Goal: Task Accomplishment & Management: Manage account settings

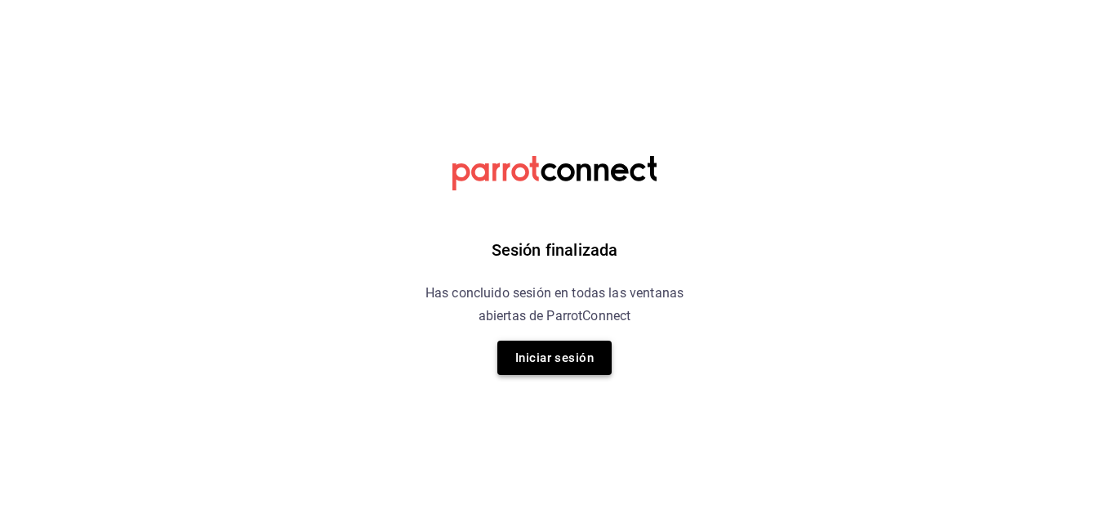
click at [585, 366] on button "Iniciar sesión" at bounding box center [554, 357] width 114 height 34
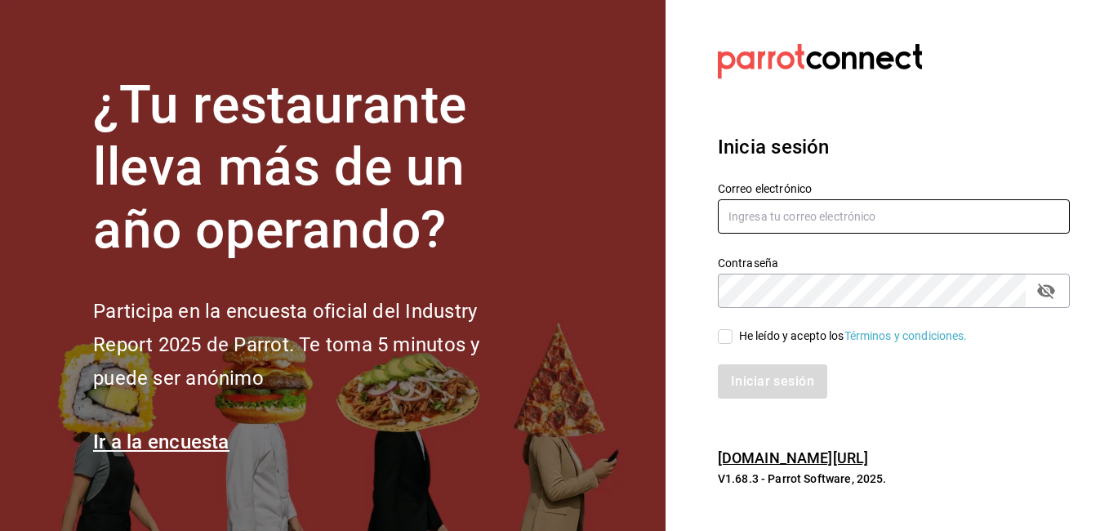
type input "fernando@alltrade.mx"
click at [732, 332] on label "He leído y acepto los Términos y condiciones." at bounding box center [843, 335] width 250 height 17
click at [732, 332] on input "He leído y acepto los Términos y condiciones." at bounding box center [725, 336] width 15 height 15
checkbox input "true"
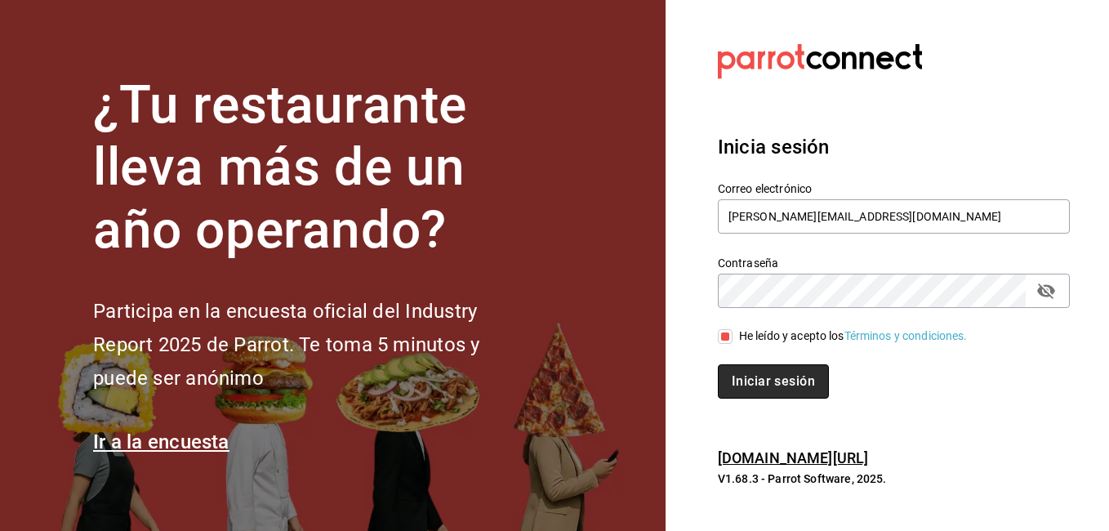
click at [777, 387] on button "Iniciar sesión" at bounding box center [773, 381] width 111 height 34
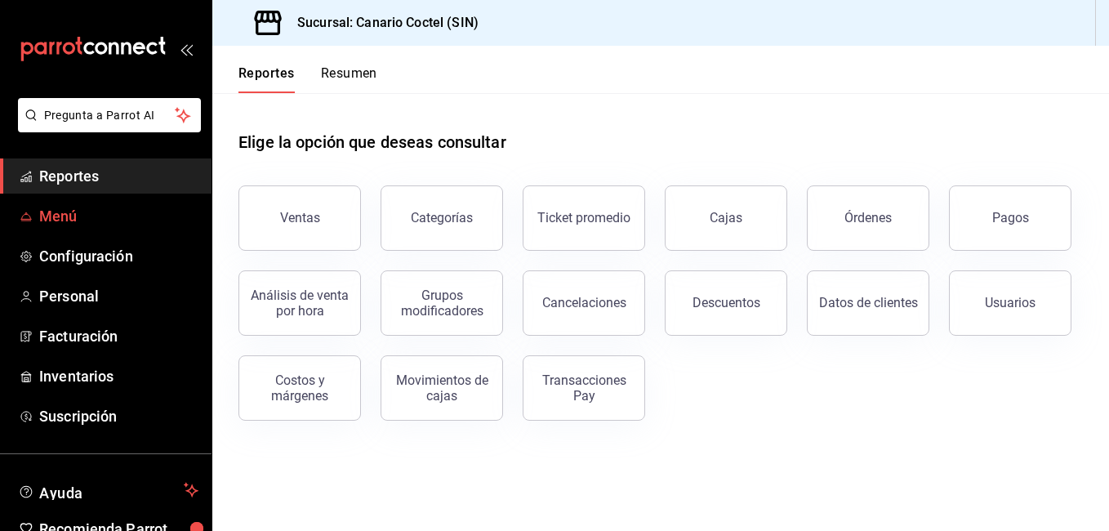
click at [69, 218] on span "Menú" at bounding box center [118, 216] width 159 height 22
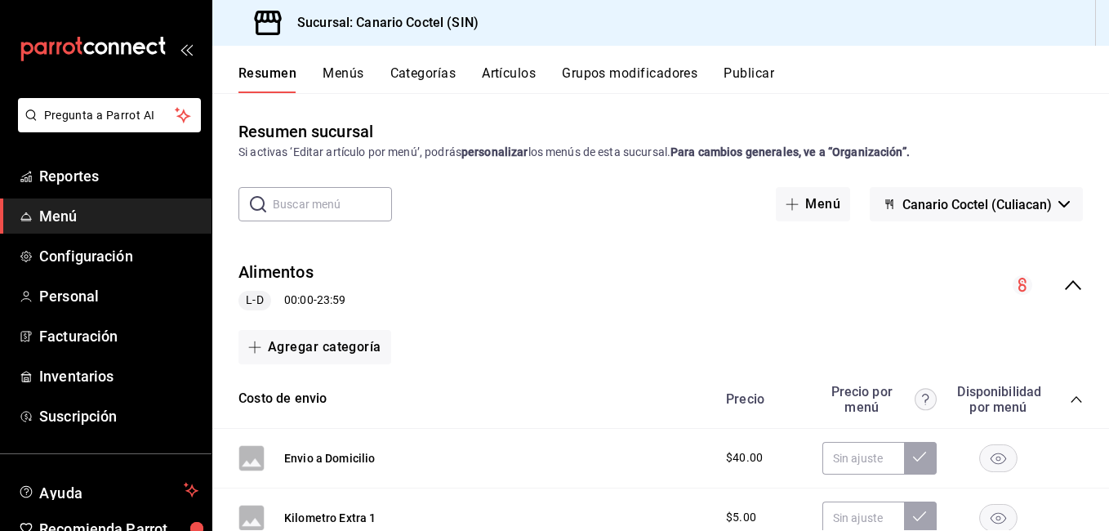
click at [351, 73] on button "Menús" at bounding box center [342, 79] width 41 height 28
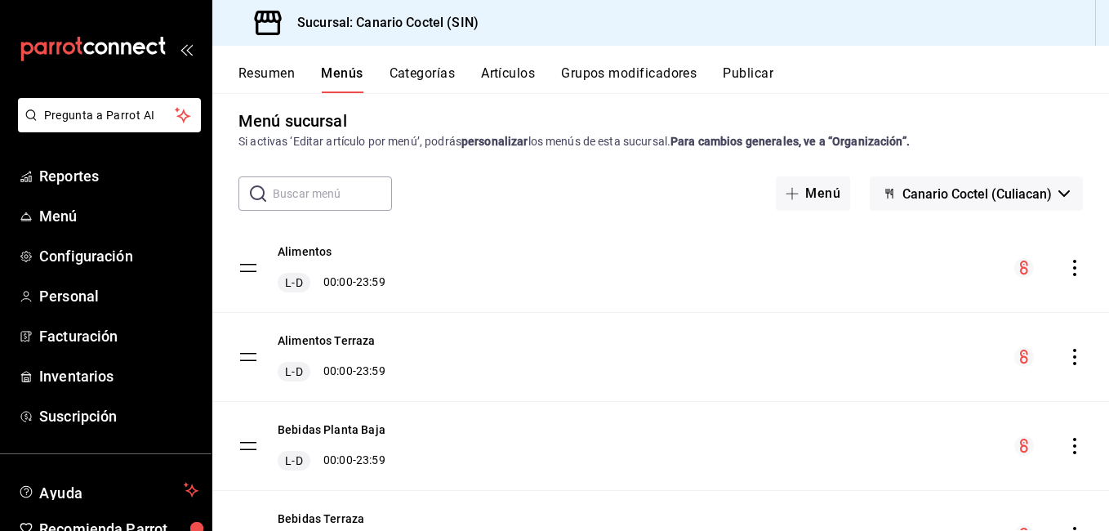
scroll to position [82, 0]
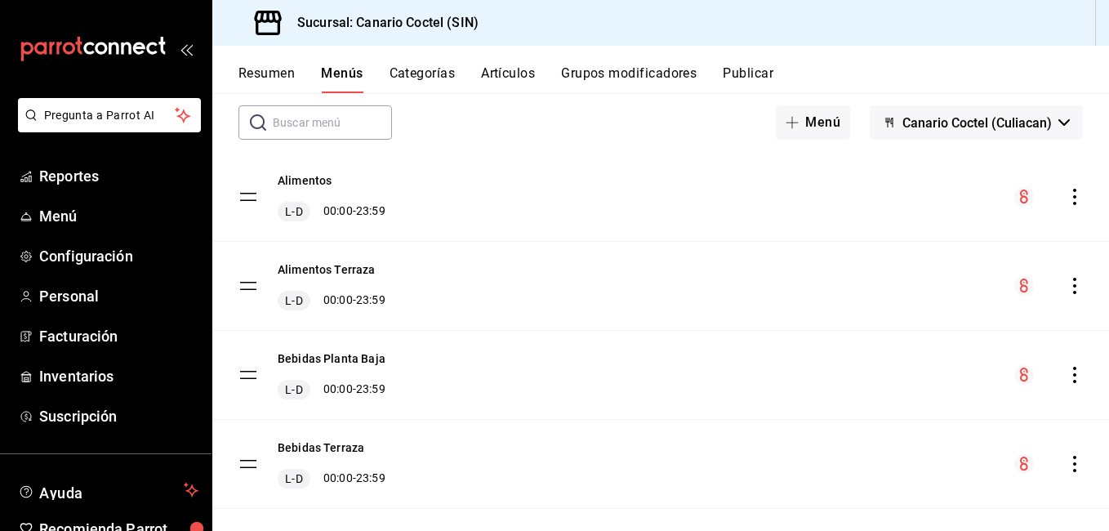
click at [429, 73] on button "Categorías" at bounding box center [422, 79] width 66 height 28
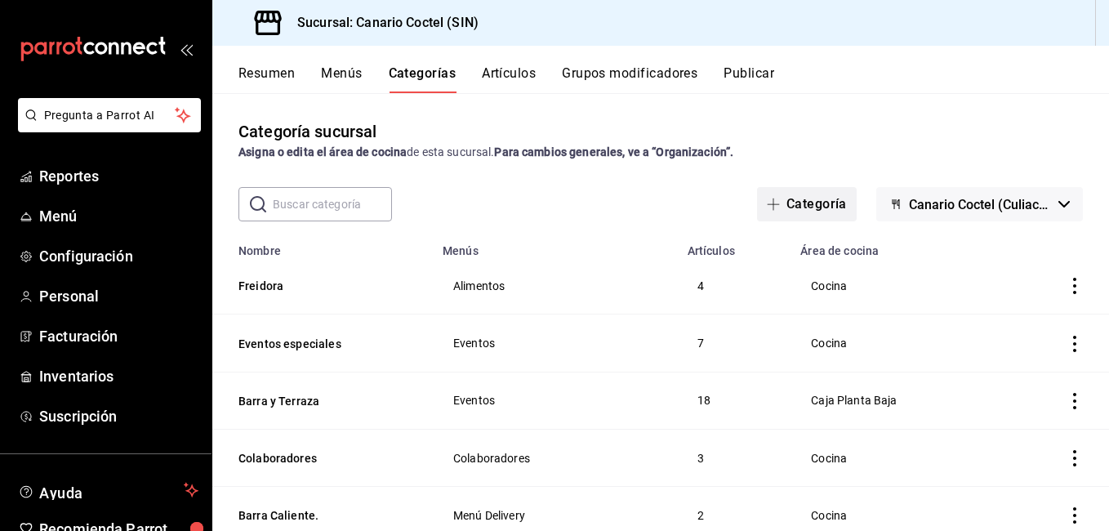
click at [806, 208] on button "Categoría" at bounding box center [807, 204] width 100 height 34
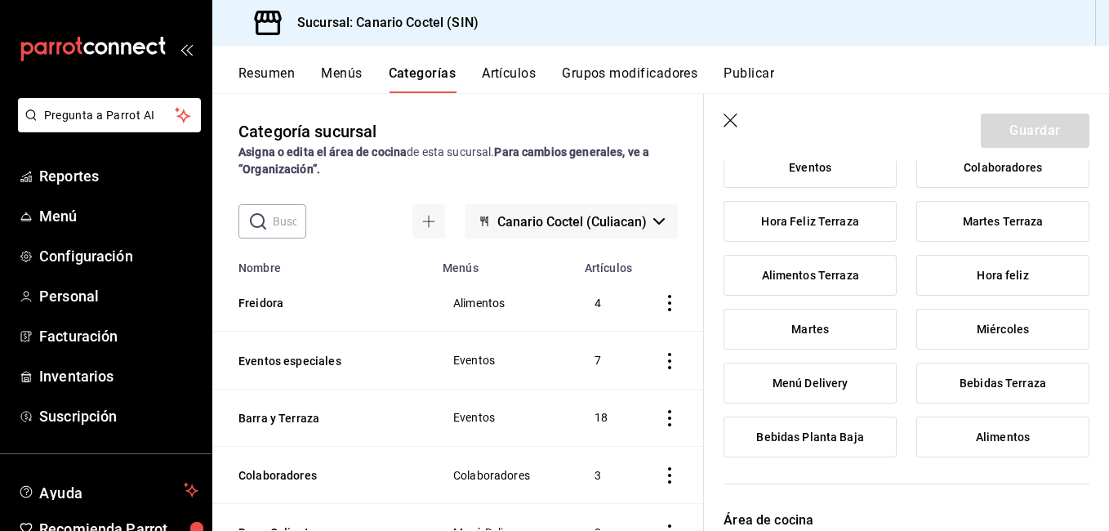
scroll to position [163, 0]
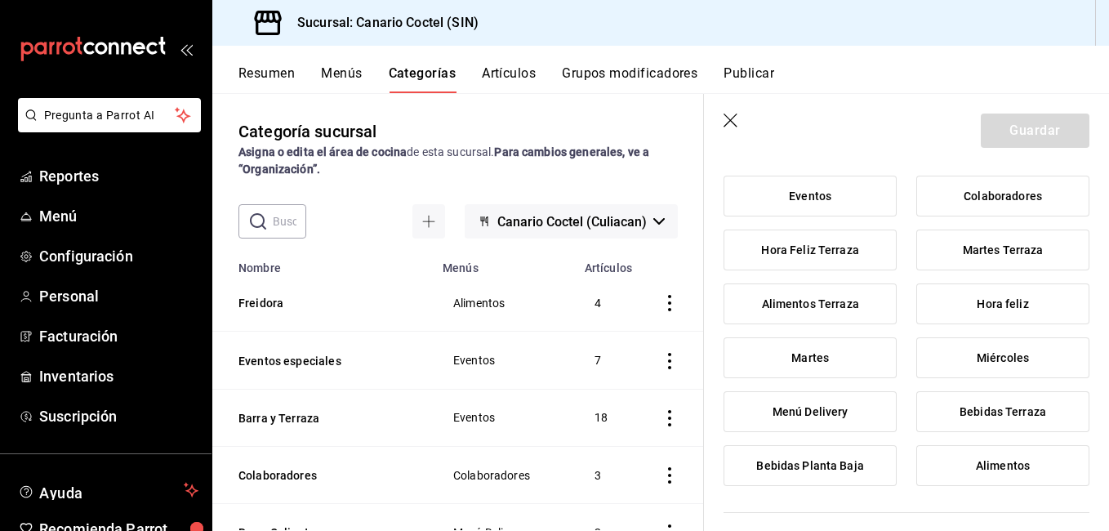
type input "Tacos y Tostadas"
click at [856, 305] on label "Alimentos Terraza" at bounding box center [809, 303] width 171 height 39
click at [0, 0] on input "Alimentos Terraza" at bounding box center [0, 0] width 0 height 0
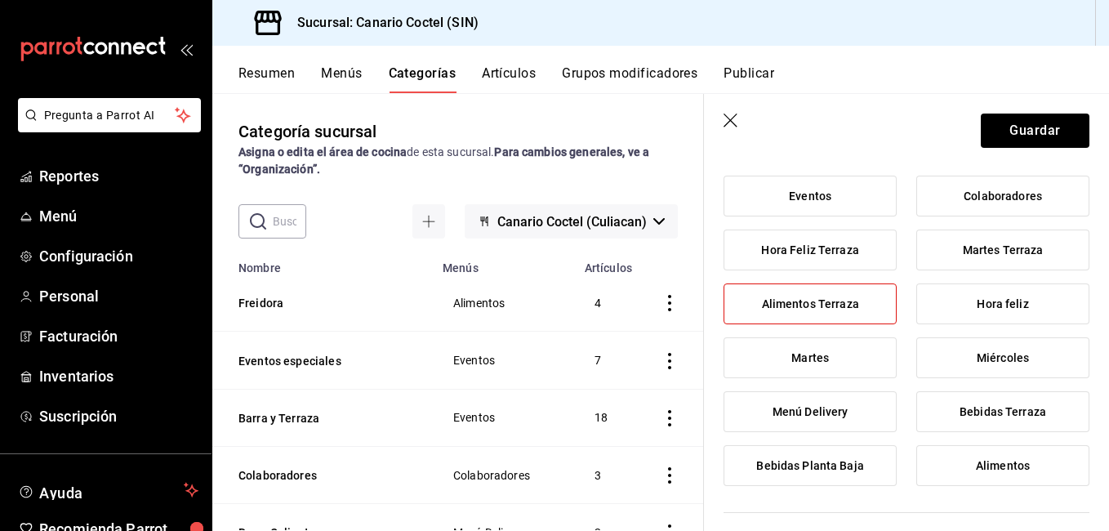
click at [847, 415] on label "Menú Delivery" at bounding box center [809, 411] width 171 height 39
click at [0, 0] on input "Menú Delivery" at bounding box center [0, 0] width 0 height 0
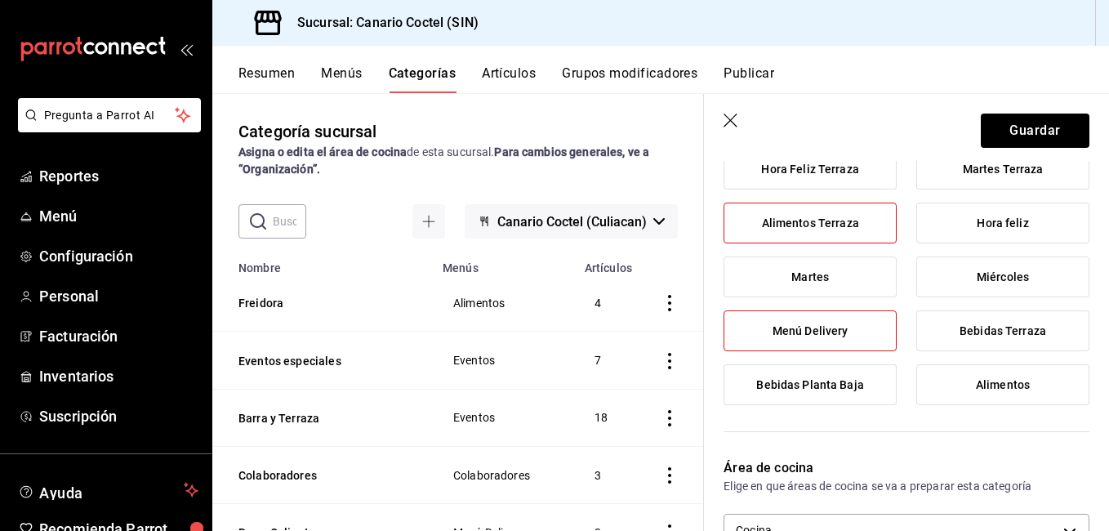
scroll to position [245, 0]
click at [1005, 383] on span "Alimentos" at bounding box center [1003, 384] width 54 height 14
click at [0, 0] on input "Alimentos" at bounding box center [0, 0] width 0 height 0
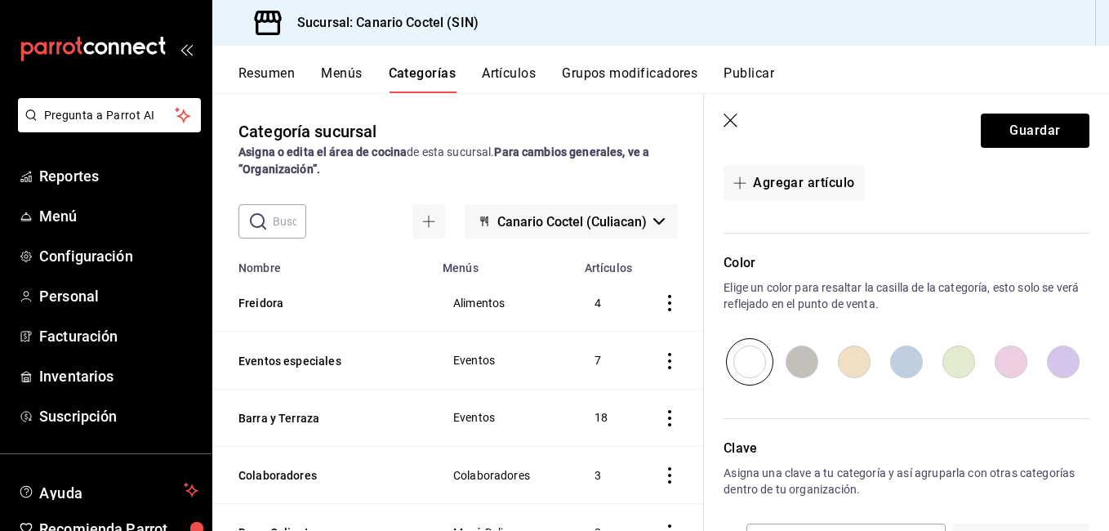
scroll to position [647, 0]
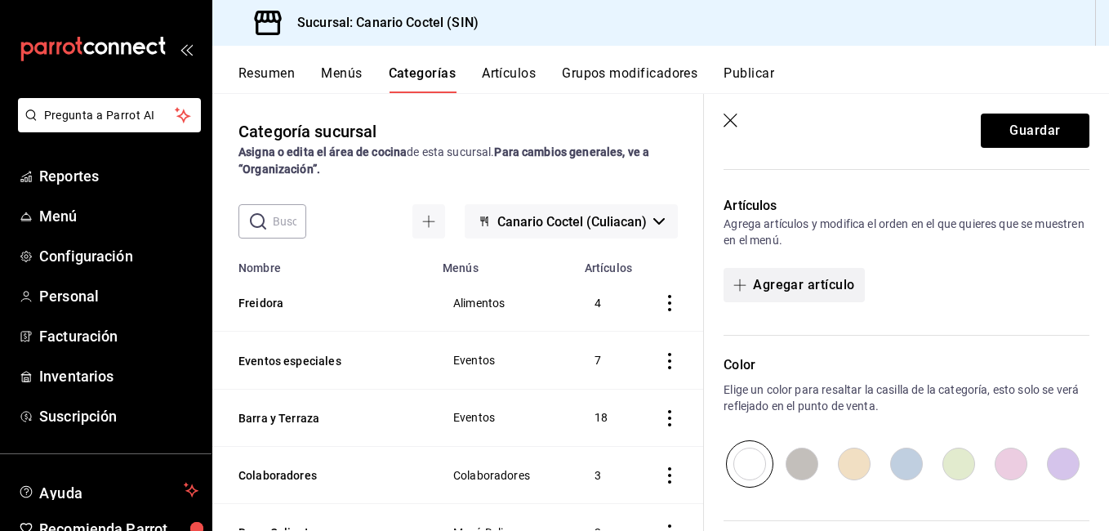
click at [830, 291] on button "Agregar artículo" at bounding box center [793, 285] width 140 height 34
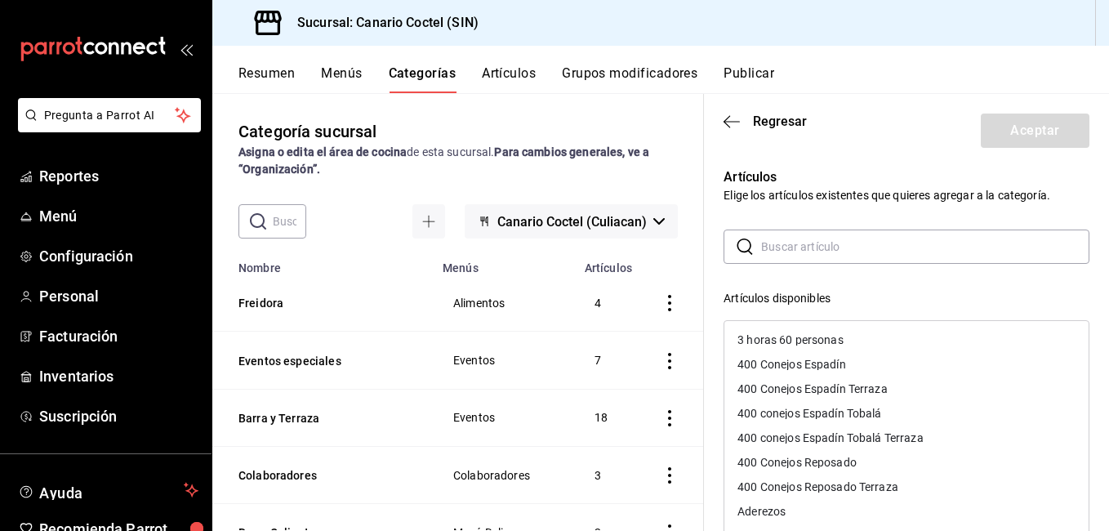
click at [838, 244] on input "text" at bounding box center [925, 246] width 328 height 33
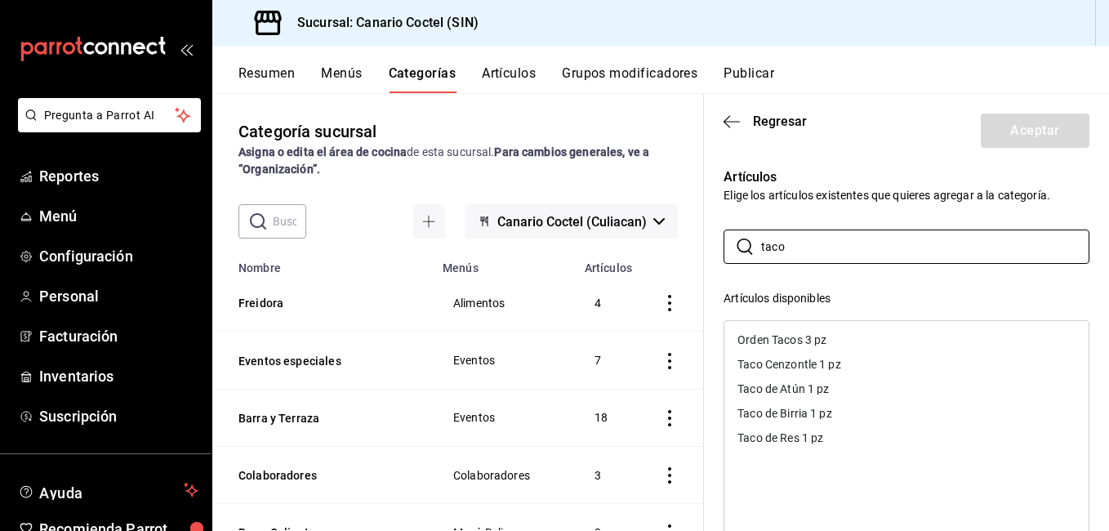
click at [761, 340] on div "Orden Tacos 3 pz" at bounding box center [781, 339] width 89 height 11
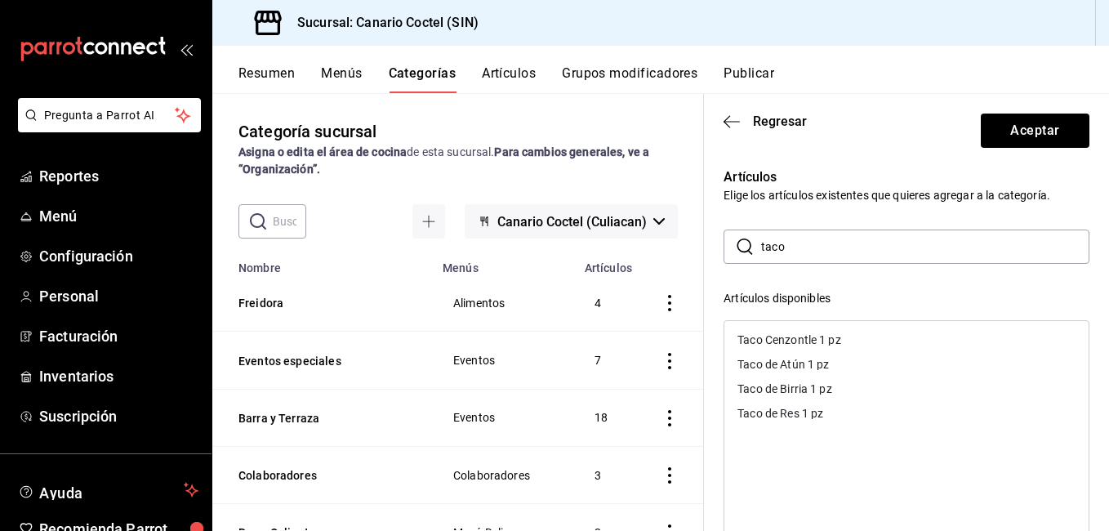
click at [780, 336] on div "Taco Cenzontle 1 pz" at bounding box center [789, 339] width 104 height 11
click at [780, 336] on div "Taco de Atún 1 pz" at bounding box center [782, 339] width 91 height 11
click at [780, 336] on div "Taco de Birria 1 pz" at bounding box center [784, 339] width 95 height 11
click at [780, 336] on div "Taco de Res 1 pz" at bounding box center [780, 339] width 86 height 11
click at [1070, 211] on div "Artículos Elige los artículos existentes que quieres agregar a la categoría. ​ …" at bounding box center [896, 480] width 385 height 665
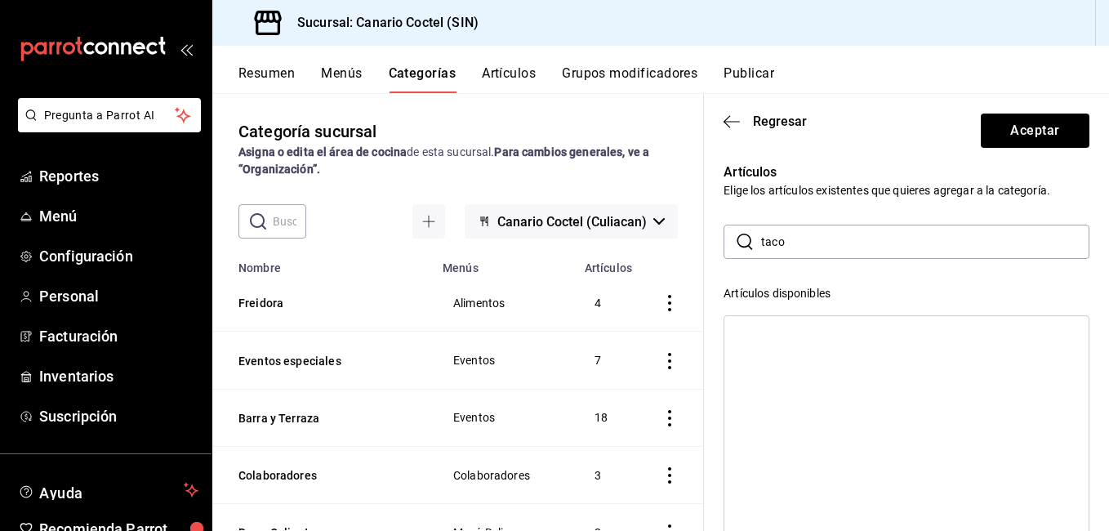
scroll to position [0, 0]
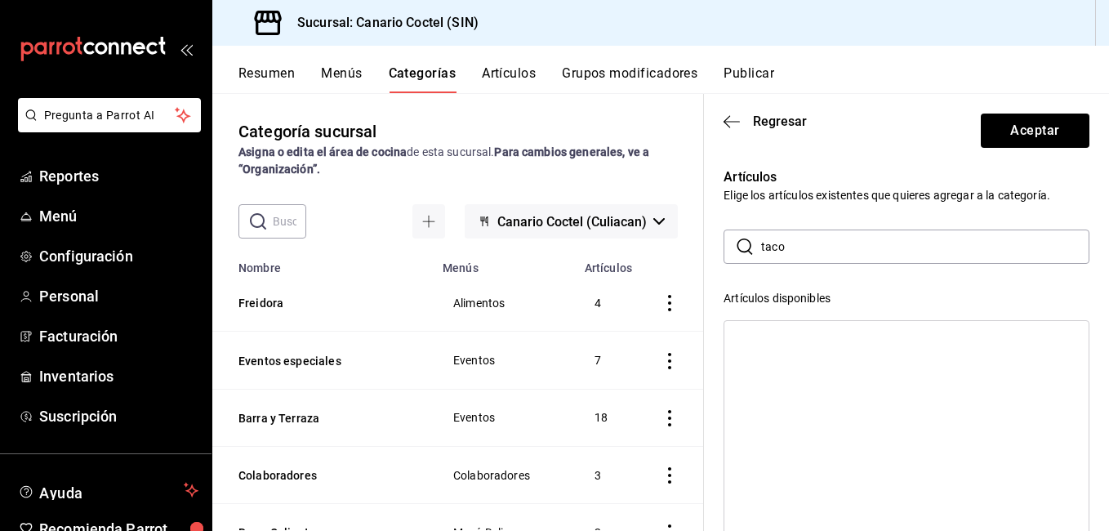
click at [807, 244] on input "taco" at bounding box center [925, 246] width 328 height 33
type input "tost"
click at [801, 331] on div "Tostada Canario" at bounding box center [906, 339] width 364 height 24
click at [801, 331] on div "Tostada Canario Terraza" at bounding box center [906, 339] width 364 height 24
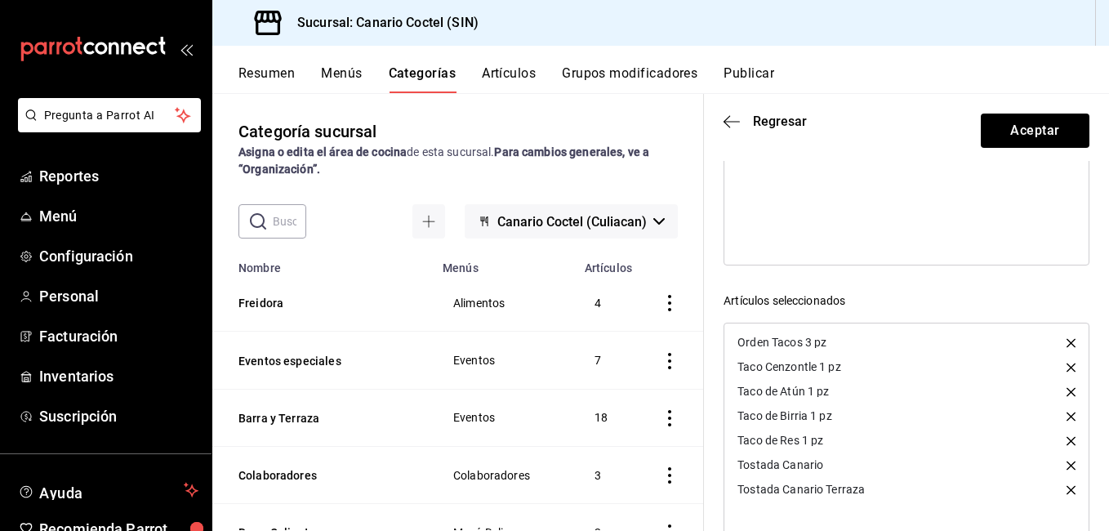
scroll to position [314, 0]
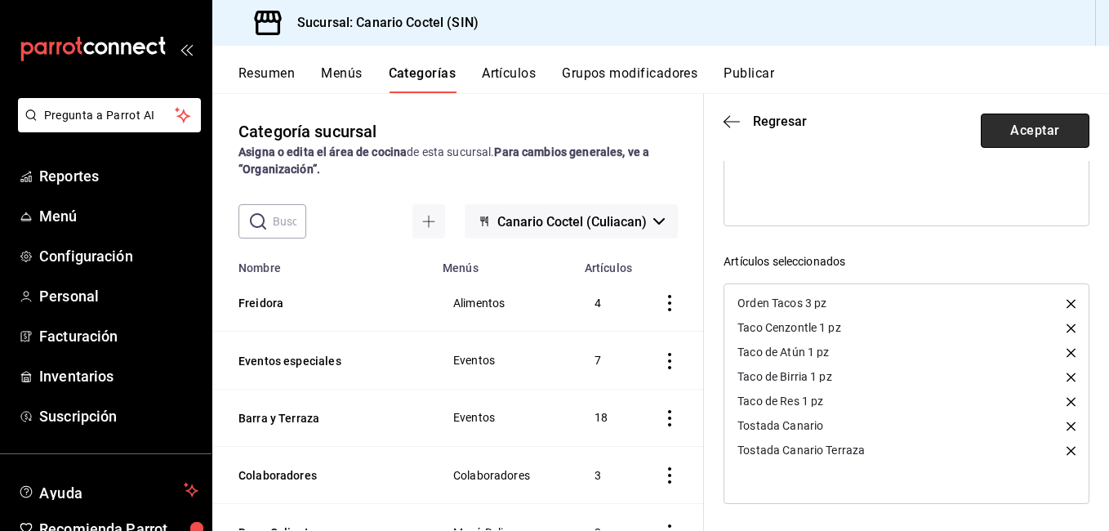
click at [1024, 132] on button "Aceptar" at bounding box center [1034, 130] width 109 height 34
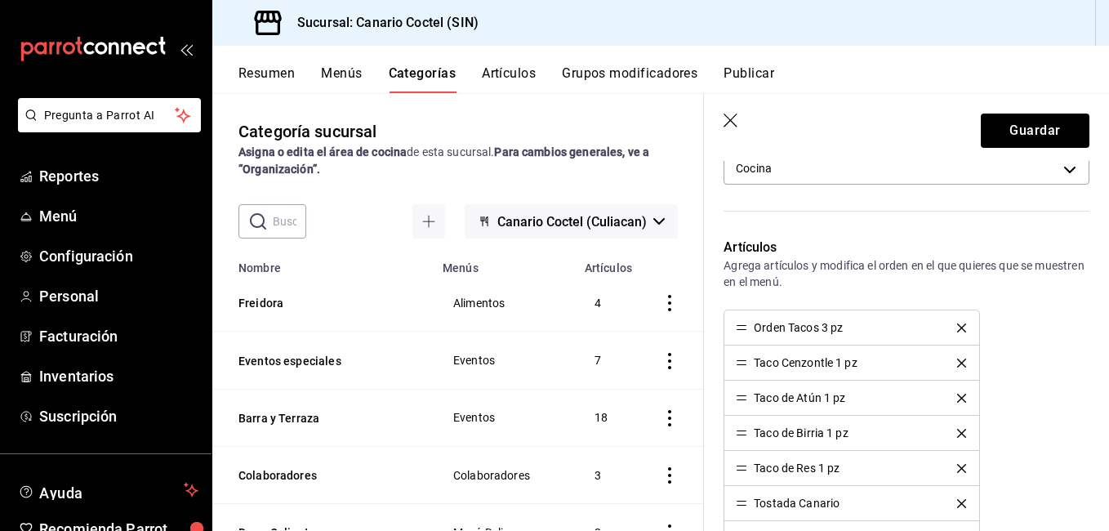
scroll to position [566, 0]
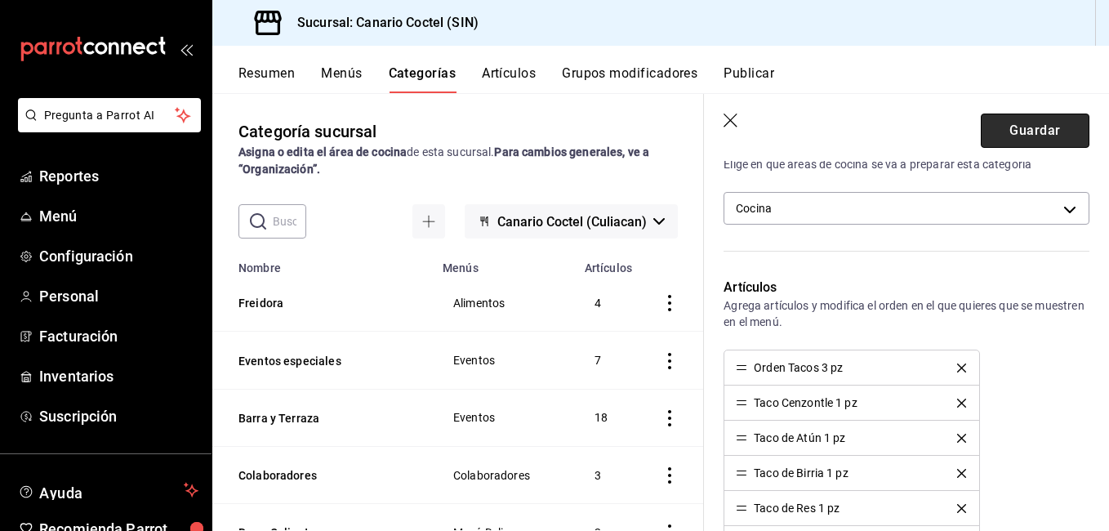
click at [1032, 133] on button "Guardar" at bounding box center [1034, 130] width 109 height 34
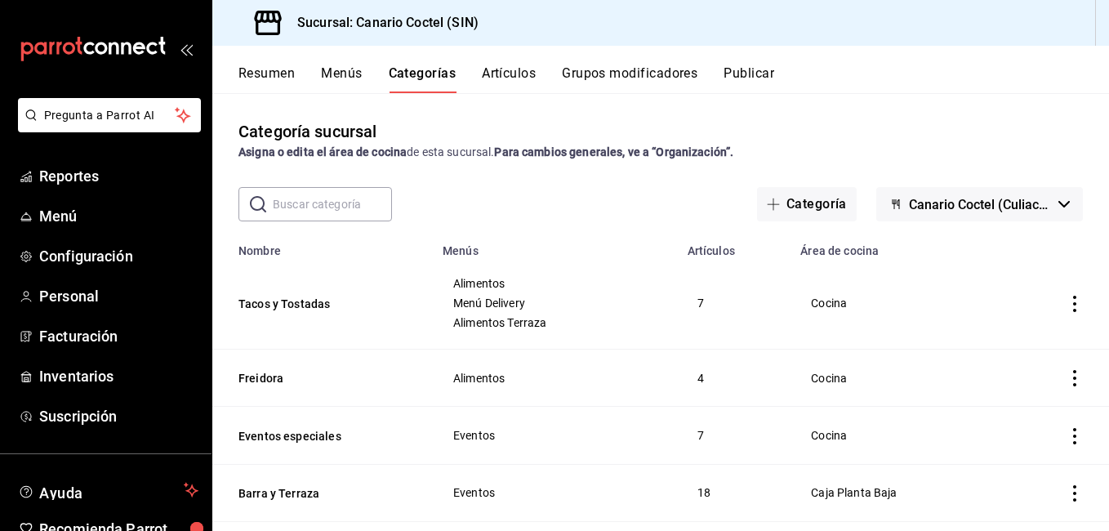
click at [519, 75] on button "Artículos" at bounding box center [509, 79] width 54 height 28
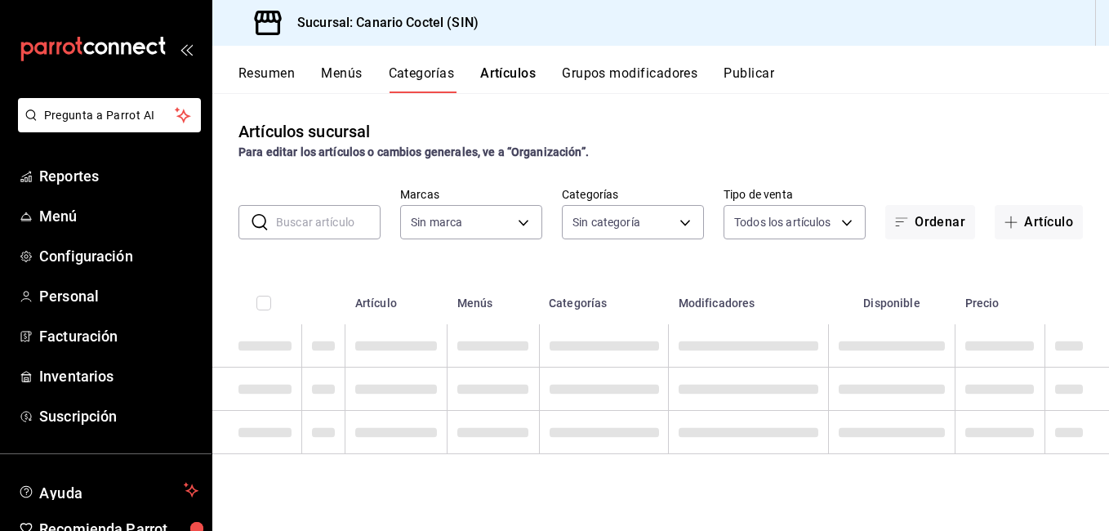
click at [352, 224] on input "text" at bounding box center [328, 222] width 104 height 33
type input "1961613a-9f1c-4786-8348-f9f968c787d0"
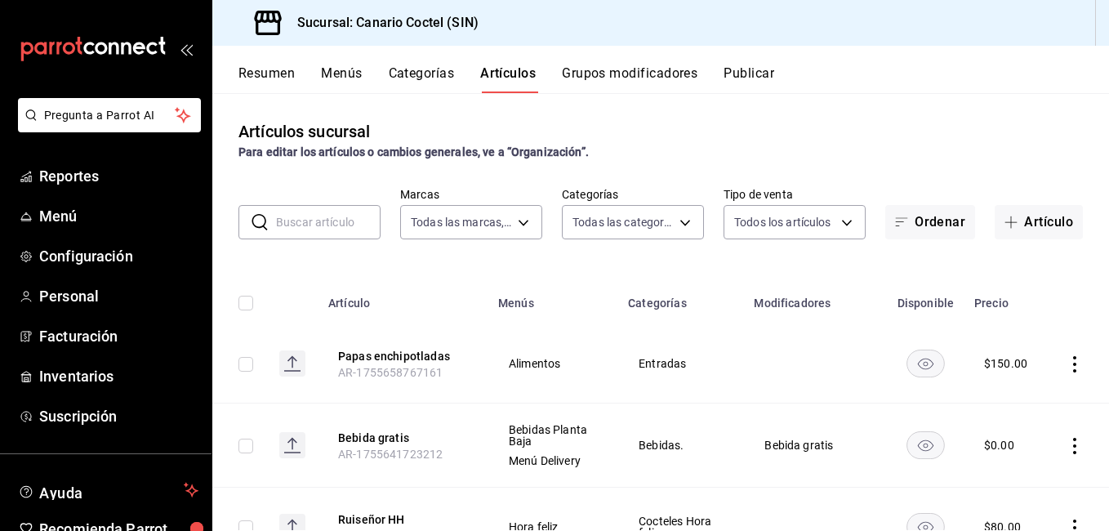
type input "bb78bc06-89d6-49d8-825c-c23e764eaf2d,32467846-ab37-4566-a41a-310ce2c6657d,6894d…"
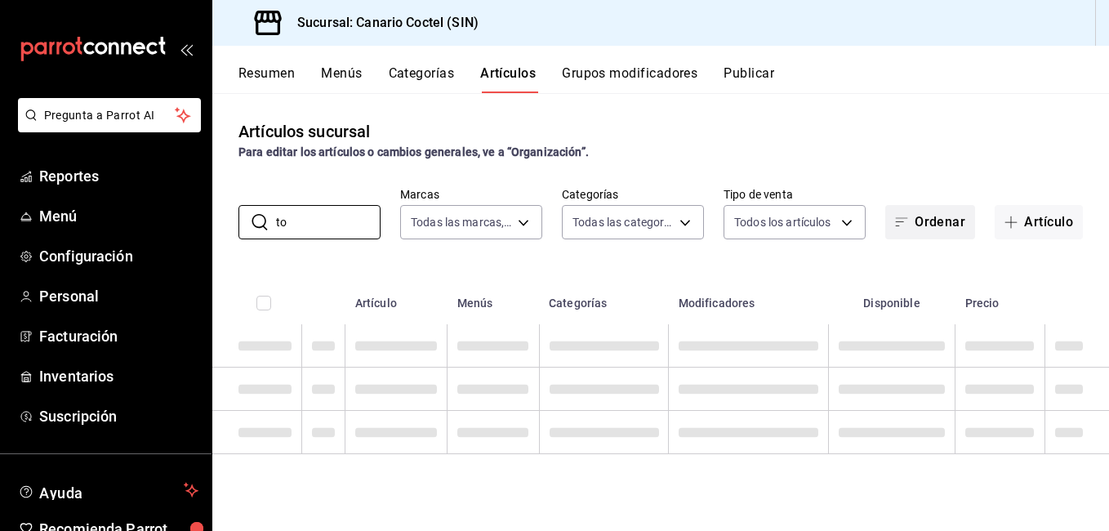
type input "t"
click at [1010, 214] on button "Artículo" at bounding box center [1038, 222] width 88 height 34
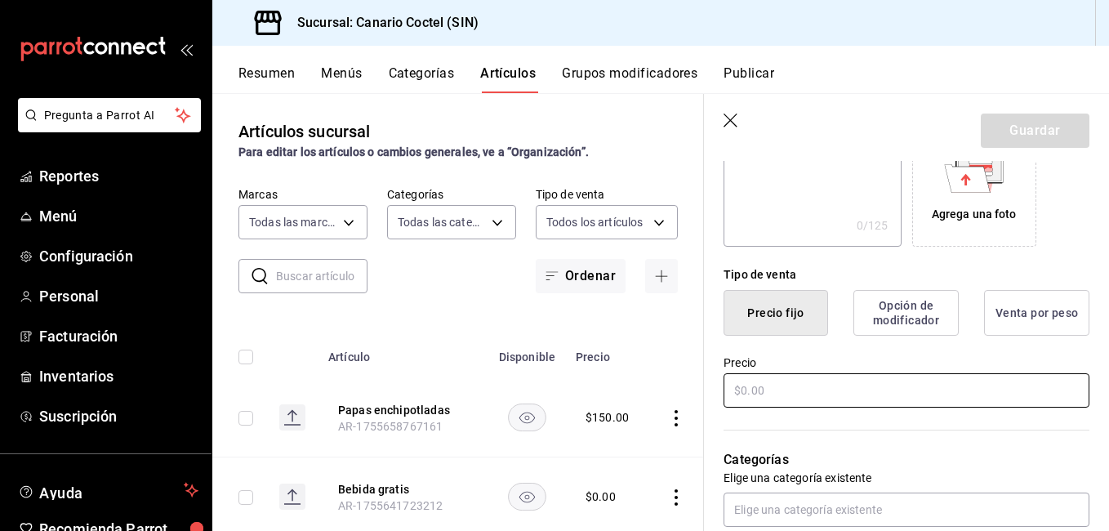
scroll to position [327, 0]
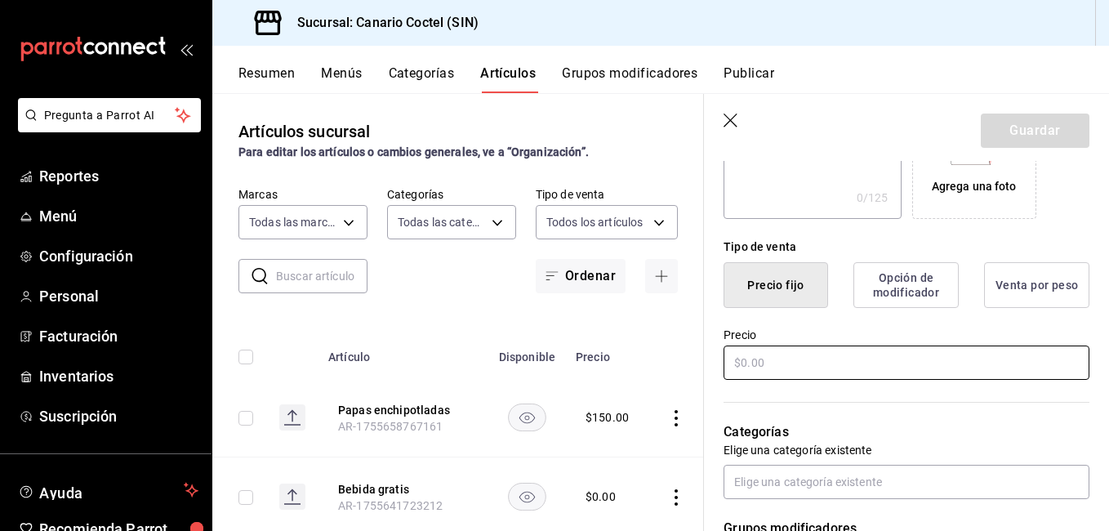
type input "Tostada [PERSON_NAME]"
click at [775, 357] on input "text" at bounding box center [906, 362] width 366 height 34
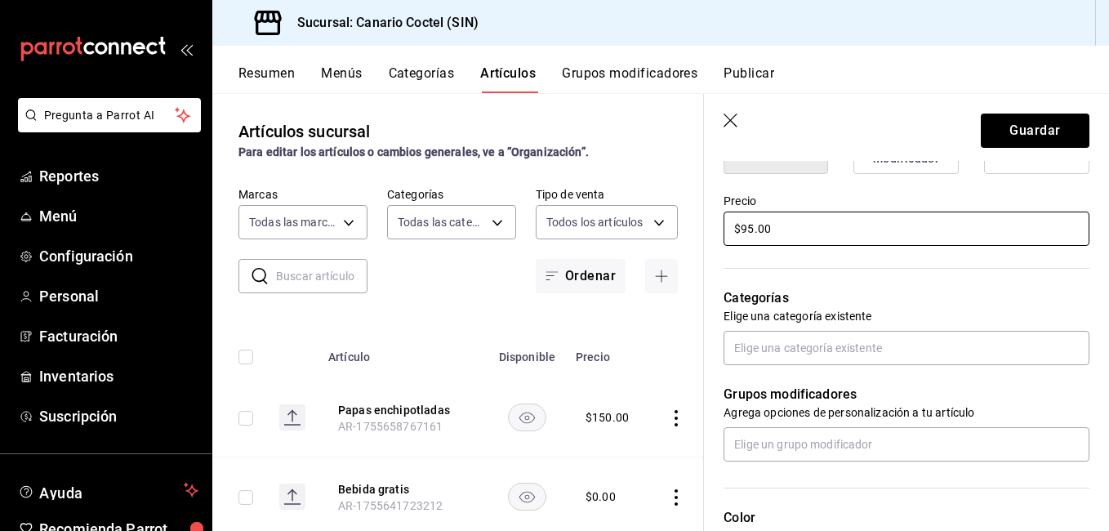
scroll to position [490, 0]
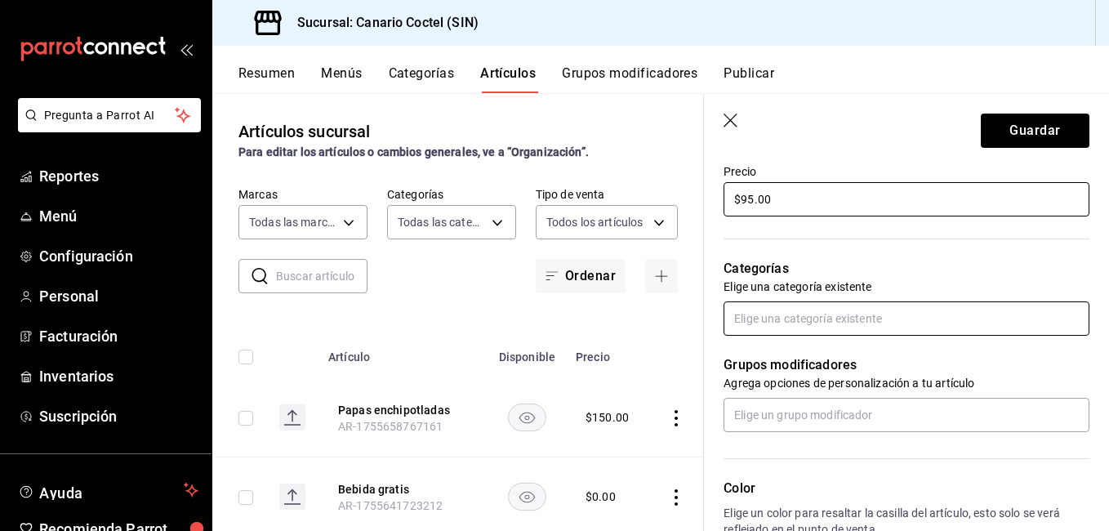
type input "$95.00"
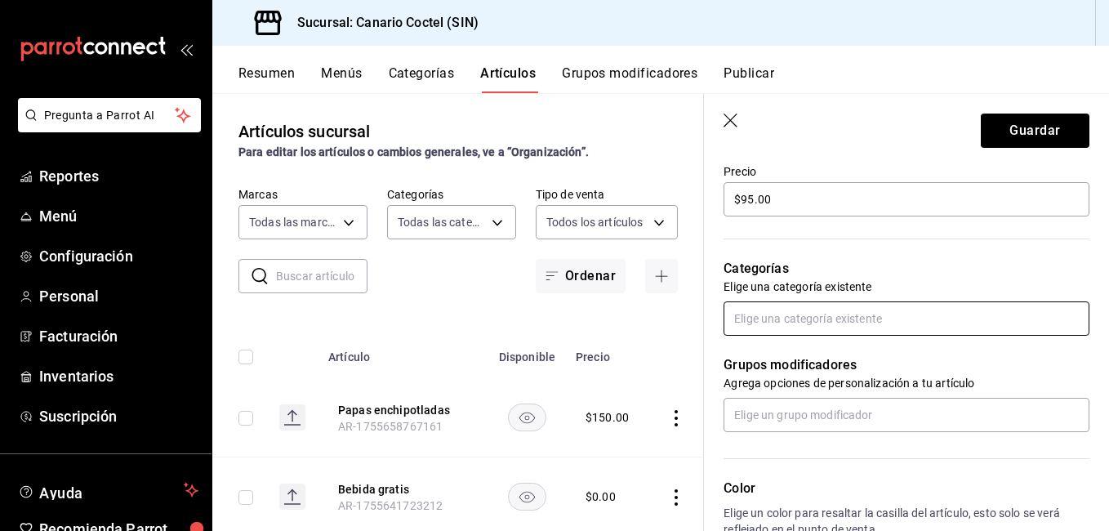
click at [806, 329] on input "text" at bounding box center [906, 318] width 366 height 34
type input "tac"
click at [806, 348] on li "Tacos y Tostadas" at bounding box center [899, 355] width 353 height 27
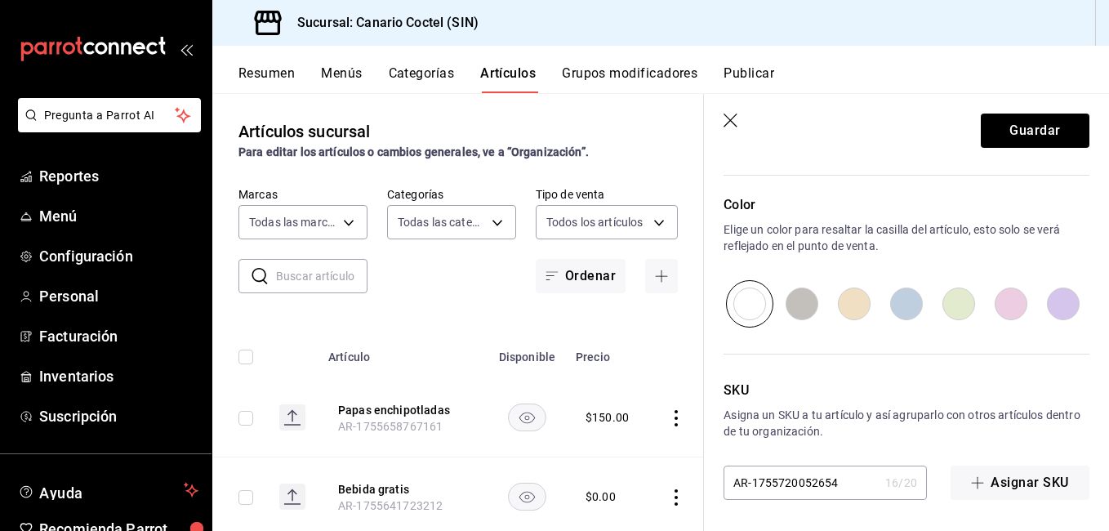
scroll to position [829, 0]
click at [1038, 132] on button "Guardar" at bounding box center [1034, 130] width 109 height 34
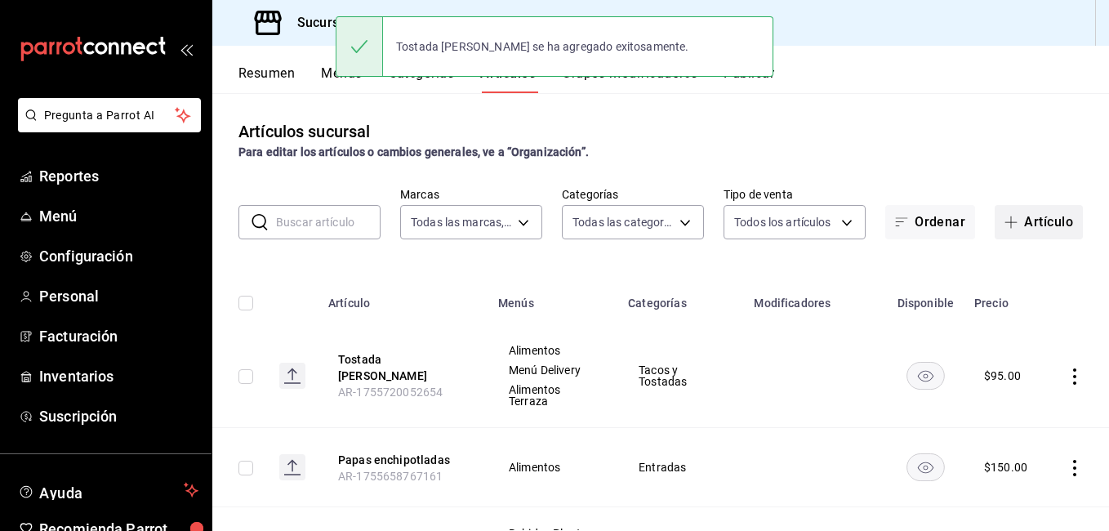
click at [1033, 222] on button "Artículo" at bounding box center [1038, 222] width 88 height 34
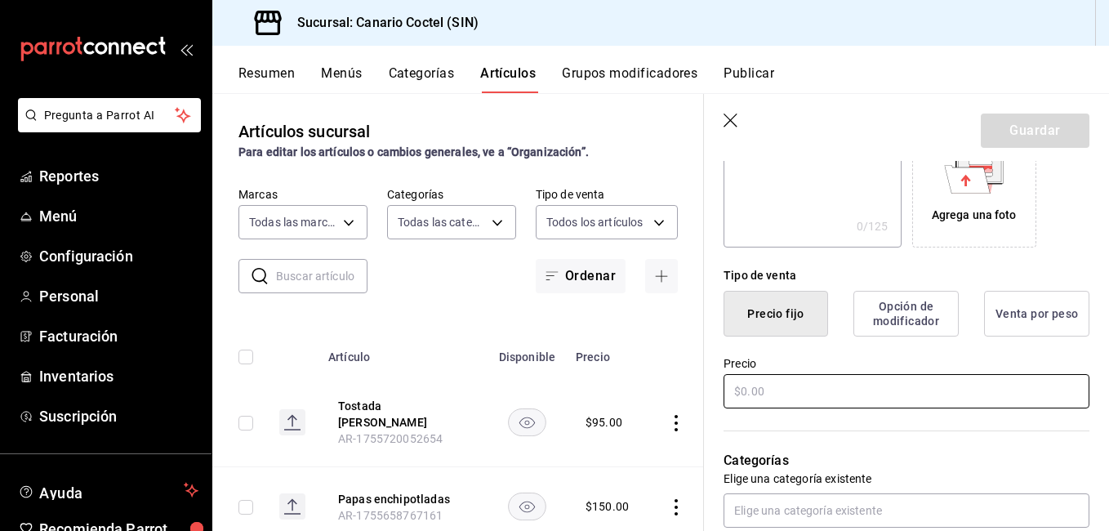
scroll to position [327, 0]
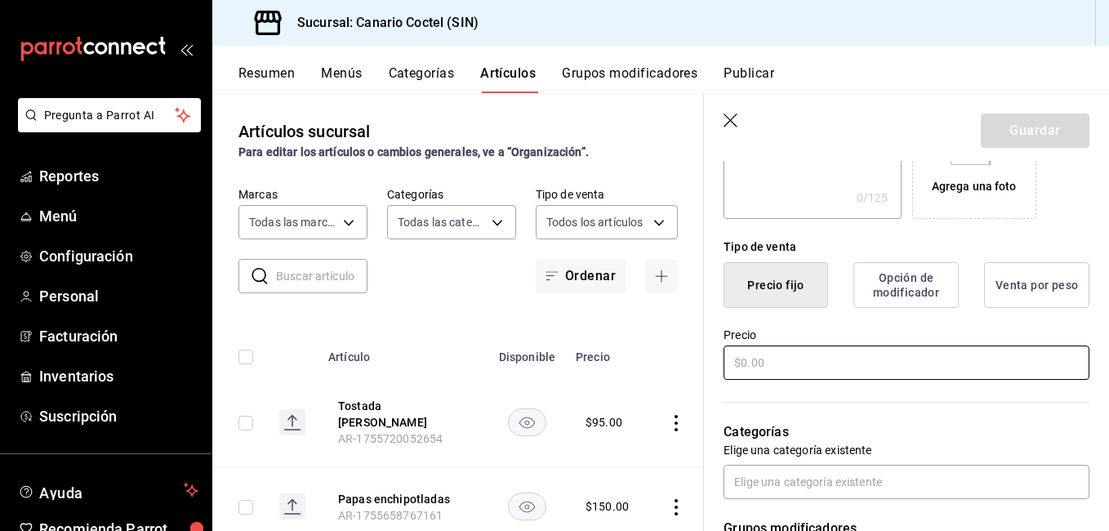
type input "Tostada [PERSON_NAME]"
click at [787, 359] on input "text" at bounding box center [906, 362] width 366 height 34
type input "$7.00"
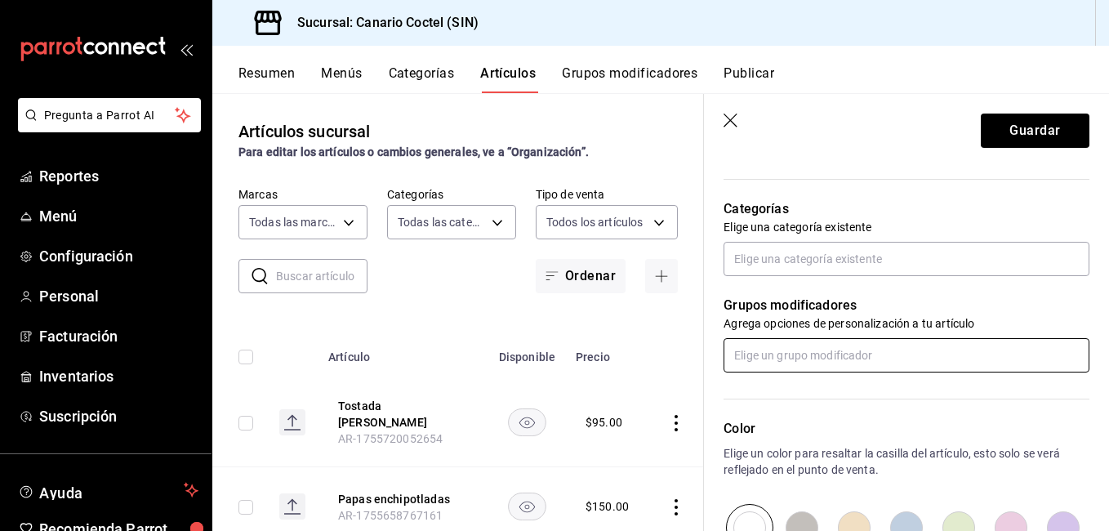
scroll to position [571, 0]
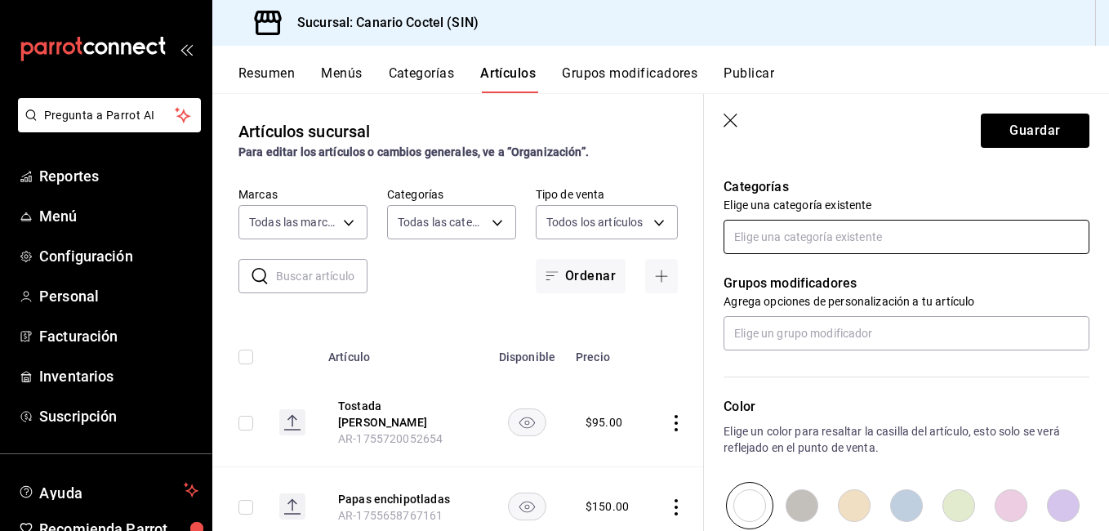
type input "$95.00"
click at [789, 237] on input "text" at bounding box center [906, 237] width 366 height 34
type input "tacos"
click at [788, 265] on li "Tacos y Tostadas" at bounding box center [899, 273] width 353 height 27
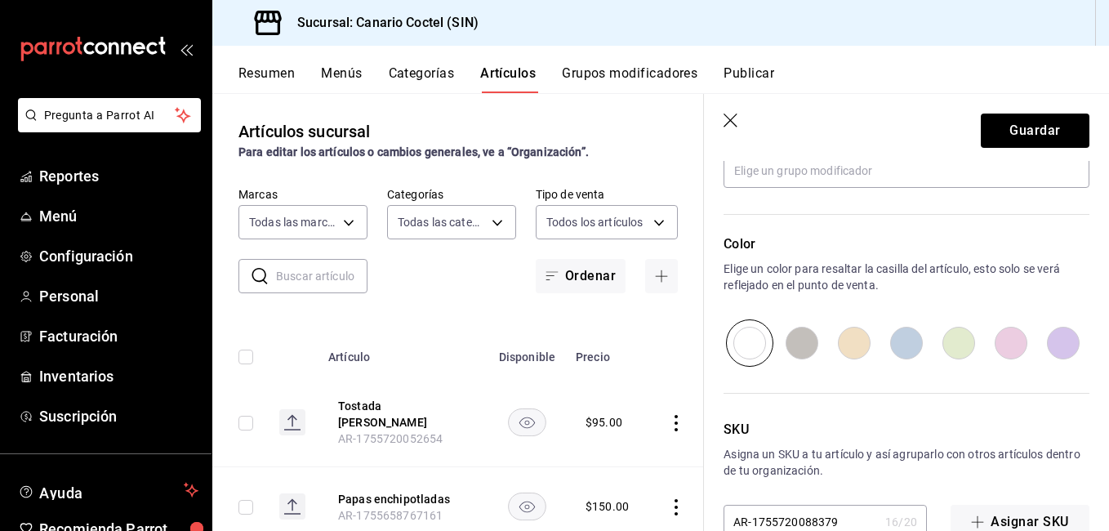
scroll to position [829, 0]
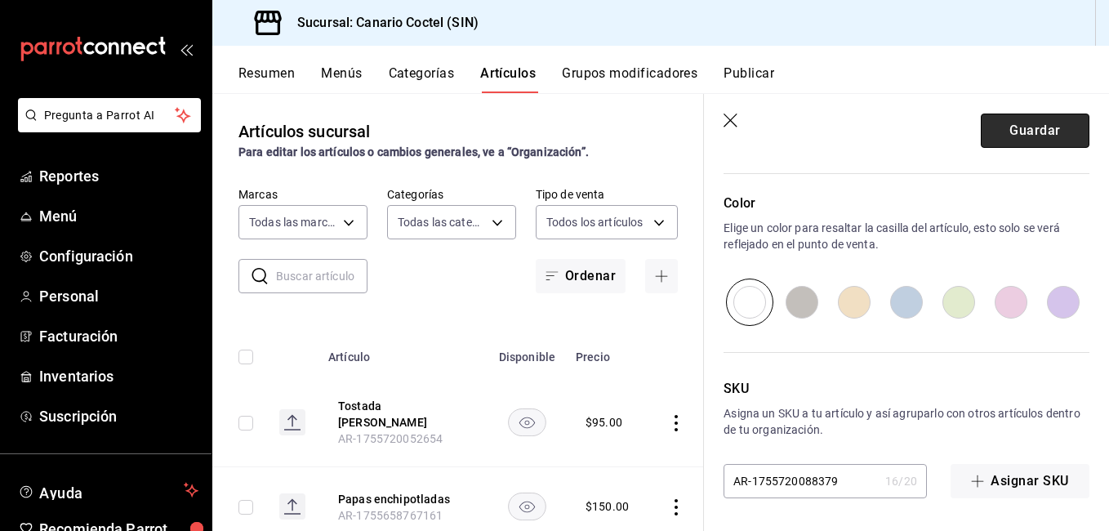
click at [1026, 135] on button "Guardar" at bounding box center [1034, 130] width 109 height 34
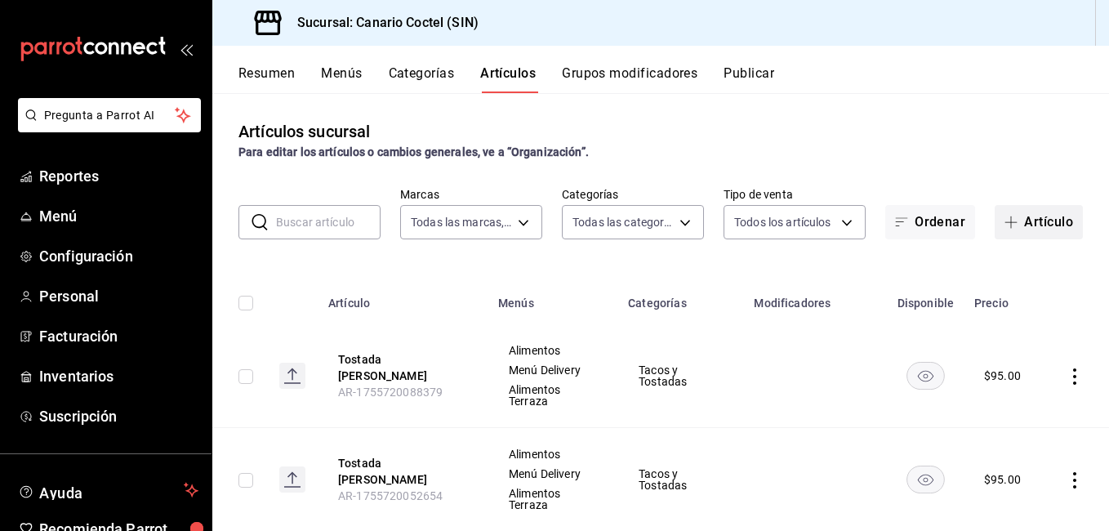
click at [1047, 207] on button "Artículo" at bounding box center [1038, 222] width 88 height 34
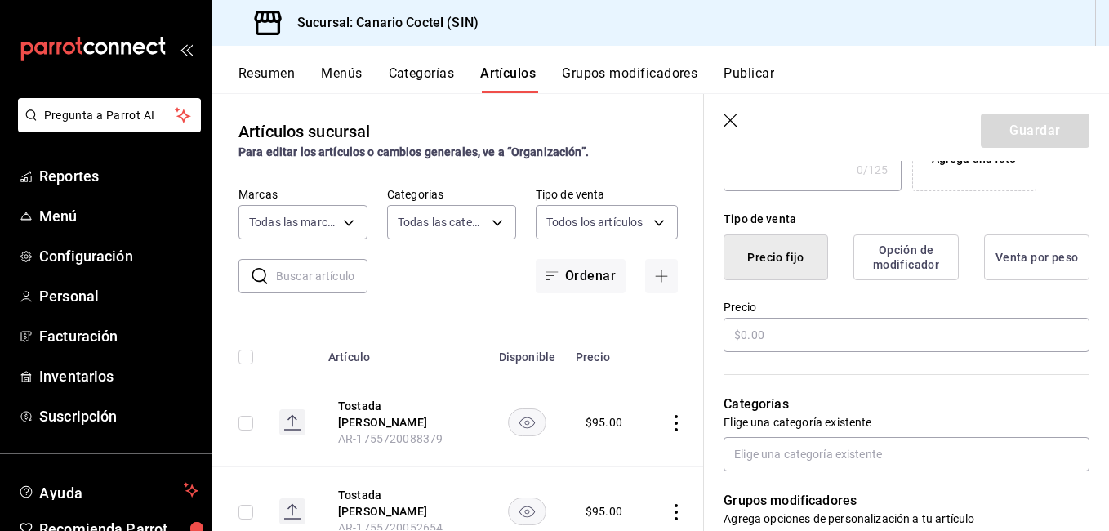
scroll to position [408, 0]
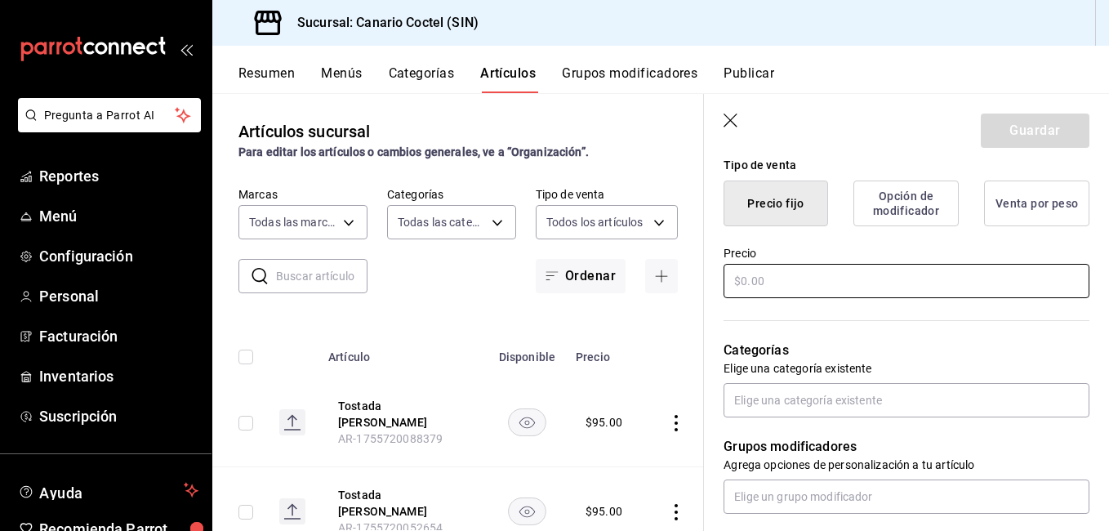
type input "Tostada Hawai"
click at [843, 285] on input "text" at bounding box center [906, 281] width 366 height 34
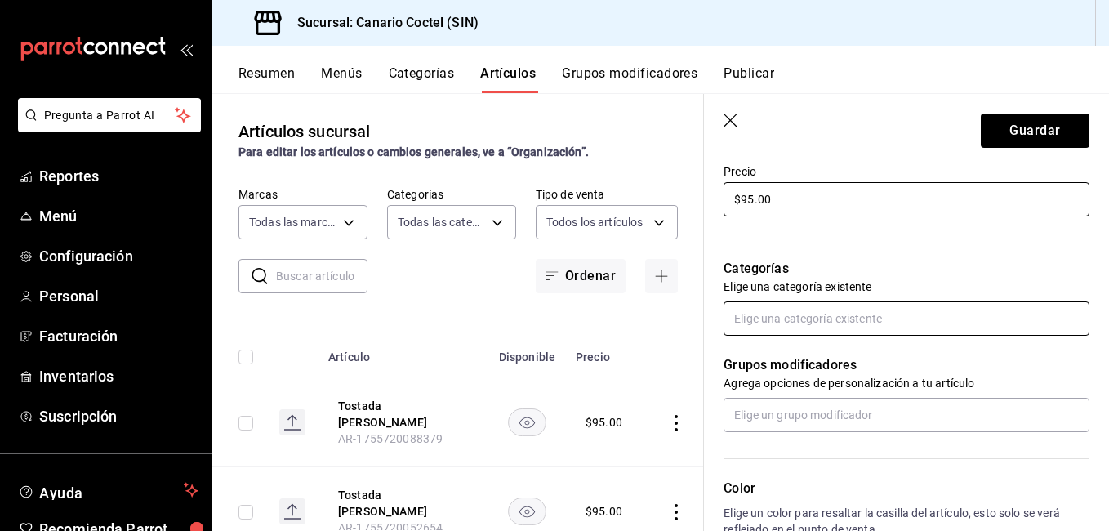
type input "$95.00"
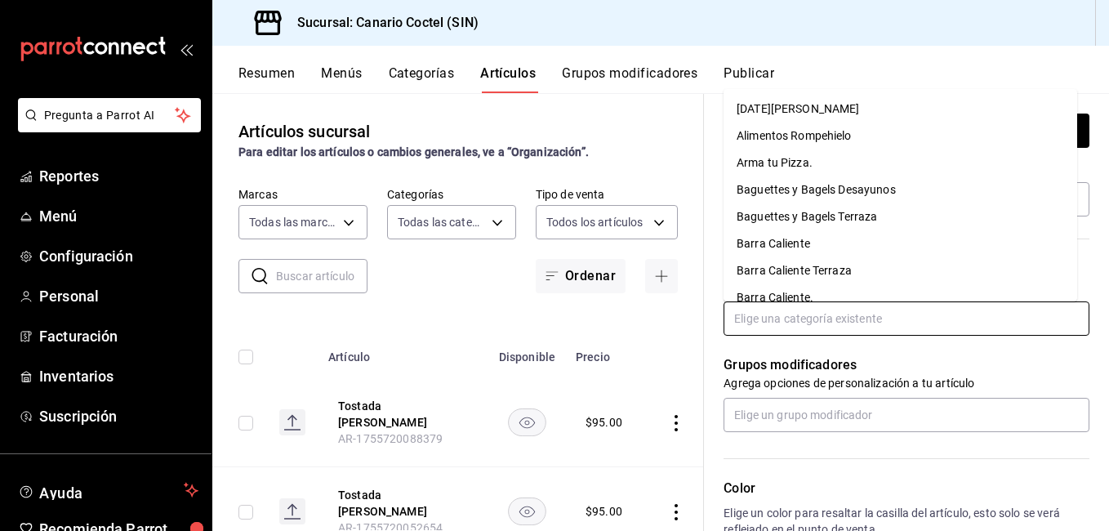
click at [790, 321] on input "text" at bounding box center [906, 318] width 366 height 34
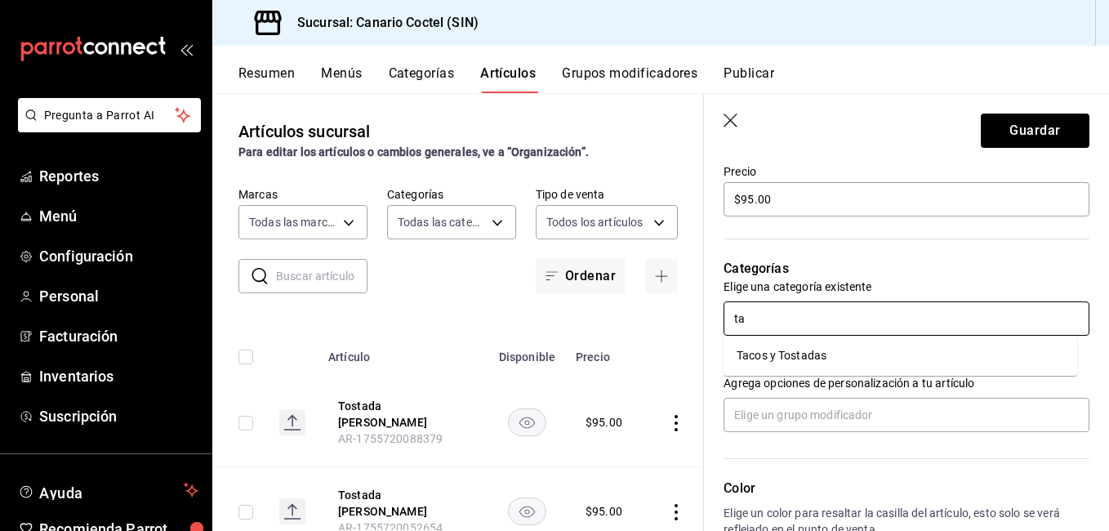
type input "tac"
drag, startPoint x: 793, startPoint y: 371, endPoint x: 802, endPoint y: 358, distance: 15.4
click at [799, 363] on ul "Tacos y Tostadas" at bounding box center [899, 356] width 353 height 40
click at [803, 350] on li "Tacos y Tostadas" at bounding box center [899, 355] width 353 height 27
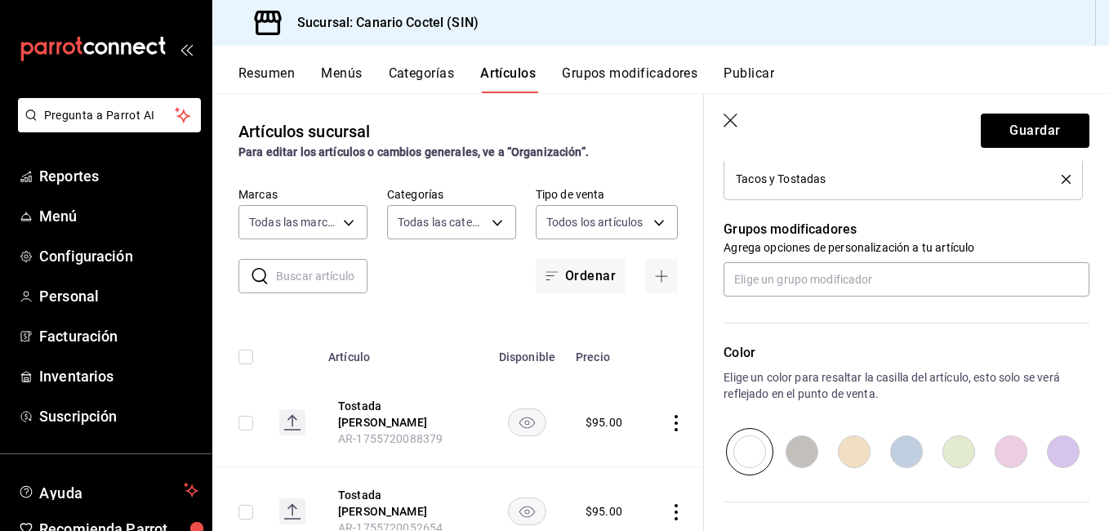
scroll to position [735, 0]
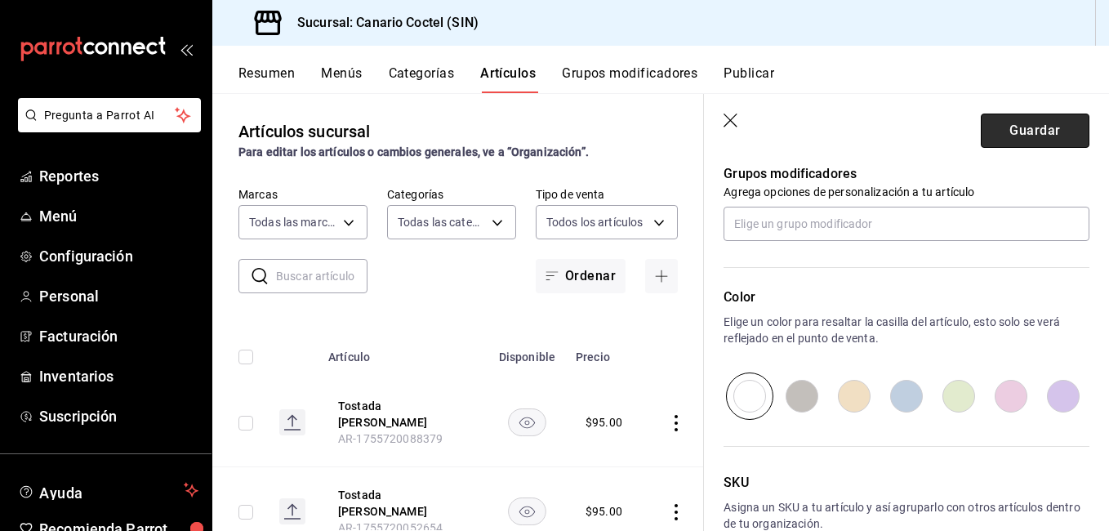
click at [1036, 137] on button "Guardar" at bounding box center [1034, 130] width 109 height 34
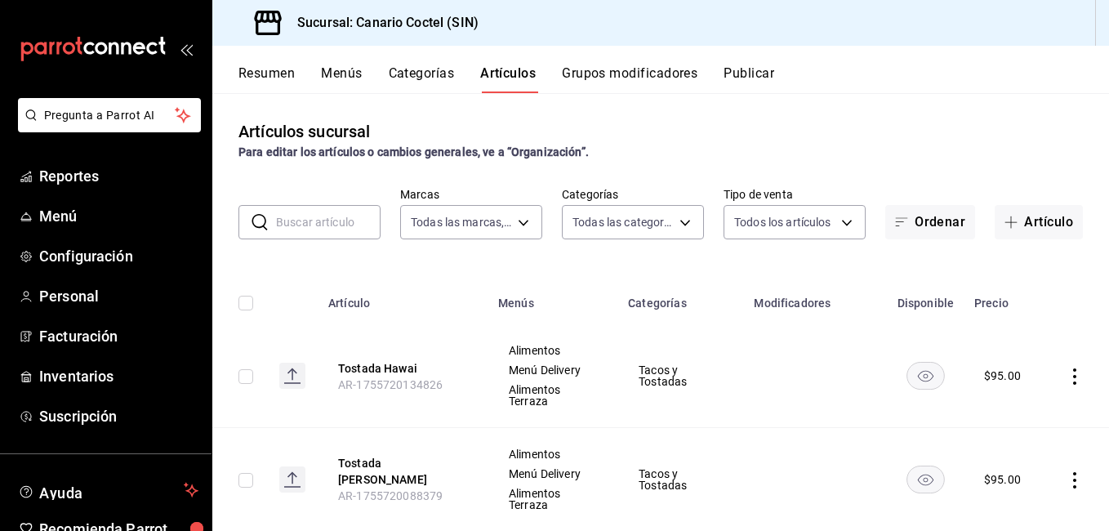
click at [426, 78] on button "Categorías" at bounding box center [422, 79] width 66 height 28
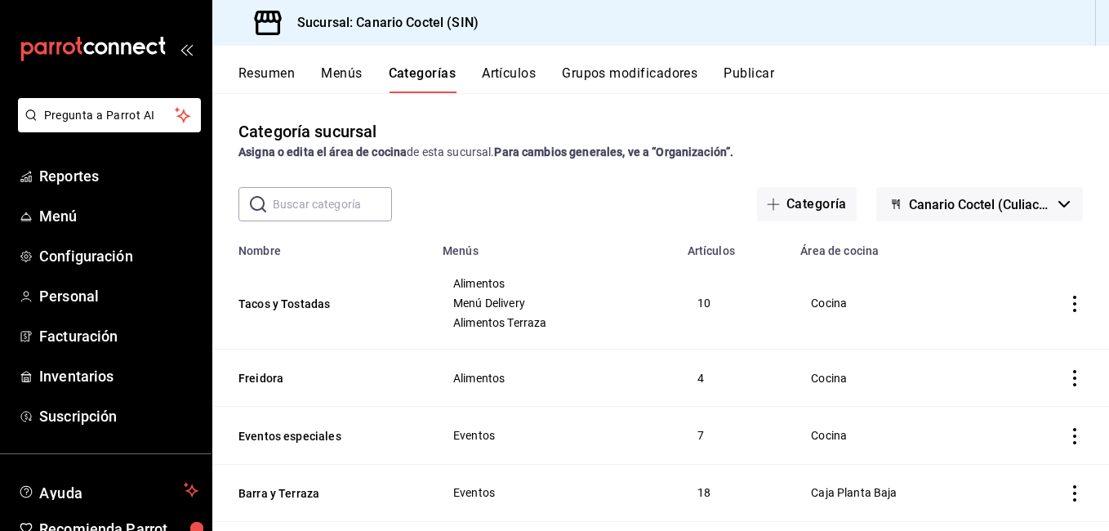
click at [1066, 384] on icon "actions" at bounding box center [1074, 378] width 16 height 16
click at [1022, 485] on span "Eliminar" at bounding box center [1013, 482] width 42 height 13
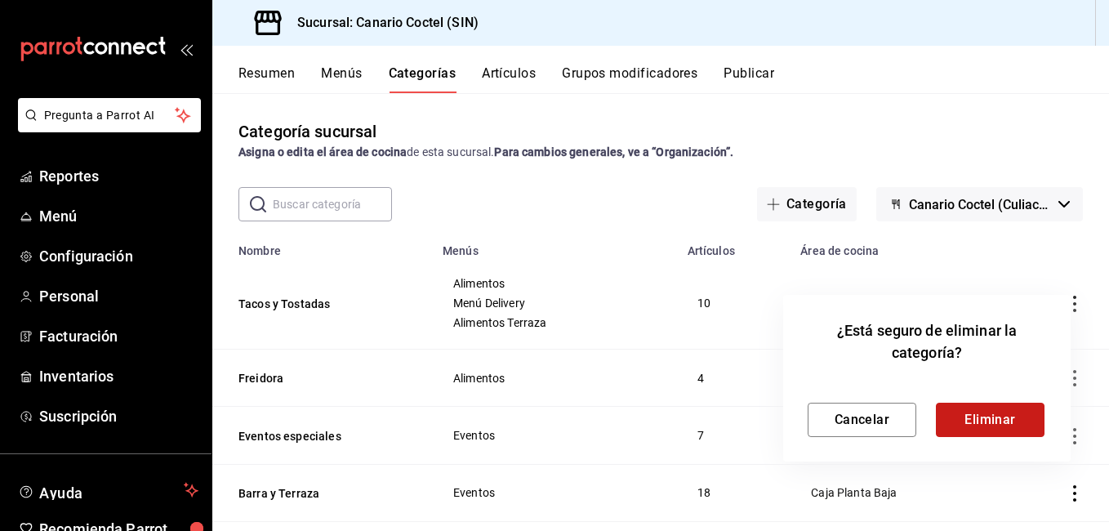
click at [998, 419] on button "Eliminar" at bounding box center [990, 419] width 109 height 34
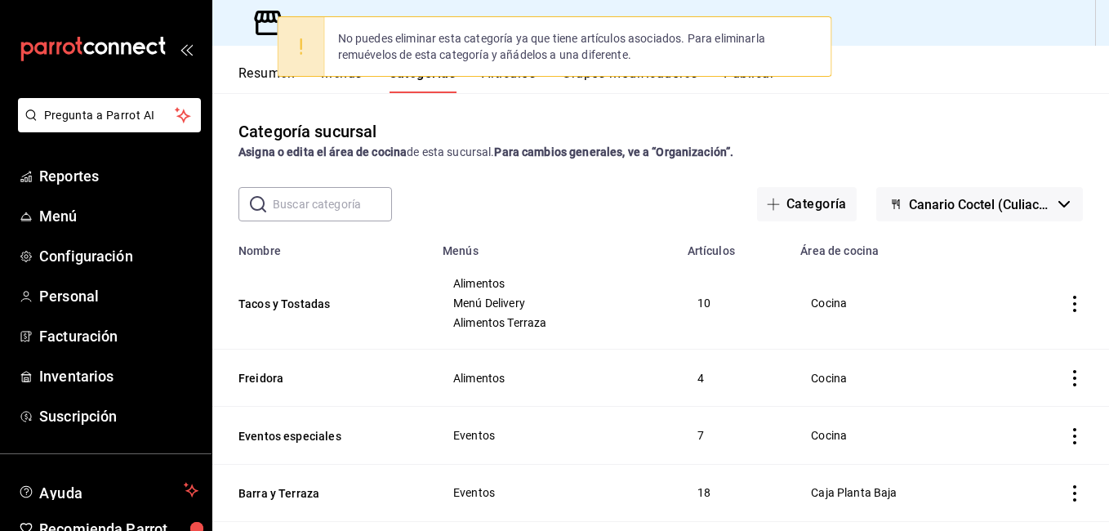
drag, startPoint x: 263, startPoint y: 375, endPoint x: 380, endPoint y: 350, distance: 119.3
click at [263, 377] on button "Freidora" at bounding box center [319, 378] width 163 height 16
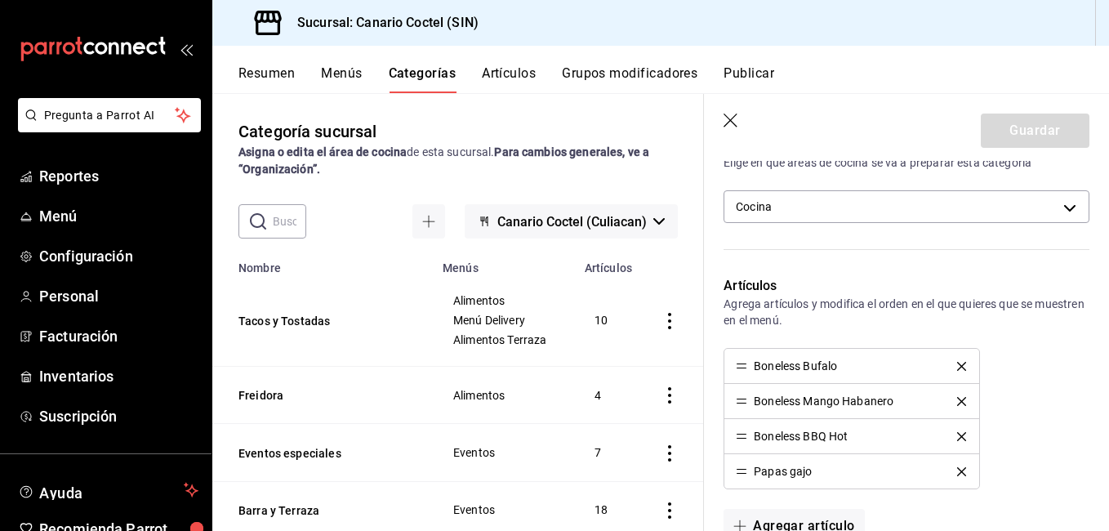
scroll to position [571, 0]
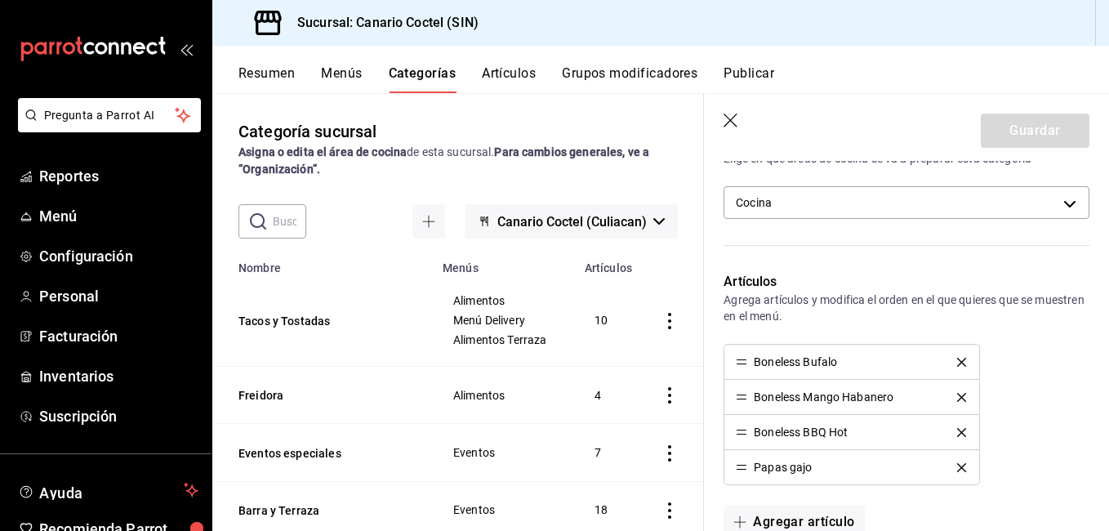
click at [949, 360] on button "delete" at bounding box center [961, 362] width 32 height 9
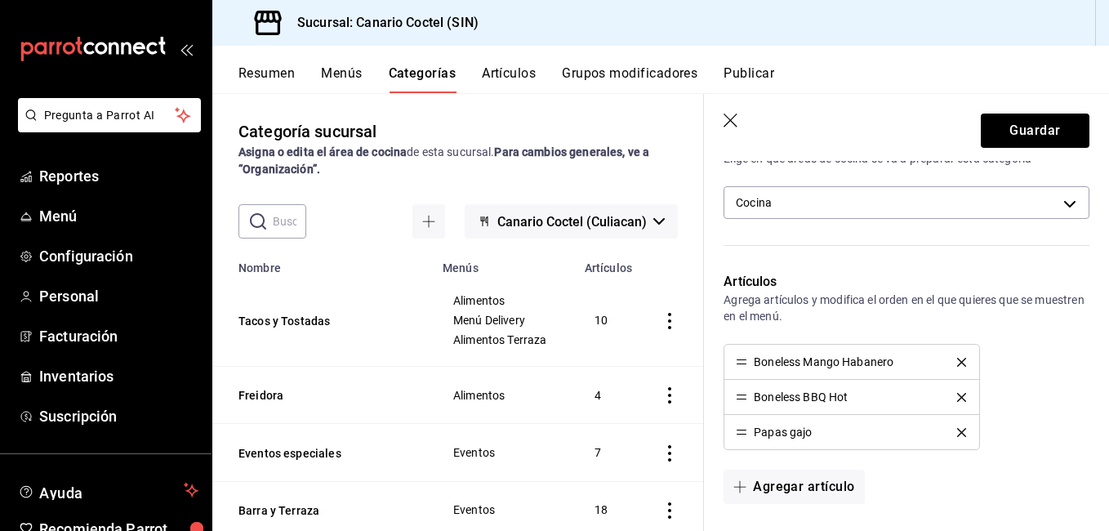
click at [957, 358] on icon "delete" at bounding box center [961, 362] width 9 height 9
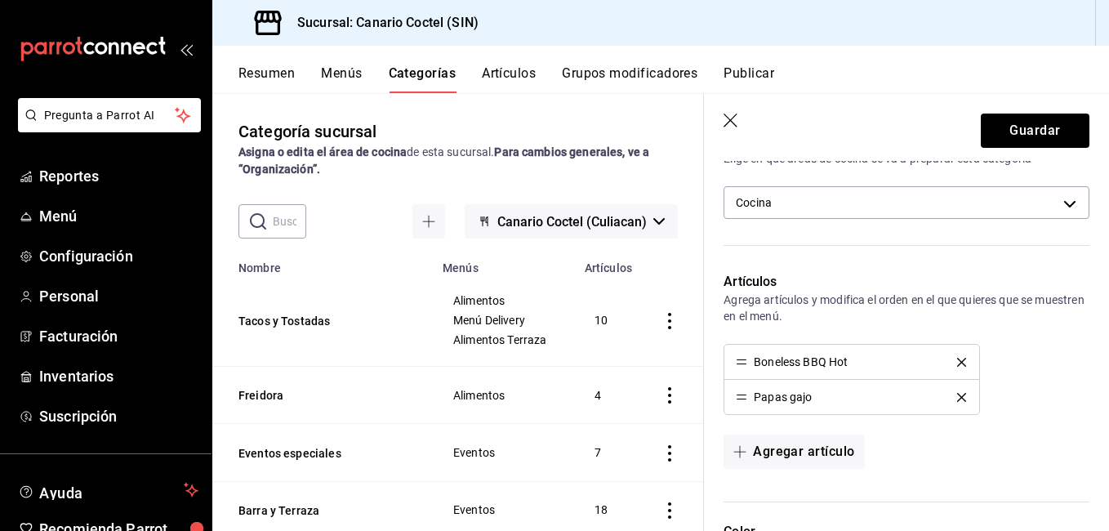
click at [957, 358] on icon "delete" at bounding box center [961, 362] width 9 height 9
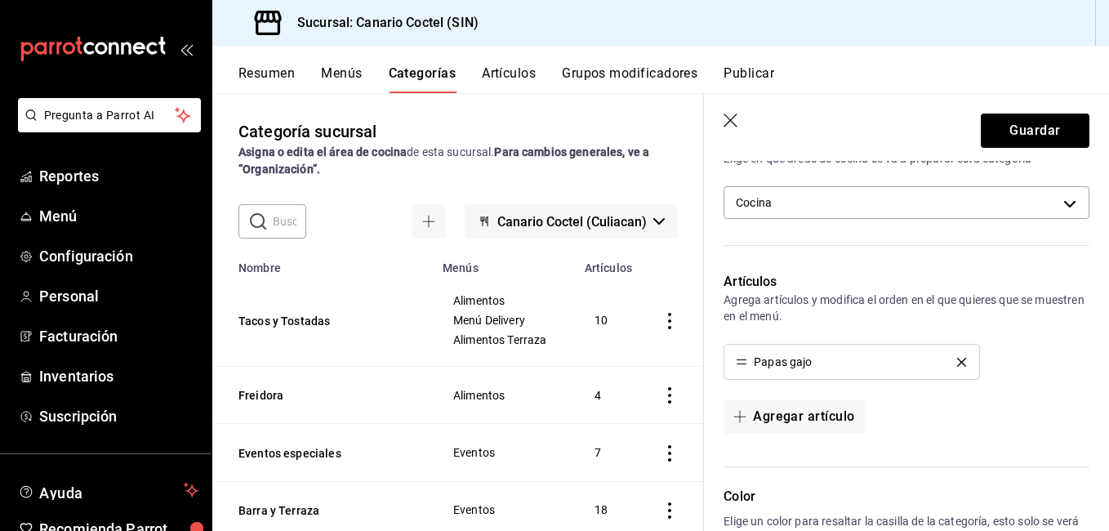
click at [957, 358] on icon "delete" at bounding box center [961, 362] width 9 height 9
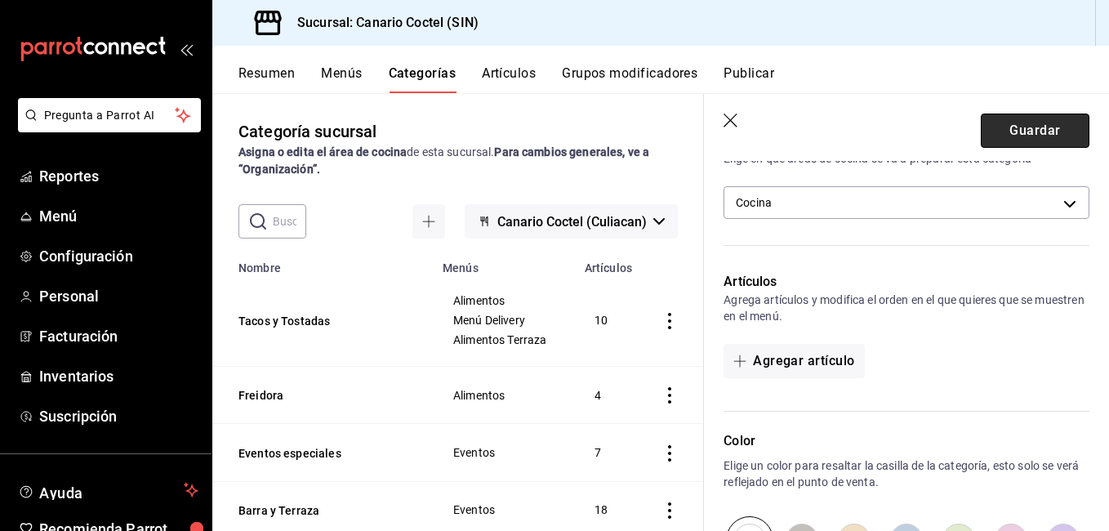
click at [1002, 136] on button "Guardar" at bounding box center [1034, 130] width 109 height 34
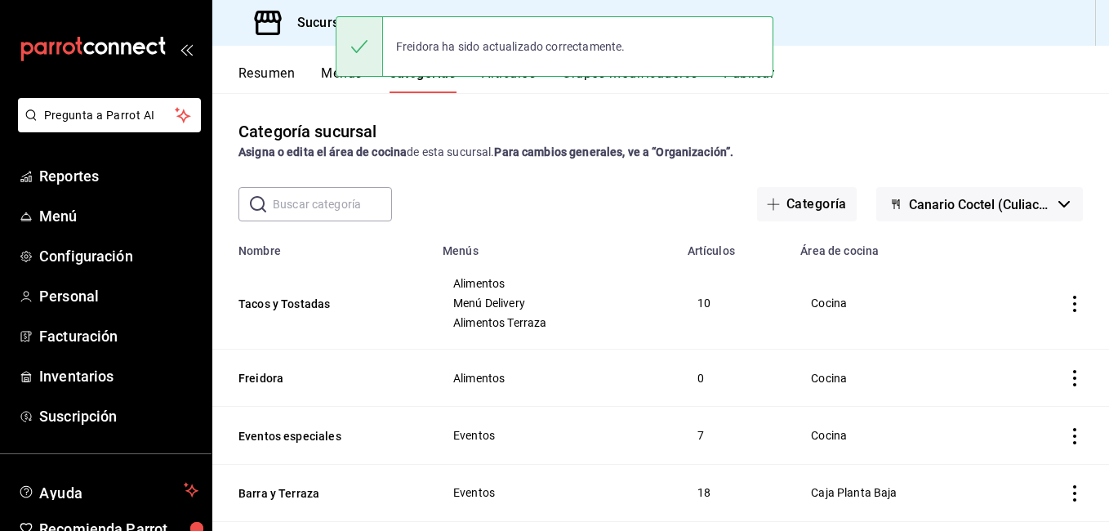
click at [1066, 376] on icon "actions" at bounding box center [1074, 378] width 16 height 16
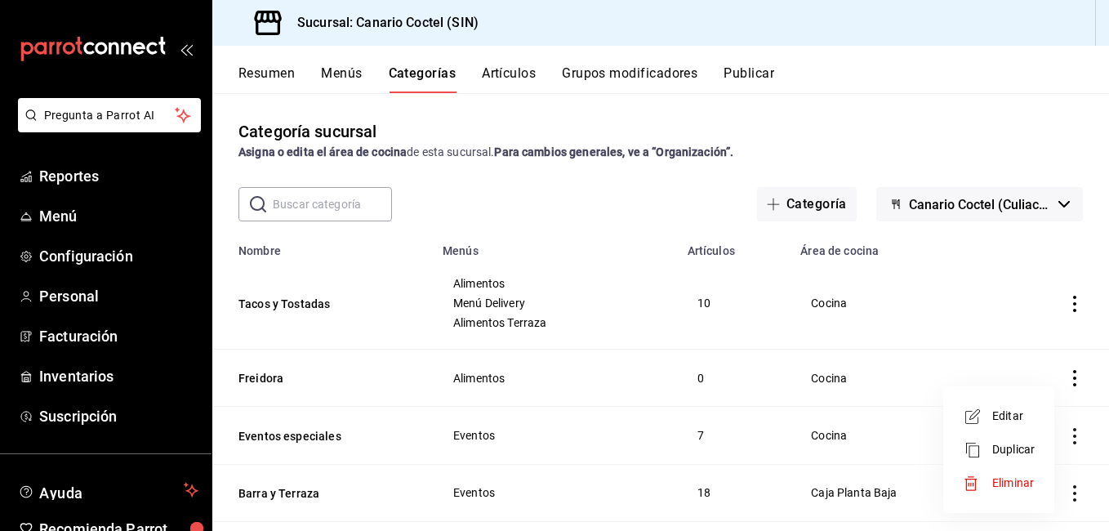
click at [1010, 476] on span "Eliminar" at bounding box center [1013, 482] width 42 height 13
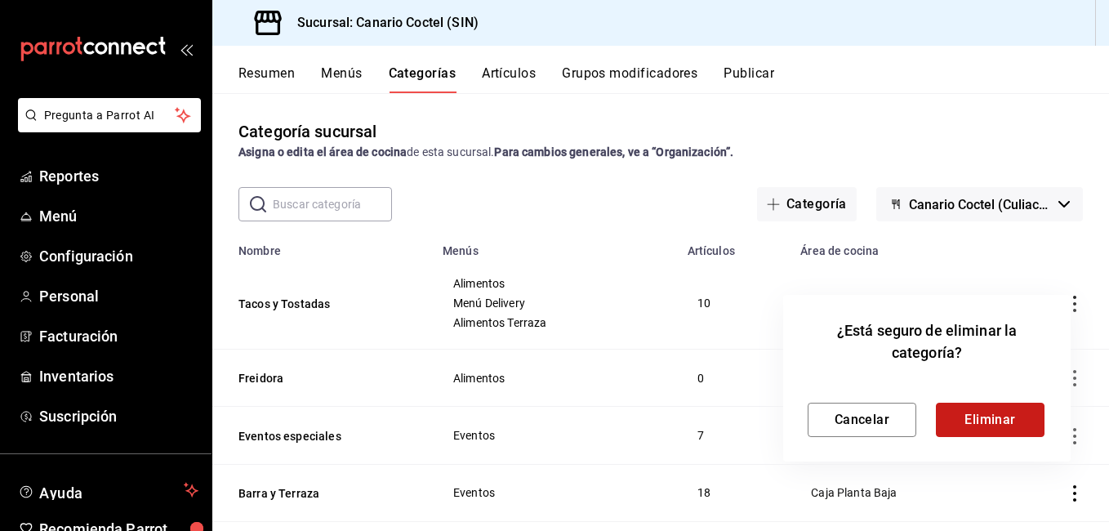
click at [986, 416] on button "Eliminar" at bounding box center [990, 419] width 109 height 34
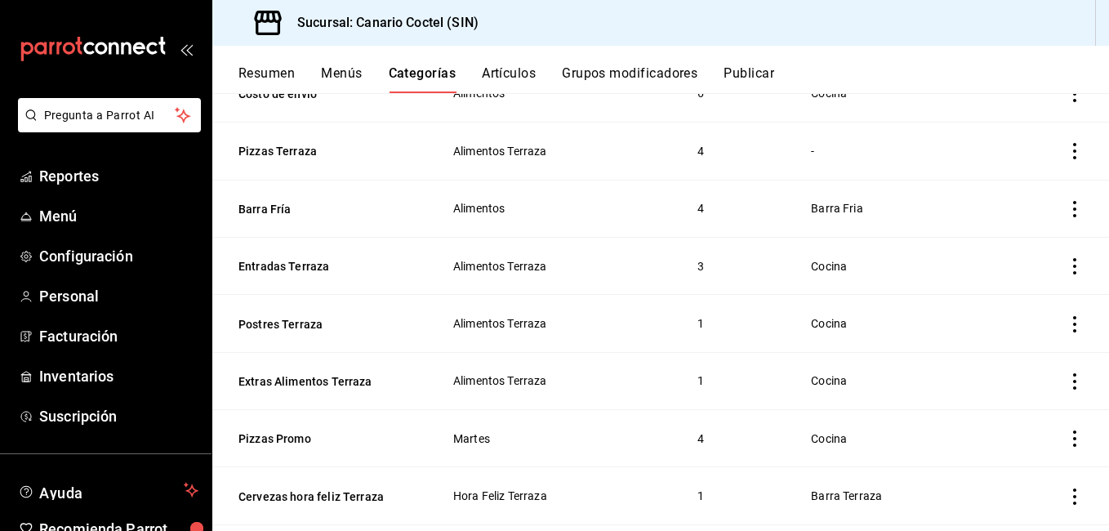
scroll to position [490, 0]
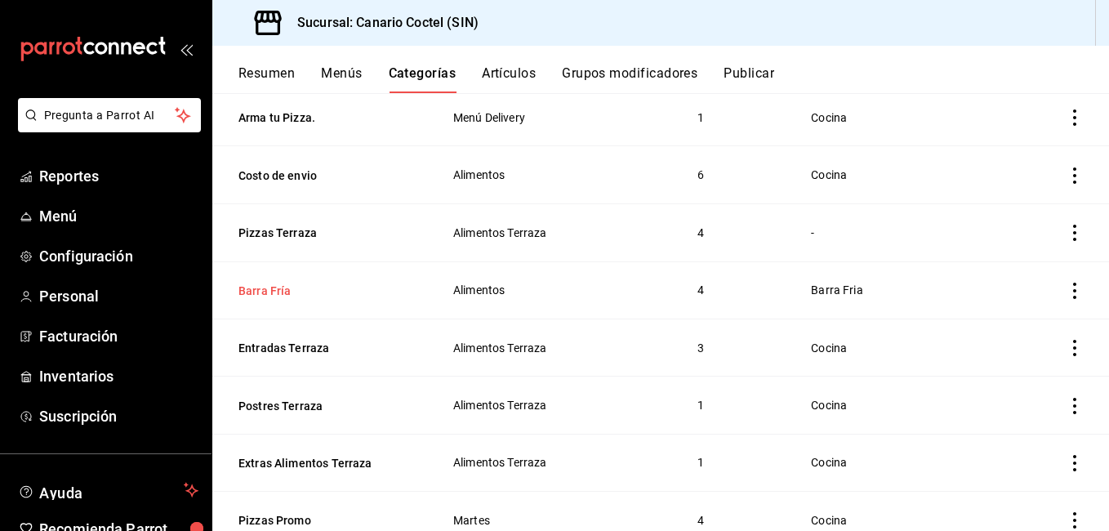
click at [296, 284] on button "Barra Fría" at bounding box center [319, 290] width 163 height 16
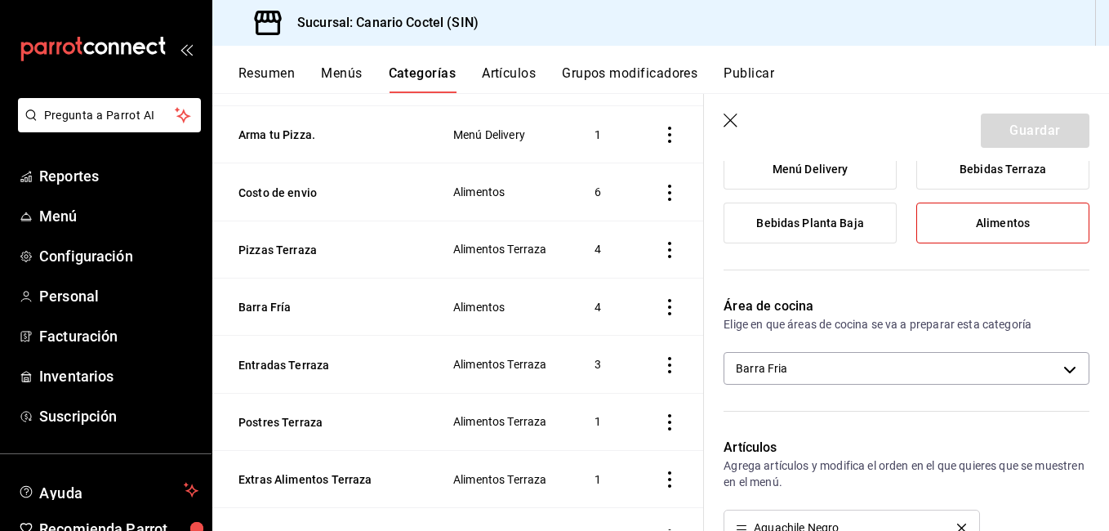
scroll to position [245, 0]
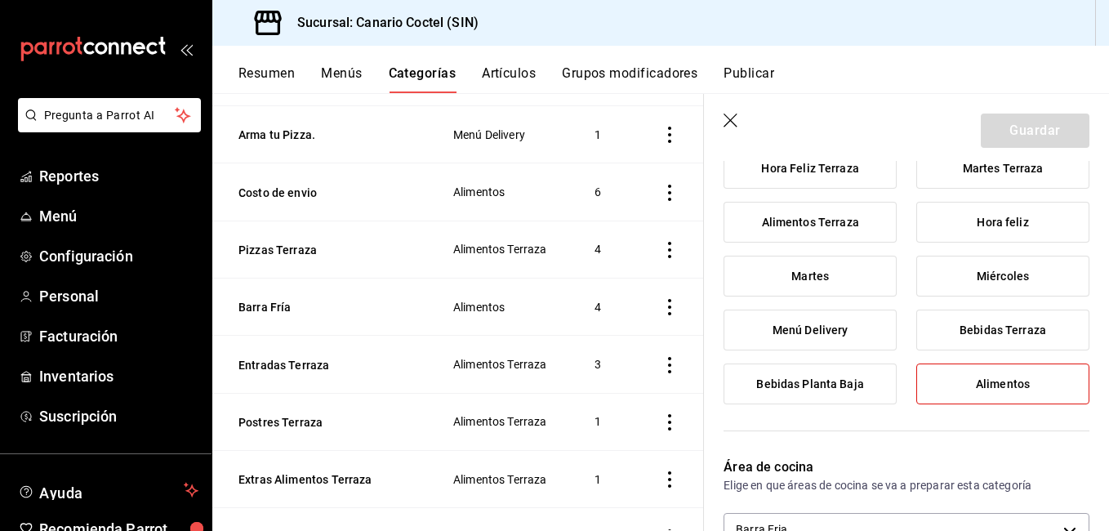
click at [736, 120] on icon "button" at bounding box center [731, 121] width 16 height 16
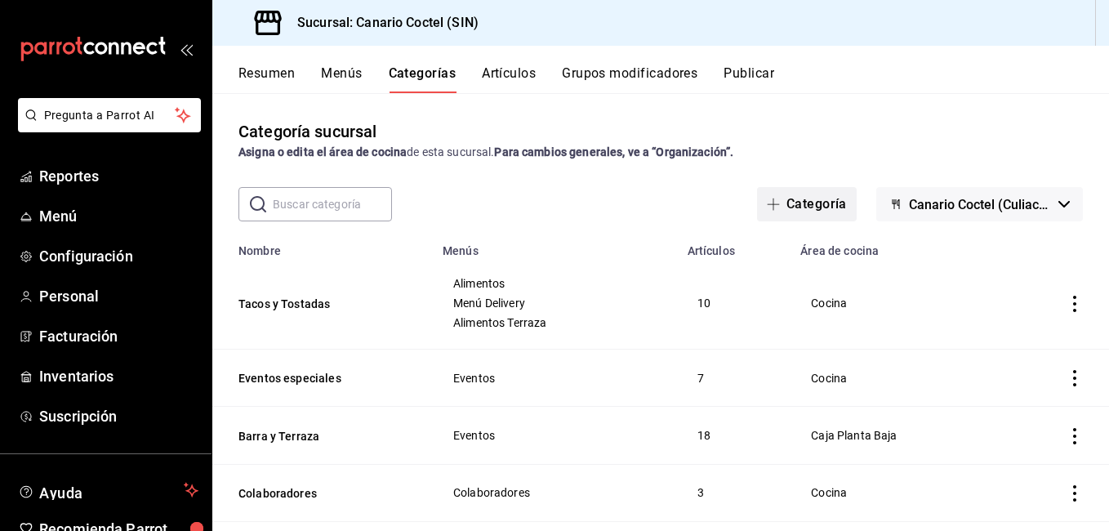
click at [822, 202] on button "Categoría" at bounding box center [807, 204] width 100 height 34
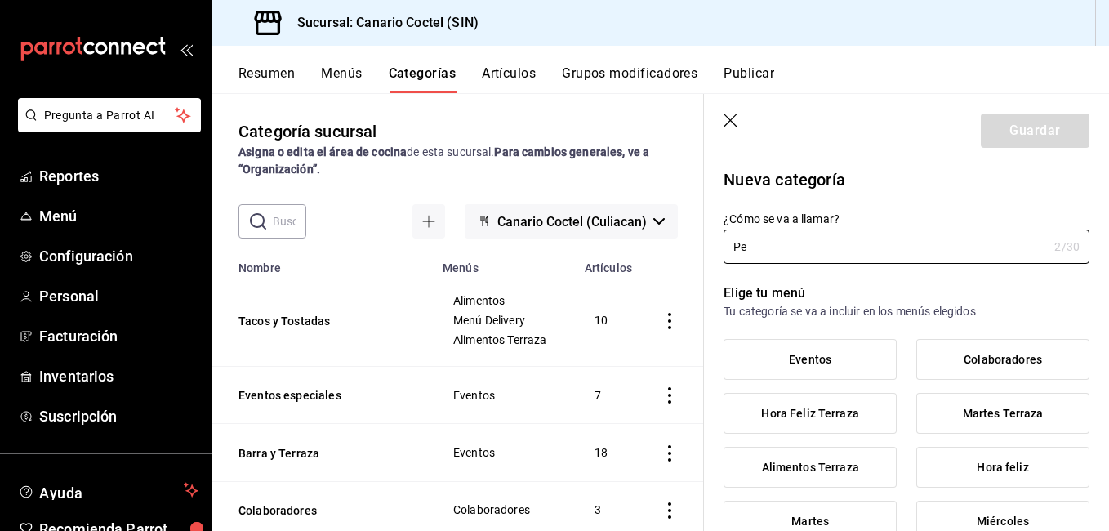
type input "P"
type input "S"
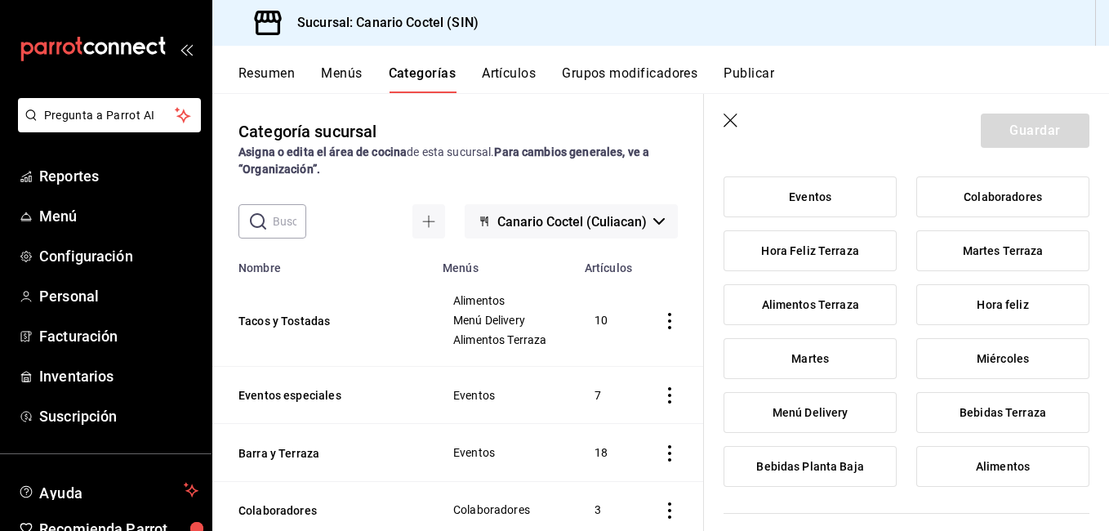
scroll to position [163, 0]
type input "Pepitos"
click at [838, 305] on span "Alimentos Terraza" at bounding box center [810, 304] width 97 height 14
click at [0, 0] on input "Alimentos Terraza" at bounding box center [0, 0] width 0 height 0
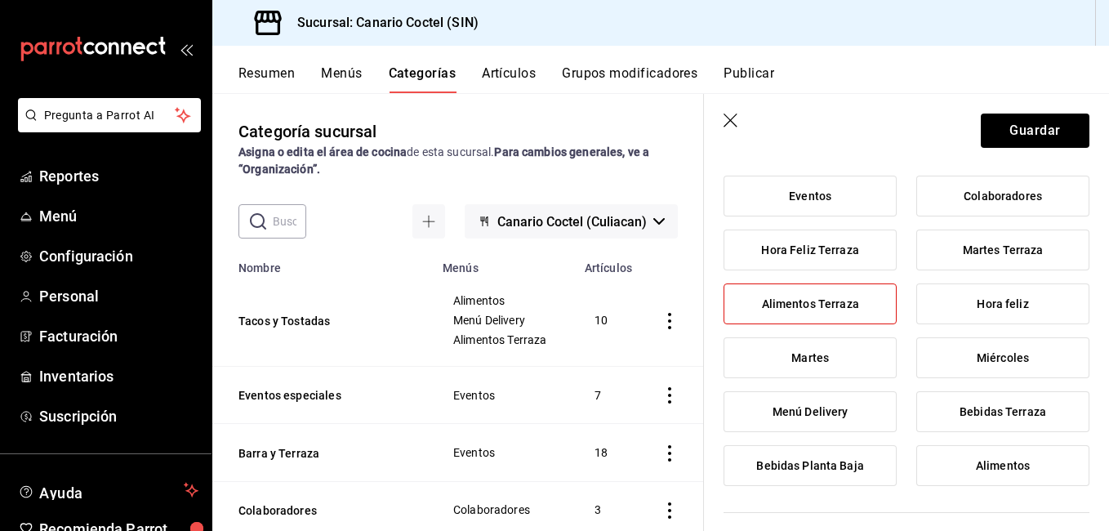
click at [840, 422] on label "Menú Delivery" at bounding box center [809, 411] width 171 height 39
click at [0, 0] on input "Menú Delivery" at bounding box center [0, 0] width 0 height 0
click at [983, 464] on span "Alimentos" at bounding box center [1003, 466] width 54 height 14
click at [0, 0] on input "Alimentos" at bounding box center [0, 0] width 0 height 0
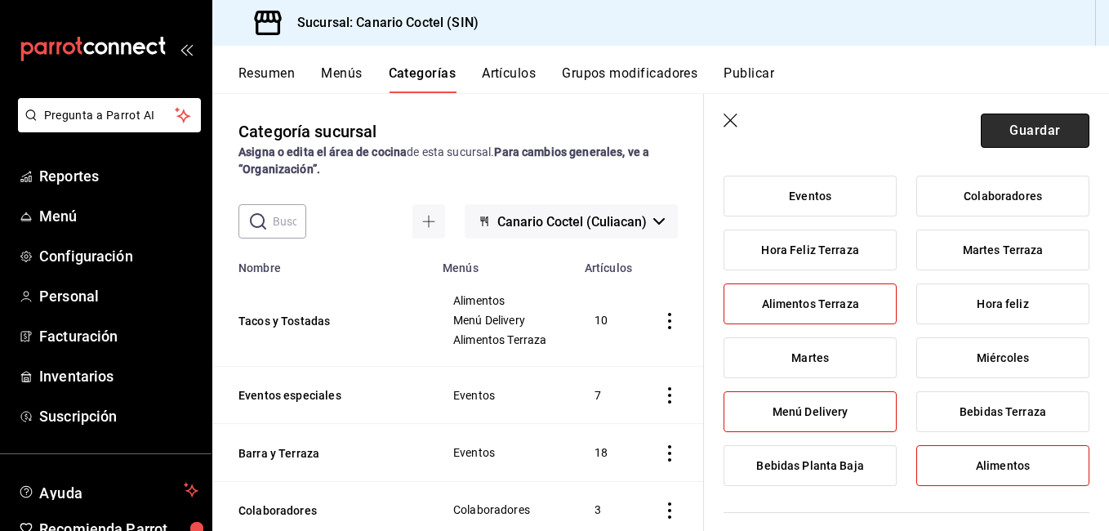
click at [1028, 138] on button "Guardar" at bounding box center [1034, 130] width 109 height 34
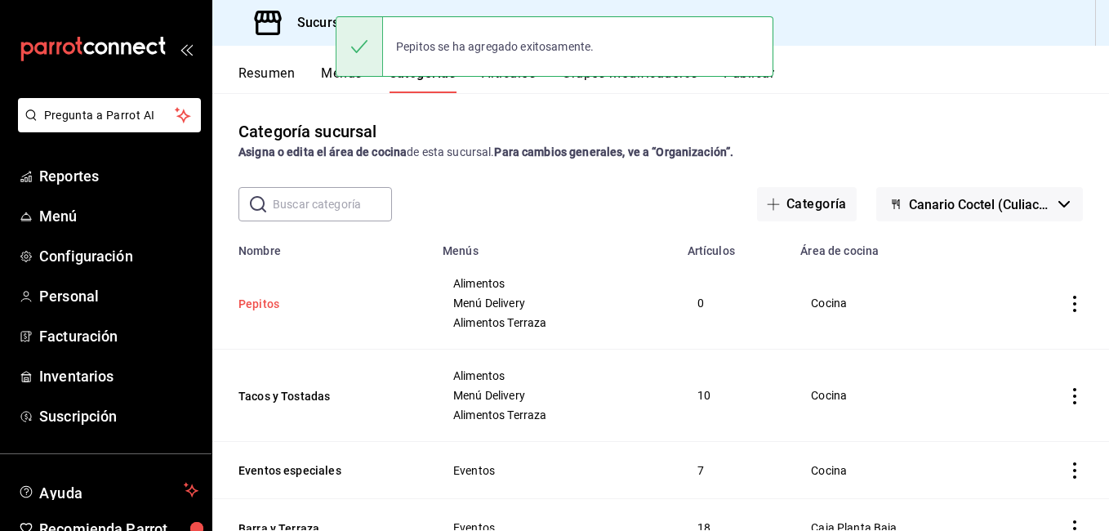
click at [271, 298] on button "Pepitos" at bounding box center [319, 304] width 163 height 16
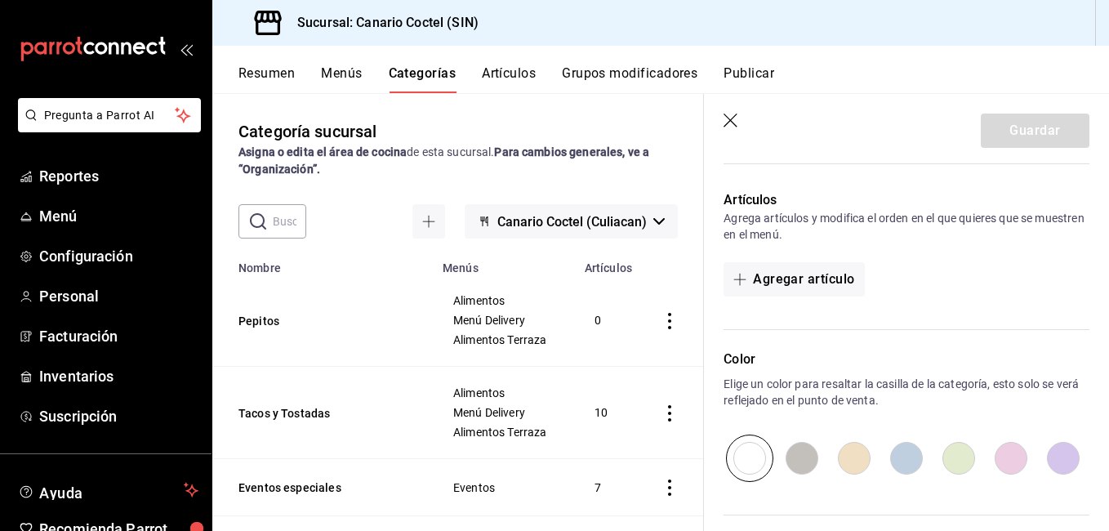
scroll to position [735, 0]
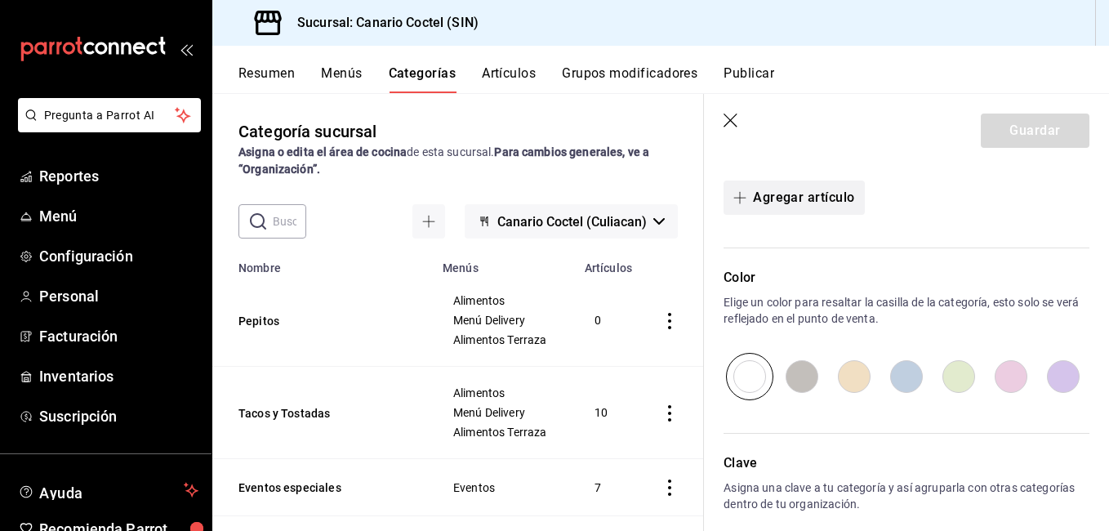
click at [821, 205] on button "Agregar artículo" at bounding box center [793, 197] width 140 height 34
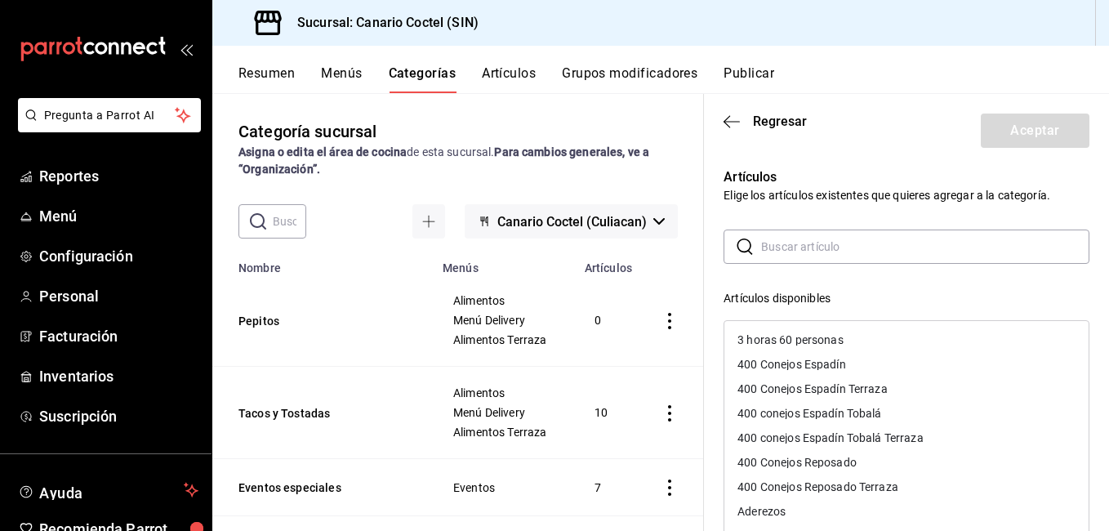
click at [802, 251] on input "text" at bounding box center [925, 246] width 328 height 33
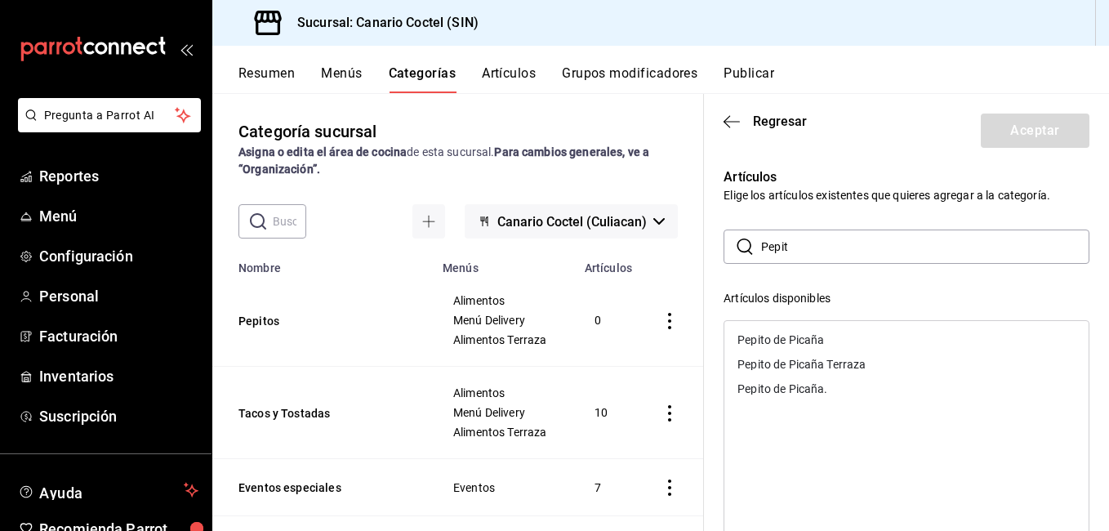
click at [795, 336] on div "Pepito de Picaña" at bounding box center [780, 339] width 87 height 11
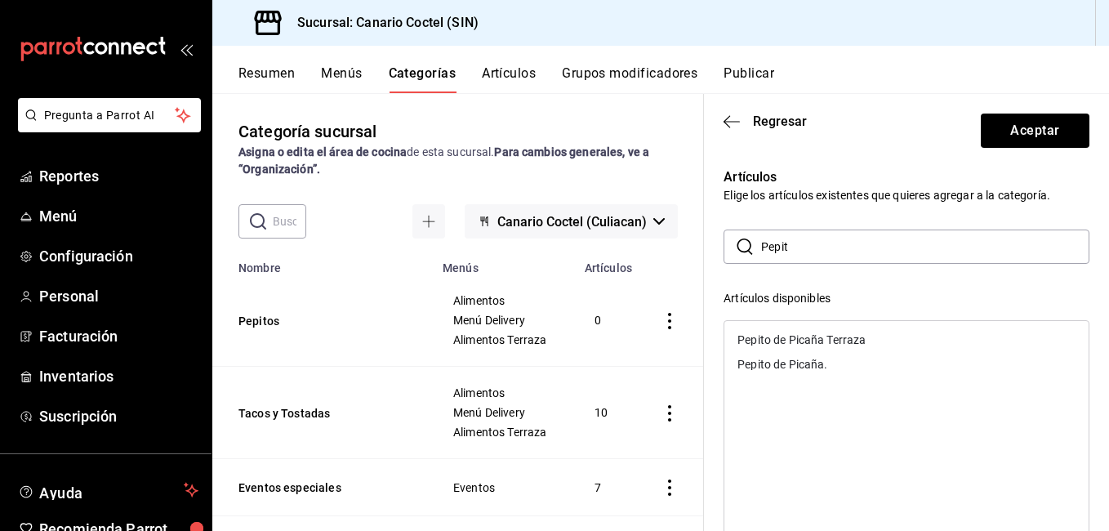
click at [800, 352] on div "Pepito de Picaña." at bounding box center [906, 364] width 364 height 24
click at [803, 338] on div "Pepito de Picaña Terraza" at bounding box center [801, 339] width 128 height 11
click at [808, 261] on input "Pepit" at bounding box center [925, 246] width 328 height 33
click at [774, 334] on div "Choripan" at bounding box center [760, 339] width 47 height 11
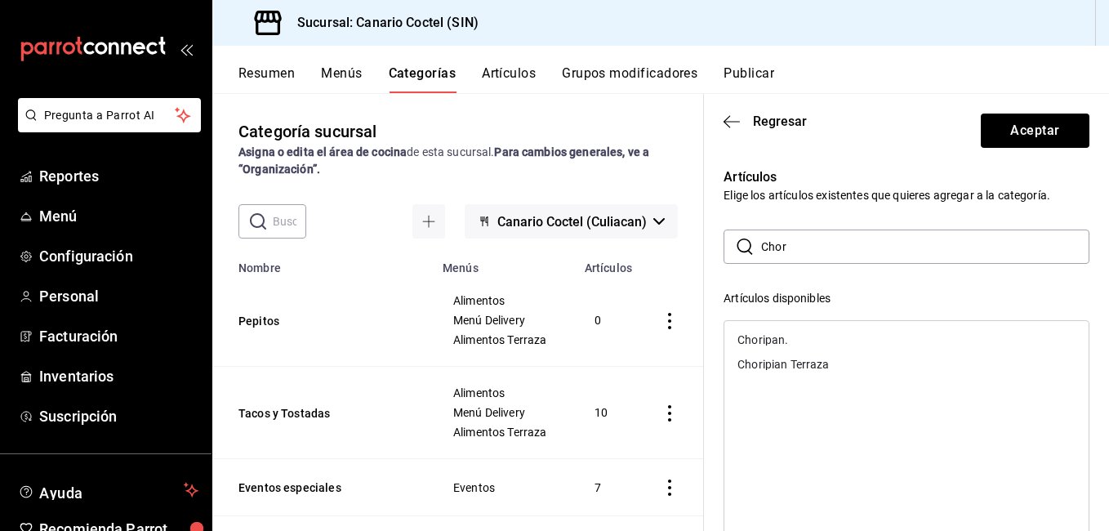
click at [782, 341] on div "Choripan." at bounding box center [762, 339] width 51 height 11
click at [783, 351] on div "Choripian Terraza" at bounding box center [906, 339] width 364 height 24
click at [811, 248] on input "Chor" at bounding box center [925, 246] width 328 height 33
type input "Ital"
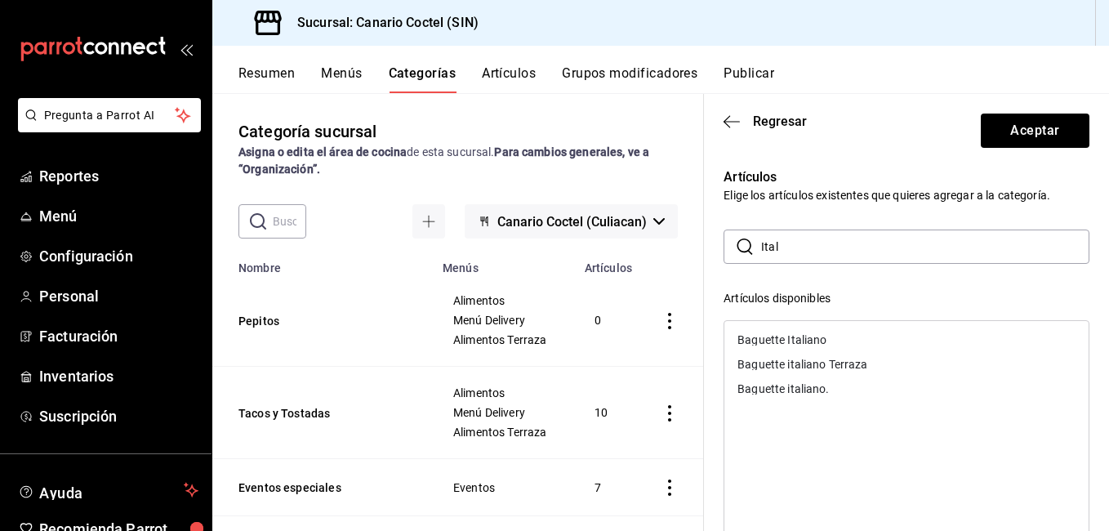
click at [802, 344] on div "Baguette Italiano" at bounding box center [781, 339] width 89 height 11
click at [798, 359] on div "Baguette italiano." at bounding box center [782, 363] width 91 height 11
click at [801, 339] on div "Baguette italiano Terraza" at bounding box center [802, 339] width 130 height 11
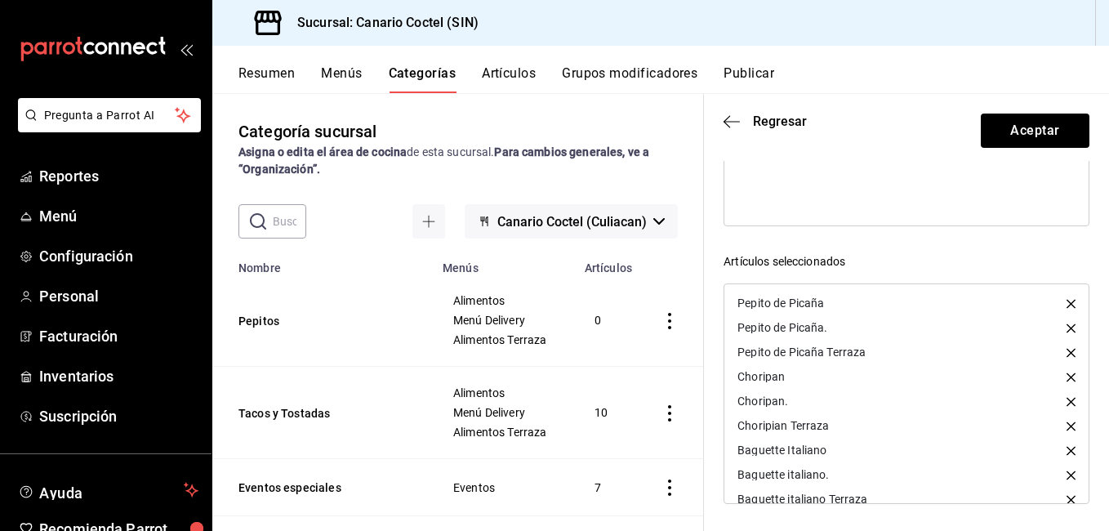
scroll to position [15, 0]
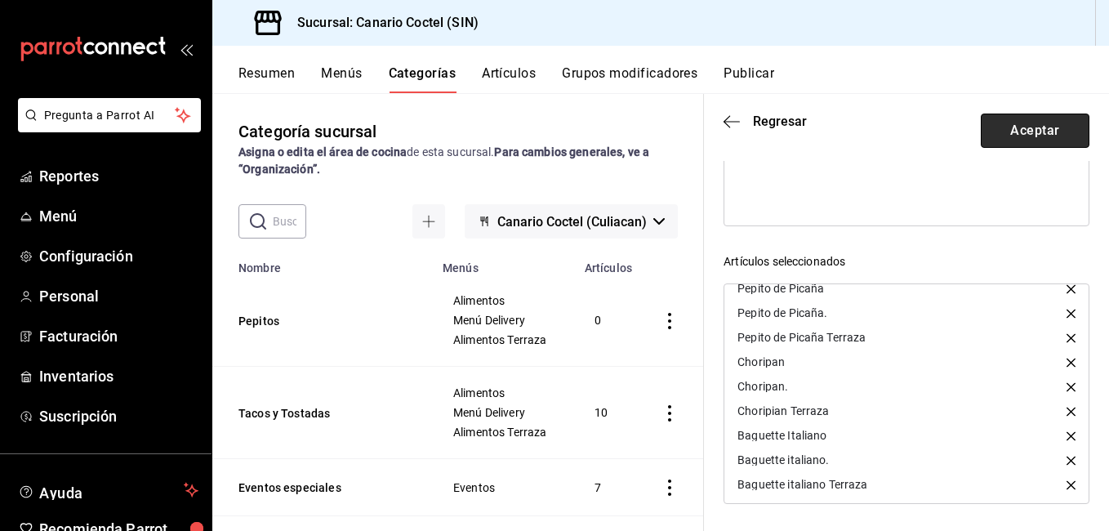
click at [1024, 134] on button "Aceptar" at bounding box center [1034, 130] width 109 height 34
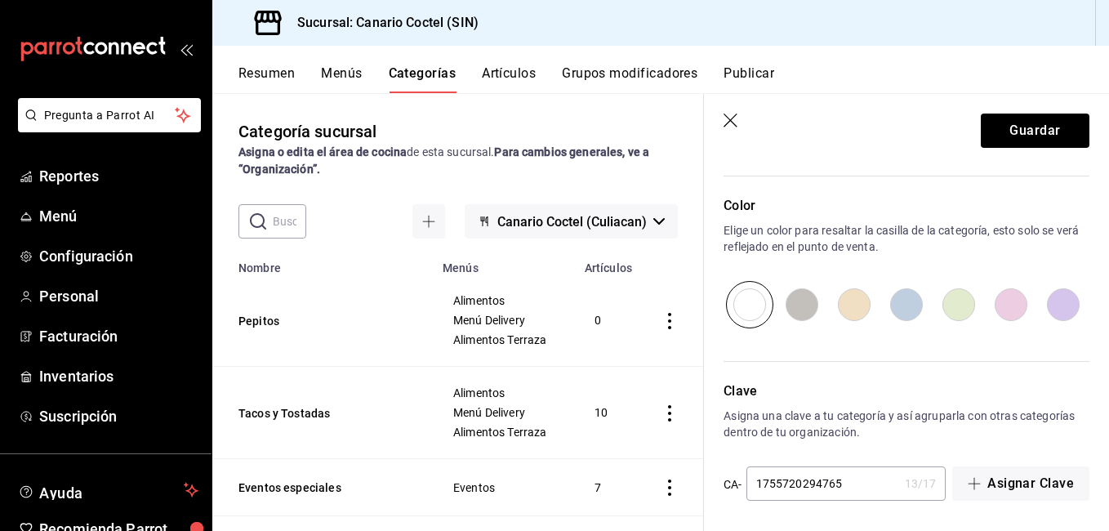
scroll to position [1147, 0]
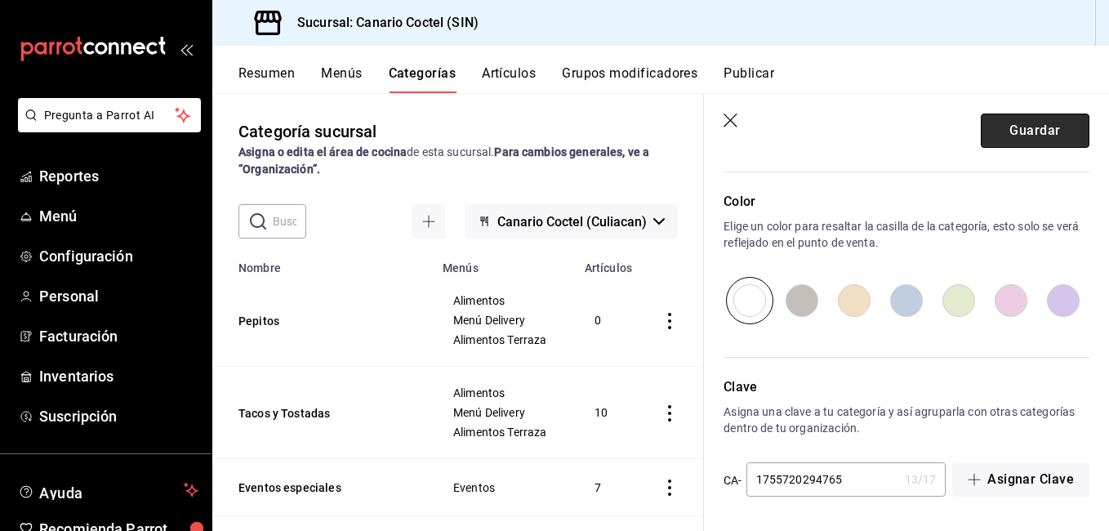
click at [1046, 123] on button "Guardar" at bounding box center [1034, 130] width 109 height 34
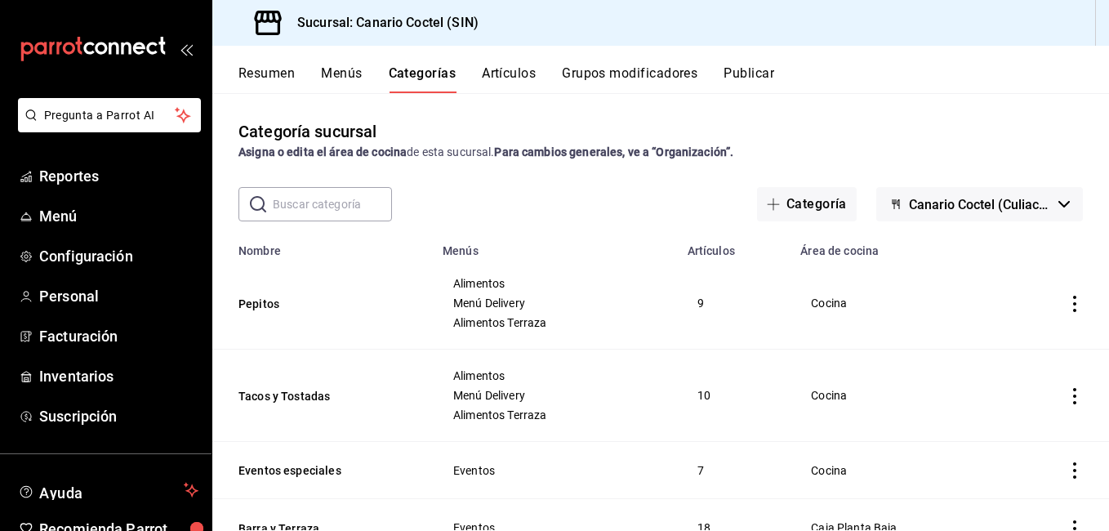
click at [331, 214] on input "text" at bounding box center [332, 204] width 119 height 33
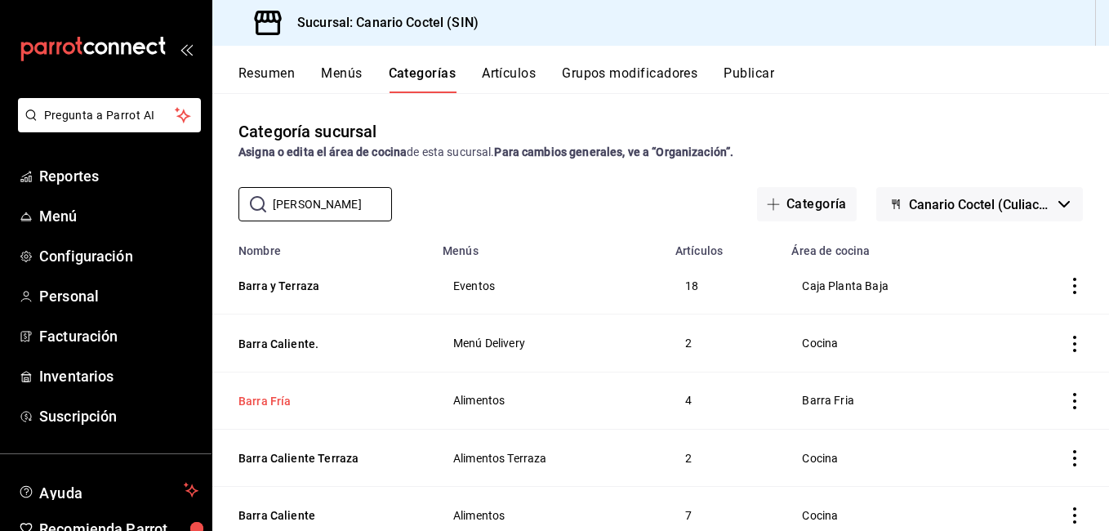
type input "[PERSON_NAME]"
click at [268, 400] on button "Barra Fría" at bounding box center [319, 401] width 163 height 16
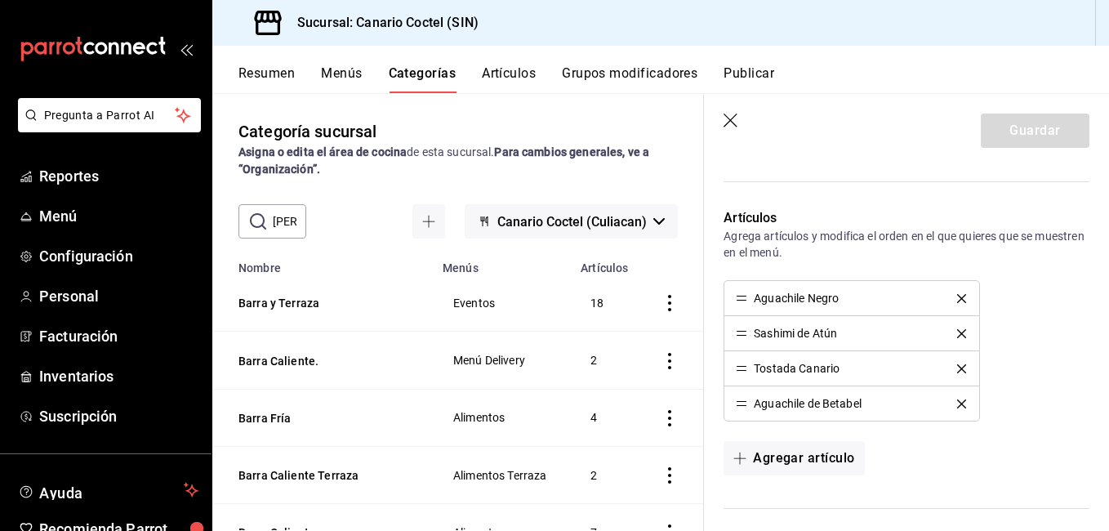
scroll to position [653, 0]
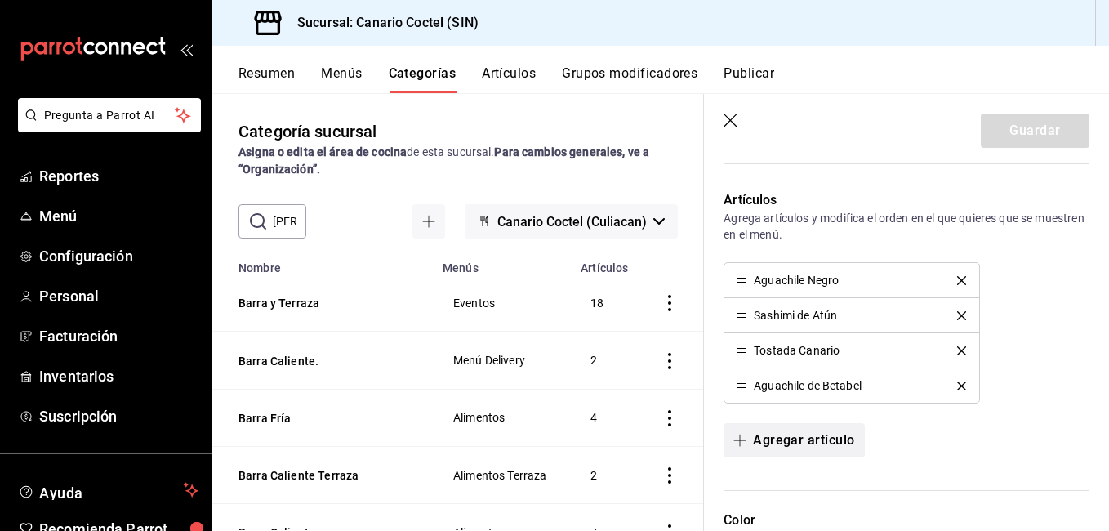
click at [821, 442] on button "Agregar artículo" at bounding box center [793, 440] width 140 height 34
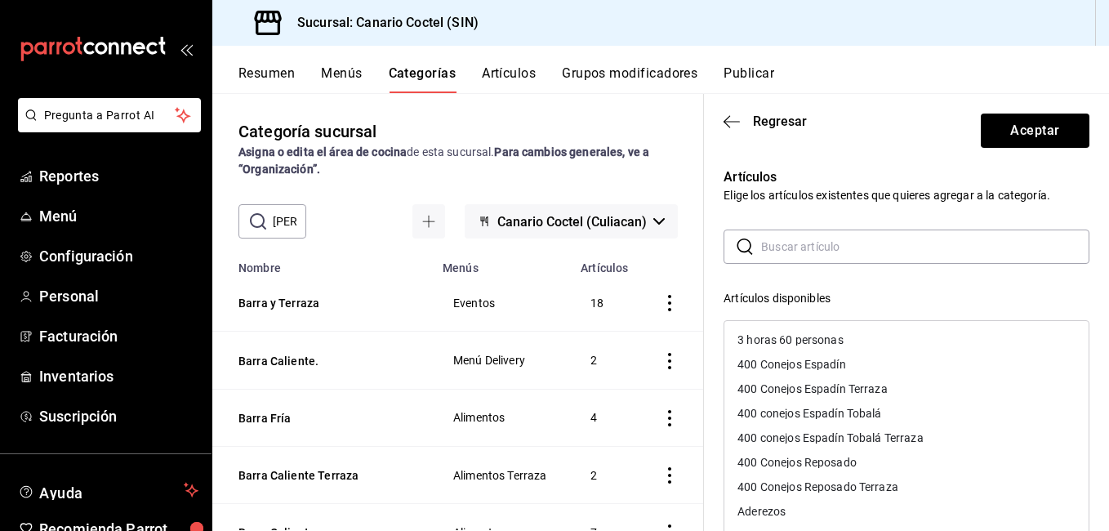
click at [789, 255] on input "text" at bounding box center [925, 246] width 328 height 33
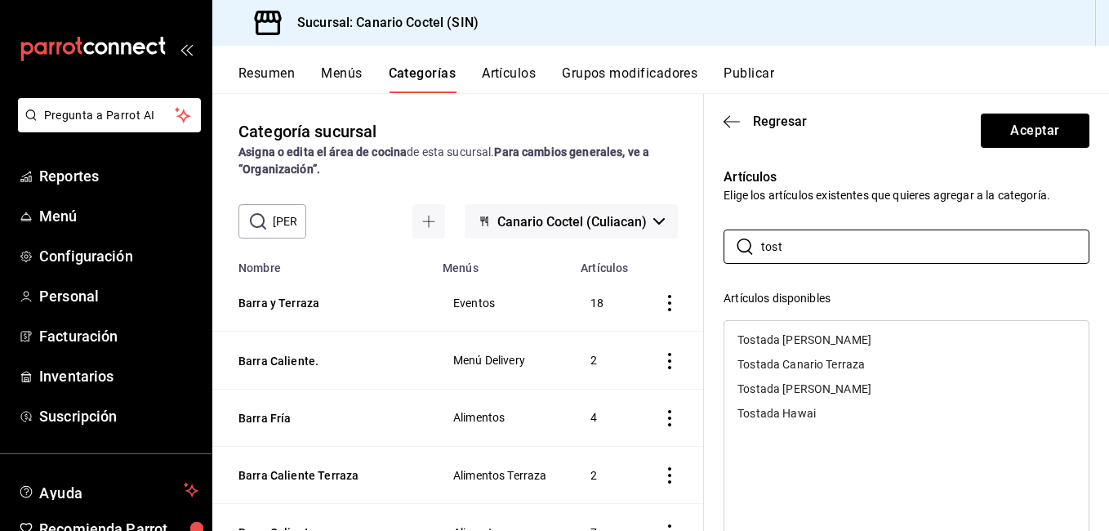
click at [810, 391] on div "Tostada [PERSON_NAME]" at bounding box center [804, 388] width 134 height 11
click at [808, 389] on div "Tostada Hawai" at bounding box center [776, 388] width 78 height 11
click at [822, 367] on div "Tostada Canario Terraza" at bounding box center [800, 363] width 127 height 11
click at [1078, 202] on div "Artículos Elige los artículos existentes que quieres agregar a la categoría. ​ …" at bounding box center [906, 503] width 405 height 684
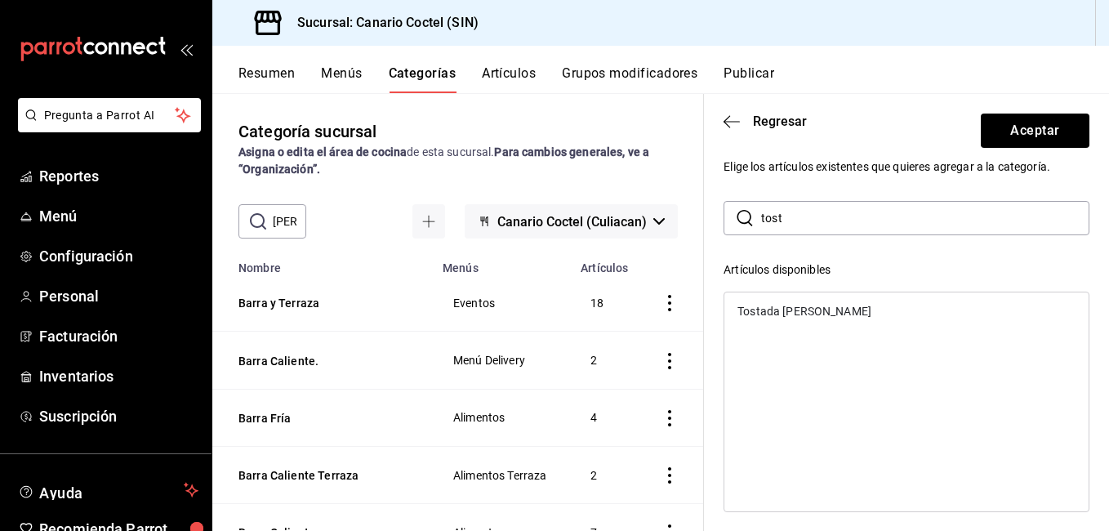
scroll to position [0, 0]
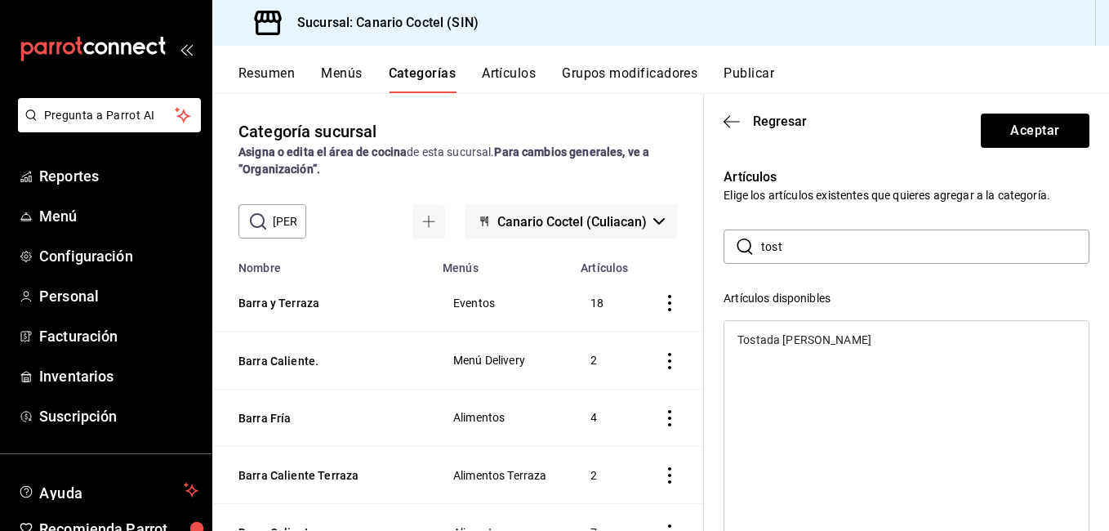
click at [810, 239] on input "tost" at bounding box center [925, 246] width 328 height 33
type input "t"
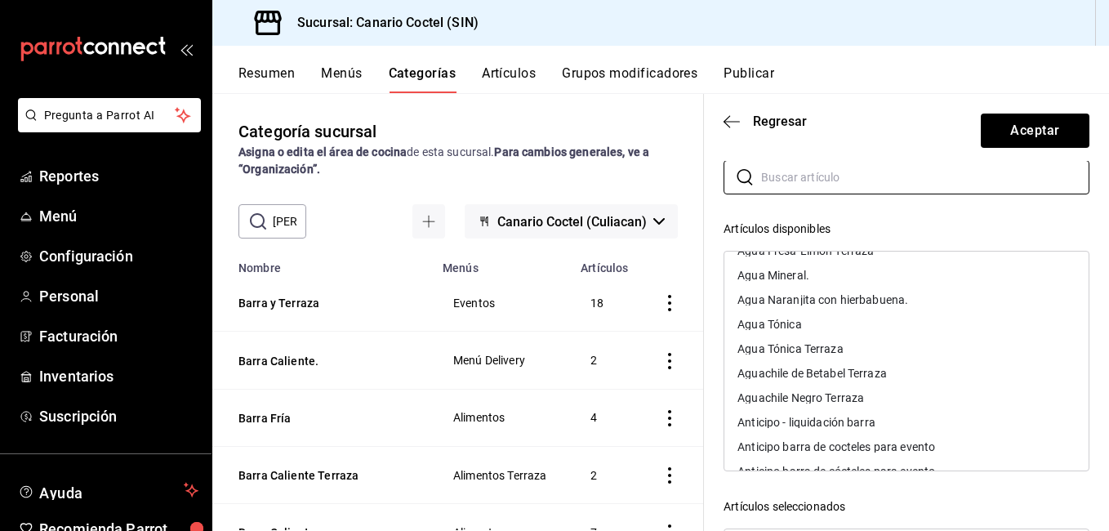
scroll to position [490, 0]
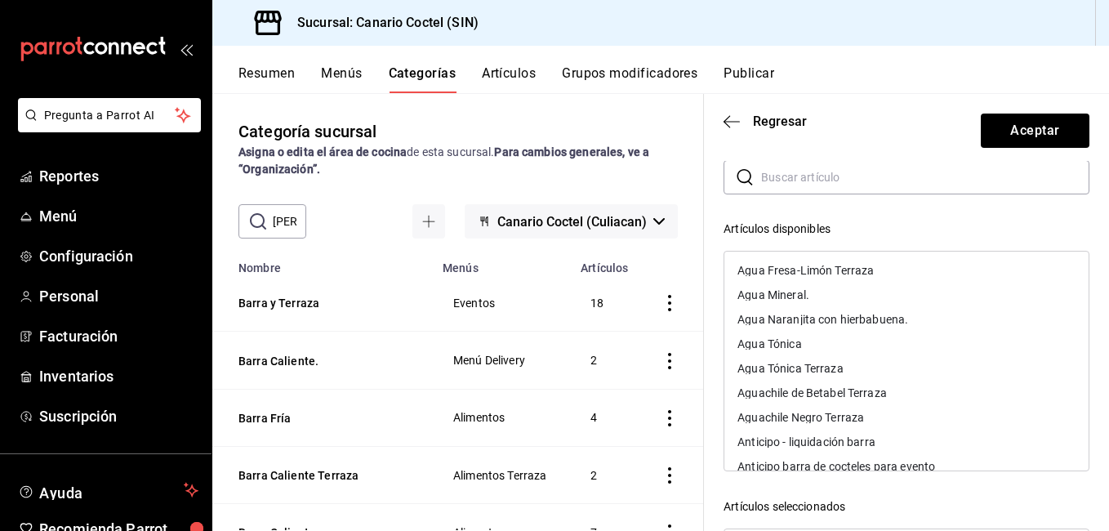
click at [804, 189] on input "text" at bounding box center [925, 177] width 328 height 33
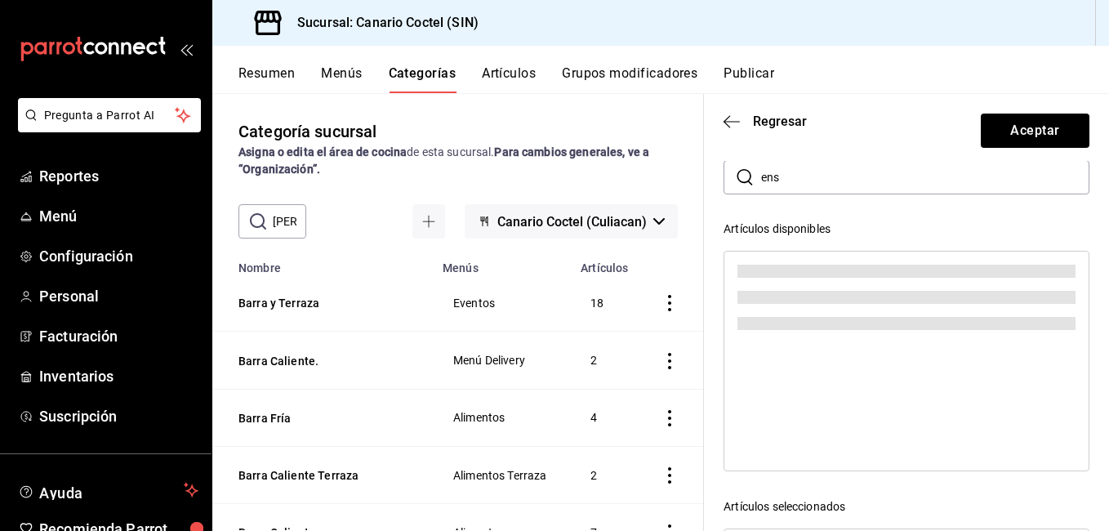
scroll to position [0, 0]
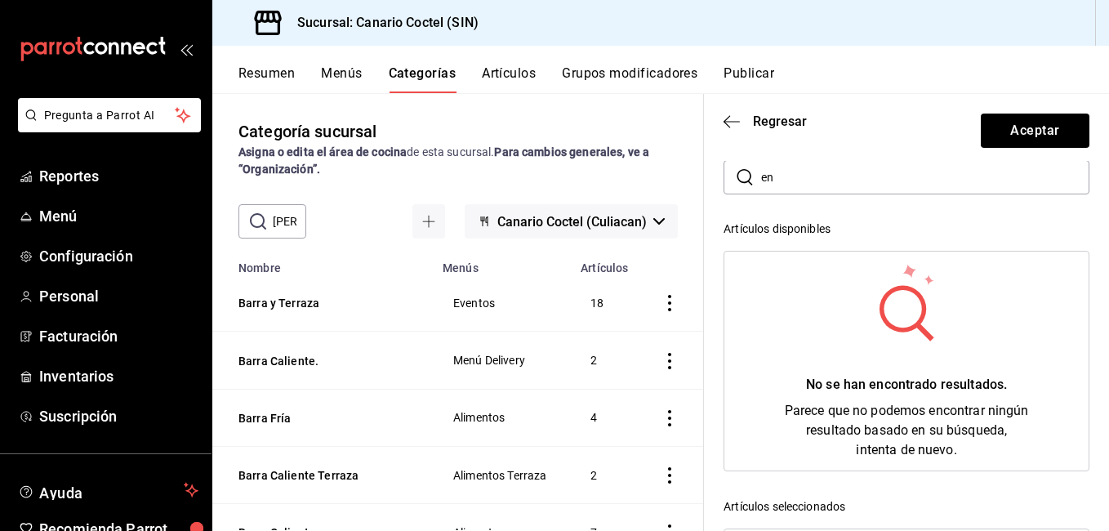
type input "e"
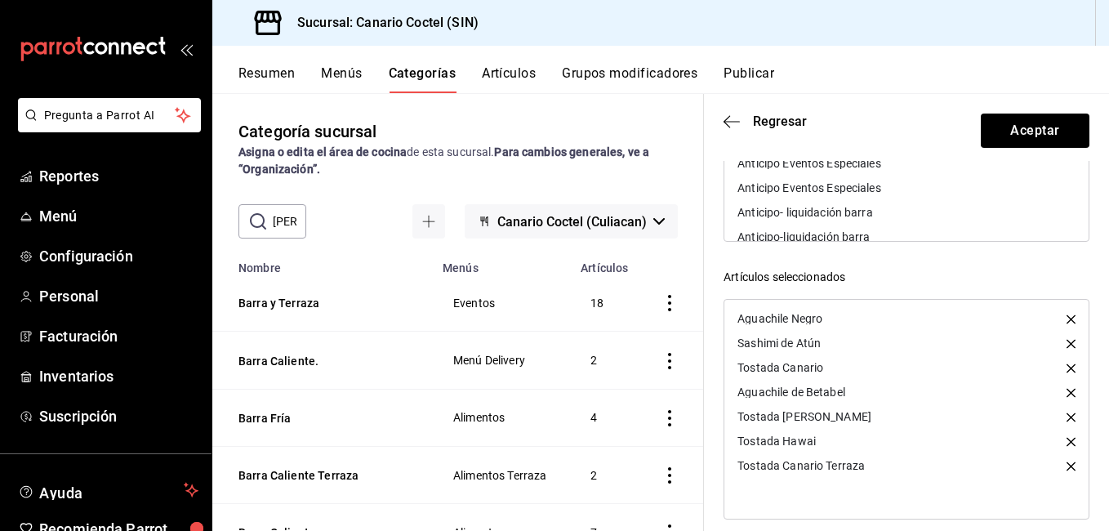
scroll to position [314, 0]
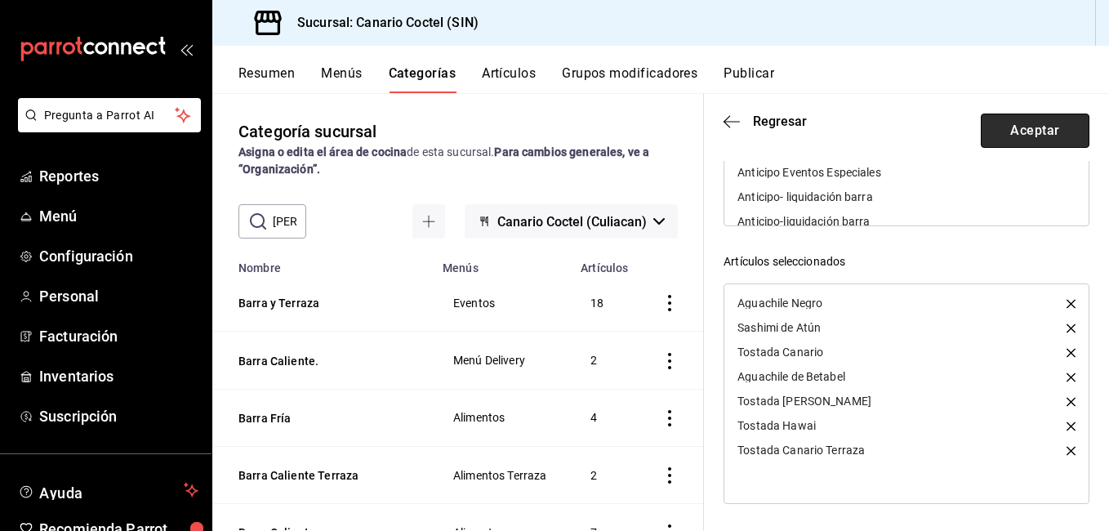
click at [1036, 137] on button "Aceptar" at bounding box center [1034, 130] width 109 height 34
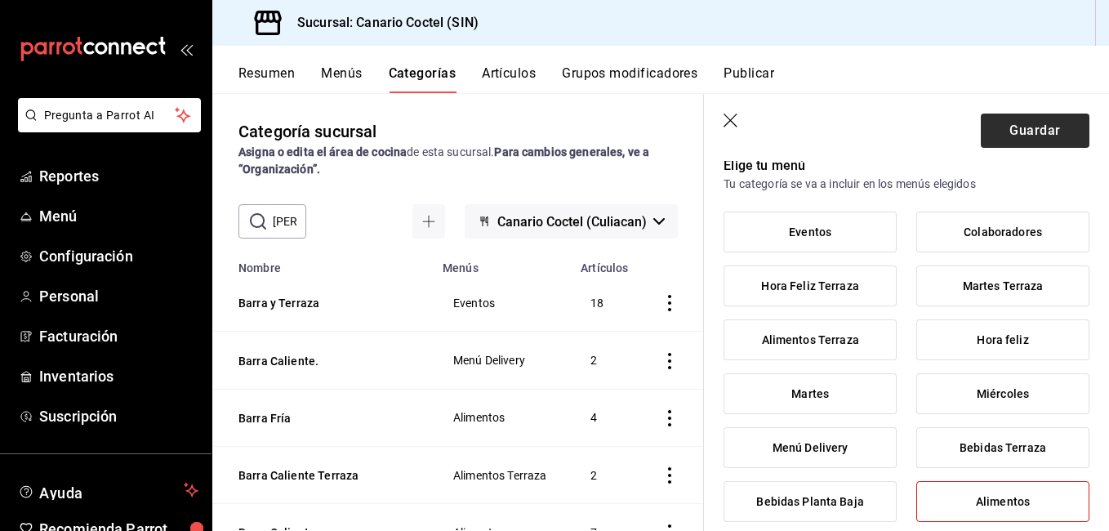
scroll to position [82, 0]
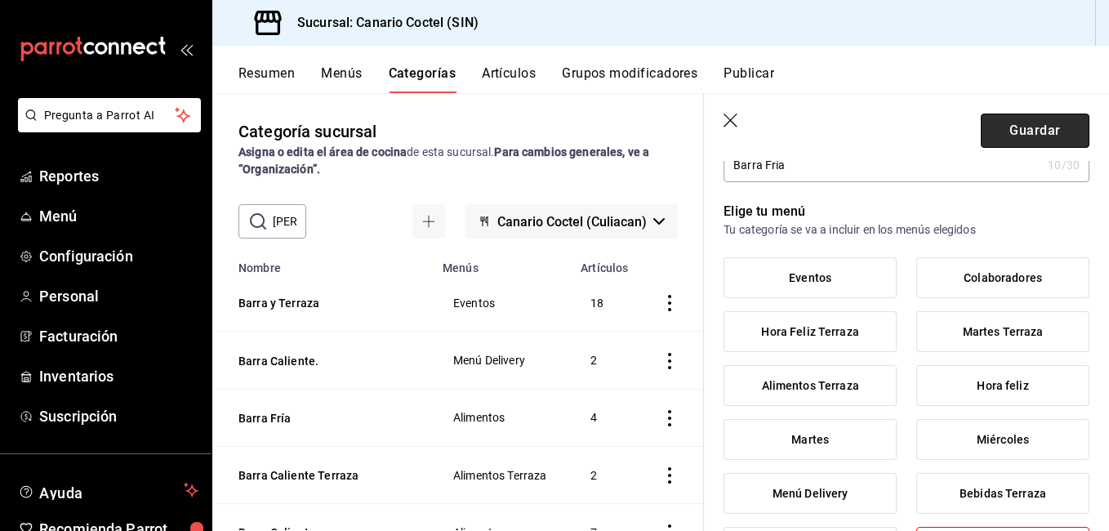
click at [1025, 128] on button "Guardar" at bounding box center [1034, 130] width 109 height 34
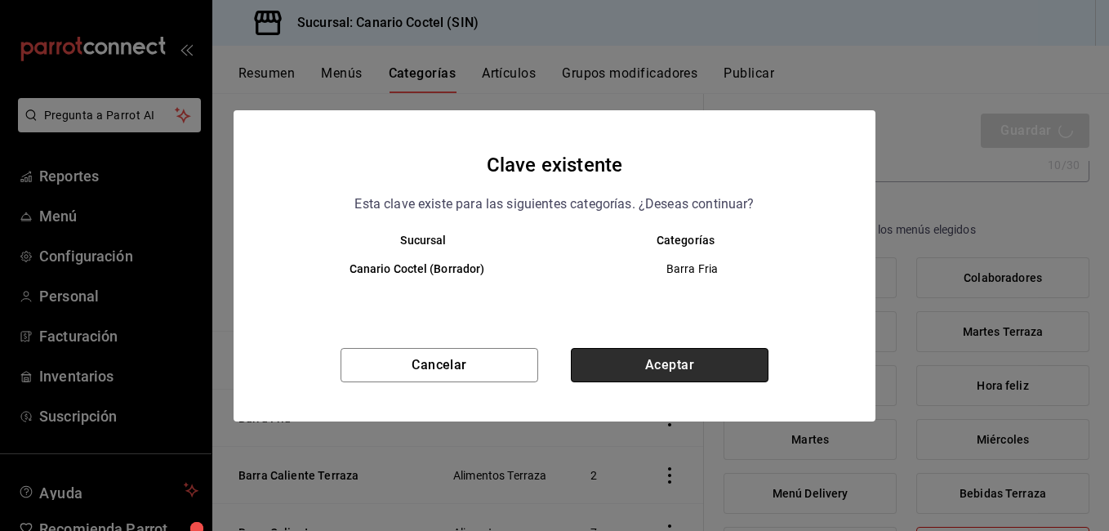
click at [662, 366] on button "Aceptar" at bounding box center [670, 365] width 198 height 34
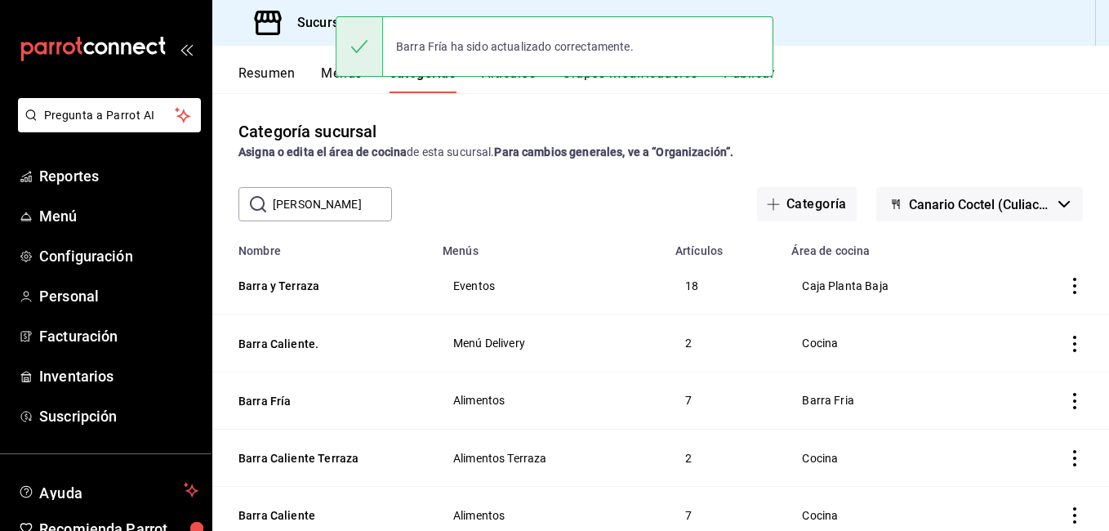
click at [349, 212] on input "[PERSON_NAME]" at bounding box center [332, 204] width 119 height 33
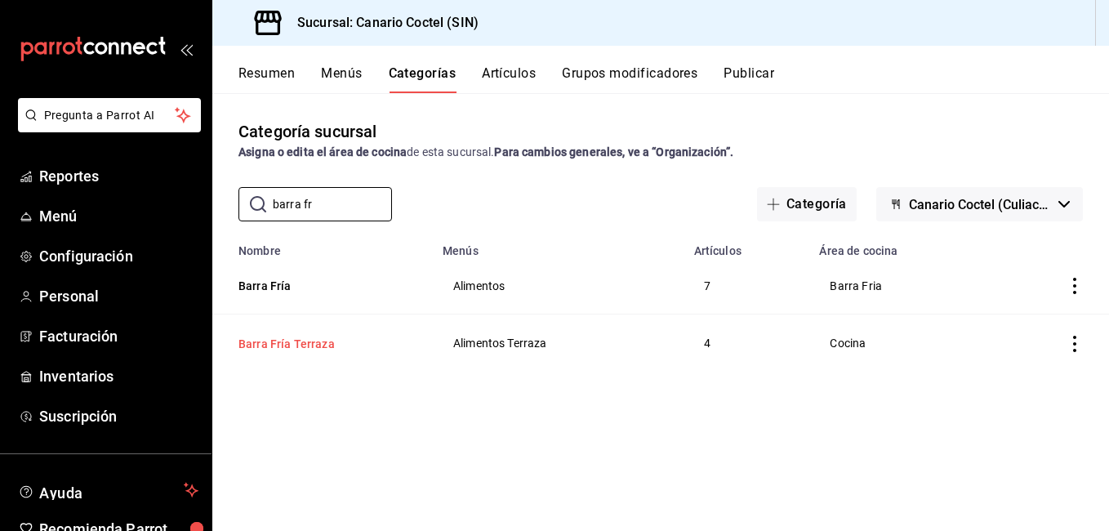
type input "barra fr"
click at [308, 342] on button "Barra Fría Terraza" at bounding box center [319, 344] width 163 height 16
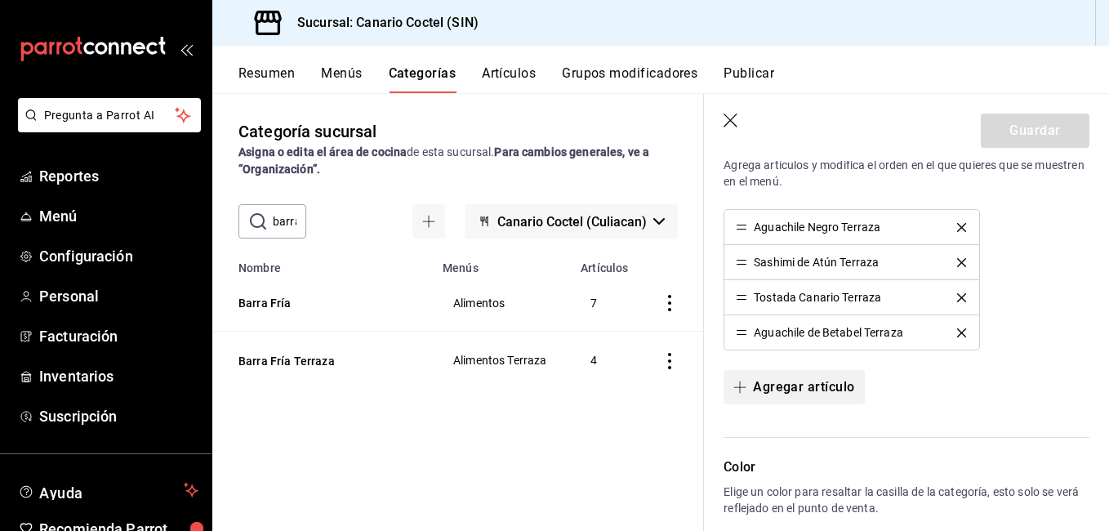
scroll to position [735, 0]
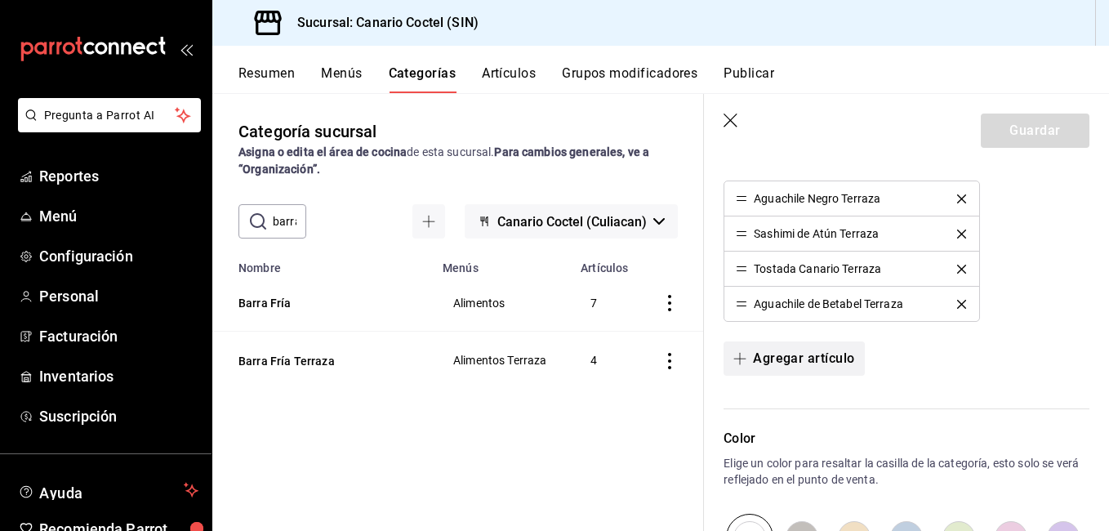
click at [815, 359] on button "Agregar artículo" at bounding box center [793, 358] width 140 height 34
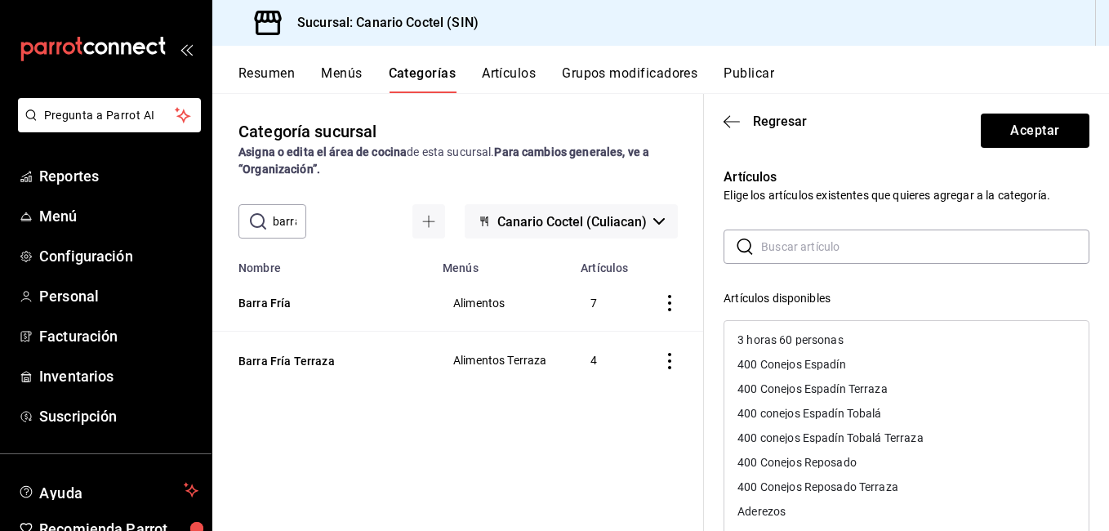
drag, startPoint x: 802, startPoint y: 253, endPoint x: 784, endPoint y: 264, distance: 20.9
click at [802, 253] on input "text" at bounding box center [925, 246] width 328 height 33
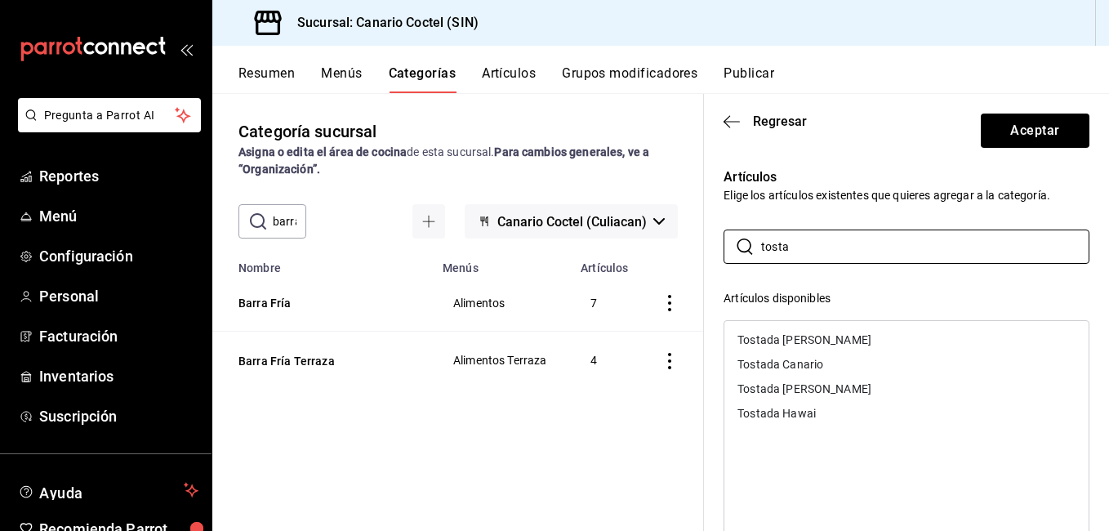
type input "tosta"
click at [790, 361] on div "Tostada Canario" at bounding box center [780, 363] width 86 height 11
click at [800, 367] on div "Tostada [PERSON_NAME]" at bounding box center [804, 363] width 134 height 11
click at [799, 377] on ul "Tostada Camaron Roca Tostada Hawai" at bounding box center [906, 352] width 364 height 62
click at [804, 367] on div "Tostada Hawai" at bounding box center [776, 363] width 78 height 11
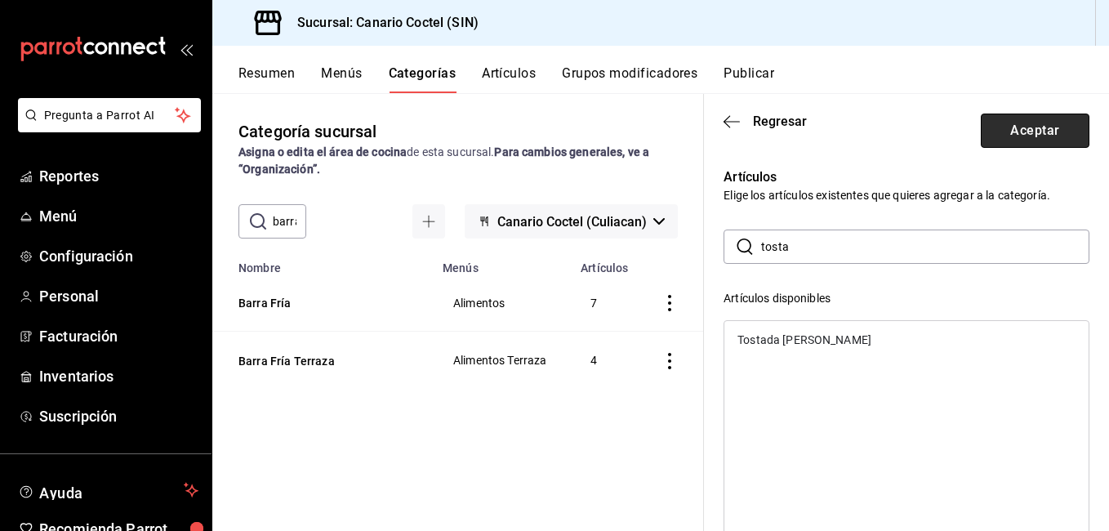
click at [1021, 131] on button "Aceptar" at bounding box center [1034, 130] width 109 height 34
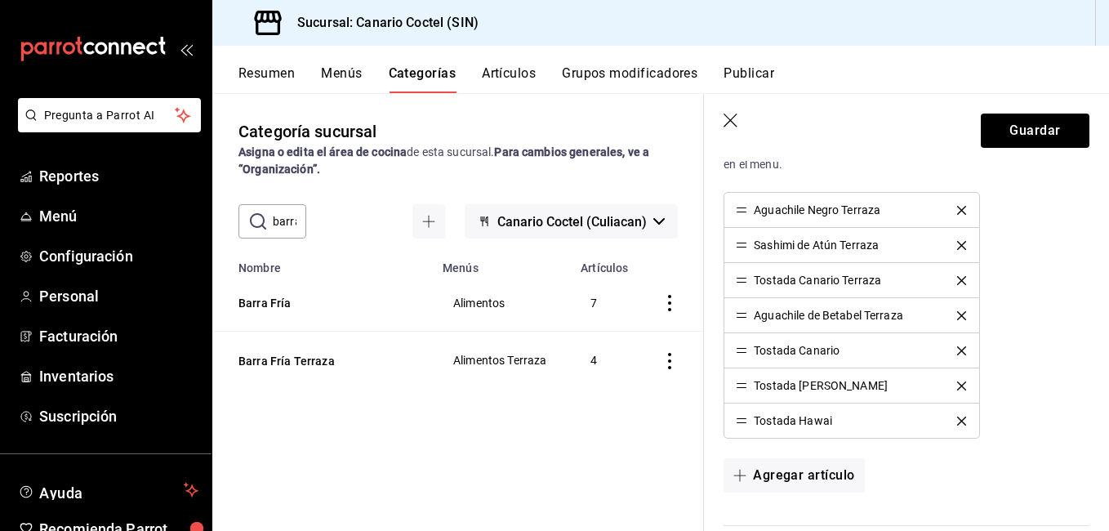
scroll to position [669, 0]
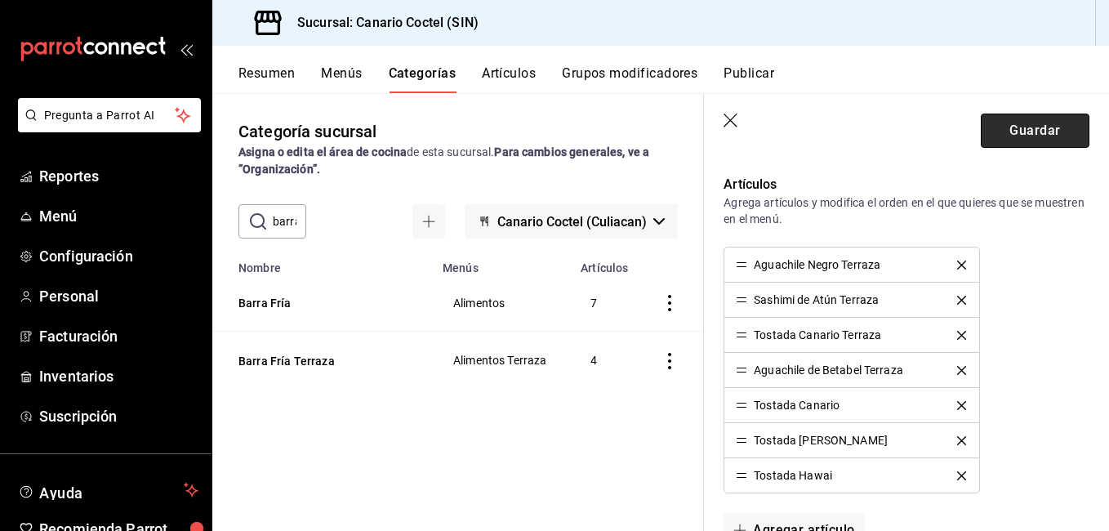
click at [1008, 130] on button "Guardar" at bounding box center [1034, 130] width 109 height 34
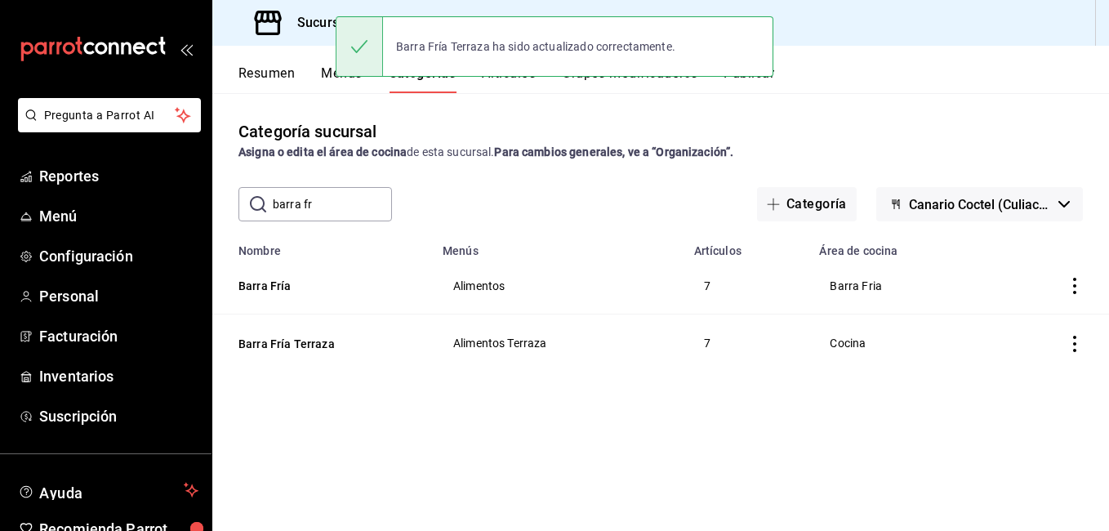
click at [352, 207] on input "barra fr" at bounding box center [332, 204] width 119 height 33
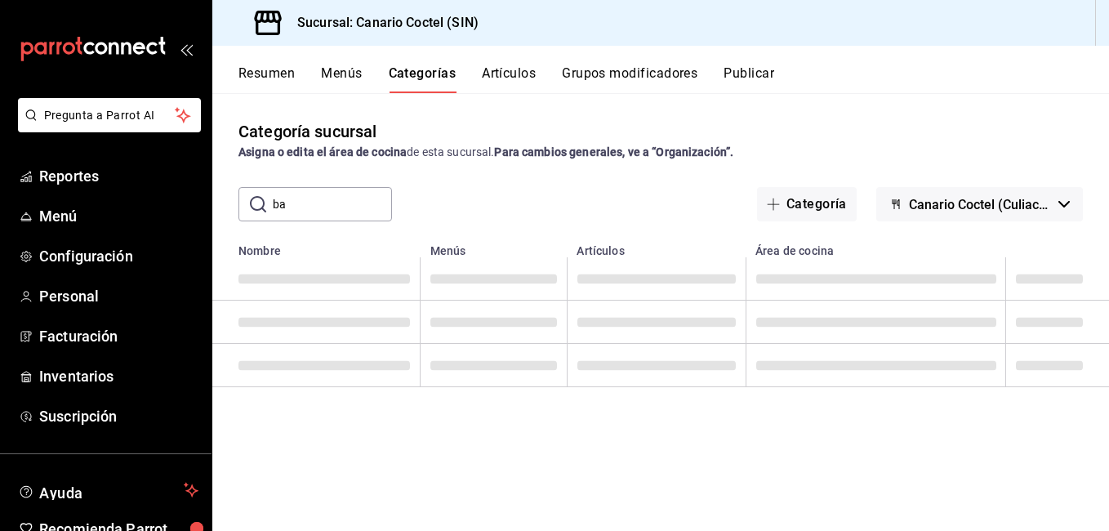
type input "b"
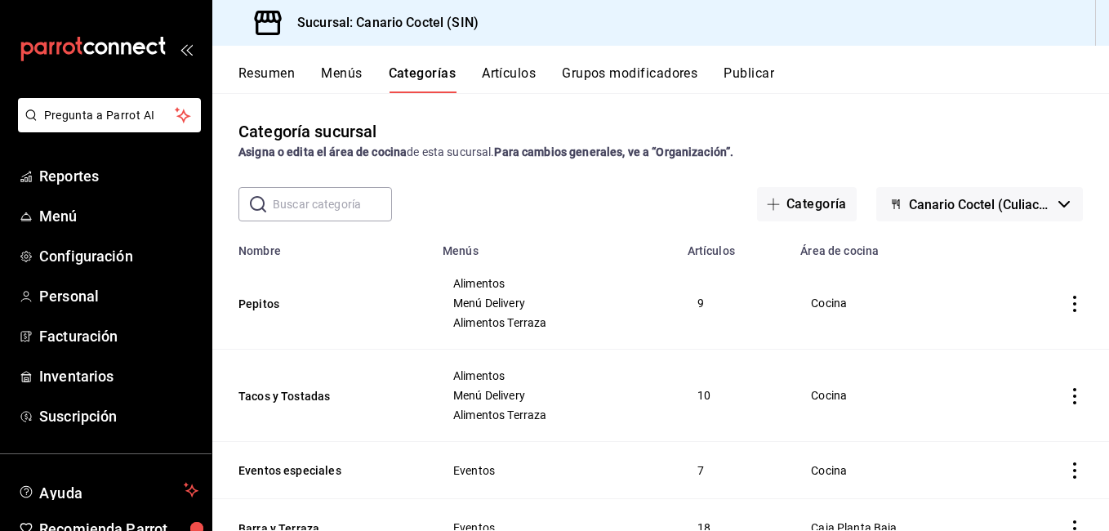
click at [521, 70] on button "Artículos" at bounding box center [509, 79] width 54 height 28
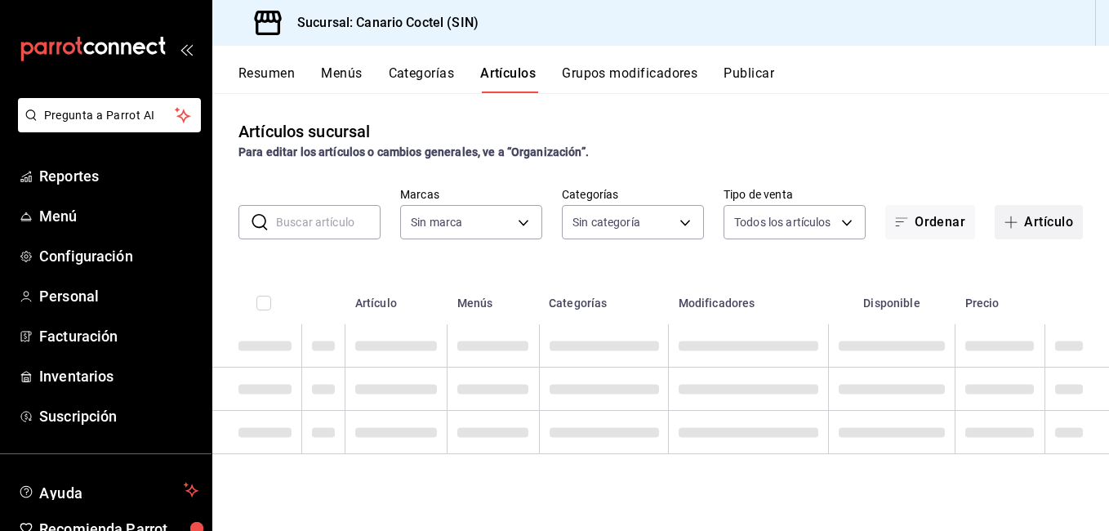
click at [1056, 224] on button "Artículo" at bounding box center [1038, 222] width 88 height 34
type input "1961613a-9f1c-4786-8348-f9f968c787d0"
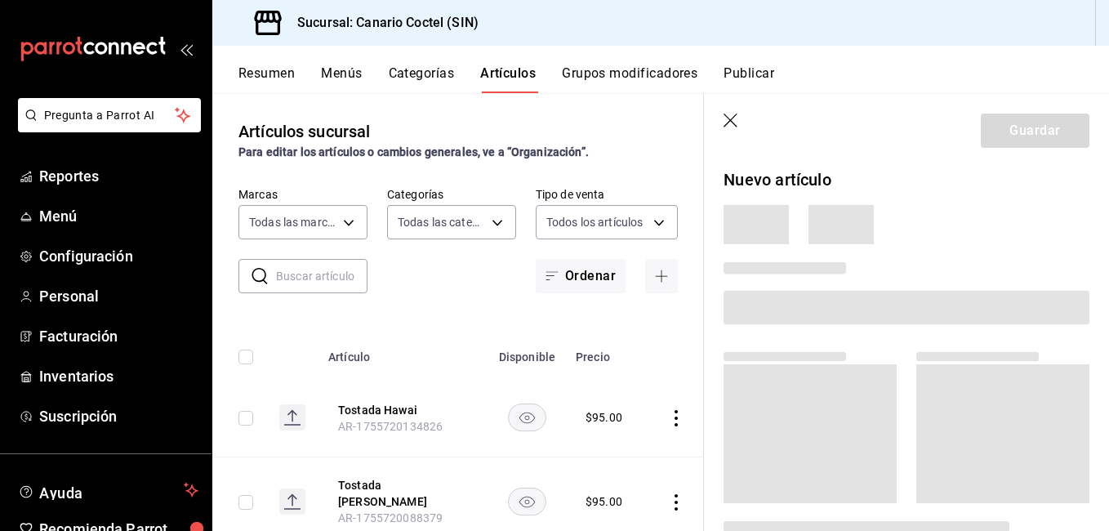
type input "e07b92e4-f730-4536-9b04-92e952e5a582,bb78bc06-89d6-49d8-825c-c23e764eaf2d,6894d…"
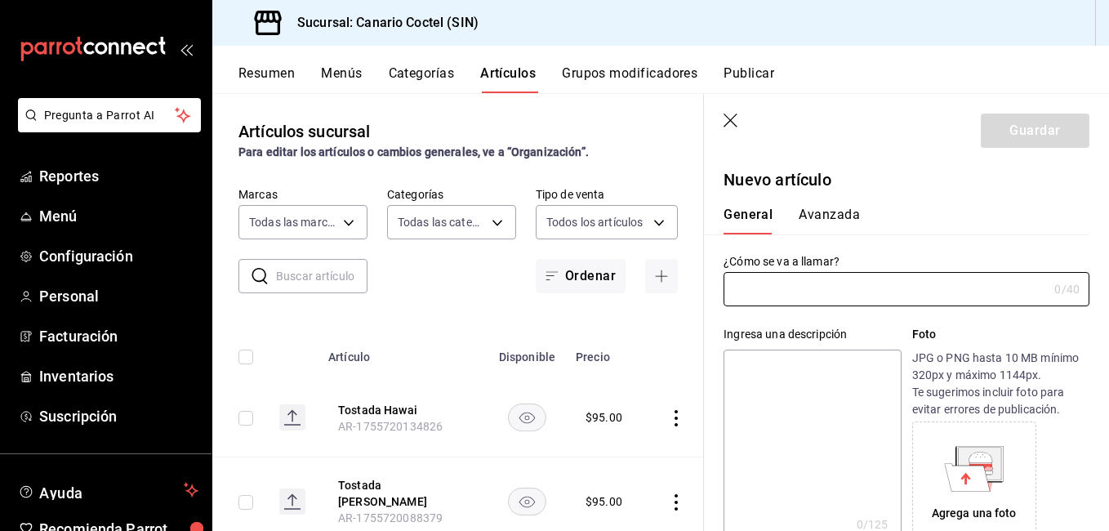
type input "AR-1755720548483"
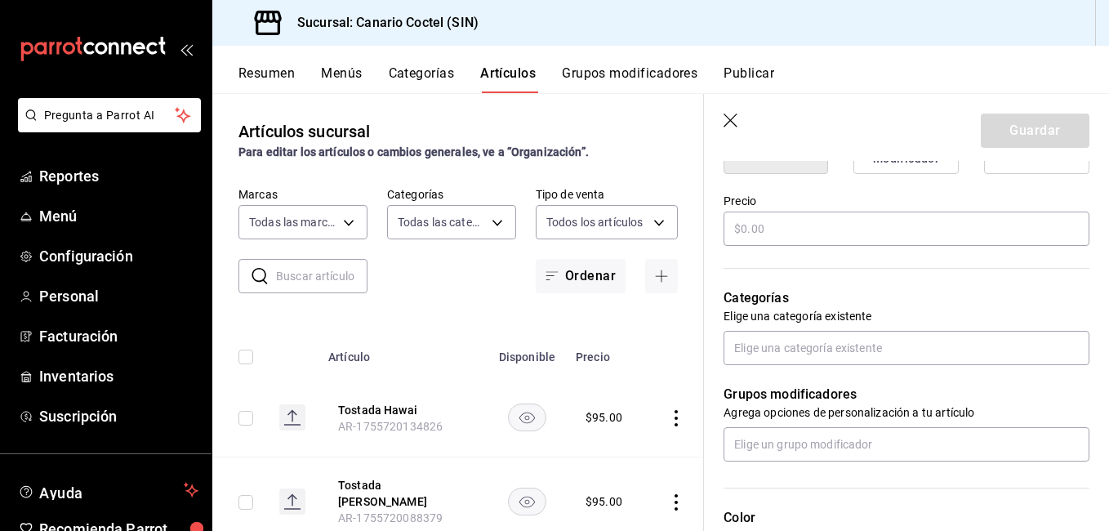
scroll to position [490, 0]
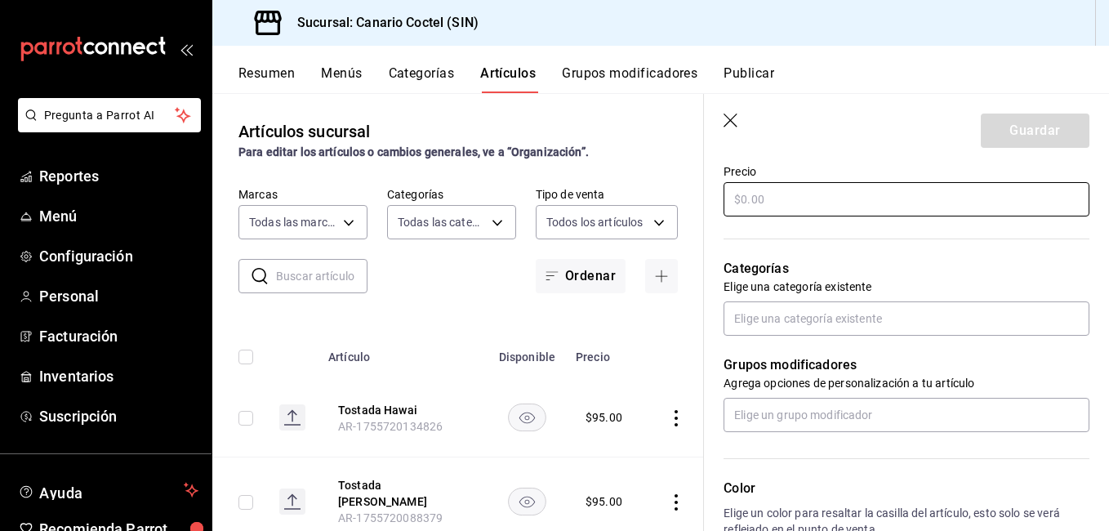
type input "Ensalada"
click at [782, 211] on input "text" at bounding box center [906, 199] width 366 height 34
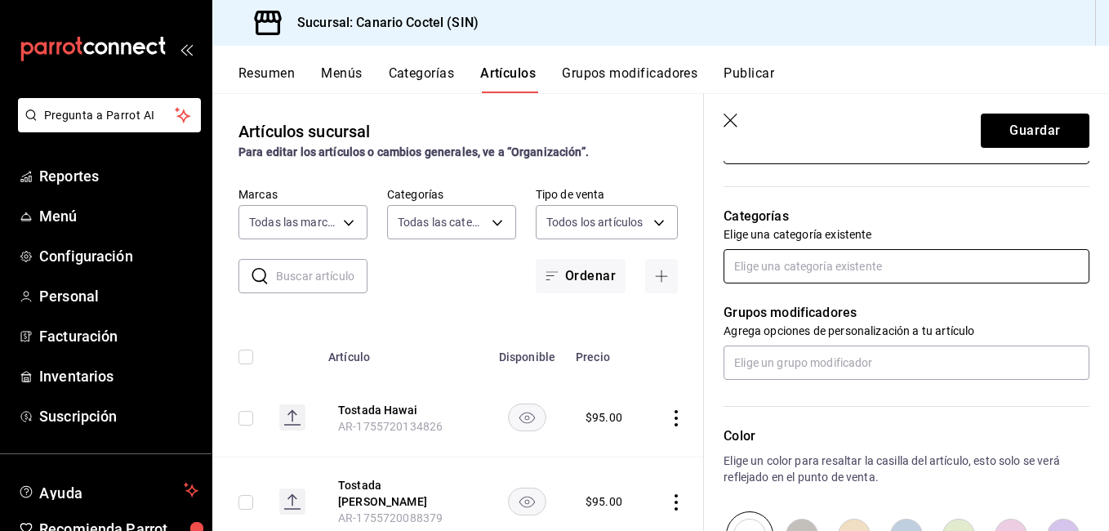
scroll to position [571, 0]
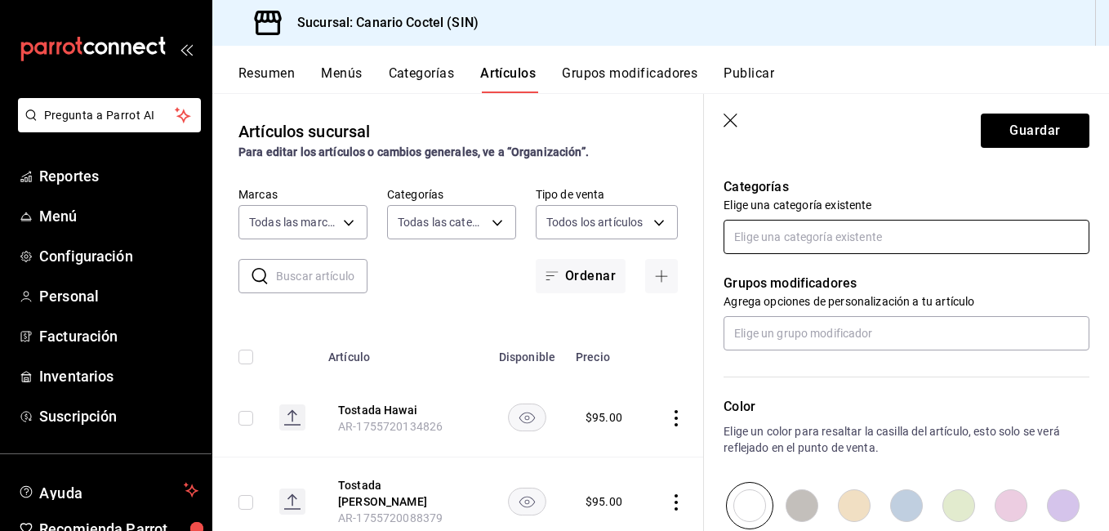
type input "$150.00"
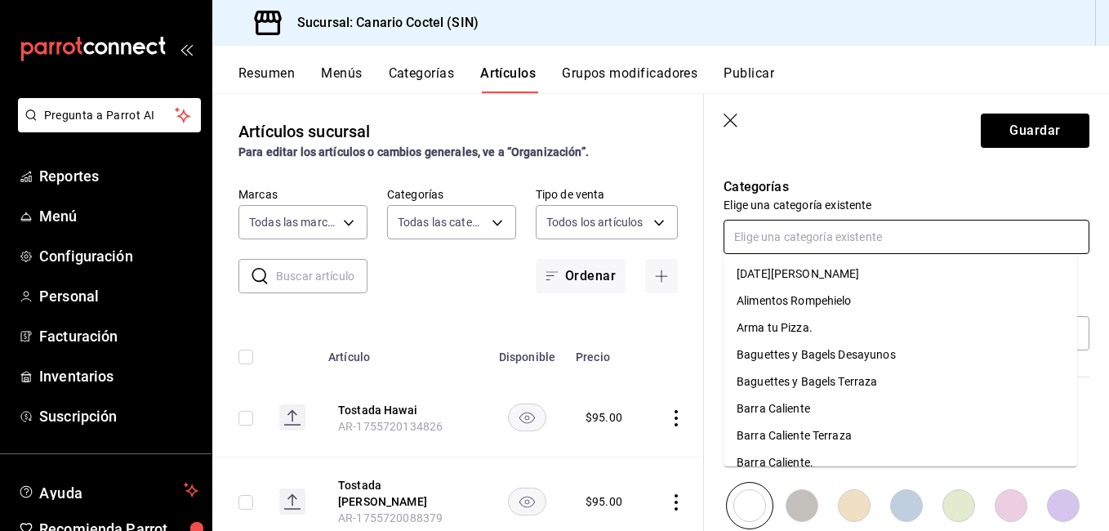
click at [776, 238] on input "text" at bounding box center [906, 237] width 366 height 34
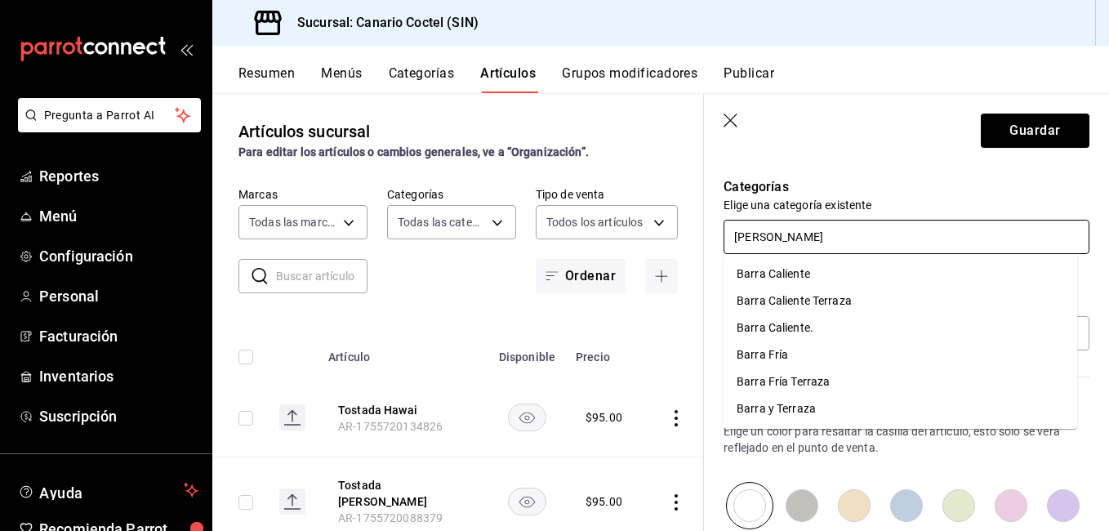
type input "barra"
click at [770, 349] on li "Barra Fría" at bounding box center [899, 354] width 353 height 27
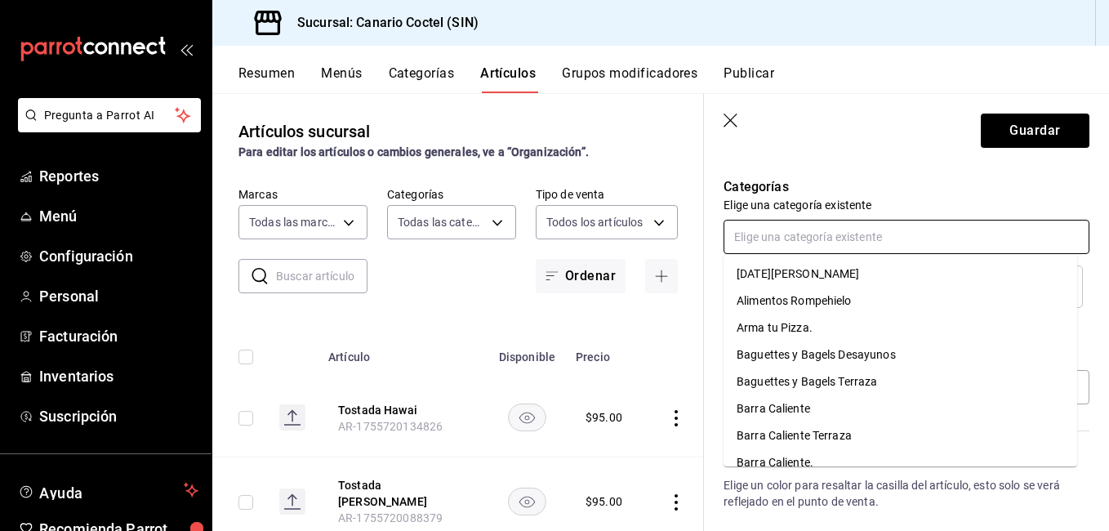
click at [825, 248] on input "text" at bounding box center [906, 237] width 366 height 34
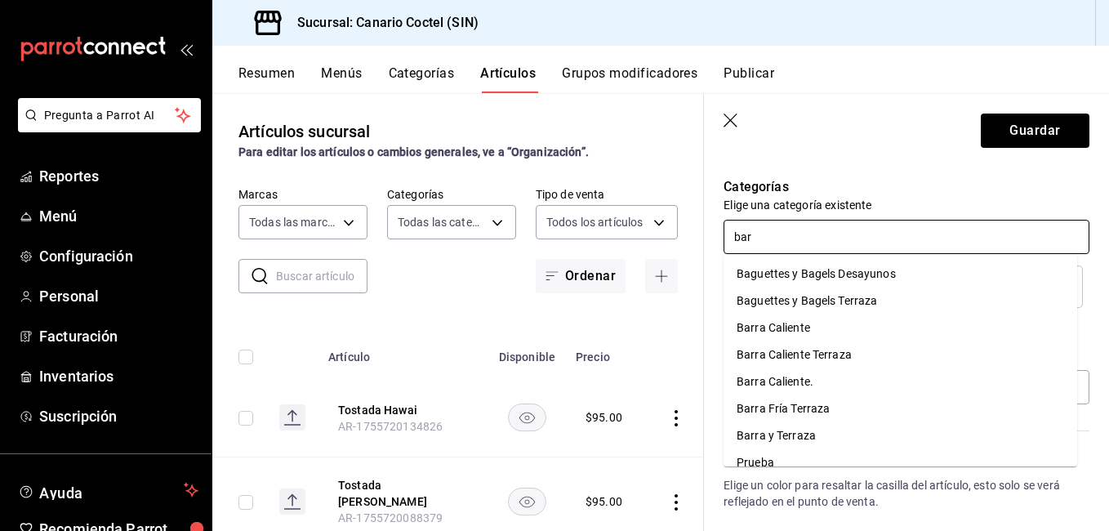
type input "[PERSON_NAME]"
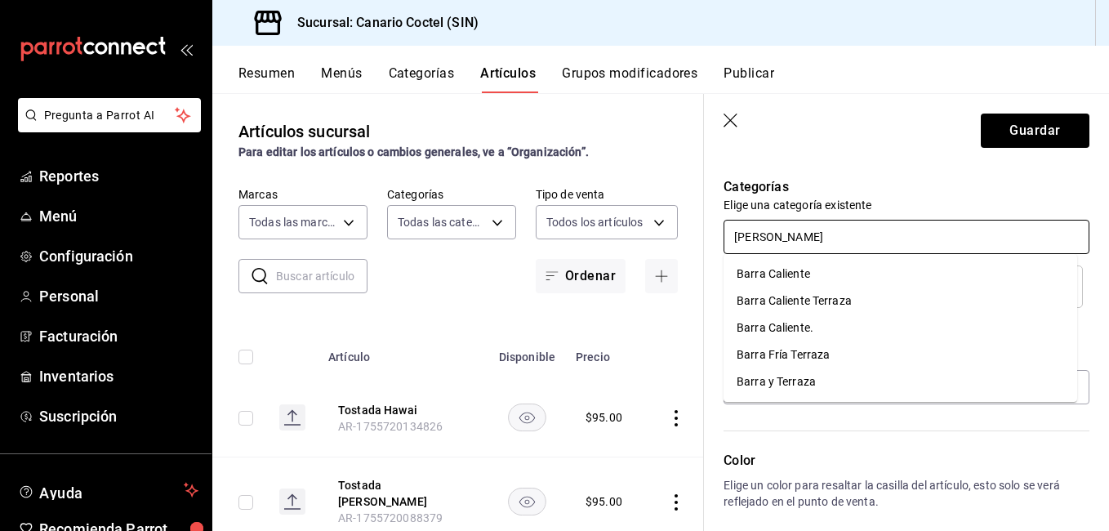
click at [811, 351] on li "Barra Fría Terraza" at bounding box center [899, 354] width 353 height 27
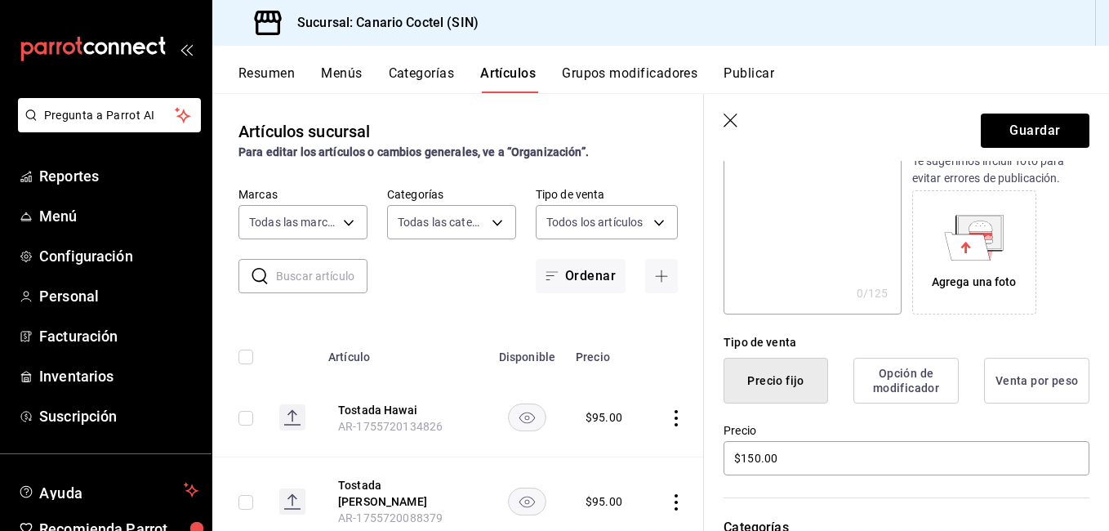
scroll to position [136, 0]
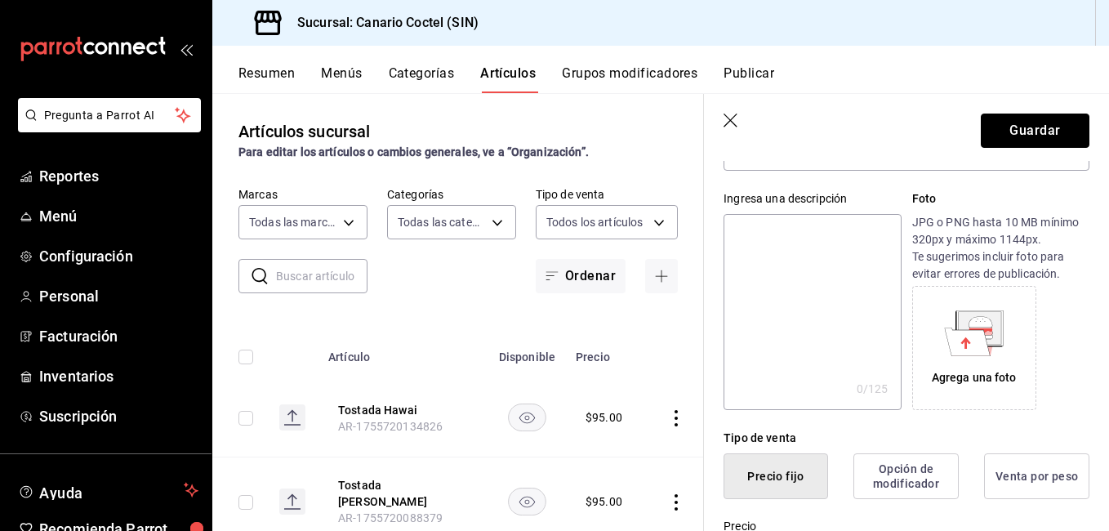
click at [1019, 134] on button "Guardar" at bounding box center [1034, 130] width 109 height 34
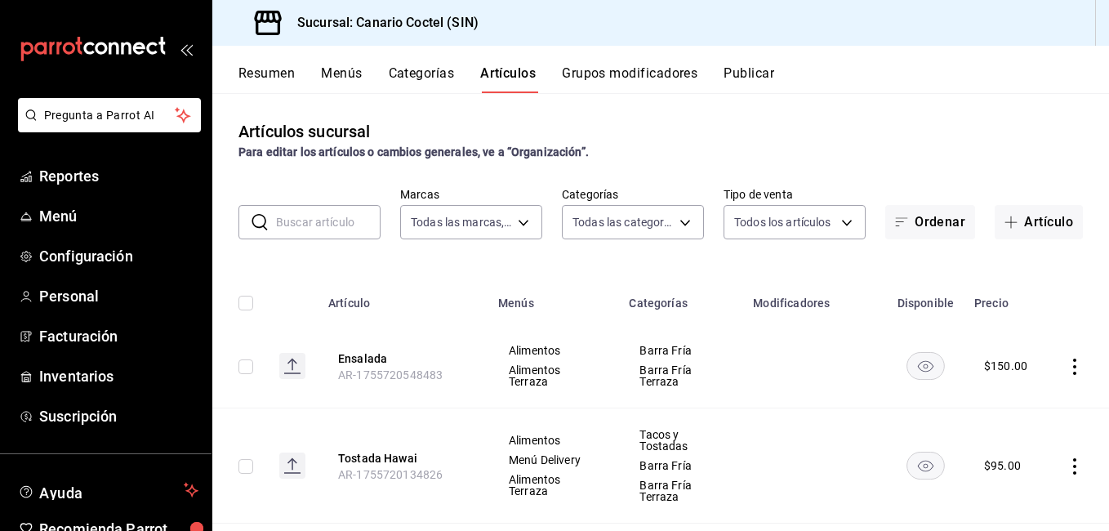
click at [418, 72] on button "Categorías" at bounding box center [422, 79] width 66 height 28
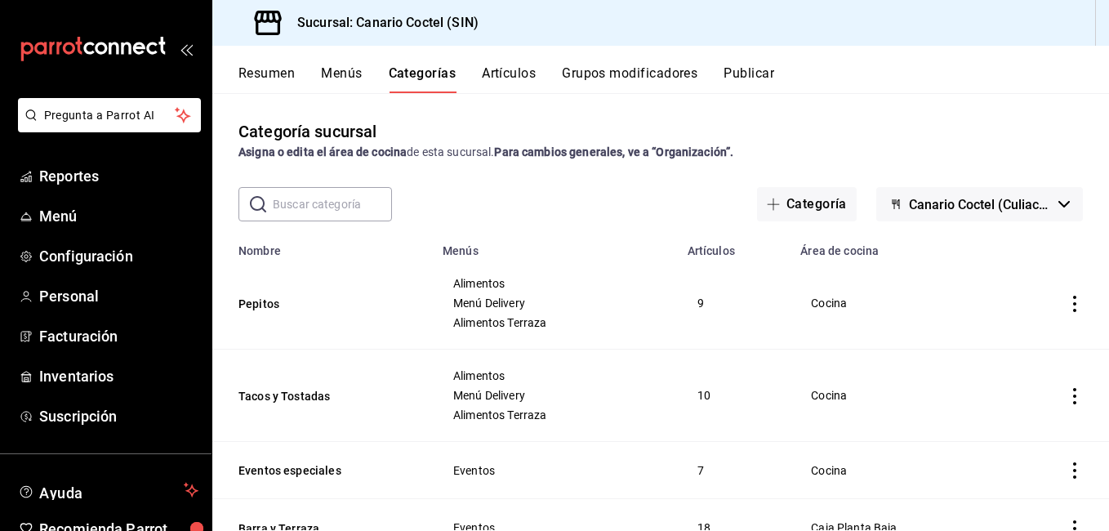
click at [286, 207] on input "text" at bounding box center [332, 204] width 119 height 33
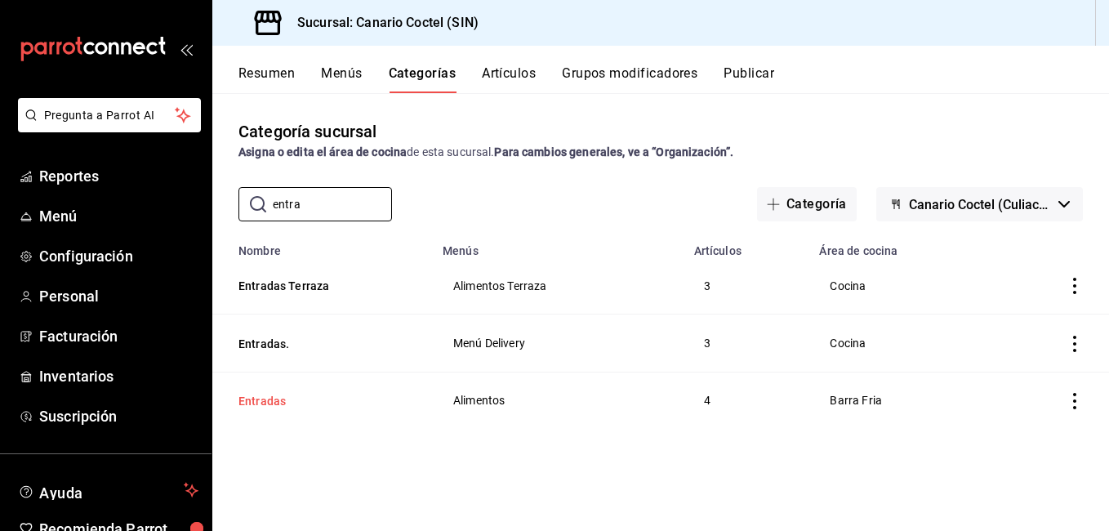
type input "entra"
click at [280, 396] on button "Entradas" at bounding box center [319, 401] width 163 height 16
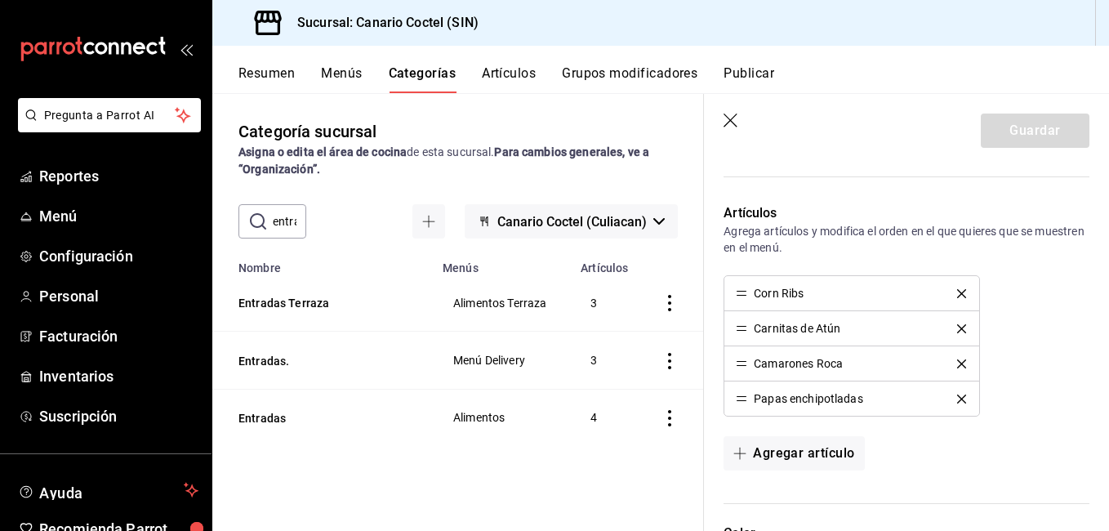
scroll to position [653, 0]
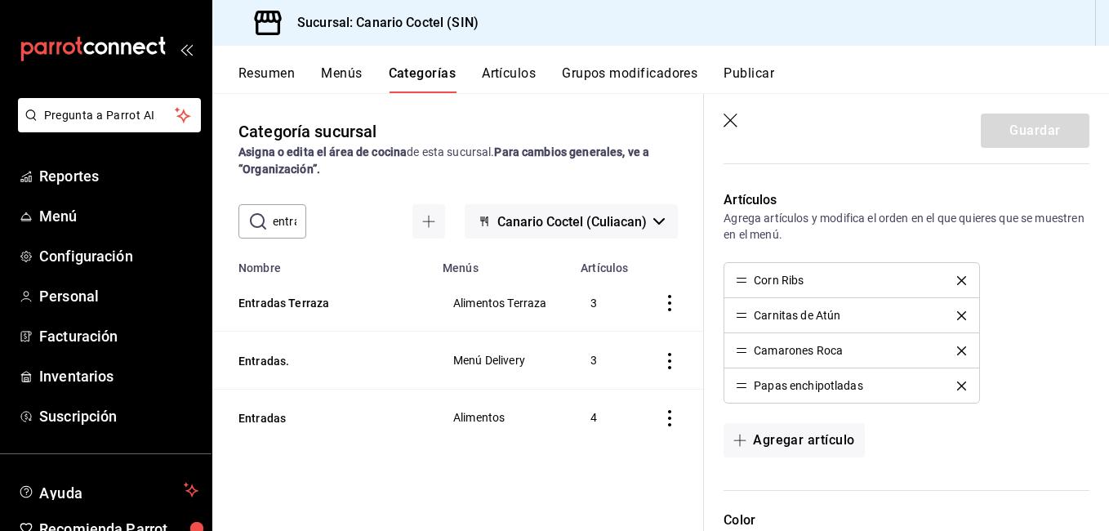
click at [957, 387] on icon "delete" at bounding box center [961, 385] width 9 height 9
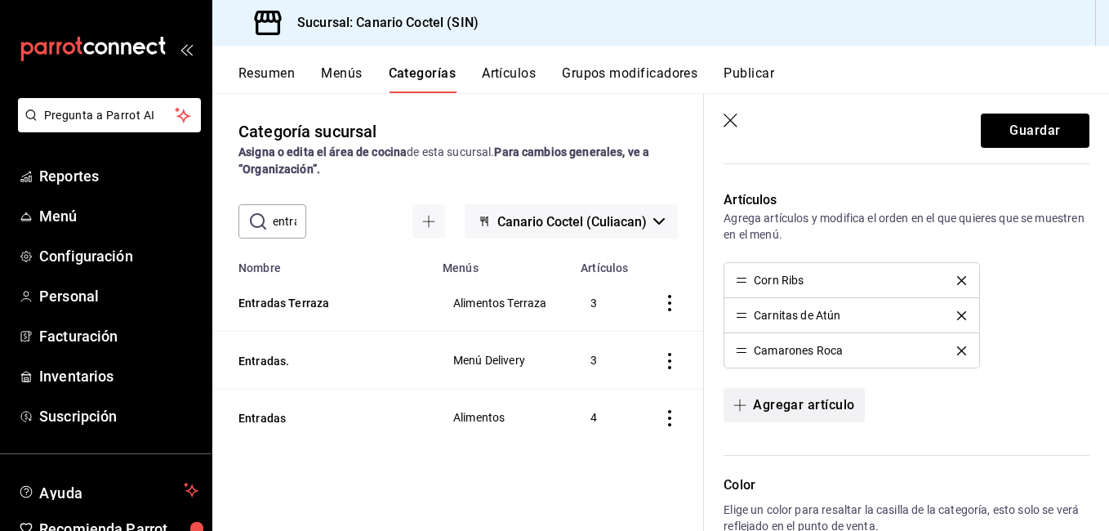
click at [839, 393] on button "Agregar artículo" at bounding box center [793, 405] width 140 height 34
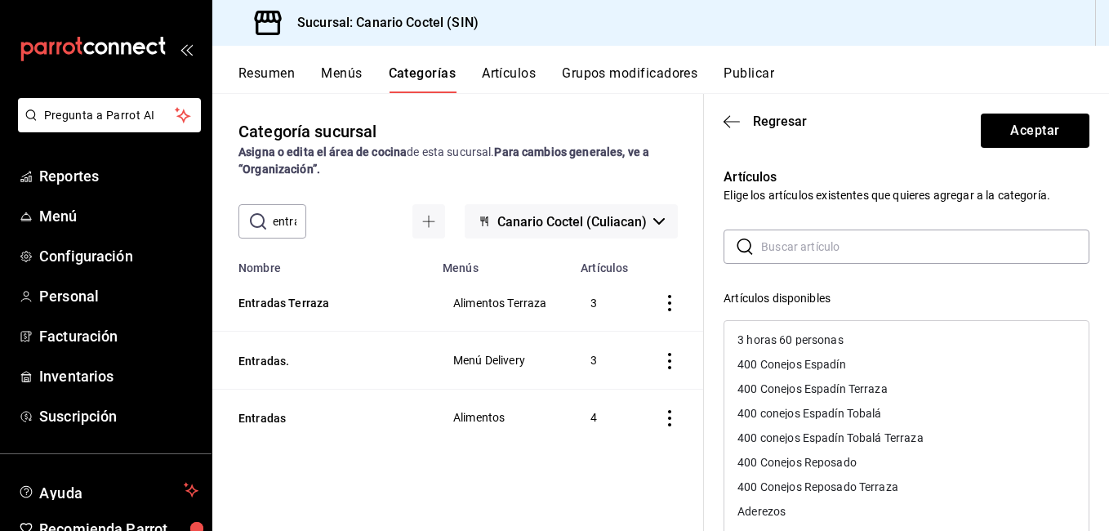
click at [805, 249] on input "text" at bounding box center [925, 246] width 328 height 33
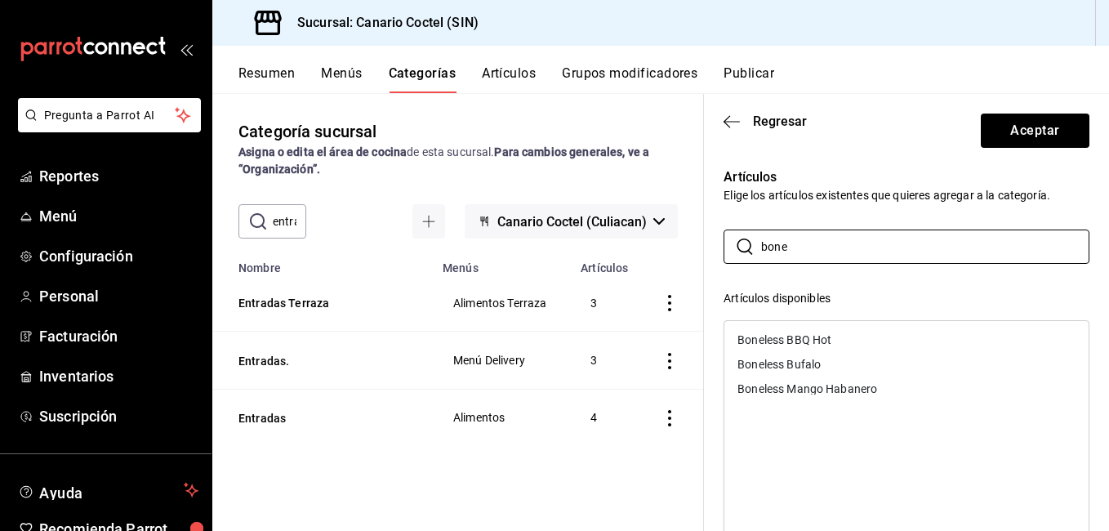
click at [807, 333] on div "Boneless BBQ Hot" at bounding box center [906, 339] width 364 height 24
click at [805, 336] on div "Boneless Bufalo" at bounding box center [778, 339] width 83 height 11
click at [805, 336] on div "Boneless Mango Habanero" at bounding box center [807, 339] width 140 height 11
click at [817, 256] on input "bone" at bounding box center [925, 246] width 328 height 33
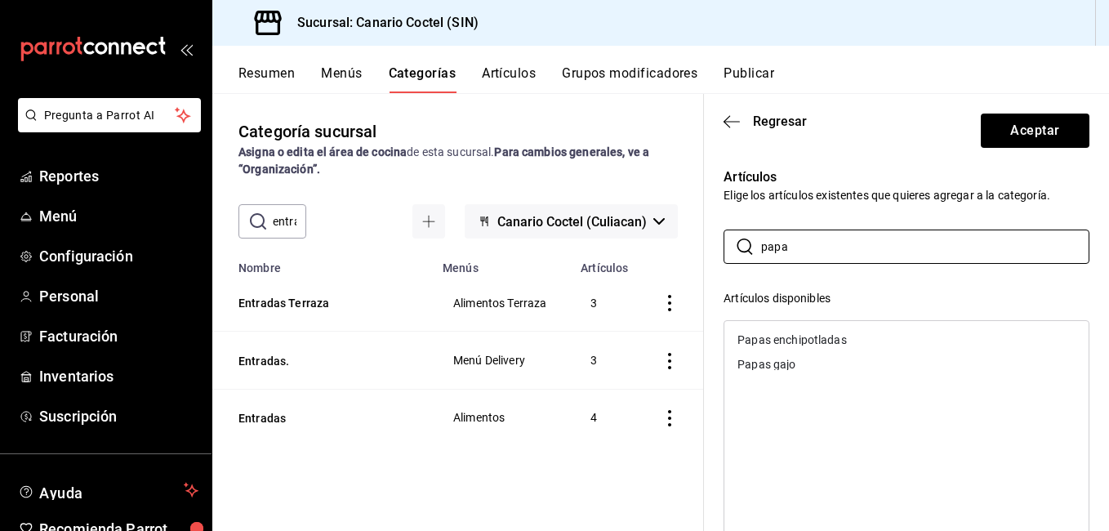
type input "papa"
click at [798, 366] on div "Papas gajo" at bounding box center [906, 364] width 364 height 24
click at [814, 340] on div "Papas enchipotladas" at bounding box center [791, 339] width 109 height 11
click at [1021, 132] on button "Aceptar" at bounding box center [1034, 130] width 109 height 34
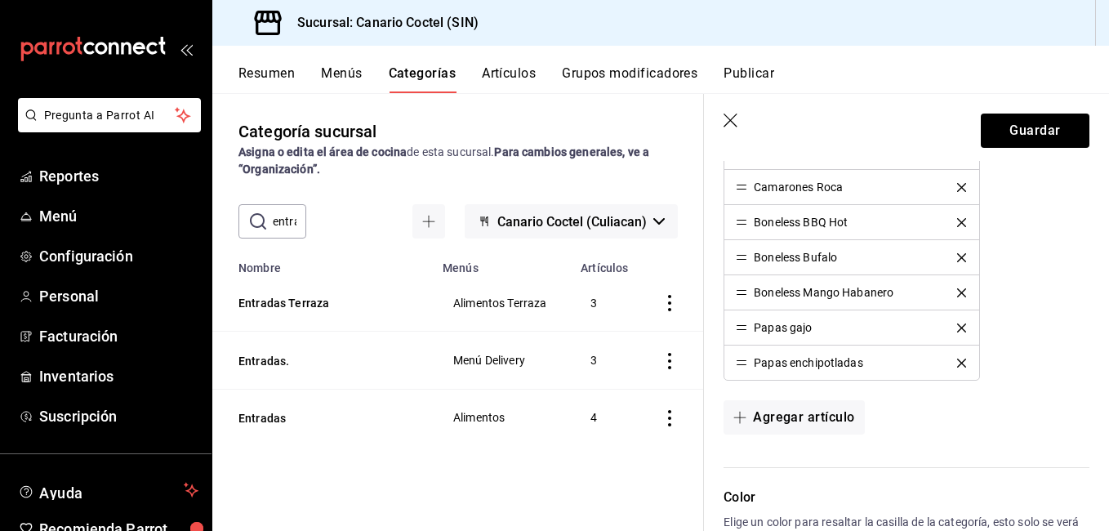
scroll to position [735, 0]
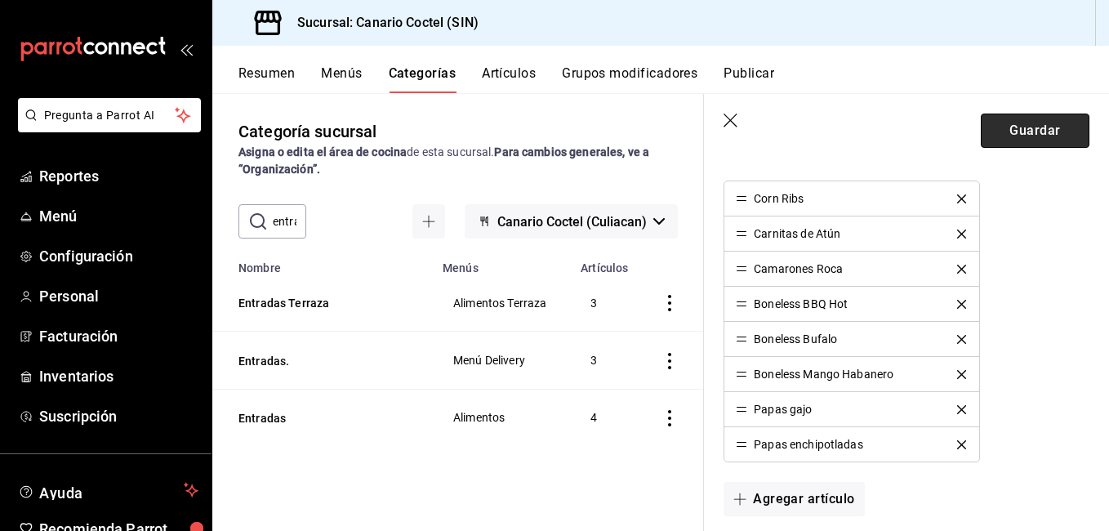
click at [1025, 136] on button "Guardar" at bounding box center [1034, 130] width 109 height 34
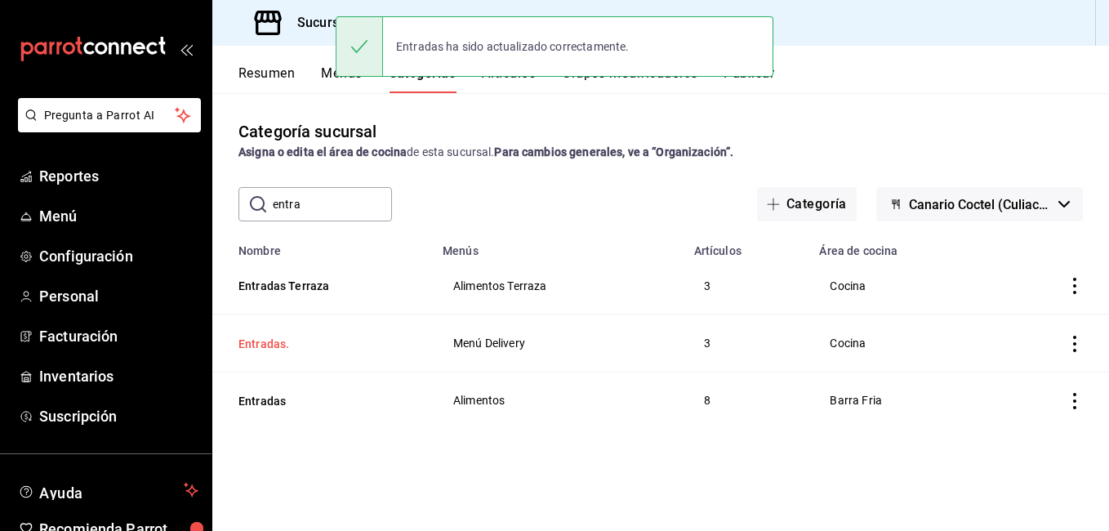
click at [259, 340] on button "Entradas." at bounding box center [319, 344] width 163 height 16
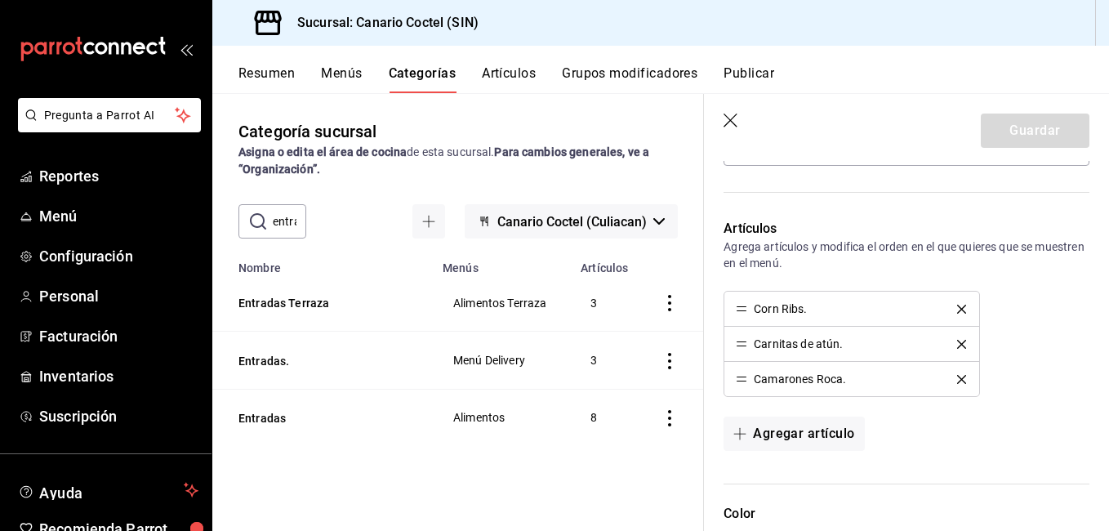
scroll to position [653, 0]
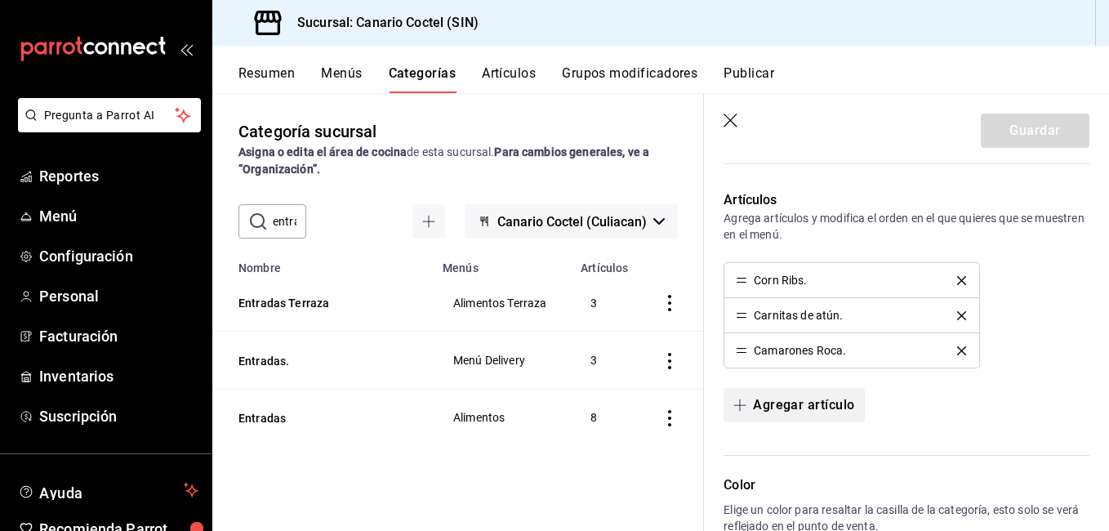
click at [811, 411] on button "Agregar artículo" at bounding box center [793, 405] width 140 height 34
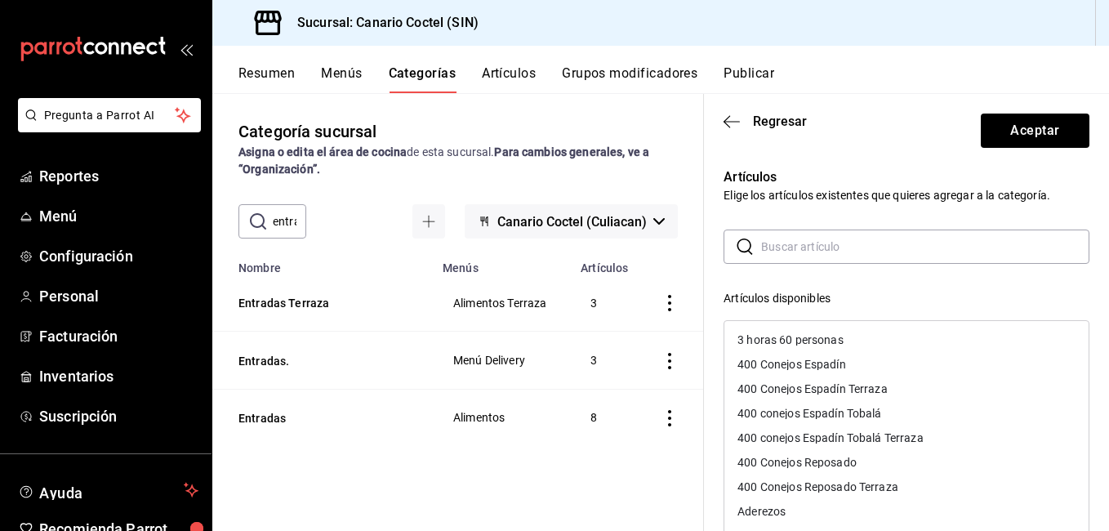
click at [815, 251] on input "text" at bounding box center [925, 246] width 328 height 33
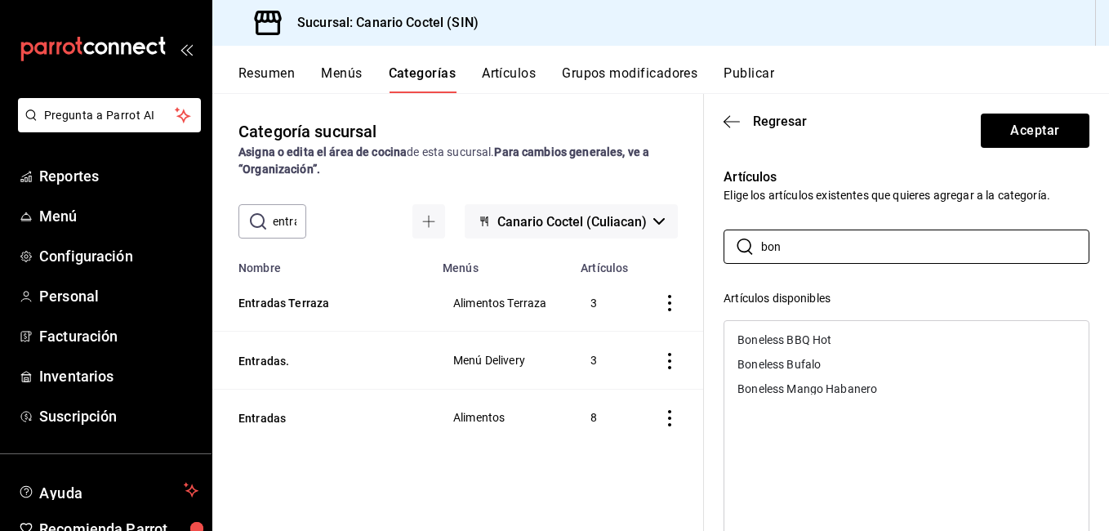
click at [805, 330] on div "Boneless BBQ Hot" at bounding box center [906, 339] width 364 height 24
click at [805, 330] on div "Boneless Bufalo" at bounding box center [906, 339] width 364 height 24
click at [805, 330] on div "Boneless Mango Habanero" at bounding box center [906, 339] width 364 height 24
click at [853, 249] on input "bon" at bounding box center [925, 246] width 328 height 33
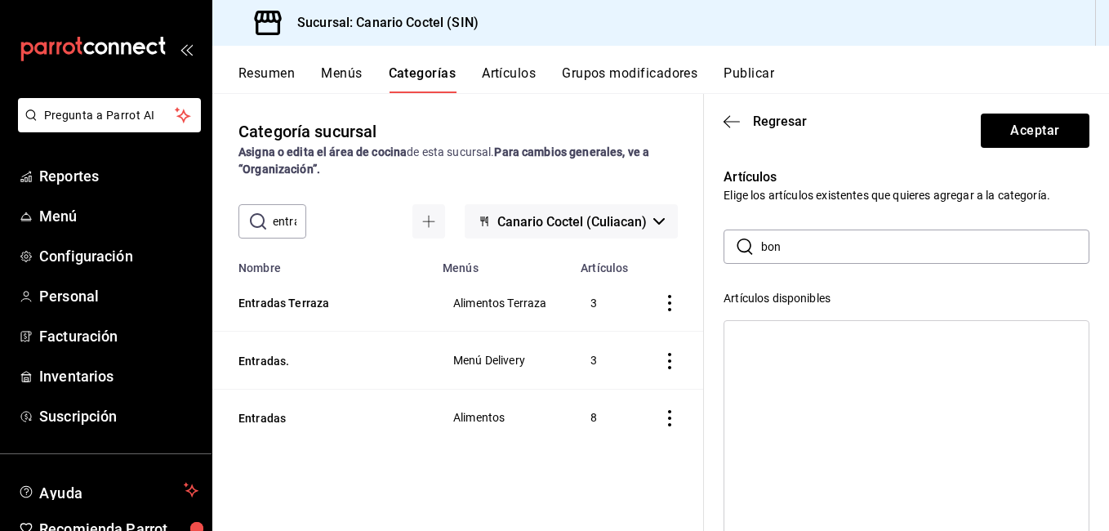
type input "a"
type input "papa"
drag, startPoint x: 793, startPoint y: 361, endPoint x: 803, endPoint y: 339, distance: 24.5
click at [793, 360] on div "Papas gajo" at bounding box center [766, 363] width 58 height 11
click at [806, 337] on div "Papas enchipotladas" at bounding box center [791, 339] width 109 height 11
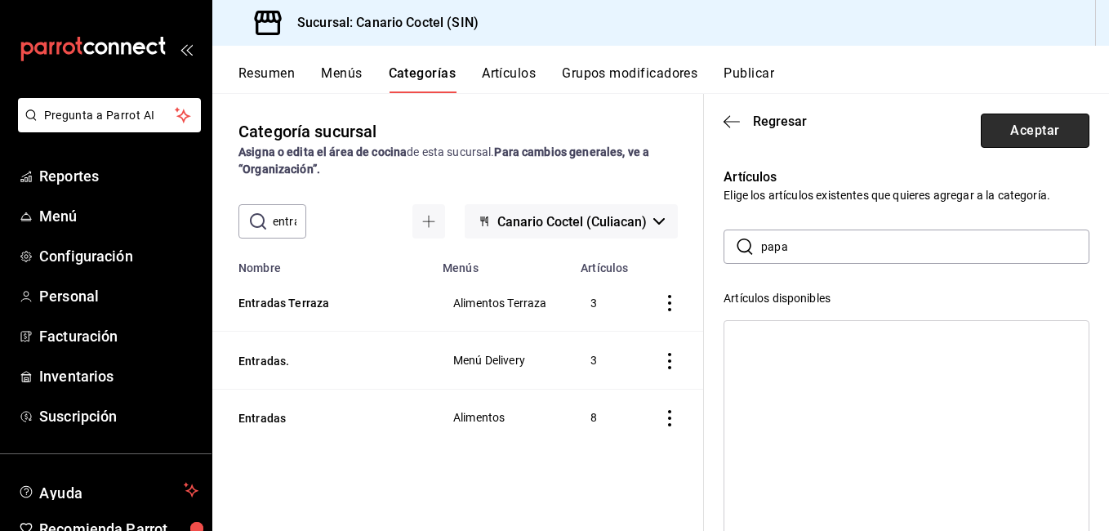
click at [1015, 141] on button "Aceptar" at bounding box center [1034, 130] width 109 height 34
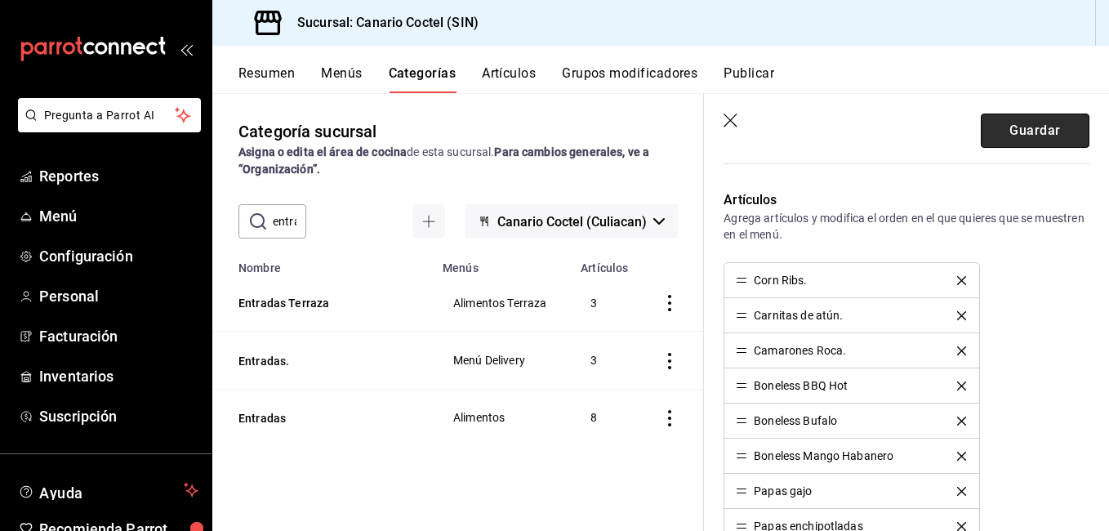
click at [1040, 115] on button "Guardar" at bounding box center [1034, 130] width 109 height 34
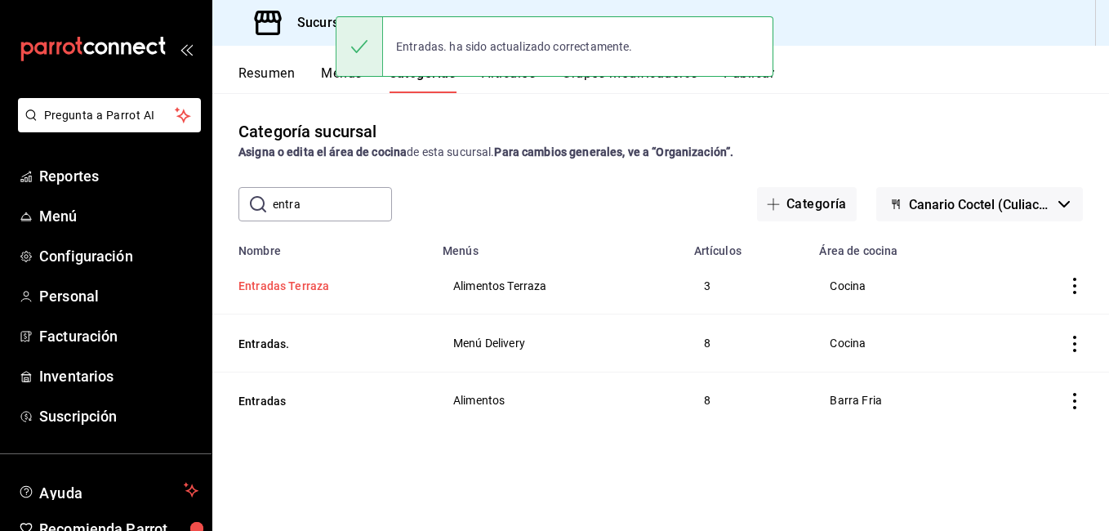
click at [303, 282] on button "Entradas Terraza" at bounding box center [319, 286] width 163 height 16
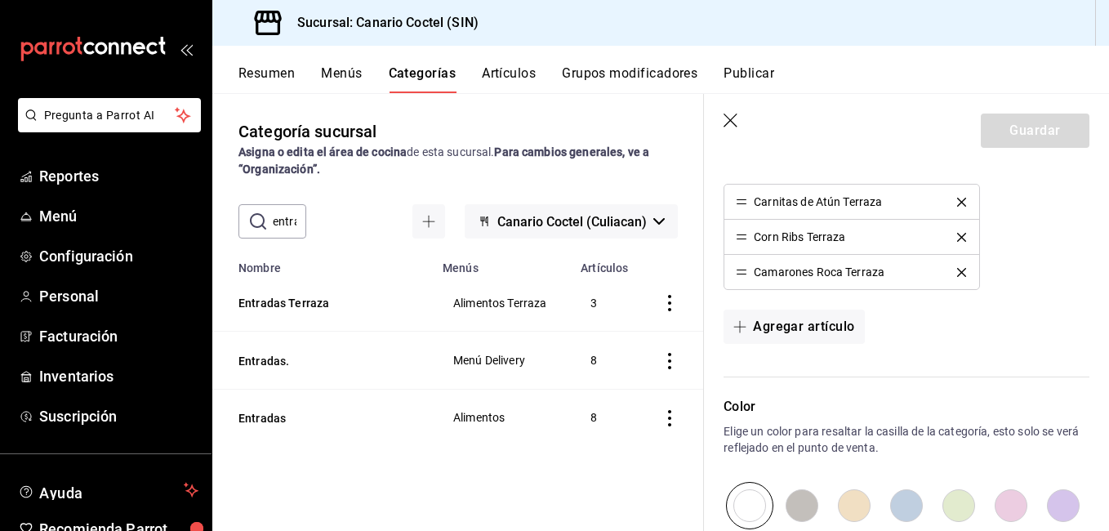
scroll to position [735, 0]
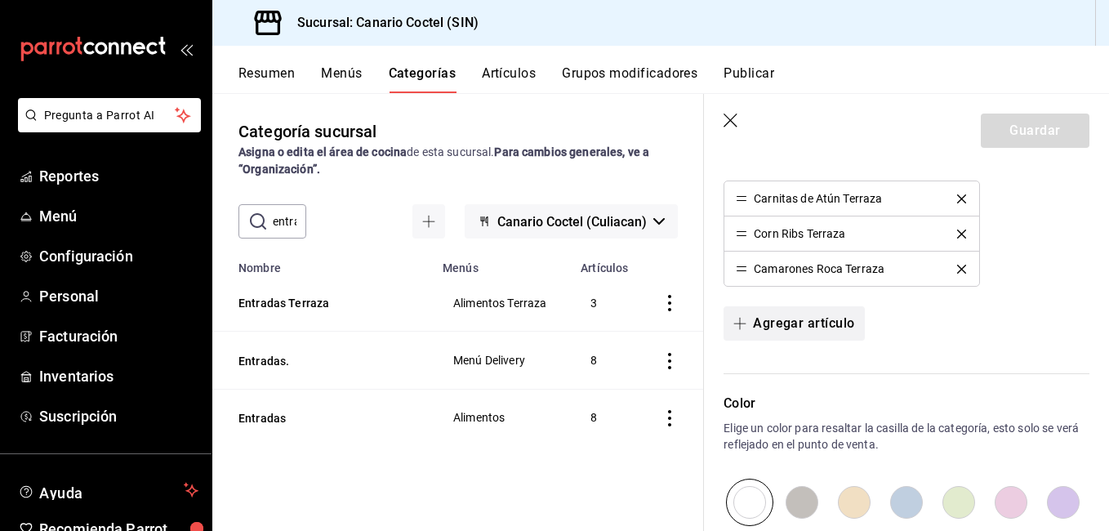
click at [820, 327] on button "Agregar artículo" at bounding box center [793, 323] width 140 height 34
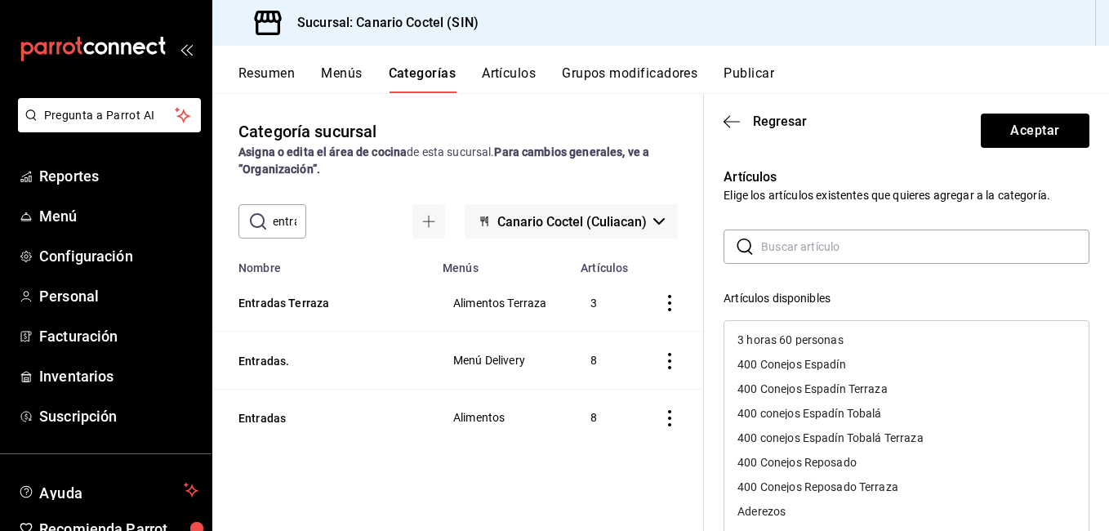
click at [816, 252] on input "text" at bounding box center [925, 246] width 328 height 33
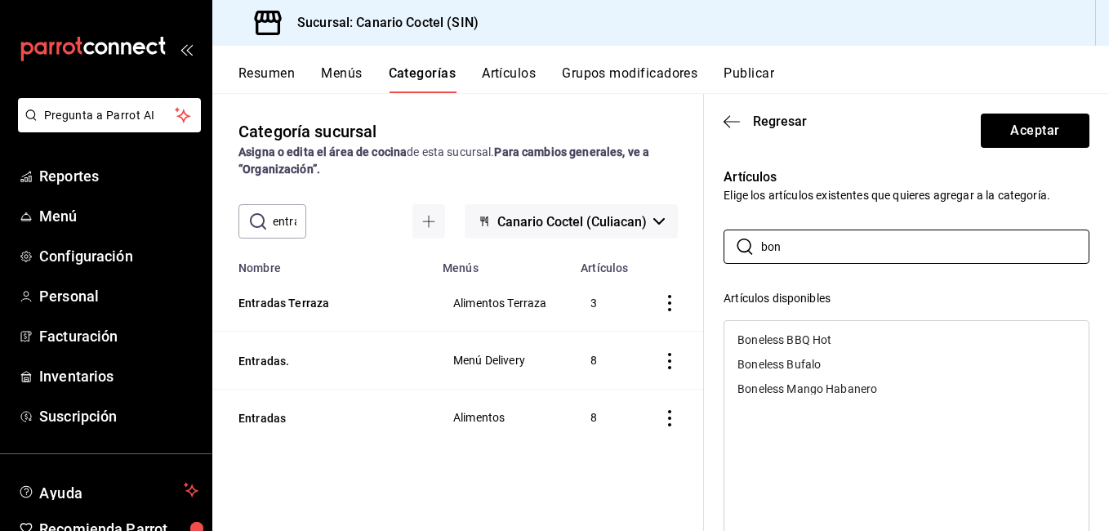
click at [788, 327] on ul "Boneless BBQ Hot Boneless Bufalo Boneless Mango Habanero" at bounding box center [906, 364] width 364 height 87
click at [789, 332] on div "Boneless BBQ Hot" at bounding box center [906, 339] width 364 height 24
click at [789, 337] on div "Boneless Bufalo" at bounding box center [778, 339] width 83 height 11
click at [789, 337] on div "Boneless Mango Habanero" at bounding box center [807, 339] width 140 height 11
click at [823, 239] on input "bon" at bounding box center [925, 246] width 328 height 33
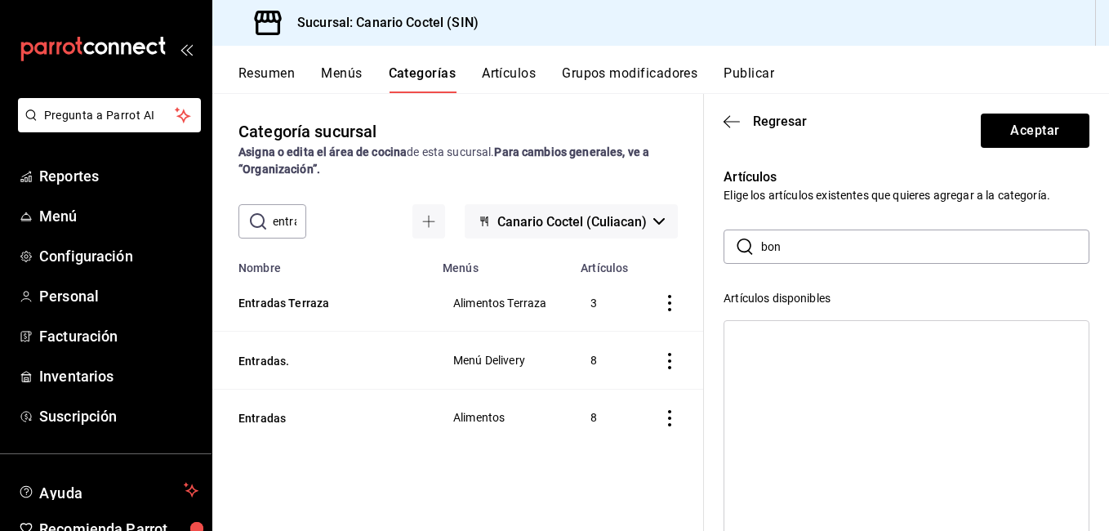
click at [823, 239] on input "bon" at bounding box center [925, 246] width 328 height 33
type input "papa"
click at [787, 329] on div "Papas enchipotladas" at bounding box center [906, 339] width 364 height 24
click at [783, 340] on div "Papas gajo" at bounding box center [766, 339] width 58 height 11
click at [1013, 132] on button "Aceptar" at bounding box center [1034, 130] width 109 height 34
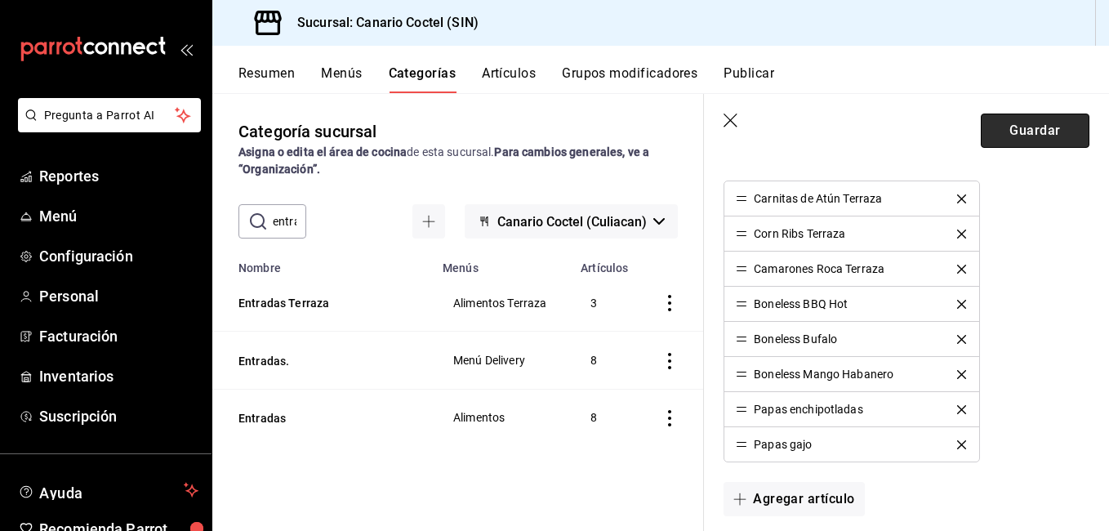
click at [1038, 131] on button "Guardar" at bounding box center [1034, 130] width 109 height 34
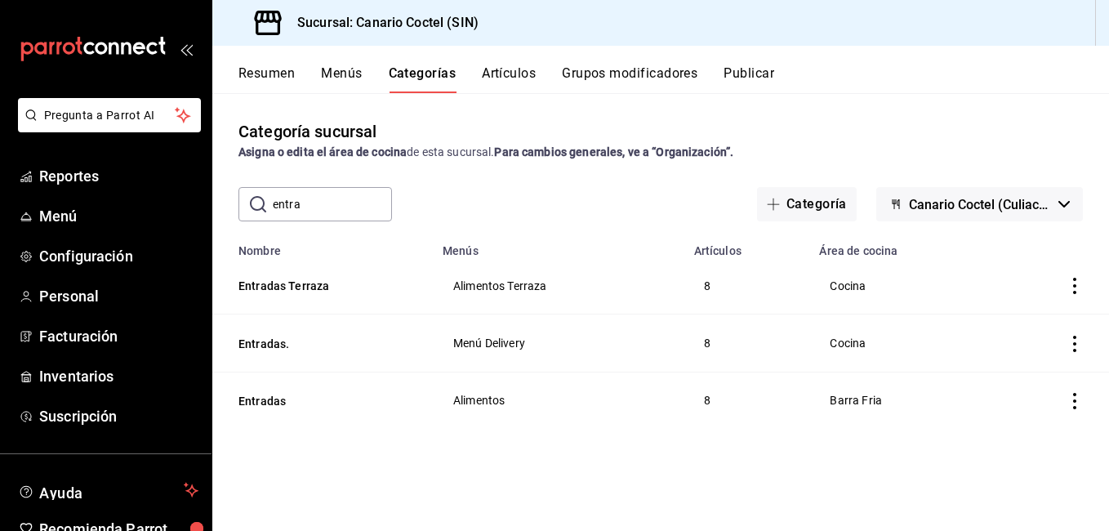
click at [334, 218] on input "entra" at bounding box center [332, 204] width 119 height 33
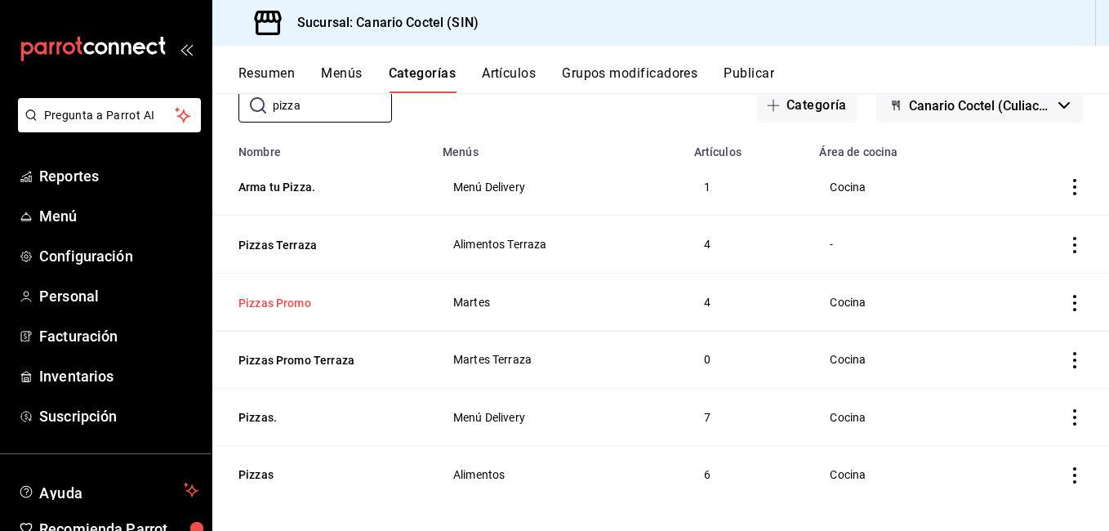
scroll to position [108, 0]
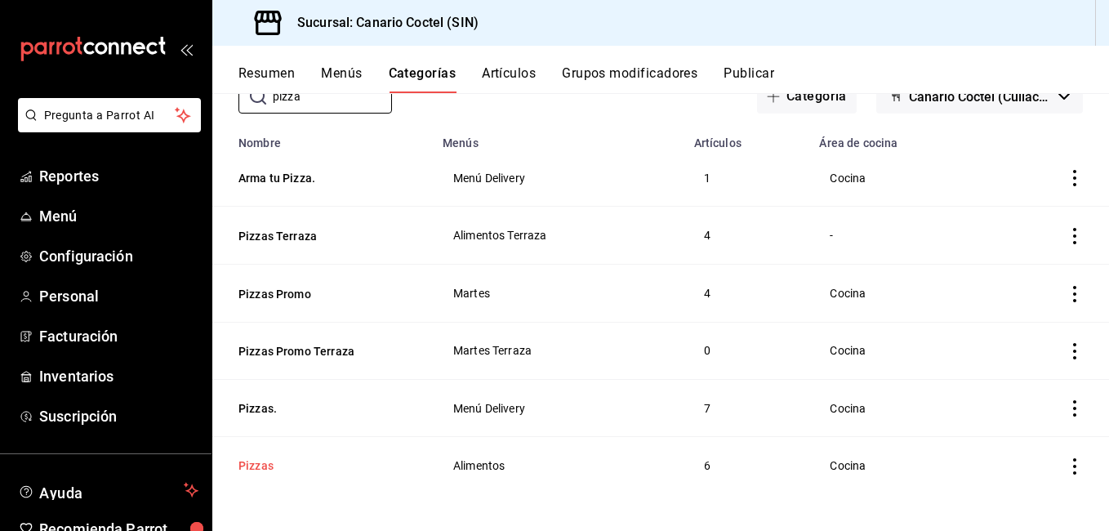
type input "pizza"
click at [281, 459] on button "Pizzas" at bounding box center [319, 465] width 163 height 16
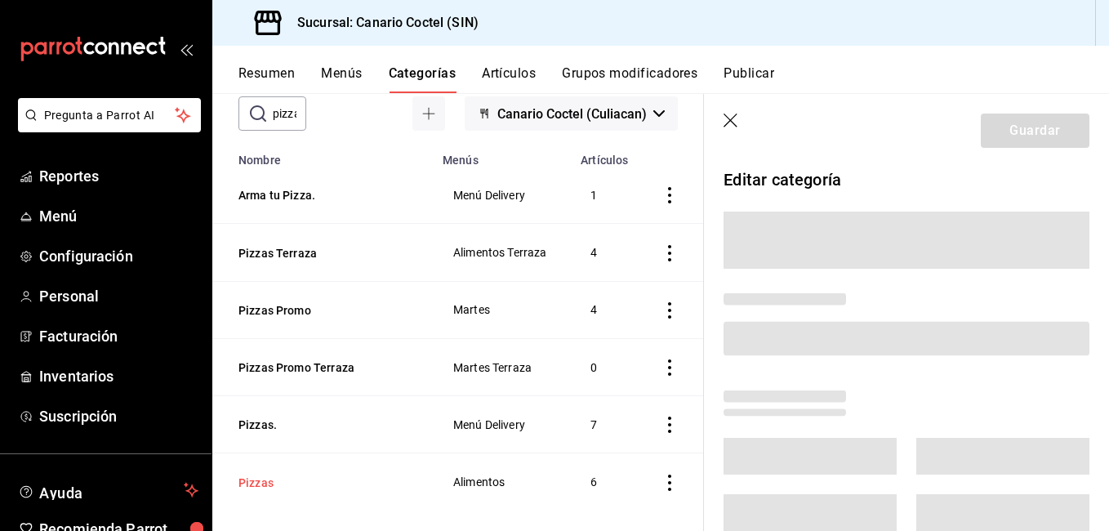
scroll to position [106, 0]
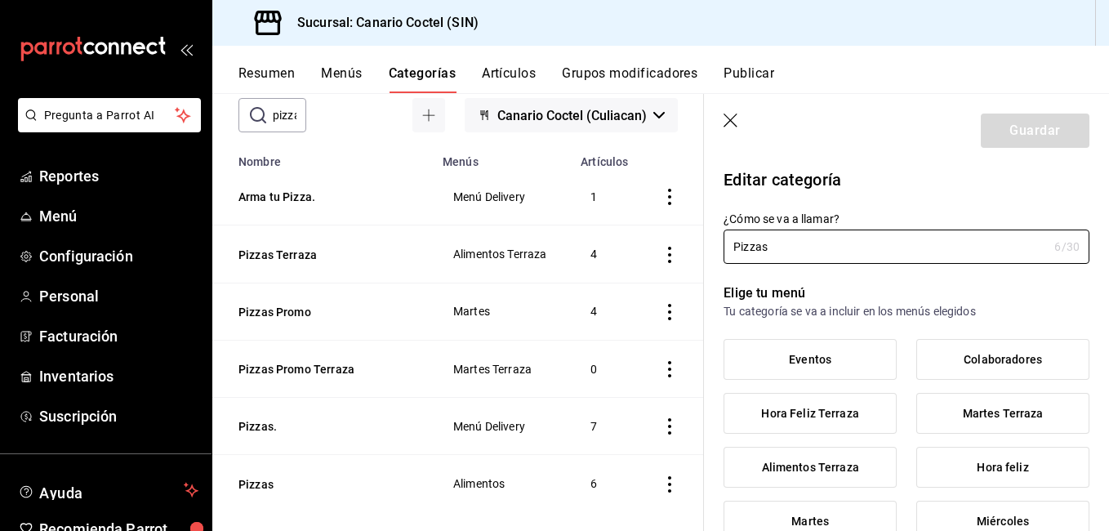
type input "9d012557-84ee-416a-814d-fcc976d3326f"
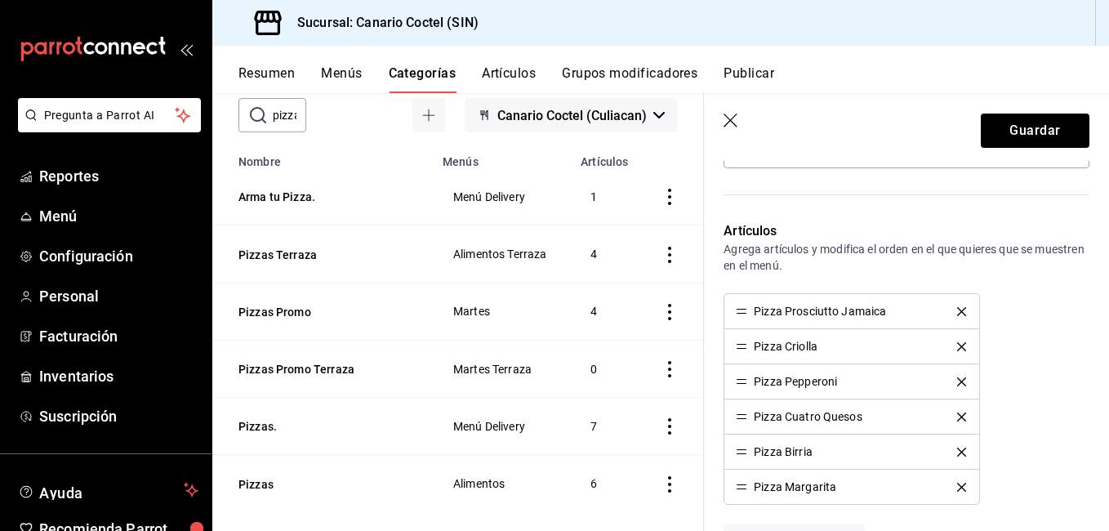
scroll to position [552, 0]
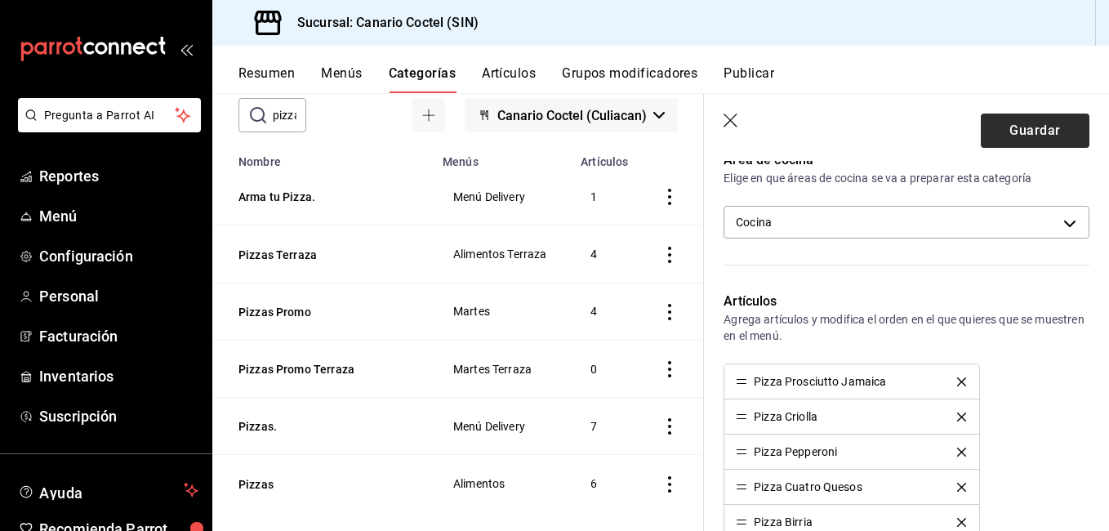
type input "Pizzas Napolitanas"
click at [1016, 135] on button "Guardar" at bounding box center [1034, 130] width 109 height 34
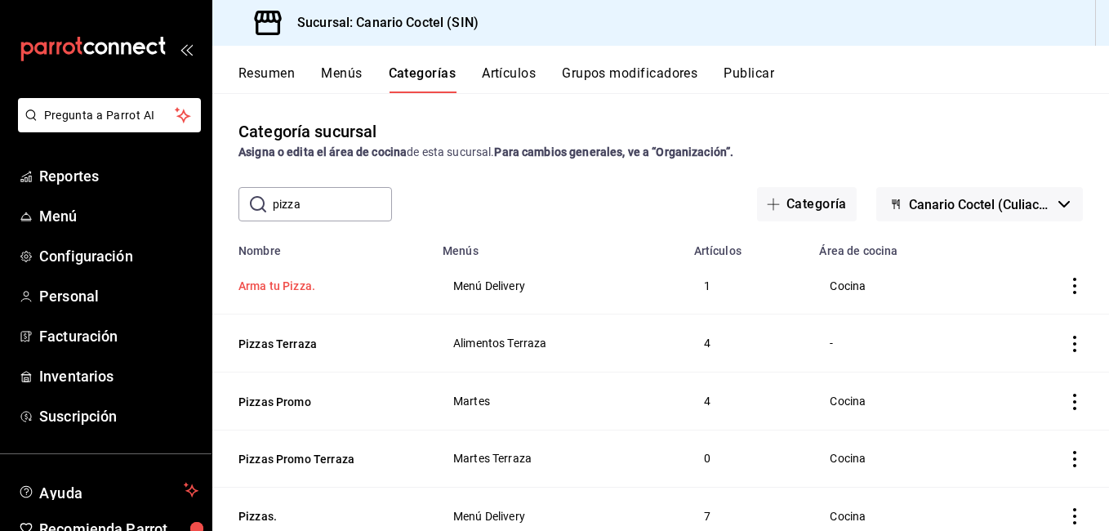
click at [303, 287] on button "Arma tu Pizza." at bounding box center [319, 286] width 163 height 16
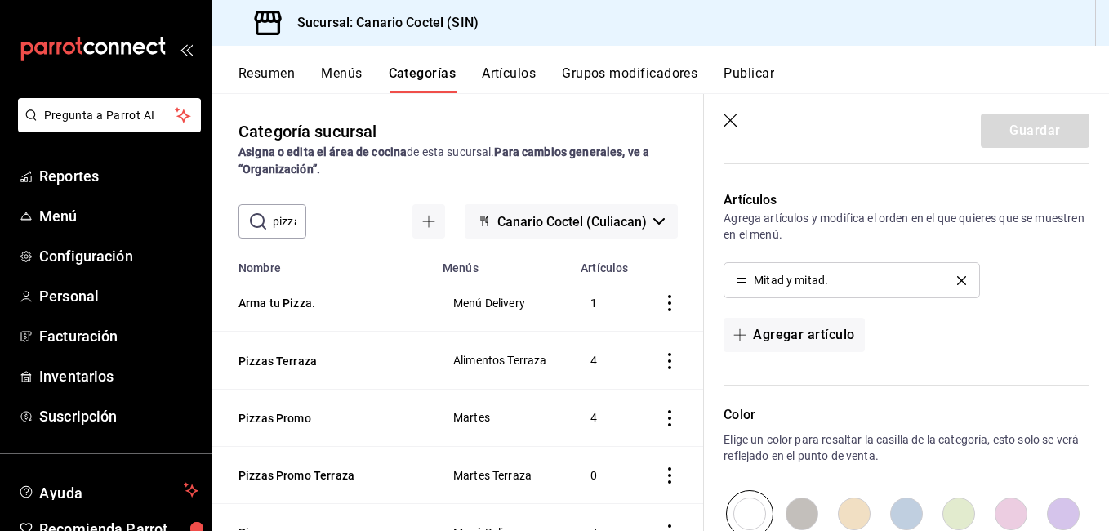
scroll to position [735, 0]
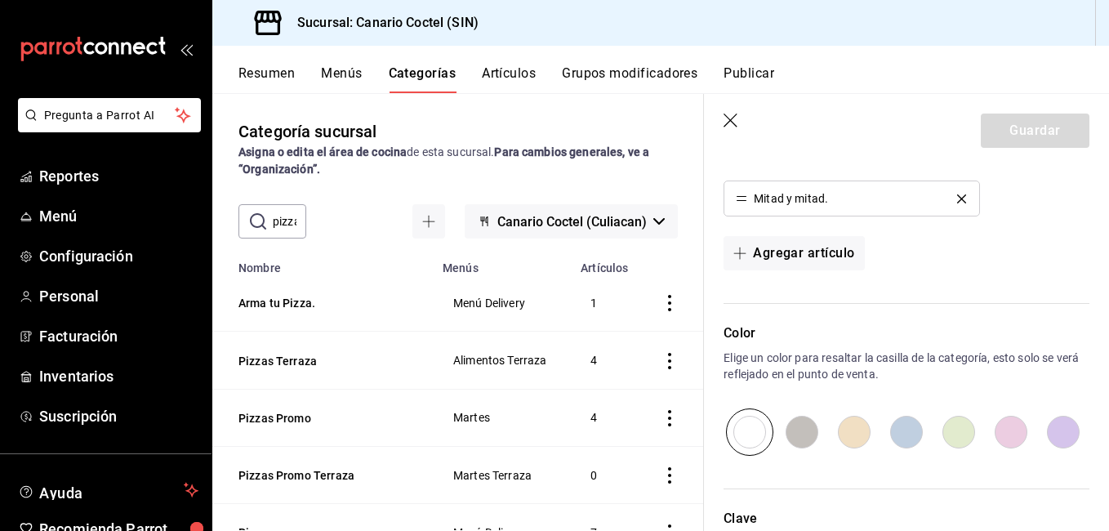
click at [732, 125] on icon "button" at bounding box center [731, 121] width 16 height 16
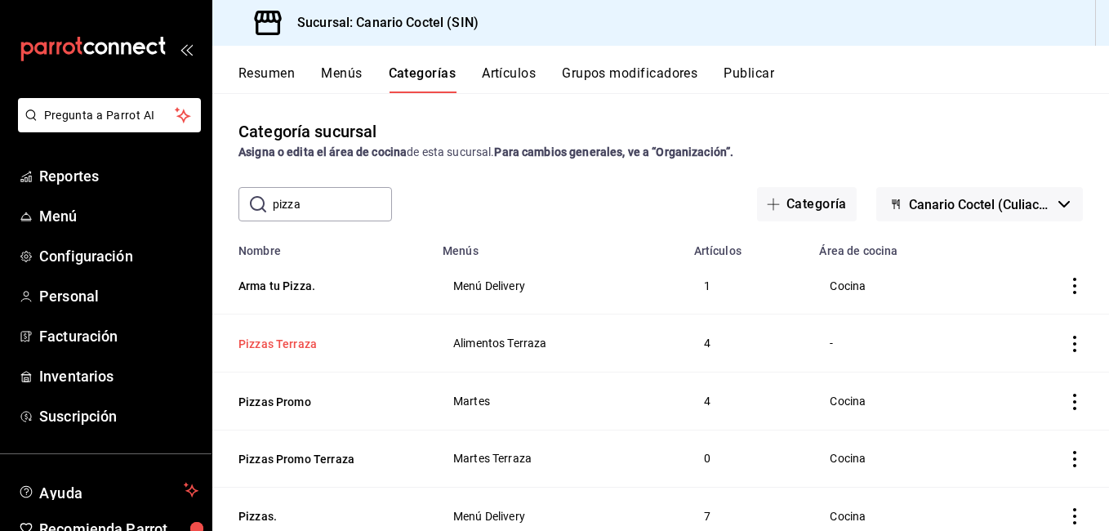
click at [317, 344] on button "Pizzas Terraza" at bounding box center [319, 344] width 163 height 16
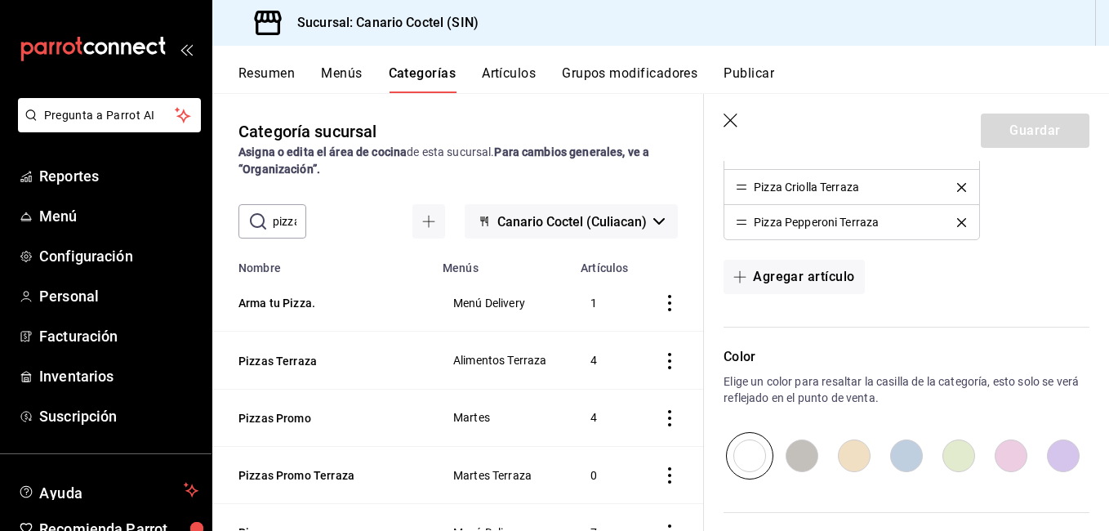
scroll to position [735, 0]
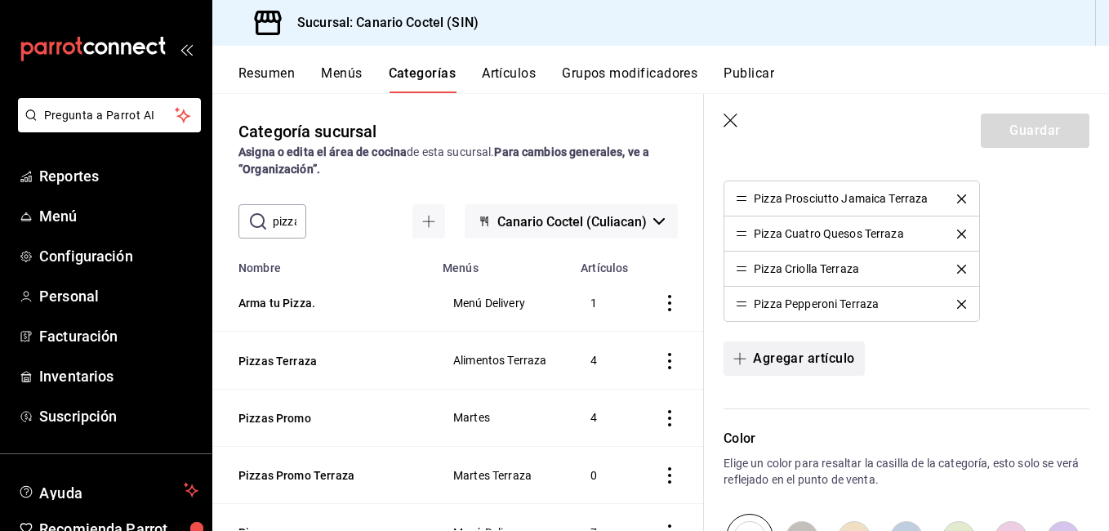
click at [829, 342] on button "Agregar artículo" at bounding box center [793, 358] width 140 height 34
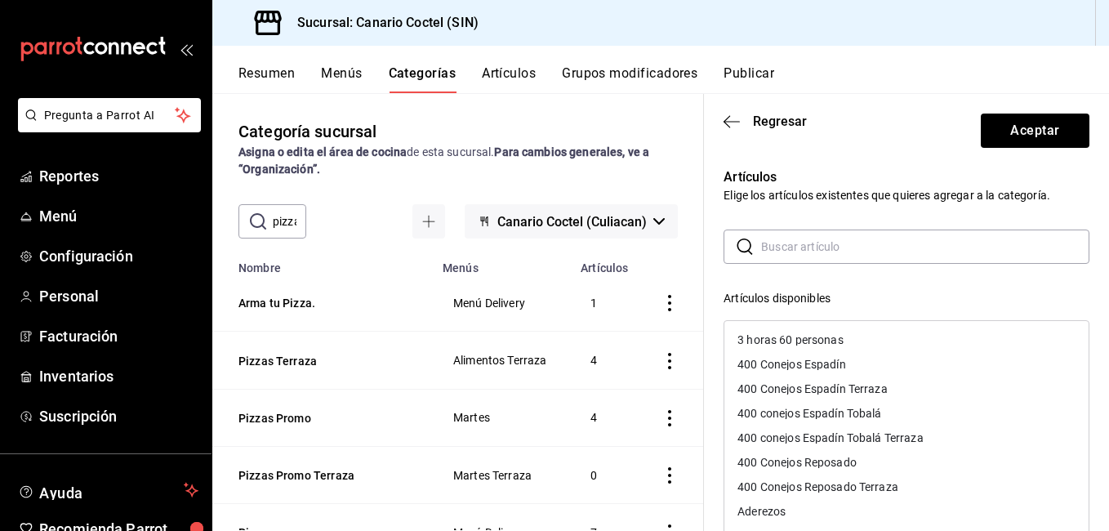
click at [789, 250] on input "text" at bounding box center [925, 246] width 328 height 33
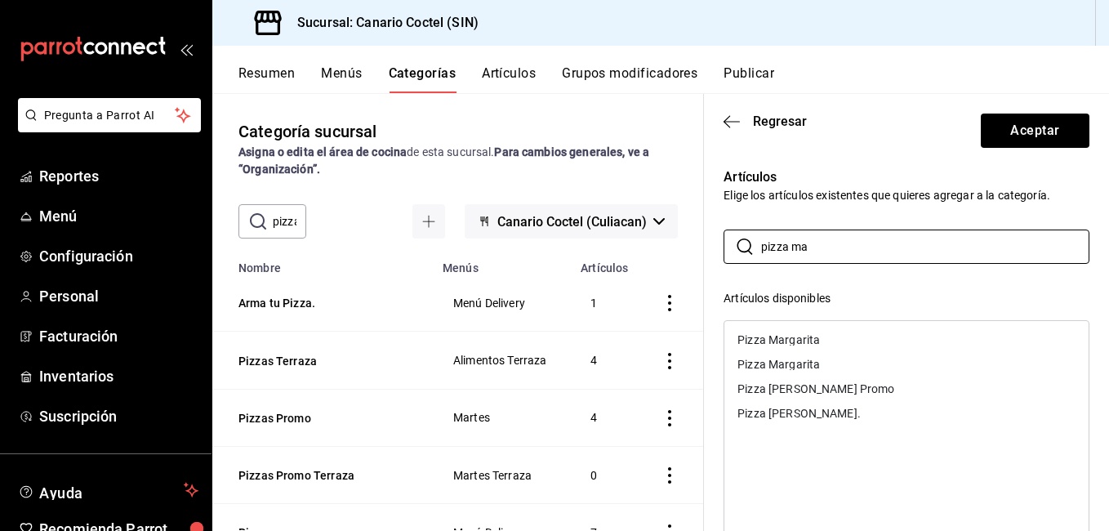
type input "pizza ma"
click at [827, 336] on div "Pizza Margarita" at bounding box center [906, 339] width 364 height 24
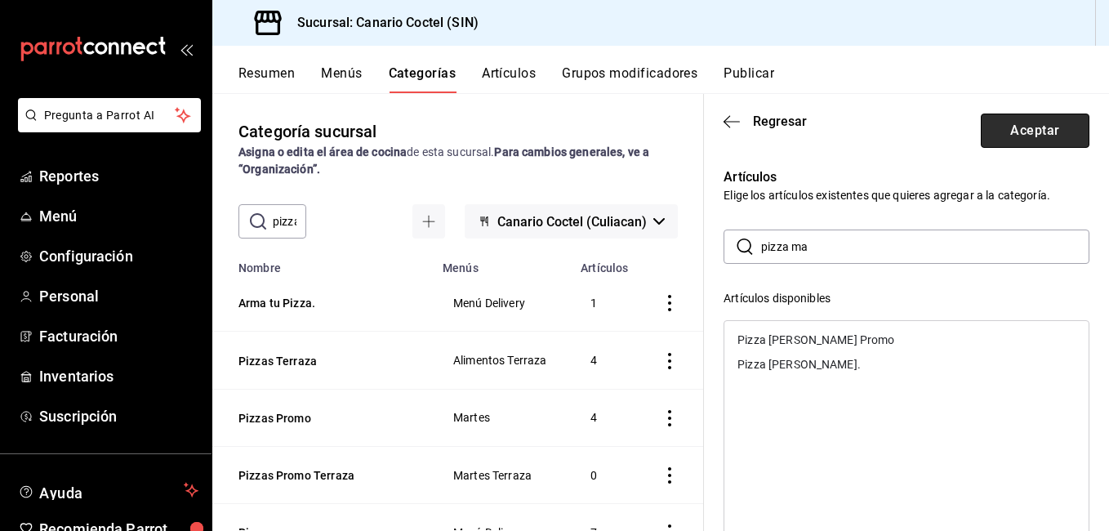
click at [1005, 137] on button "Aceptar" at bounding box center [1034, 130] width 109 height 34
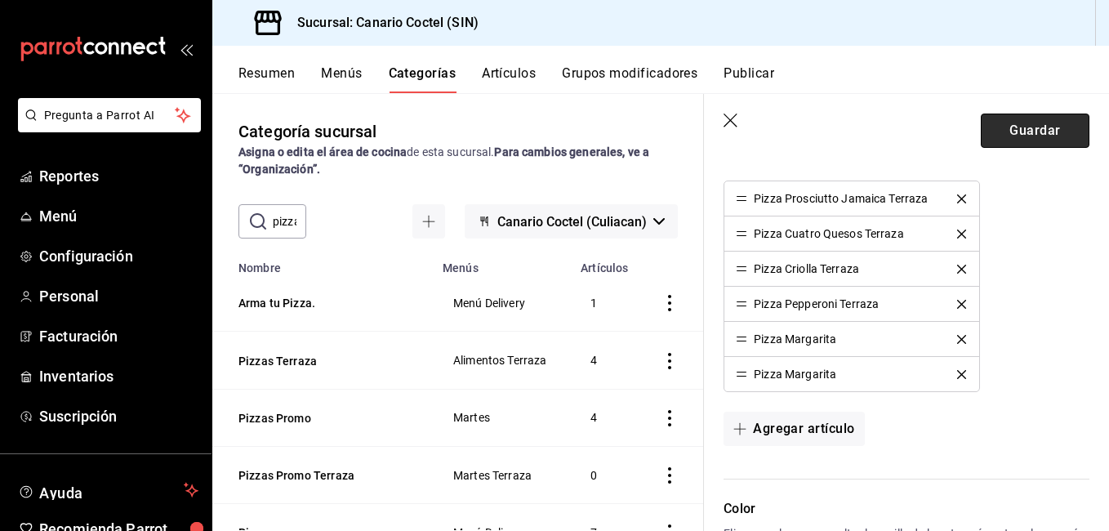
click at [1019, 132] on button "Guardar" at bounding box center [1034, 130] width 109 height 34
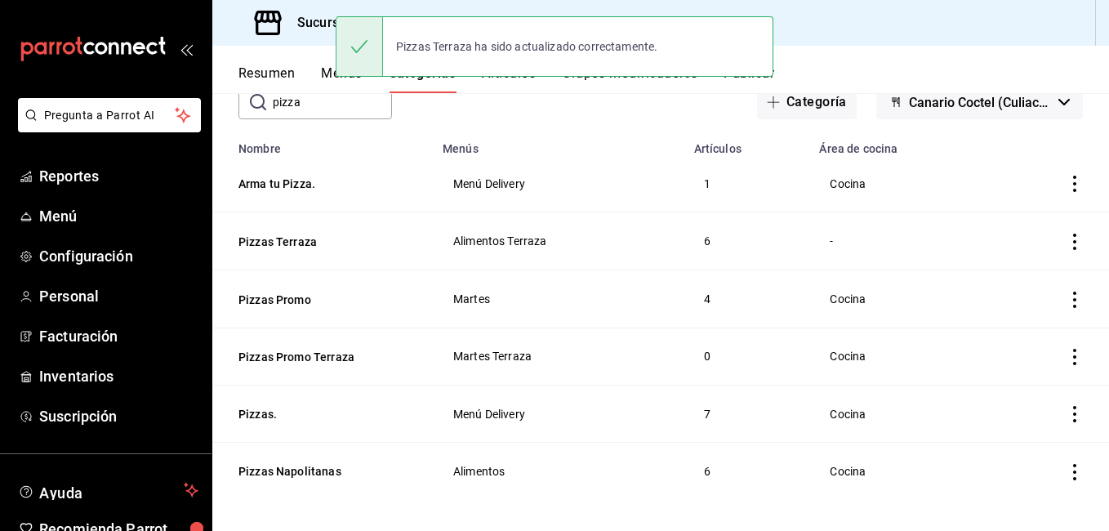
scroll to position [108, 0]
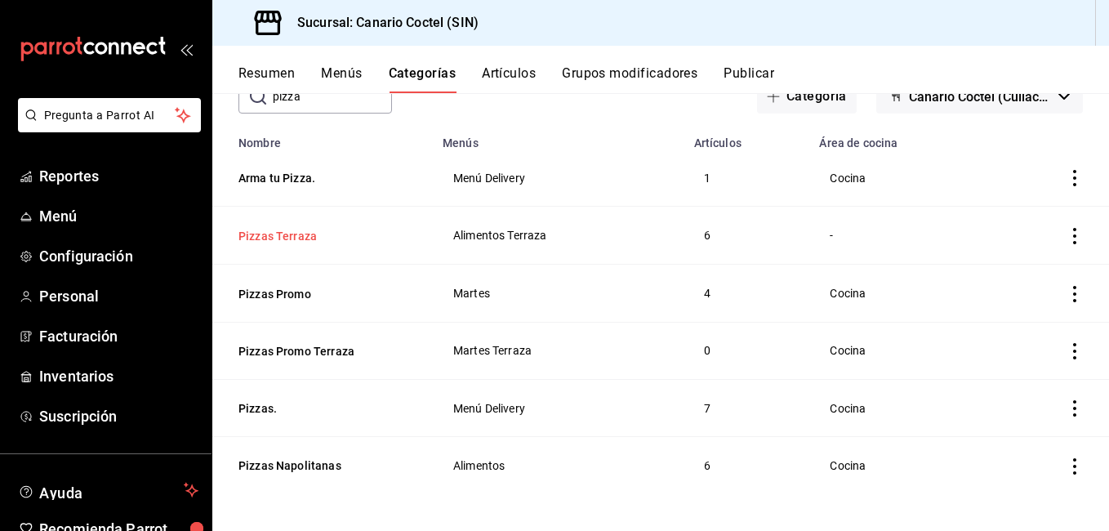
click at [277, 235] on button "Pizzas Terraza" at bounding box center [319, 236] width 163 height 16
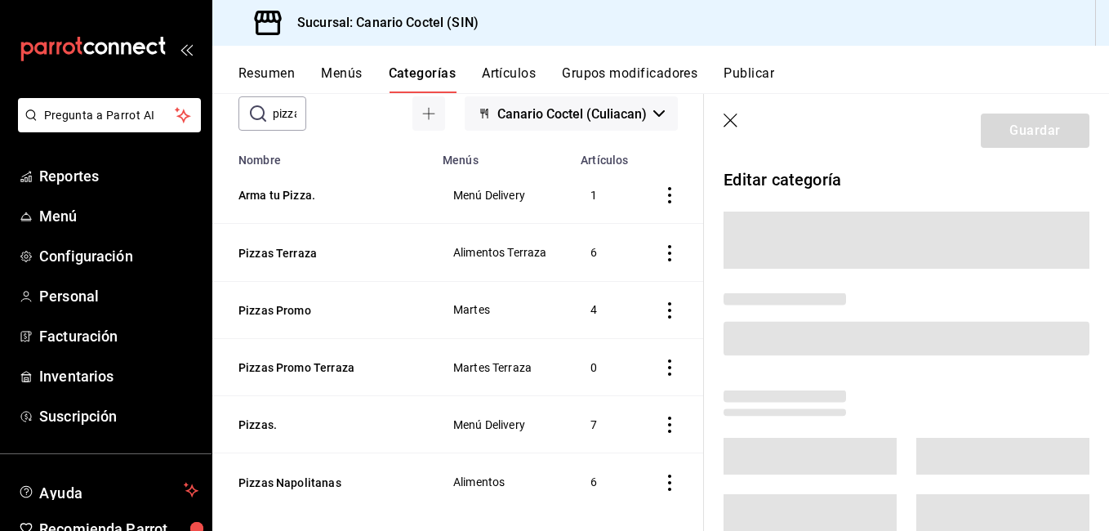
scroll to position [106, 0]
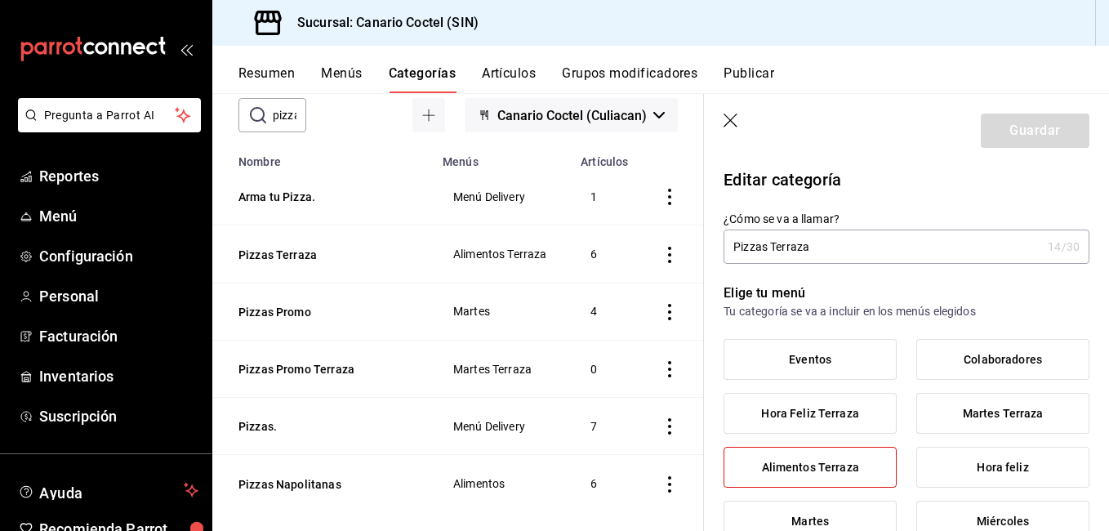
drag, startPoint x: 767, startPoint y: 242, endPoint x: 784, endPoint y: 248, distance: 18.1
click at [768, 242] on input "Pizzas Terraza" at bounding box center [882, 246] width 318 height 33
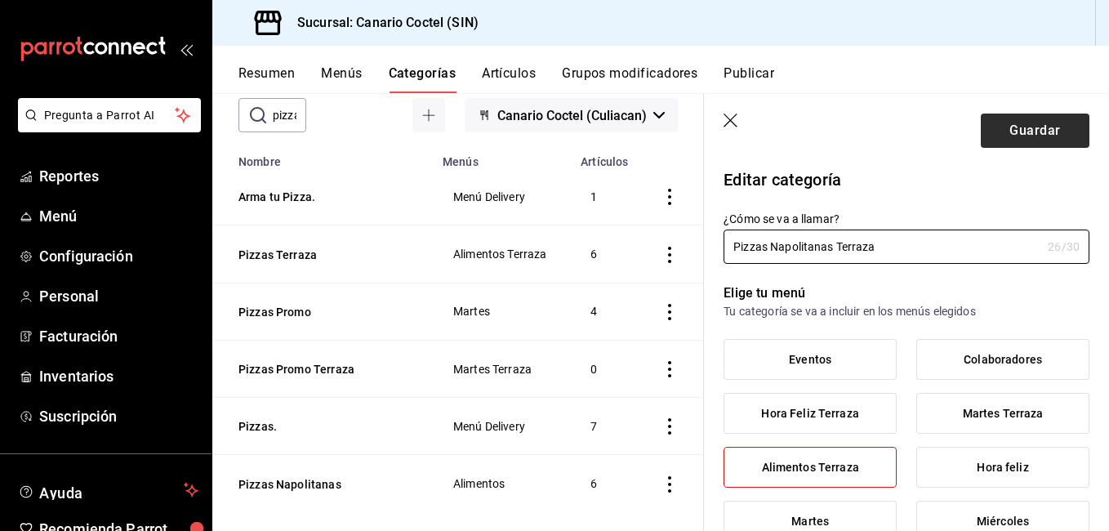
type input "Pizzas Napolitanas Terraza"
click at [1024, 138] on button "Guardar" at bounding box center [1034, 130] width 109 height 34
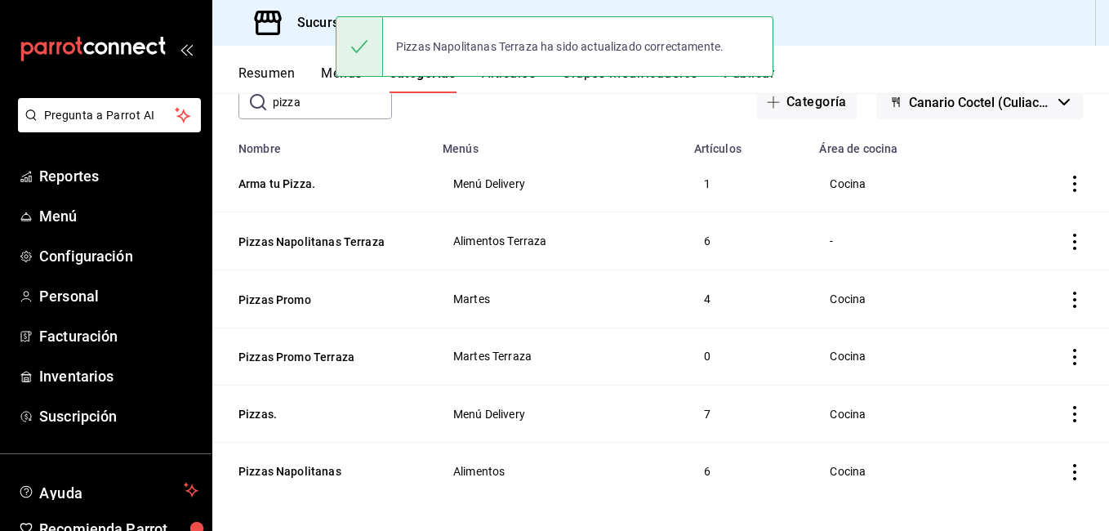
scroll to position [108, 0]
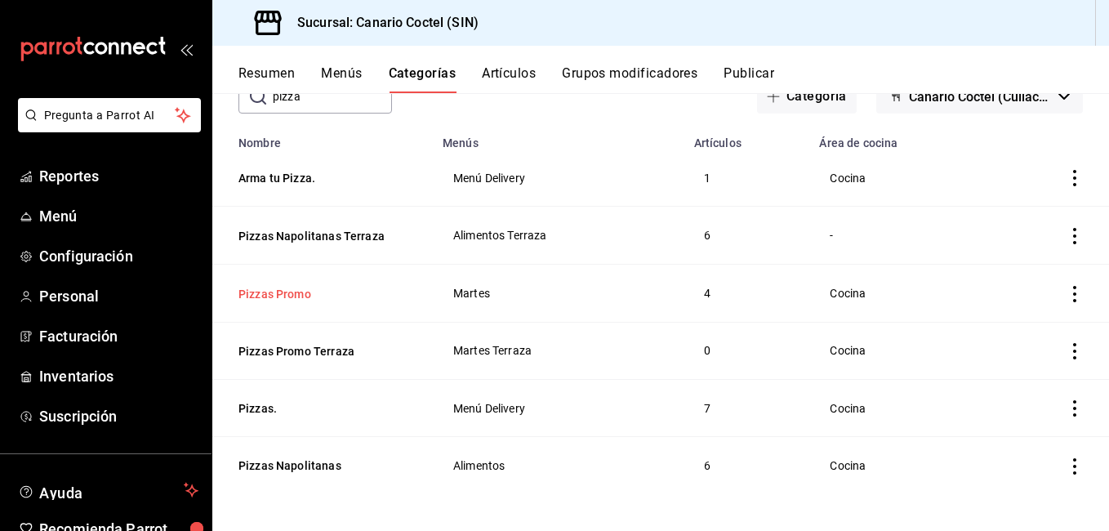
click at [306, 296] on button "Pizzas Promo" at bounding box center [319, 294] width 163 height 16
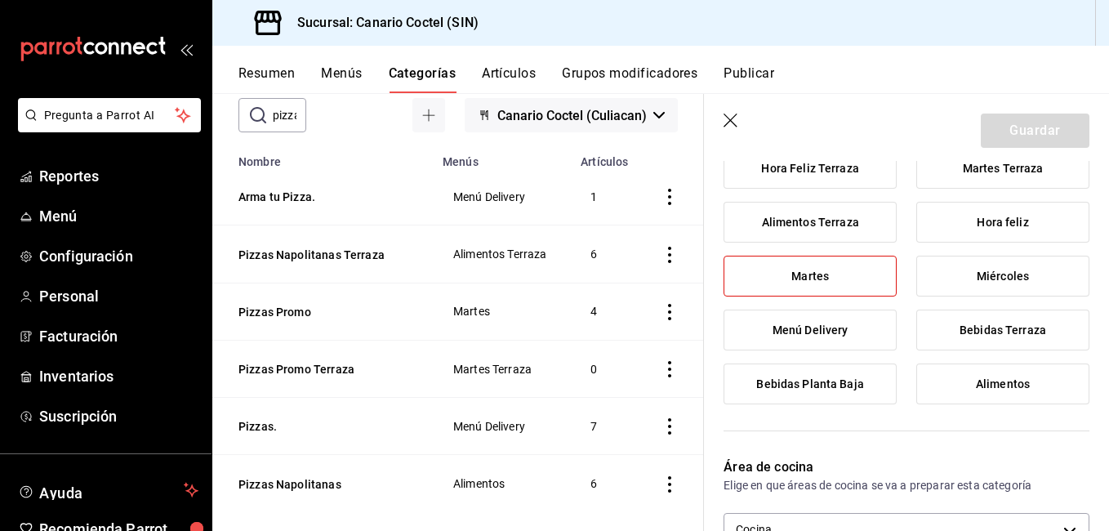
scroll to position [163, 0]
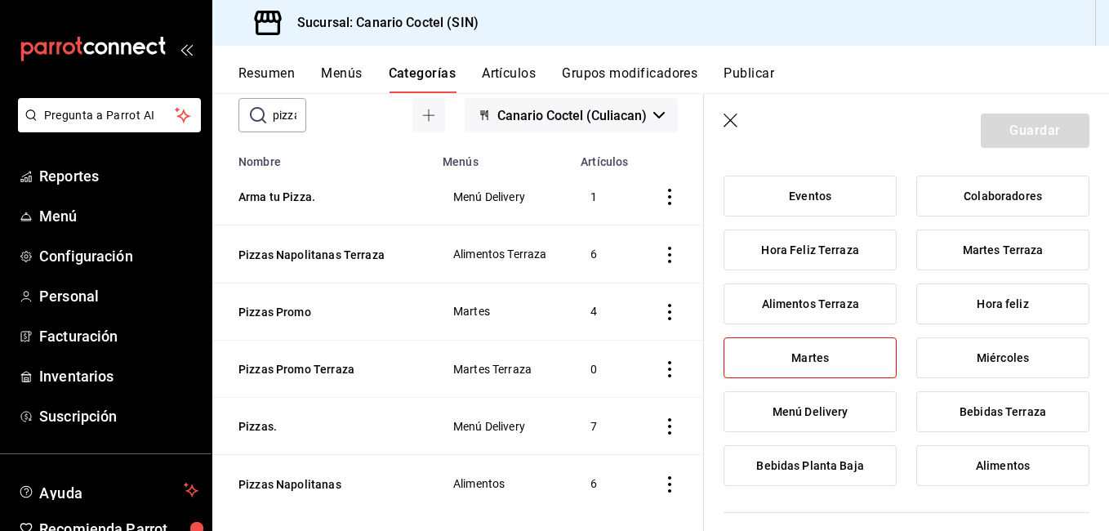
click at [960, 362] on label "Miércoles" at bounding box center [1002, 357] width 171 height 39
click at [0, 0] on input "Miércoles" at bounding box center [0, 0] width 0 height 0
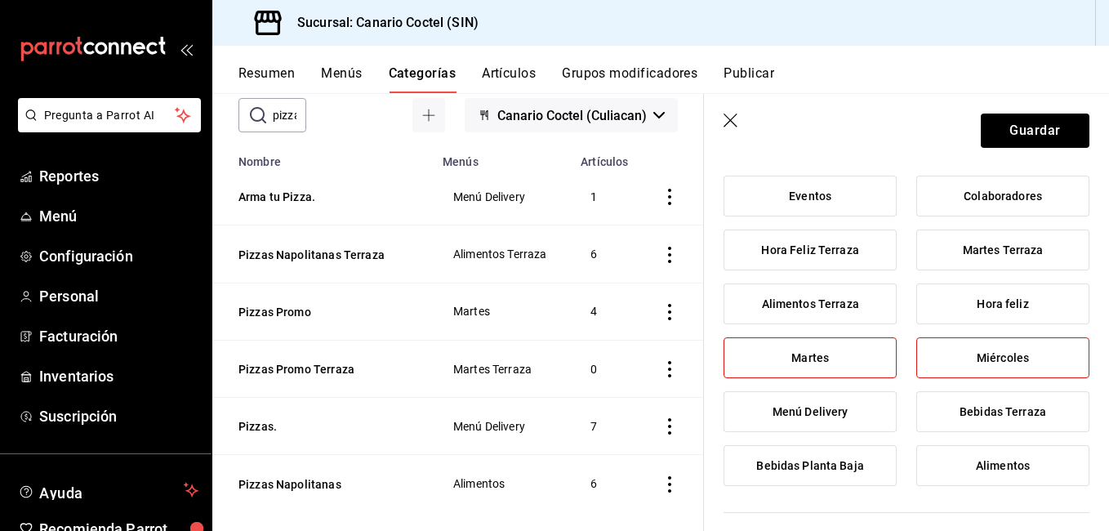
click at [963, 359] on label "Miércoles" at bounding box center [1002, 357] width 171 height 39
click at [0, 0] on input "Miércoles" at bounding box center [0, 0] width 0 height 0
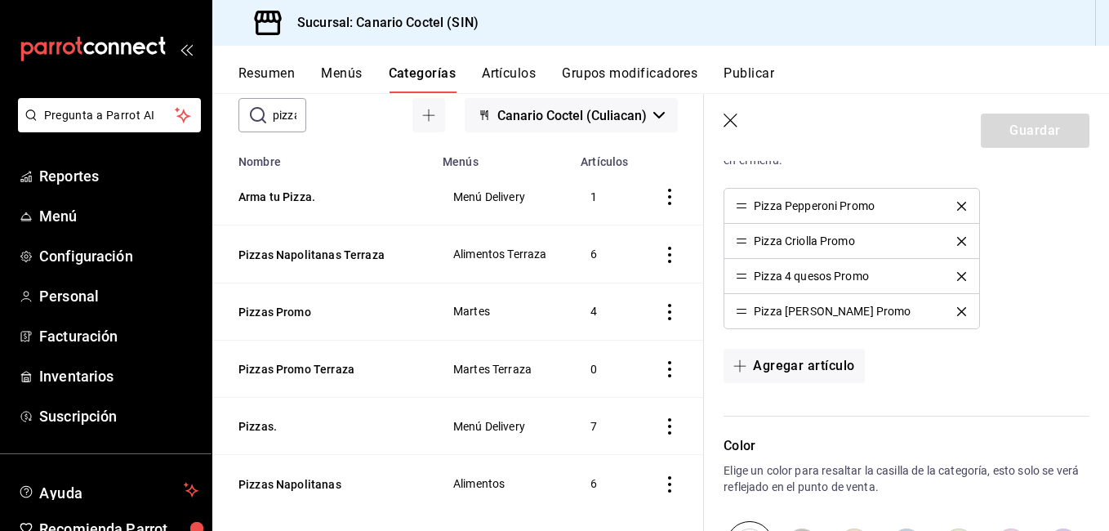
scroll to position [645, 0]
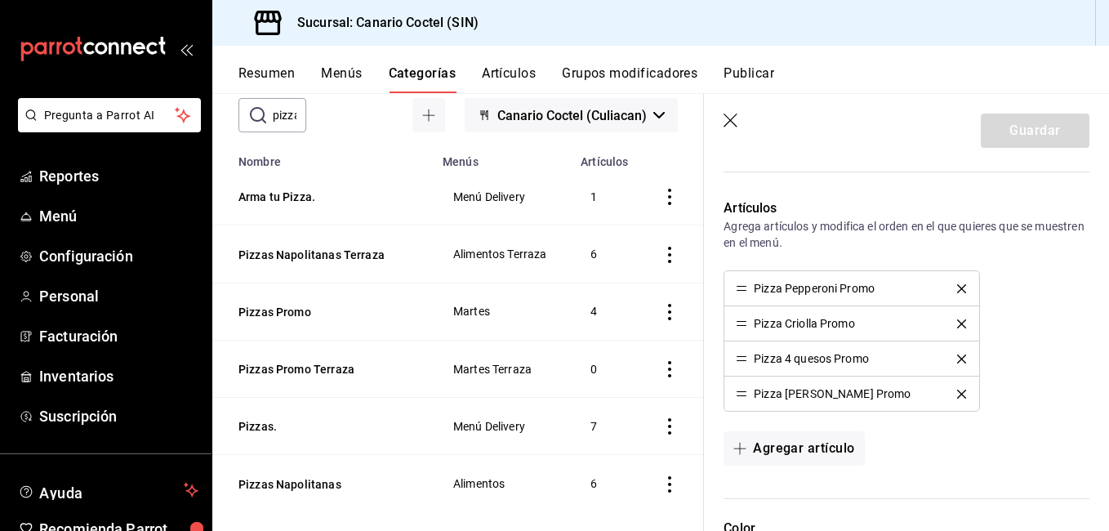
click at [957, 327] on icon "delete" at bounding box center [961, 323] width 9 height 9
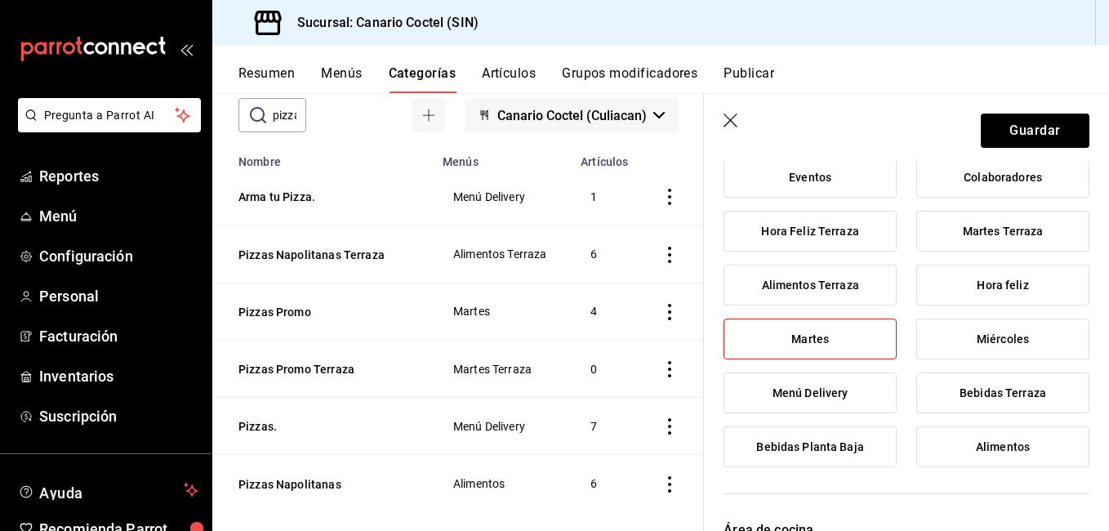
scroll to position [120, 0]
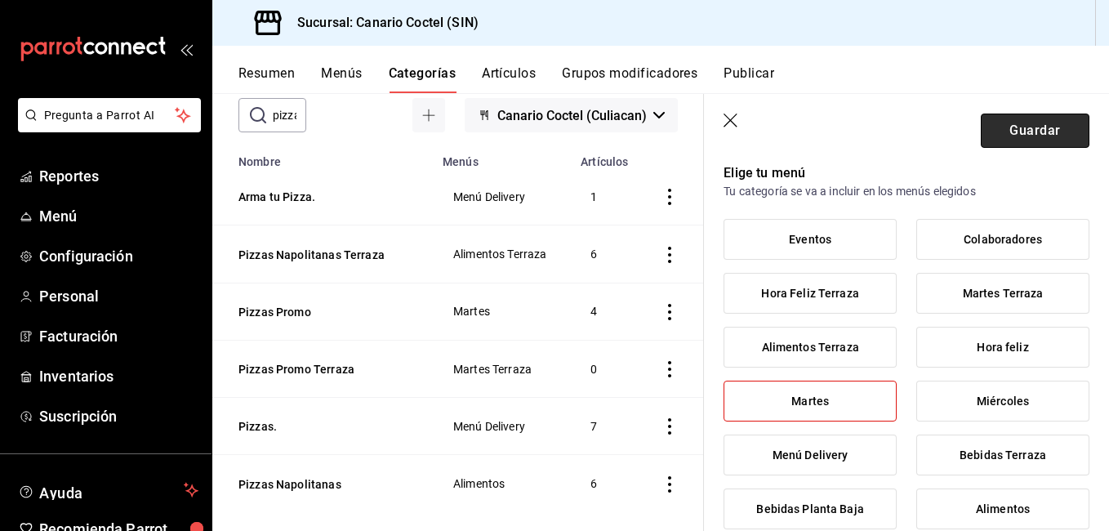
click at [1023, 131] on button "Guardar" at bounding box center [1034, 130] width 109 height 34
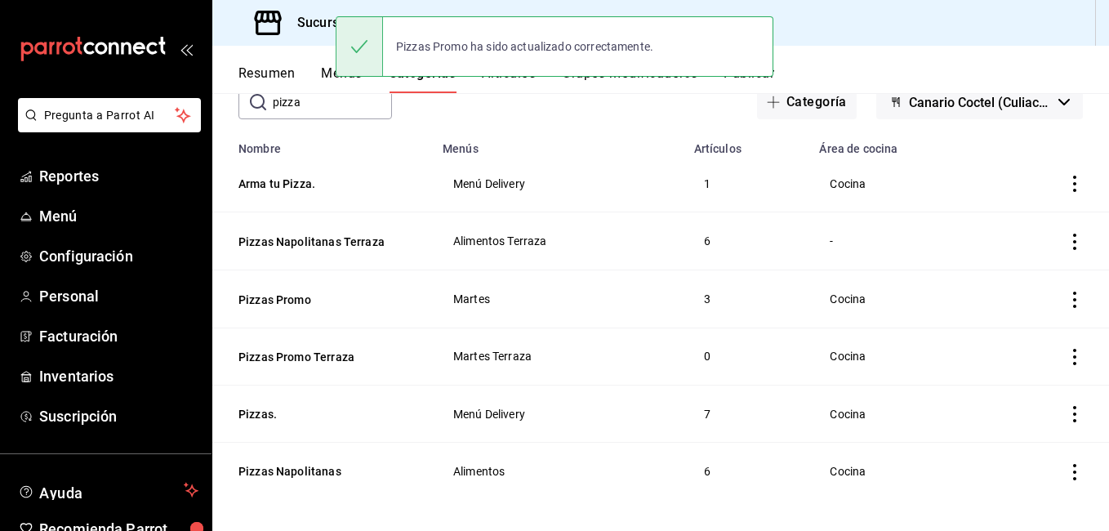
scroll to position [108, 0]
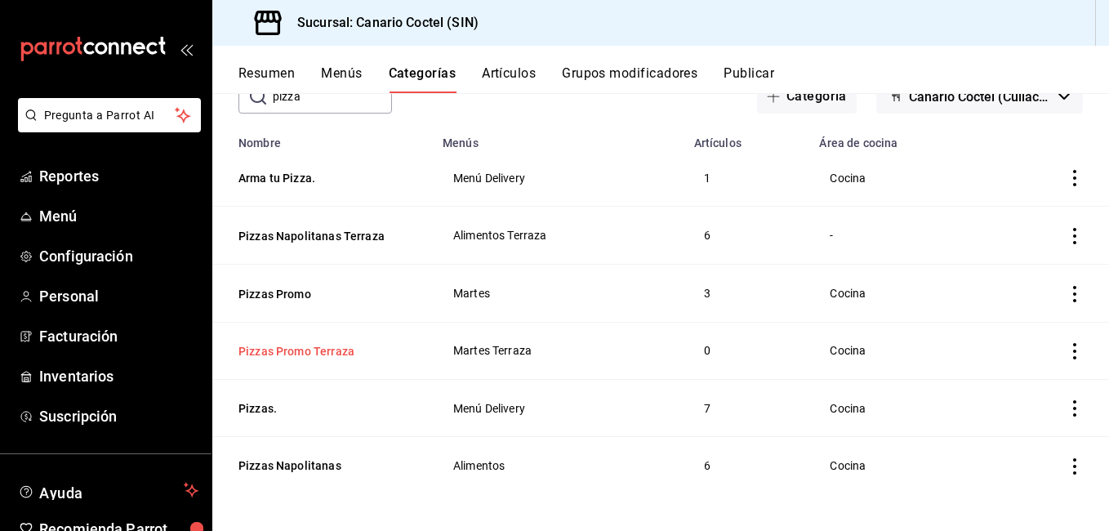
click at [337, 351] on button "Pizzas Promo Terraza" at bounding box center [319, 351] width 163 height 16
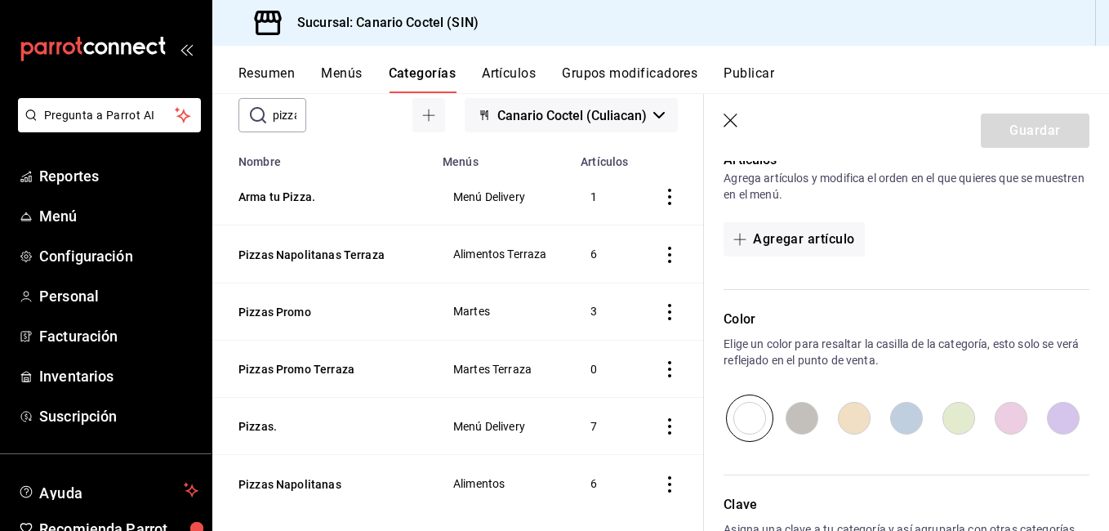
scroll to position [729, 0]
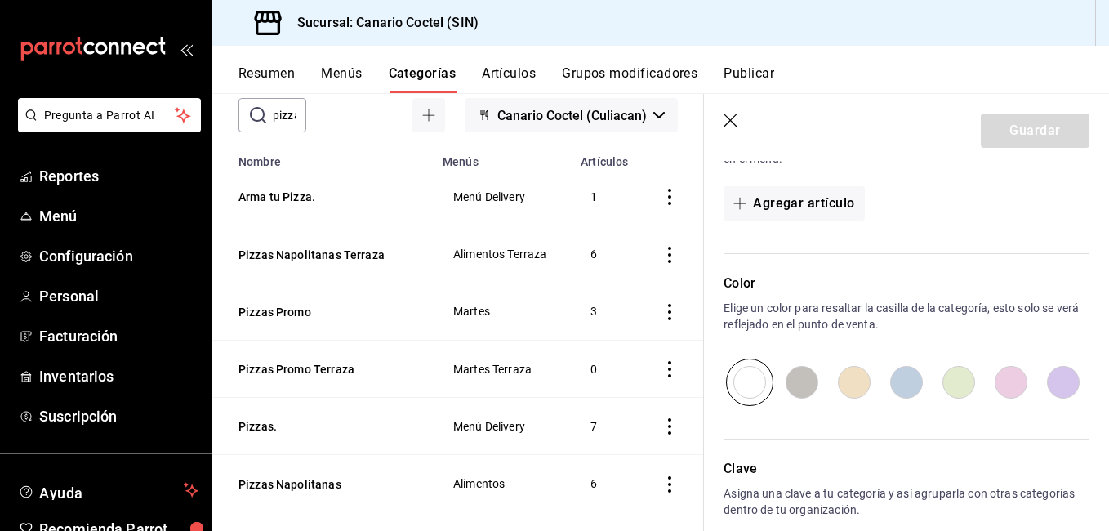
click at [736, 127] on icon "button" at bounding box center [731, 121] width 16 height 16
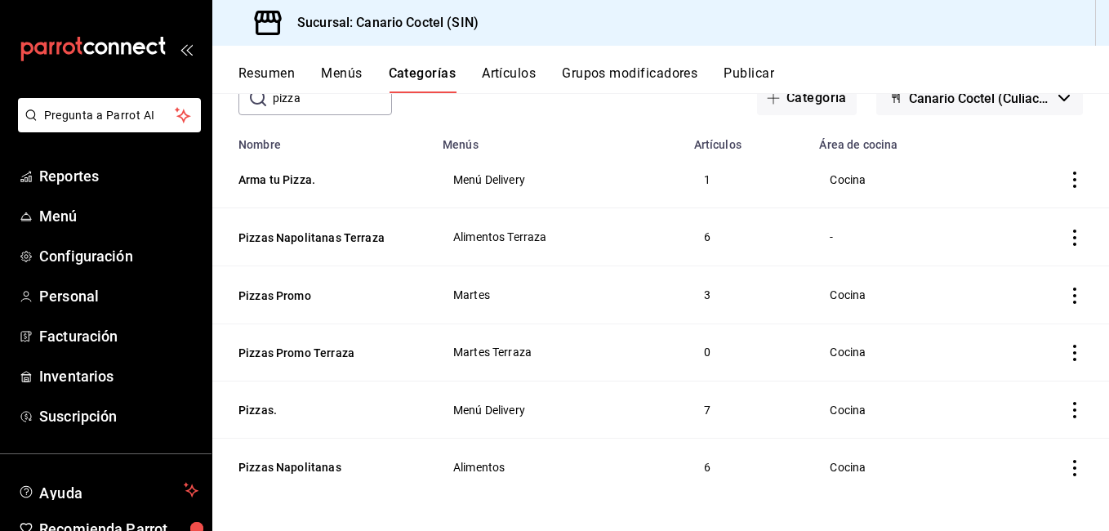
click at [1066, 352] on icon "actions" at bounding box center [1074, 353] width 16 height 16
click at [1065, 352] on div at bounding box center [554, 265] width 1109 height 531
click at [1066, 355] on icon "actions" at bounding box center [1074, 353] width 16 height 16
click at [1015, 446] on li "Eliminar" at bounding box center [998, 455] width 98 height 33
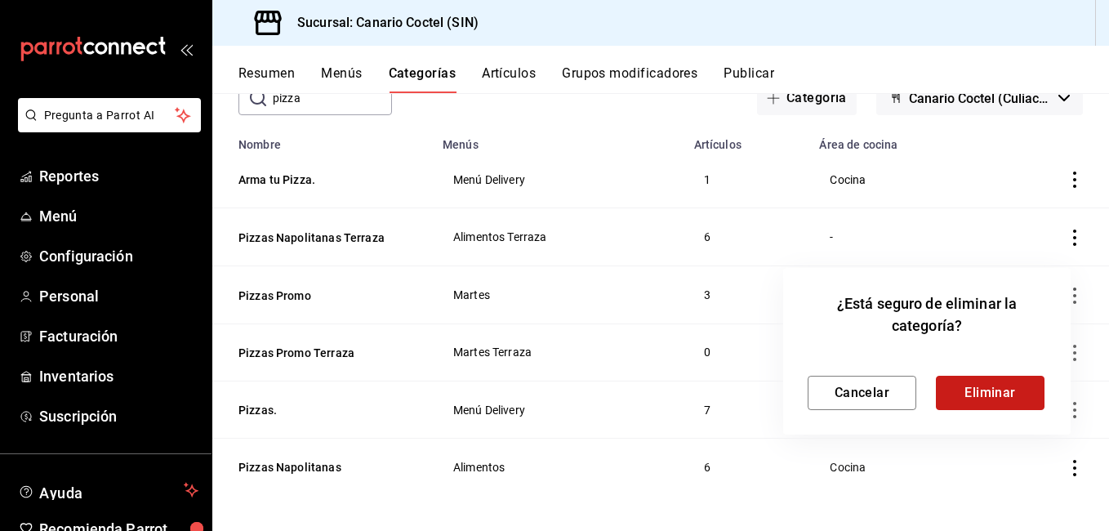
click at [976, 390] on button "Eliminar" at bounding box center [990, 393] width 109 height 34
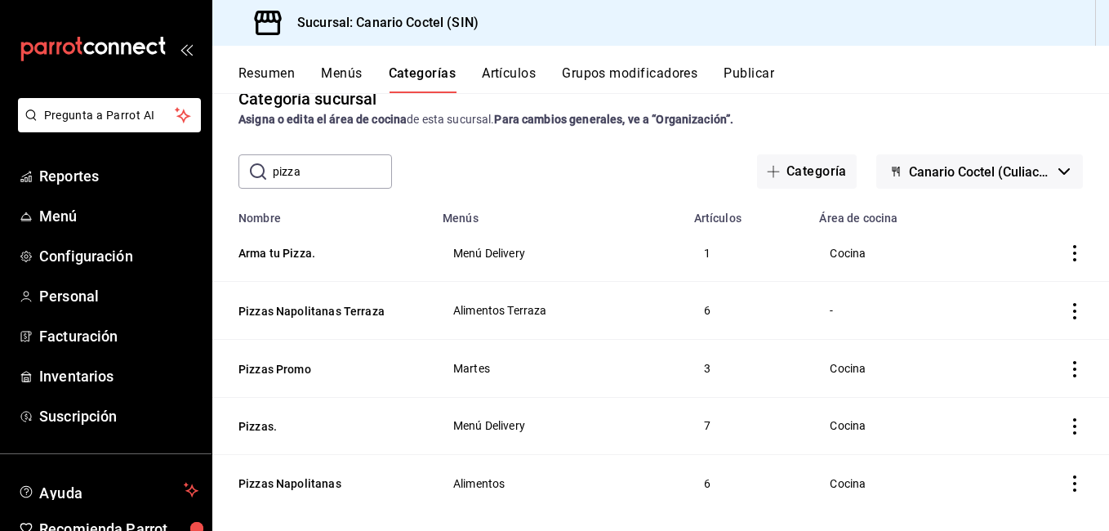
scroll to position [51, 0]
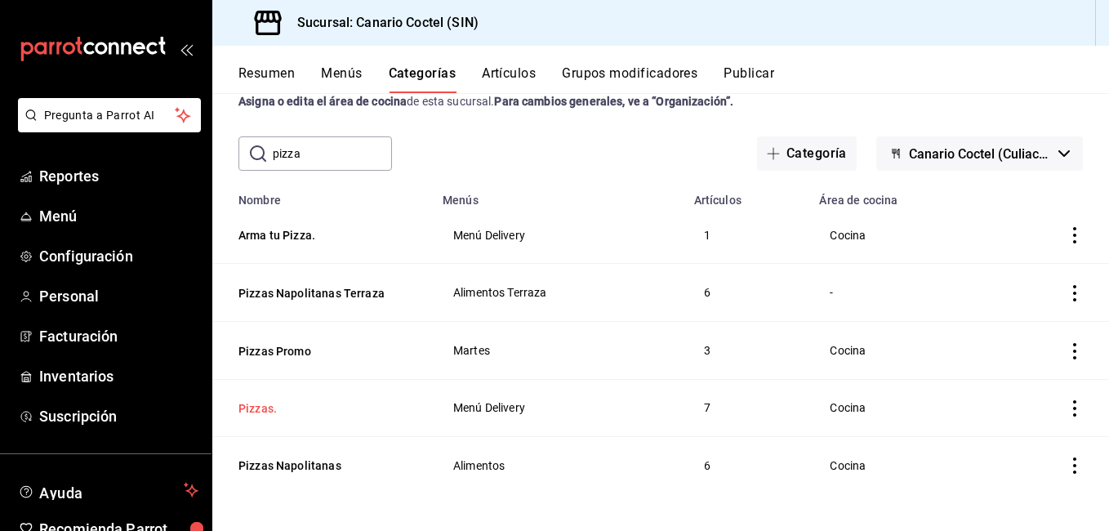
click at [274, 403] on button "Pizzas." at bounding box center [319, 408] width 163 height 16
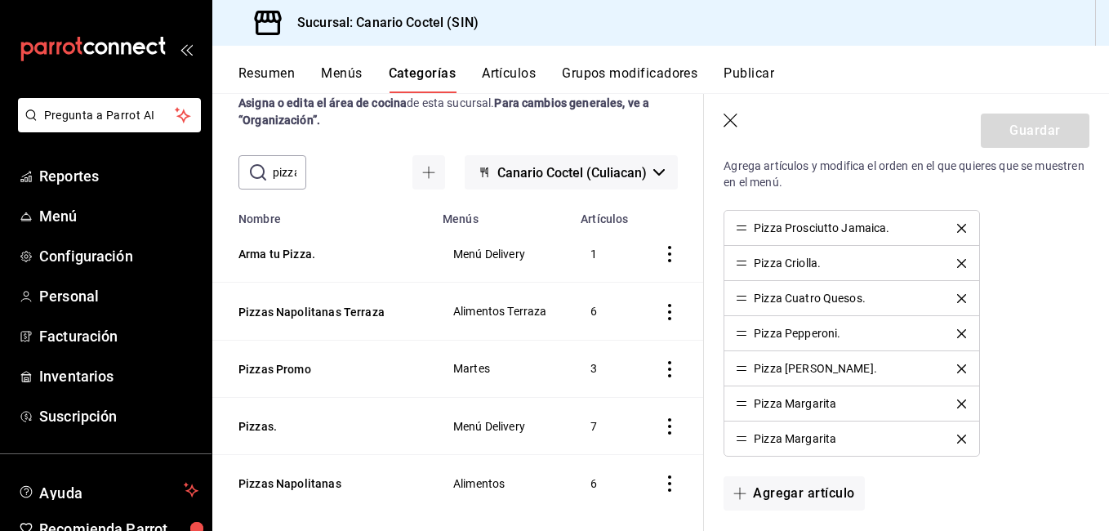
scroll to position [669, 0]
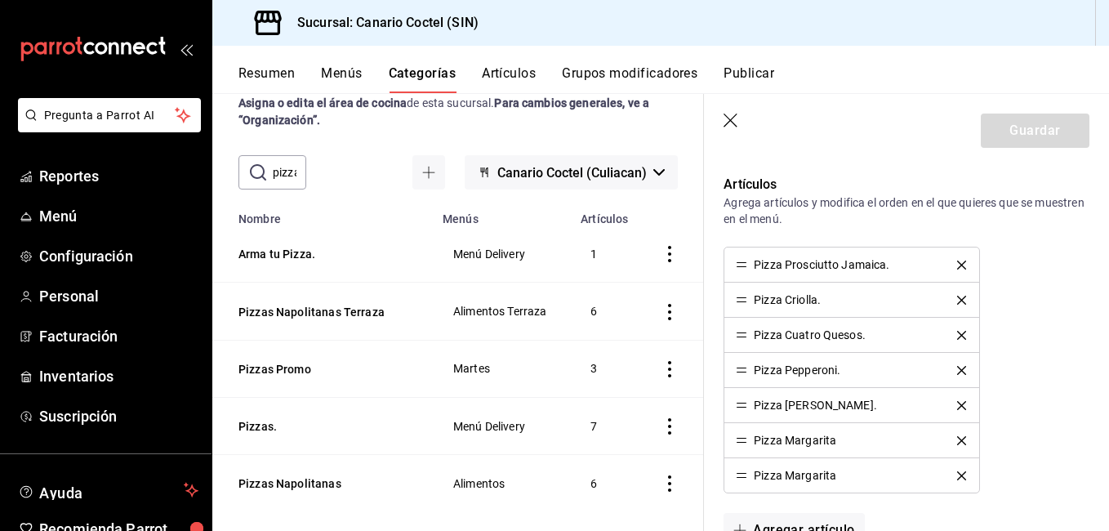
click at [733, 122] on icon "button" at bounding box center [731, 121] width 16 height 16
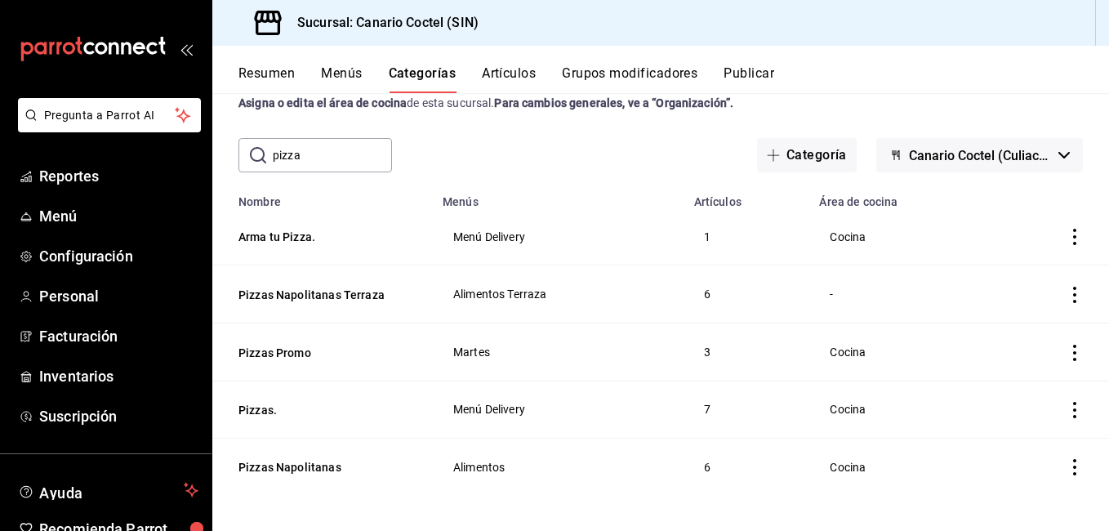
click at [518, 73] on button "Artículos" at bounding box center [509, 79] width 54 height 28
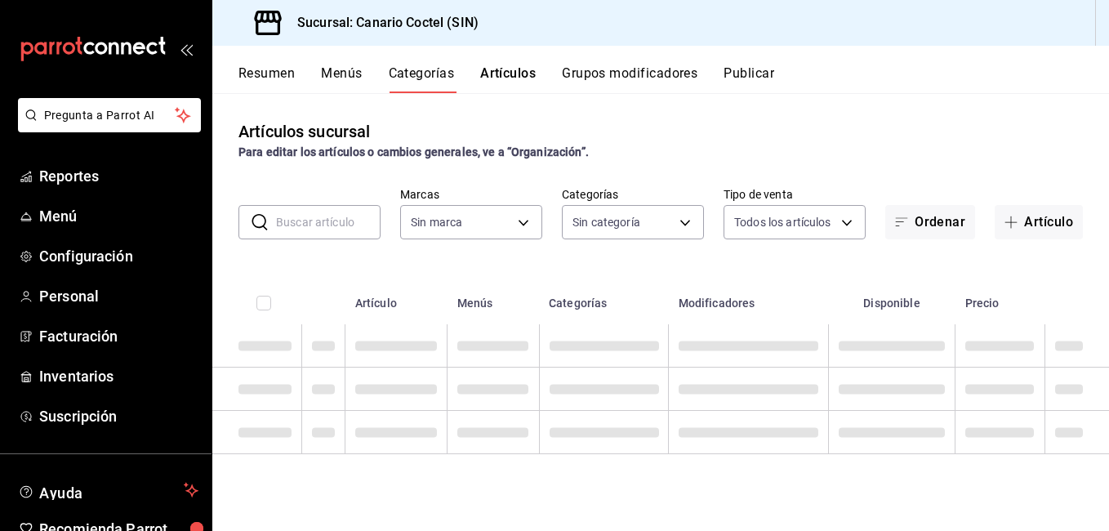
click at [326, 224] on input "text" at bounding box center [328, 222] width 104 height 33
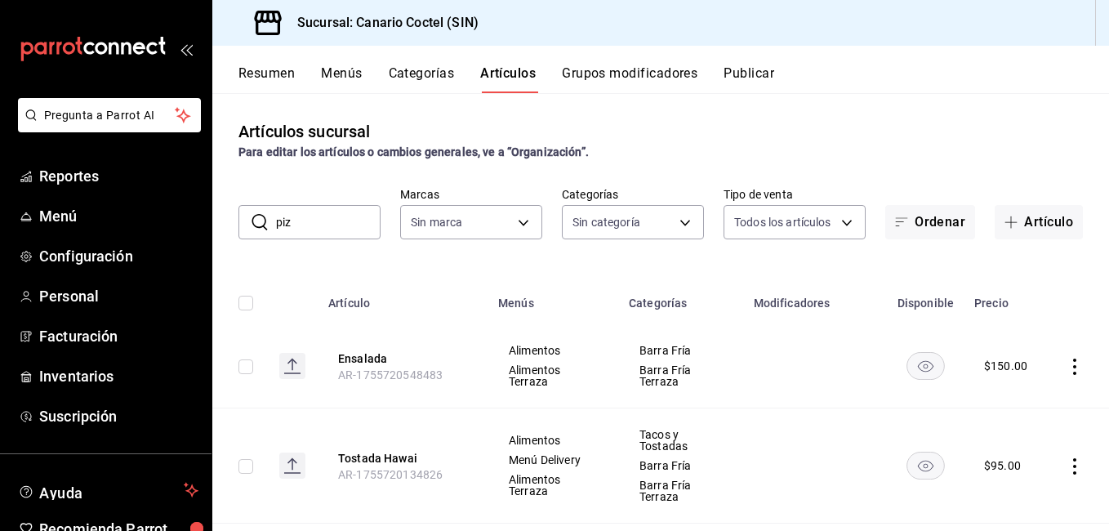
type input "piza"
type input "1961613a-9f1c-4786-8348-f9f968c787d0"
type input "e07b92e4-f730-4536-9b04-92e952e5a582,bb78bc06-89d6-49d8-825c-c23e764eaf2d,6894d…"
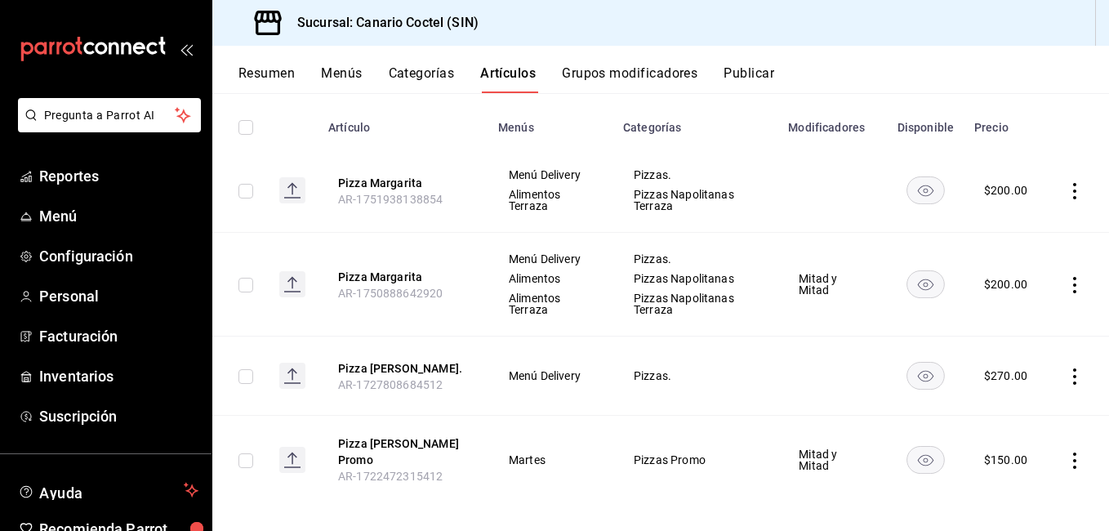
scroll to position [179, 0]
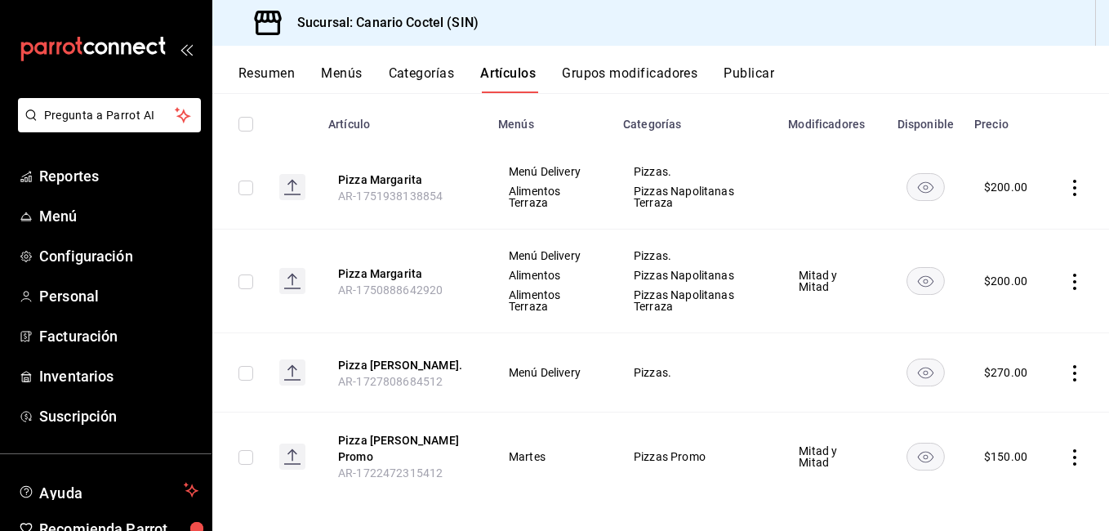
type input "pizza ma"
click at [1066, 195] on icon "actions" at bounding box center [1074, 188] width 16 height 16
click at [1028, 284] on span "Eliminar" at bounding box center [1013, 291] width 42 height 17
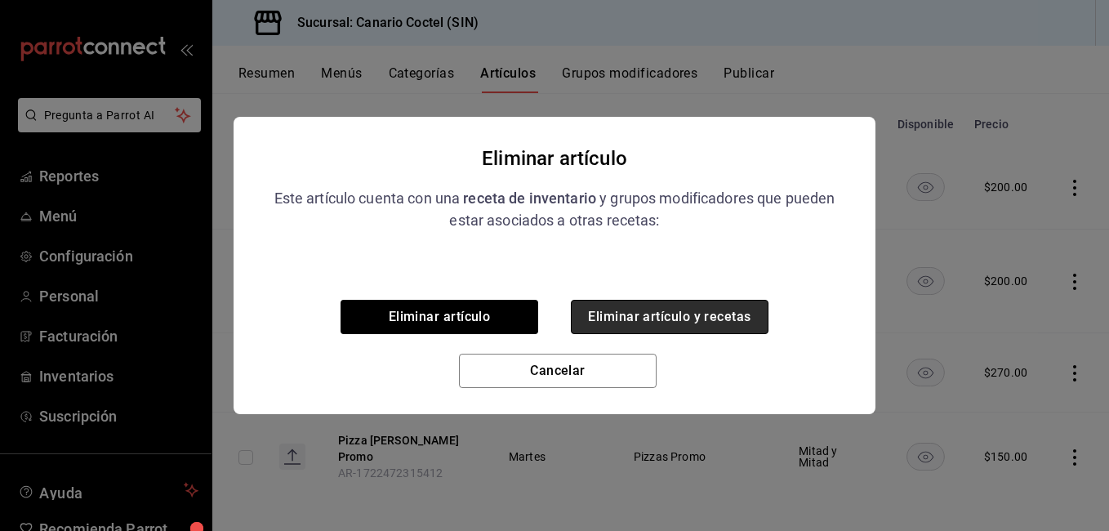
click at [660, 322] on button "Eliminar artículo y recetas" at bounding box center [670, 317] width 198 height 34
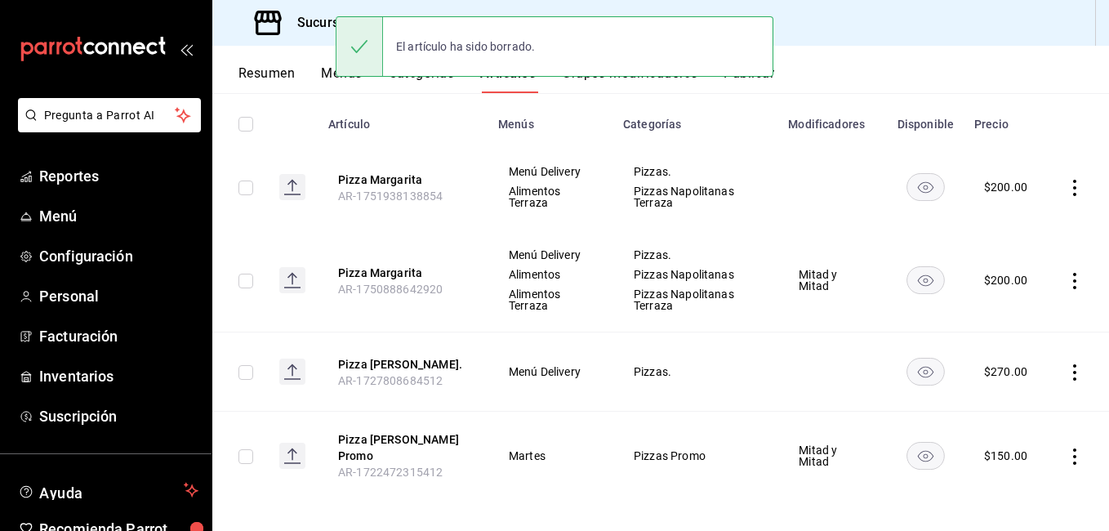
scroll to position [95, 0]
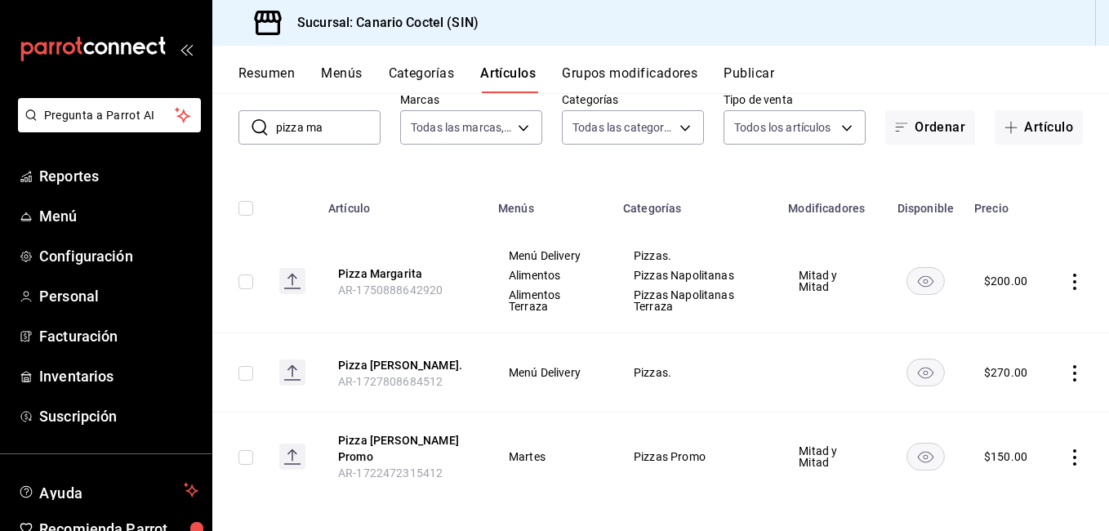
click at [412, 78] on button "Categorías" at bounding box center [422, 79] width 66 height 28
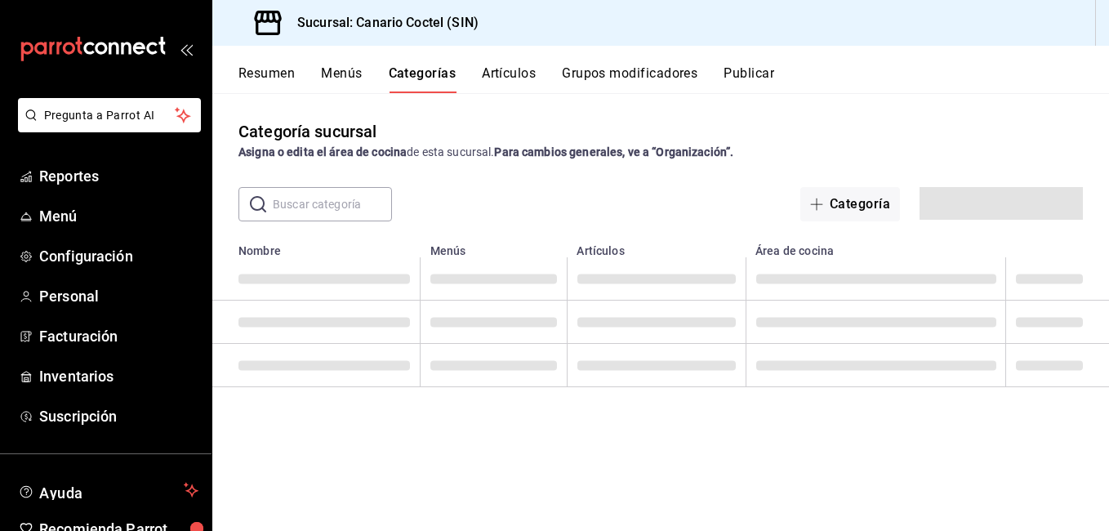
click at [358, 204] on input "text" at bounding box center [332, 204] width 119 height 33
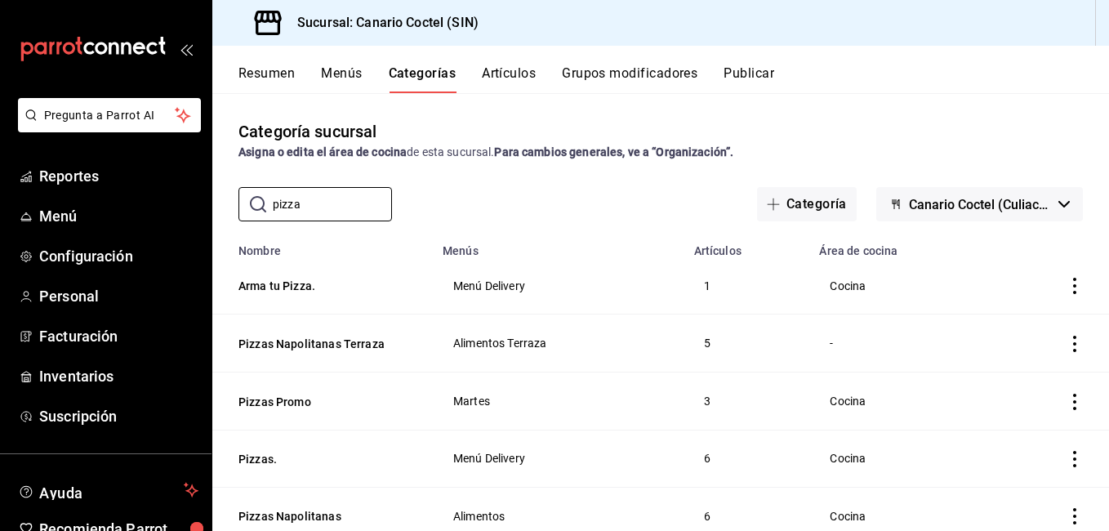
scroll to position [51, 0]
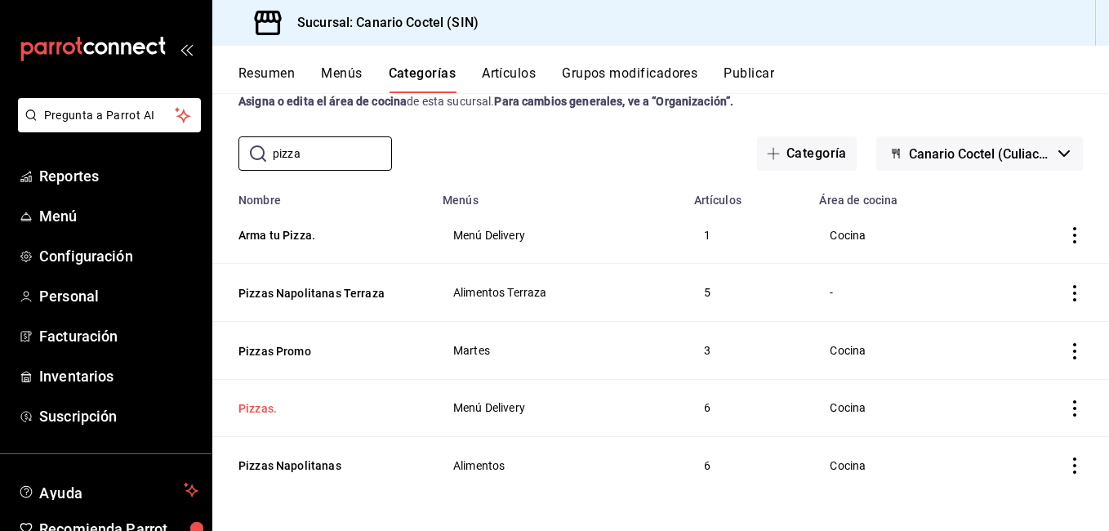
type input "pizza"
click at [278, 403] on button "Pizzas." at bounding box center [319, 408] width 163 height 16
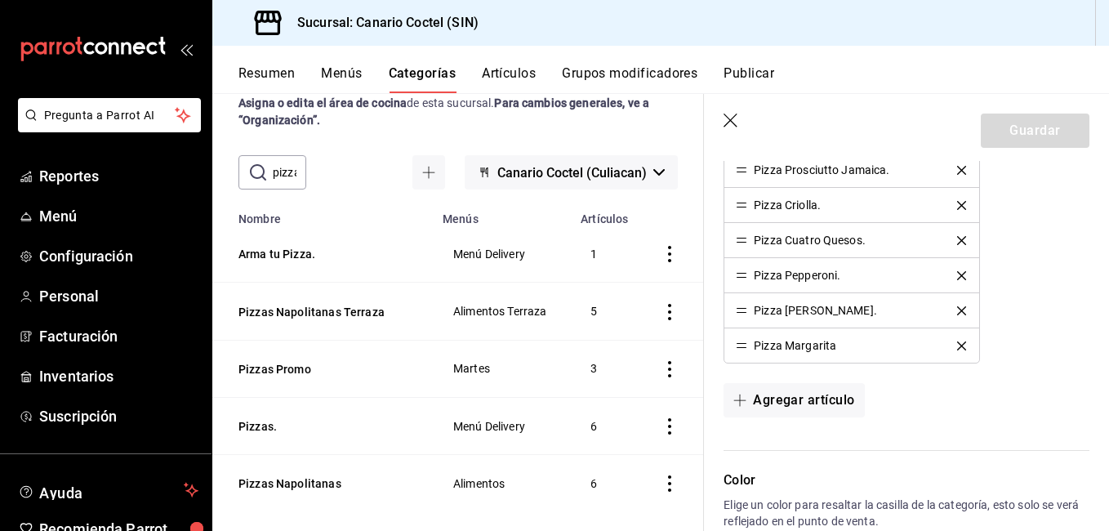
scroll to position [735, 0]
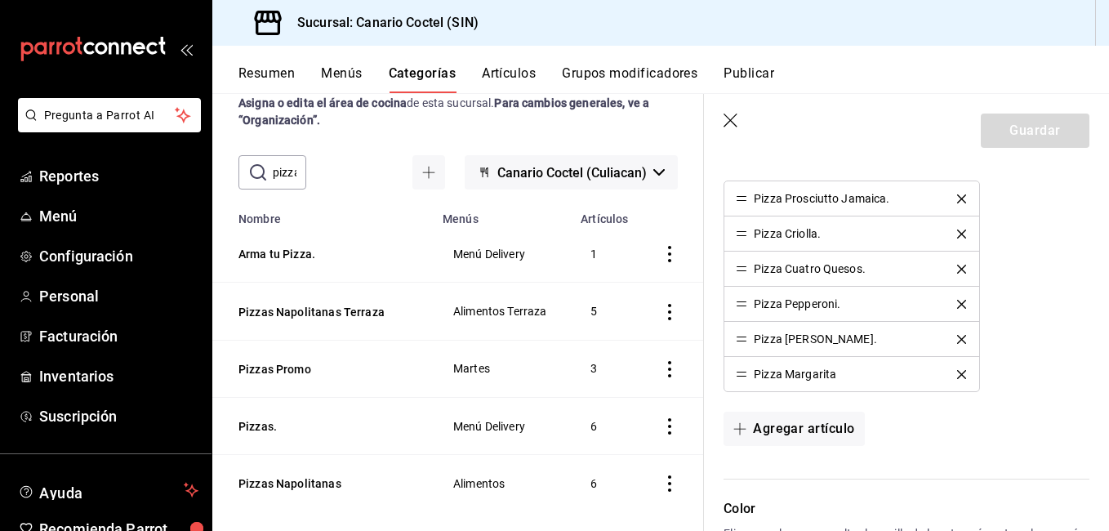
click at [957, 374] on icon "delete" at bounding box center [961, 374] width 9 height 9
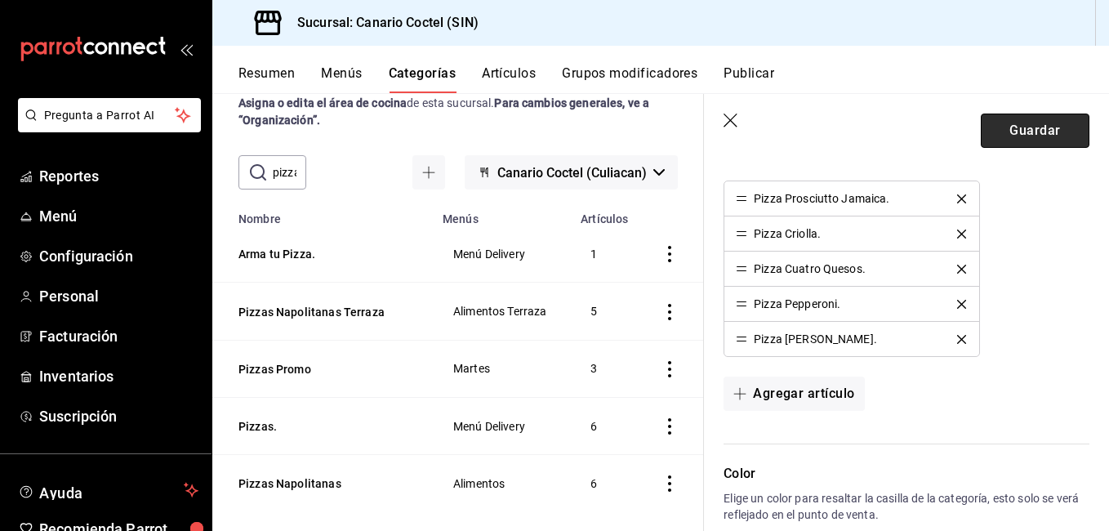
click at [1033, 143] on button "Guardar" at bounding box center [1034, 130] width 109 height 34
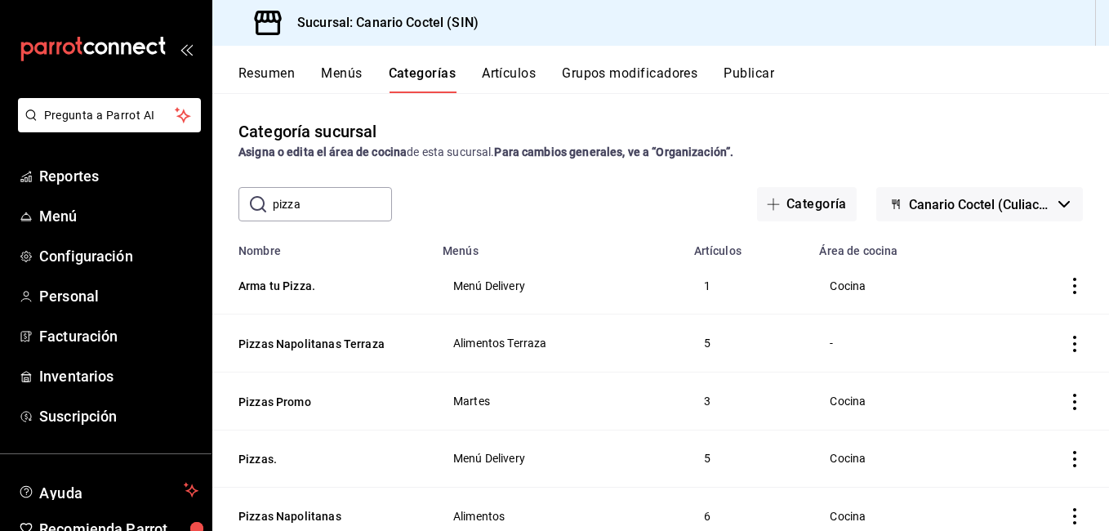
click at [527, 80] on button "Artículos" at bounding box center [509, 79] width 54 height 28
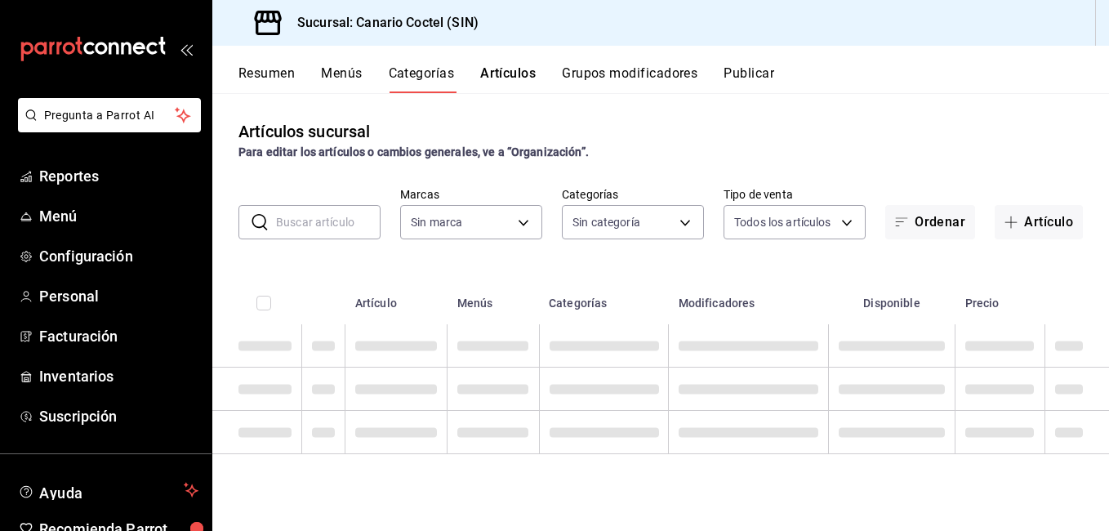
click at [358, 225] on input "text" at bounding box center [328, 222] width 104 height 33
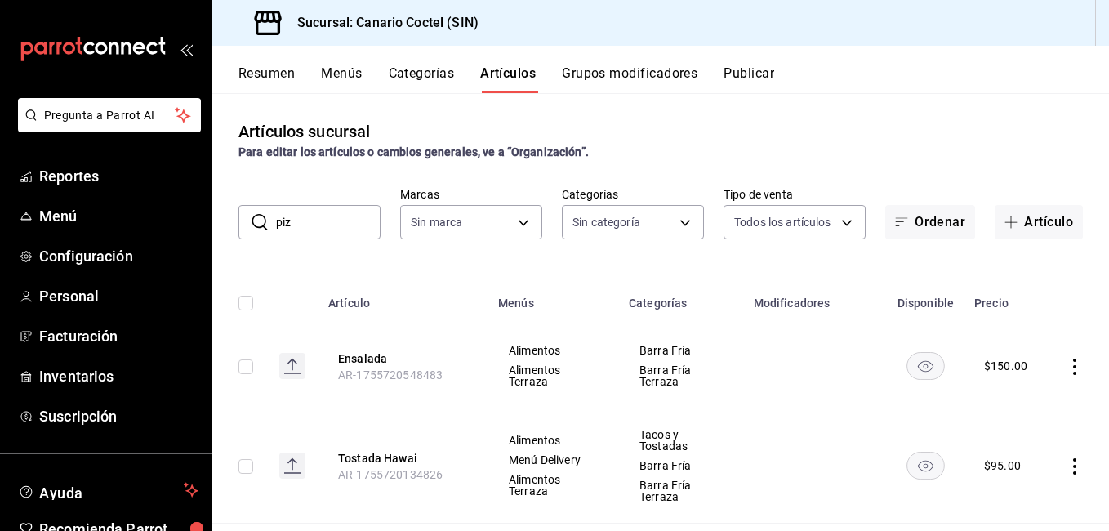
type input "pizz"
type input "e07b92e4-f730-4536-9b04-92e952e5a582,bb78bc06-89d6-49d8-825c-c23e764eaf2d,6894d…"
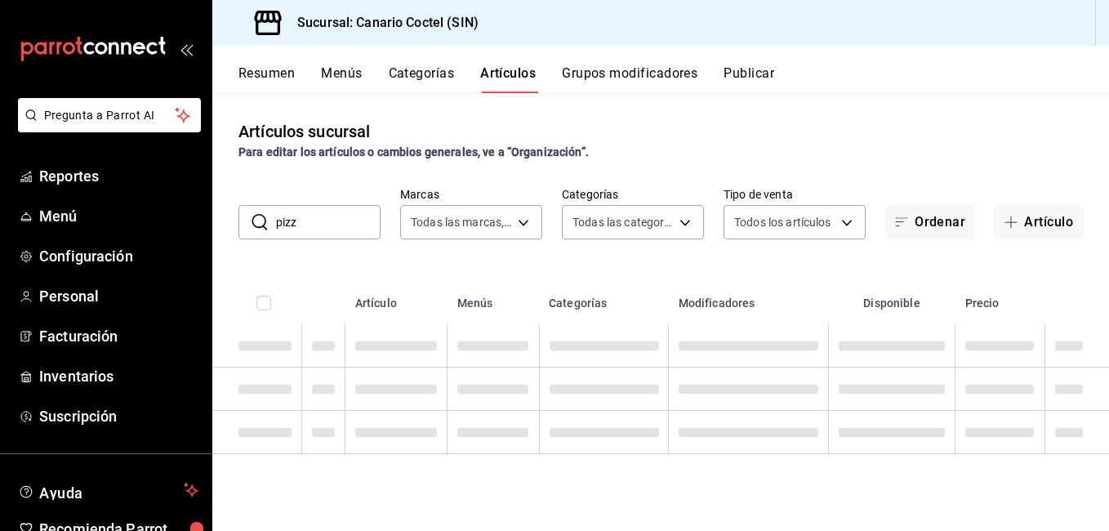
type input "1961613a-9f1c-4786-8348-f9f968c787d0"
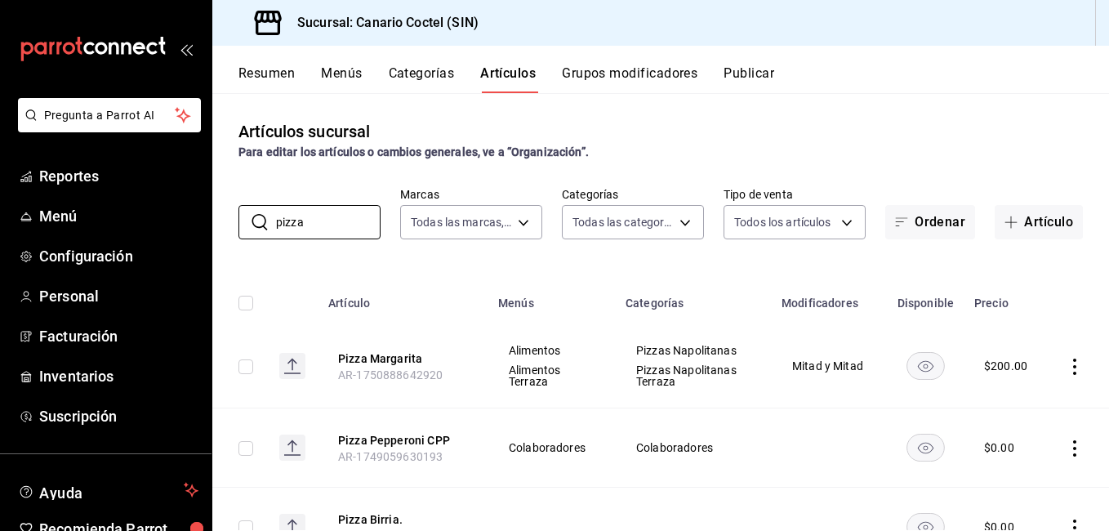
type input "pizza"
click at [943, 129] on div "Artículos sucursal Para editar los artículos o cambios generales, ve a “Organiz…" at bounding box center [660, 140] width 896 height 42
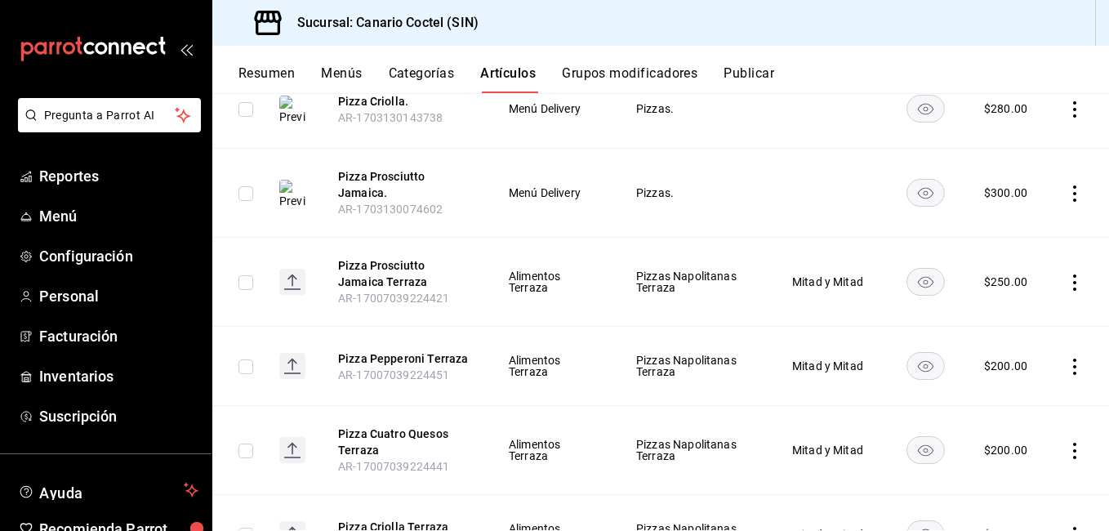
scroll to position [1923, 0]
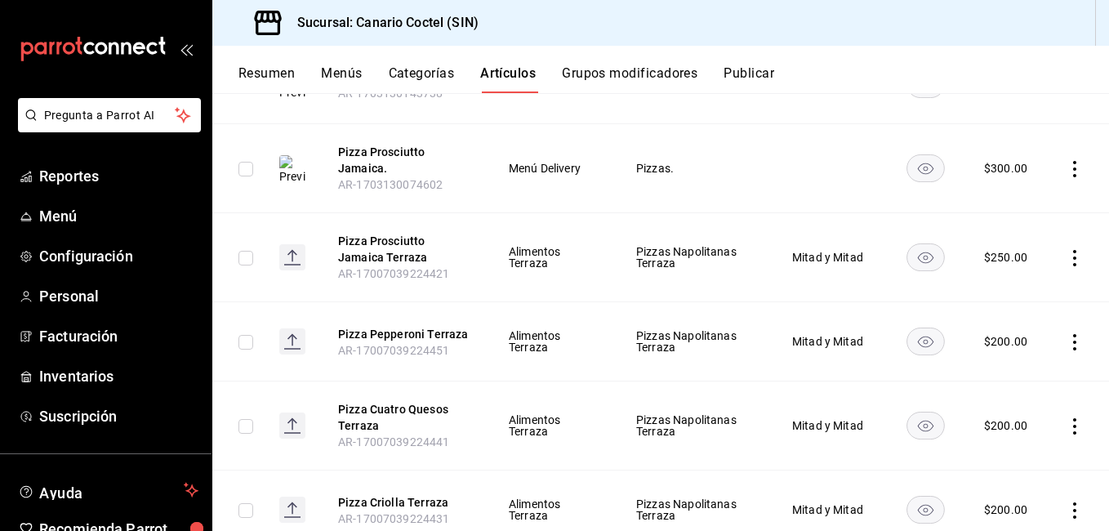
click at [405, 69] on button "Categorías" at bounding box center [422, 79] width 66 height 28
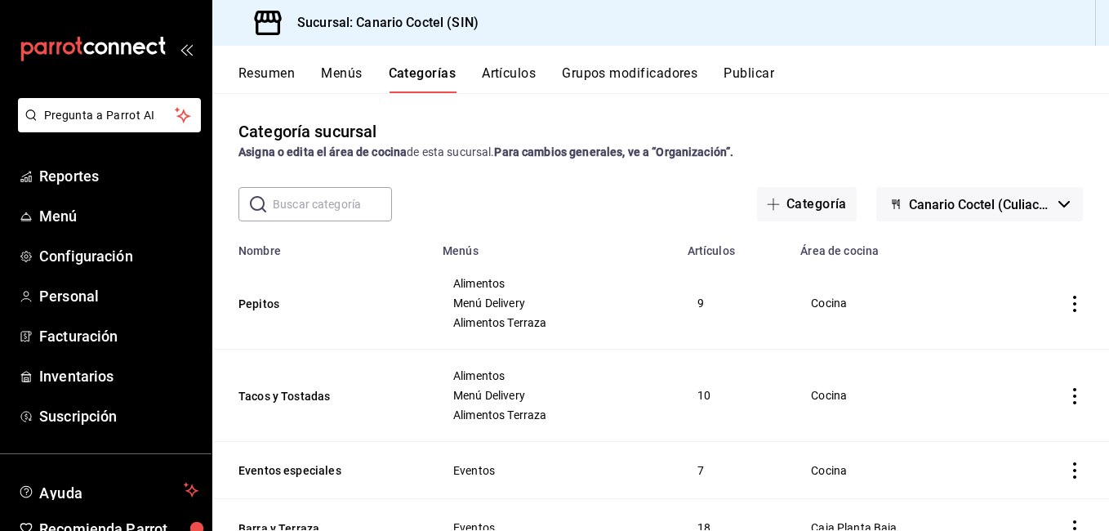
click at [358, 217] on input "text" at bounding box center [332, 204] width 119 height 33
type input "l"
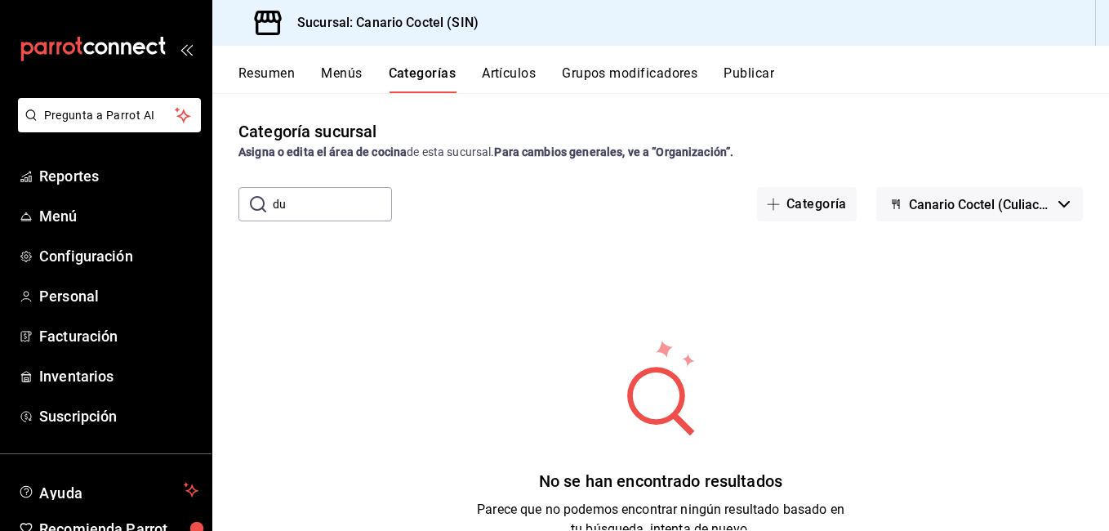
type input "d"
type input "l"
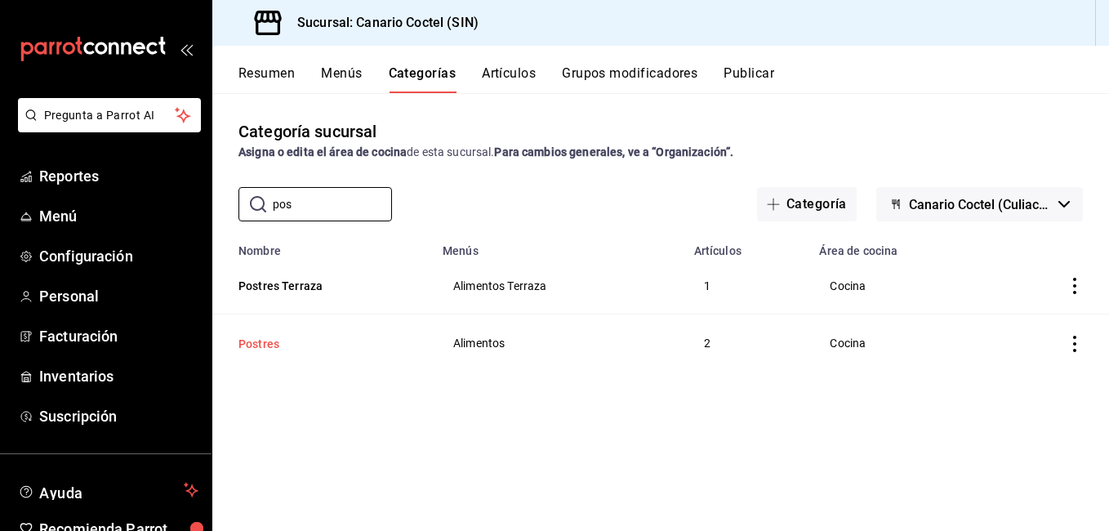
type input "pos"
click at [268, 348] on button "Postres" at bounding box center [319, 344] width 163 height 16
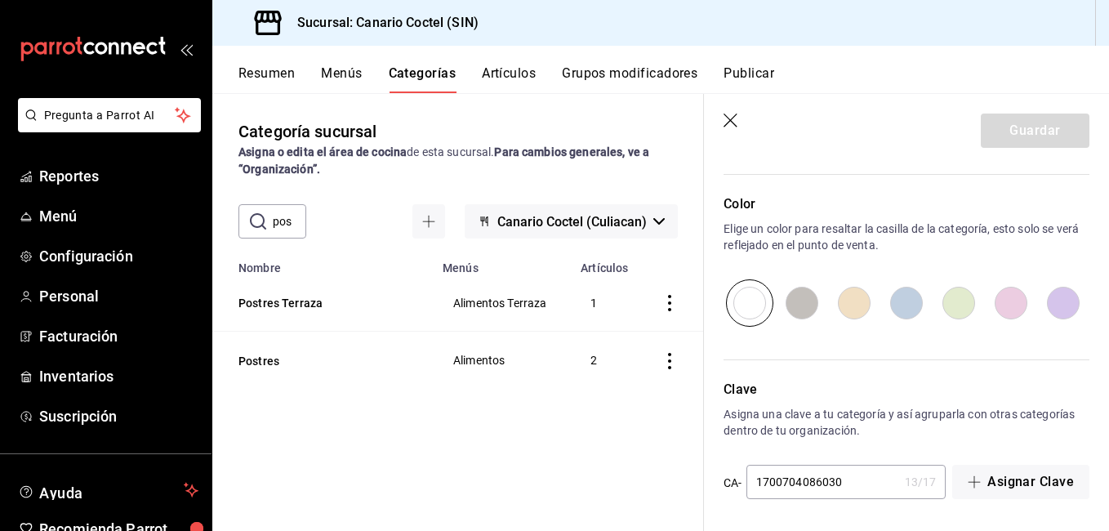
scroll to position [901, 0]
click at [318, 309] on button "Postres Terraza" at bounding box center [319, 303] width 163 height 16
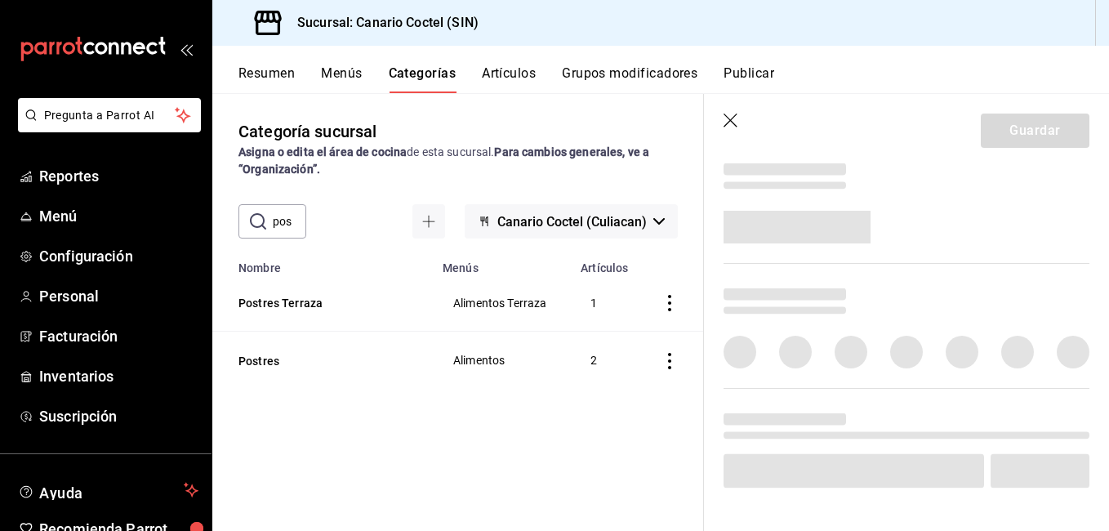
scroll to position [598, 0]
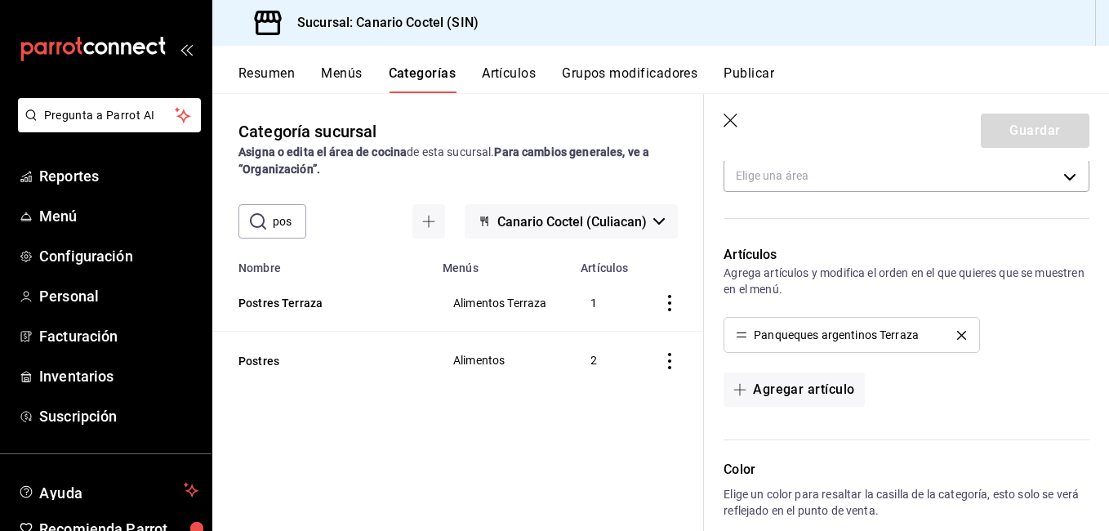
type input "9d012557-84ee-416a-814d-fcc976d3326f"
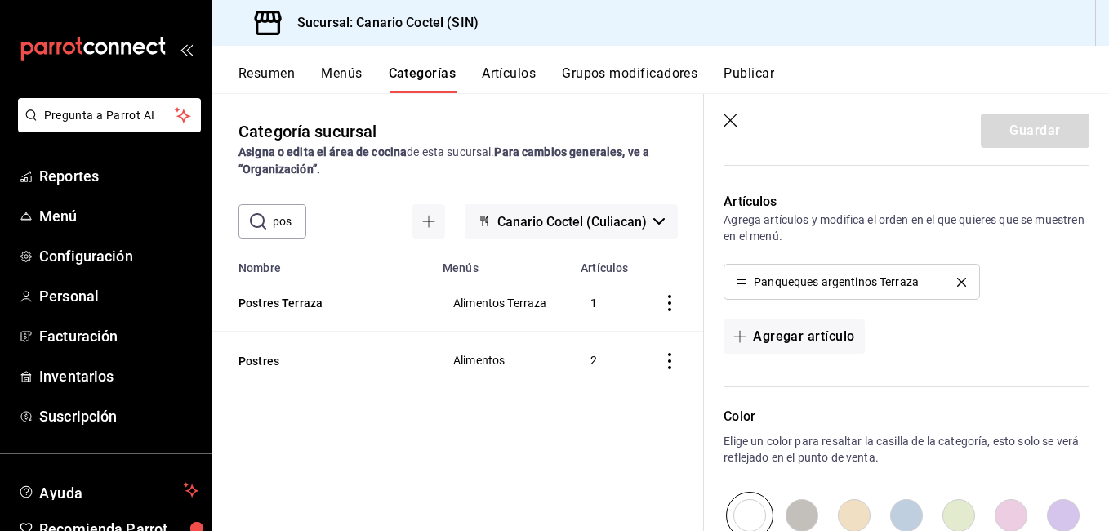
scroll to position [653, 0]
click at [781, 327] on button "Agregar artículo" at bounding box center [793, 335] width 140 height 34
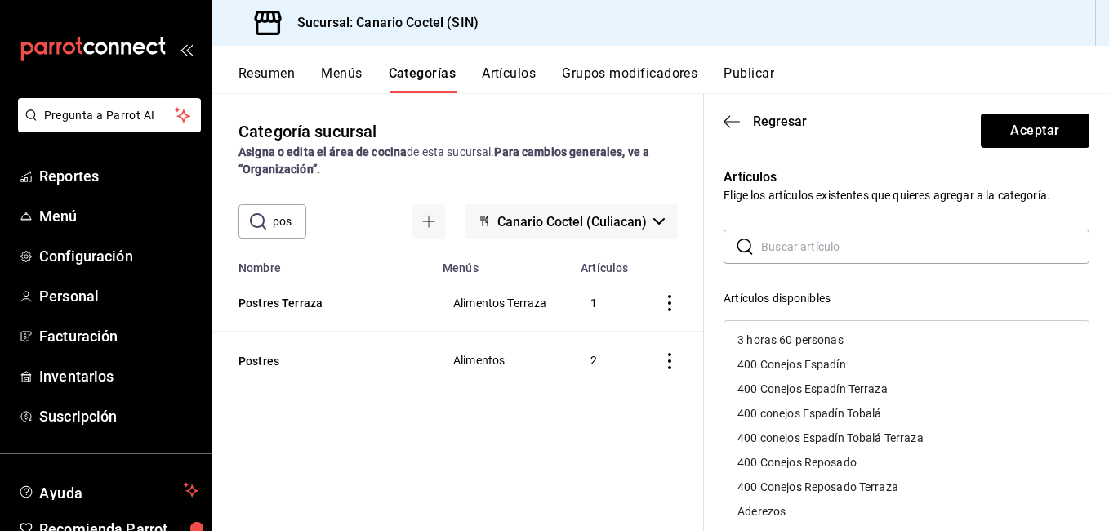
click at [771, 254] on input "text" at bounding box center [925, 246] width 328 height 33
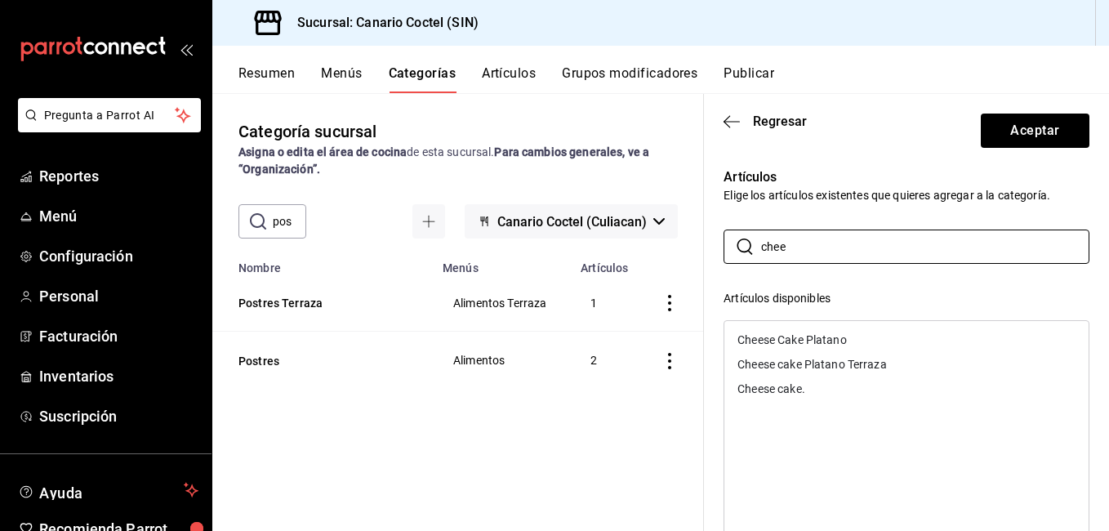
type input "chee"
click at [865, 364] on div "Cheese cake Platano Terraza" at bounding box center [811, 363] width 149 height 11
click at [1074, 216] on div "Artículos Elige los artículos existentes que quieres agregar a la categoría. ​ …" at bounding box center [896, 480] width 385 height 665
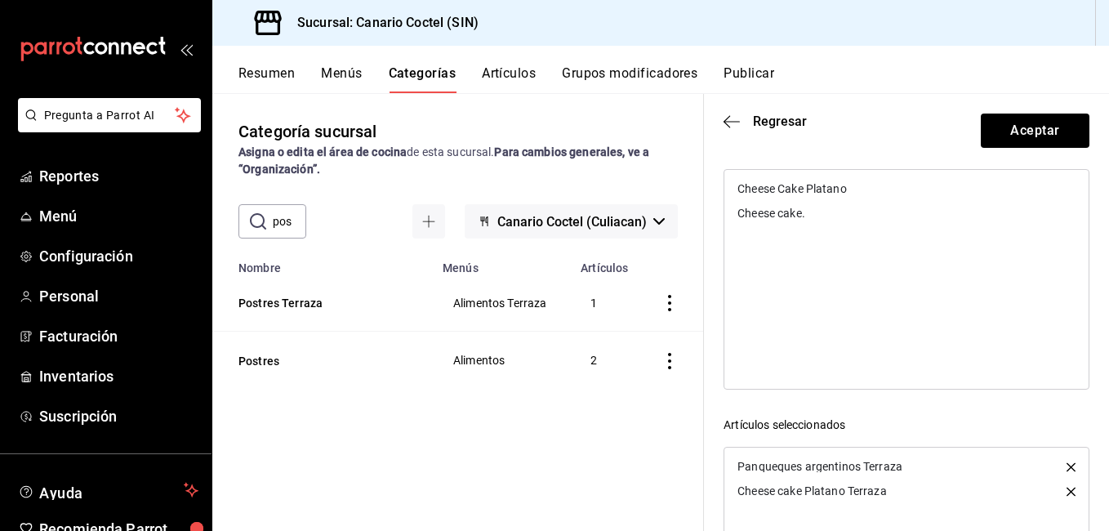
scroll to position [163, 0]
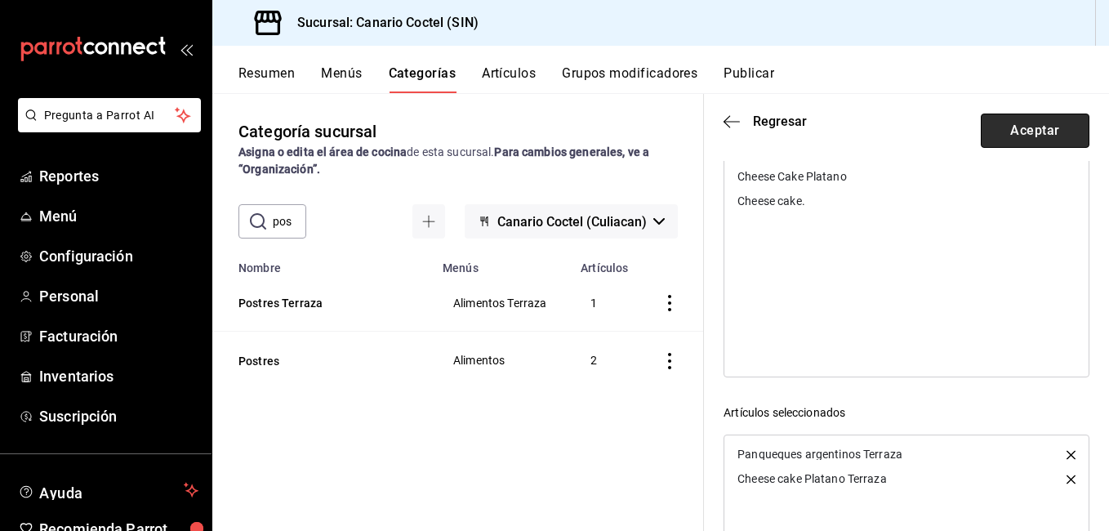
click at [1025, 118] on button "Aceptar" at bounding box center [1034, 130] width 109 height 34
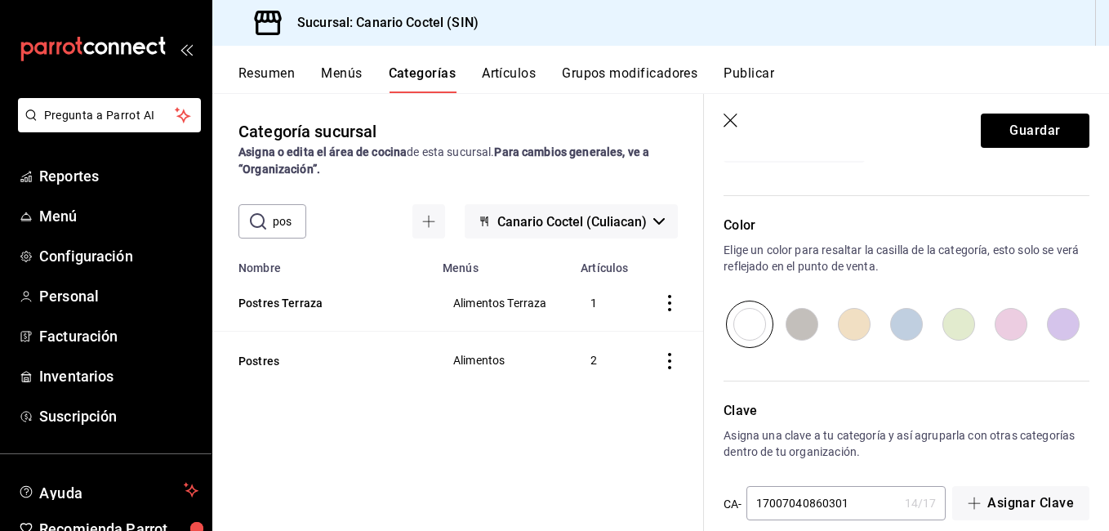
scroll to position [901, 0]
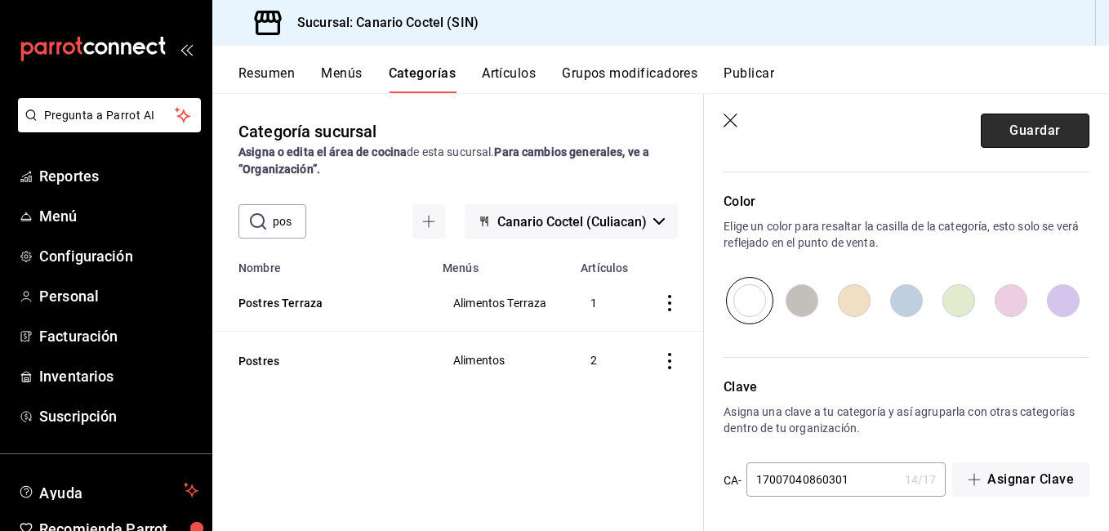
click at [1025, 140] on button "Guardar" at bounding box center [1034, 130] width 109 height 34
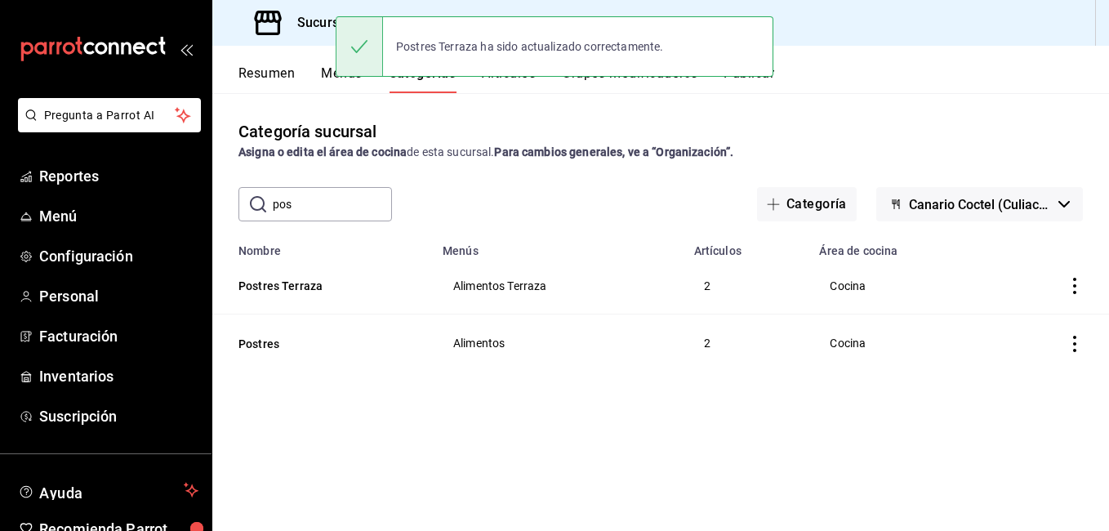
click at [517, 79] on div "Postres Terraza ha sido actualizado correctamente." at bounding box center [555, 46] width 438 height 70
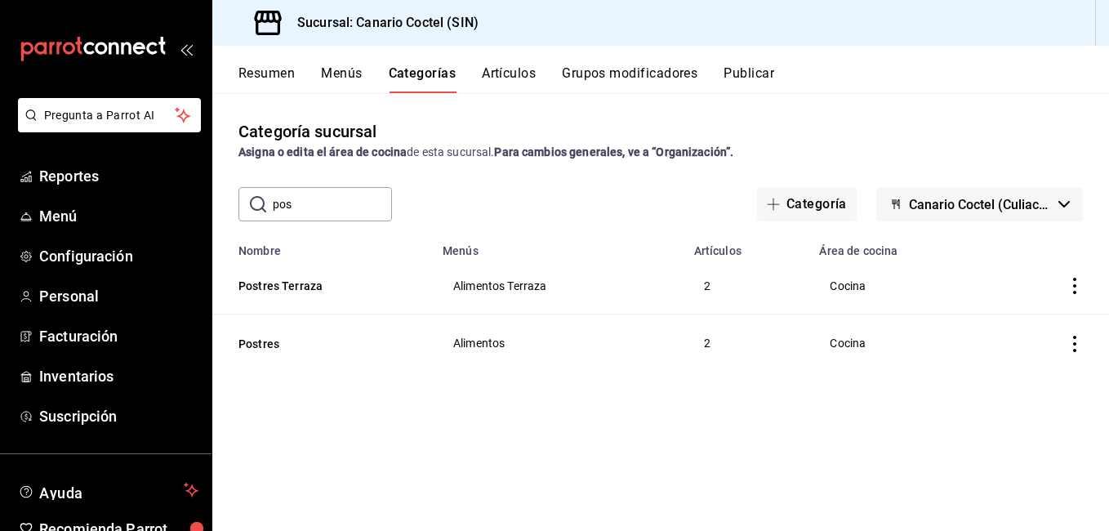
click at [517, 77] on button "Artículos" at bounding box center [509, 79] width 54 height 28
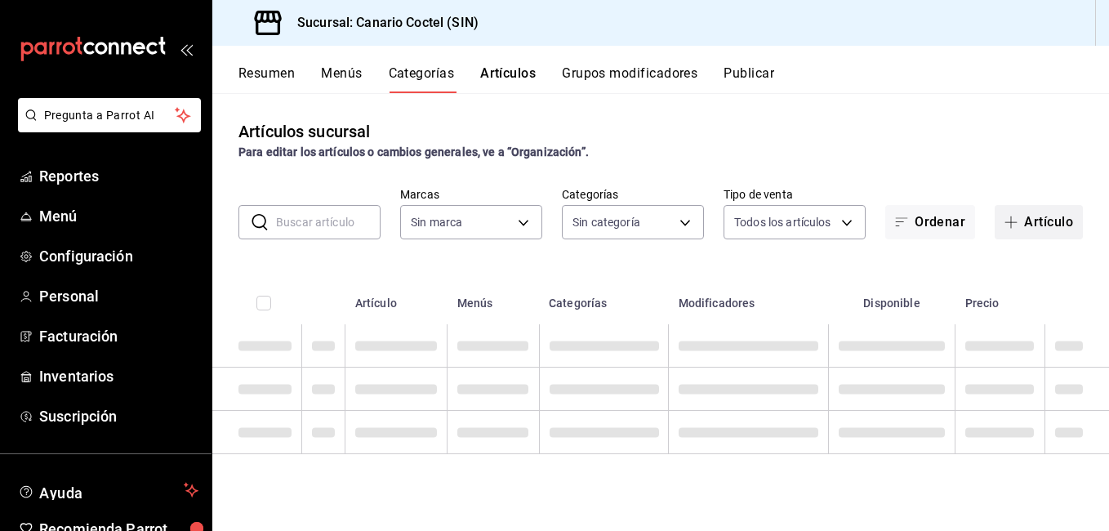
click at [1038, 227] on button "Artículo" at bounding box center [1038, 222] width 88 height 34
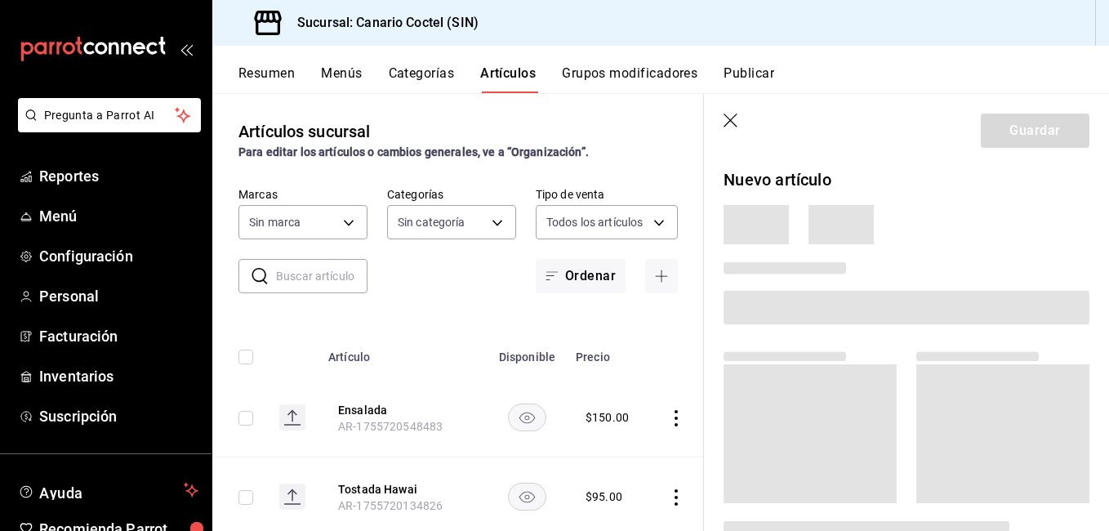
type input "1961613a-9f1c-4786-8348-f9f968c787d0"
type input "e07b92e4-f730-4536-9b04-92e952e5a582,bb78bc06-89d6-49d8-825c-c23e764eaf2d,6894d…"
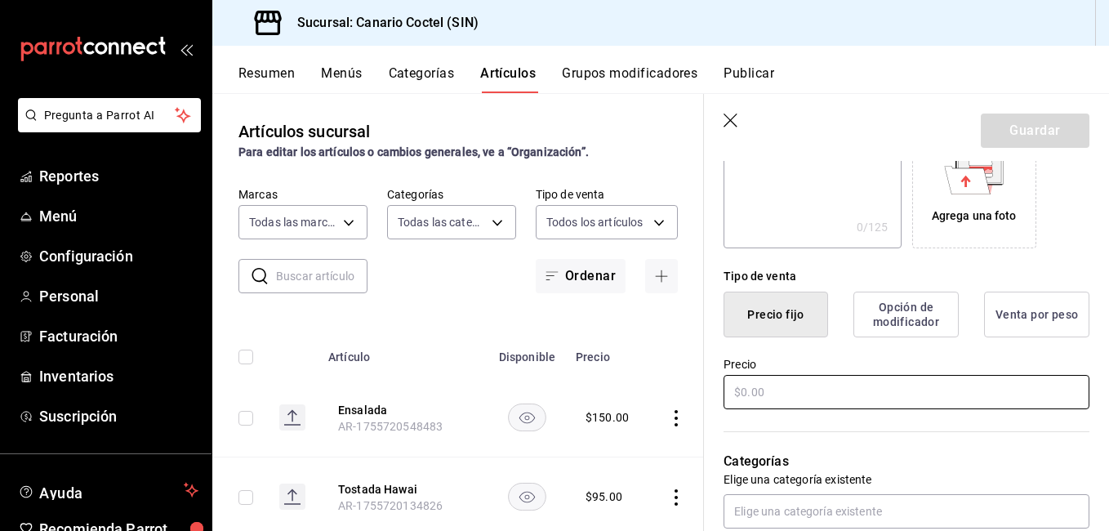
scroll to position [327, 0]
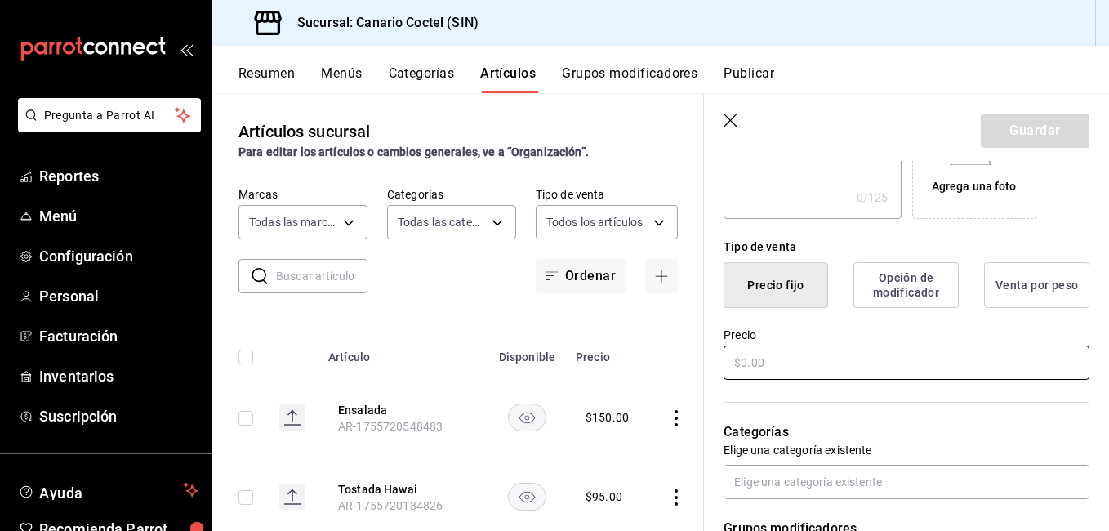
type input "Panacota [PERSON_NAME] Rojos"
click at [802, 358] on input "text" at bounding box center [906, 362] width 366 height 34
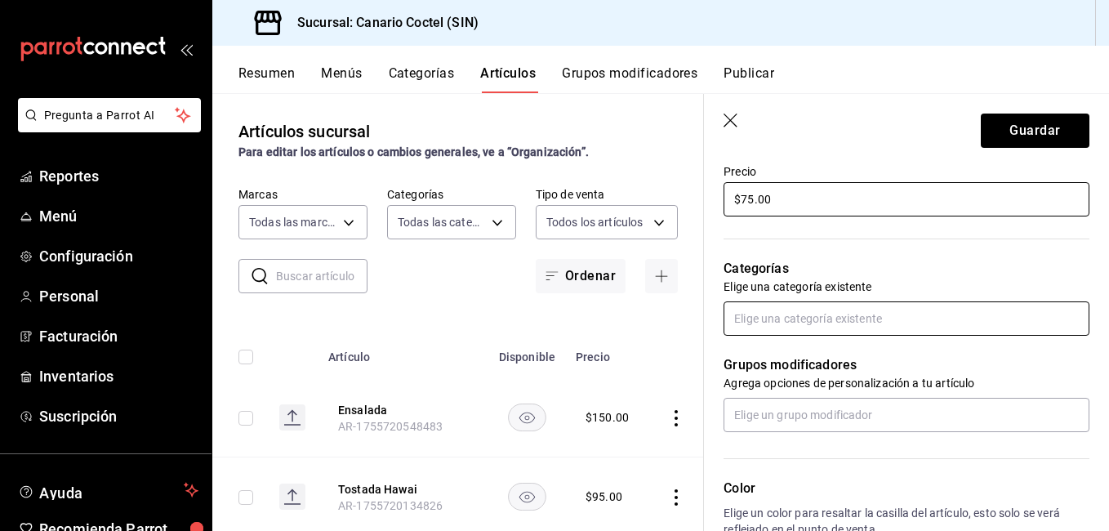
type input "$75.00"
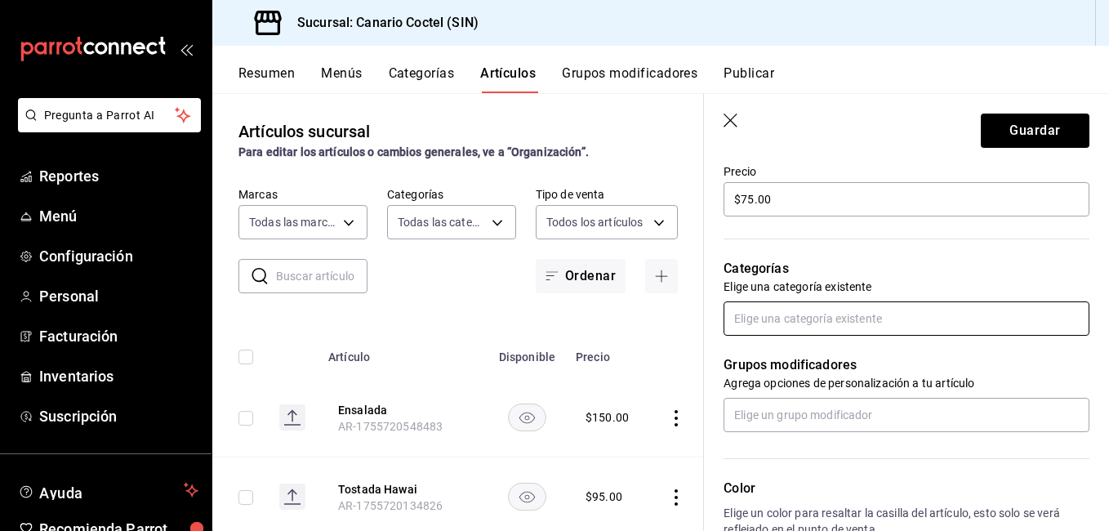
click at [812, 313] on input "text" at bounding box center [906, 318] width 366 height 34
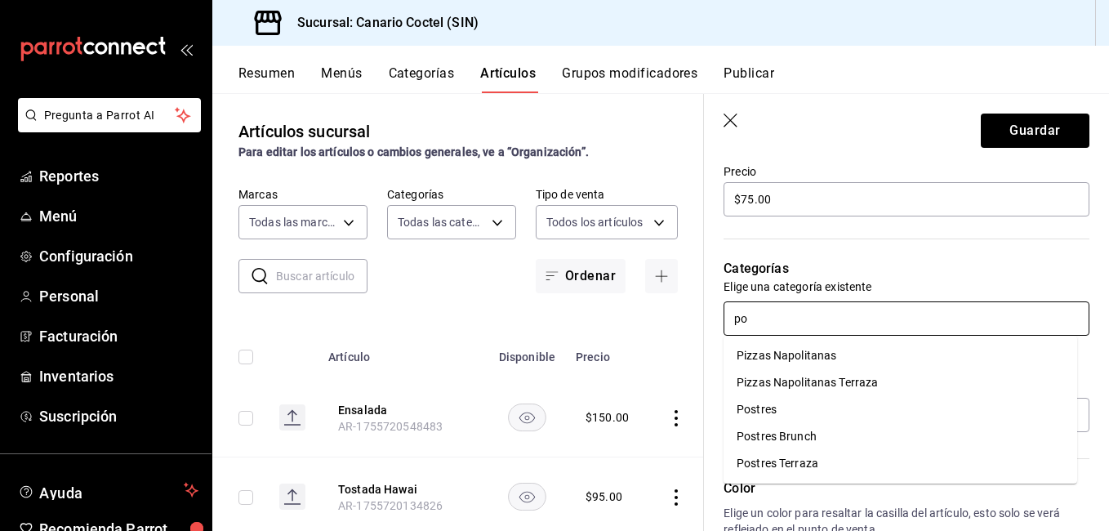
type input "pos"
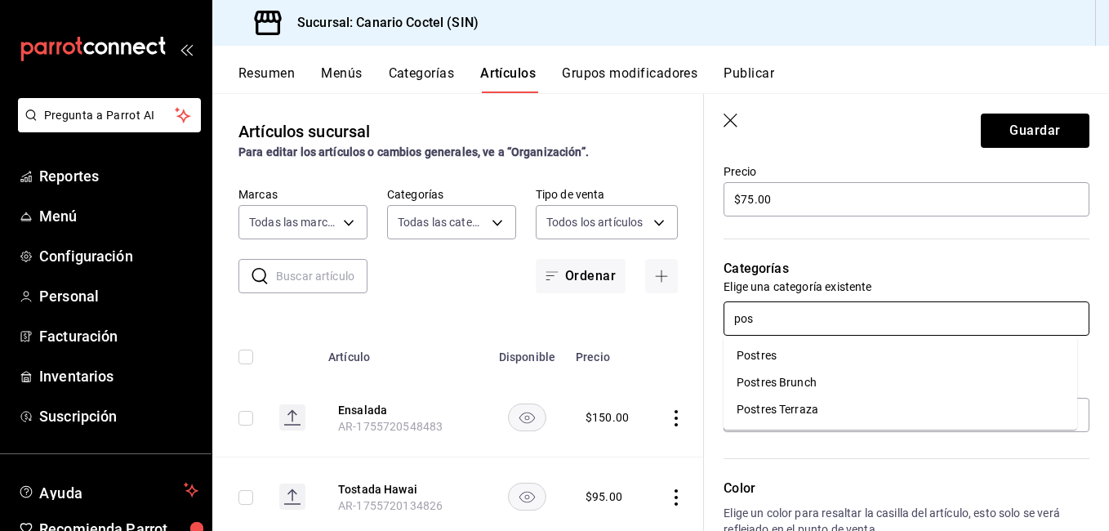
click at [758, 354] on li "Postres" at bounding box center [899, 355] width 353 height 27
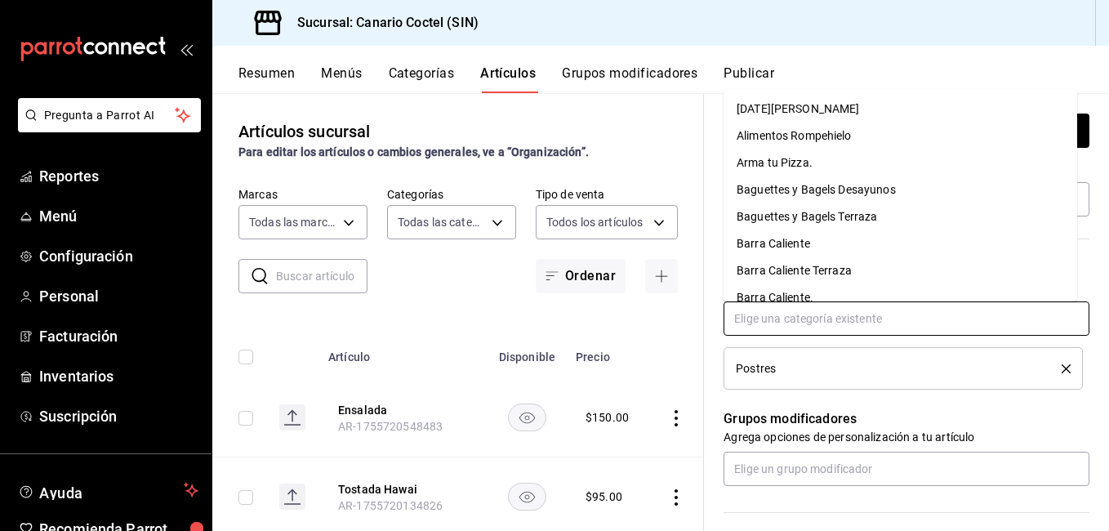
click at [804, 322] on input "text" at bounding box center [906, 318] width 366 height 34
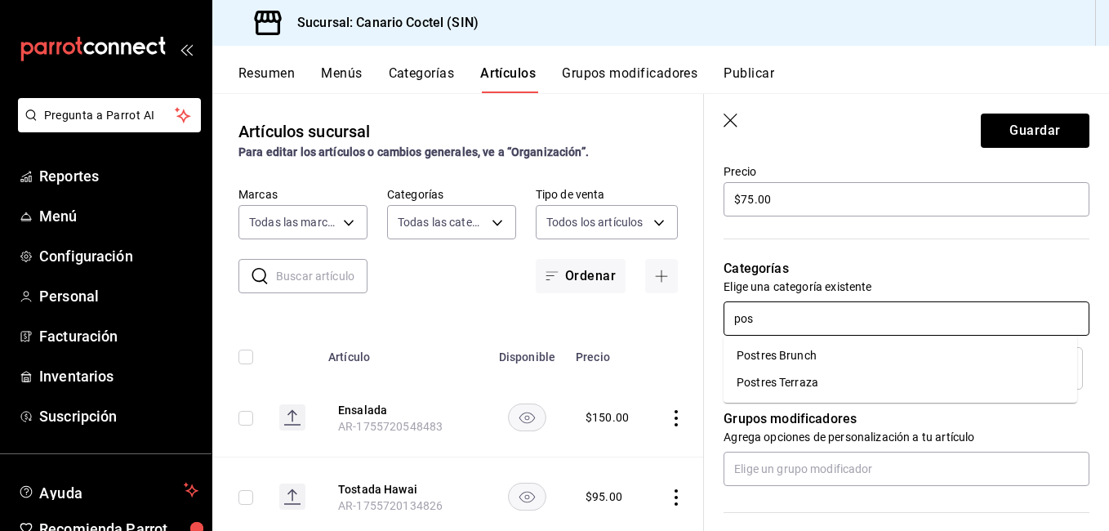
type input "post"
click at [825, 389] on li "Postres Terraza" at bounding box center [899, 382] width 353 height 27
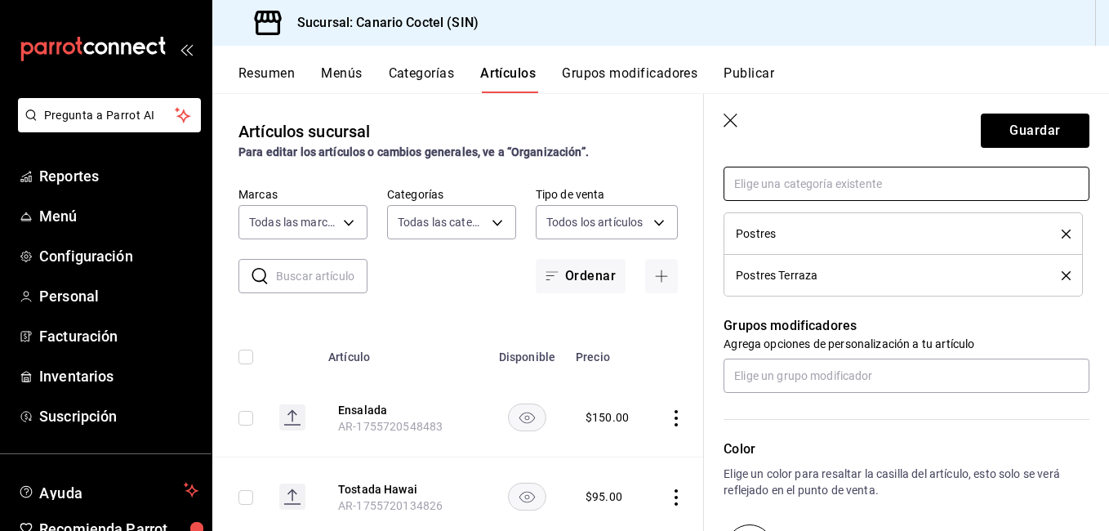
scroll to position [653, 0]
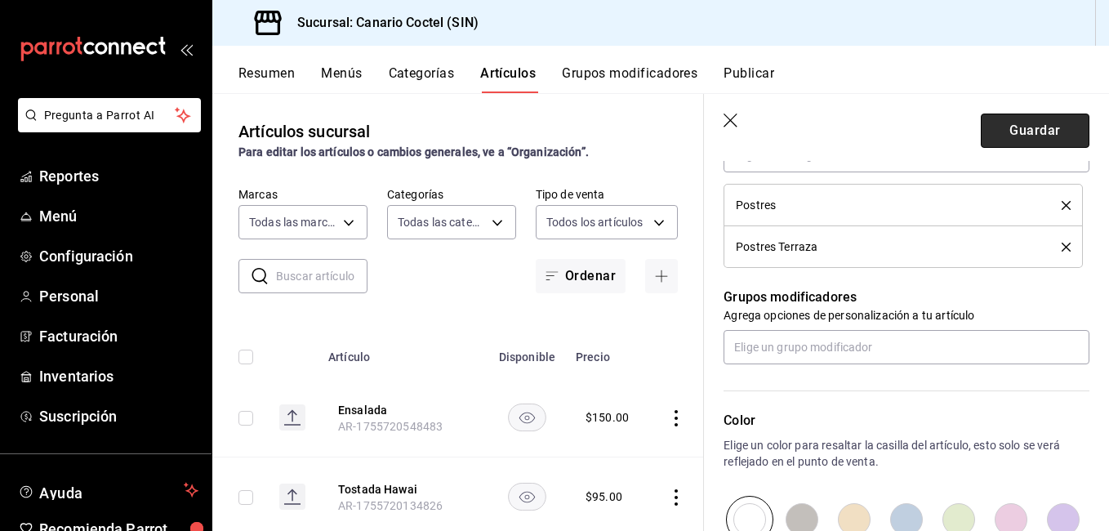
click at [1034, 131] on button "Guardar" at bounding box center [1034, 130] width 109 height 34
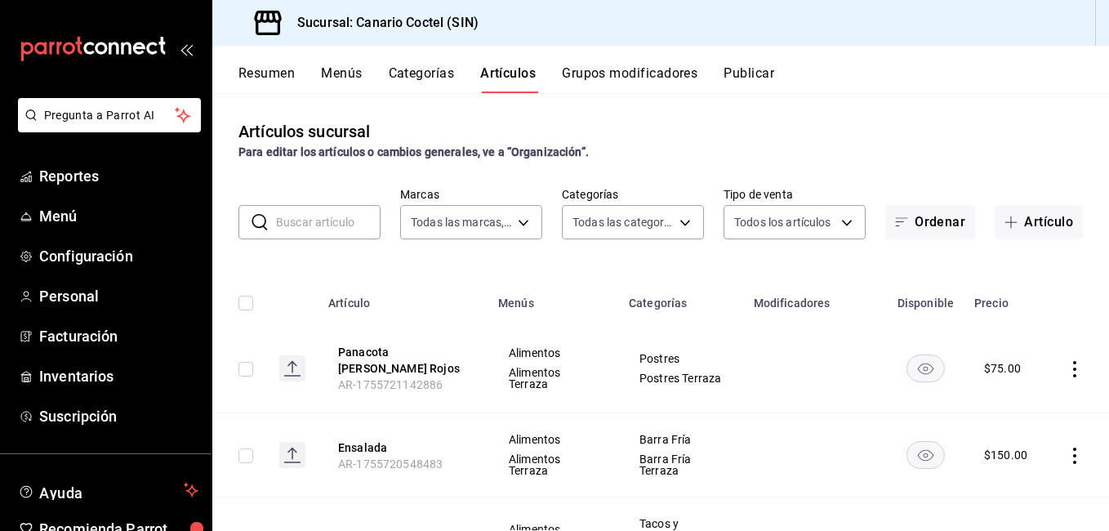
click at [436, 76] on button "Categorías" at bounding box center [422, 79] width 66 height 28
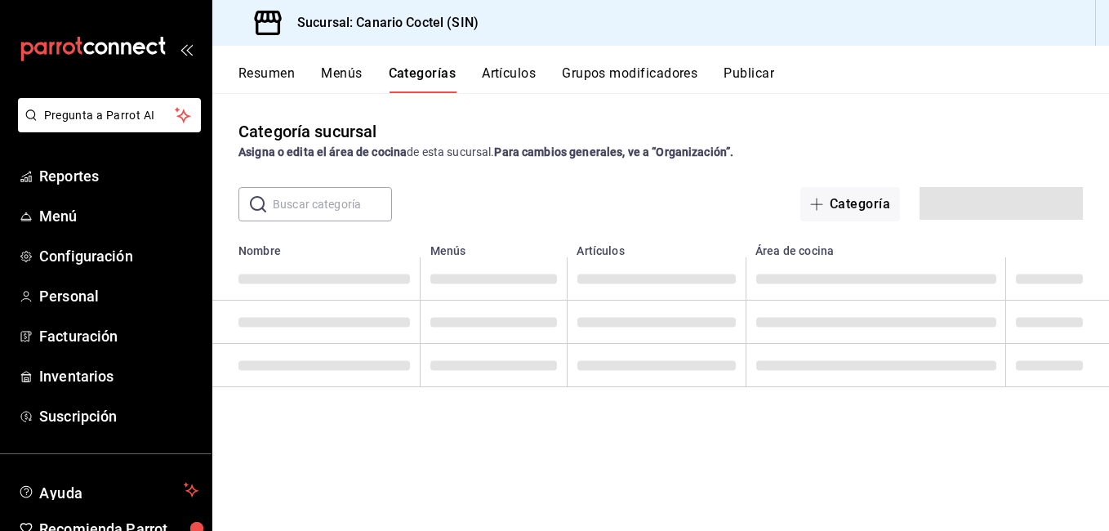
click at [353, 211] on input "text" at bounding box center [332, 204] width 119 height 33
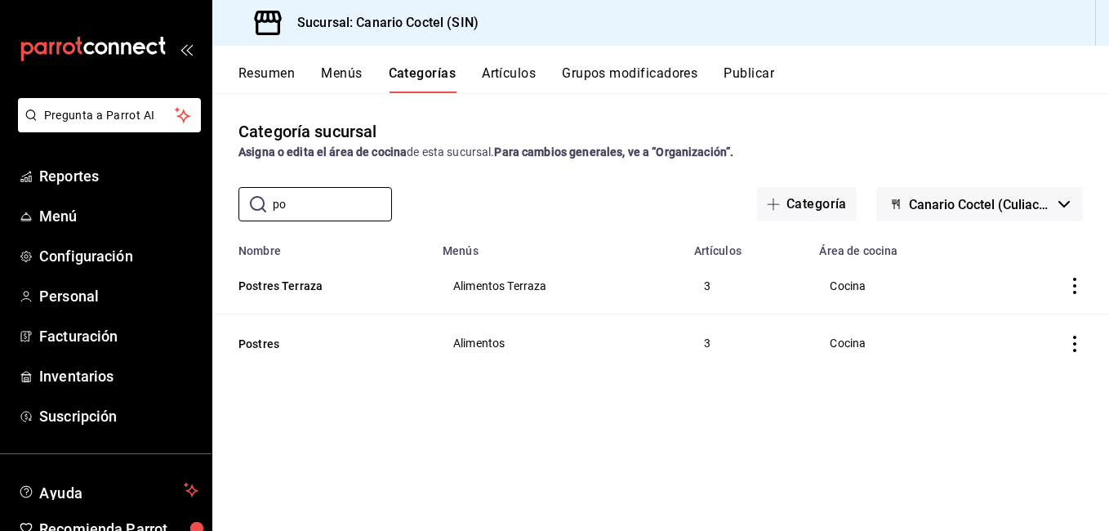
type input "p"
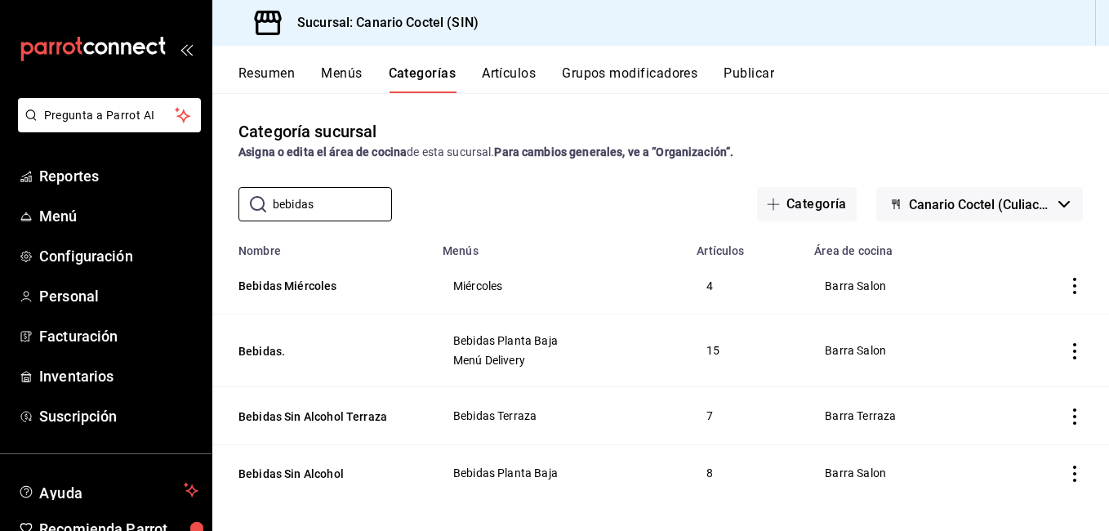
scroll to position [9, 0]
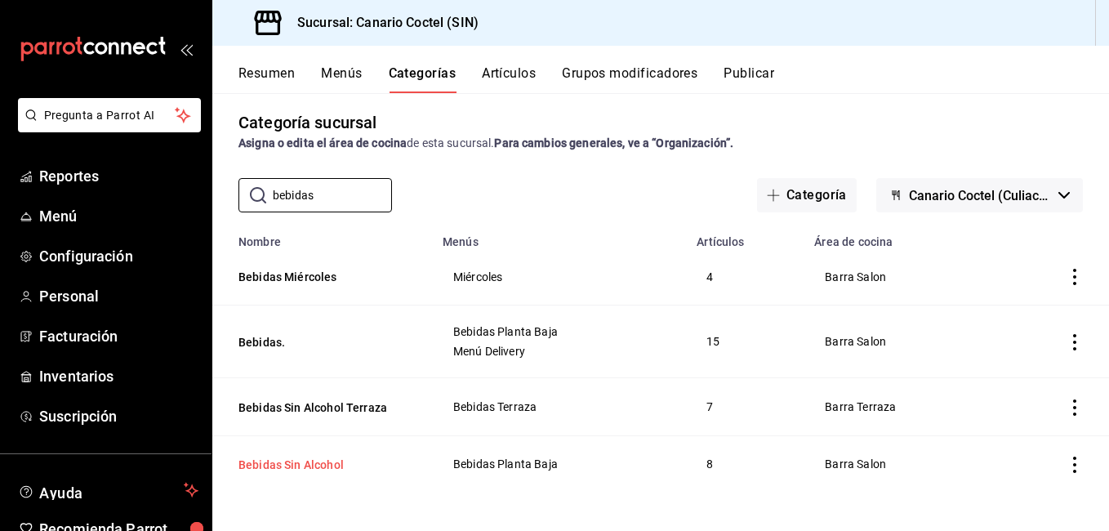
type input "bebidas"
click at [291, 462] on button "Bebidas Sin Alcohol" at bounding box center [319, 464] width 163 height 16
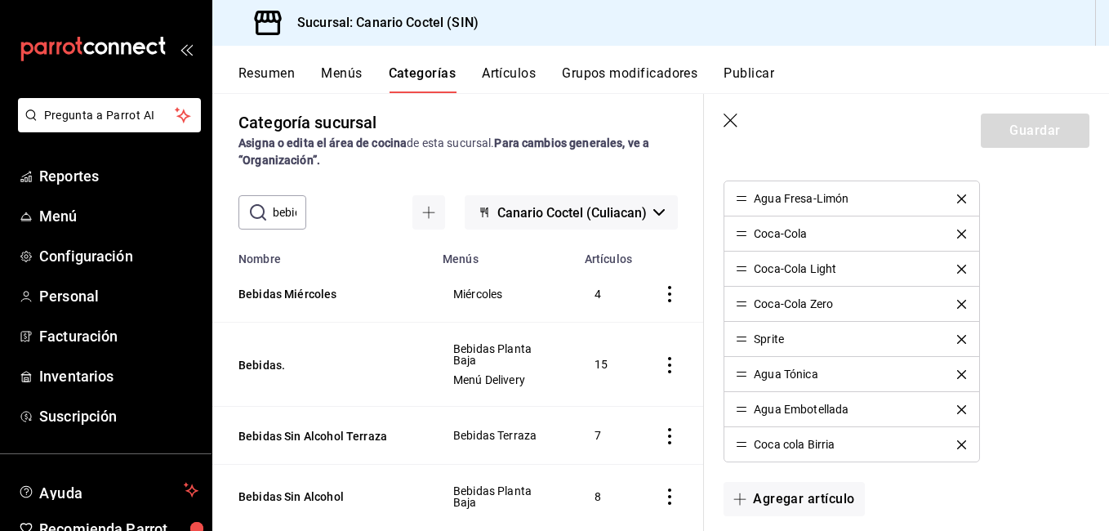
scroll to position [816, 0]
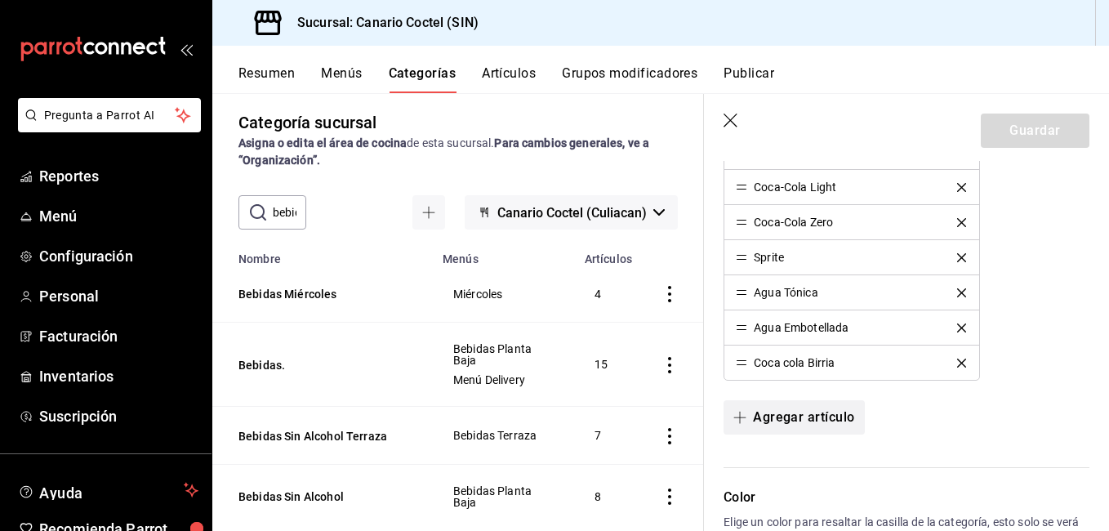
click at [815, 427] on button "Agregar artículo" at bounding box center [793, 417] width 140 height 34
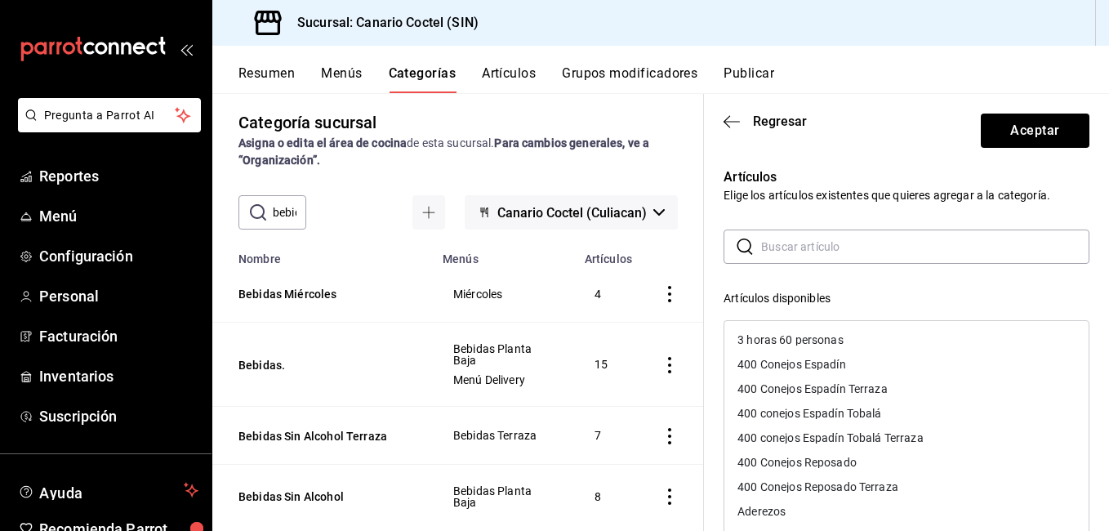
click at [815, 238] on input "text" at bounding box center [925, 246] width 328 height 33
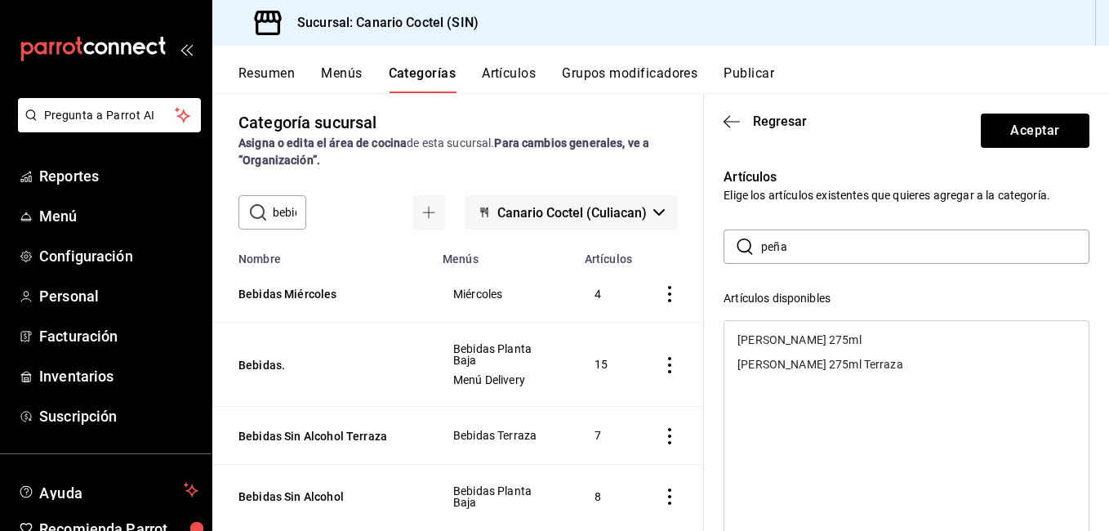
click at [793, 335] on div "Peñafiel 275ml" at bounding box center [906, 339] width 364 height 24
click at [793, 358] on div "Peñafiel 275ml Terraza" at bounding box center [820, 363] width 166 height 11
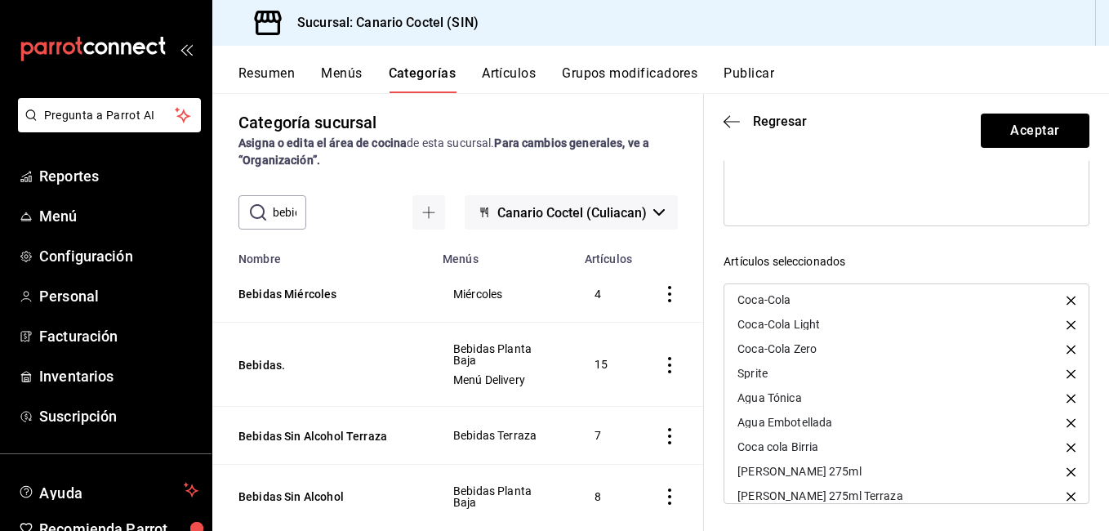
scroll to position [39, 0]
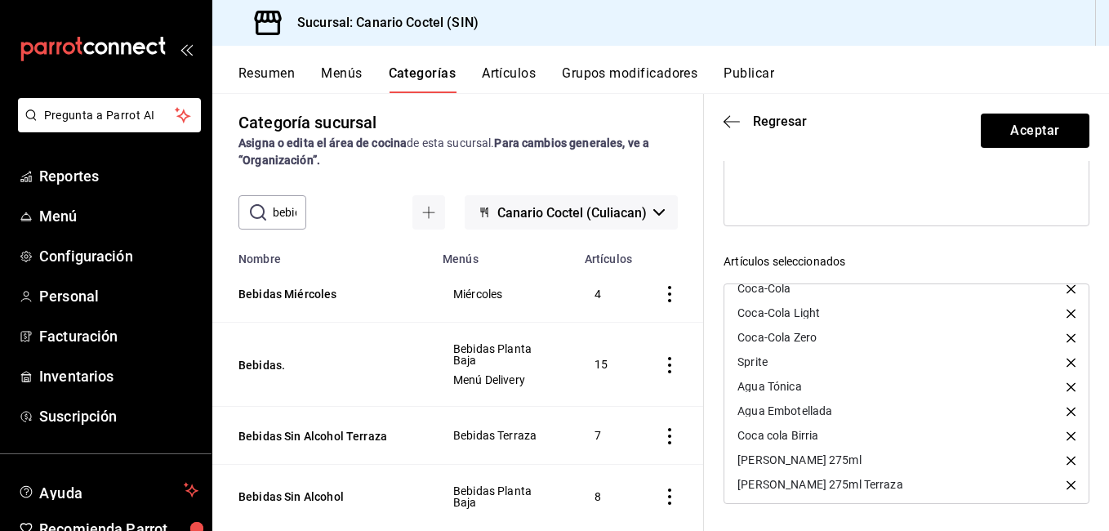
click at [1066, 438] on icon "button" at bounding box center [1070, 435] width 9 height 9
click at [1066, 485] on icon "button" at bounding box center [1070, 484] width 9 height 9
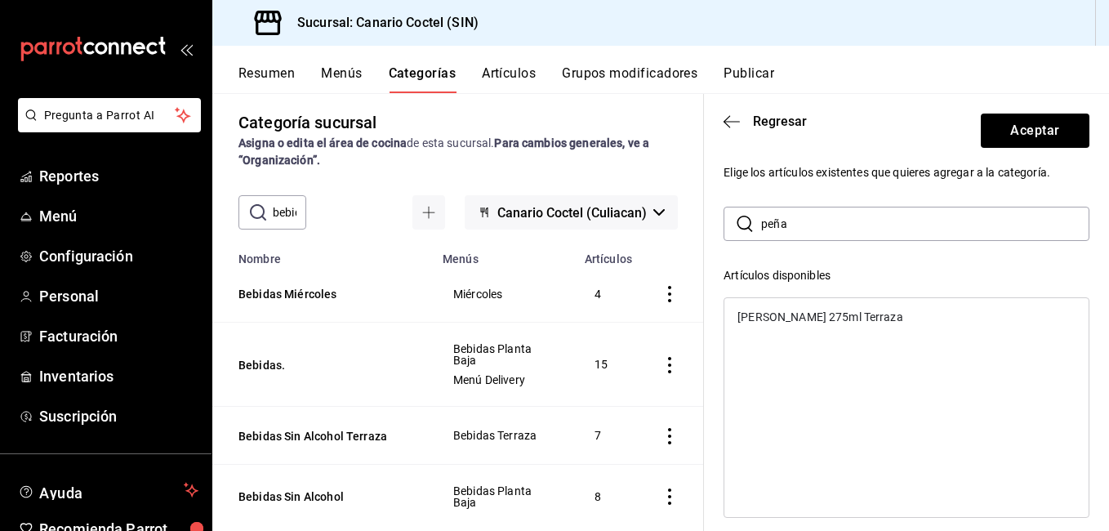
scroll to position [0, 0]
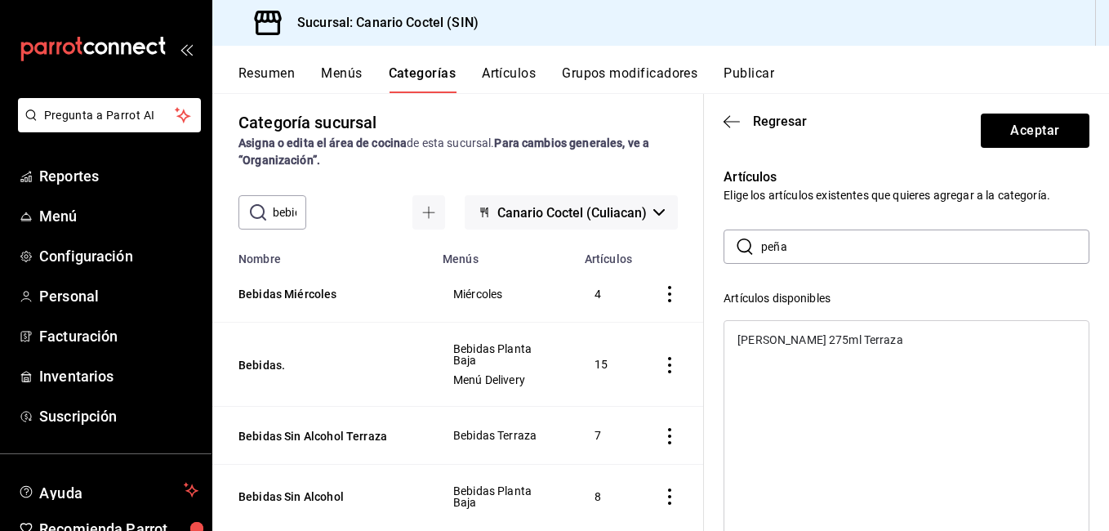
click at [850, 248] on input "peña" at bounding box center [925, 246] width 328 height 33
type input "clam"
click at [778, 334] on div "Clamato Preparado" at bounding box center [787, 339] width 101 height 11
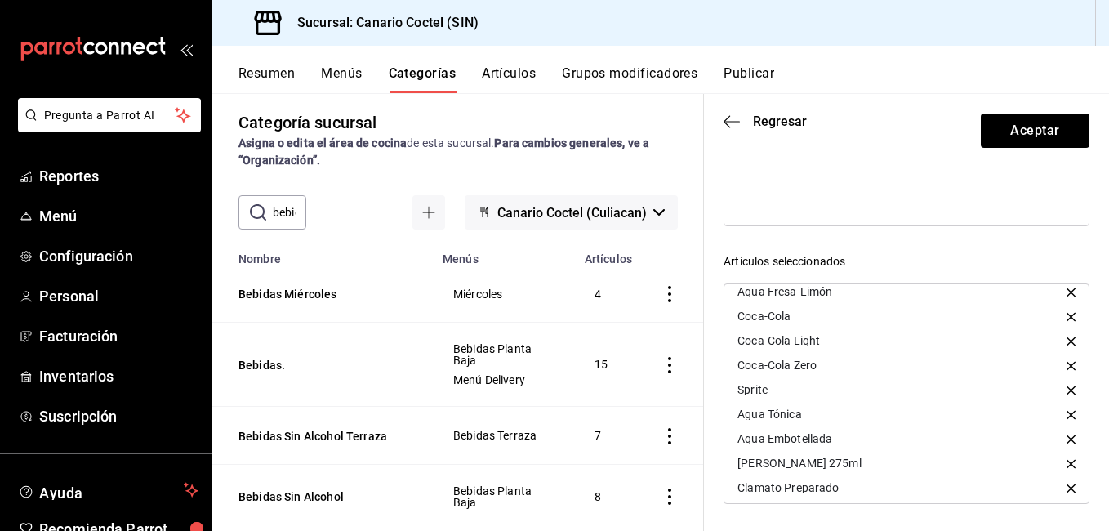
scroll to position [15, 0]
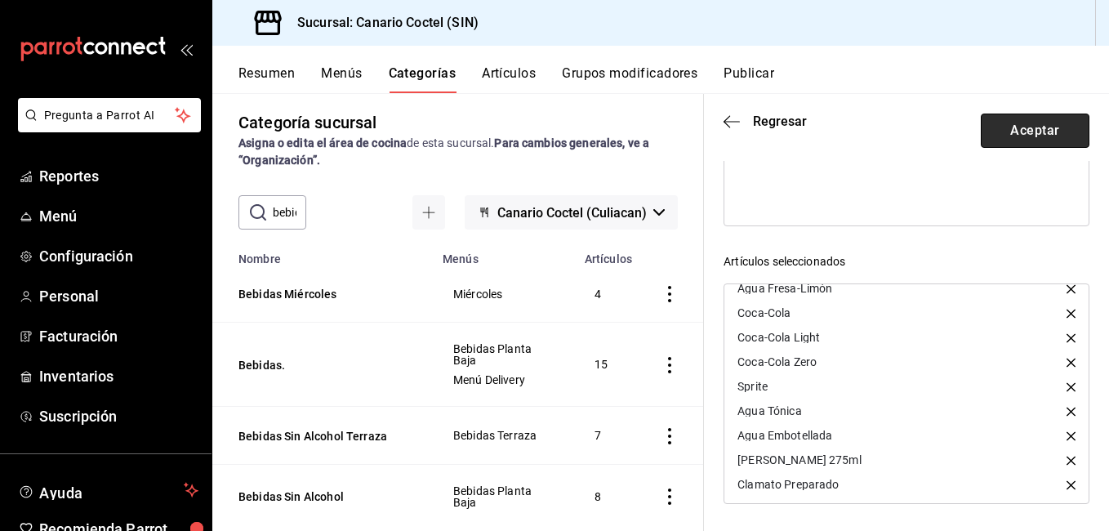
click at [1061, 131] on button "Aceptar" at bounding box center [1034, 130] width 109 height 34
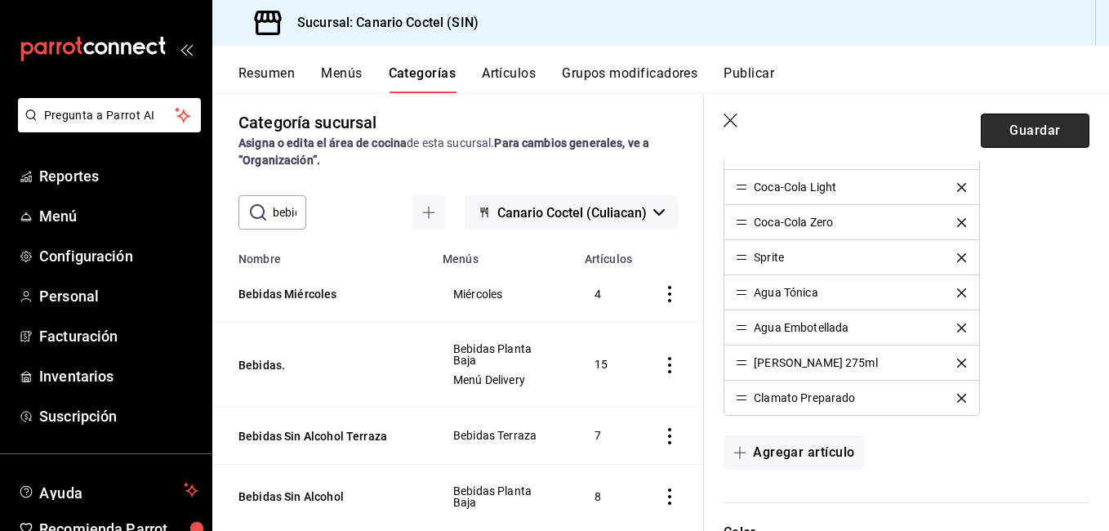
click at [1021, 140] on button "Guardar" at bounding box center [1034, 130] width 109 height 34
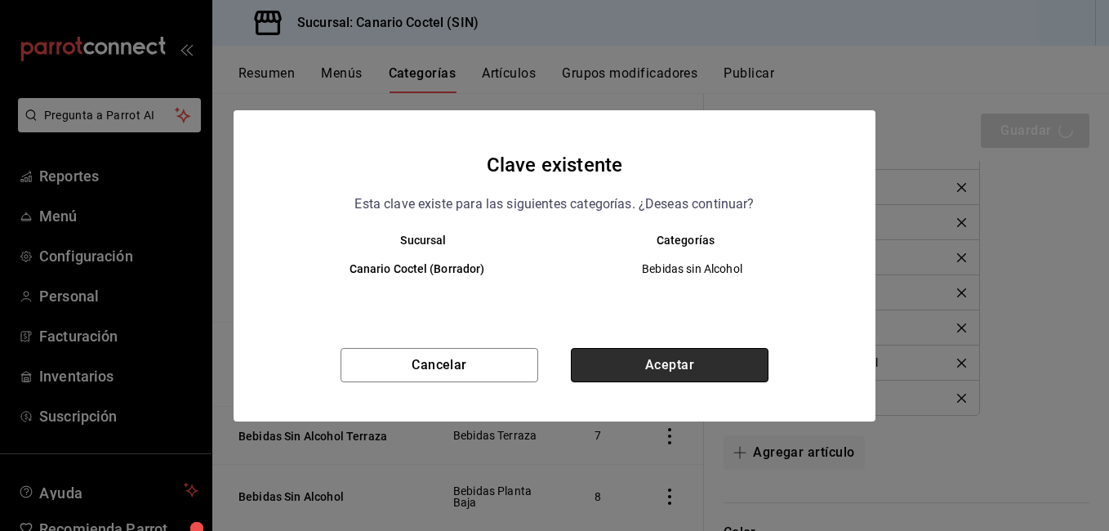
click at [674, 355] on button "Aceptar" at bounding box center [670, 365] width 198 height 34
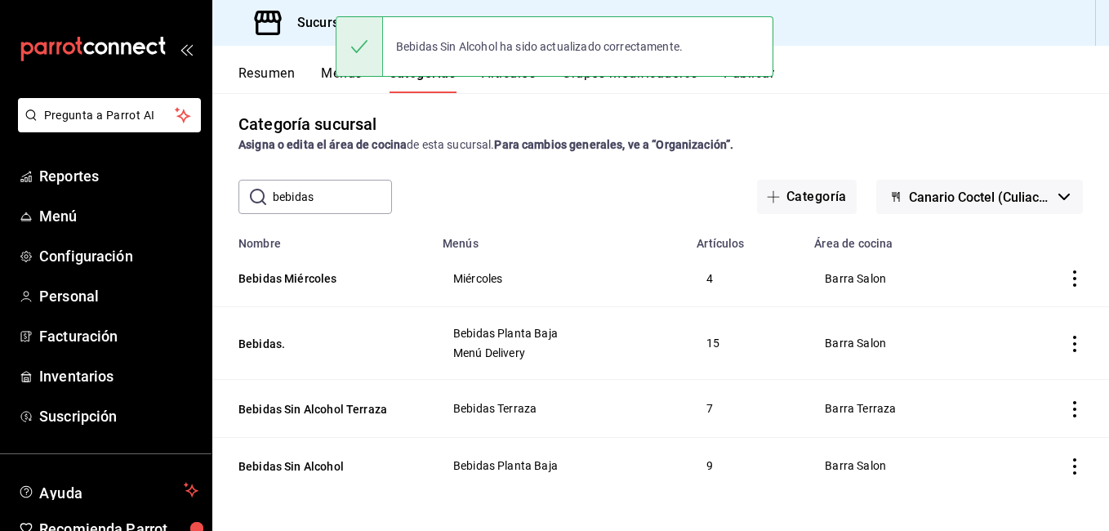
scroll to position [9, 0]
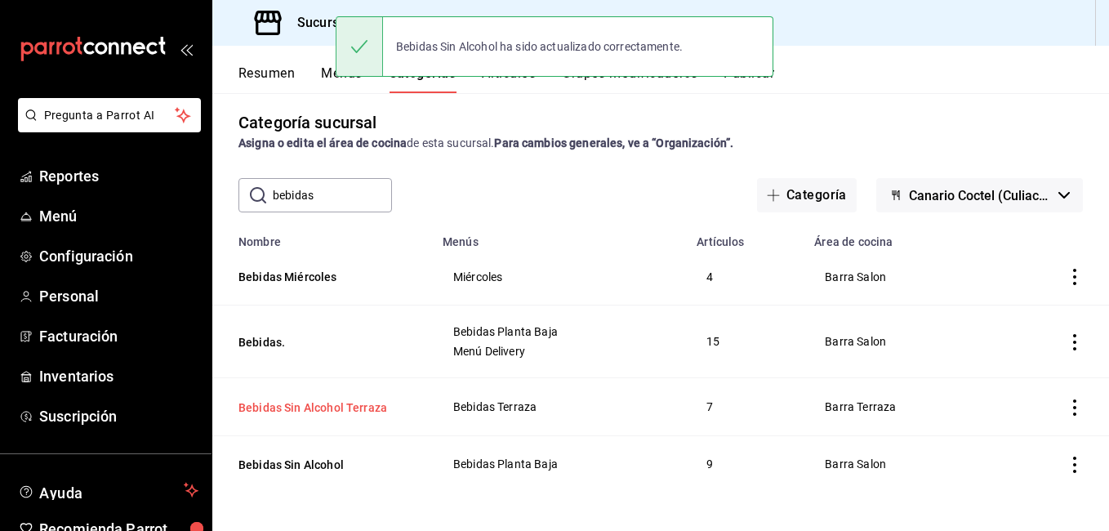
click at [331, 403] on button "Bebidas Sin Alcohol Terraza" at bounding box center [319, 407] width 163 height 16
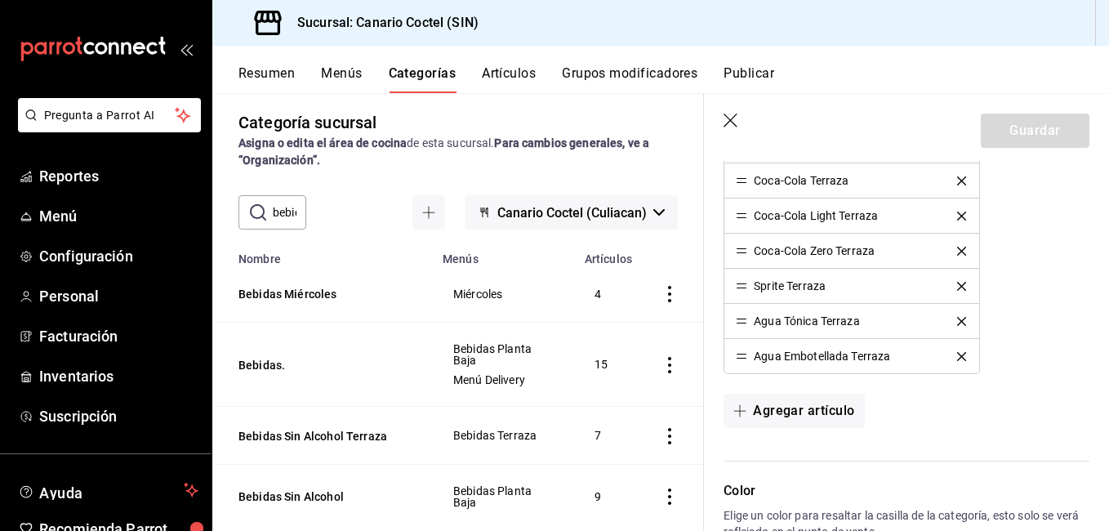
scroll to position [816, 0]
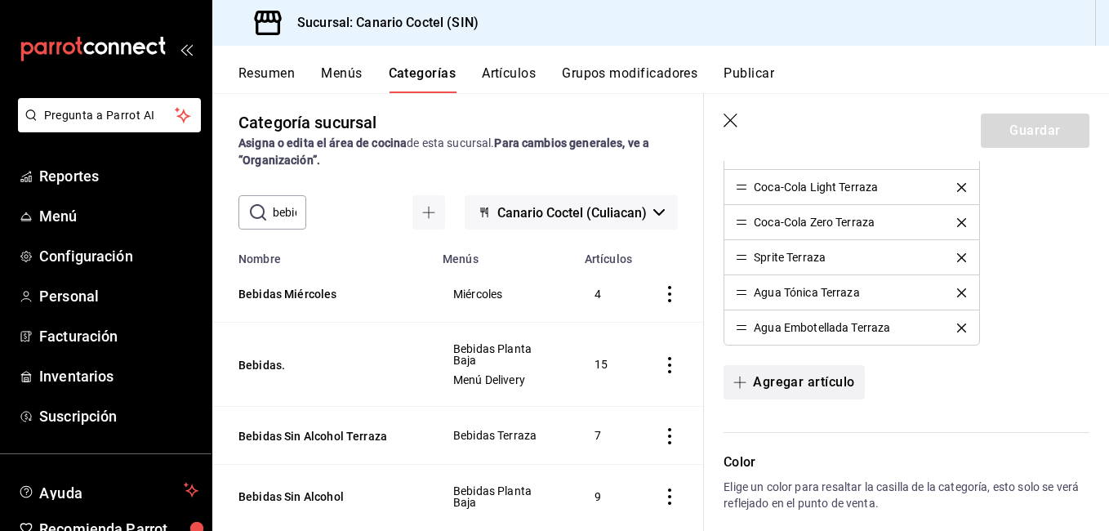
click at [803, 381] on button "Agregar artículo" at bounding box center [793, 382] width 140 height 34
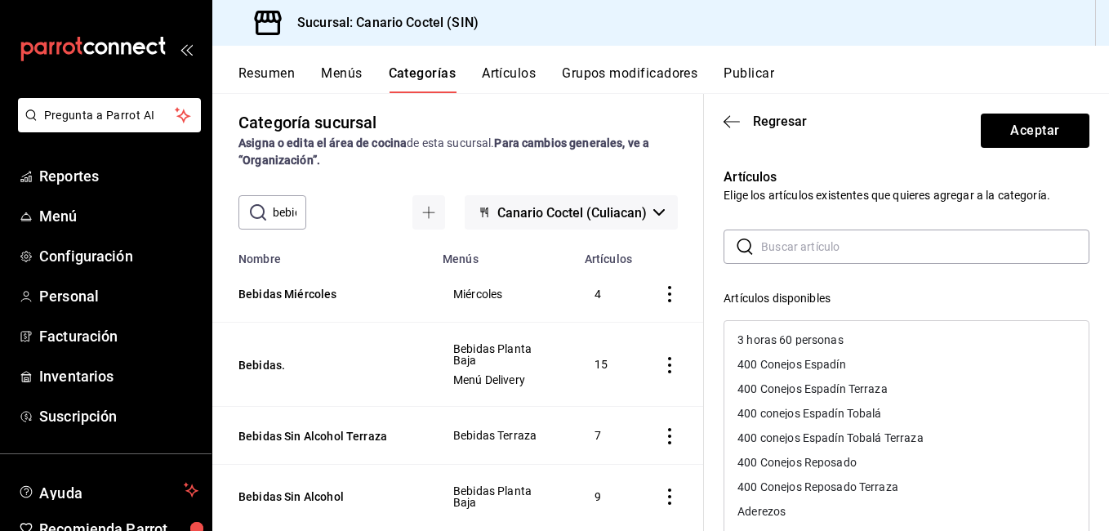
click at [802, 242] on input "text" at bounding box center [925, 246] width 328 height 33
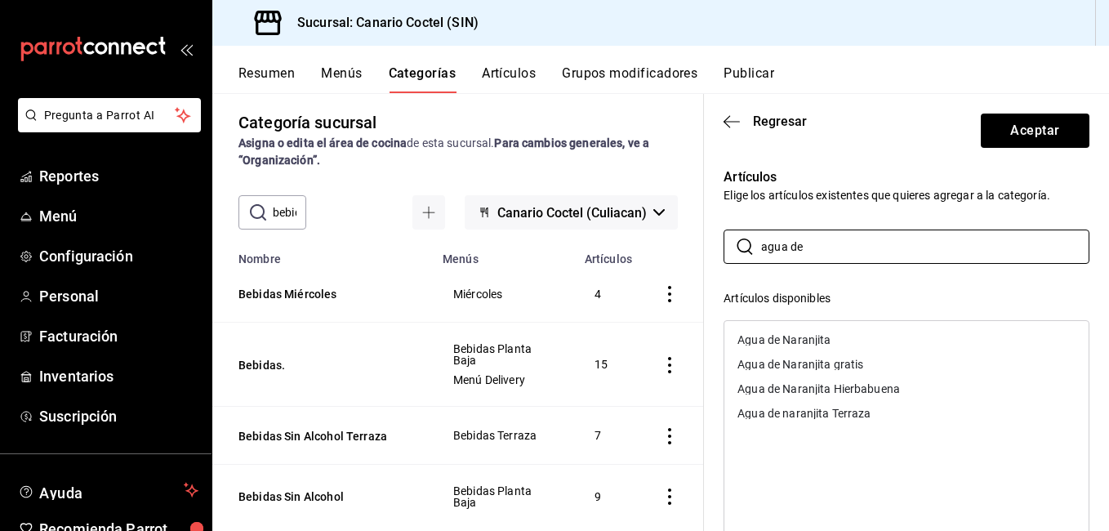
click at [823, 405] on div "Agua de naranjita Terraza" at bounding box center [906, 413] width 364 height 24
click at [823, 405] on ul "Agua de Naranjita Agua de Naranjita gratis Agua de Naranjita Hierbabuena Agua d…" at bounding box center [906, 376] width 364 height 111
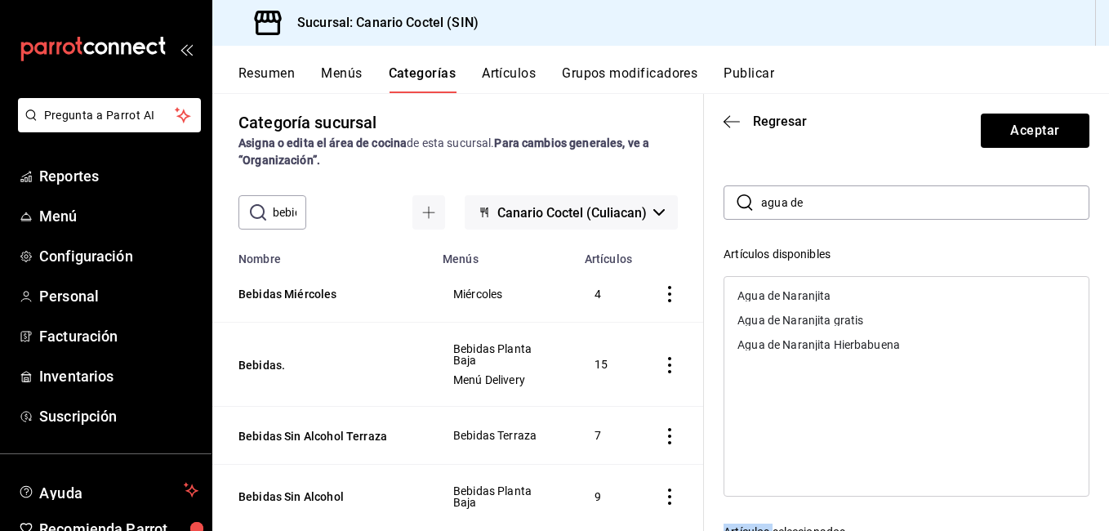
scroll to position [0, 0]
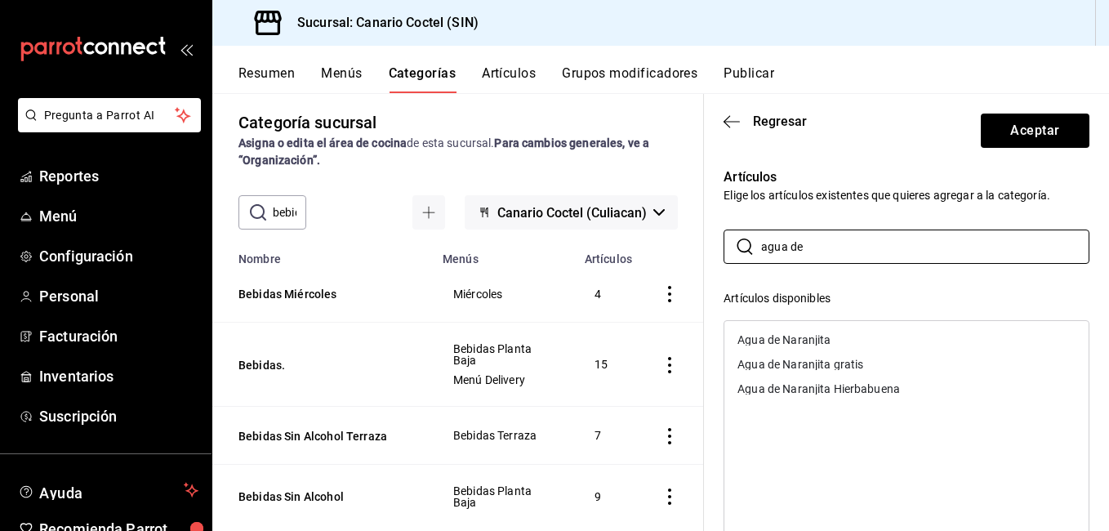
drag, startPoint x: 829, startPoint y: 251, endPoint x: 705, endPoint y: 219, distance: 129.1
click at [705, 219] on div "Artículos Elige los artículos existentes que quieres agregar a la categoría. ​ …" at bounding box center [896, 480] width 385 height 665
click at [813, 344] on div "Peñafiel 275ml" at bounding box center [799, 339] width 124 height 11
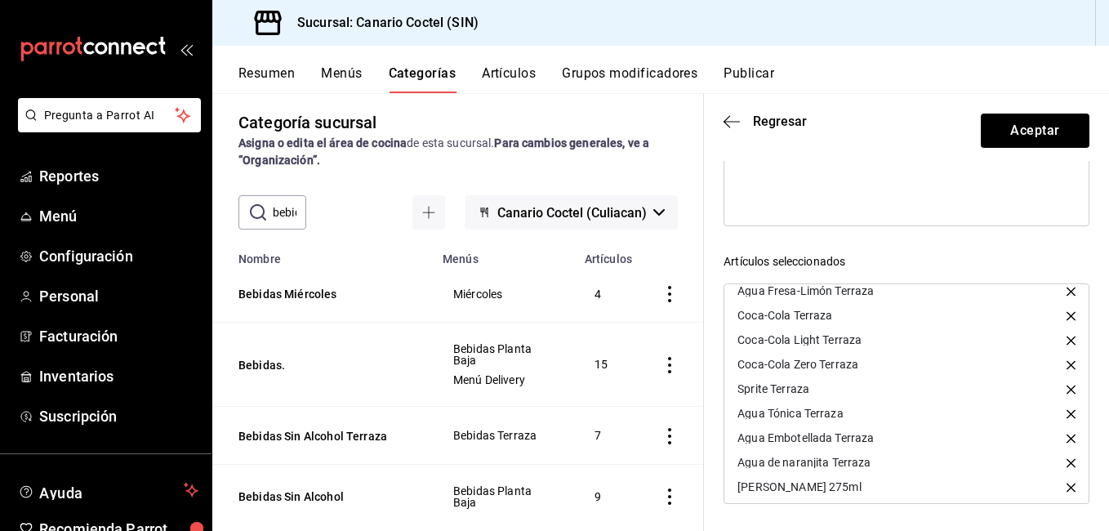
scroll to position [15, 0]
click at [1066, 487] on icon "button" at bounding box center [1070, 484] width 9 height 9
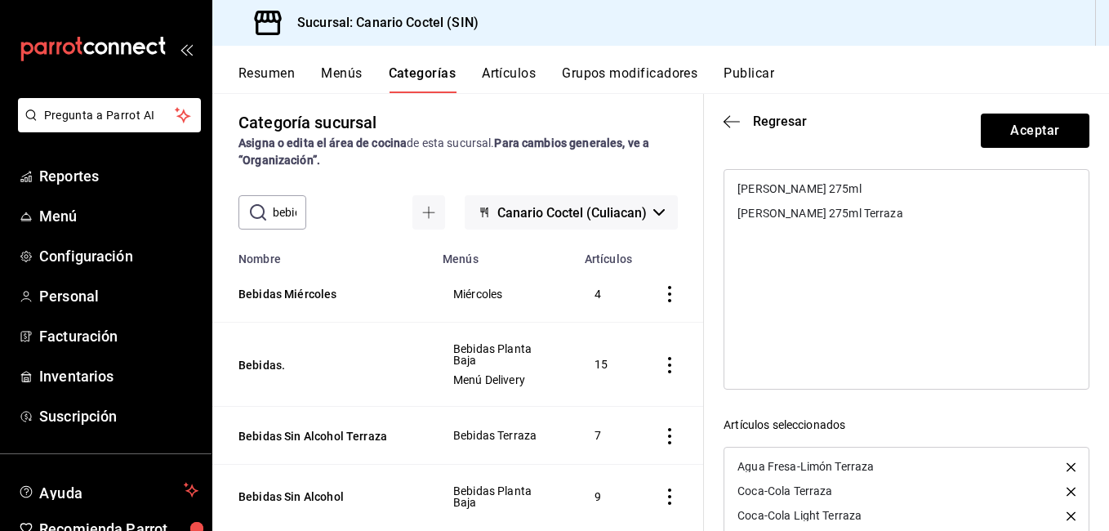
scroll to position [69, 0]
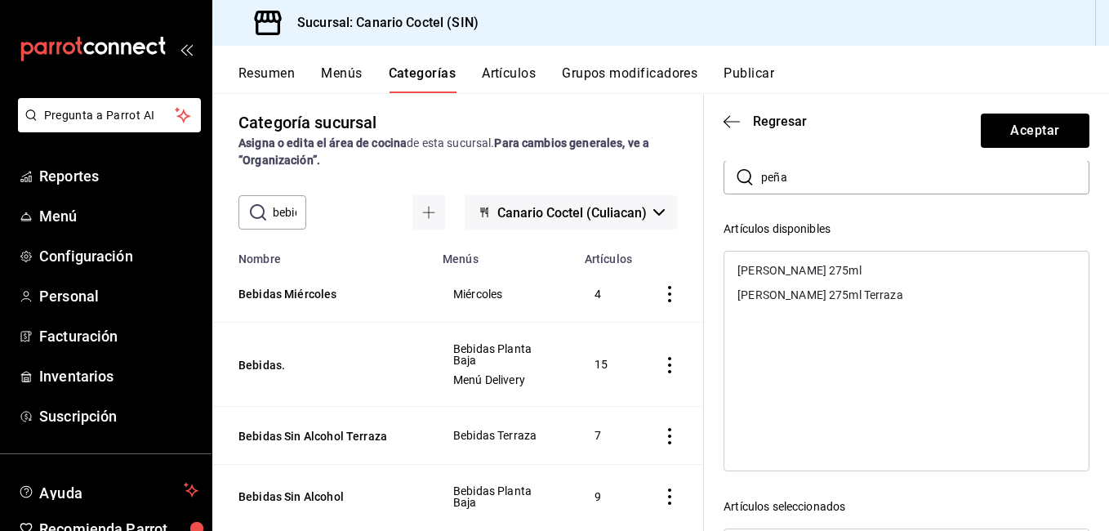
click at [820, 300] on div "Peñafiel 275ml Terraza" at bounding box center [820, 294] width 166 height 11
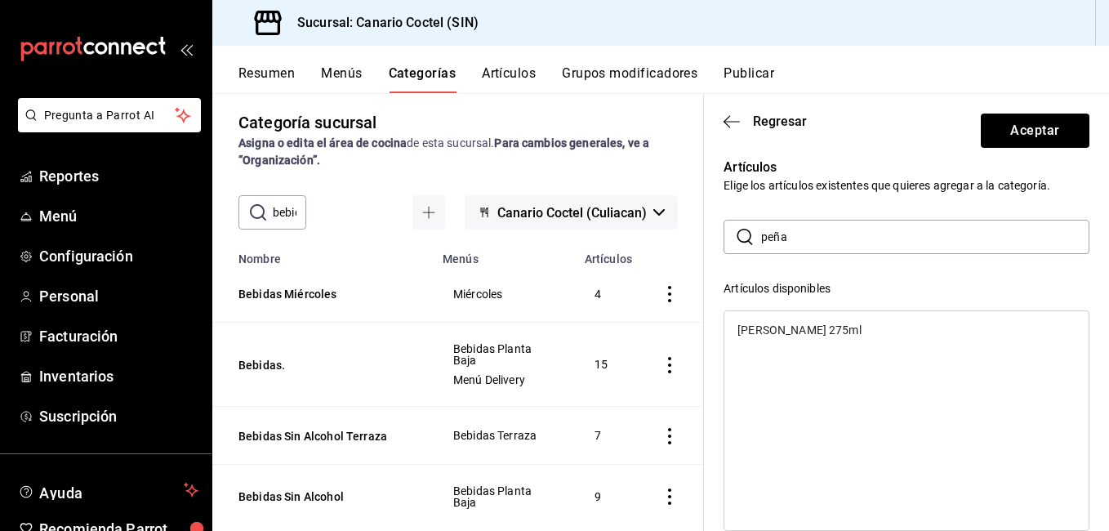
scroll to position [0, 0]
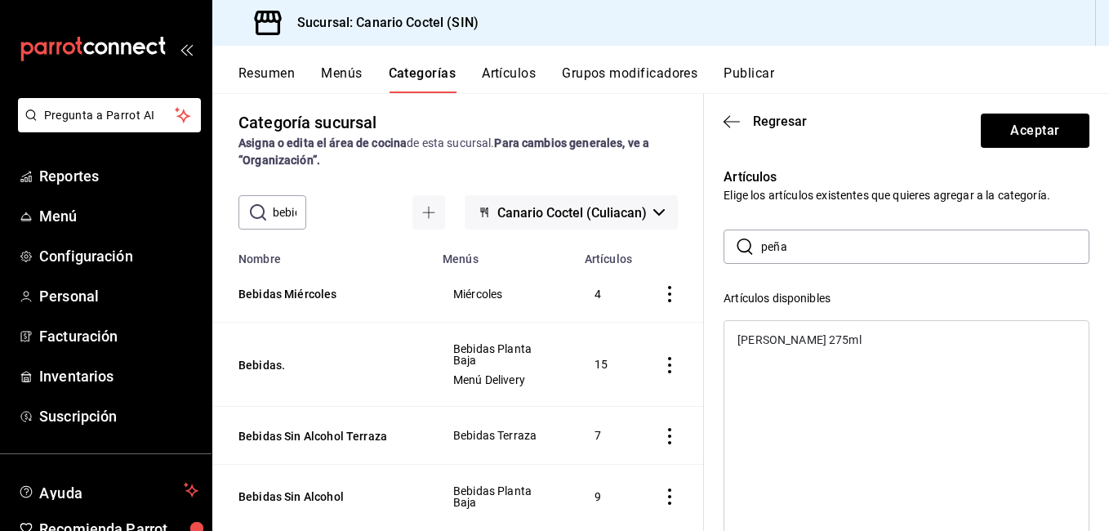
drag, startPoint x: 811, startPoint y: 244, endPoint x: 749, endPoint y: 251, distance: 62.4
click at [749, 251] on div "​ peña ​" at bounding box center [906, 246] width 366 height 34
type input "clama"
click at [809, 340] on div "Clamato Preparado" at bounding box center [787, 339] width 101 height 11
click at [812, 337] on div "Clamato Preparado Terraza" at bounding box center [808, 339] width 143 height 11
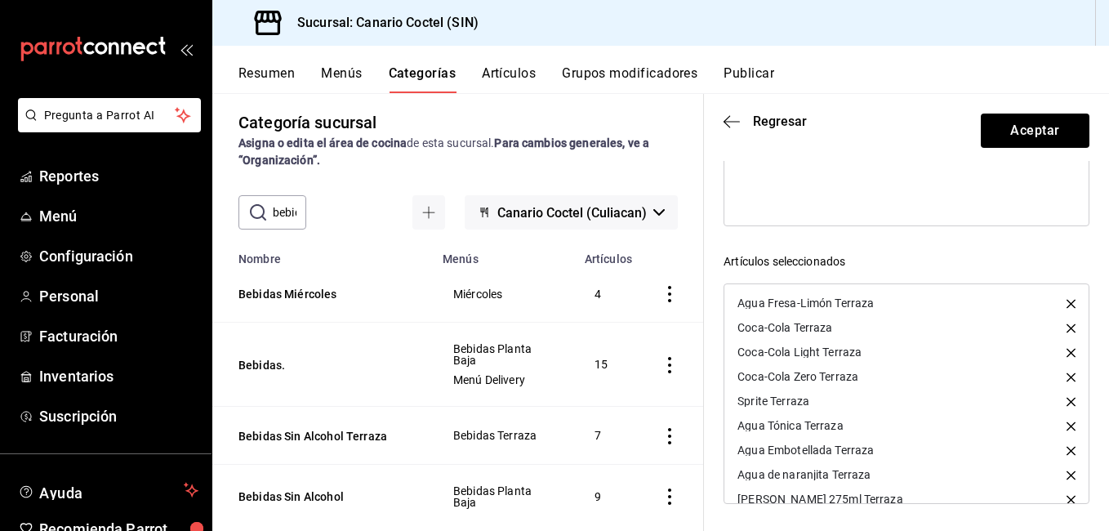
scroll to position [64, 0]
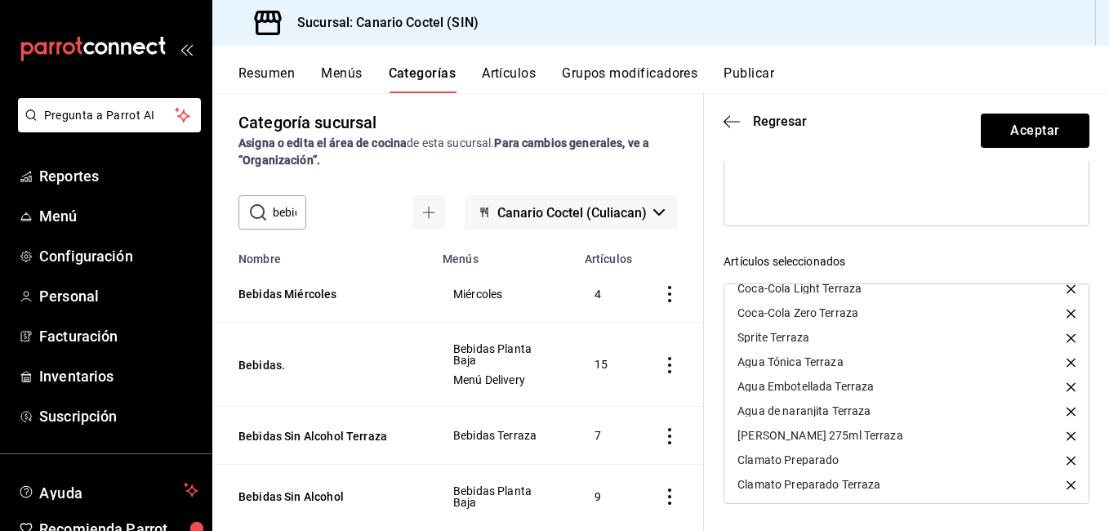
click at [1066, 460] on icon "button" at bounding box center [1070, 460] width 9 height 9
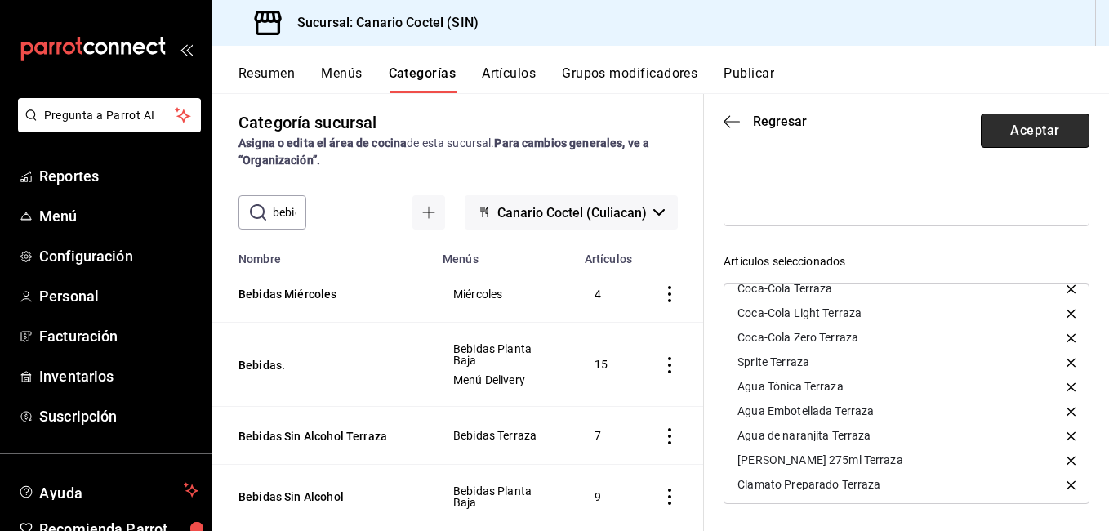
click at [1047, 136] on button "Aceptar" at bounding box center [1034, 130] width 109 height 34
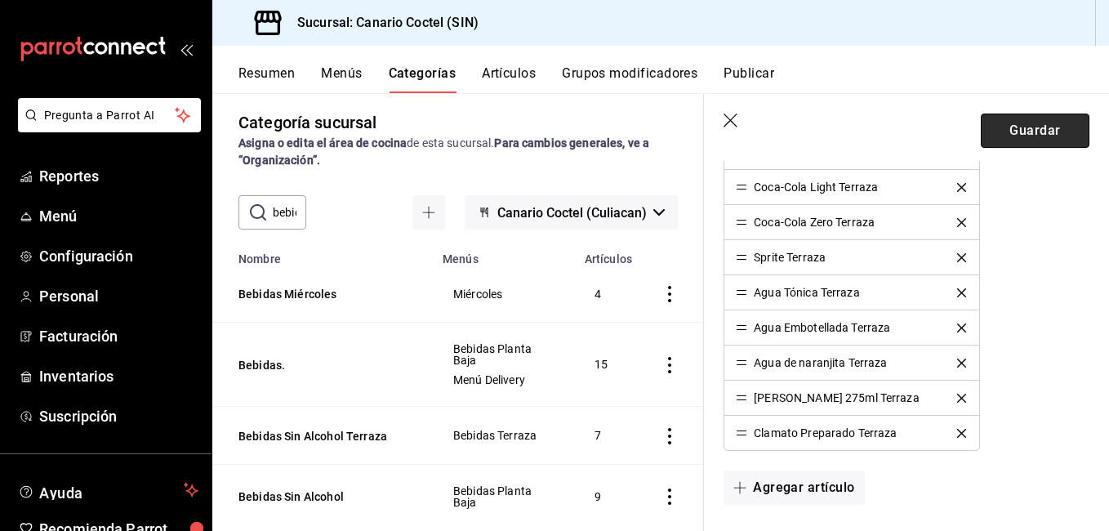
click at [1029, 135] on button "Guardar" at bounding box center [1034, 130] width 109 height 34
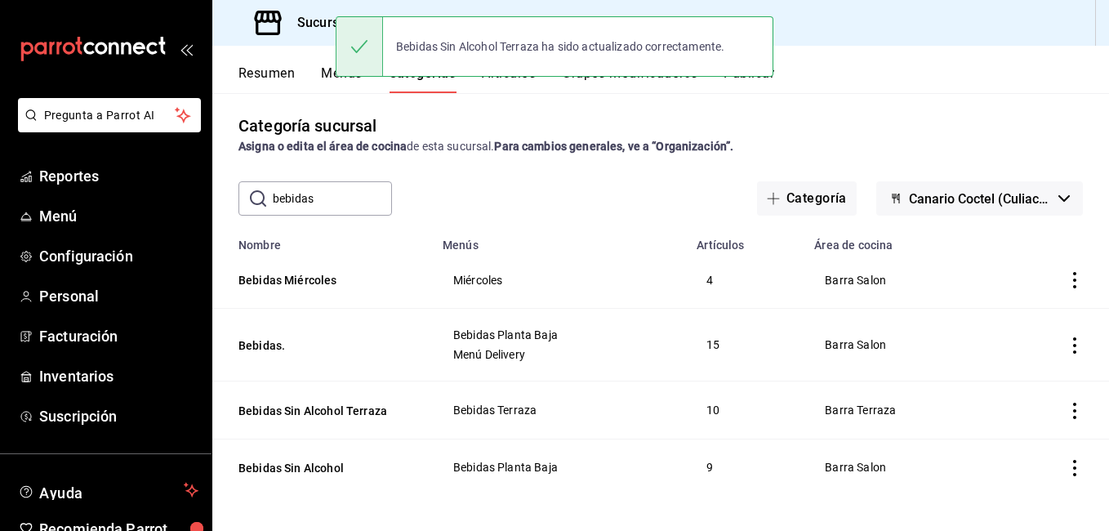
scroll to position [9, 0]
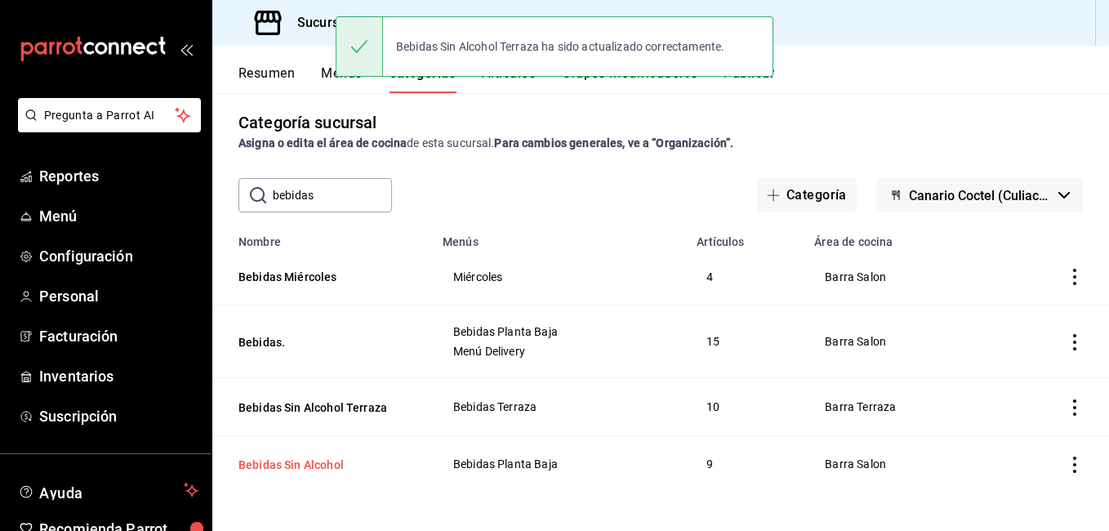
click at [313, 458] on button "Bebidas Sin Alcohol" at bounding box center [319, 464] width 163 height 16
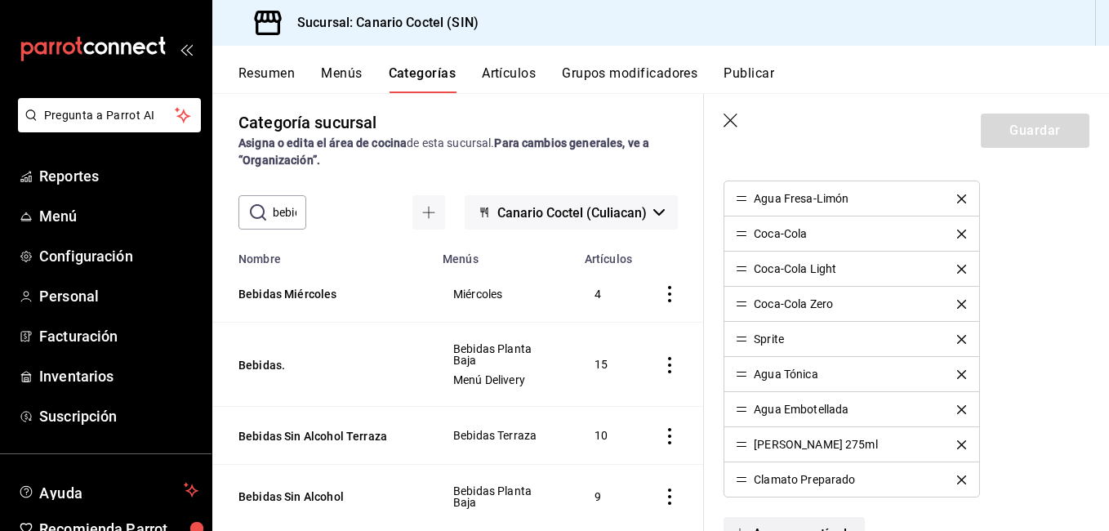
scroll to position [816, 0]
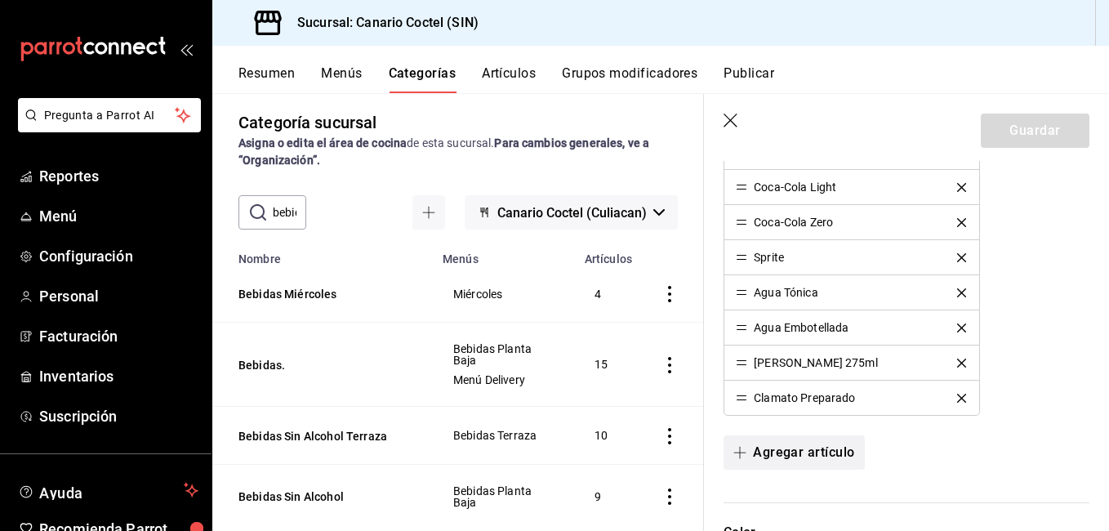
click at [819, 447] on button "Agregar artículo" at bounding box center [793, 452] width 140 height 34
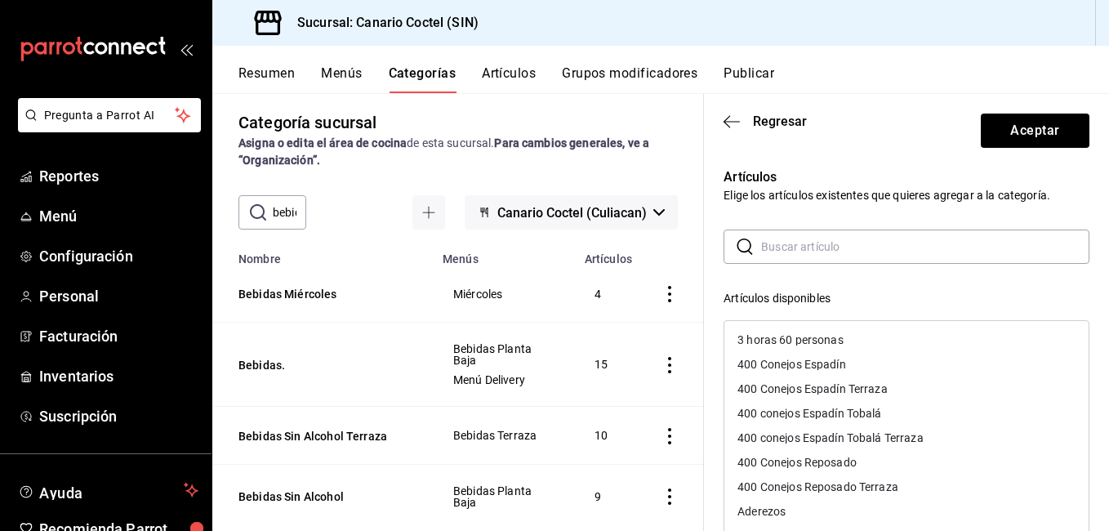
click at [819, 245] on input "text" at bounding box center [925, 246] width 328 height 33
type input "agua"
click at [814, 341] on div "Agua de Naranjita" at bounding box center [783, 339] width 93 height 11
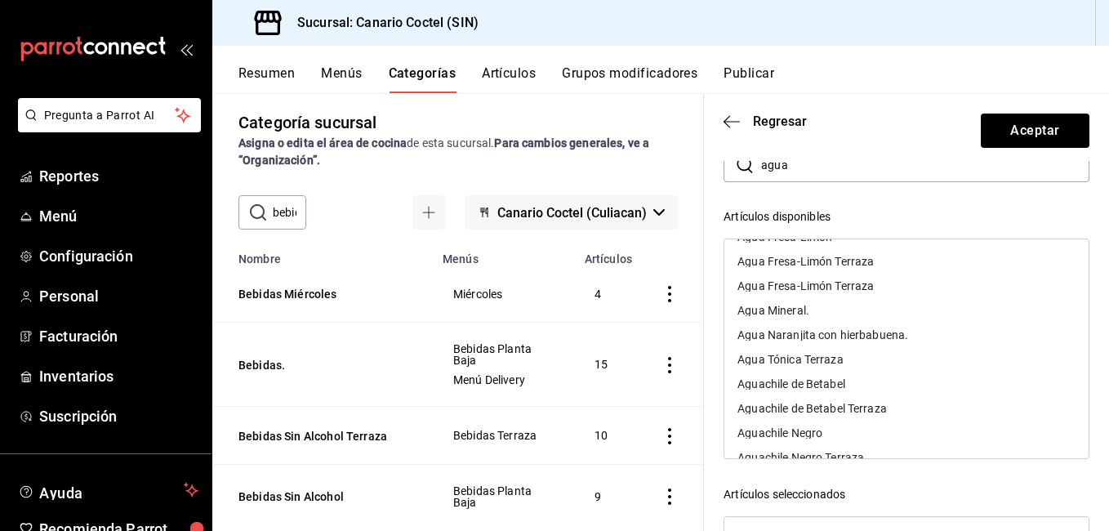
scroll to position [217, 0]
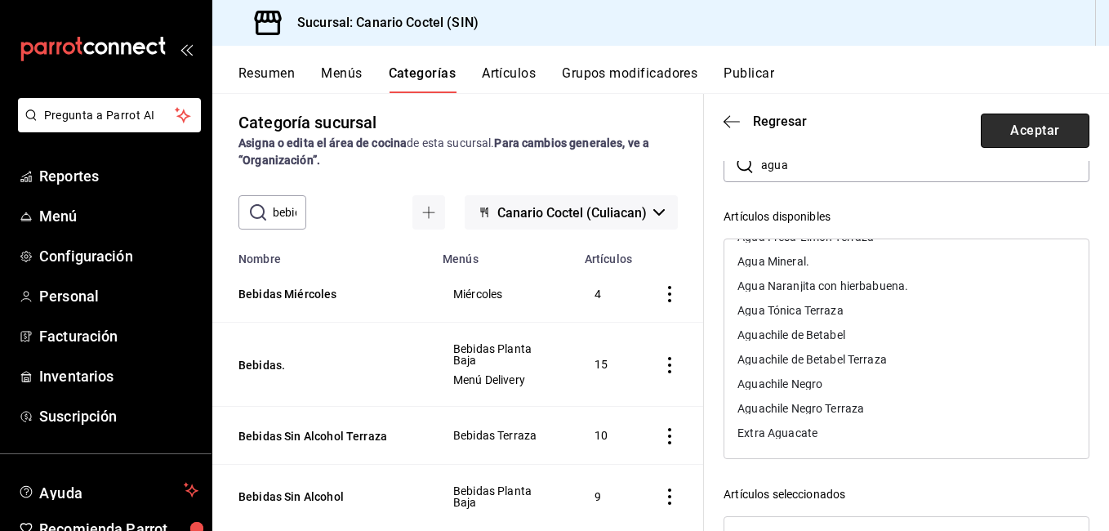
click at [1050, 118] on button "Aceptar" at bounding box center [1034, 130] width 109 height 34
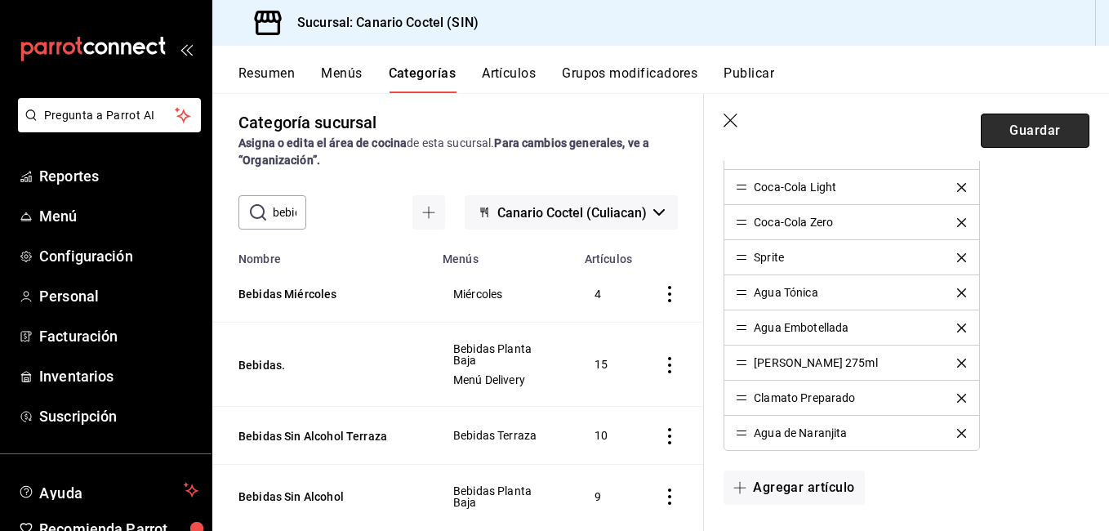
click at [1038, 135] on button "Guardar" at bounding box center [1034, 130] width 109 height 34
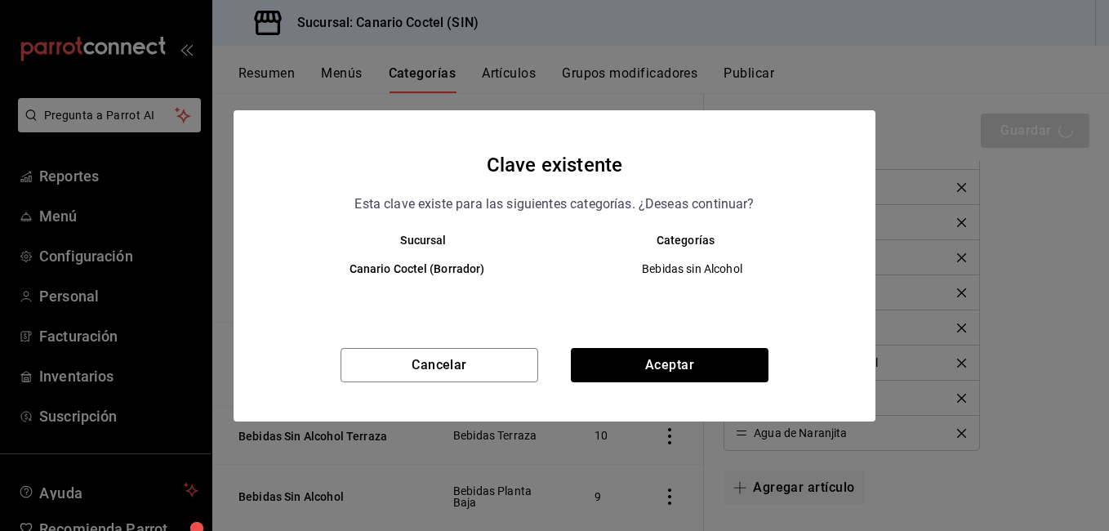
click at [695, 346] on div "Clave existente Esta clave existe para las siguientes categorías. ¿Deseas conti…" at bounding box center [554, 265] width 642 height 311
click at [688, 358] on button "Aceptar" at bounding box center [670, 365] width 198 height 34
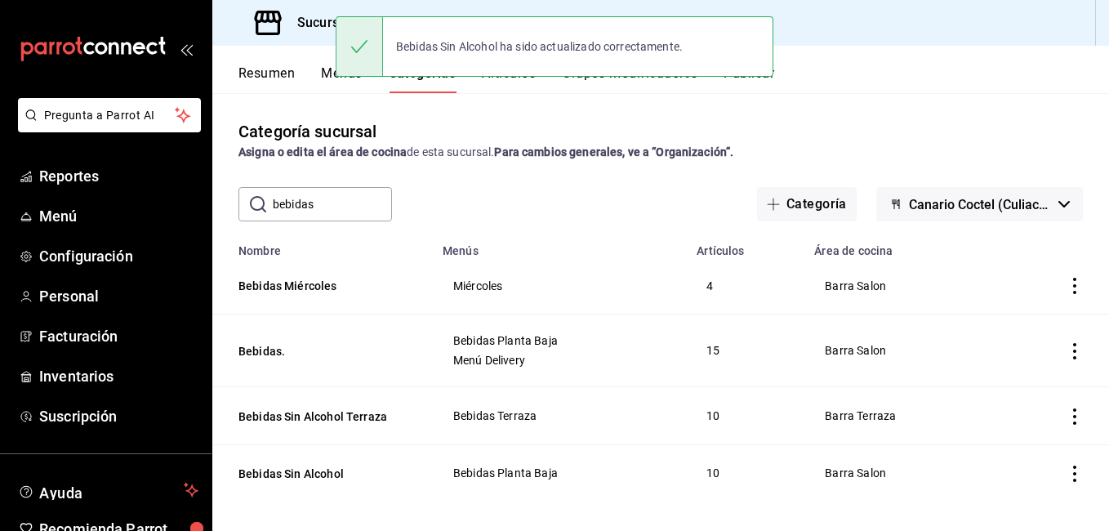
scroll to position [9, 0]
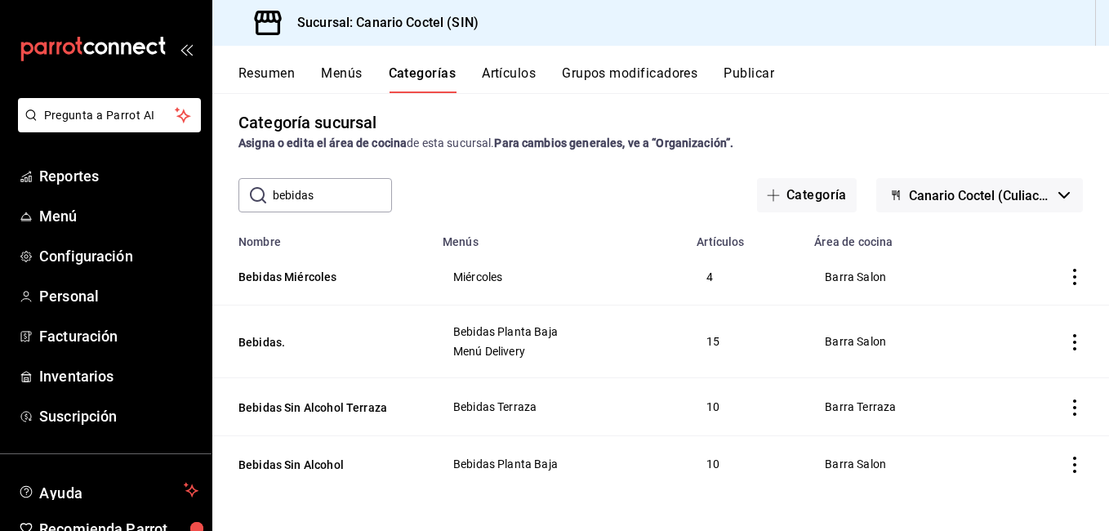
click at [326, 191] on input "bebidas" at bounding box center [332, 195] width 119 height 33
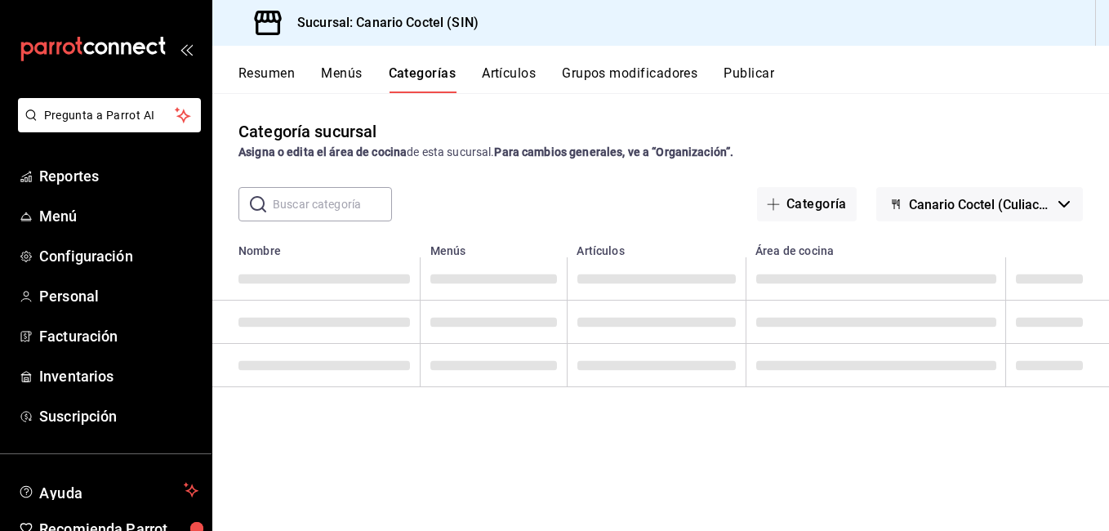
scroll to position [0, 0]
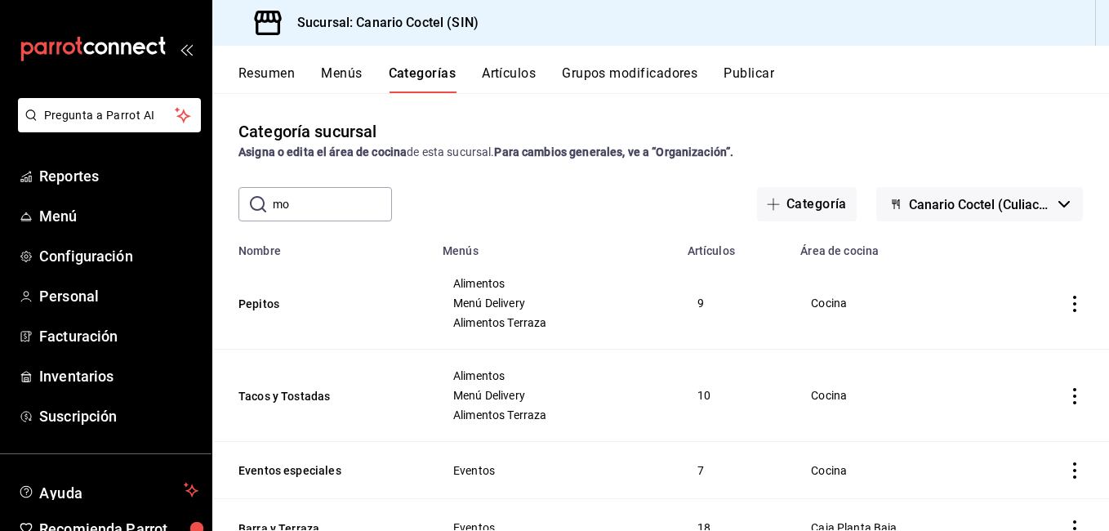
type input "m"
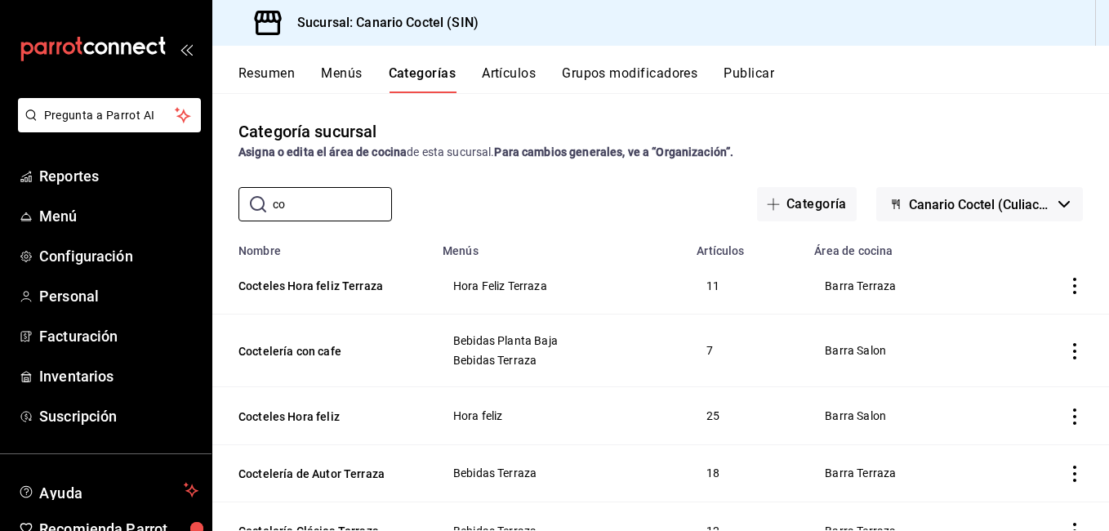
type input "c"
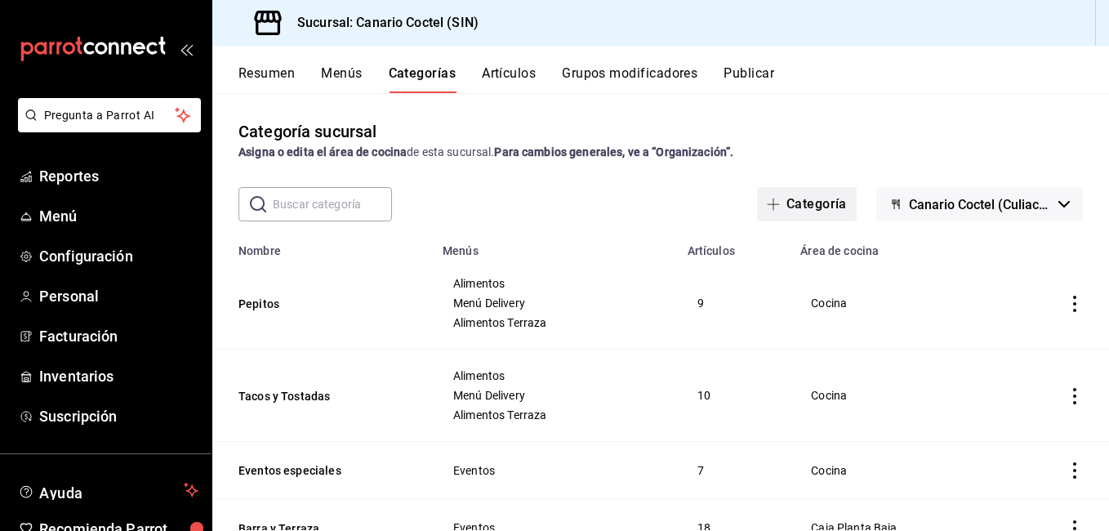
click at [835, 208] on button "Categoría" at bounding box center [807, 204] width 100 height 34
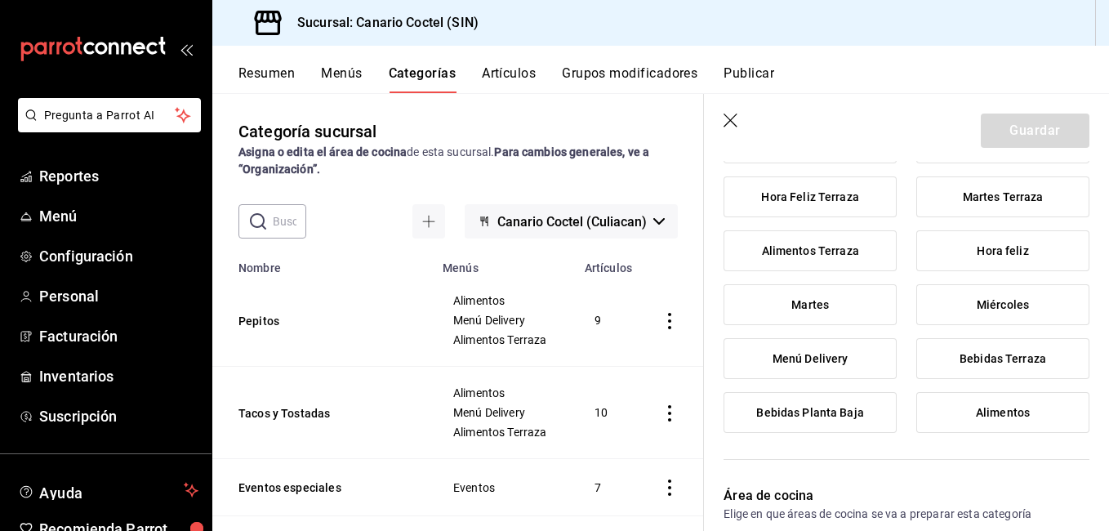
scroll to position [245, 0]
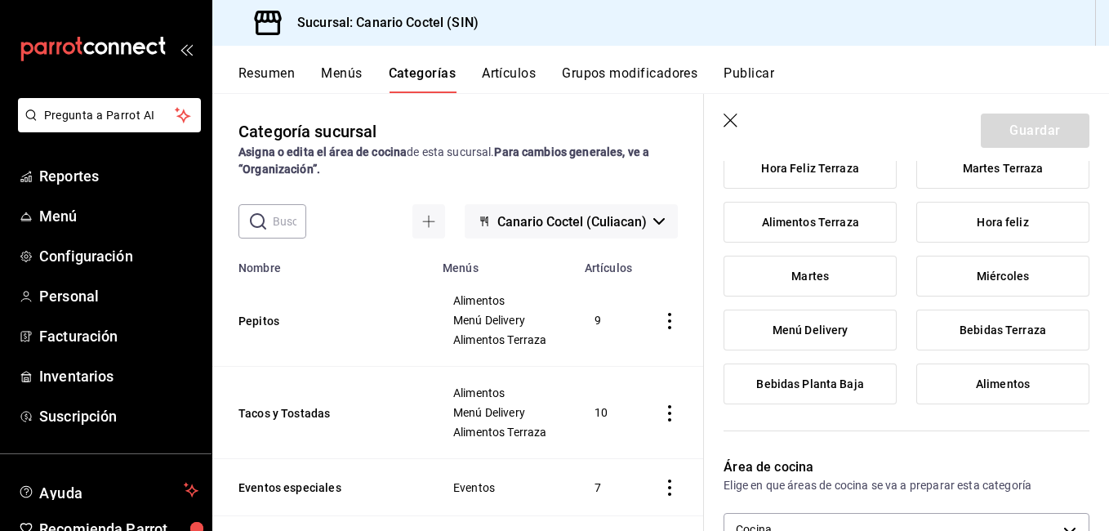
type input "Mocktails"
click at [854, 374] on label "Bebidas Planta Baja" at bounding box center [809, 383] width 171 height 39
click at [0, 0] on input "Bebidas Planta Baja" at bounding box center [0, 0] width 0 height 0
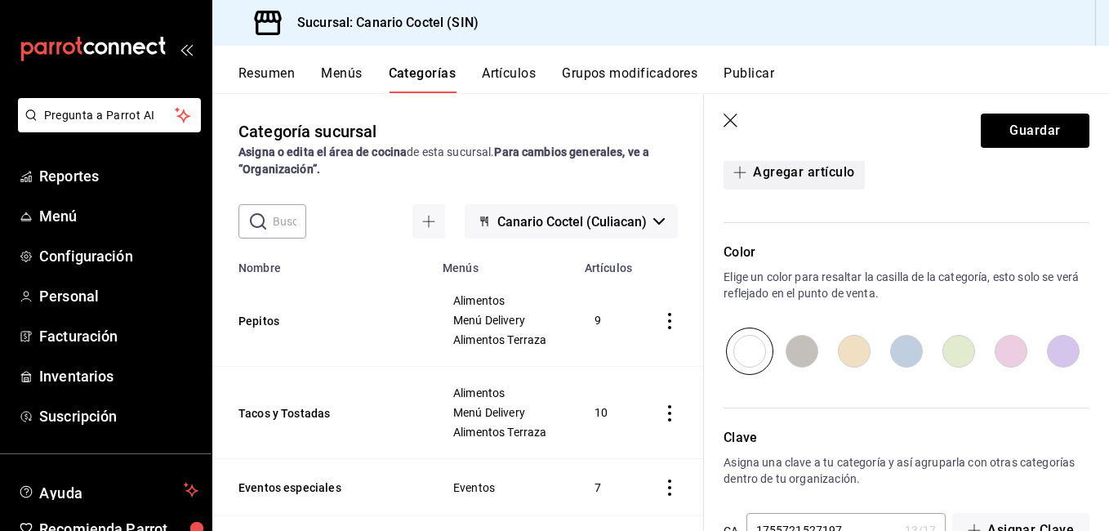
scroll to position [647, 0]
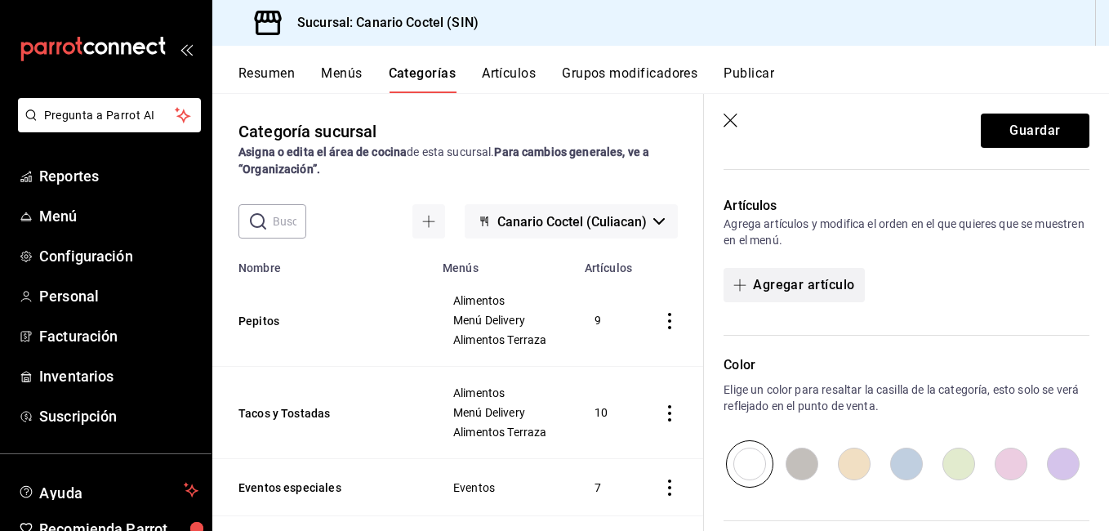
click at [815, 285] on button "Agregar artículo" at bounding box center [793, 285] width 140 height 34
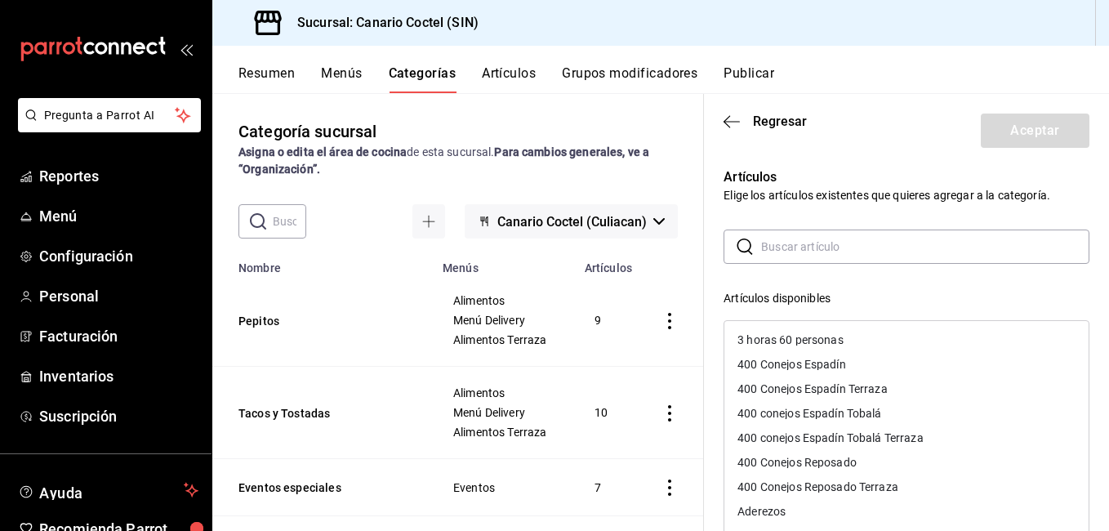
click at [822, 248] on input "text" at bounding box center [925, 246] width 328 height 33
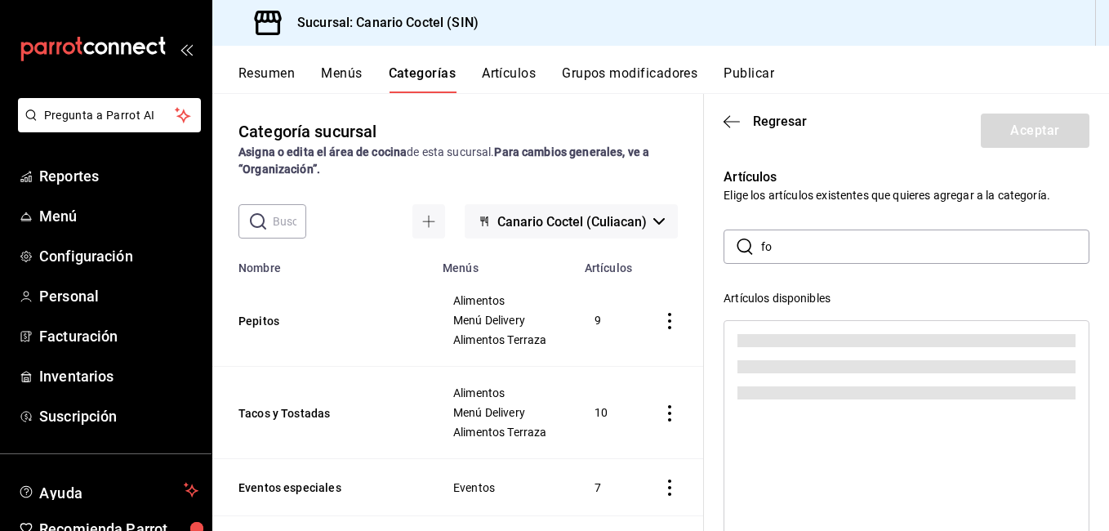
type input "f"
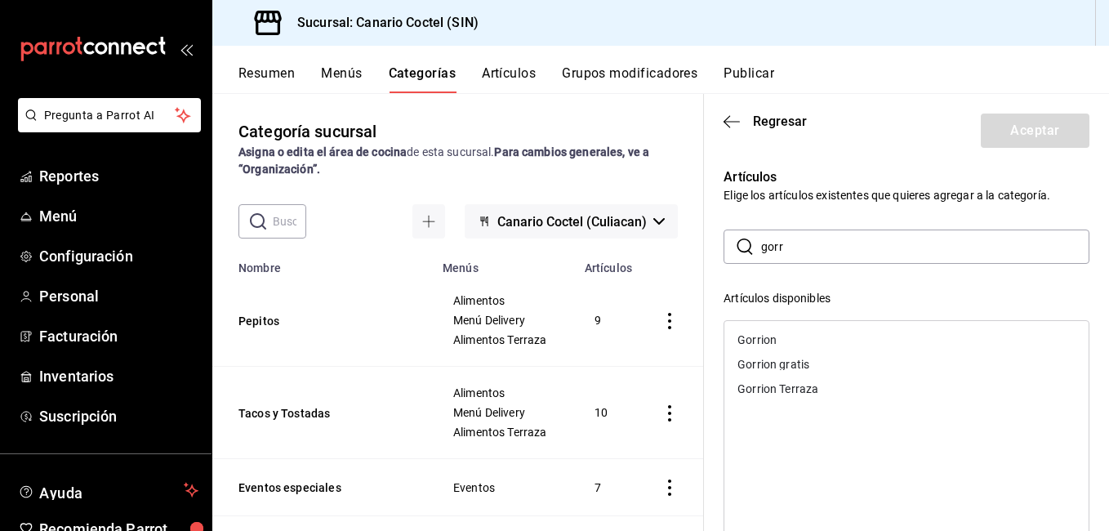
click at [769, 341] on div "Gorrion" at bounding box center [756, 339] width 39 height 11
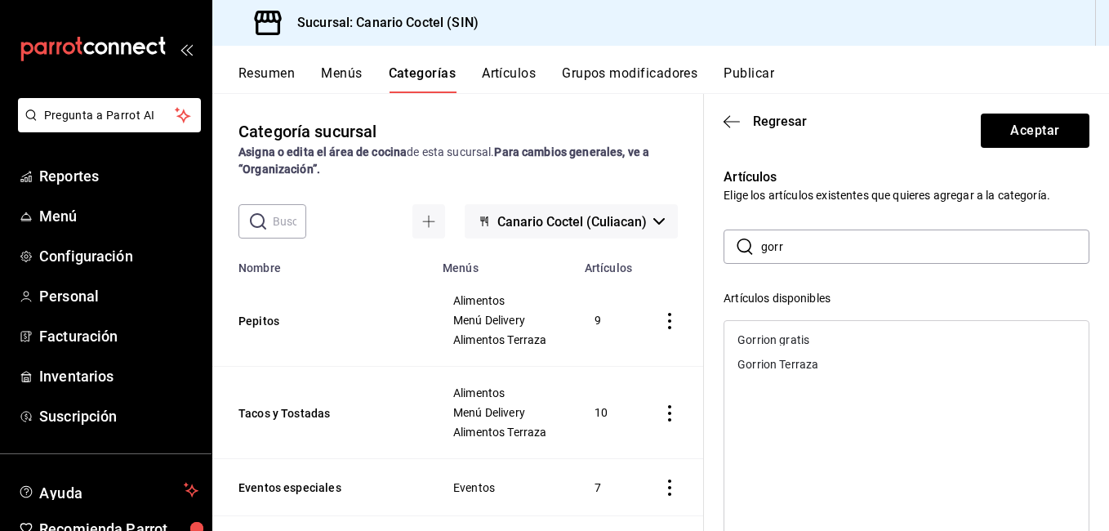
click at [769, 341] on div "Gorrion gratis" at bounding box center [773, 339] width 72 height 11
click at [800, 251] on input "gorr" at bounding box center [925, 246] width 328 height 33
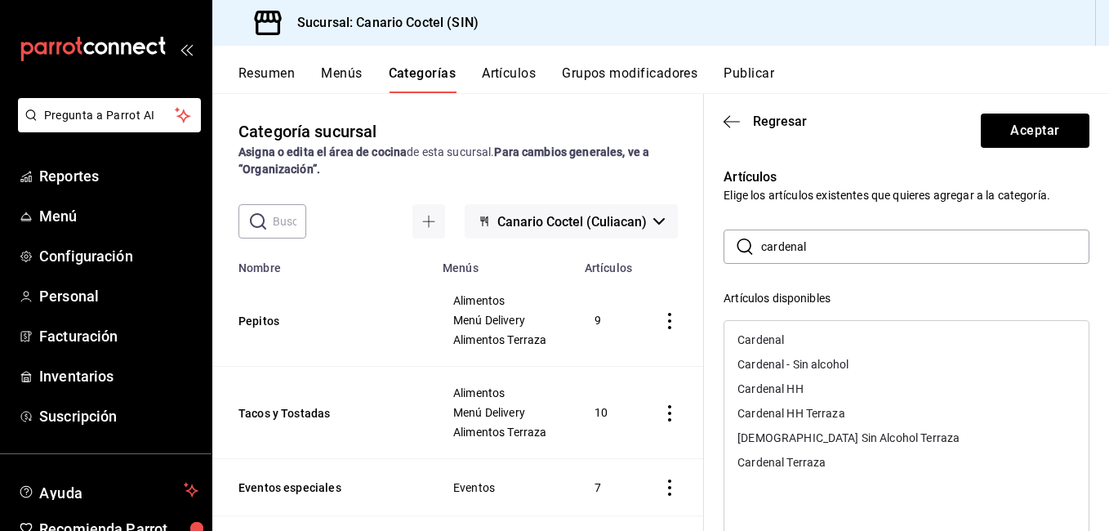
click at [829, 362] on div "Cardenal - Sin alcohol" at bounding box center [792, 363] width 111 height 11
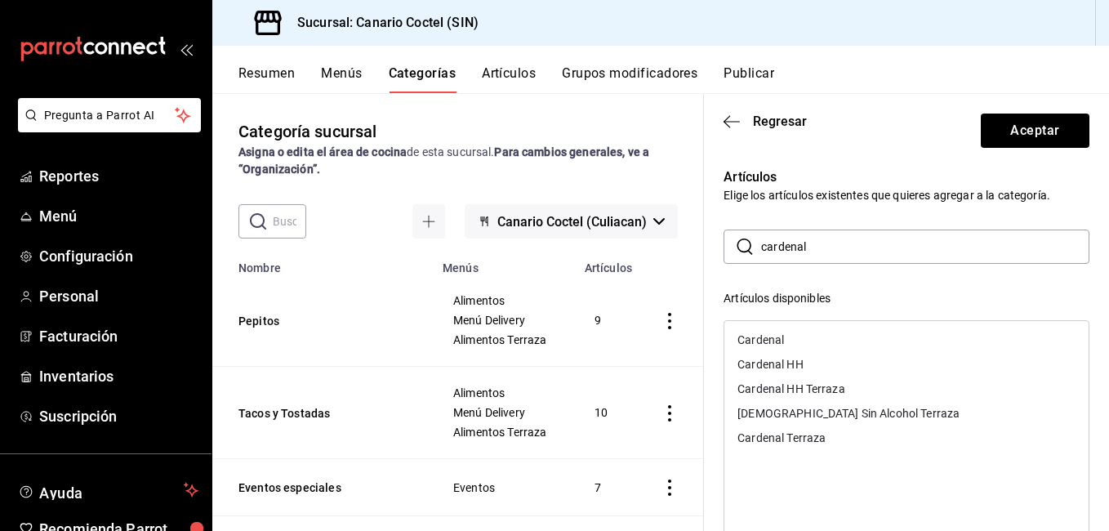
drag, startPoint x: 805, startPoint y: 244, endPoint x: 740, endPoint y: 243, distance: 64.5
click at [740, 243] on div "​ cardenal ​" at bounding box center [906, 246] width 366 height 34
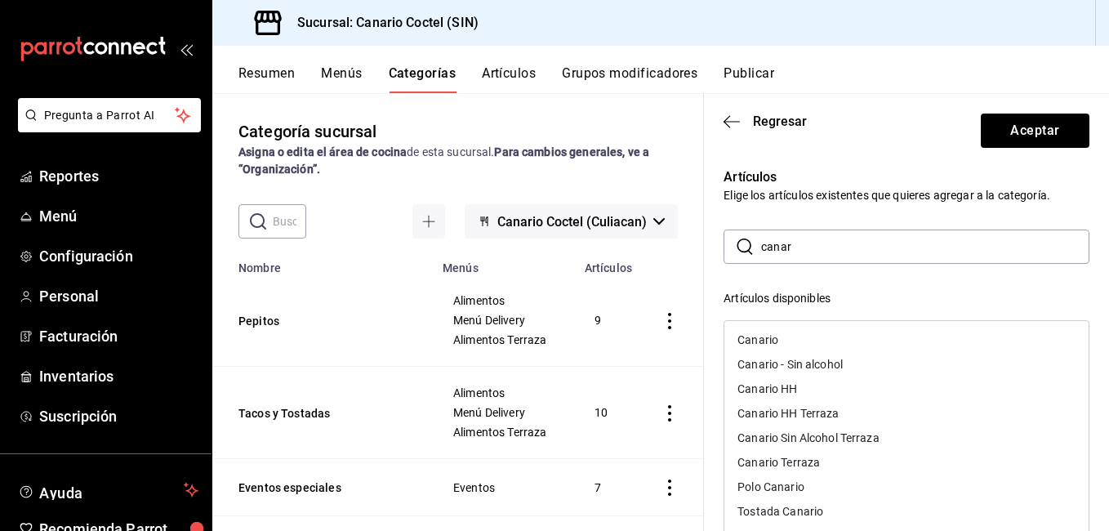
click at [819, 364] on div "Canario - Sin alcohol" at bounding box center [789, 363] width 105 height 11
drag, startPoint x: 811, startPoint y: 250, endPoint x: 729, endPoint y: 252, distance: 82.5
click at [729, 252] on div "​ canar ​" at bounding box center [906, 246] width 366 height 34
click at [798, 366] on div "Loro - Sin alcohol" at bounding box center [781, 363] width 88 height 11
click at [776, 252] on input "lor" at bounding box center [925, 246] width 328 height 33
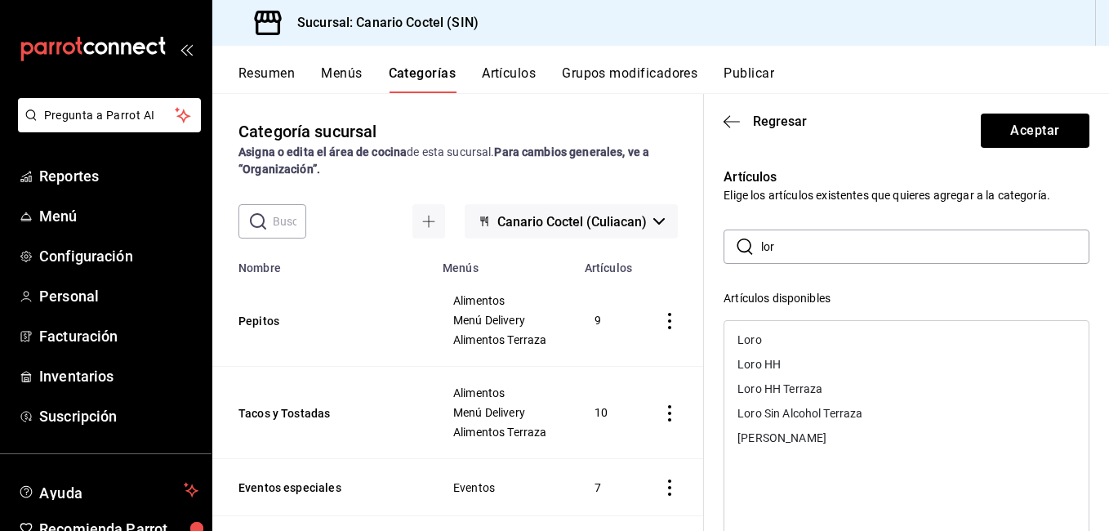
click at [776, 252] on input "lor" at bounding box center [925, 246] width 328 height 33
type input "p"
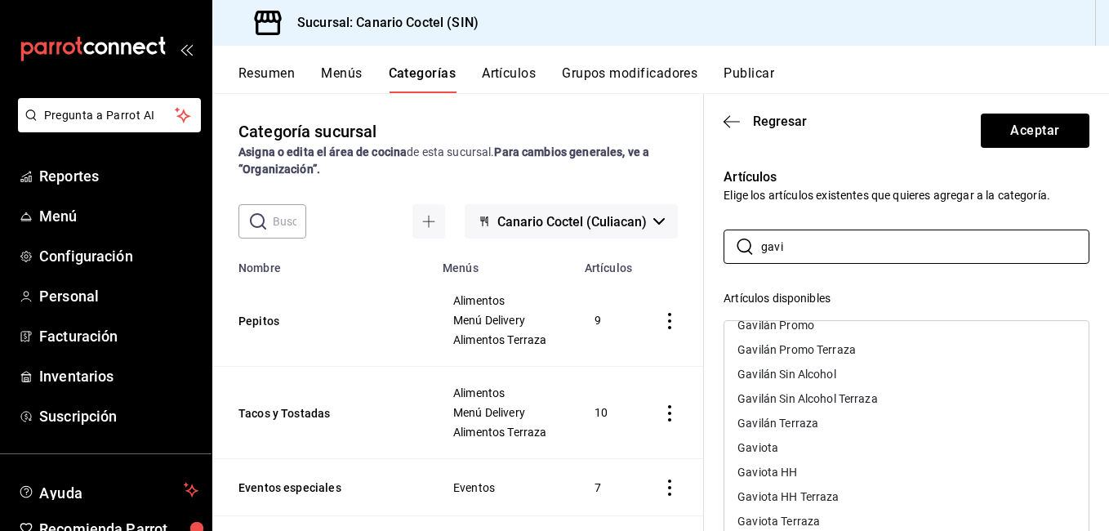
scroll to position [144, 0]
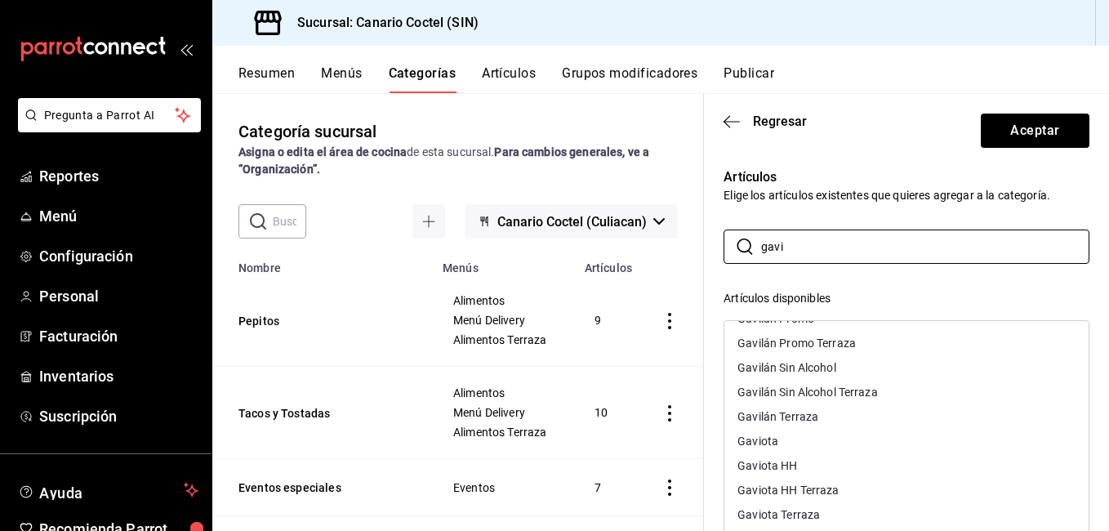
type input "gavi"
click at [813, 363] on div "Gavilán Sin Alcohol" at bounding box center [786, 367] width 99 height 11
click at [1042, 141] on button "Aceptar" at bounding box center [1034, 130] width 109 height 34
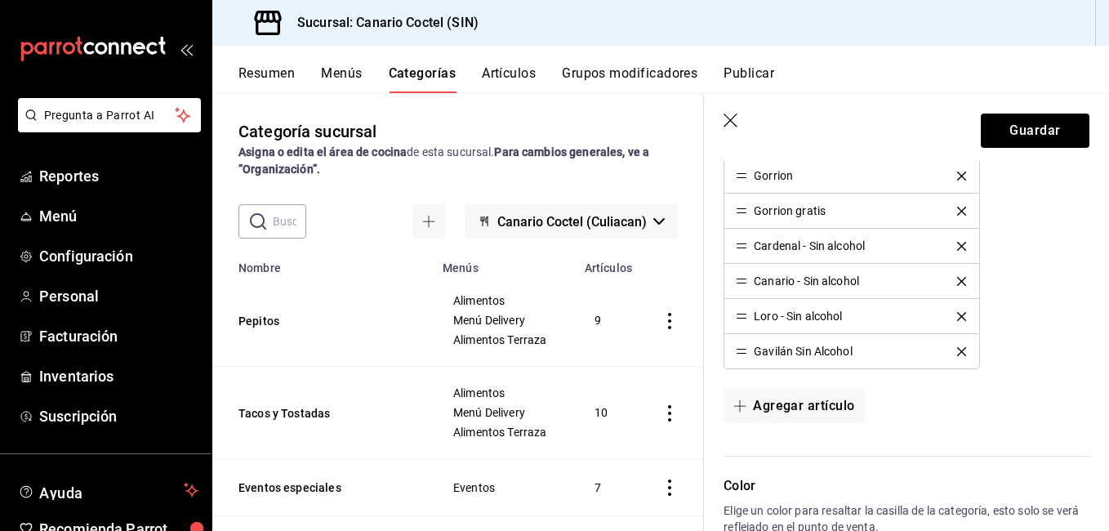
scroll to position [729, 0]
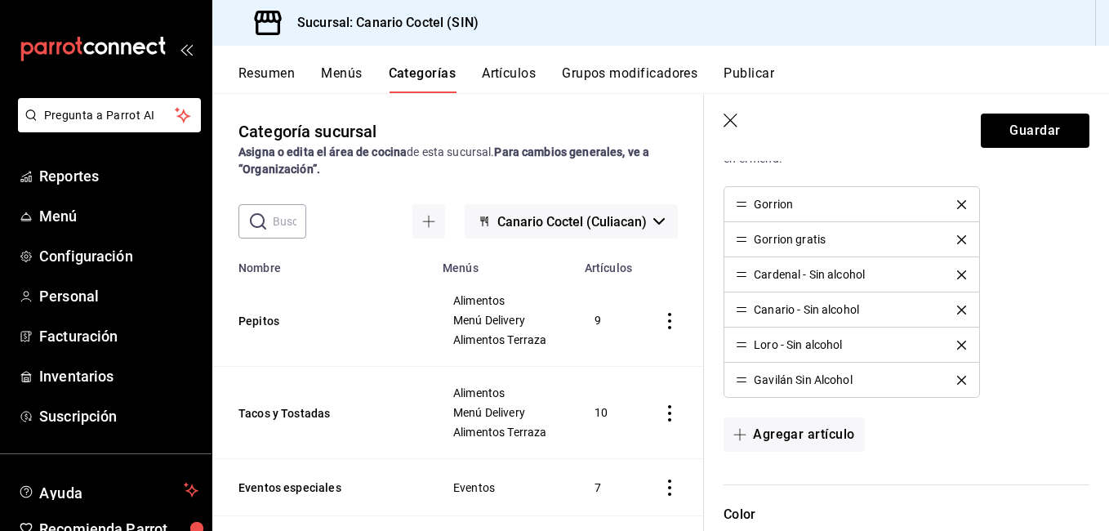
click at [957, 240] on icon "delete" at bounding box center [961, 239] width 9 height 9
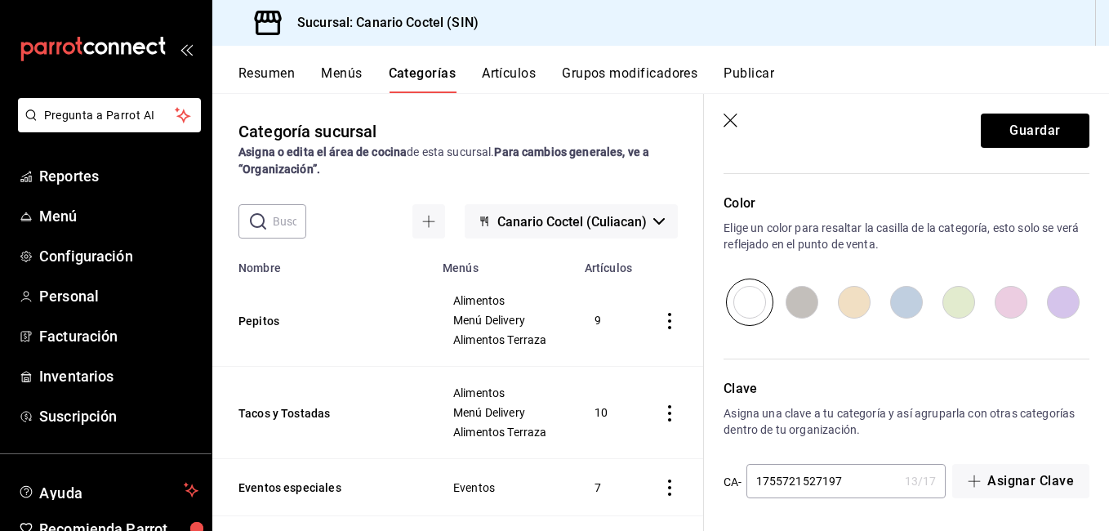
scroll to position [1007, 0]
click at [1010, 131] on button "Guardar" at bounding box center [1034, 130] width 109 height 34
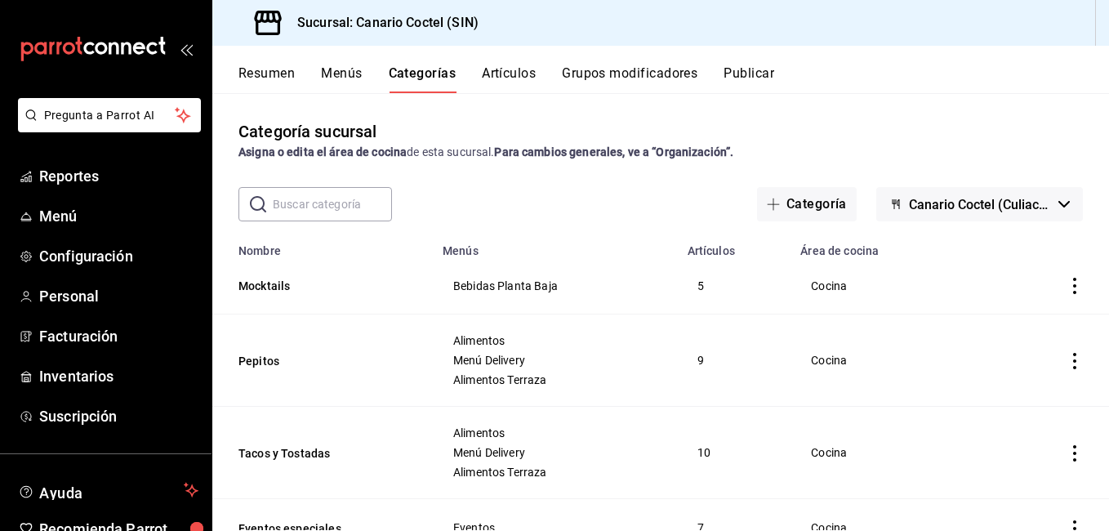
click at [521, 70] on button "Artículos" at bounding box center [509, 79] width 54 height 28
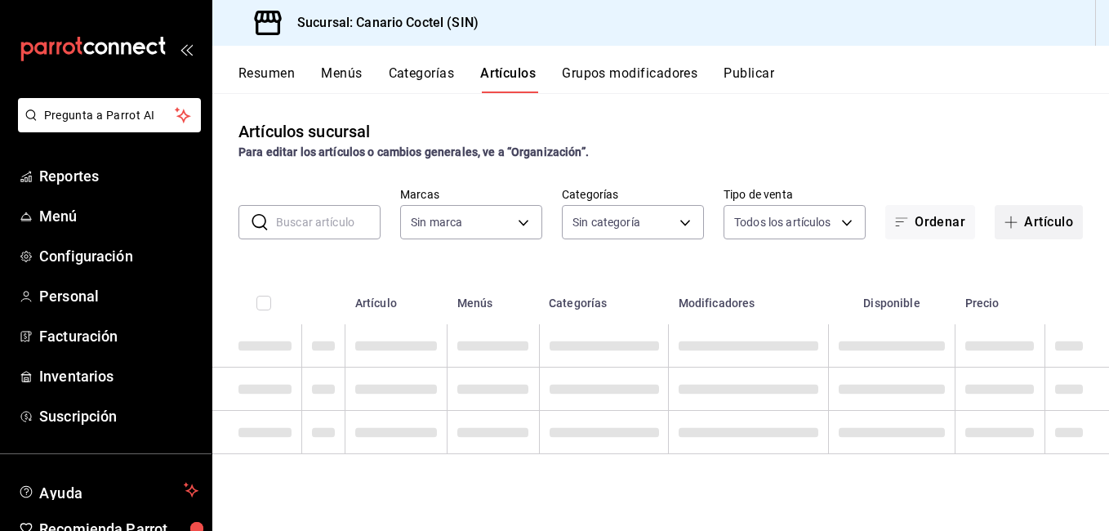
type input "1961613a-9f1c-4786-8348-f9f968c787d0"
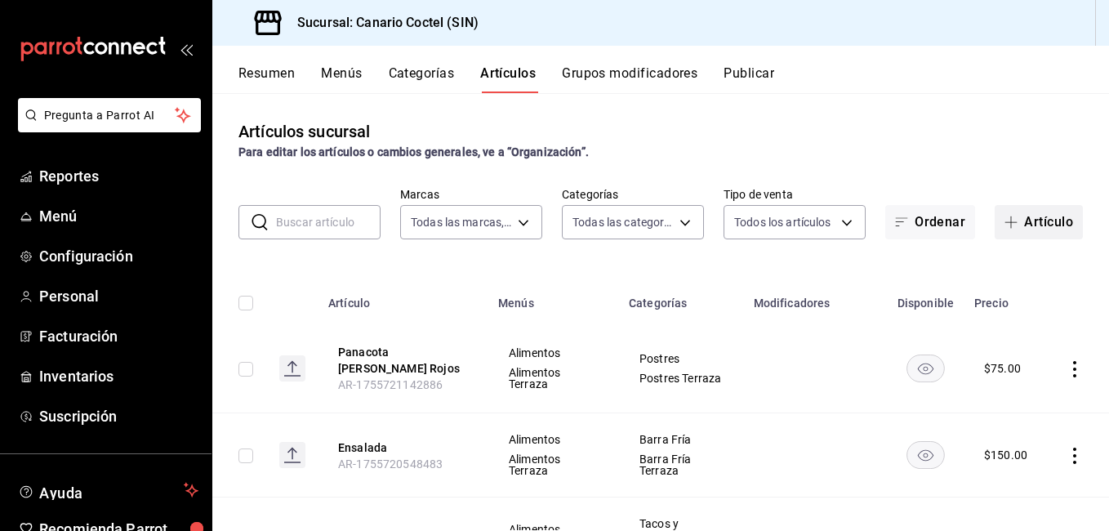
type input "81f50c04-48dd-4536-85a8-4fa36dc87030,e07b92e4-f730-4536-9b04-92e952e5a582,bb78b…"
click at [1054, 220] on button "Artículo" at bounding box center [1038, 222] width 88 height 34
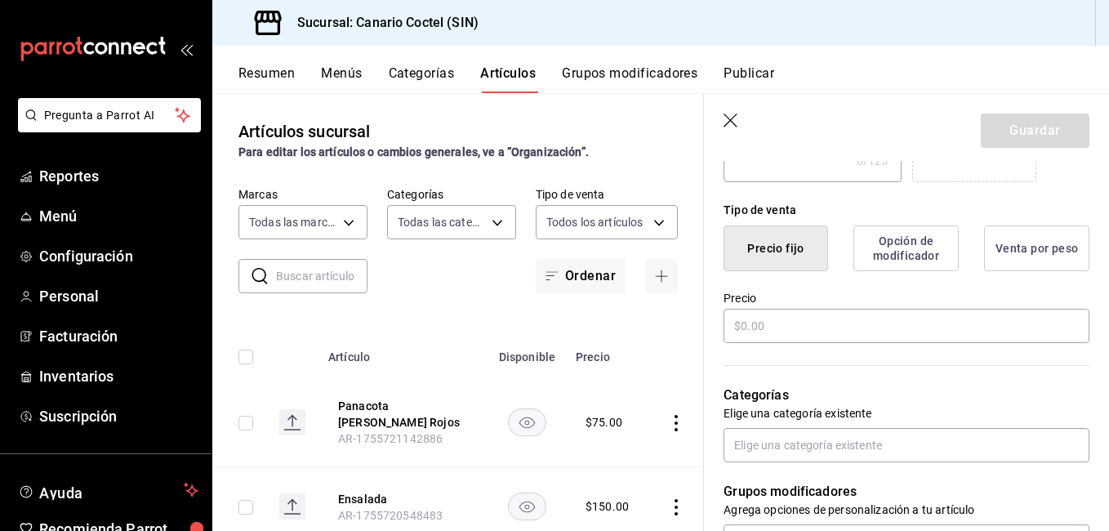
scroll to position [408, 0]
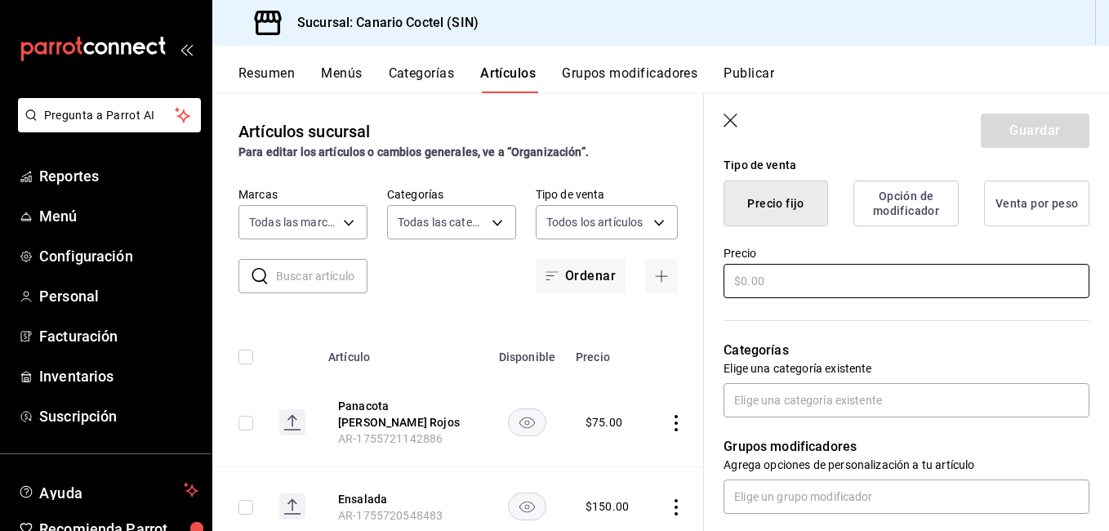
type input "Pajarillo Sin Alcohol"
click at [837, 278] on input "text" at bounding box center [906, 281] width 366 height 34
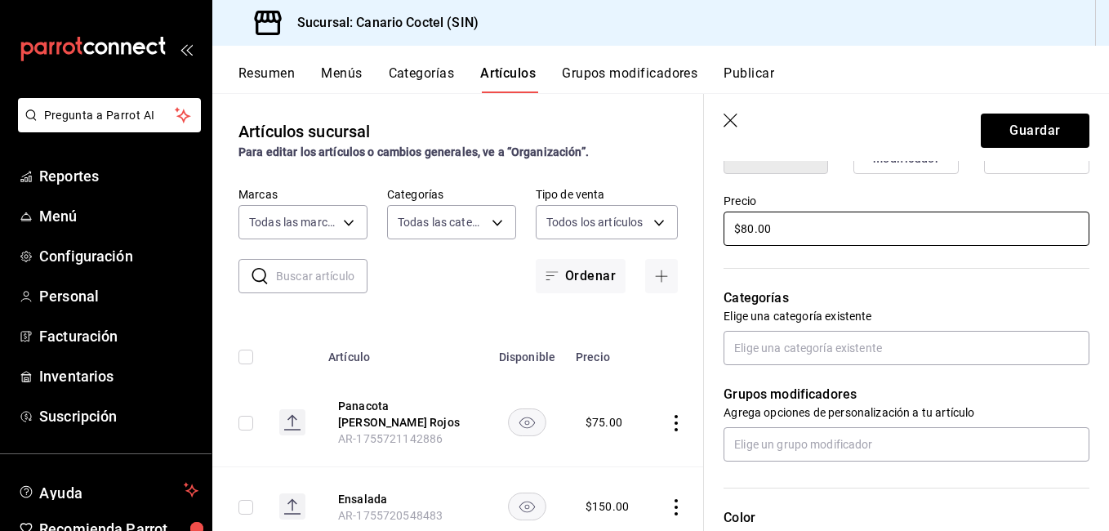
scroll to position [490, 0]
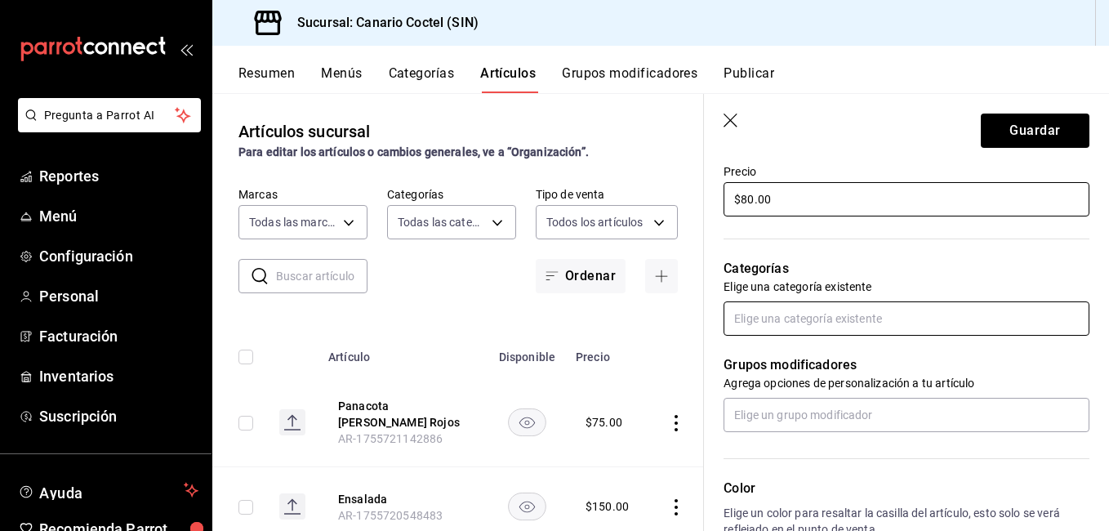
type input "$80.00"
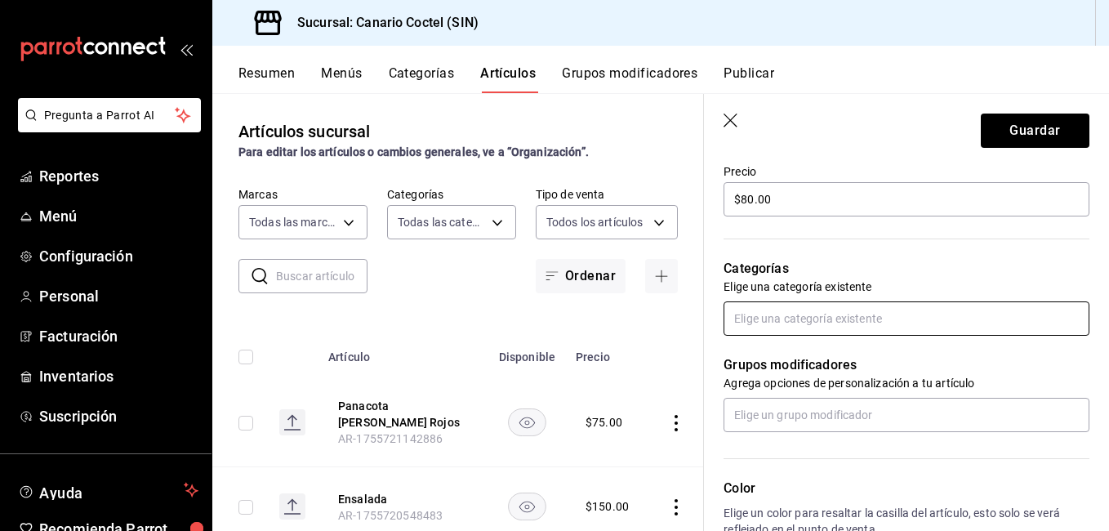
click at [838, 329] on input "text" at bounding box center [906, 318] width 366 height 34
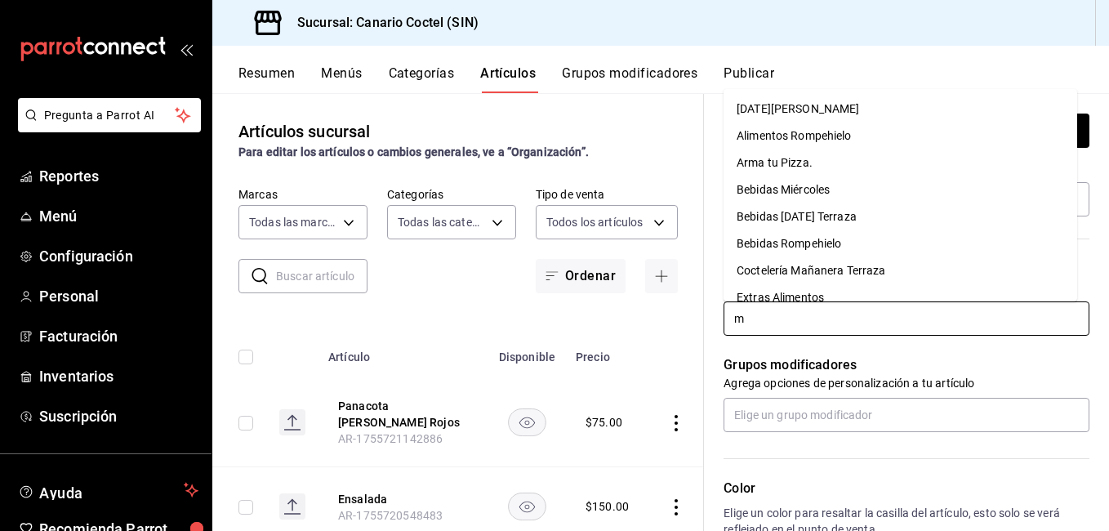
type input "mo"
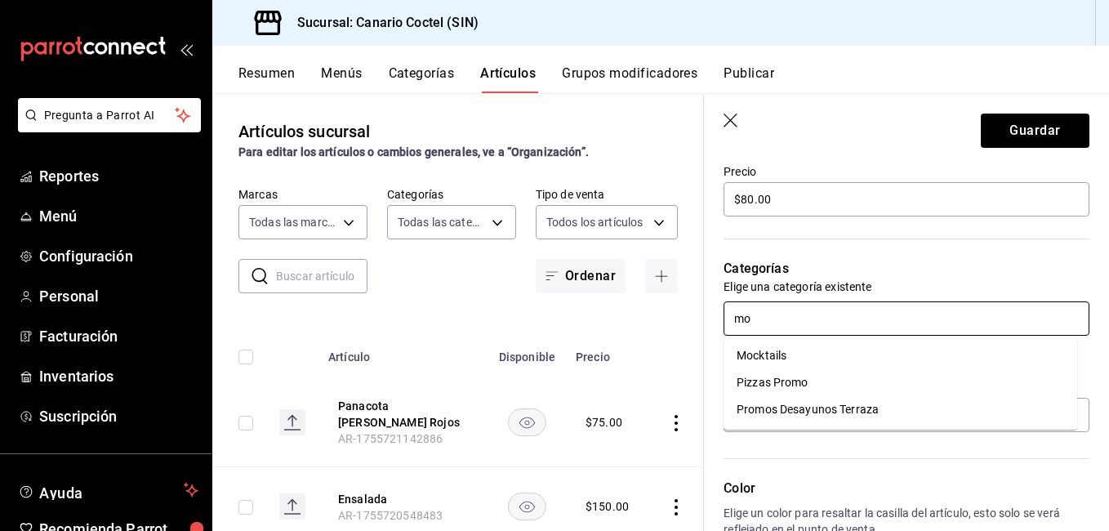
click at [780, 348] on li "Mocktails" at bounding box center [899, 355] width 353 height 27
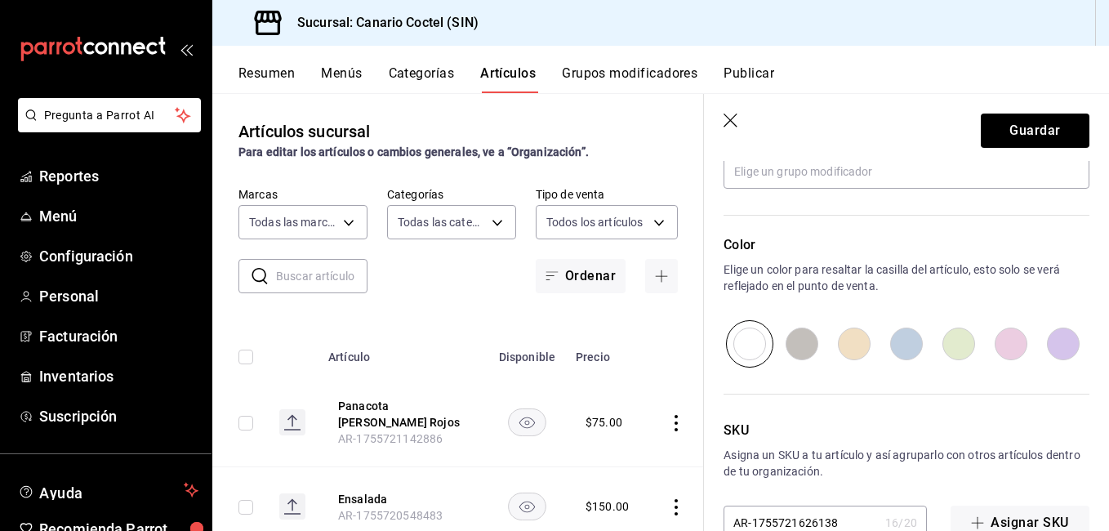
scroll to position [829, 0]
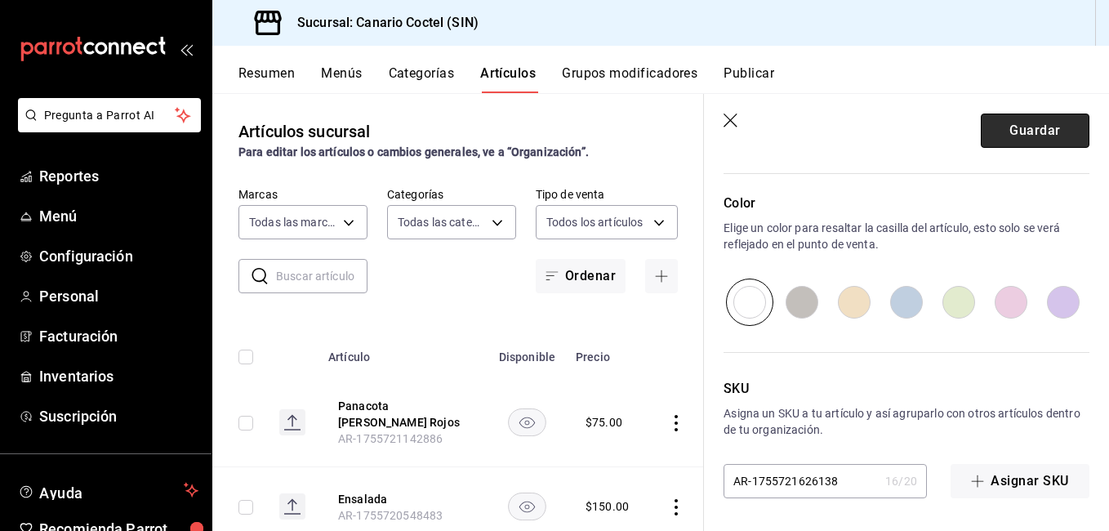
click at [1041, 121] on button "Guardar" at bounding box center [1034, 130] width 109 height 34
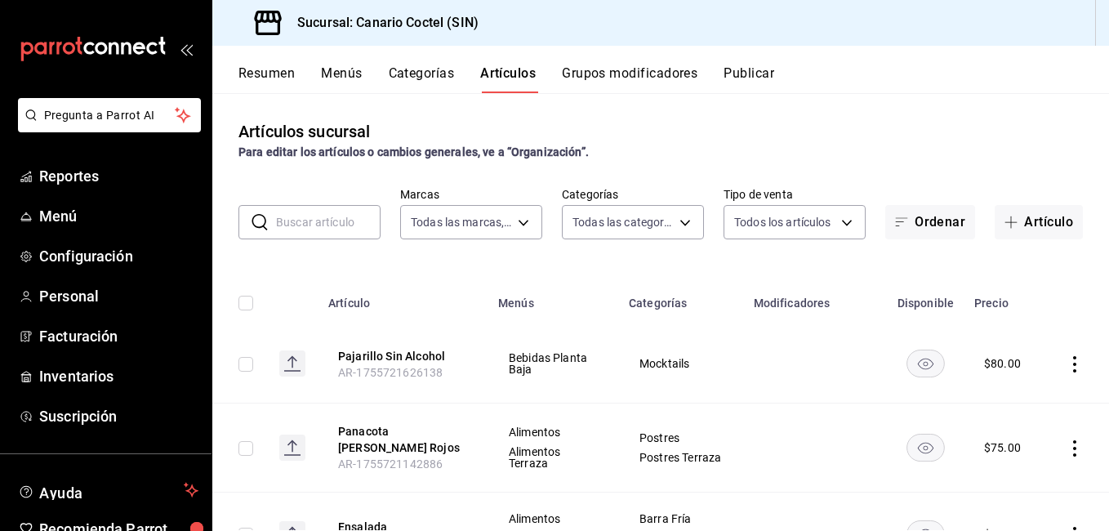
click at [425, 73] on button "Categorías" at bounding box center [422, 79] width 66 height 28
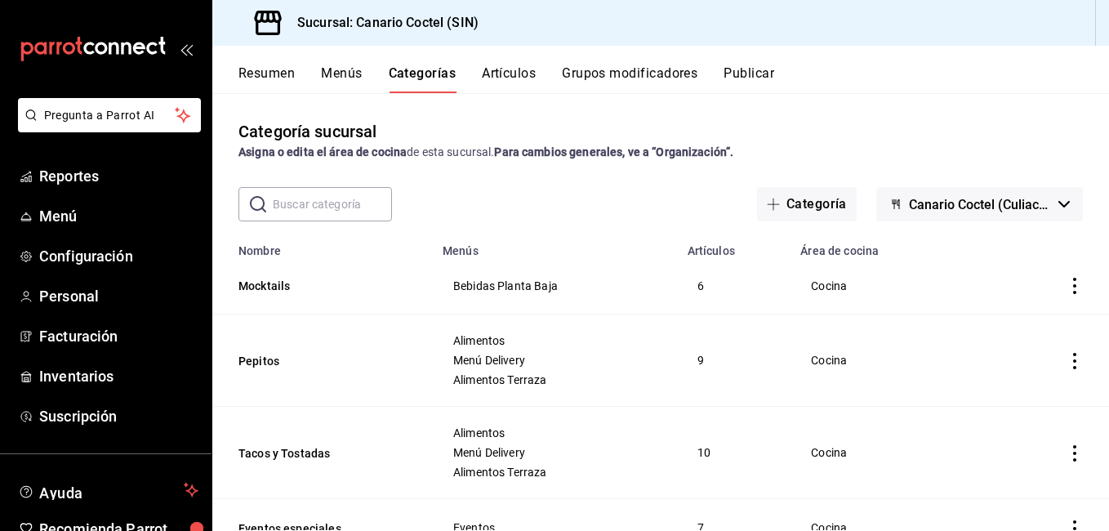
click at [311, 209] on input "text" at bounding box center [332, 204] width 119 height 33
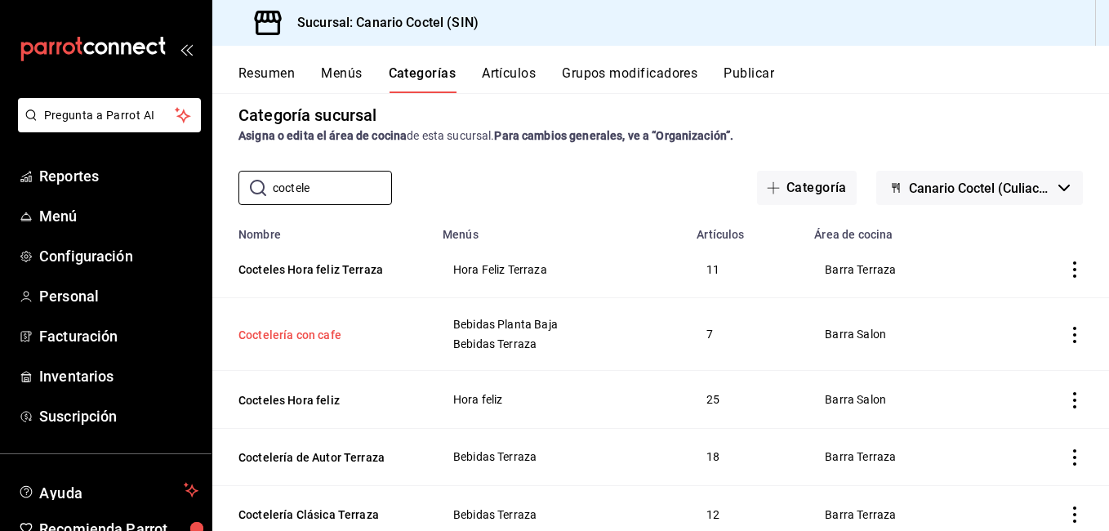
scroll to position [16, 0]
type input "coctele"
click at [314, 336] on button "Coctelería con cafe" at bounding box center [319, 335] width 163 height 16
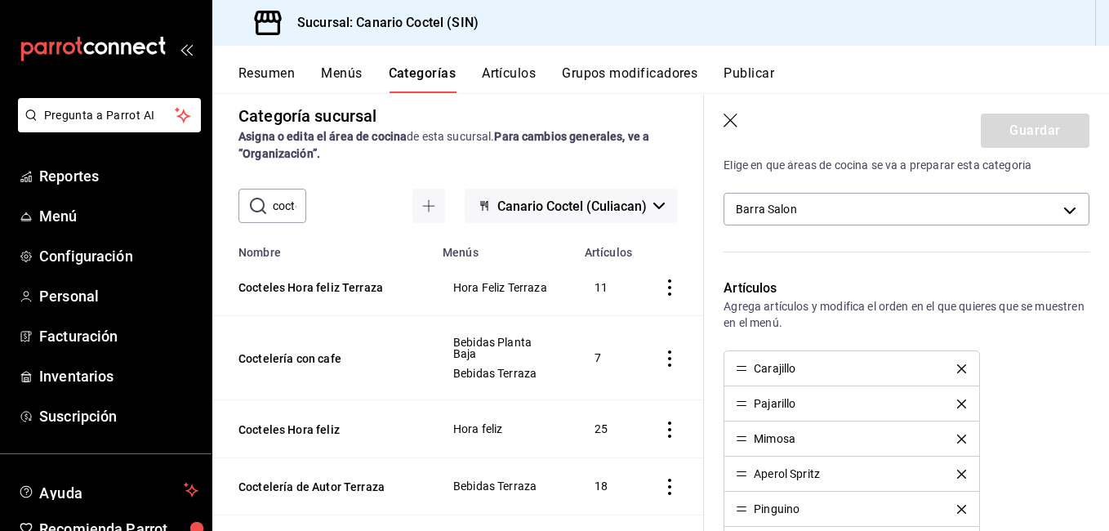
scroll to position [571, 0]
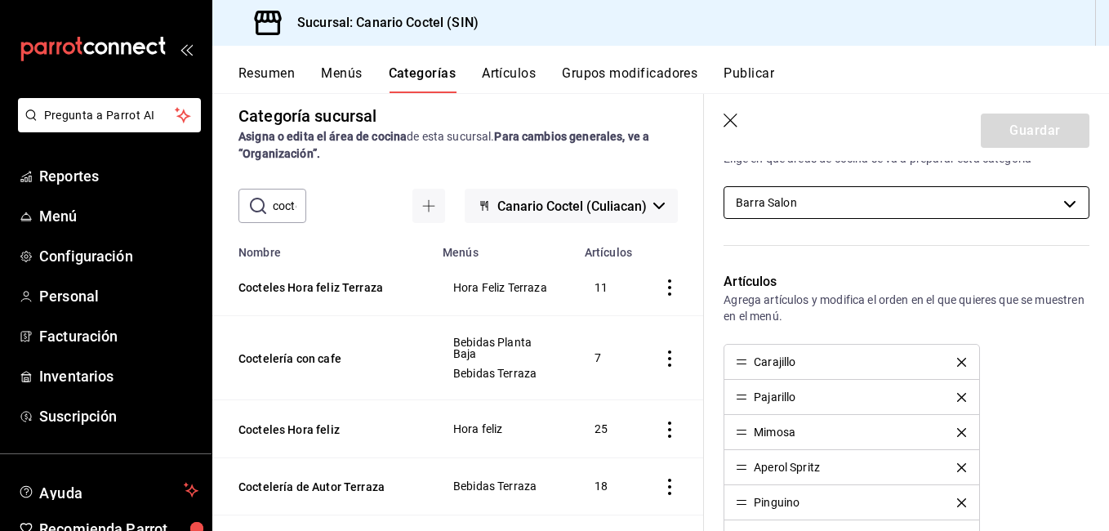
click at [1025, 206] on body "Pregunta a Parrot AI Reportes Menú Configuración Personal Facturación Inventari…" at bounding box center [554, 265] width 1109 height 531
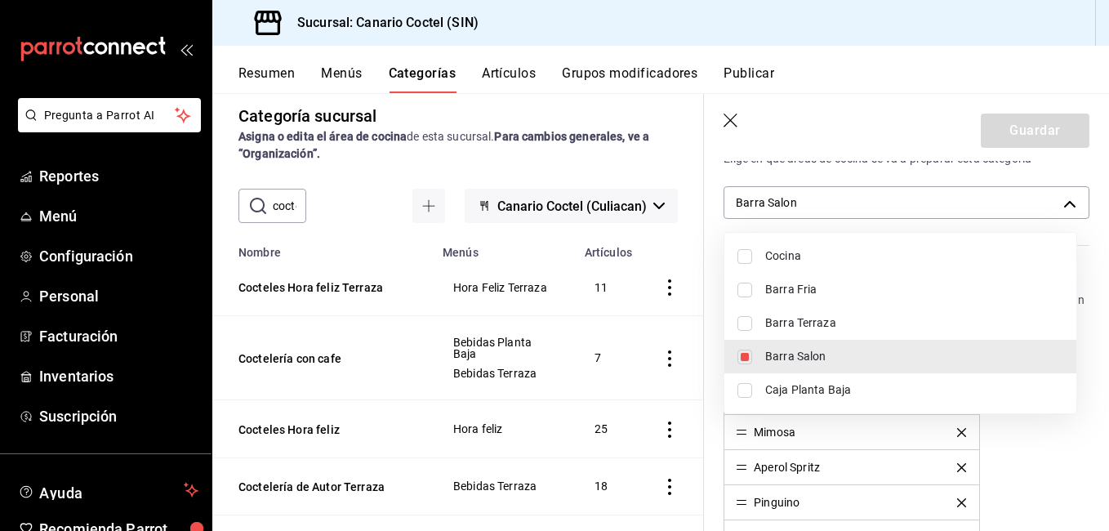
click at [1025, 207] on div at bounding box center [554, 265] width 1109 height 531
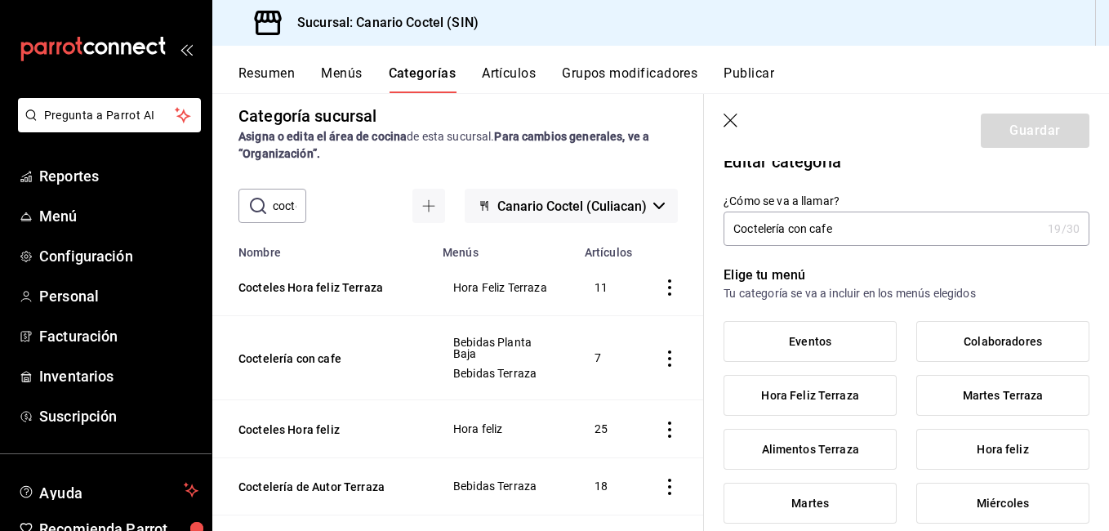
scroll to position [0, 0]
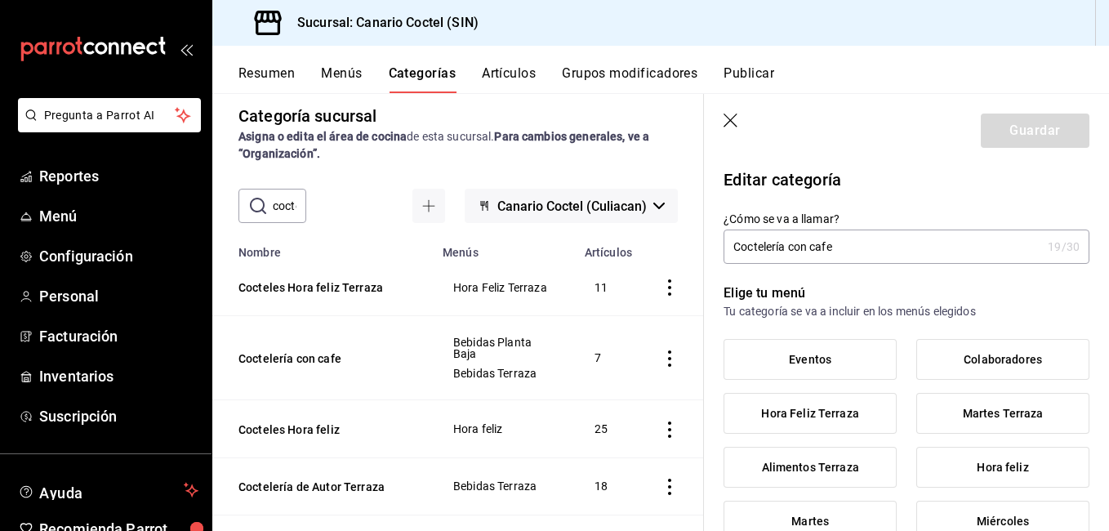
click at [879, 253] on input "Coctelería con cafe" at bounding box center [882, 246] width 318 height 33
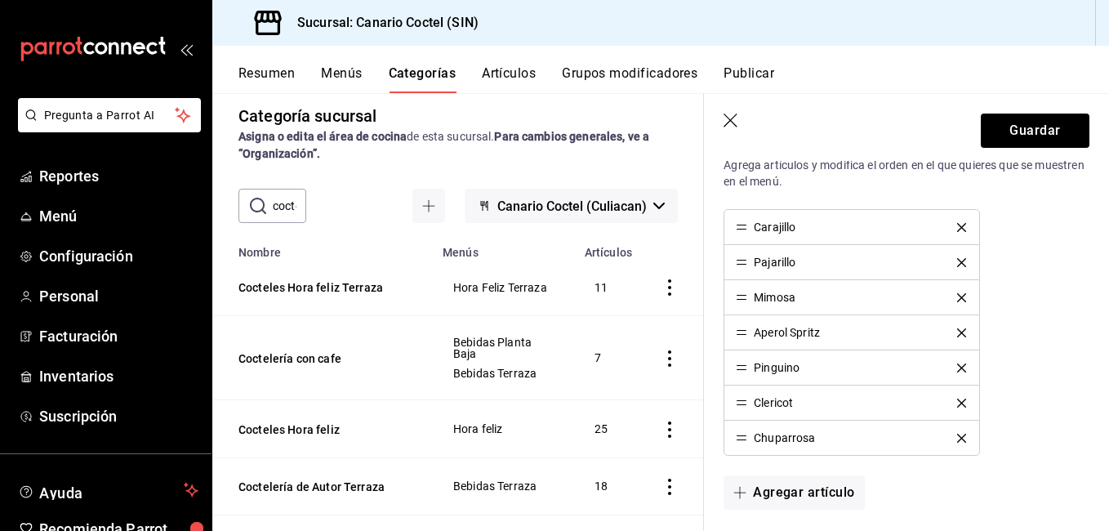
scroll to position [735, 0]
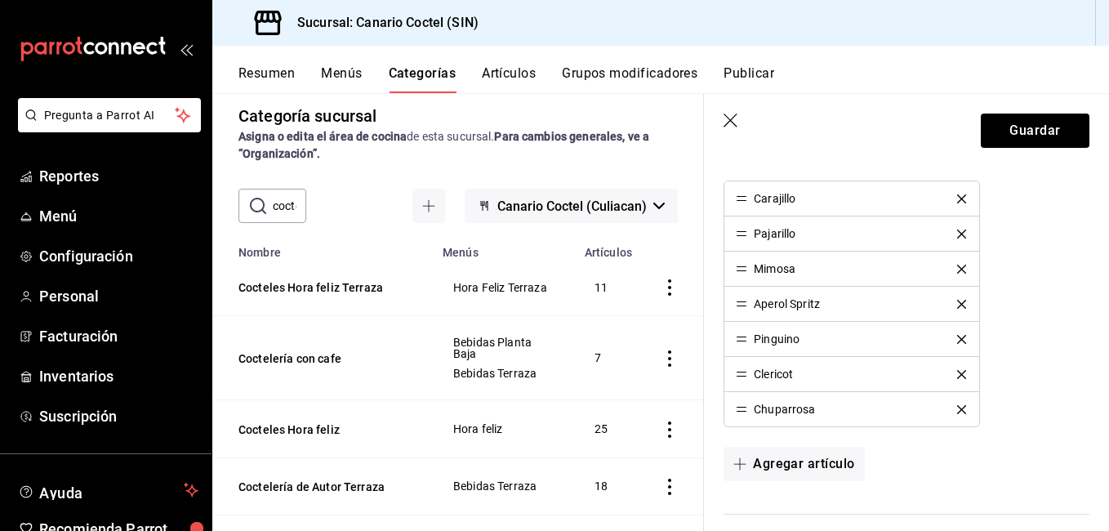
type input "Coctelería con cafe y brunch"
click at [957, 196] on icon "delete" at bounding box center [961, 198] width 9 height 9
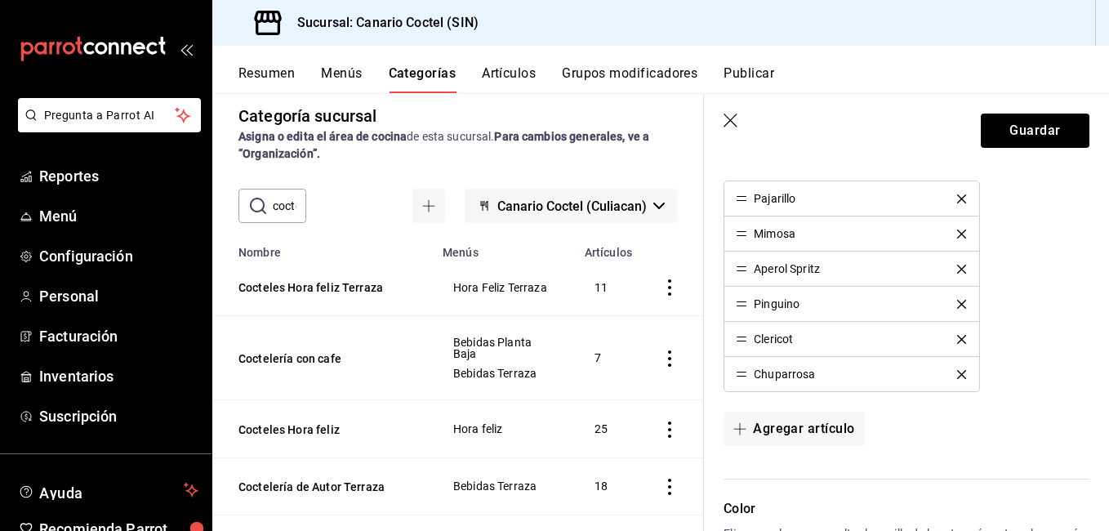
click at [957, 196] on icon "delete" at bounding box center [961, 198] width 9 height 9
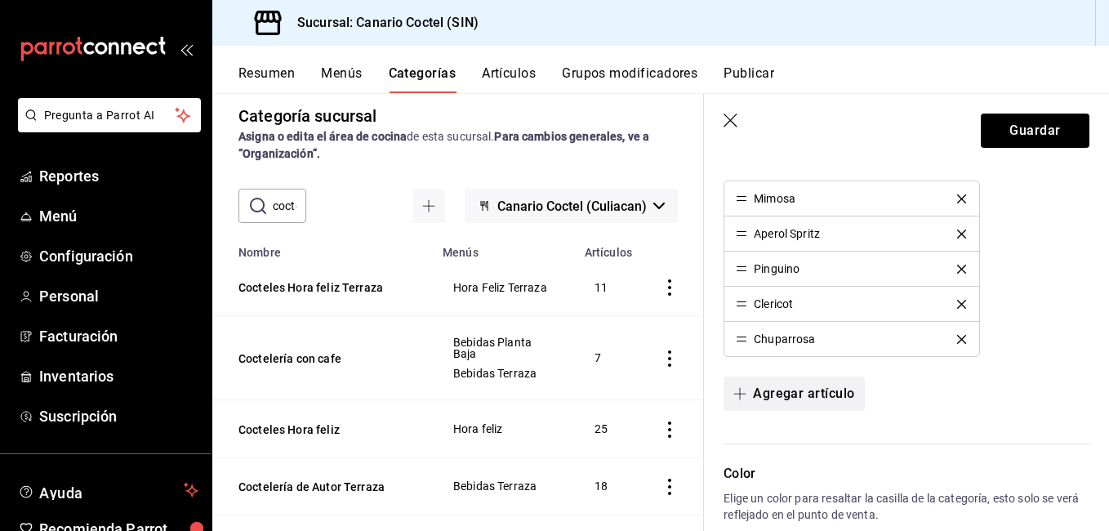
click at [791, 387] on button "Agregar artículo" at bounding box center [793, 393] width 140 height 34
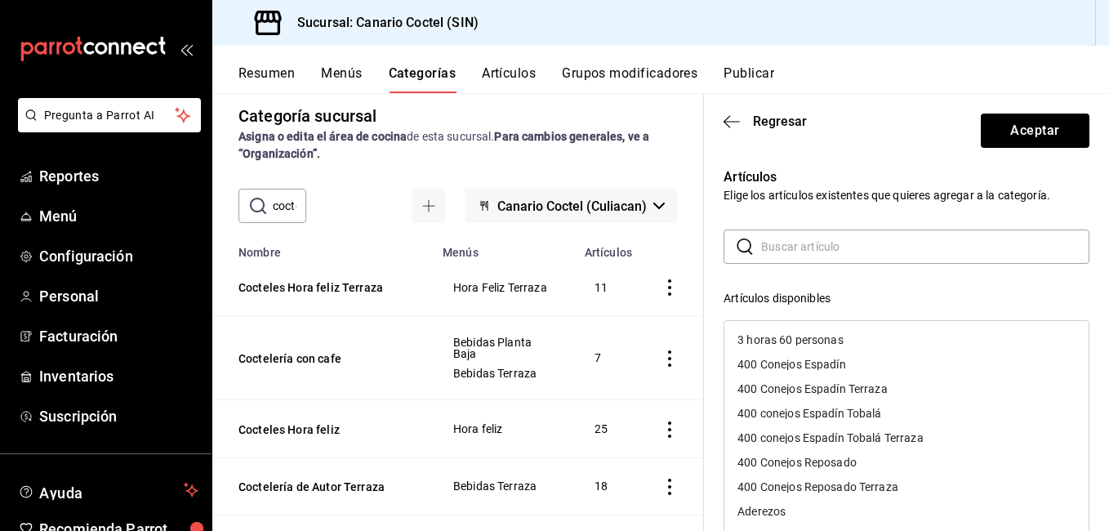
click at [825, 247] on input "text" at bounding box center [925, 246] width 328 height 33
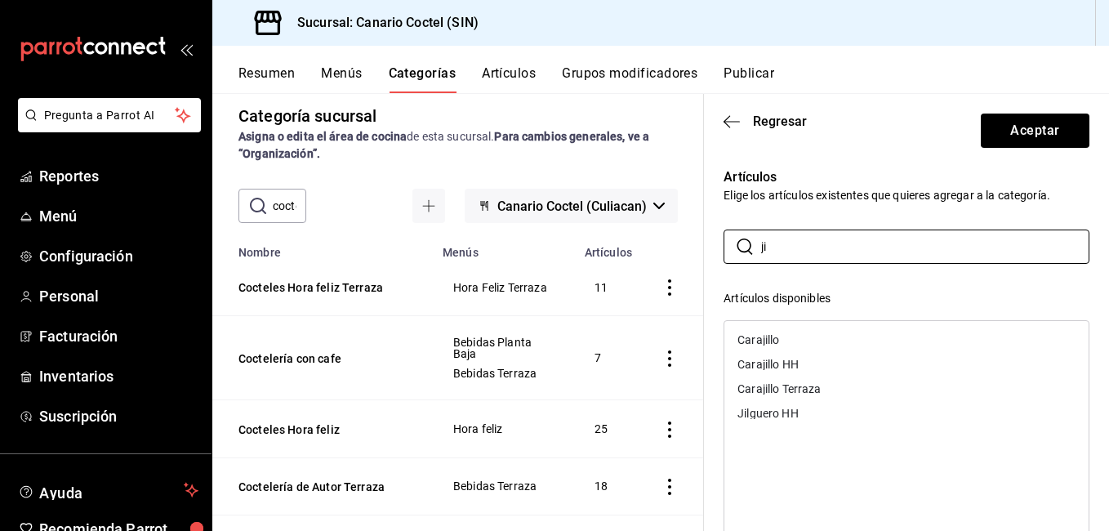
type input "j"
type input "c"
click at [794, 343] on div "Café Americano" at bounding box center [778, 339] width 82 height 11
click at [839, 249] on input "amer" at bounding box center [925, 246] width 328 height 33
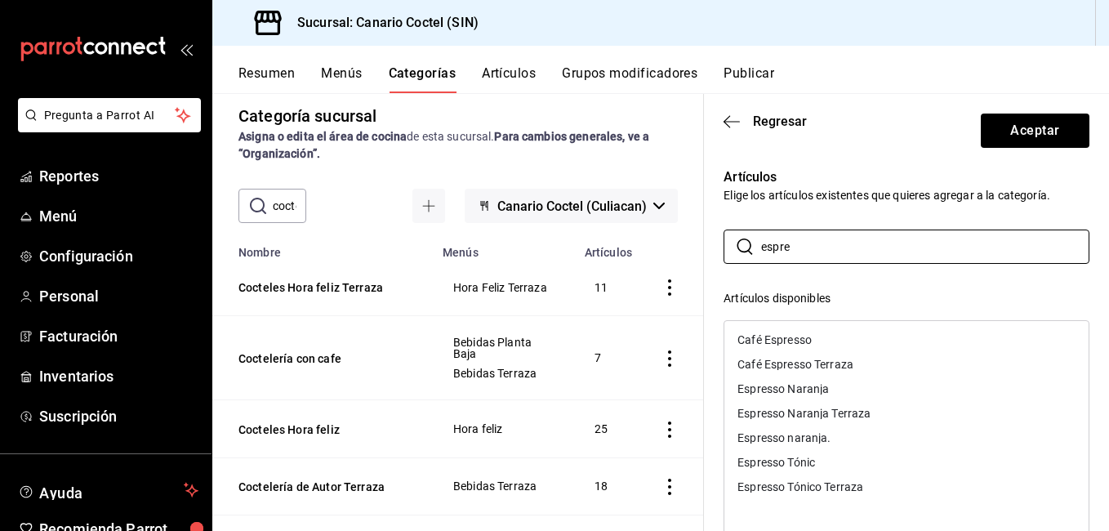
click at [789, 336] on div "Café Espresso" at bounding box center [774, 339] width 74 height 11
click at [833, 259] on input "espre" at bounding box center [925, 246] width 328 height 33
click at [831, 259] on input "espre" at bounding box center [925, 246] width 328 height 33
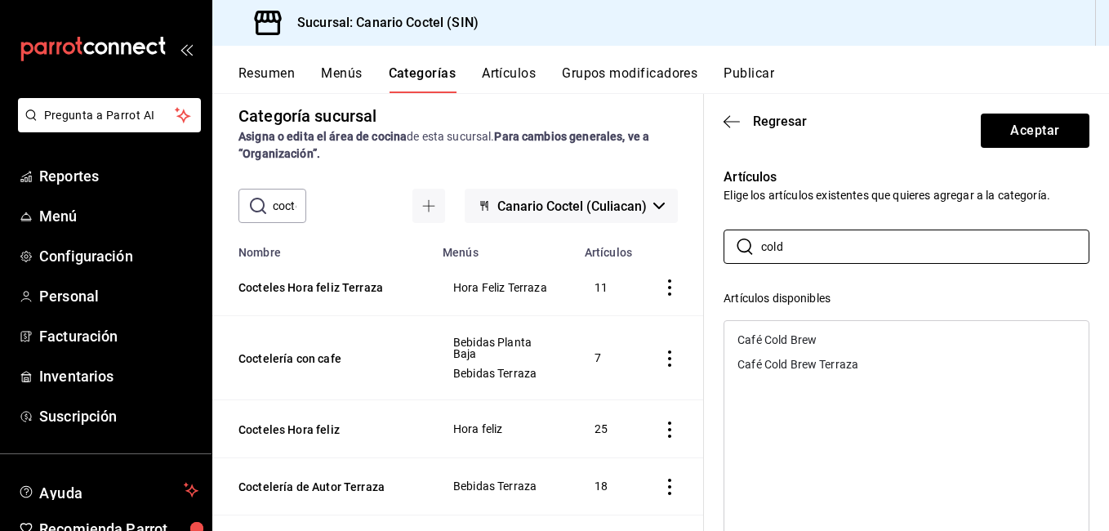
click at [787, 338] on div "Café Cold Brew" at bounding box center [776, 339] width 79 height 11
click at [809, 255] on input "cold" at bounding box center [925, 246] width 328 height 33
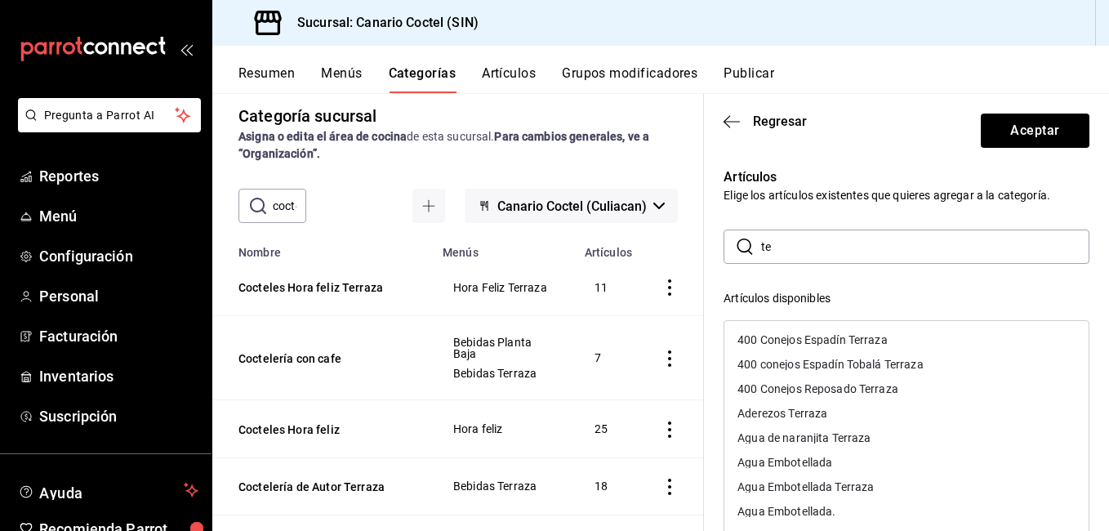
type input "t"
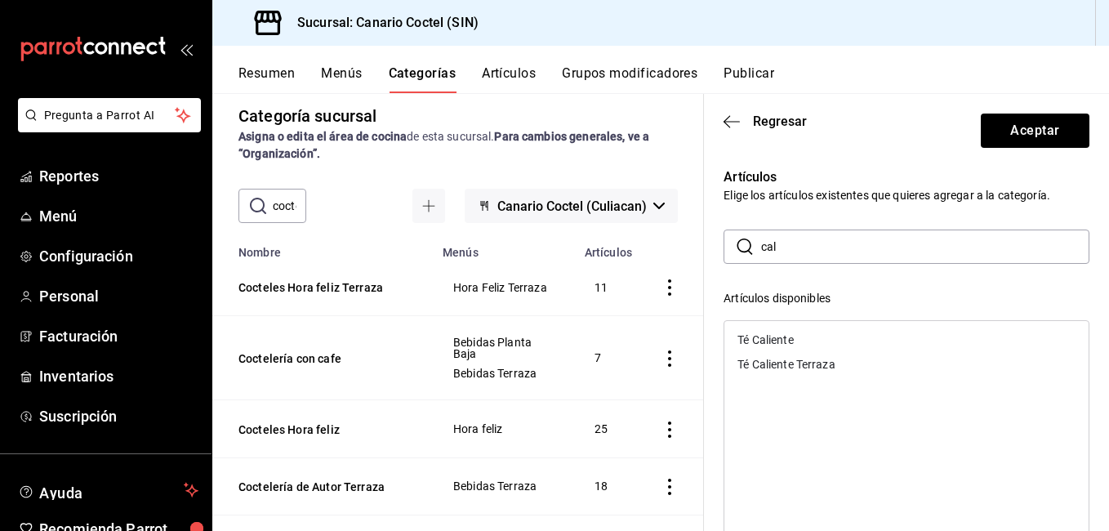
click at [784, 336] on div "Té Caliente" at bounding box center [765, 339] width 56 height 11
click at [809, 256] on input "cal" at bounding box center [925, 246] width 328 height 33
click at [784, 335] on div "Cafe Latte" at bounding box center [764, 339] width 54 height 11
click at [803, 260] on input "latt" at bounding box center [925, 246] width 328 height 33
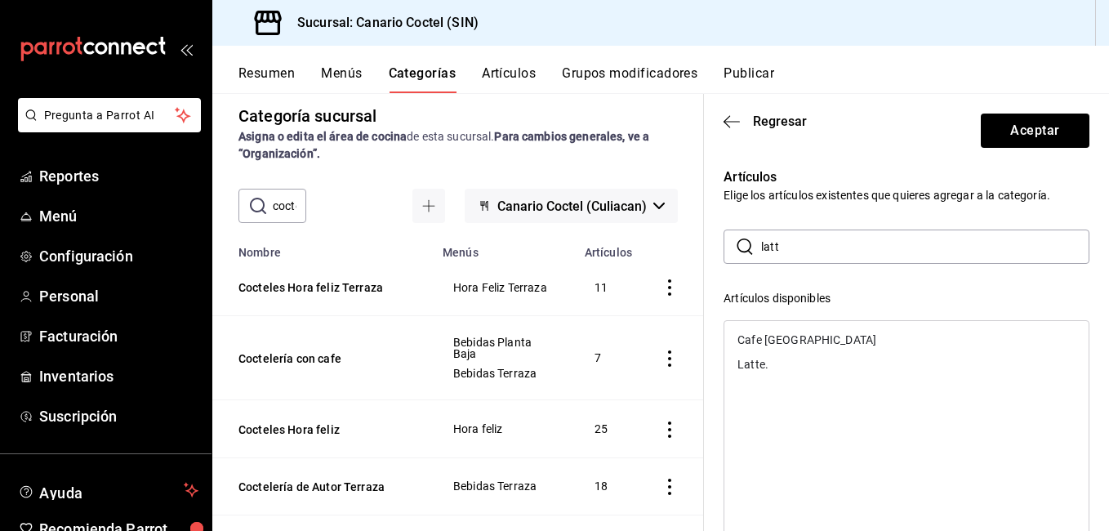
click at [803, 260] on input "latt" at bounding box center [925, 246] width 328 height 33
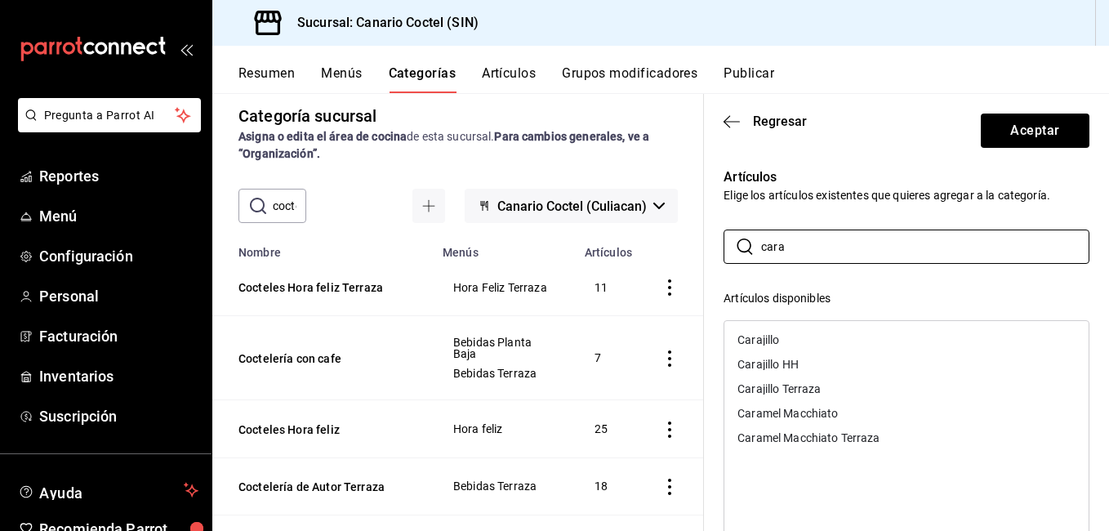
click at [802, 411] on div "Caramel Macchiato" at bounding box center [787, 412] width 100 height 11
click at [822, 248] on input "cara" at bounding box center [925, 246] width 328 height 33
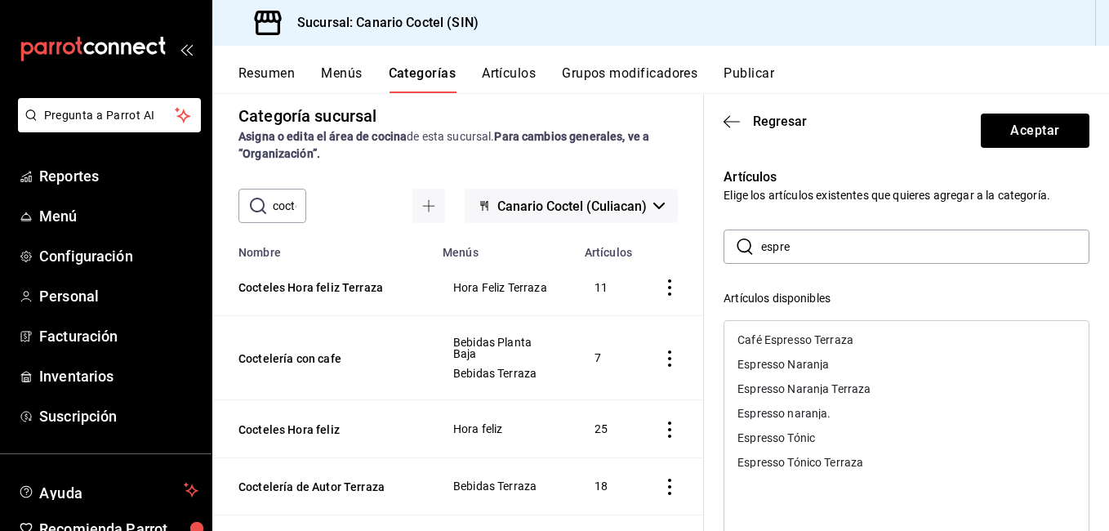
click at [800, 435] on div "Espresso Tónic" at bounding box center [776, 437] width 78 height 11
click at [819, 358] on div "Espresso Naranja" at bounding box center [906, 364] width 364 height 24
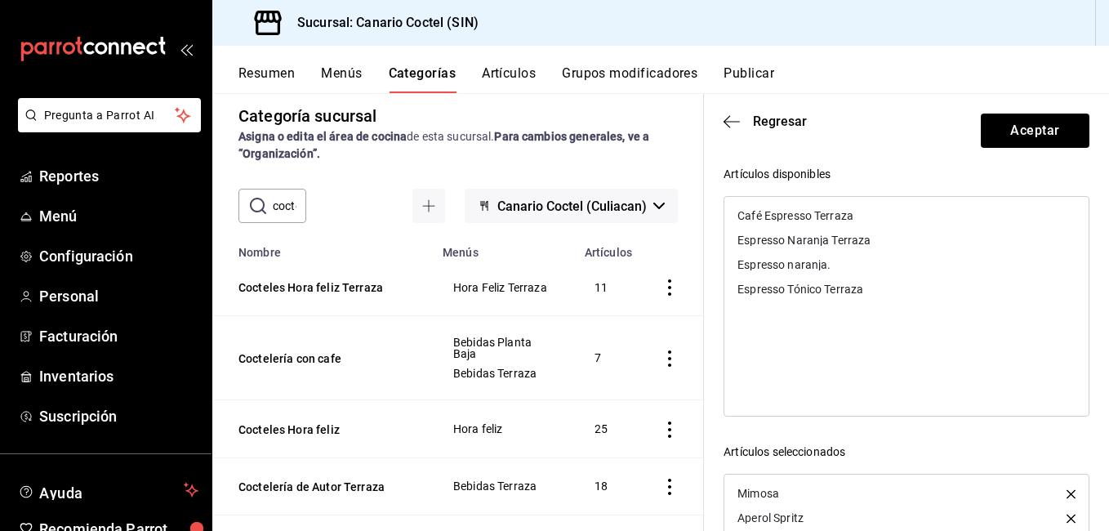
scroll to position [69, 0]
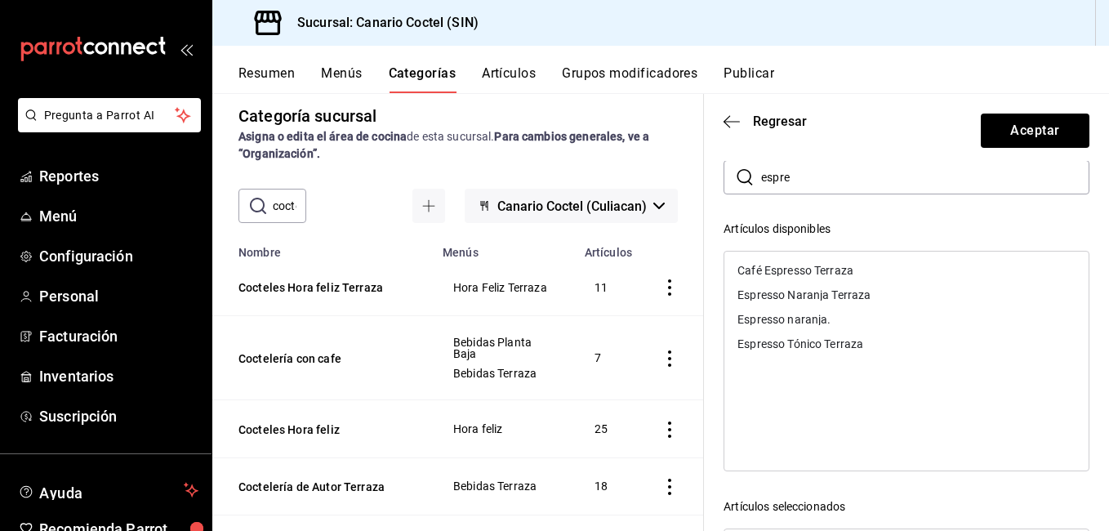
click at [807, 181] on input "espre" at bounding box center [925, 177] width 328 height 33
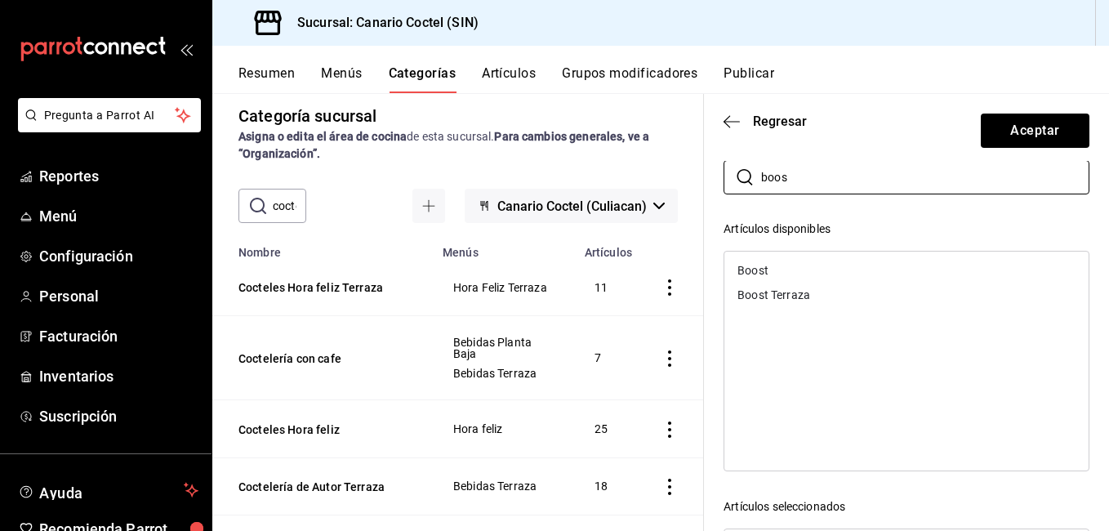
type input "boos"
click at [782, 266] on div "Boost" at bounding box center [906, 270] width 364 height 24
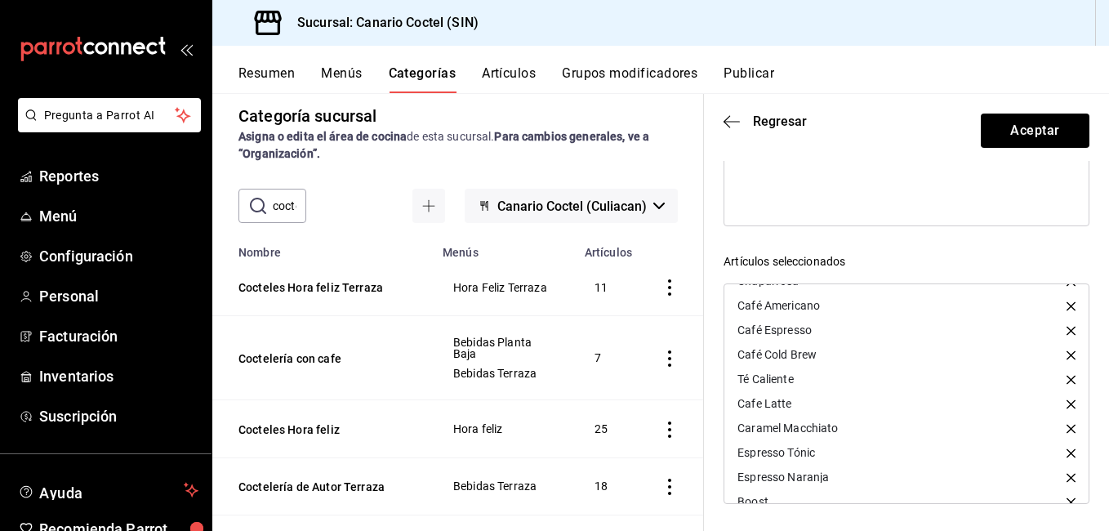
scroll to position [137, 0]
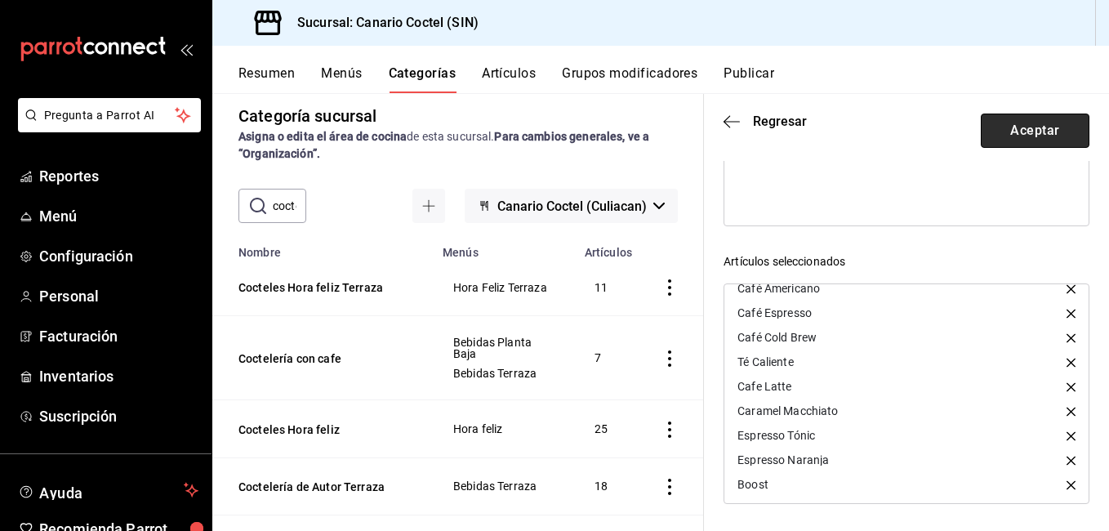
click at [1037, 128] on button "Aceptar" at bounding box center [1034, 130] width 109 height 34
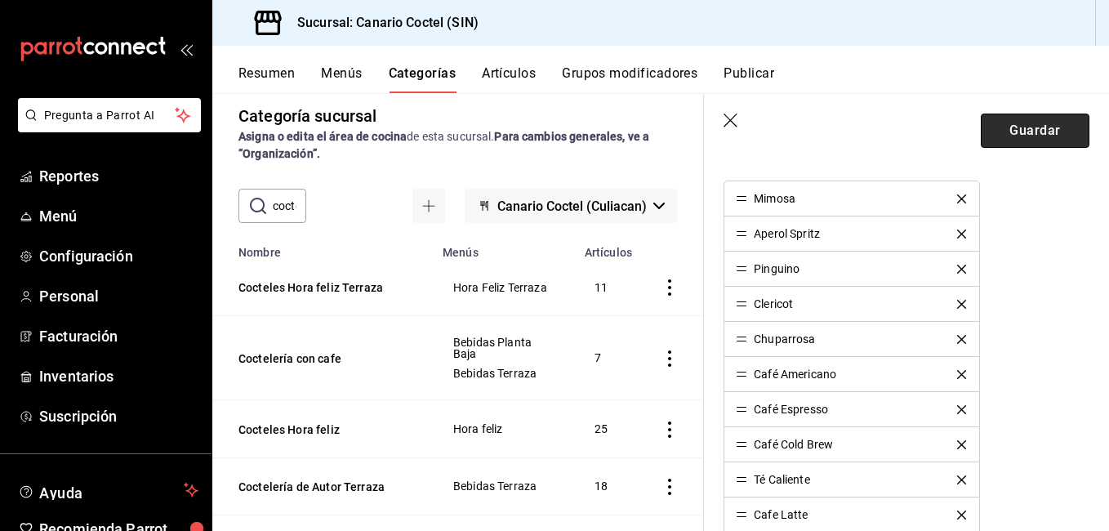
click at [1038, 128] on button "Guardar" at bounding box center [1034, 130] width 109 height 34
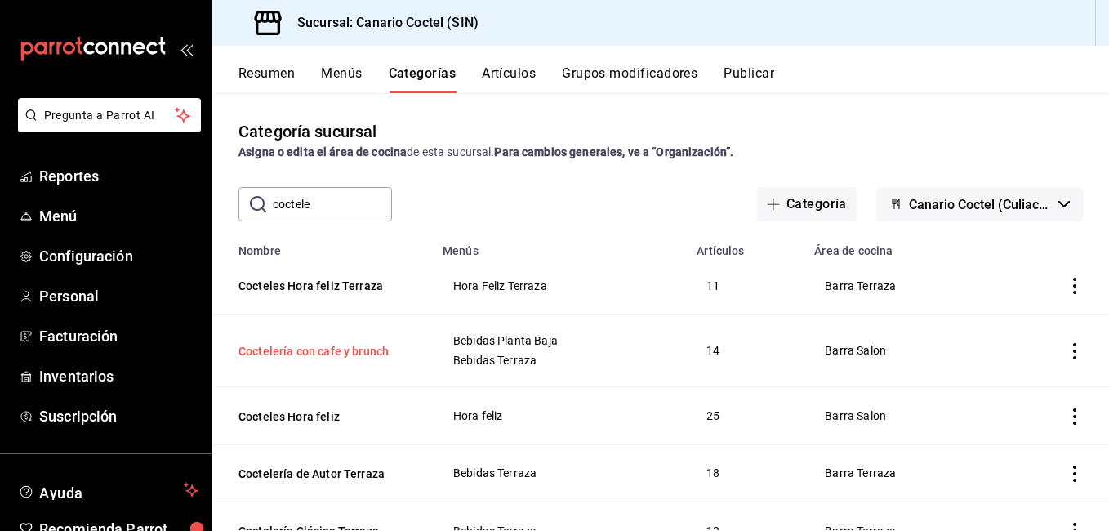
click at [350, 350] on button "Coctelería con cafe y brunch" at bounding box center [319, 351] width 163 height 16
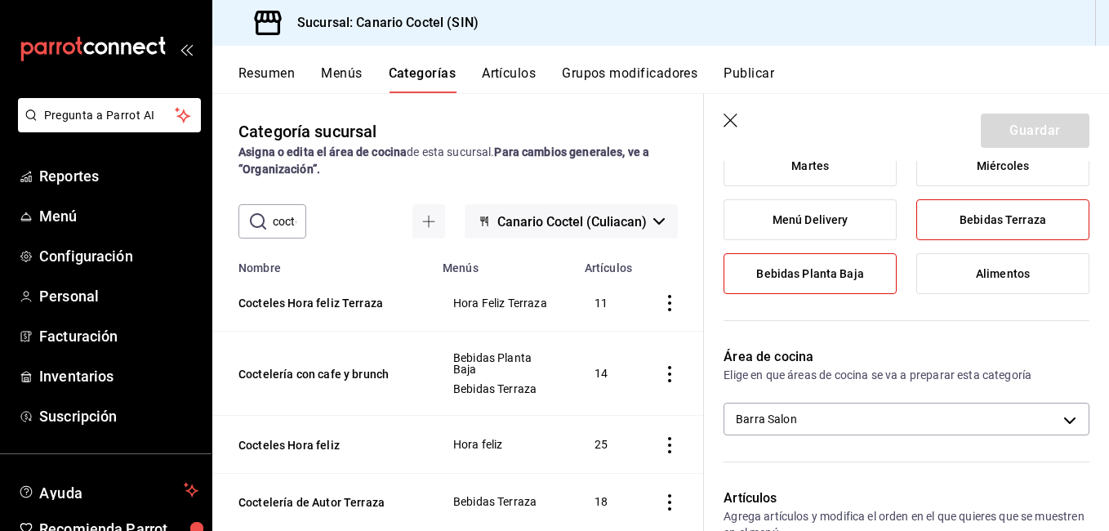
scroll to position [327, 0]
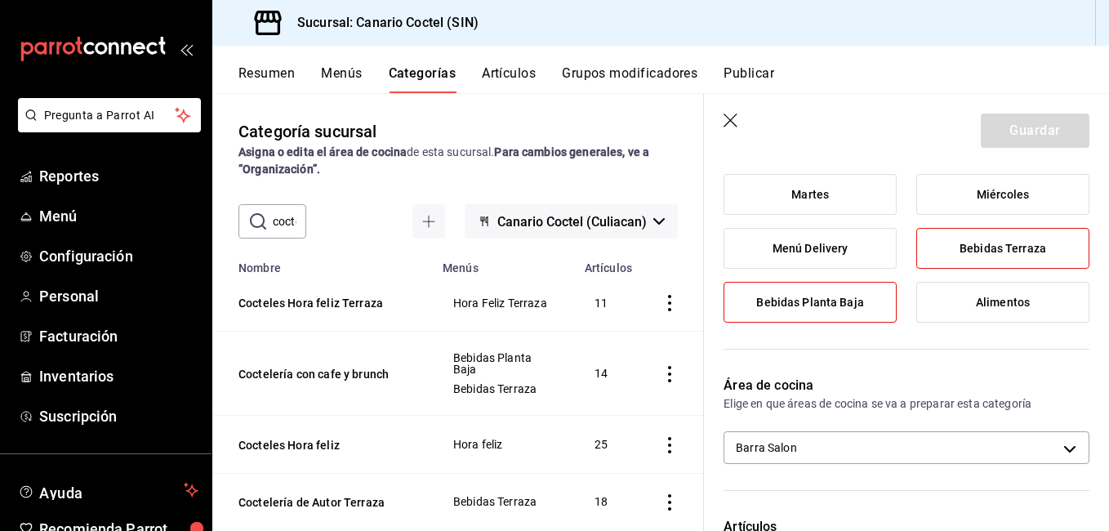
click at [728, 117] on icon "button" at bounding box center [731, 121] width 16 height 16
click at [728, 118] on icon "button" at bounding box center [731, 121] width 16 height 16
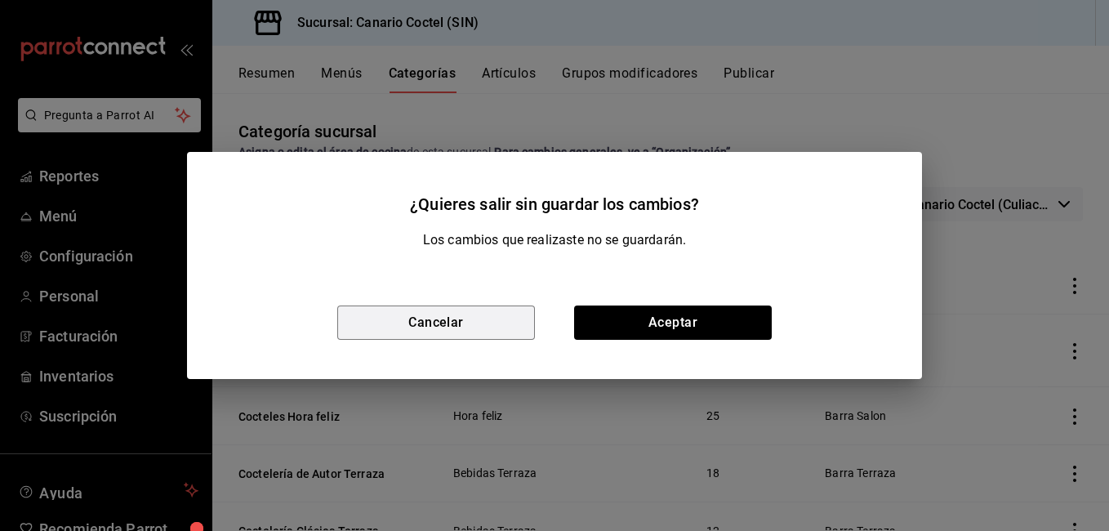
click at [474, 319] on button "Cancelar" at bounding box center [436, 322] width 198 height 34
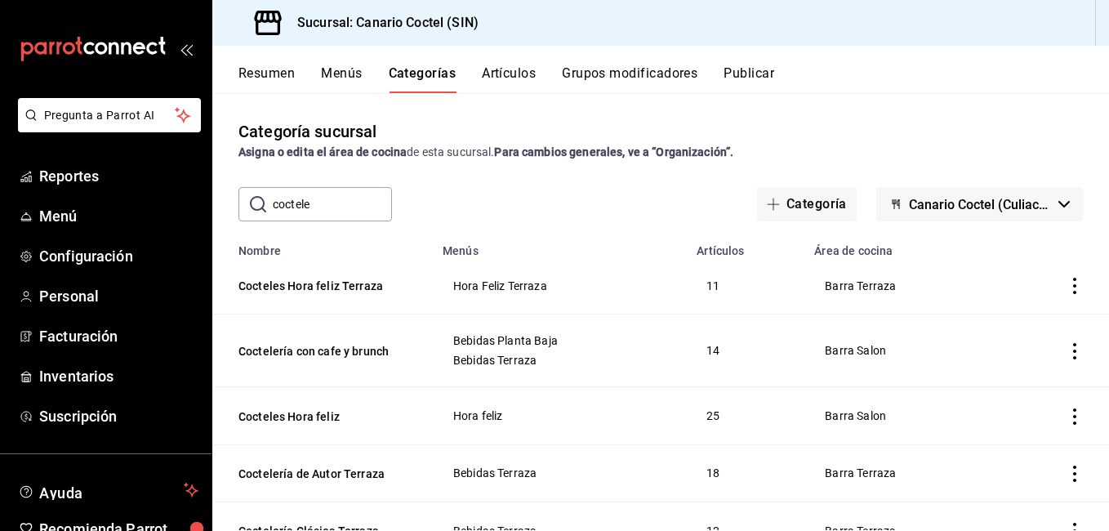
click at [325, 207] on input "coctele" at bounding box center [332, 204] width 119 height 33
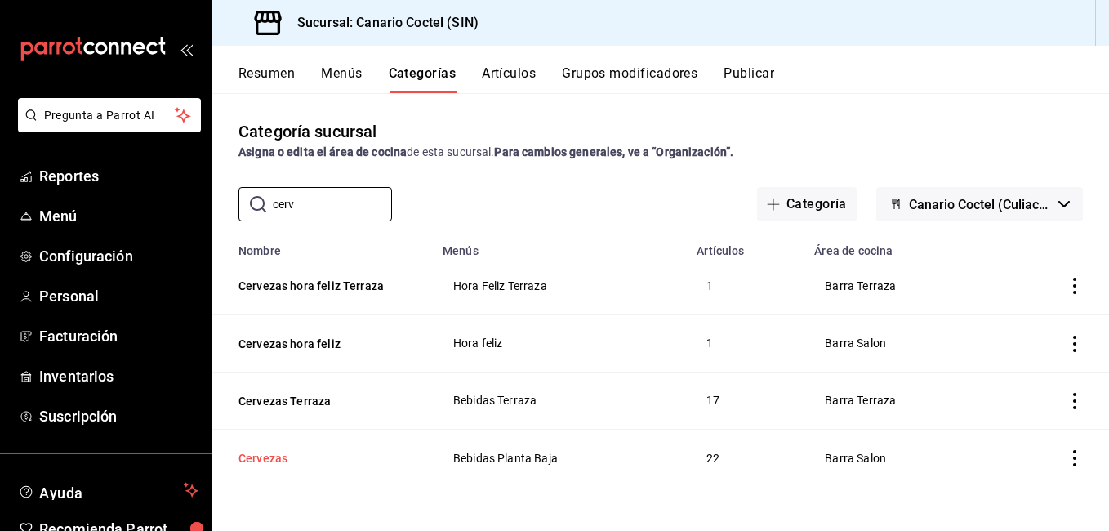
type input "cerv"
click at [276, 456] on button "Cervezas" at bounding box center [319, 458] width 163 height 16
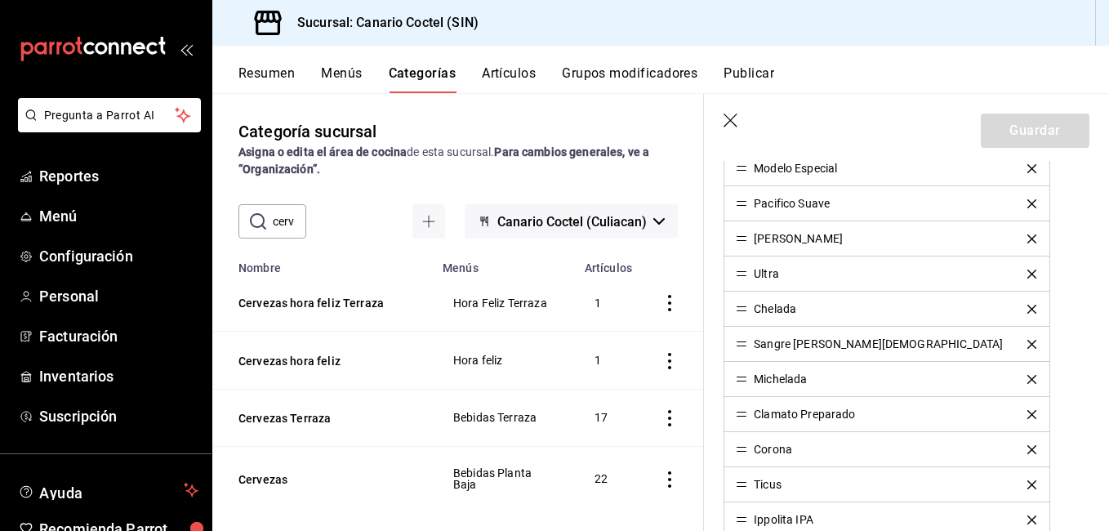
scroll to position [735, 0]
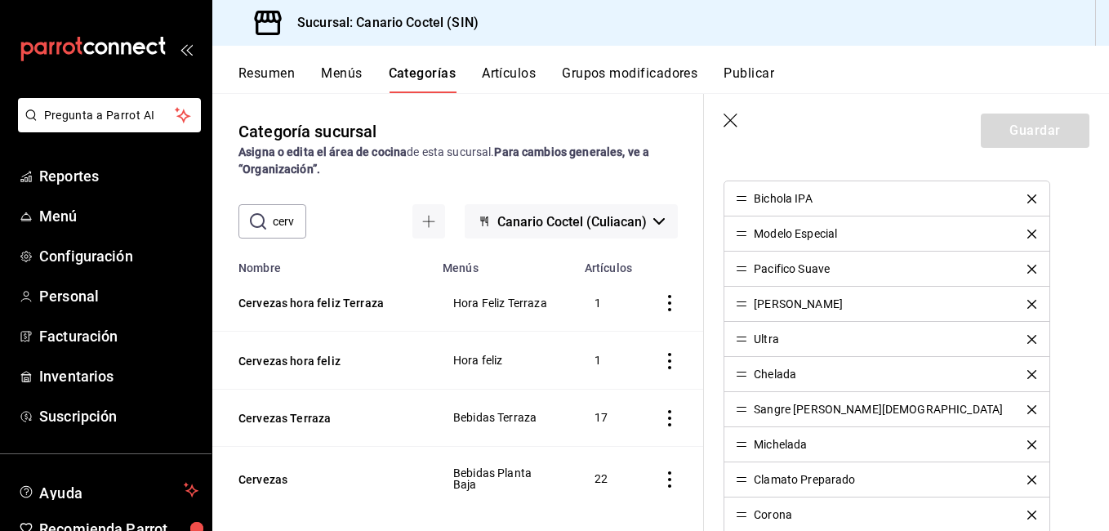
click at [1027, 195] on icon "delete" at bounding box center [1031, 198] width 9 height 9
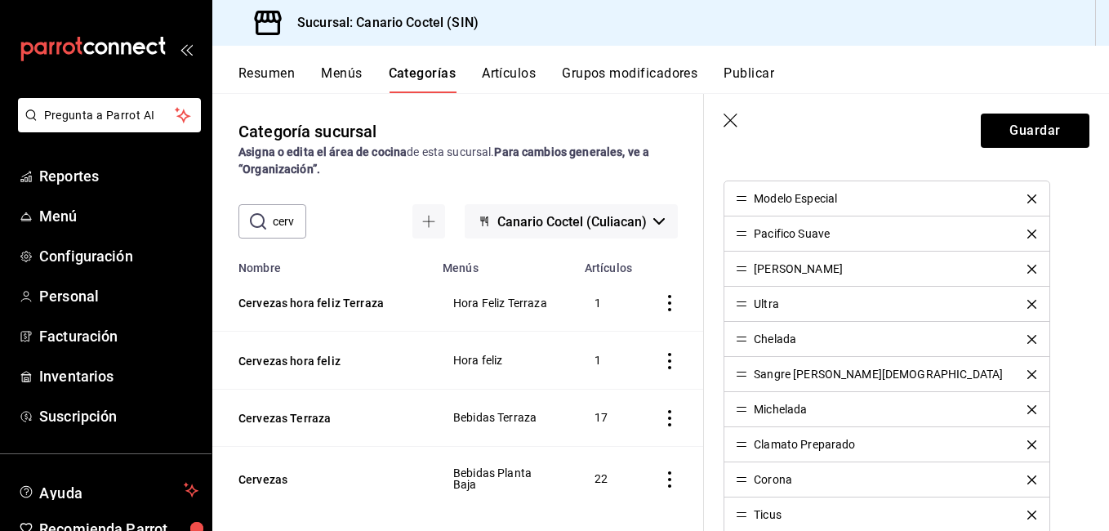
click at [1027, 195] on icon "delete" at bounding box center [1031, 198] width 9 height 9
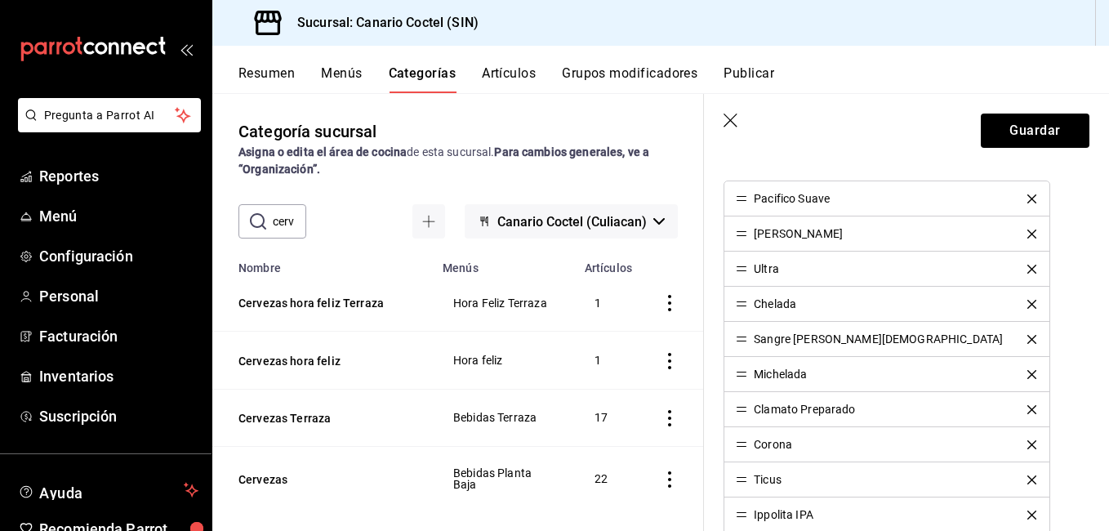
click at [1027, 195] on icon "delete" at bounding box center [1031, 198] width 9 height 9
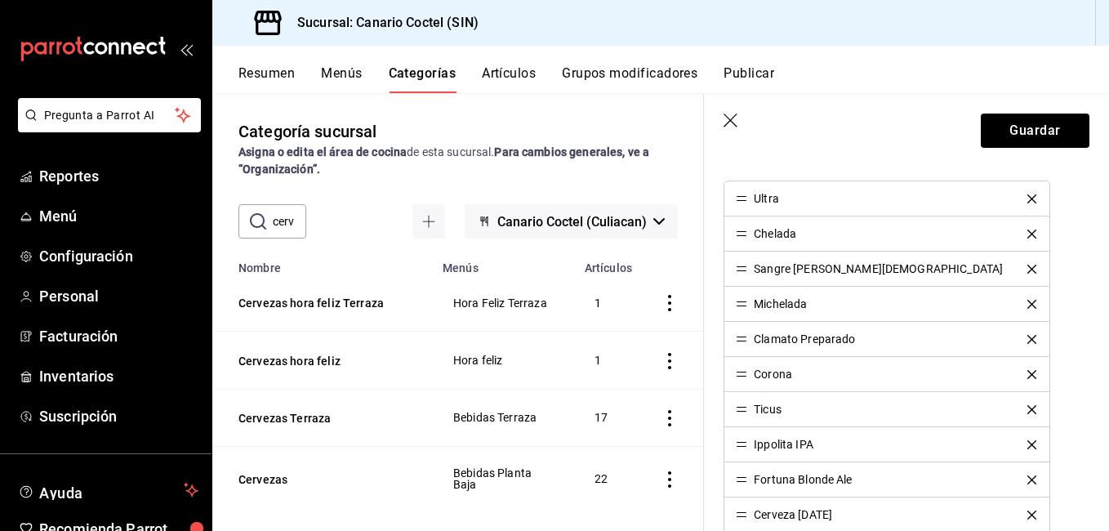
click at [1027, 195] on icon "delete" at bounding box center [1031, 198] width 9 height 9
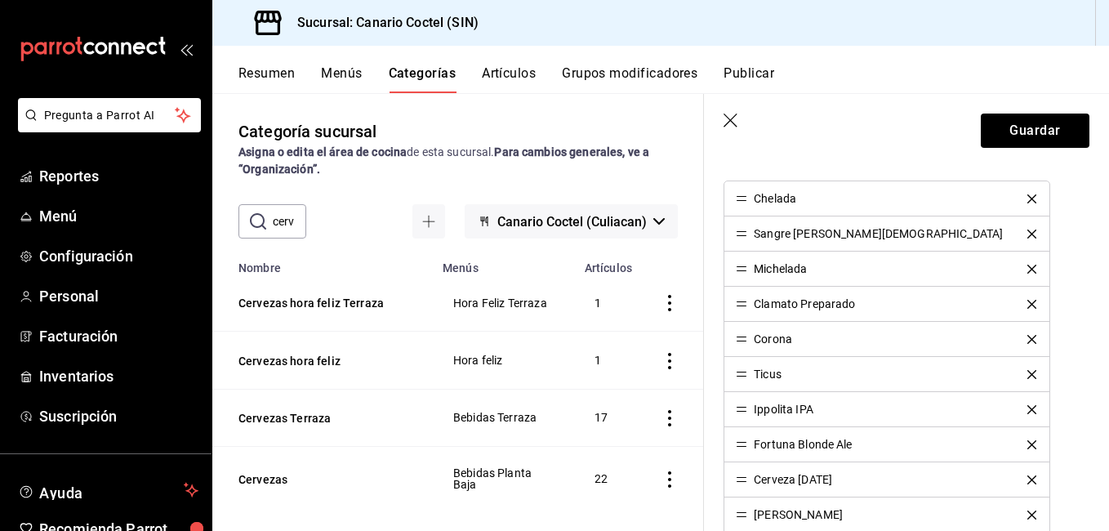
click at [1027, 195] on icon "delete" at bounding box center [1031, 198] width 9 height 9
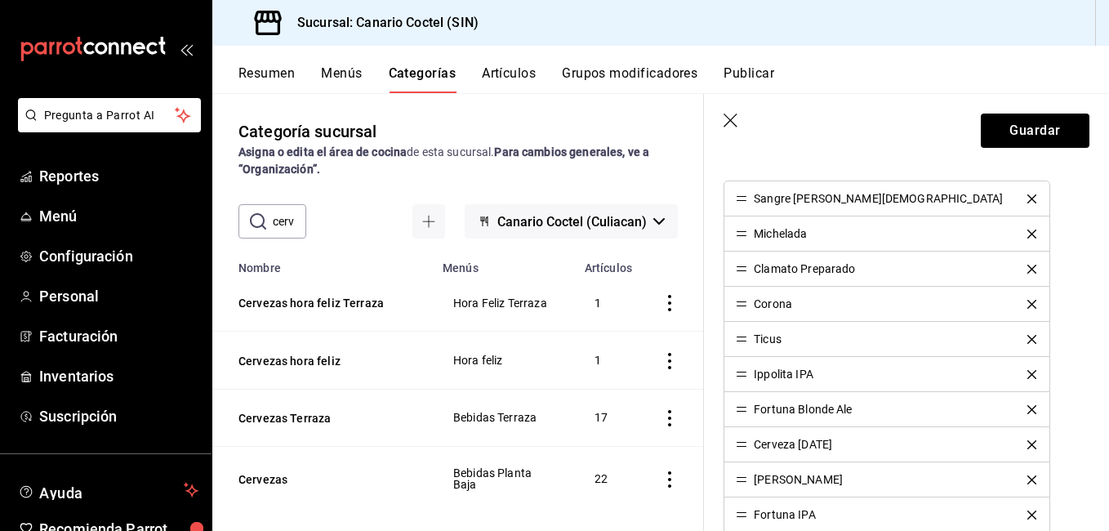
click at [1027, 195] on icon "delete" at bounding box center [1031, 198] width 9 height 9
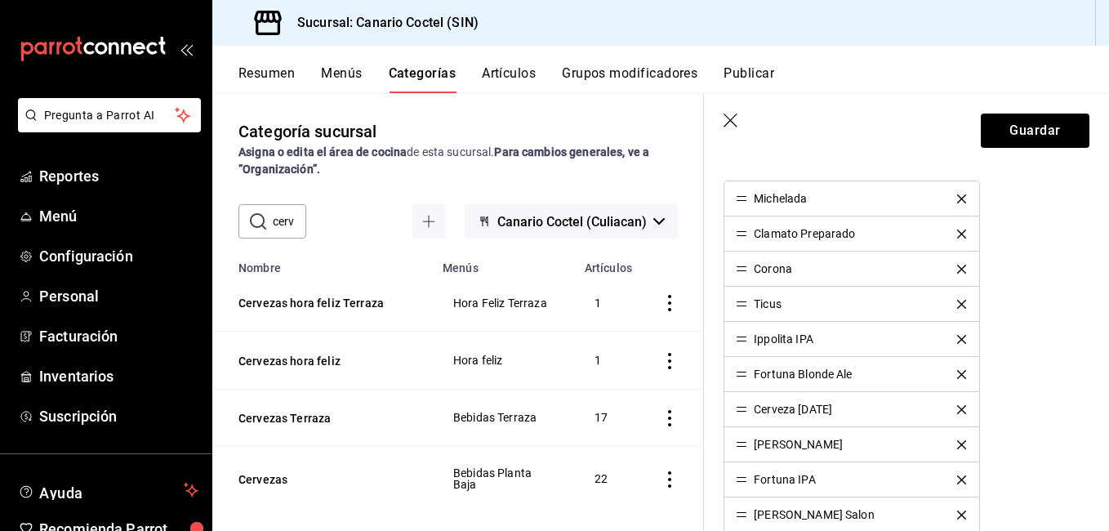
click at [957, 195] on icon "delete" at bounding box center [961, 198] width 9 height 9
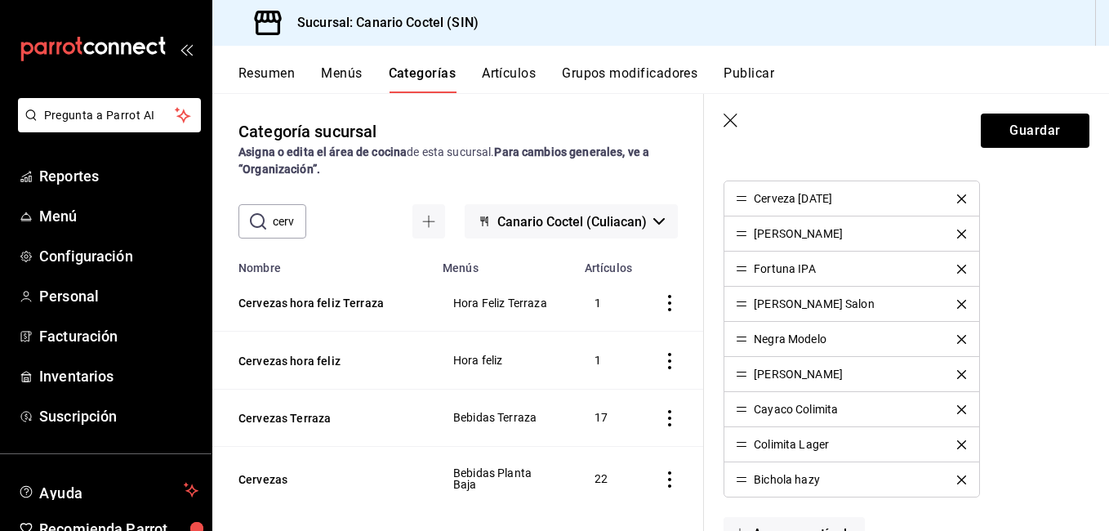
click at [957, 195] on icon "delete" at bounding box center [961, 198] width 9 height 9
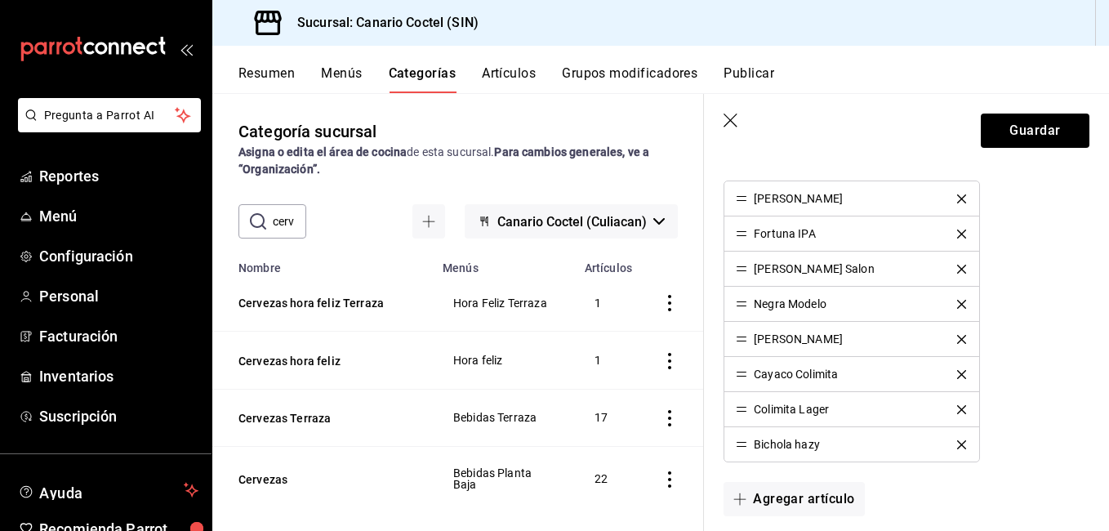
click at [957, 195] on icon "delete" at bounding box center [961, 198] width 9 height 9
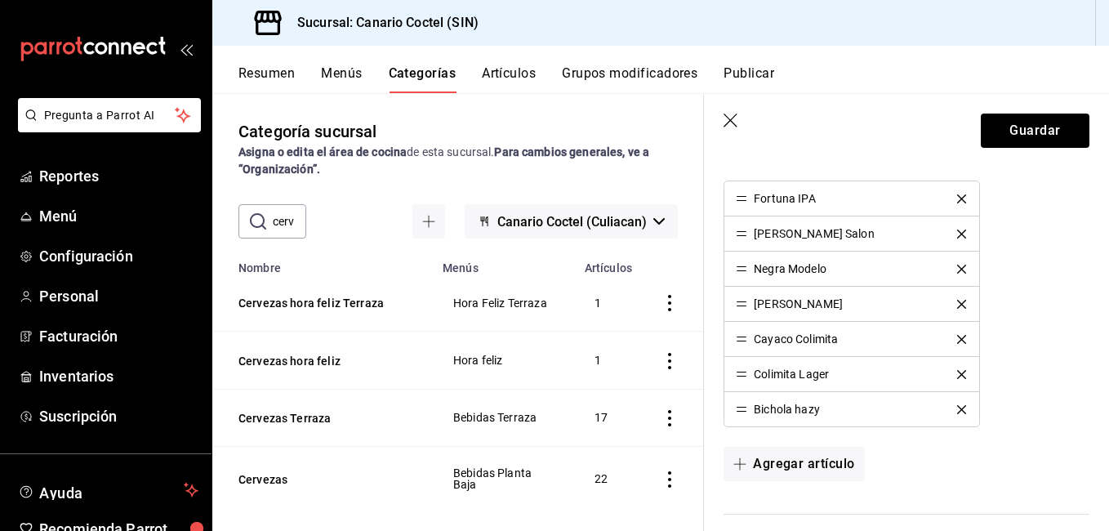
click at [957, 195] on icon "delete" at bounding box center [961, 198] width 9 height 9
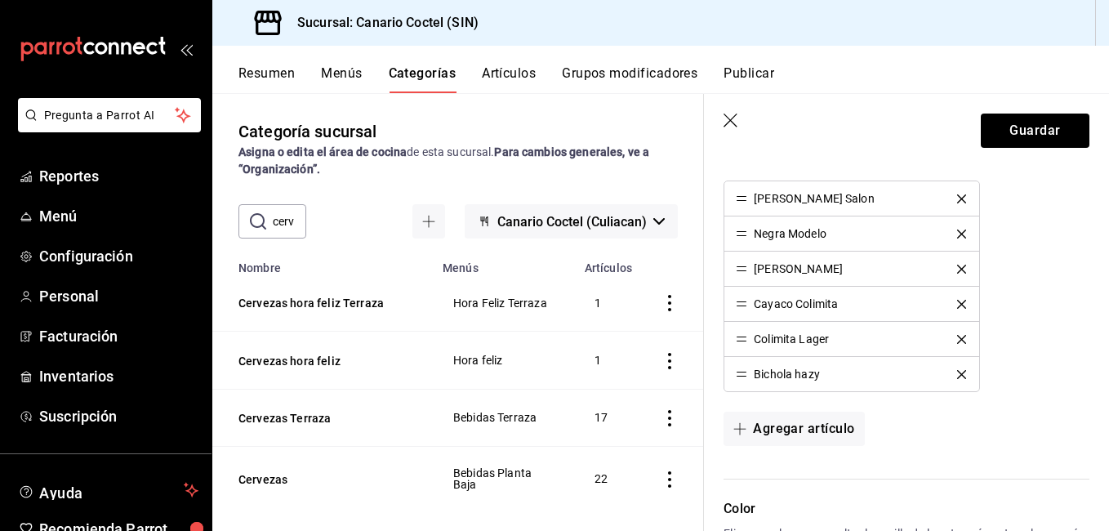
click at [957, 195] on icon "delete" at bounding box center [961, 198] width 9 height 9
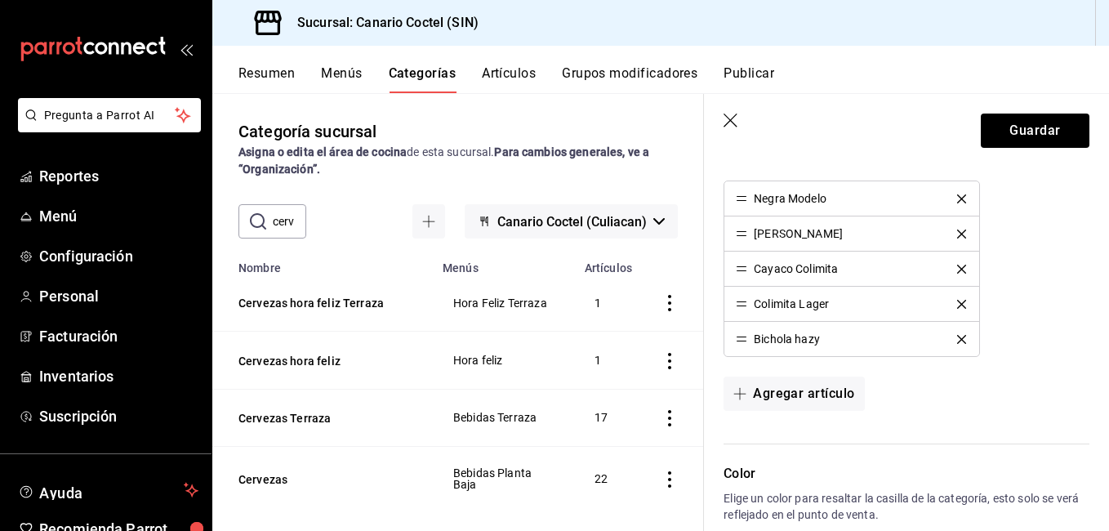
click at [957, 195] on icon "delete" at bounding box center [961, 198] width 9 height 9
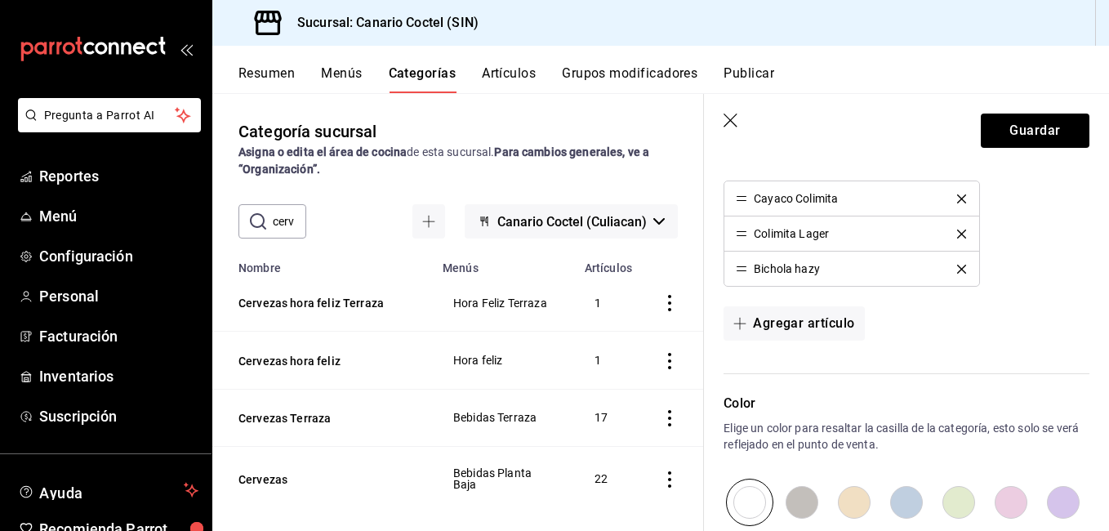
click at [957, 195] on icon "delete" at bounding box center [961, 198] width 9 height 9
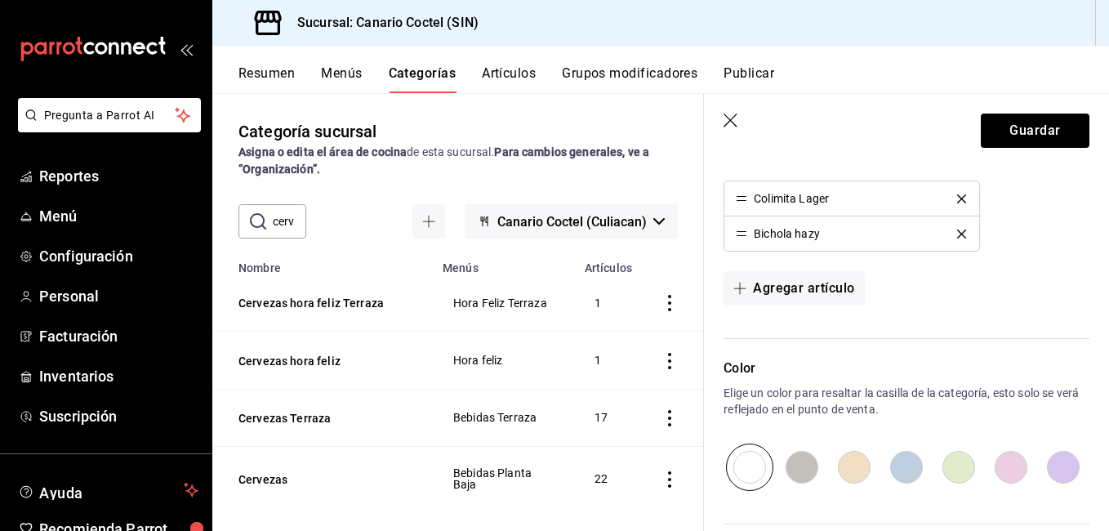
click at [957, 195] on icon "delete" at bounding box center [961, 198] width 9 height 9
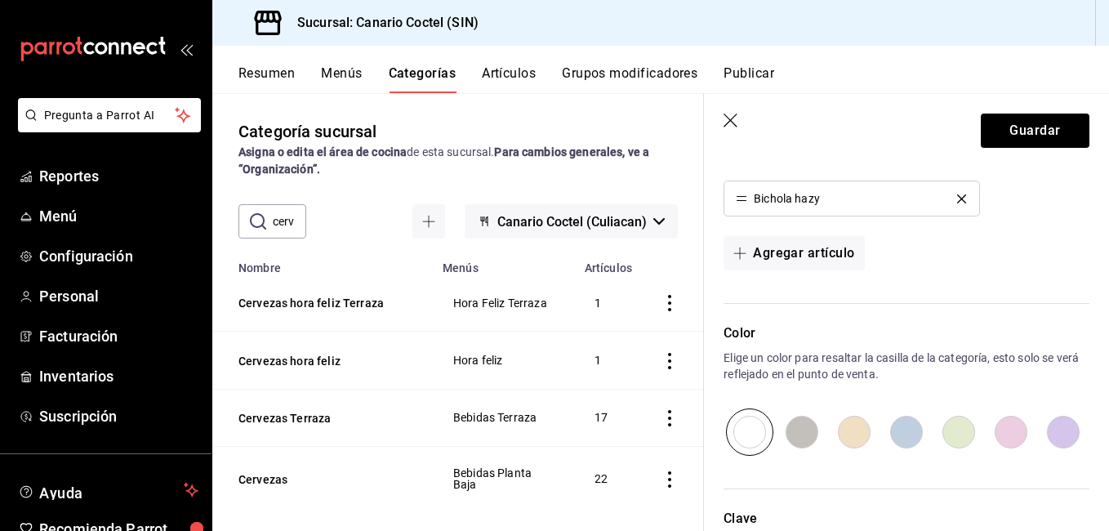
click at [957, 195] on icon "delete" at bounding box center [961, 198] width 9 height 9
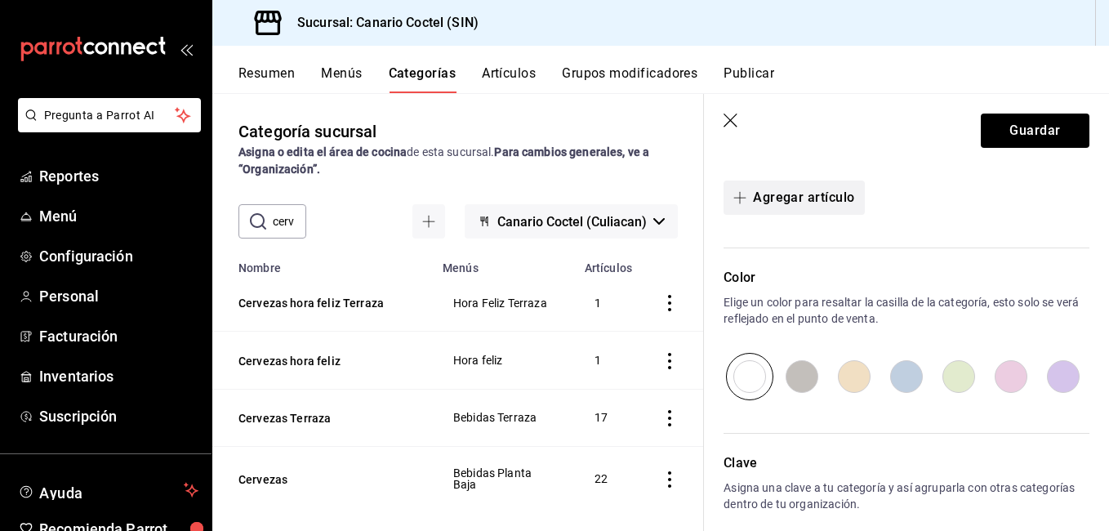
click at [840, 195] on button "Agregar artículo" at bounding box center [793, 197] width 140 height 34
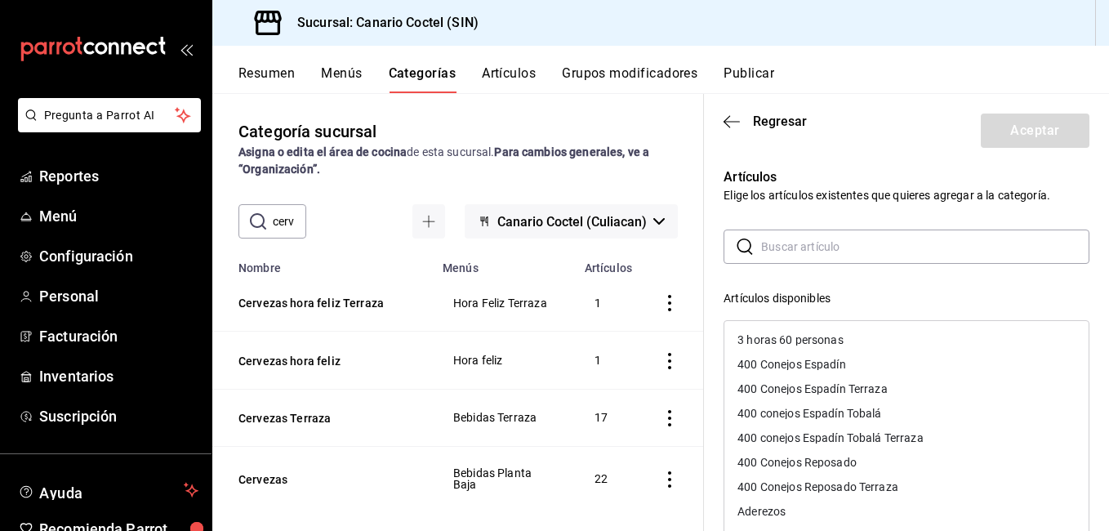
click at [797, 251] on input "text" at bounding box center [925, 246] width 328 height 33
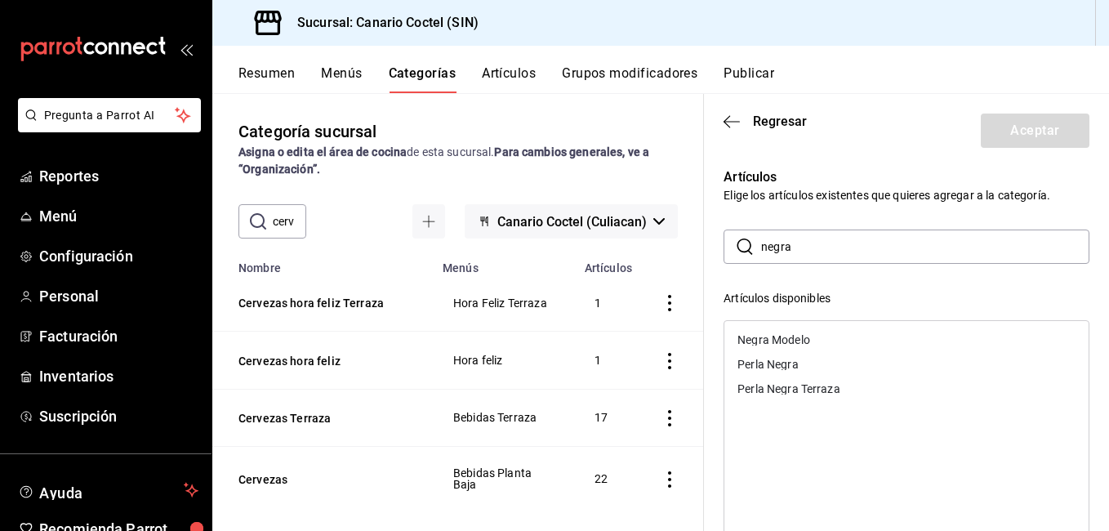
click at [795, 338] on div "Negra Modelo" at bounding box center [773, 339] width 73 height 11
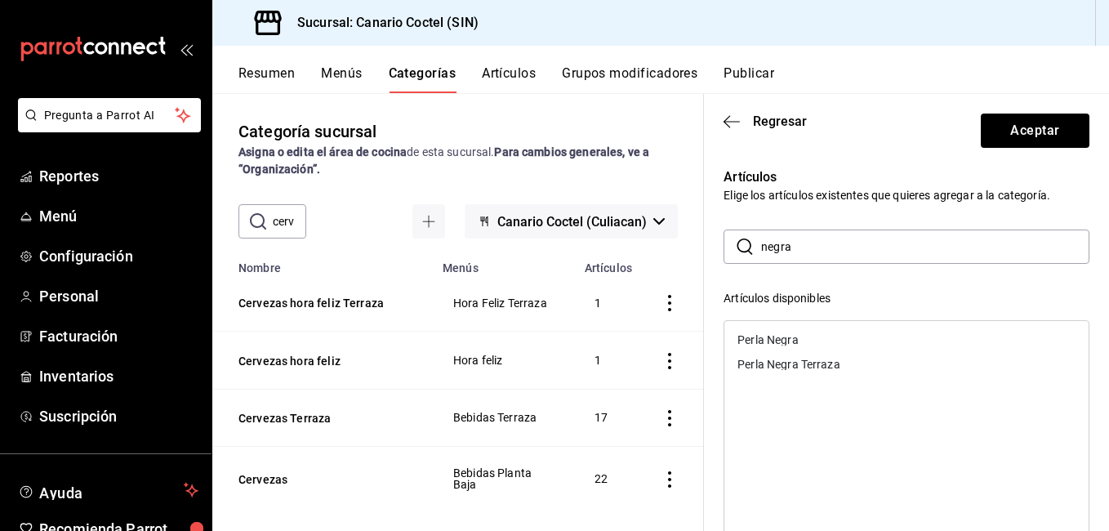
click at [810, 255] on input "negra" at bounding box center [925, 246] width 328 height 33
click at [785, 334] on div "Modelo Especial" at bounding box center [778, 339] width 83 height 11
drag, startPoint x: 811, startPoint y: 243, endPoint x: 716, endPoint y: 234, distance: 95.9
click at [716, 234] on div "Artículos Elige los artículos existentes que quieres agregar a la categoría. ​ …" at bounding box center [896, 480] width 385 height 665
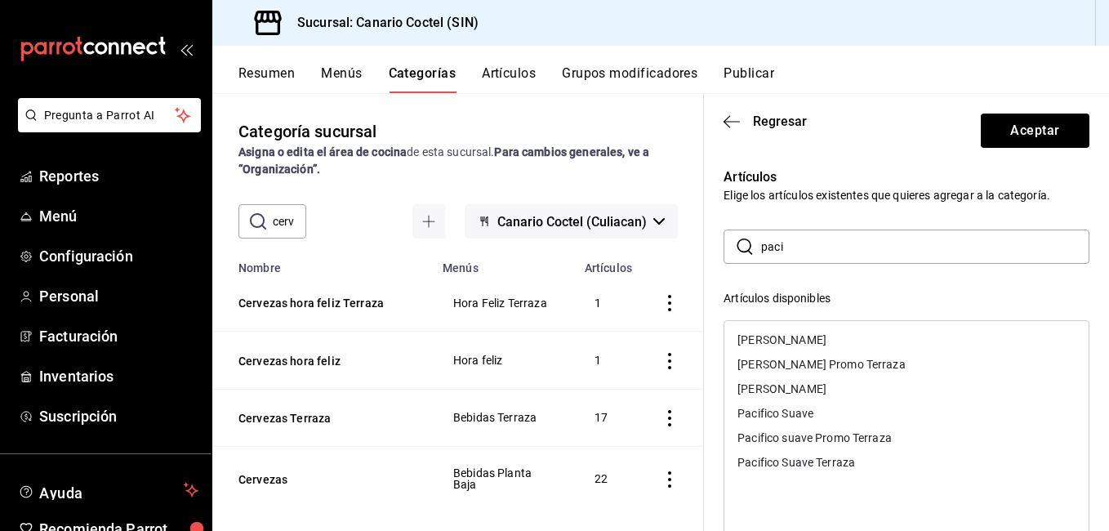
click at [800, 410] on div "Pacifico Suave" at bounding box center [775, 412] width 76 height 11
click at [816, 334] on div "Pacifico Clara" at bounding box center [906, 339] width 364 height 24
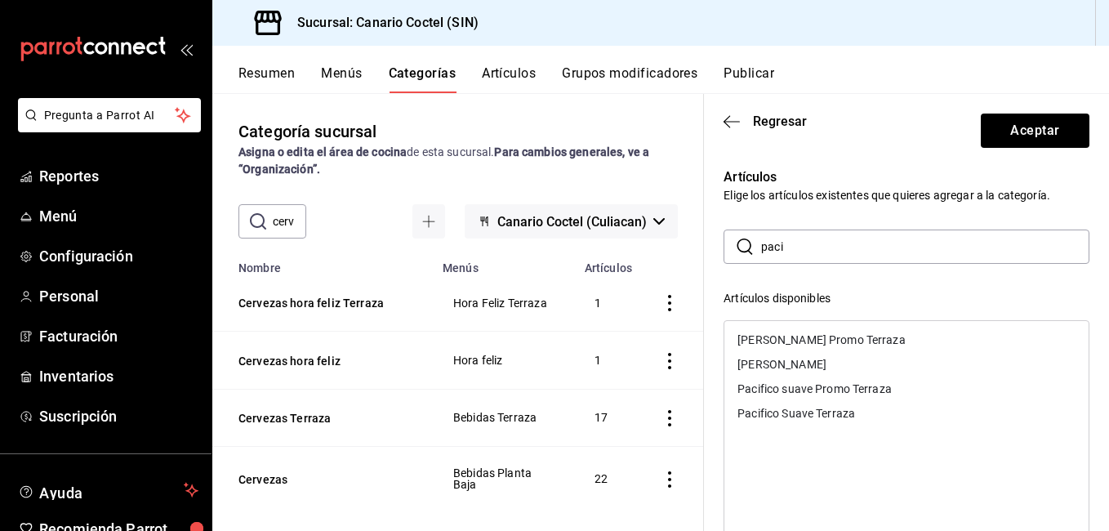
click at [812, 243] on input "paci" at bounding box center [925, 246] width 328 height 33
click at [814, 243] on input "paci" at bounding box center [925, 246] width 328 height 33
click at [799, 334] on div "Ultra" at bounding box center [906, 339] width 364 height 24
click at [803, 251] on input "ultr" at bounding box center [925, 246] width 328 height 33
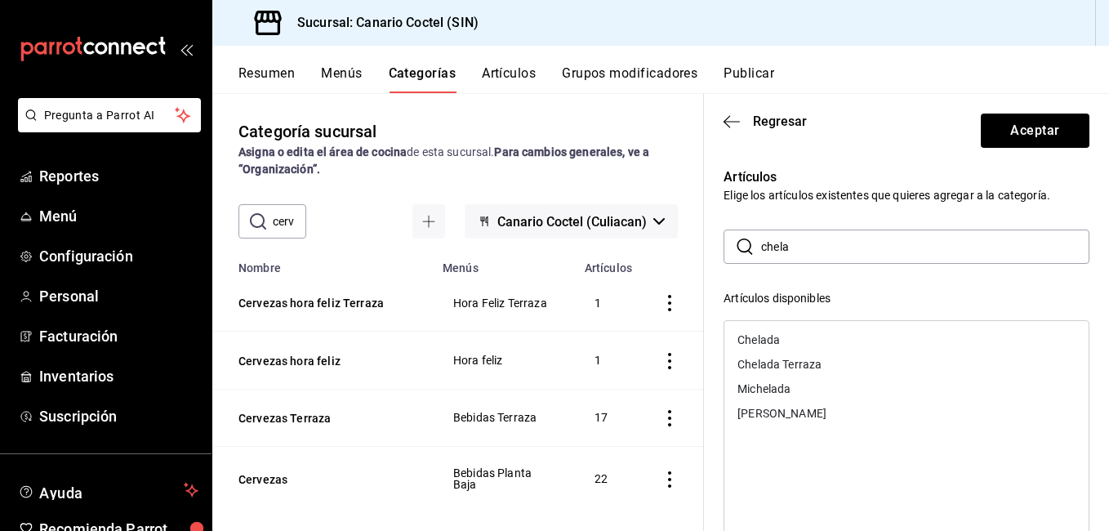
click at [764, 327] on div "Chelada" at bounding box center [906, 339] width 364 height 24
click at [764, 352] on div "Chelada Terraza" at bounding box center [906, 364] width 364 height 24
click at [785, 337] on div "Michelada" at bounding box center [763, 339] width 53 height 11
click at [804, 253] on input "chela" at bounding box center [925, 246] width 328 height 33
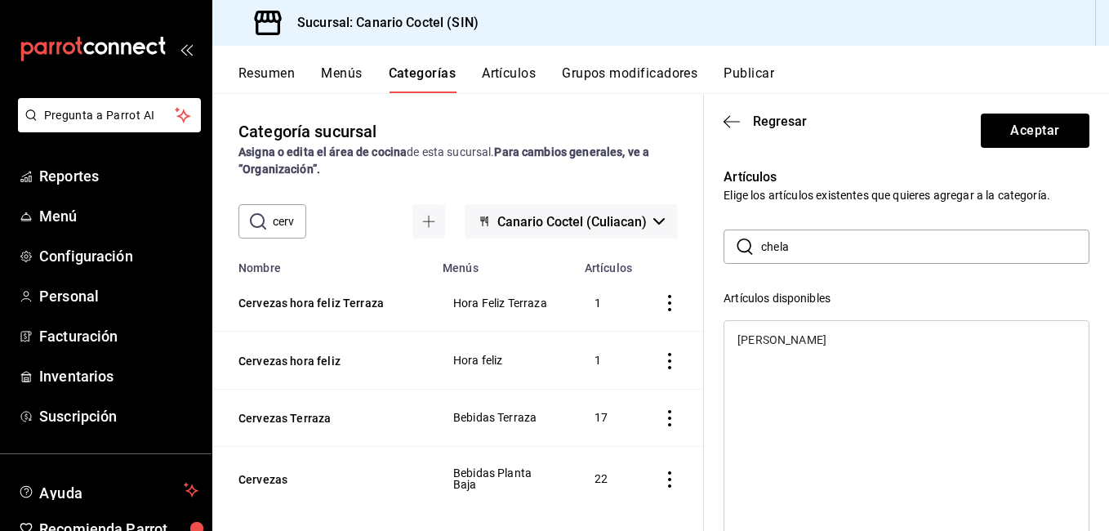
click at [804, 253] on input "chela" at bounding box center [925, 246] width 328 height 33
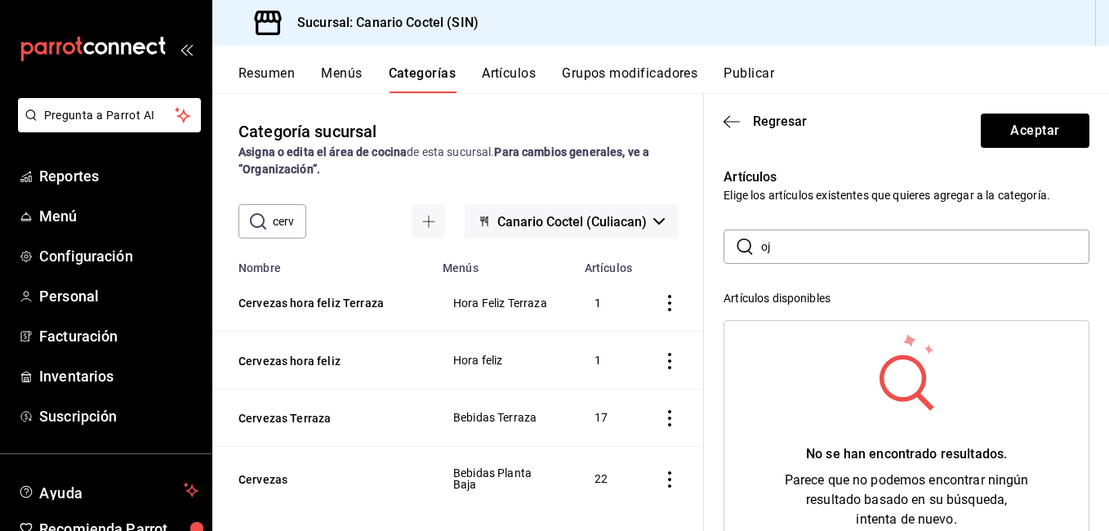
type input "o"
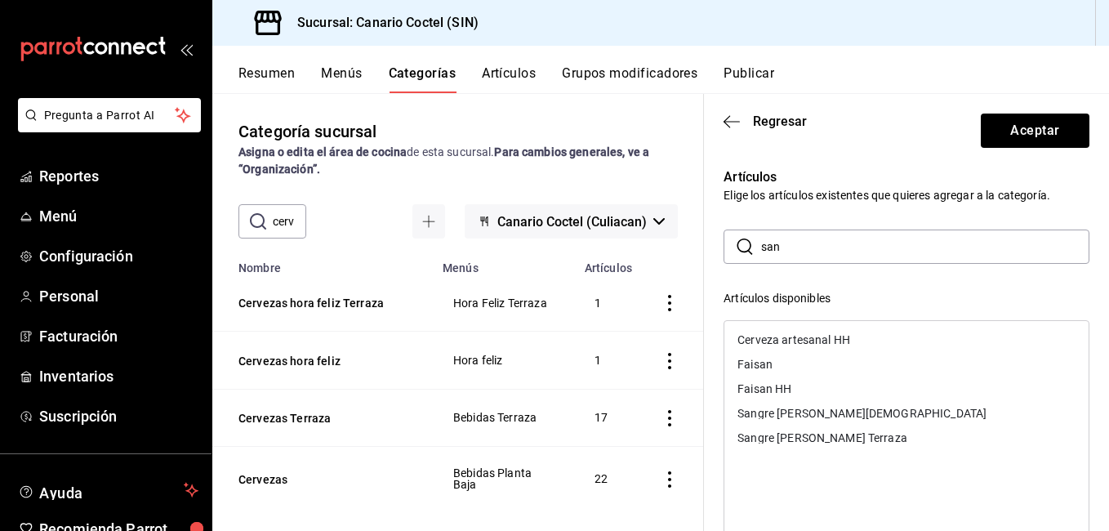
click at [815, 412] on div "Sangre [PERSON_NAME][DEMOGRAPHIC_DATA]" at bounding box center [861, 412] width 249 height 11
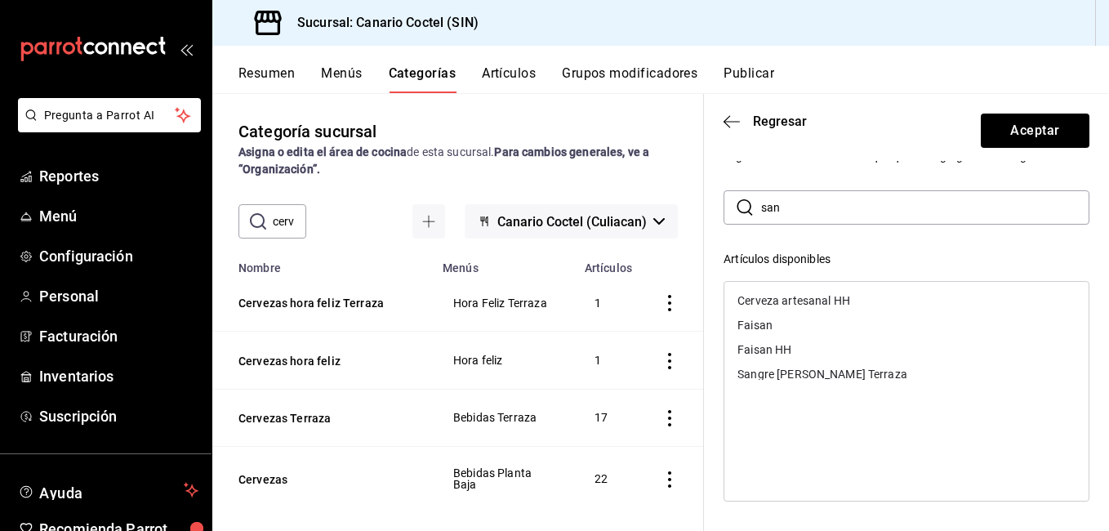
scroll to position [0, 0]
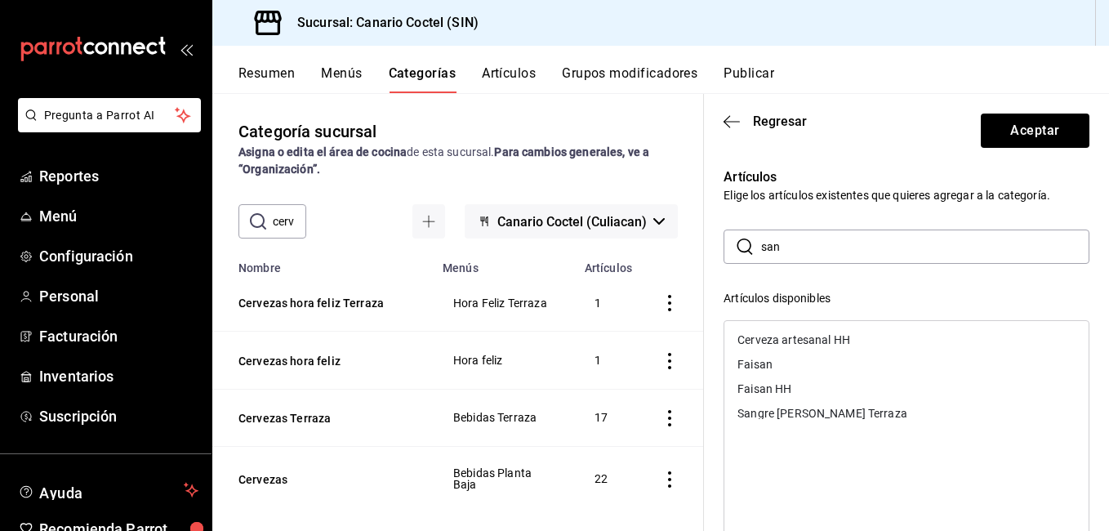
click at [804, 243] on input "san" at bounding box center [925, 246] width 328 height 33
click at [803, 337] on div "Bichola hazy" at bounding box center [906, 339] width 364 height 24
click at [802, 350] on div "Bichola IPA" at bounding box center [906, 339] width 364 height 24
click at [802, 340] on div "Bichola IPA Terraza" at bounding box center [787, 339] width 100 height 11
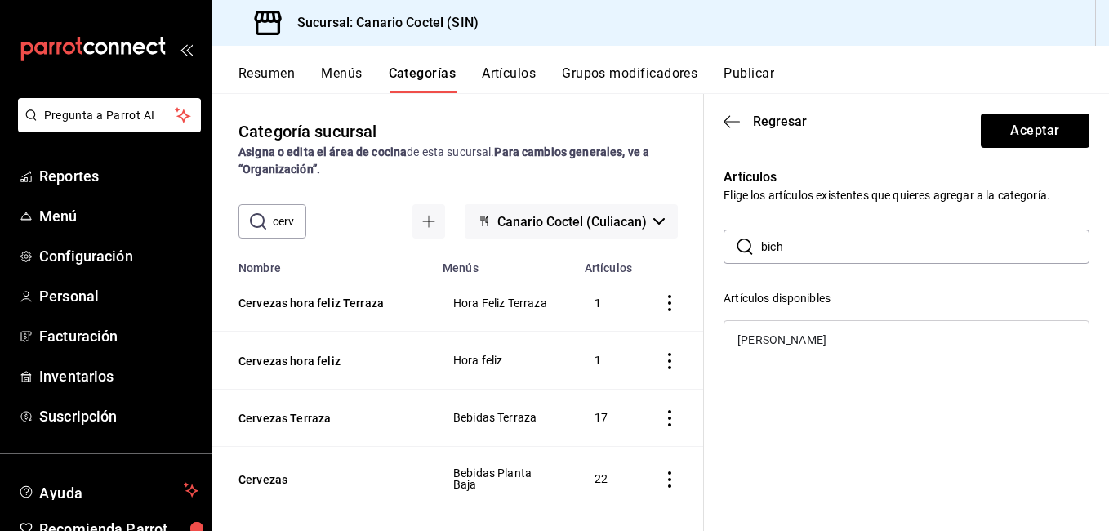
click at [808, 339] on div "[PERSON_NAME]" at bounding box center [781, 339] width 89 height 11
click at [812, 249] on input "bich" at bounding box center [925, 246] width 328 height 33
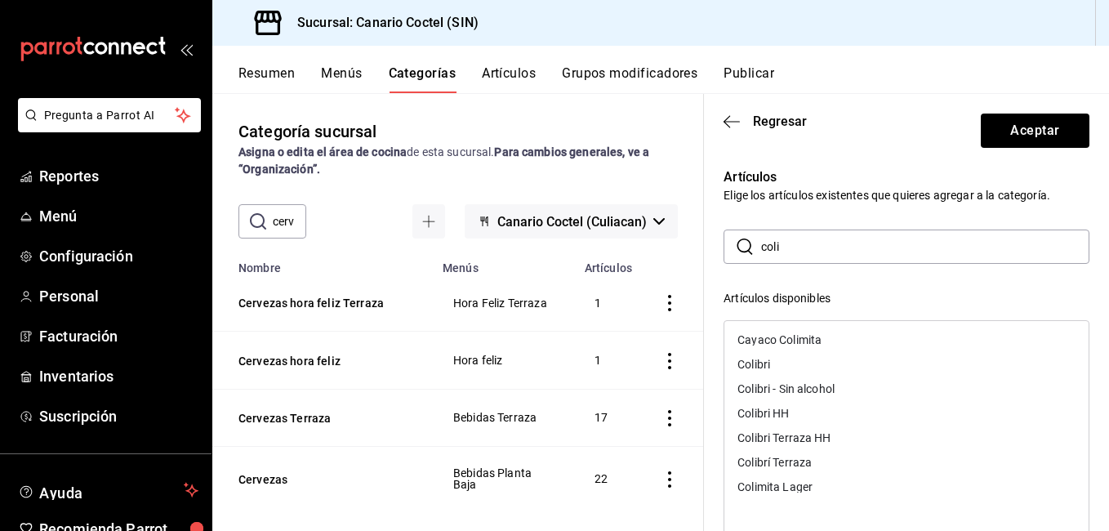
click at [816, 338] on div "Cayaco Colimita" at bounding box center [779, 339] width 84 height 11
drag, startPoint x: 805, startPoint y: 247, endPoint x: 746, endPoint y: 281, distance: 68.0
click at [746, 281] on div "​ coli ​ Artículos disponibles Colibri Colibri - Sin alcohol Colibri HH Colibri…" at bounding box center [906, 520] width 366 height 583
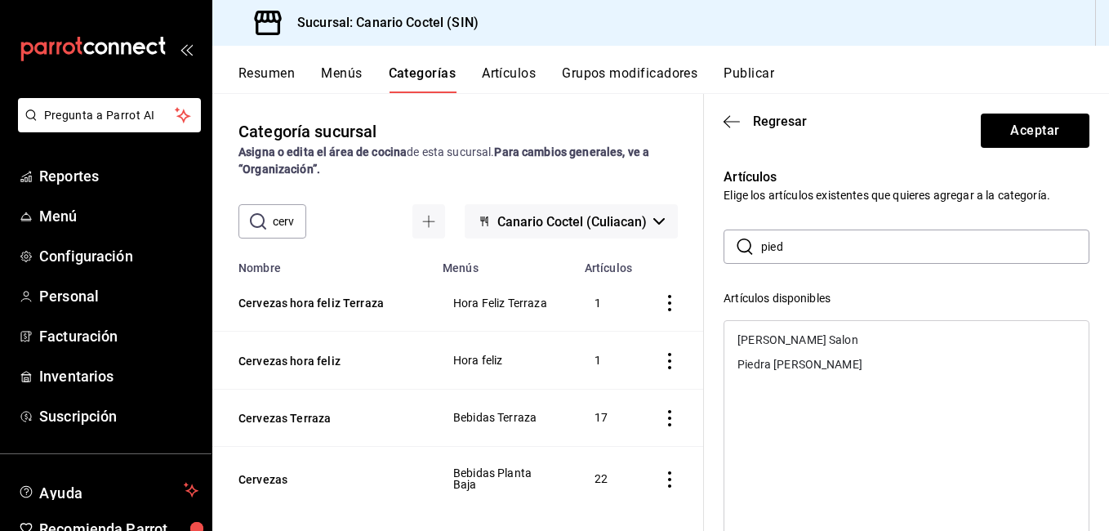
click at [776, 337] on div "Piedra lisa Salon" at bounding box center [797, 339] width 121 height 11
click at [795, 247] on input "pied" at bounding box center [925, 246] width 328 height 33
click at [801, 366] on div "Minerva Stout" at bounding box center [781, 363] width 89 height 11
click at [821, 260] on input "mine" at bounding box center [925, 246] width 328 height 33
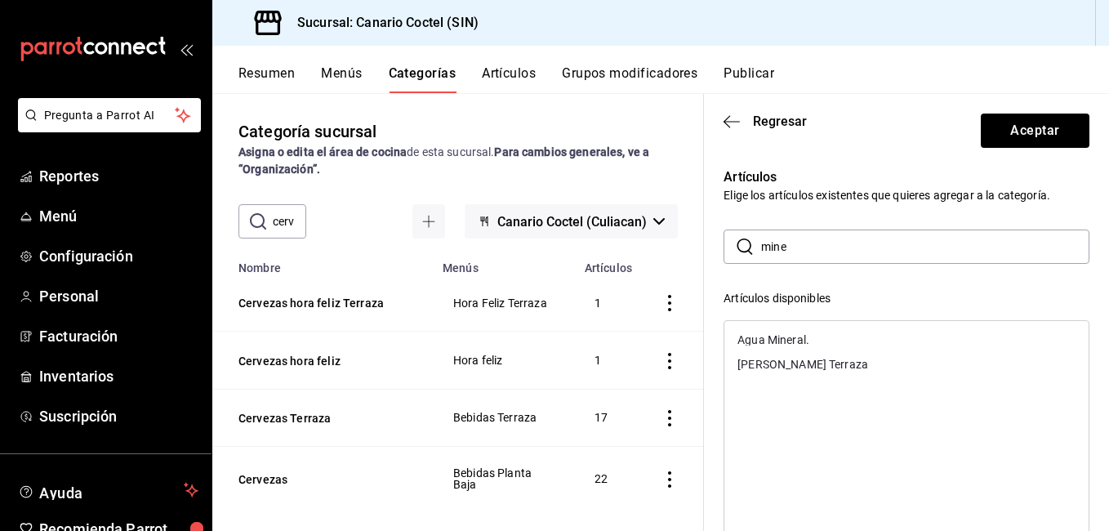
click at [821, 260] on input "mine" at bounding box center [925, 246] width 328 height 33
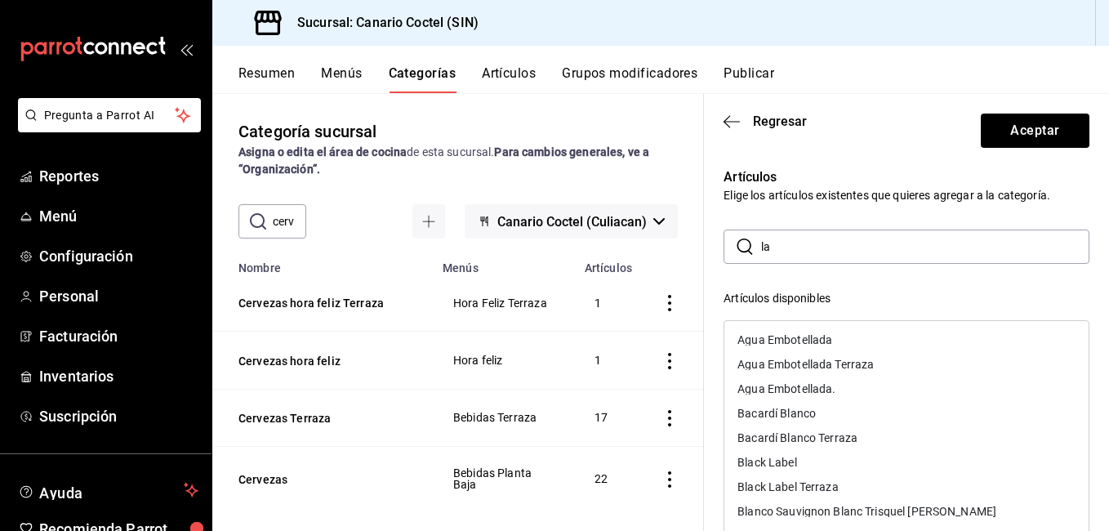
type input "l"
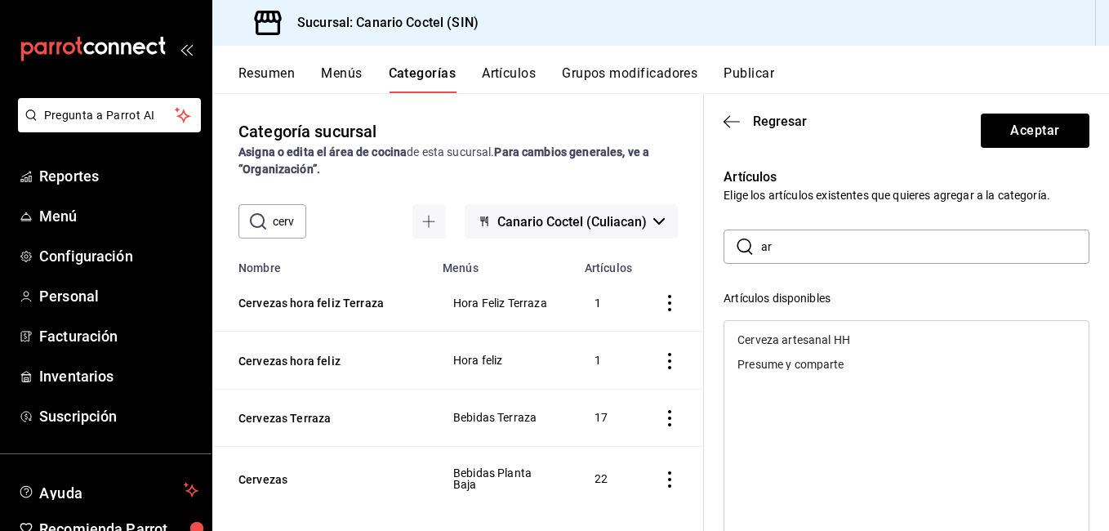
type input "a"
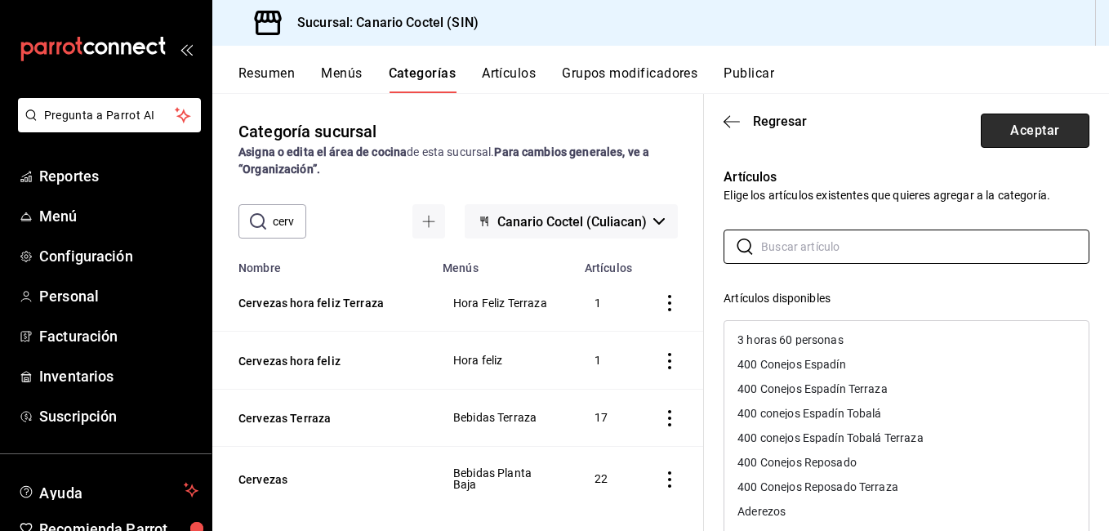
click at [1012, 133] on button "Aceptar" at bounding box center [1034, 130] width 109 height 34
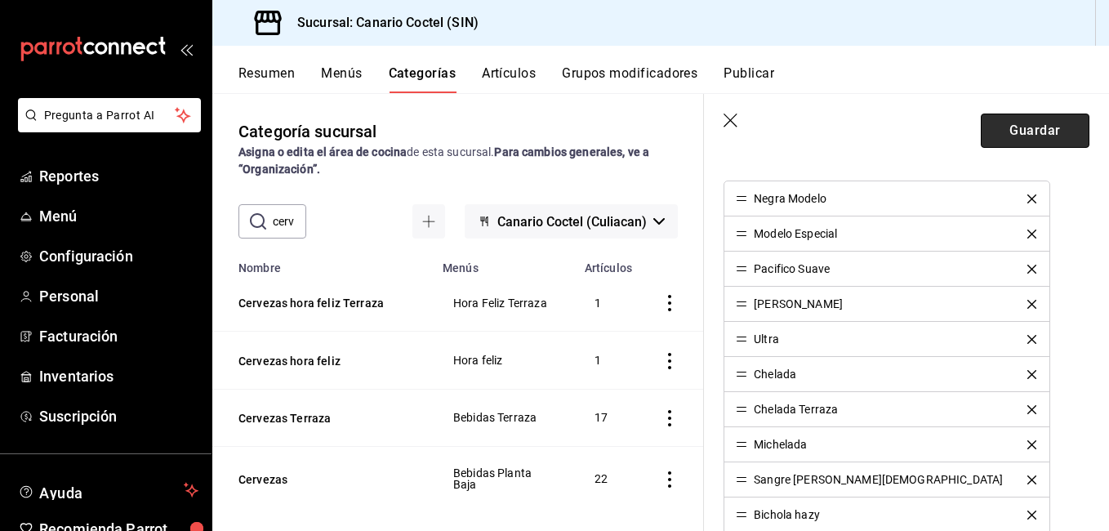
click at [1012, 138] on button "Guardar" at bounding box center [1034, 130] width 109 height 34
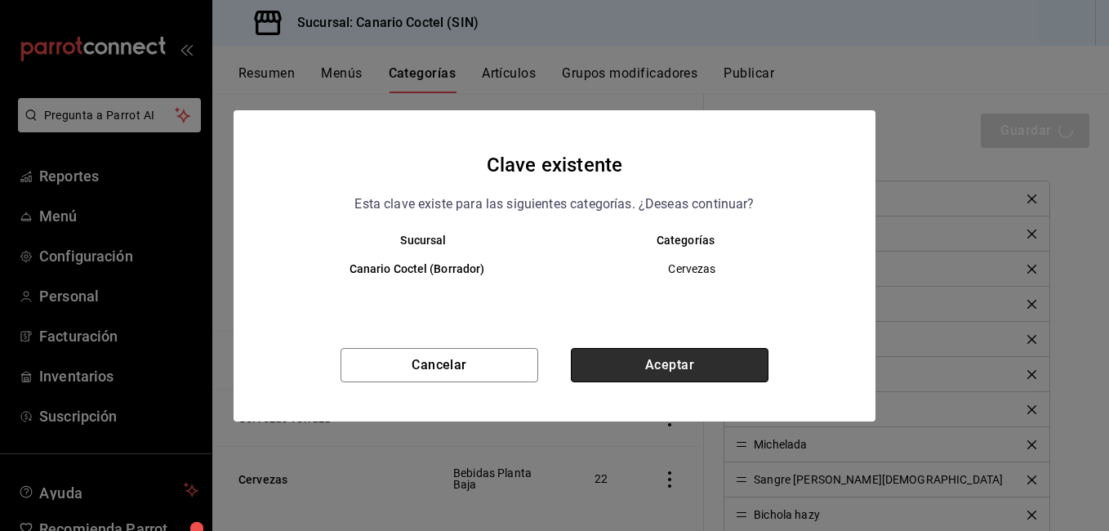
click at [756, 353] on button "Aceptar" at bounding box center [670, 365] width 198 height 34
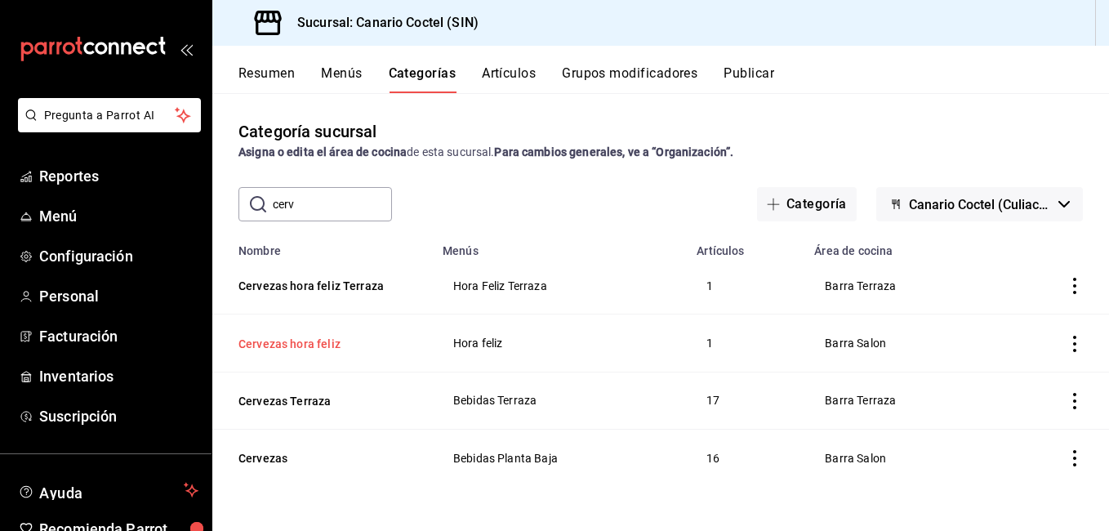
click at [313, 338] on button "Cervezas hora feliz" at bounding box center [319, 344] width 163 height 16
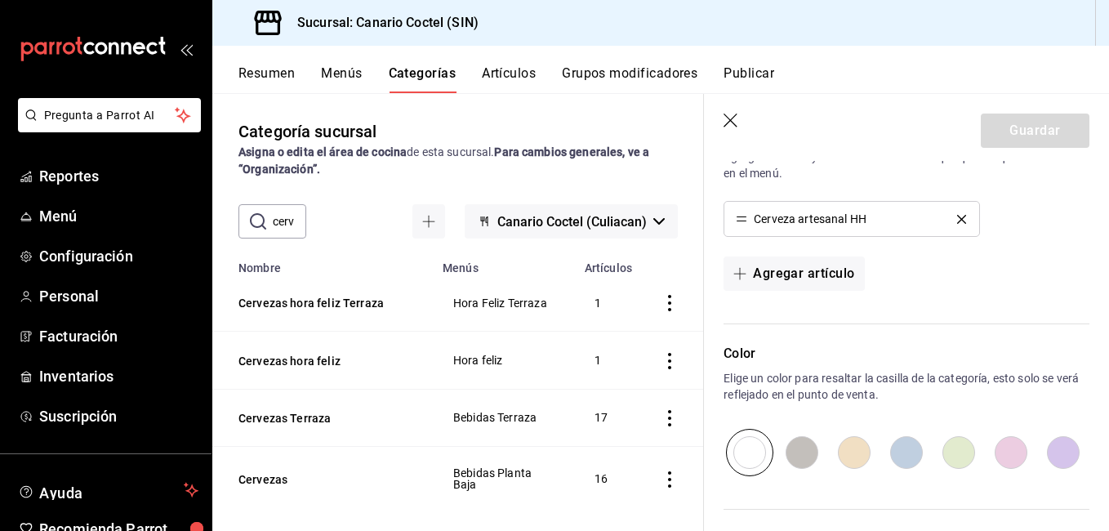
scroll to position [571, 0]
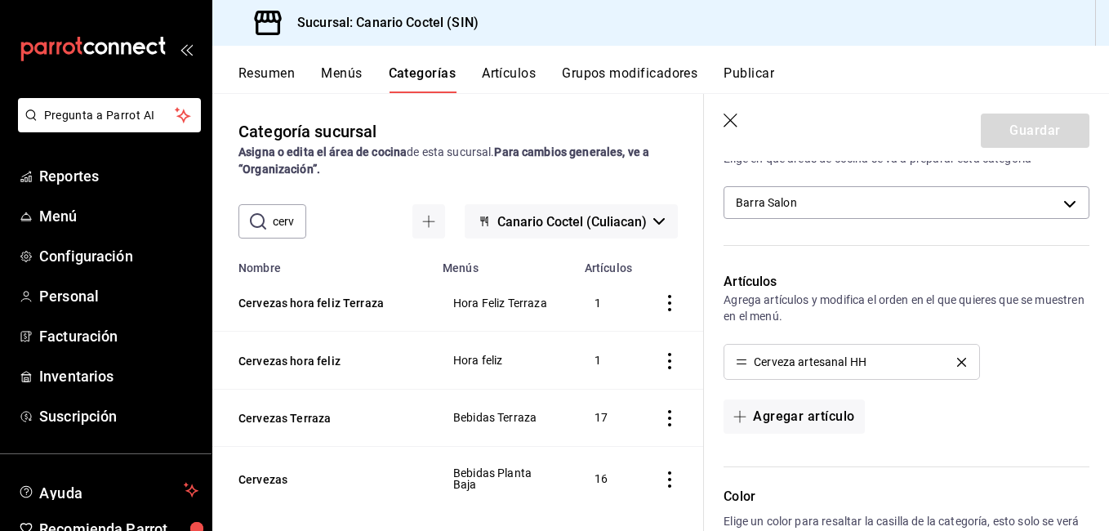
click at [731, 126] on icon "button" at bounding box center [731, 121] width 16 height 16
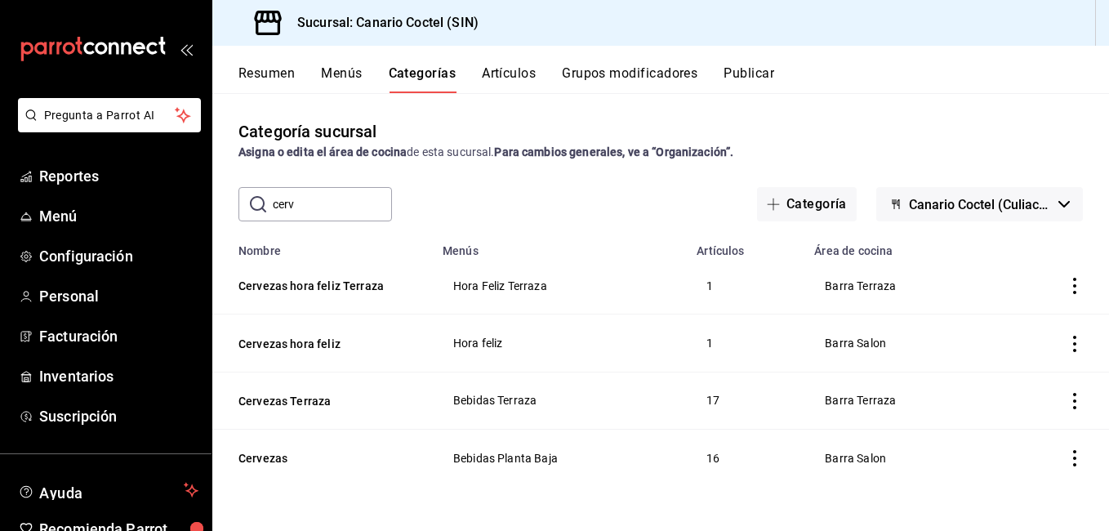
click at [306, 204] on input "cerv" at bounding box center [332, 204] width 119 height 33
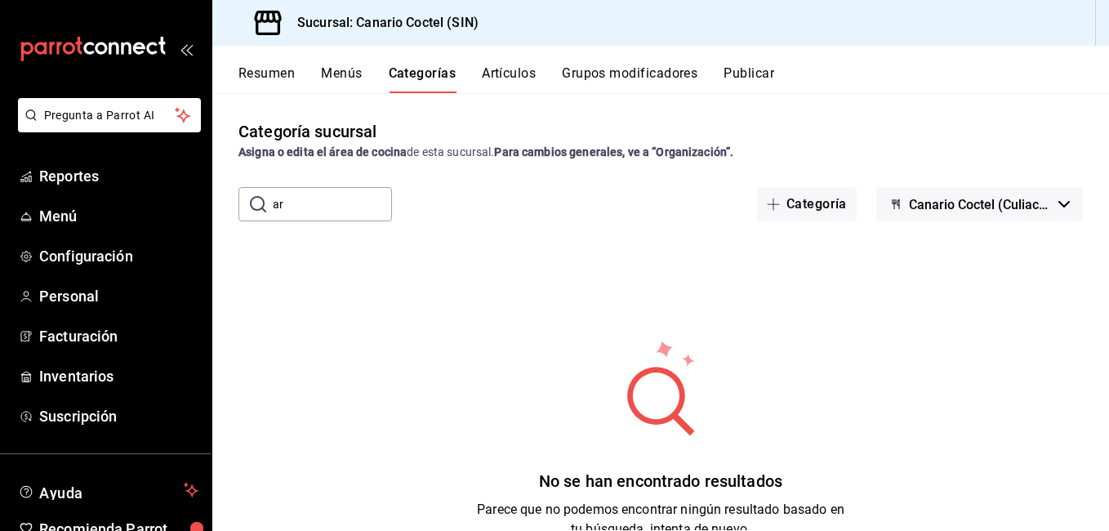
type input "a"
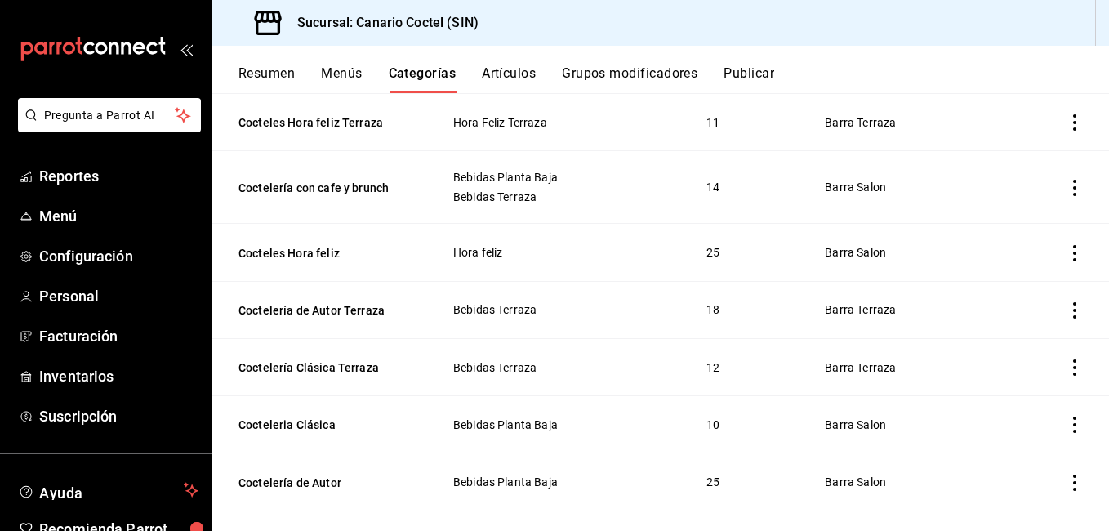
scroll to position [179, 0]
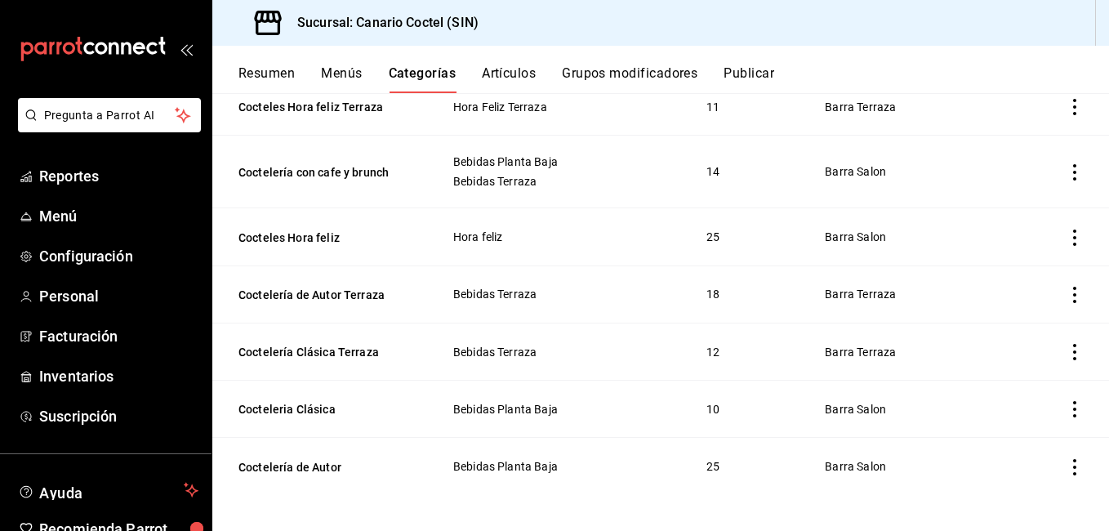
type input "coctele"
click at [316, 446] on th "Coctelería de Autor" at bounding box center [322, 466] width 220 height 57
click at [315, 459] on button "Coctelería de Autor" at bounding box center [319, 467] width 163 height 16
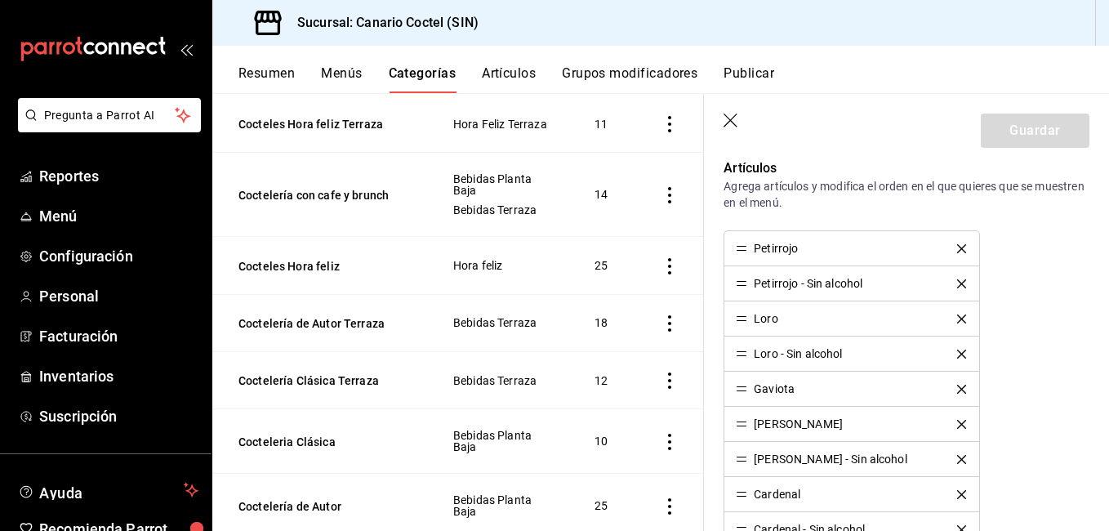
scroll to position [647, 0]
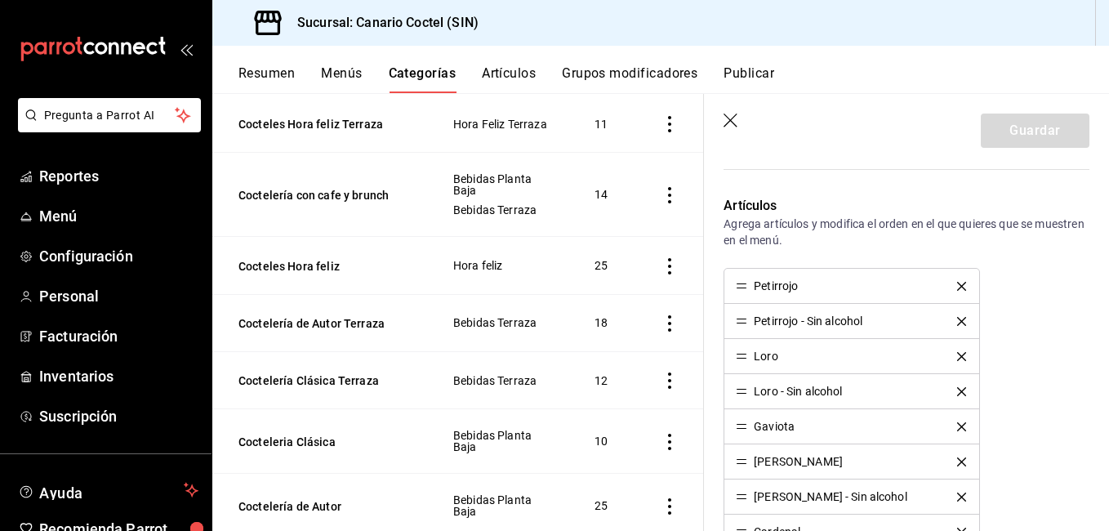
click at [957, 321] on icon "delete" at bounding box center [961, 321] width 9 height 9
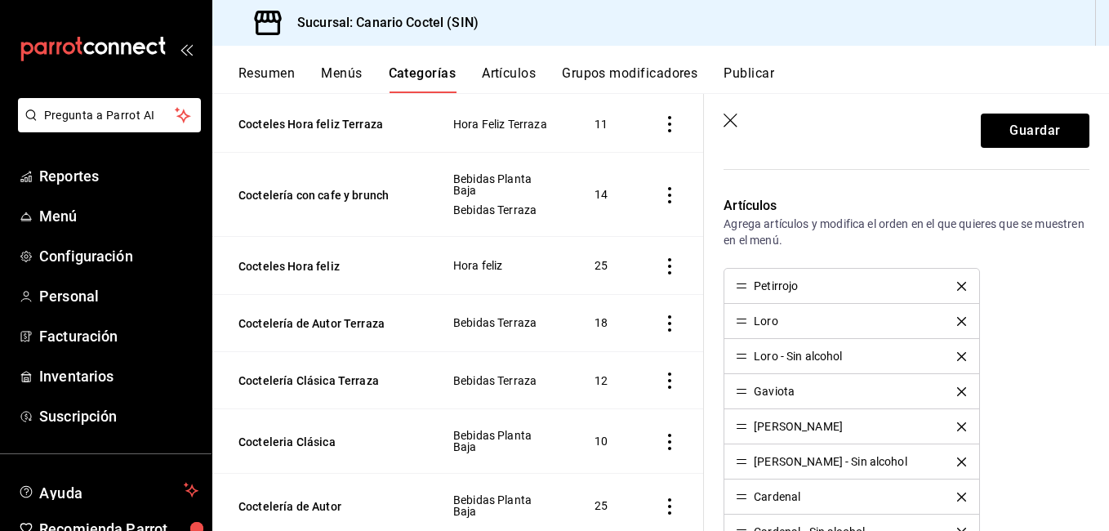
click at [957, 353] on icon "delete" at bounding box center [961, 356] width 9 height 9
click at [957, 427] on icon "delete" at bounding box center [961, 426] width 9 height 9
click at [957, 457] on icon "delete" at bounding box center [961, 461] width 9 height 9
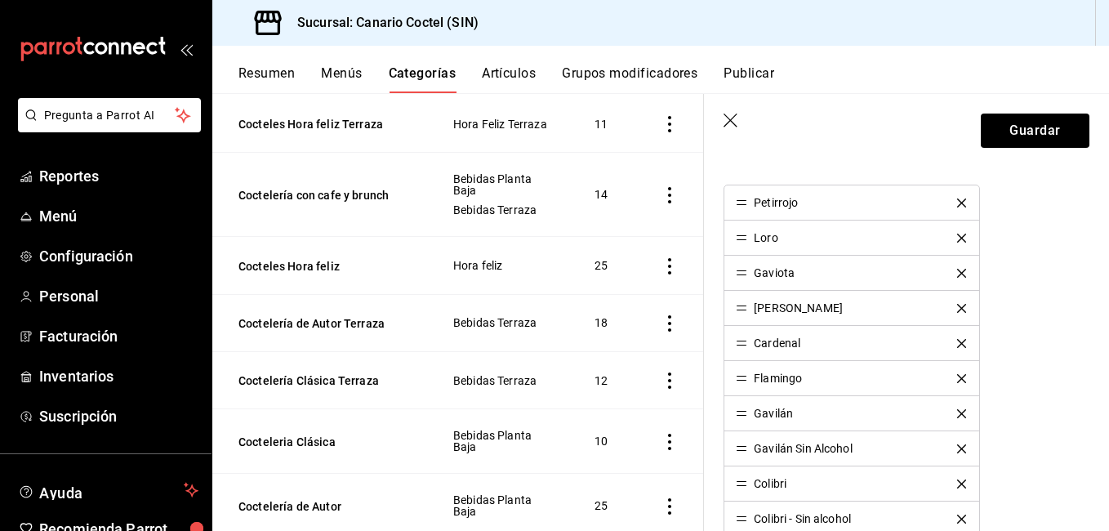
scroll to position [811, 0]
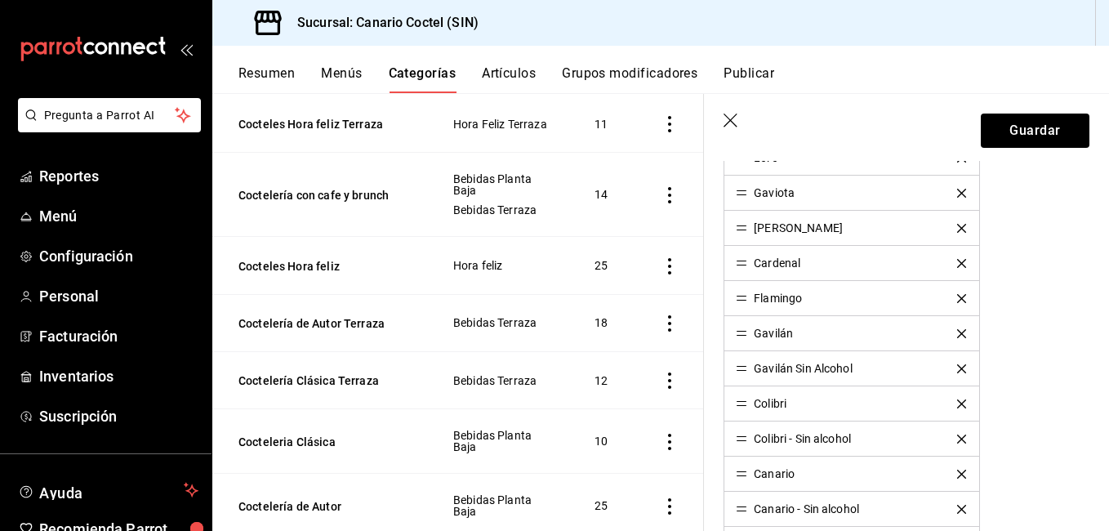
click at [957, 368] on icon "delete" at bounding box center [961, 368] width 9 height 9
click at [957, 405] on icon "delete" at bounding box center [961, 403] width 9 height 9
click at [957, 438] on icon "delete" at bounding box center [961, 438] width 9 height 9
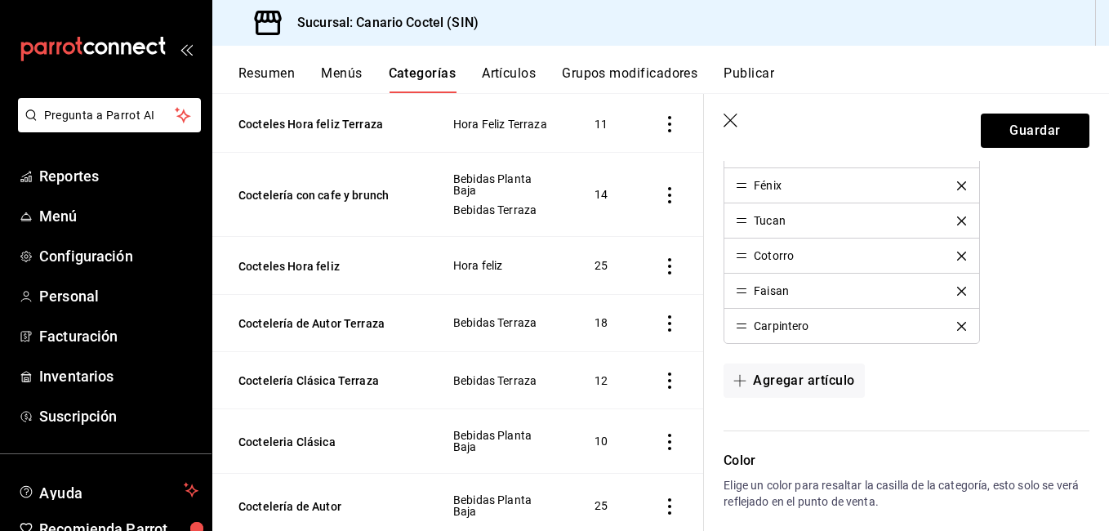
scroll to position [1219, 0]
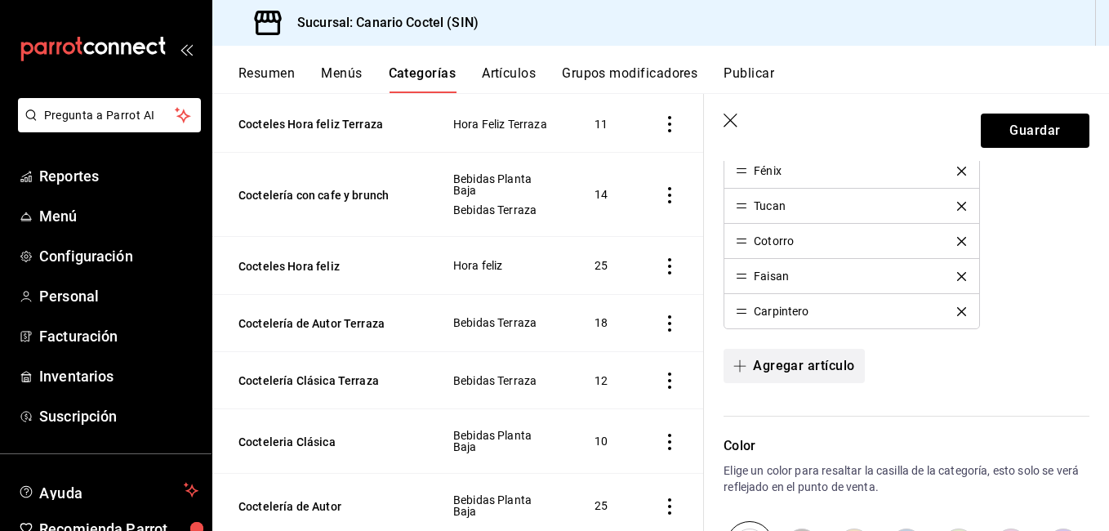
click at [806, 369] on button "Agregar artículo" at bounding box center [793, 366] width 140 height 34
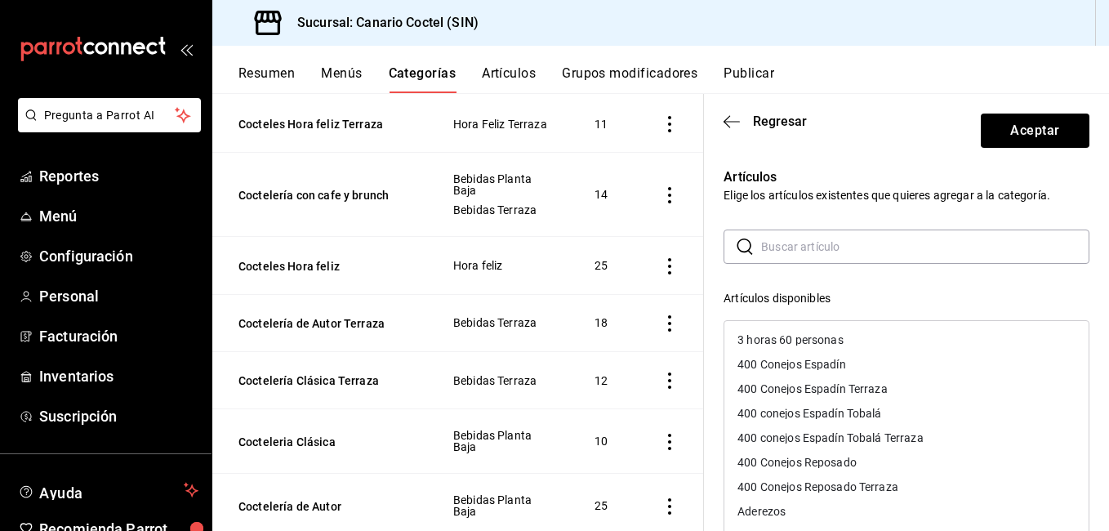
click at [797, 255] on input "text" at bounding box center [925, 246] width 328 height 33
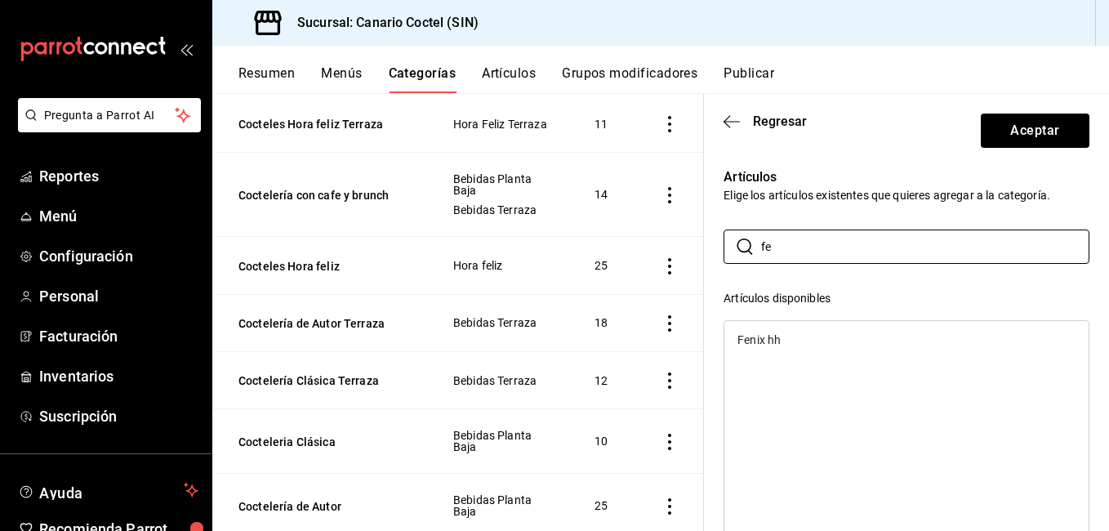
type input "f"
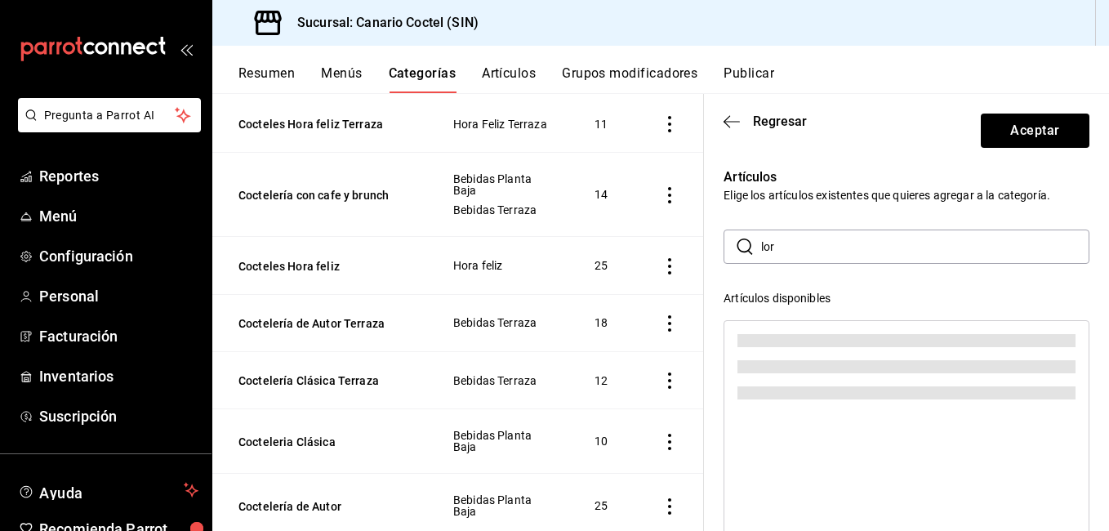
scroll to position [0, 0]
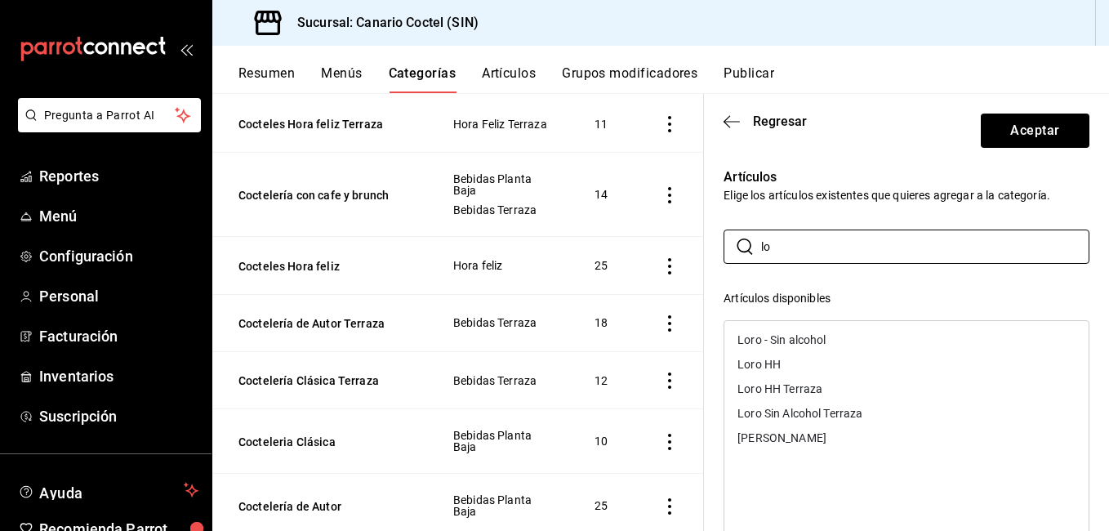
type input "l"
type input "b"
type input "q"
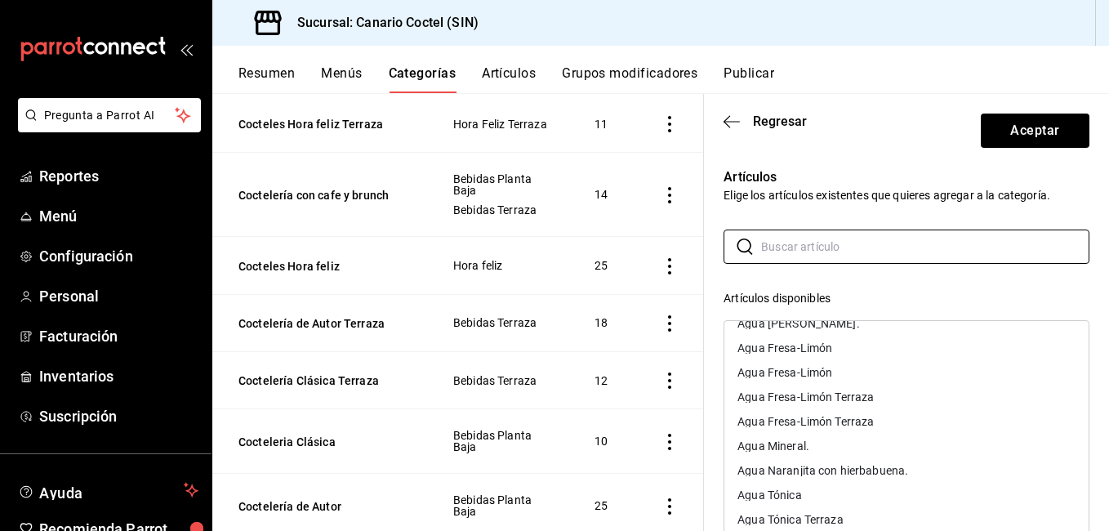
scroll to position [314, 0]
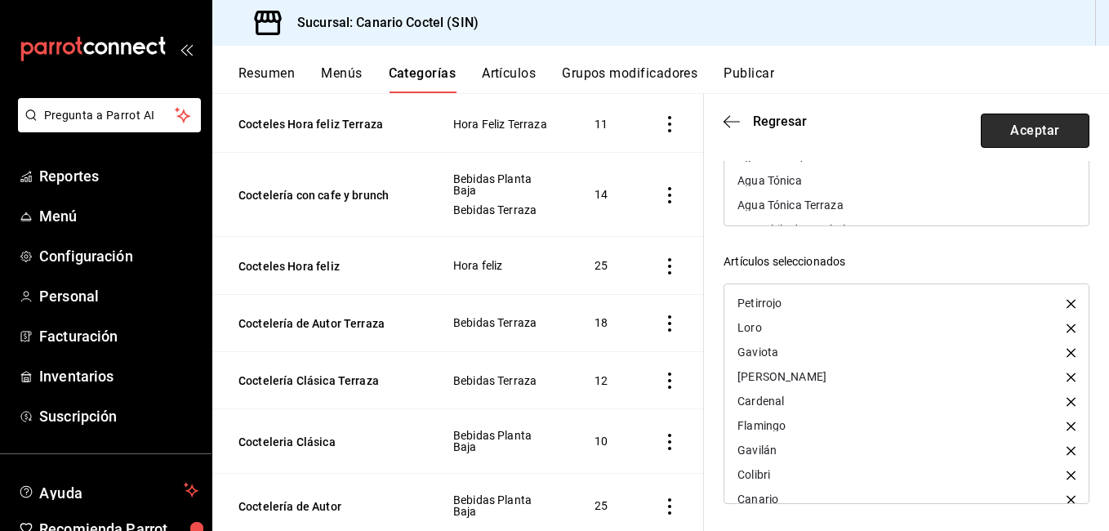
click at [1043, 126] on button "Aceptar" at bounding box center [1034, 130] width 109 height 34
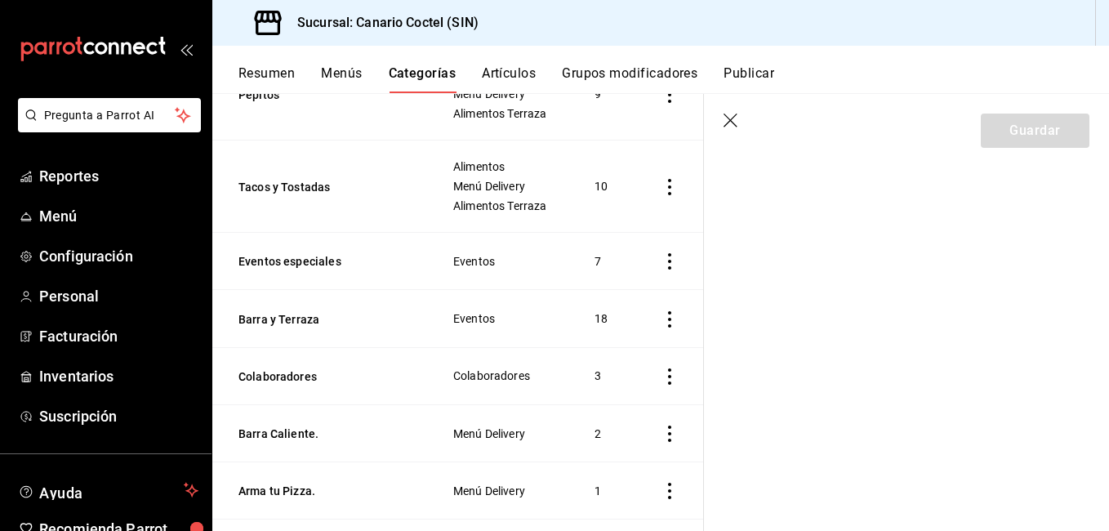
scroll to position [408, 0]
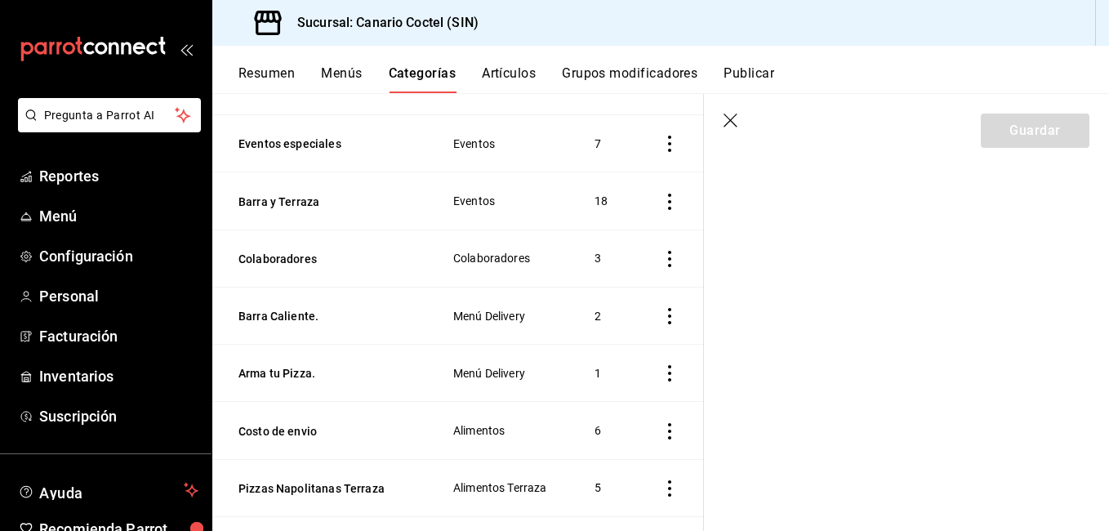
click at [728, 127] on icon "button" at bounding box center [731, 121] width 16 height 16
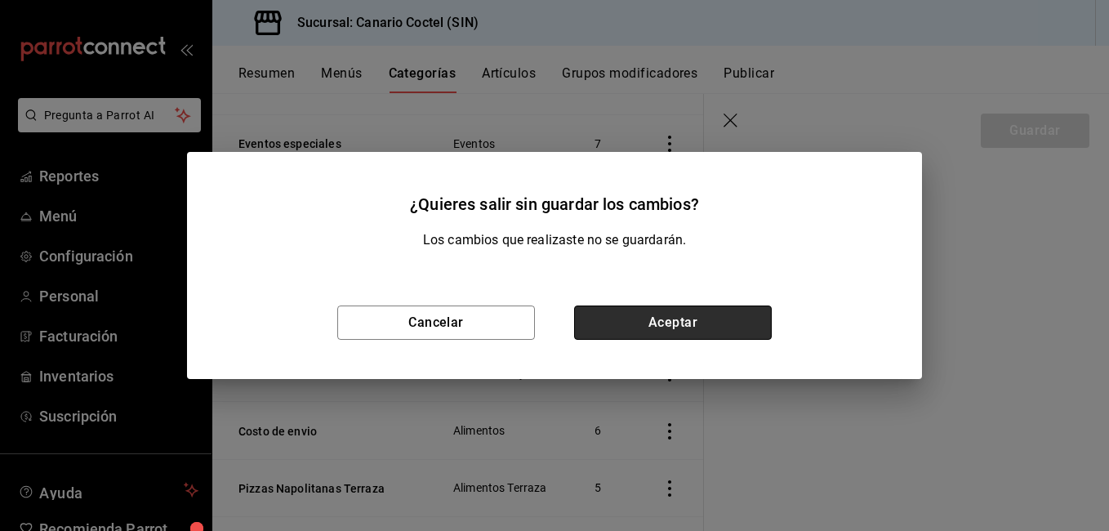
click at [672, 323] on button "Aceptar" at bounding box center [673, 322] width 198 height 34
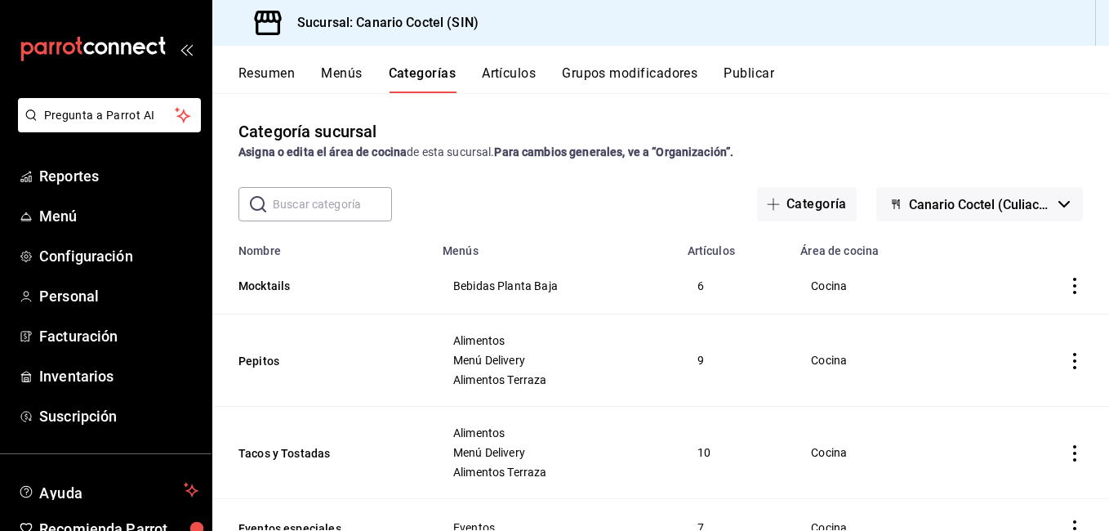
click at [336, 211] on input "text" at bounding box center [332, 204] width 119 height 33
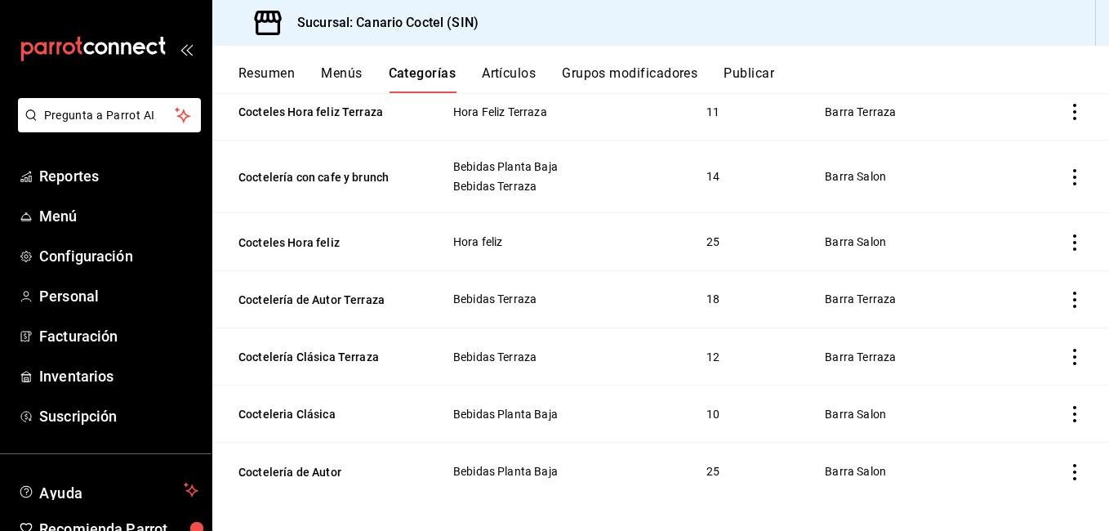
scroll to position [179, 0]
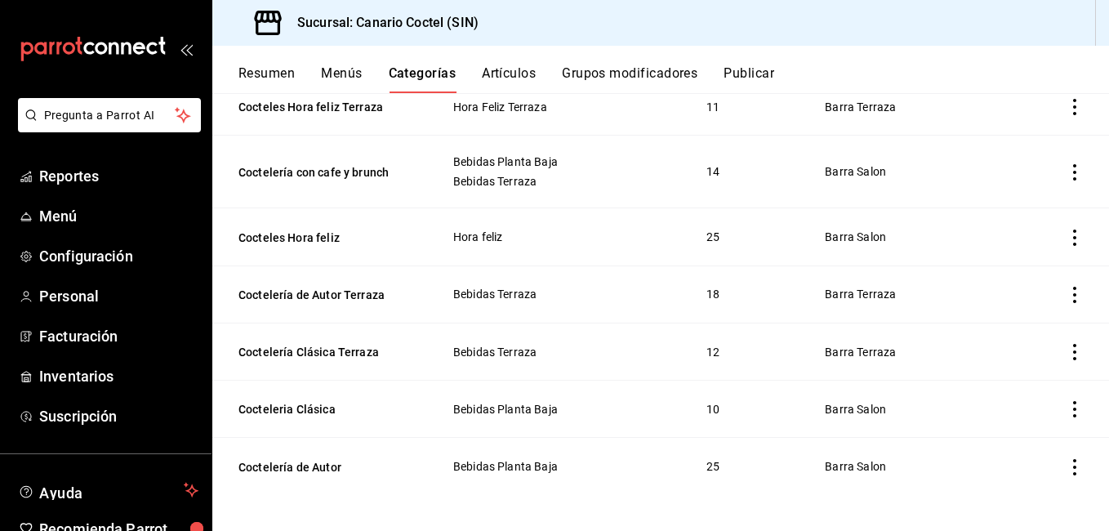
type input "cocte"
click at [309, 451] on th "Coctelería de Autor" at bounding box center [322, 466] width 220 height 57
click at [306, 459] on button "Coctelería de Autor" at bounding box center [319, 467] width 163 height 16
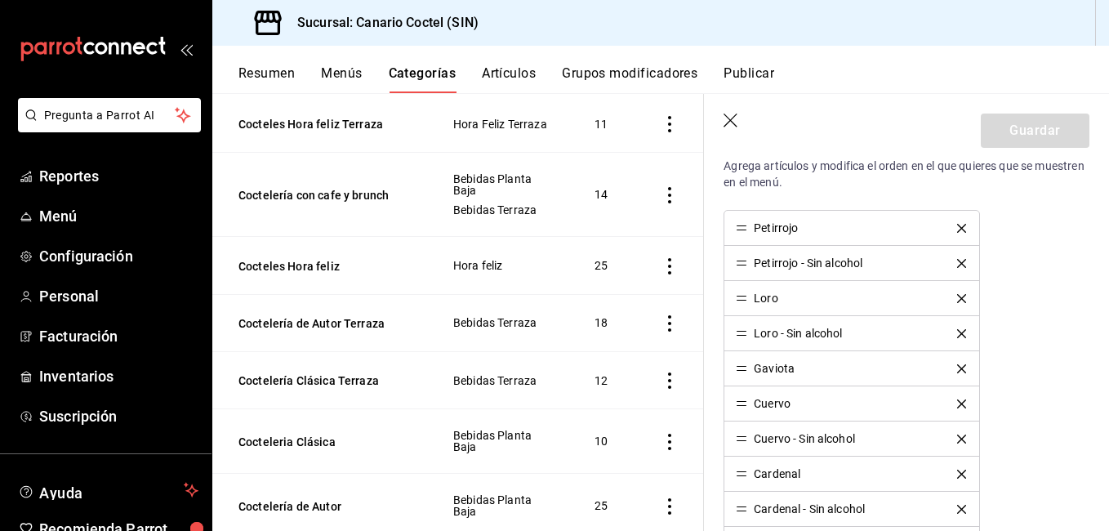
scroll to position [735, 0]
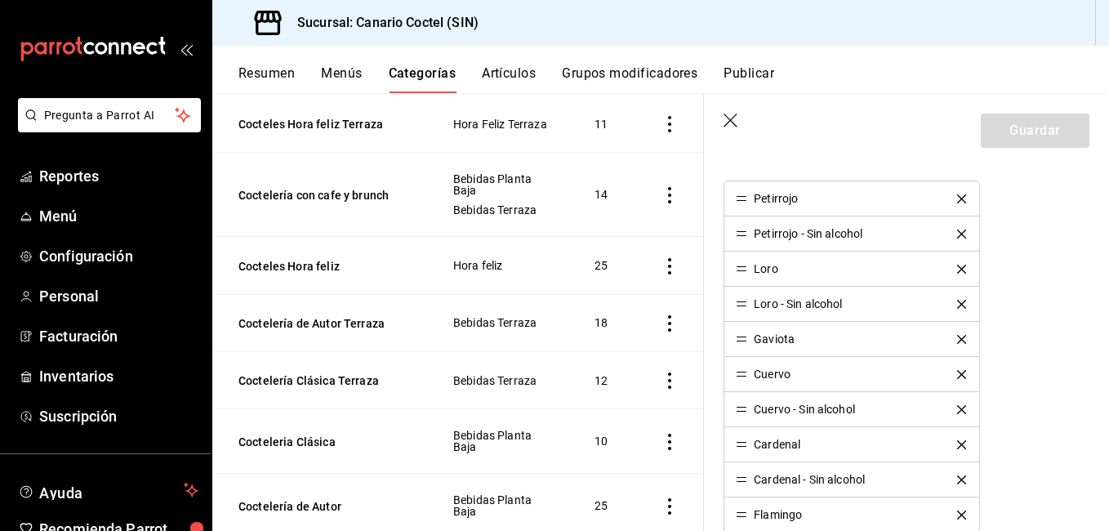
click at [957, 232] on icon "delete" at bounding box center [961, 233] width 9 height 9
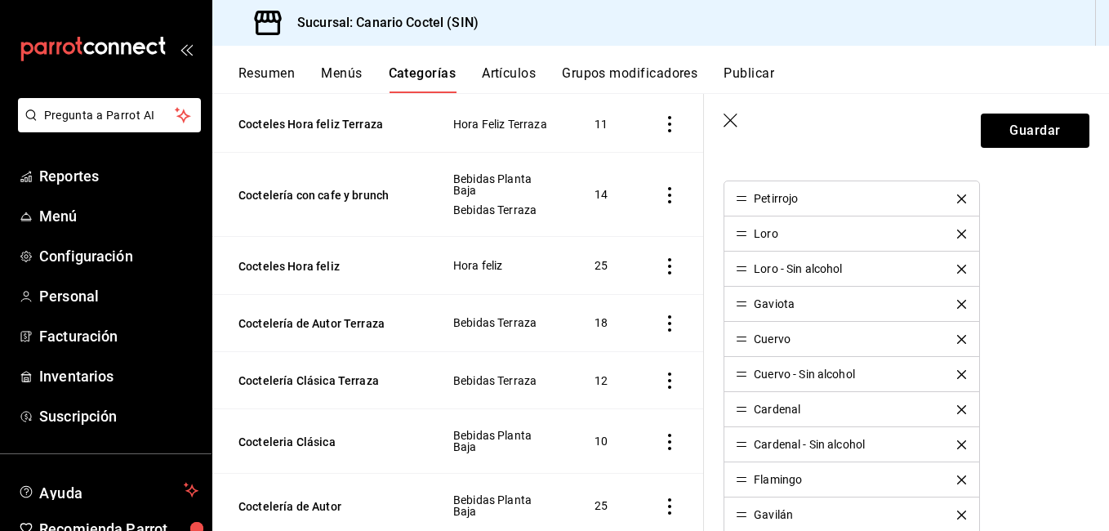
click at [957, 266] on icon "delete" at bounding box center [961, 268] width 9 height 9
click at [957, 343] on icon "delete" at bounding box center [961, 339] width 9 height 9
click at [957, 372] on icon "delete" at bounding box center [961, 374] width 9 height 9
click at [957, 442] on icon "delete" at bounding box center [961, 444] width 9 height 9
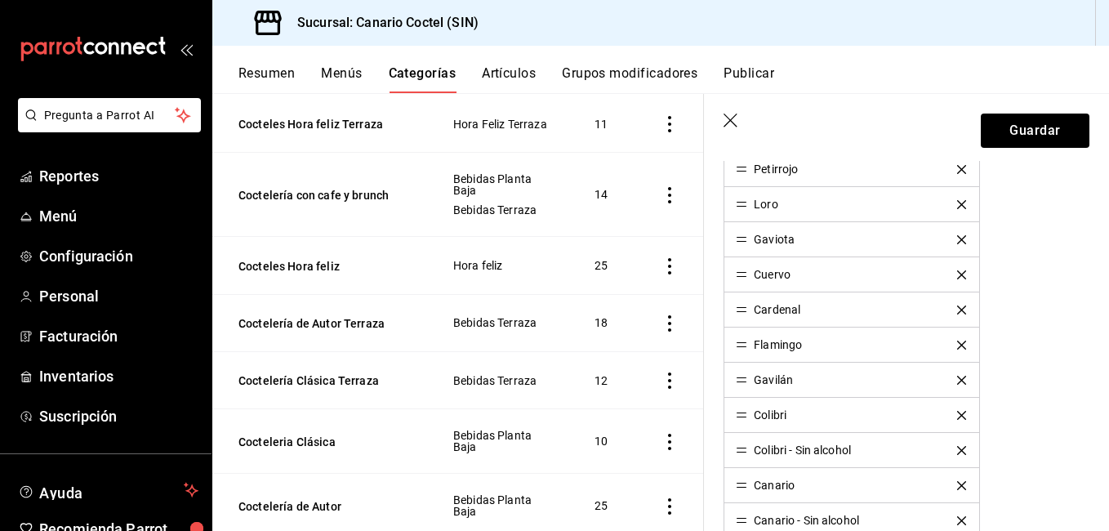
scroll to position [816, 0]
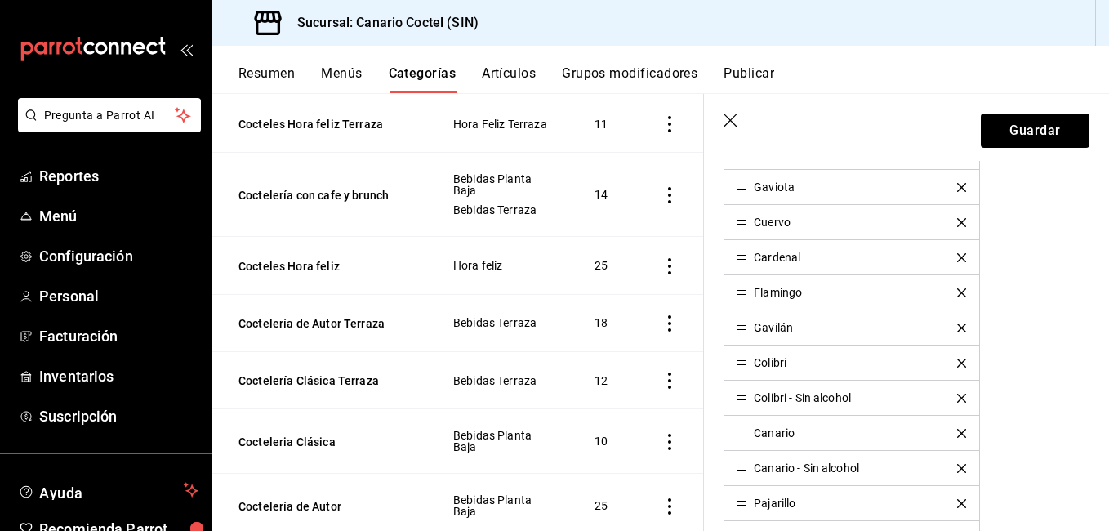
click at [957, 400] on icon "delete" at bounding box center [961, 397] width 9 height 9
click at [957, 429] on icon "delete" at bounding box center [961, 433] width 9 height 9
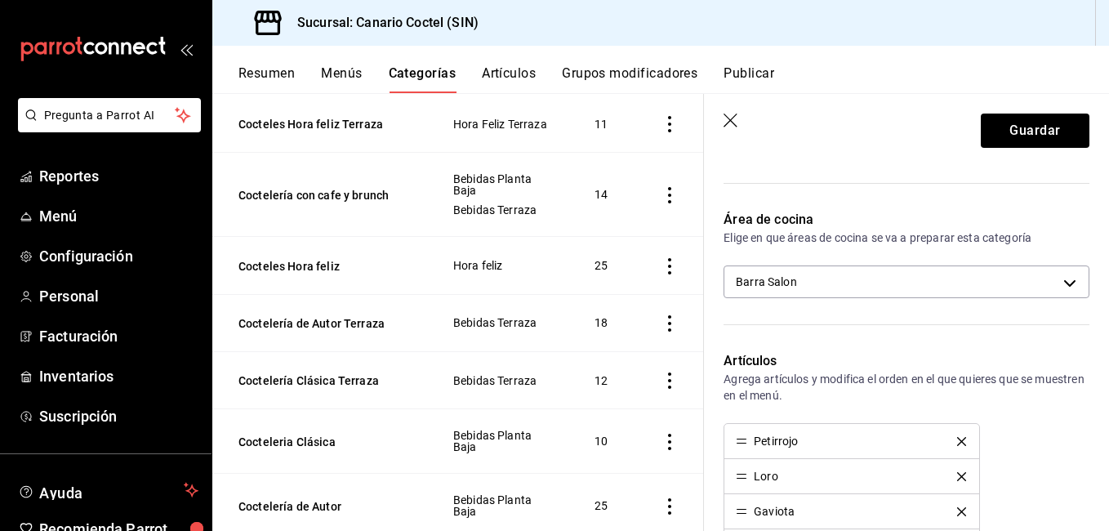
scroll to position [490, 0]
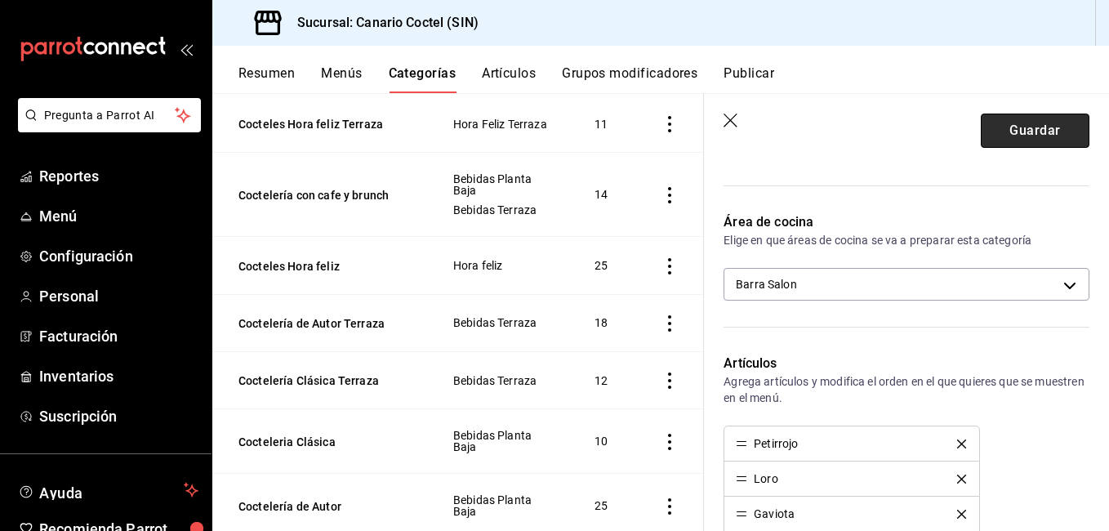
click at [1002, 133] on button "Guardar" at bounding box center [1034, 130] width 109 height 34
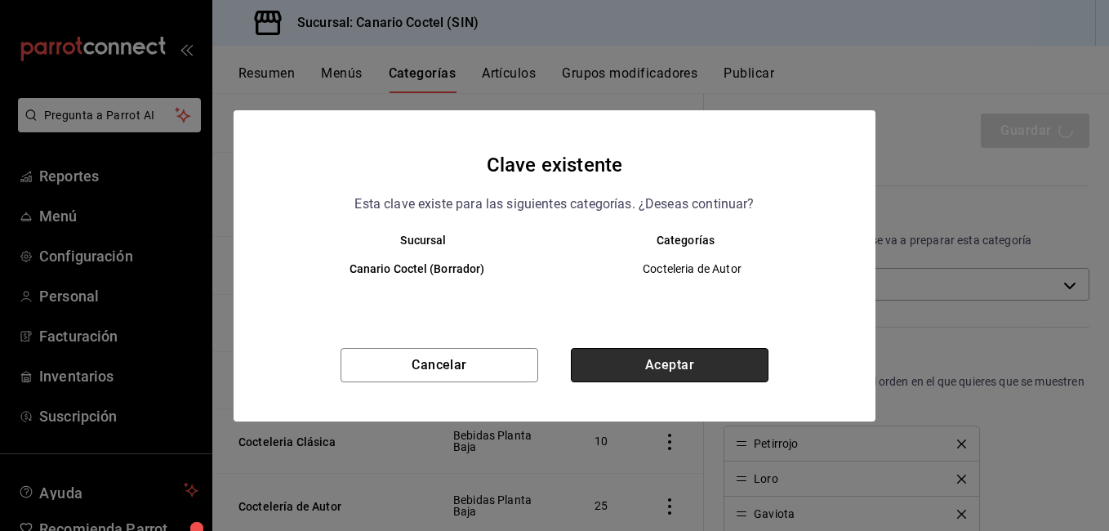
click at [667, 359] on button "Aceptar" at bounding box center [670, 365] width 198 height 34
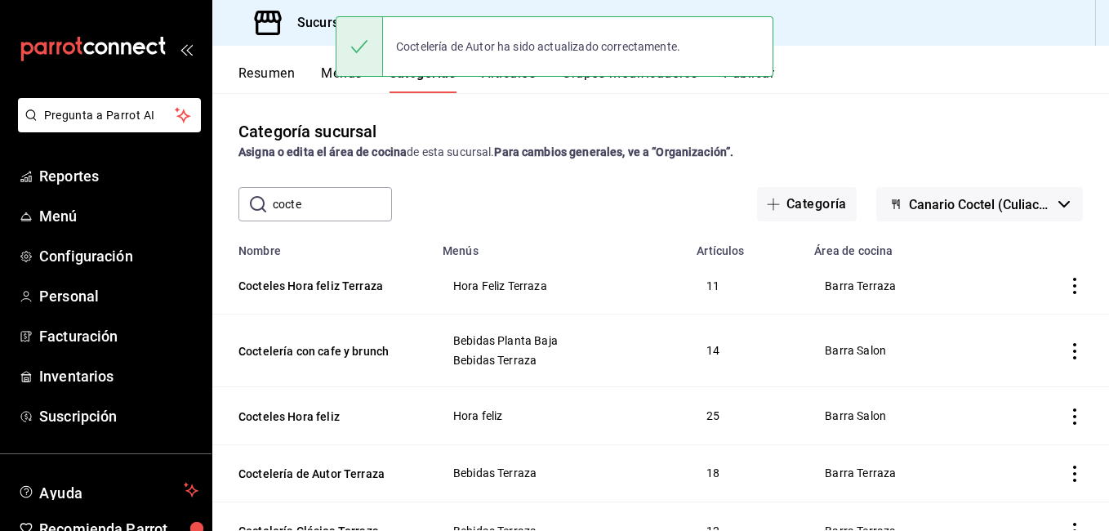
click at [346, 198] on input "cocte" at bounding box center [332, 204] width 119 height 33
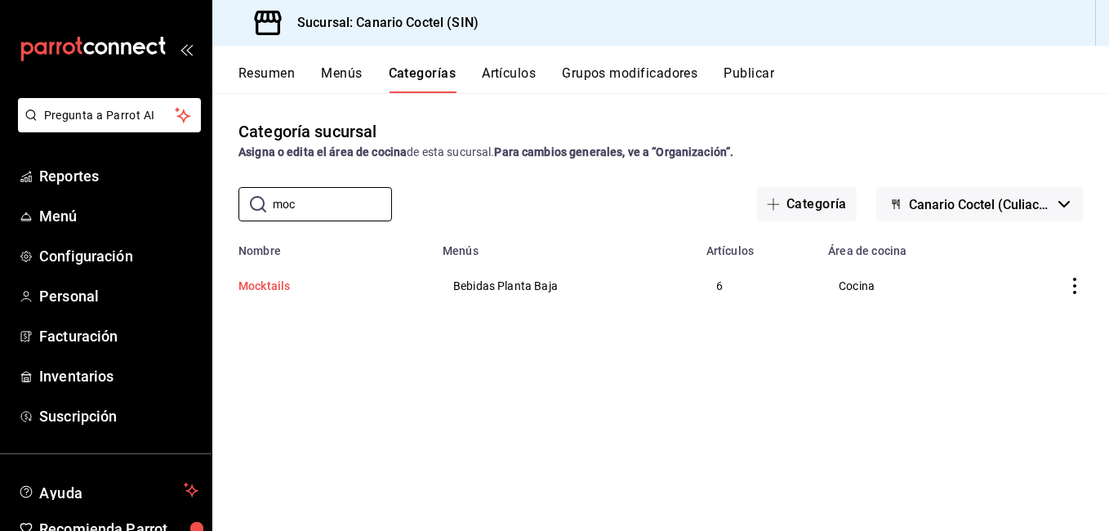
type input "moc"
click at [291, 289] on button "Mocktails" at bounding box center [319, 286] width 163 height 16
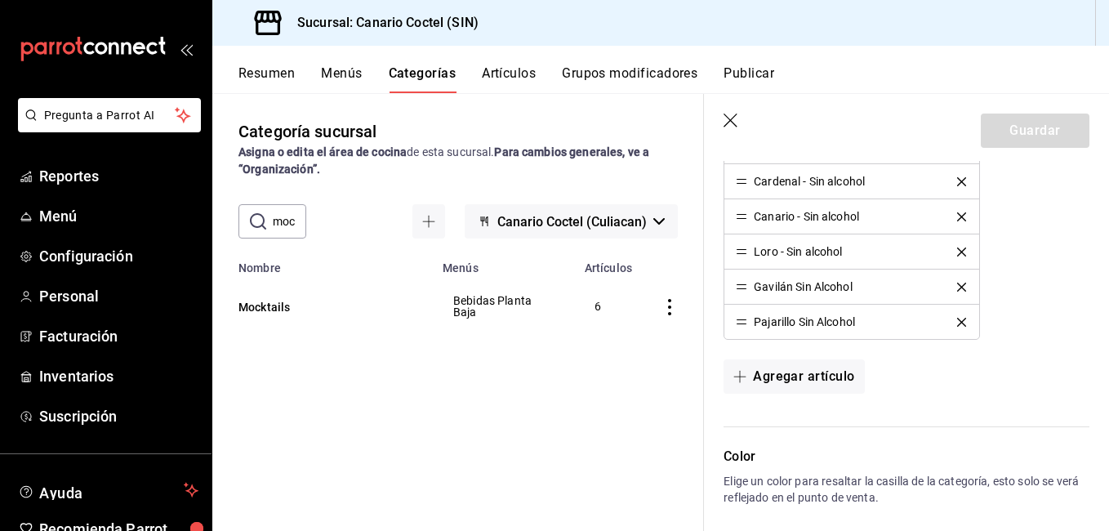
scroll to position [816, 0]
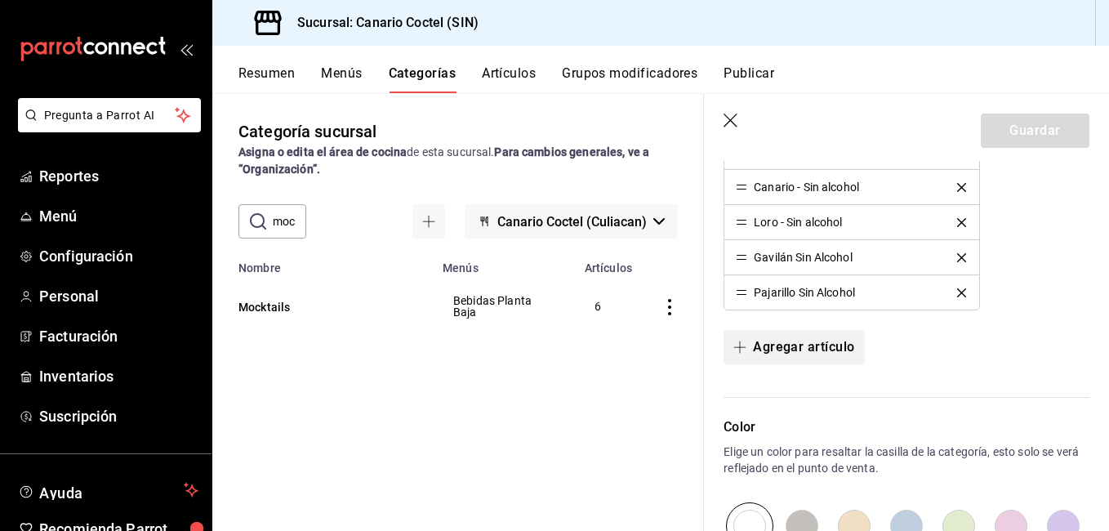
click at [822, 356] on button "Agregar artículo" at bounding box center [793, 347] width 140 height 34
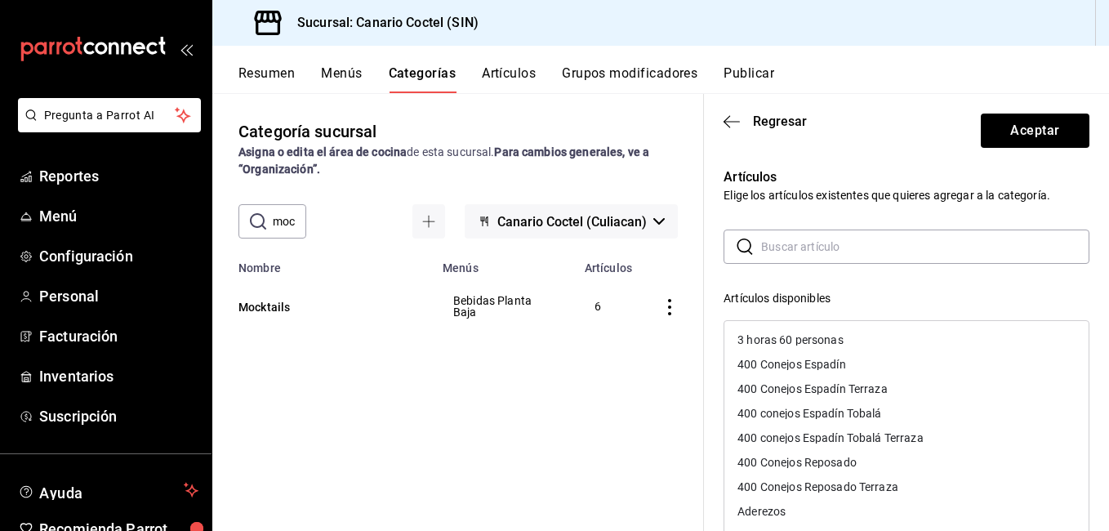
click at [792, 255] on input "text" at bounding box center [925, 246] width 328 height 33
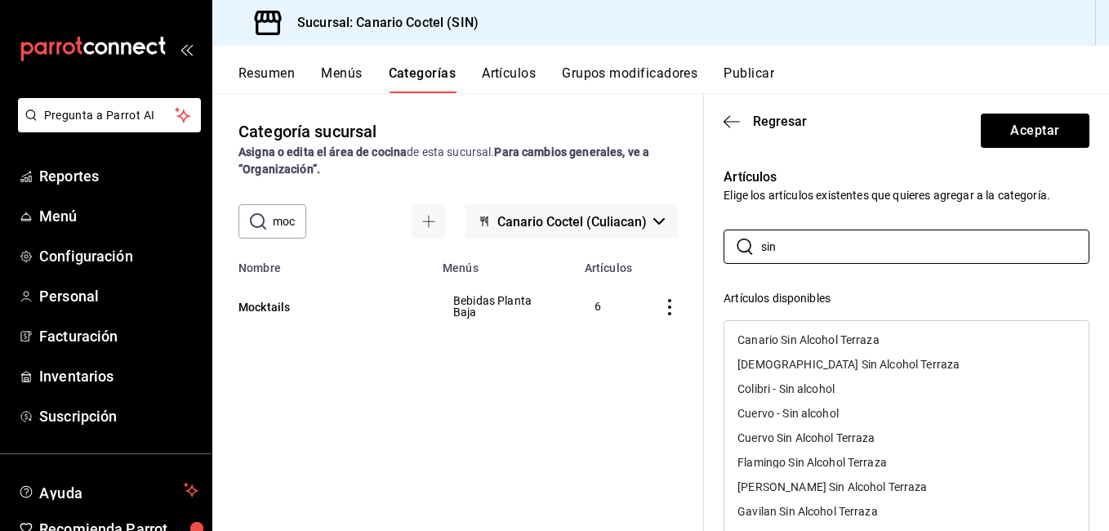
type input "sin"
click at [833, 385] on div "Colibri - Sin alcohol" at bounding box center [785, 388] width 97 height 11
click at [831, 386] on div "Cuervo - Sin alcohol" at bounding box center [787, 388] width 101 height 11
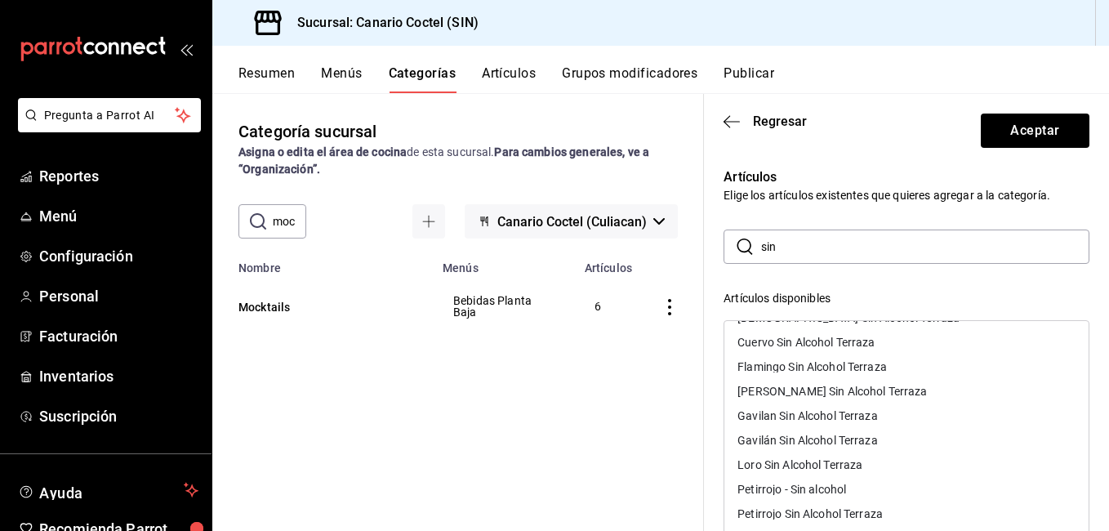
scroll to position [70, 0]
click at [846, 462] on div "Petirrojo - Sin alcohol" at bounding box center [791, 465] width 109 height 11
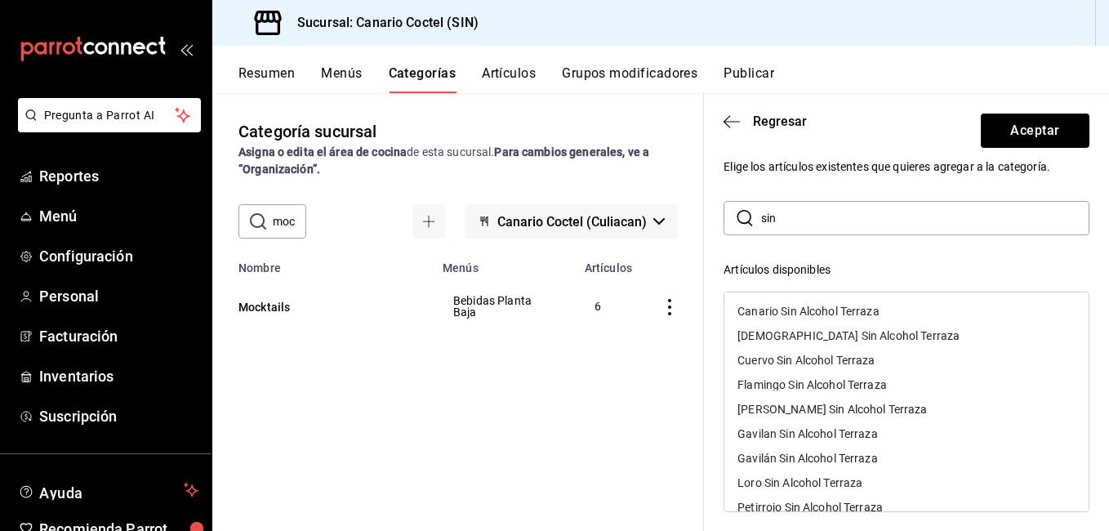
scroll to position [0, 0]
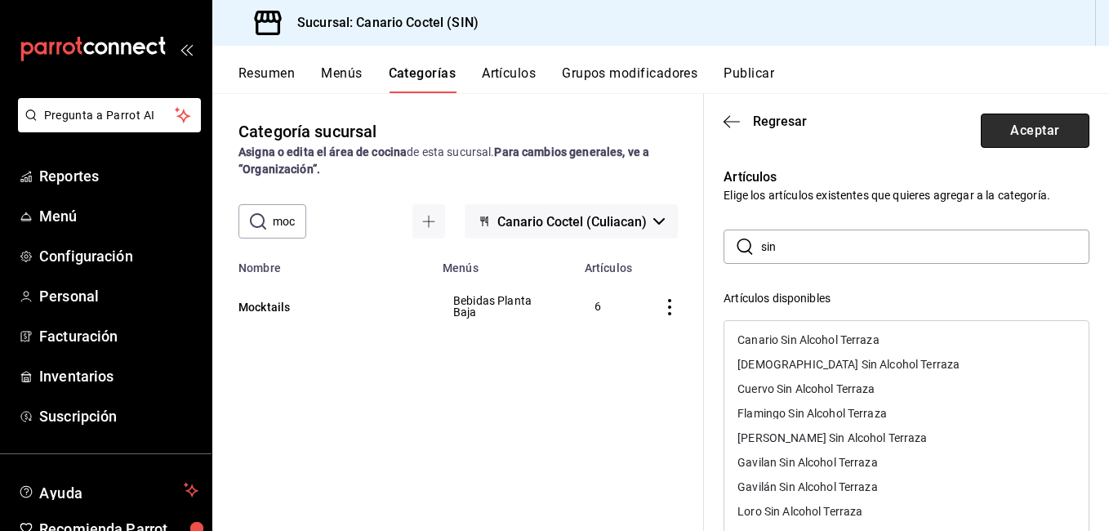
click at [1027, 139] on button "Aceptar" at bounding box center [1034, 130] width 109 height 34
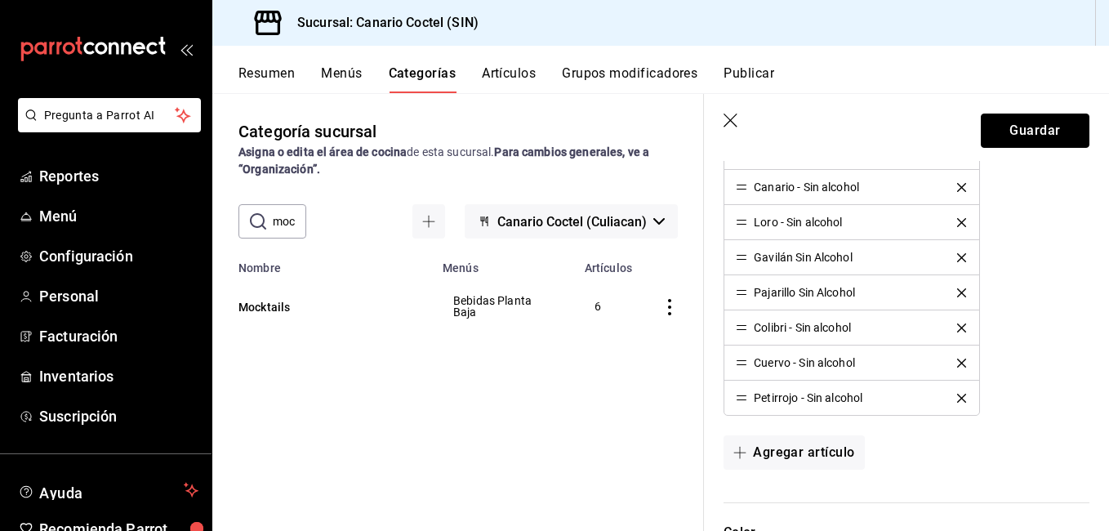
click at [1031, 134] on button "Guardar" at bounding box center [1034, 130] width 109 height 34
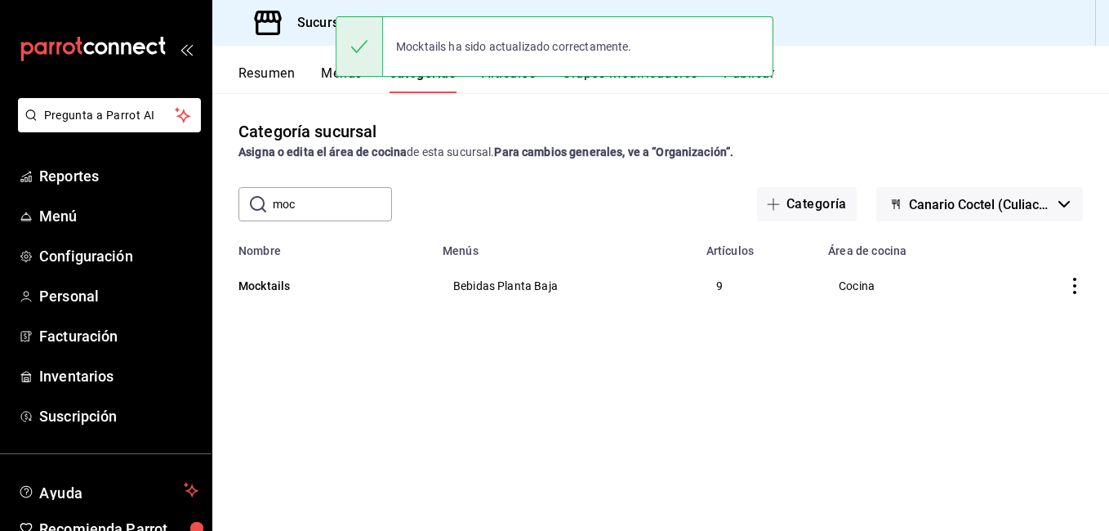
click at [349, 211] on input "moc" at bounding box center [332, 204] width 119 height 33
drag, startPoint x: 349, startPoint y: 211, endPoint x: 326, endPoint y: 221, distance: 25.2
click at [348, 211] on input "moc" at bounding box center [332, 204] width 119 height 33
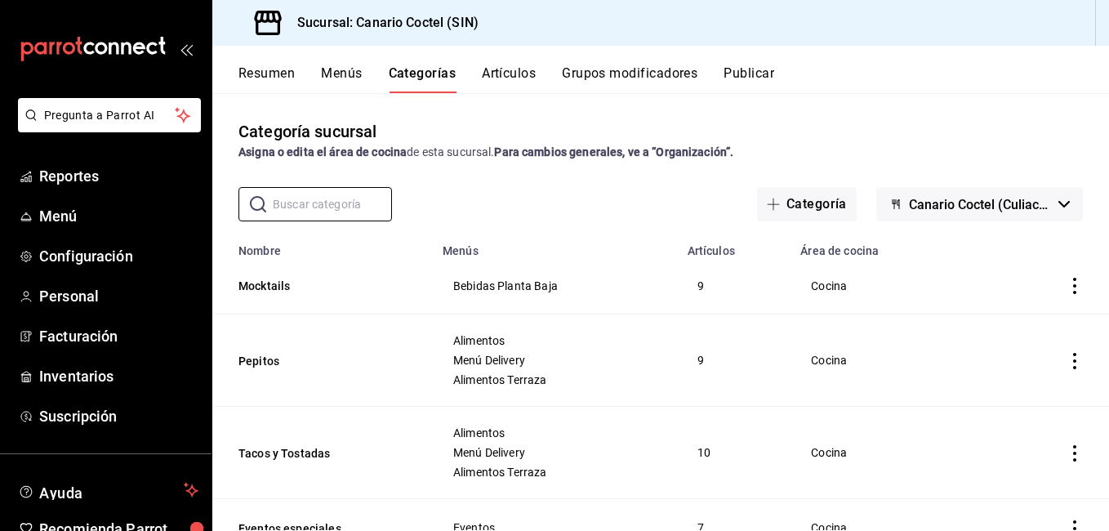
click at [505, 76] on button "Artículos" at bounding box center [509, 79] width 54 height 28
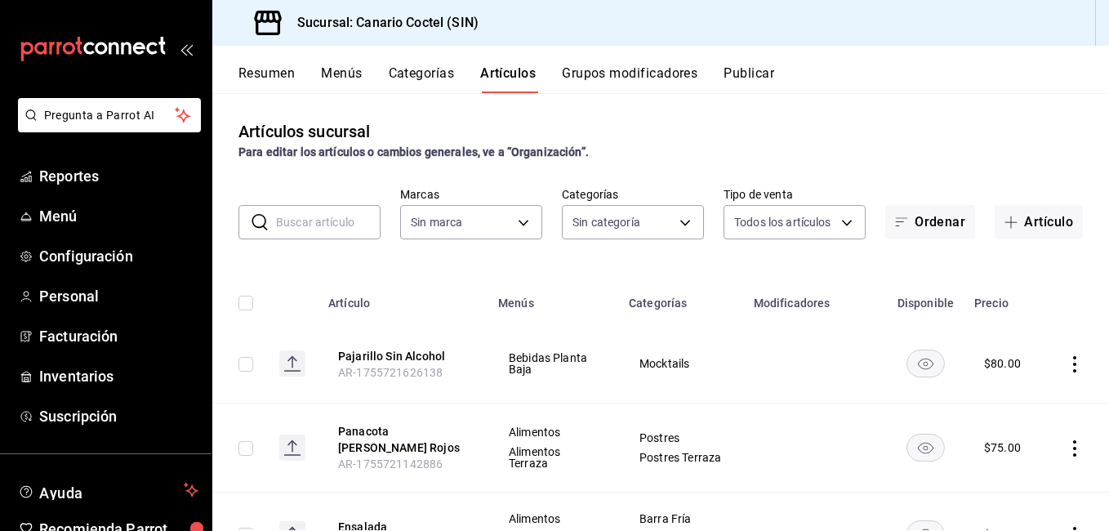
type input "1961613a-9f1c-4786-8348-f9f968c787d0"
type input "81f50c04-48dd-4536-85a8-4fa36dc87030,e07b92e4-f730-4536-9b04-92e952e5a582,bb78b…"
click at [1031, 229] on button "Artículo" at bounding box center [1038, 222] width 88 height 34
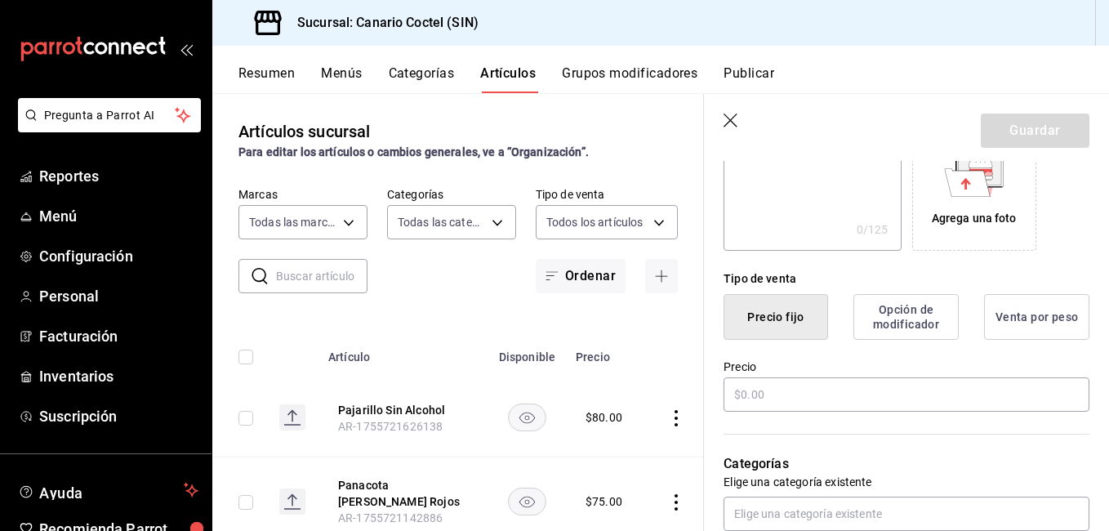
scroll to position [327, 0]
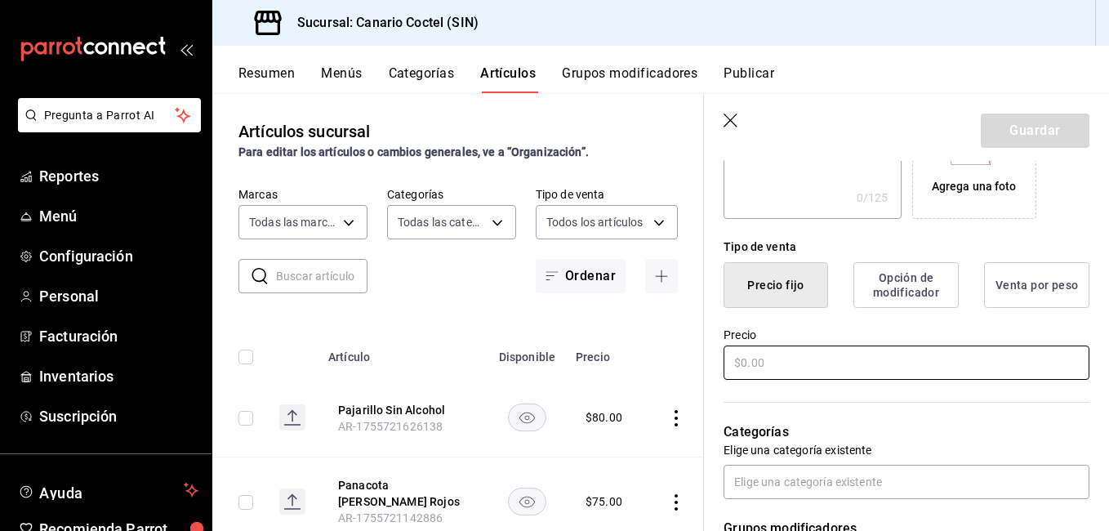
type input "Jilguero"
click at [793, 352] on input "text" at bounding box center [906, 362] width 366 height 34
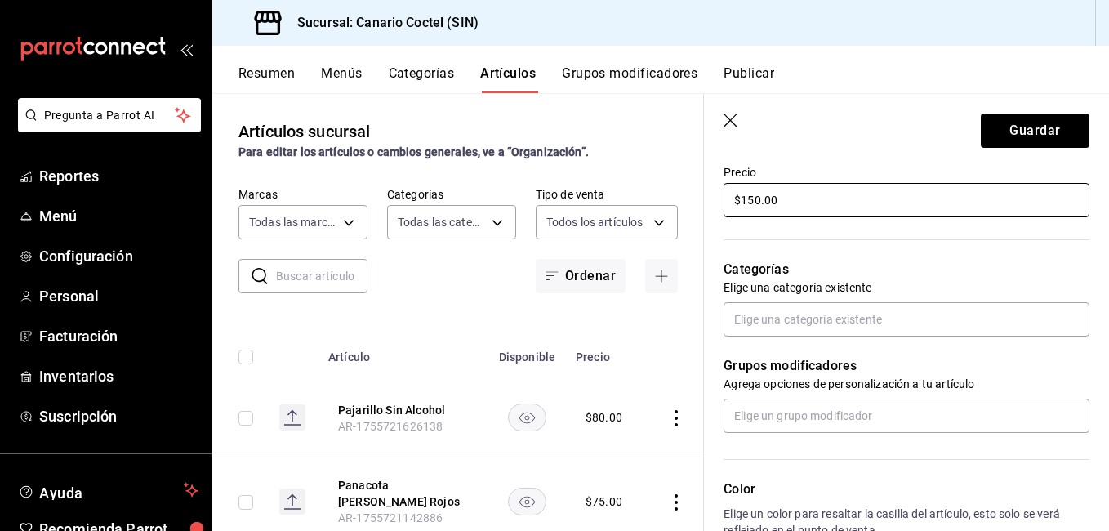
scroll to position [490, 0]
type input "$150.00"
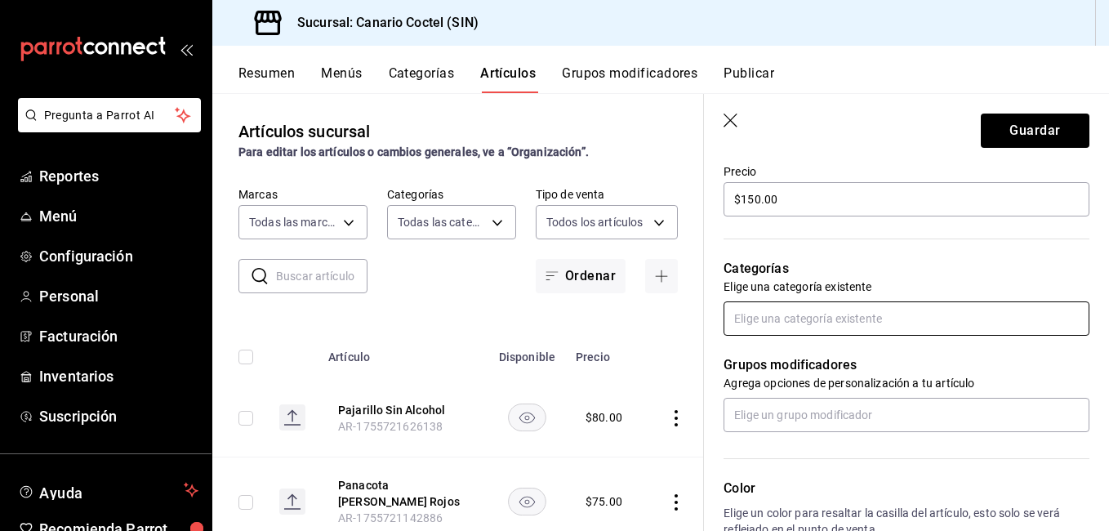
click at [806, 315] on input "text" at bounding box center [906, 318] width 366 height 34
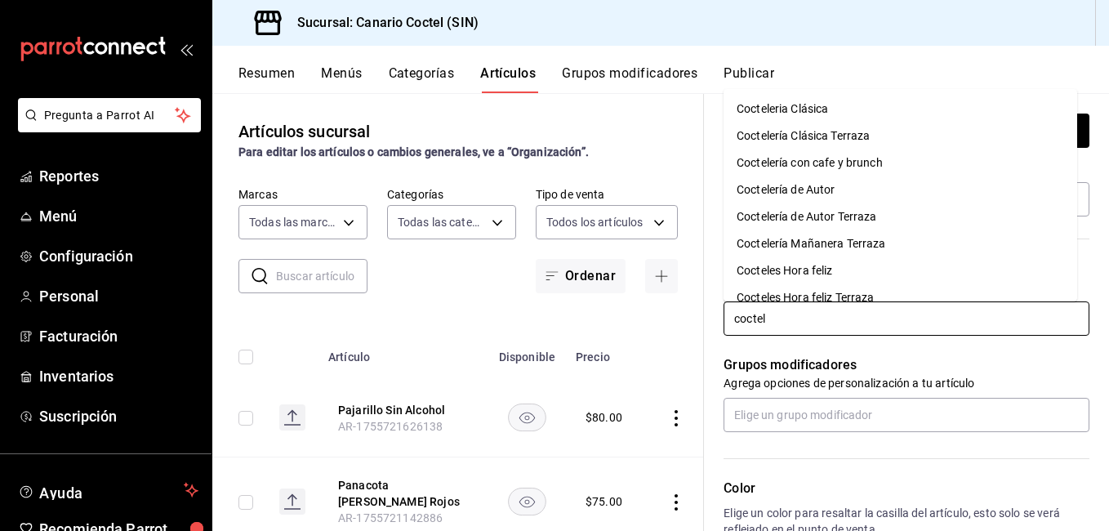
type input "coctele"
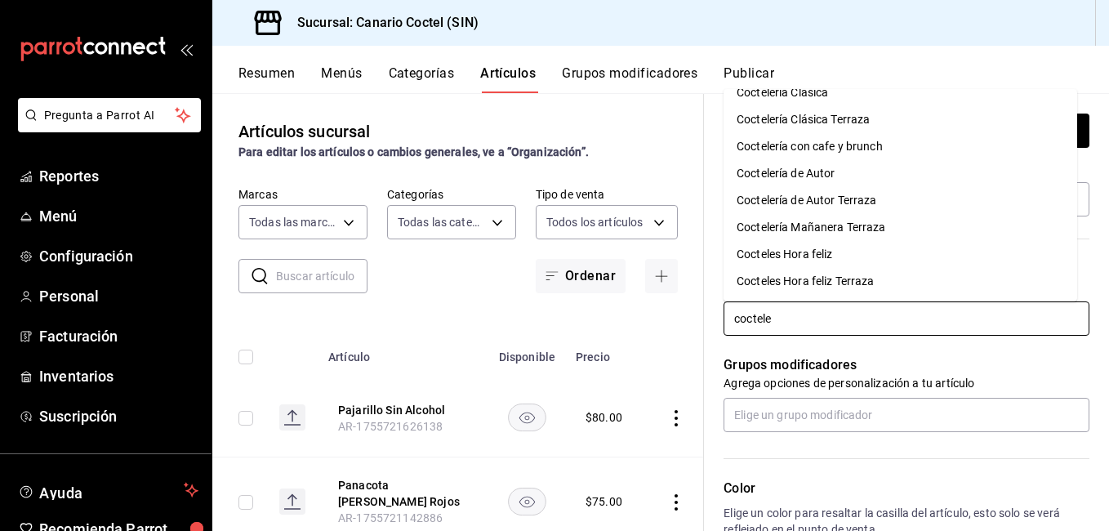
scroll to position [0, 0]
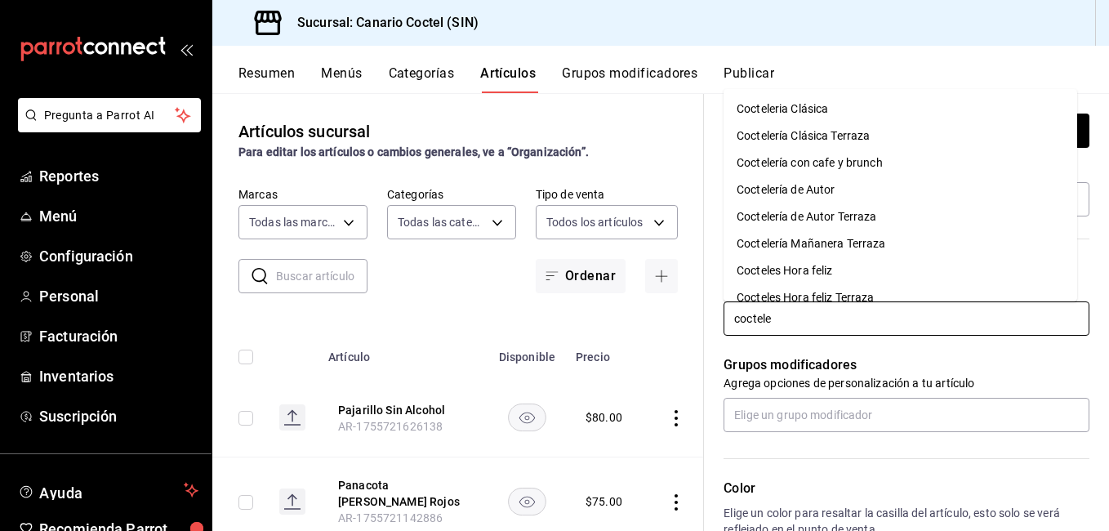
click at [881, 160] on li "Coctelería con cafe y brunch" at bounding box center [899, 162] width 353 height 27
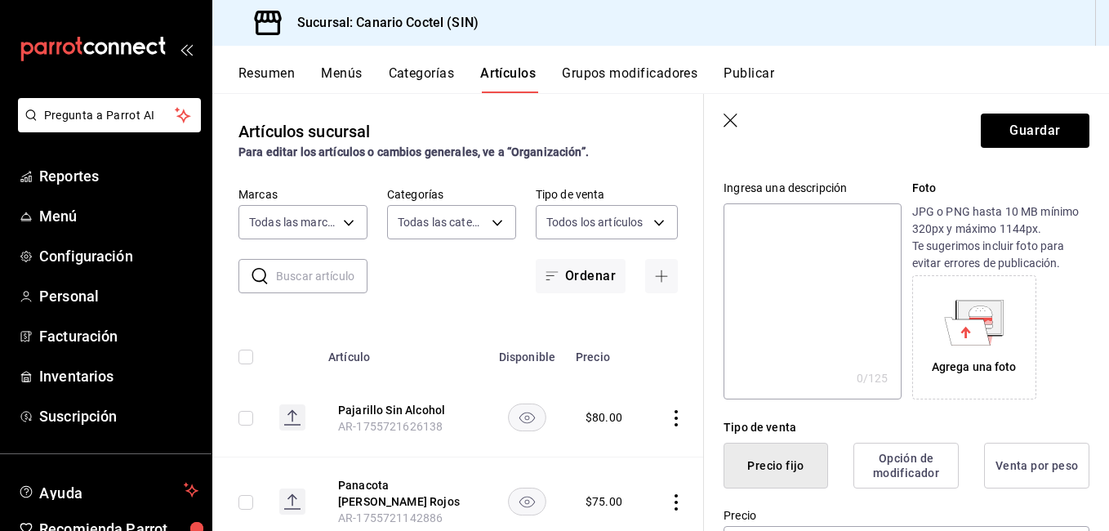
scroll to position [94, 0]
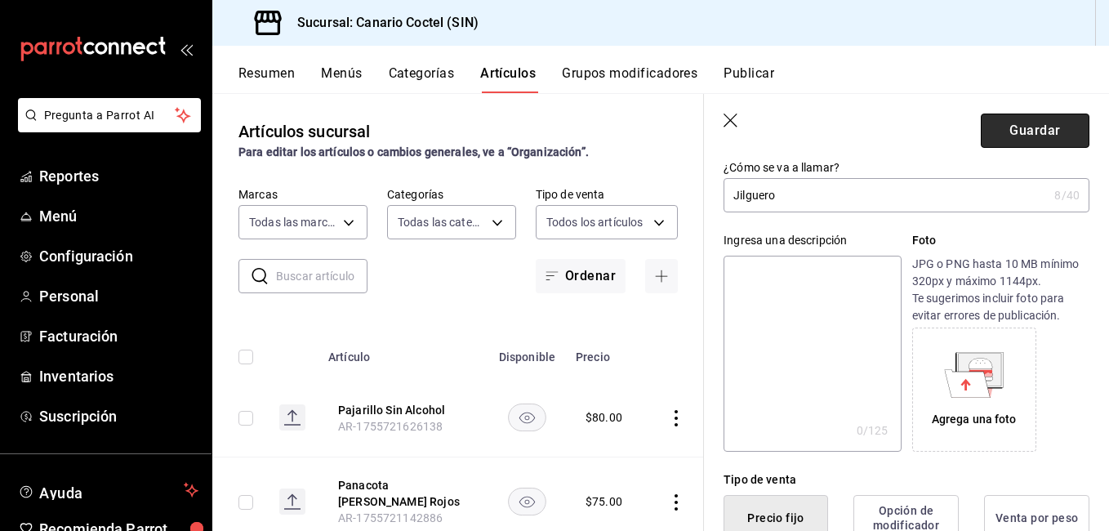
click at [1029, 135] on button "Guardar" at bounding box center [1034, 130] width 109 height 34
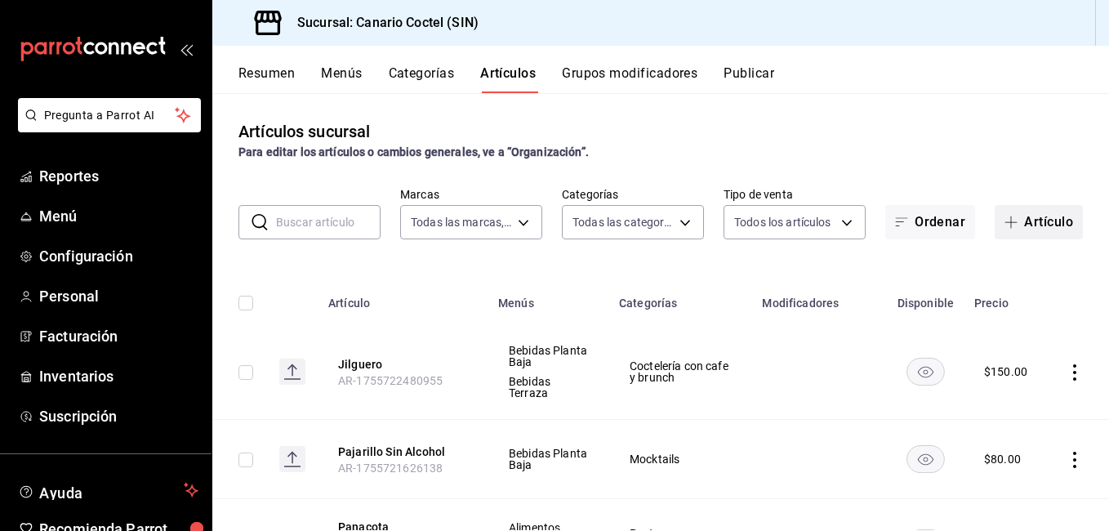
click at [1033, 225] on button "Artículo" at bounding box center [1038, 222] width 88 height 34
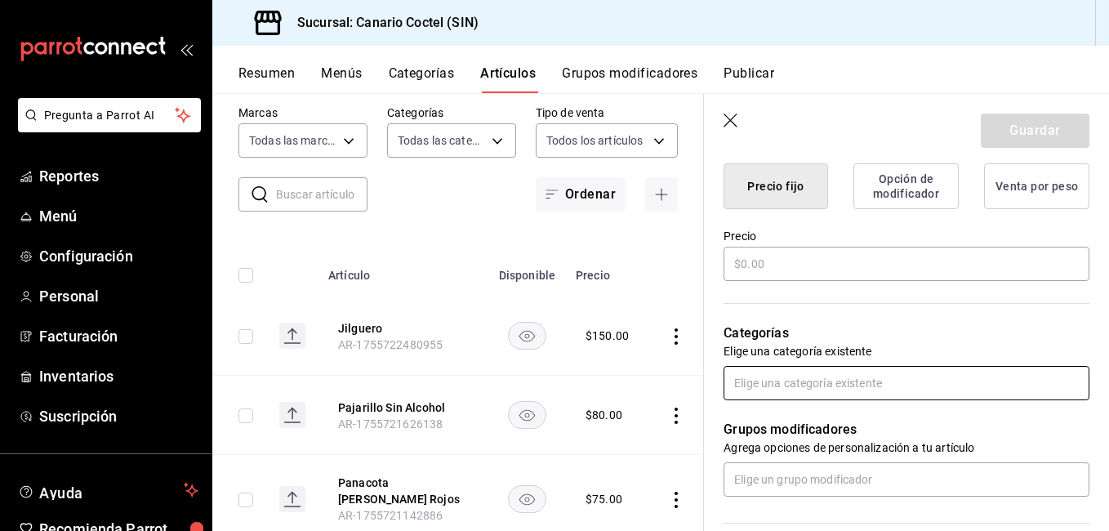
scroll to position [490, 0]
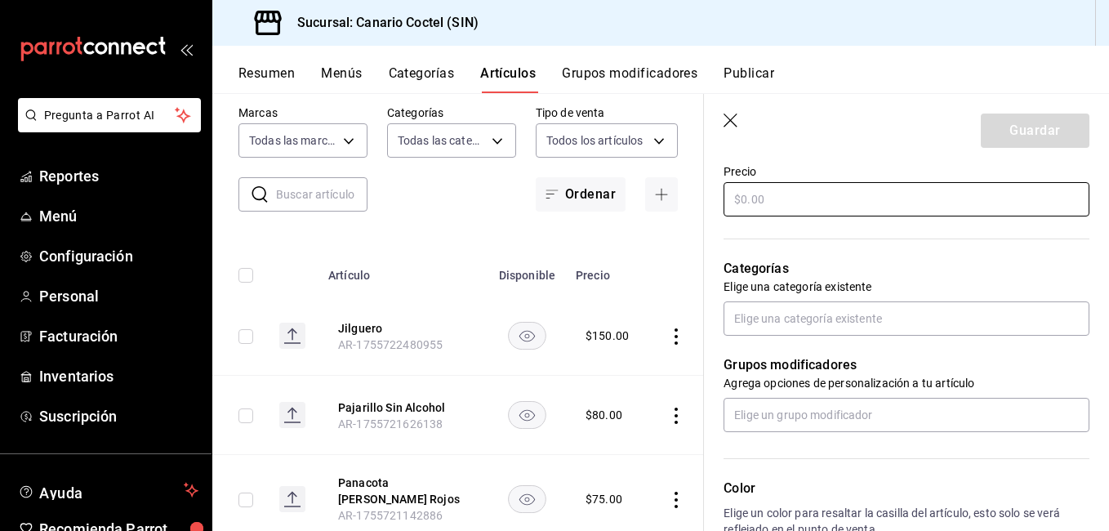
type input "Fenix"
click at [801, 202] on input "text" at bounding box center [906, 199] width 366 height 34
type input "$150.00"
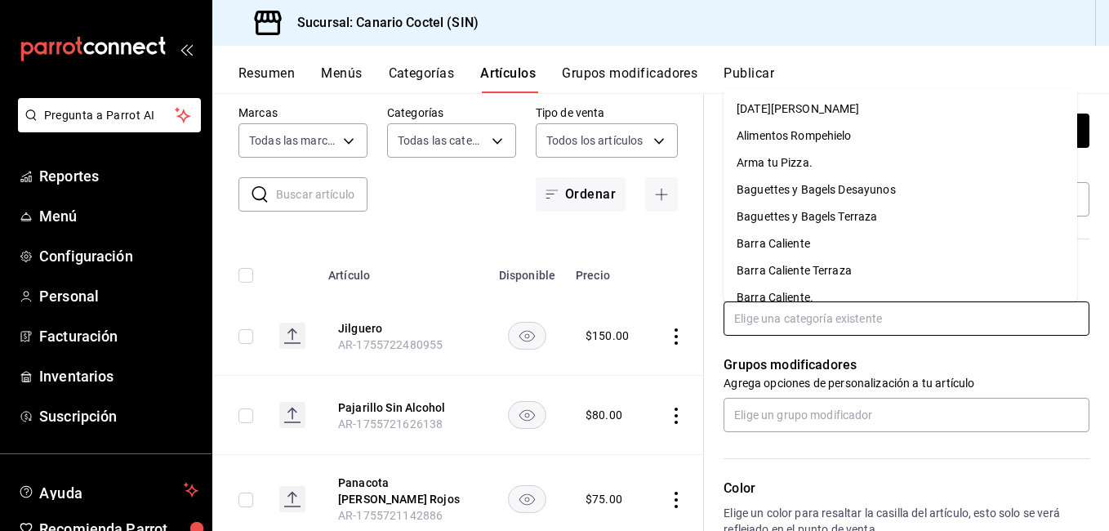
click at [783, 322] on input "text" at bounding box center [906, 318] width 366 height 34
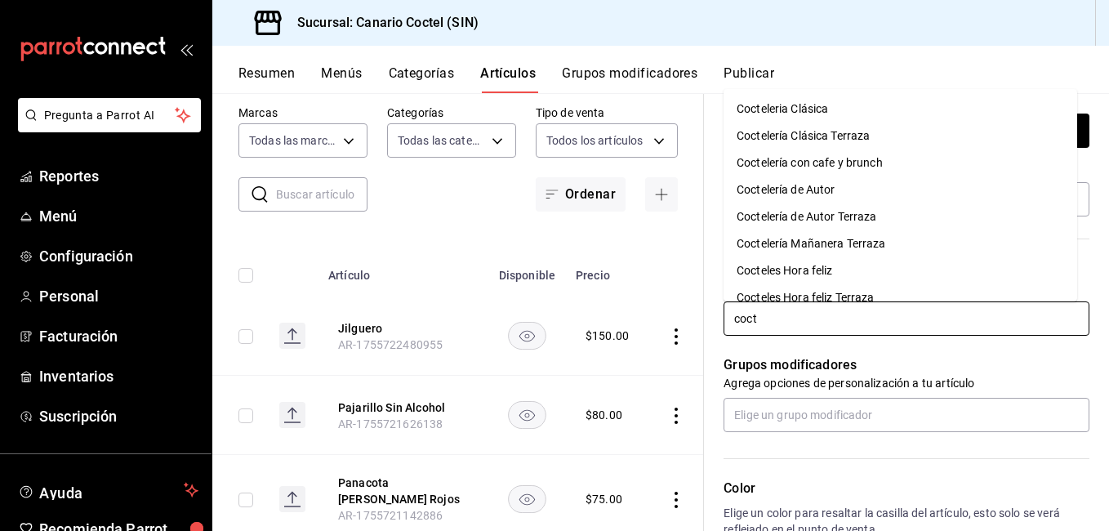
type input "cocte"
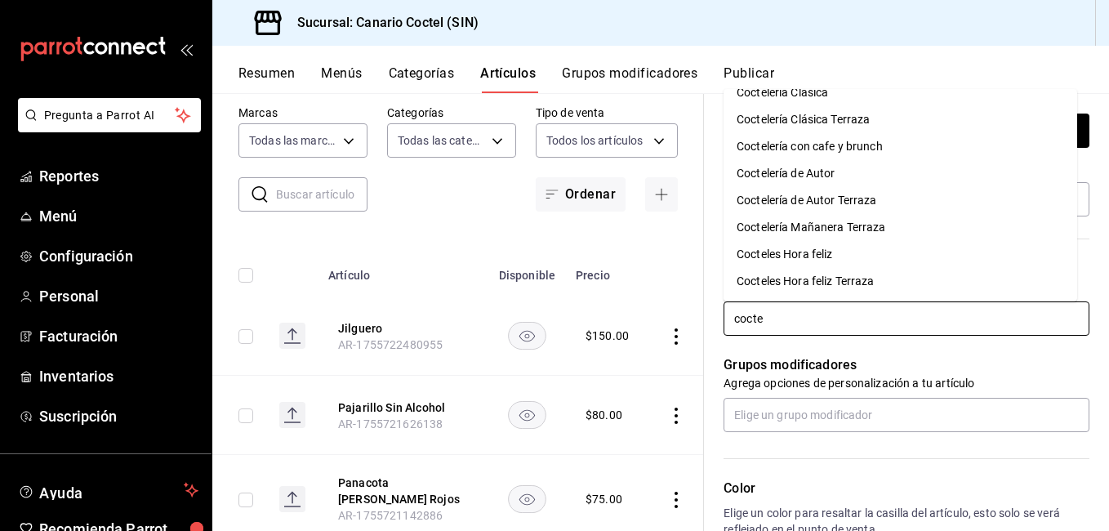
scroll to position [0, 0]
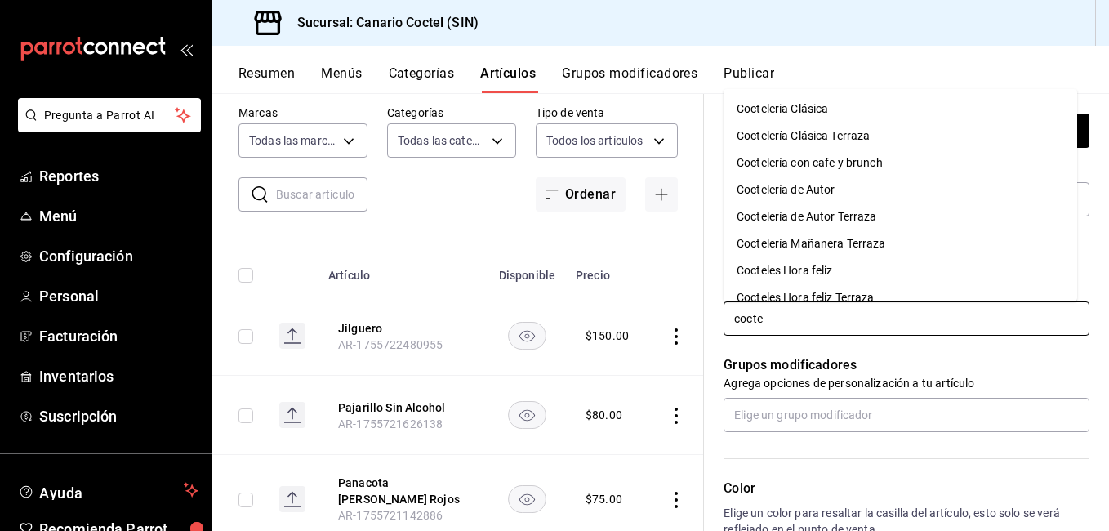
click at [807, 184] on li "Coctelería de Autor" at bounding box center [899, 189] width 353 height 27
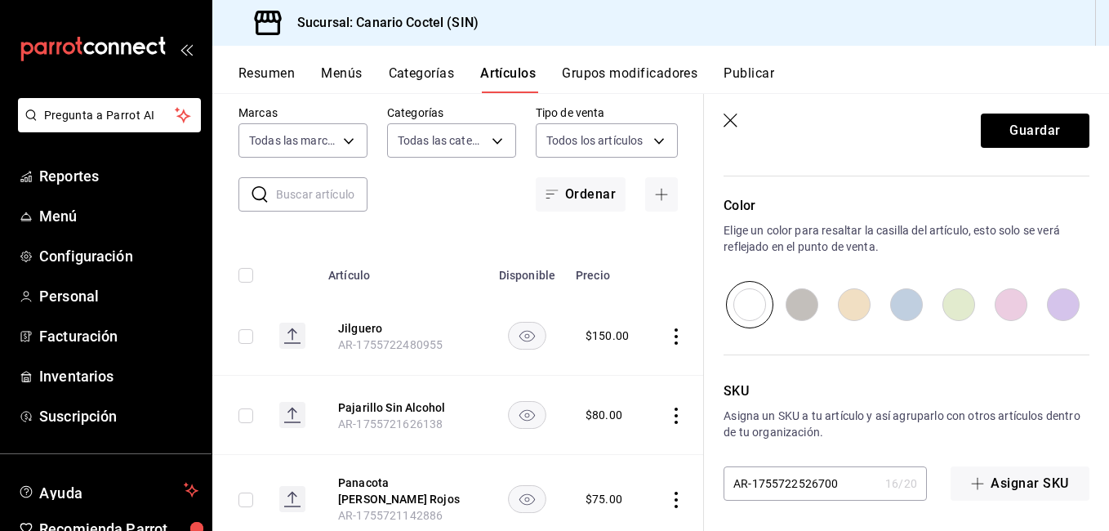
scroll to position [829, 0]
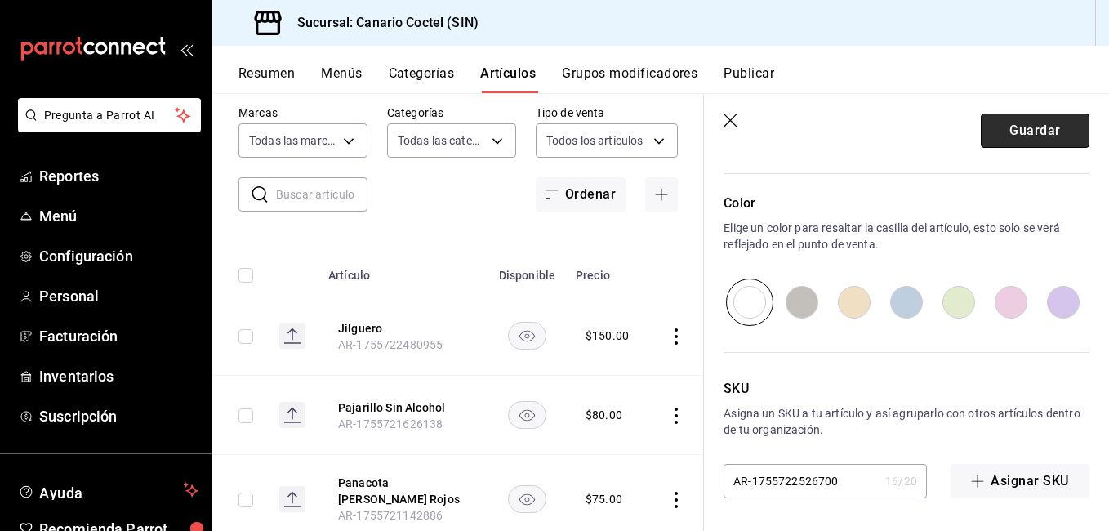
click at [1018, 136] on button "Guardar" at bounding box center [1034, 130] width 109 height 34
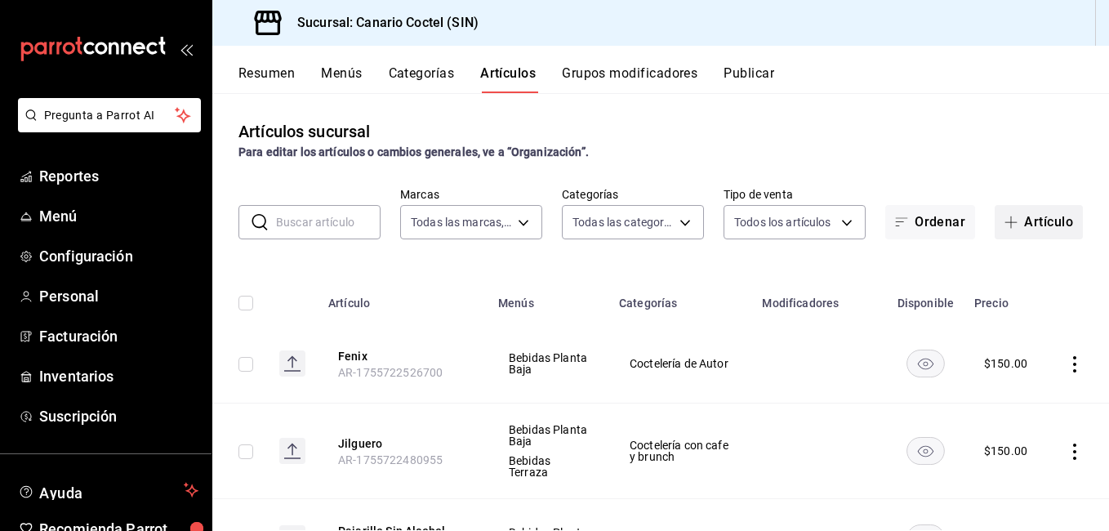
click at [1037, 220] on button "Artículo" at bounding box center [1038, 222] width 88 height 34
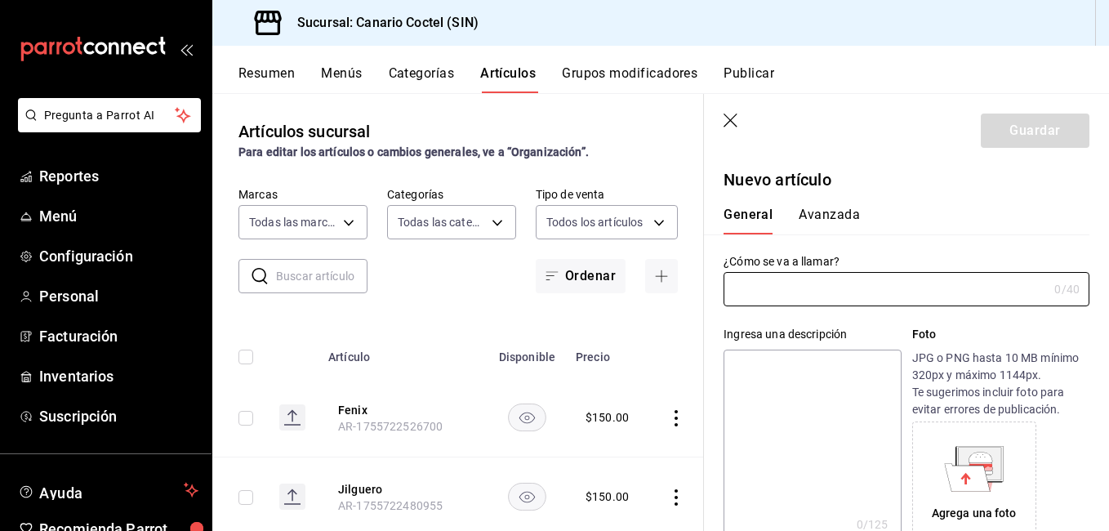
type input "AR-1755722566522"
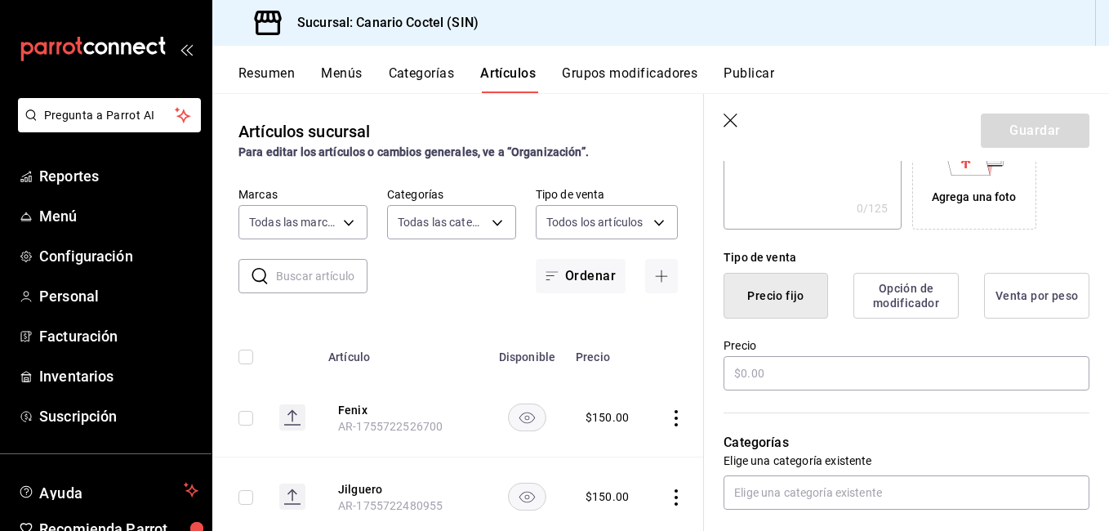
scroll to position [327, 0]
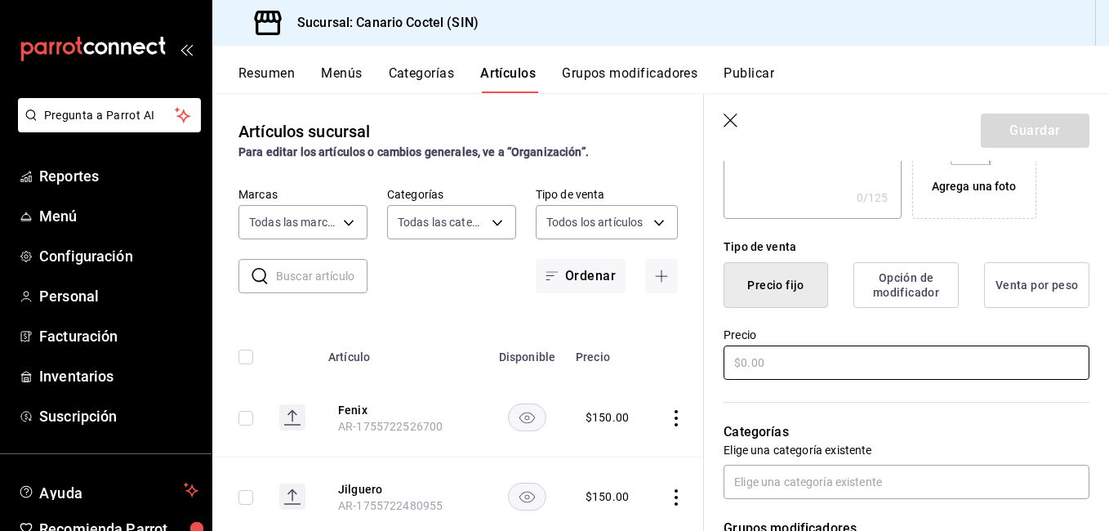
type input "Buho"
click at [802, 364] on input "text" at bounding box center [906, 362] width 366 height 34
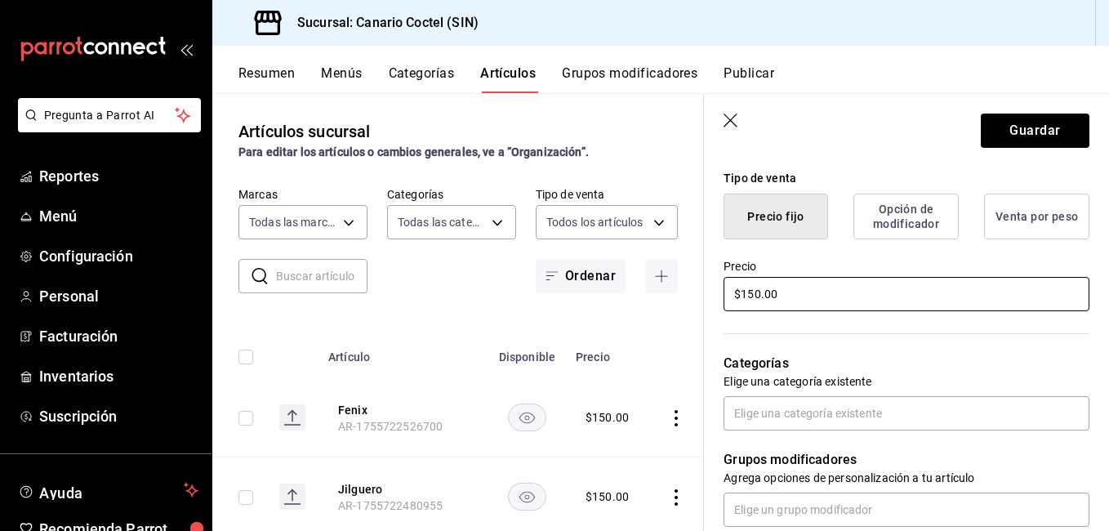
scroll to position [490, 0]
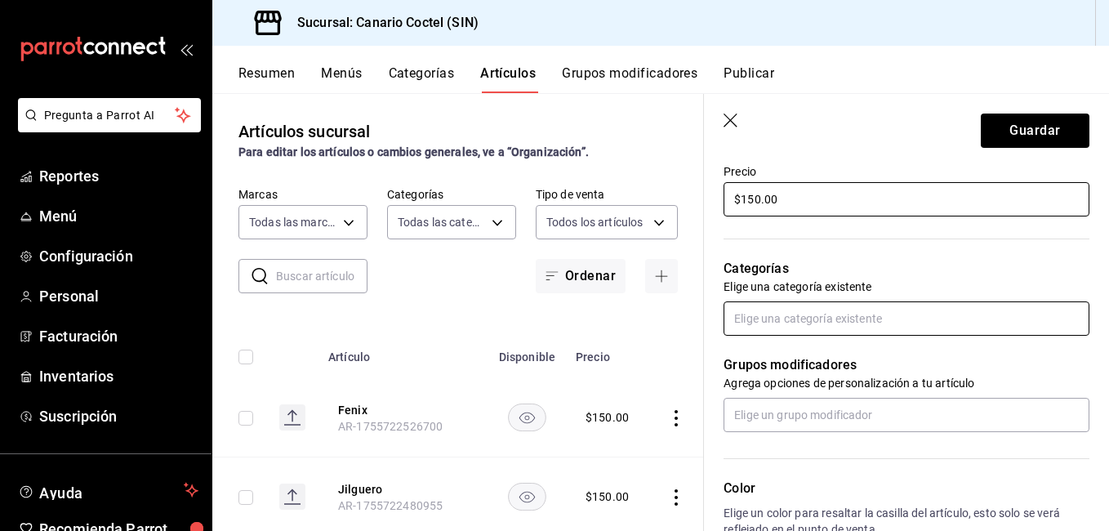
type input "$150.00"
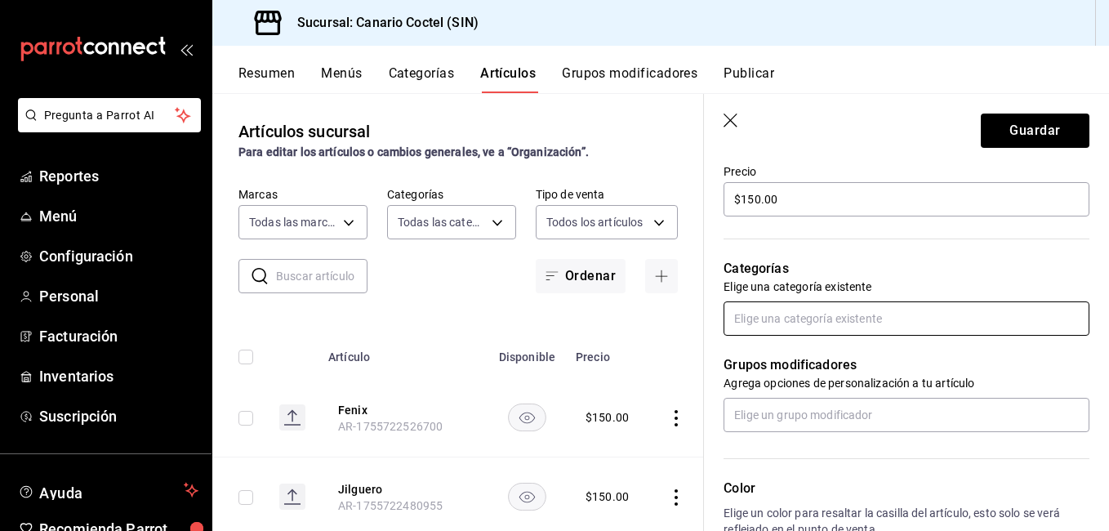
click at [824, 323] on input "text" at bounding box center [906, 318] width 366 height 34
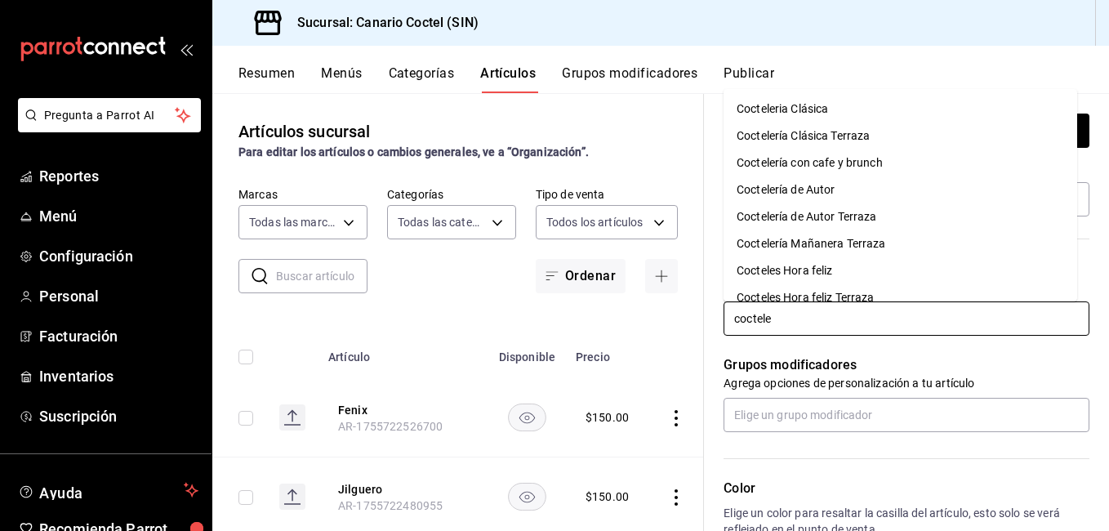
type input "cocteler"
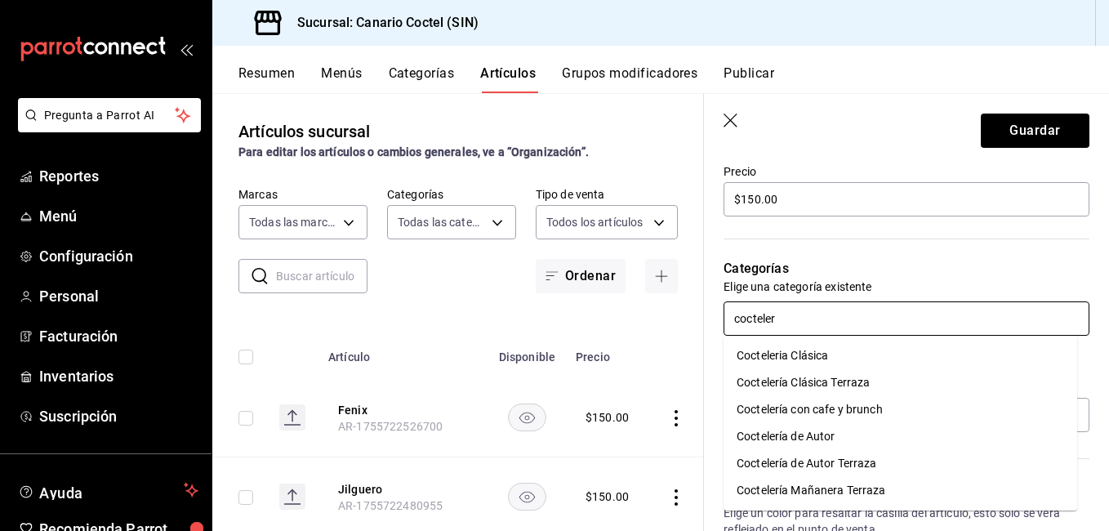
drag, startPoint x: 802, startPoint y: 439, endPoint x: 769, endPoint y: 435, distance: 32.9
click at [769, 435] on li "Coctelería de Autor" at bounding box center [899, 436] width 353 height 27
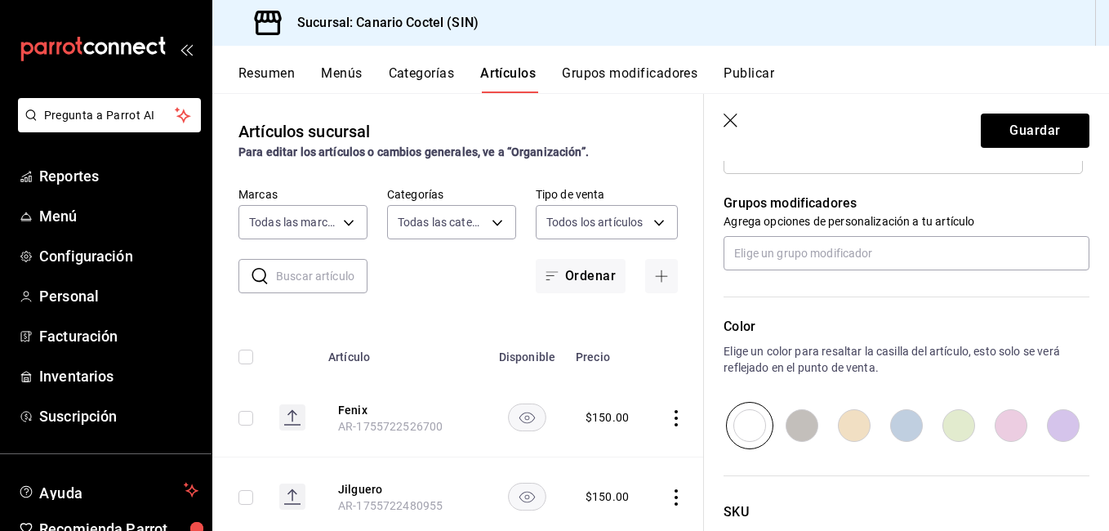
scroll to position [829, 0]
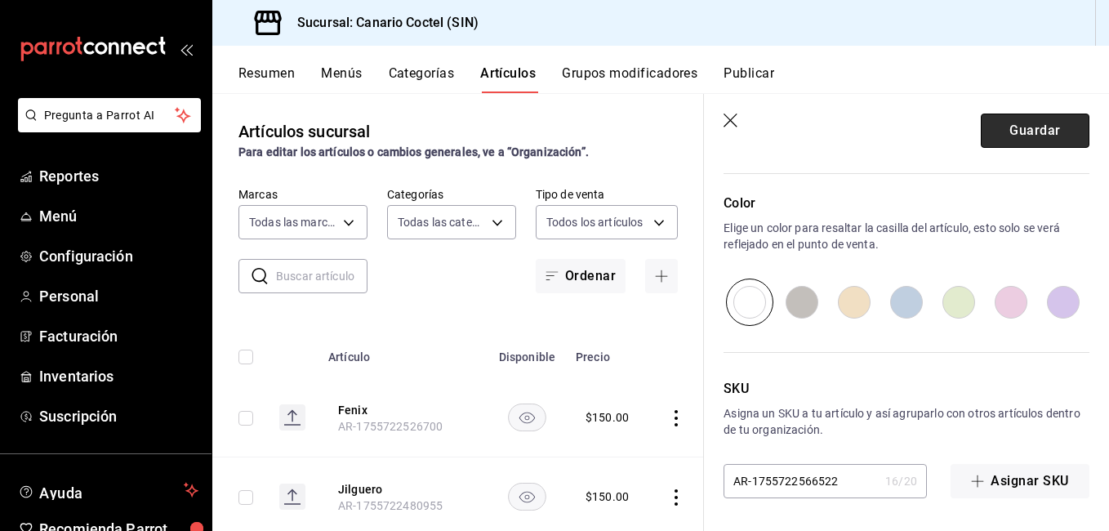
click at [1016, 132] on button "Guardar" at bounding box center [1034, 130] width 109 height 34
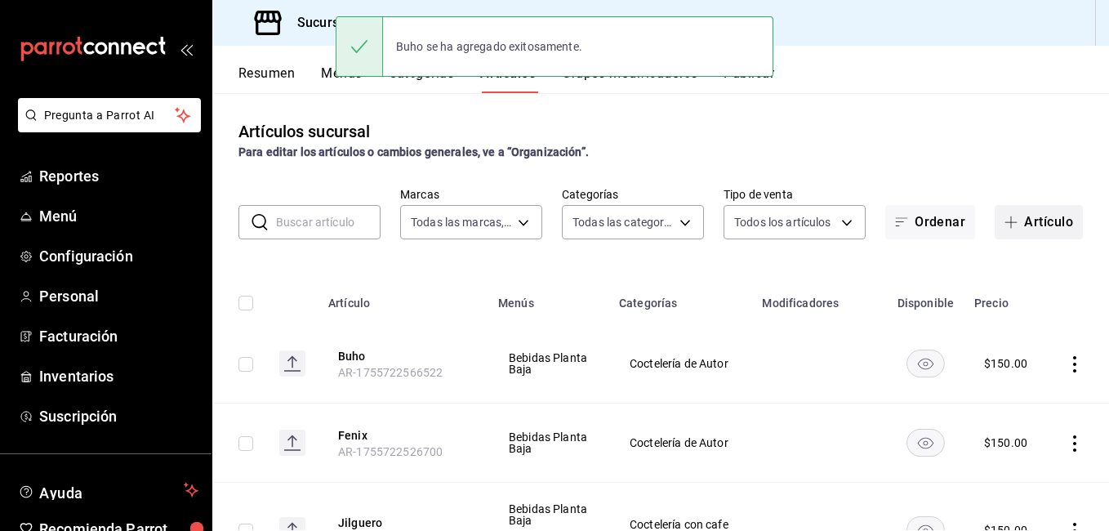
click at [1031, 230] on button "Artículo" at bounding box center [1038, 222] width 88 height 34
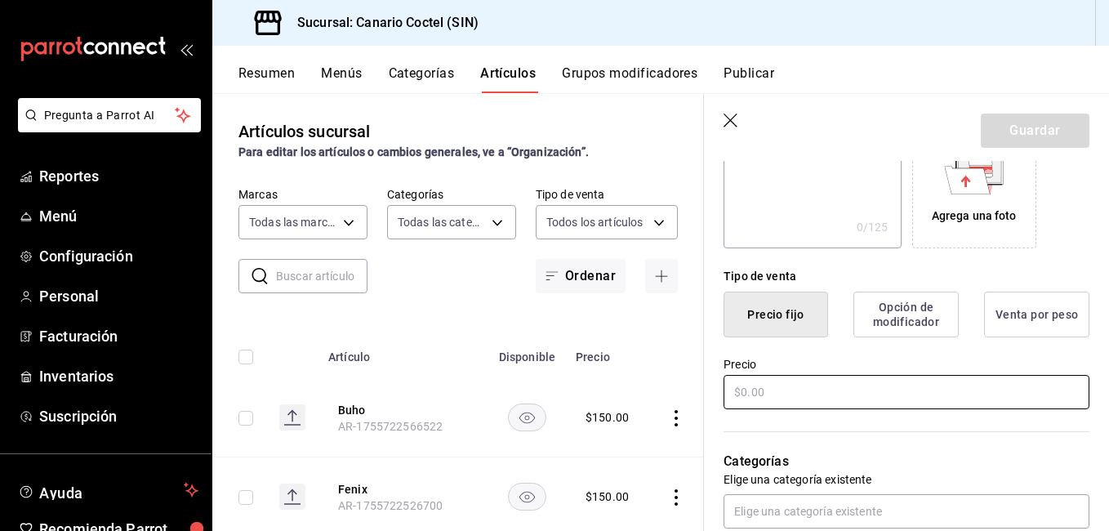
scroll to position [327, 0]
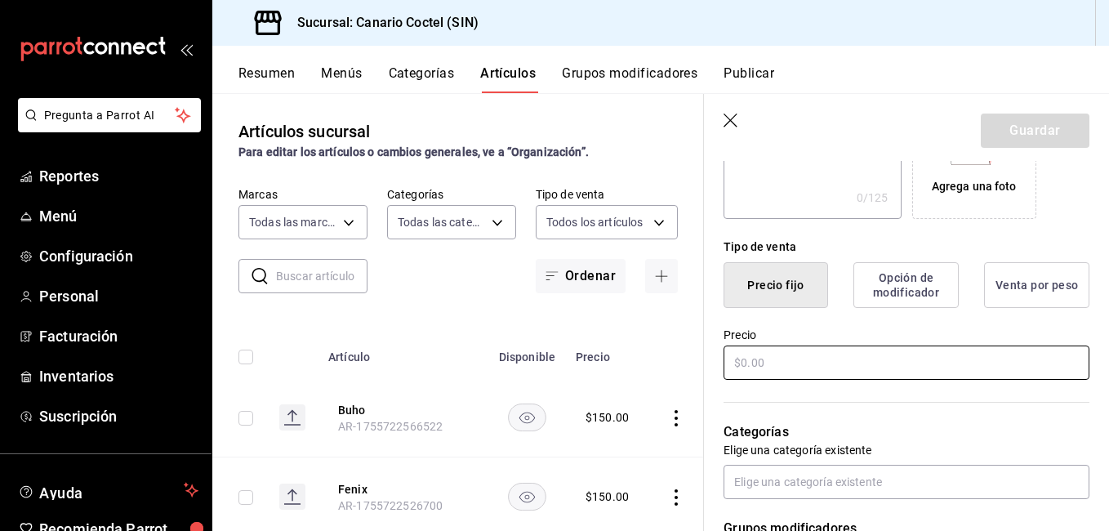
type input "Quetzal"
click at [812, 364] on input "text" at bounding box center [906, 362] width 366 height 34
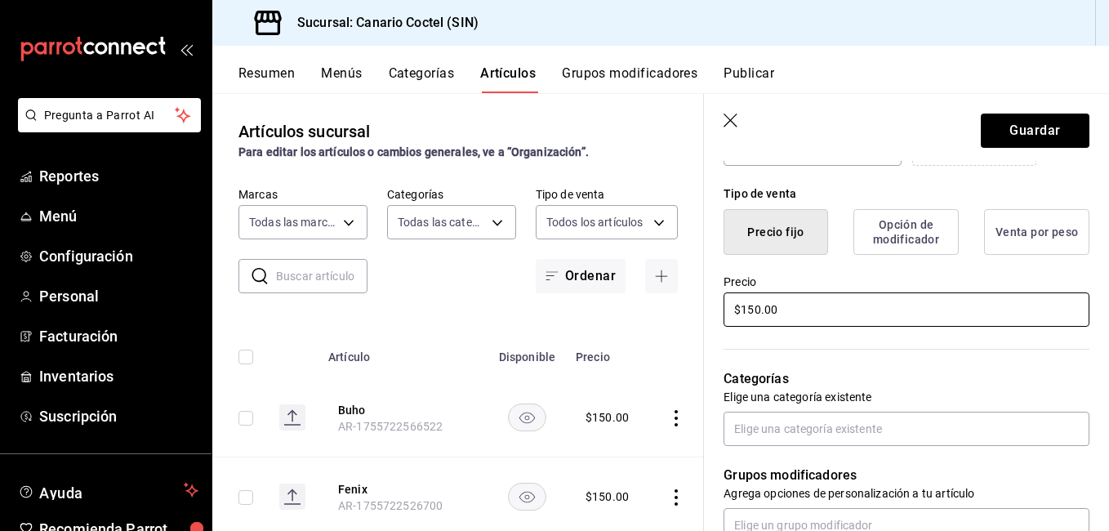
scroll to position [408, 0]
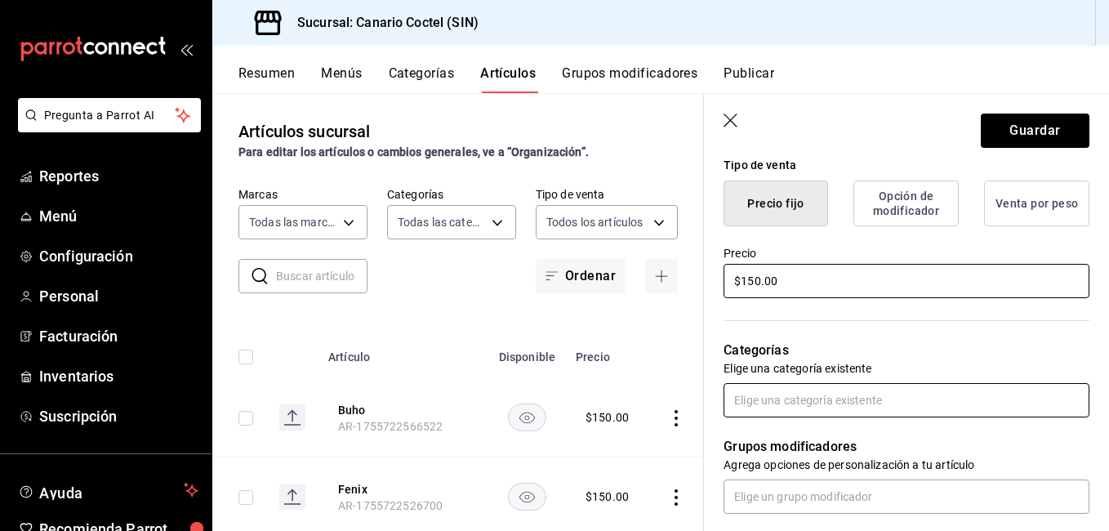
type input "$150.00"
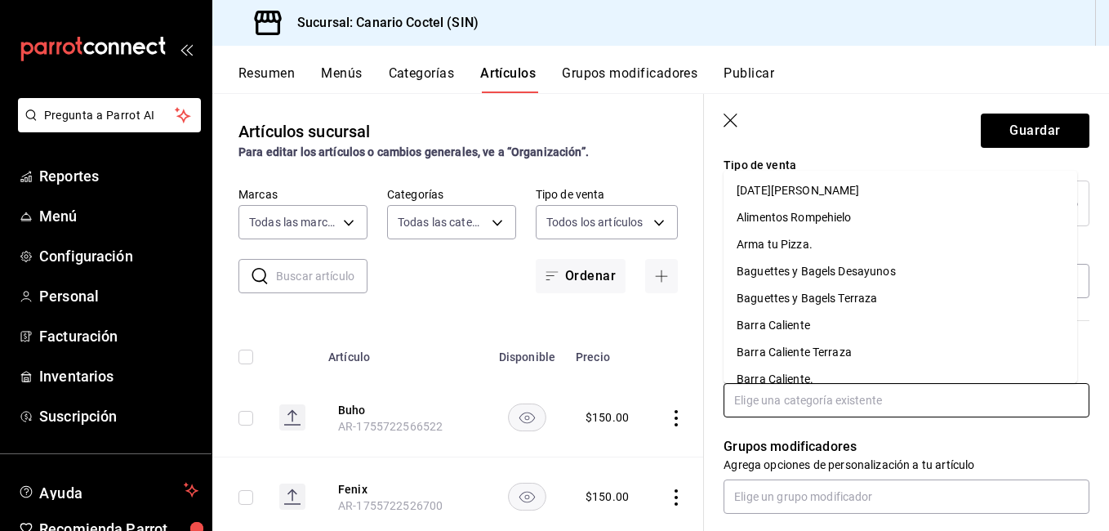
click at [776, 402] on input "text" at bounding box center [906, 400] width 366 height 34
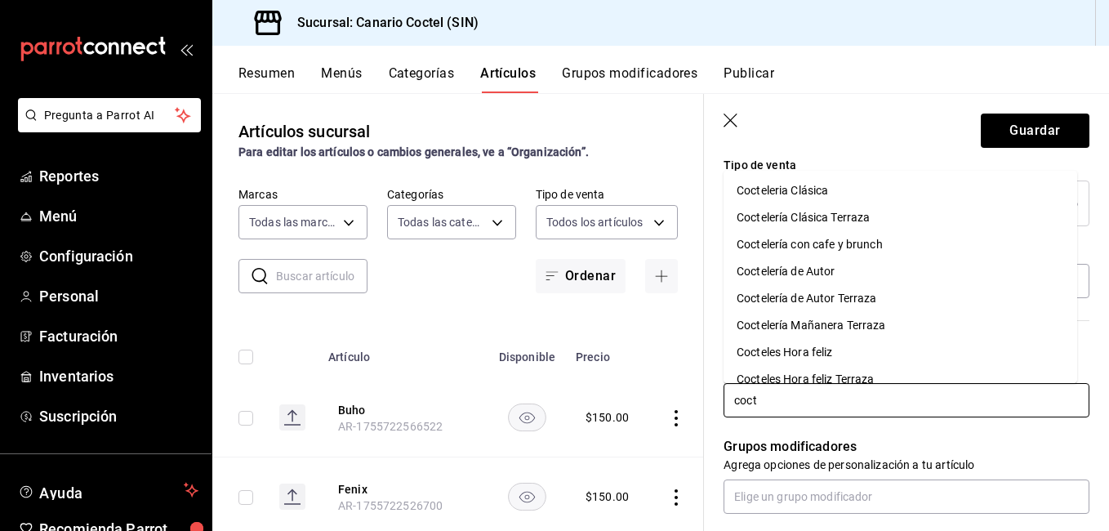
type input "cocte"
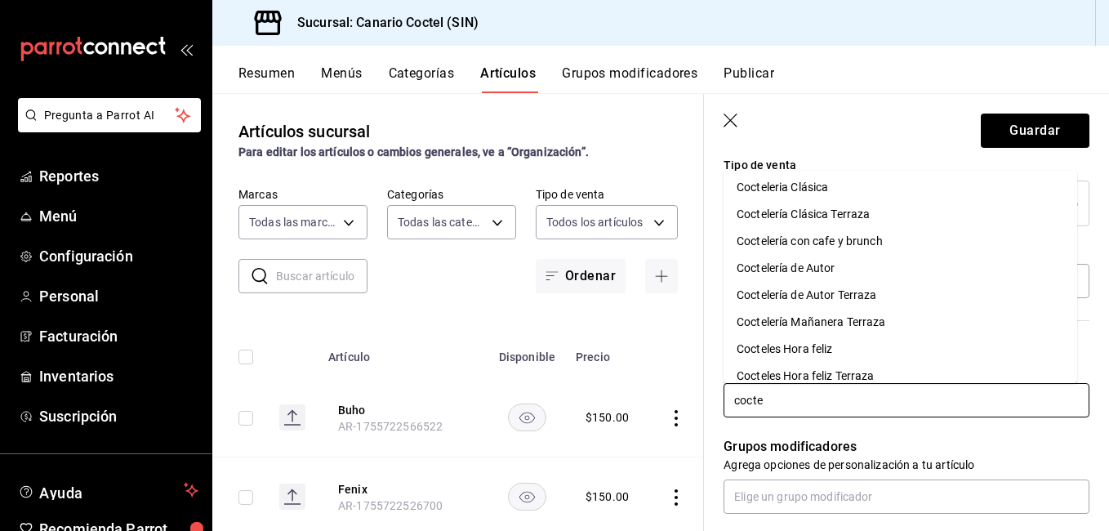
scroll to position [0, 0]
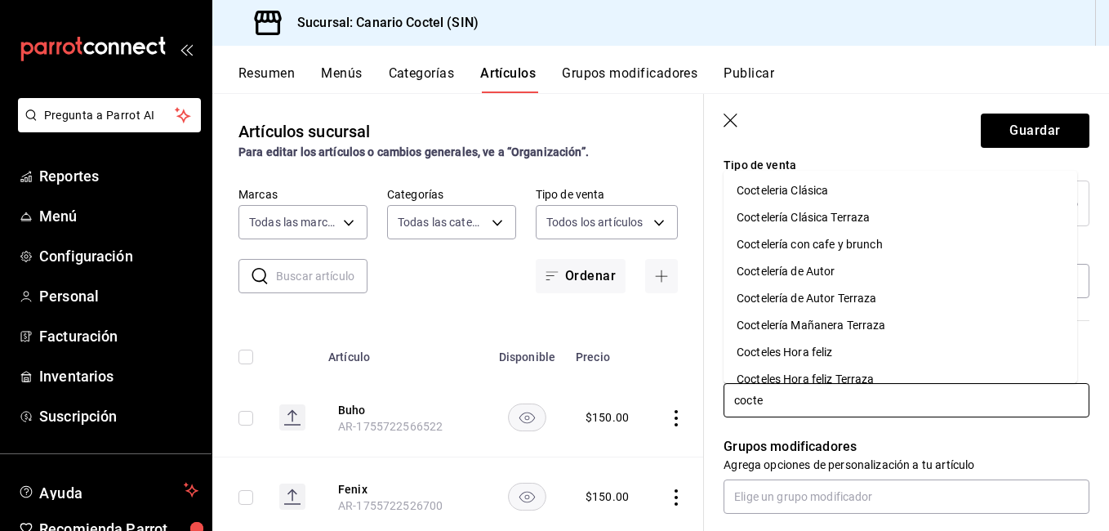
click at [825, 266] on li "Coctelería de Autor" at bounding box center [899, 271] width 353 height 27
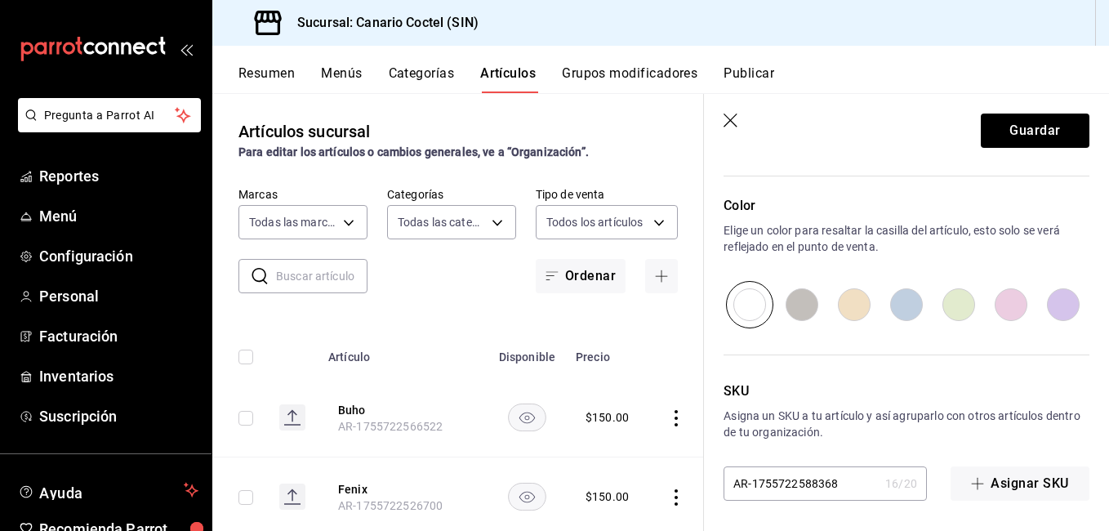
scroll to position [829, 0]
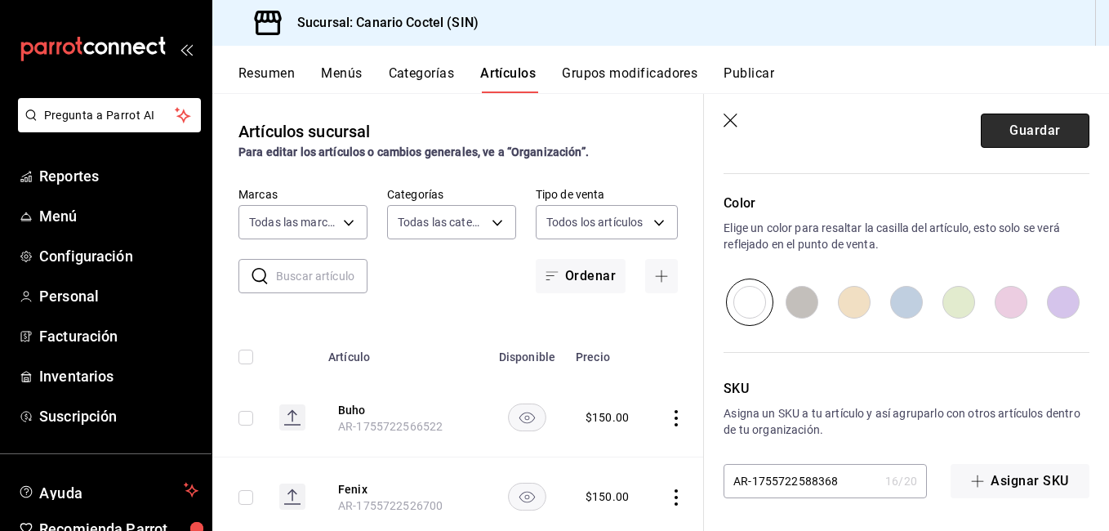
click at [1029, 136] on button "Guardar" at bounding box center [1034, 130] width 109 height 34
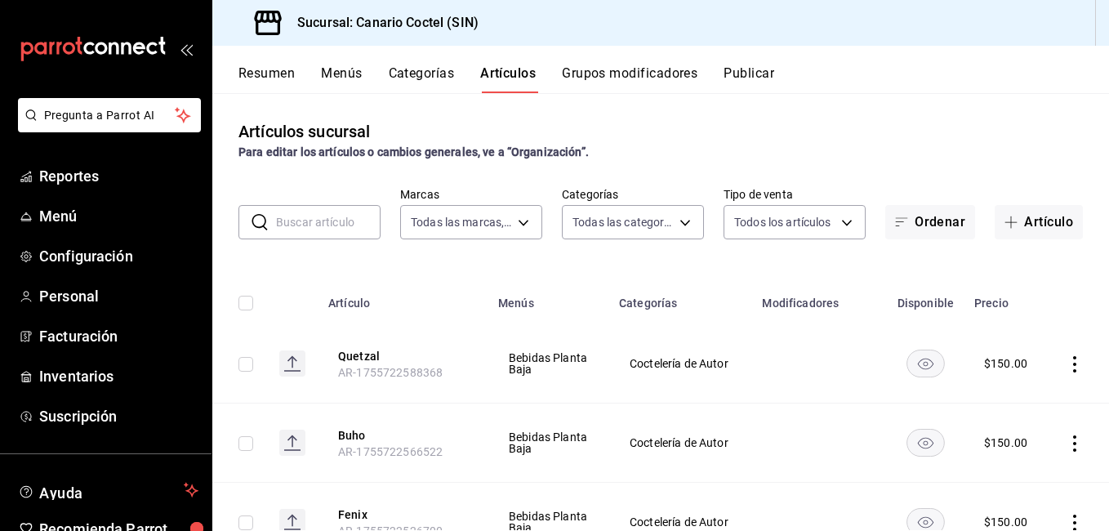
click at [419, 78] on button "Categorías" at bounding box center [422, 79] width 66 height 28
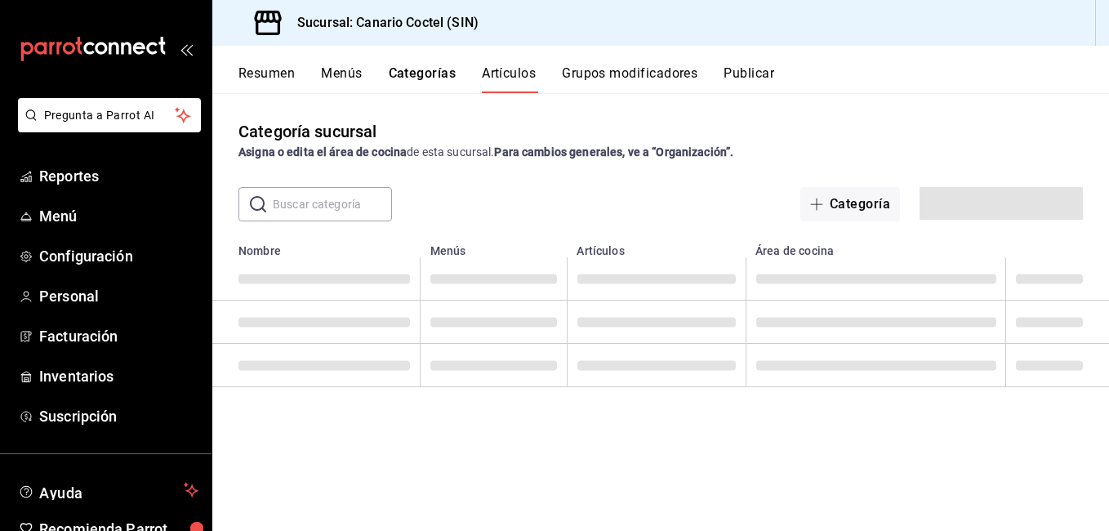
click at [360, 201] on input "text" at bounding box center [332, 204] width 119 height 33
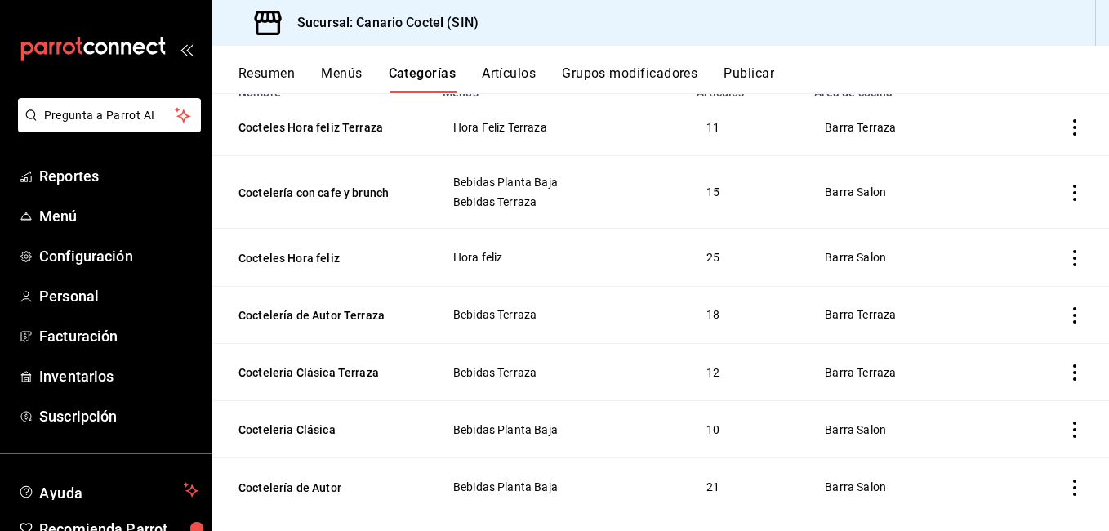
scroll to position [179, 0]
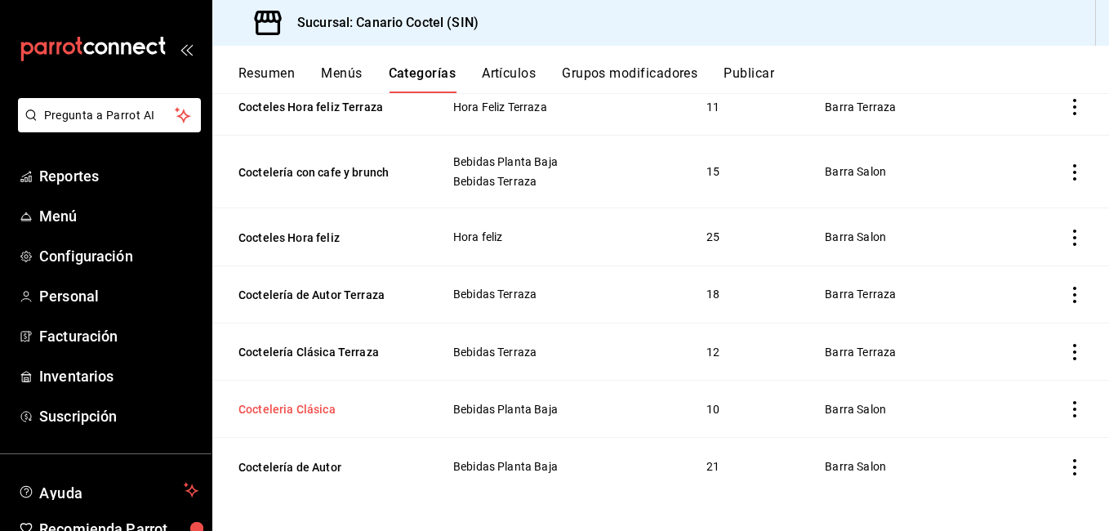
type input "coctele"
click at [322, 408] on button "Cocteleria Clásica" at bounding box center [319, 409] width 163 height 16
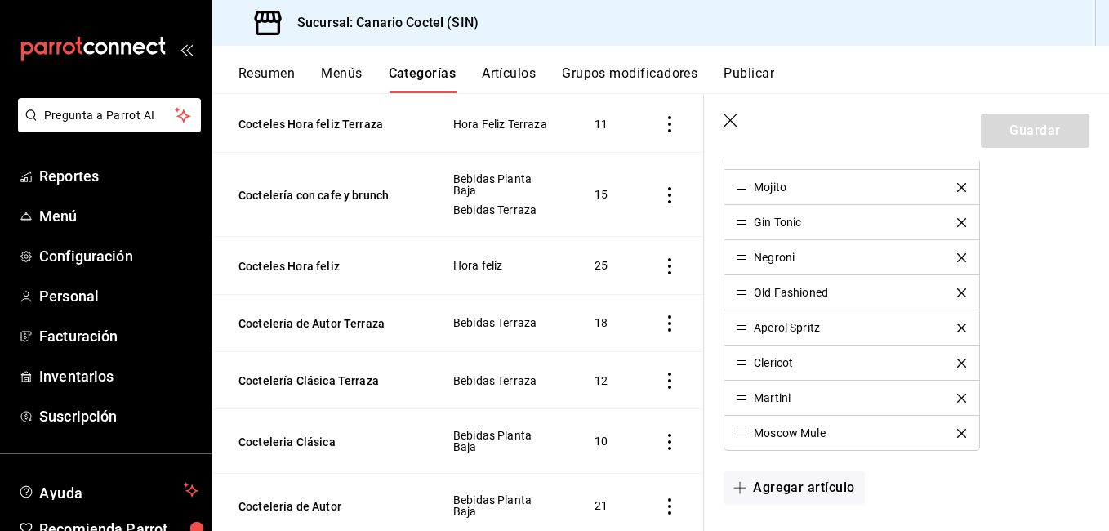
scroll to position [735, 0]
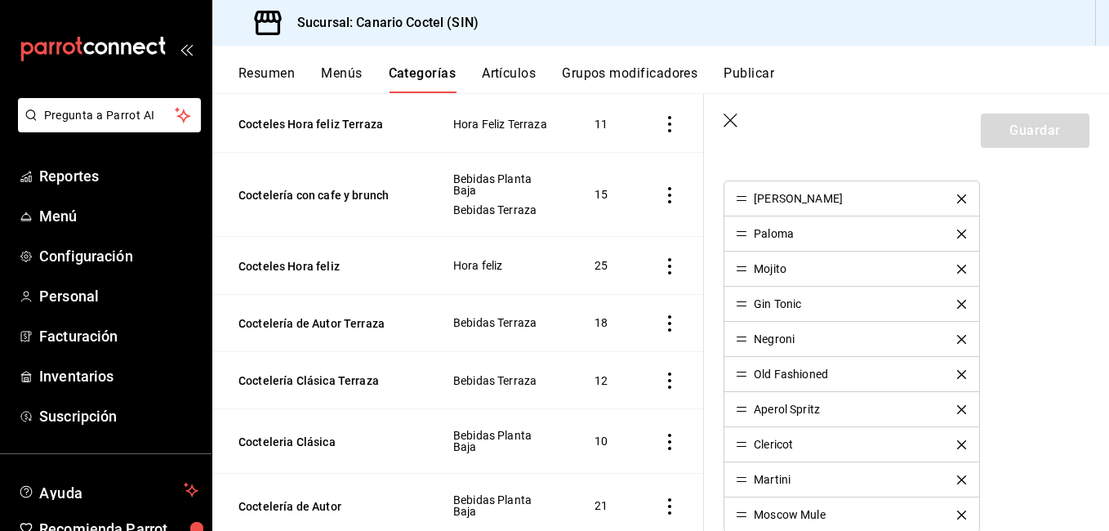
click at [957, 410] on icon "delete" at bounding box center [961, 409] width 9 height 9
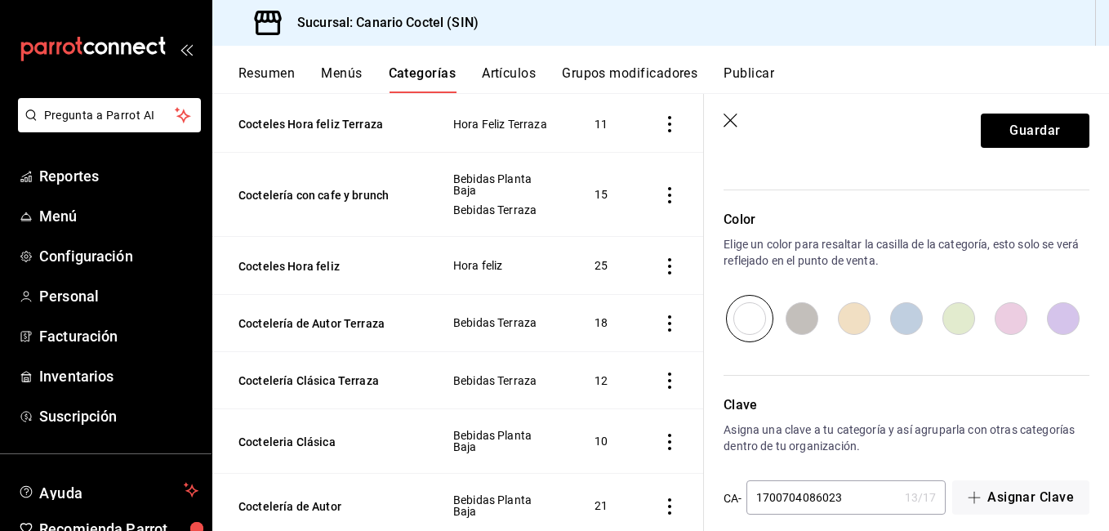
scroll to position [1112, 0]
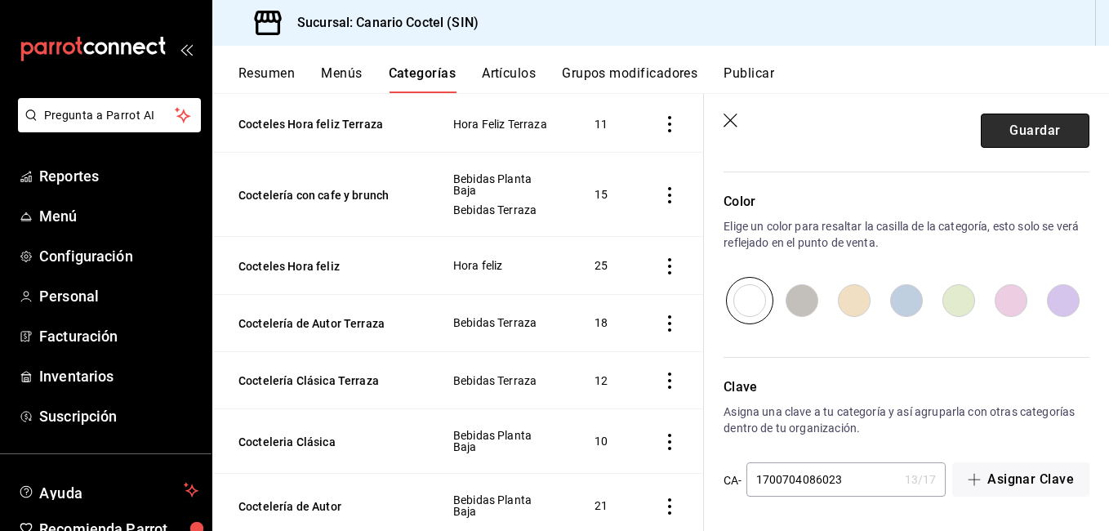
click at [1057, 136] on button "Guardar" at bounding box center [1034, 130] width 109 height 34
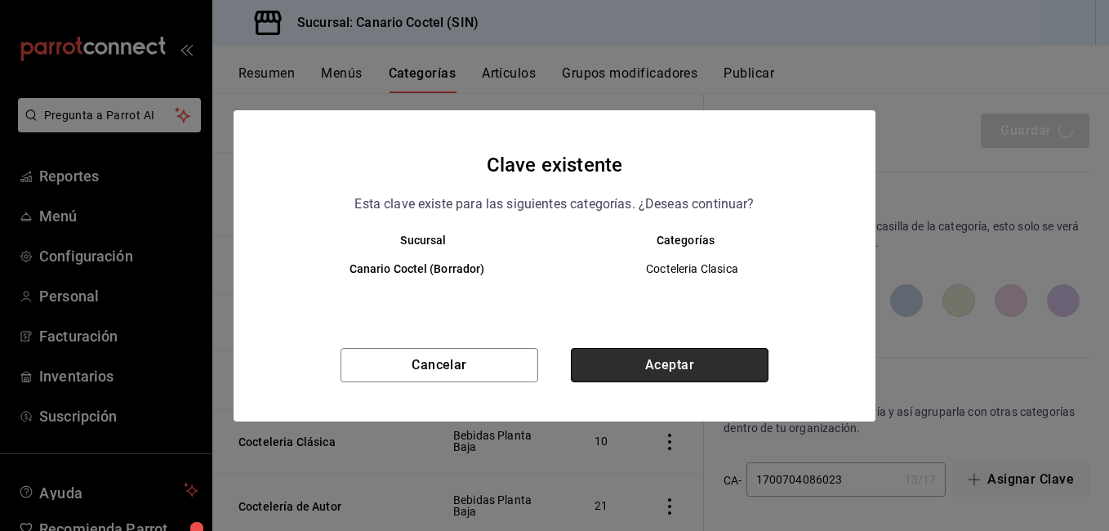
click at [668, 367] on button "Aceptar" at bounding box center [670, 365] width 198 height 34
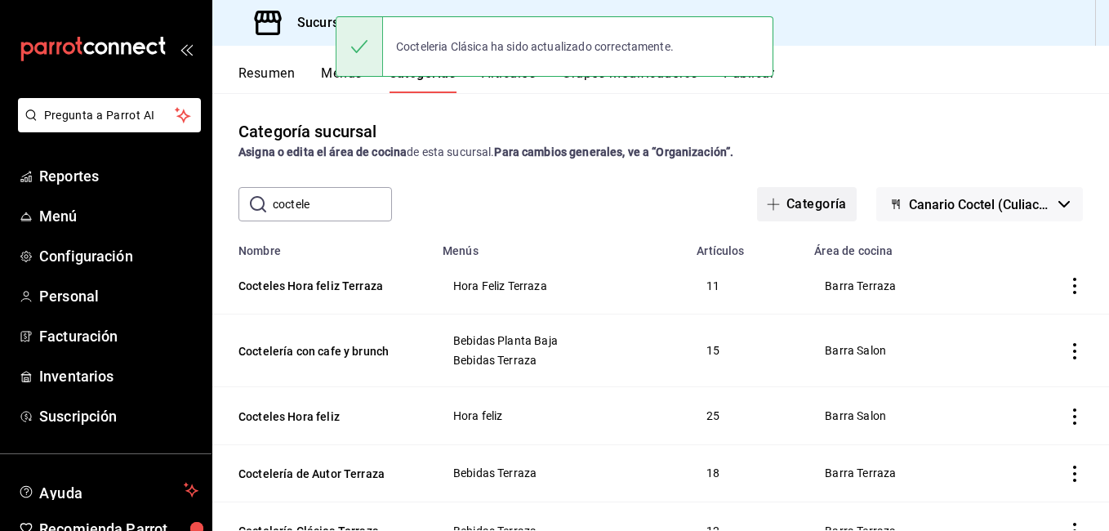
click at [826, 208] on button "Categoría" at bounding box center [807, 204] width 100 height 34
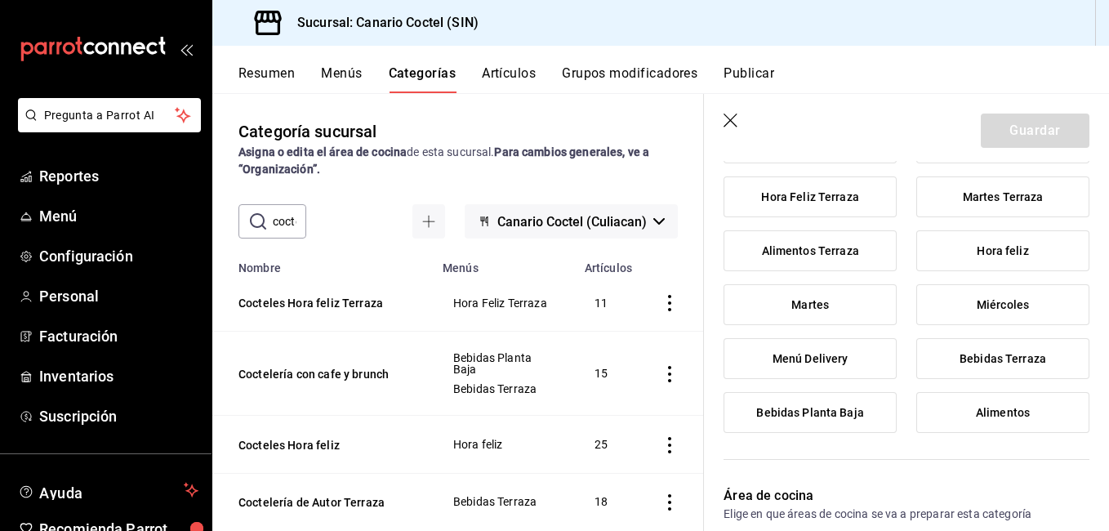
scroll to position [245, 0]
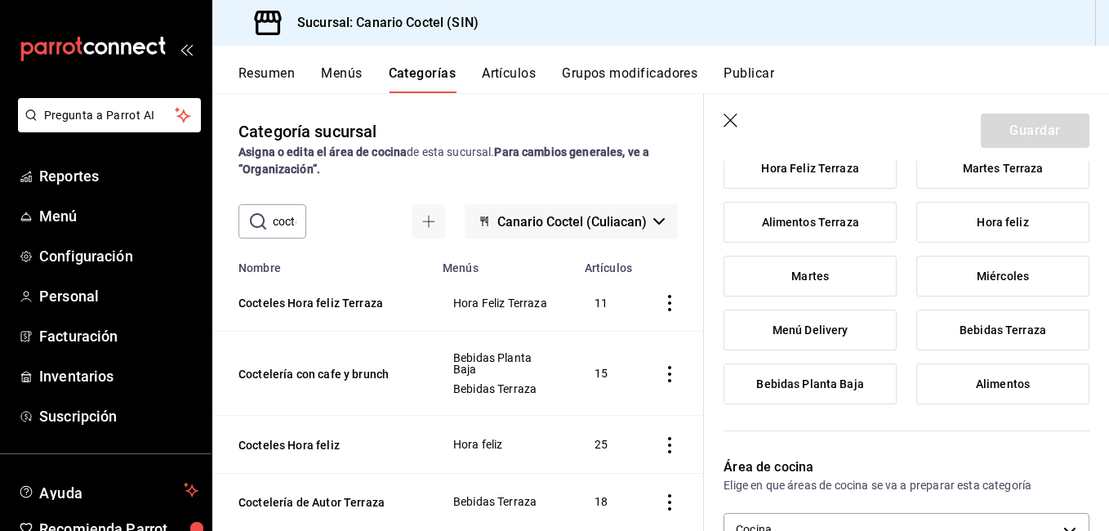
type input "Digestivos"
click at [840, 376] on label "Bebidas Planta Baja" at bounding box center [809, 383] width 171 height 39
click at [0, 0] on input "Bebidas Planta Baja" at bounding box center [0, 0] width 0 height 0
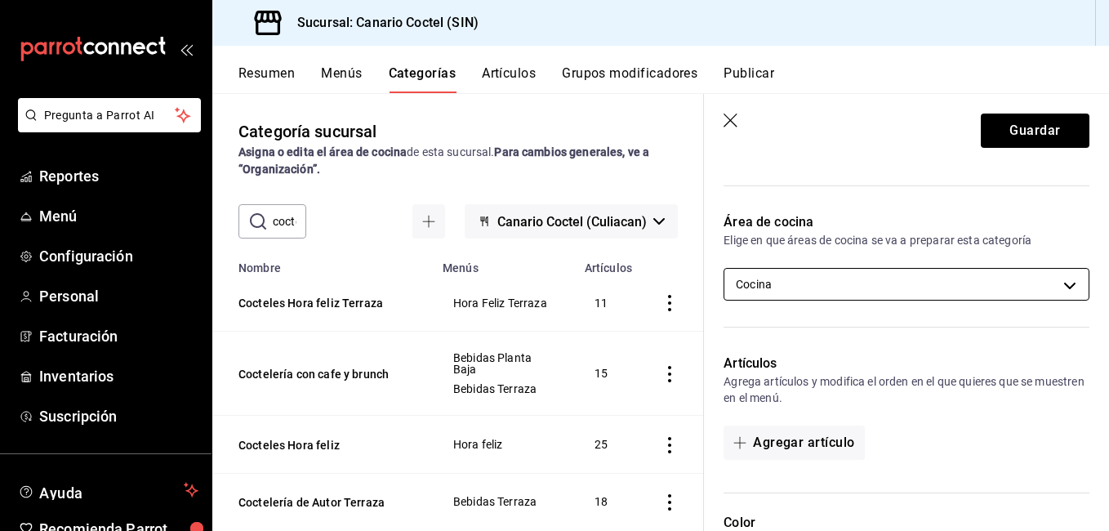
click at [811, 293] on body "Pregunta a Parrot AI Reportes Menú Configuración Personal Facturación Inventari…" at bounding box center [554, 265] width 1109 height 531
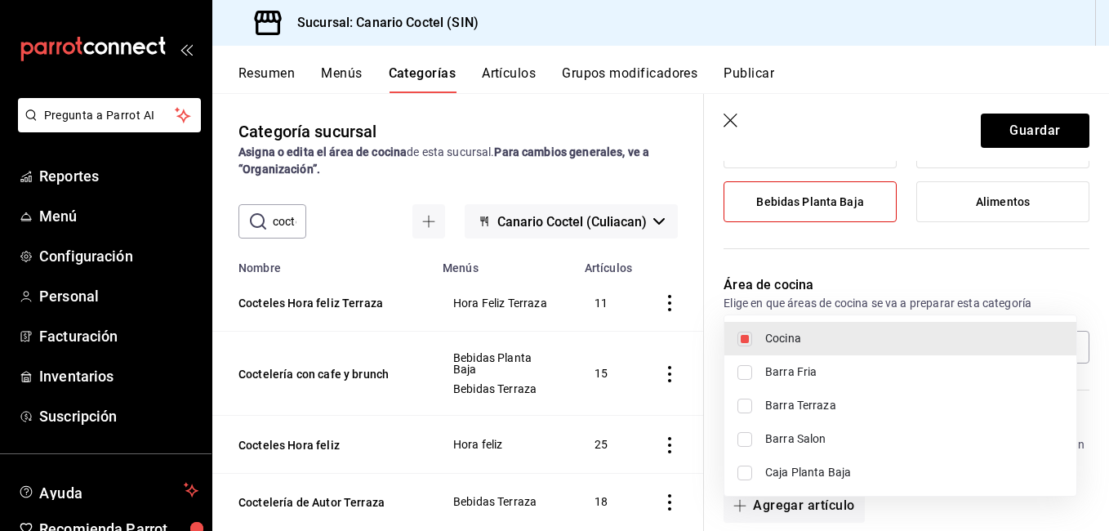
scroll to position [408, 0]
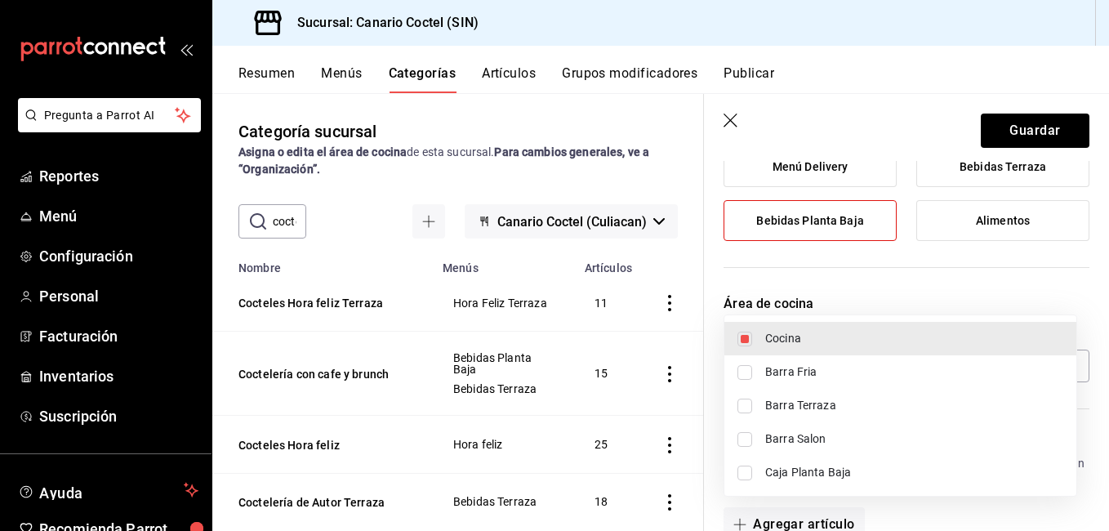
click at [745, 434] on input "checkbox" at bounding box center [744, 439] width 15 height 15
checkbox input "true"
type input "9d012557-84ee-416a-814d-fcc976d3326f,91de4ecd-cd69-4fae-a438-472d05e00103"
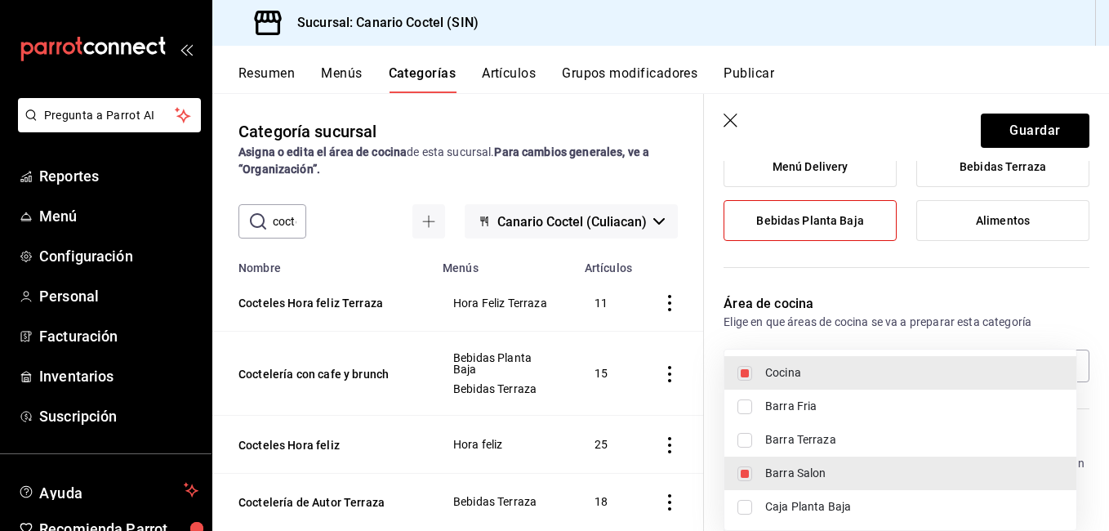
click at [749, 471] on input "checkbox" at bounding box center [744, 473] width 15 height 15
checkbox input "false"
type input "9d012557-84ee-416a-814d-fcc976d3326f"
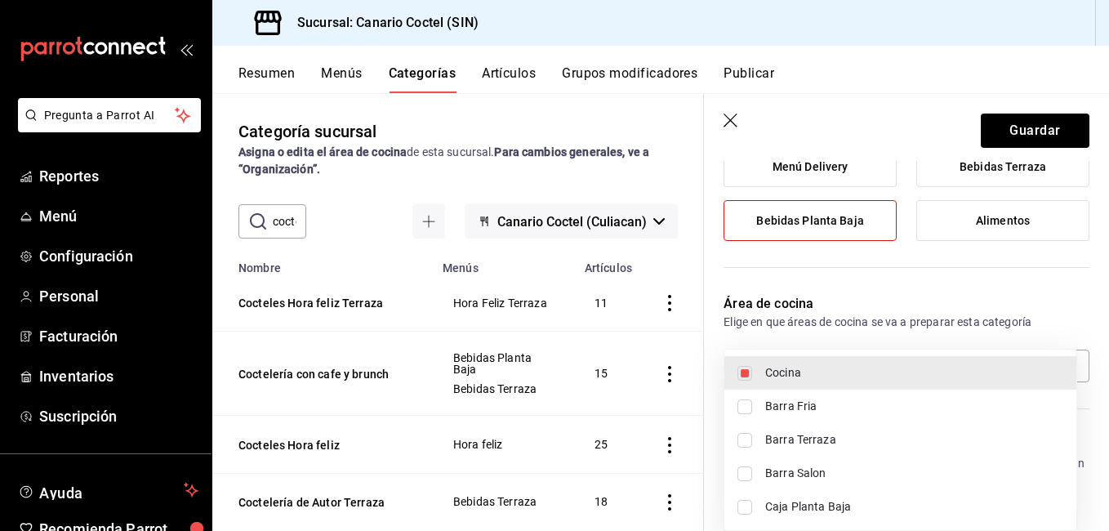
click at [757, 370] on li "Cocina" at bounding box center [900, 372] width 352 height 33
checkbox input "false"
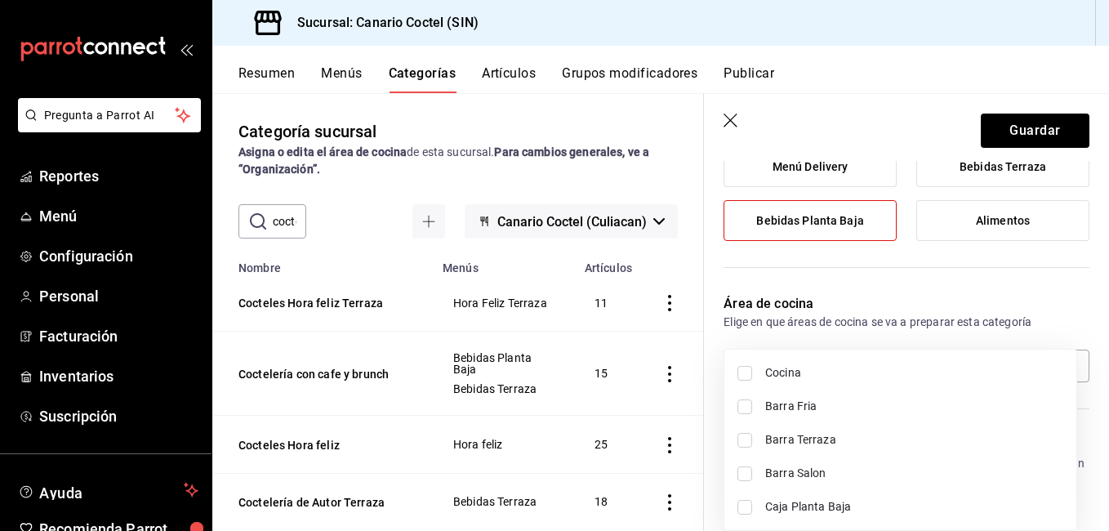
click at [751, 473] on input "checkbox" at bounding box center [744, 473] width 15 height 15
checkbox input "true"
type input "91de4ecd-cd69-4fae-a438-472d05e00103"
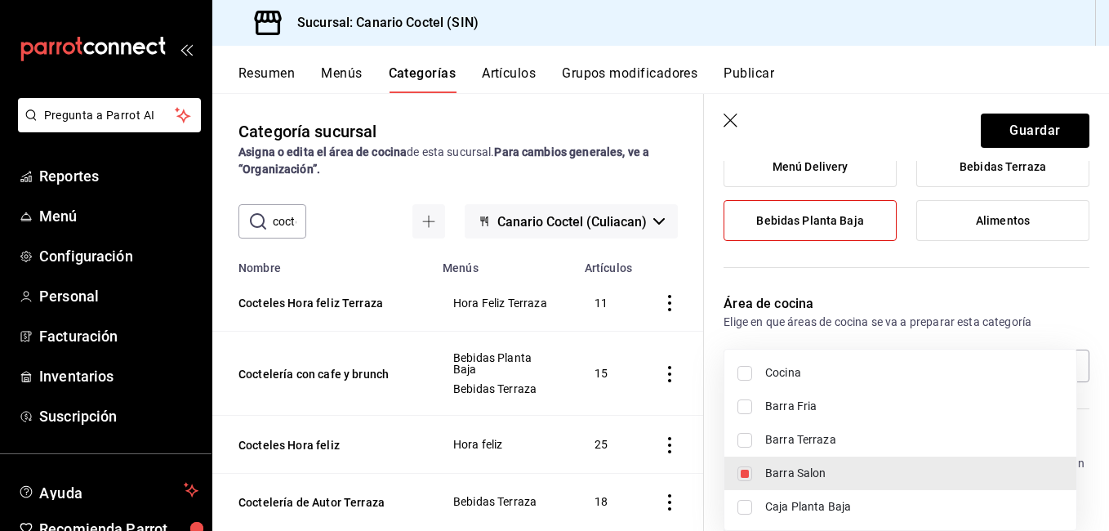
click at [1024, 291] on div at bounding box center [554, 265] width 1109 height 531
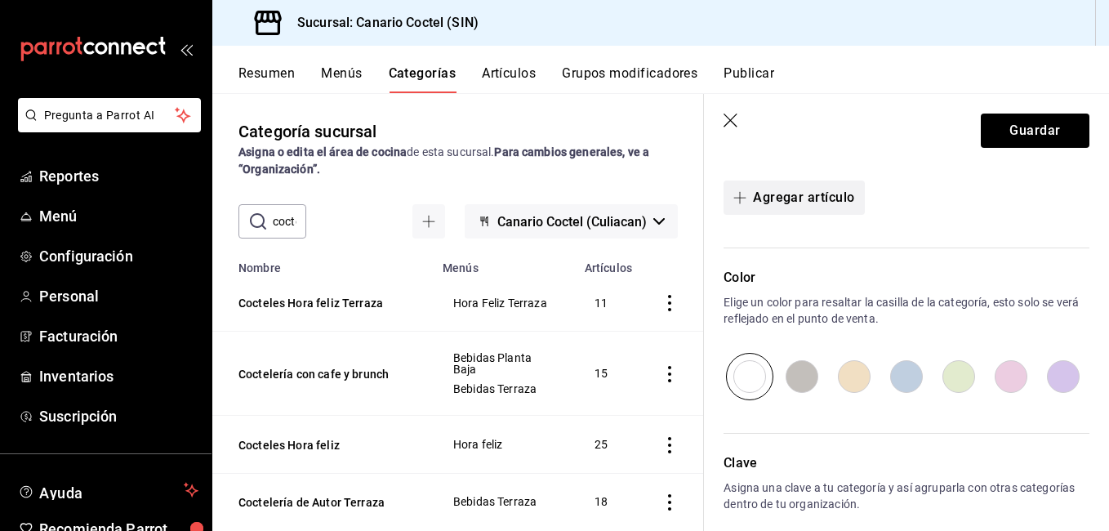
scroll to position [653, 0]
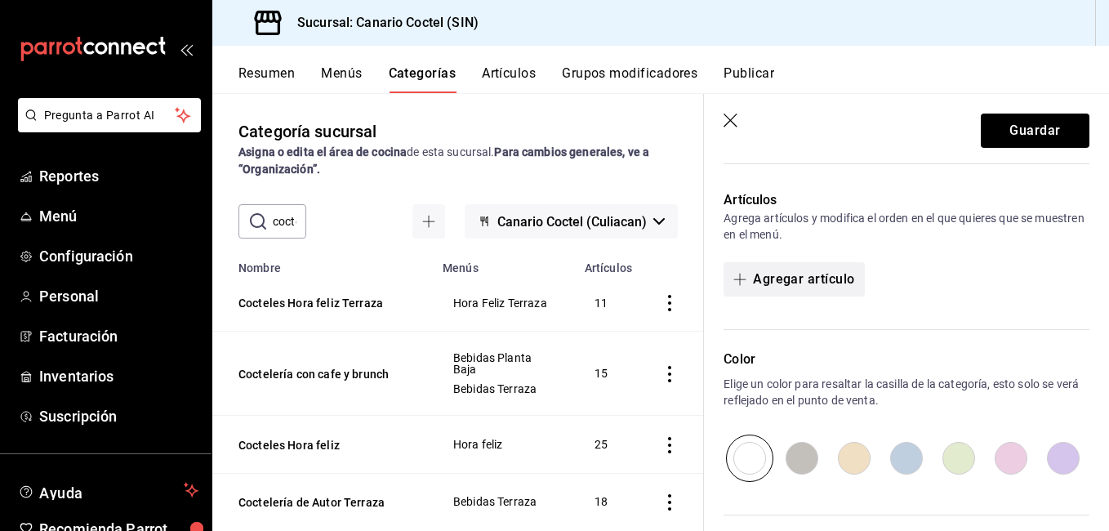
click at [793, 267] on button "Agregar artículo" at bounding box center [793, 279] width 140 height 34
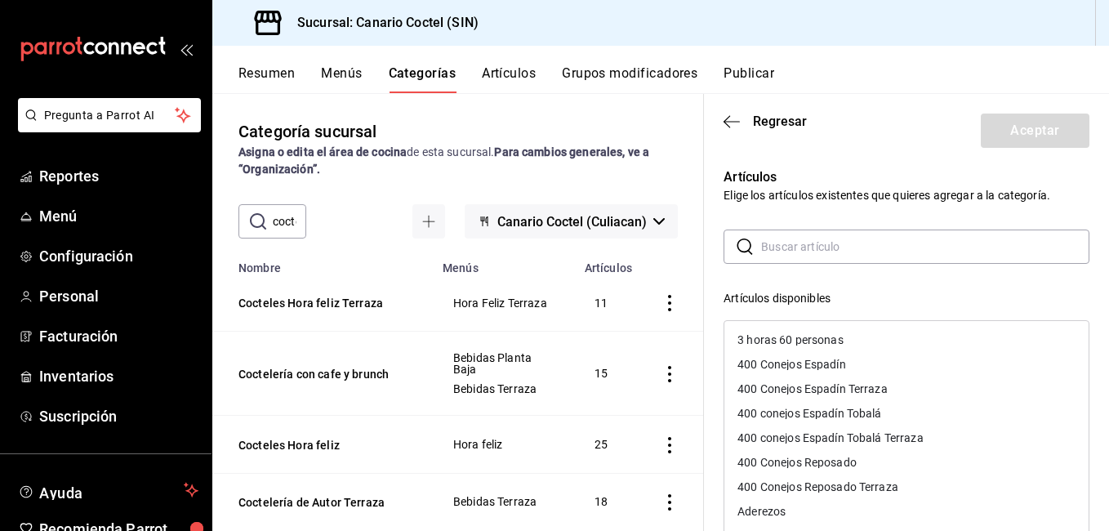
click at [834, 251] on input "text" at bounding box center [925, 246] width 328 height 33
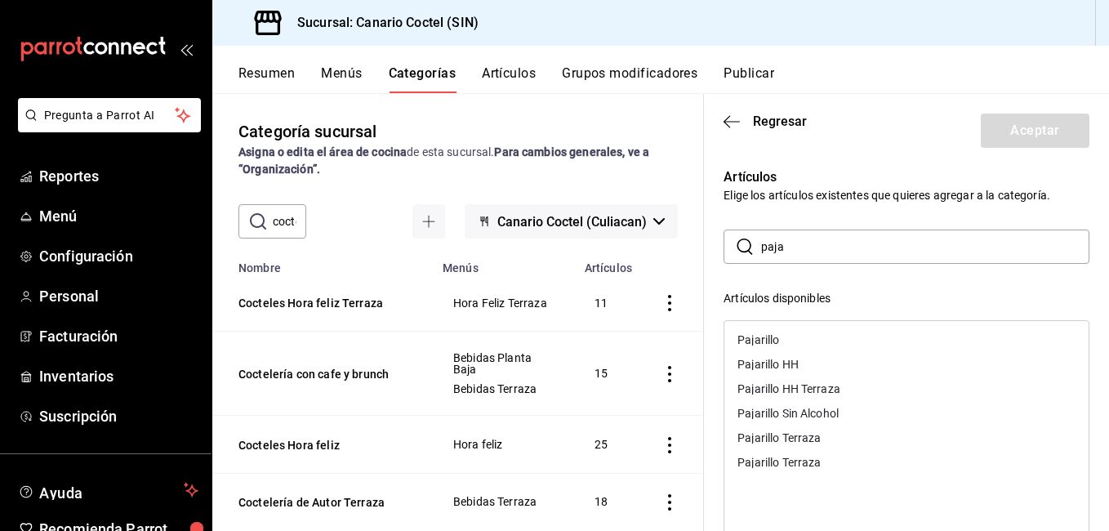
click at [776, 341] on div "Pajarillo" at bounding box center [758, 339] width 42 height 11
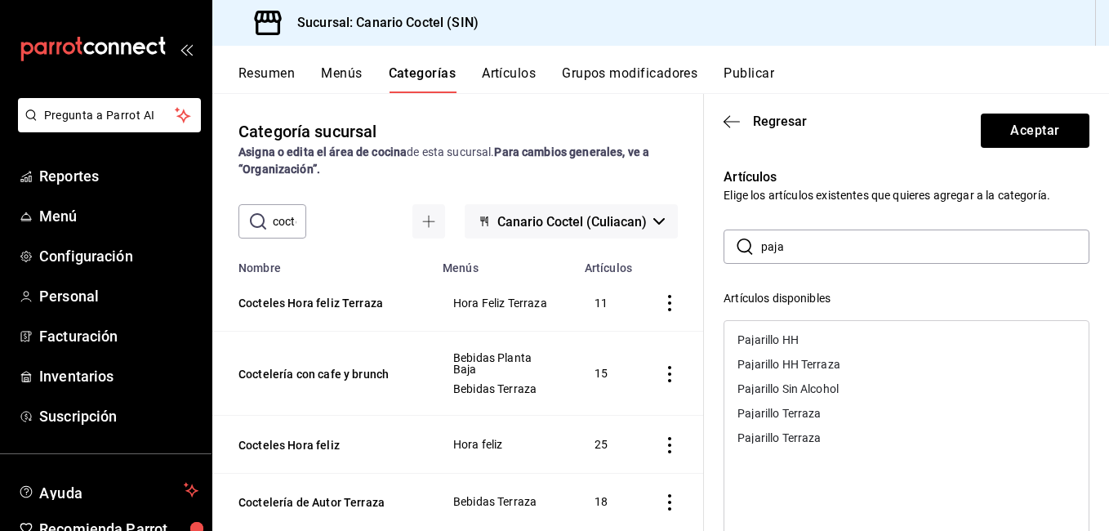
click at [831, 257] on input "paja" at bounding box center [925, 246] width 328 height 33
click at [785, 340] on div "Carajillo" at bounding box center [906, 339] width 364 height 24
click at [821, 253] on input "cara" at bounding box center [925, 246] width 328 height 33
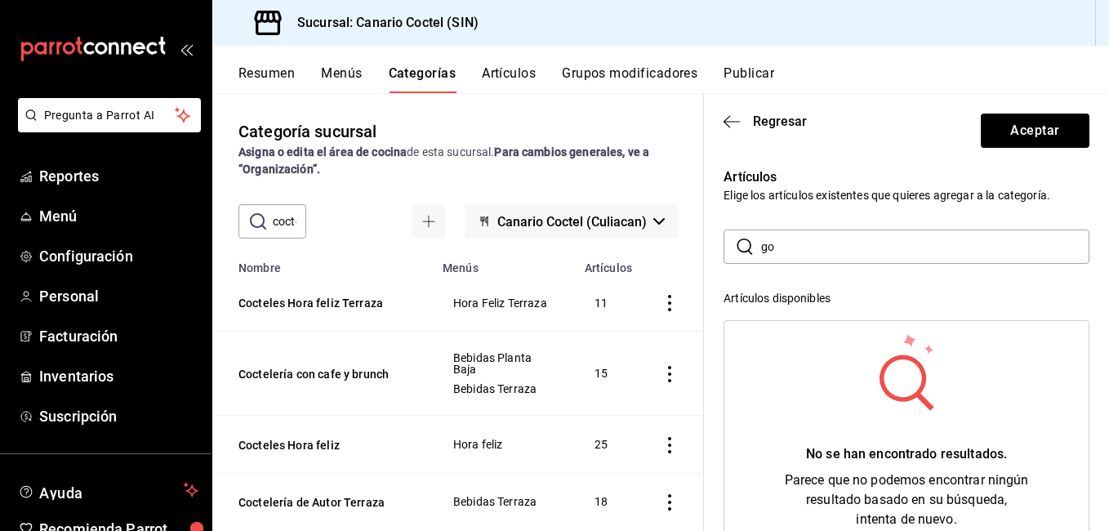
type input "g"
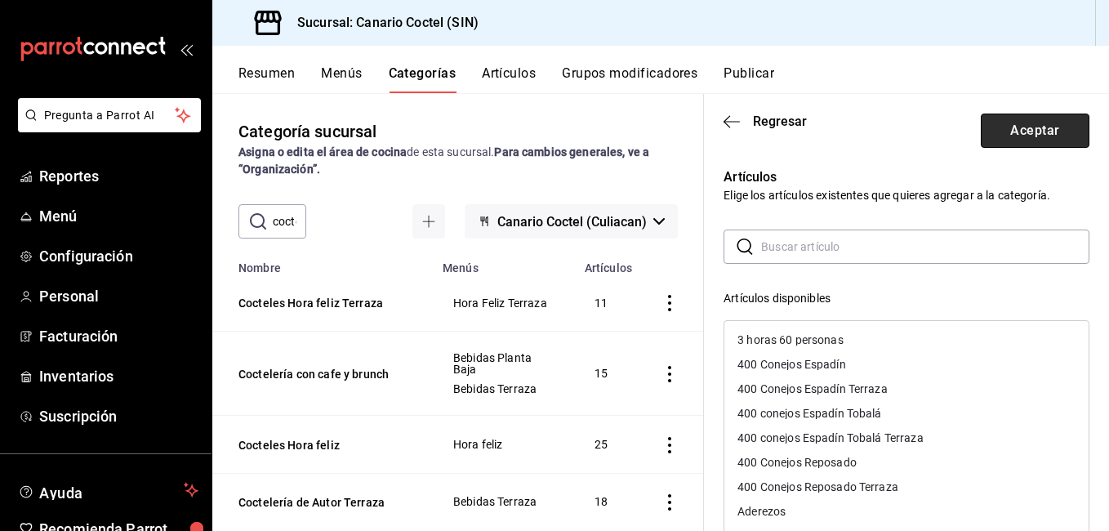
click at [1047, 123] on button "Aceptar" at bounding box center [1034, 130] width 109 height 34
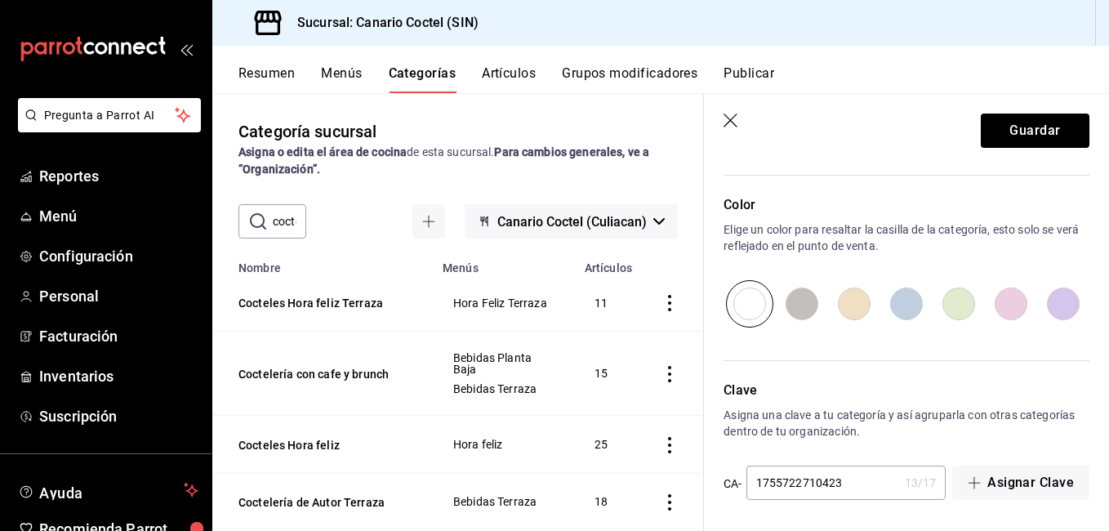
scroll to position [901, 0]
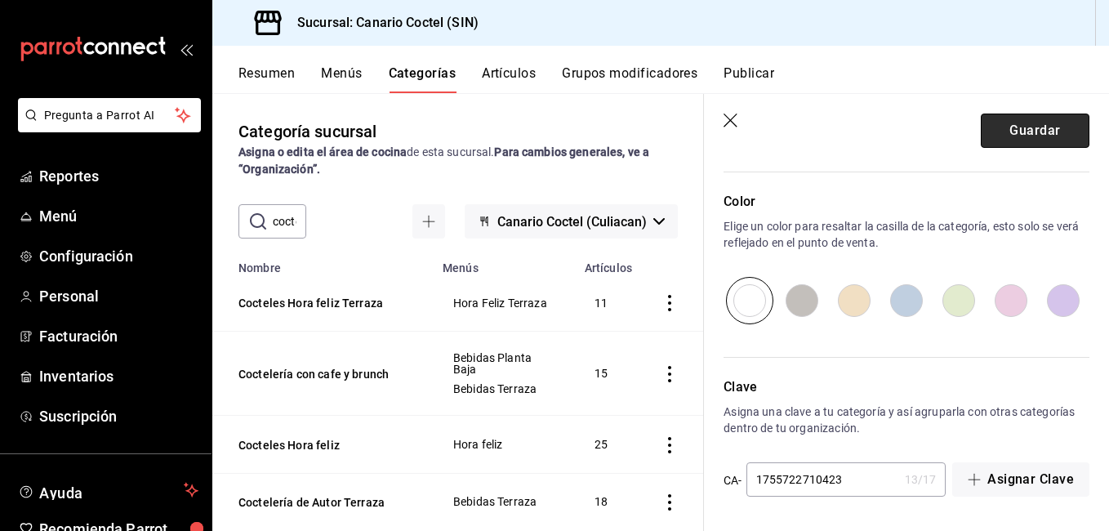
click at [1059, 127] on button "Guardar" at bounding box center [1034, 130] width 109 height 34
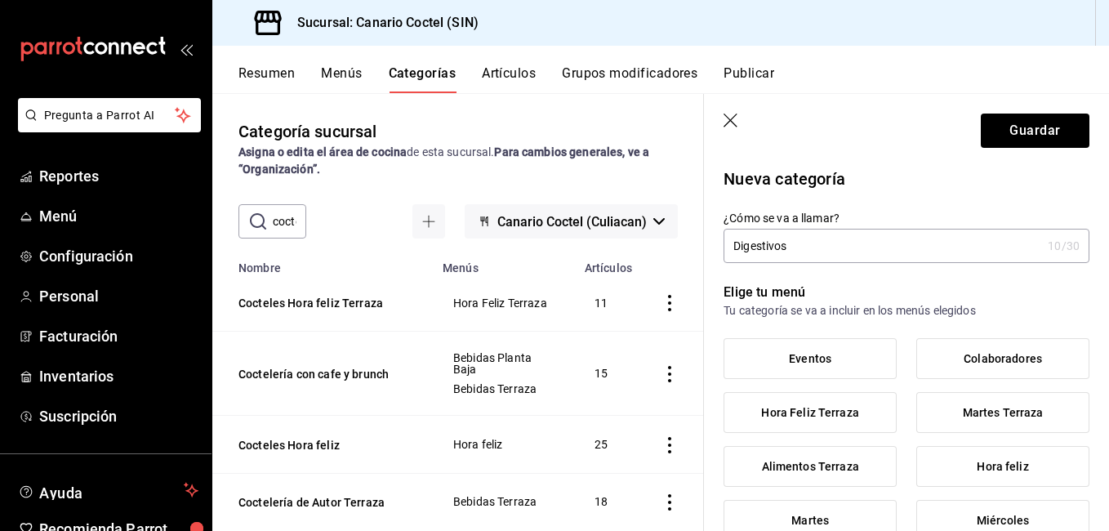
scroll to position [0, 0]
click at [731, 120] on icon "button" at bounding box center [731, 121] width 16 height 16
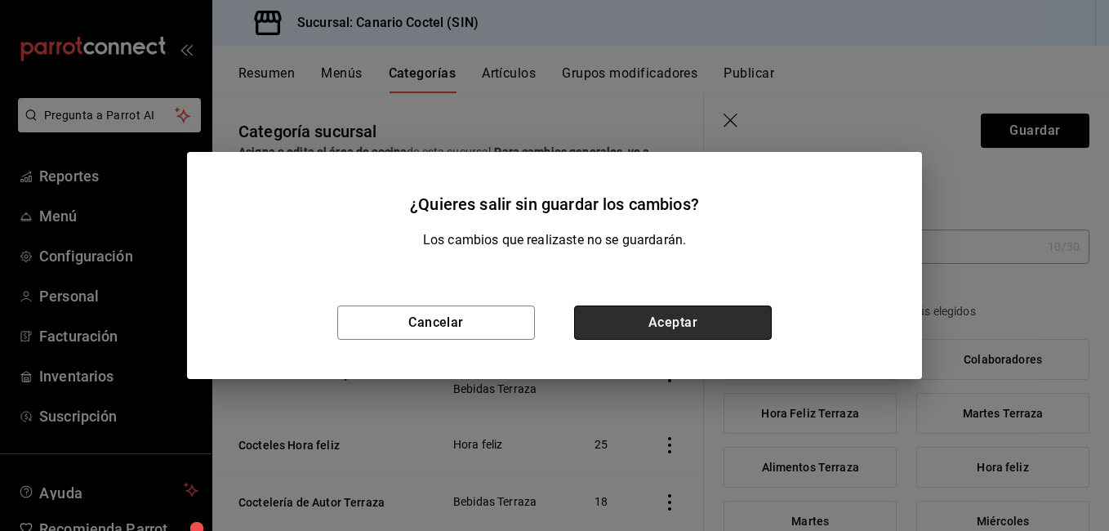
click at [718, 331] on button "Aceptar" at bounding box center [673, 322] width 198 height 34
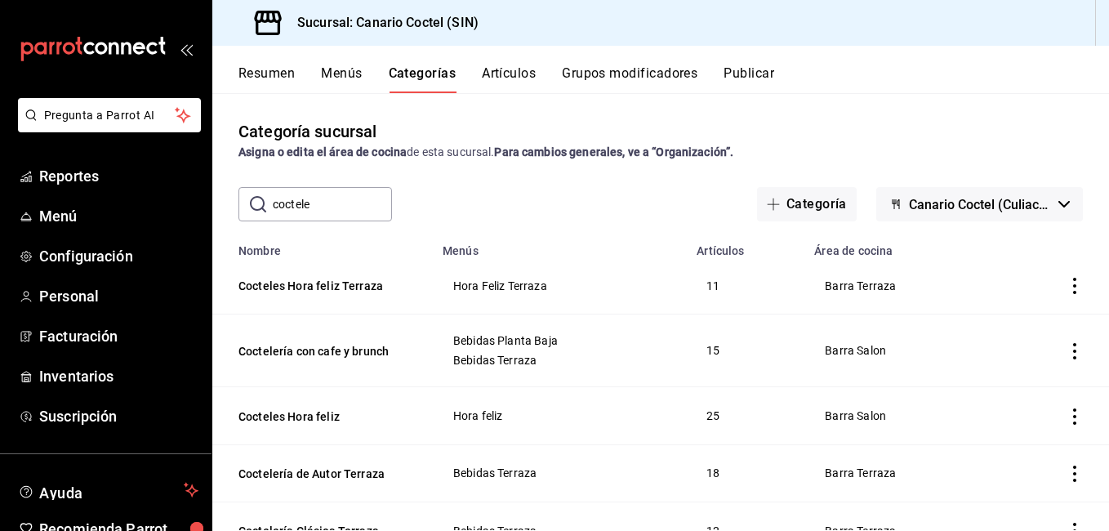
click at [322, 199] on input "coctele" at bounding box center [332, 204] width 119 height 33
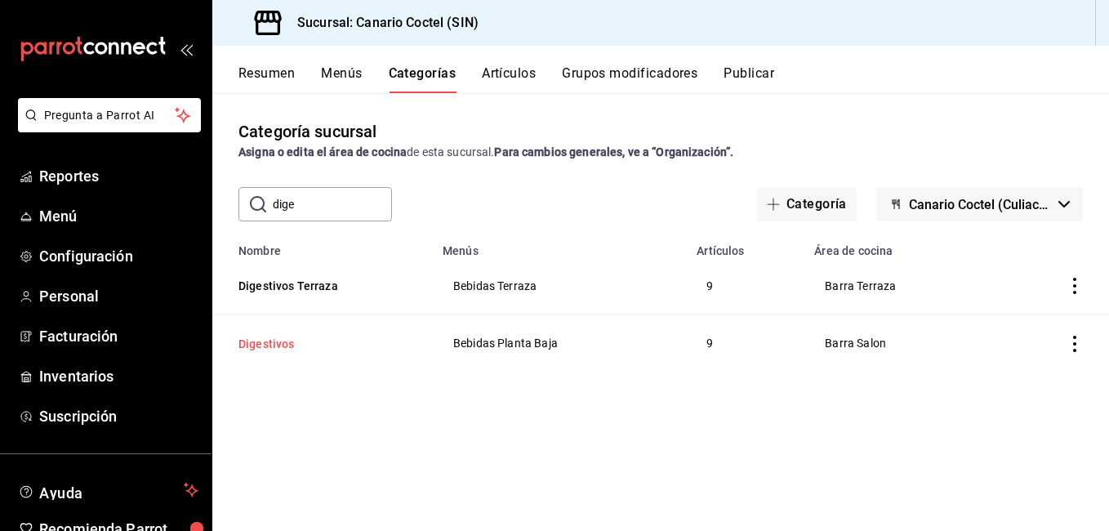
click at [270, 340] on button "Digestivos" at bounding box center [319, 344] width 163 height 16
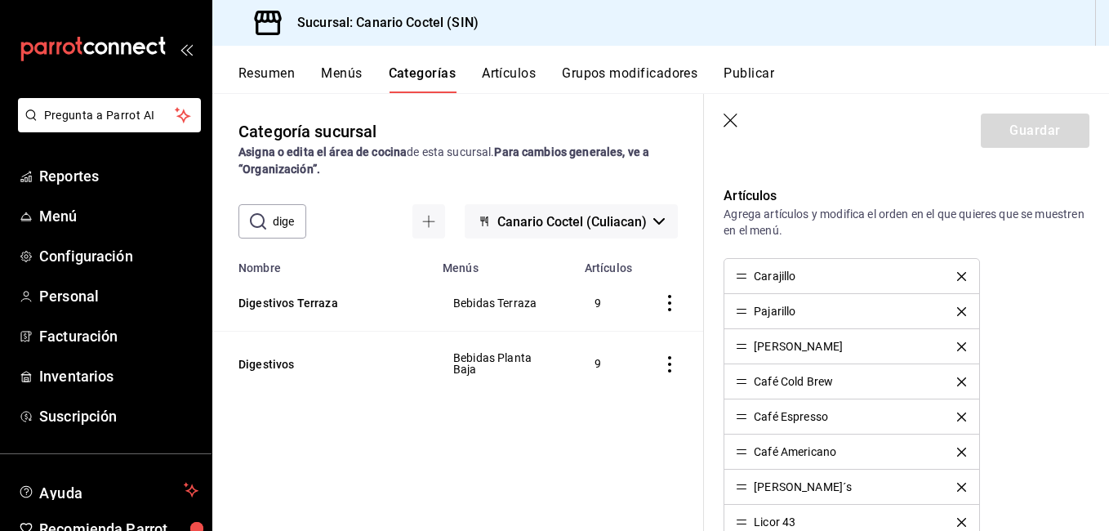
scroll to position [653, 0]
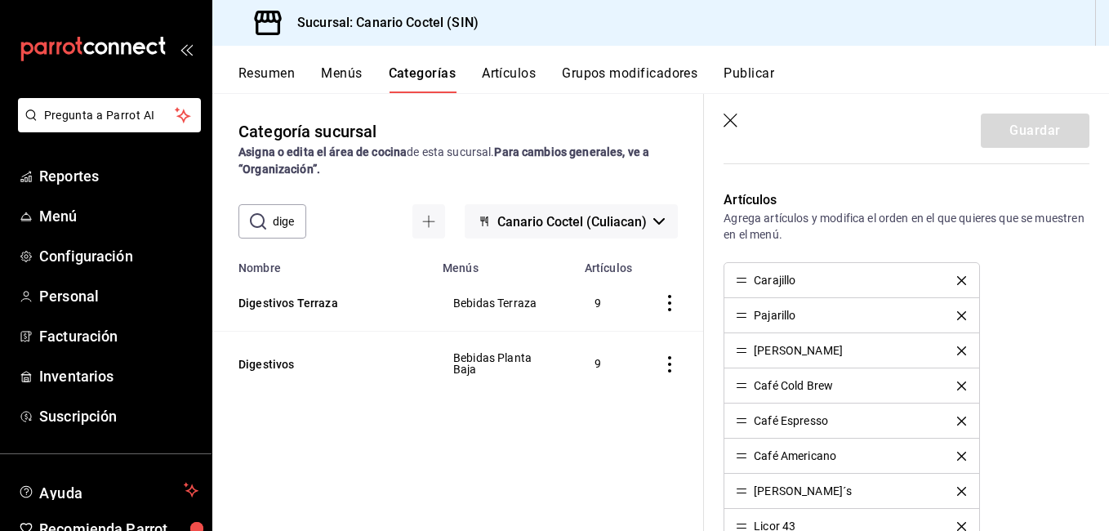
click at [957, 385] on icon "delete" at bounding box center [961, 385] width 9 height 9
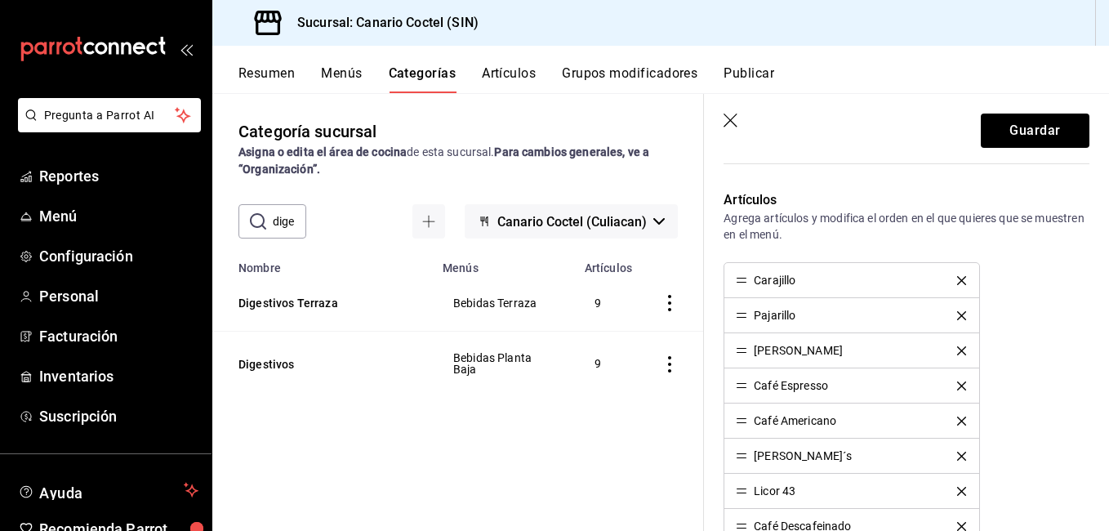
click at [957, 385] on icon "delete" at bounding box center [961, 385] width 9 height 9
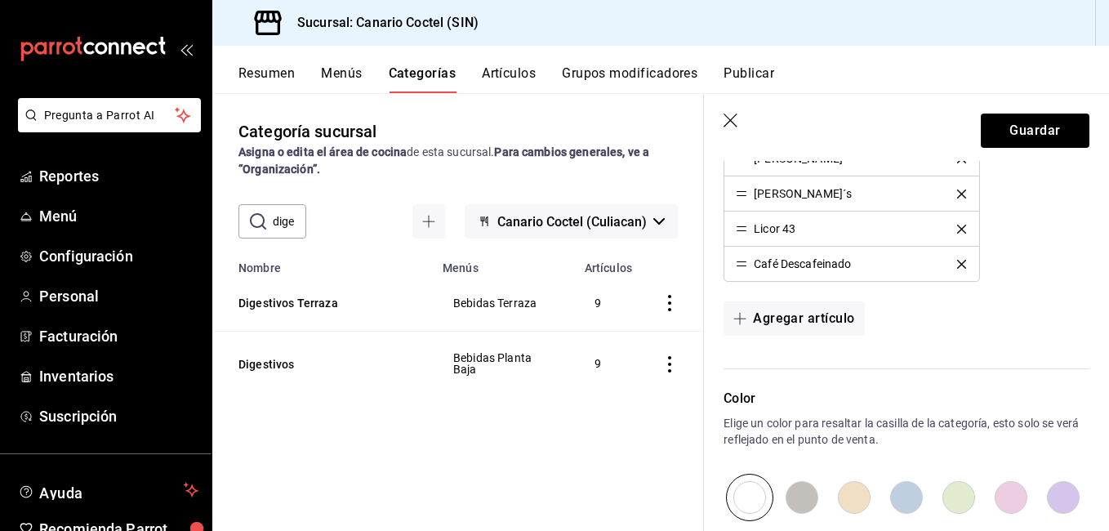
scroll to position [816, 0]
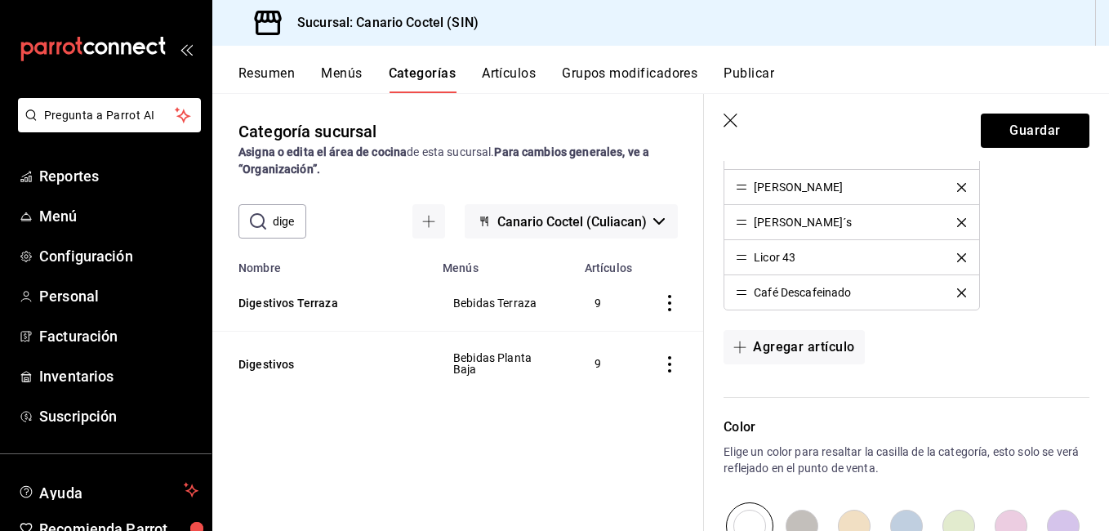
click at [950, 298] on div "Café Descafeinado" at bounding box center [851, 292] width 231 height 11
click at [957, 292] on icon "delete" at bounding box center [961, 292] width 9 height 9
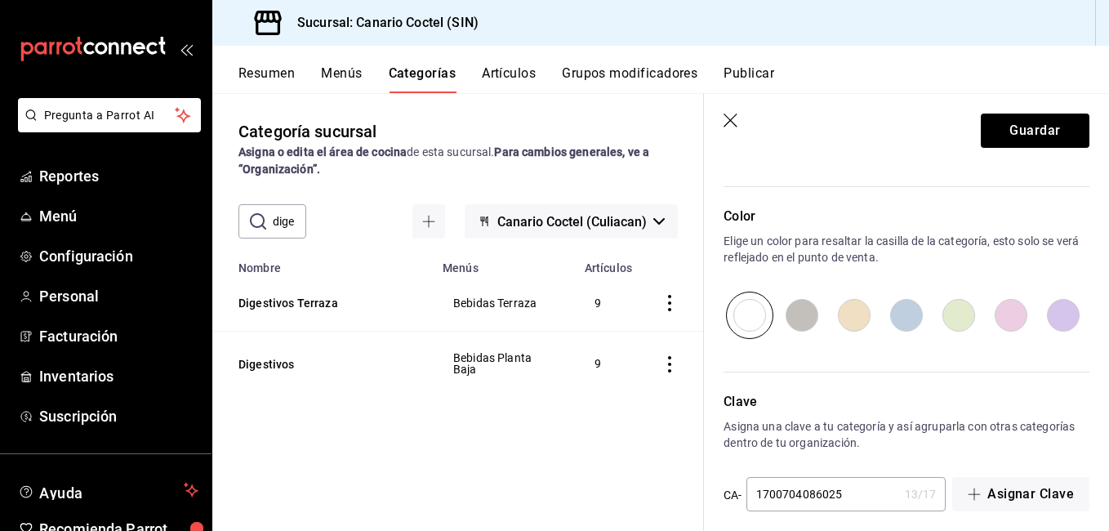
scroll to position [1007, 0]
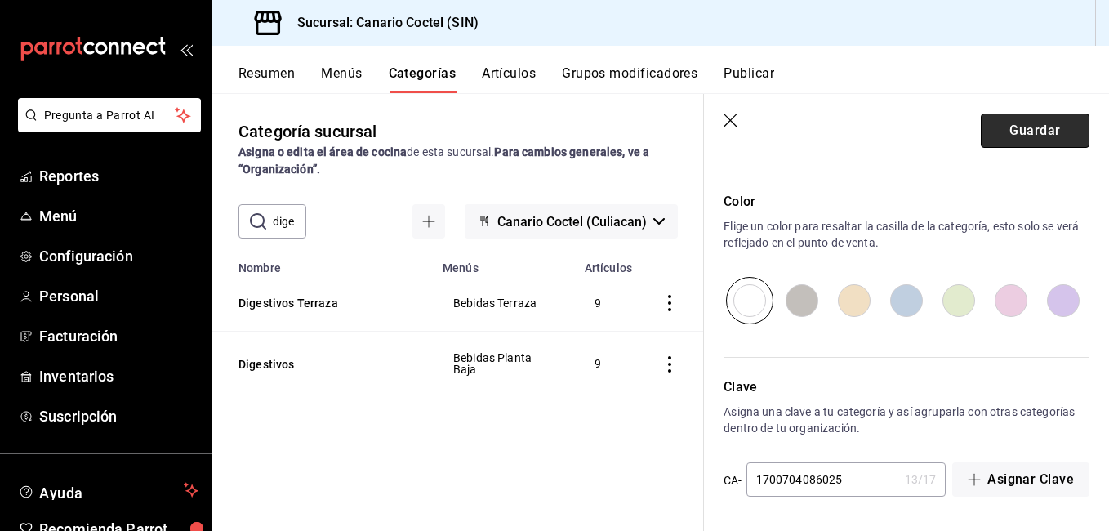
click at [1023, 127] on button "Guardar" at bounding box center [1034, 130] width 109 height 34
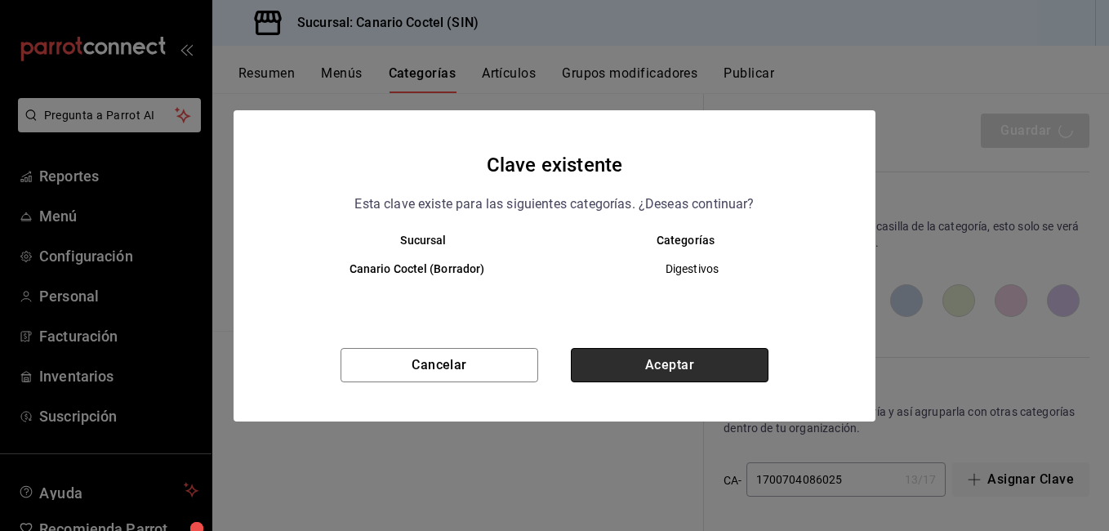
click at [671, 352] on button "Aceptar" at bounding box center [670, 365] width 198 height 34
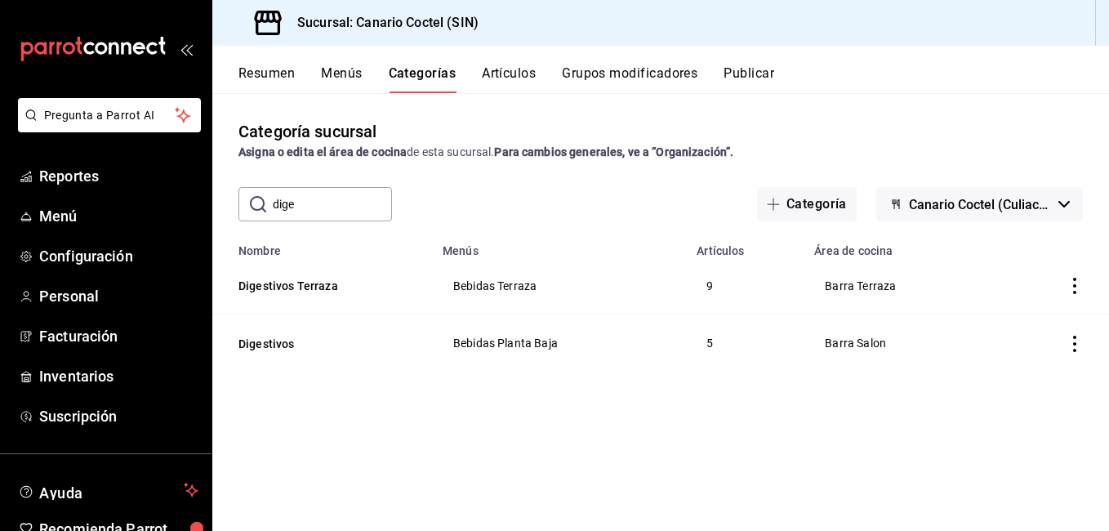
click at [300, 228] on div "Categoría sucursal Asigna o edita el área de cocina de esta sucursal. Para camb…" at bounding box center [660, 311] width 896 height 437
click at [310, 216] on input "dige" at bounding box center [332, 204] width 119 height 33
type input "sho"
click at [311, 343] on button "Shots y Licores" at bounding box center [319, 344] width 163 height 16
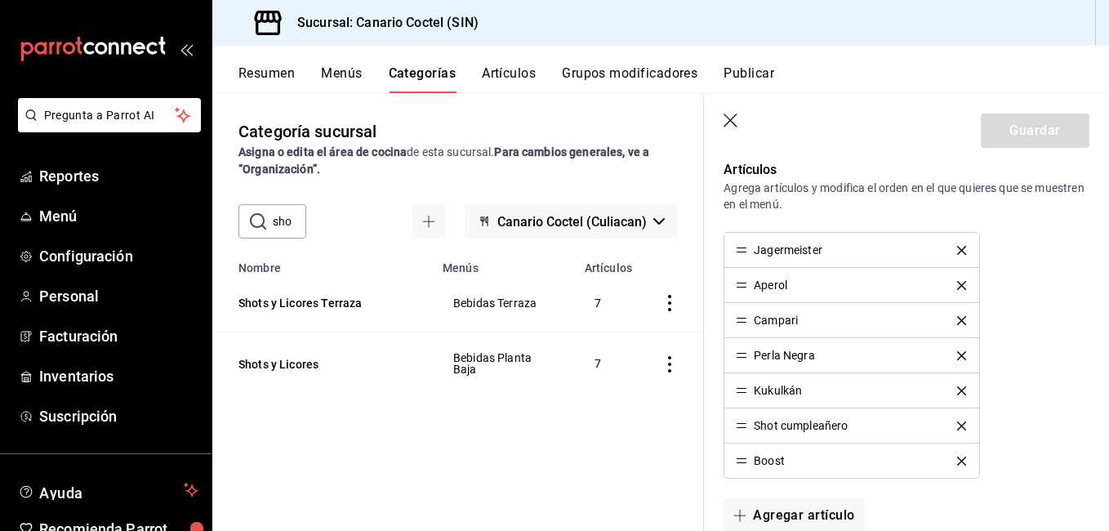
scroll to position [735, 0]
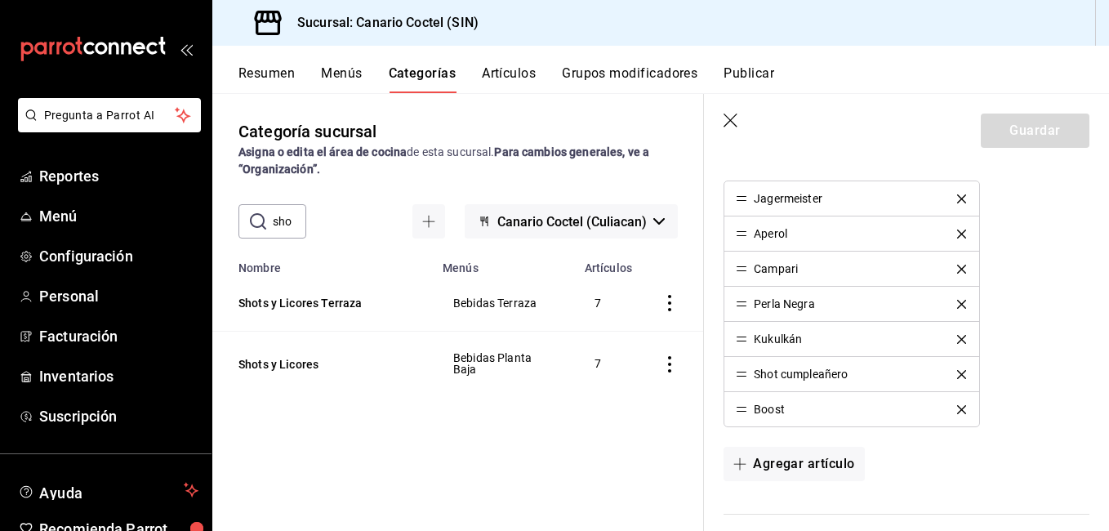
click at [957, 409] on icon "delete" at bounding box center [961, 409] width 9 height 9
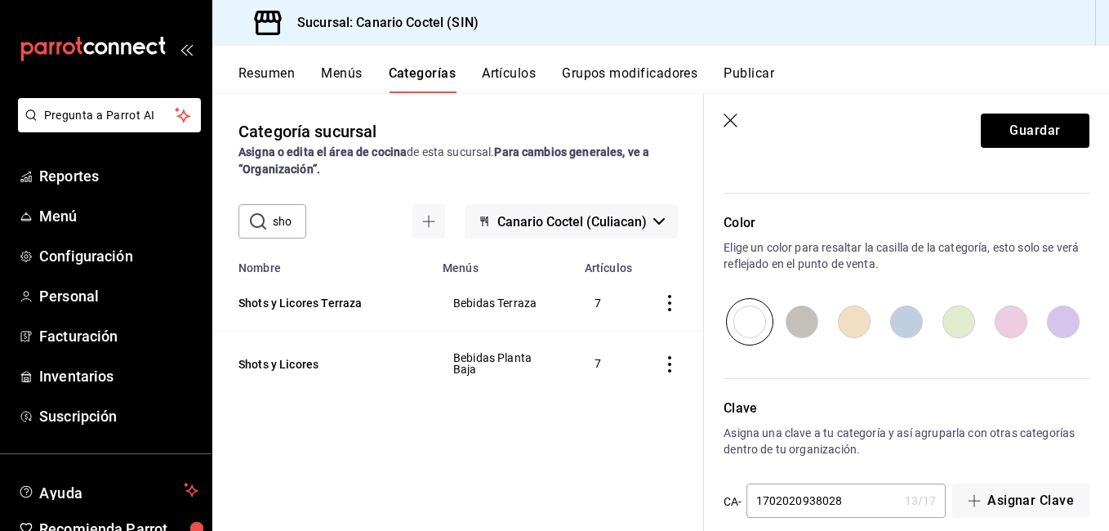
scroll to position [1042, 0]
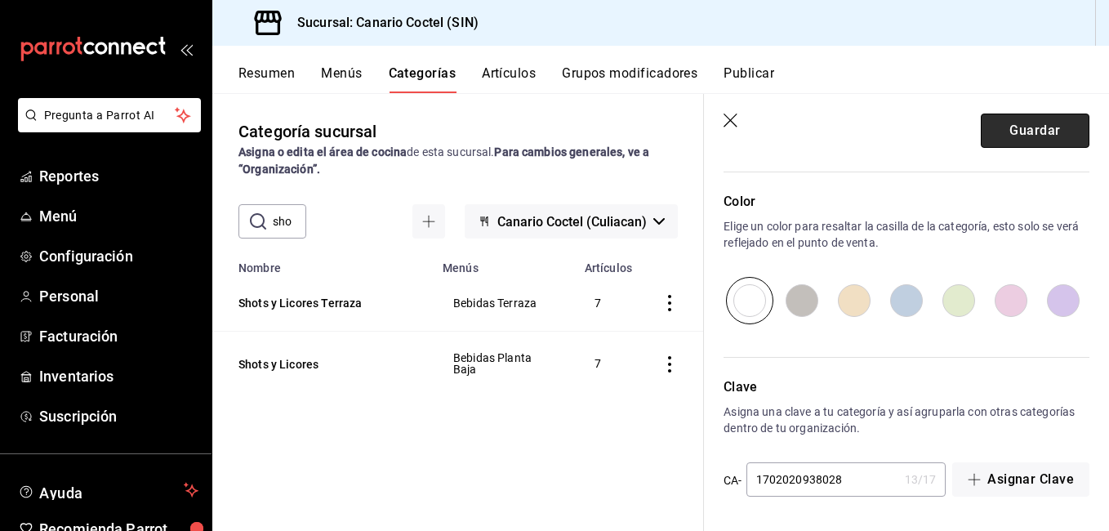
click at [1039, 121] on button "Guardar" at bounding box center [1034, 130] width 109 height 34
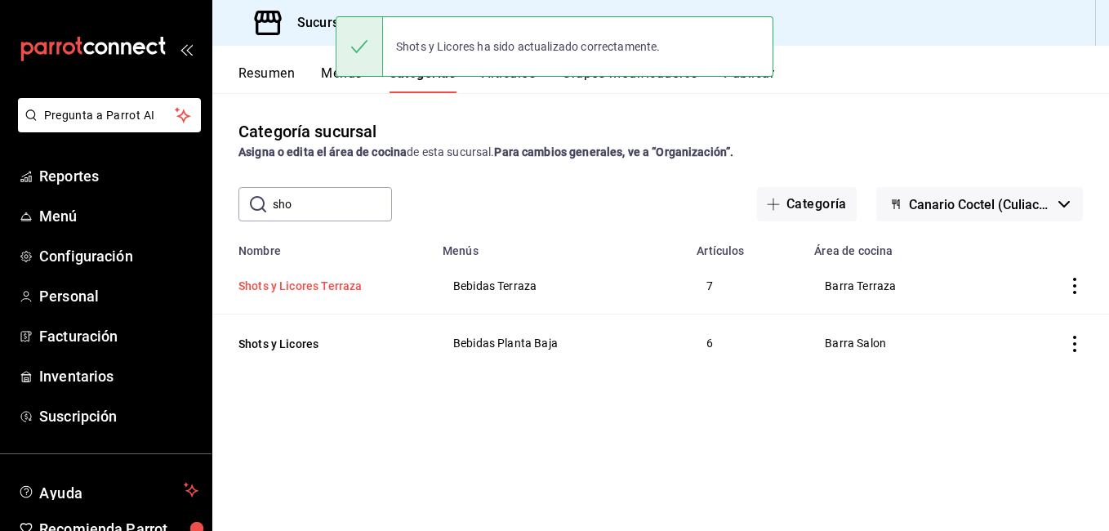
click at [314, 282] on button "Shots y Licores Terraza" at bounding box center [319, 286] width 163 height 16
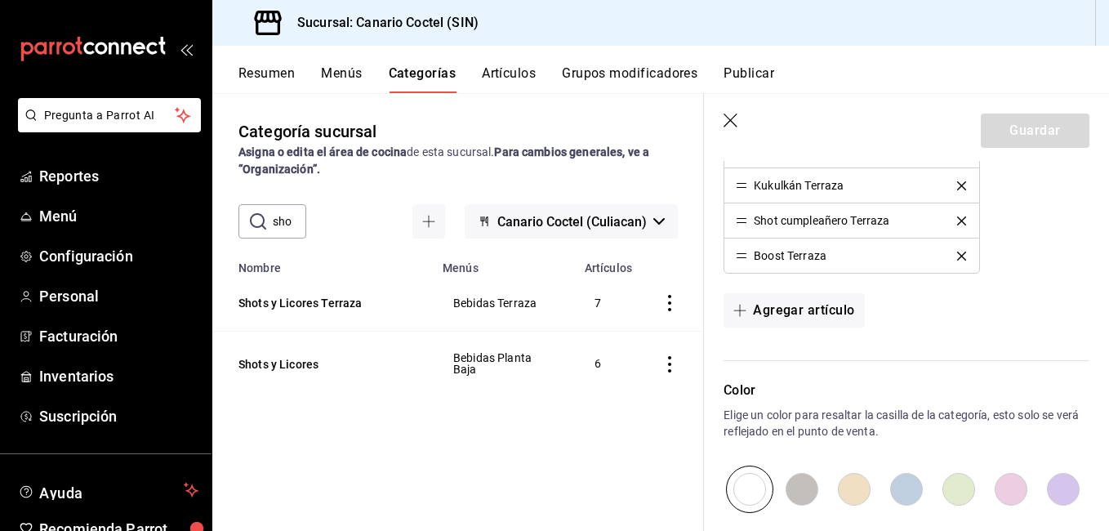
scroll to position [912, 0]
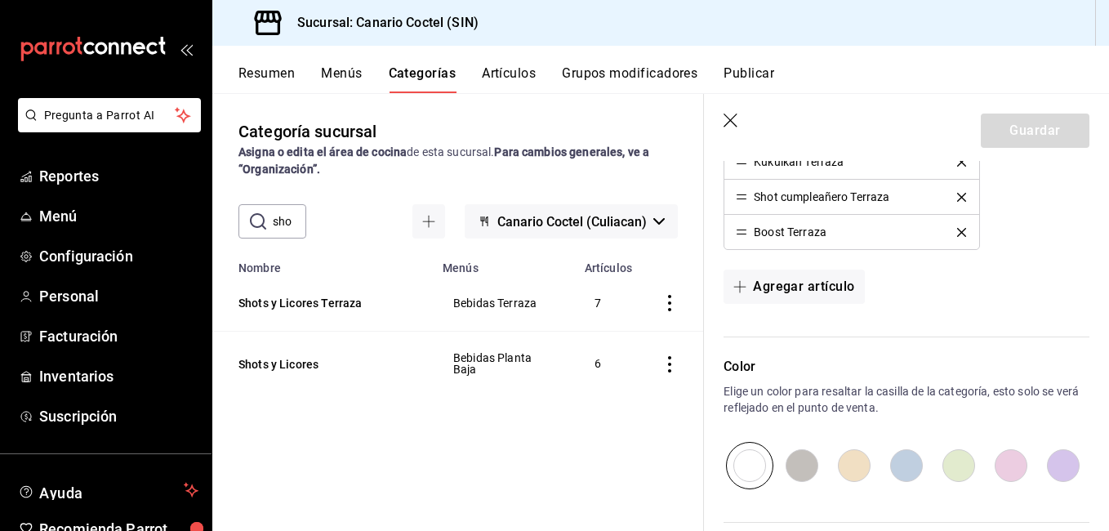
click at [957, 233] on icon "delete" at bounding box center [961, 232] width 9 height 9
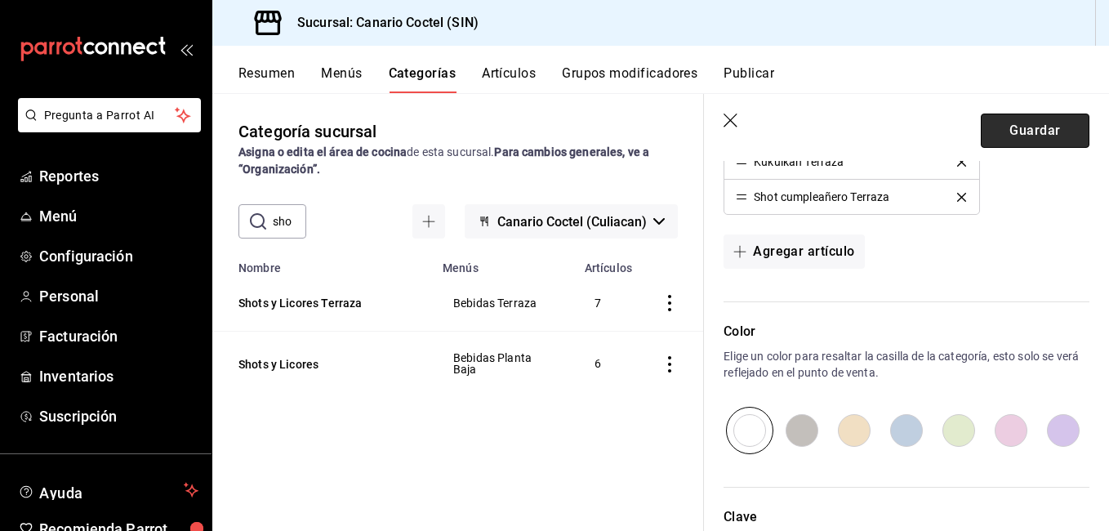
click at [1015, 130] on button "Guardar" at bounding box center [1034, 130] width 109 height 34
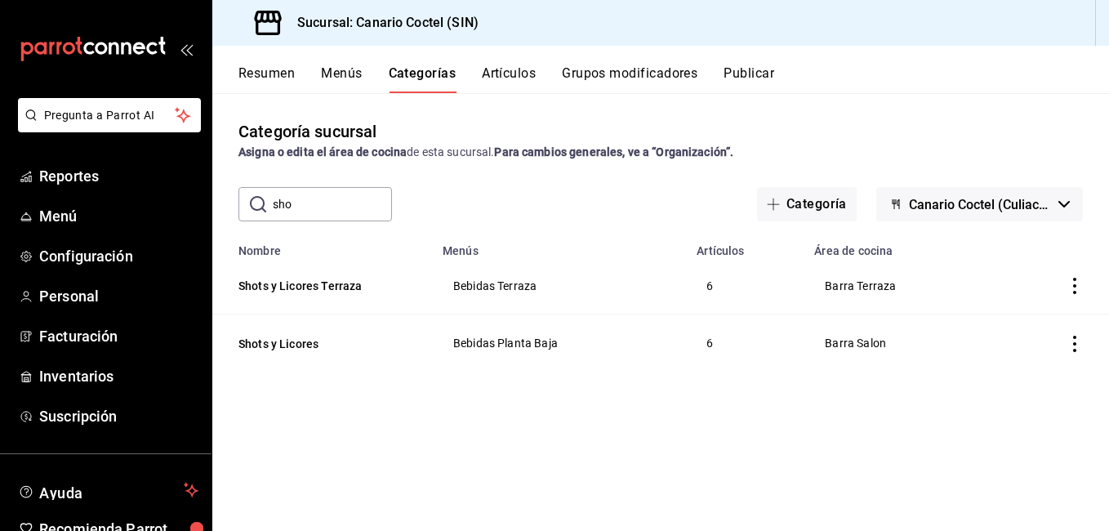
click at [529, 76] on button "Artículos" at bounding box center [509, 79] width 54 height 28
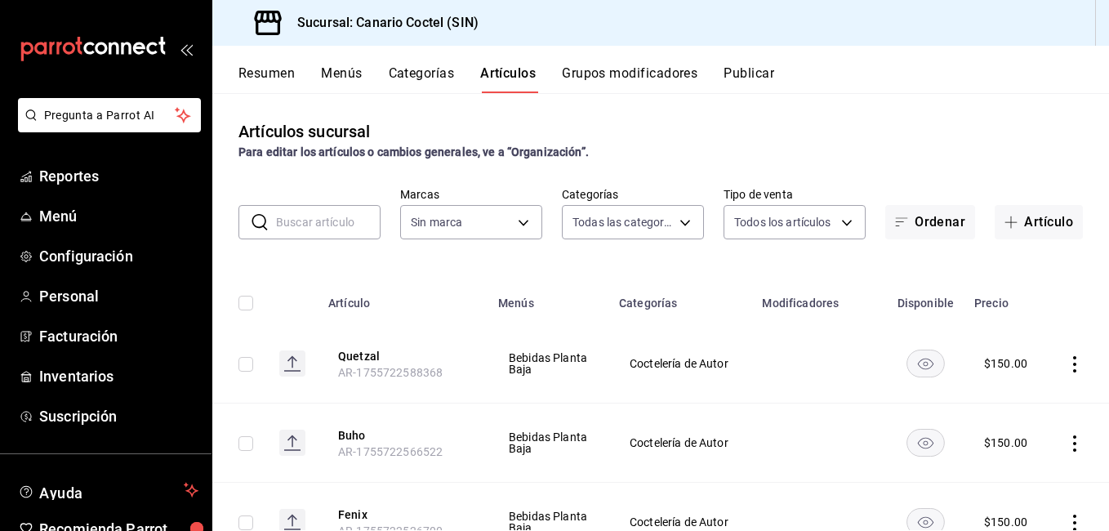
click at [421, 73] on button "Categorías" at bounding box center [422, 79] width 66 height 28
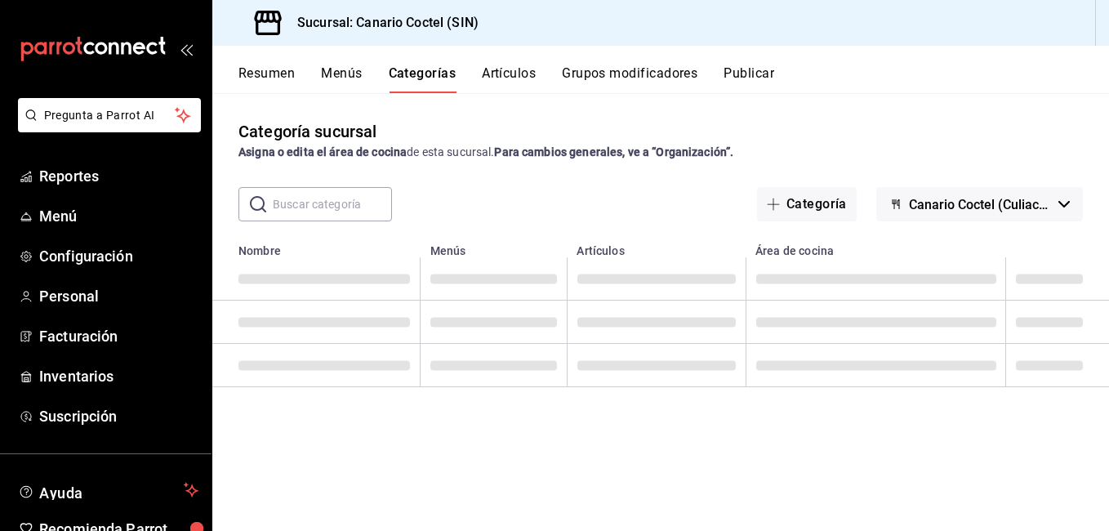
click at [357, 198] on input "text" at bounding box center [332, 204] width 119 height 33
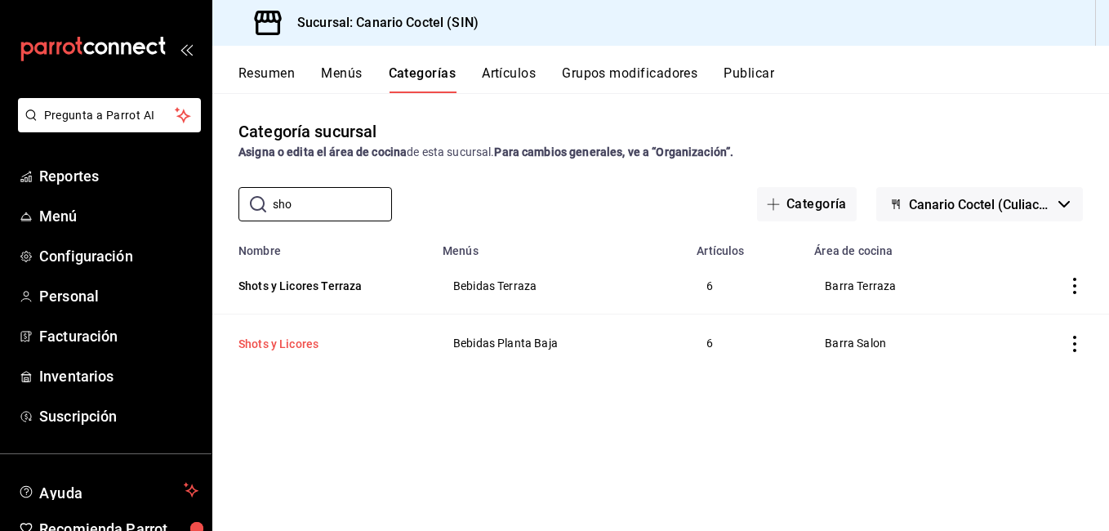
type input "sho"
click at [289, 344] on button "Shots y Licores" at bounding box center [319, 344] width 163 height 16
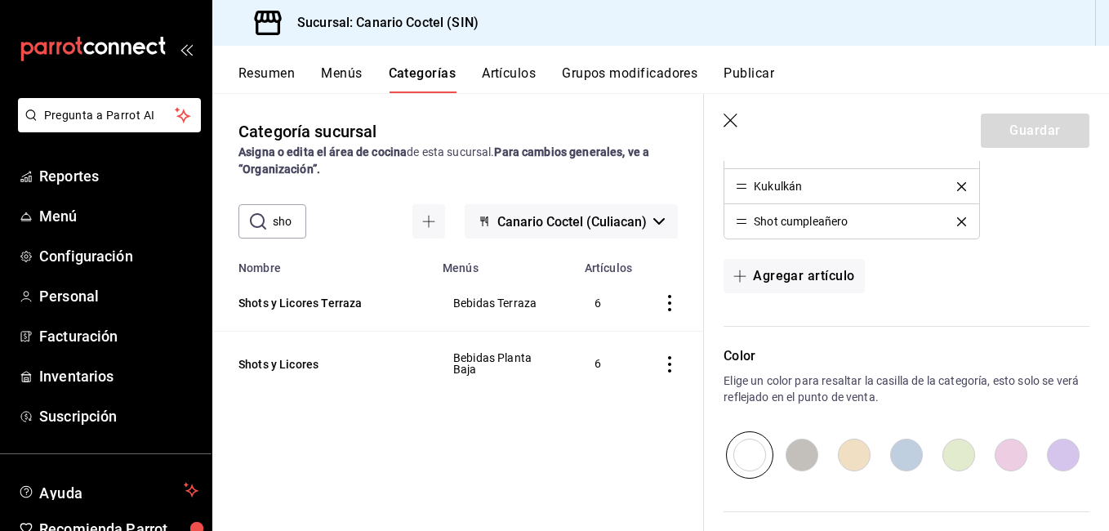
scroll to position [898, 0]
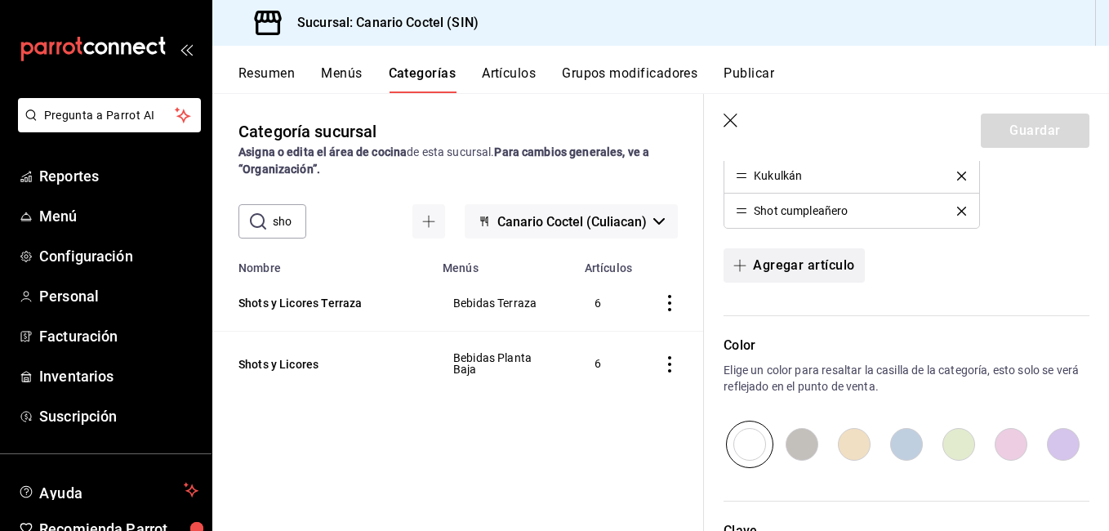
click at [796, 274] on button "Agregar artículo" at bounding box center [793, 265] width 140 height 34
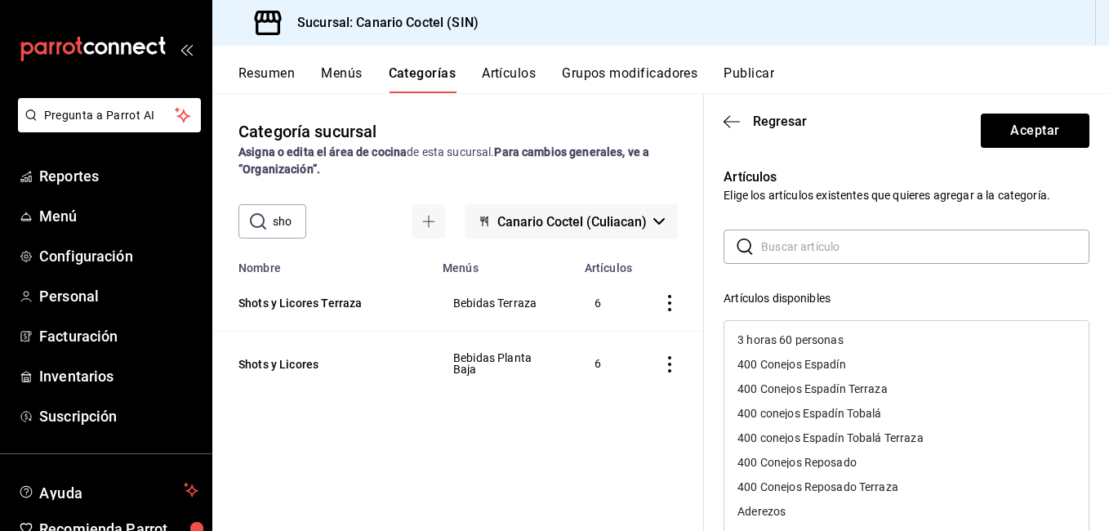
click at [802, 250] on input "text" at bounding box center [925, 246] width 328 height 33
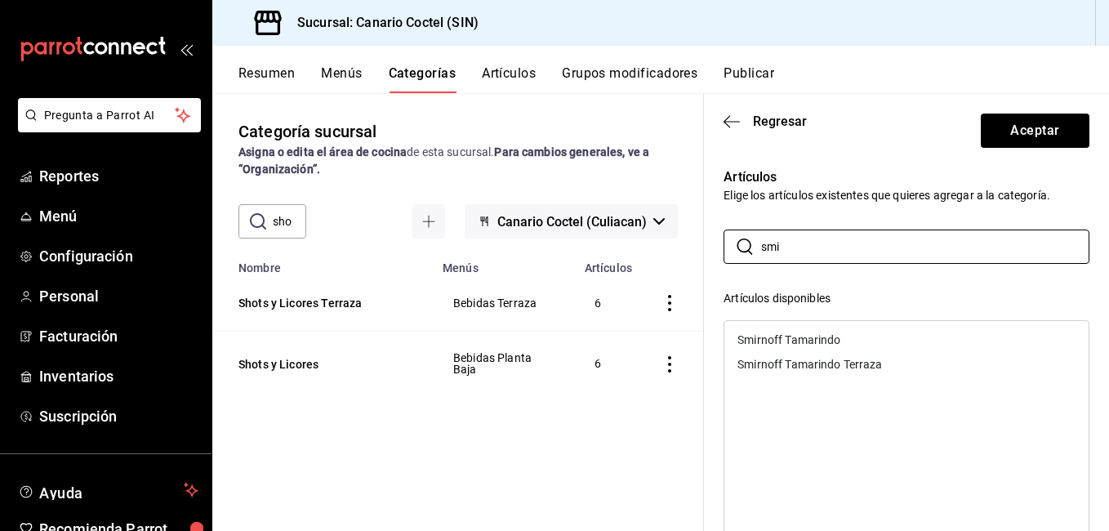
type input "smi"
click at [816, 345] on div "Smirnoff Tamarindo" at bounding box center [788, 339] width 103 height 11
click at [1054, 140] on button "Aceptar" at bounding box center [1034, 130] width 109 height 34
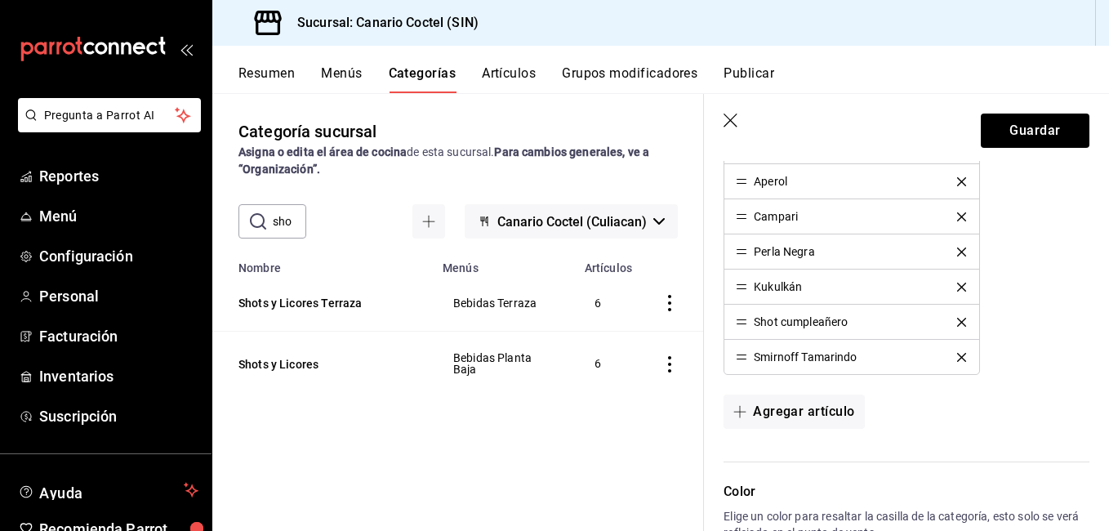
scroll to position [735, 0]
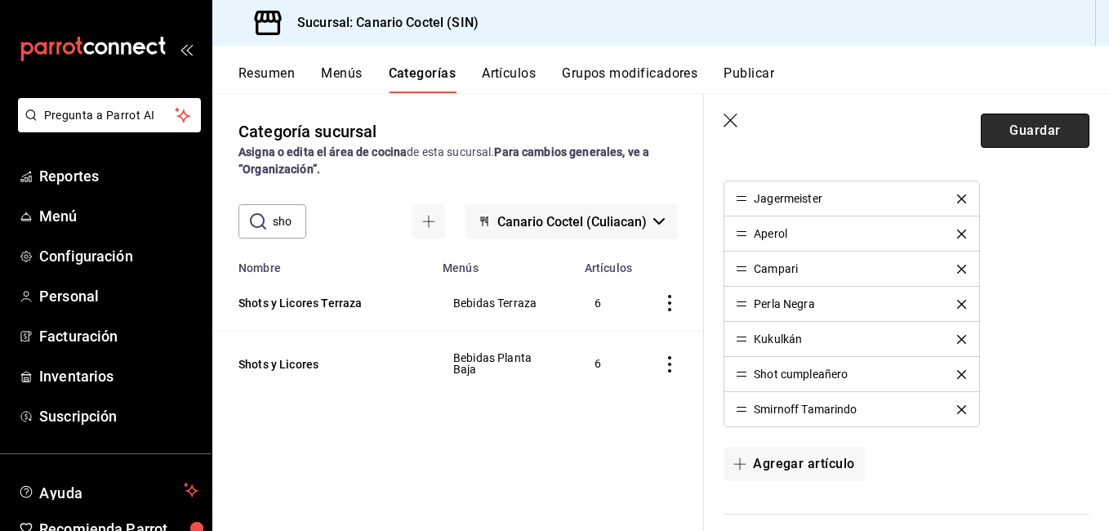
click at [1049, 120] on button "Guardar" at bounding box center [1034, 130] width 109 height 34
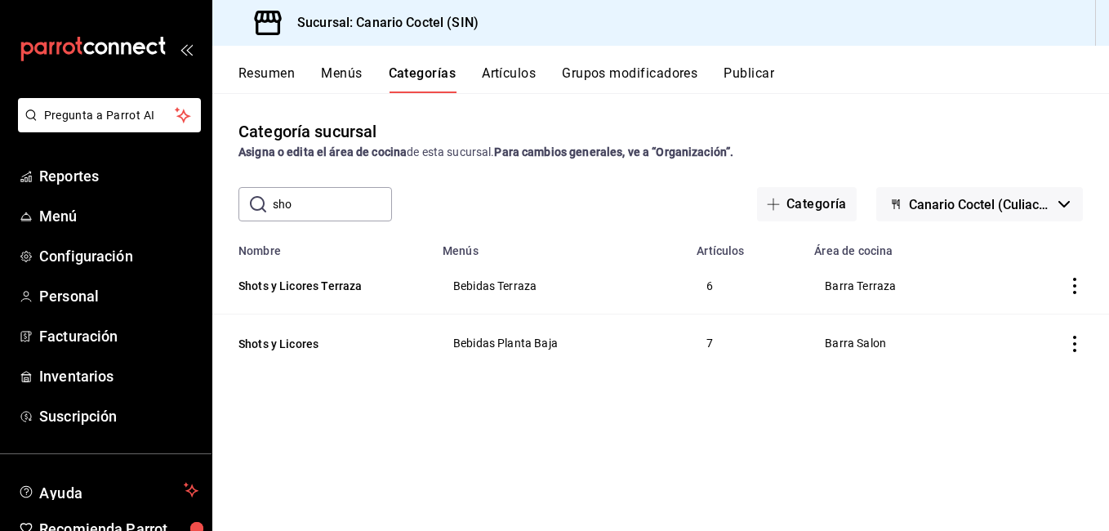
click at [354, 193] on input "sho" at bounding box center [332, 204] width 119 height 33
type input "teq"
click at [271, 344] on button "Tequila" at bounding box center [319, 344] width 163 height 16
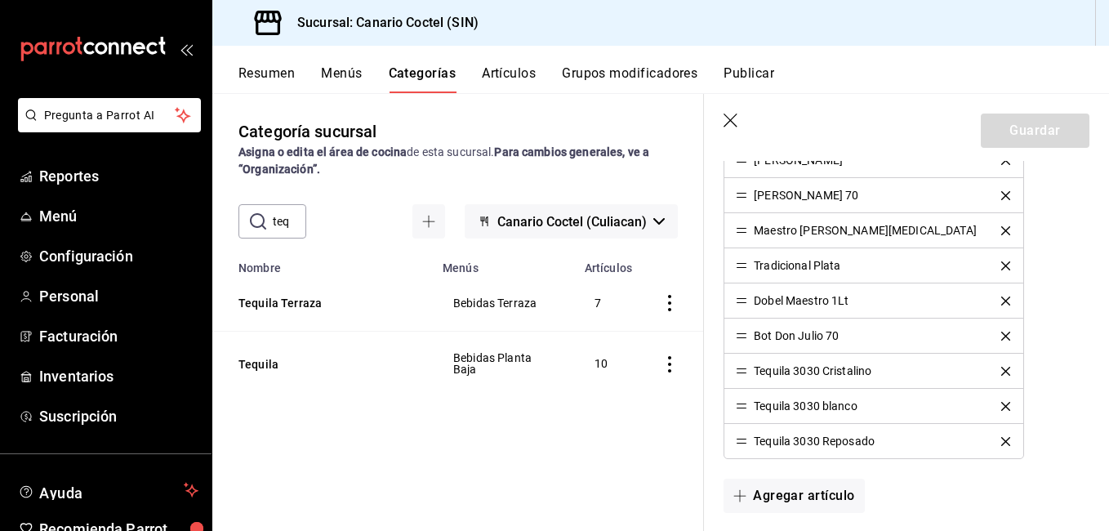
scroll to position [774, 0]
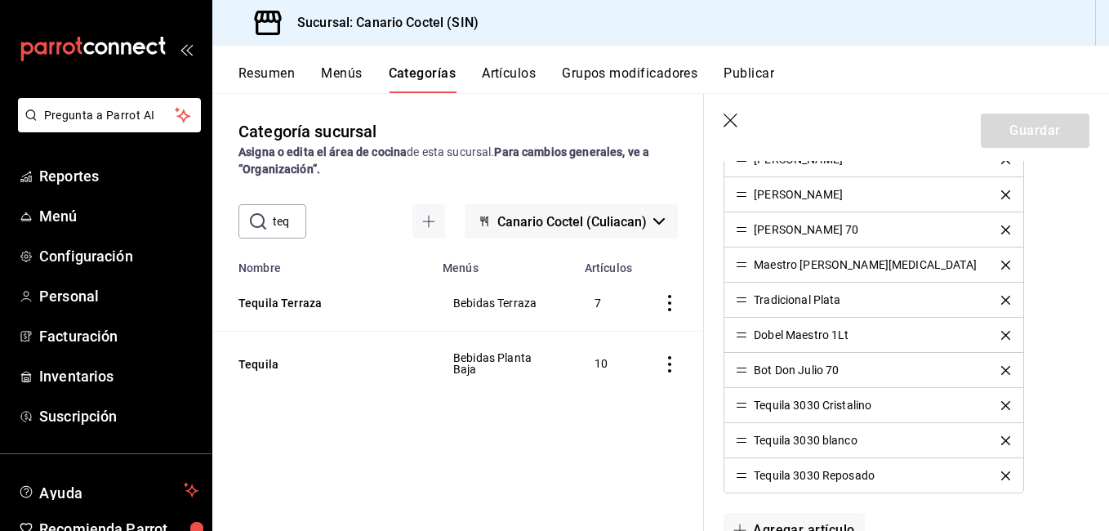
click at [730, 115] on icon "button" at bounding box center [731, 121] width 16 height 16
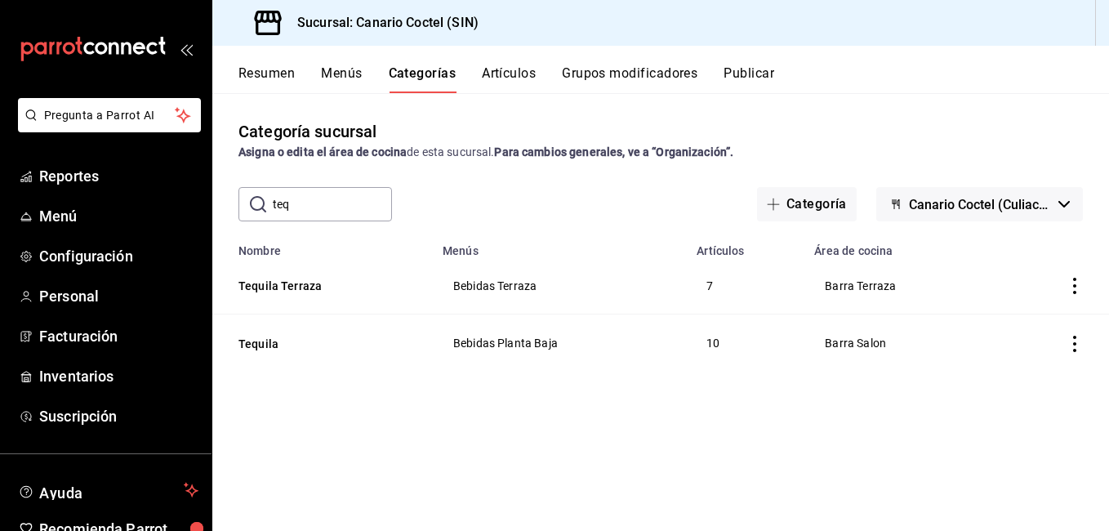
click at [502, 68] on button "Artículos" at bounding box center [509, 79] width 54 height 28
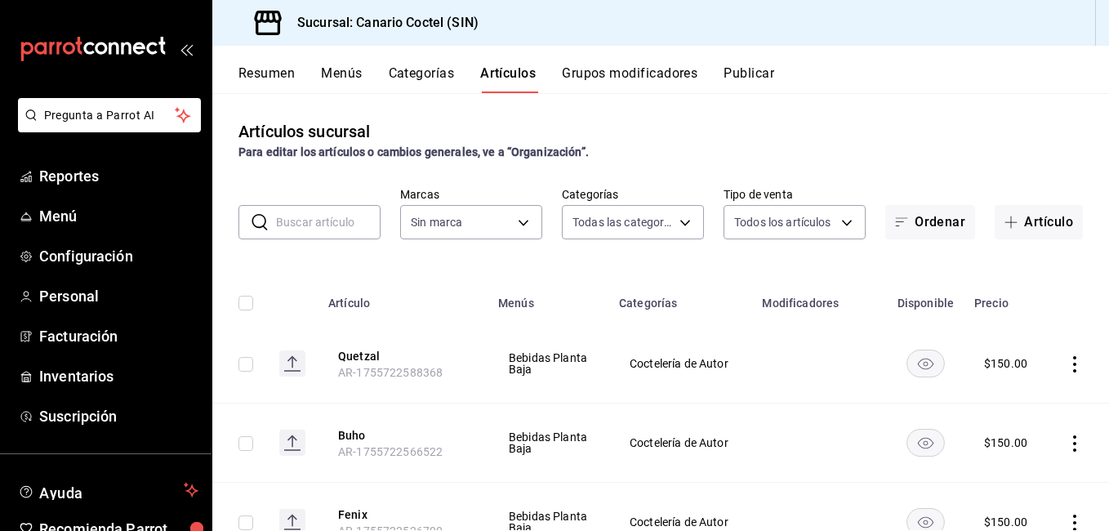
type input "81f50c04-48dd-4536-85a8-4fa36dc87030,e07b92e4-f730-4536-9b04-92e952e5a582,bb78b…"
click at [331, 210] on input "text" at bounding box center [328, 222] width 104 height 33
type input "1961613a-9f1c-4786-8348-f9f968c787d0"
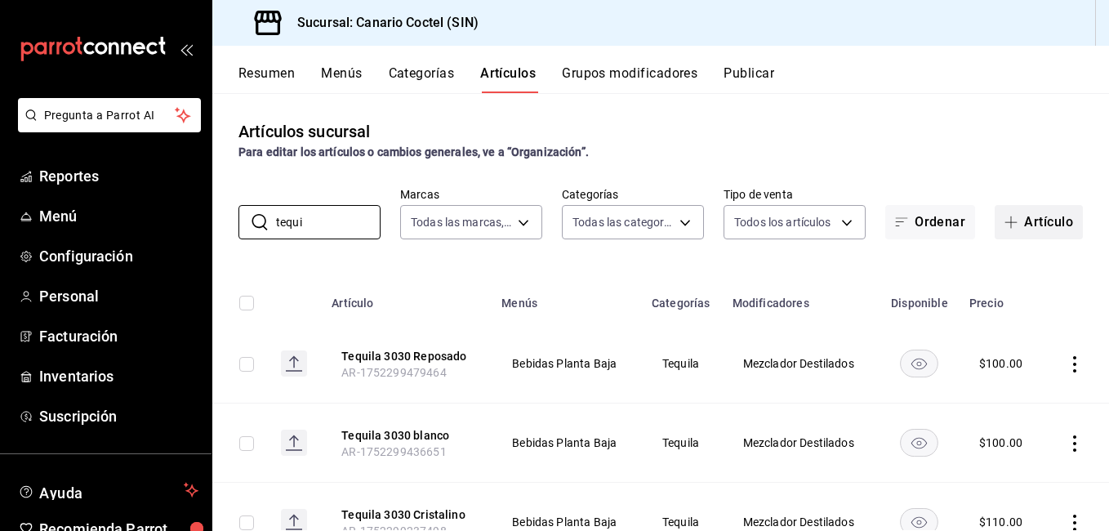
type input "tequi"
click at [1044, 206] on button "Artículo" at bounding box center [1038, 222] width 88 height 34
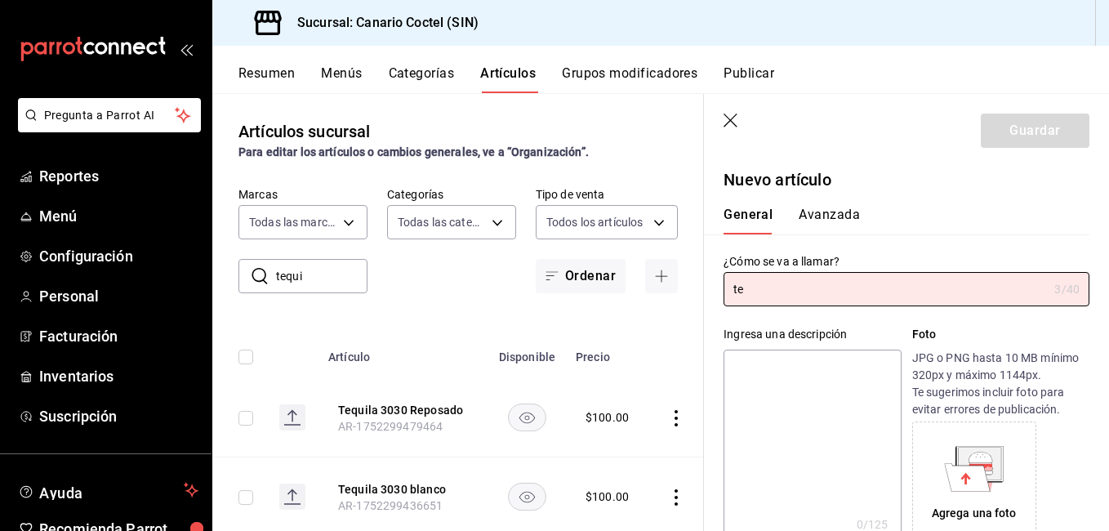
type input "t"
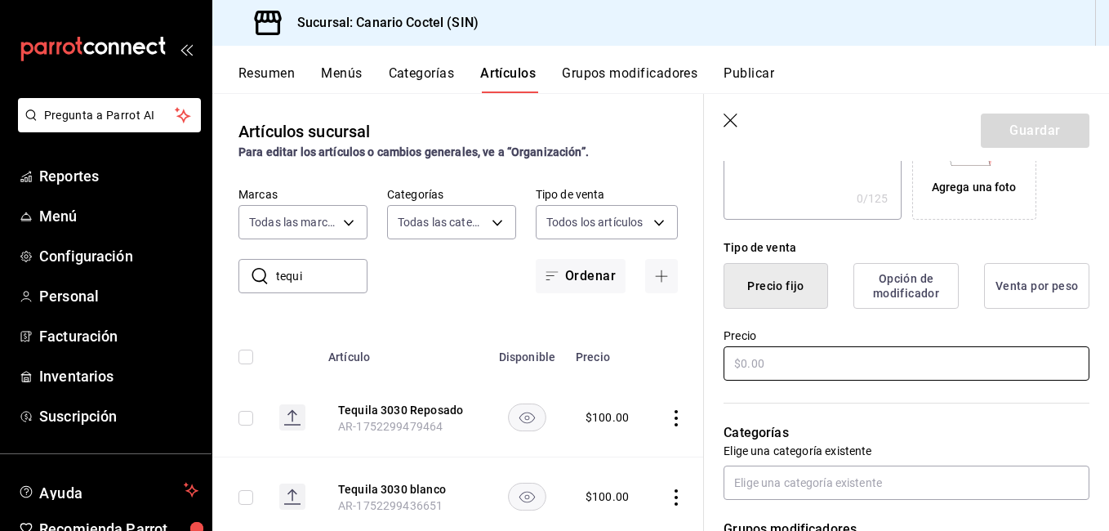
scroll to position [327, 0]
type input "Tequila 3030 Añejo"
click at [835, 368] on input "text" at bounding box center [906, 362] width 366 height 34
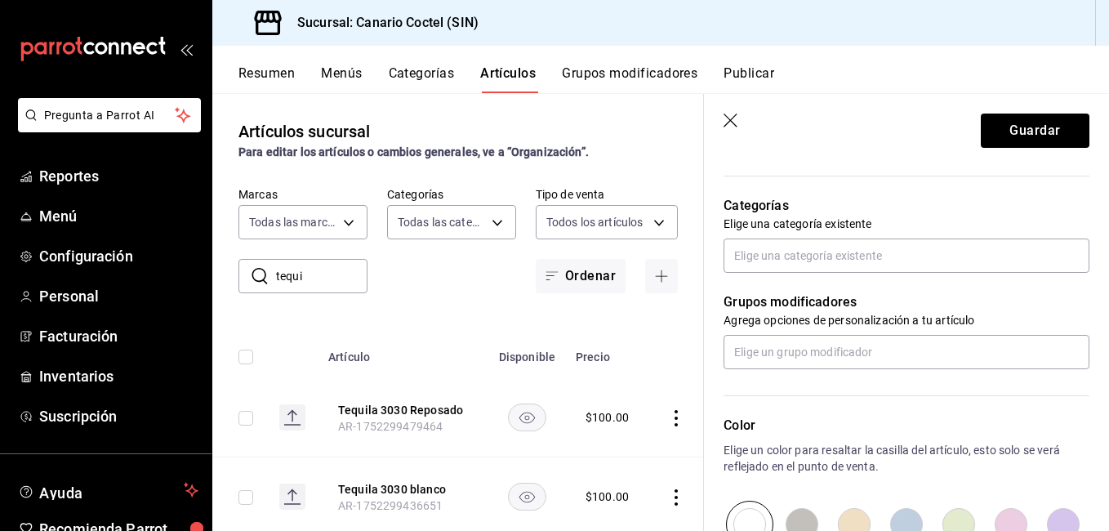
scroll to position [571, 0]
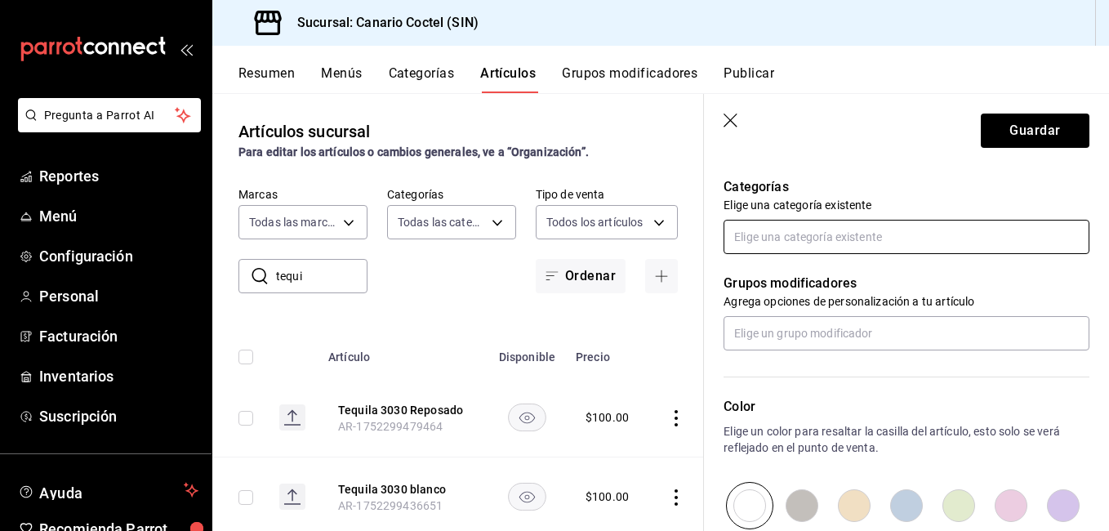
type input "$130.00"
click at [847, 243] on input "text" at bounding box center [906, 237] width 366 height 34
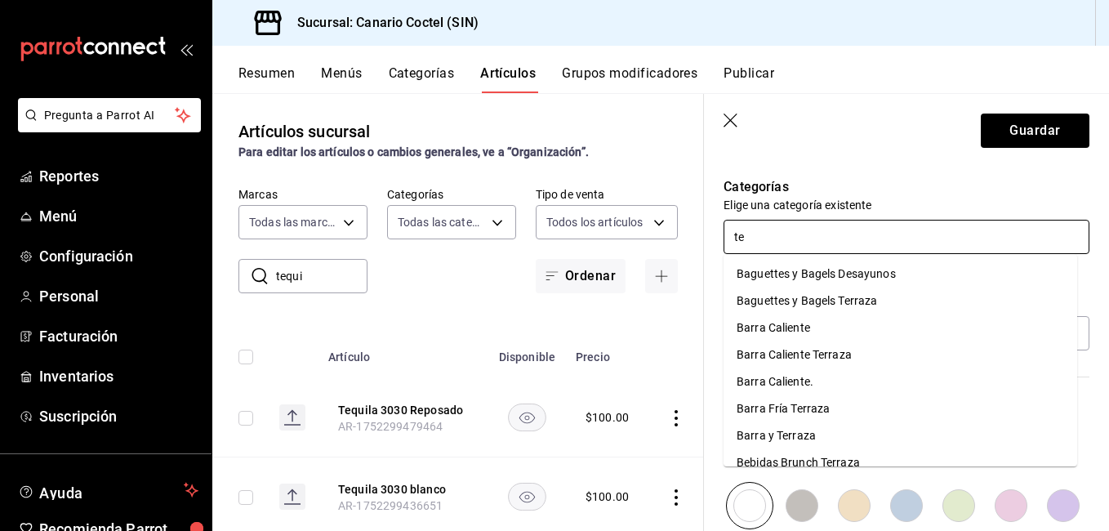
type input "teq"
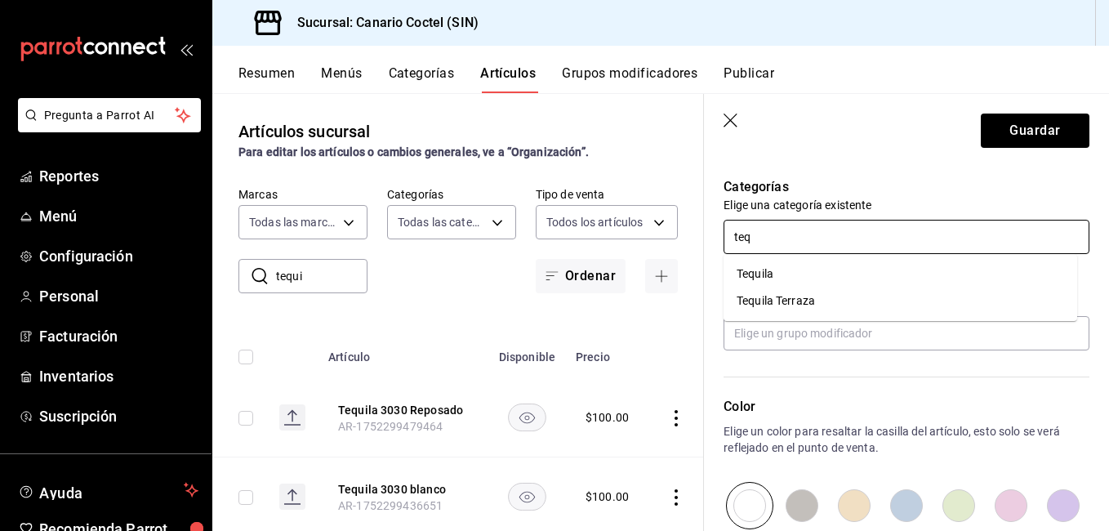
click at [771, 257] on ul "Tequila Tequila Terraza" at bounding box center [899, 287] width 353 height 67
click at [779, 276] on li "Tequila" at bounding box center [899, 273] width 353 height 27
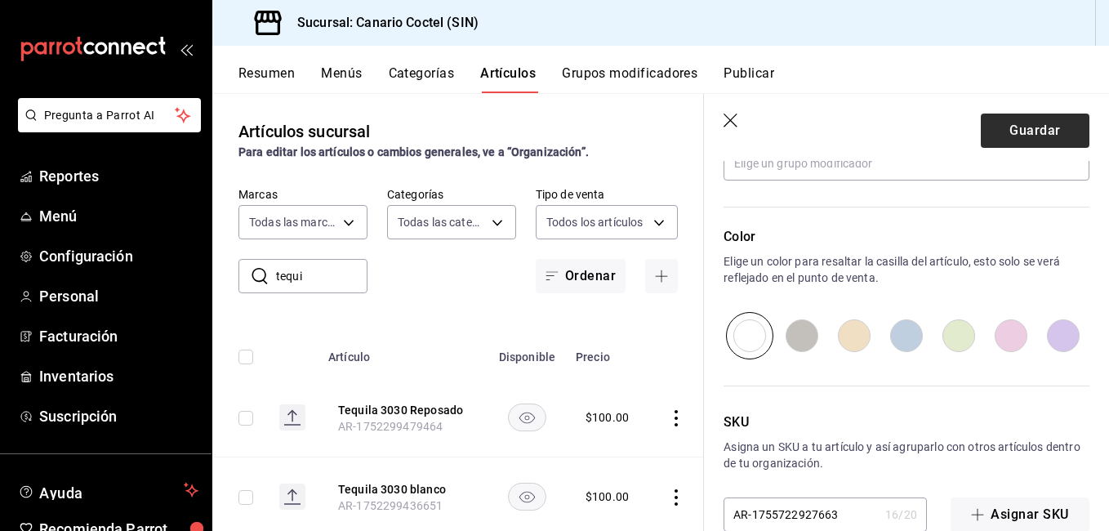
scroll to position [829, 0]
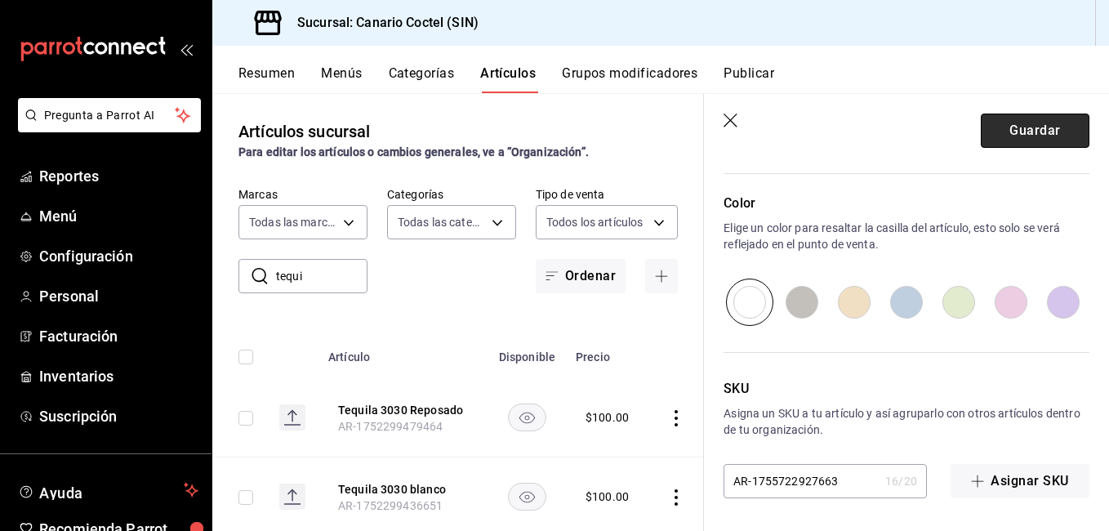
click at [1041, 129] on button "Guardar" at bounding box center [1034, 130] width 109 height 34
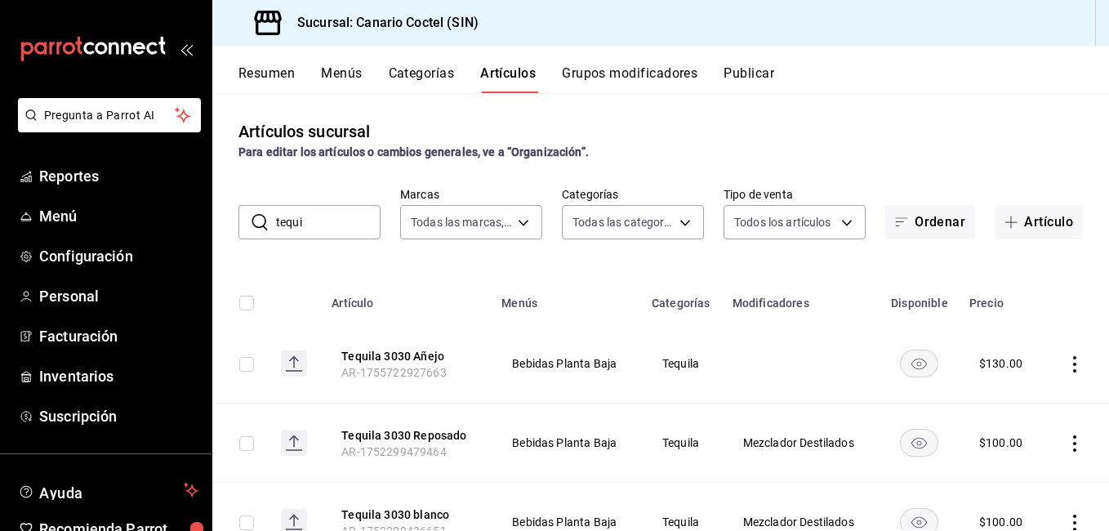
click at [429, 77] on button "Categorías" at bounding box center [422, 79] width 66 height 28
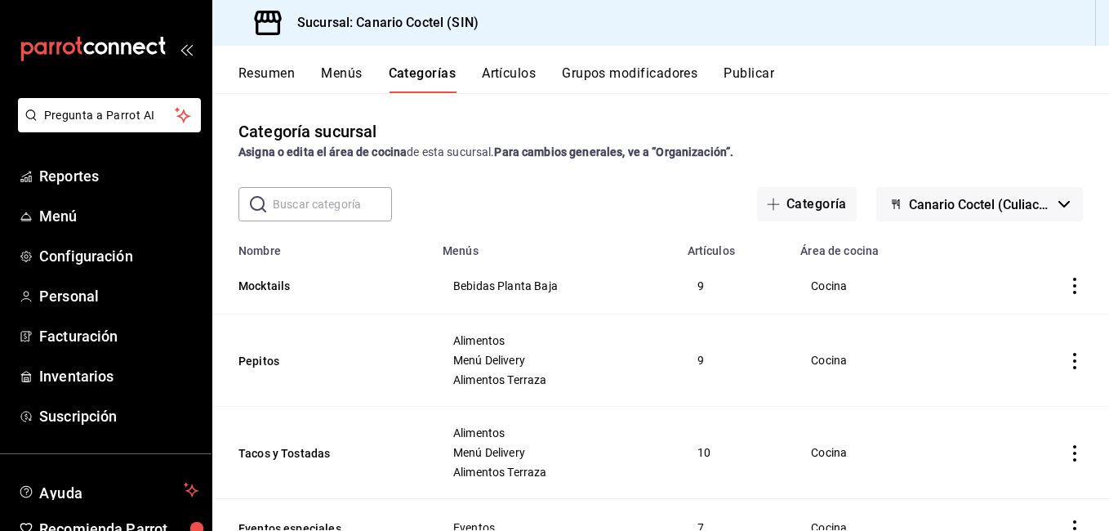
click at [322, 202] on input "text" at bounding box center [332, 204] width 119 height 33
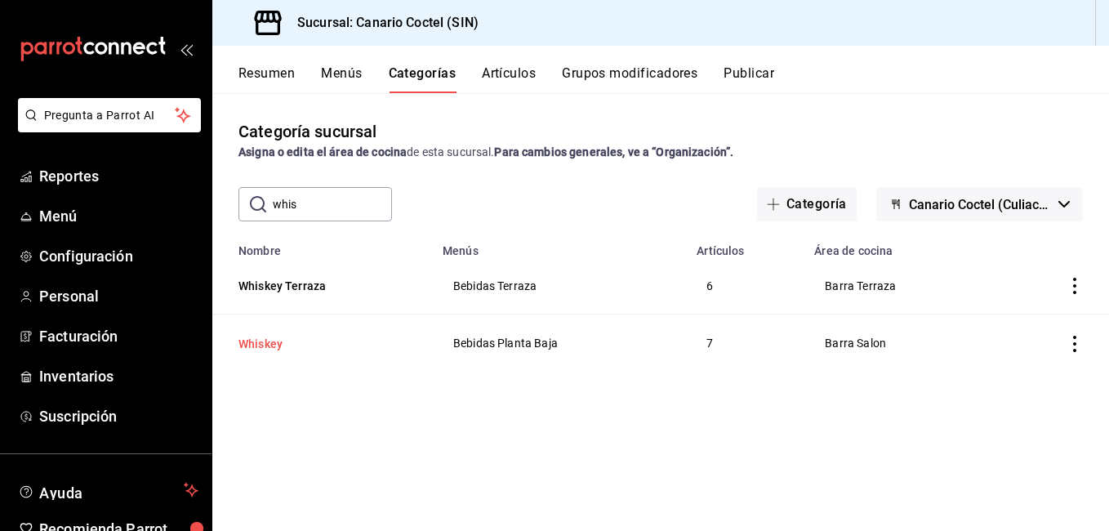
click at [261, 350] on button "Whiskey" at bounding box center [319, 344] width 163 height 16
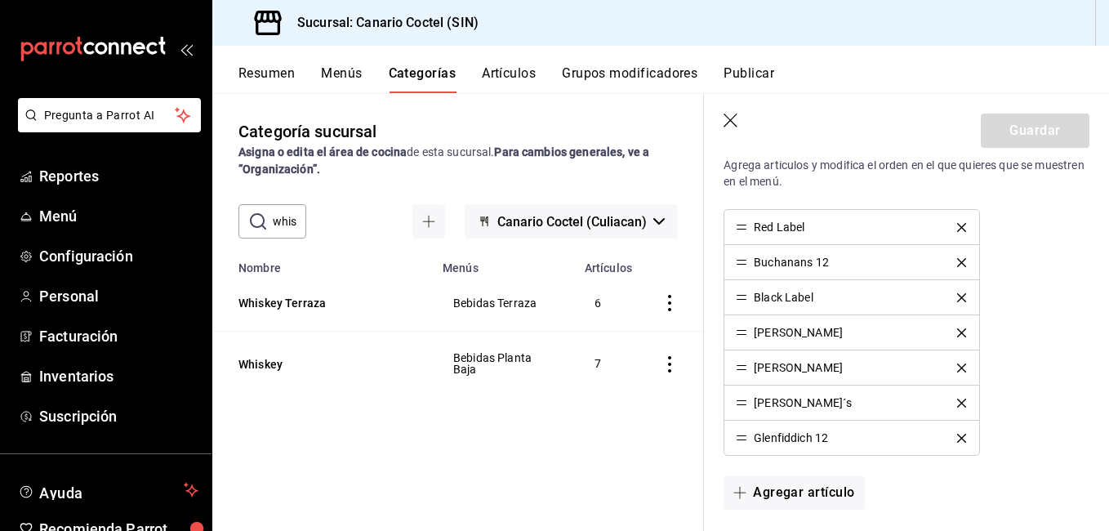
scroll to position [735, 0]
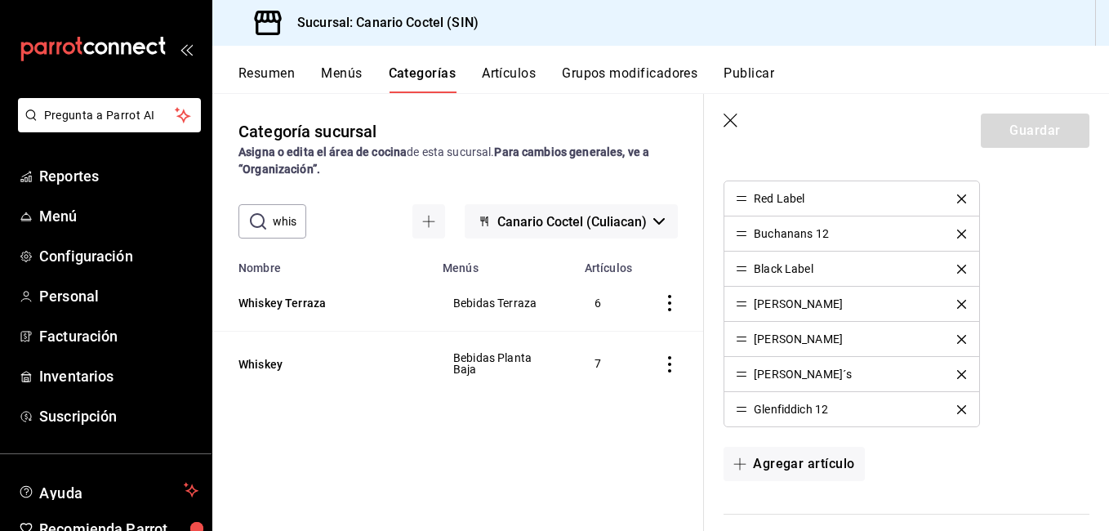
click at [733, 124] on icon "button" at bounding box center [731, 121] width 16 height 16
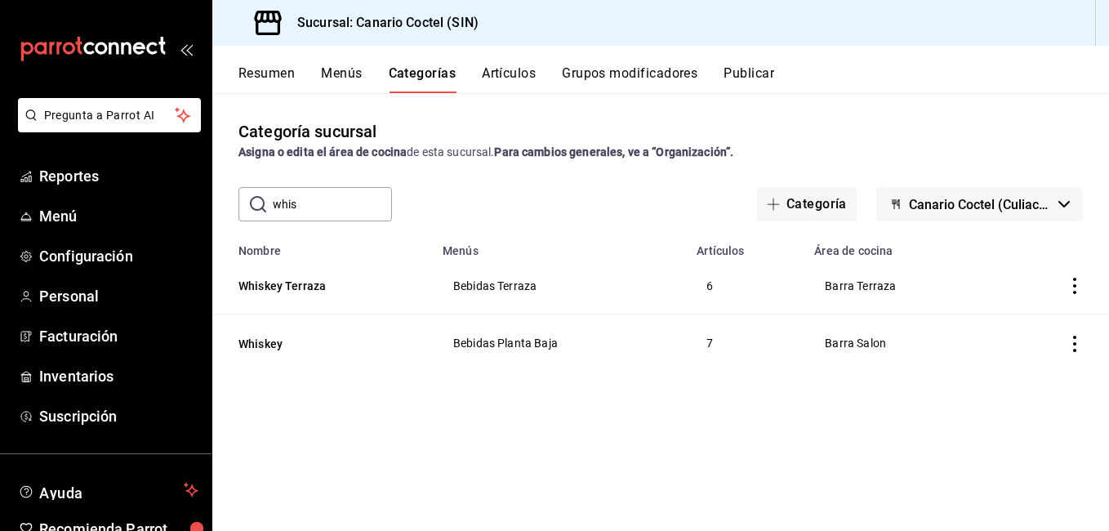
click at [318, 211] on input "whis" at bounding box center [332, 204] width 119 height 33
click at [275, 345] on button "Gin y Vodka" at bounding box center [319, 344] width 163 height 16
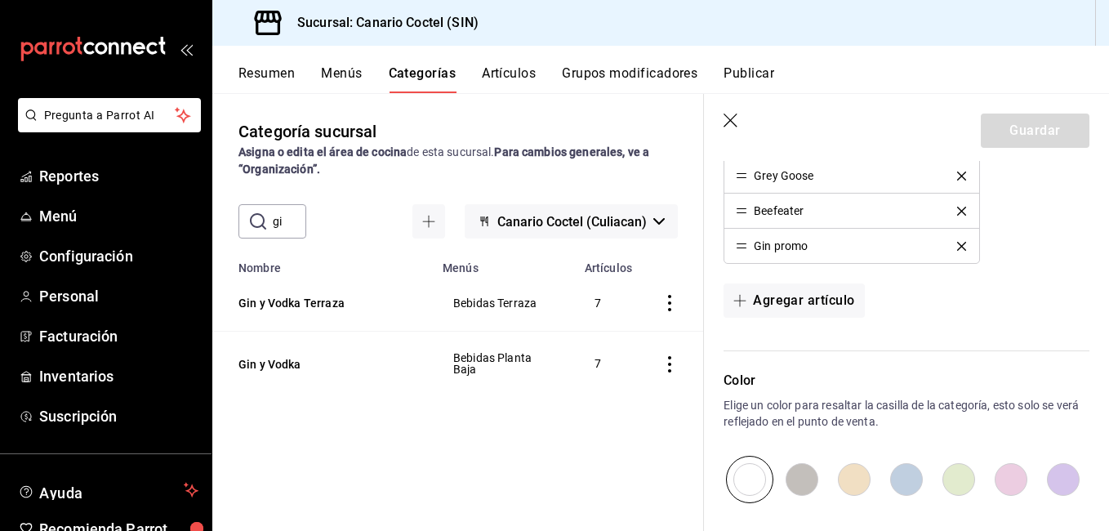
scroll to position [816, 0]
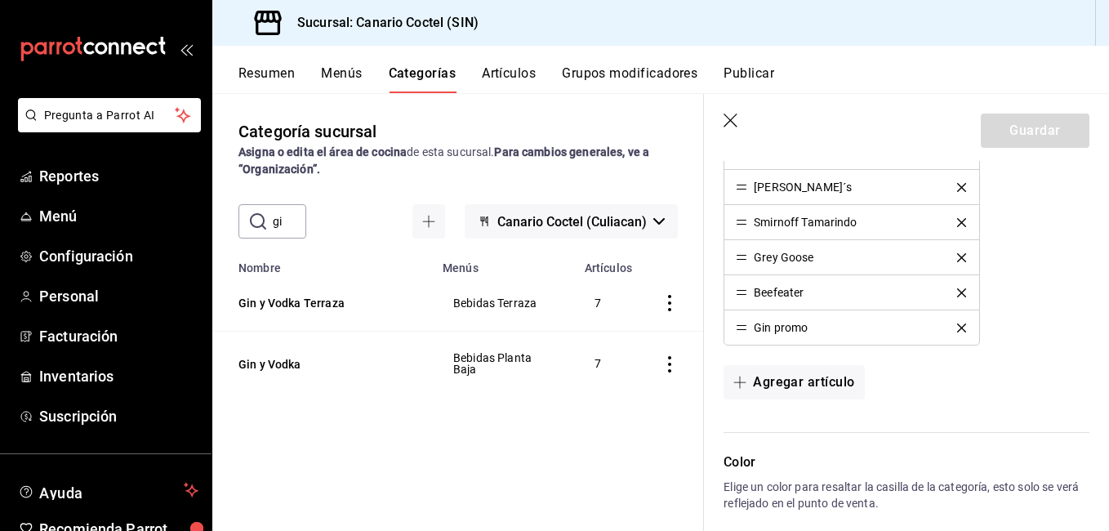
click at [957, 331] on icon "delete" at bounding box center [961, 327] width 9 height 9
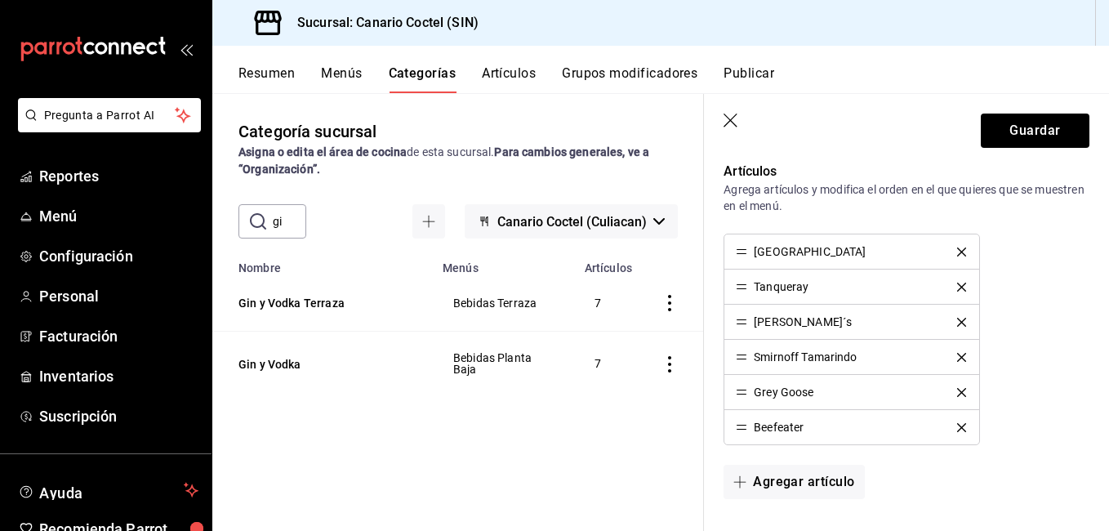
scroll to position [653, 0]
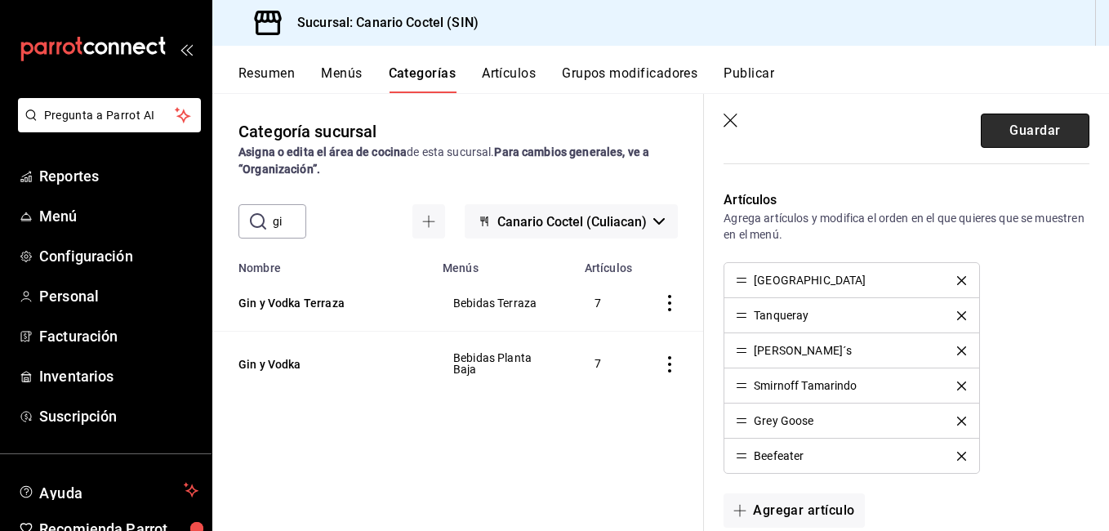
click at [1036, 121] on button "Guardar" at bounding box center [1034, 130] width 109 height 34
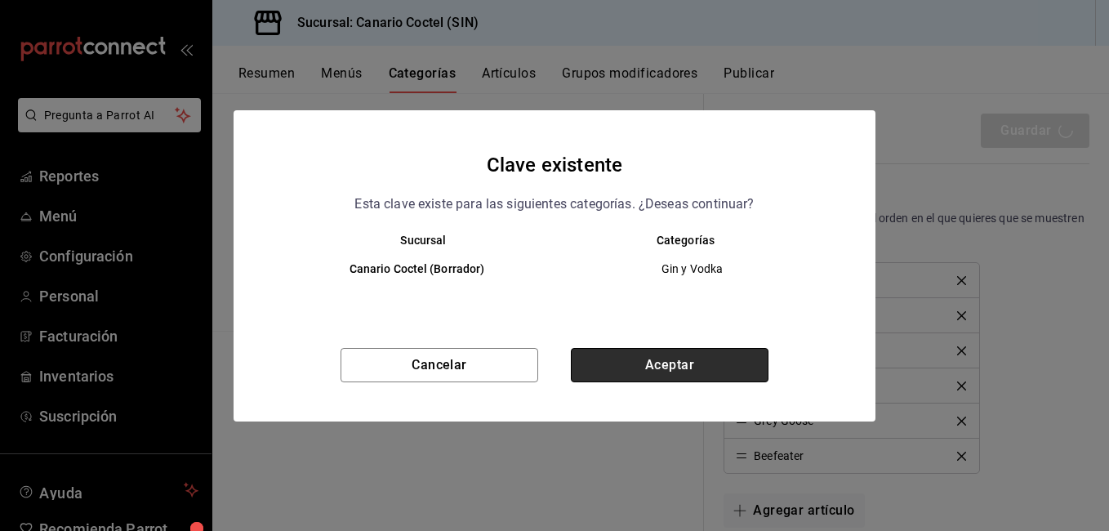
click at [657, 355] on button "Aceptar" at bounding box center [670, 365] width 198 height 34
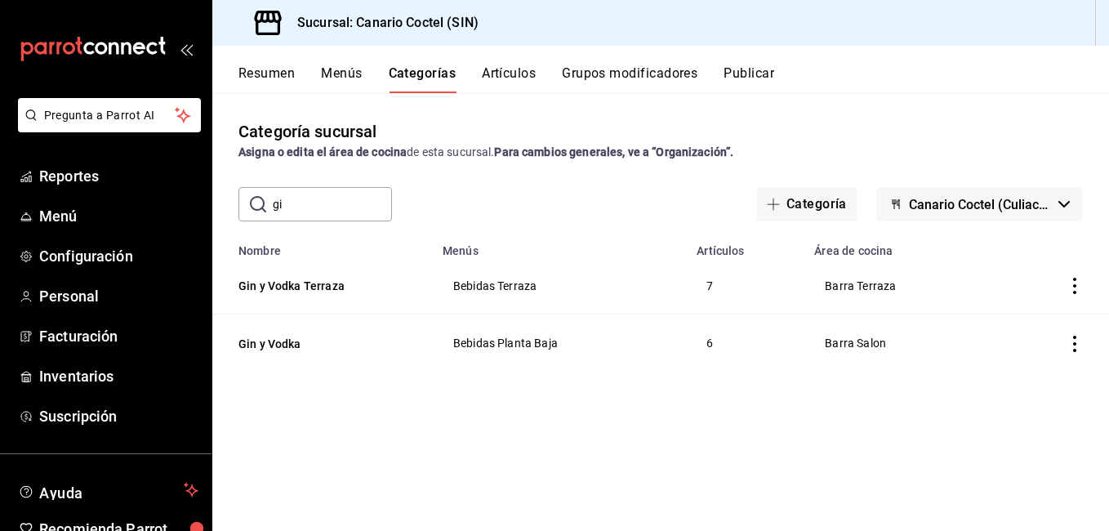
click at [331, 188] on div "Categoría sucursal Asigna o edita el área de cocina de esta sucursal. Para camb…" at bounding box center [660, 311] width 896 height 437
click at [325, 196] on input "gi" at bounding box center [332, 204] width 119 height 33
type input "ron"
click at [256, 344] on button "[PERSON_NAME]" at bounding box center [319, 344] width 163 height 16
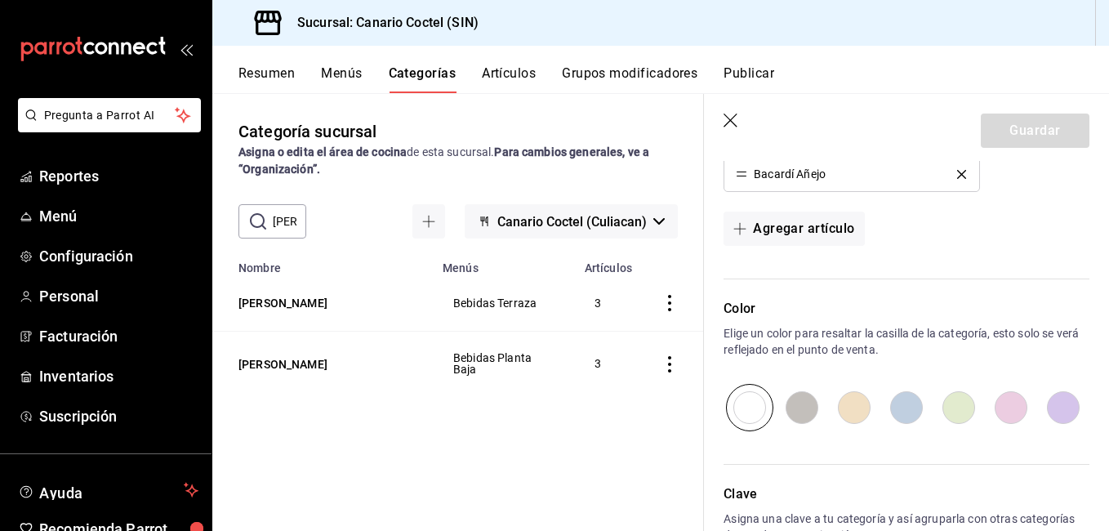
scroll to position [735, 0]
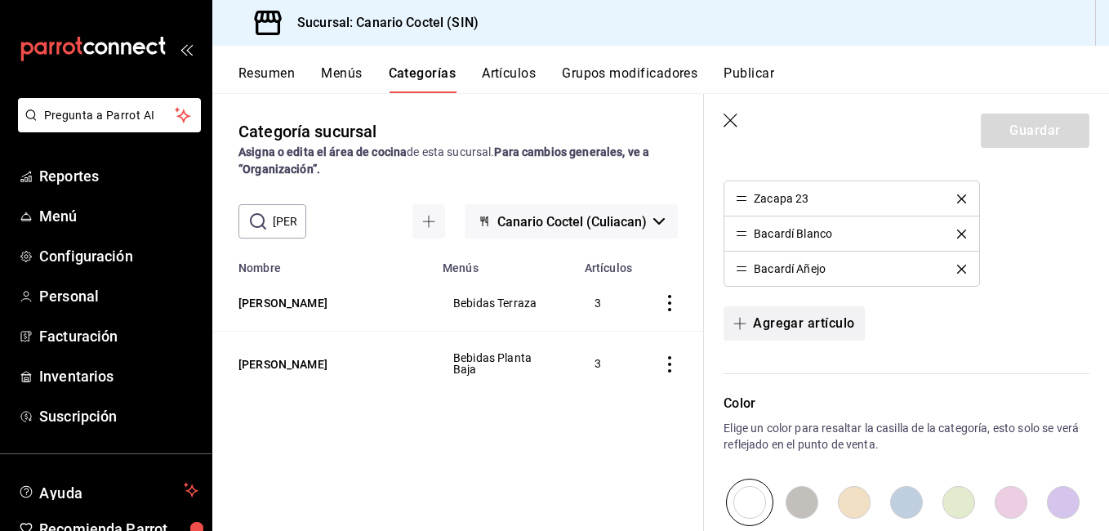
click at [824, 322] on button "Agregar artículo" at bounding box center [793, 323] width 140 height 34
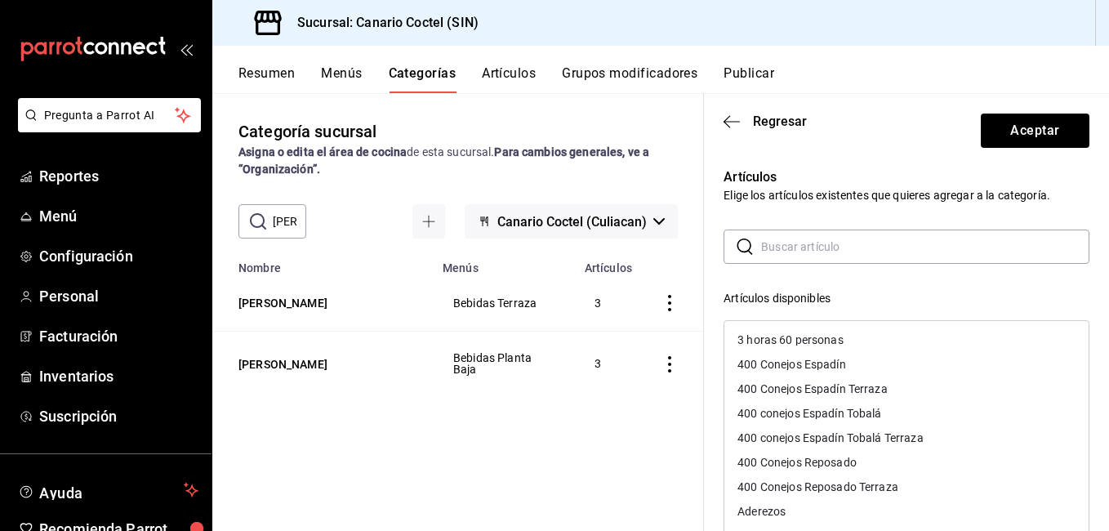
click at [810, 254] on input "text" at bounding box center [925, 246] width 328 height 33
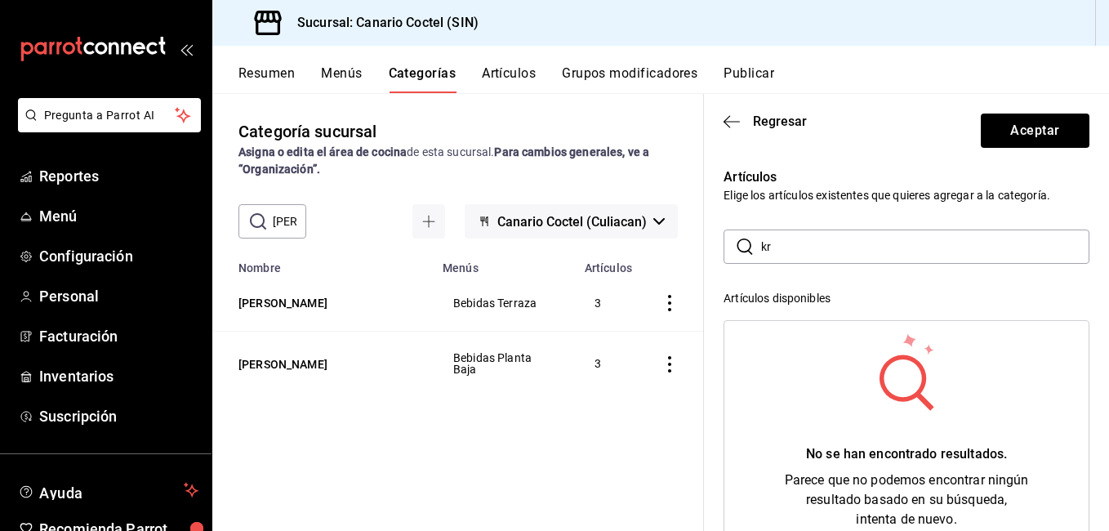
type input "k"
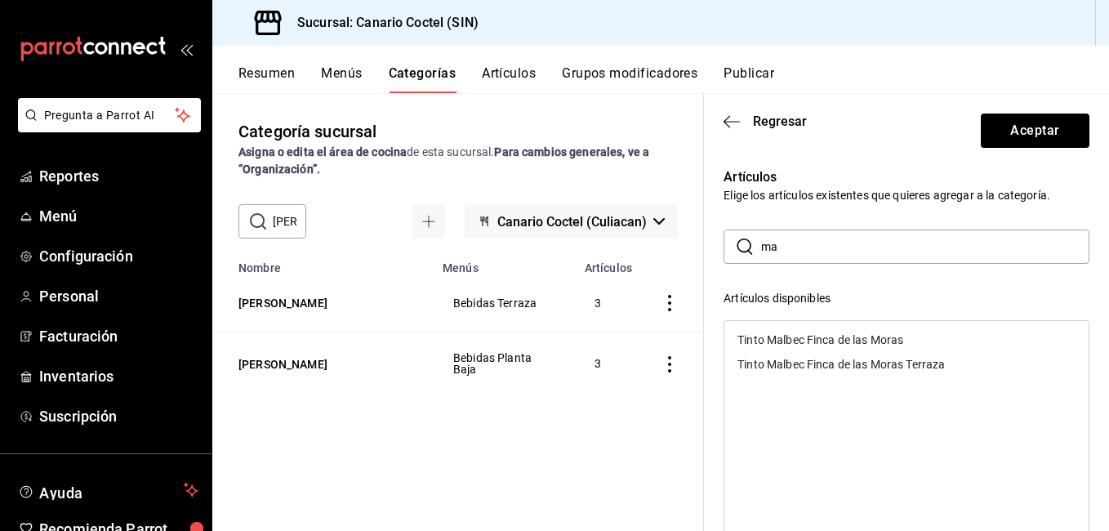
type input "m"
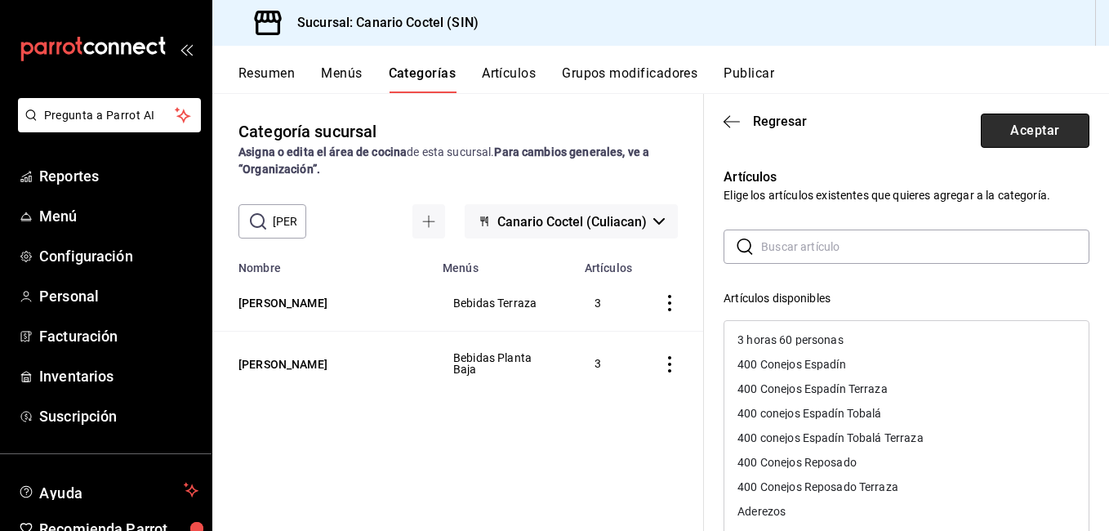
click at [1003, 133] on button "Aceptar" at bounding box center [1034, 130] width 109 height 34
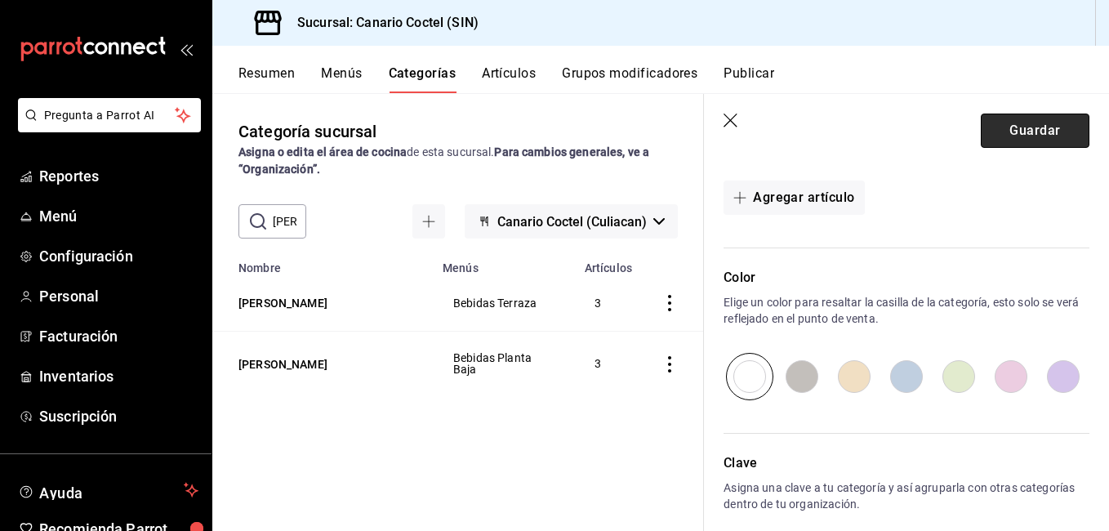
click at [1017, 123] on button "Guardar" at bounding box center [1034, 130] width 109 height 34
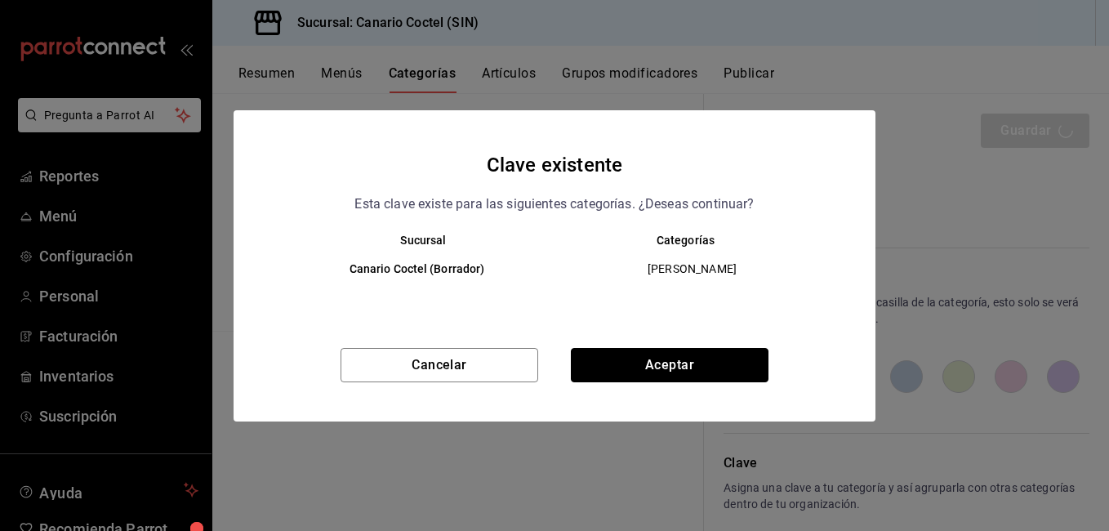
click at [696, 358] on button "Aceptar" at bounding box center [670, 365] width 198 height 34
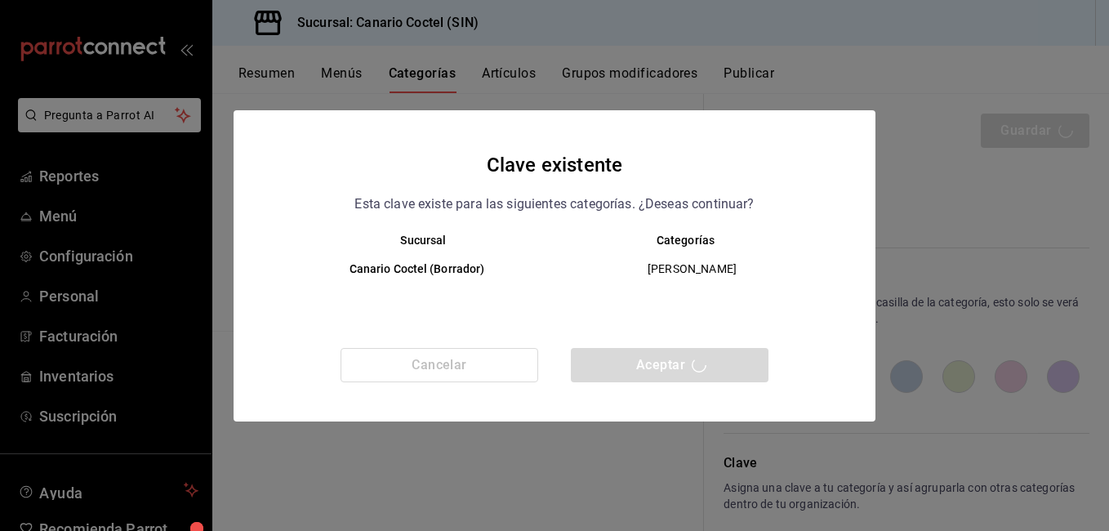
click at [499, 73] on div "Clave existente Esta clave existe para las siguientes categorías. ¿Deseas conti…" at bounding box center [554, 265] width 1109 height 531
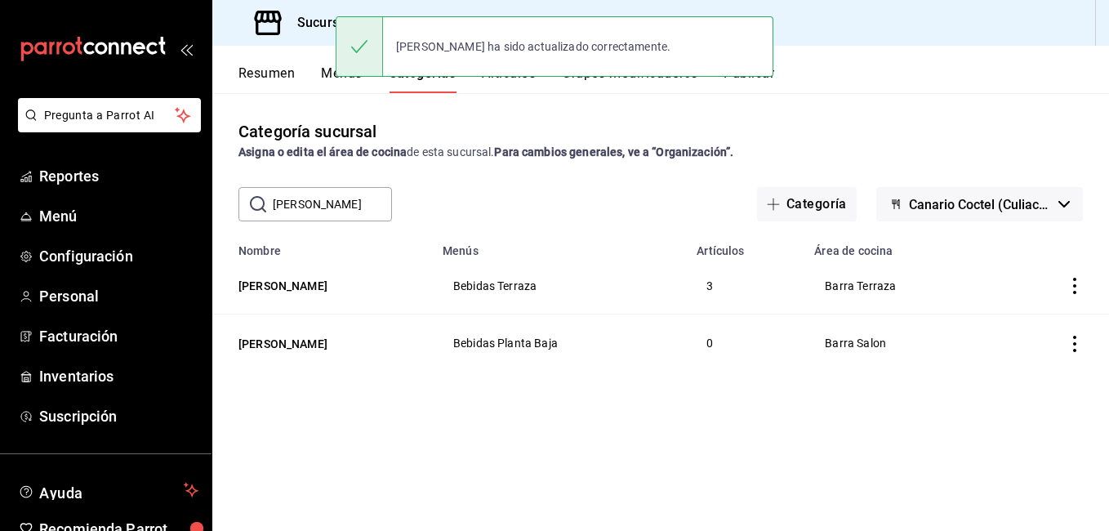
click at [499, 73] on div "Ron ha sido actualizado correctamente." at bounding box center [555, 46] width 438 height 60
click at [510, 79] on div "Ron ha sido actualizado correctamente." at bounding box center [555, 46] width 438 height 70
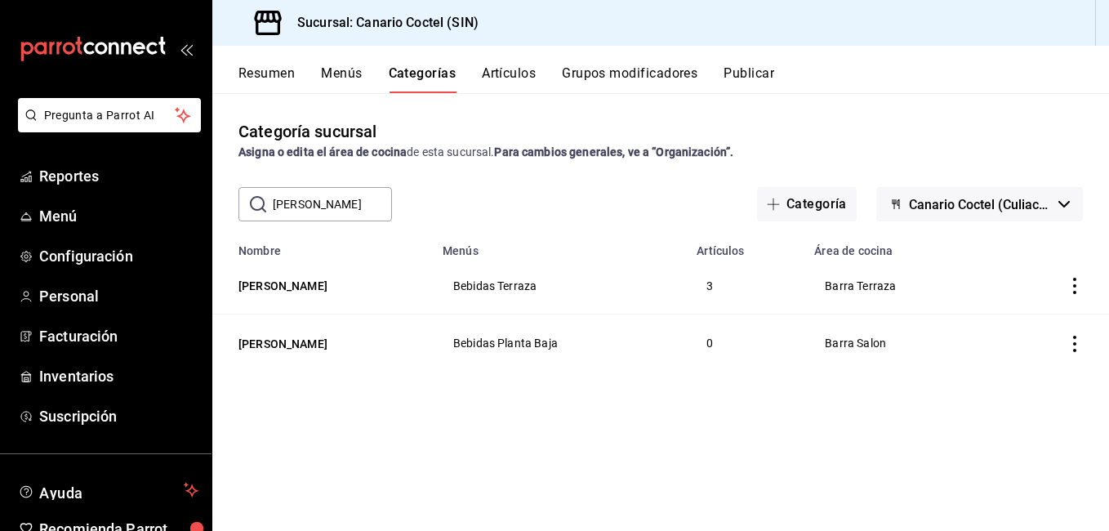
click at [519, 74] on button "Artículos" at bounding box center [509, 79] width 54 height 28
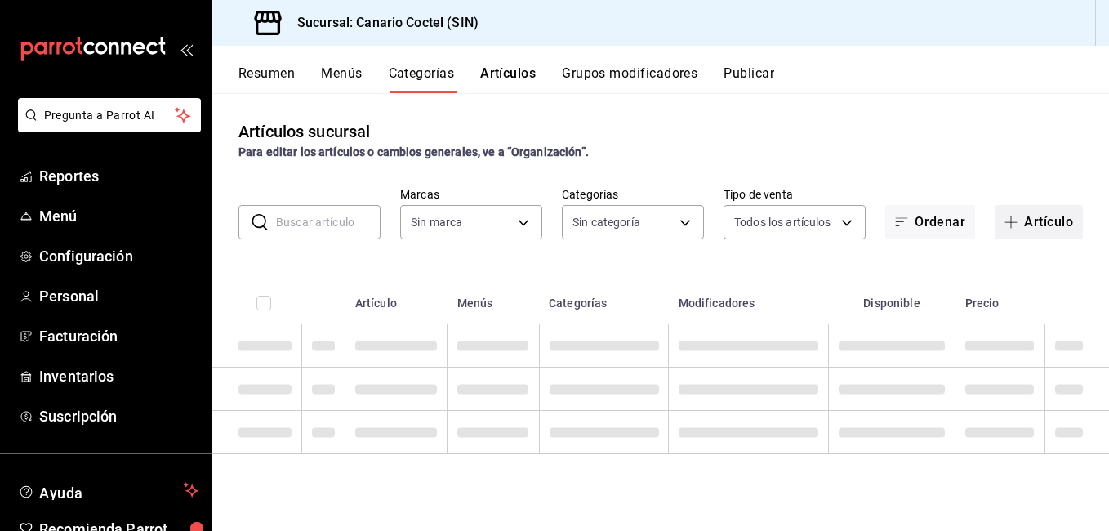
click at [1026, 226] on button "Artículo" at bounding box center [1038, 222] width 88 height 34
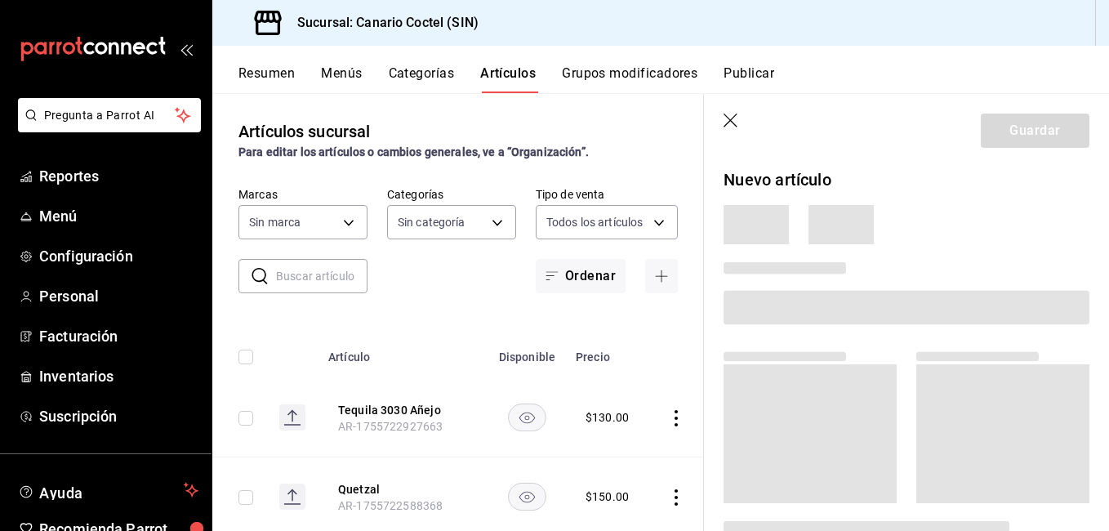
type input "1961613a-9f1c-4786-8348-f9f968c787d0"
type input "81f50c04-48dd-4536-85a8-4fa36dc87030,e07b92e4-f730-4536-9b04-92e952e5a582,bb78b…"
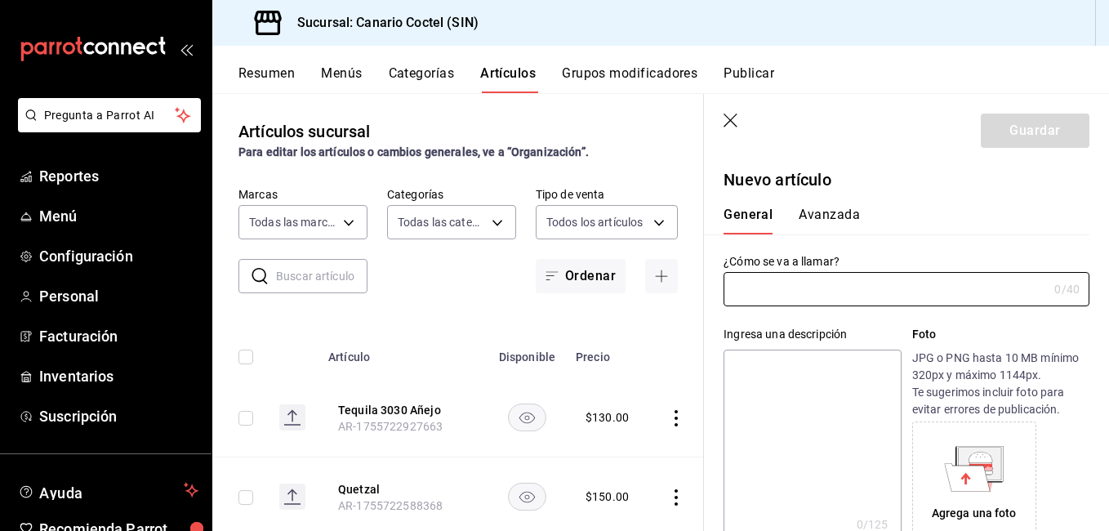
type input "AR-1755723137752"
click at [785, 278] on input "text" at bounding box center [885, 289] width 324 height 33
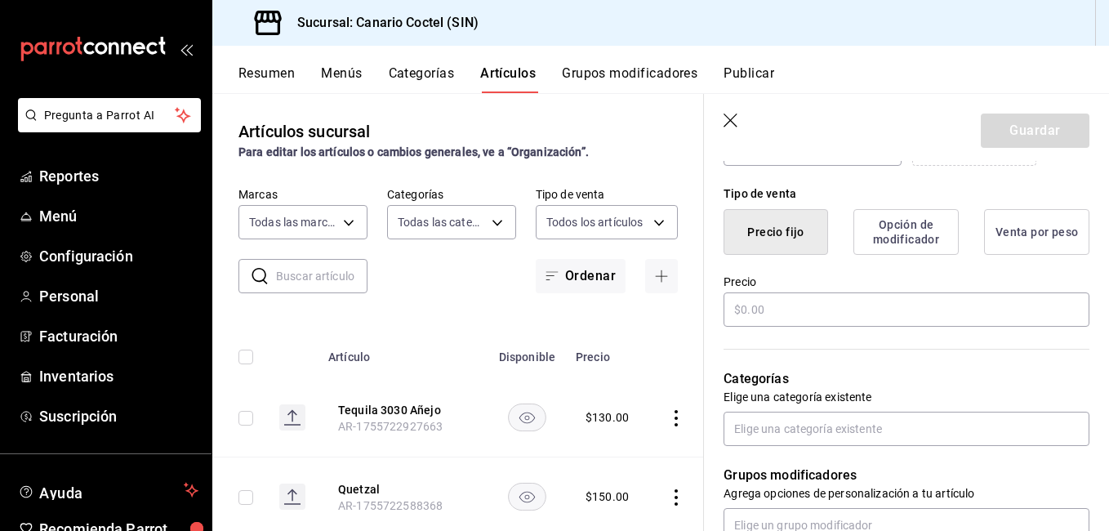
scroll to position [408, 0]
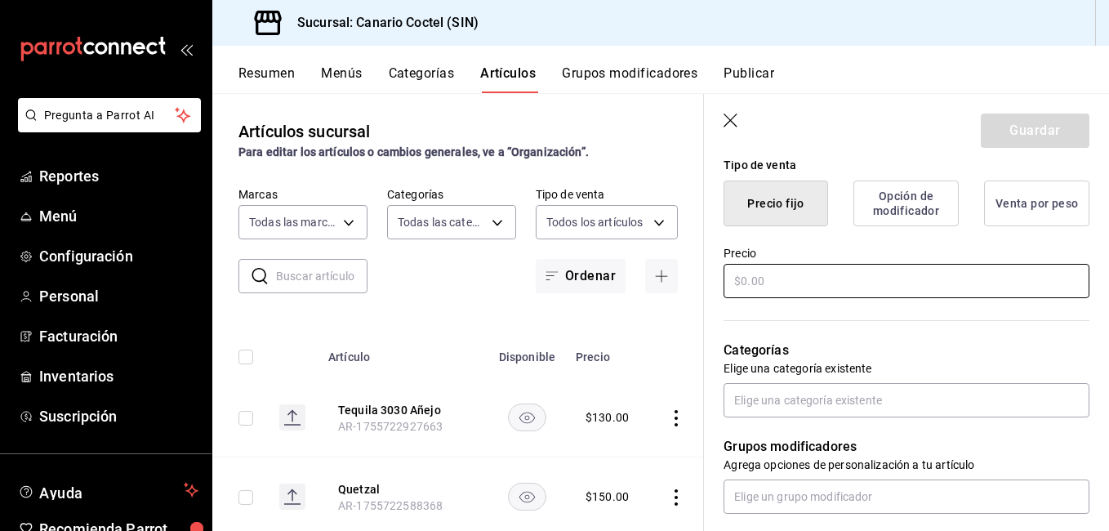
type input "Kraken"
click at [817, 282] on input "text" at bounding box center [906, 281] width 366 height 34
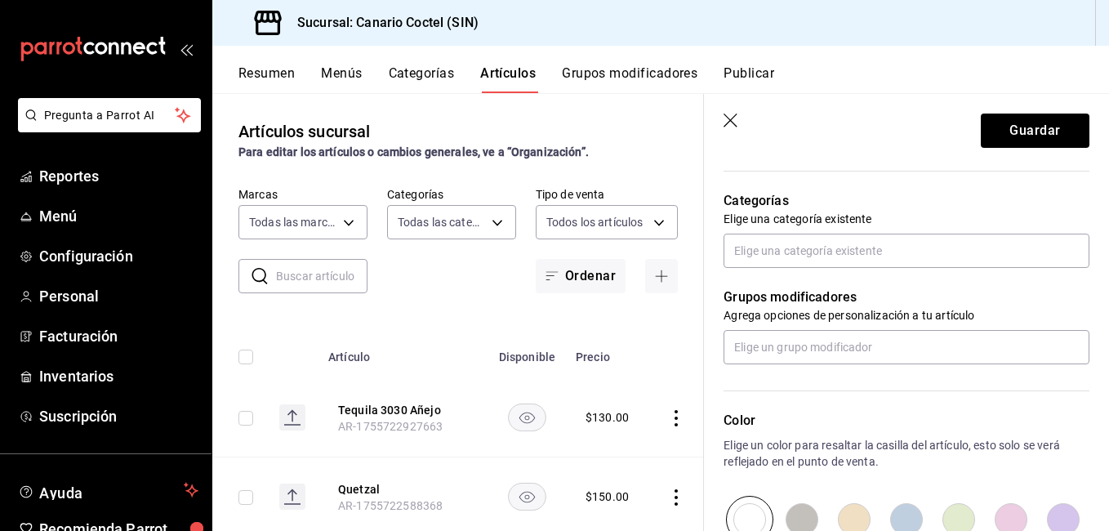
scroll to position [571, 0]
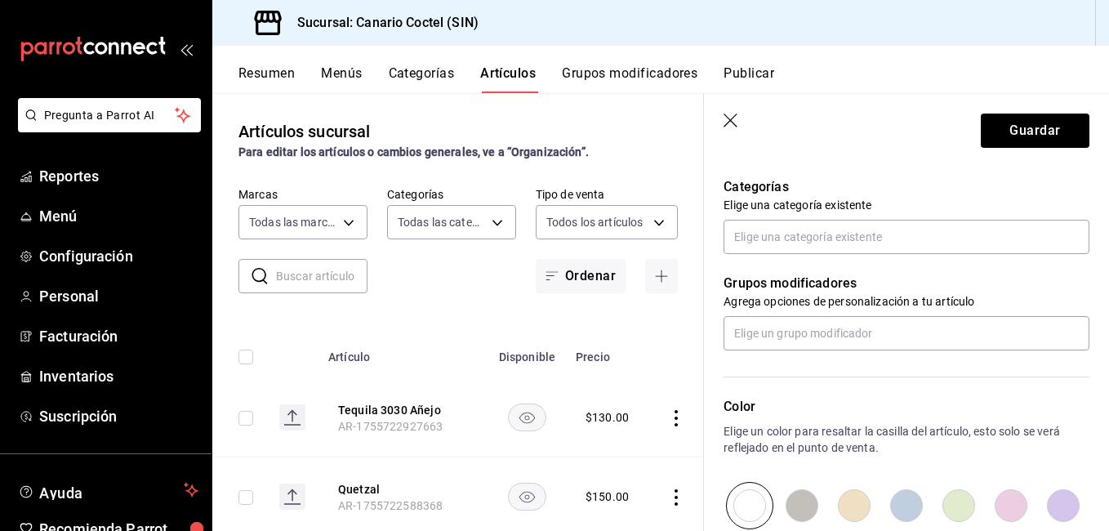
type input "$100.00"
click at [826, 218] on div "Categorías Elige una categoría existente" at bounding box center [896, 195] width 385 height 117
click at [820, 230] on input "text" at bounding box center [906, 237] width 366 height 34
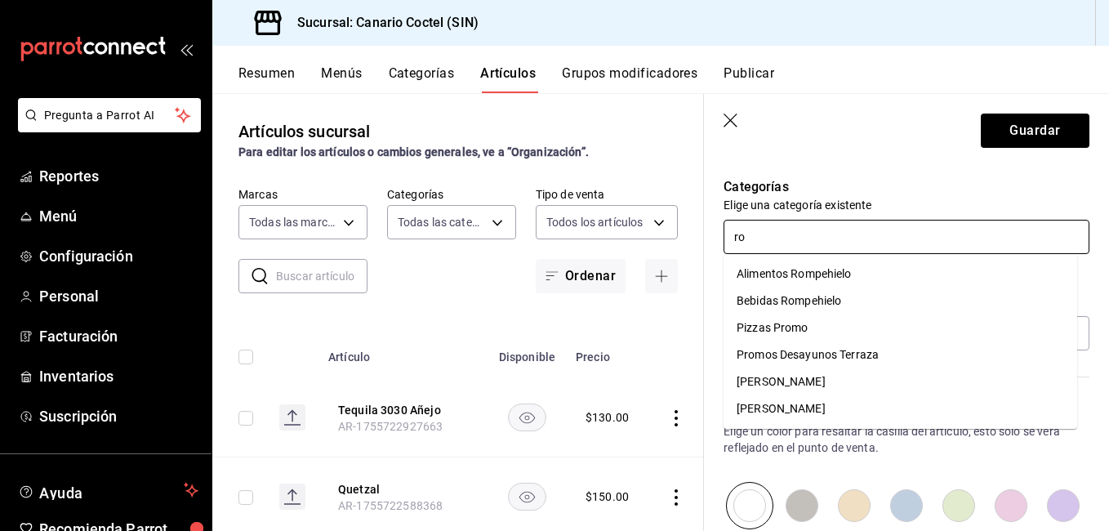
type input "ron"
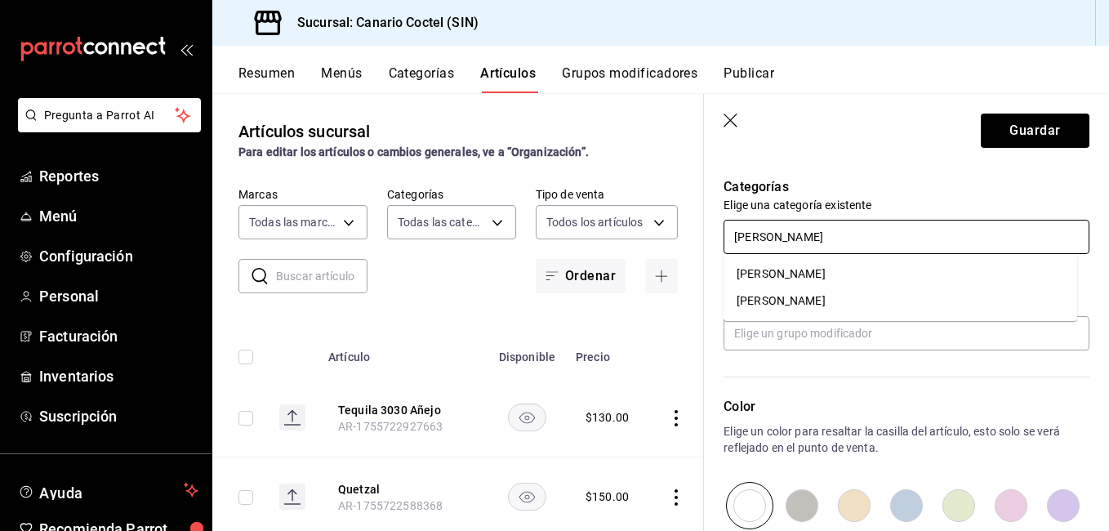
click at [776, 275] on li "[PERSON_NAME]" at bounding box center [899, 273] width 353 height 27
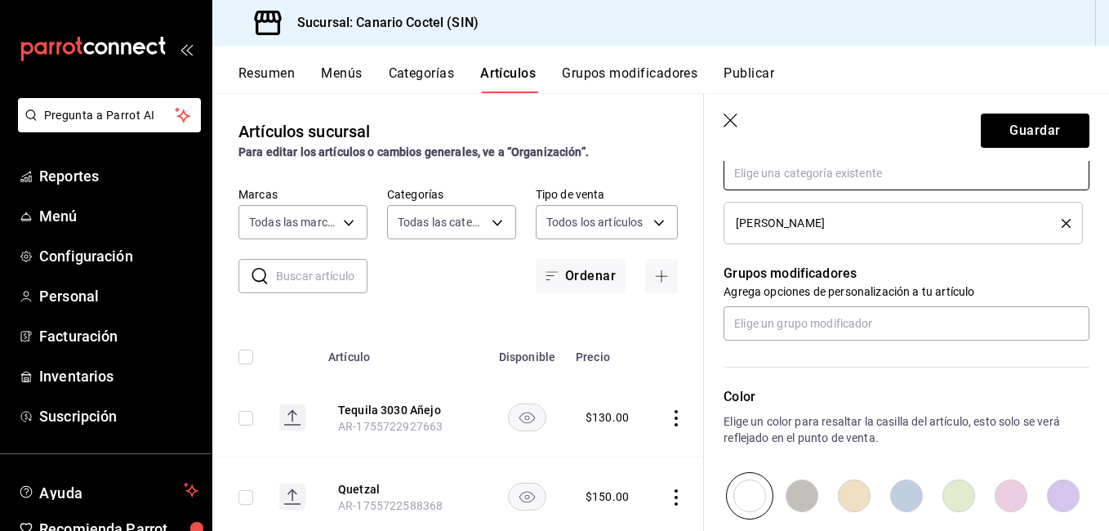
scroll to position [653, 0]
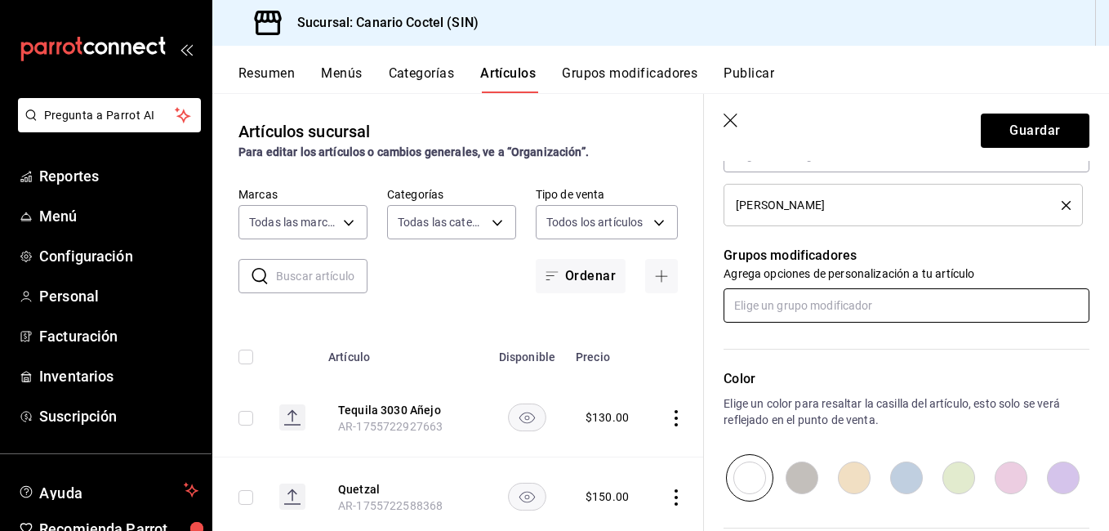
click at [809, 300] on input "text" at bounding box center [906, 305] width 366 height 34
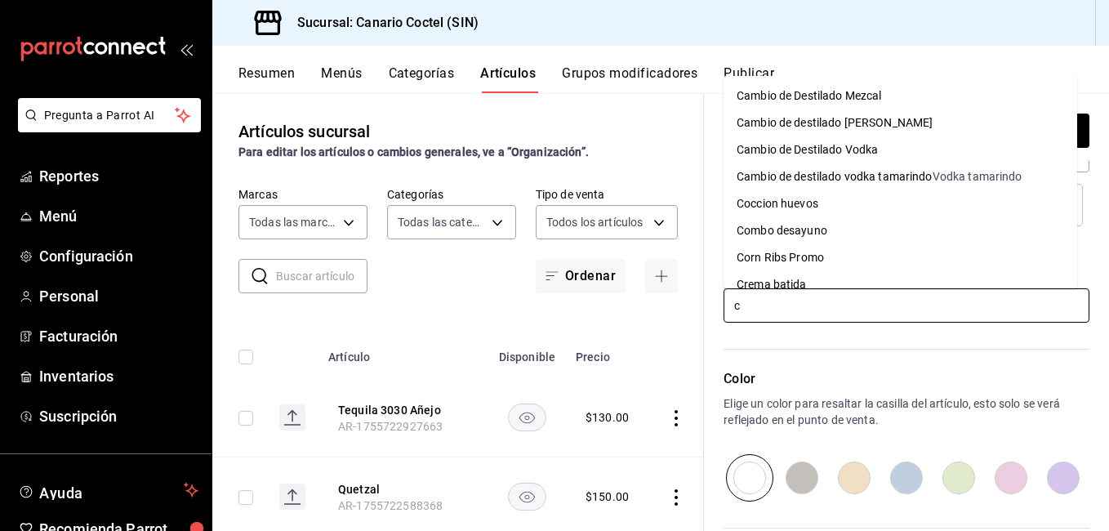
type input "ca"
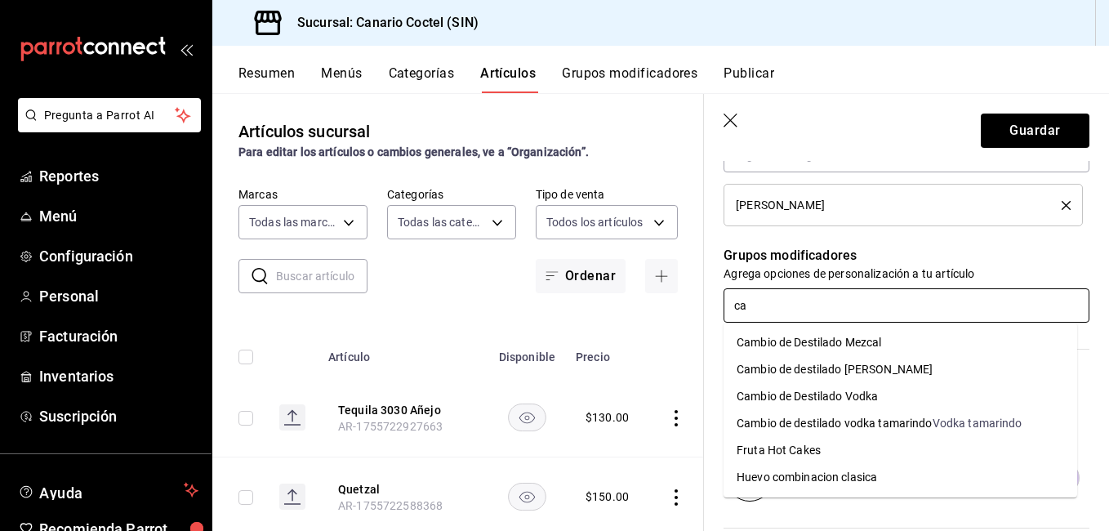
click at [847, 372] on div "Cambio de destilado [PERSON_NAME]" at bounding box center [834, 369] width 196 height 17
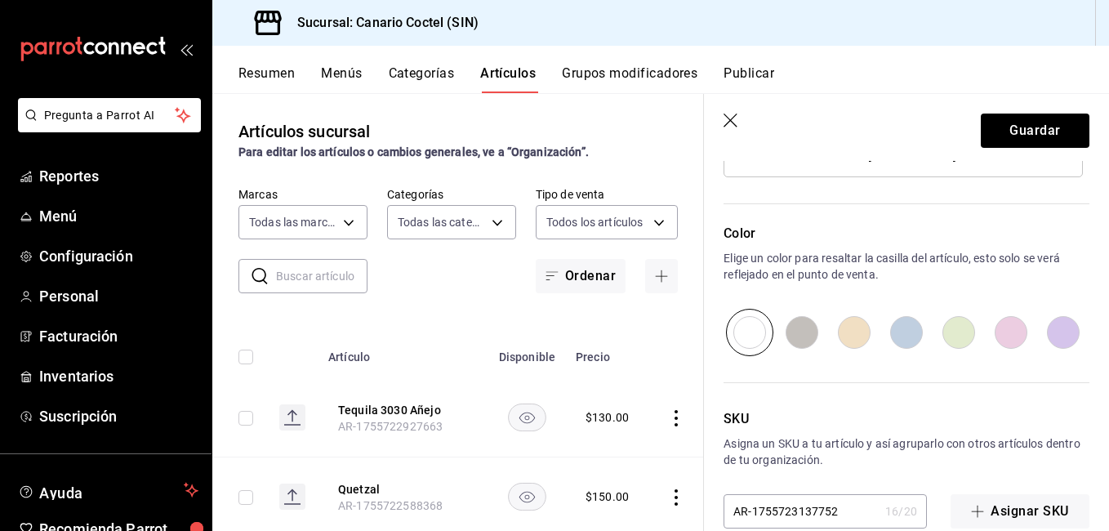
scroll to position [882, 0]
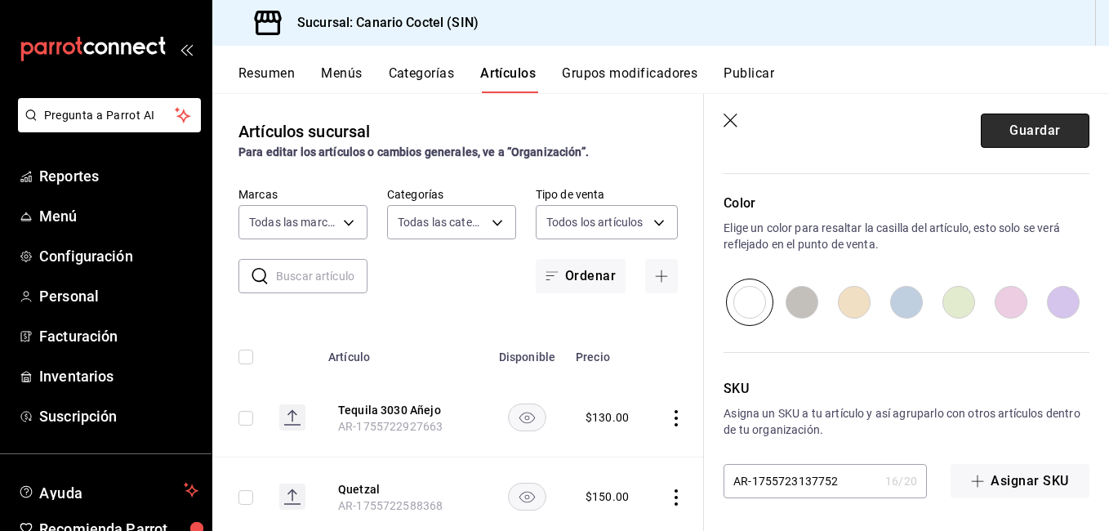
click at [1049, 140] on button "Guardar" at bounding box center [1034, 130] width 109 height 34
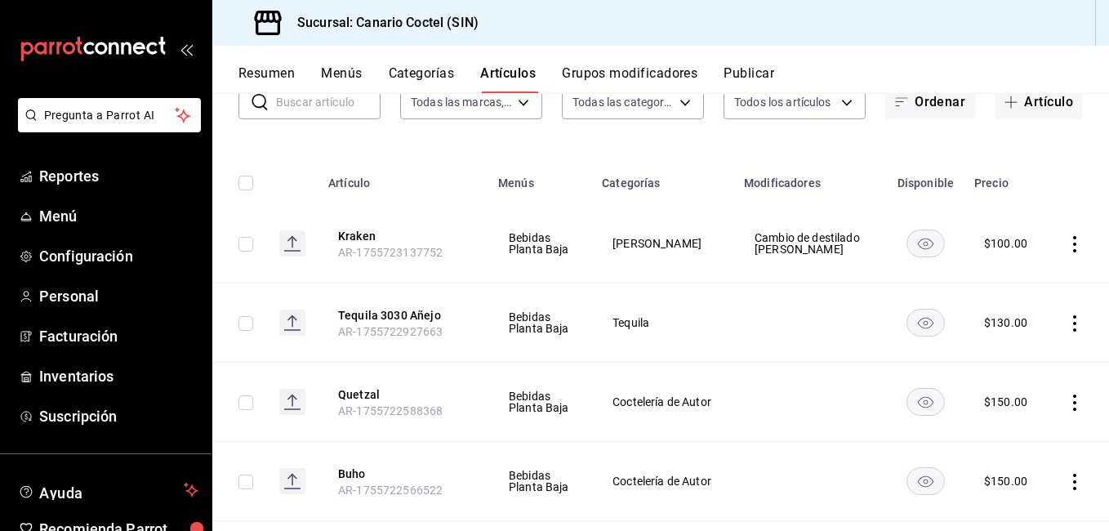
scroll to position [82, 0]
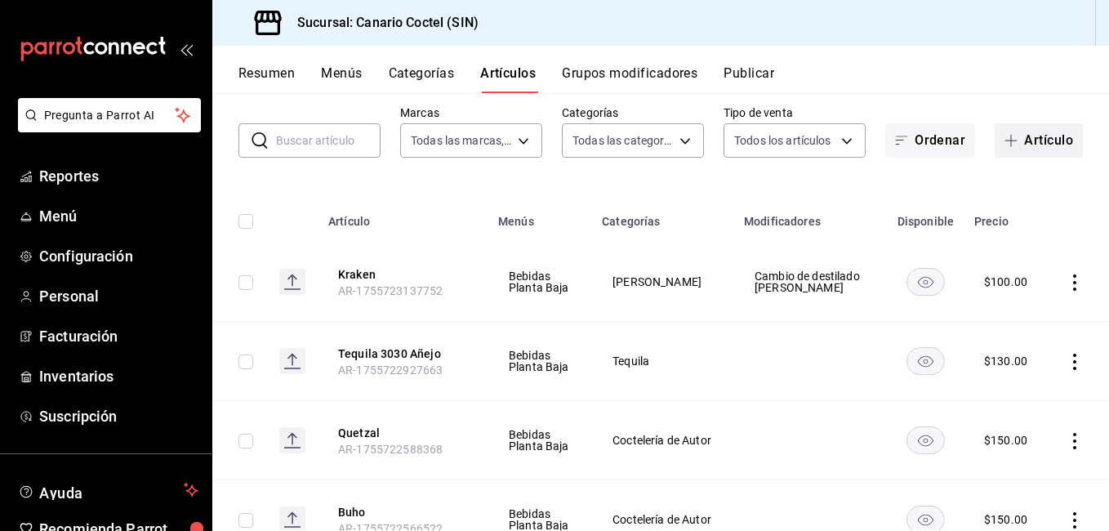
click at [1044, 149] on button "Artículo" at bounding box center [1038, 140] width 88 height 34
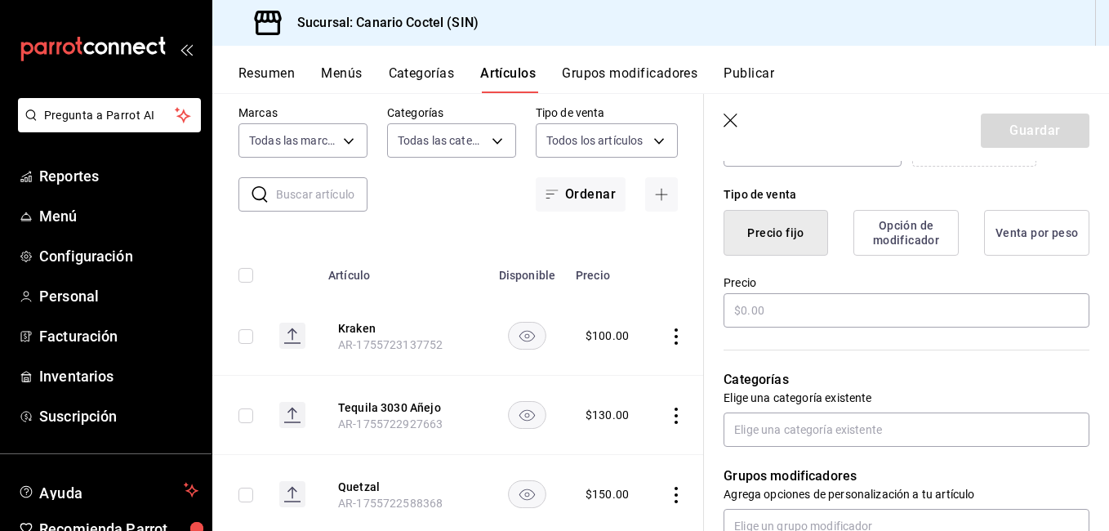
scroll to position [408, 0]
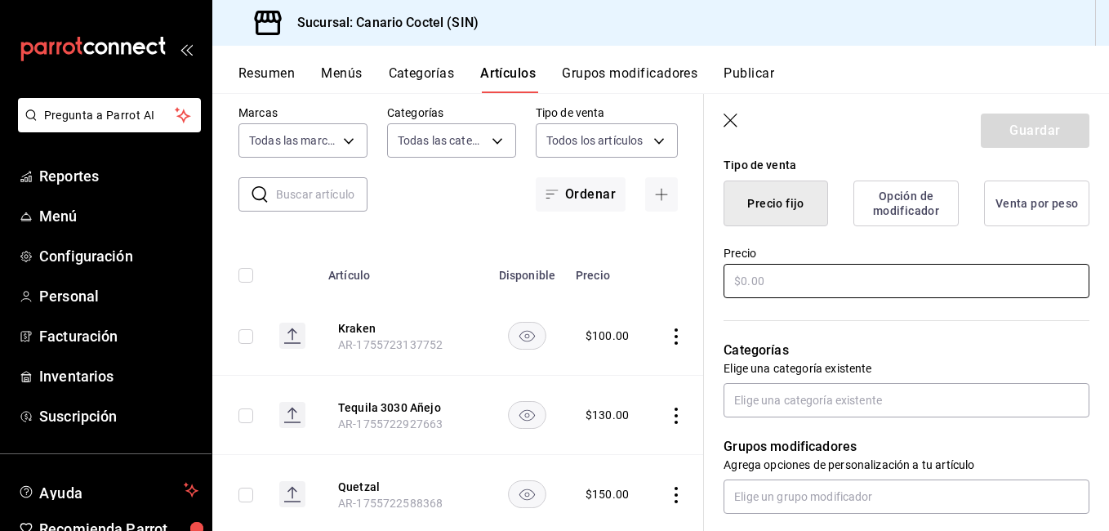
type input "Malibu"
click at [838, 284] on input "text" at bounding box center [906, 281] width 366 height 34
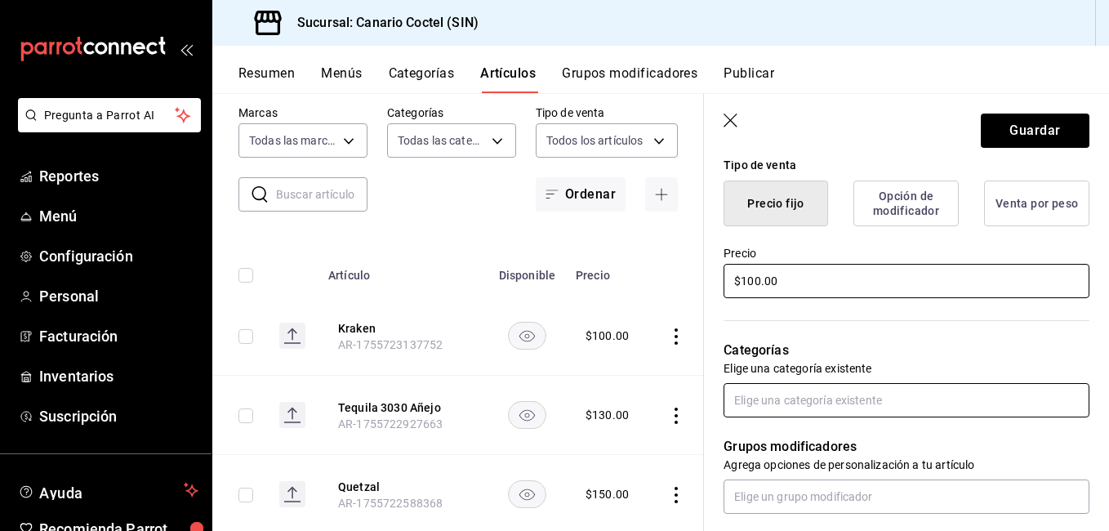
type input "$100.00"
click at [812, 409] on input "text" at bounding box center [906, 400] width 366 height 34
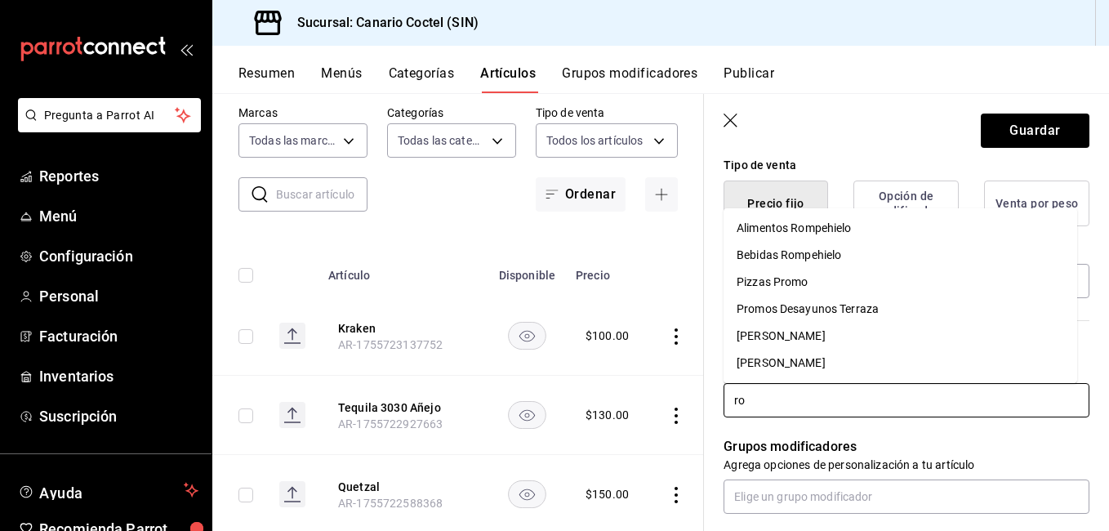
type input "ron"
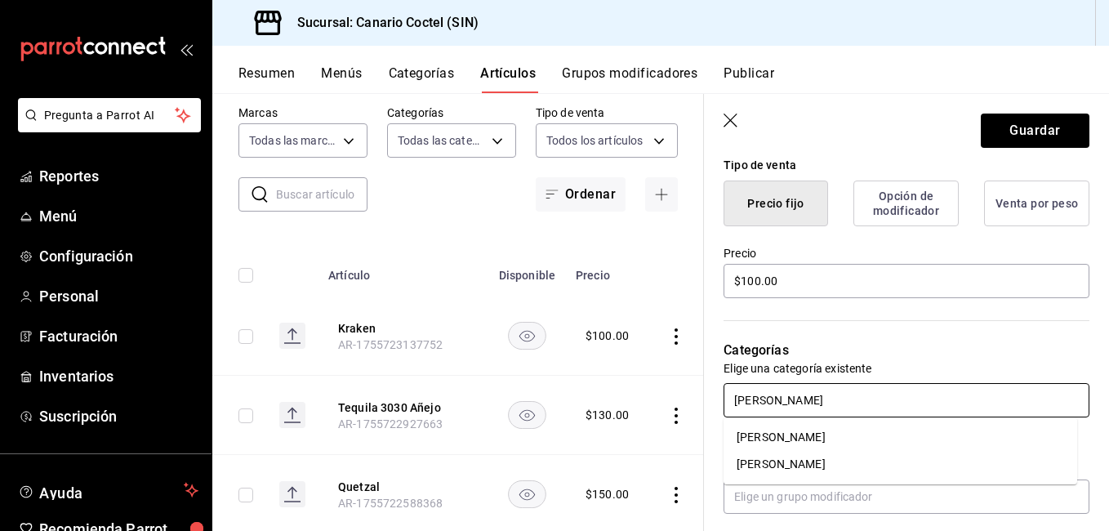
click at [806, 438] on li "[PERSON_NAME]" at bounding box center [899, 437] width 353 height 27
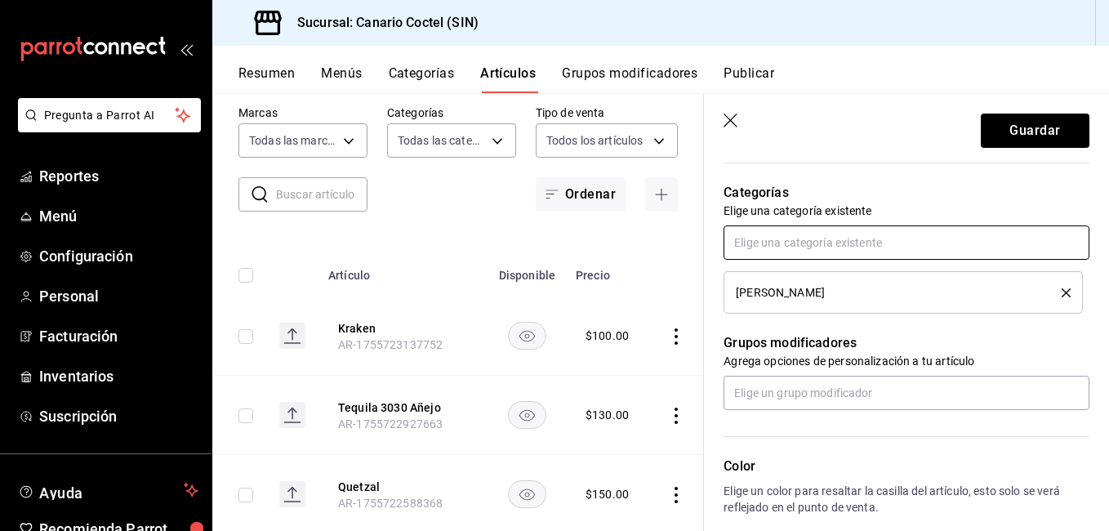
scroll to position [571, 0]
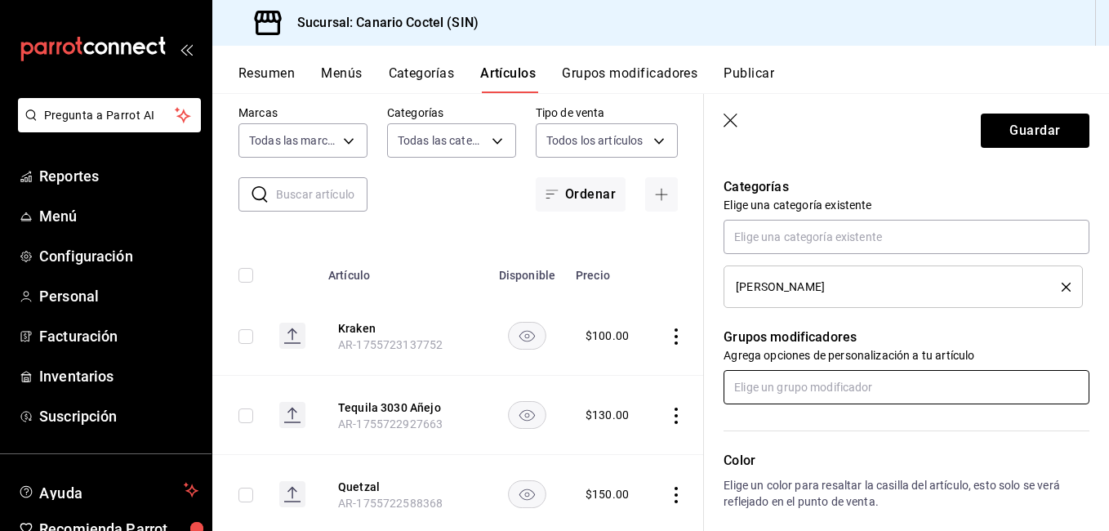
click at [807, 394] on input "text" at bounding box center [906, 387] width 366 height 34
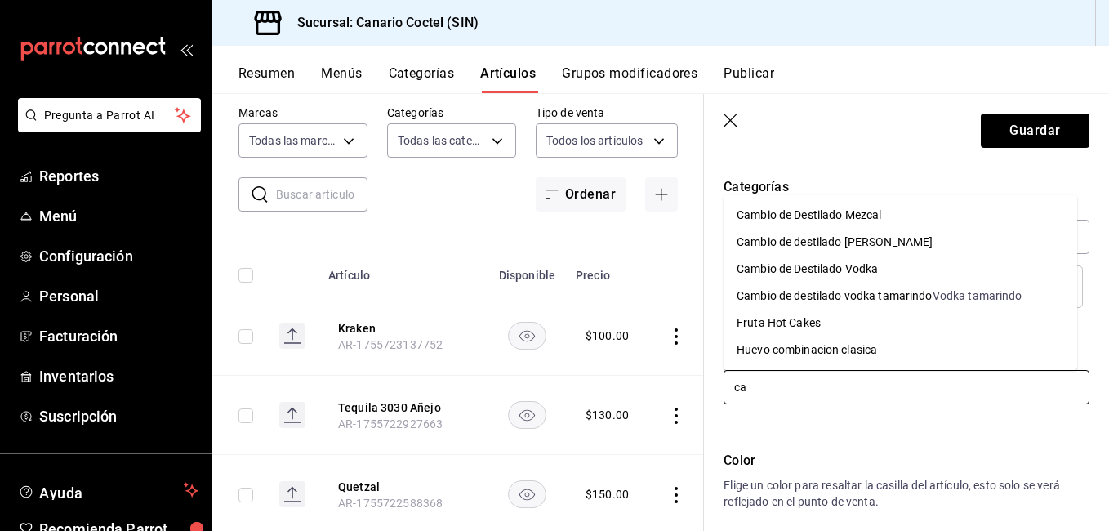
type input "cam"
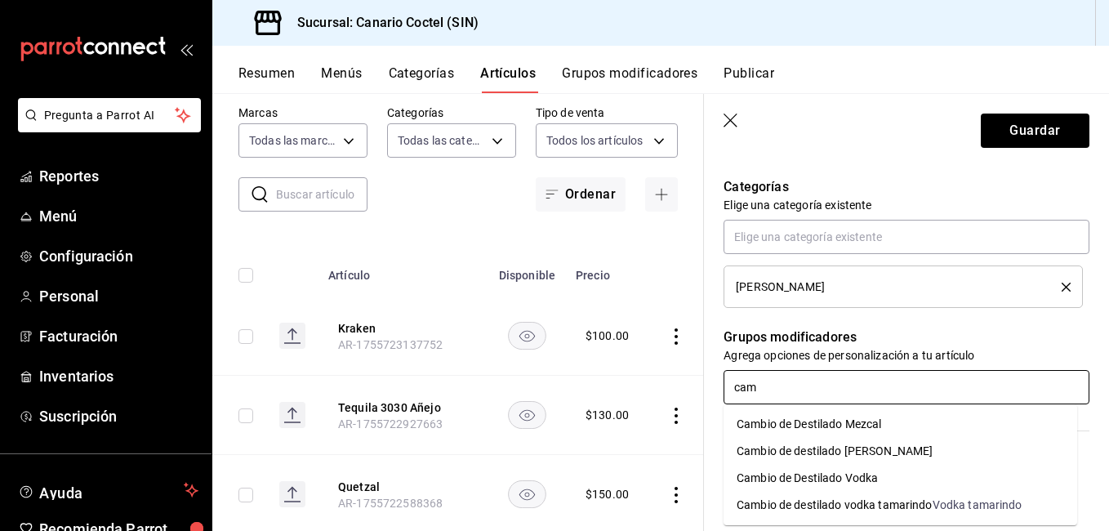
click at [789, 452] on div "Cambio de destilado [PERSON_NAME]" at bounding box center [834, 450] width 196 height 17
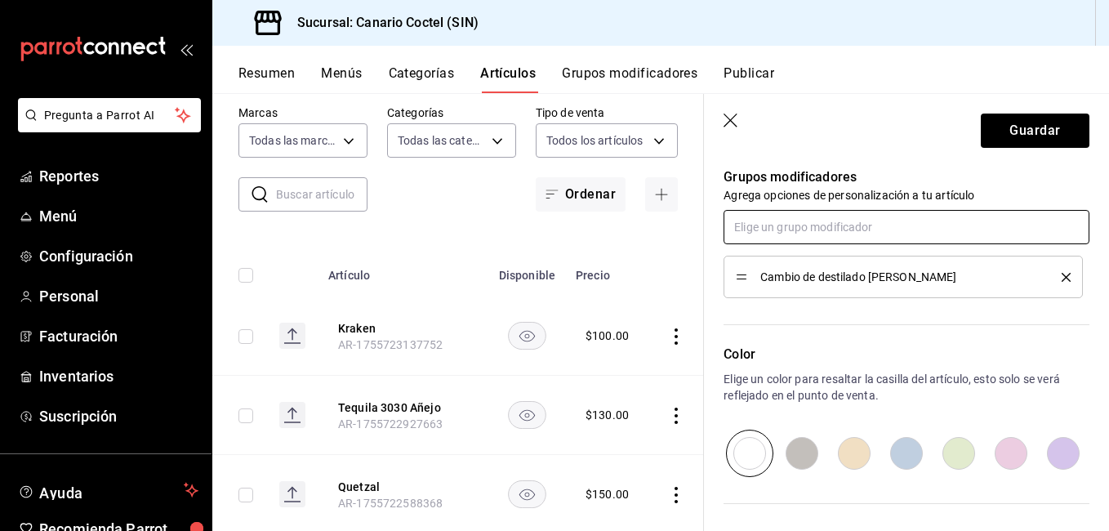
scroll to position [719, 0]
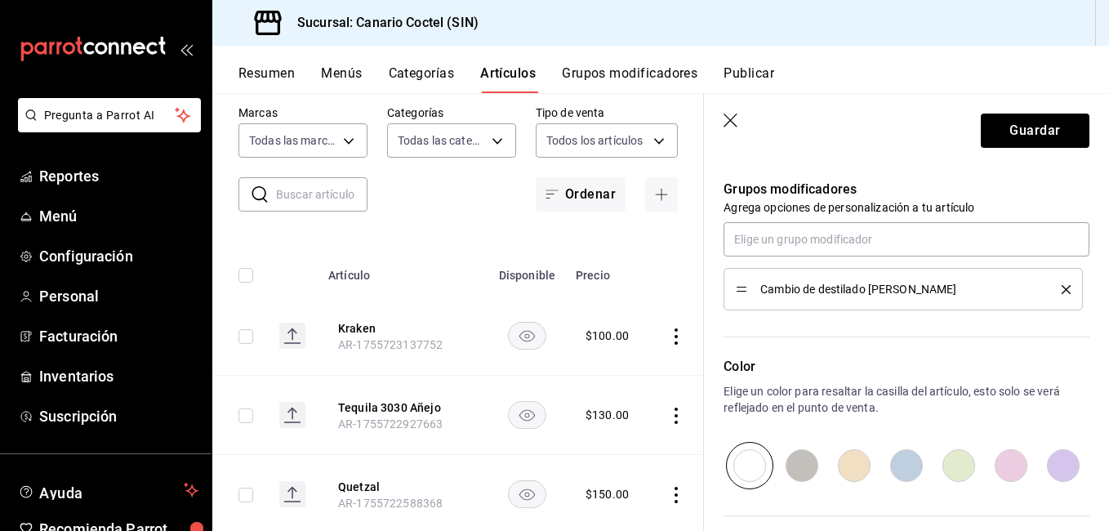
click at [924, 283] on span "Cambio de destilado [PERSON_NAME]" at bounding box center [898, 288] width 277 height 11
click at [1026, 131] on button "Guardar" at bounding box center [1034, 130] width 109 height 34
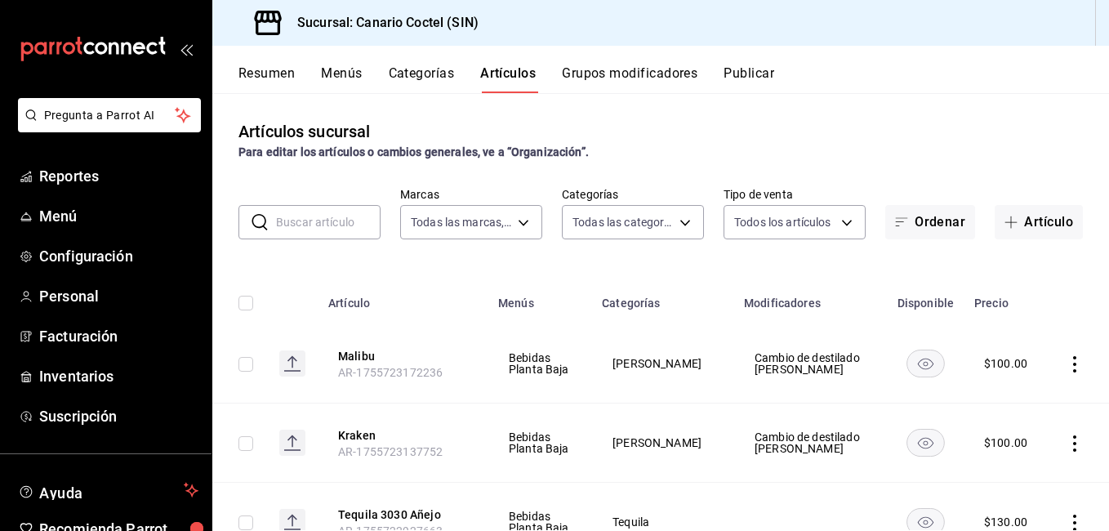
click at [437, 64] on div "Resumen Menús Categorías Artículos Grupos modificadores Publicar" at bounding box center [660, 69] width 896 height 47
click at [425, 77] on button "Categorías" at bounding box center [422, 79] width 66 height 28
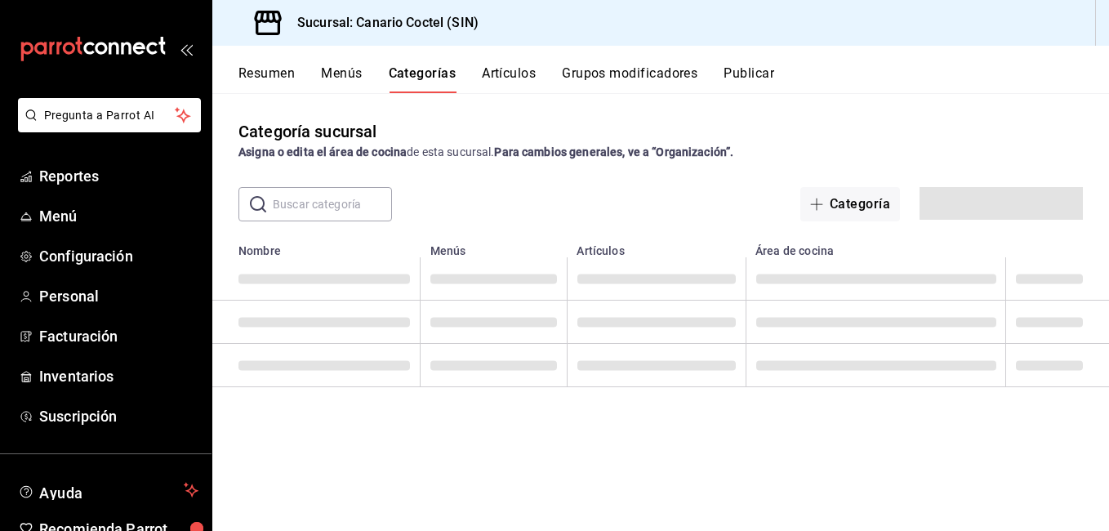
click at [379, 193] on input "text" at bounding box center [332, 204] width 119 height 33
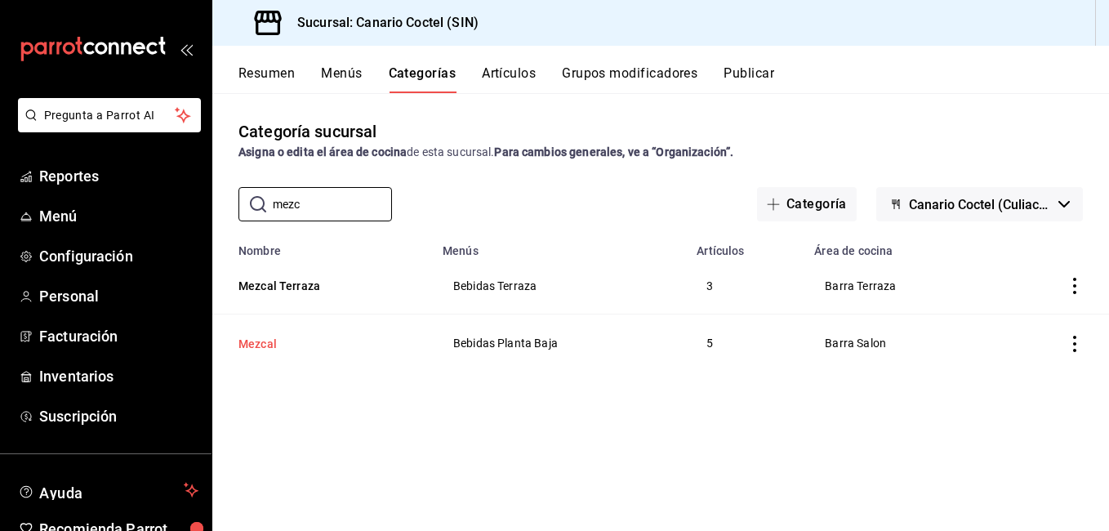
type input "mezc"
click at [278, 340] on button "Mezcal" at bounding box center [319, 344] width 163 height 16
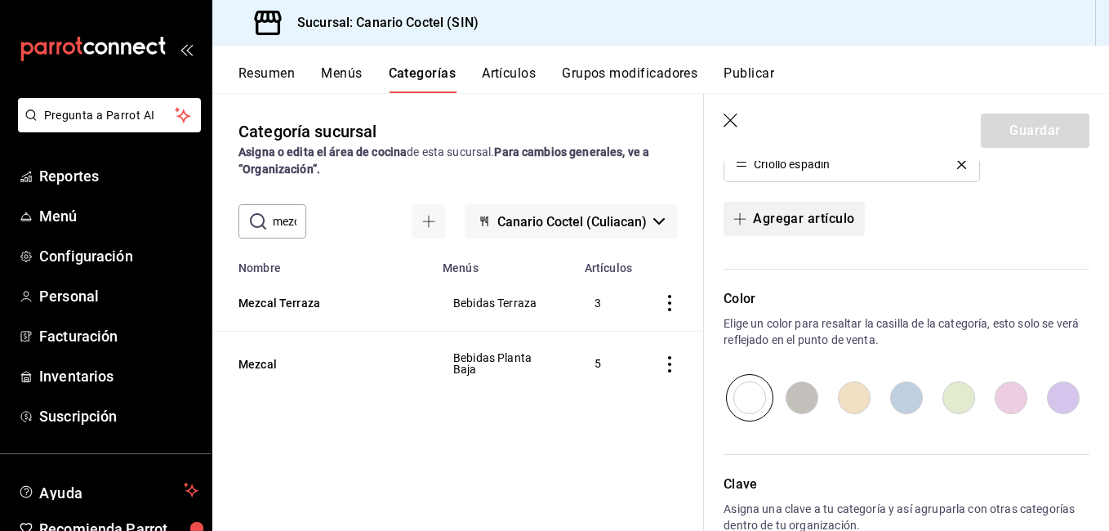
scroll to position [816, 0]
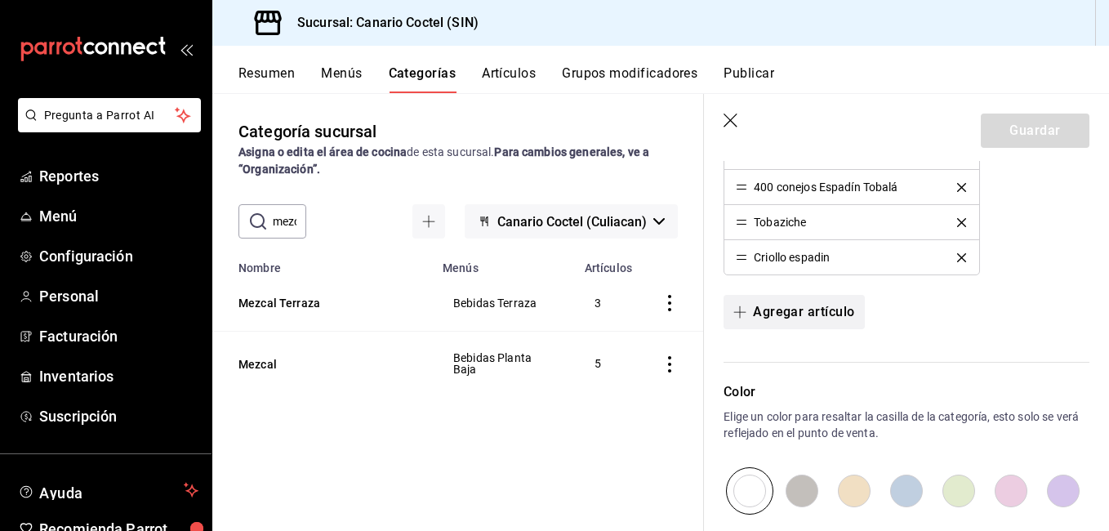
click at [806, 317] on button "Agregar artículo" at bounding box center [793, 312] width 140 height 34
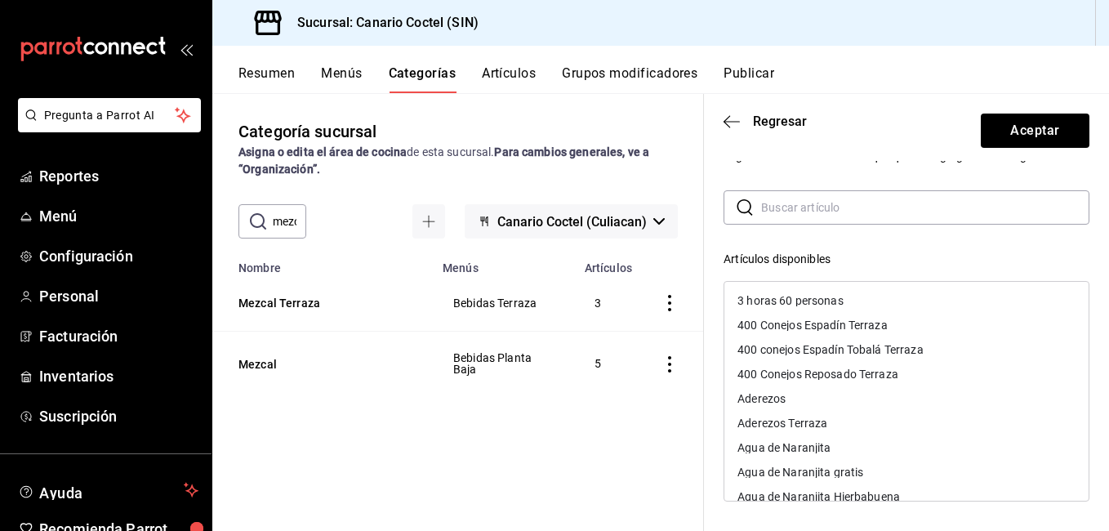
scroll to position [0, 0]
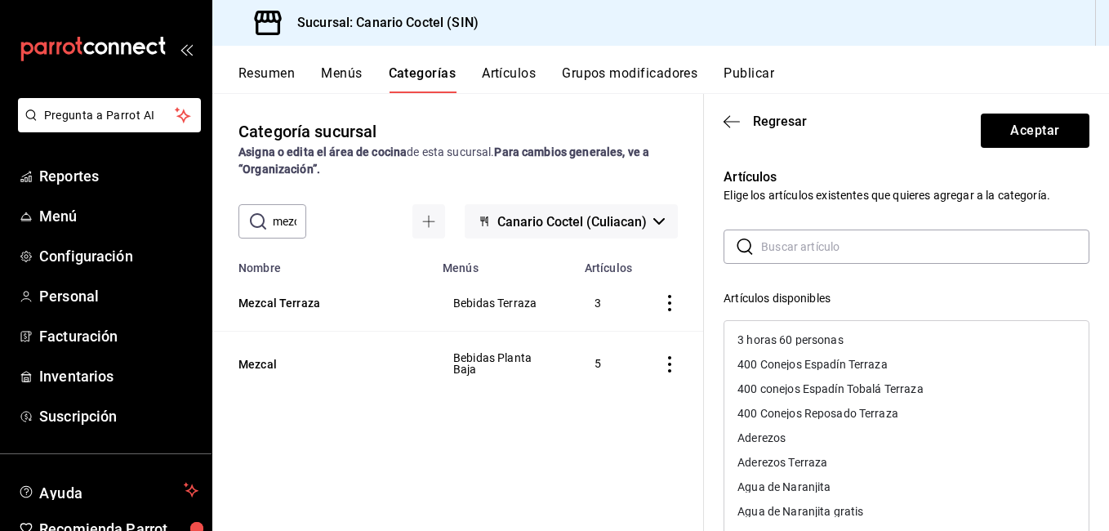
click at [825, 241] on input "text" at bounding box center [925, 246] width 328 height 33
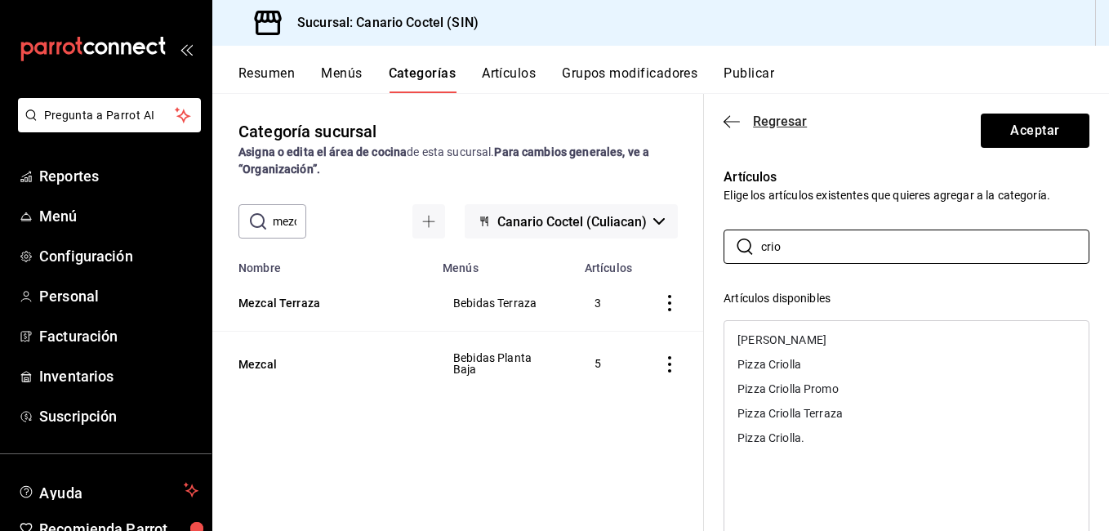
type input "crio"
click at [788, 123] on span "Regresar" at bounding box center [780, 121] width 54 height 16
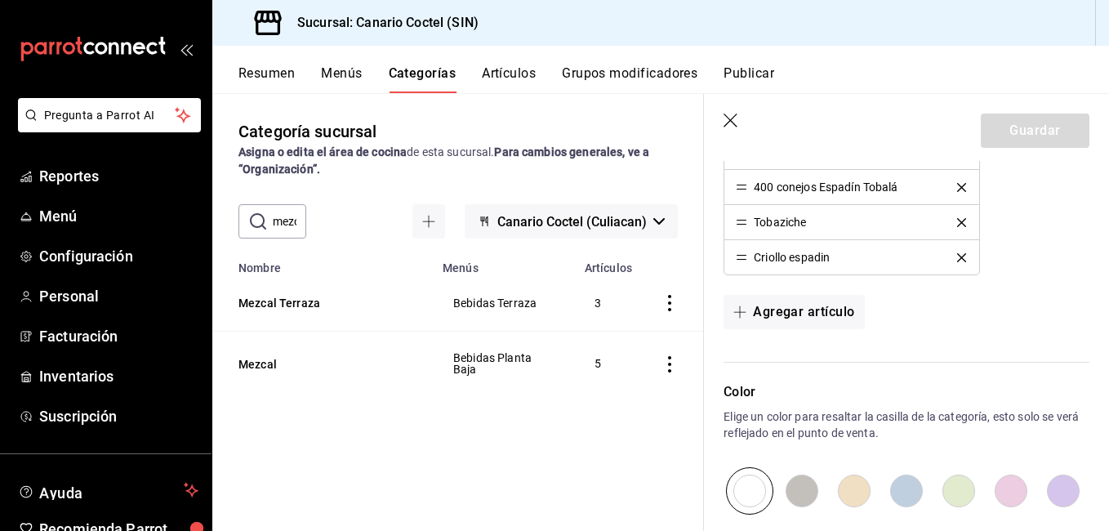
click at [731, 121] on icon "button" at bounding box center [730, 120] width 14 height 14
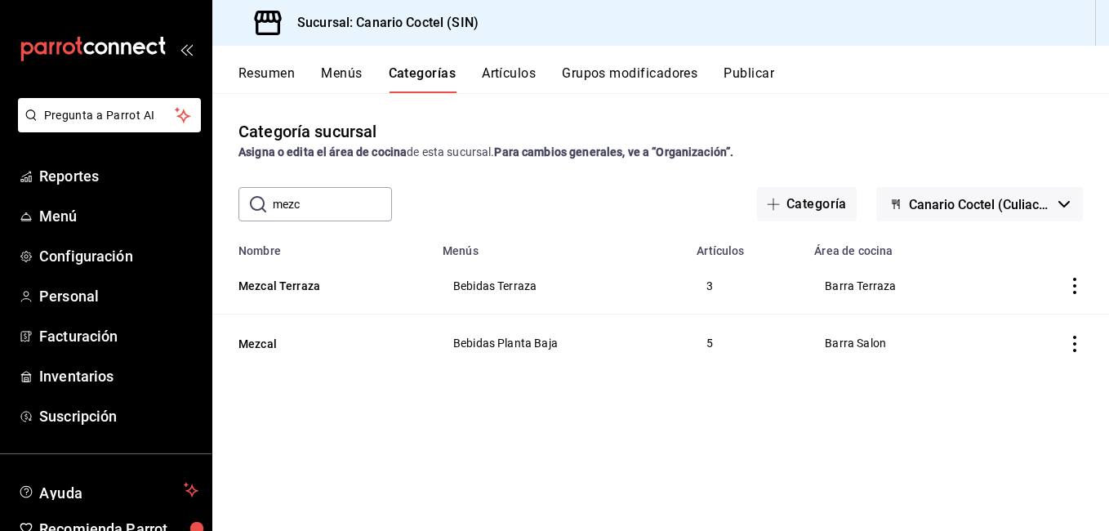
click at [528, 81] on button "Artículos" at bounding box center [509, 79] width 54 height 28
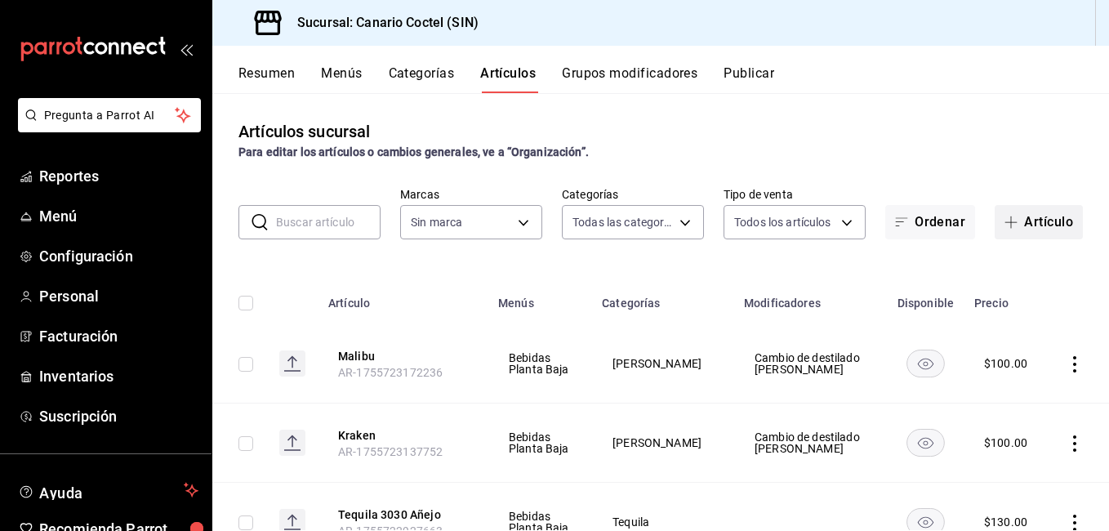
click at [1030, 227] on button "Artículo" at bounding box center [1038, 222] width 88 height 34
type input "81f50c04-48dd-4536-85a8-4fa36dc87030,e07b92e4-f730-4536-9b04-92e952e5a582,bb78b…"
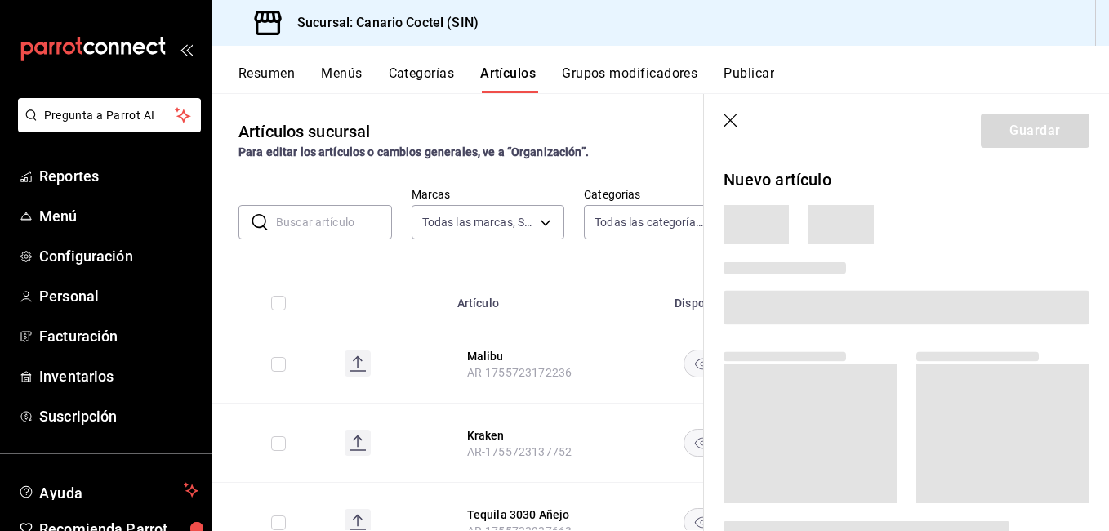
type input "1961613a-9f1c-4786-8348-f9f968c787d0"
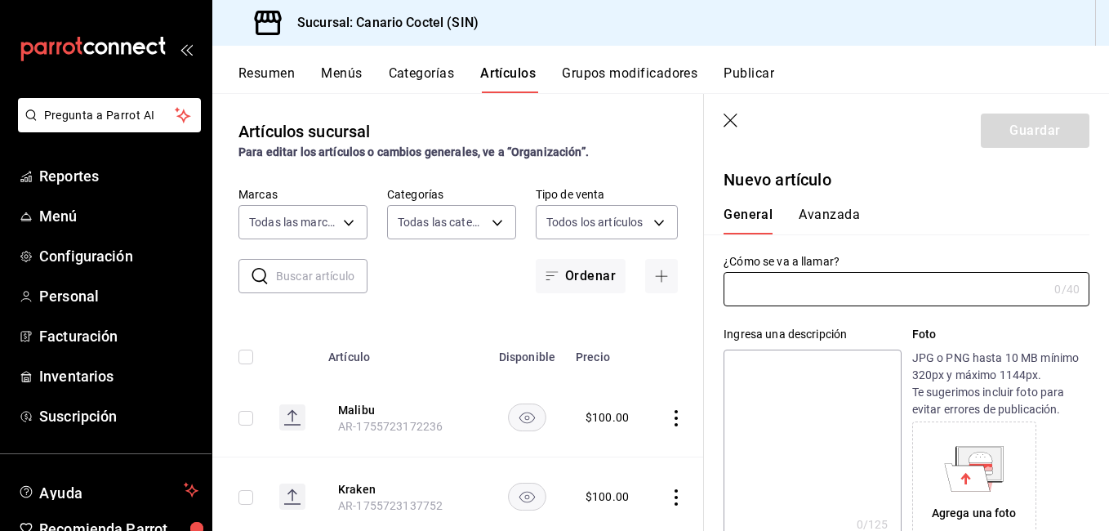
type input "AR-1755723254837"
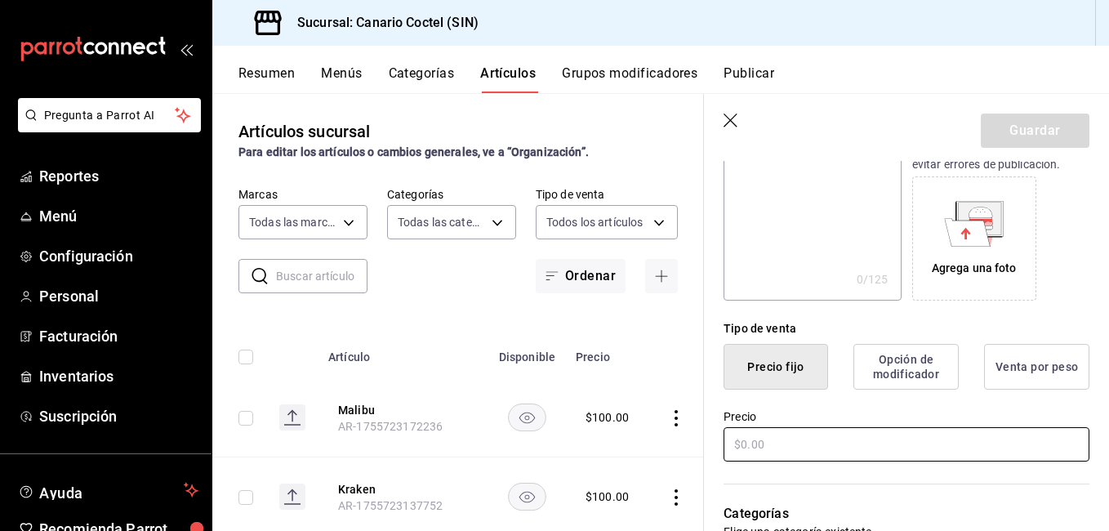
scroll to position [327, 0]
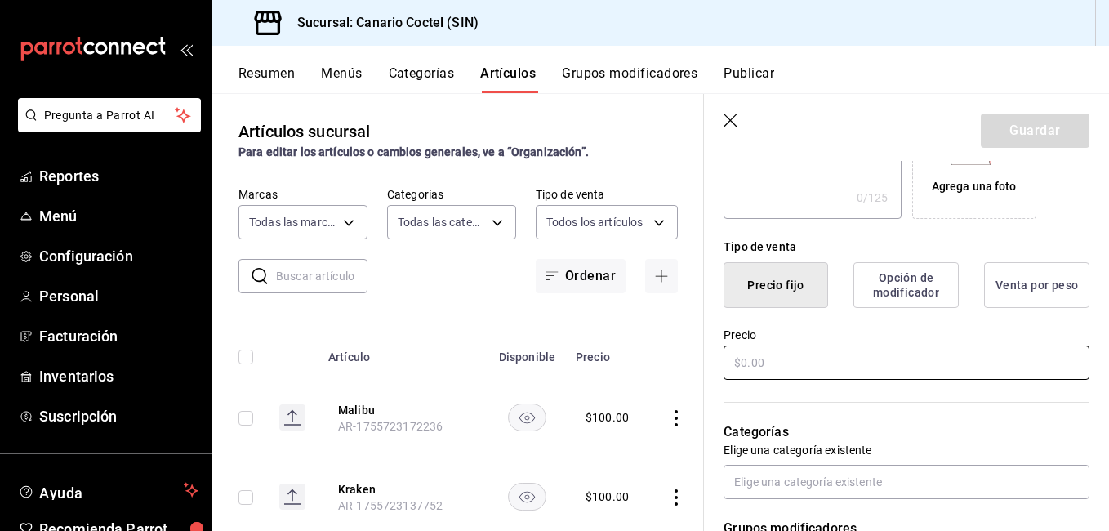
type input "Criollo Reposado"
click at [784, 358] on input "text" at bounding box center [906, 362] width 366 height 34
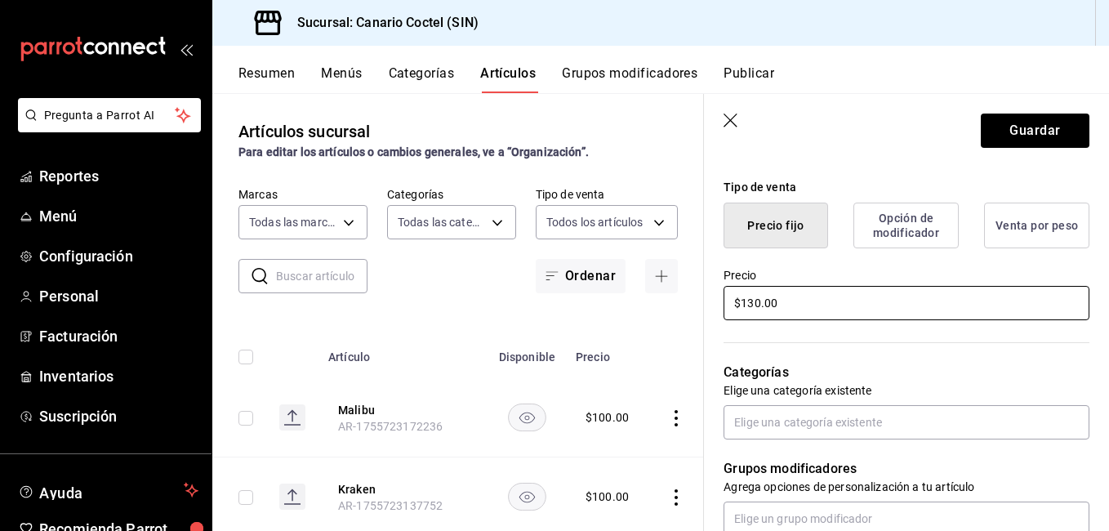
scroll to position [571, 0]
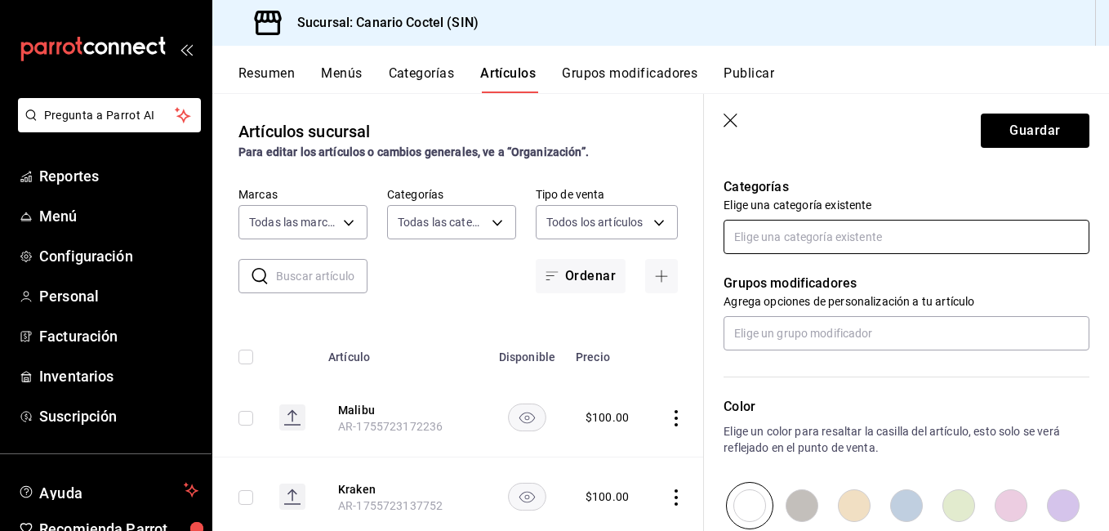
type input "$130.00"
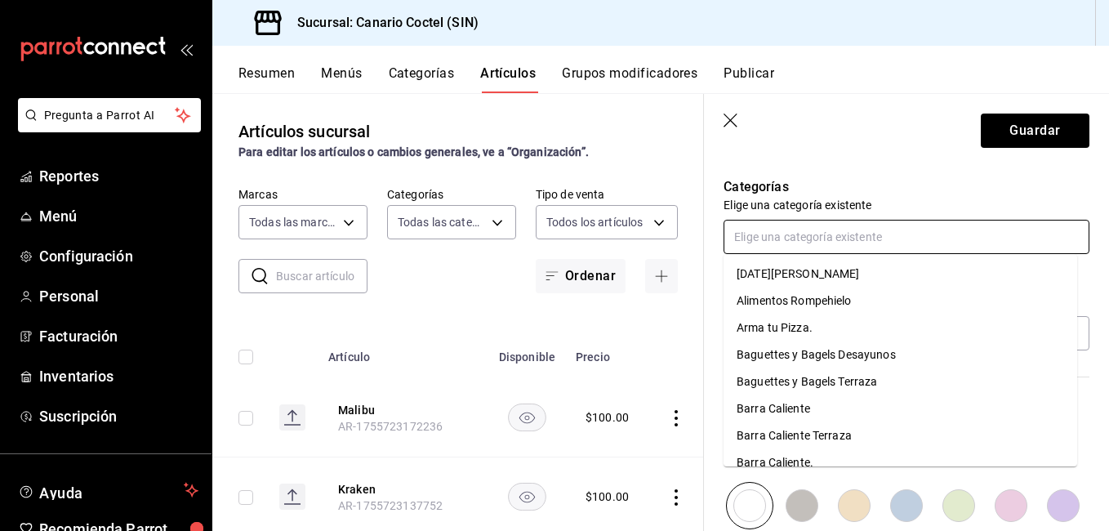
click at [830, 248] on input "text" at bounding box center [906, 237] width 366 height 34
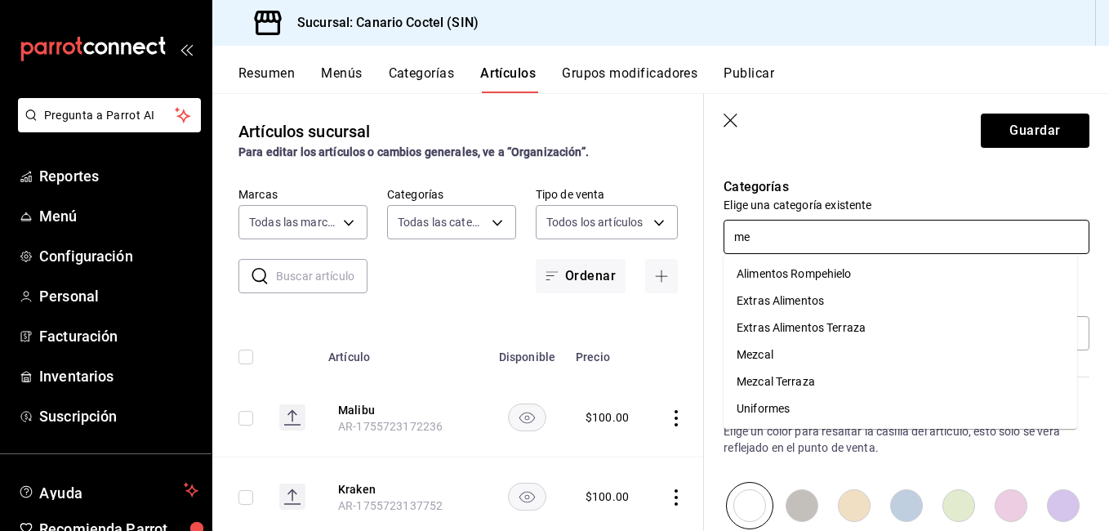
type input "mez"
click at [813, 268] on li "Mezcal" at bounding box center [899, 273] width 353 height 27
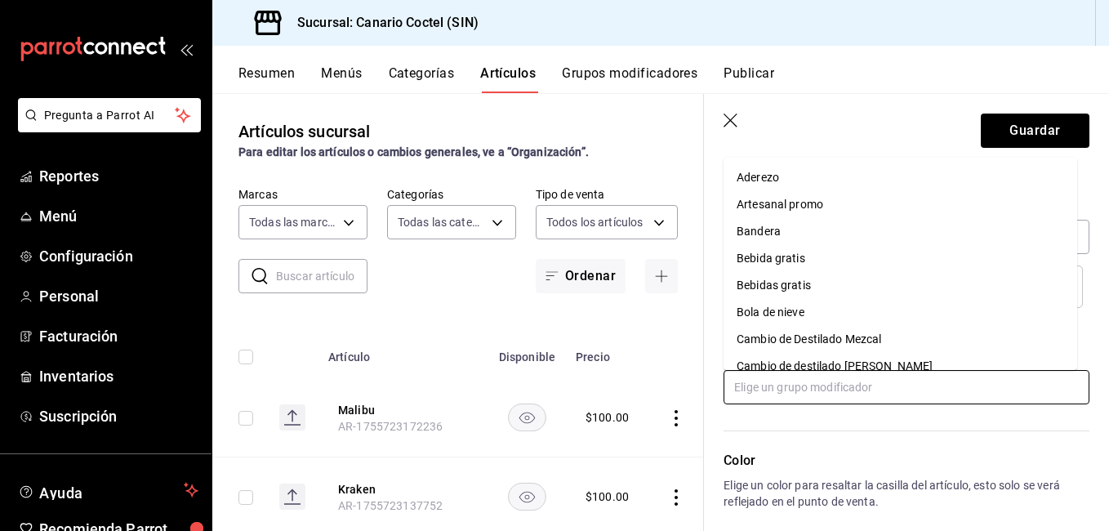
click at [785, 393] on input "text" at bounding box center [906, 387] width 366 height 34
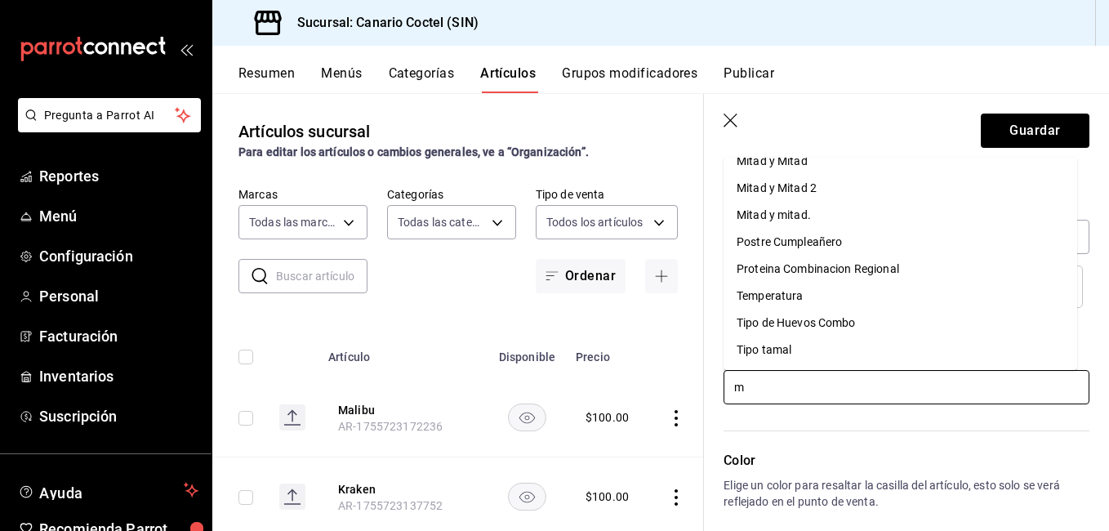
scroll to position [0, 0]
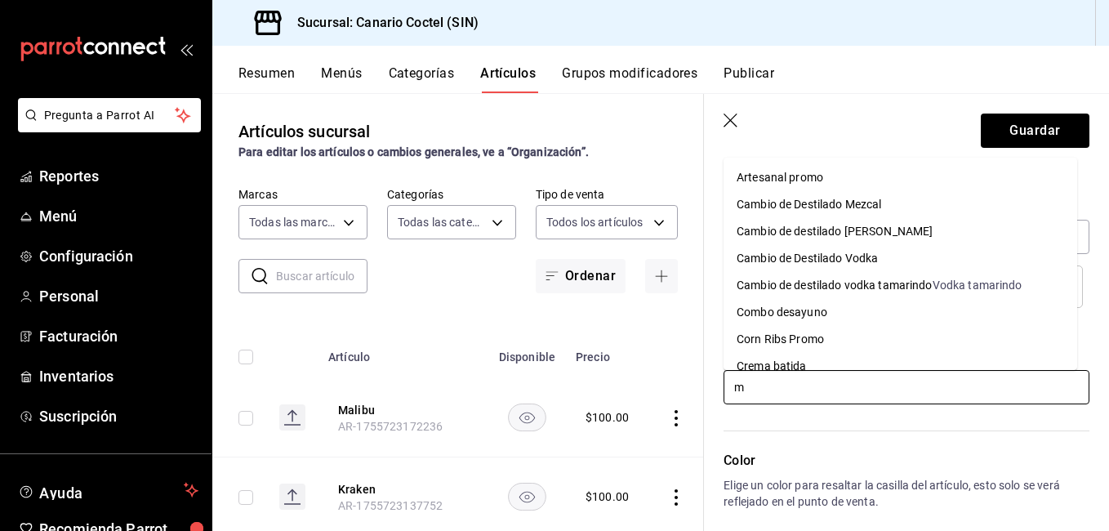
type input "me"
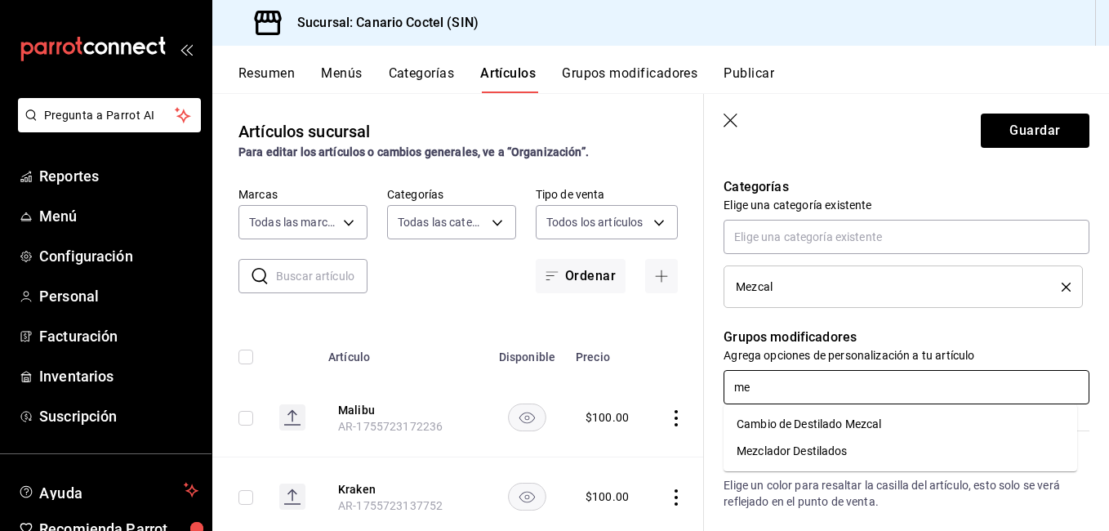
click at [827, 447] on div "Mezclador Destilados" at bounding box center [791, 450] width 111 height 17
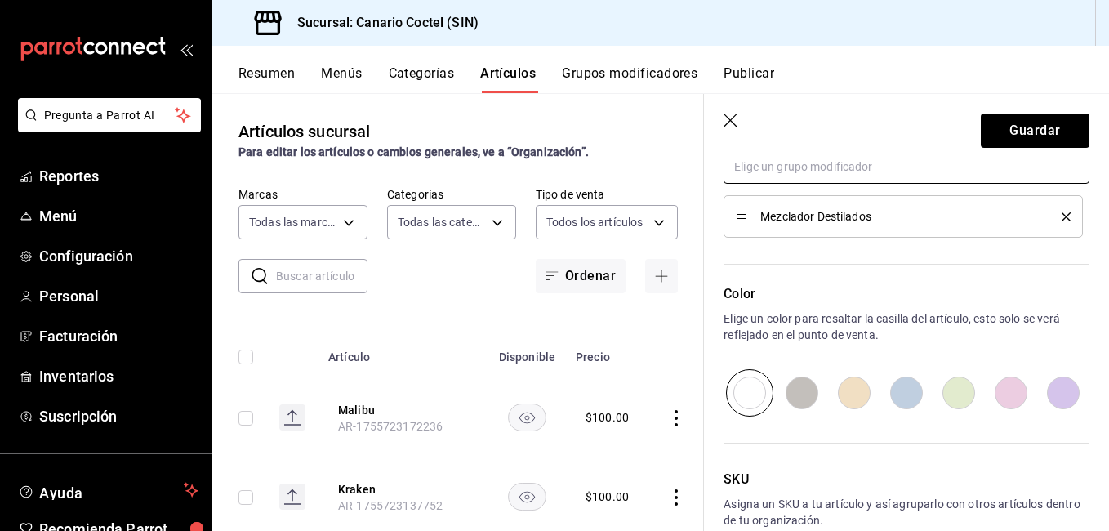
scroll to position [882, 0]
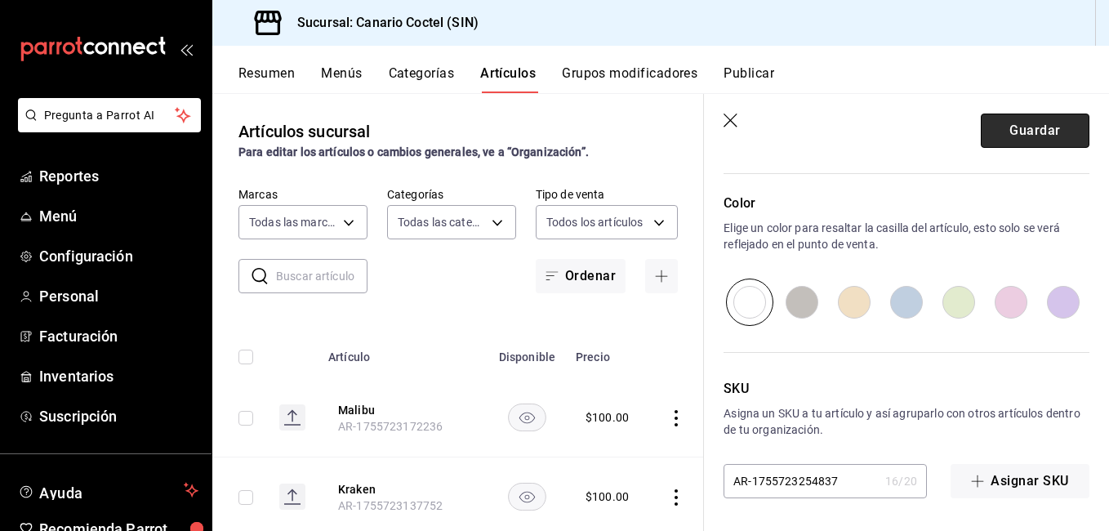
click at [1052, 122] on button "Guardar" at bounding box center [1034, 130] width 109 height 34
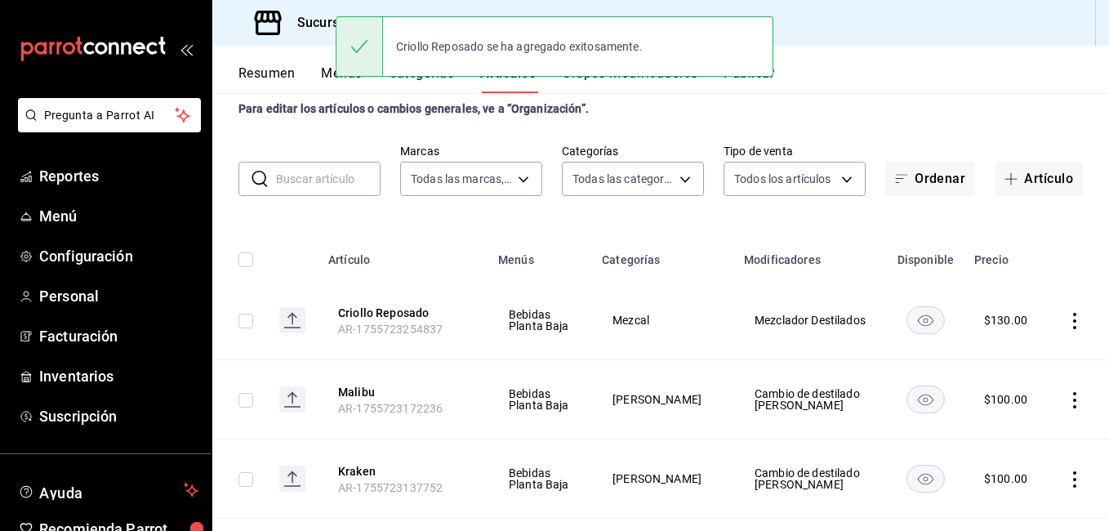
scroll to position [82, 0]
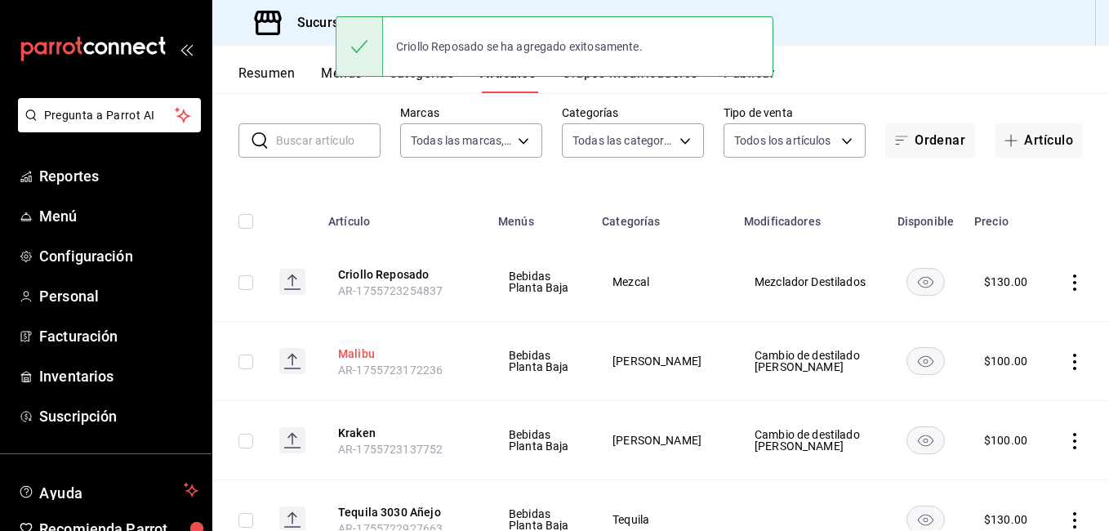
click at [351, 354] on button "Malibu" at bounding box center [403, 353] width 131 height 16
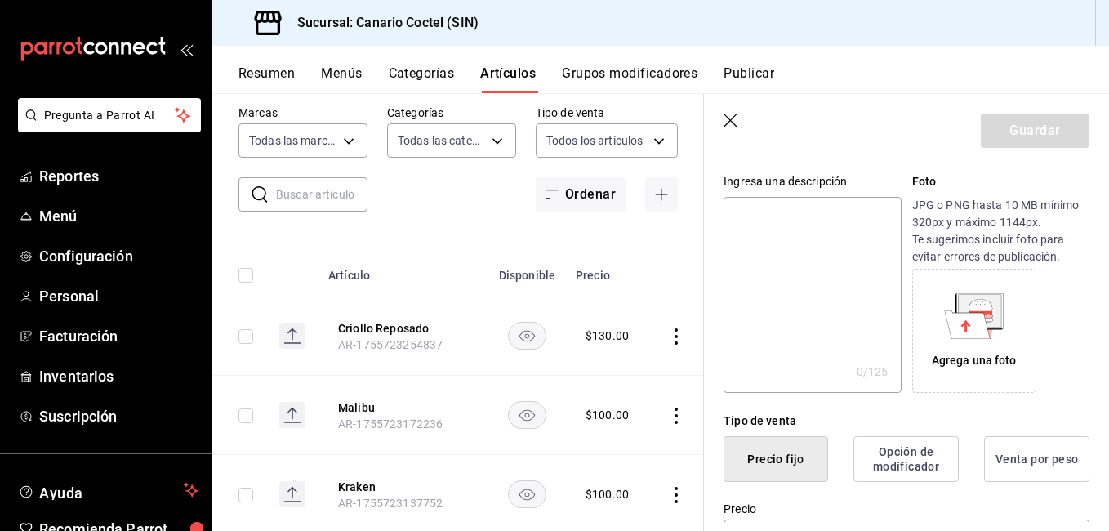
type input "$100.00"
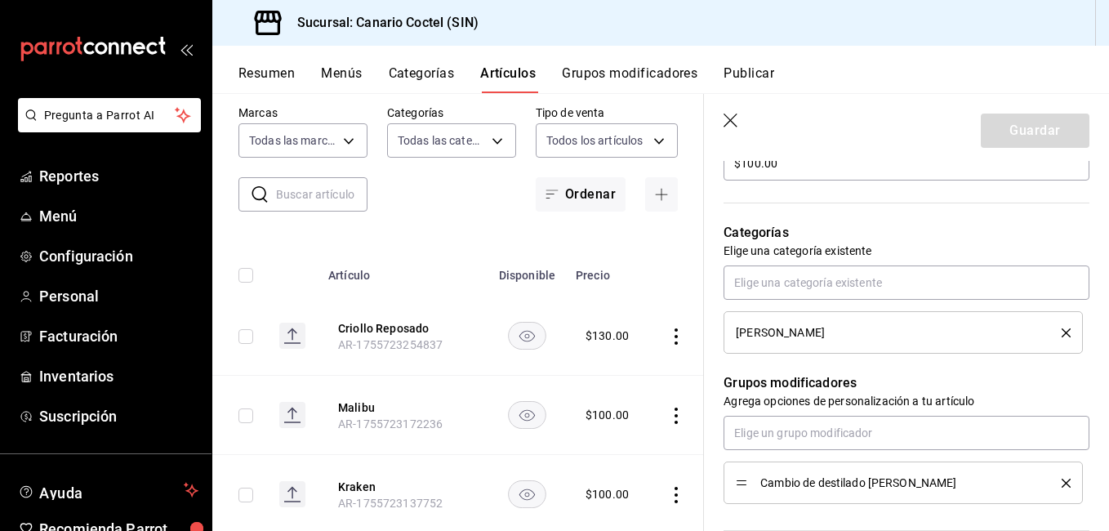
scroll to position [569, 0]
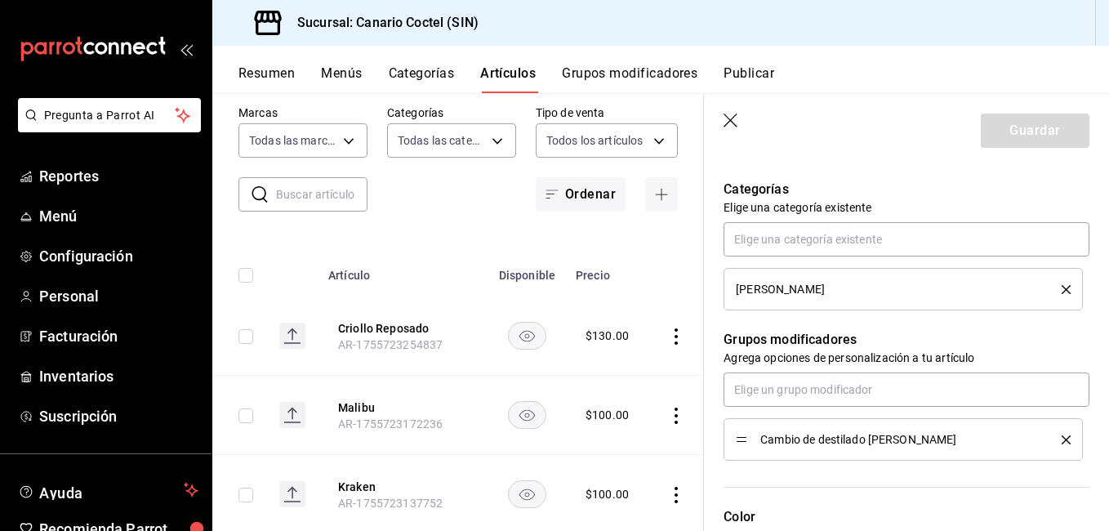
click at [1061, 442] on icon "delete" at bounding box center [1065, 439] width 9 height 9
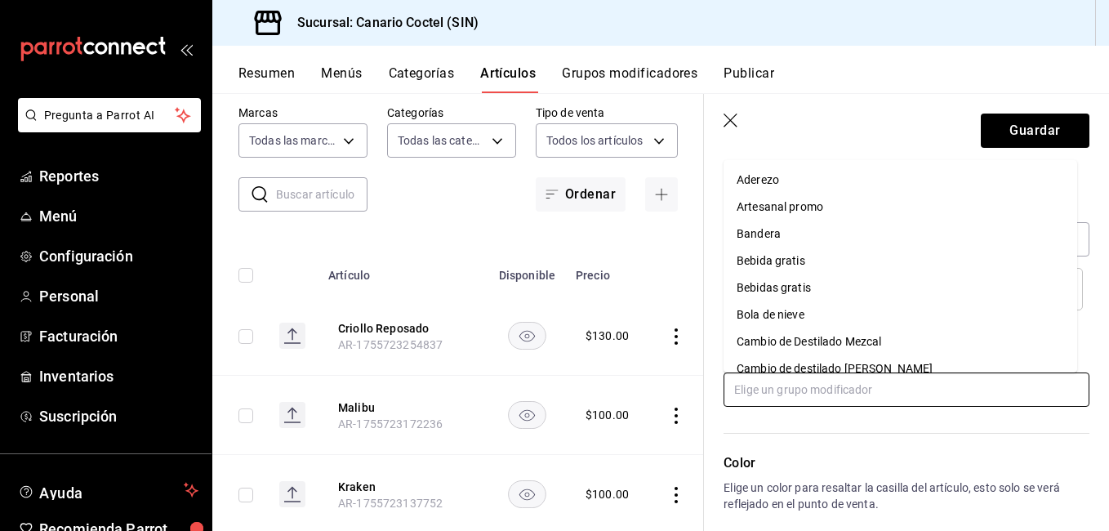
click at [962, 405] on input "text" at bounding box center [906, 389] width 366 height 34
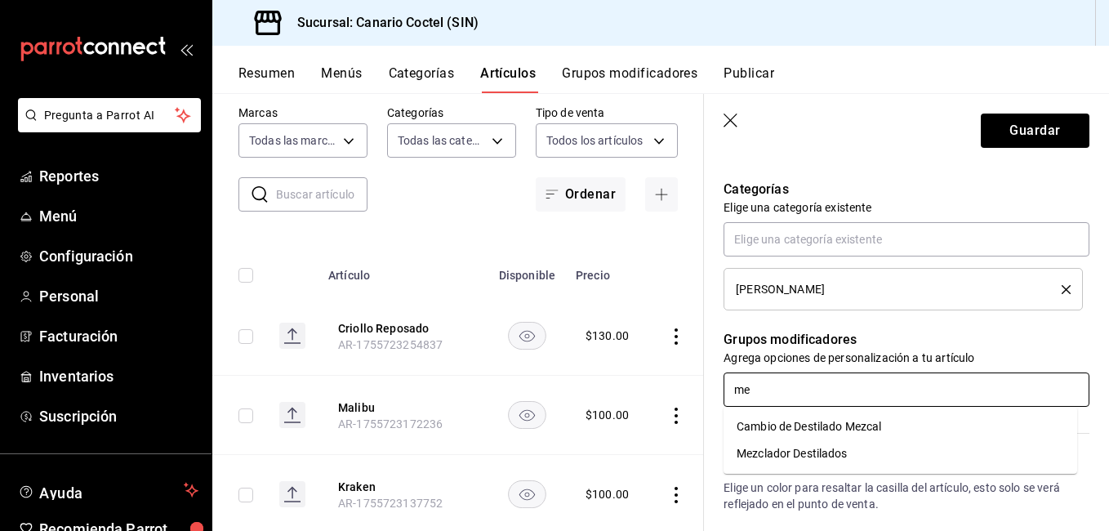
type input "mez"
click at [811, 456] on div "Mezclador Destilados" at bounding box center [791, 453] width 111 height 17
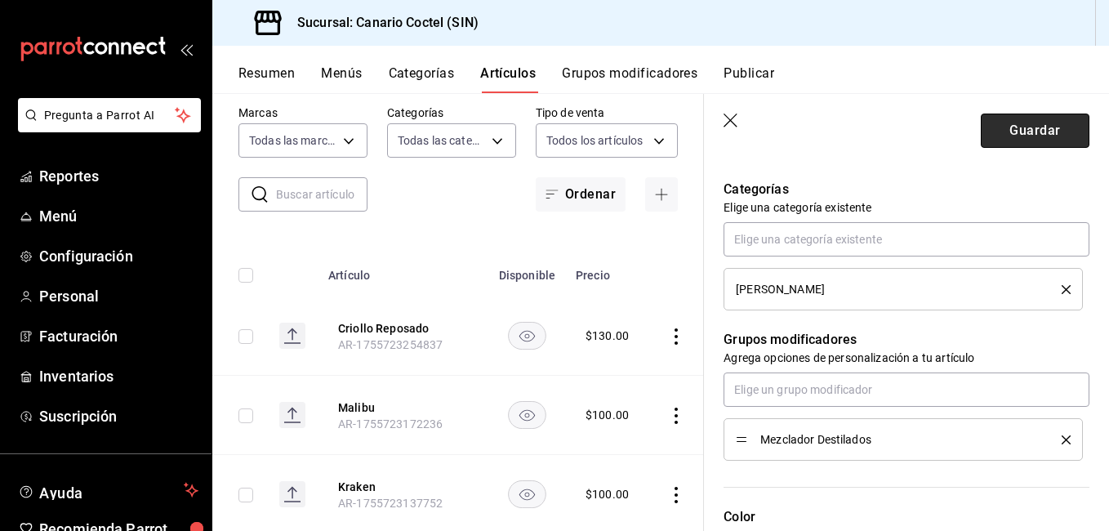
click at [1034, 140] on button "Guardar" at bounding box center [1034, 130] width 109 height 34
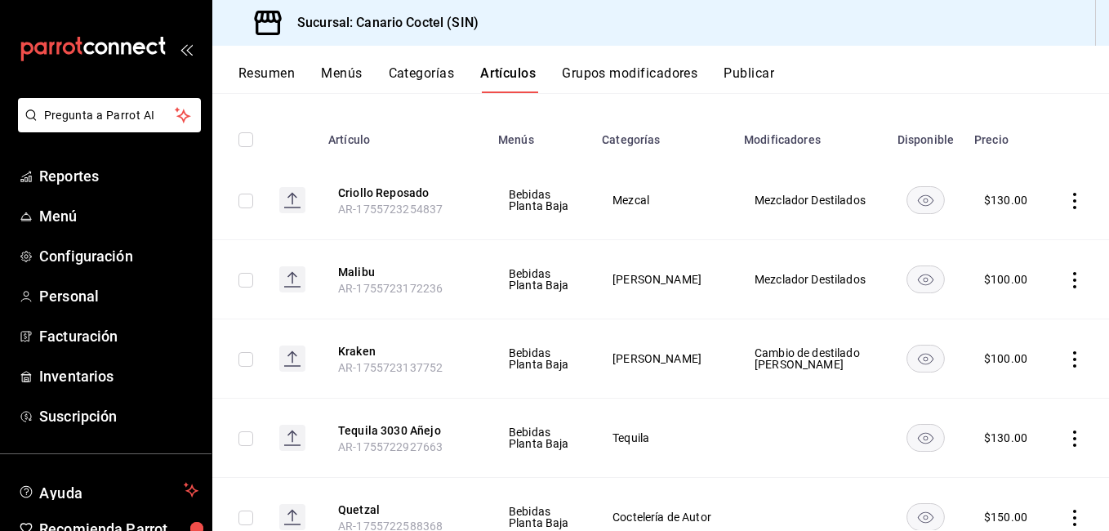
scroll to position [245, 0]
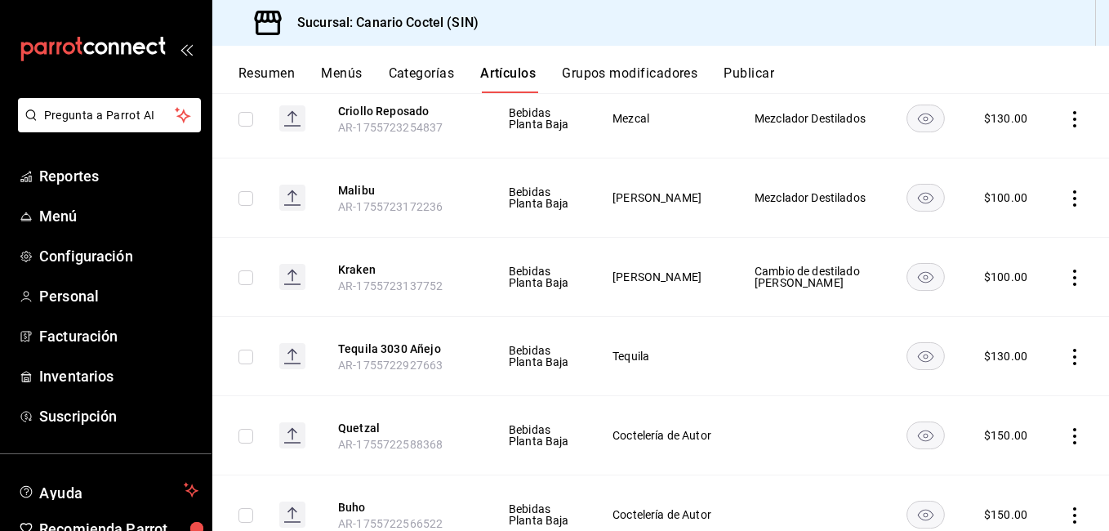
click at [1066, 281] on icon "actions" at bounding box center [1074, 277] width 16 height 16
click at [354, 264] on div at bounding box center [554, 265] width 1109 height 531
click at [372, 263] on button "Kraken" at bounding box center [403, 269] width 131 height 16
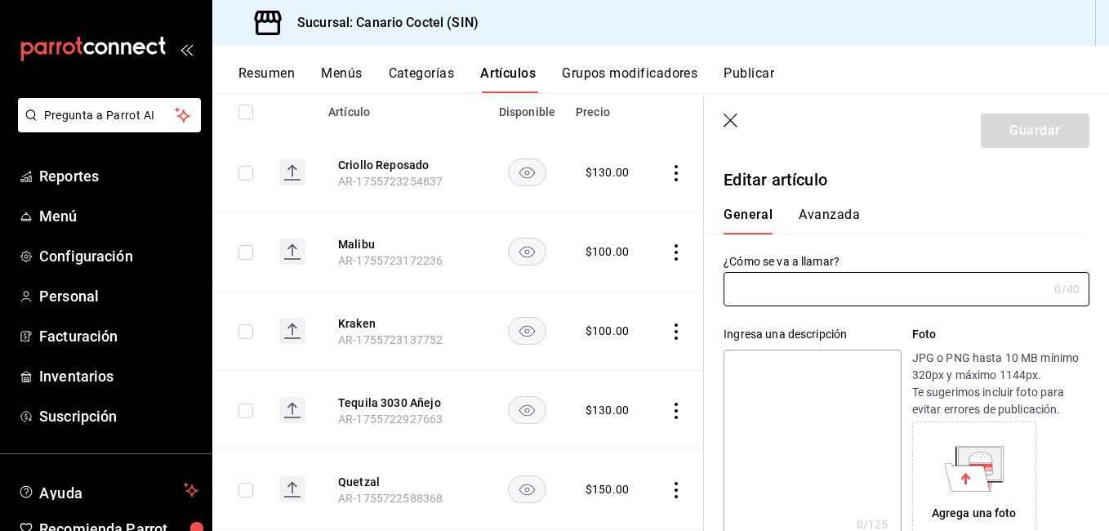
type input "Kraken"
type input "AR-1755723137752"
type input "$100.00"
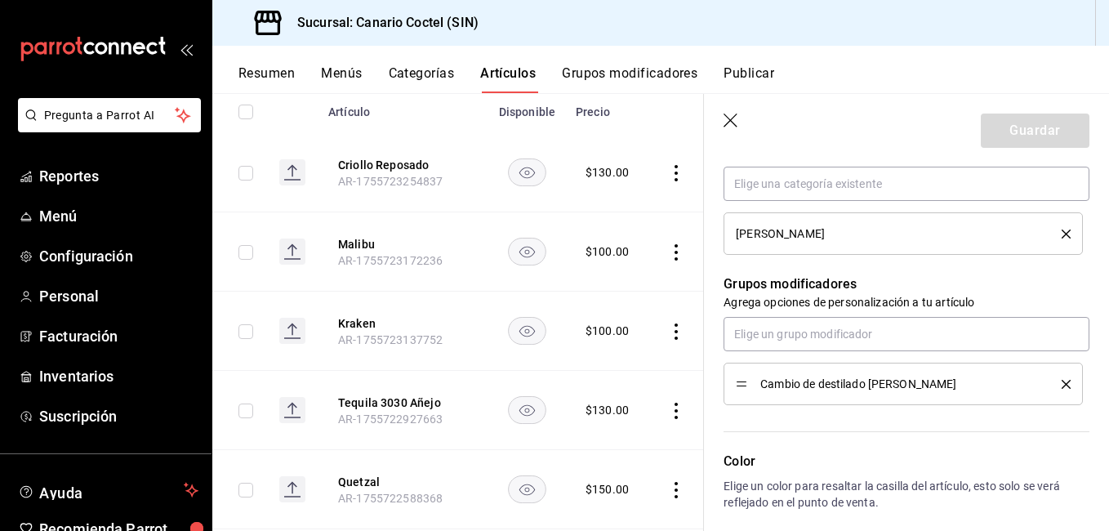
scroll to position [653, 0]
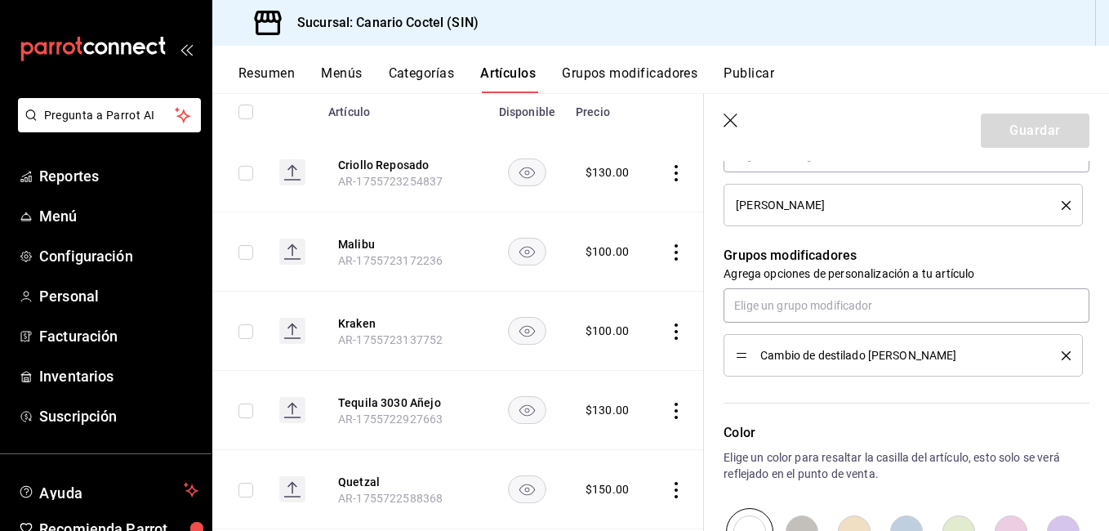
click at [1061, 354] on icon "delete" at bounding box center [1065, 355] width 9 height 9
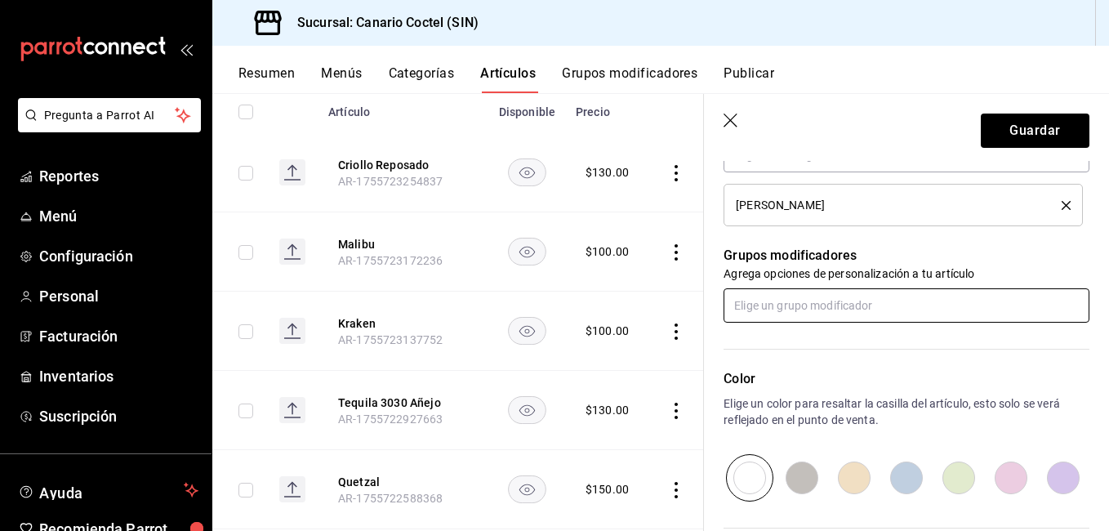
drag, startPoint x: 952, startPoint y: 310, endPoint x: 967, endPoint y: 320, distance: 18.3
click at [951, 310] on input "text" at bounding box center [906, 305] width 366 height 34
type input "mez"
click at [804, 373] on div "Mezclador Destilados" at bounding box center [791, 369] width 111 height 17
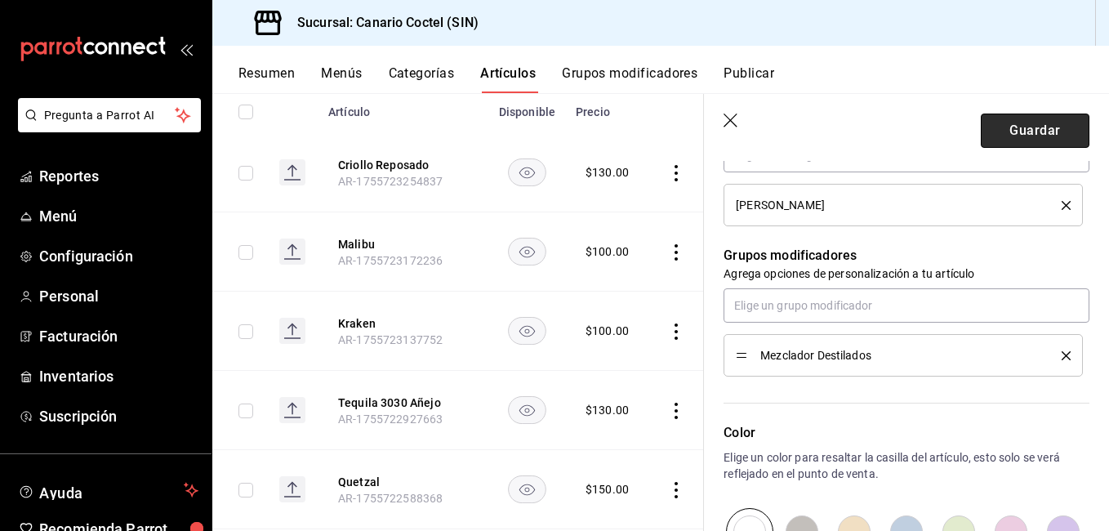
click at [1016, 131] on button "Guardar" at bounding box center [1034, 130] width 109 height 34
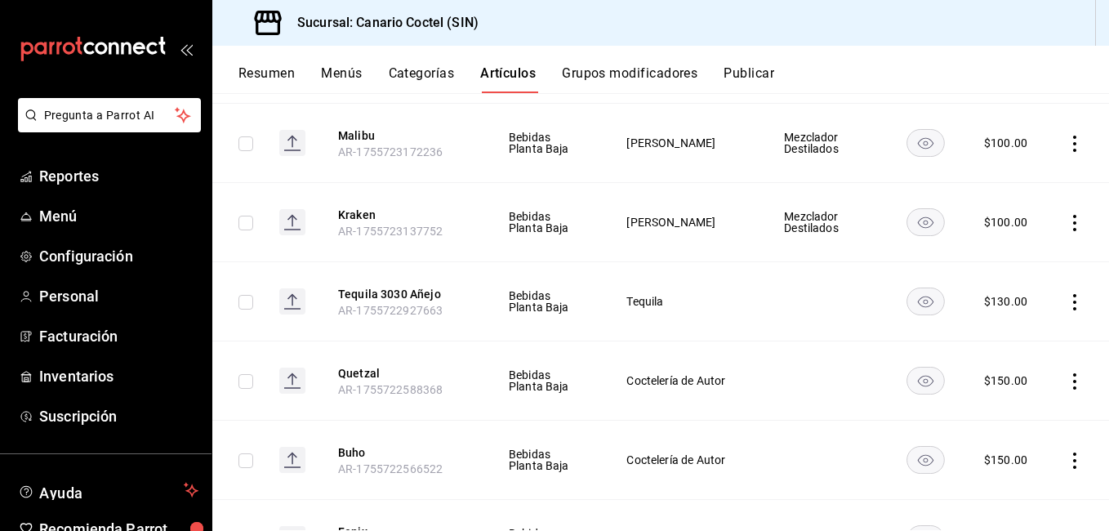
scroll to position [327, 0]
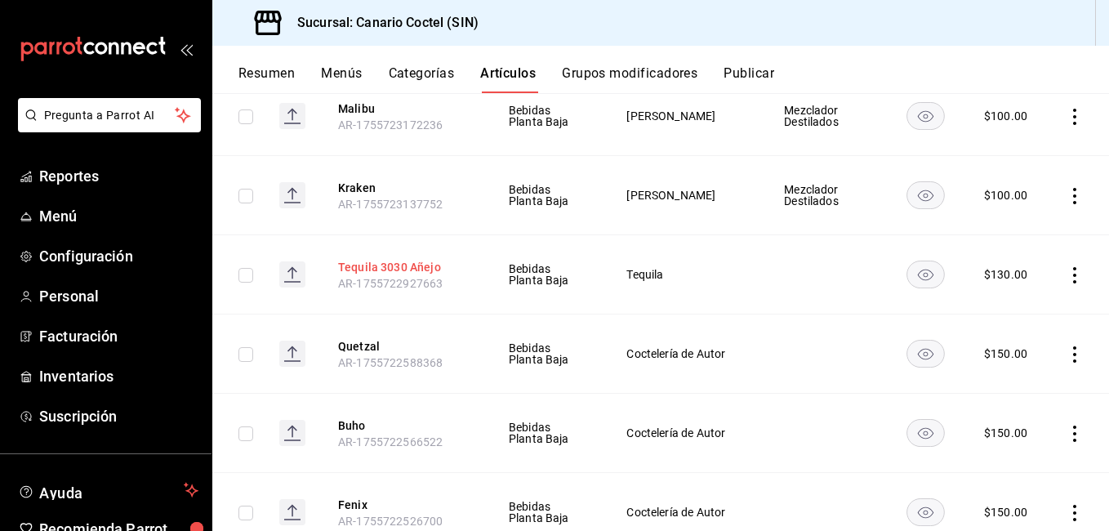
click at [424, 262] on button "Tequila 3030 Añejo" at bounding box center [403, 267] width 131 height 16
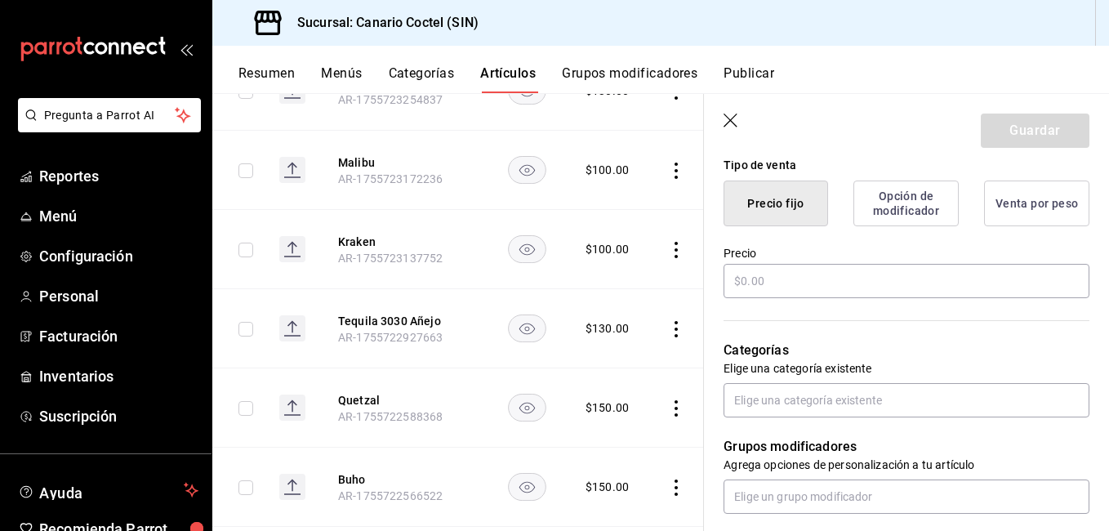
type input "$130.00"
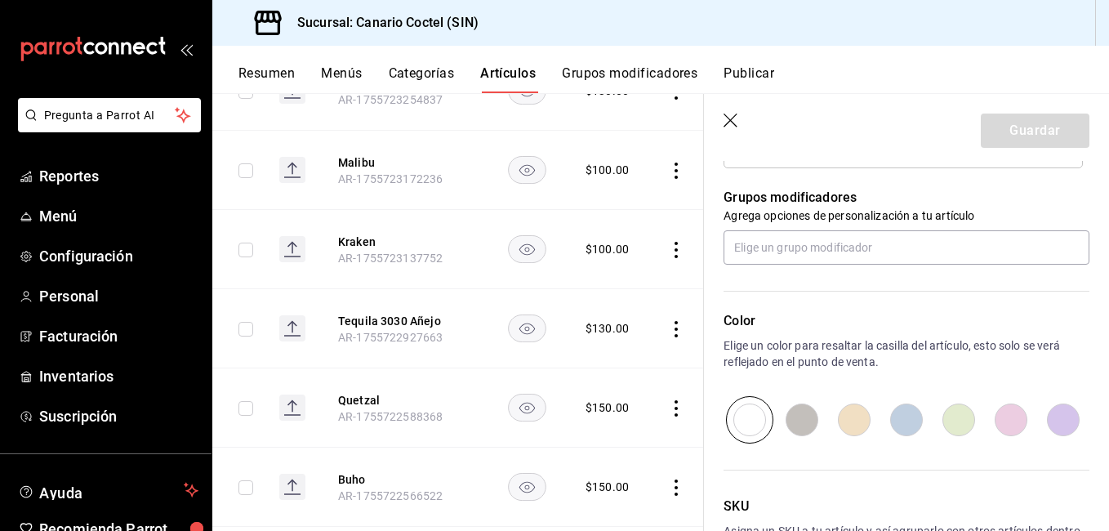
scroll to position [735, 0]
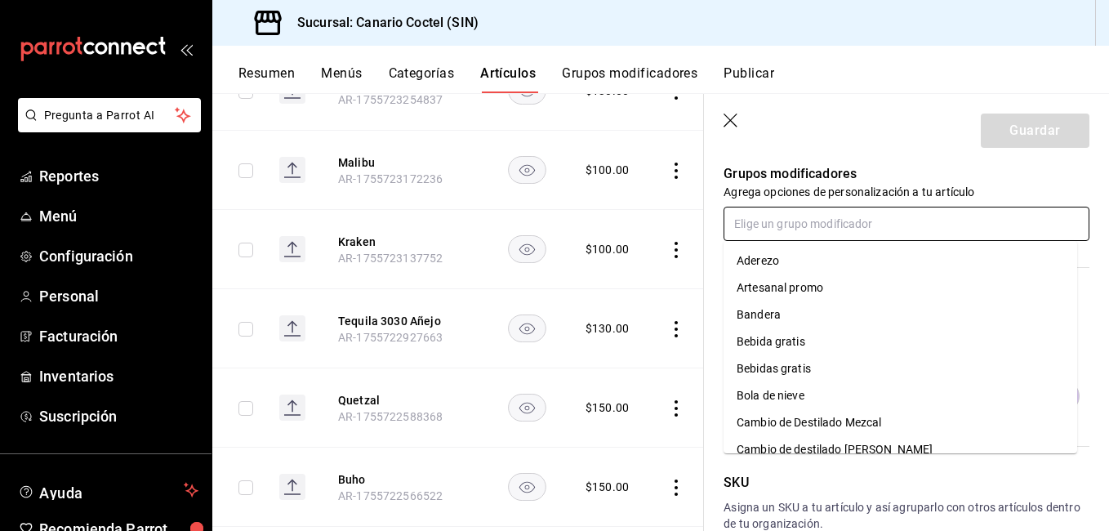
click at [785, 227] on input "text" at bounding box center [906, 224] width 366 height 34
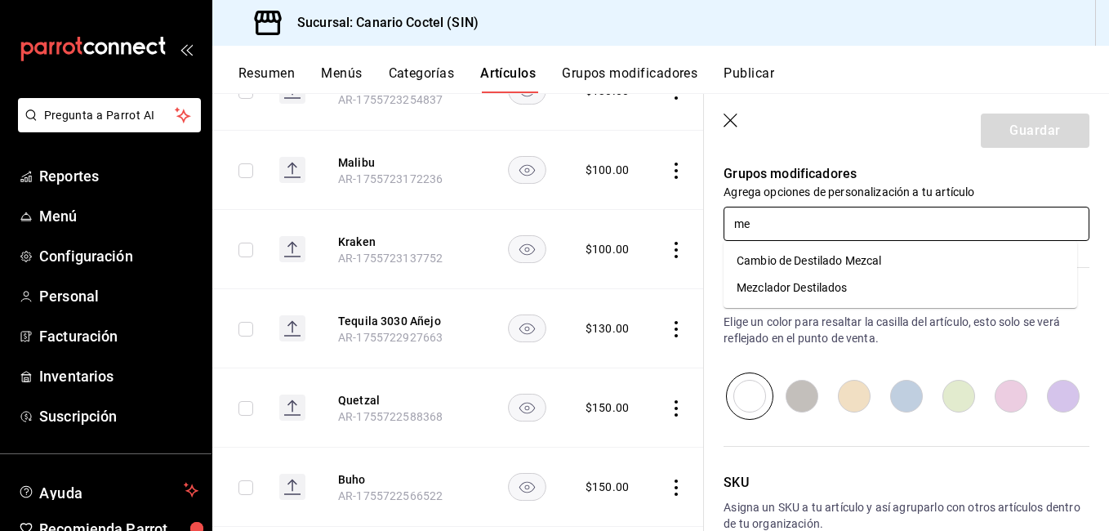
type input "mez"
click at [772, 291] on div "Mezclador Destilados" at bounding box center [791, 287] width 111 height 17
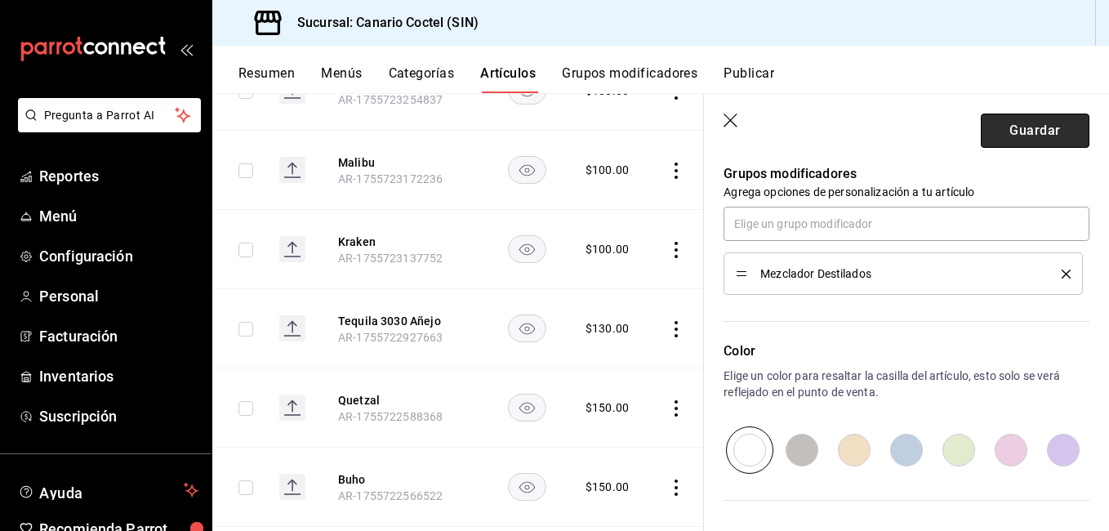
click at [1030, 134] on button "Guardar" at bounding box center [1034, 130] width 109 height 34
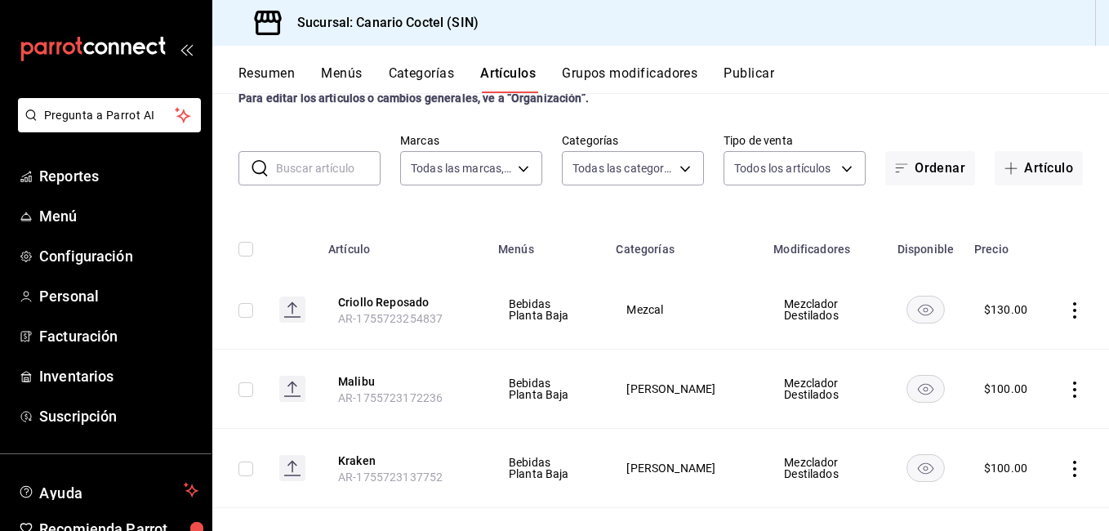
scroll to position [82, 0]
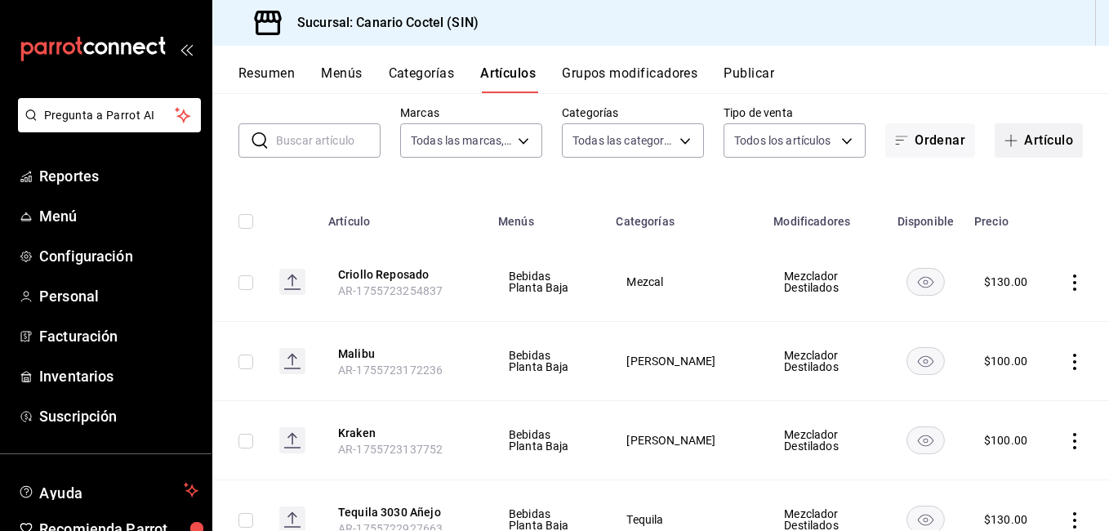
click at [1030, 139] on button "Artículo" at bounding box center [1038, 140] width 88 height 34
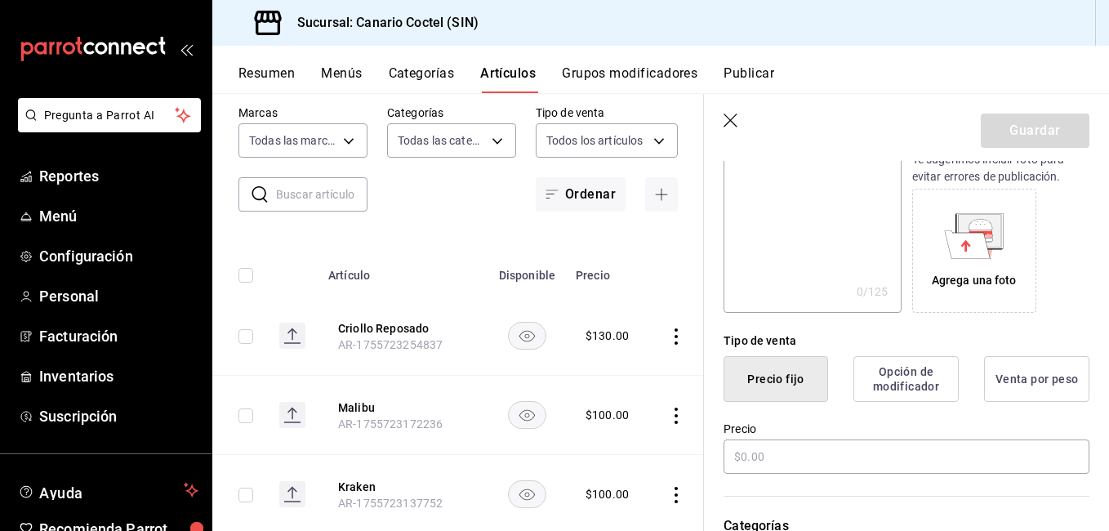
scroll to position [327, 0]
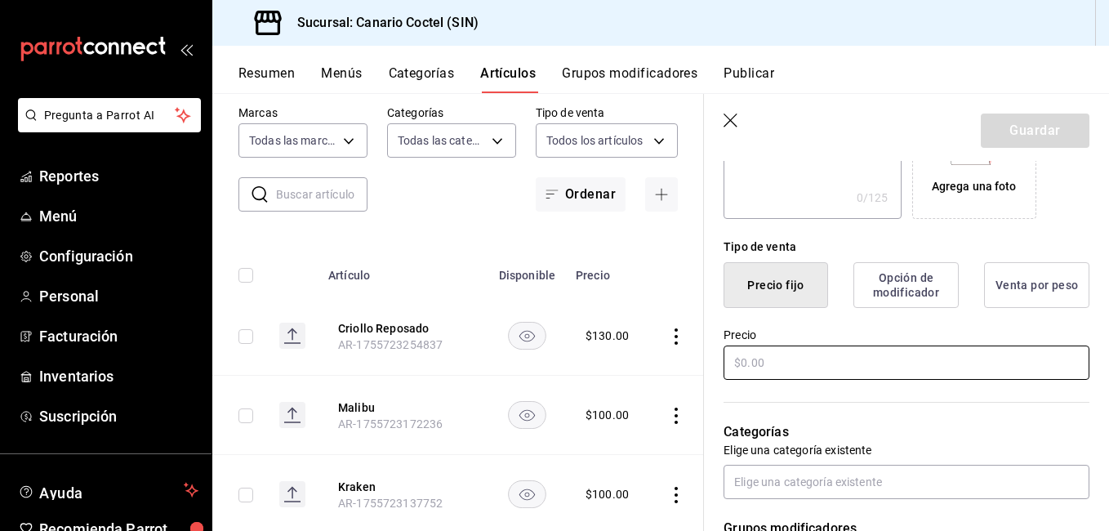
type input "Criollo Verde"
click at [803, 367] on input "text" at bounding box center [906, 362] width 366 height 34
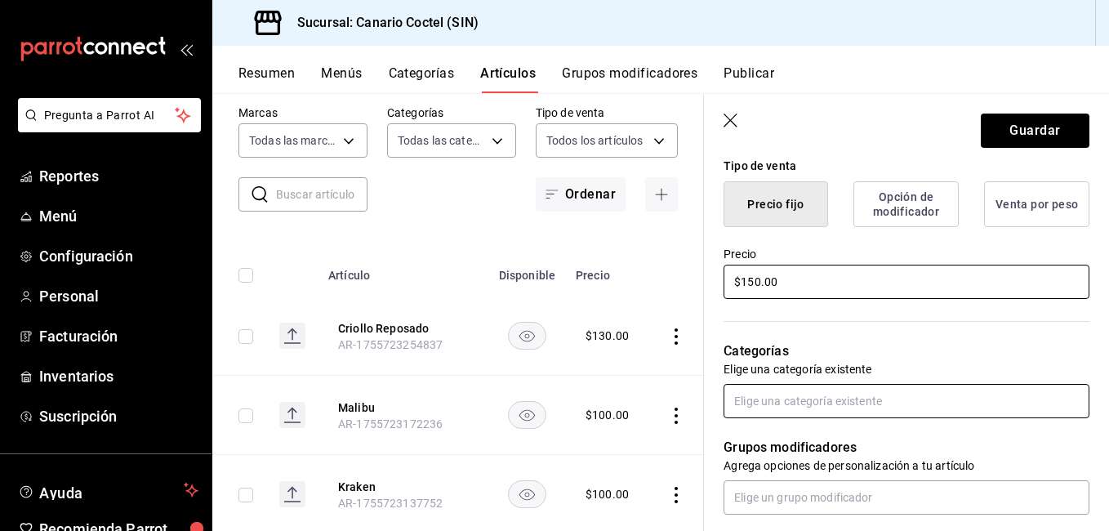
scroll to position [408, 0]
type input "$150.00"
drag, startPoint x: 805, startPoint y: 386, endPoint x: 810, endPoint y: 398, distance: 12.4
click at [805, 387] on input "text" at bounding box center [906, 400] width 366 height 34
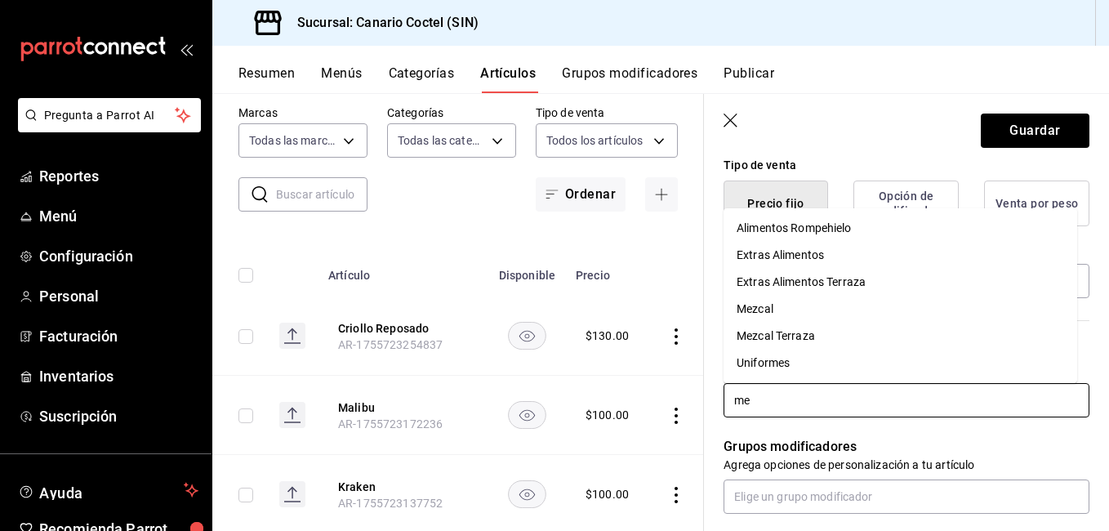
type input "mez"
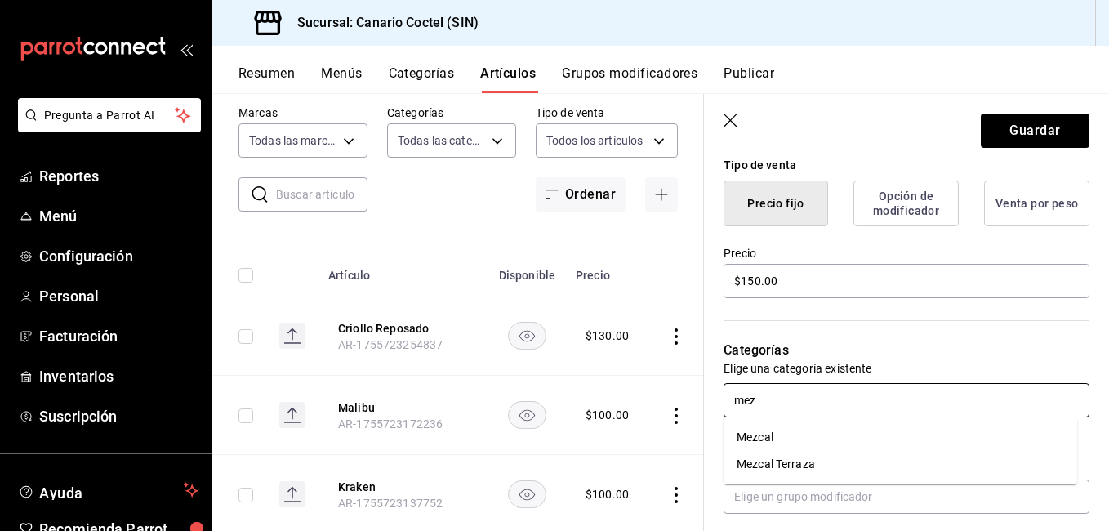
click at [784, 439] on li "Mezcal" at bounding box center [899, 437] width 353 height 27
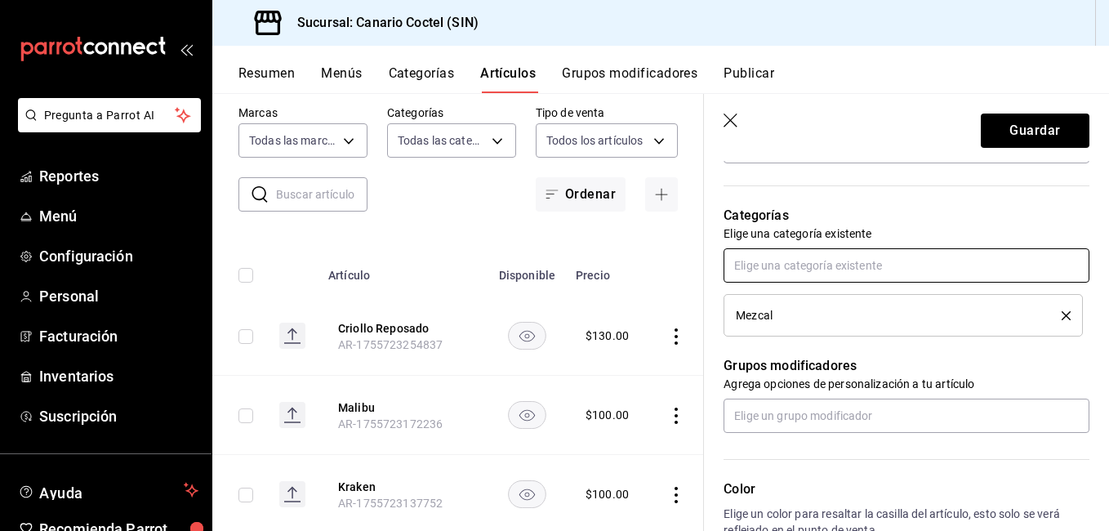
scroll to position [571, 0]
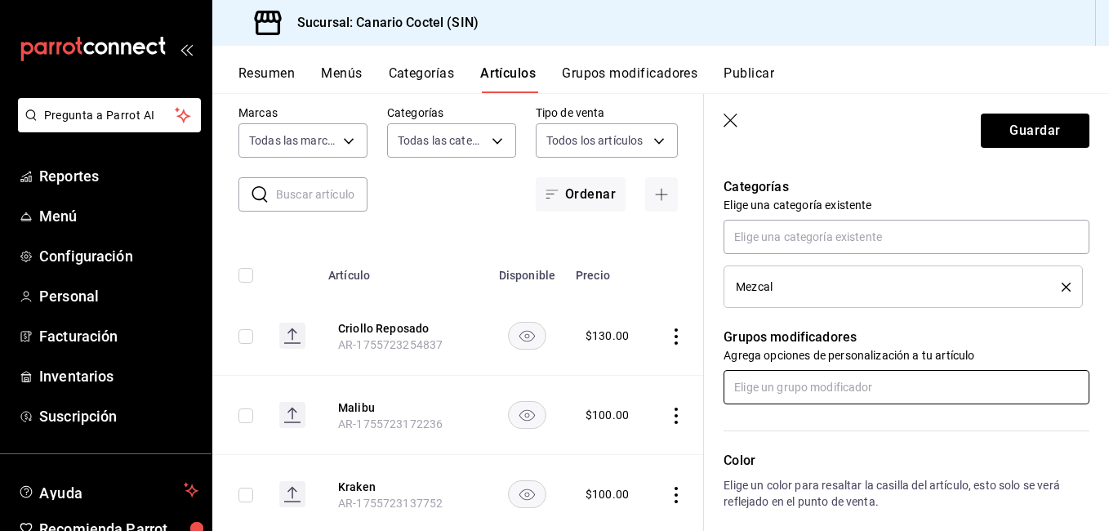
click at [785, 394] on input "text" at bounding box center [906, 387] width 366 height 34
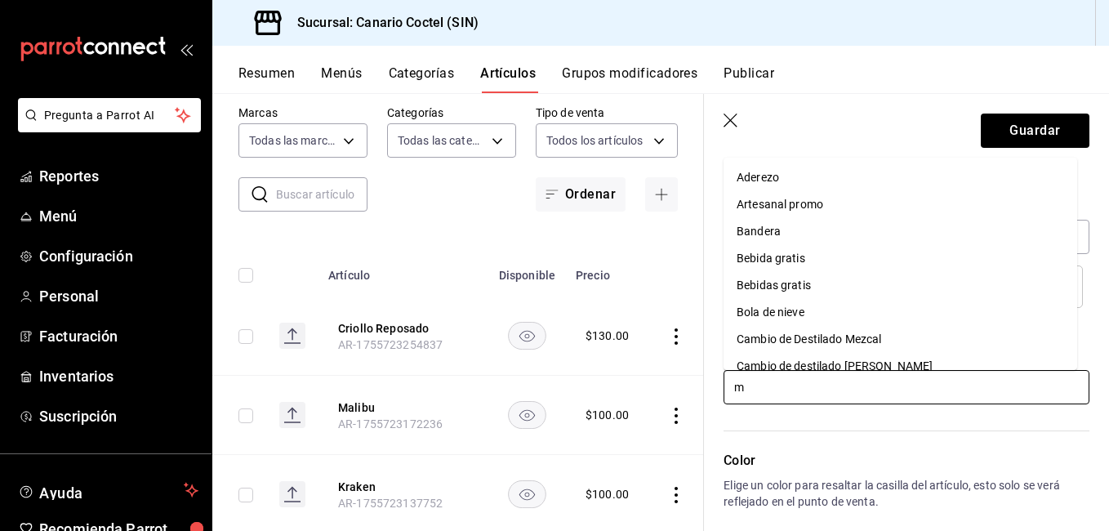
type input "me"
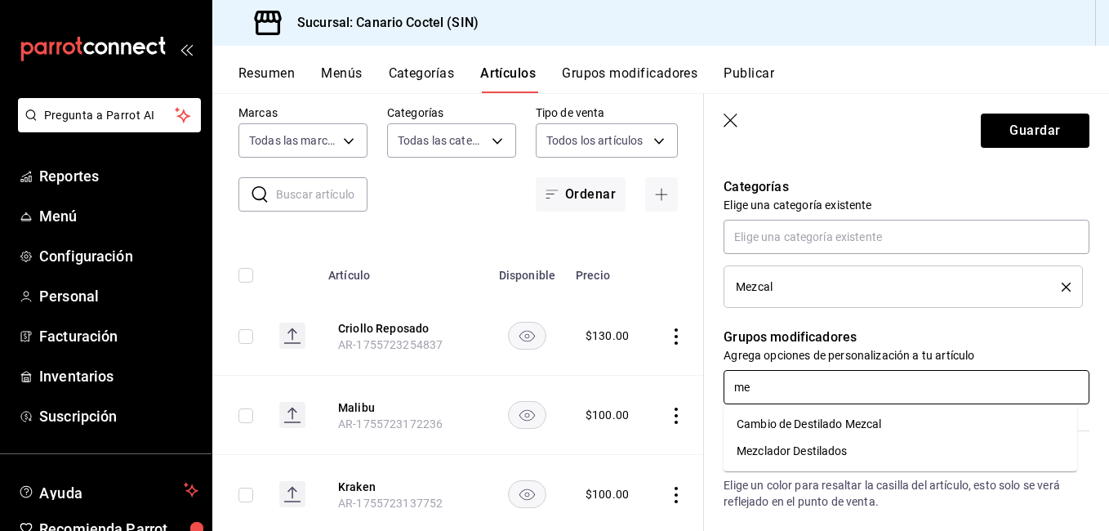
click at [790, 451] on div "Mezclador Destilados" at bounding box center [791, 450] width 111 height 17
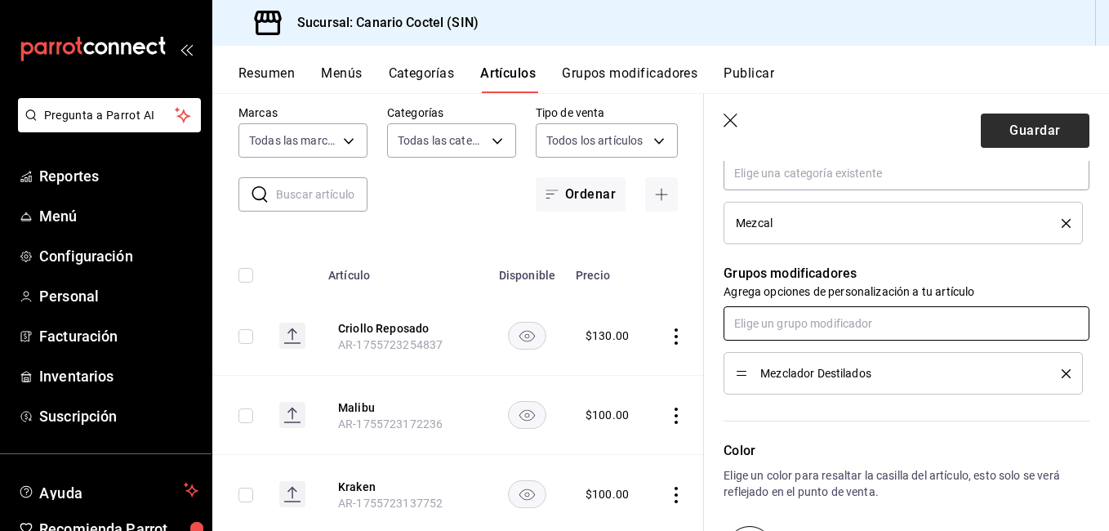
scroll to position [653, 0]
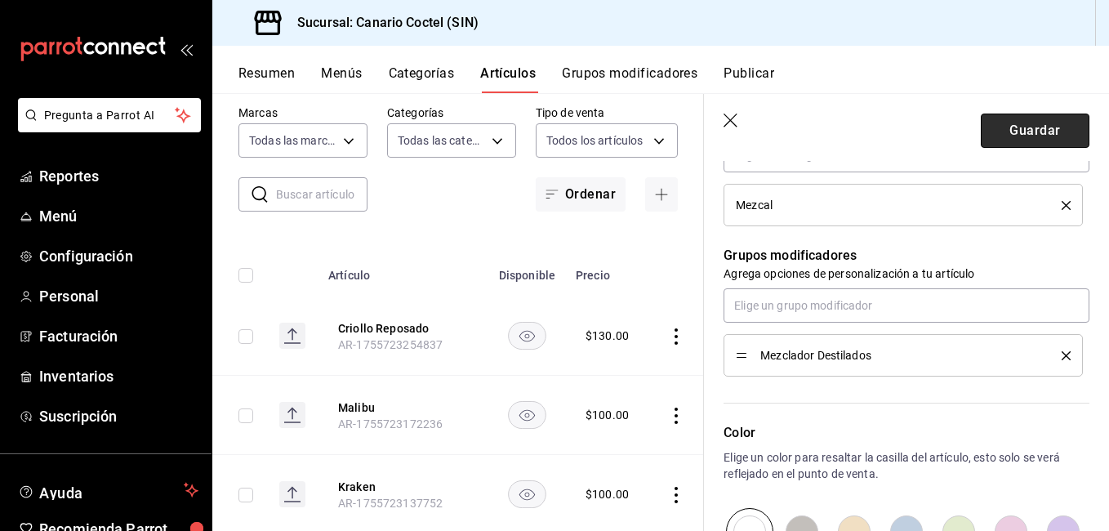
click at [1032, 130] on button "Guardar" at bounding box center [1034, 130] width 109 height 34
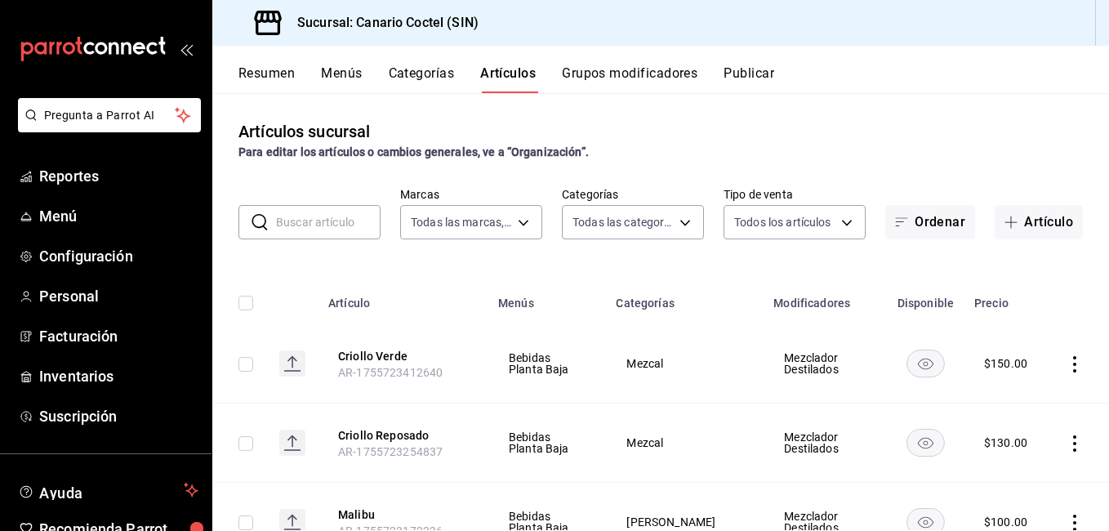
click at [299, 219] on input "text" at bounding box center [328, 222] width 104 height 33
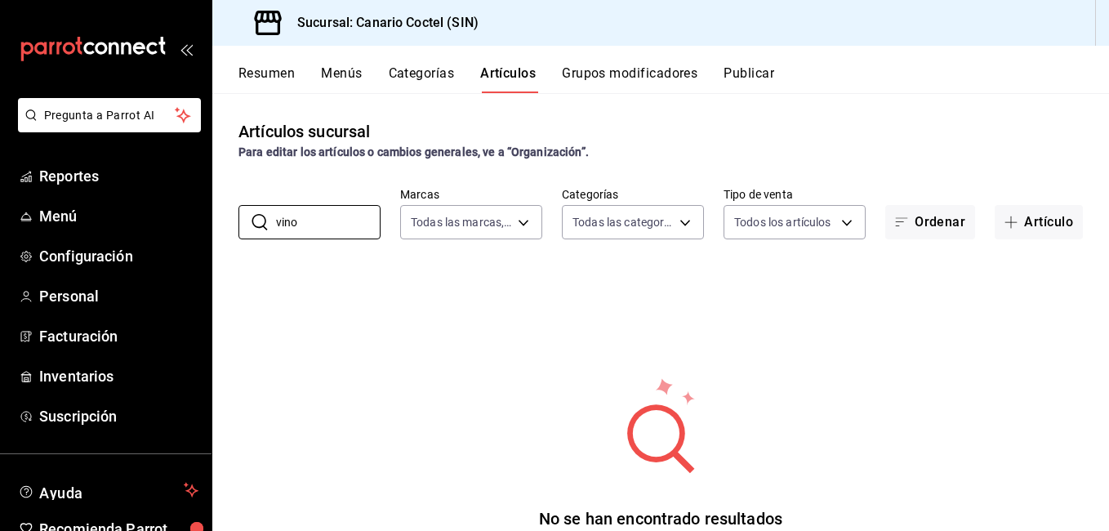
type input "vino"
click at [432, 65] on div "Resumen Menús Categorías Artículos Grupos modificadores Publicar" at bounding box center [660, 69] width 896 height 47
click at [432, 70] on button "Categorías" at bounding box center [422, 79] width 66 height 28
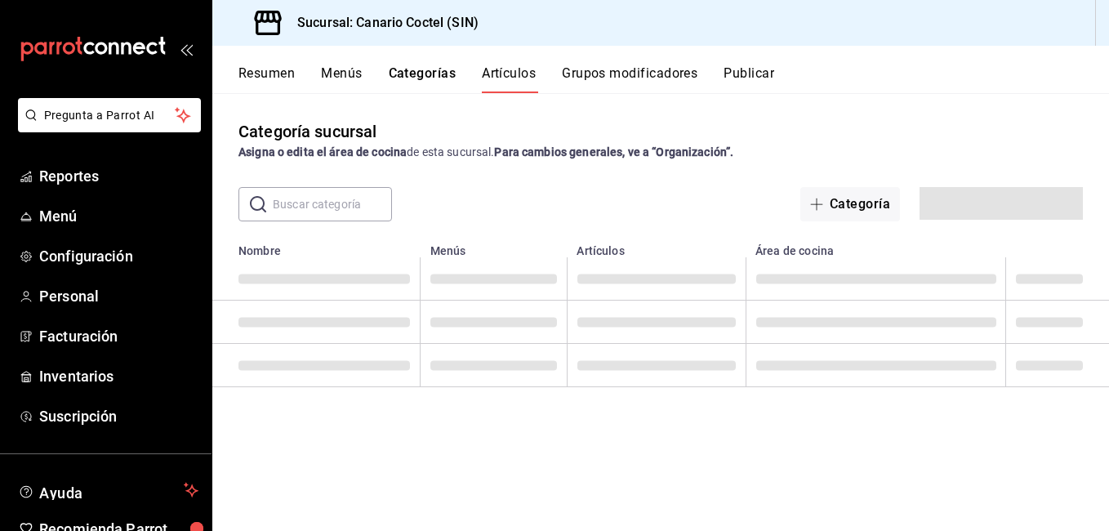
drag, startPoint x: 432, startPoint y: 70, endPoint x: 415, endPoint y: 136, distance: 68.3
click at [439, 76] on button "Categorías" at bounding box center [423, 79] width 68 height 28
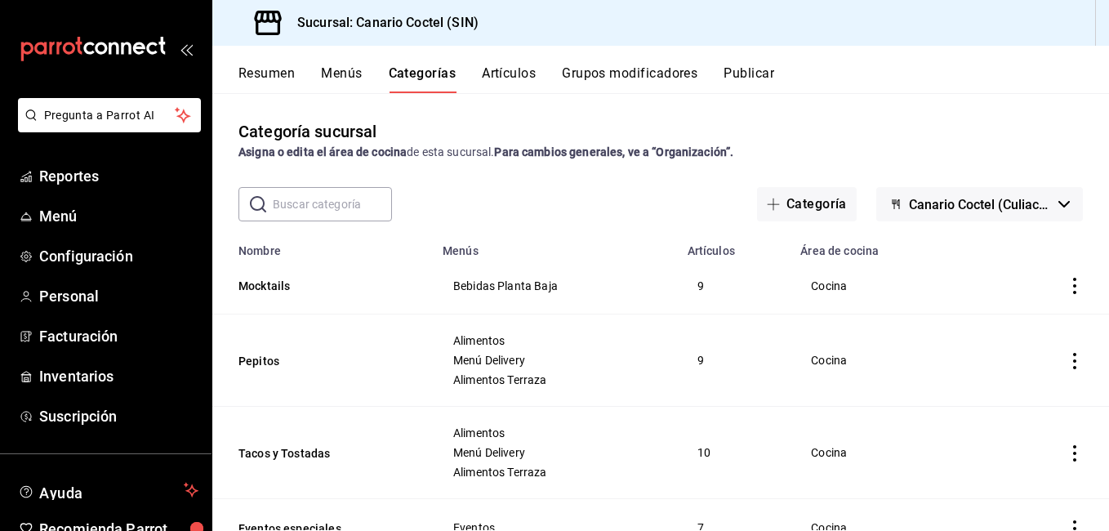
click at [347, 209] on input "text" at bounding box center [332, 204] width 119 height 33
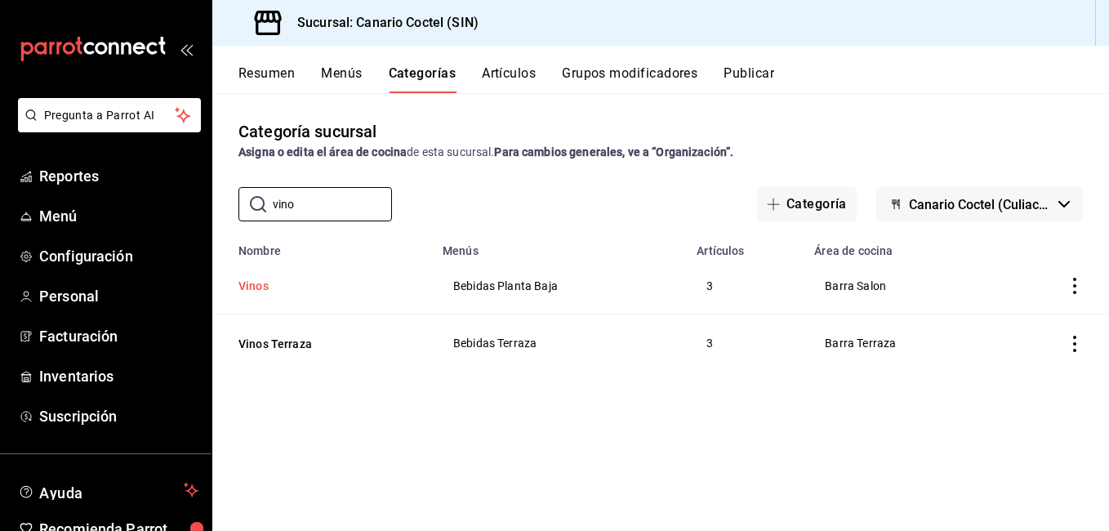
type input "vino"
click at [264, 291] on button "Vinos" at bounding box center [319, 286] width 163 height 16
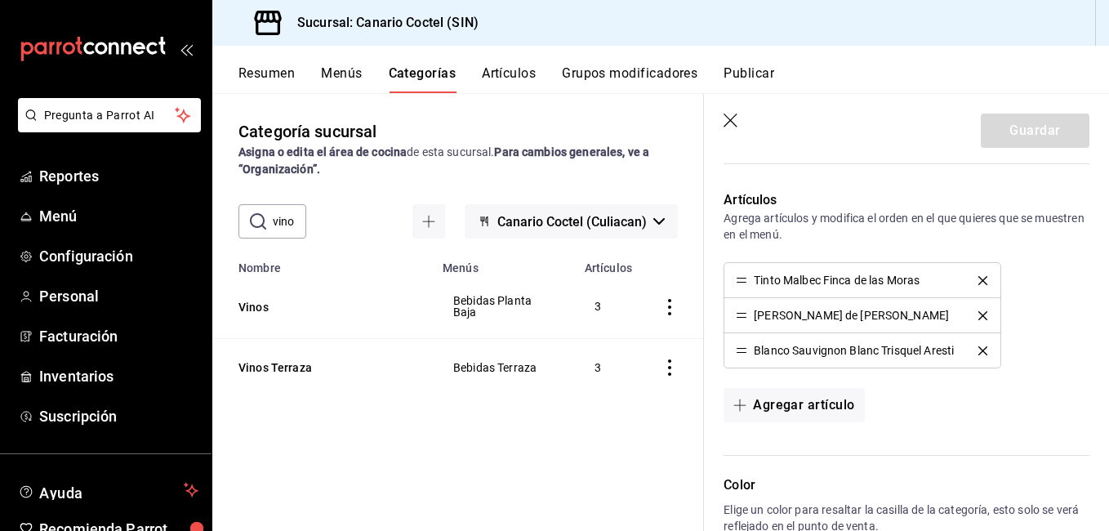
scroll to position [735, 0]
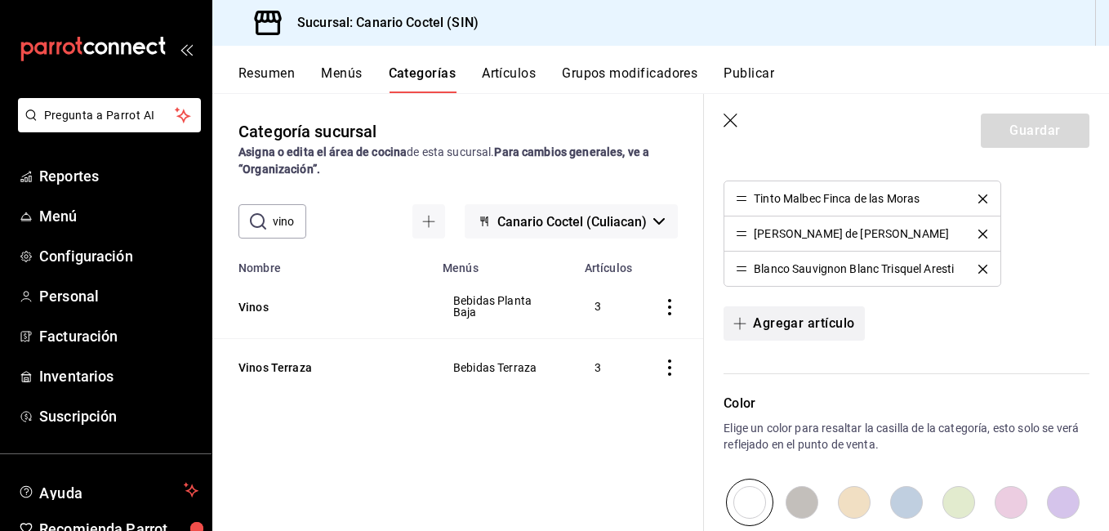
click at [833, 328] on button "Agregar artículo" at bounding box center [793, 323] width 140 height 34
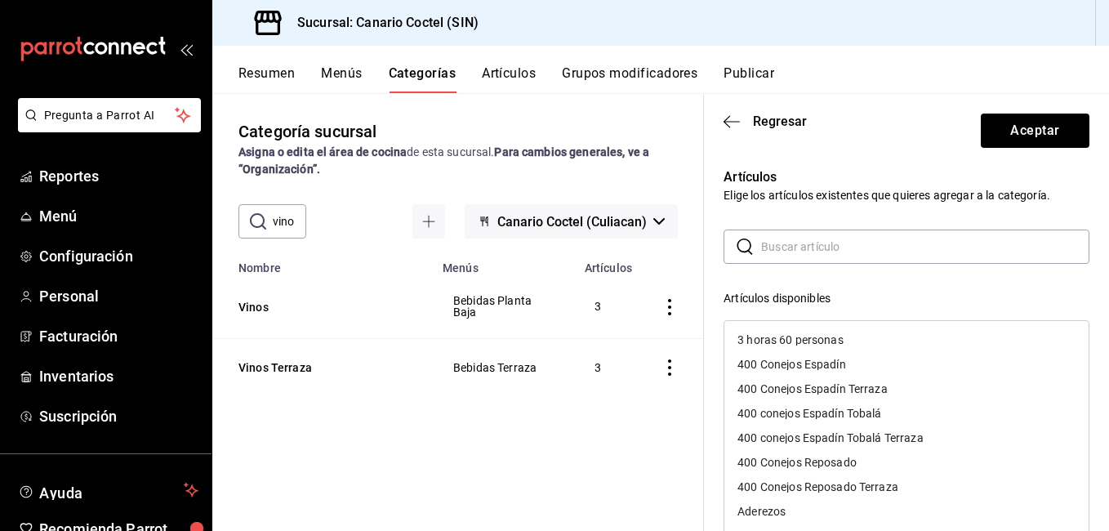
click at [799, 248] on input "text" at bounding box center [925, 246] width 328 height 33
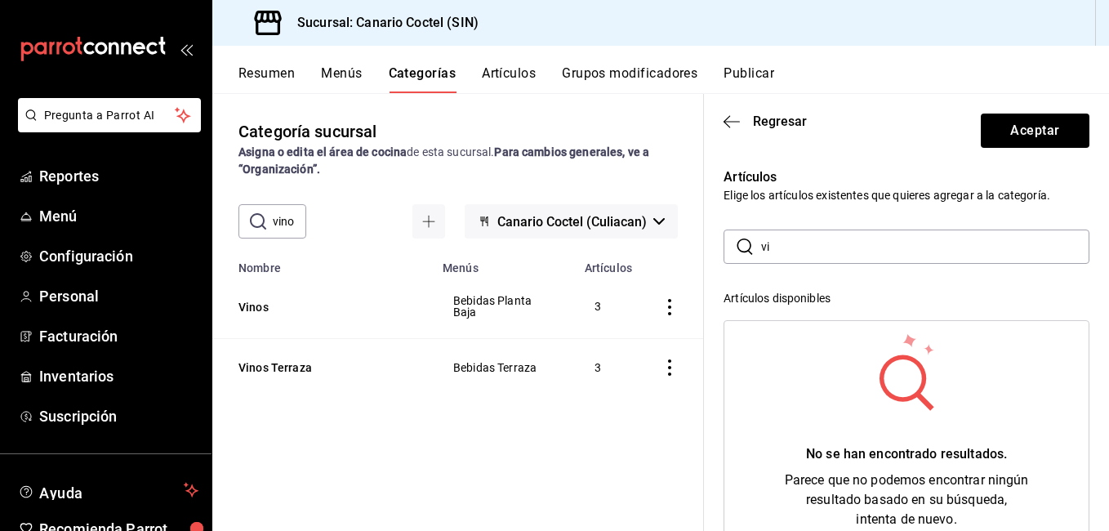
type input "v"
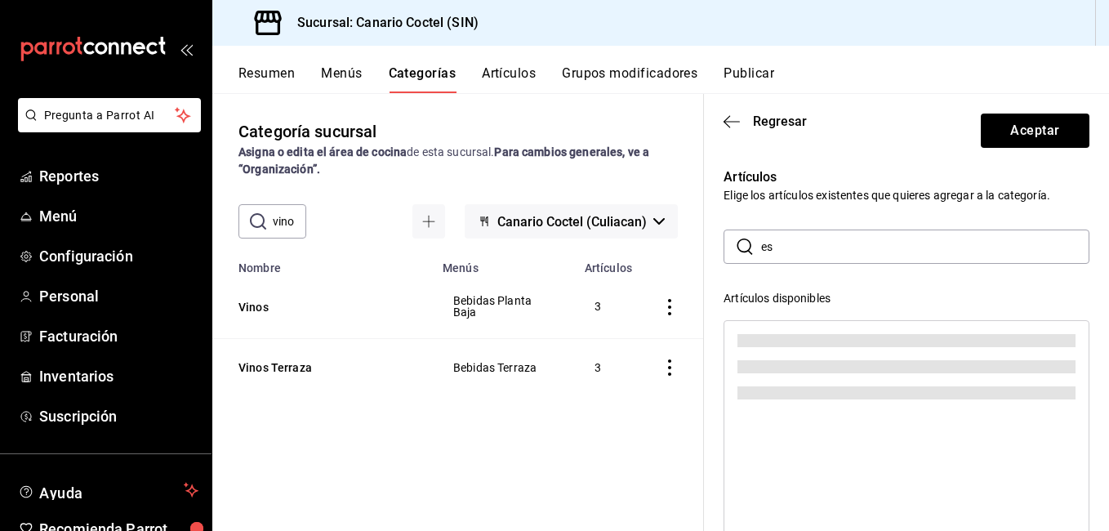
type input "e"
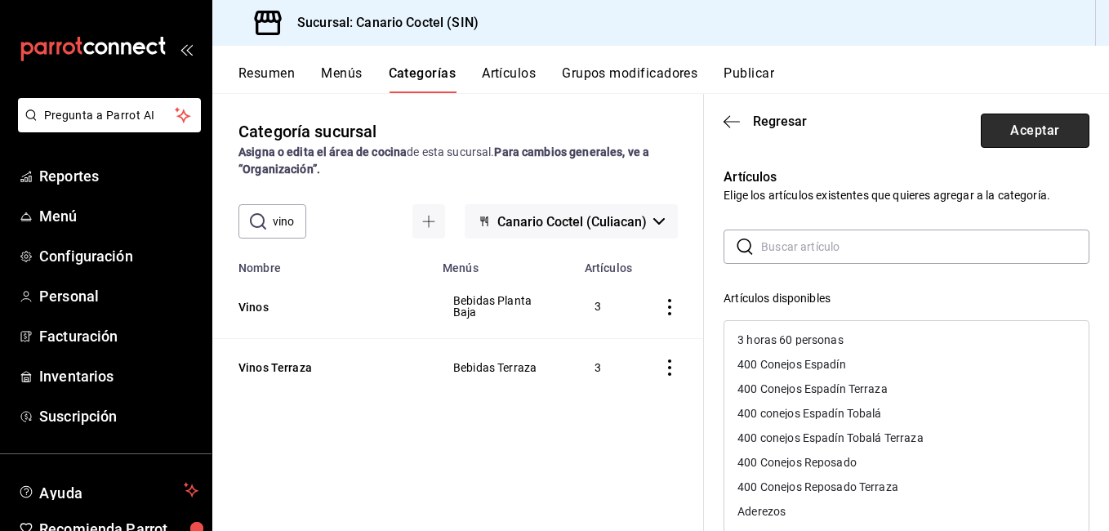
click at [1025, 133] on button "Aceptar" at bounding box center [1034, 130] width 109 height 34
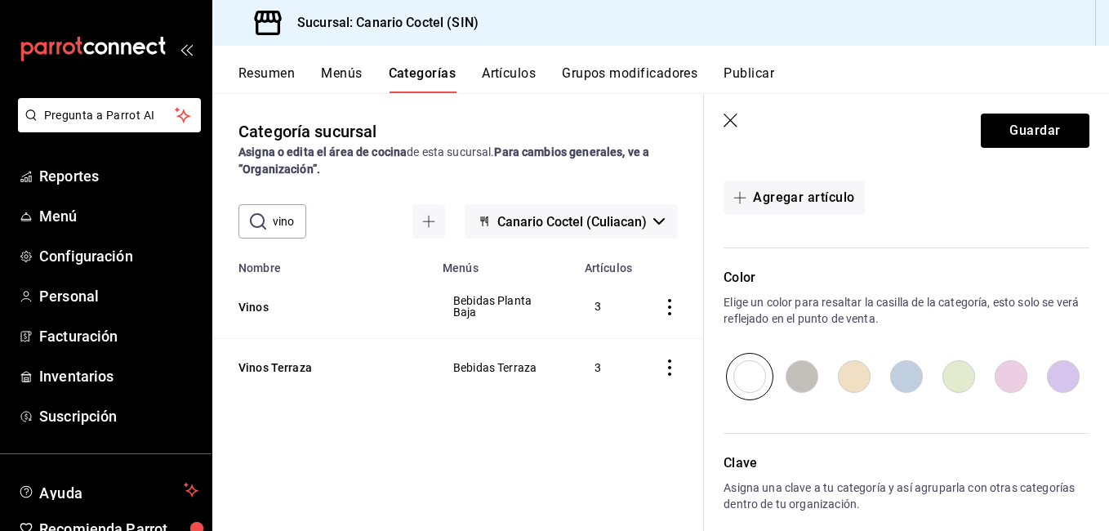
click at [725, 122] on icon "button" at bounding box center [731, 121] width 16 height 16
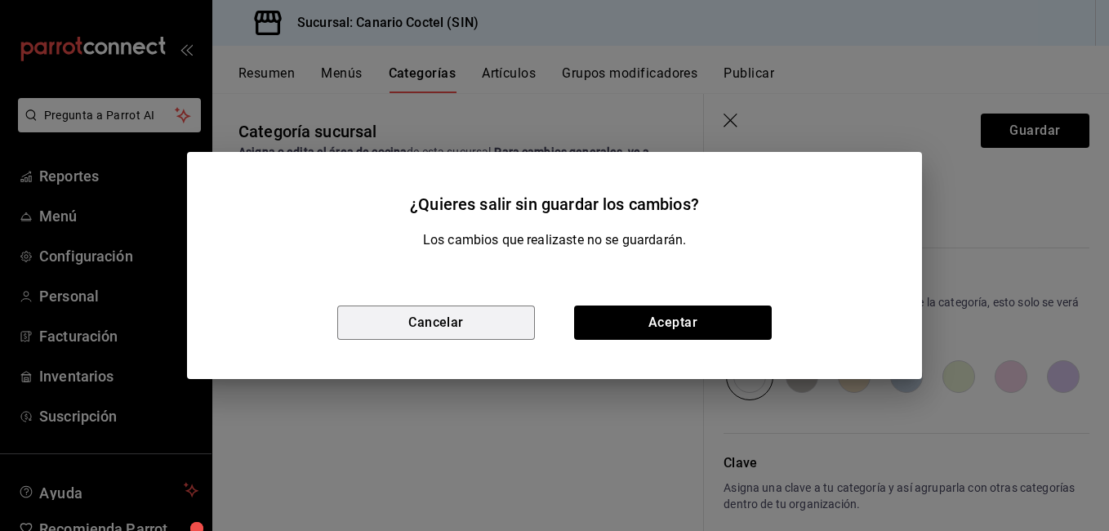
drag, startPoint x: 465, startPoint y: 309, endPoint x: 813, endPoint y: 293, distance: 349.0
click at [469, 309] on button "Cancelar" at bounding box center [436, 322] width 198 height 34
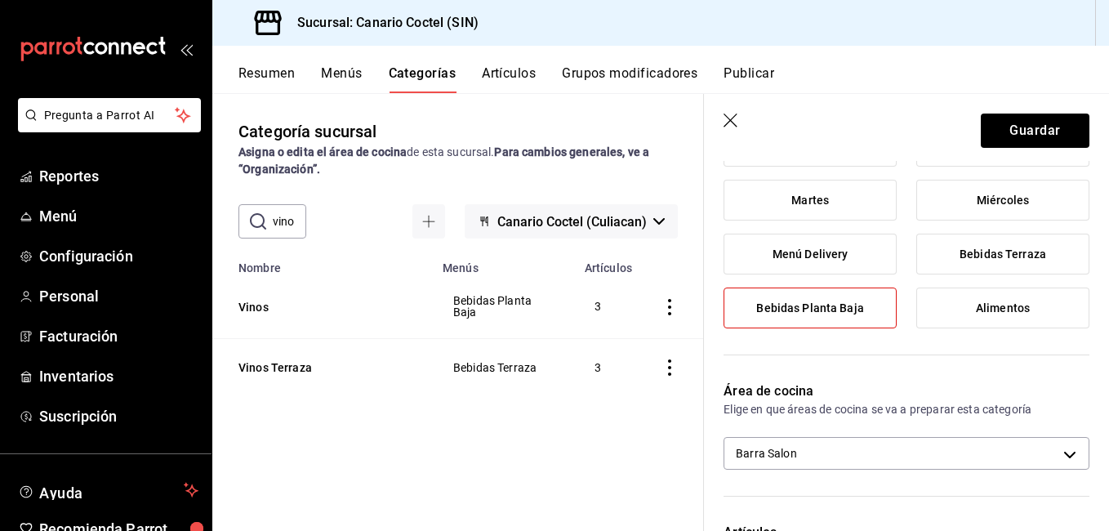
scroll to position [0, 0]
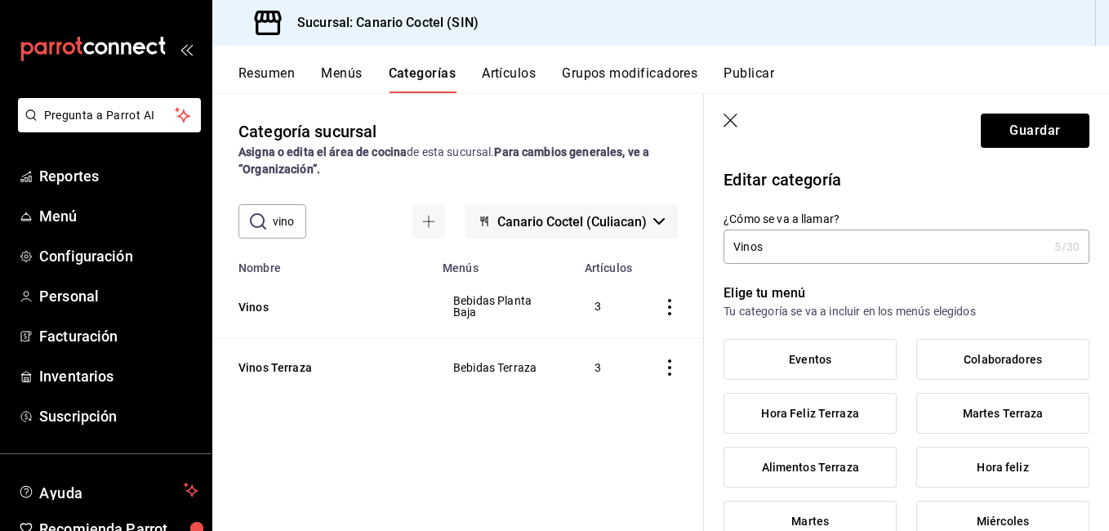
click at [732, 122] on icon "button" at bounding box center [730, 120] width 14 height 14
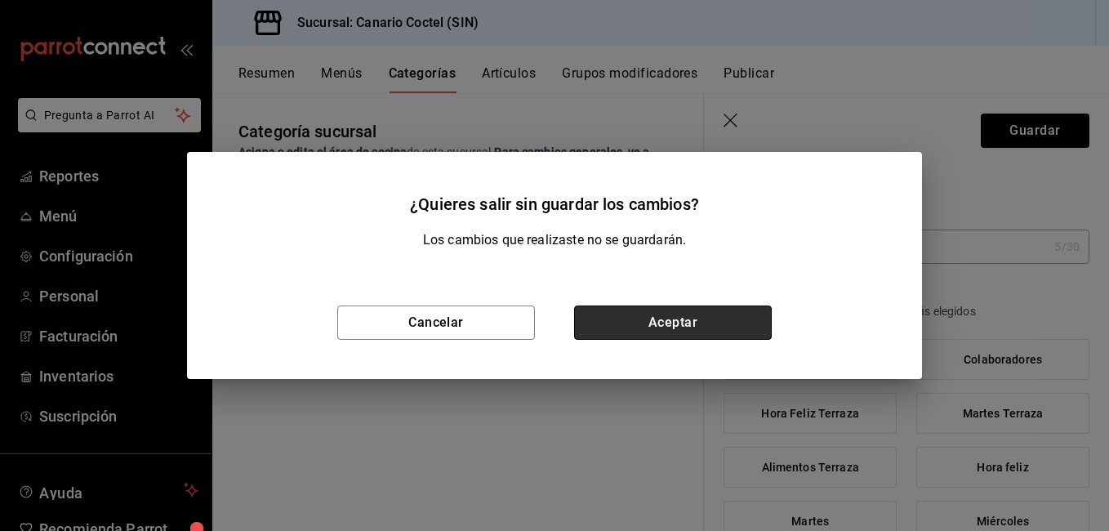
click at [679, 322] on button "Aceptar" at bounding box center [673, 322] width 198 height 34
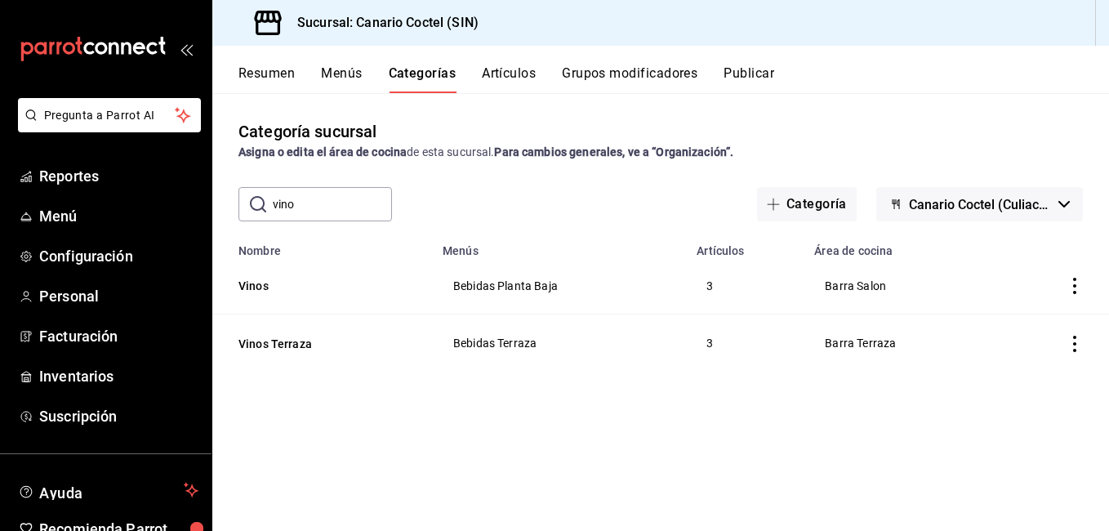
click at [306, 235] on th "Nombre" at bounding box center [322, 245] width 220 height 23
click at [339, 206] on input "vino" at bounding box center [332, 204] width 119 height 33
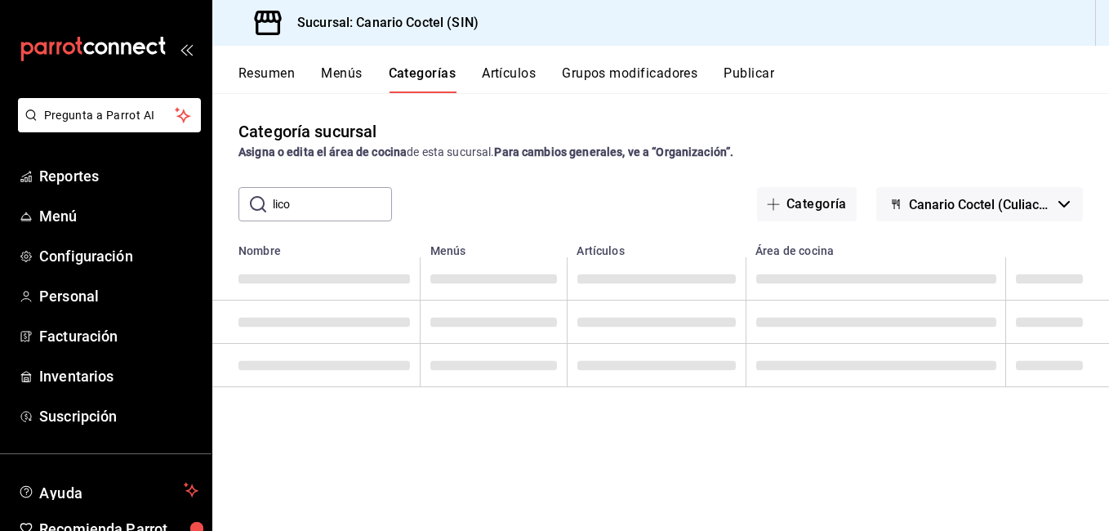
type input "lico"
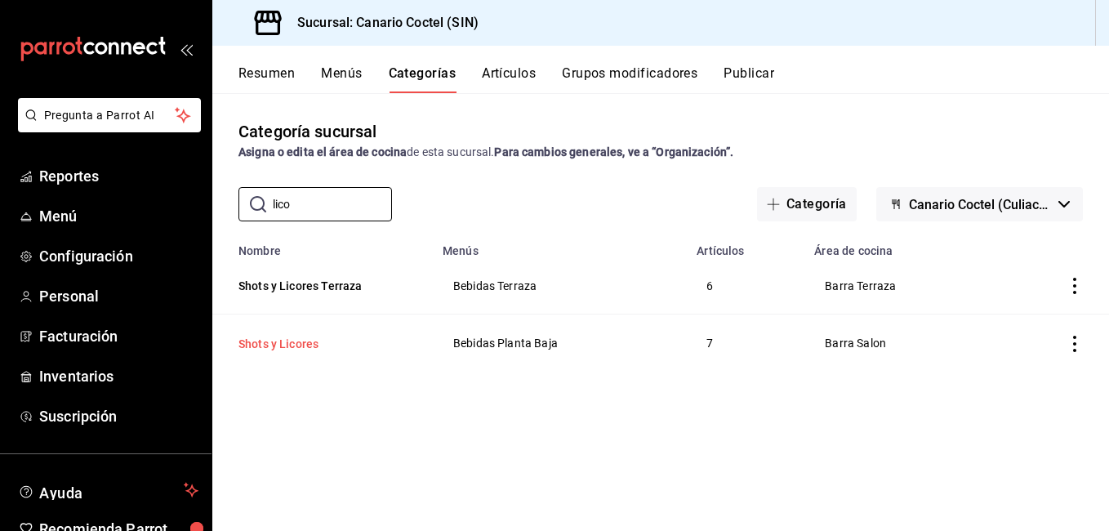
click at [302, 349] on button "Shots y Licores" at bounding box center [319, 344] width 163 height 16
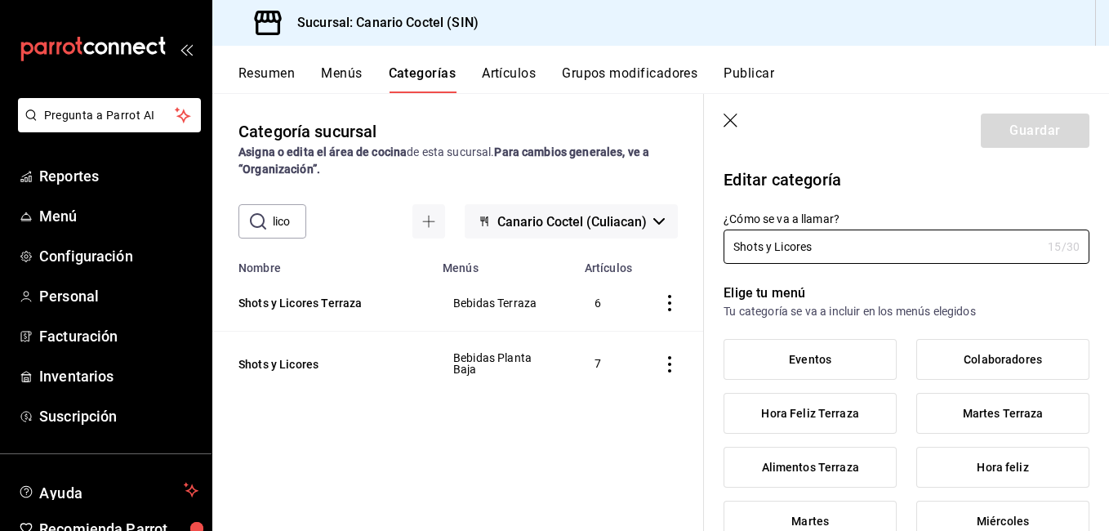
type input "91de4ecd-cd69-4fae-a438-472d05e00103"
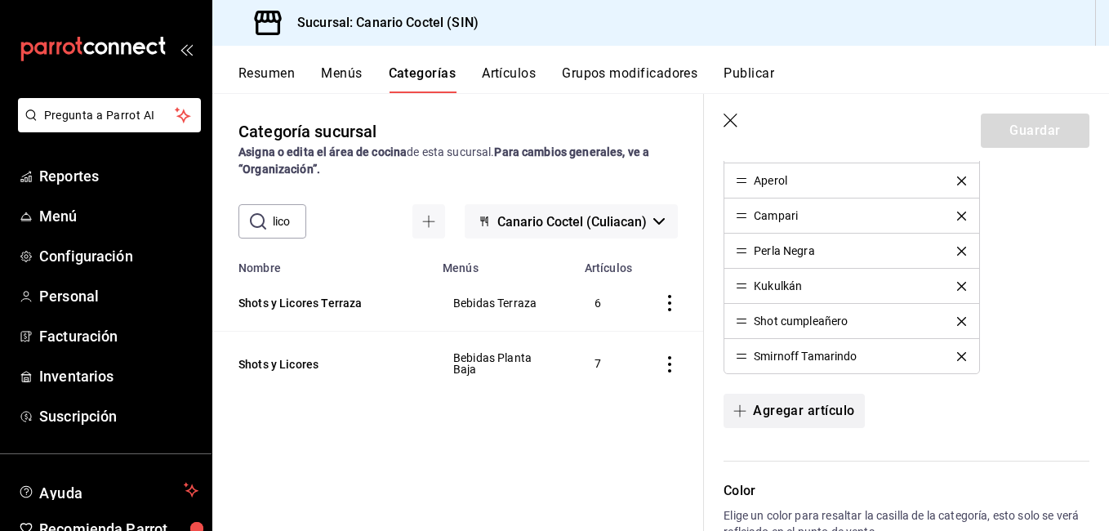
scroll to position [816, 0]
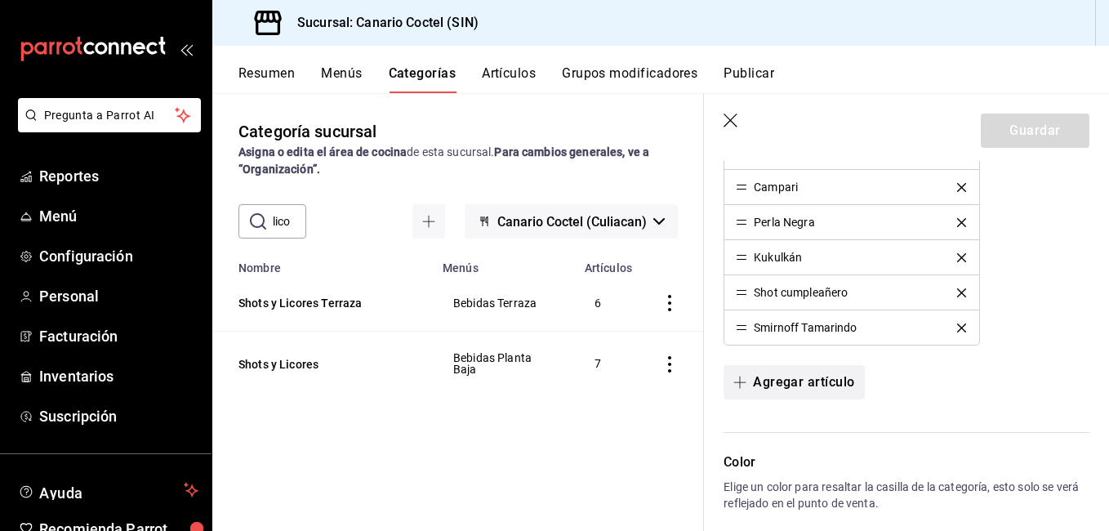
click at [820, 385] on button "Agregar artículo" at bounding box center [793, 382] width 140 height 34
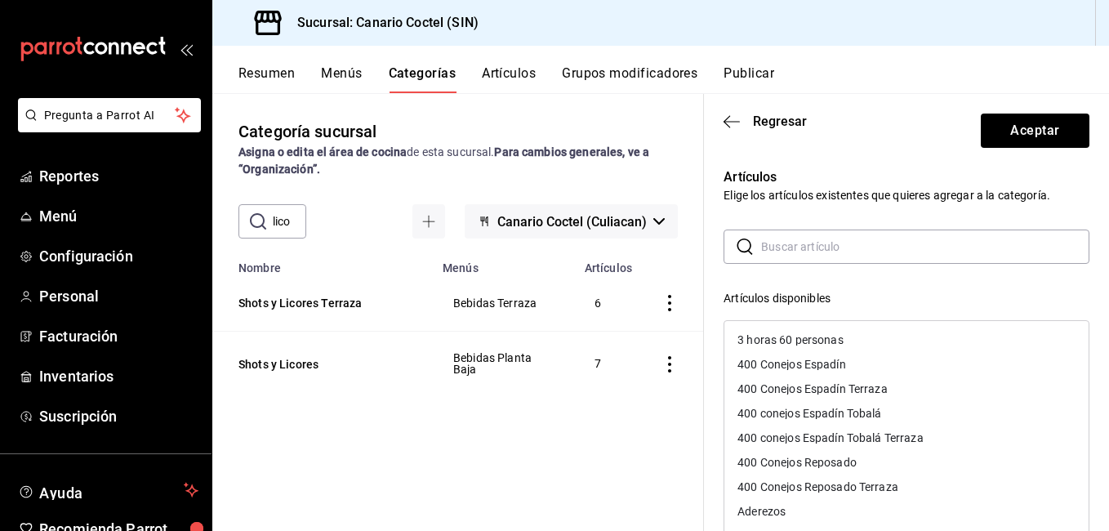
drag, startPoint x: 857, startPoint y: 235, endPoint x: 870, endPoint y: 238, distance: 13.5
click at [864, 235] on input "text" at bounding box center [925, 246] width 328 height 33
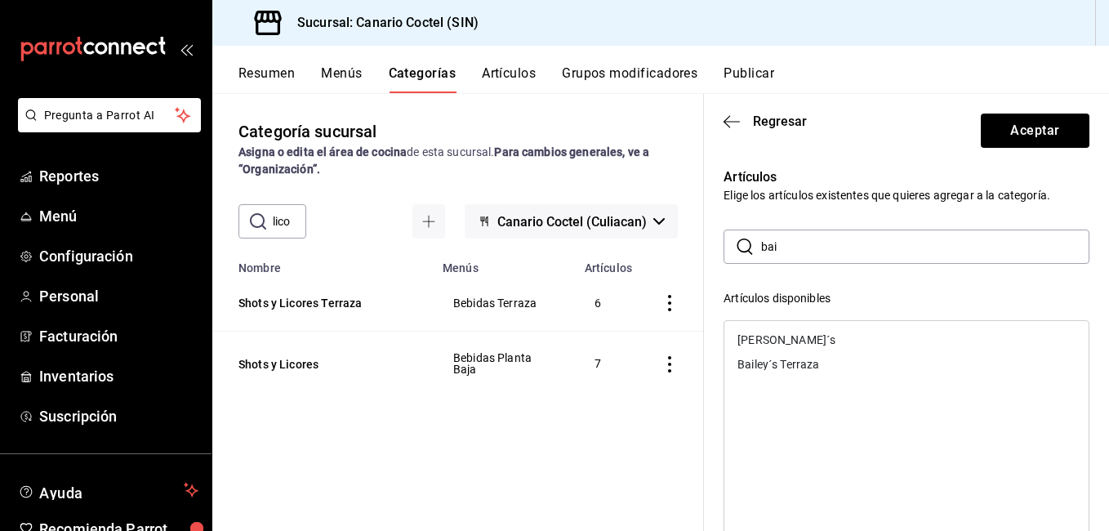
click at [787, 334] on div "Bailey´s" at bounding box center [906, 339] width 364 height 24
click at [835, 247] on input "bai" at bounding box center [925, 246] width 328 height 33
click at [805, 339] on div "Licor 43" at bounding box center [906, 339] width 364 height 24
click at [807, 260] on input "licor" at bounding box center [925, 246] width 328 height 33
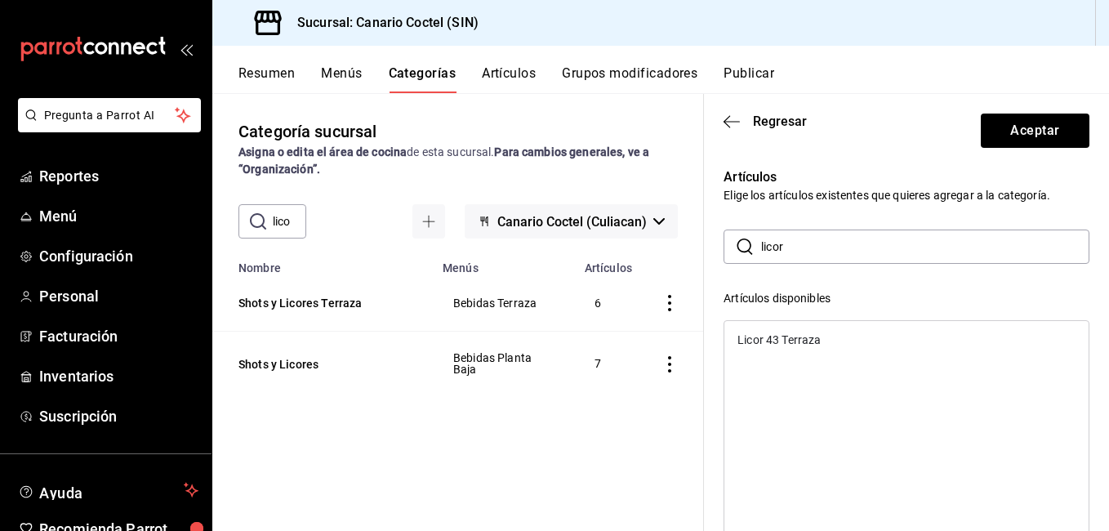
click at [807, 260] on input "licor" at bounding box center [925, 246] width 328 height 33
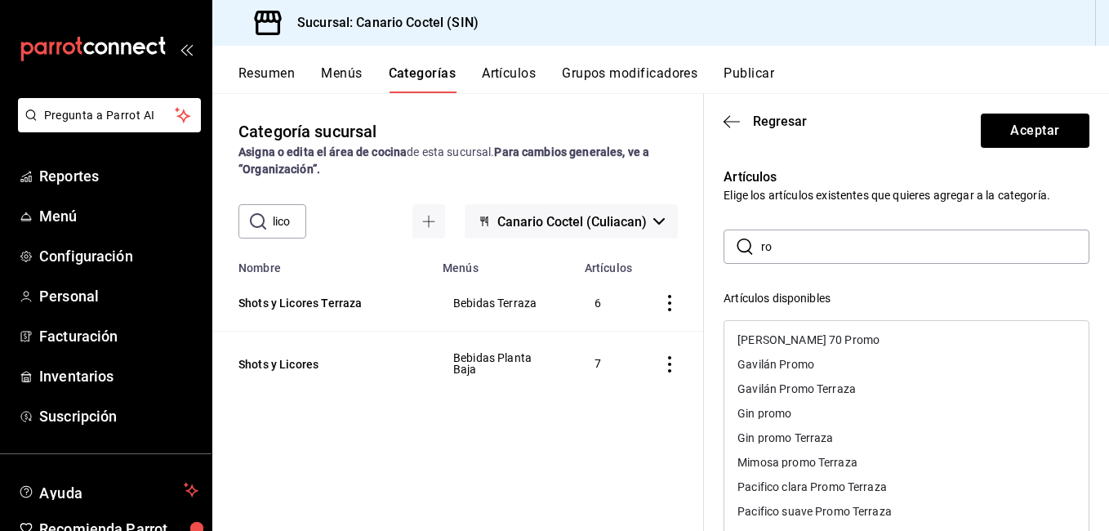
type input "r"
type input "a"
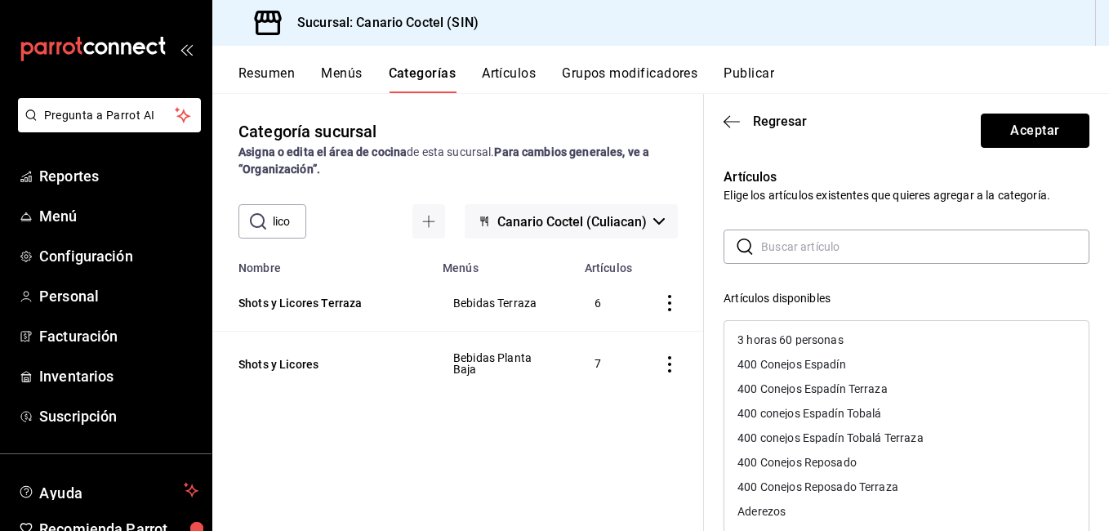
click at [1044, 115] on button "Aceptar" at bounding box center [1034, 130] width 109 height 34
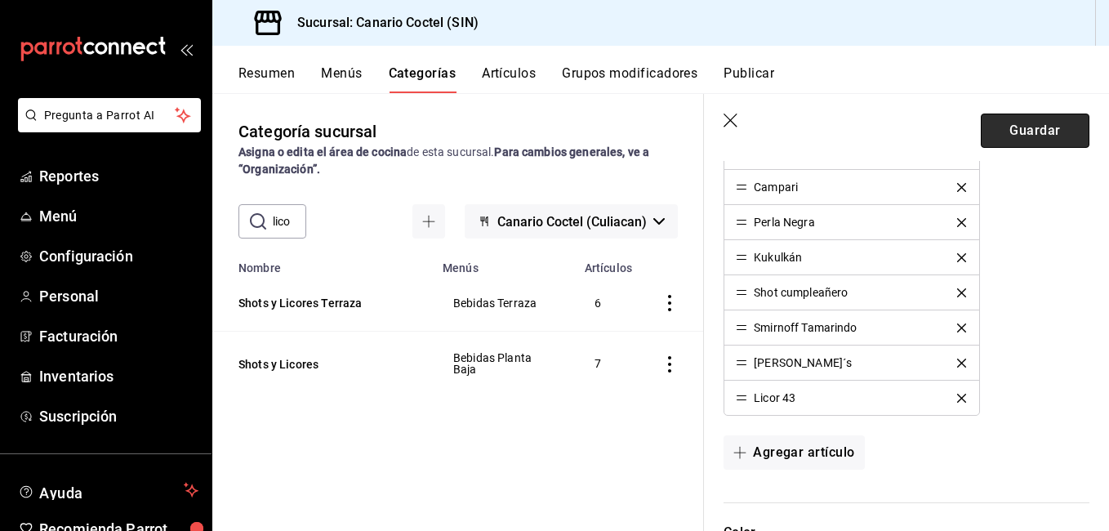
click at [1055, 142] on button "Guardar" at bounding box center [1034, 130] width 109 height 34
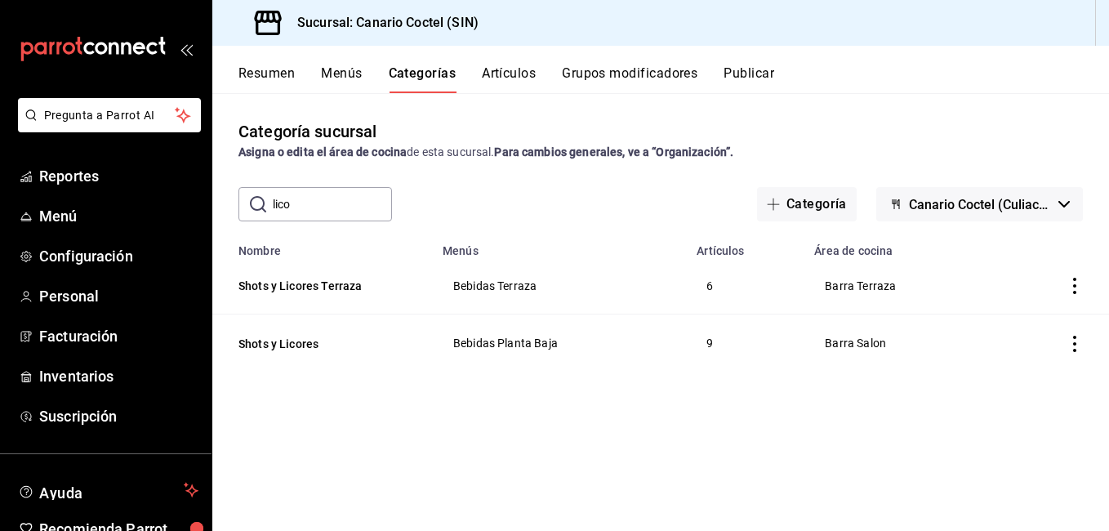
click at [527, 76] on button "Artículos" at bounding box center [509, 79] width 54 height 28
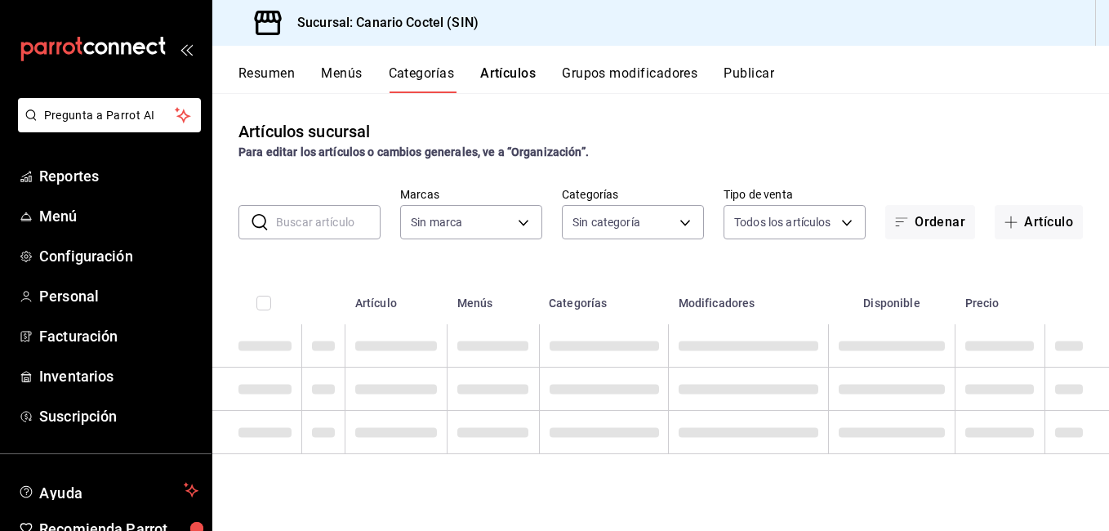
click at [1031, 218] on button "Artículo" at bounding box center [1038, 222] width 88 height 34
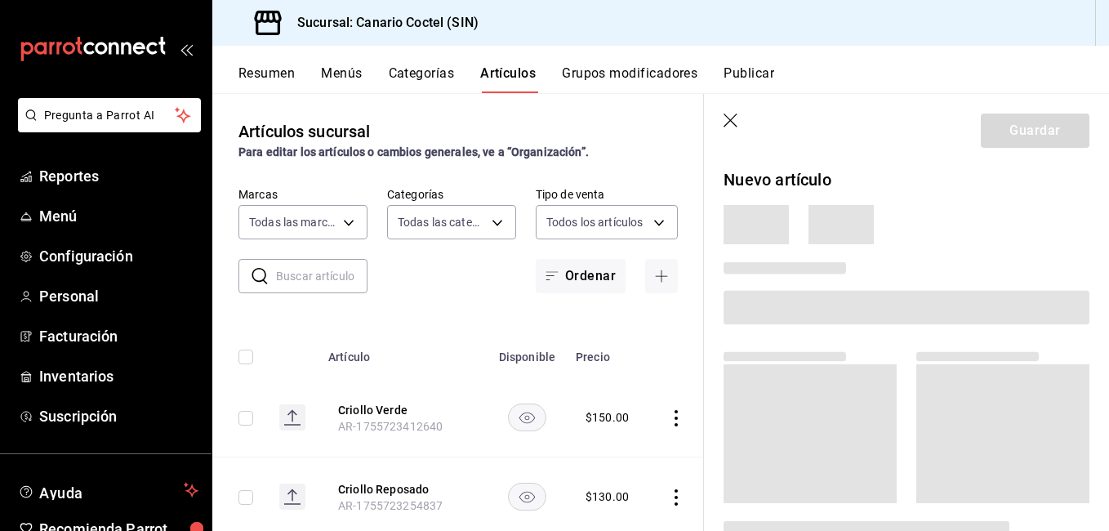
type input "1961613a-9f1c-4786-8348-f9f968c787d0"
type input "81f50c04-48dd-4536-85a8-4fa36dc87030,e07b92e4-f730-4536-9b04-92e952e5a582,bb78b…"
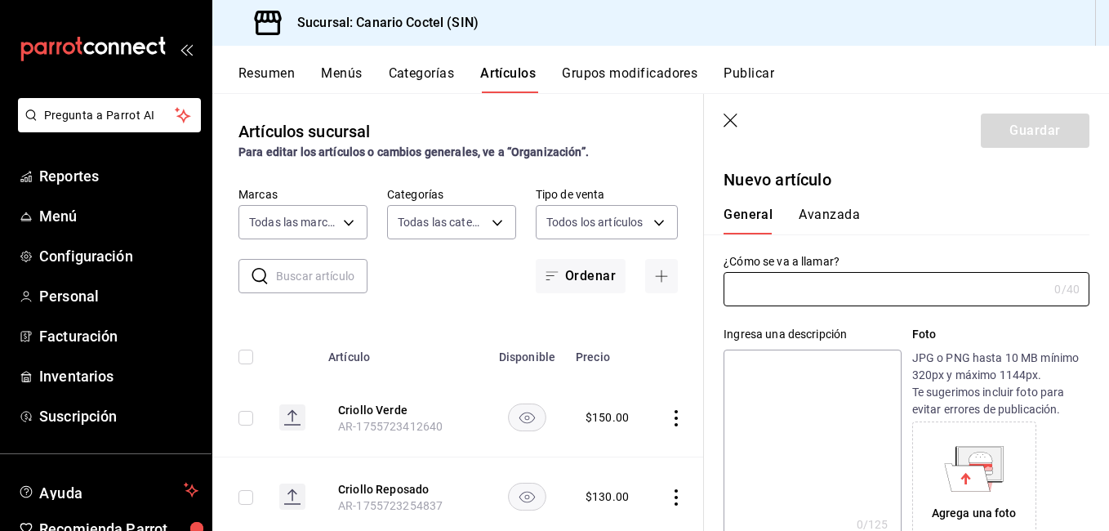
type input "AR-1755723610898"
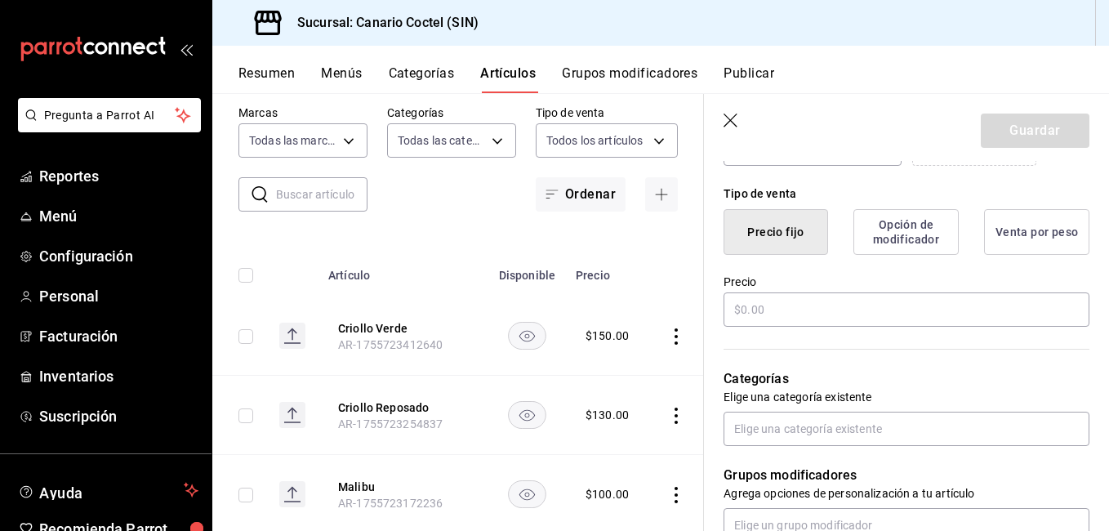
scroll to position [408, 0]
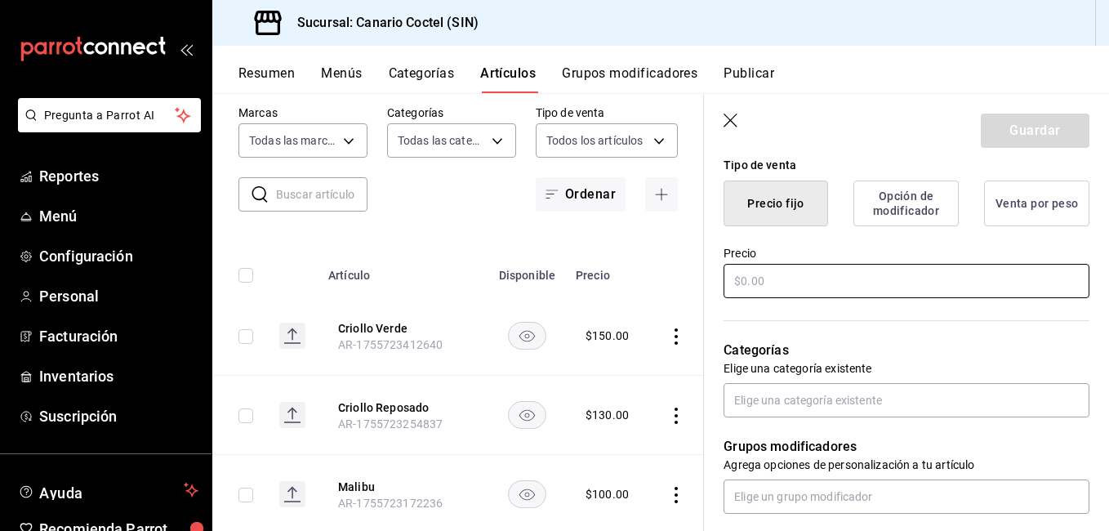
type input "Rompope"
click at [847, 293] on input "text" at bounding box center [906, 281] width 366 height 34
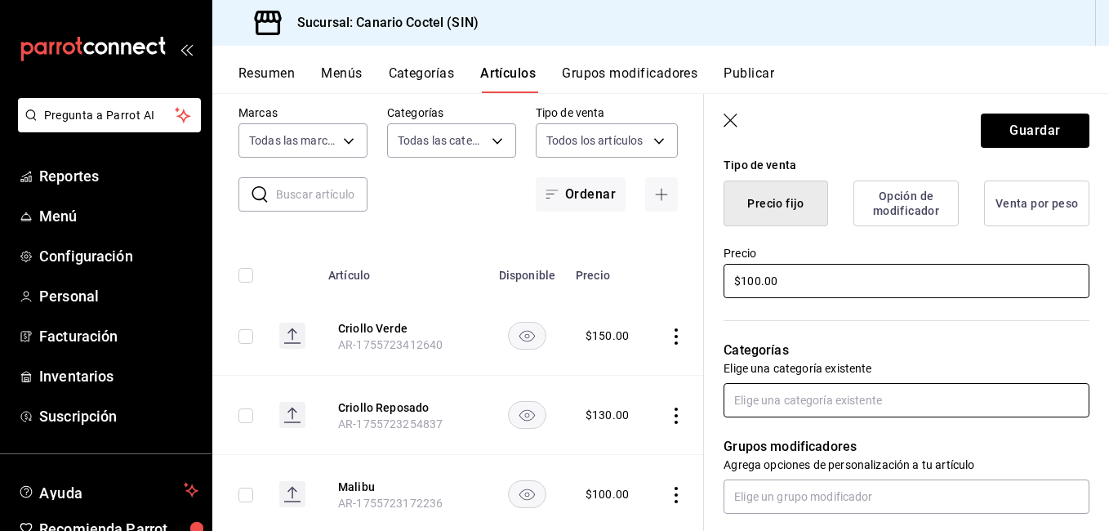
type input "$100.00"
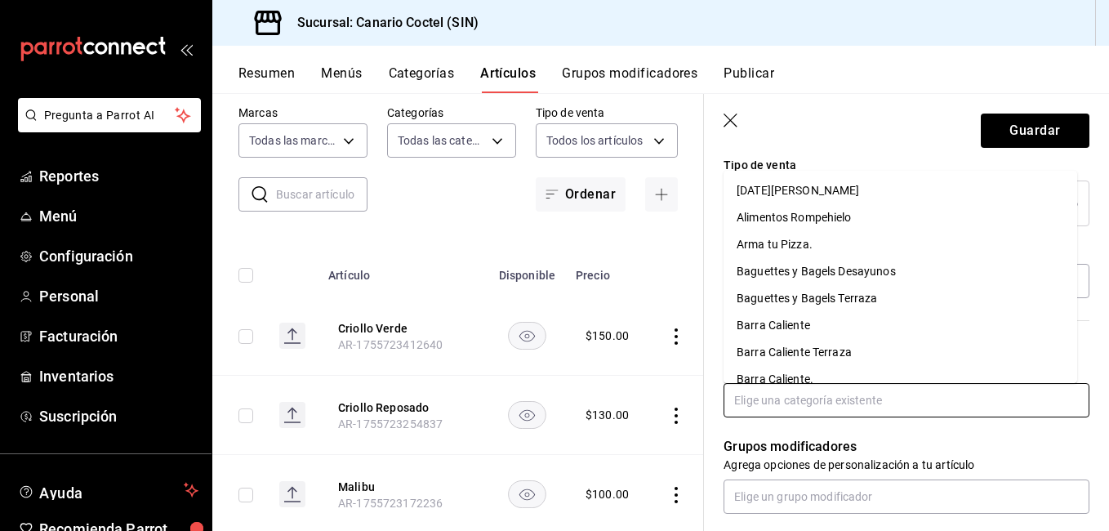
click at [811, 404] on input "text" at bounding box center [906, 400] width 366 height 34
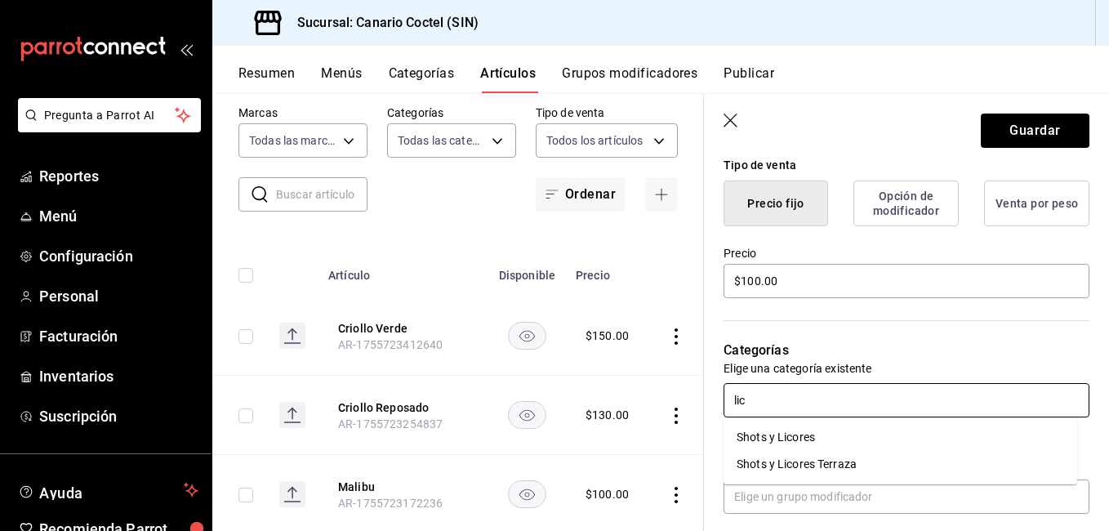
type input "lico"
click at [787, 432] on li "Shots y Licores" at bounding box center [899, 437] width 353 height 27
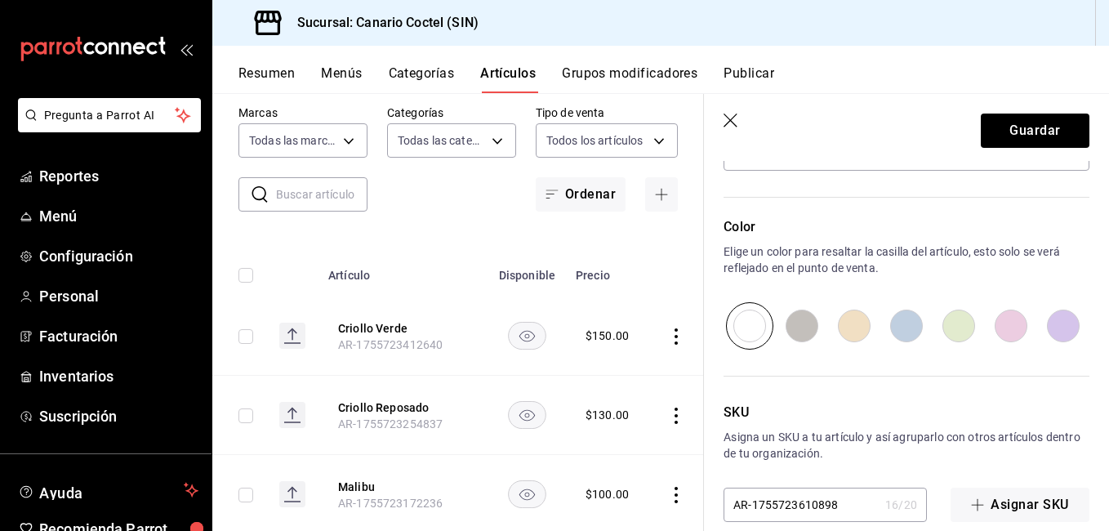
scroll to position [829, 0]
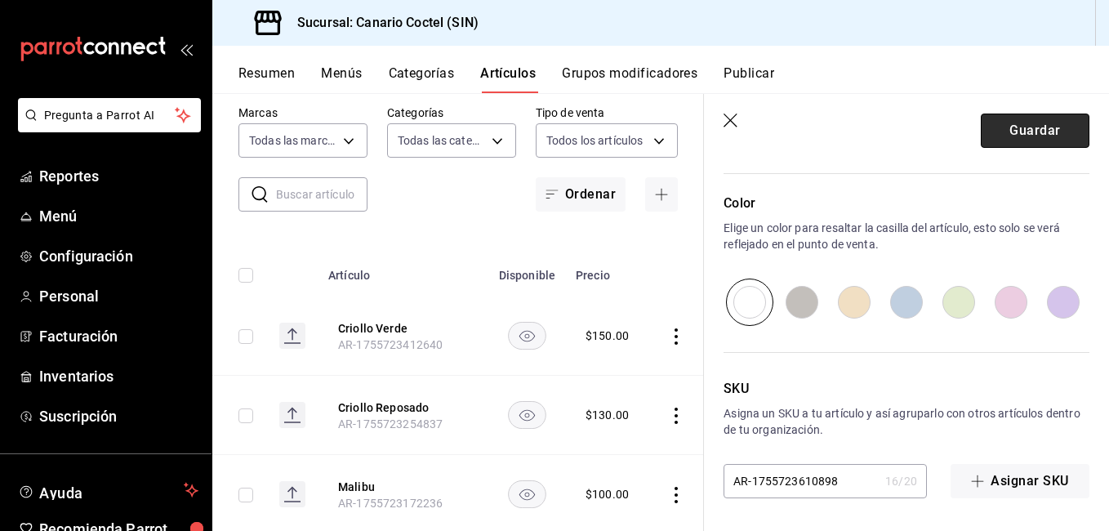
click at [1048, 138] on button "Guardar" at bounding box center [1034, 130] width 109 height 34
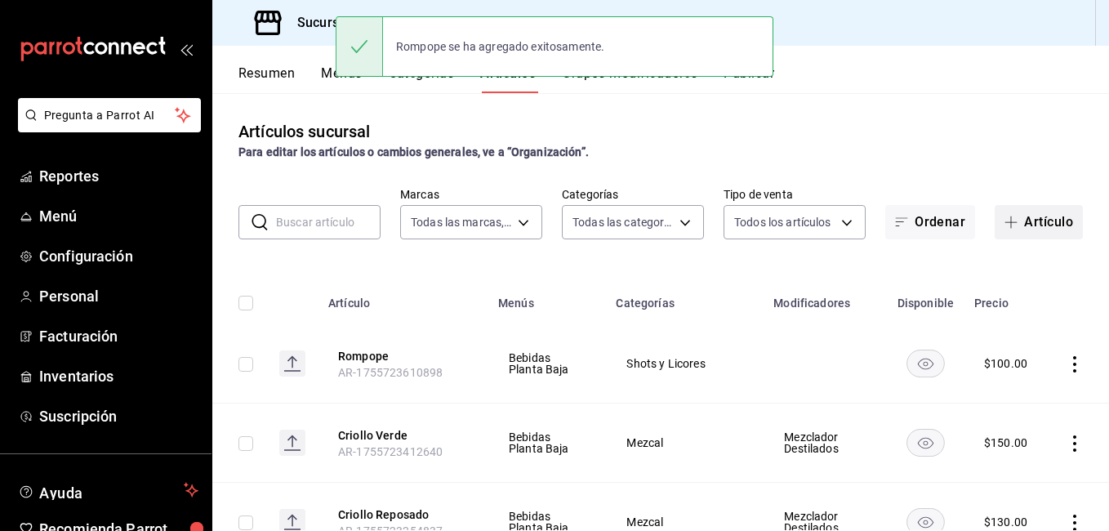
click at [1047, 228] on button "Artículo" at bounding box center [1038, 222] width 88 height 34
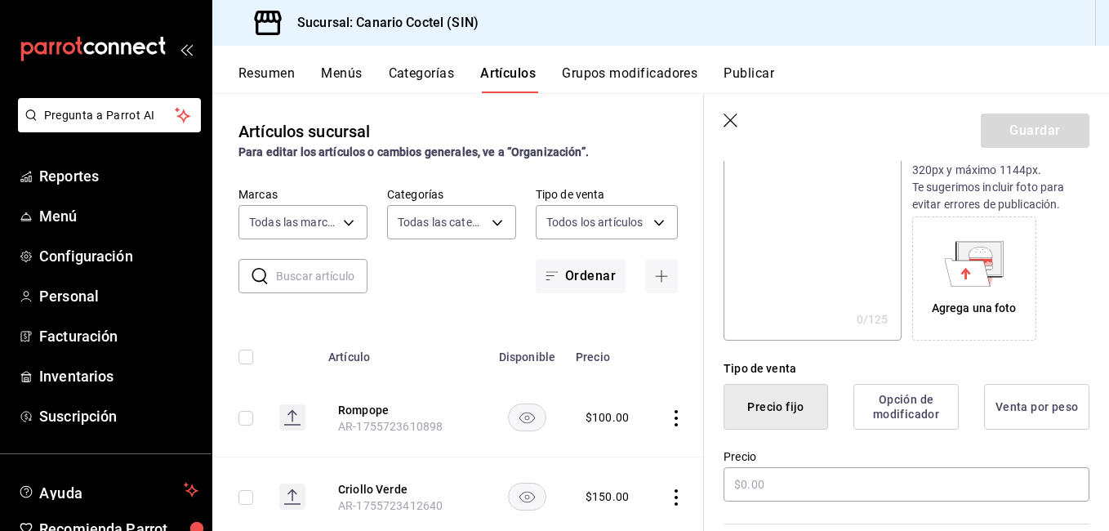
scroll to position [245, 0]
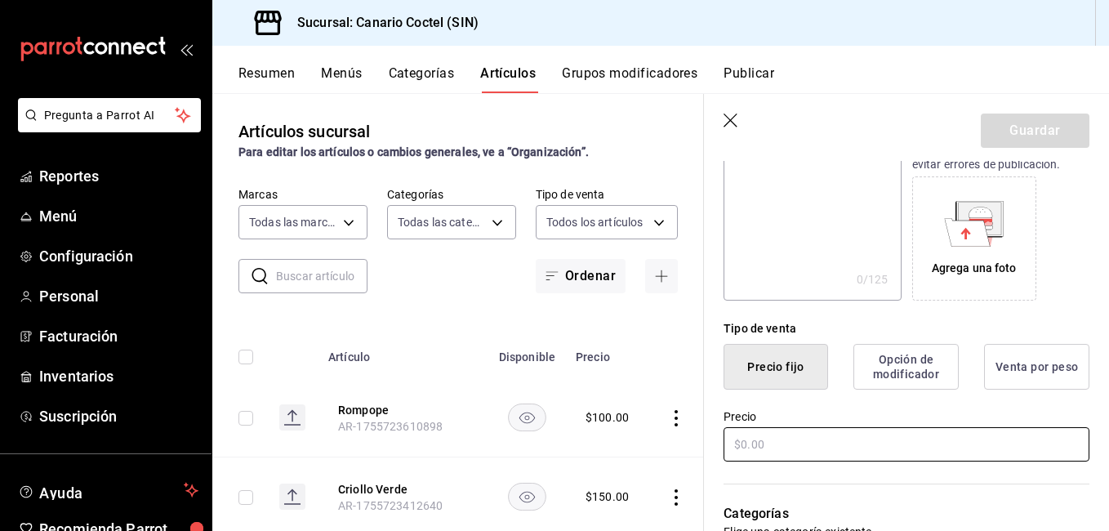
type input "Amaretto"
click at [746, 447] on input "text" at bounding box center [906, 444] width 366 height 34
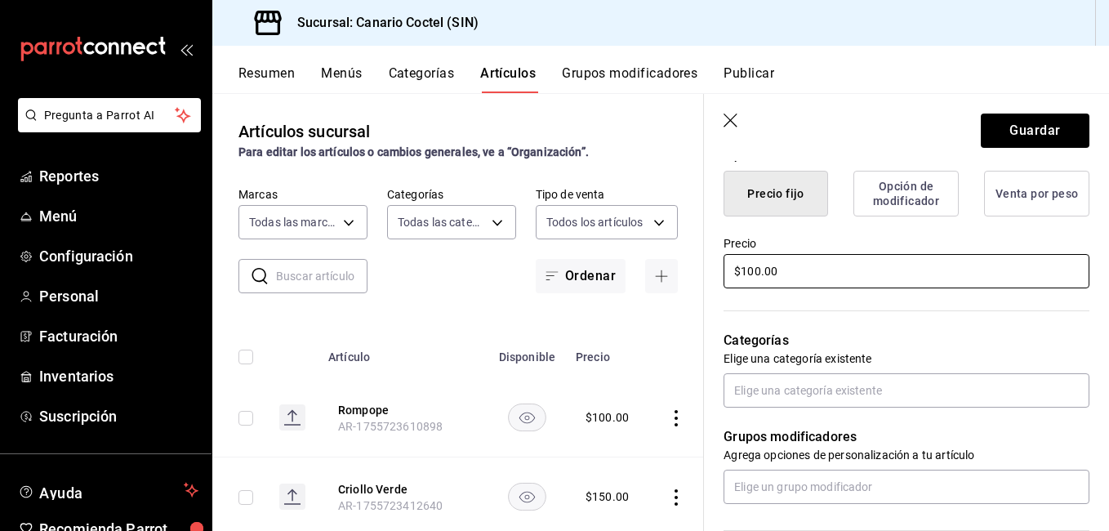
scroll to position [490, 0]
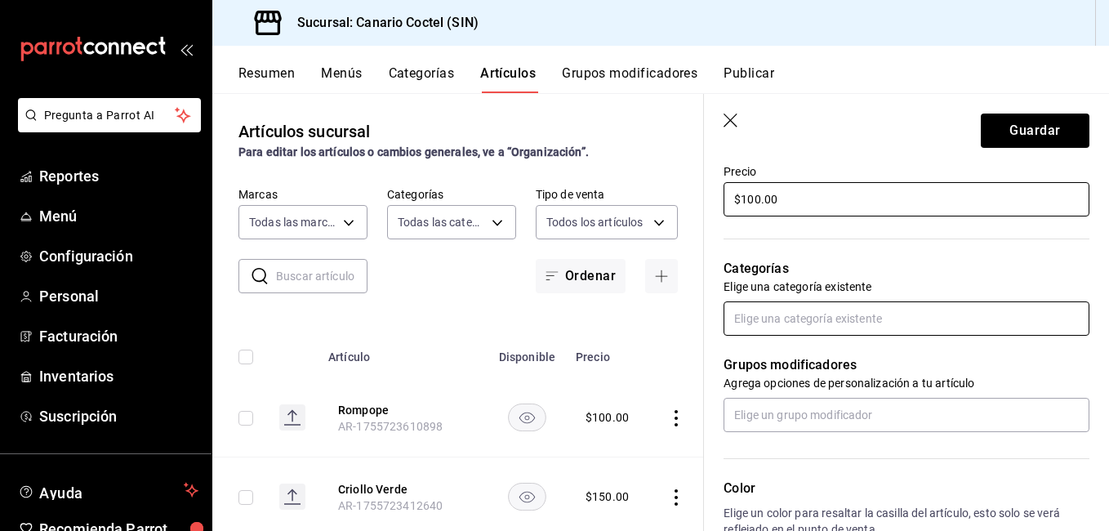
type input "$100.00"
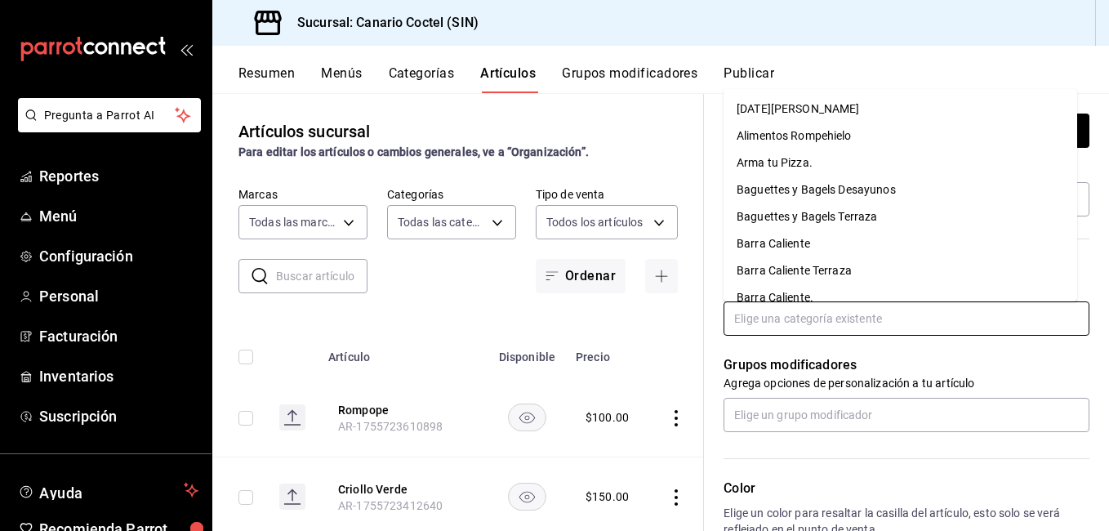
click at [805, 317] on input "text" at bounding box center [906, 318] width 366 height 34
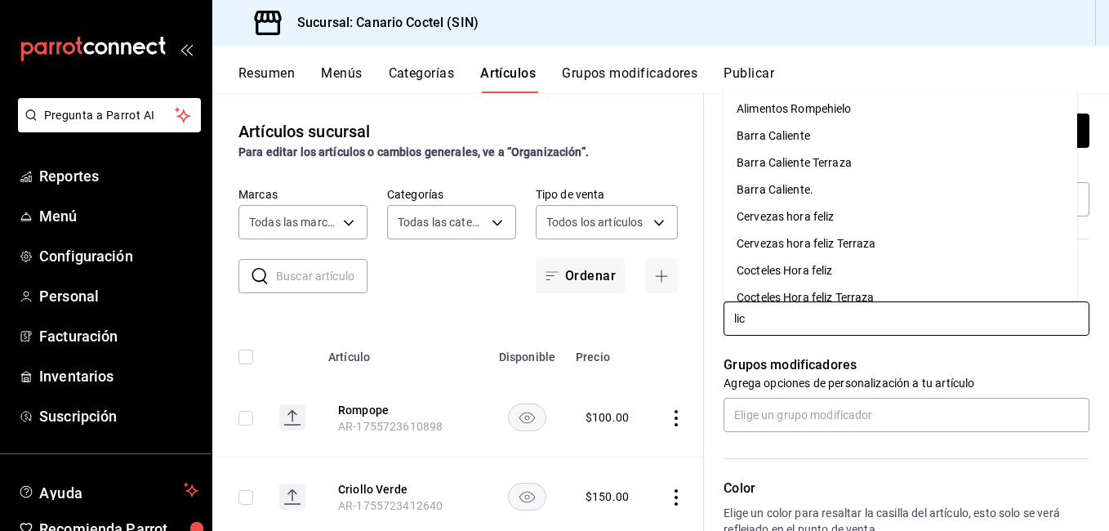
type input "lico"
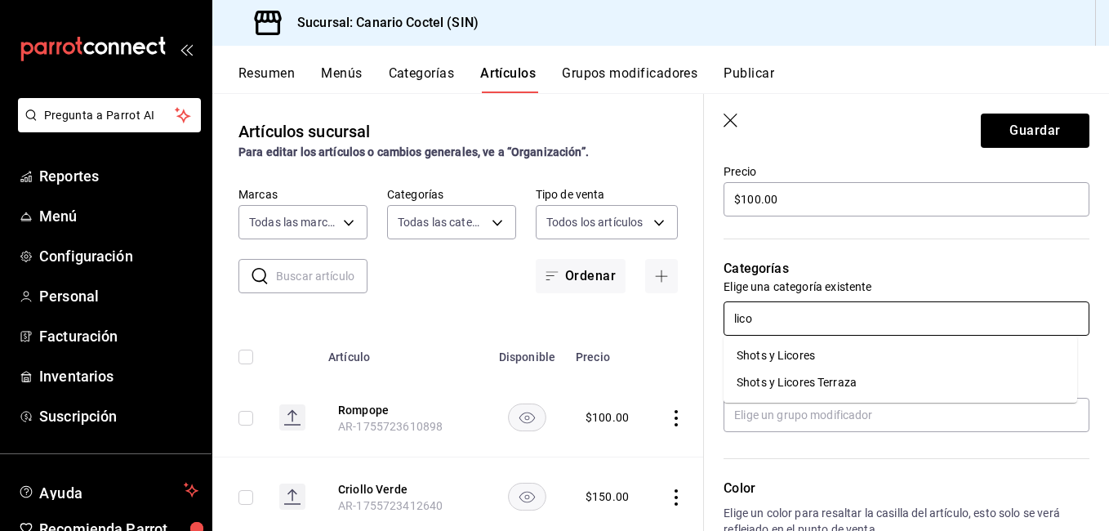
click at [802, 355] on li "Shots y Licores" at bounding box center [899, 355] width 353 height 27
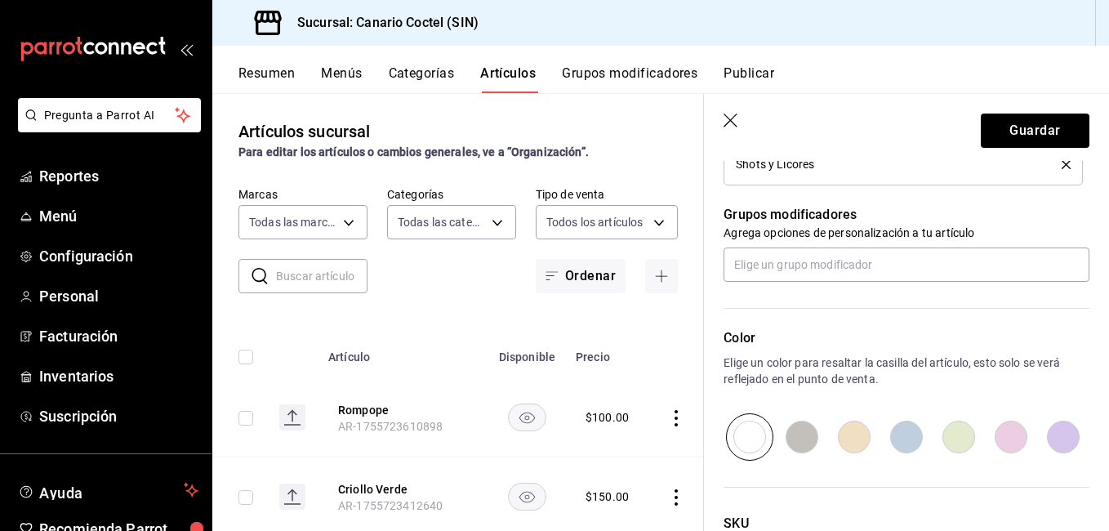
scroll to position [735, 0]
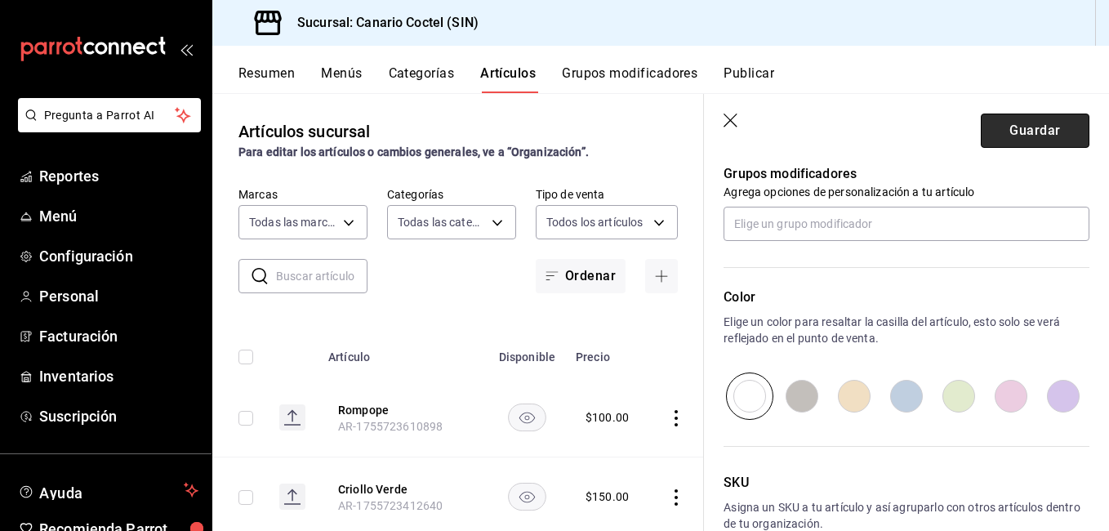
click at [1050, 127] on button "Guardar" at bounding box center [1034, 130] width 109 height 34
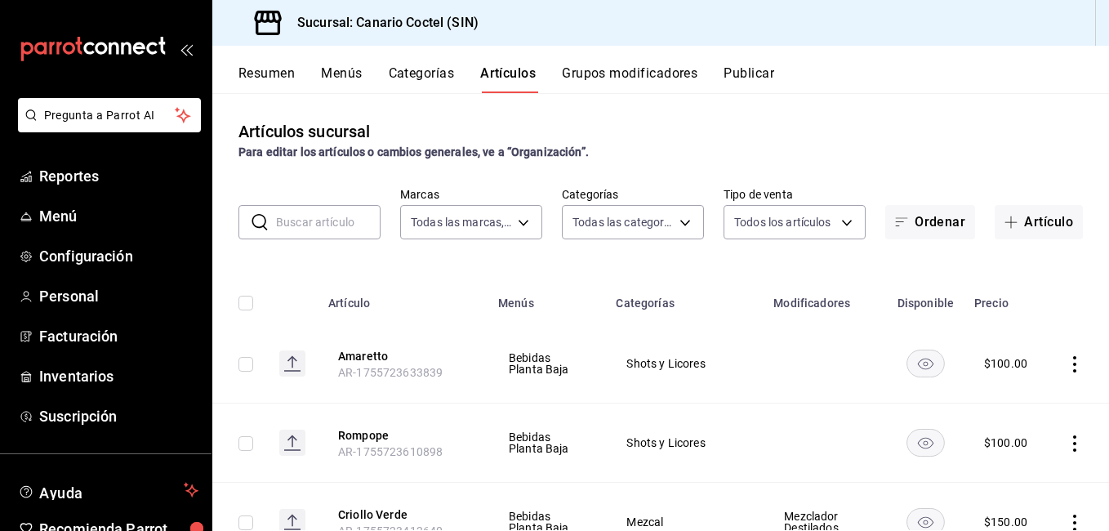
click at [330, 74] on button "Menús" at bounding box center [341, 79] width 41 height 28
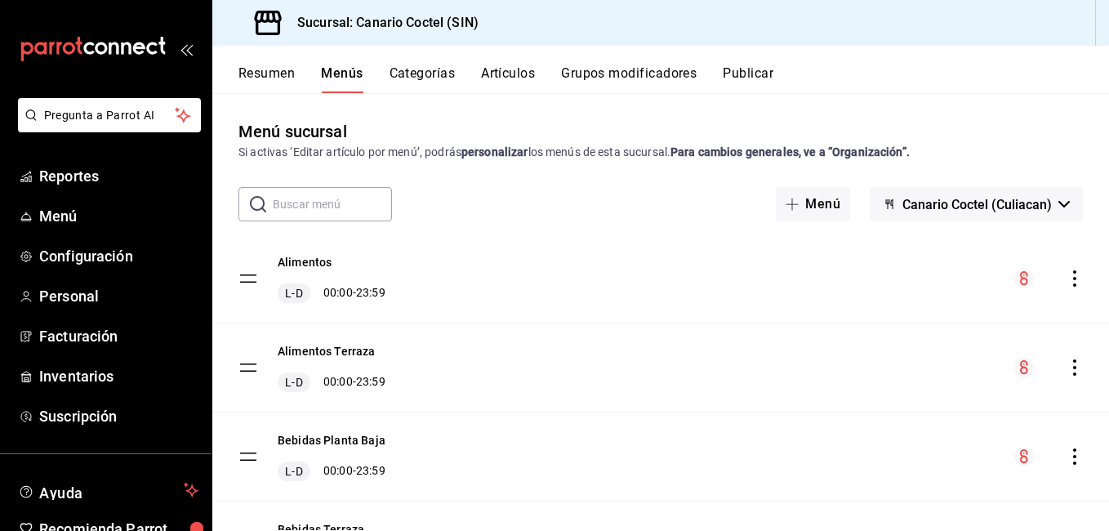
click at [416, 68] on button "Categorías" at bounding box center [422, 79] width 66 height 28
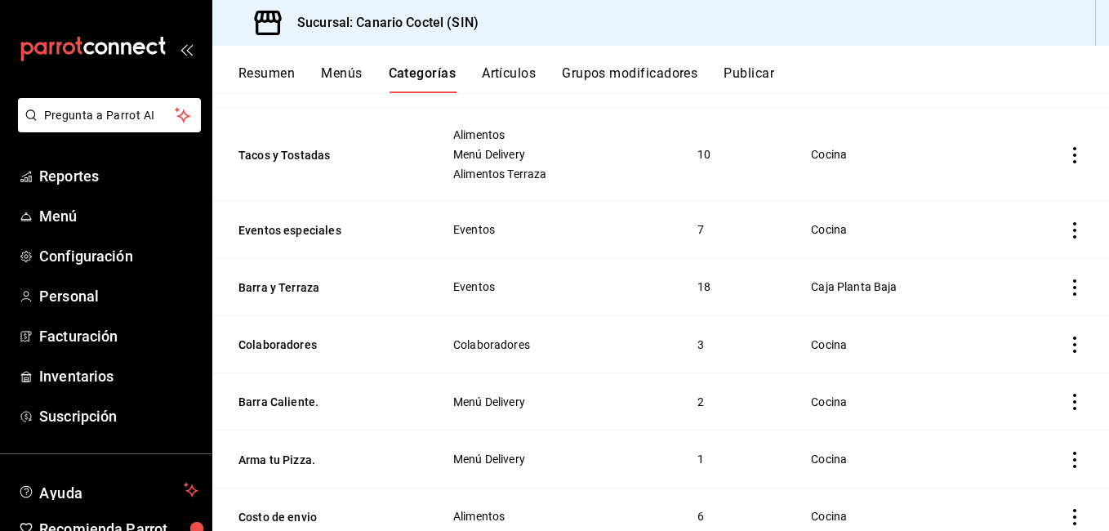
scroll to position [327, 0]
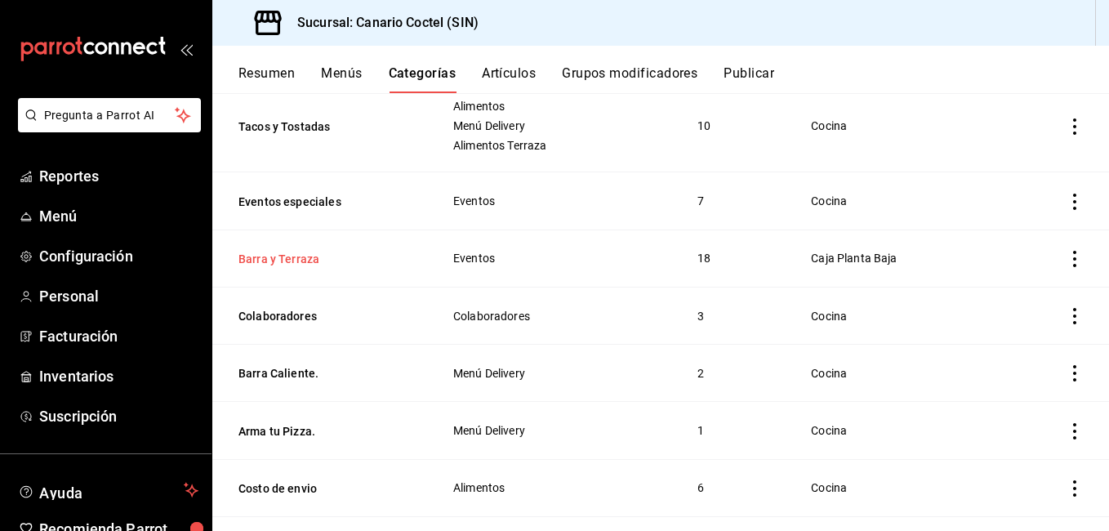
click at [283, 252] on button "Barra y Terraza" at bounding box center [319, 259] width 163 height 16
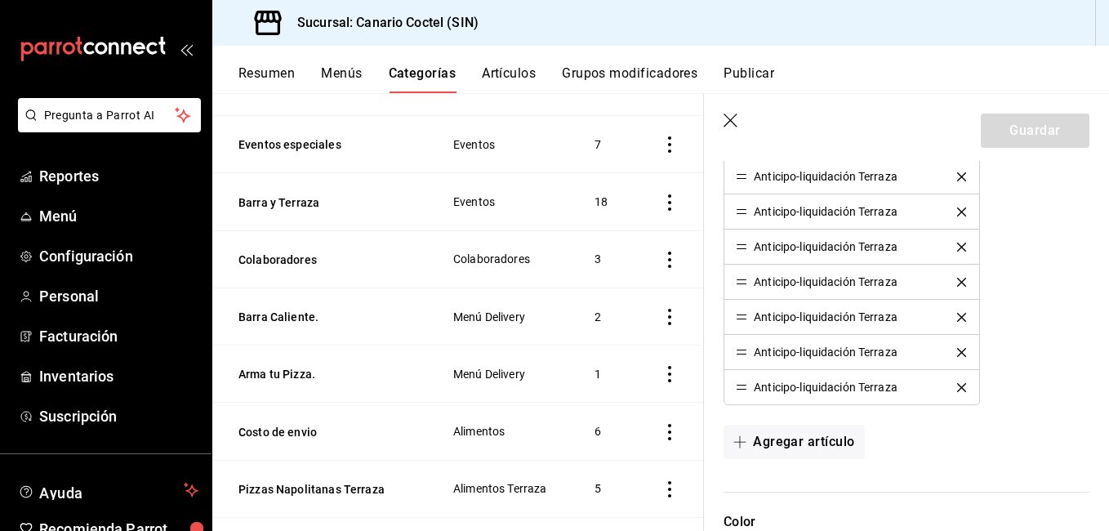
scroll to position [408, 0]
click at [286, 325] on th "Barra Caliente." at bounding box center [322, 315] width 220 height 57
click at [286, 324] on button "Barra Caliente." at bounding box center [319, 316] width 163 height 16
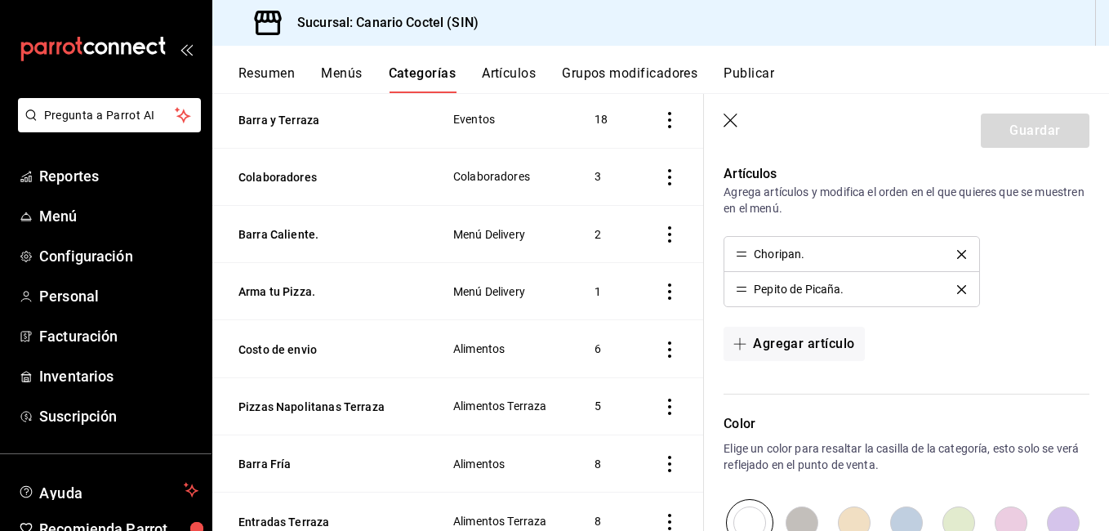
scroll to position [571, 0]
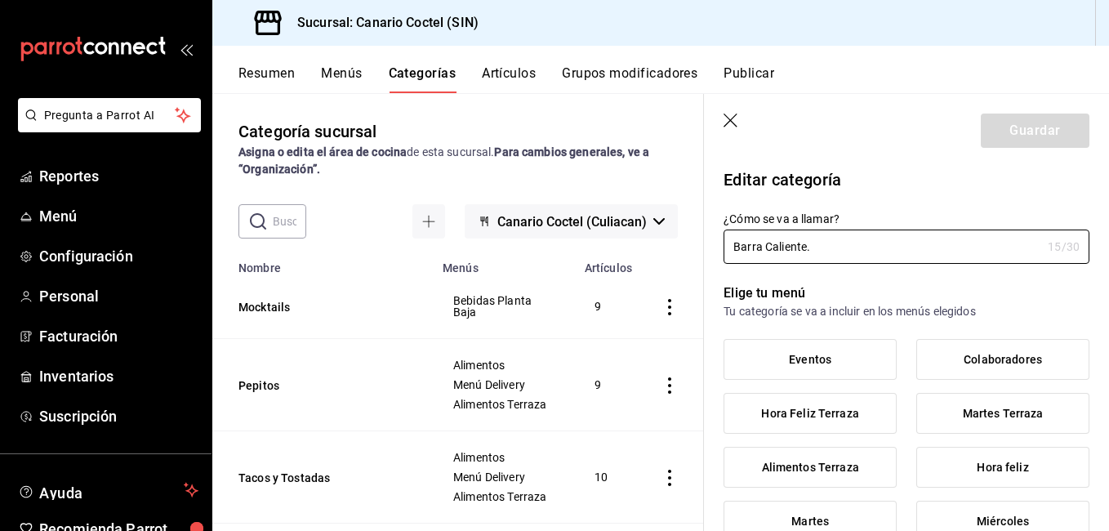
scroll to position [571, 0]
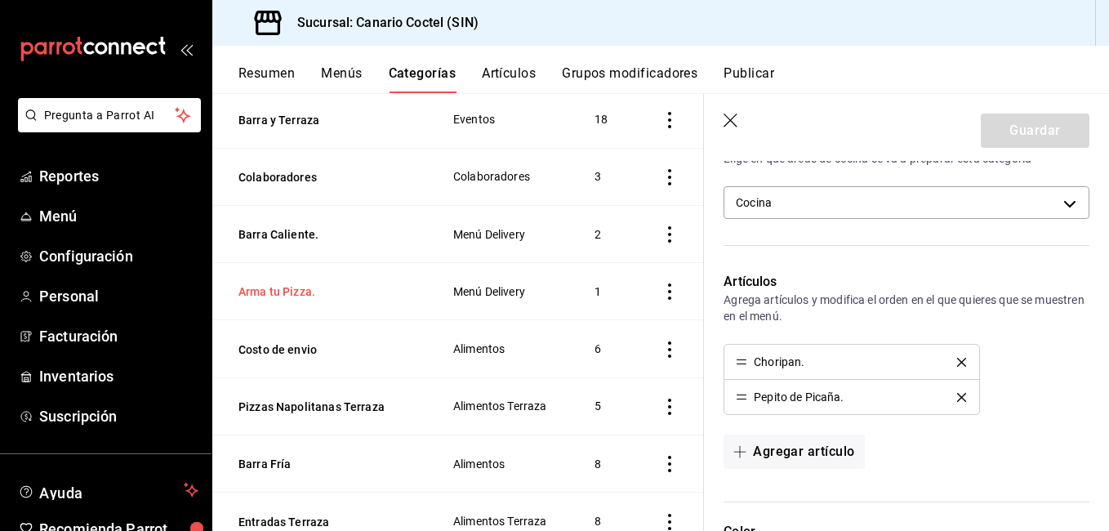
click at [309, 300] on button "Arma tu Pizza." at bounding box center [319, 291] width 163 height 16
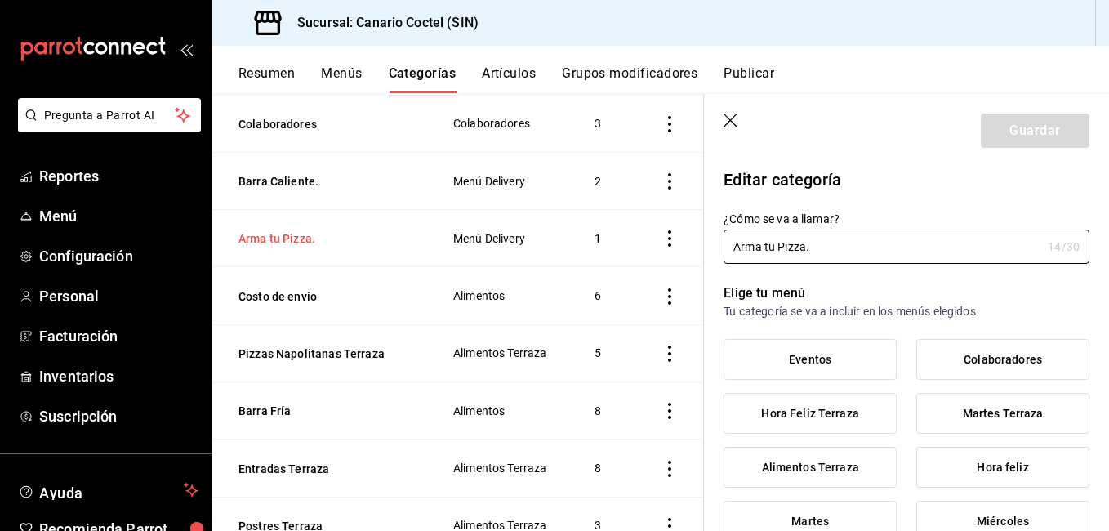
scroll to position [571, 0]
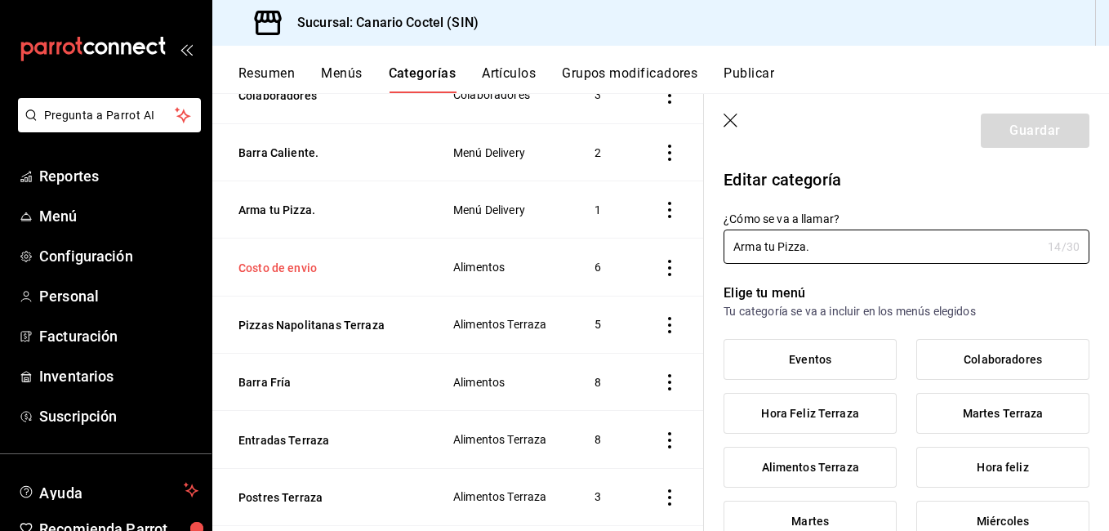
click at [304, 276] on button "Costo de envio" at bounding box center [319, 268] width 163 height 16
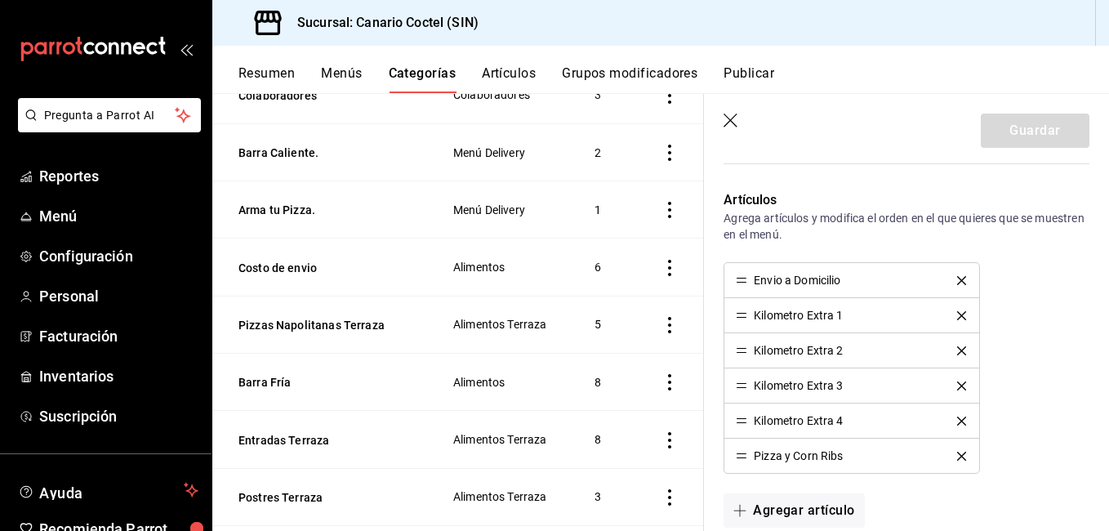
scroll to position [735, 0]
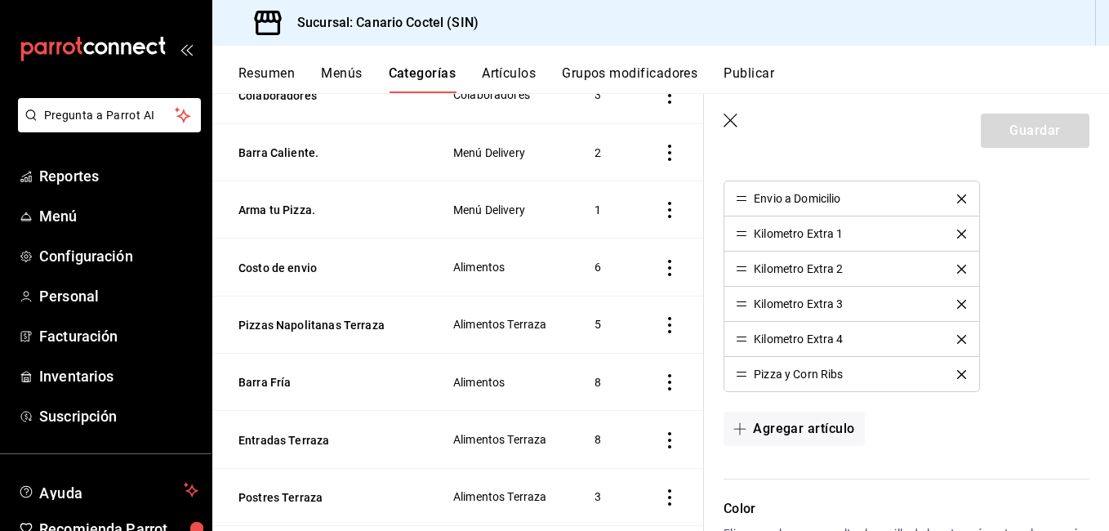
click at [957, 373] on icon "delete" at bounding box center [961, 374] width 9 height 9
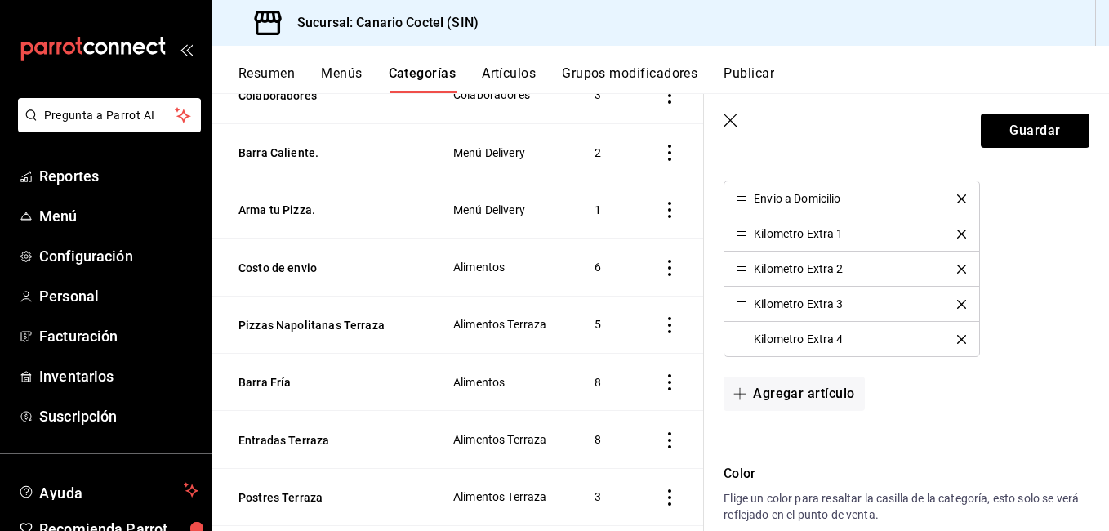
click at [952, 373] on div "Artículos Agrega artículos y modifica el orden en el que quieres que se muestre…" at bounding box center [896, 266] width 385 height 355
click at [957, 339] on icon "delete" at bounding box center [961, 339] width 9 height 9
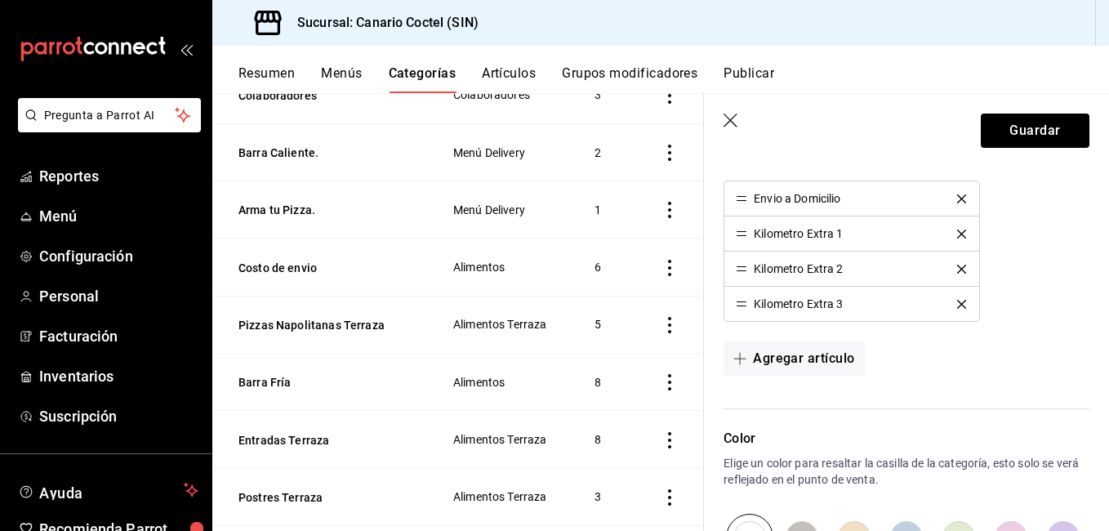
click at [959, 309] on li "Kilometro Extra 3" at bounding box center [851, 304] width 254 height 34
click at [958, 300] on button "delete" at bounding box center [961, 304] width 32 height 9
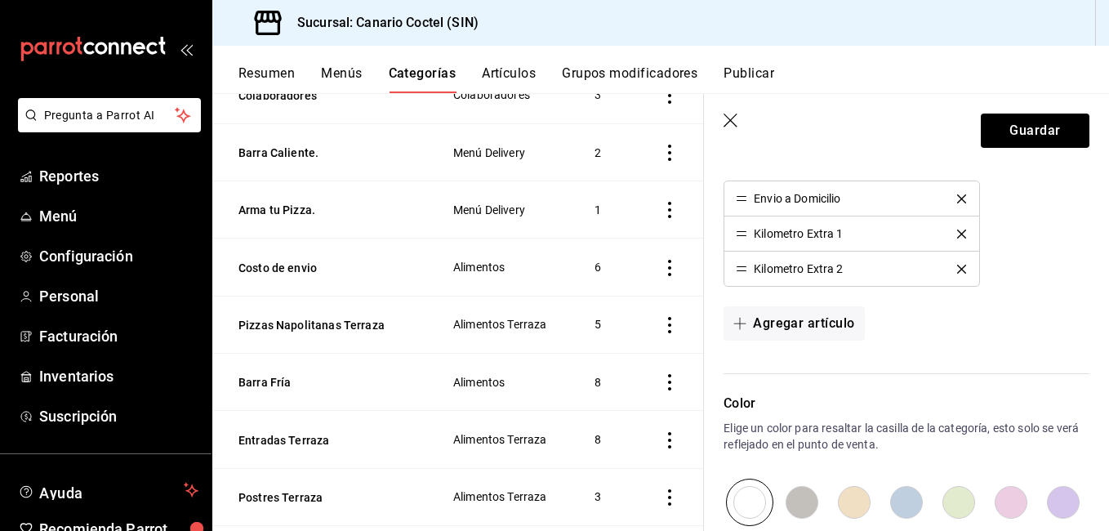
click at [957, 269] on icon "delete" at bounding box center [961, 268] width 9 height 9
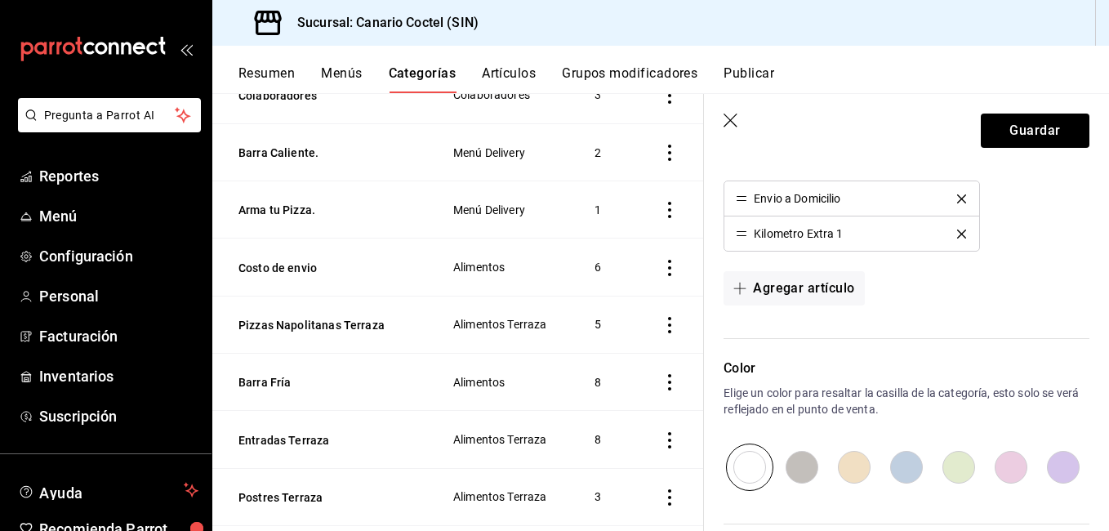
click at [957, 236] on icon "delete" at bounding box center [961, 233] width 9 height 9
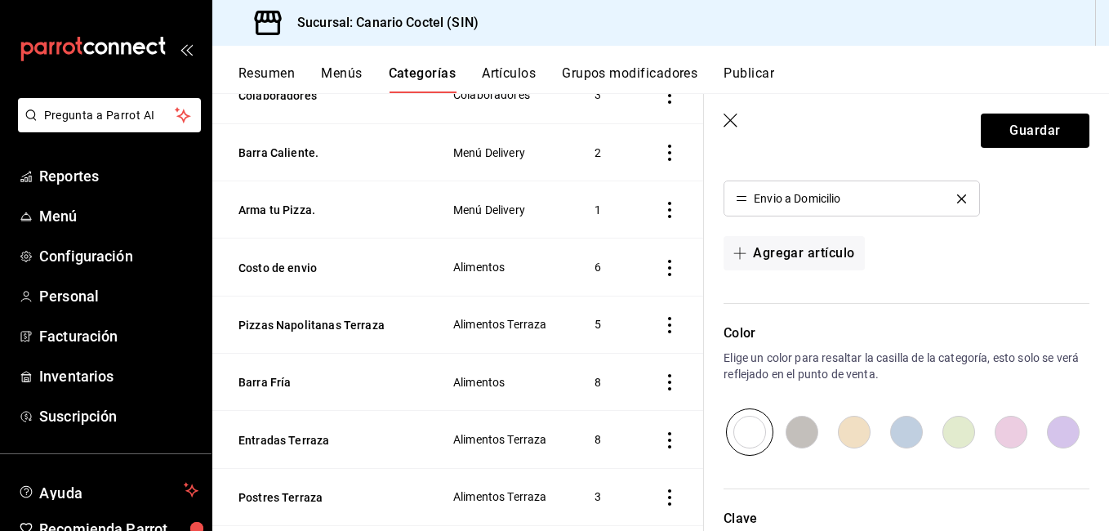
click at [957, 198] on icon "delete" at bounding box center [961, 198] width 9 height 9
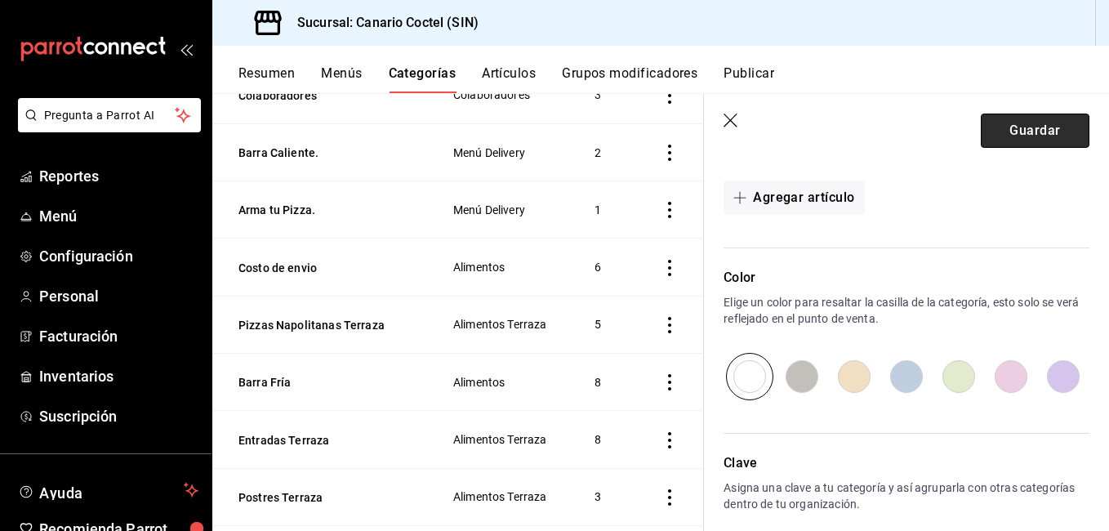
click at [1033, 123] on button "Guardar" at bounding box center [1034, 130] width 109 height 34
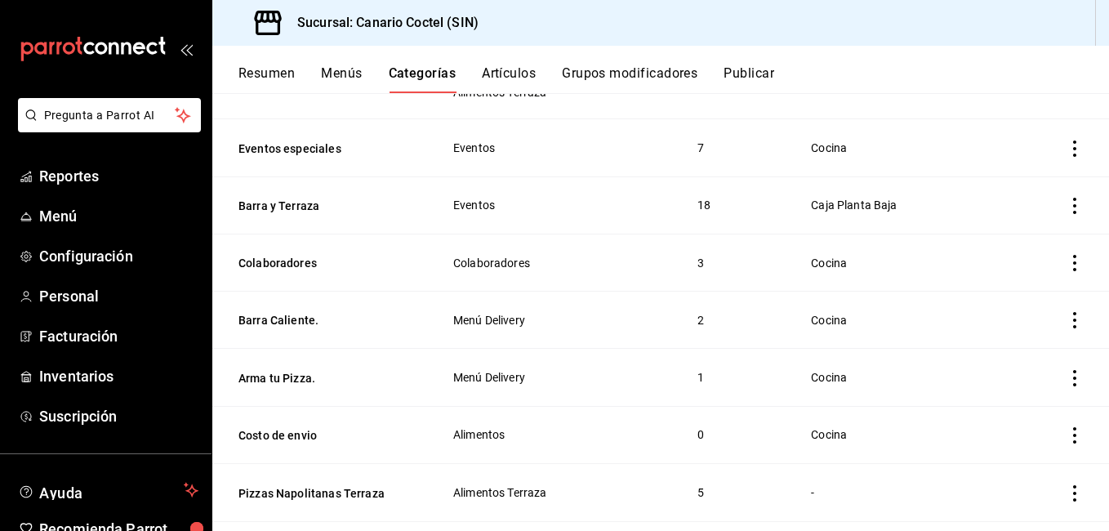
scroll to position [408, 0]
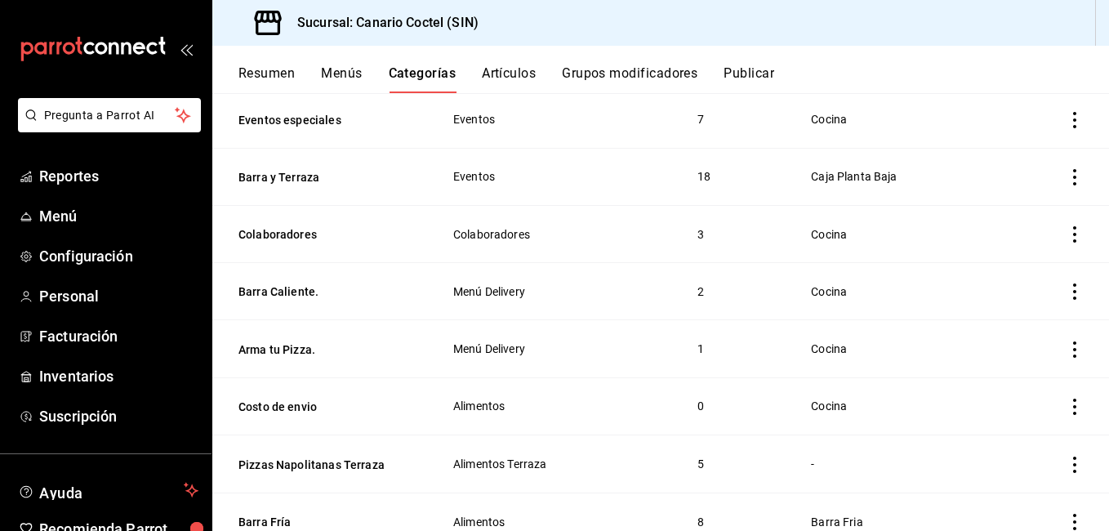
click at [1066, 406] on icon "actions" at bounding box center [1074, 406] width 16 height 16
click at [994, 482] on span "Eliminar" at bounding box center [1013, 487] width 42 height 13
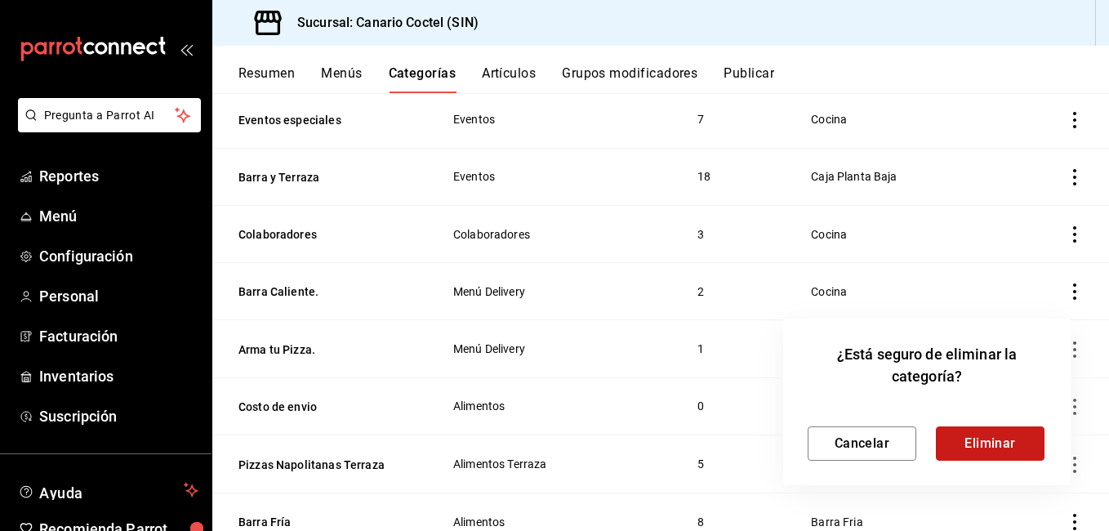
click at [985, 441] on button "Eliminar" at bounding box center [990, 443] width 109 height 34
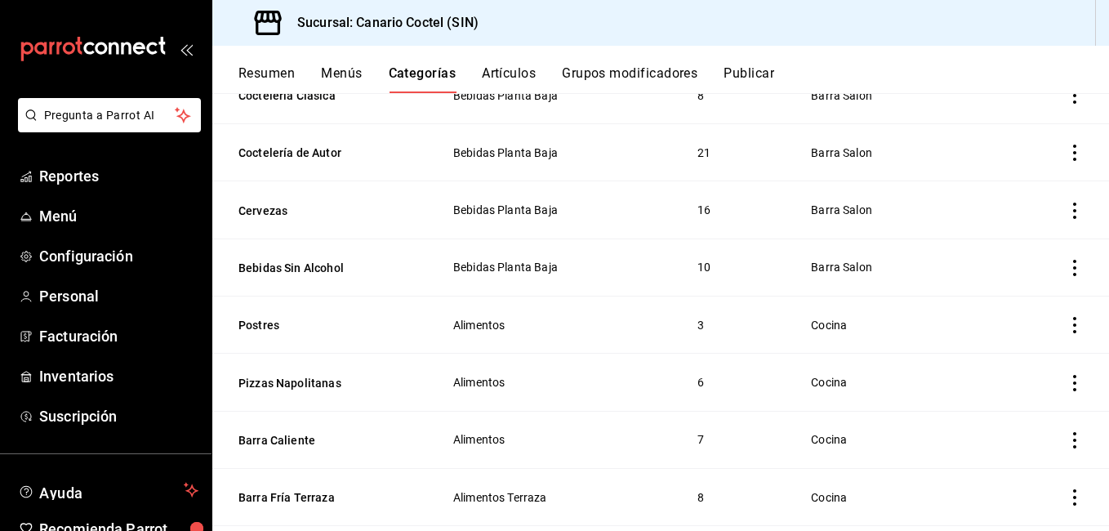
scroll to position [2927, 0]
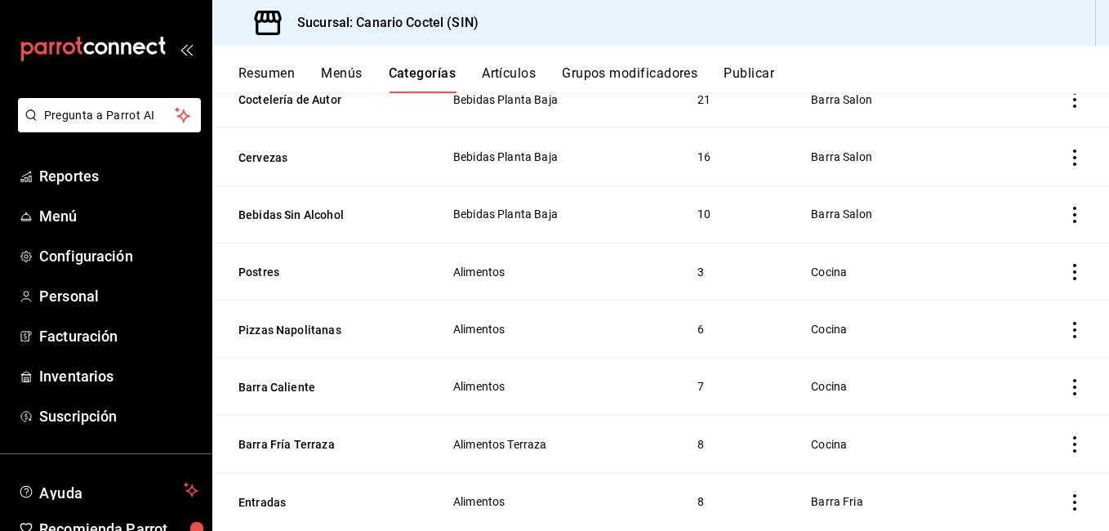
click at [336, 71] on button "Menús" at bounding box center [341, 79] width 41 height 28
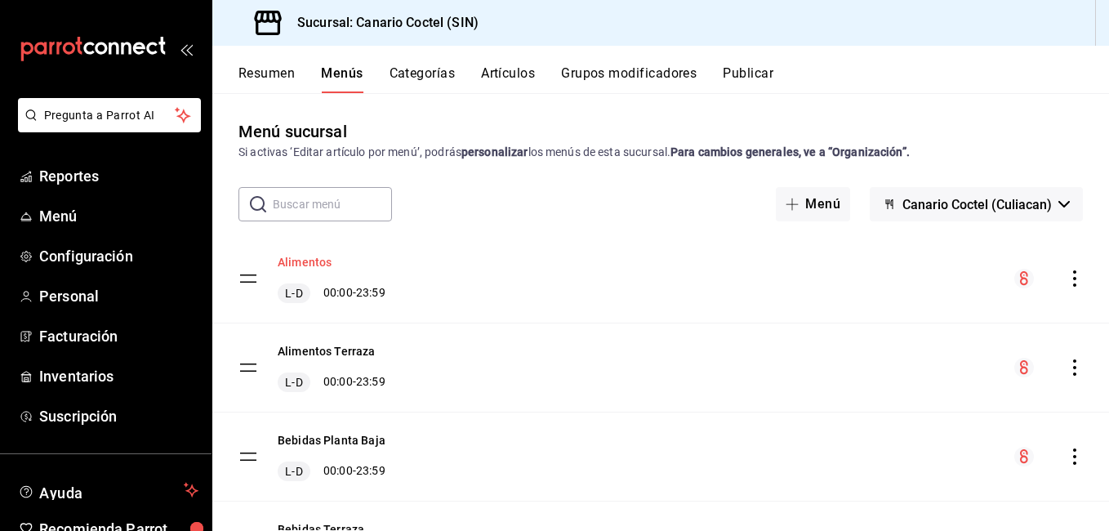
click at [320, 260] on button "Alimentos" at bounding box center [305, 262] width 54 height 16
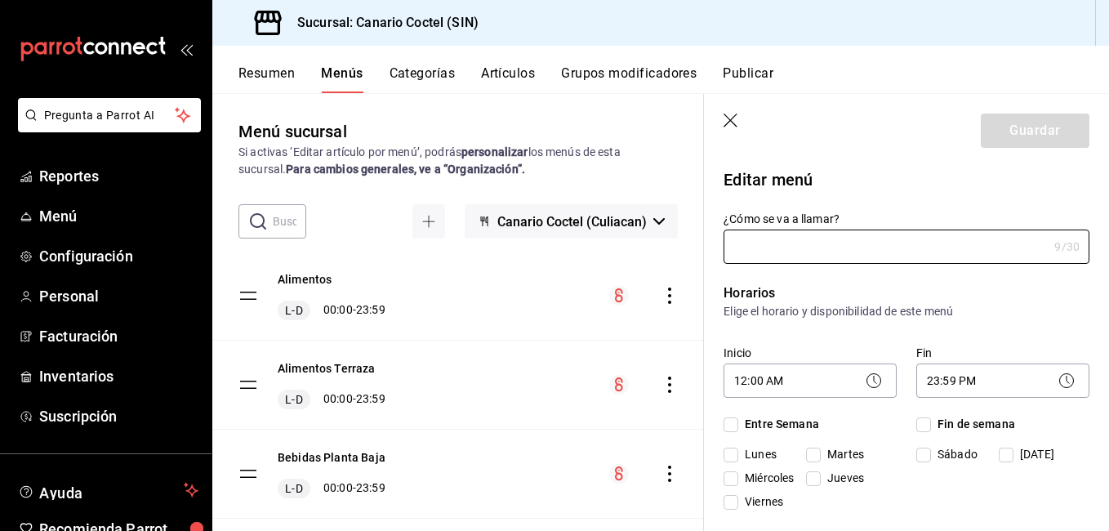
type input "Alimentos"
checkbox input "true"
type input "01700704703425"
checkbox input "true"
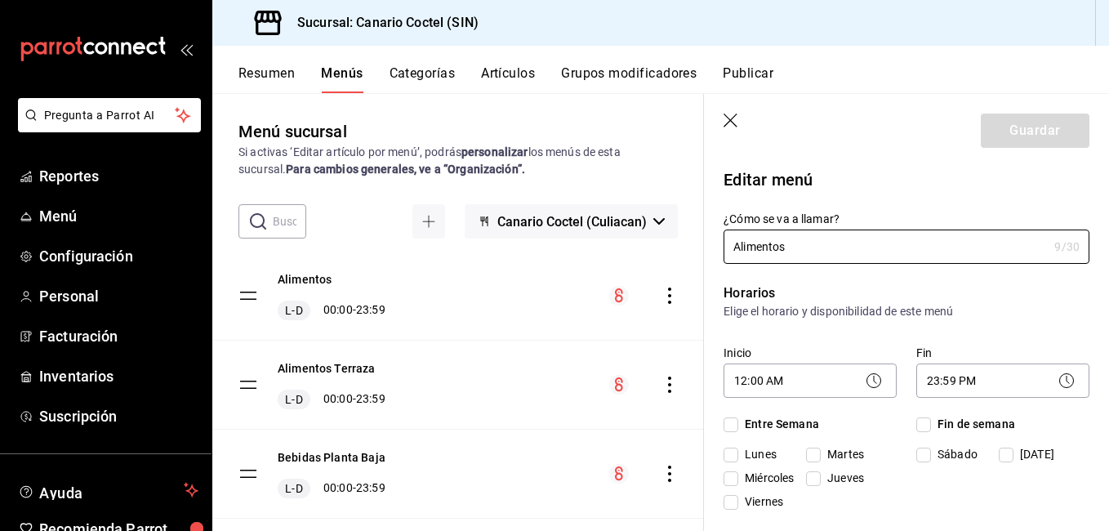
checkbox input "true"
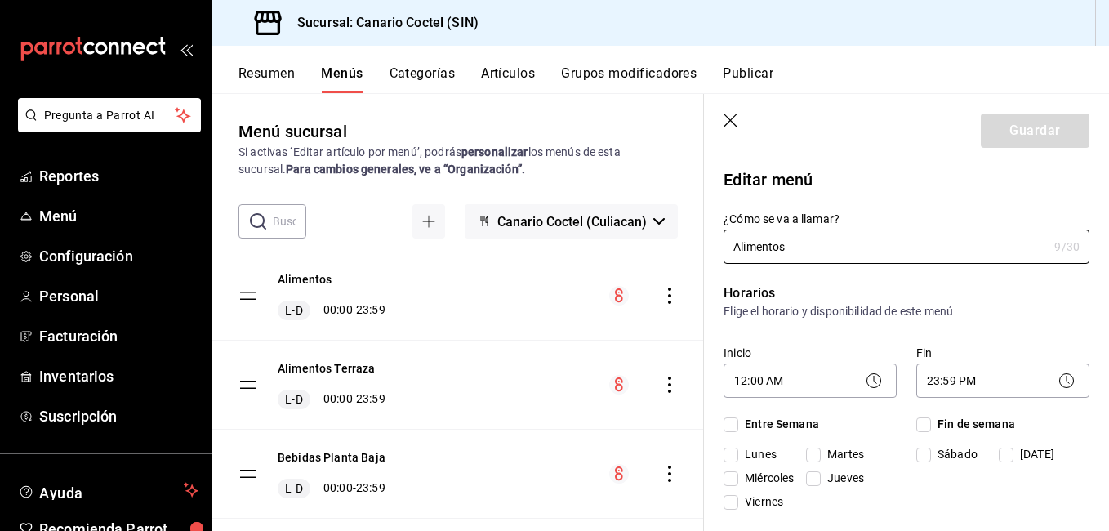
checkbox input "true"
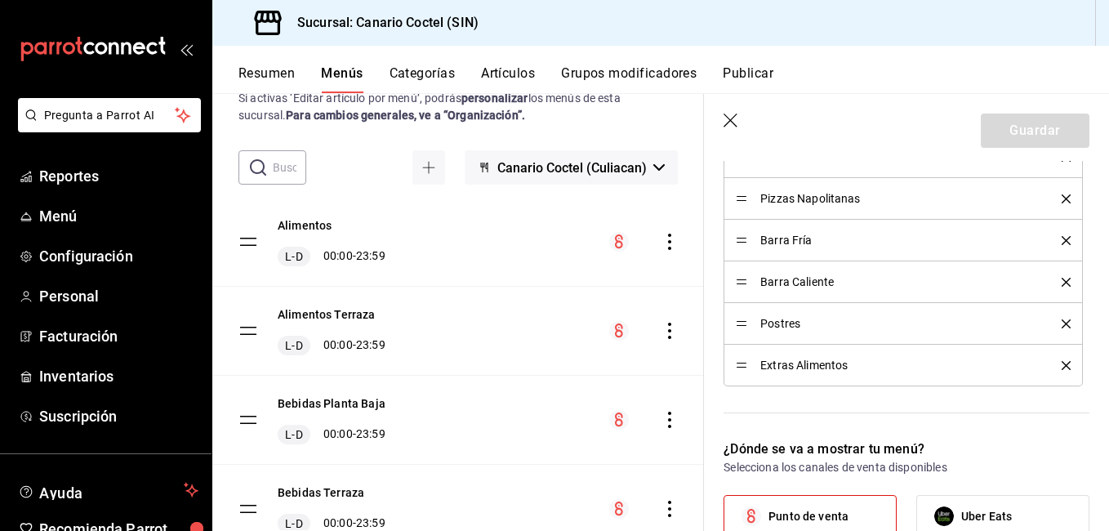
scroll to position [82, 0]
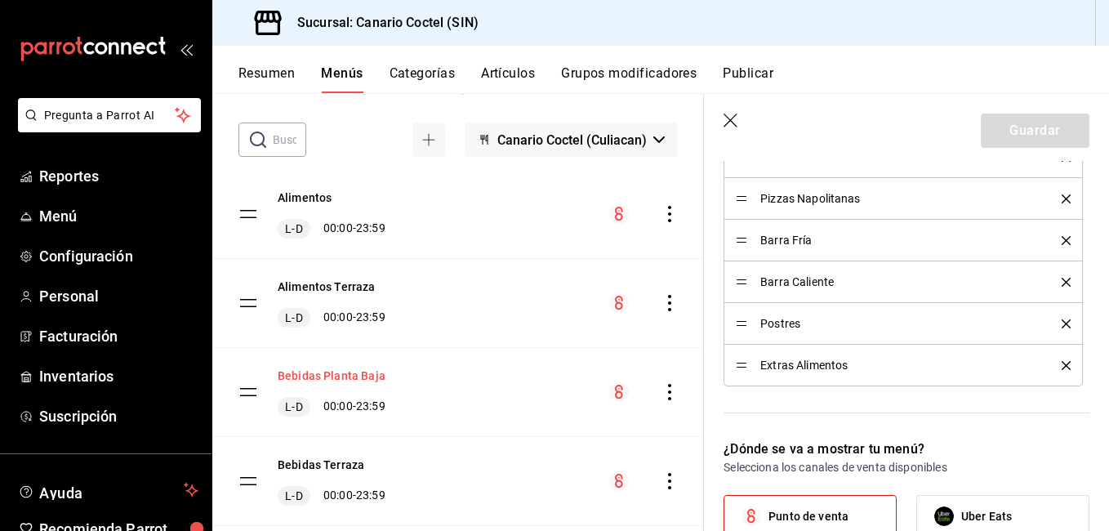
click at [333, 375] on button "Bebidas Planta Baja" at bounding box center [332, 375] width 108 height 16
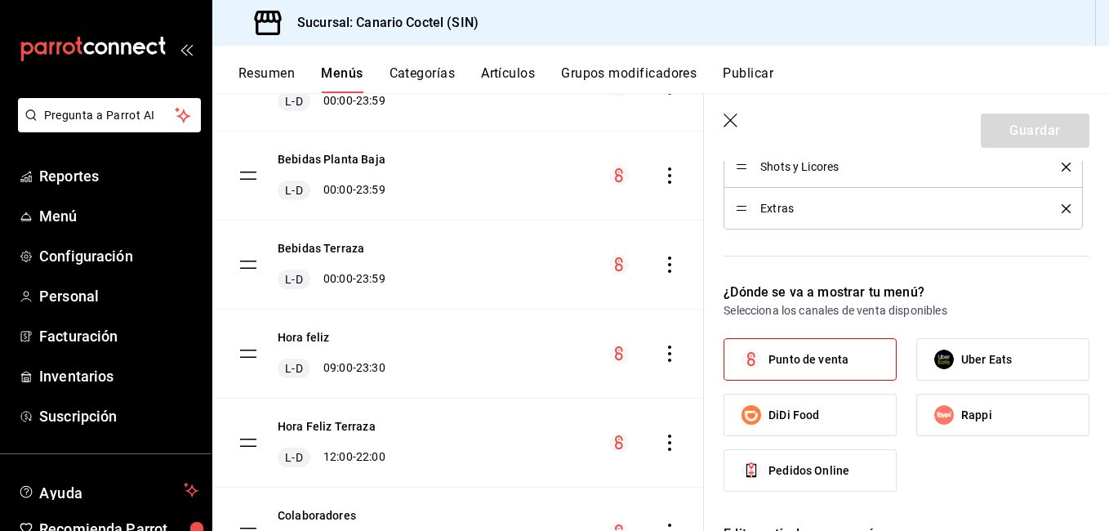
scroll to position [327, 0]
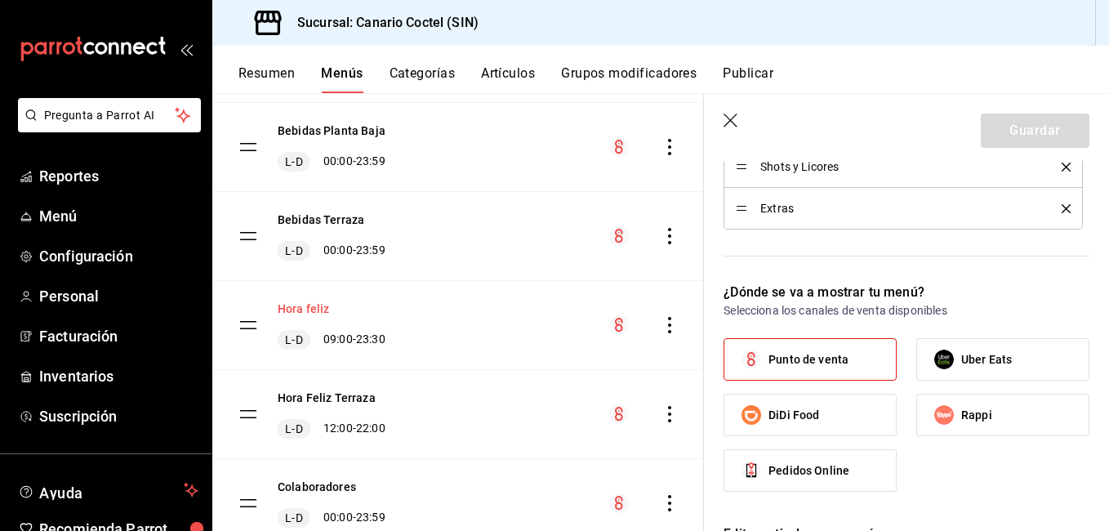
click at [316, 310] on button "Hora feliz" at bounding box center [304, 308] width 52 height 16
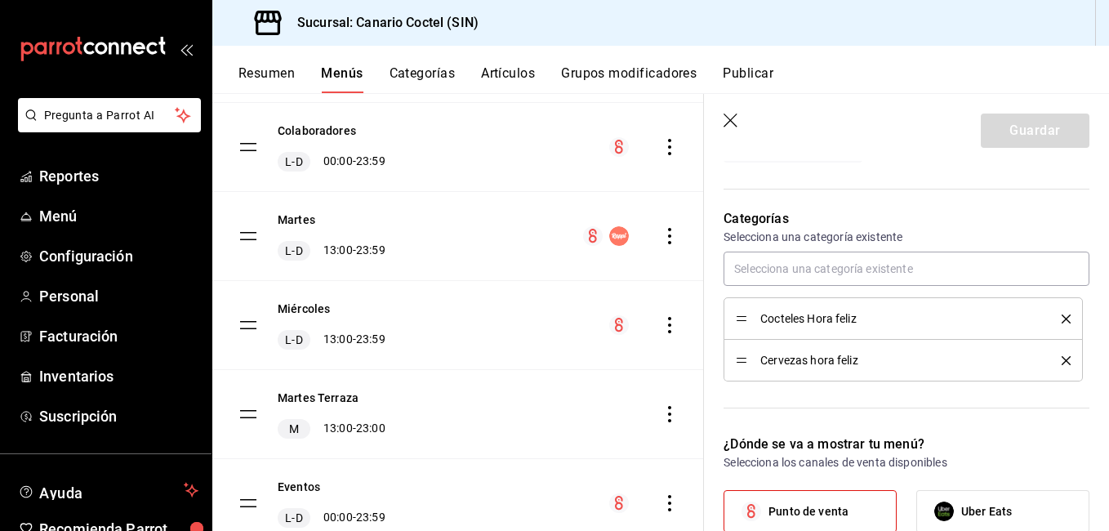
scroll to position [735, 0]
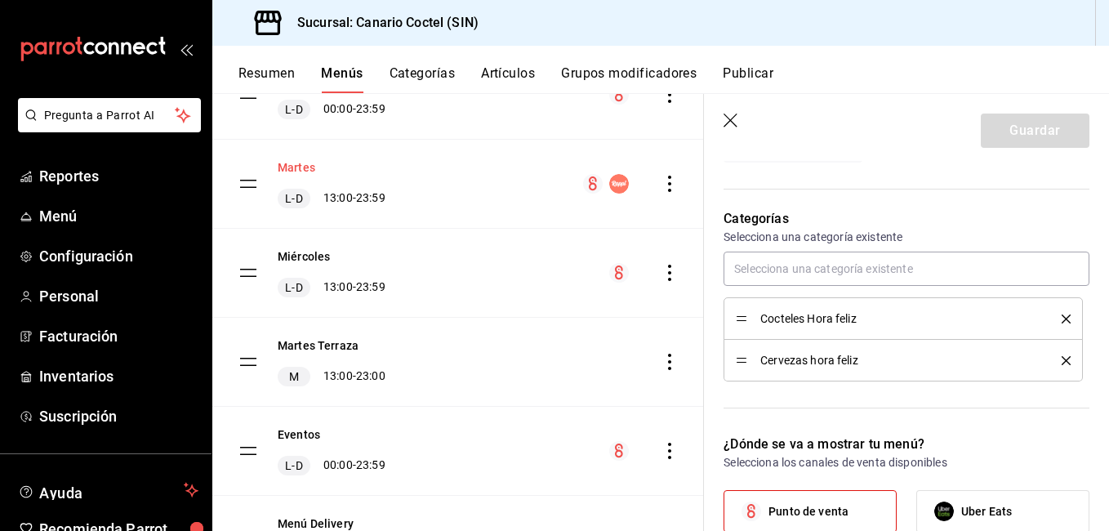
click at [298, 161] on button "Martes" at bounding box center [297, 167] width 38 height 16
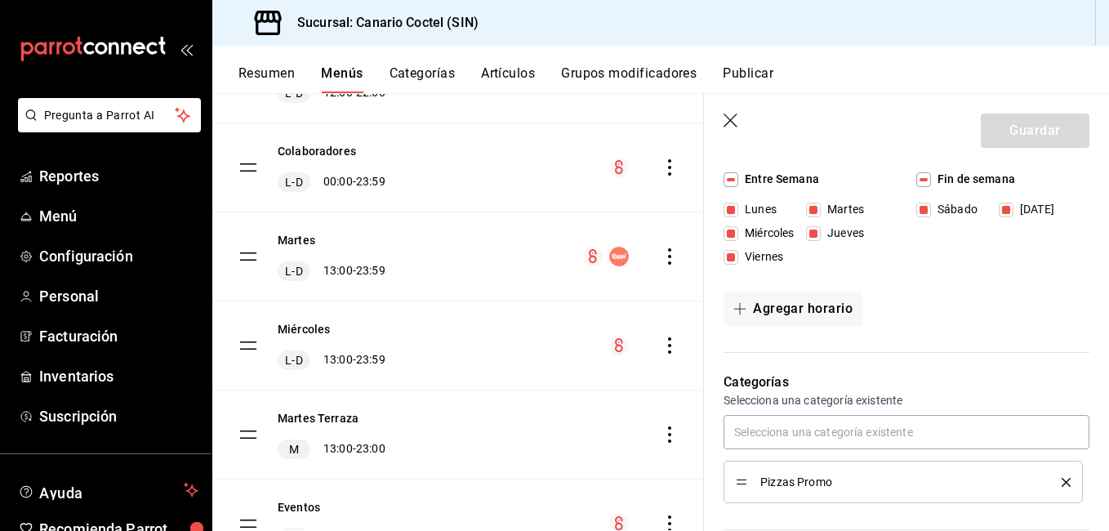
scroll to position [571, 0]
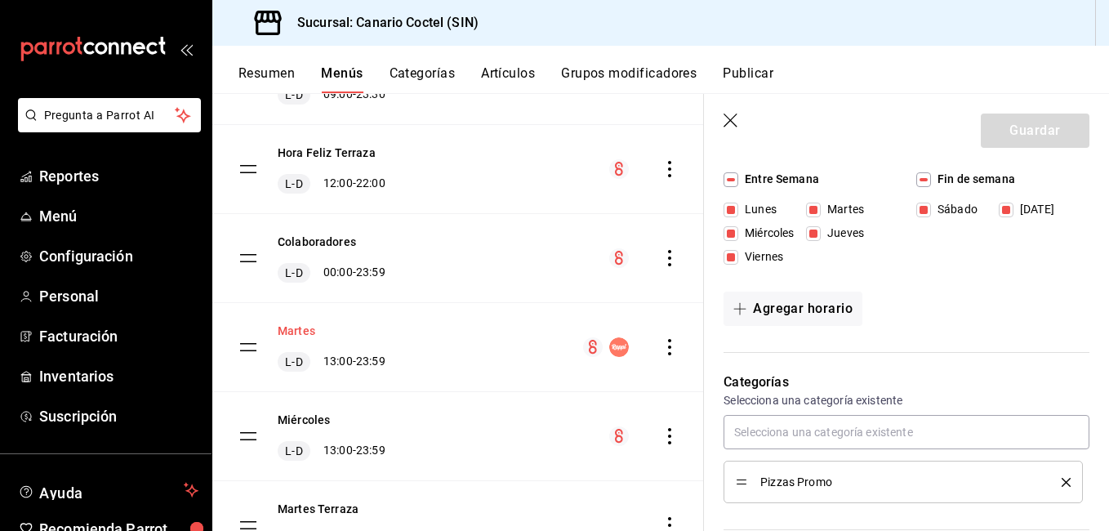
click at [298, 326] on button "Martes" at bounding box center [297, 330] width 38 height 16
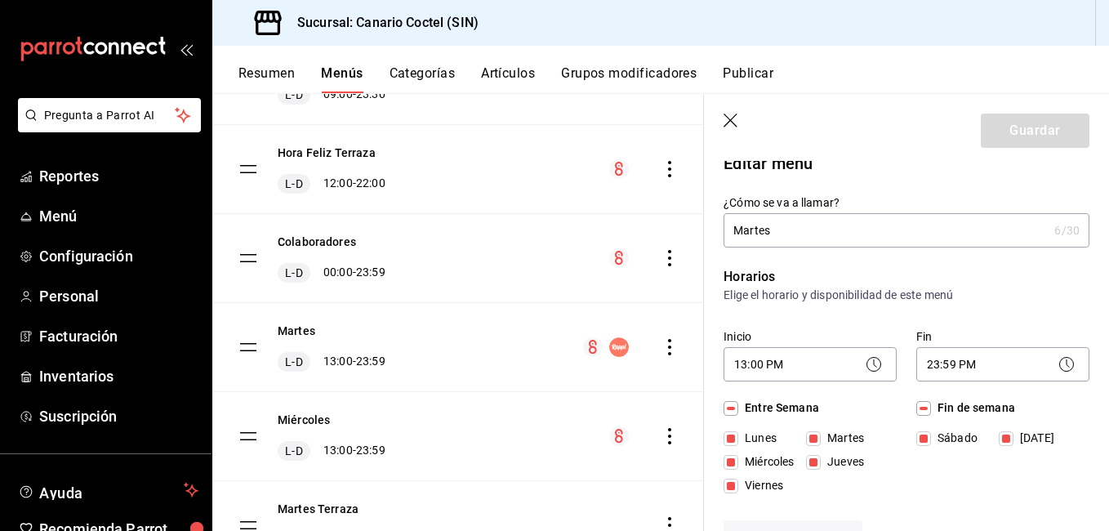
scroll to position [0, 0]
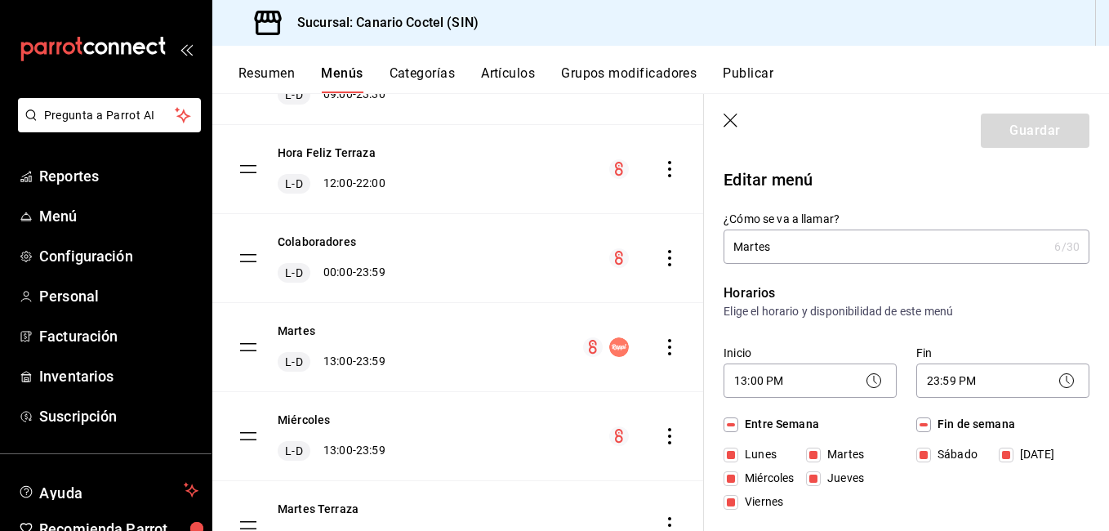
click at [796, 251] on input "Martes" at bounding box center [885, 246] width 324 height 33
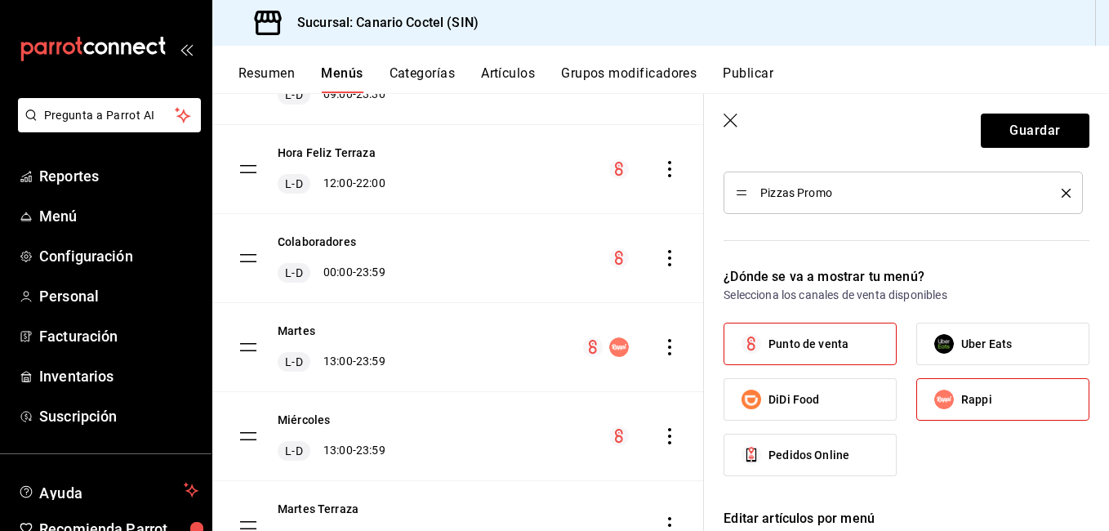
scroll to position [571, 0]
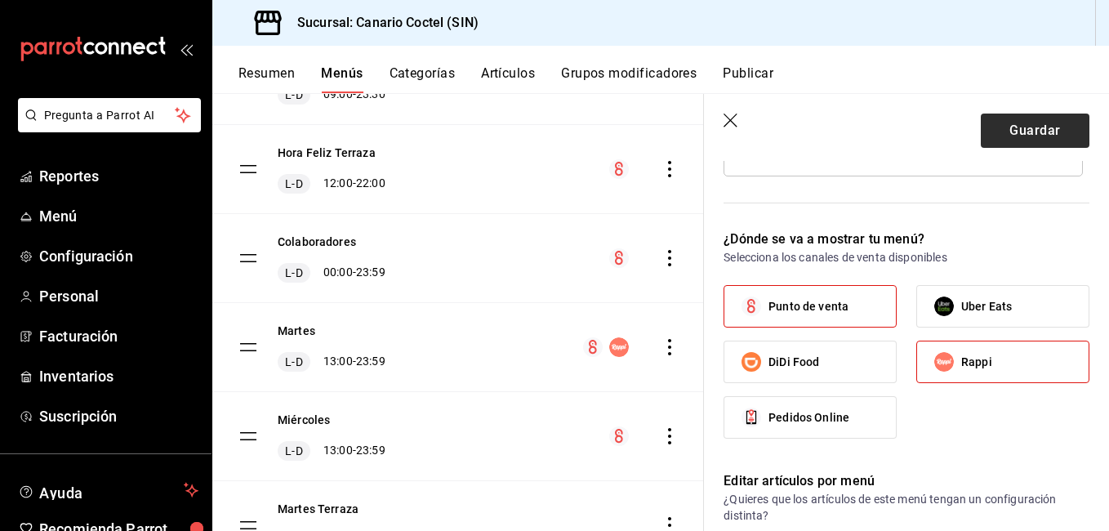
type input "Promociones"
click at [1011, 137] on button "Guardar" at bounding box center [1034, 130] width 109 height 34
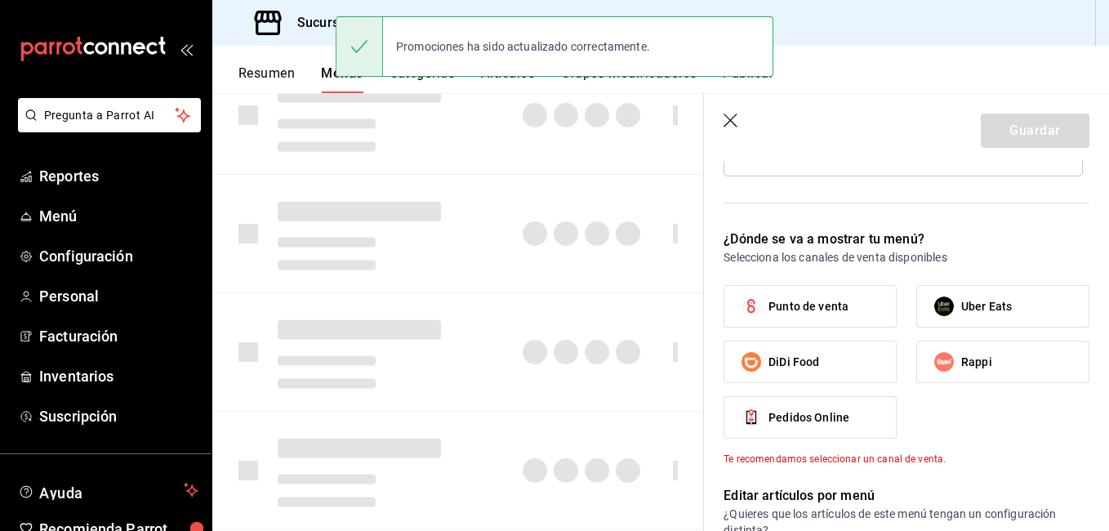
checkbox input "false"
type input "1755723839938"
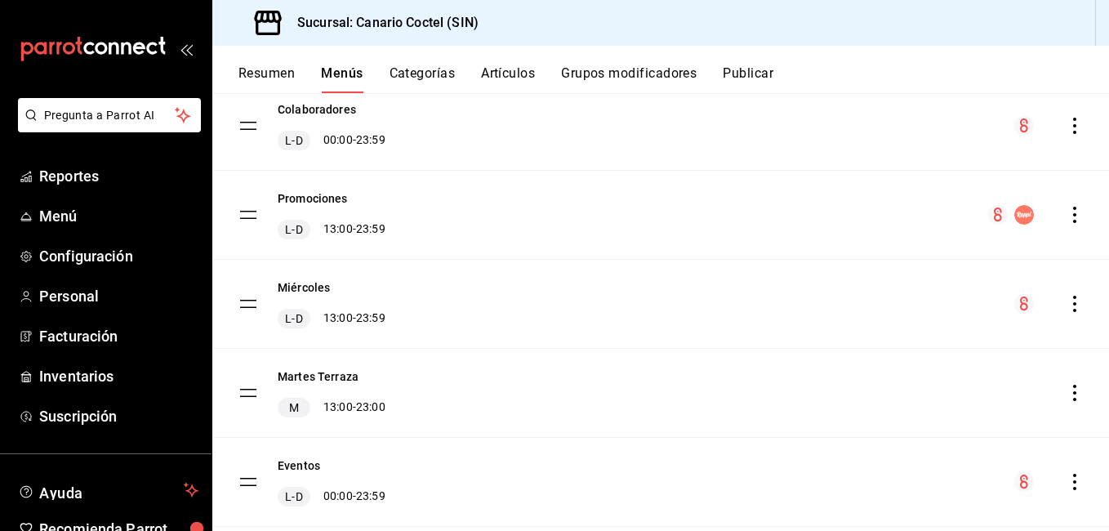
scroll to position [668, 0]
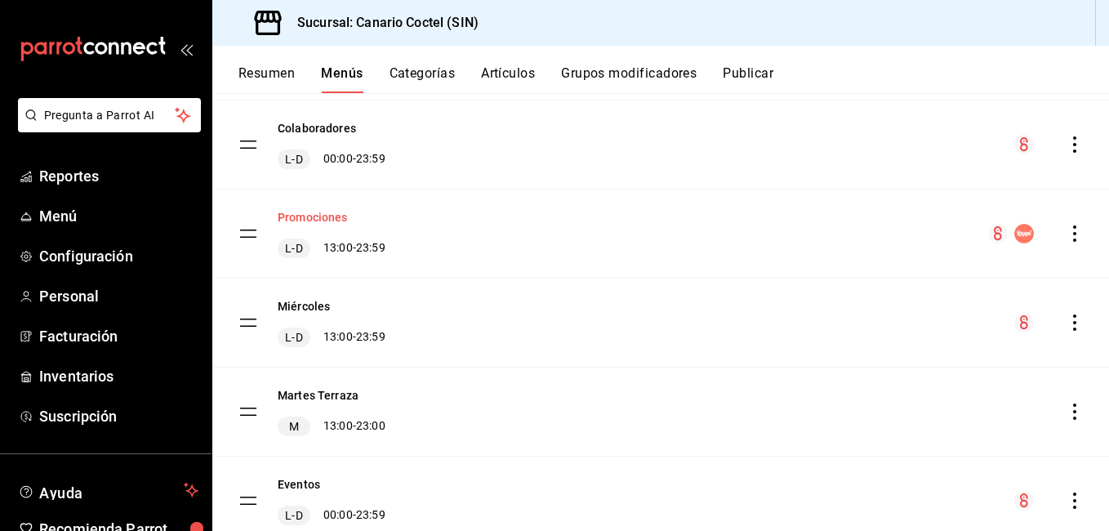
click at [340, 220] on button "Promociones" at bounding box center [313, 217] width 70 height 16
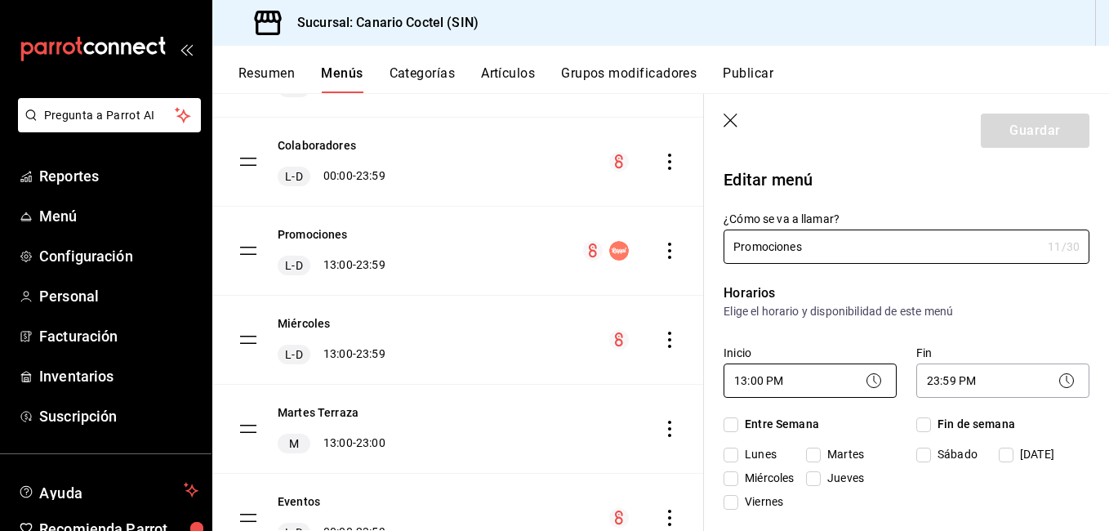
checkbox input "true"
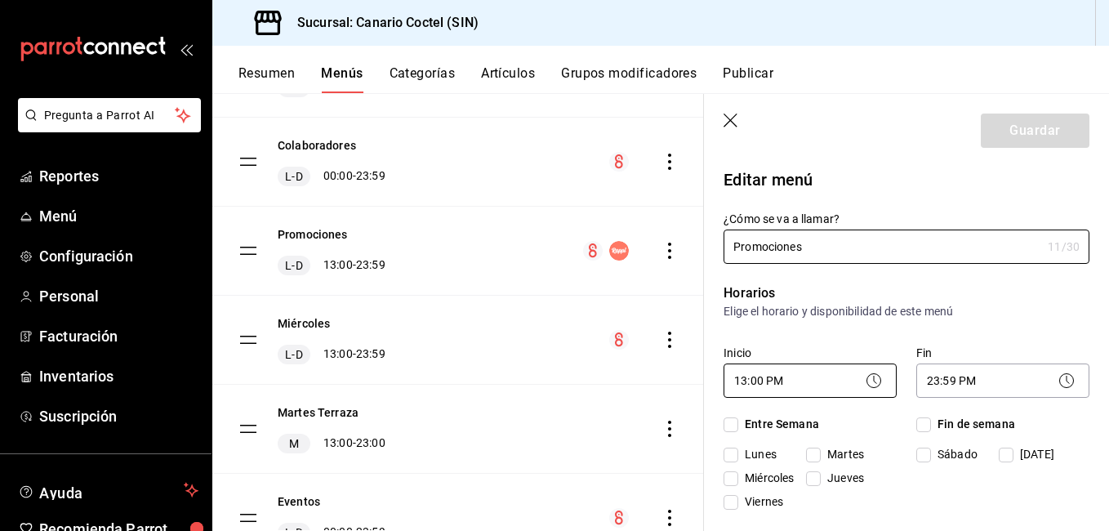
checkbox input "true"
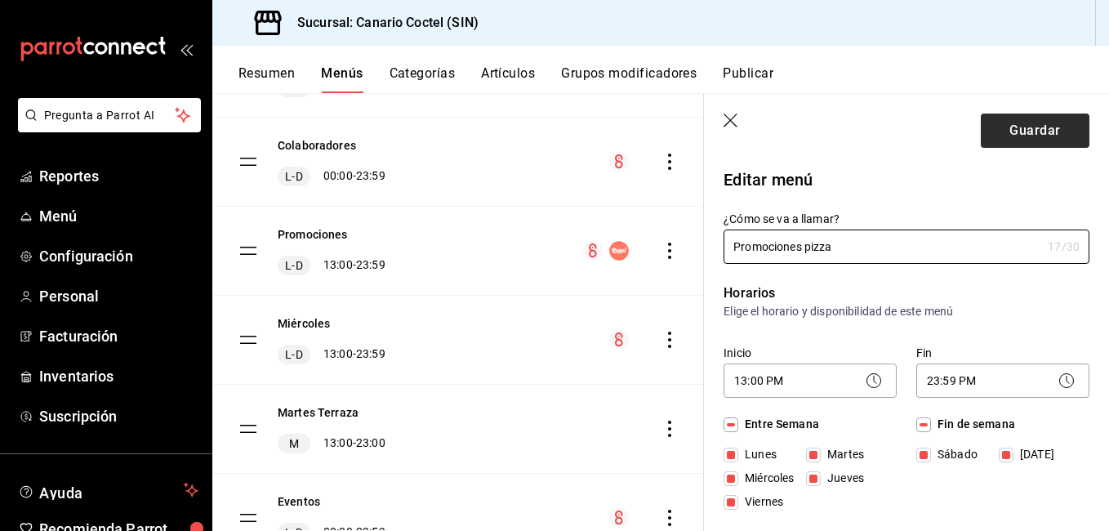
type input "Promociones pizza"
click at [1028, 133] on button "Guardar" at bounding box center [1034, 130] width 109 height 34
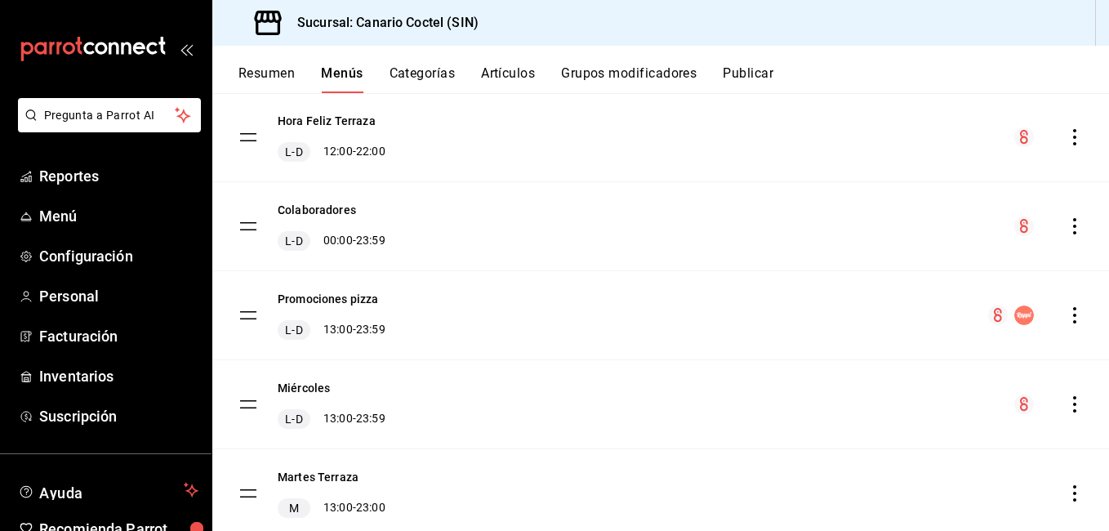
scroll to position [668, 0]
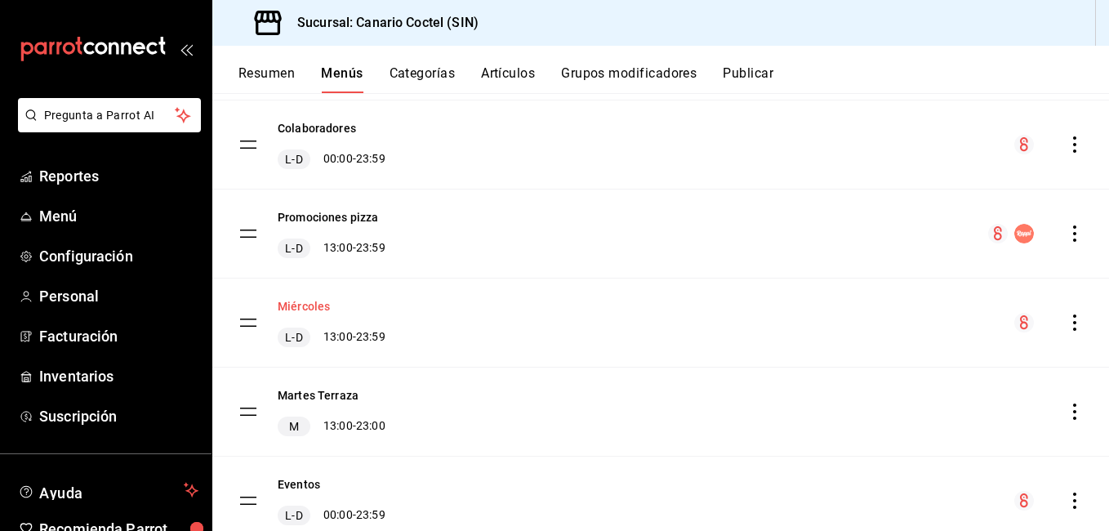
click at [323, 306] on button "Miércoles" at bounding box center [304, 306] width 52 height 16
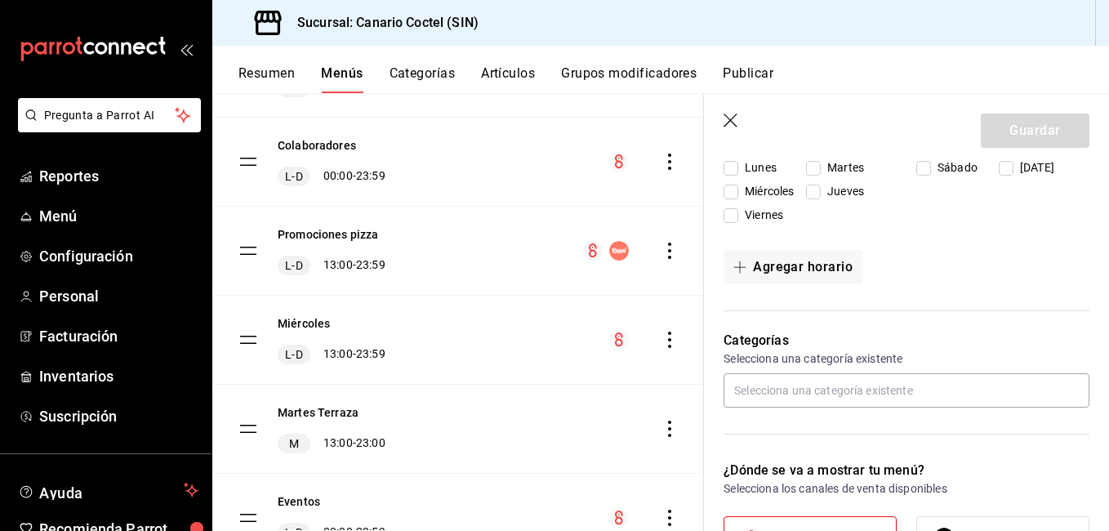
checkbox input "true"
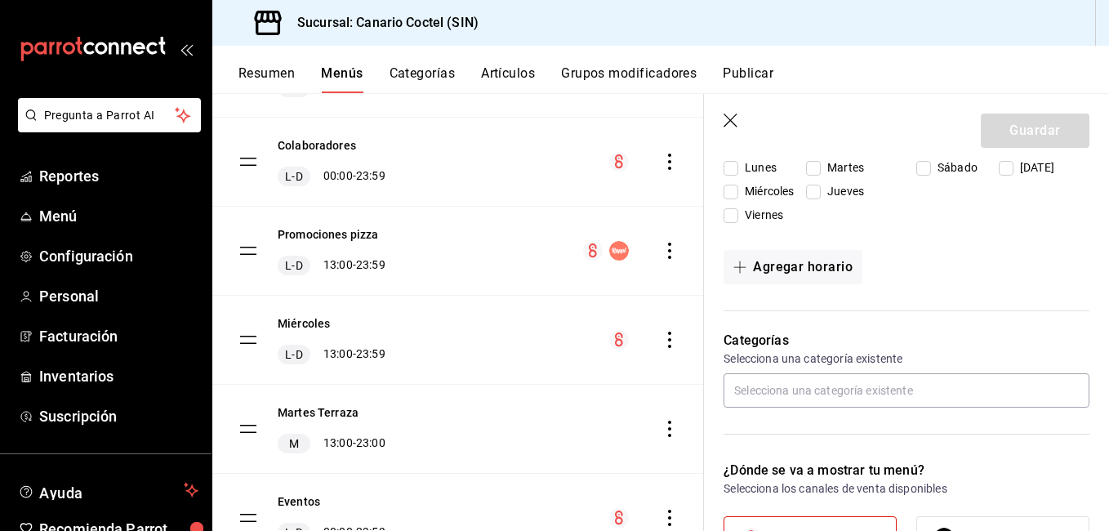
checkbox input "true"
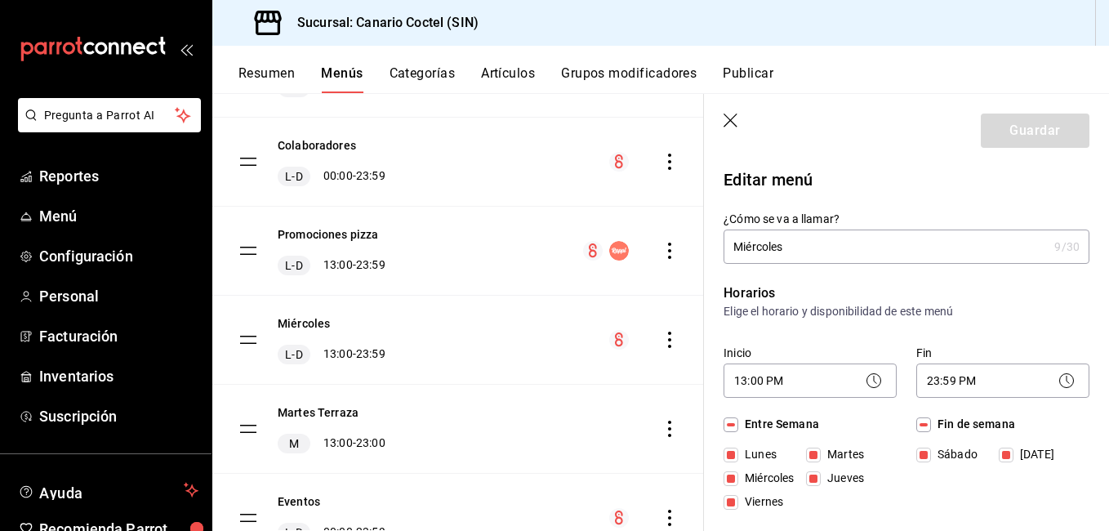
click at [802, 254] on input "Miércoles" at bounding box center [885, 246] width 324 height 33
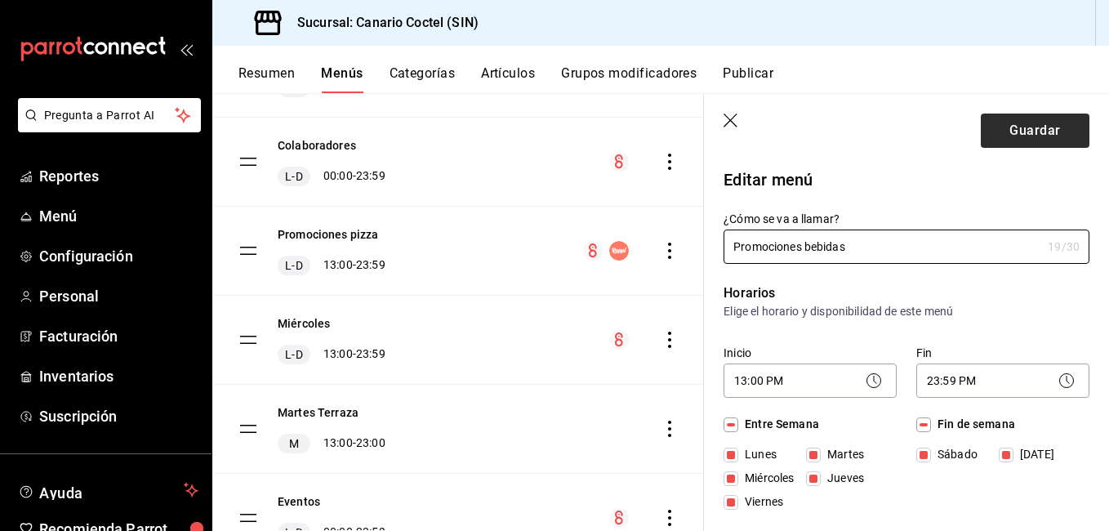
type input "Promociones bebidas"
click at [1006, 128] on button "Guardar" at bounding box center [1034, 130] width 109 height 34
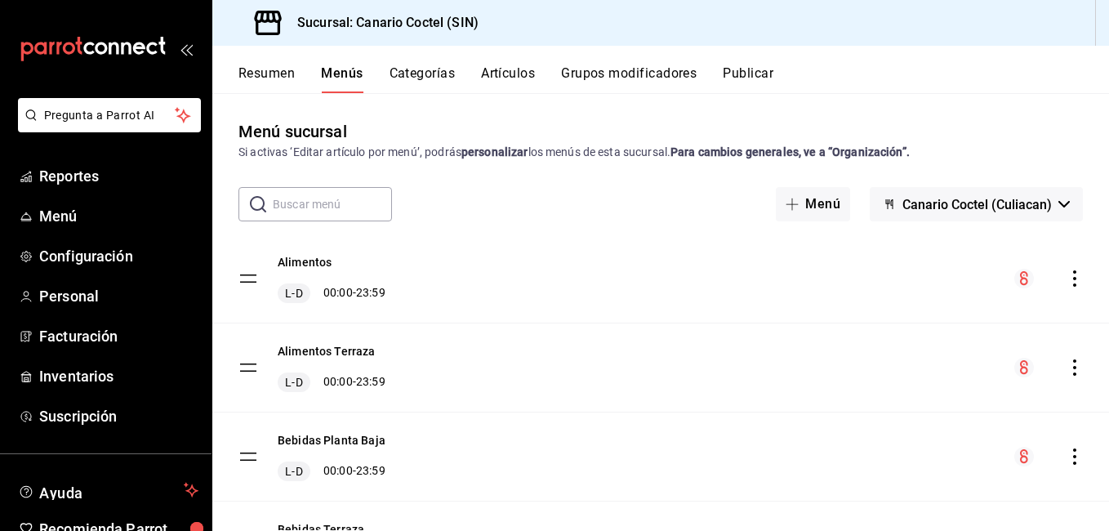
click at [431, 78] on button "Categorías" at bounding box center [422, 79] width 66 height 28
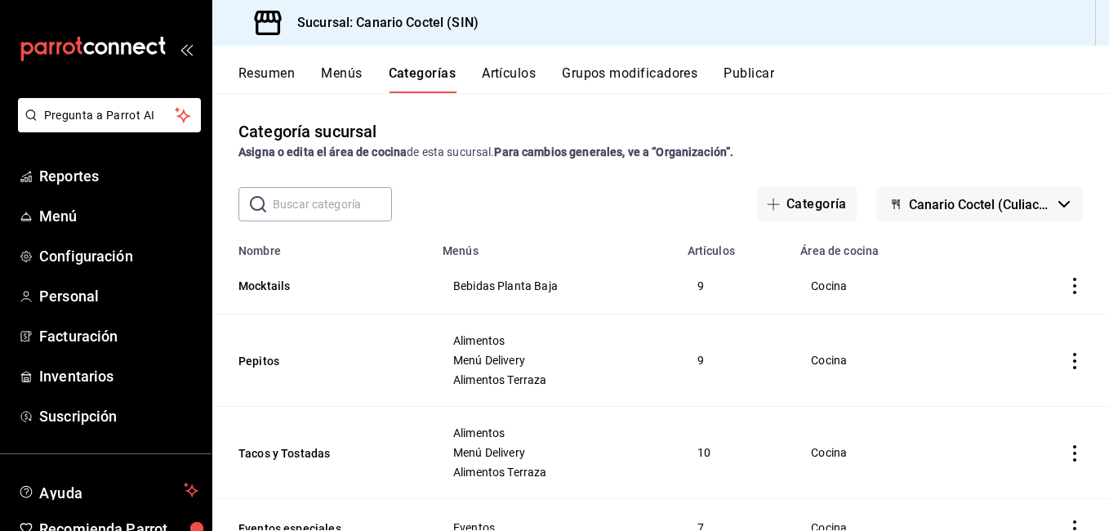
click at [517, 73] on button "Artículos" at bounding box center [509, 79] width 54 height 28
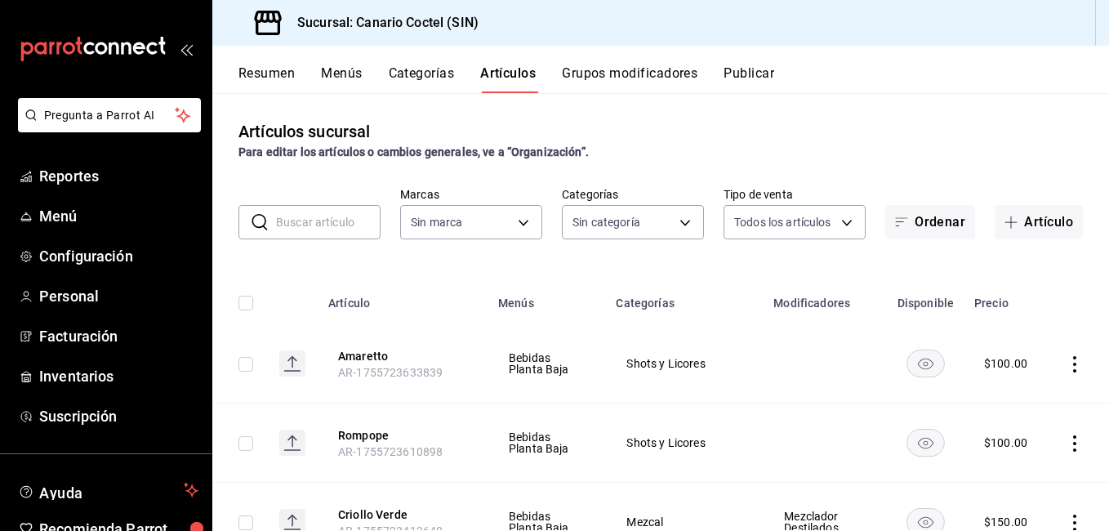
type input "1961613a-9f1c-4786-8348-f9f968c787d0"
type input "81f50c04-48dd-4536-85a8-4fa36dc87030,e07b92e4-f730-4536-9b04-92e952e5a582,bb78b…"
click at [340, 203] on div "​ ​ Marcas Todas las marcas, Sin marca 1961613a-9f1c-4786-8348-f9f968c787d0 Cat…" at bounding box center [660, 213] width 896 height 52
click at [326, 214] on input "text" at bounding box center [328, 222] width 104 height 33
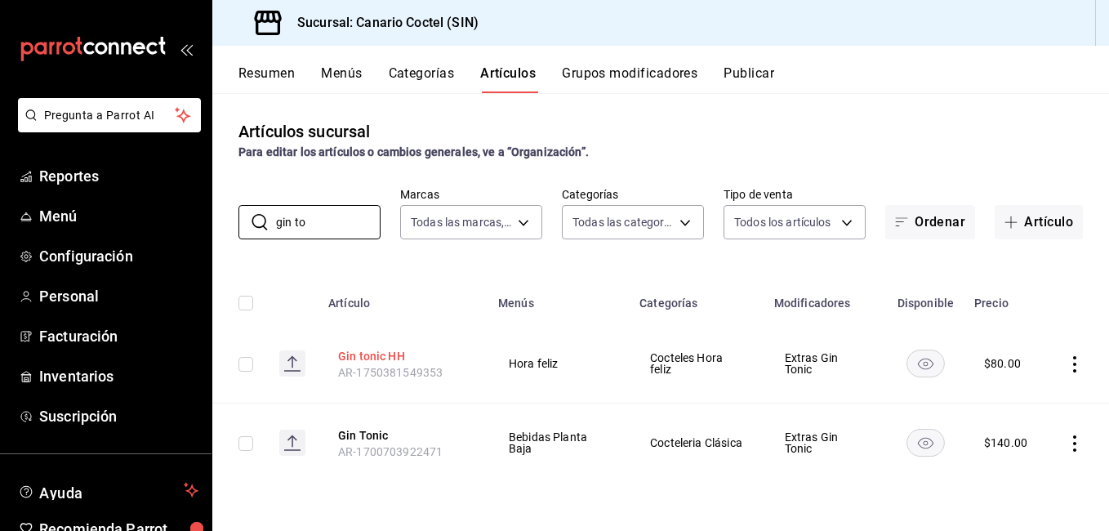
type input "gin to"
click at [397, 349] on button "Gin tonic HH" at bounding box center [403, 356] width 131 height 16
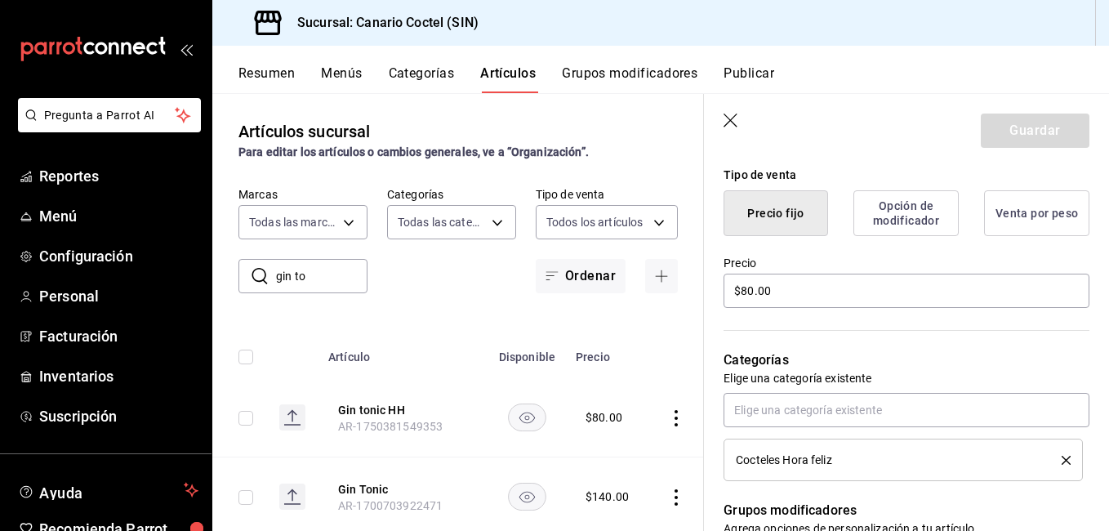
scroll to position [408, 0]
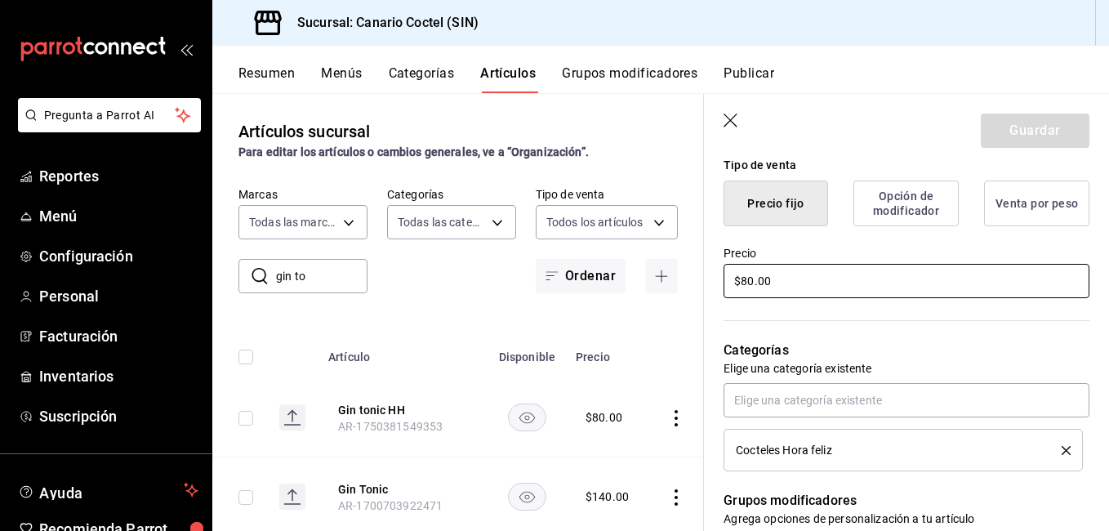
click at [772, 279] on input "$80.00" at bounding box center [906, 281] width 366 height 34
type input "$100.00"
click at [1035, 132] on button "Guardar" at bounding box center [1034, 130] width 109 height 34
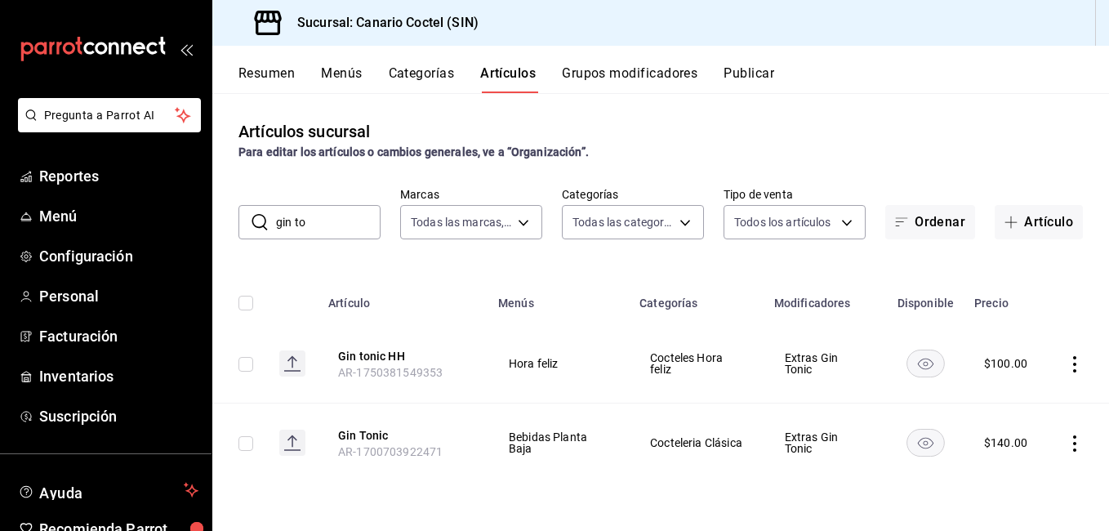
click at [360, 218] on input "gin to" at bounding box center [328, 222] width 104 height 33
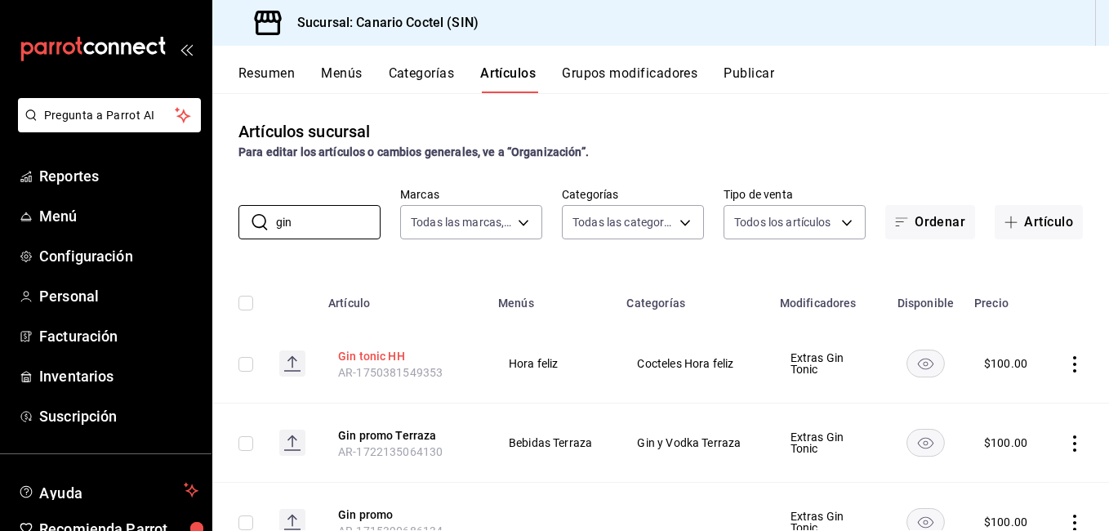
type input "gin"
click at [400, 358] on button "Gin tonic HH" at bounding box center [403, 356] width 131 height 16
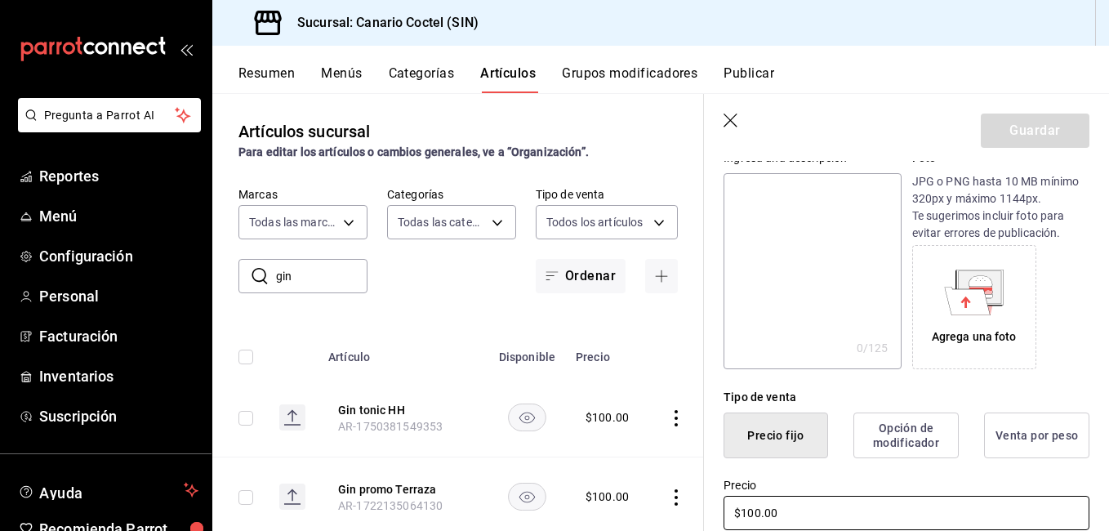
scroll to position [245, 0]
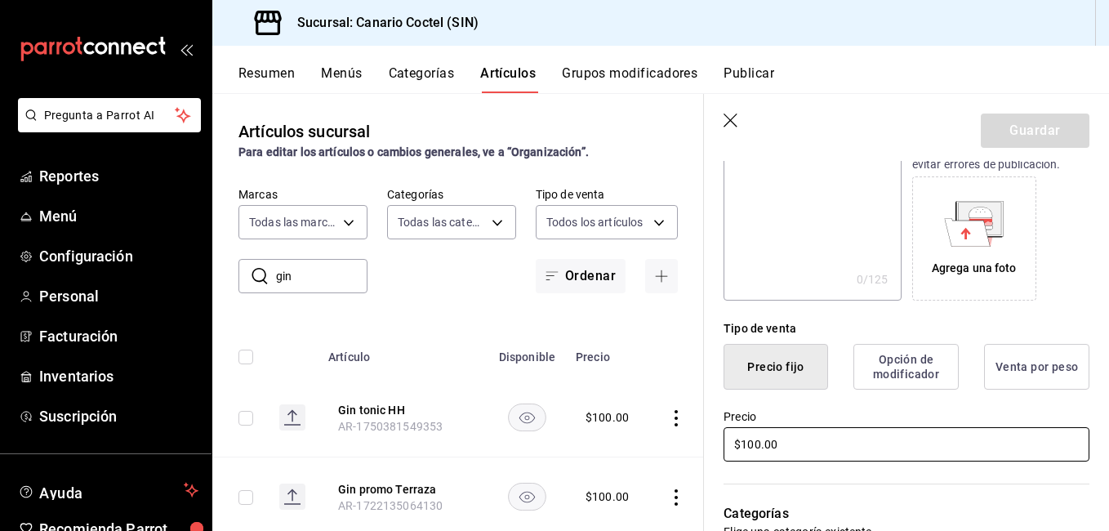
click at [869, 433] on input "$100.00" at bounding box center [906, 444] width 366 height 34
type input "$80.00"
click at [1063, 137] on button "Guardar" at bounding box center [1034, 130] width 109 height 34
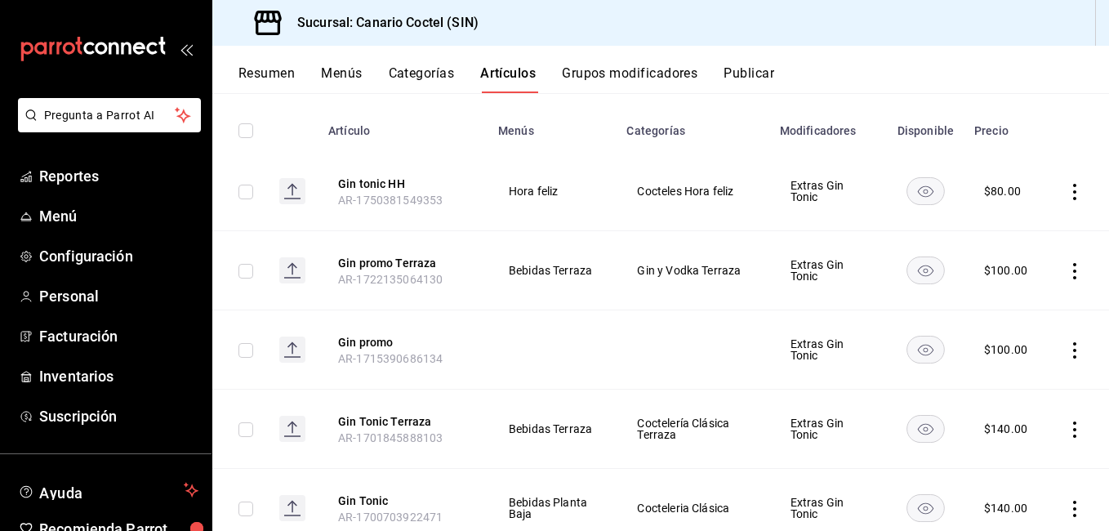
scroll to position [147, 0]
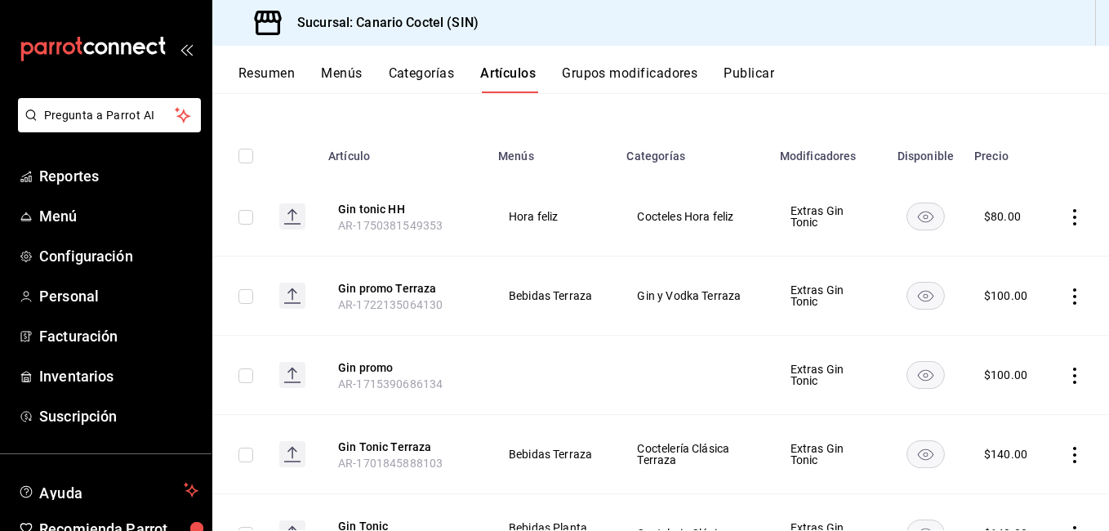
click at [436, 76] on button "Categorías" at bounding box center [422, 79] width 66 height 28
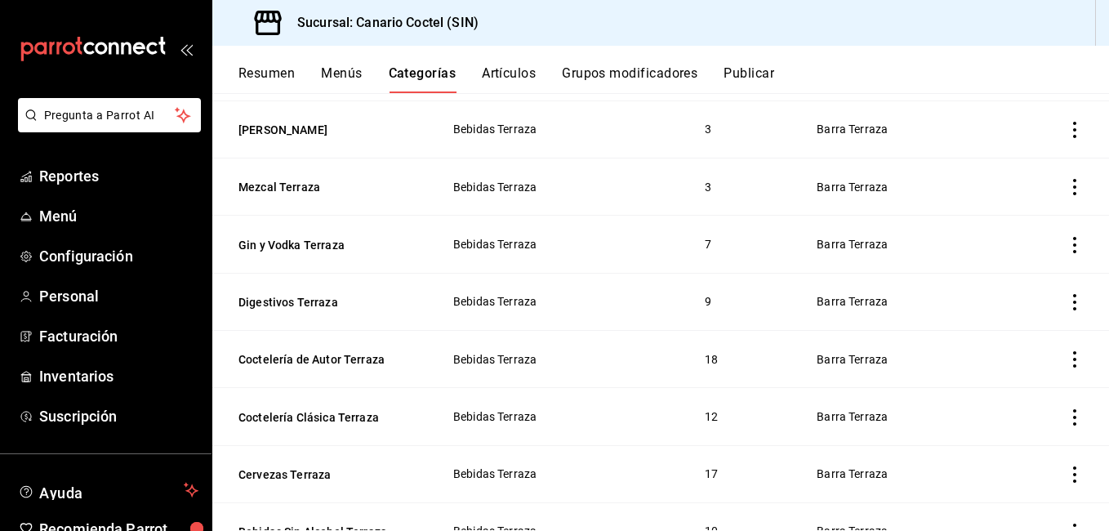
scroll to position [2041, 0]
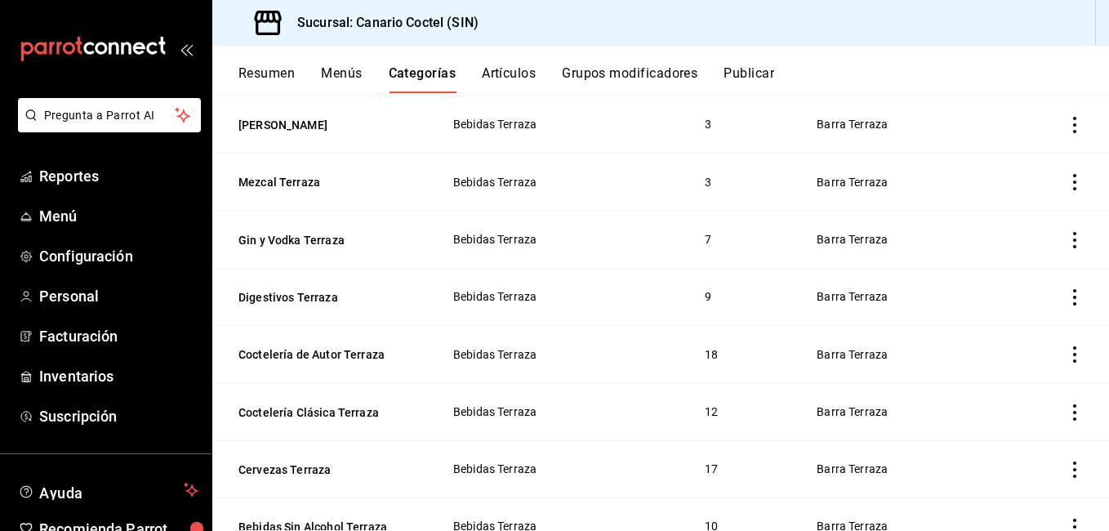
click at [515, 76] on button "Artículos" at bounding box center [509, 79] width 54 height 28
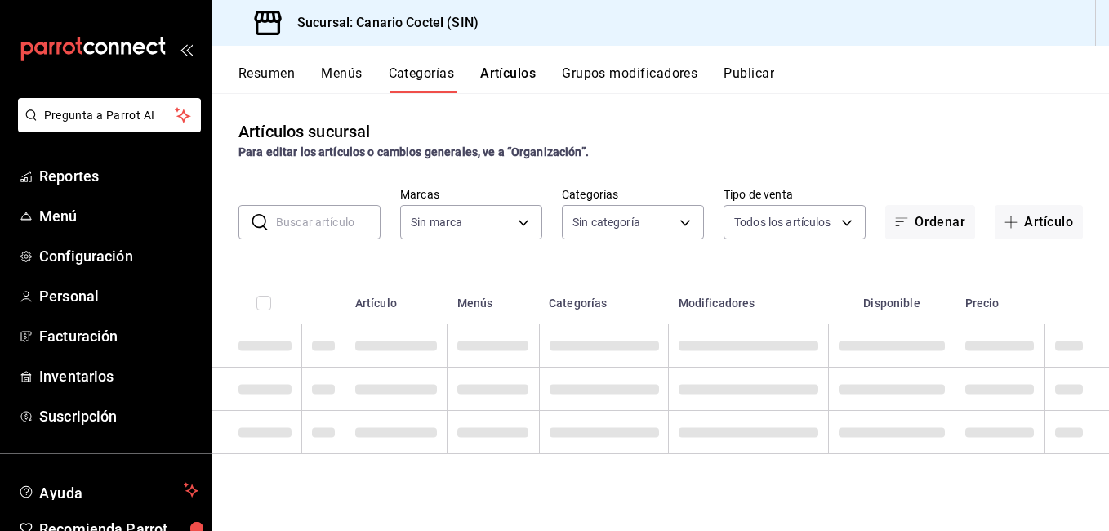
click at [360, 232] on input "text" at bounding box center [328, 222] width 104 height 33
type input "gin"
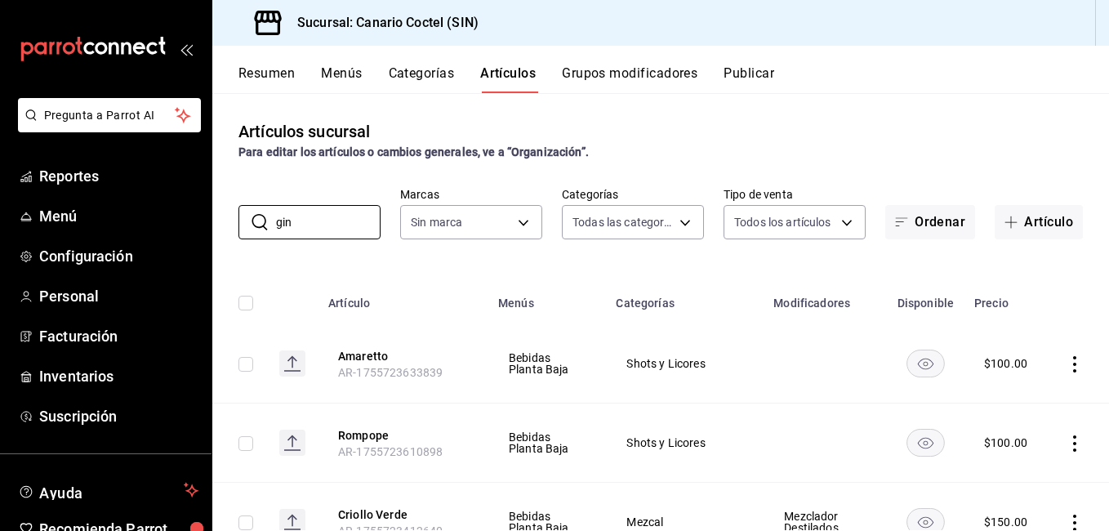
type input "81f50c04-48dd-4536-85a8-4fa36dc87030,e07b92e4-f730-4536-9b04-92e952e5a582,bb78b…"
type input "1961613a-9f1c-4786-8348-f9f968c787d0"
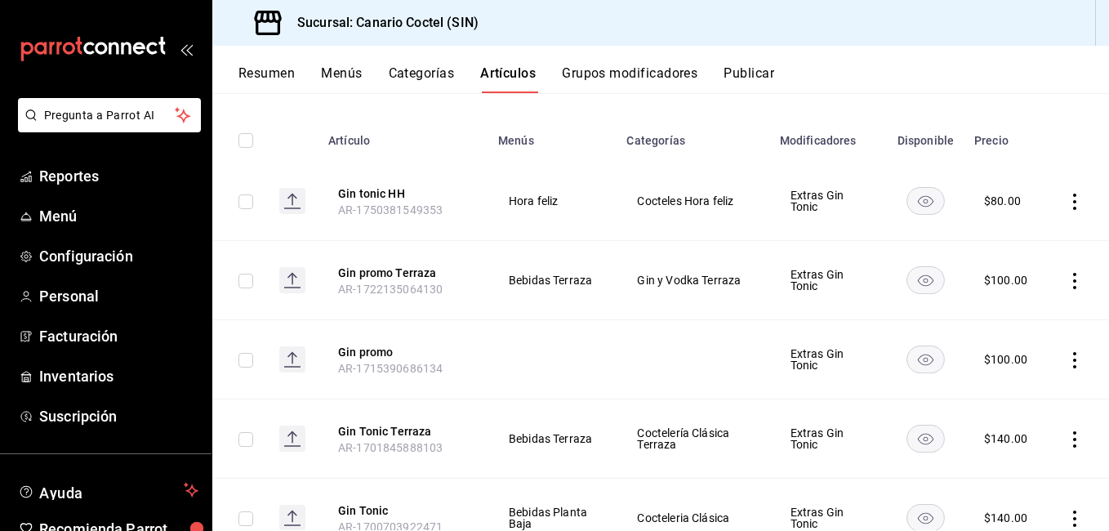
scroll to position [163, 0]
type input "gin"
click at [388, 349] on button "Gin promo" at bounding box center [403, 351] width 131 height 16
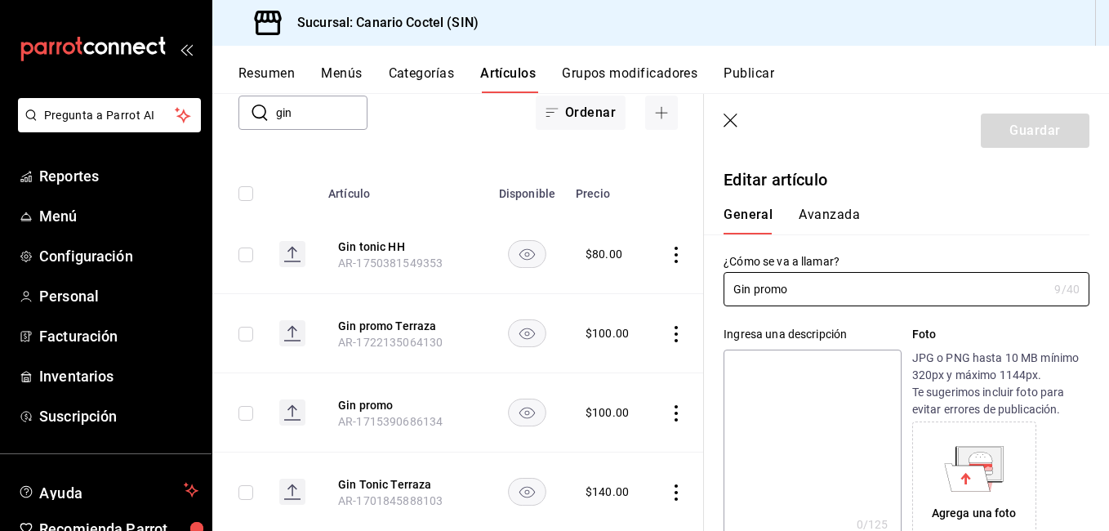
type input "$100.00"
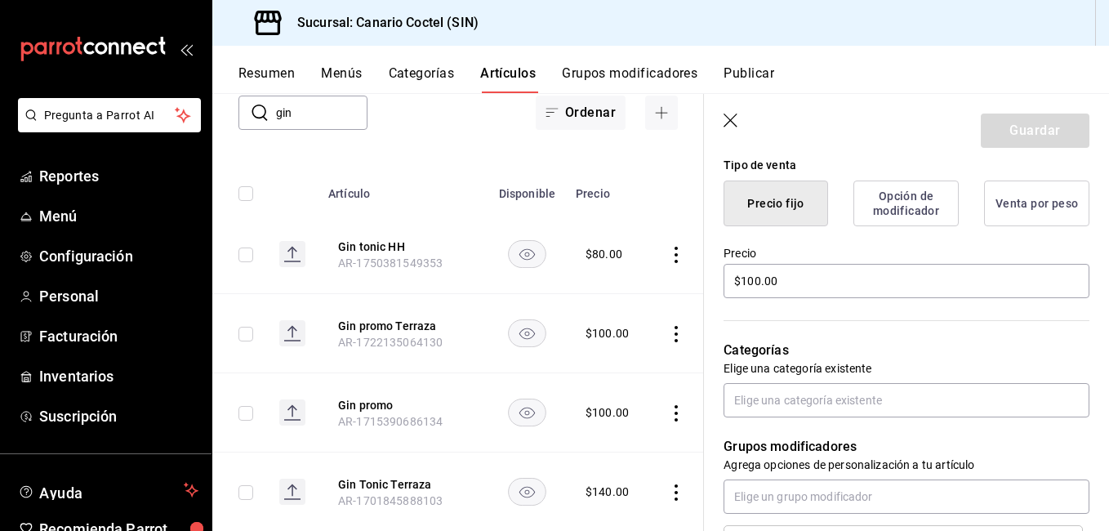
scroll to position [490, 0]
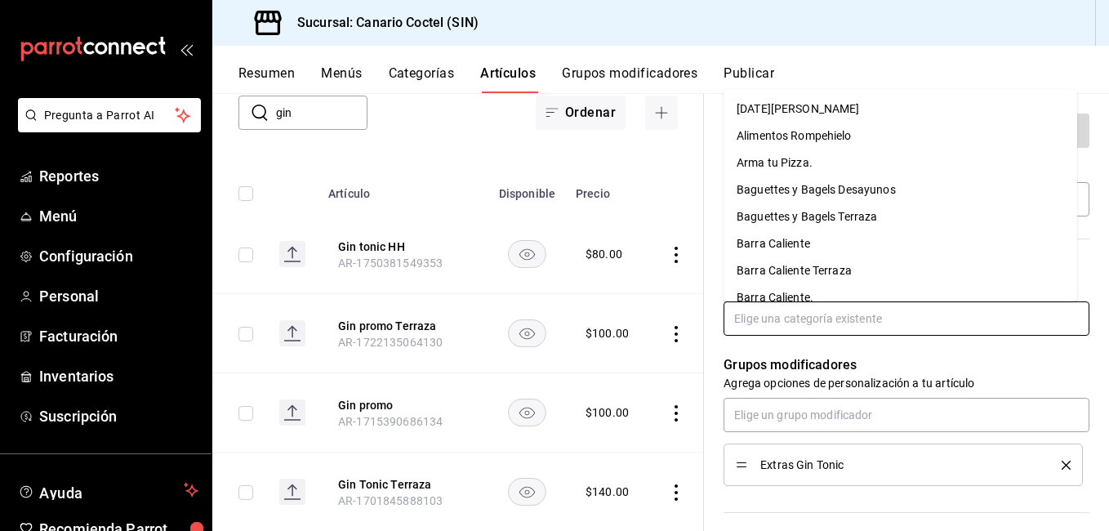
click at [811, 331] on input "text" at bounding box center [906, 318] width 366 height 34
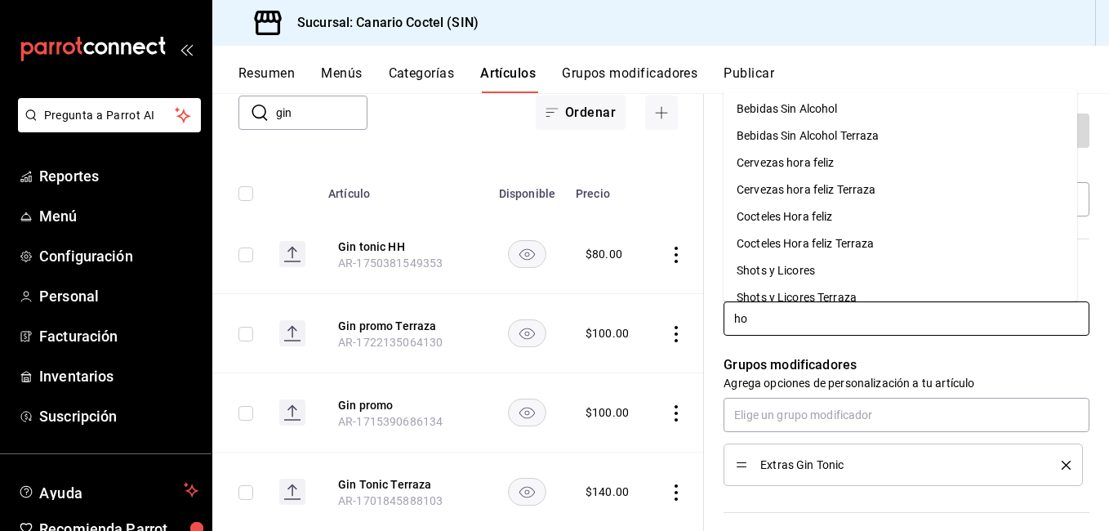
type input "h"
type input "cocte"
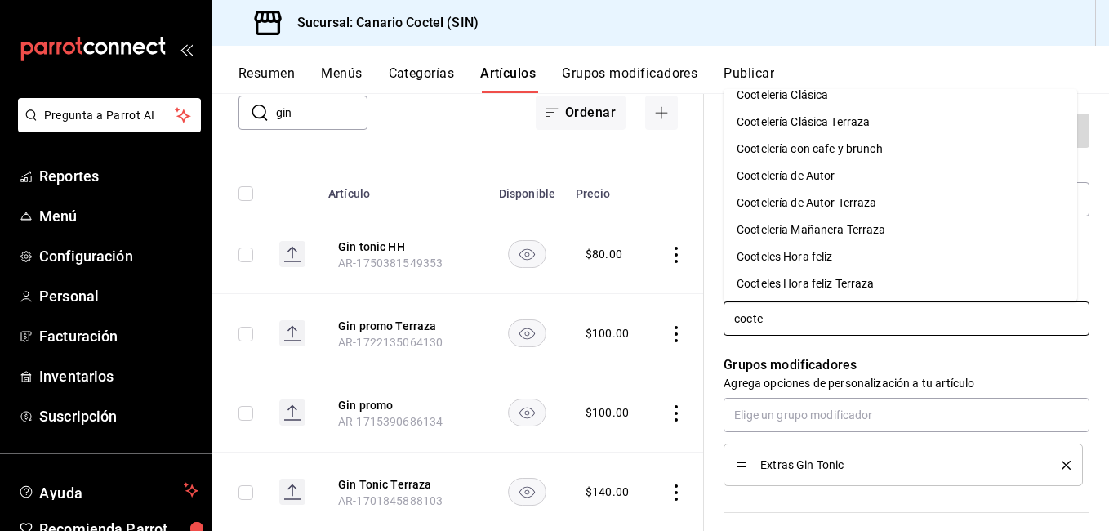
scroll to position [16, 0]
click at [816, 250] on li "Cocteles Hora feliz" at bounding box center [899, 254] width 353 height 27
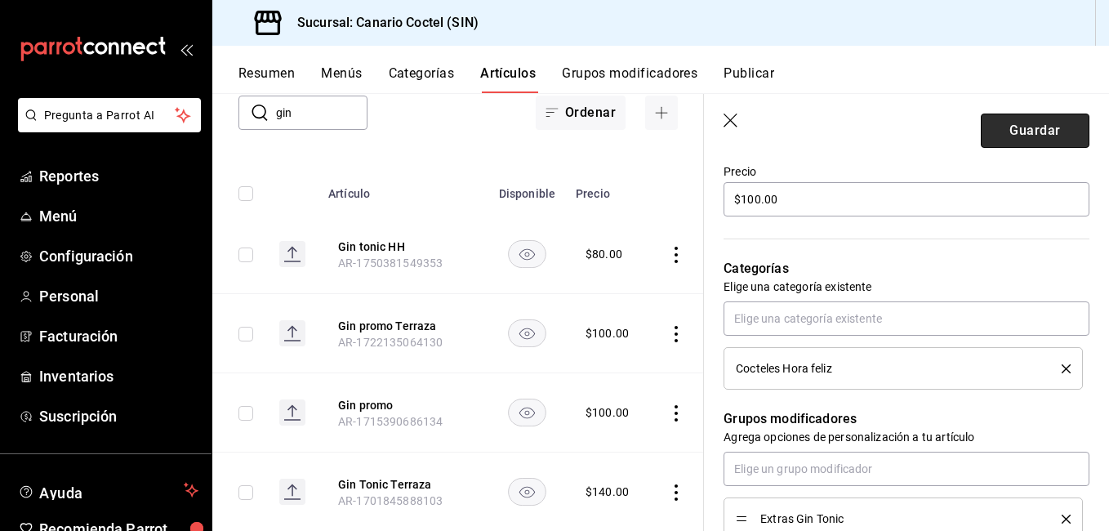
click at [1055, 122] on button "Guardar" at bounding box center [1034, 130] width 109 height 34
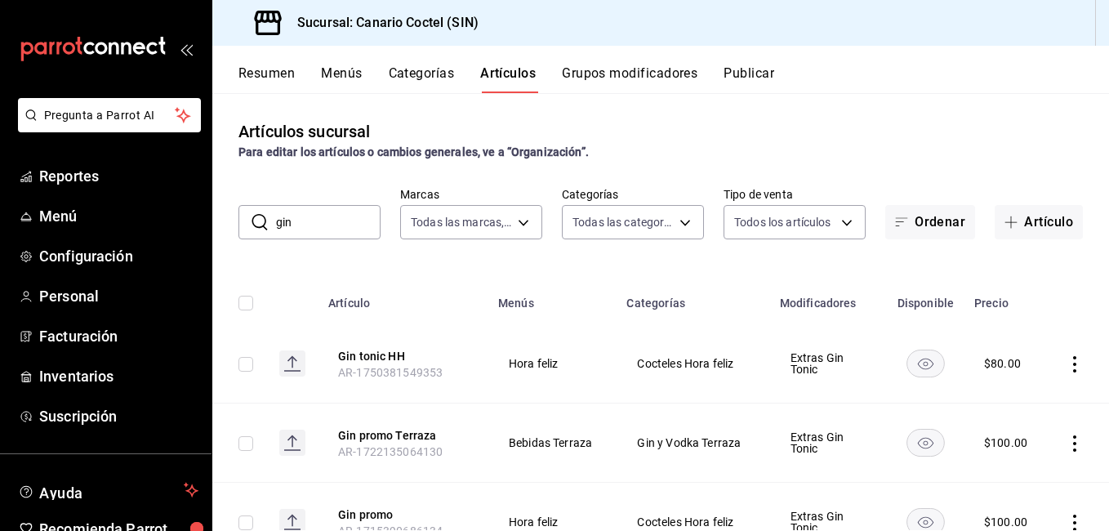
click at [334, 227] on input "gin" at bounding box center [328, 222] width 104 height 33
type input "g"
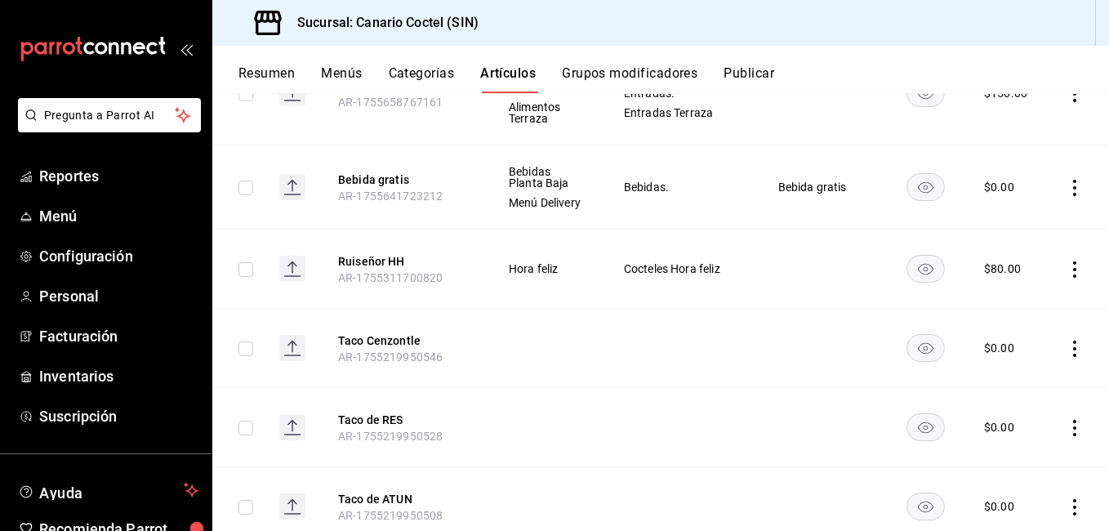
scroll to position [1762, 0]
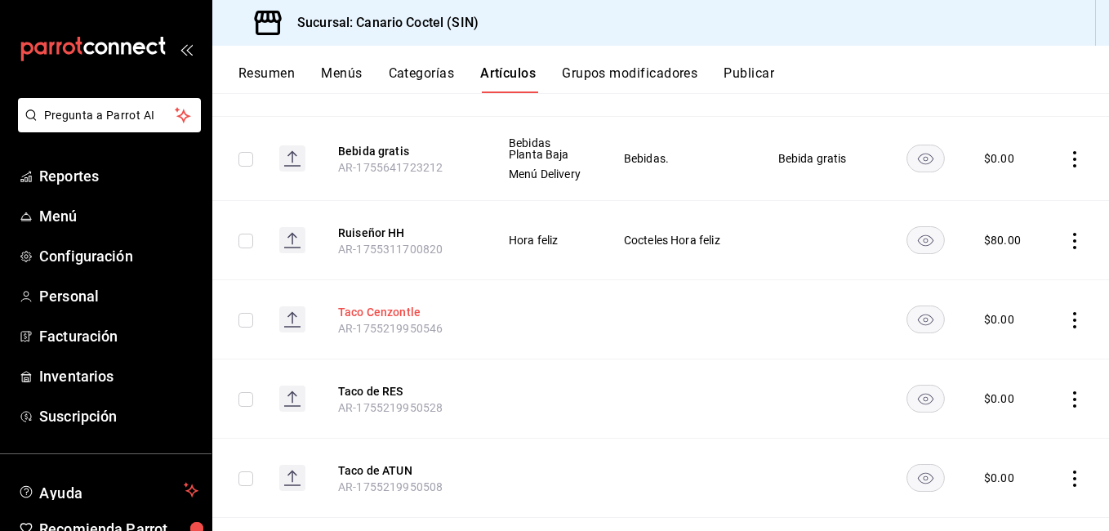
click at [407, 308] on button "Taco Cenzontle" at bounding box center [403, 312] width 131 height 16
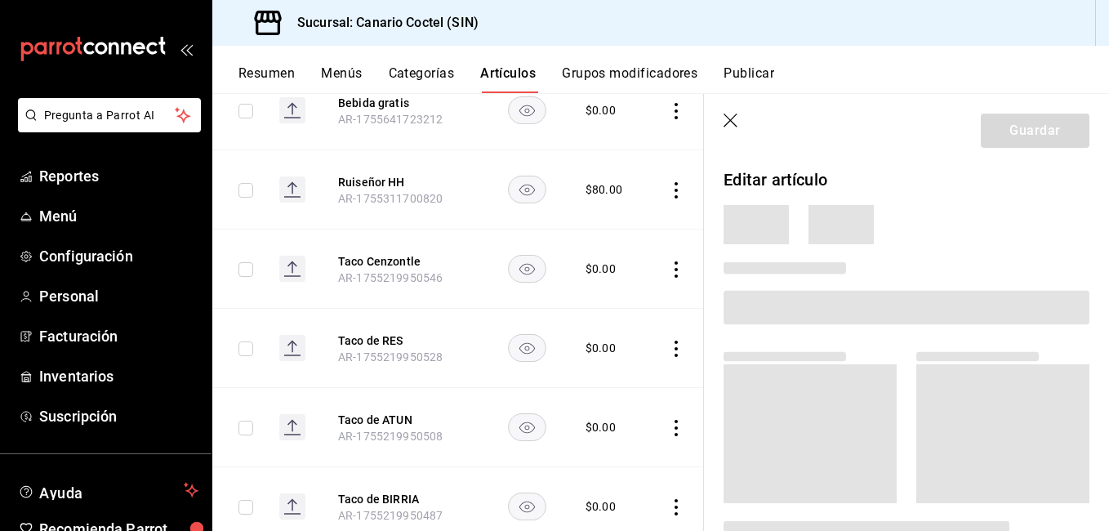
scroll to position [1667, 0]
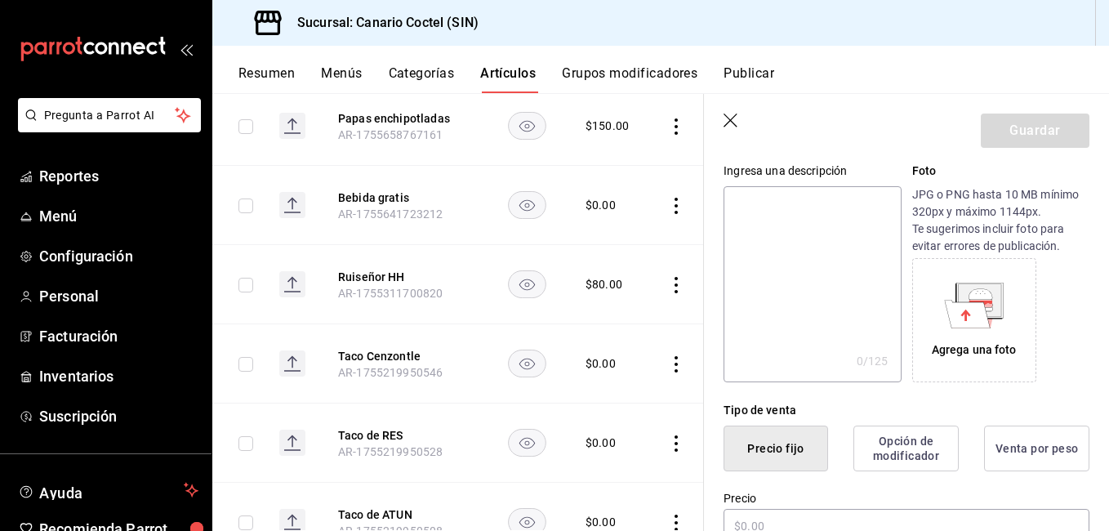
type input "$0.00"
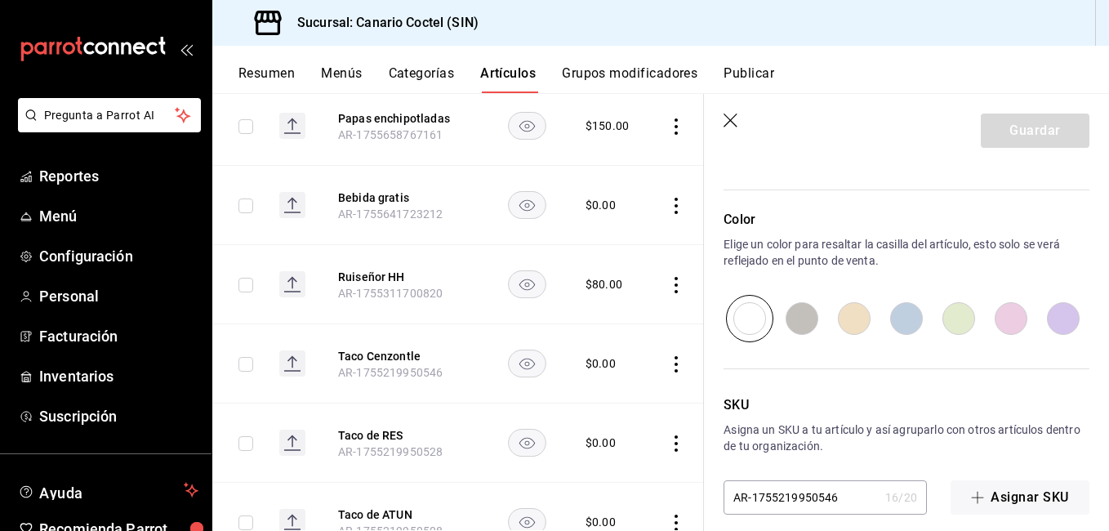
scroll to position [562, 0]
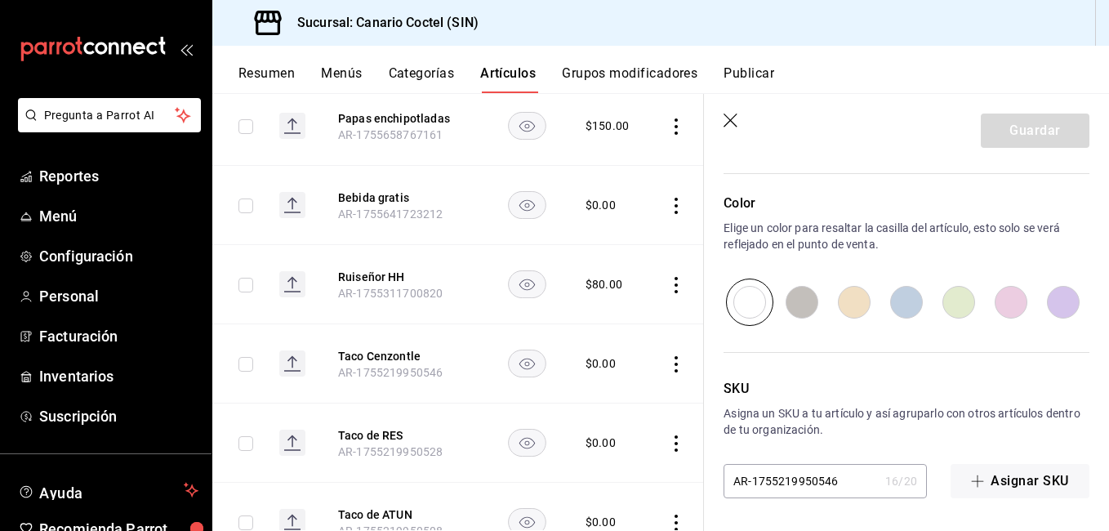
click at [442, 75] on button "Categorías" at bounding box center [422, 79] width 66 height 28
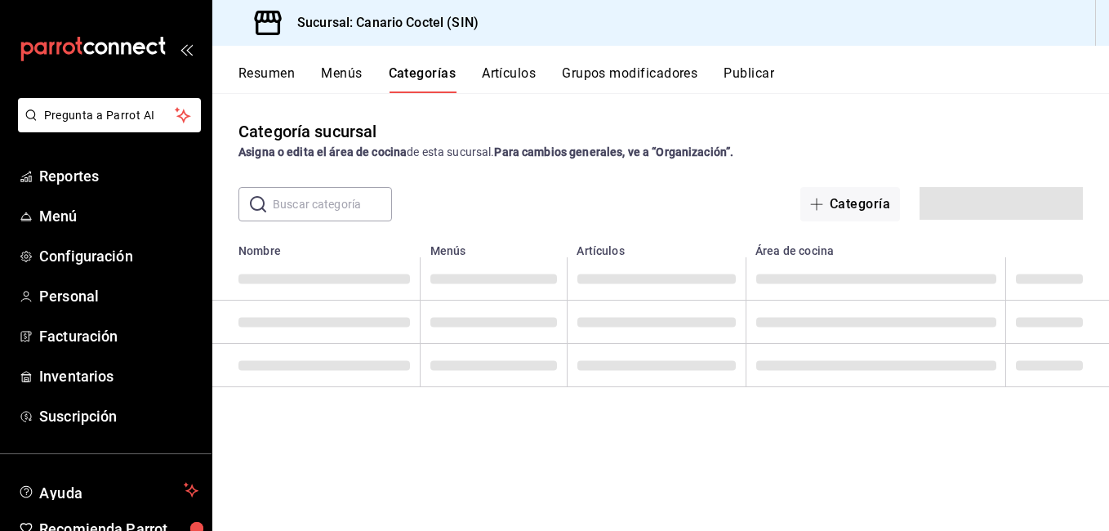
click at [369, 208] on input "text" at bounding box center [332, 204] width 119 height 33
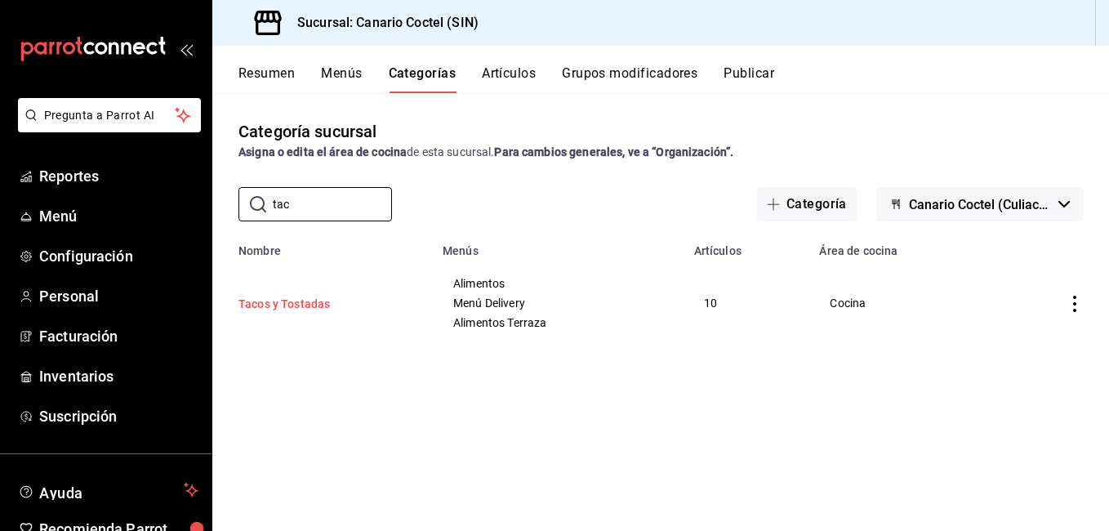
type input "tac"
click at [324, 304] on button "Tacos y Tostadas" at bounding box center [319, 304] width 163 height 16
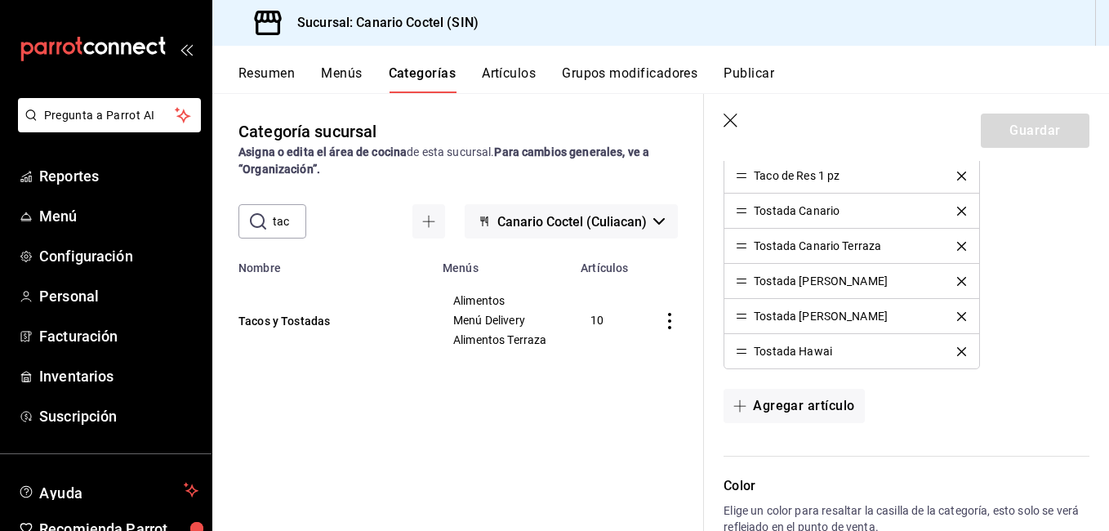
scroll to position [980, 0]
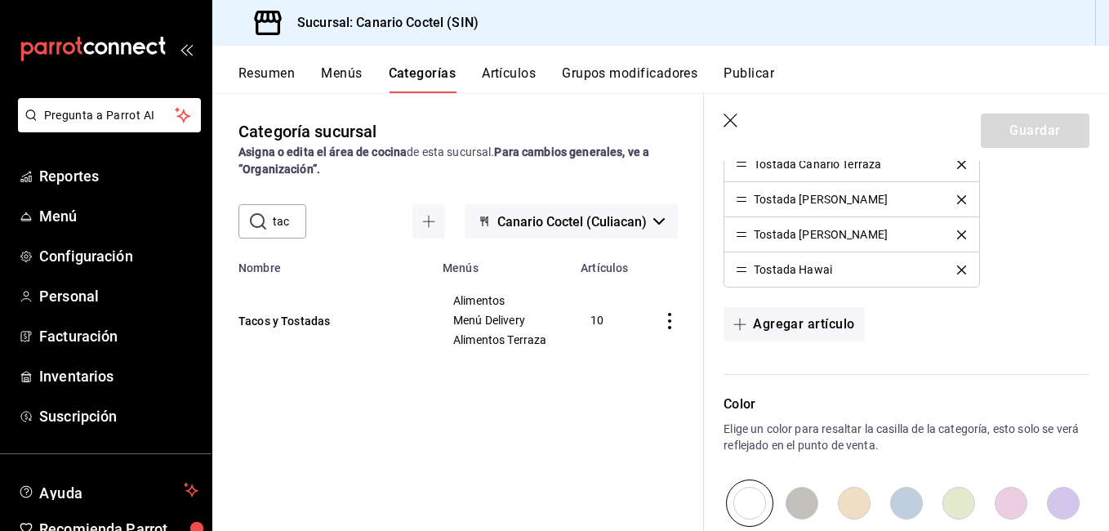
click at [505, 62] on div "Resumen Menús Categorías Artículos Grupos modificadores Publicar" at bounding box center [660, 69] width 896 height 47
click at [512, 76] on button "Artículos" at bounding box center [509, 79] width 54 height 28
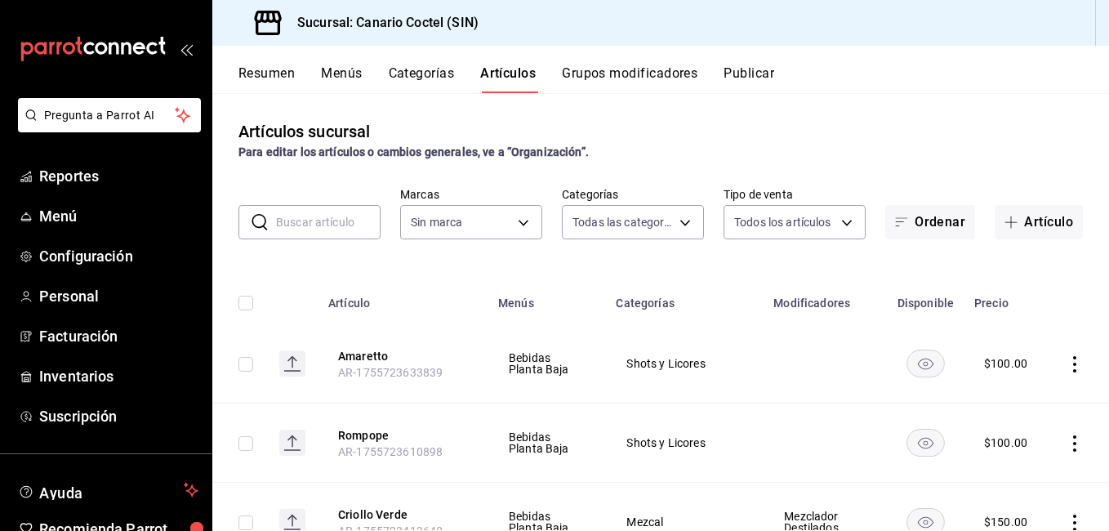
type input "81f50c04-48dd-4536-85a8-4fa36dc87030,e07b92e4-f730-4536-9b04-92e952e5a582,bb78b…"
type input "1961613a-9f1c-4786-8348-f9f968c787d0"
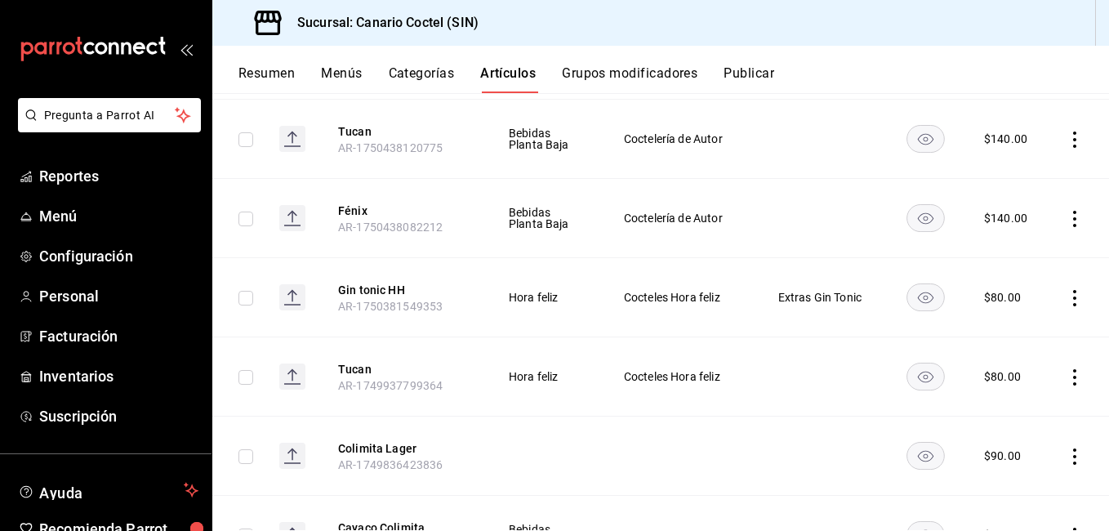
scroll to position [4447, 0]
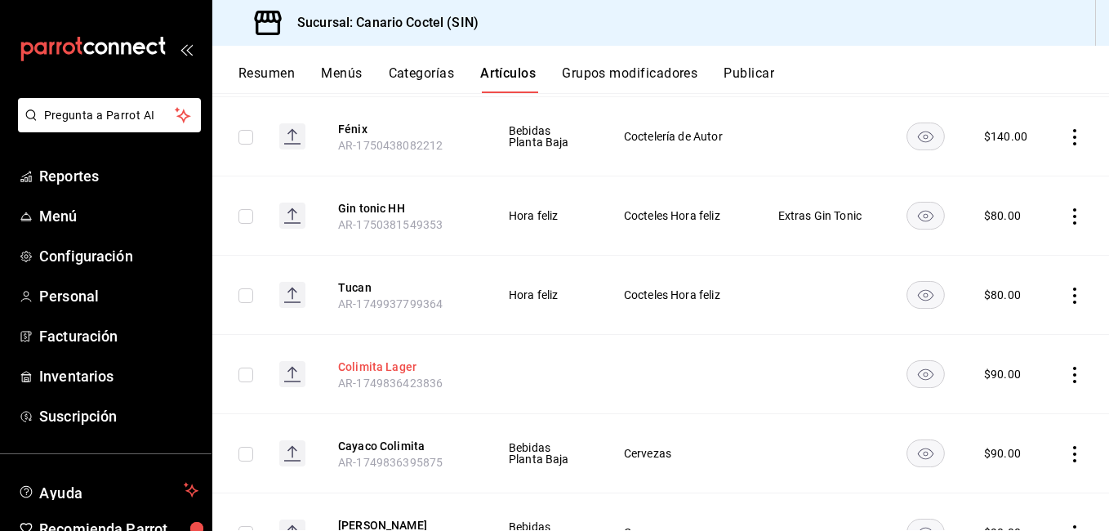
click at [401, 362] on button "Colimita Lager" at bounding box center [403, 366] width 131 height 16
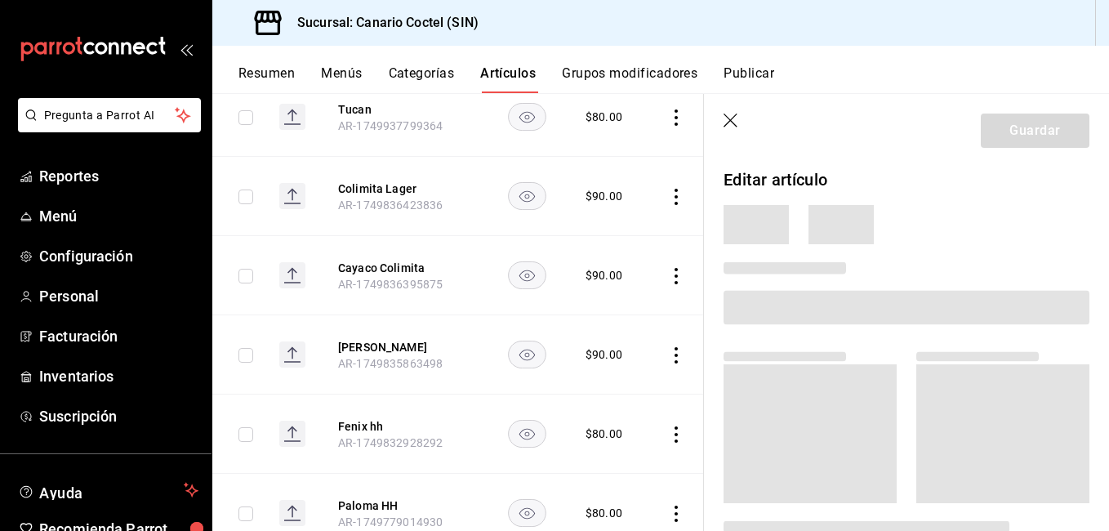
scroll to position [4196, 0]
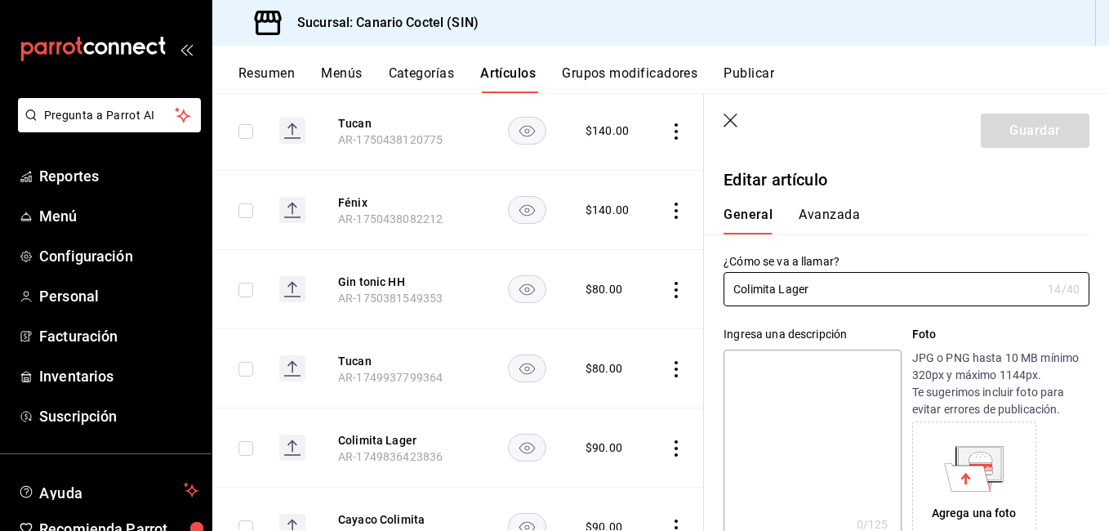
type input "$90.00"
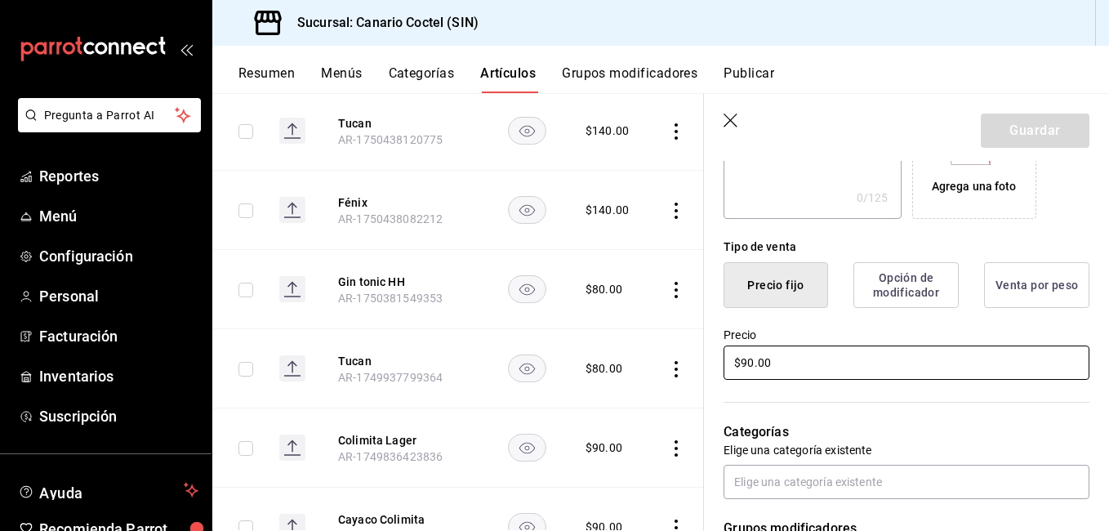
scroll to position [408, 0]
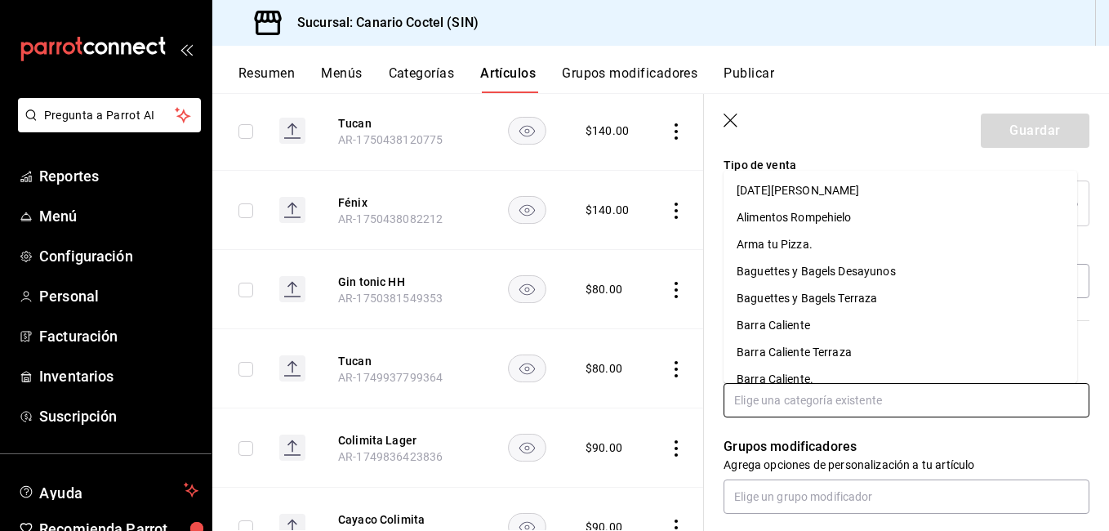
click at [798, 397] on input "text" at bounding box center [906, 400] width 366 height 34
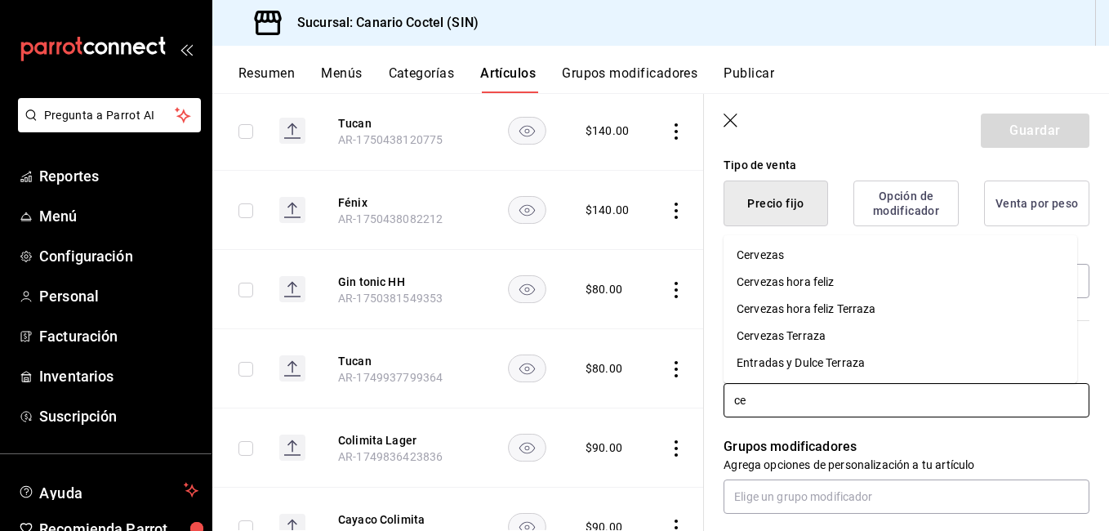
type input "cer"
click at [791, 282] on li "Cervezas" at bounding box center [899, 282] width 353 height 27
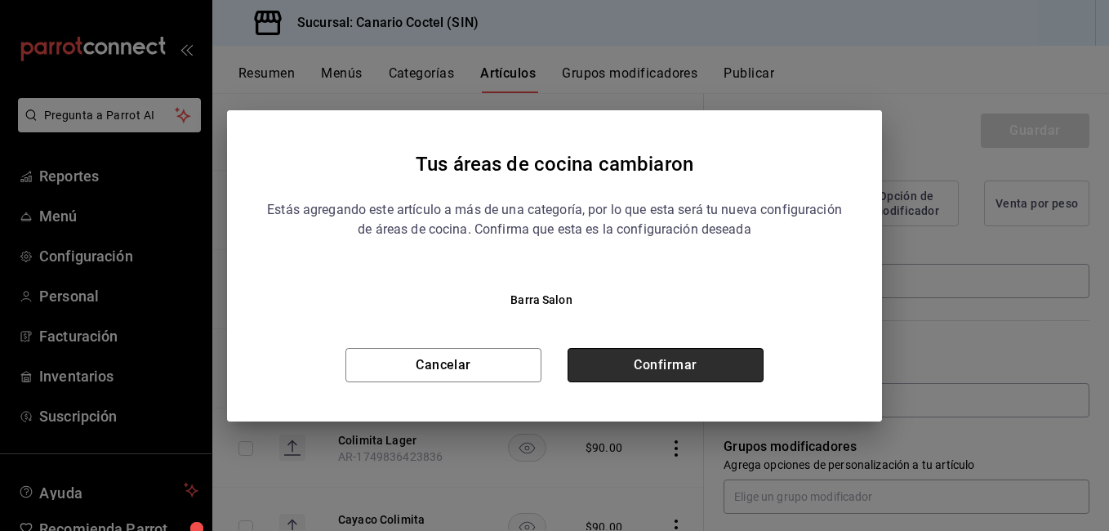
click at [674, 367] on button "Confirmar" at bounding box center [665, 365] width 196 height 34
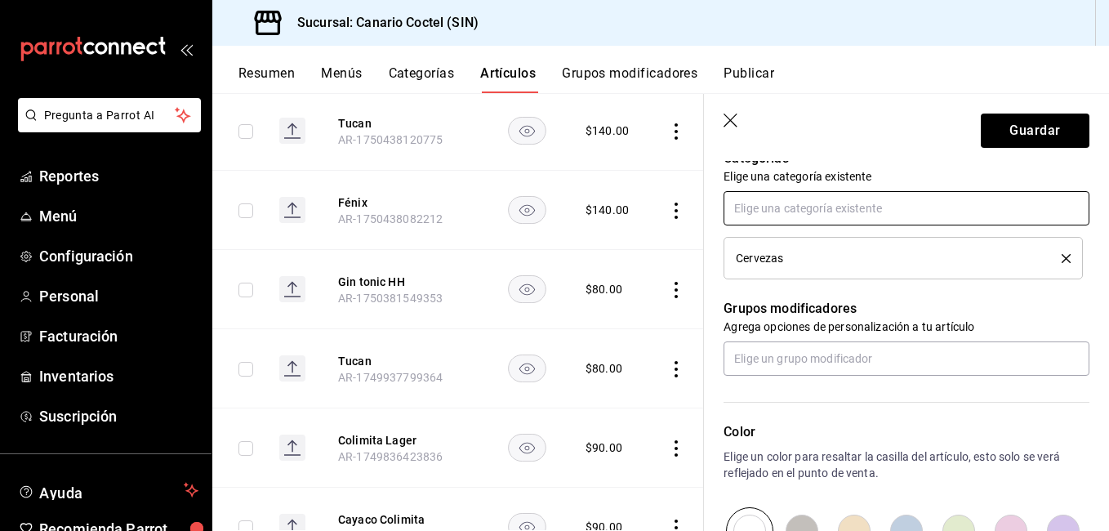
scroll to position [571, 0]
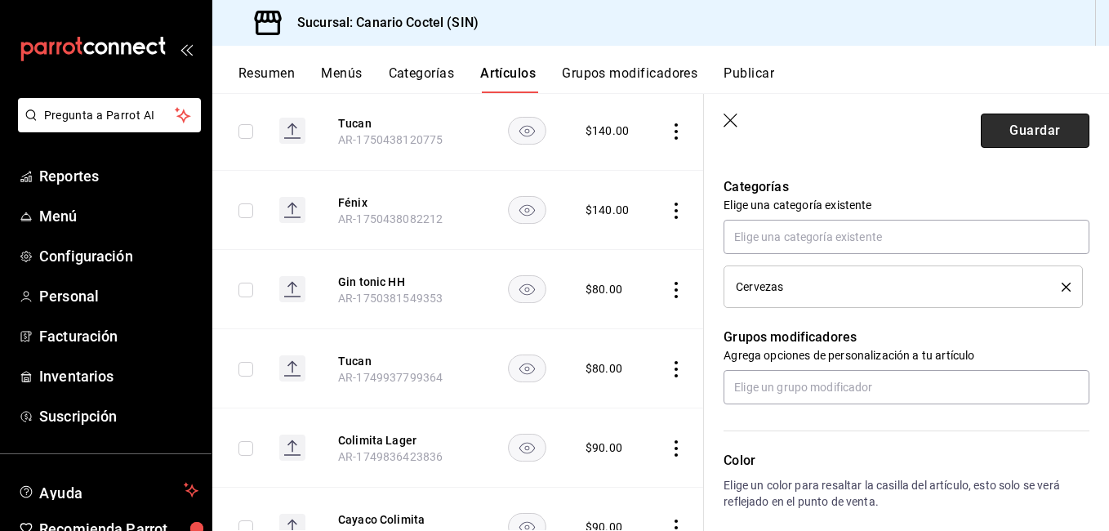
click at [1011, 131] on button "Guardar" at bounding box center [1034, 130] width 109 height 34
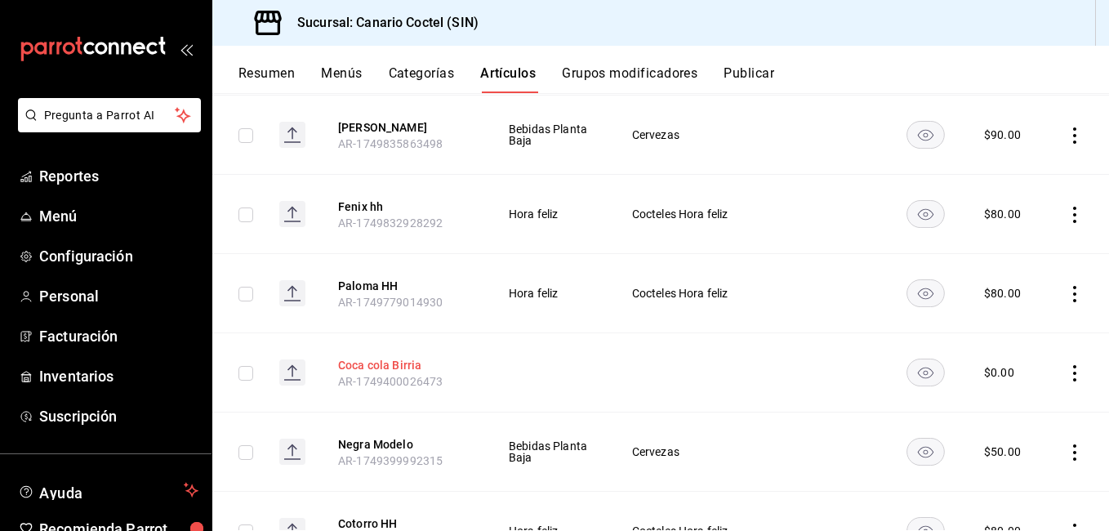
scroll to position [4972, 0]
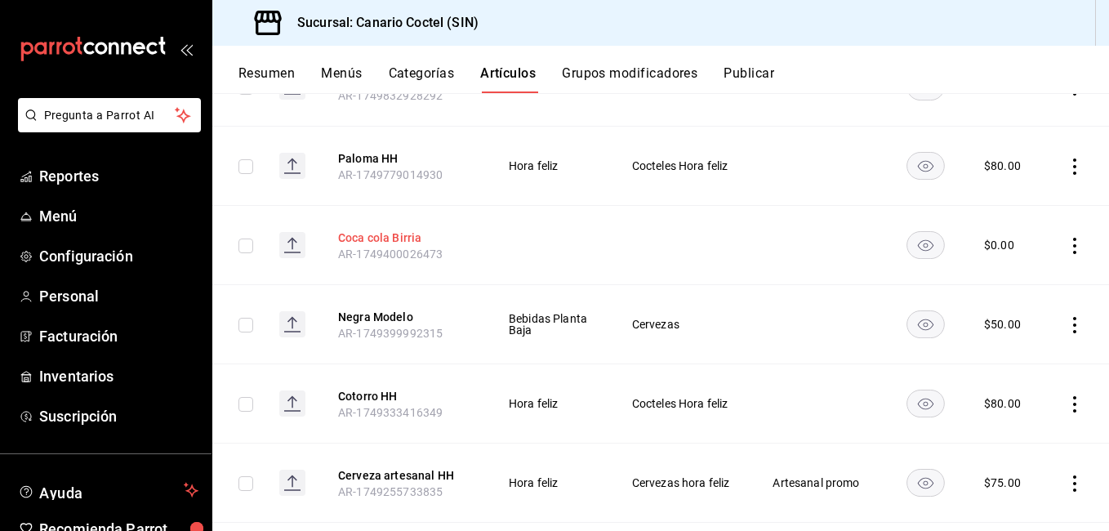
click at [398, 246] on button "Coca cola Birria" at bounding box center [403, 237] width 131 height 16
drag, startPoint x: 398, startPoint y: 278, endPoint x: 833, endPoint y: 298, distance: 436.4
click at [398, 246] on button "Coca cola Birria" at bounding box center [403, 237] width 131 height 16
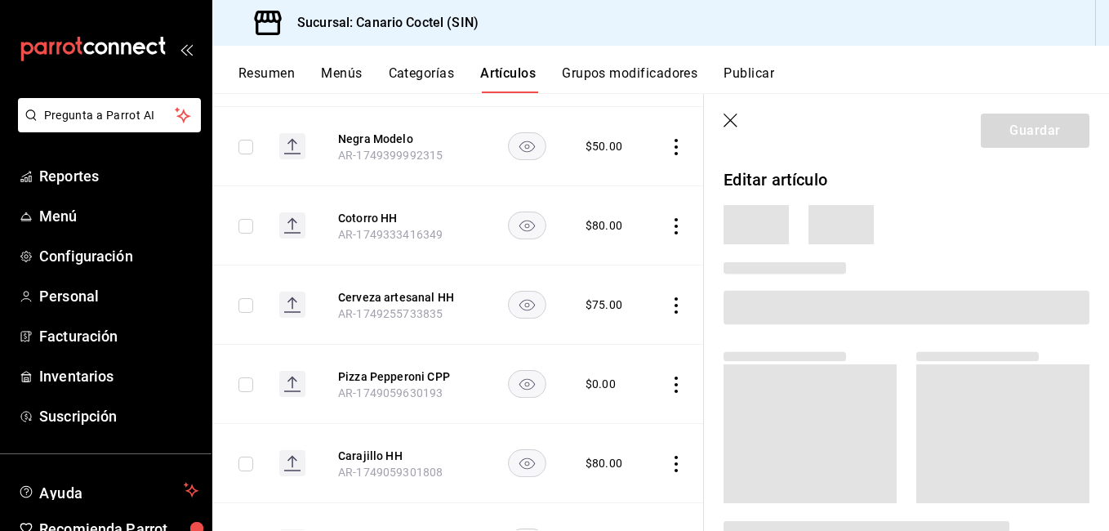
scroll to position [4675, 0]
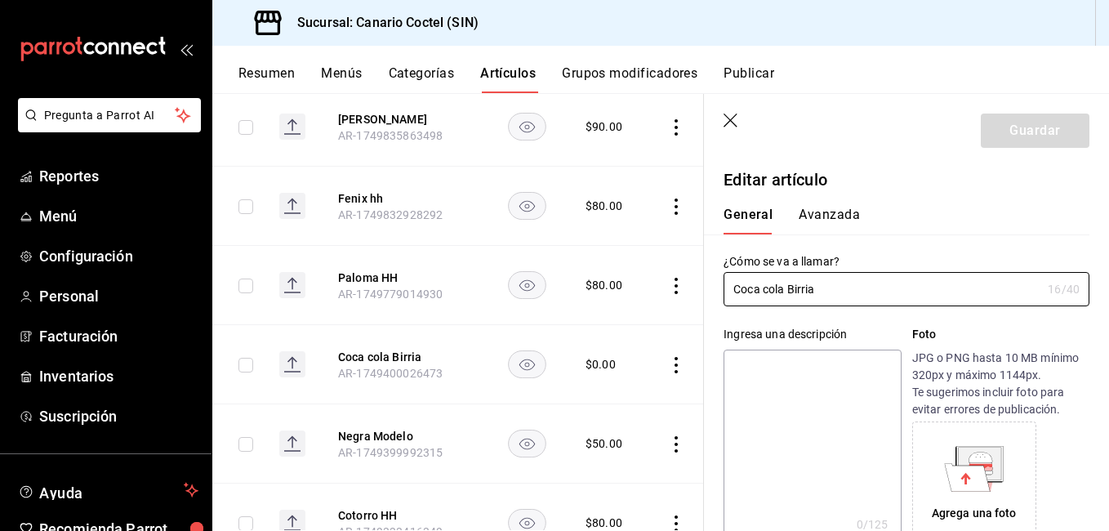
type input "$0.00"
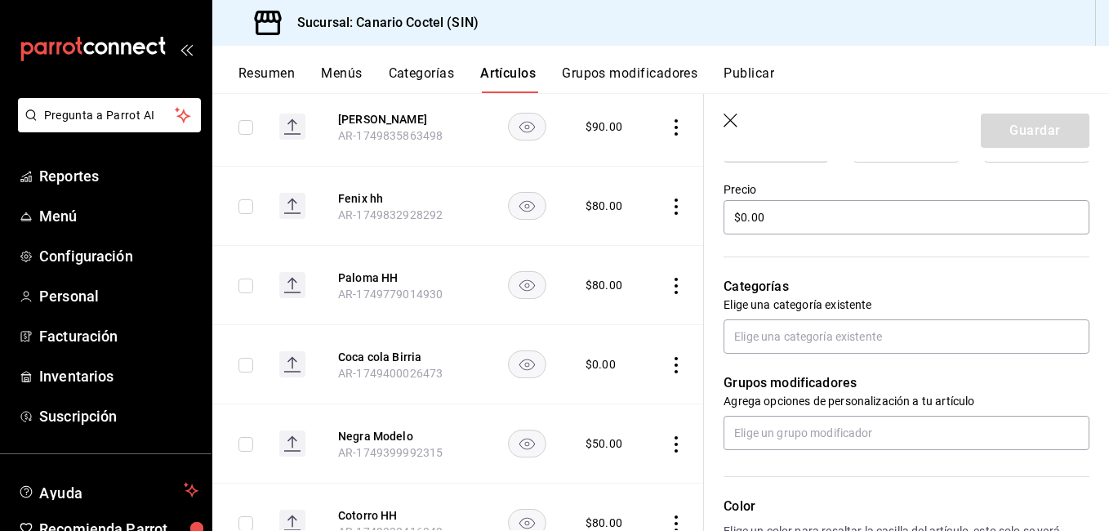
scroll to position [490, 0]
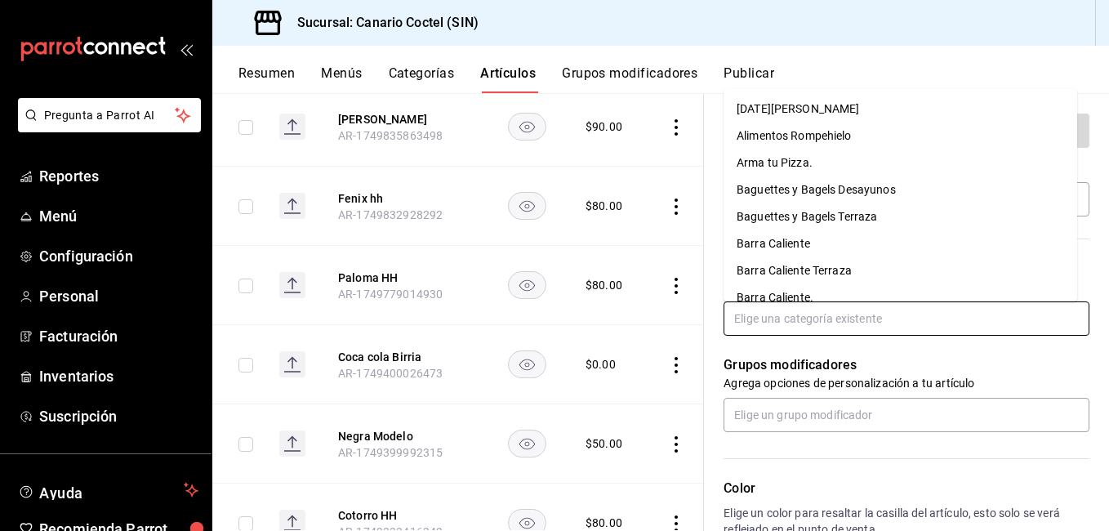
click at [780, 319] on input "text" at bounding box center [906, 318] width 366 height 34
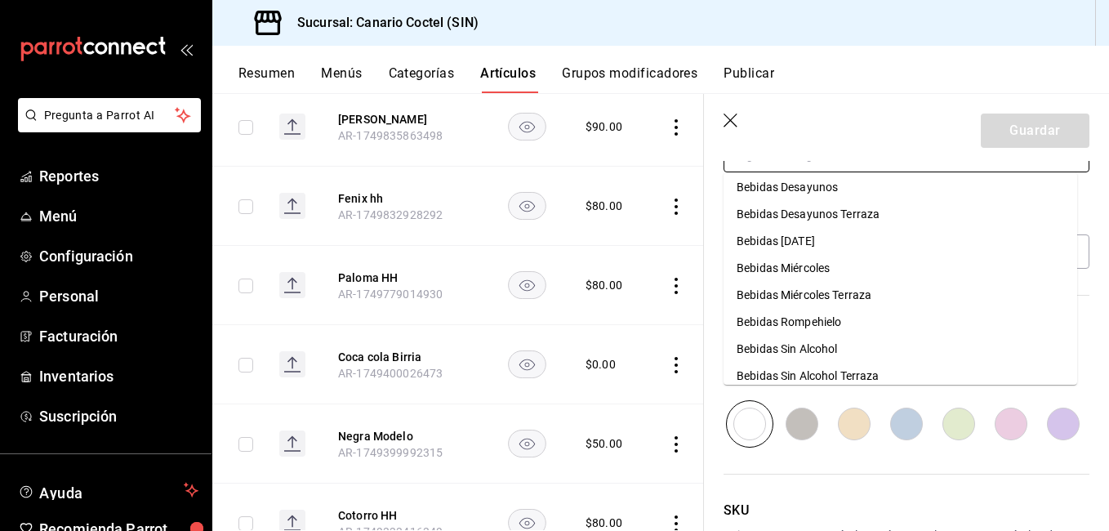
scroll to position [408, 0]
click at [804, 247] on li "Bebidas Miércoles" at bounding box center [899, 242] width 353 height 27
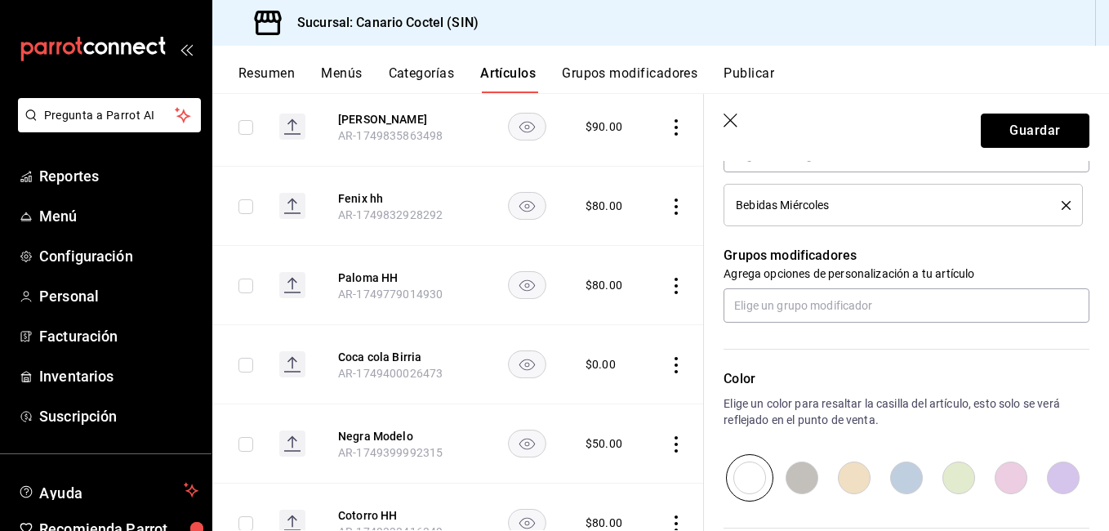
click at [1041, 144] on button "Guardar" at bounding box center [1034, 130] width 109 height 34
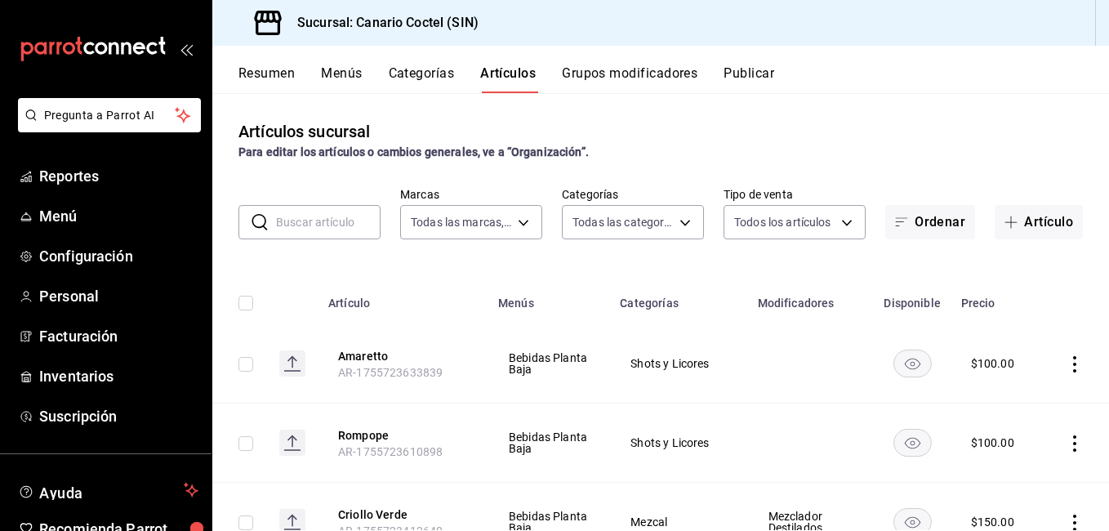
click at [344, 223] on input "text" at bounding box center [328, 222] width 104 height 33
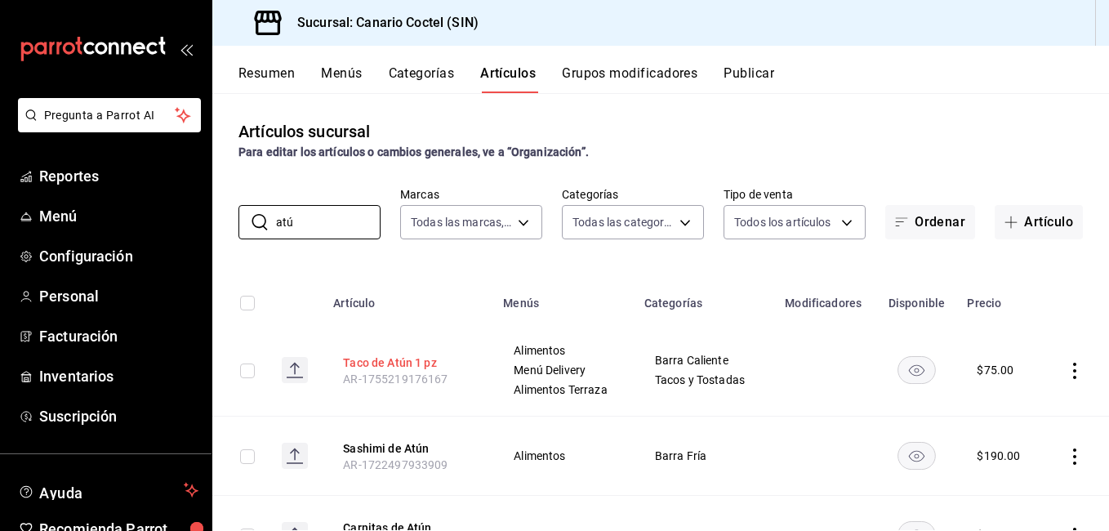
type input "atú"
click at [432, 362] on button "Taco de Atún 1 pz" at bounding box center [408, 362] width 131 height 16
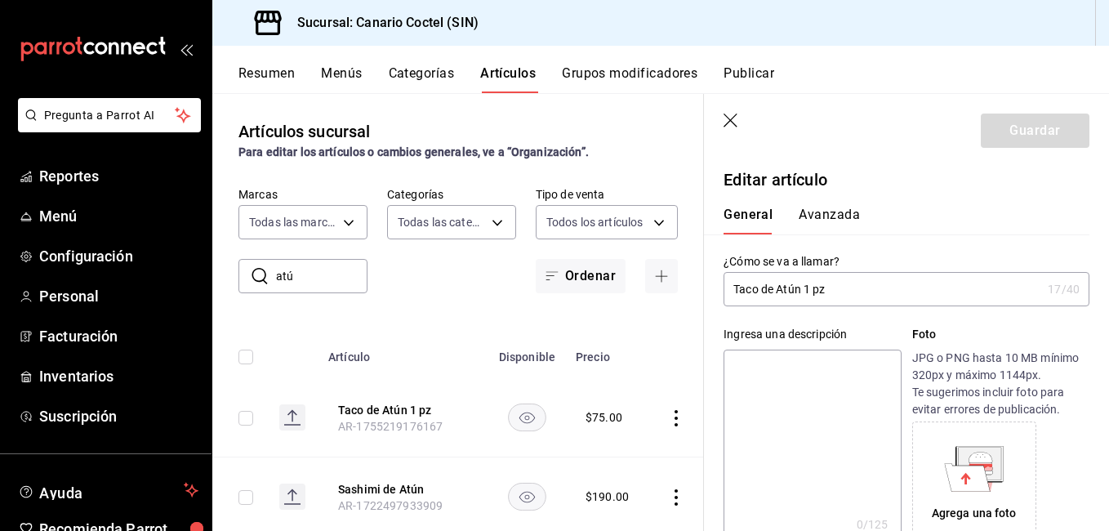
click at [793, 291] on input "Taco de Atún 1 pz" at bounding box center [882, 289] width 318 height 33
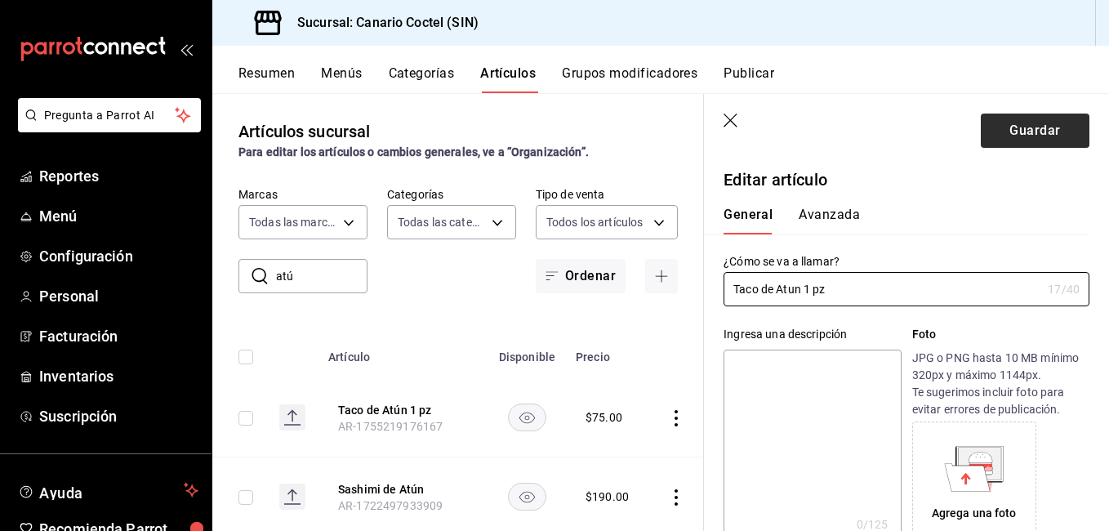
type input "Taco de Atun 1 pz"
click at [1026, 122] on button "Guardar" at bounding box center [1034, 130] width 109 height 34
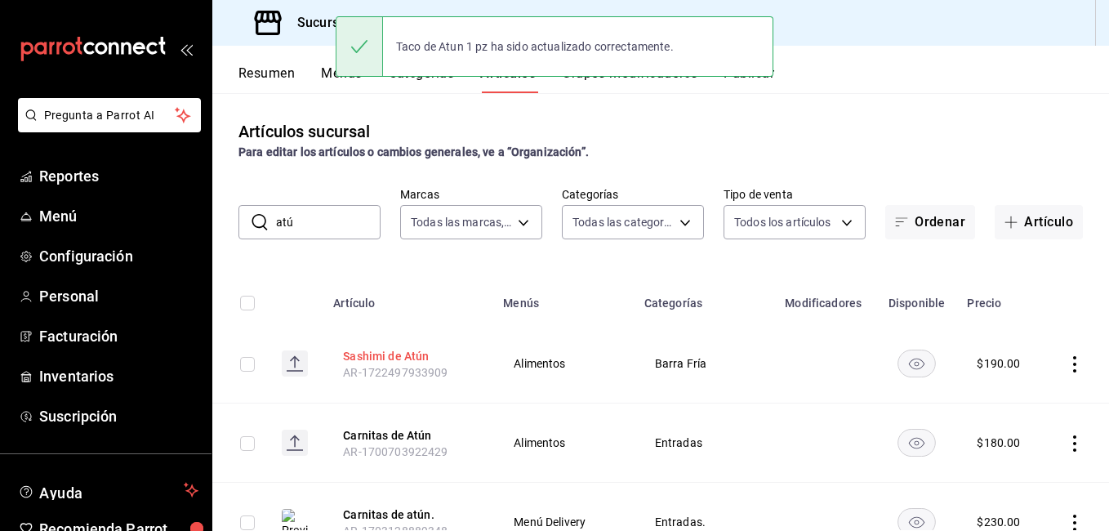
click at [406, 349] on button "Sashimi de Atún" at bounding box center [408, 356] width 131 height 16
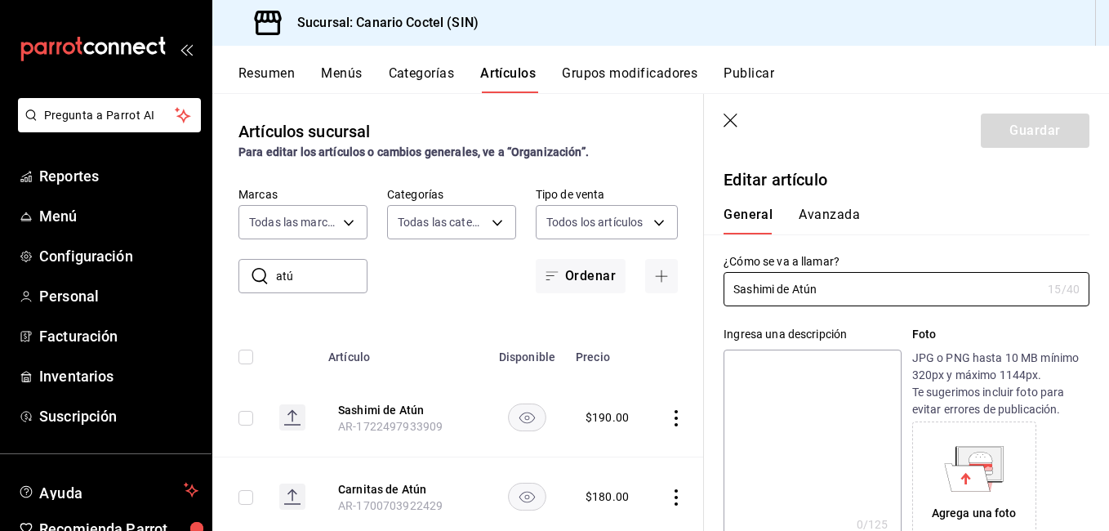
type input "$190.00"
click at [811, 287] on input "Sashimi de Atún" at bounding box center [882, 289] width 318 height 33
type input "Sashimi de Atun"
click at [985, 122] on button "Guardar" at bounding box center [1034, 130] width 109 height 34
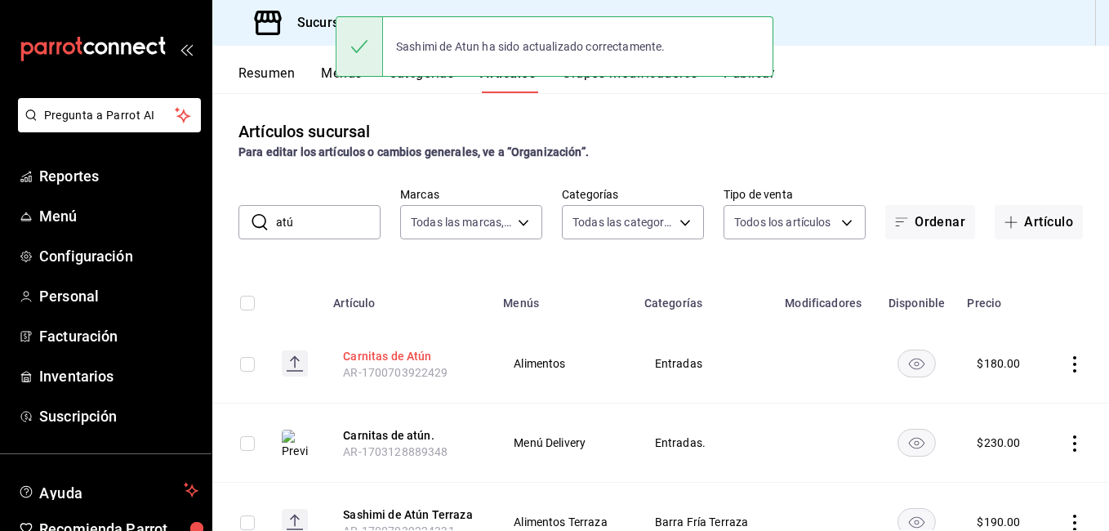
click at [420, 357] on button "Carnitas de Atún" at bounding box center [408, 356] width 131 height 16
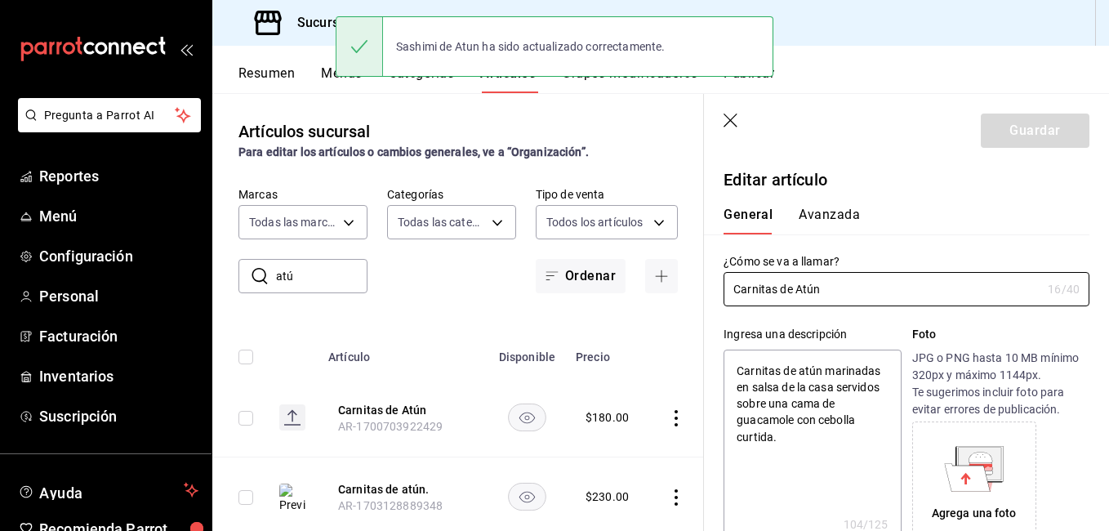
type textarea "x"
type input "$180.00"
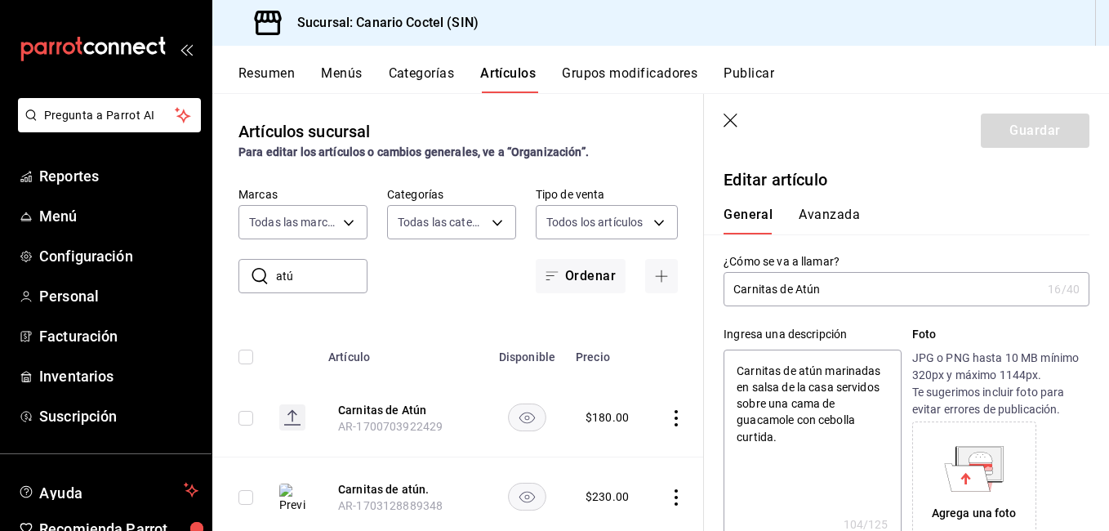
click at [816, 290] on input "Carnitas de Atún" at bounding box center [882, 289] width 318 height 33
type input "Carnitas de Atn"
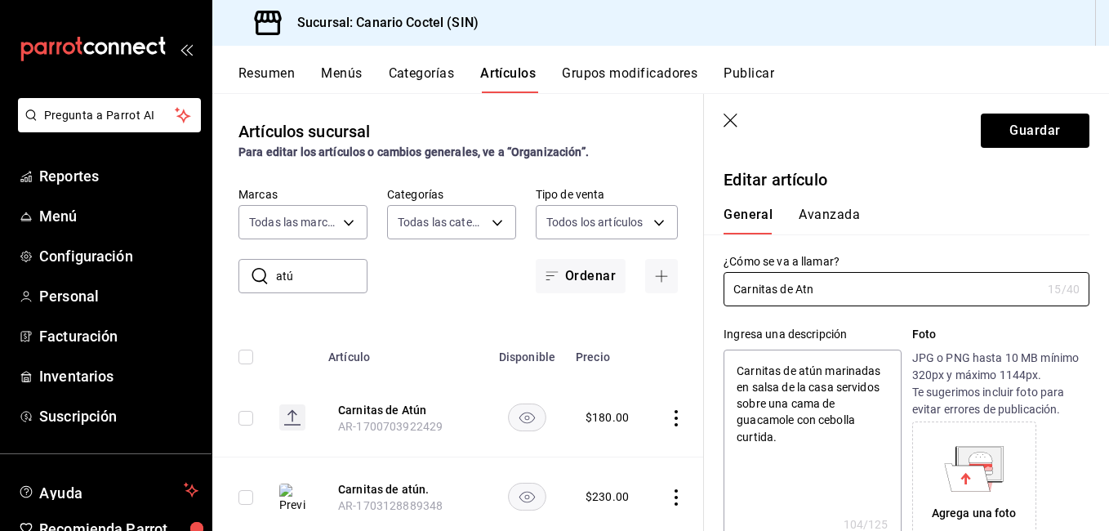
type textarea "x"
type input "Carnitas de Atun"
type textarea "x"
type input "Carnitas de Atun"
click at [1024, 129] on button "Guardar" at bounding box center [1034, 130] width 109 height 34
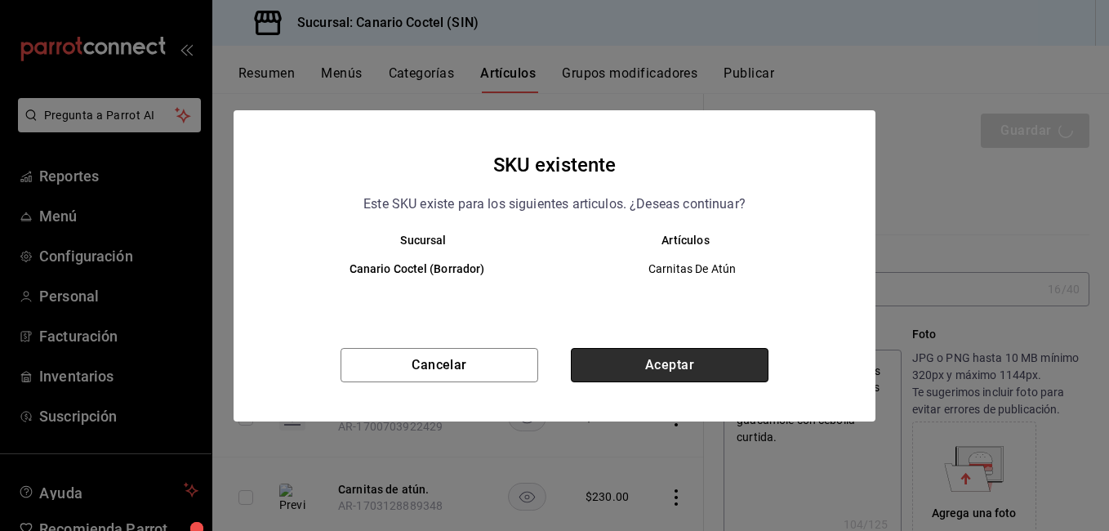
click at [607, 358] on button "Aceptar" at bounding box center [670, 365] width 198 height 34
type textarea "x"
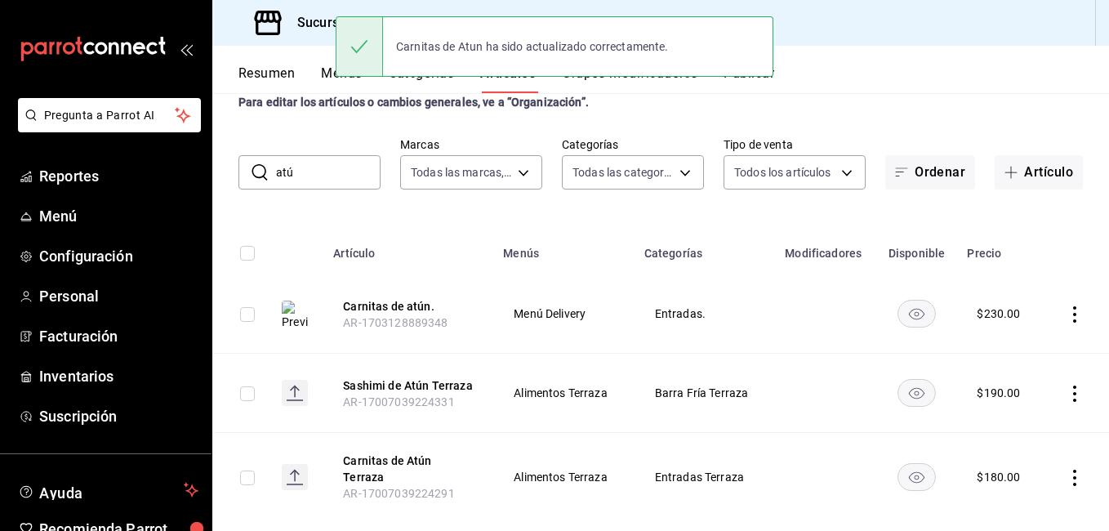
scroll to position [70, 0]
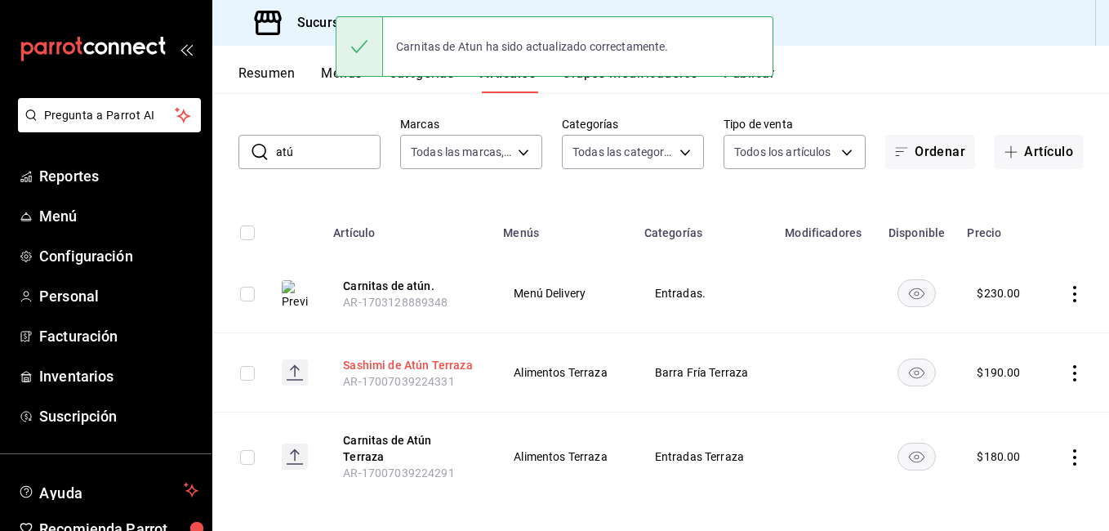
click at [411, 358] on button "Sashimi de Atún Terraza" at bounding box center [408, 365] width 131 height 16
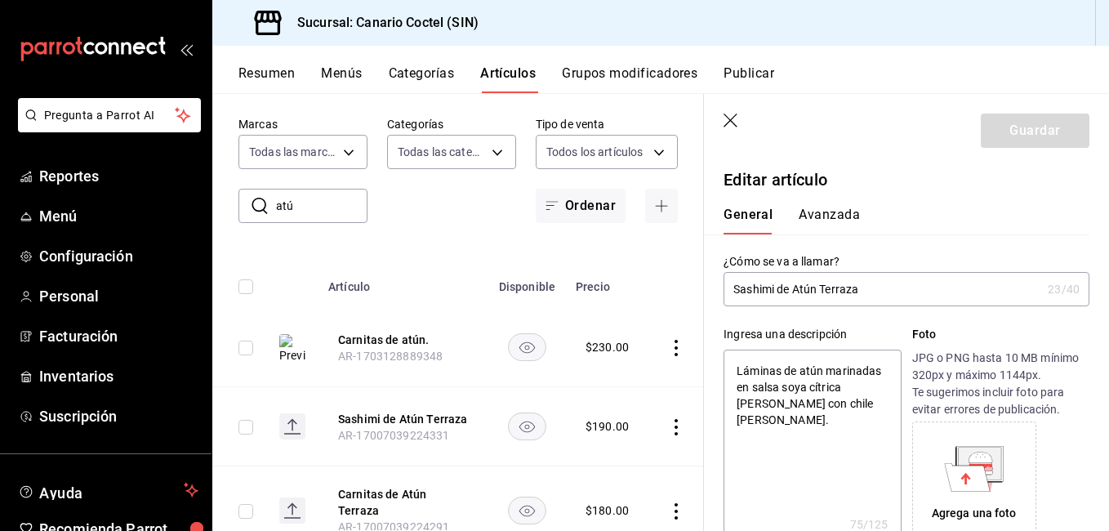
click at [812, 289] on input "Sashimi de Atún Terraza" at bounding box center [882, 289] width 318 height 33
type input "Sashimi de Atn Terraza"
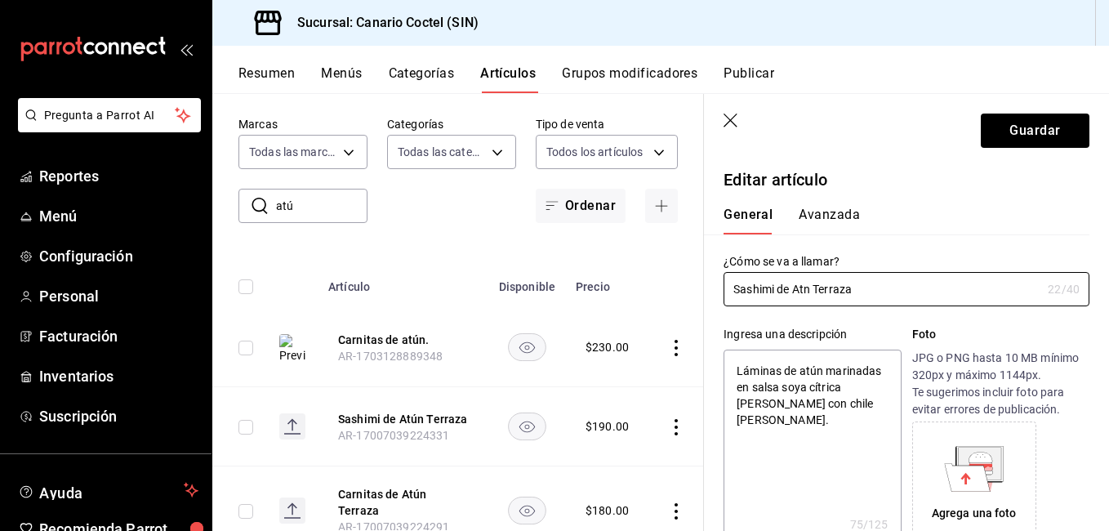
type textarea "x"
type input "Sashimi de Atun Terraza"
type textarea "x"
type input "Sashimi de Atun Terraza"
click at [1022, 136] on button "Guardar" at bounding box center [1034, 130] width 109 height 34
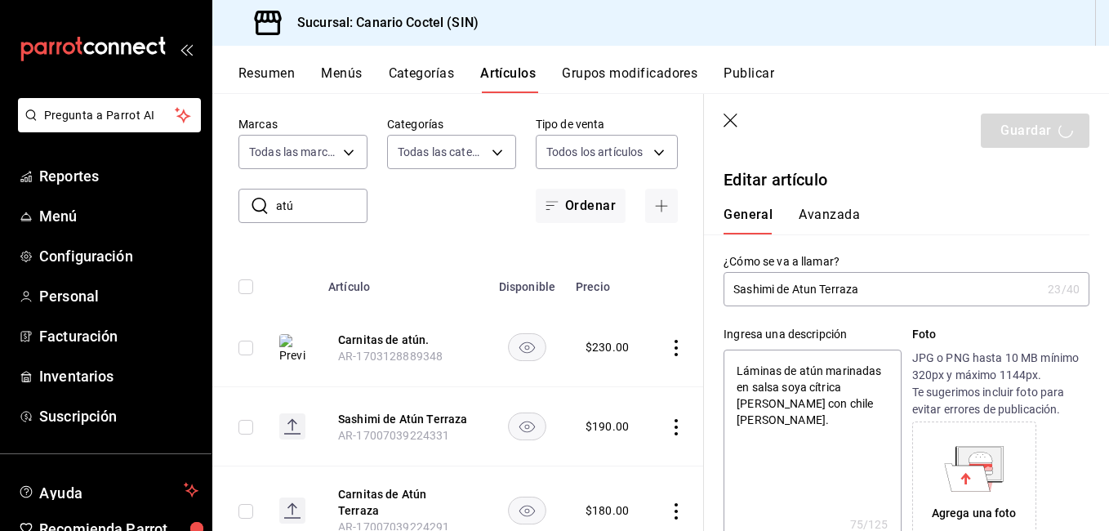
type textarea "x"
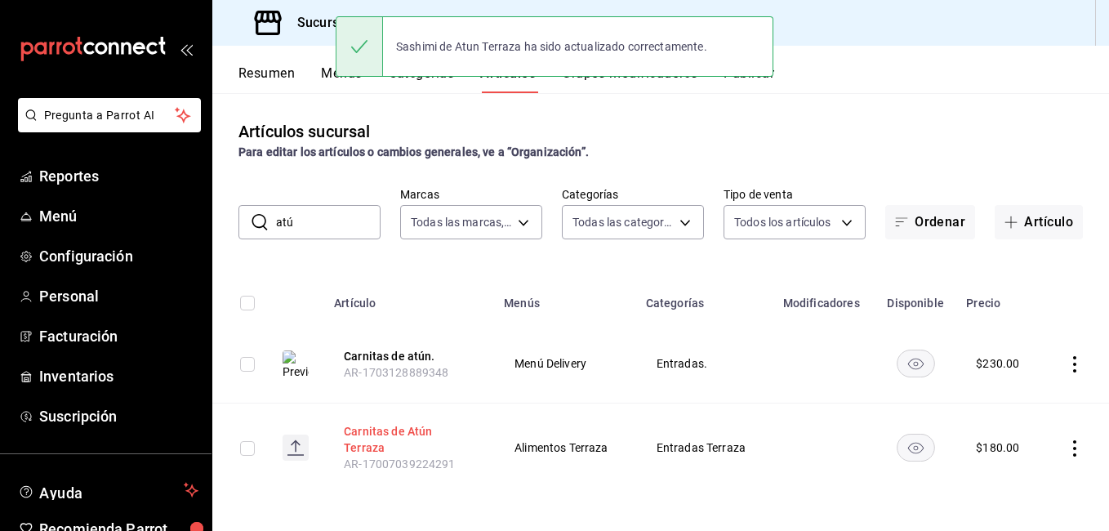
click at [440, 431] on button "Carnitas de Atún Terraza" at bounding box center [409, 439] width 131 height 33
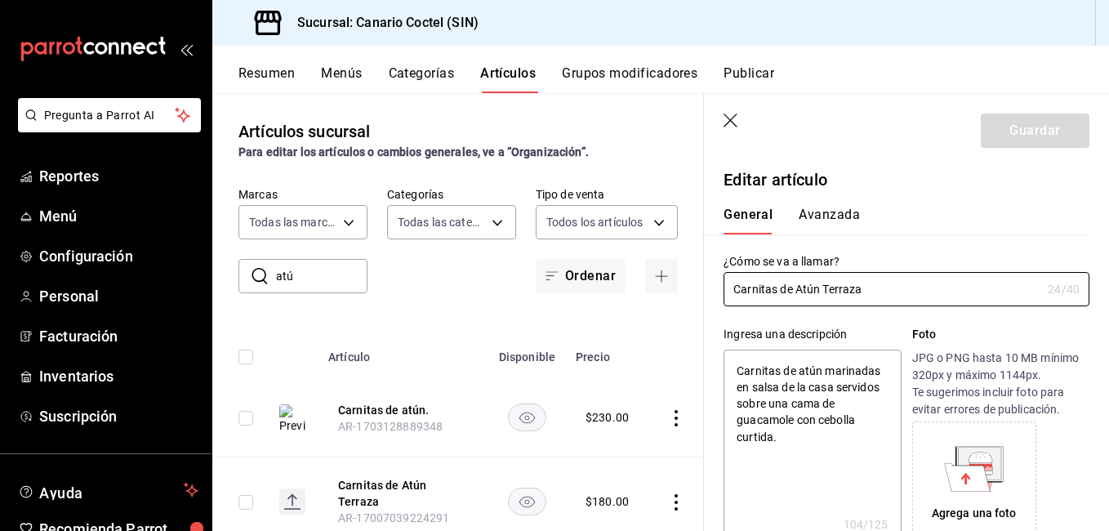
type textarea "x"
type input "$180.00"
click at [809, 288] on input "Carnitas de Atún Terraza" at bounding box center [882, 289] width 318 height 33
type input "Carnitas de Atun Terraza"
type textarea "x"
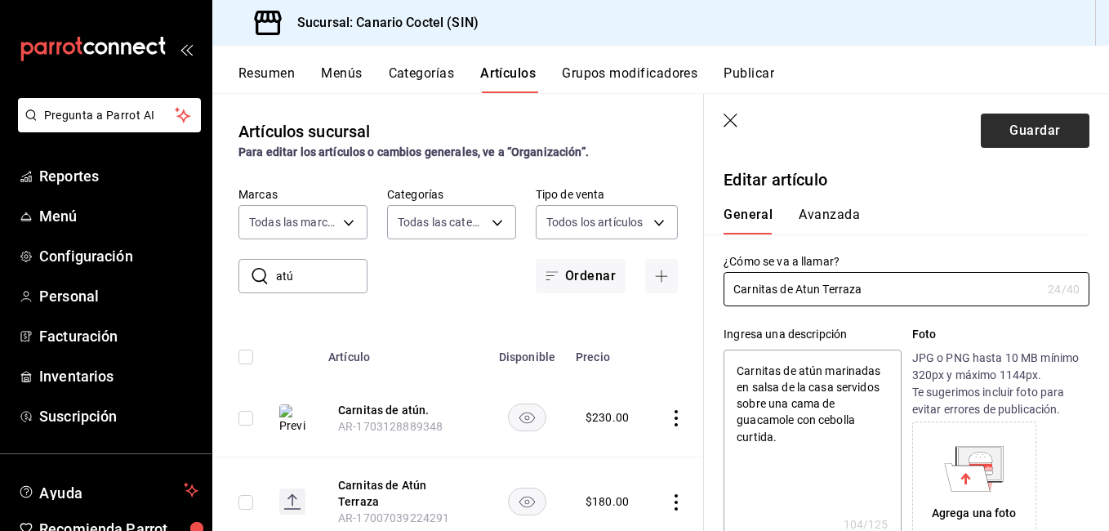
type input "Carnitas de Atun Terraza"
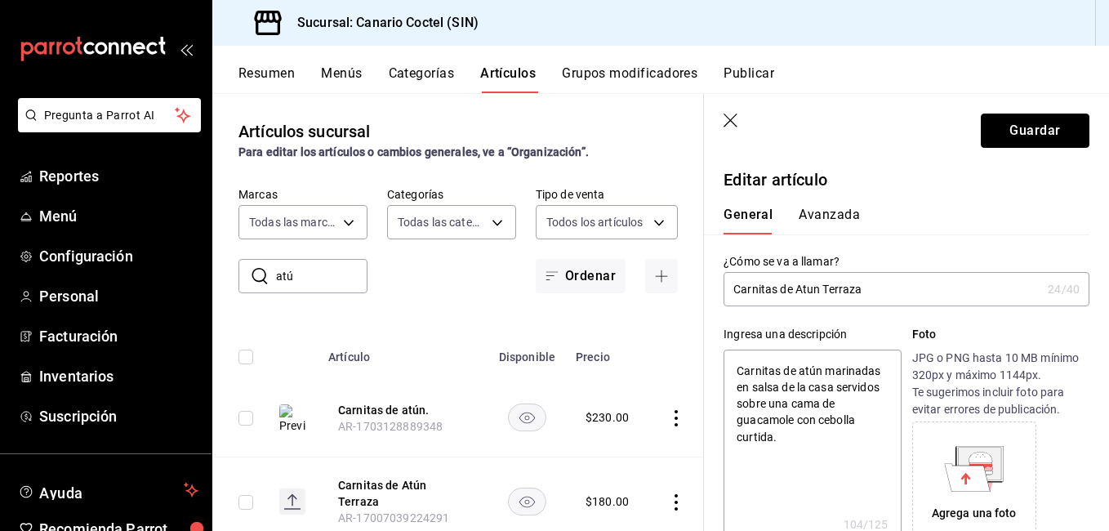
click at [1002, 117] on button "Guardar" at bounding box center [1034, 130] width 109 height 34
type textarea "x"
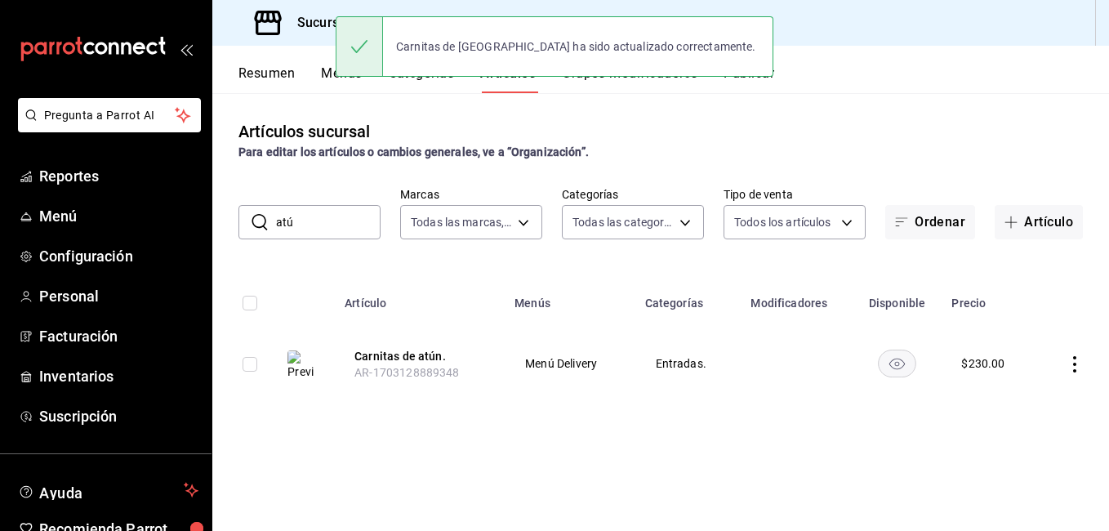
click at [337, 215] on input "atú" at bounding box center [328, 222] width 104 height 33
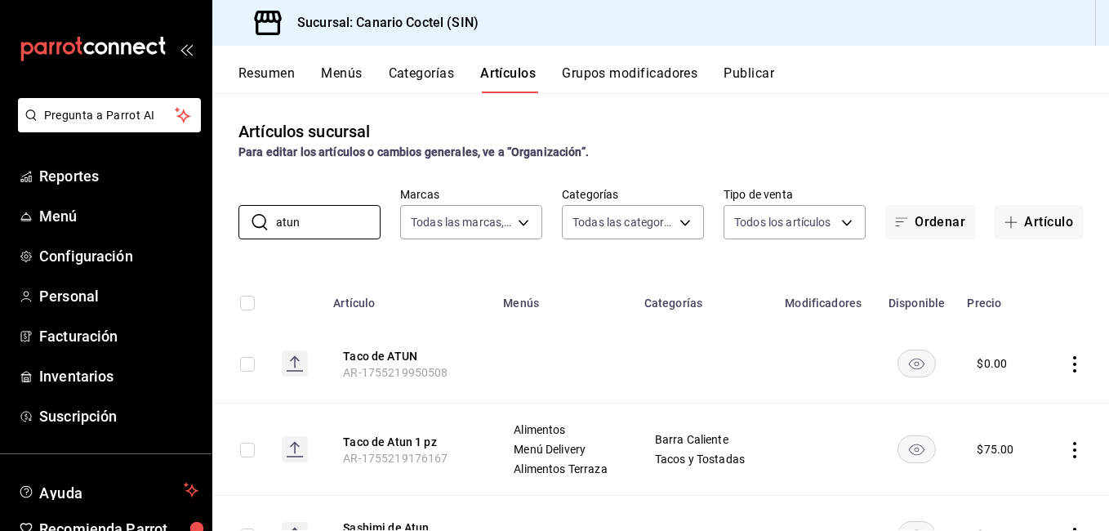
type input "atun"
click at [425, 78] on button "Categorías" at bounding box center [422, 79] width 66 height 28
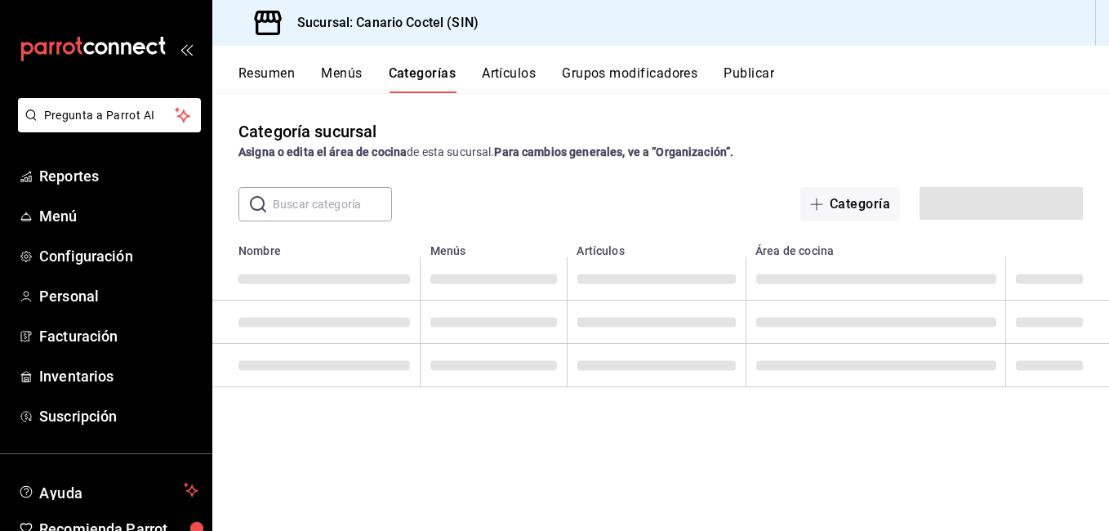
click at [358, 216] on input "text" at bounding box center [332, 204] width 119 height 33
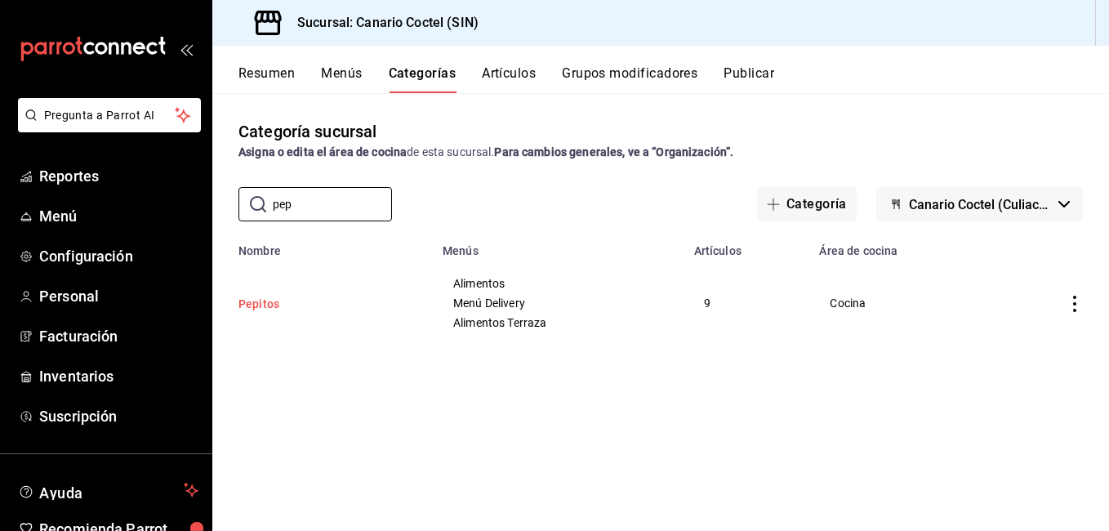
type input "pep"
click at [242, 305] on button "Pepitos" at bounding box center [319, 304] width 163 height 16
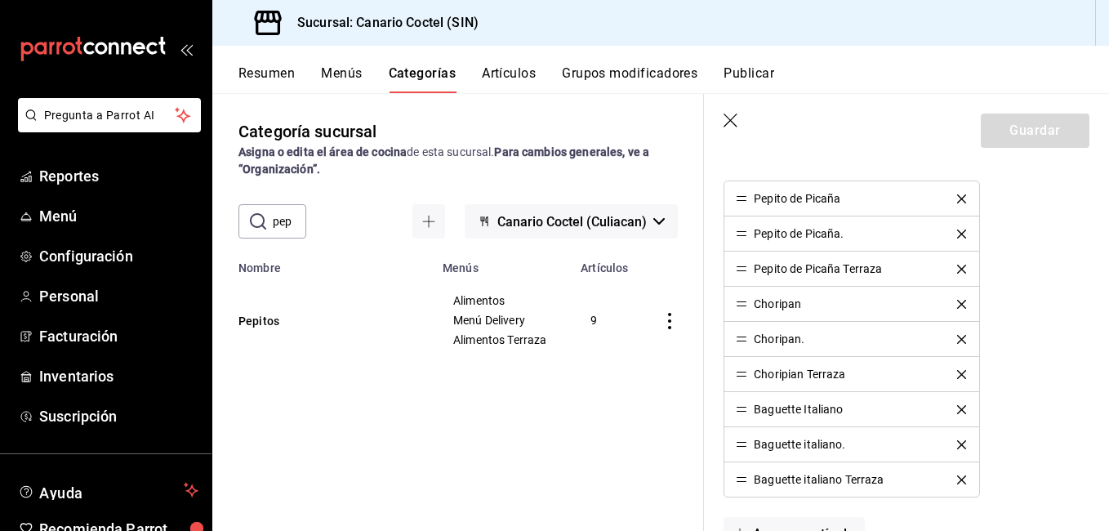
scroll to position [653, 0]
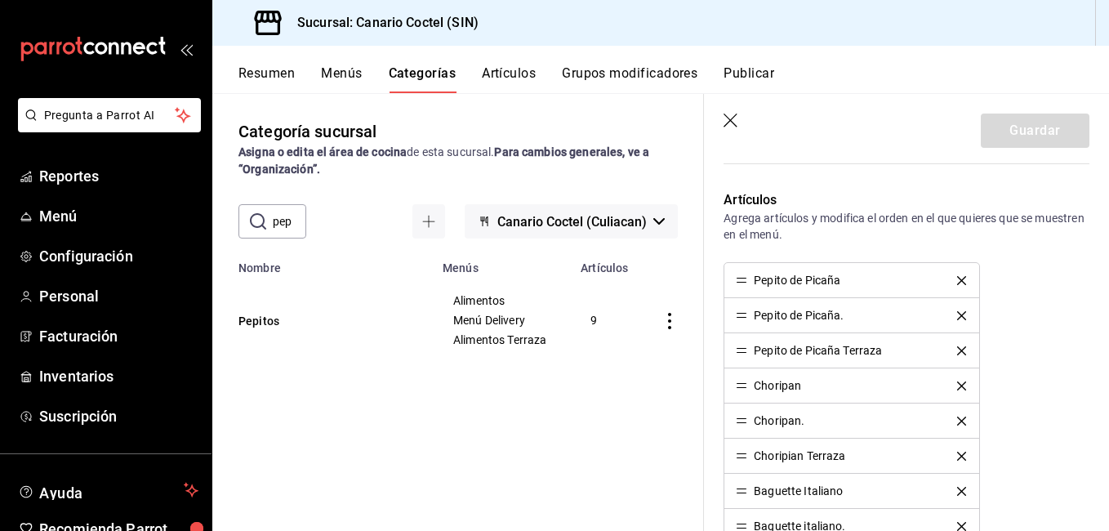
click at [957, 318] on icon "delete" at bounding box center [961, 315] width 9 height 9
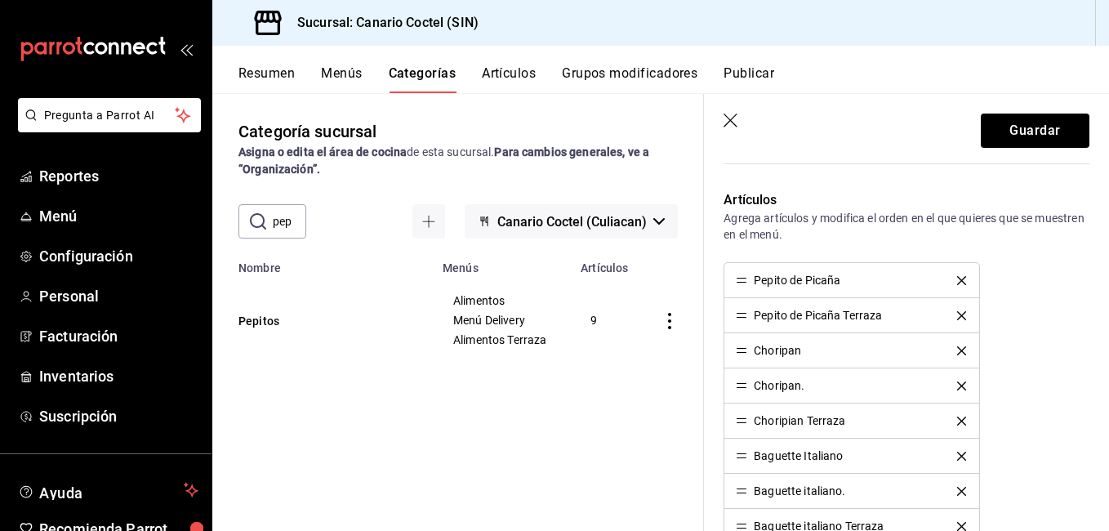
click at [957, 318] on icon "delete" at bounding box center [961, 315] width 9 height 9
click at [957, 349] on icon "delete" at bounding box center [961, 350] width 9 height 9
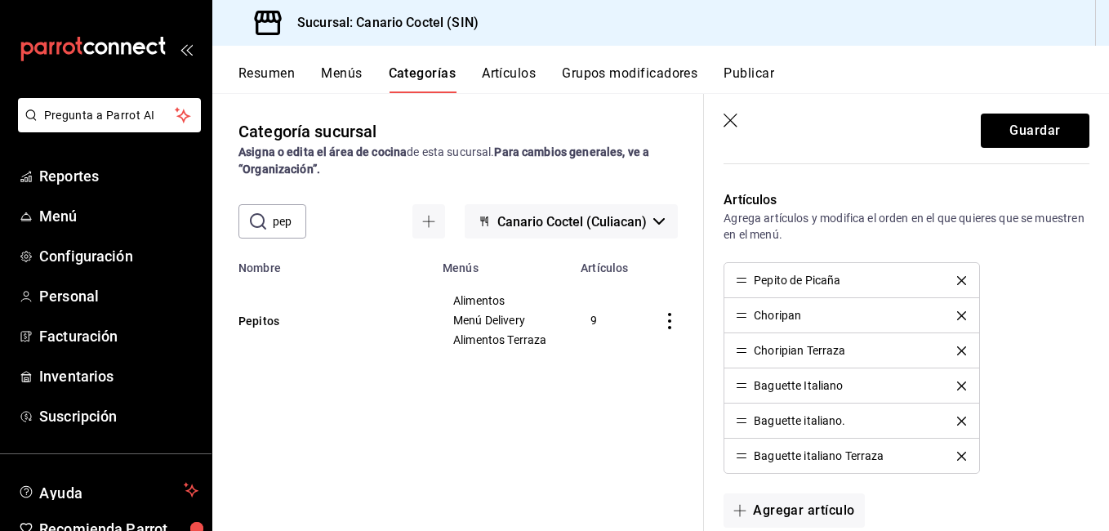
click at [957, 350] on icon "delete" at bounding box center [961, 350] width 9 height 9
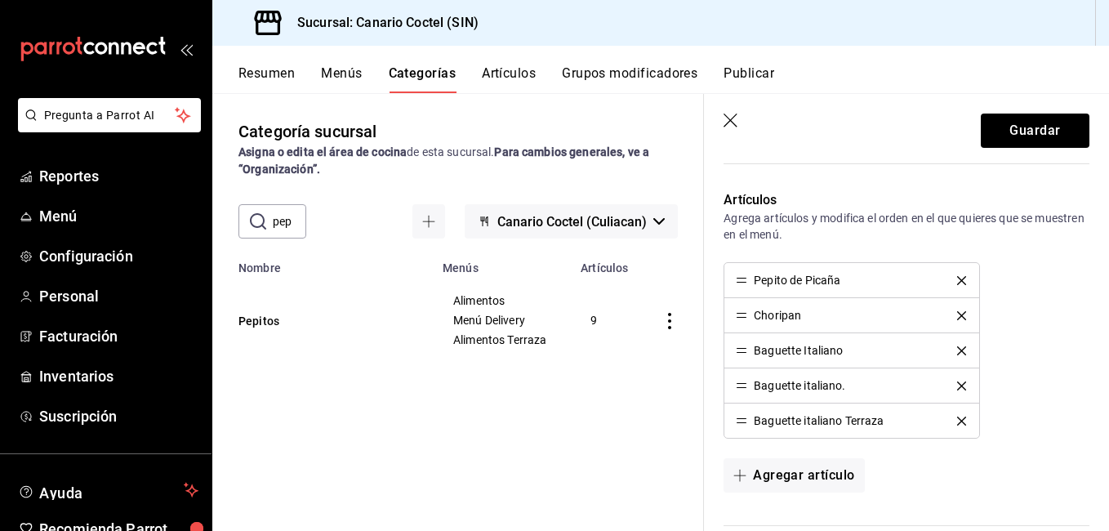
click at [957, 385] on icon "delete" at bounding box center [961, 385] width 9 height 9
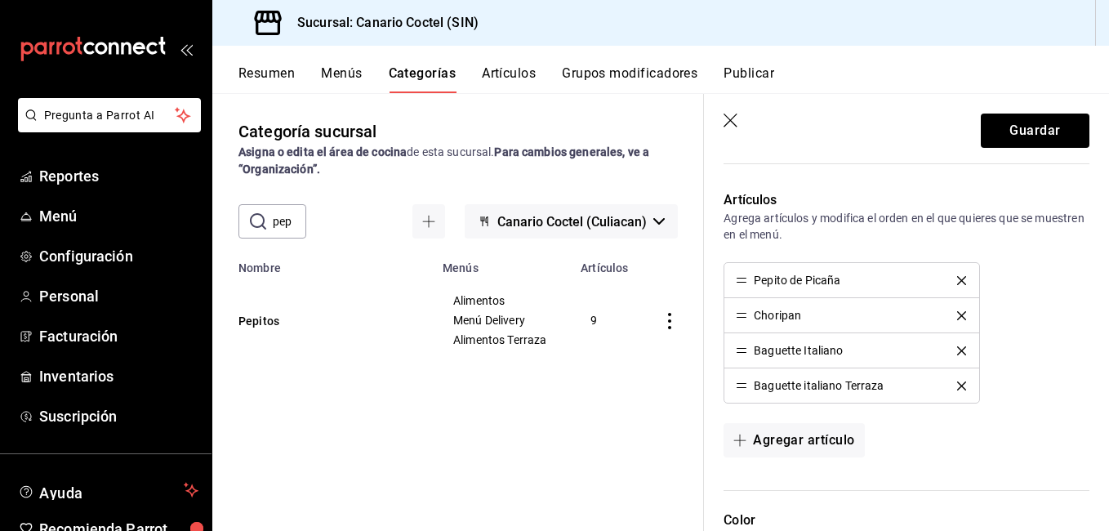
click at [957, 385] on icon "delete" at bounding box center [961, 385] width 9 height 9
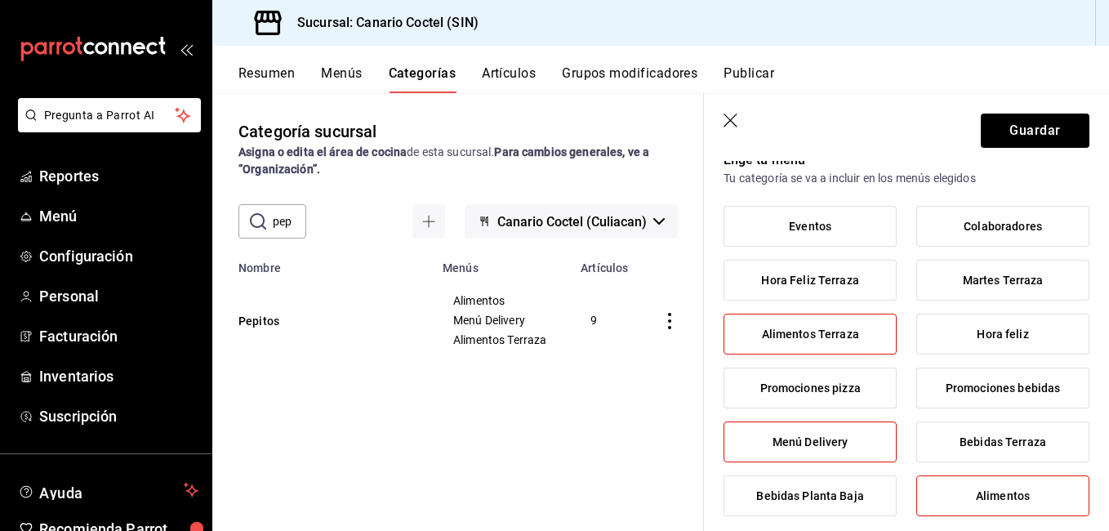
scroll to position [120, 0]
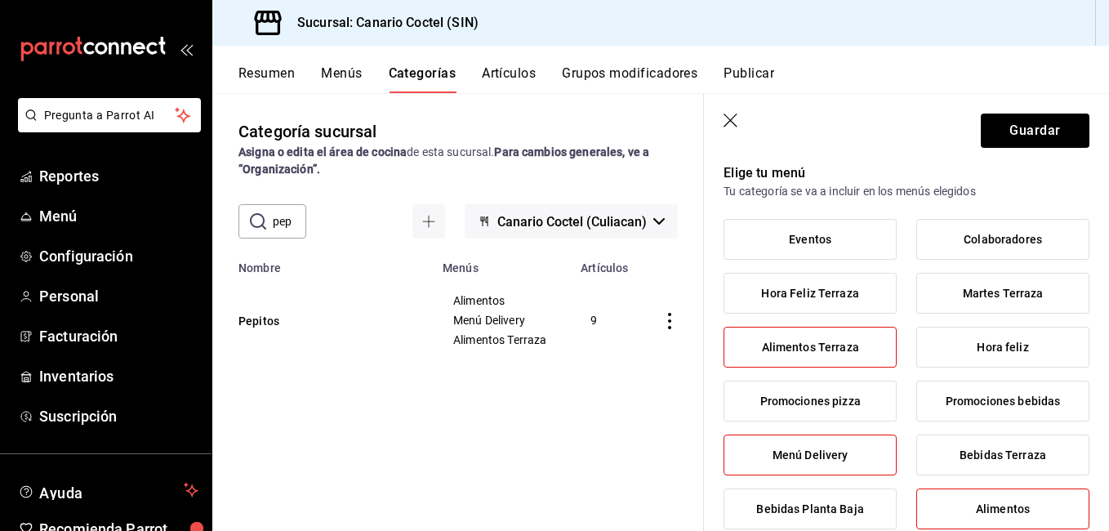
click at [992, 505] on span "Alimentos" at bounding box center [1003, 509] width 54 height 14
click at [0, 0] on input "Alimentos" at bounding box center [0, 0] width 0 height 0
click at [874, 457] on label "Menú Delivery" at bounding box center [809, 454] width 171 height 39
click at [0, 0] on input "Menú Delivery" at bounding box center [0, 0] width 0 height 0
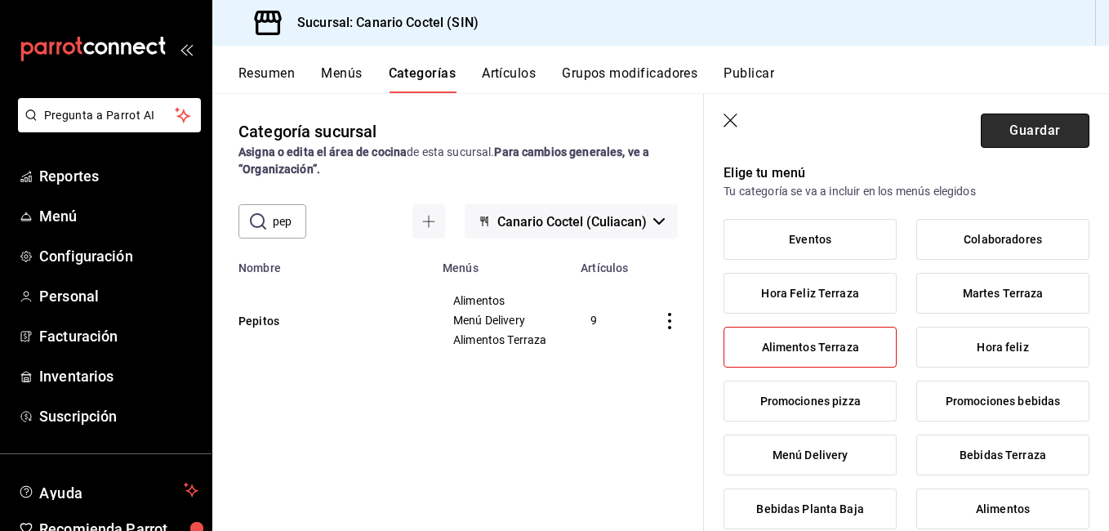
click at [1011, 132] on button "Guardar" at bounding box center [1034, 130] width 109 height 34
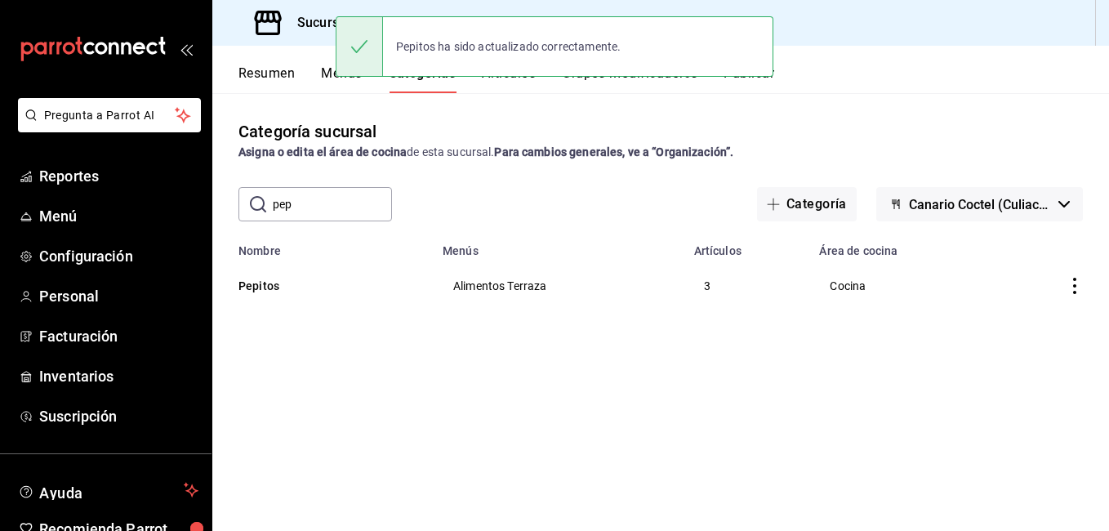
click at [339, 209] on input "pep" at bounding box center [332, 204] width 119 height 33
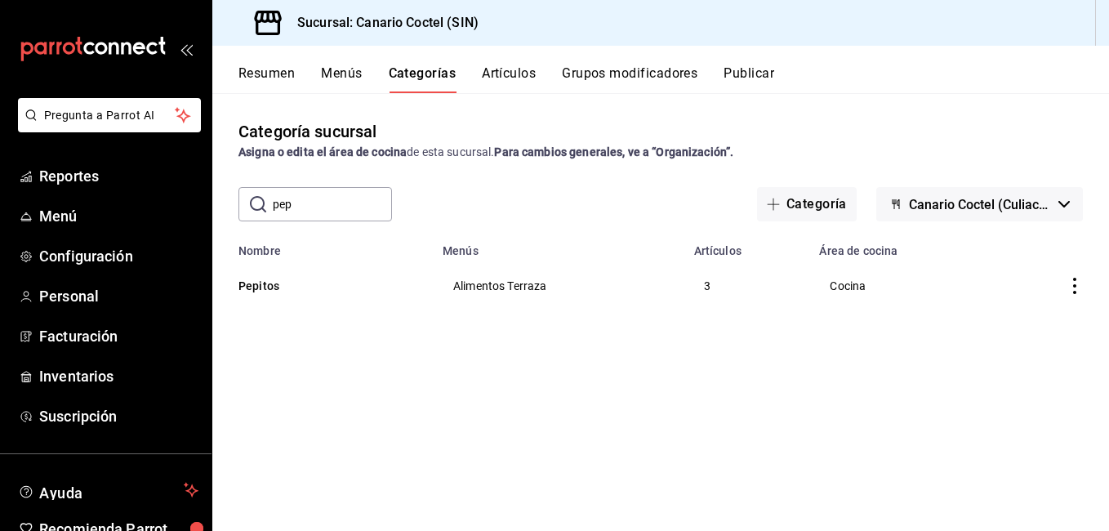
click at [339, 209] on input "pep" at bounding box center [332, 204] width 119 height 33
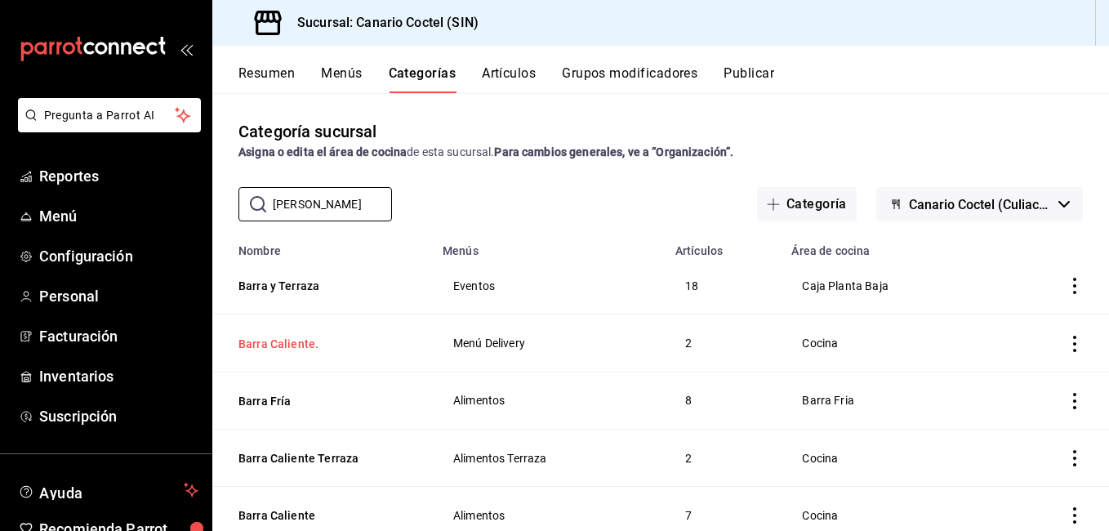
type input "barr"
click at [291, 342] on button "Barra Caliente." at bounding box center [319, 344] width 163 height 16
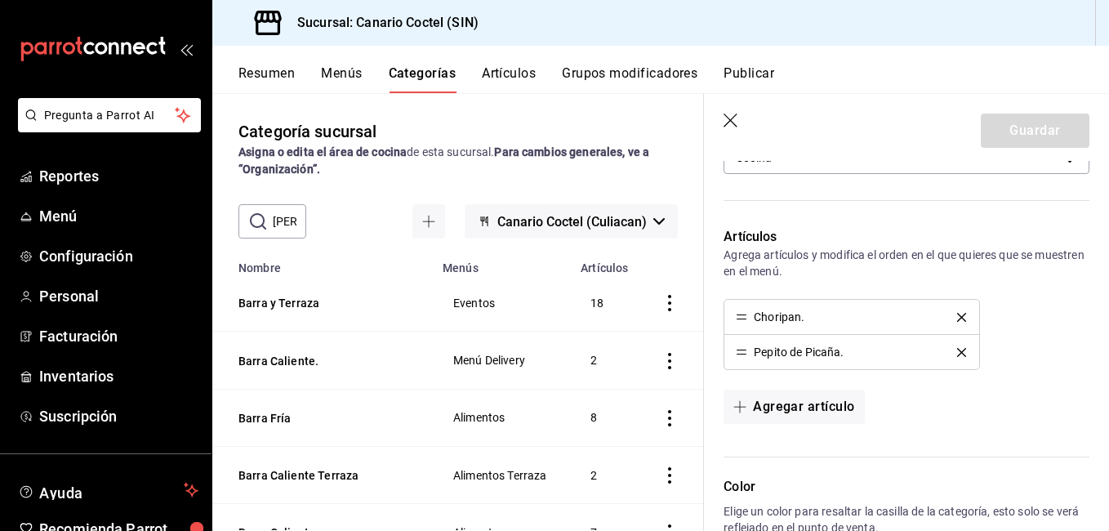
scroll to position [653, 0]
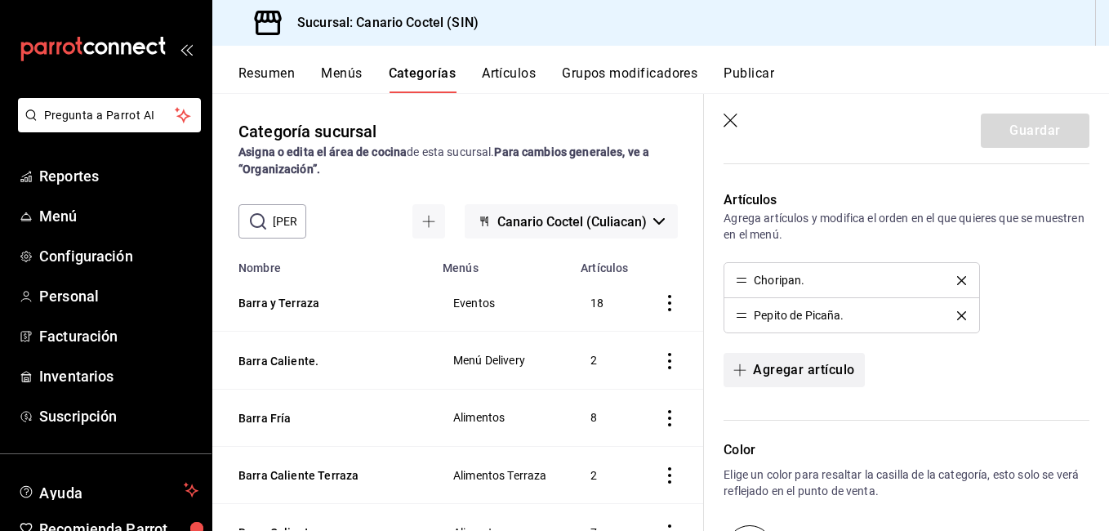
click at [790, 370] on button "Agregar artículo" at bounding box center [793, 370] width 140 height 34
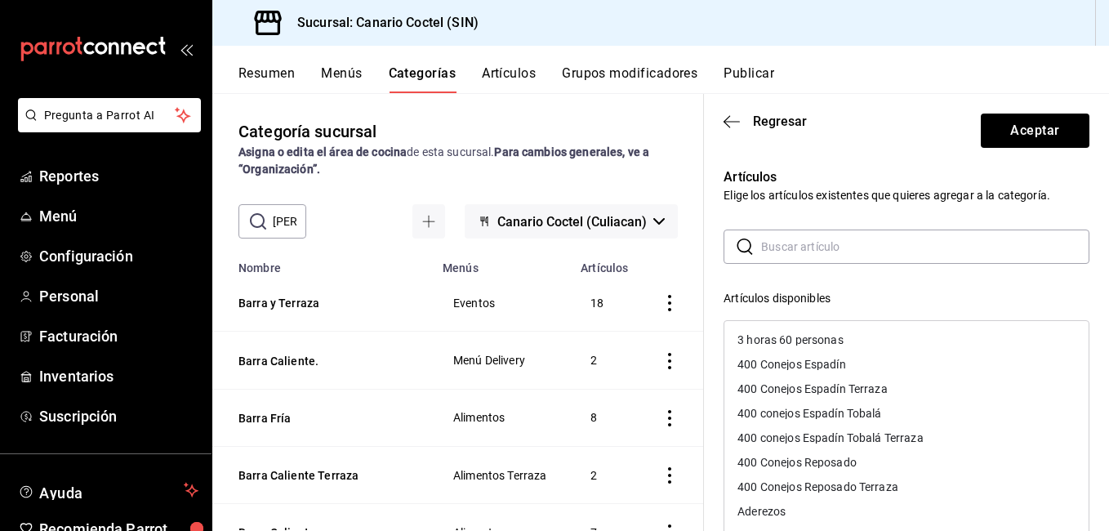
click at [797, 247] on input "text" at bounding box center [925, 246] width 328 height 33
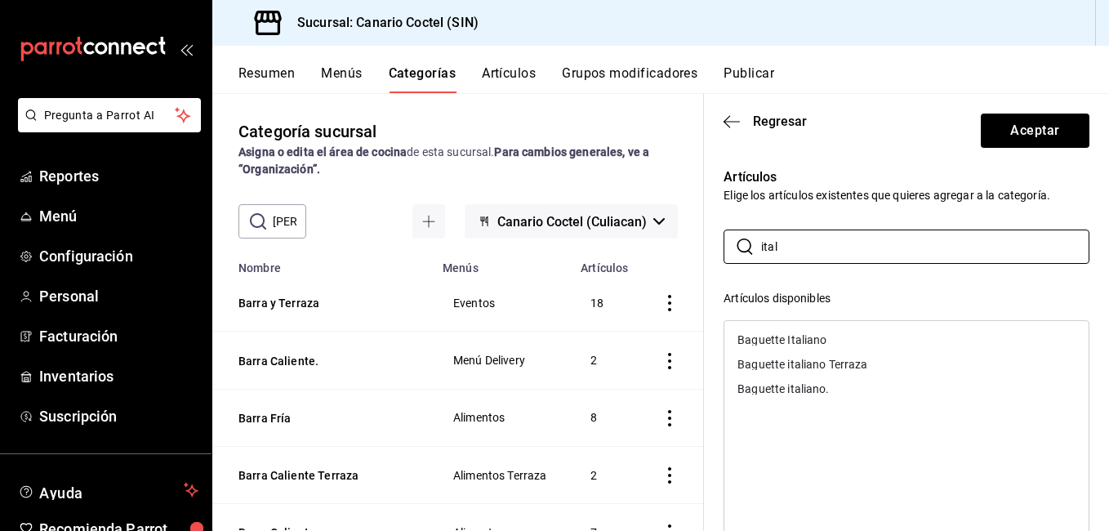
type input "ital"
click at [802, 393] on div "Baguette italiano." at bounding box center [782, 388] width 91 height 11
click at [1023, 134] on button "Aceptar" at bounding box center [1034, 130] width 109 height 34
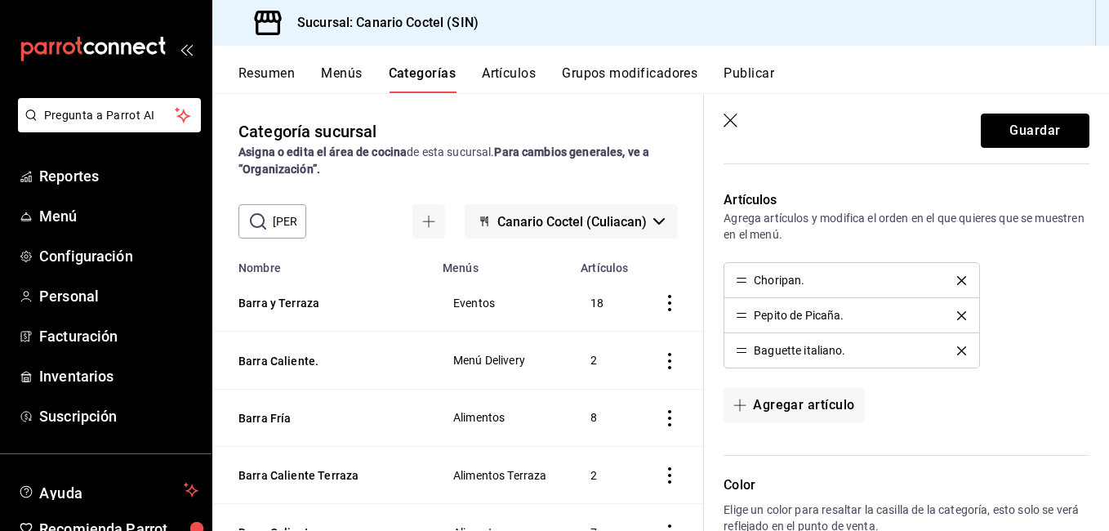
click at [985, 144] on button "Guardar" at bounding box center [1034, 130] width 109 height 34
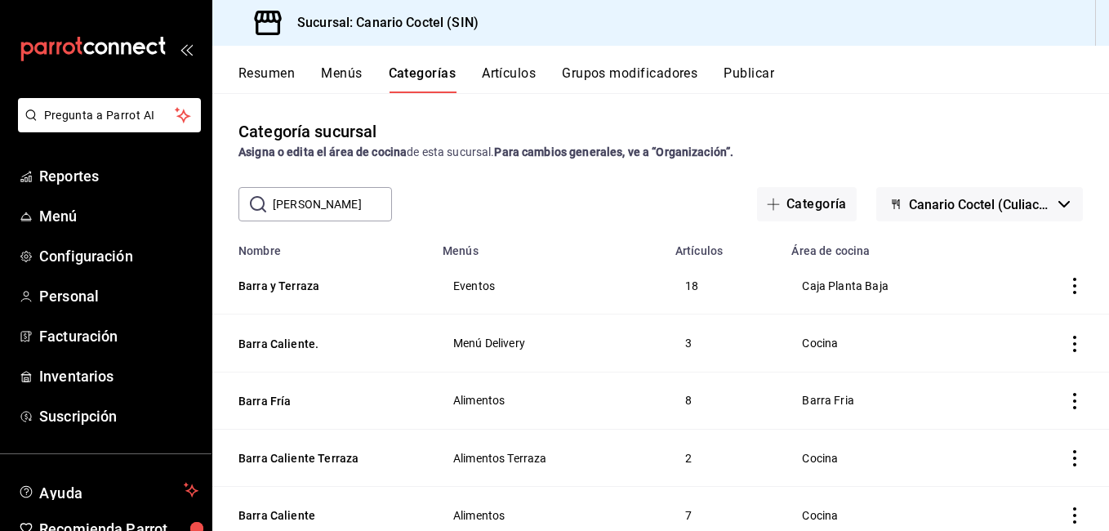
click at [297, 198] on input "barr" at bounding box center [332, 204] width 119 height 33
click at [294, 201] on input "barr" at bounding box center [332, 204] width 119 height 33
type input "b"
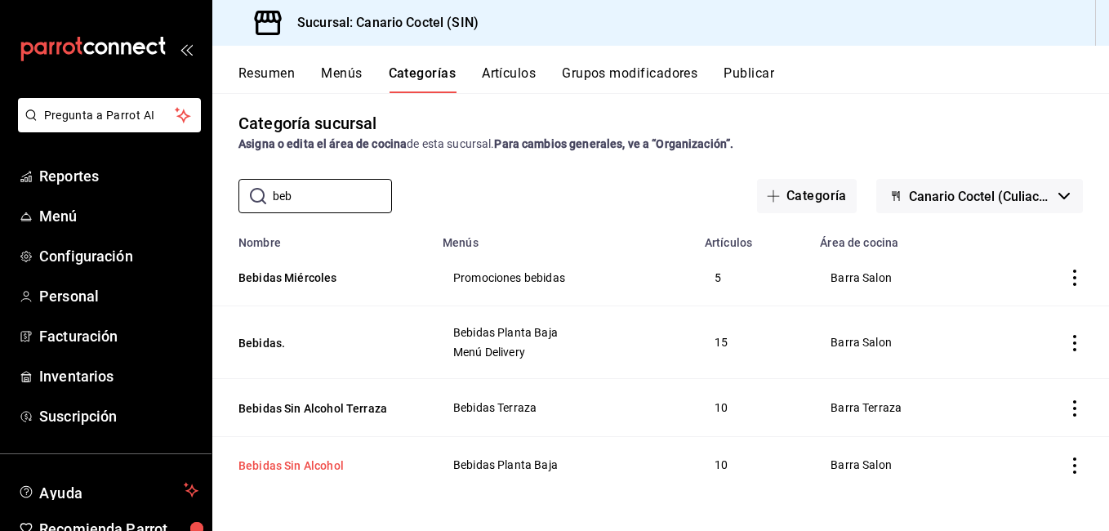
scroll to position [9, 0]
type input "beb"
click at [332, 465] on button "Bebidas Sin Alcohol" at bounding box center [319, 464] width 163 height 16
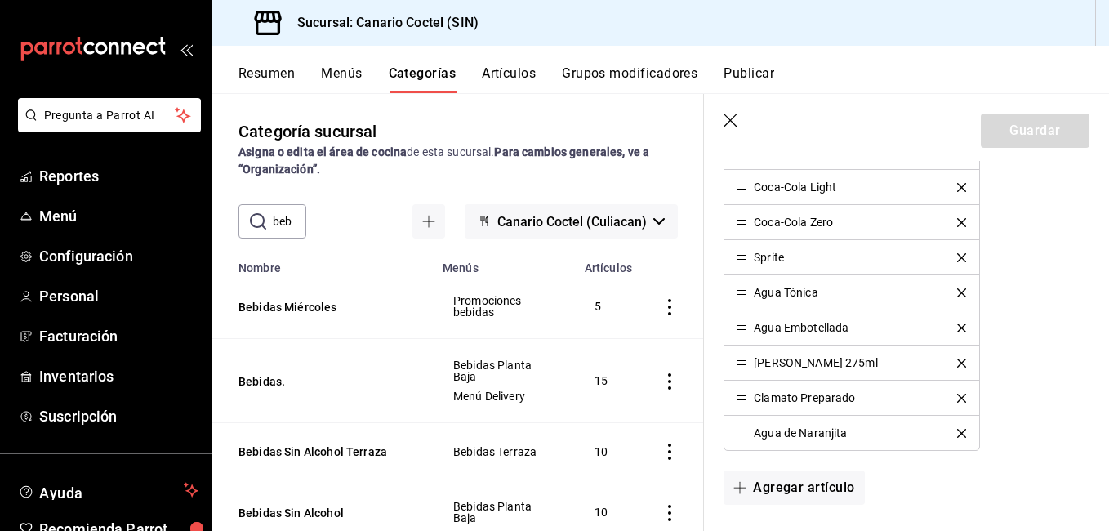
click at [509, 73] on button "Artículos" at bounding box center [509, 79] width 54 height 28
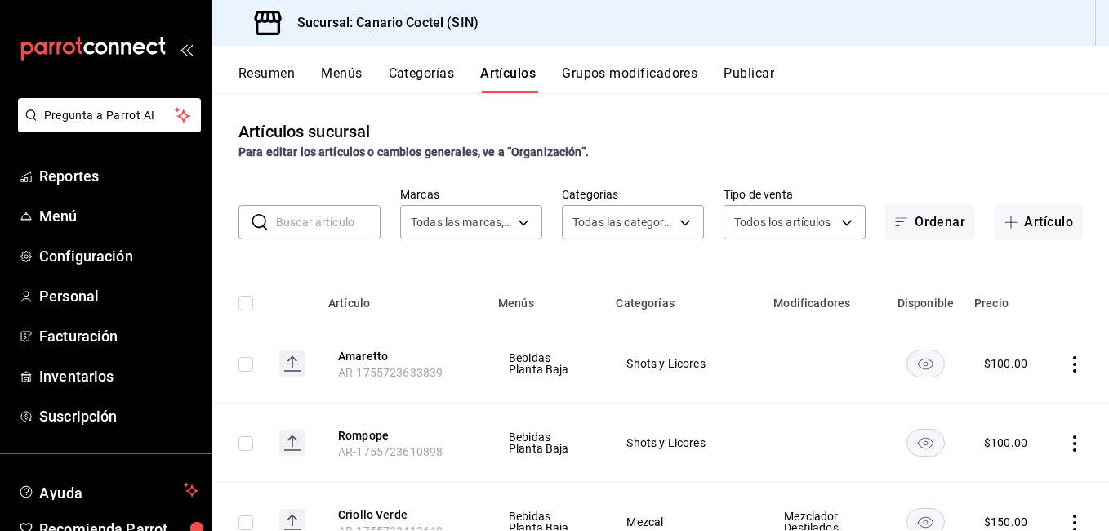
type input "1961613a-9f1c-4786-8348-f9f968c787d0"
type input "81f50c04-48dd-4536-85a8-4fa36dc87030,e07b92e4-f730-4536-9b04-92e952e5a582,bb78b…"
click at [315, 234] on input "text" at bounding box center [328, 222] width 104 height 33
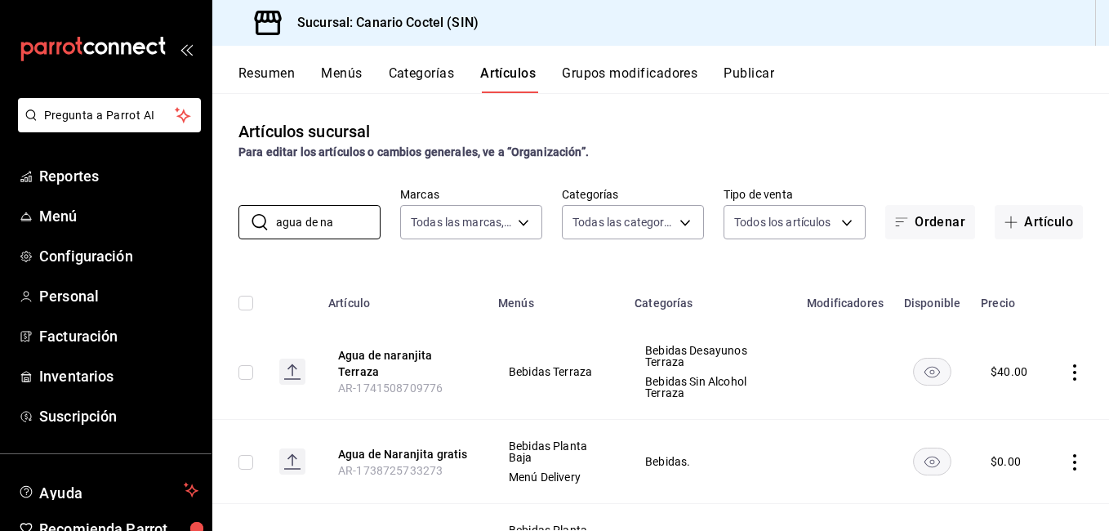
type input "agua de na"
click at [418, 79] on button "Categorías" at bounding box center [422, 79] width 66 height 28
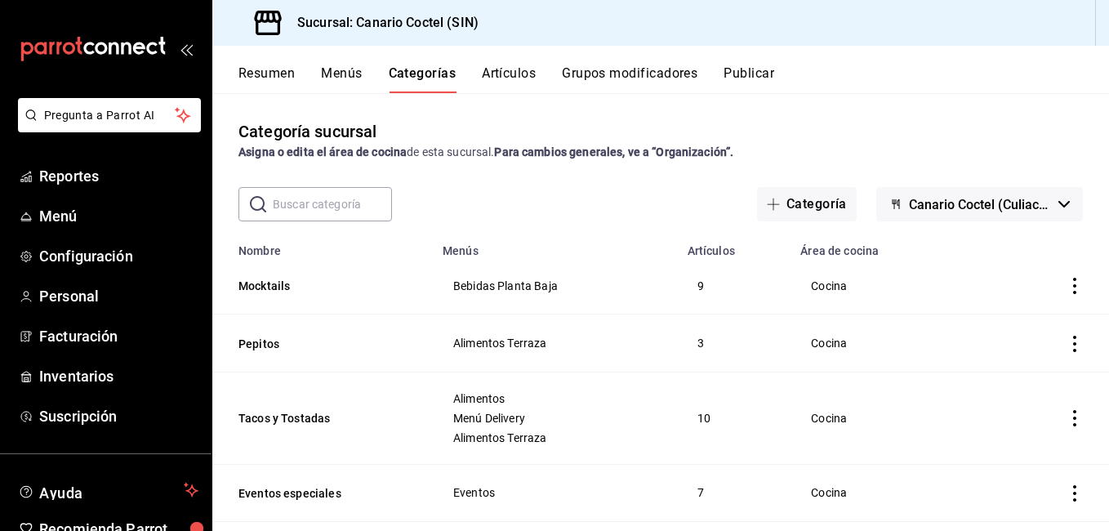
click at [515, 74] on button "Artículos" at bounding box center [509, 79] width 54 height 28
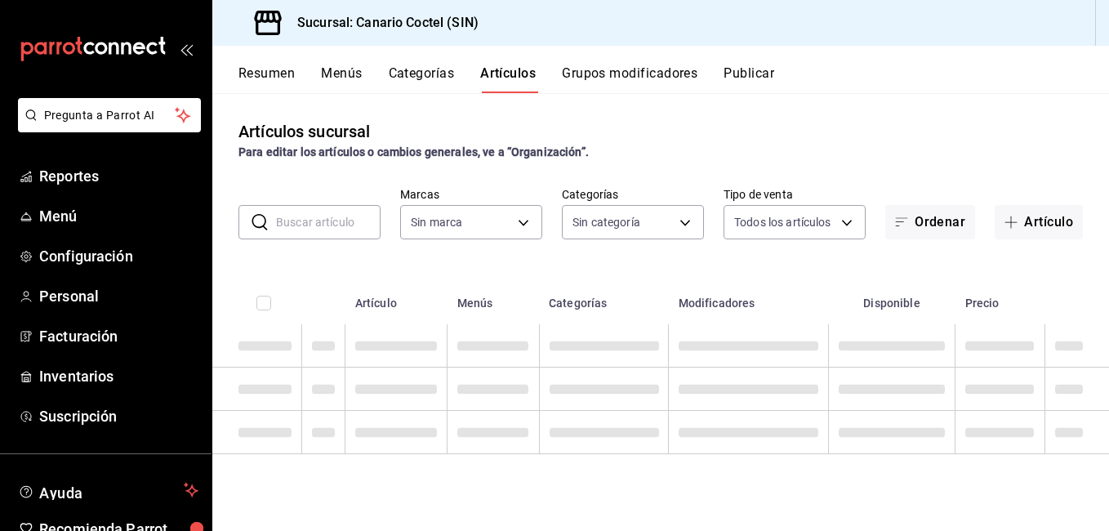
type input "1961613a-9f1c-4786-8348-f9f968c787d0"
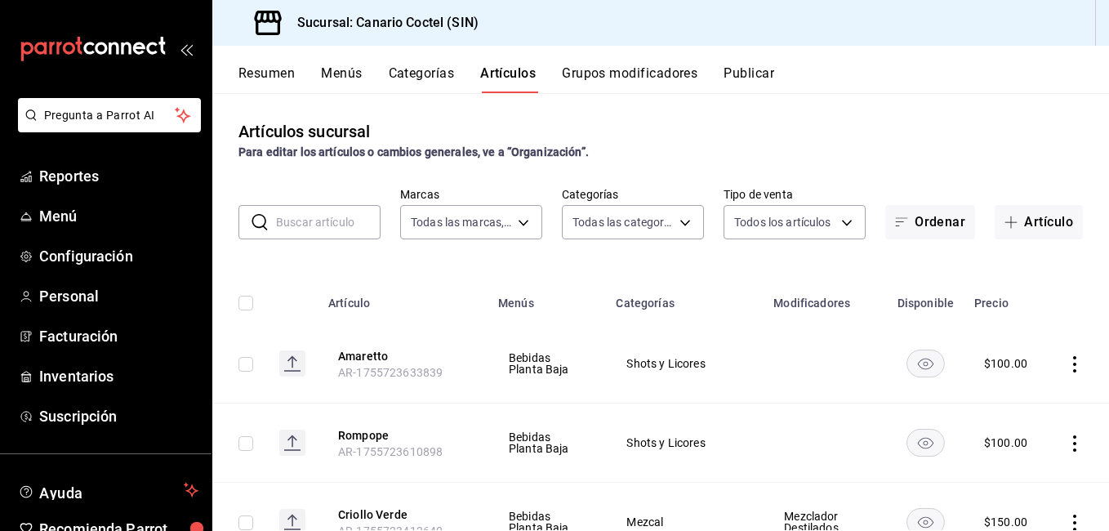
type input "81f50c04-48dd-4536-85a8-4fa36dc87030,e07b92e4-f730-4536-9b04-92e952e5a582,bb78b…"
click at [324, 235] on input "text" at bounding box center [328, 222] width 104 height 33
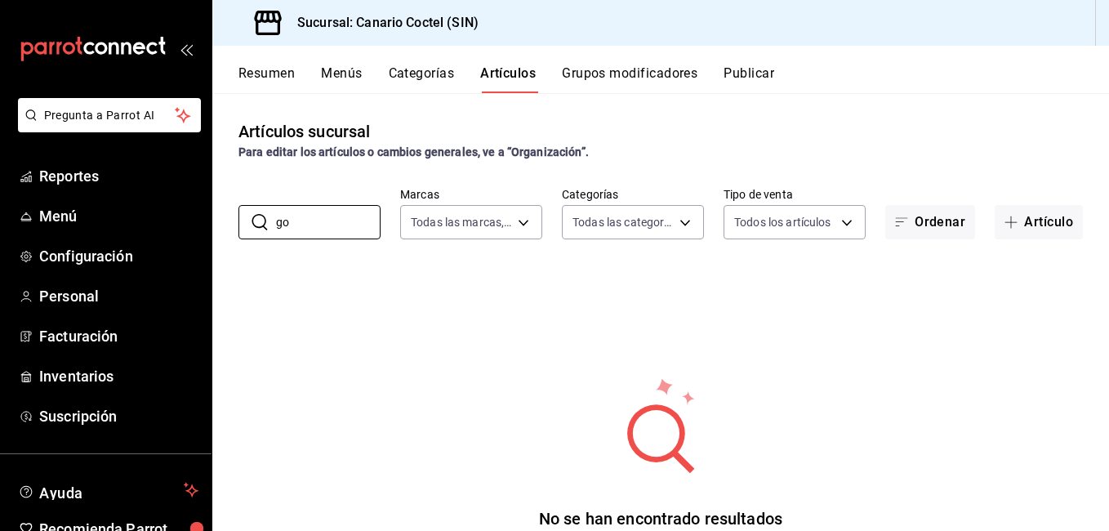
type input "g"
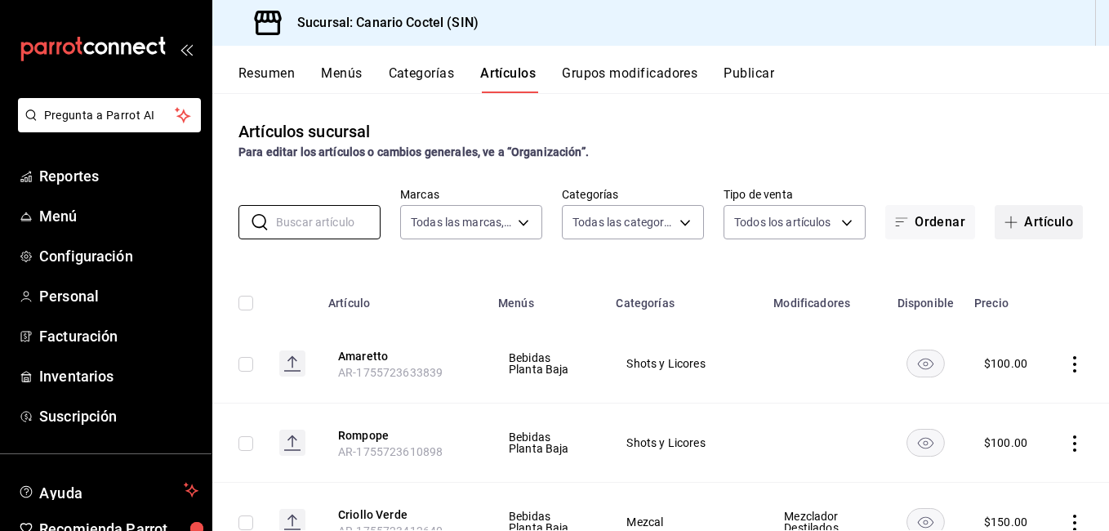
click at [1055, 225] on button "Artículo" at bounding box center [1038, 222] width 88 height 34
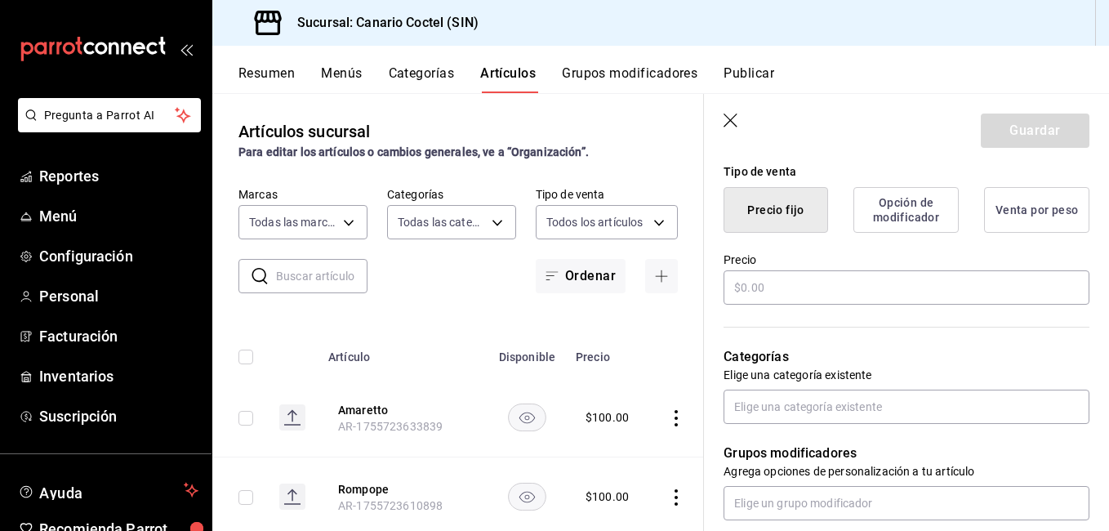
scroll to position [408, 0]
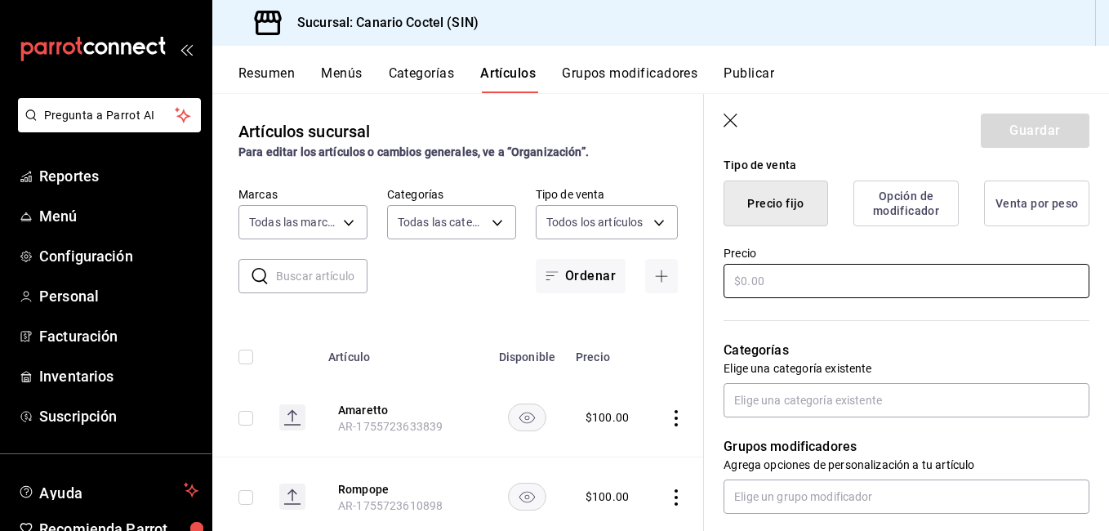
type input "Golondrina"
click at [815, 285] on input "text" at bounding box center [906, 281] width 366 height 34
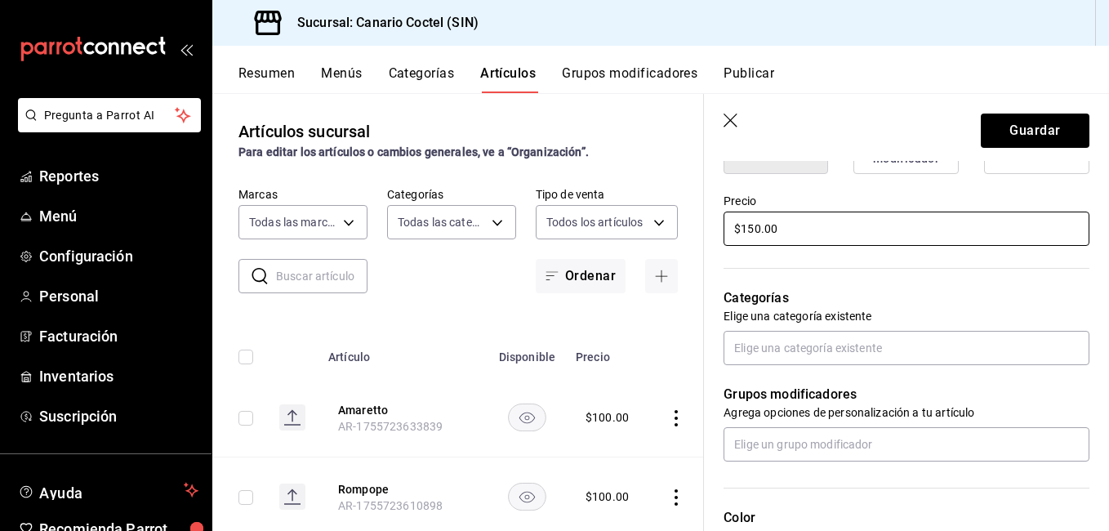
scroll to position [490, 0]
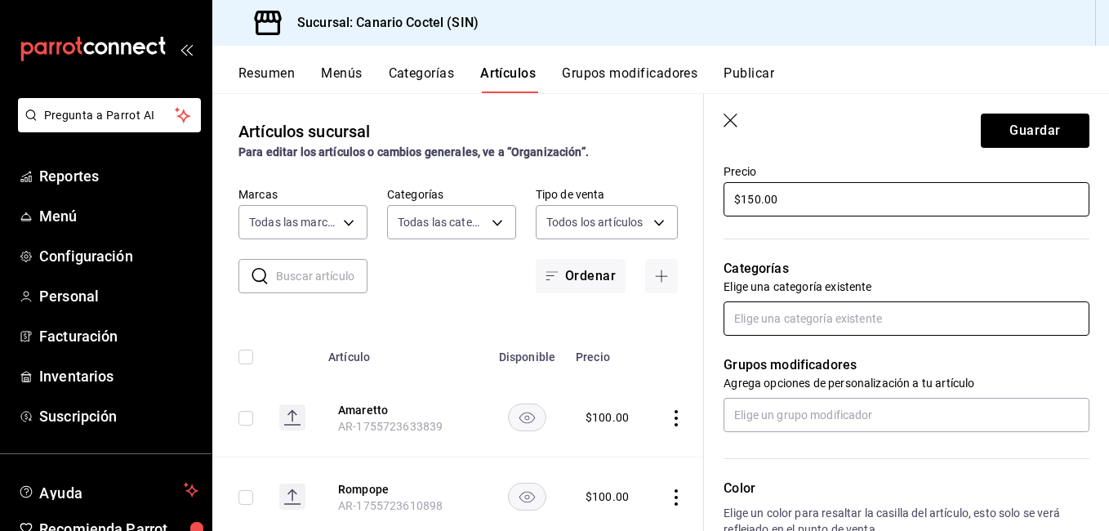
type input "$150.00"
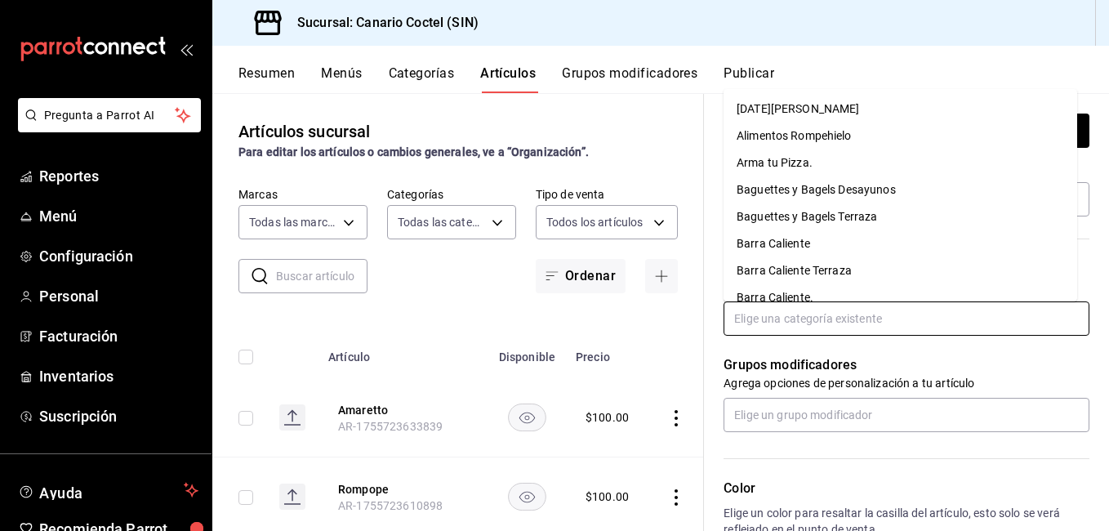
click at [834, 322] on input "text" at bounding box center [906, 318] width 366 height 34
type input "di"
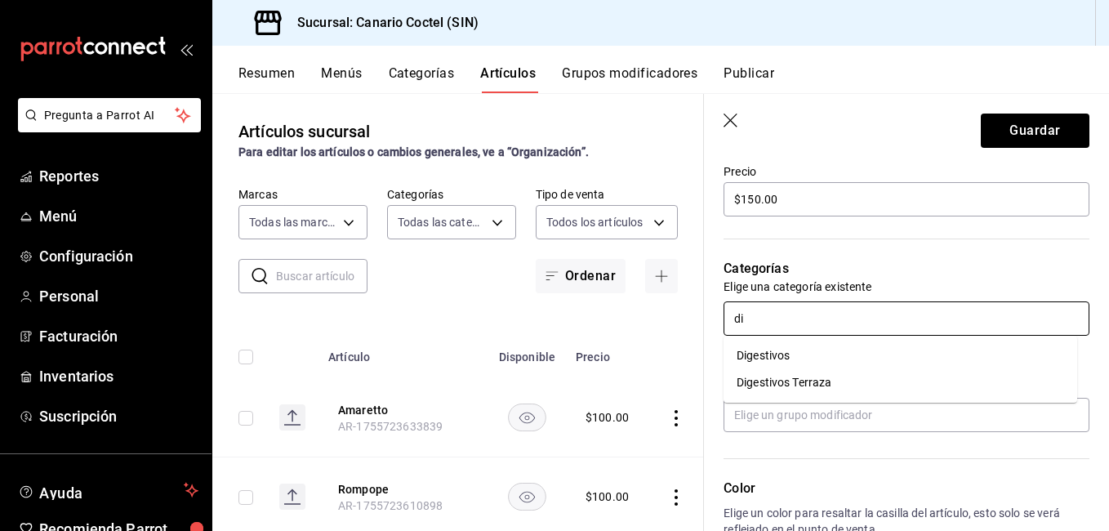
click at [801, 361] on li "Digestivos" at bounding box center [899, 355] width 353 height 27
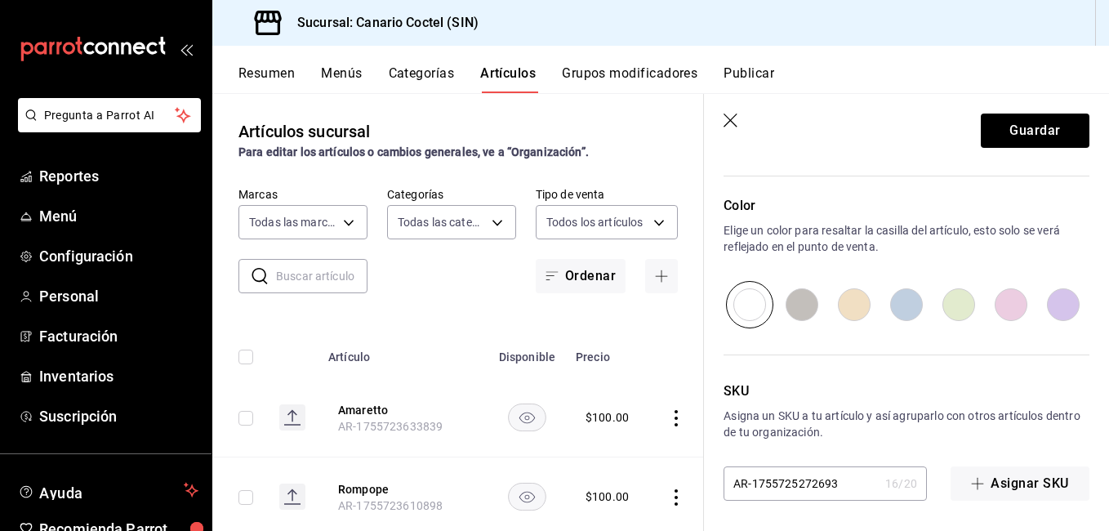
scroll to position [829, 0]
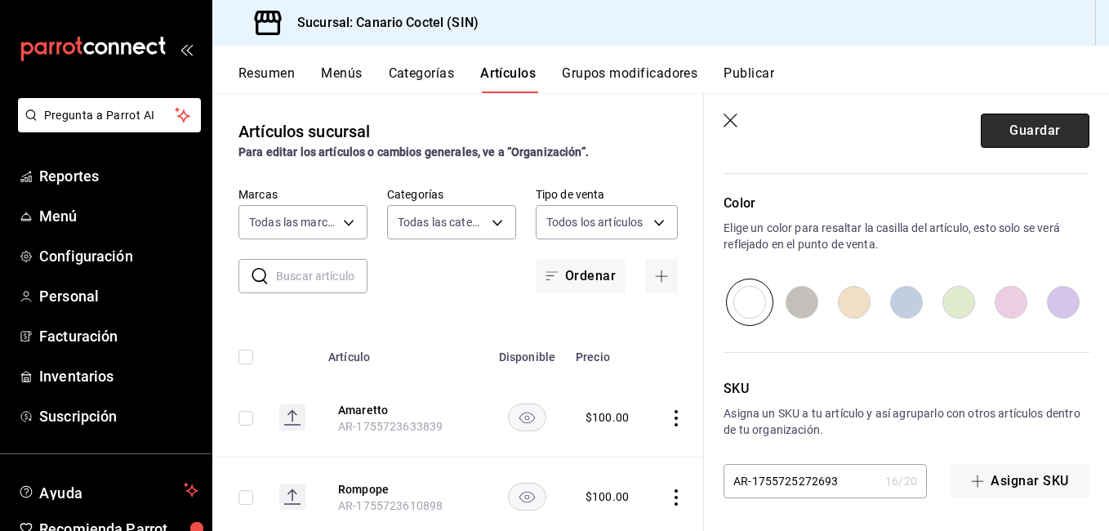
click at [1019, 127] on button "Guardar" at bounding box center [1034, 130] width 109 height 34
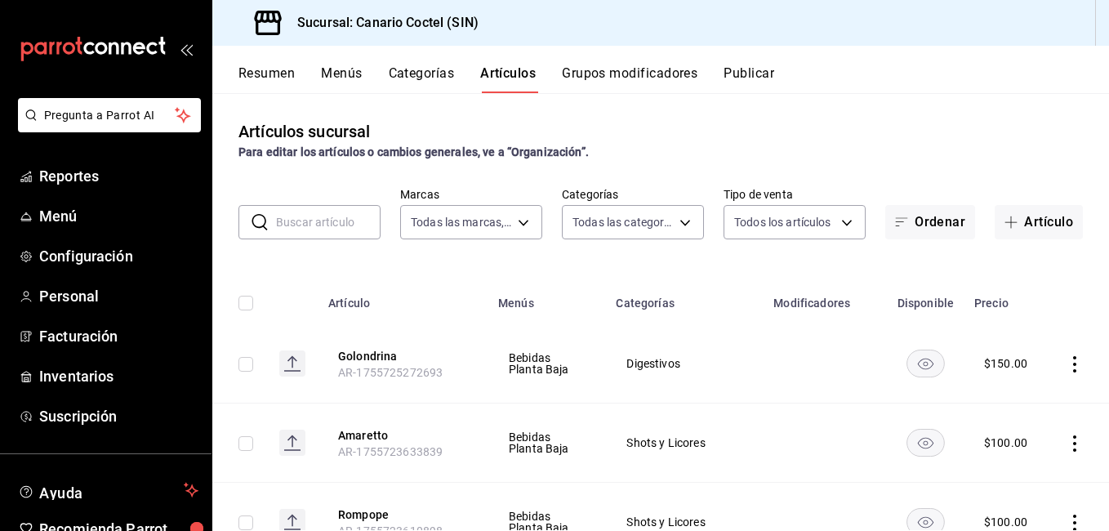
click at [324, 233] on input "text" at bounding box center [328, 222] width 104 height 33
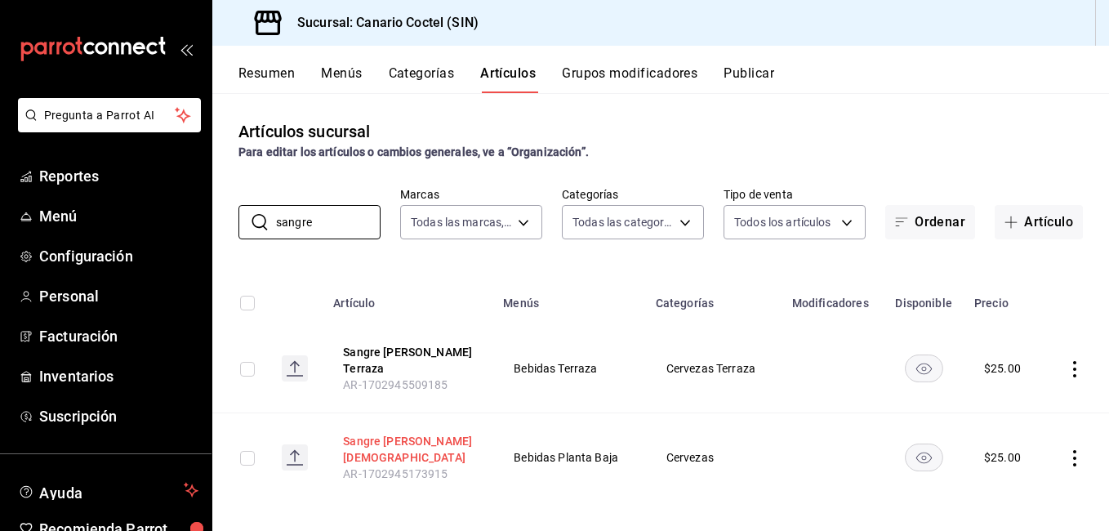
type input "sangre"
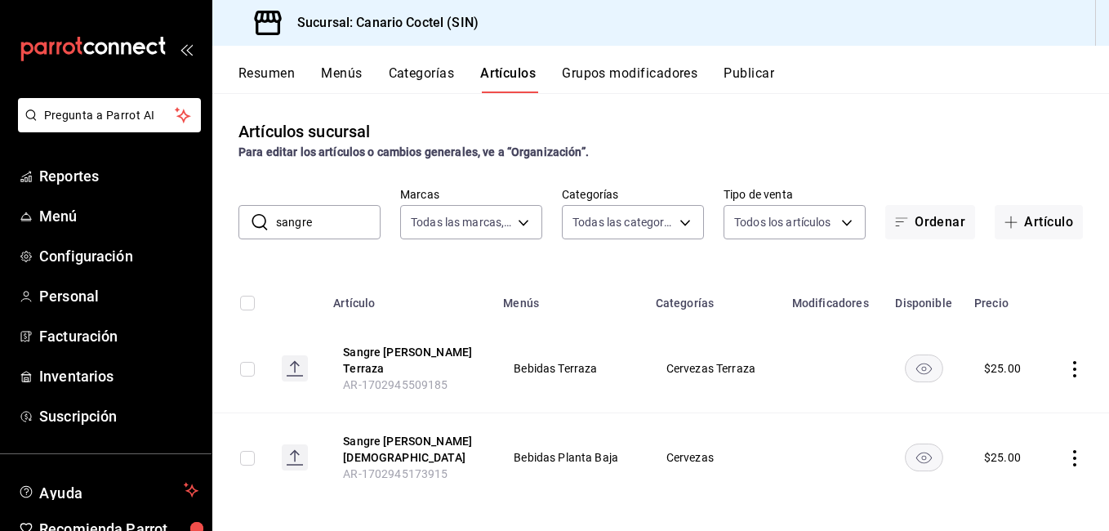
drag, startPoint x: 416, startPoint y: 438, endPoint x: 471, endPoint y: 429, distance: 55.4
click at [416, 437] on button "Sangre [PERSON_NAME][DEMOGRAPHIC_DATA]" at bounding box center [408, 449] width 131 height 33
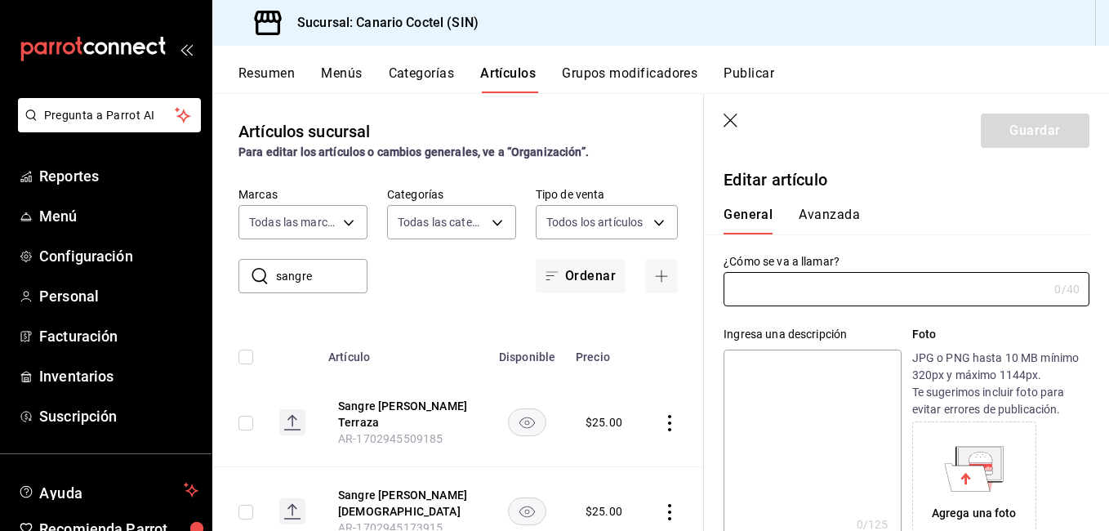
type input "Sangre [PERSON_NAME][DEMOGRAPHIC_DATA]"
type input "AR-1702945173915"
type input "$25.00"
drag, startPoint x: 819, startPoint y: 295, endPoint x: 685, endPoint y: 313, distance: 135.1
click at [685, 313] on main "Artículos sucursal Para editar los artículos o cambios generales, ve a “Organiz…" at bounding box center [660, 312] width 896 height 438
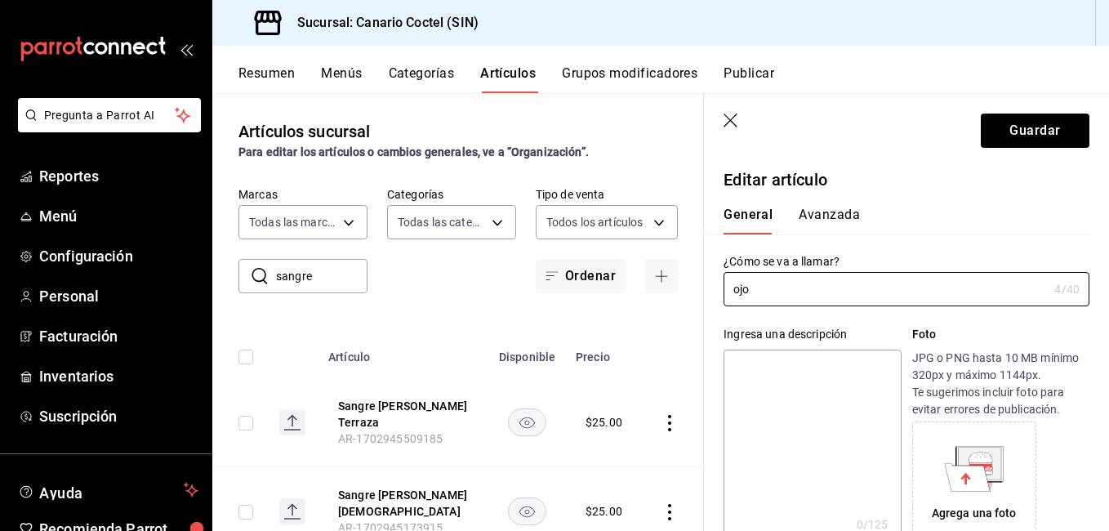
type input "ojo"
type input "Ojo rojo"
click at [1027, 138] on button "Guardar" at bounding box center [1034, 130] width 109 height 34
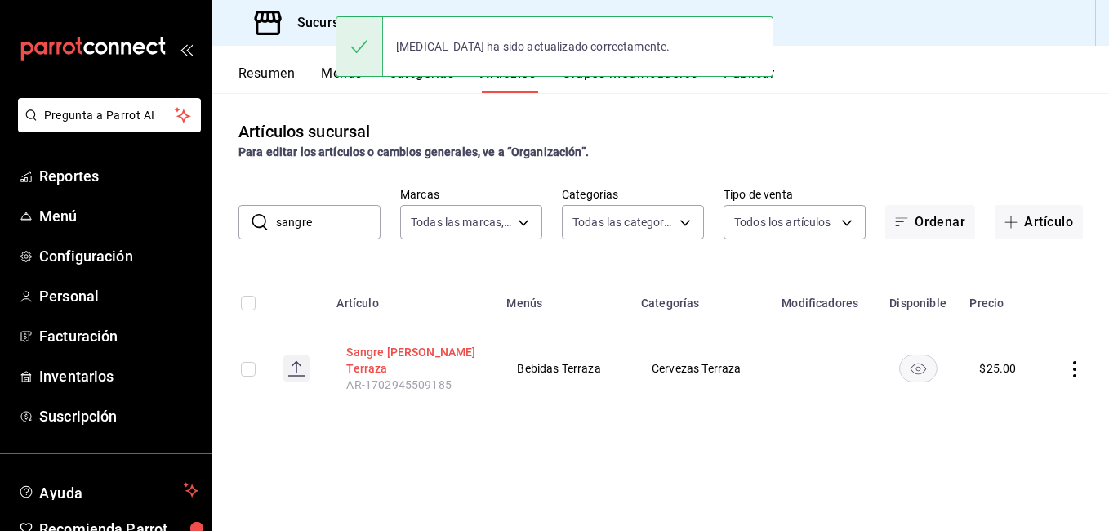
click at [411, 352] on button "Sangre [PERSON_NAME] Terraza" at bounding box center [411, 360] width 131 height 33
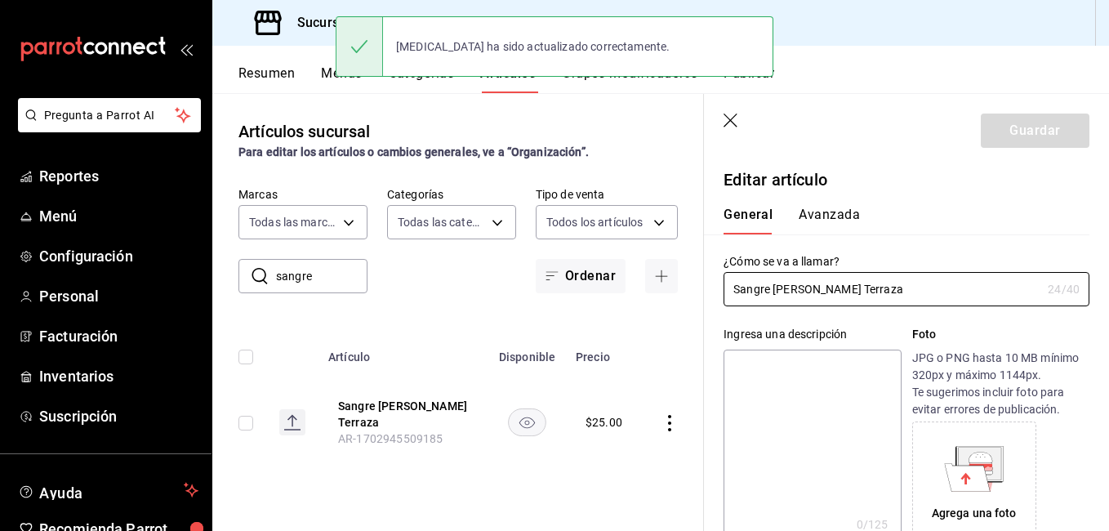
type input "$25.00"
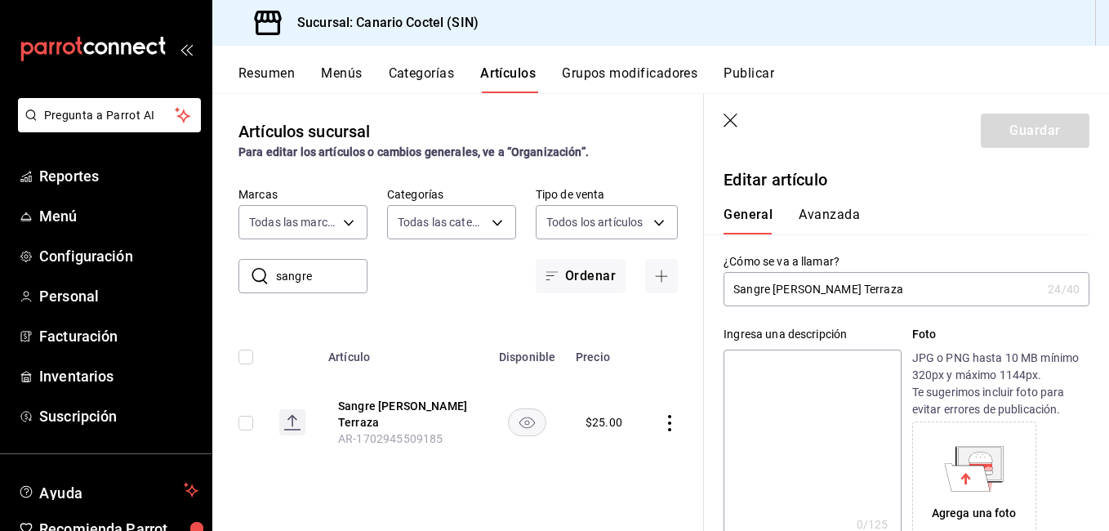
drag, startPoint x: 820, startPoint y: 287, endPoint x: 727, endPoint y: 293, distance: 93.3
click at [727, 293] on input "Sangre [PERSON_NAME] Terraza" at bounding box center [882, 289] width 318 height 33
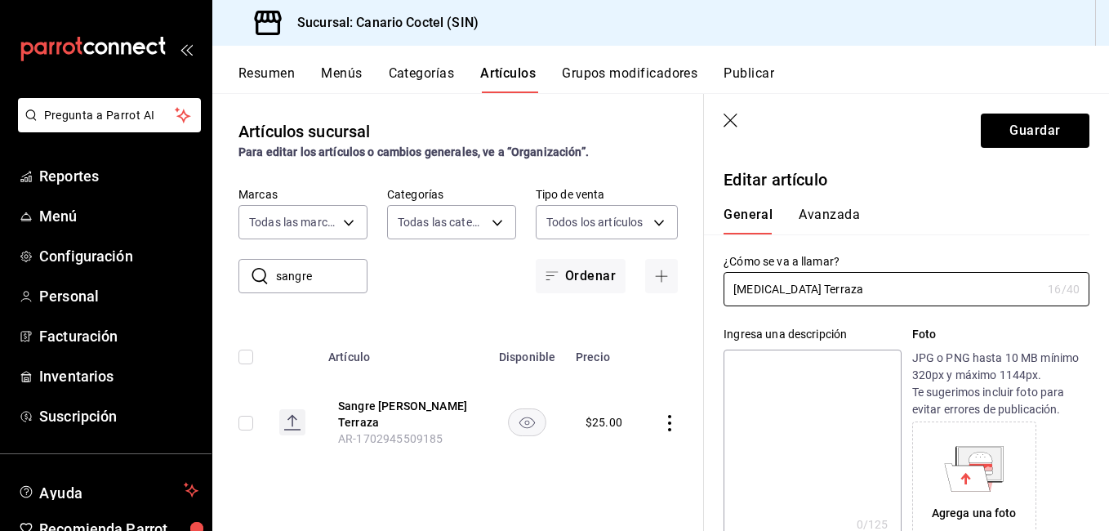
type input "[MEDICAL_DATA] Terraza"
click at [1061, 133] on button "Guardar" at bounding box center [1034, 130] width 109 height 34
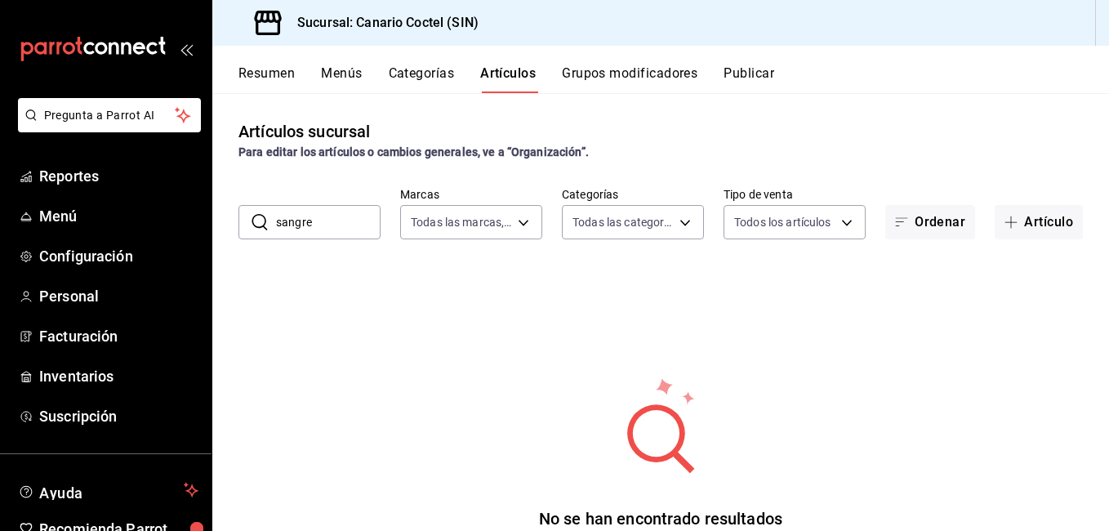
click at [349, 207] on input "sangre" at bounding box center [328, 222] width 104 height 33
click at [348, 211] on input "sangre" at bounding box center [328, 222] width 104 height 33
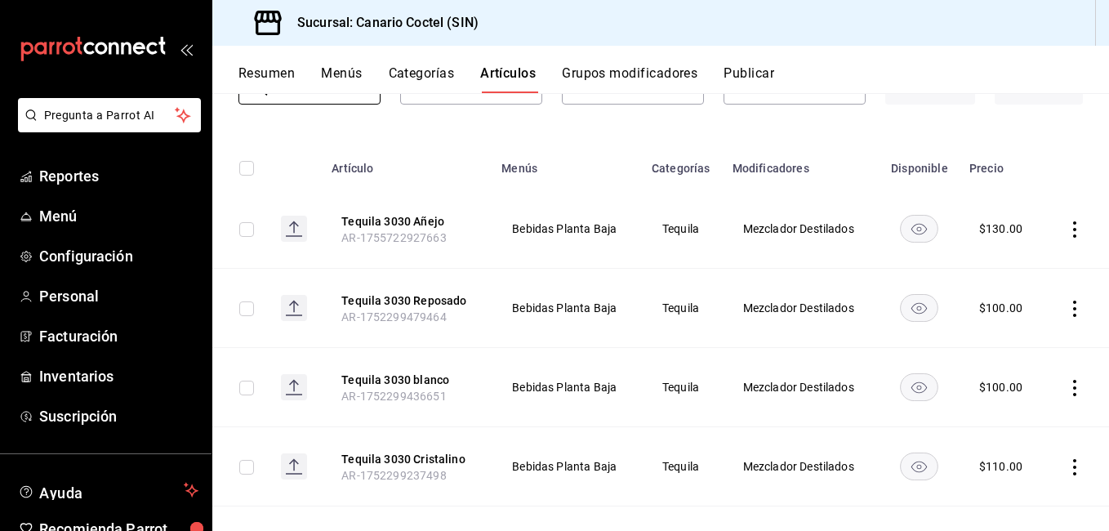
scroll to position [163, 0]
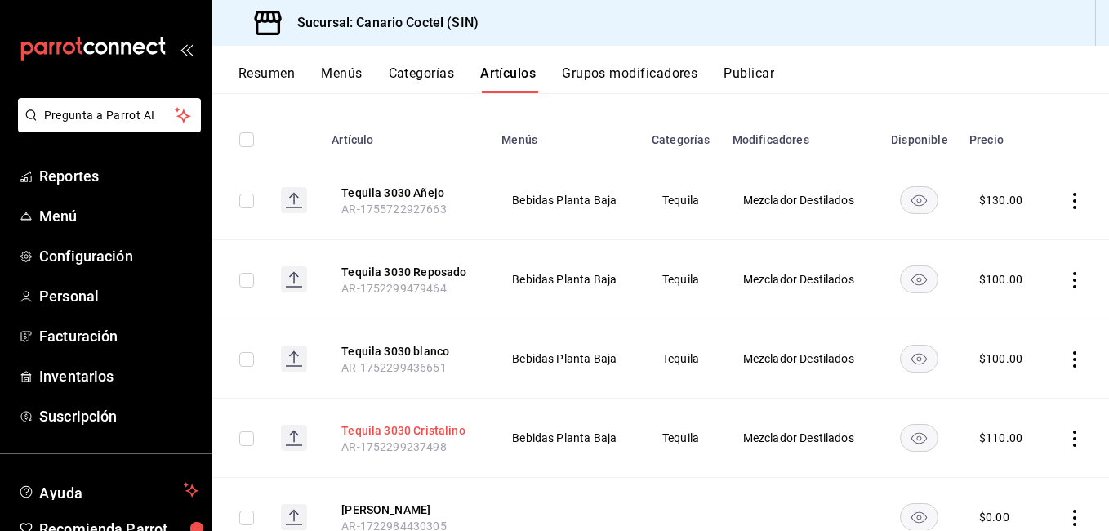
type input "3030"
click at [416, 428] on button "Tequila 3030 Cristalino" at bounding box center [406, 430] width 131 height 16
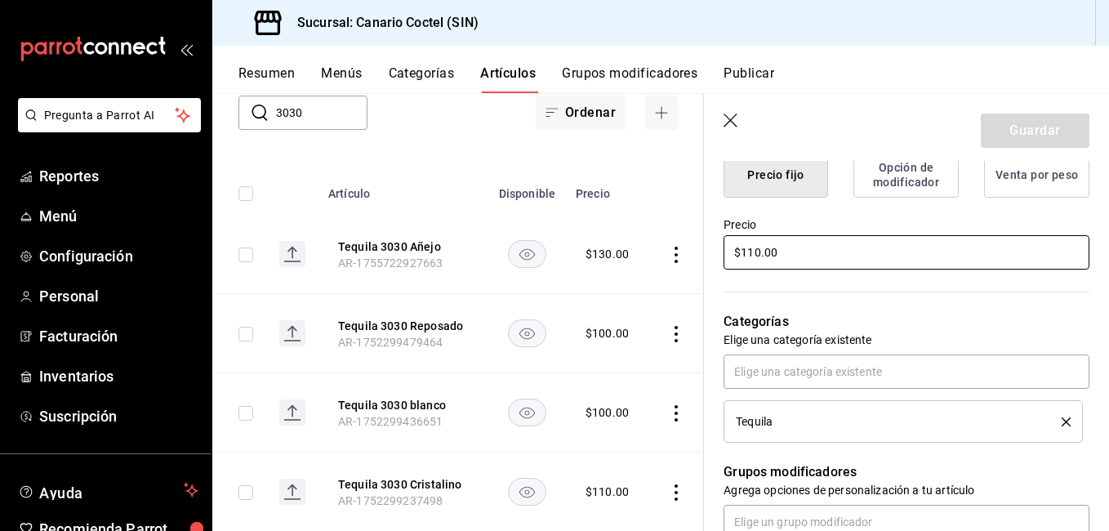
scroll to position [408, 0]
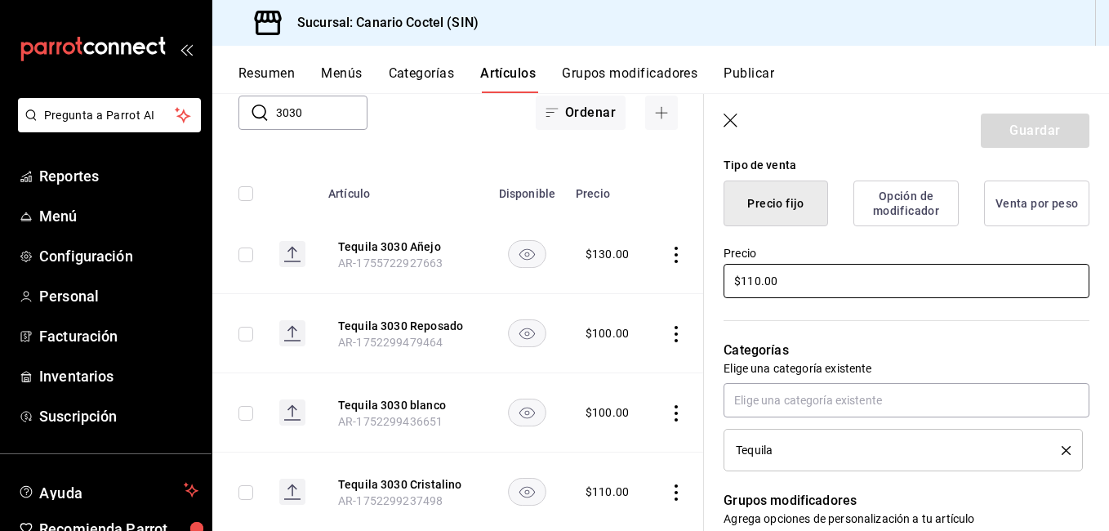
drag, startPoint x: 755, startPoint y: 278, endPoint x: 681, endPoint y: 278, distance: 74.3
click at [682, 277] on main "Artículos sucursal Para editar los artículos o cambios generales, ve a “Organiz…" at bounding box center [660, 312] width 896 height 438
type input "$140.00"
click at [1035, 140] on button "Guardar" at bounding box center [1034, 130] width 109 height 34
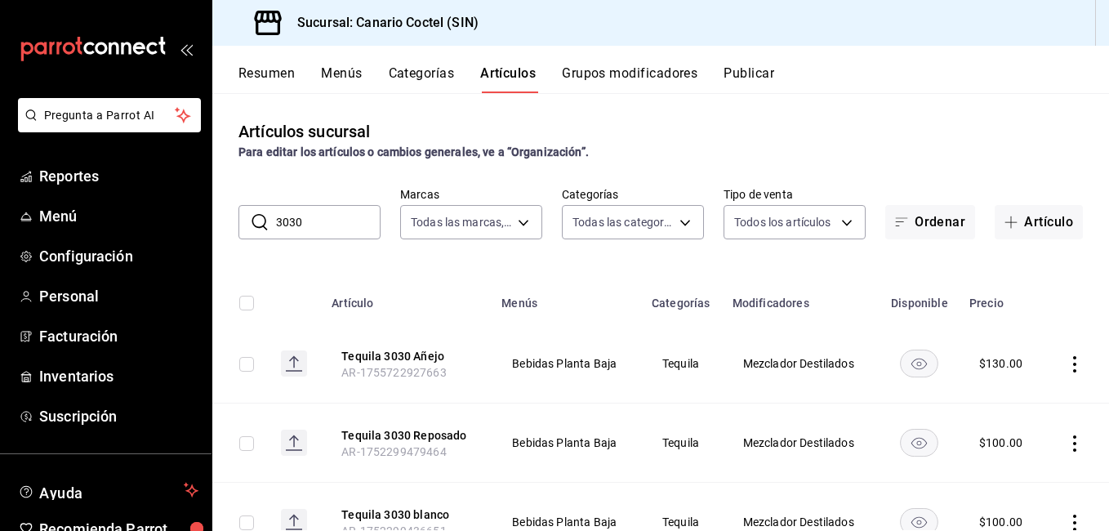
click at [367, 217] on input "3030" at bounding box center [328, 222] width 104 height 33
drag, startPoint x: 367, startPoint y: 217, endPoint x: 391, endPoint y: 202, distance: 28.6
click at [369, 216] on input "3030" at bounding box center [328, 222] width 104 height 33
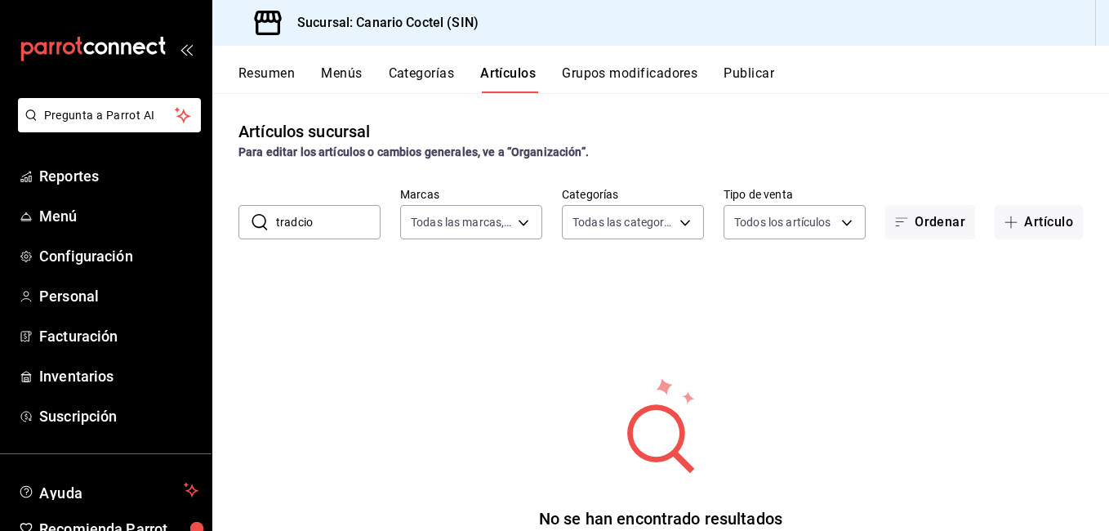
drag, startPoint x: 450, startPoint y: 322, endPoint x: 348, endPoint y: 240, distance: 131.2
click at [348, 240] on div "Artículos sucursal Para editar los artículos o cambios generales, ve a “Organiz…" at bounding box center [660, 311] width 896 height 437
click at [348, 229] on input "tradcio" at bounding box center [328, 222] width 104 height 33
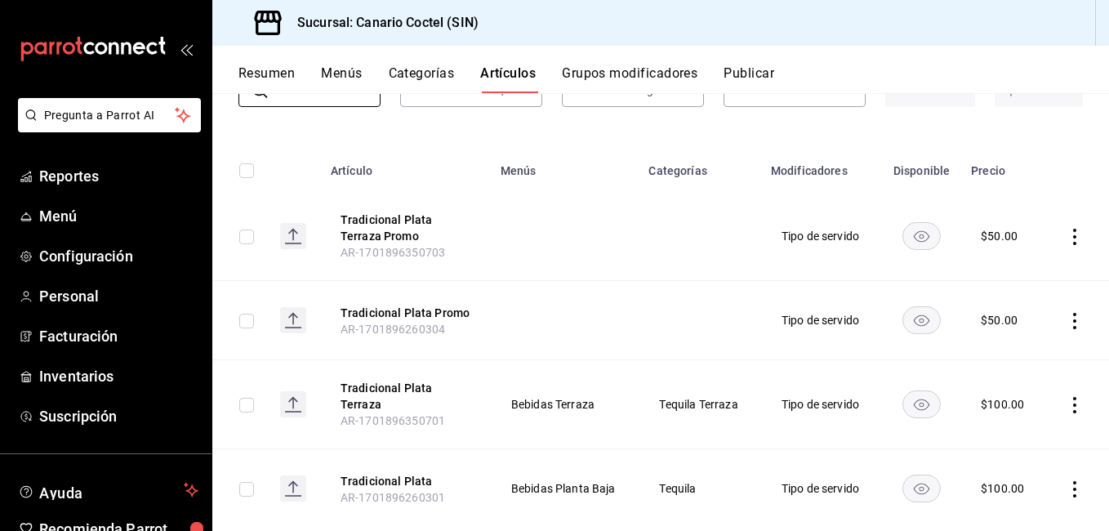
scroll to position [159, 0]
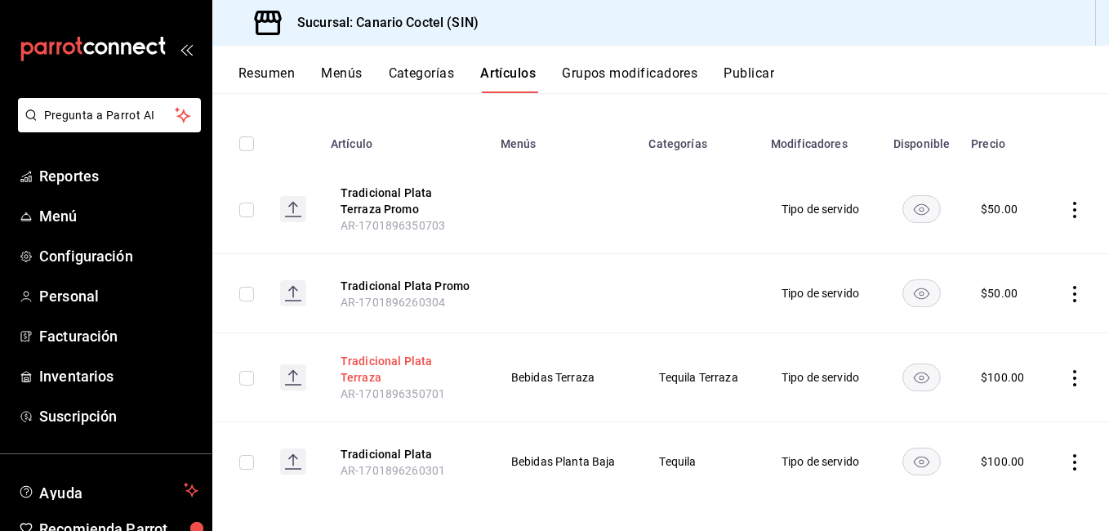
type input "tradi"
click at [435, 363] on button "Tradicional Plata Terraza" at bounding box center [405, 369] width 131 height 33
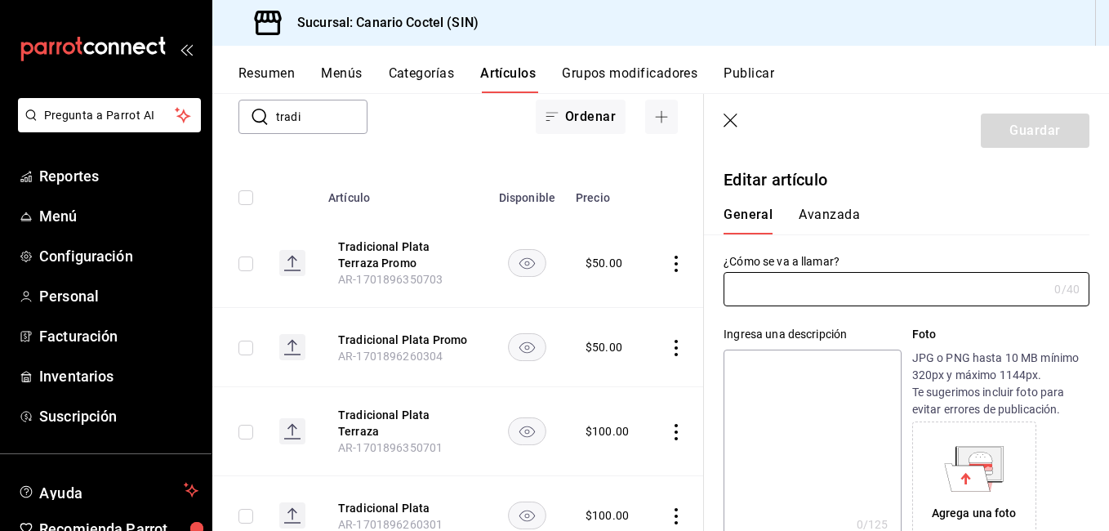
type input "Tradicional Plata Terraza"
type input "AR-1701896350701"
type input "$100.00"
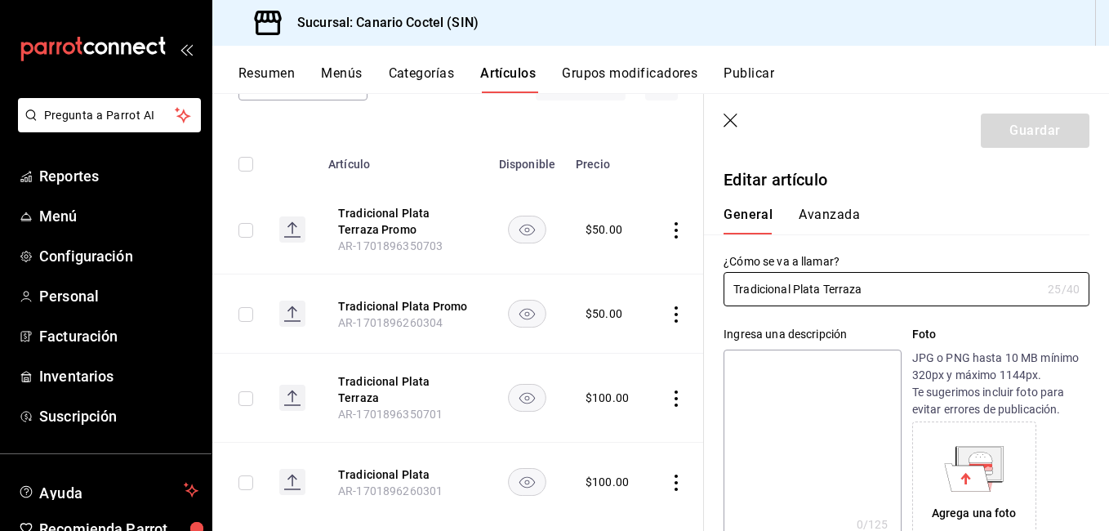
scroll to position [225, 0]
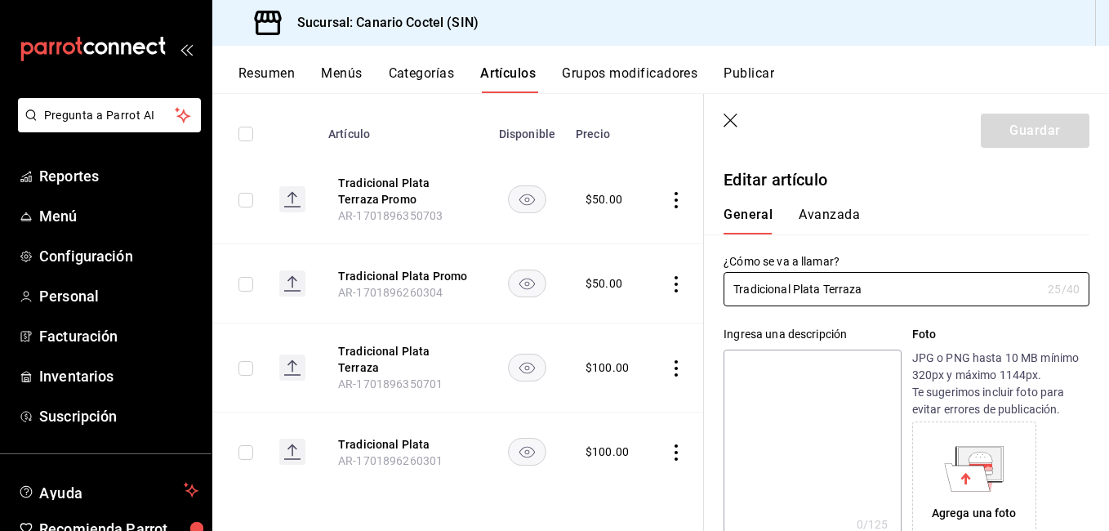
click at [728, 127] on icon "button" at bounding box center [731, 121] width 16 height 16
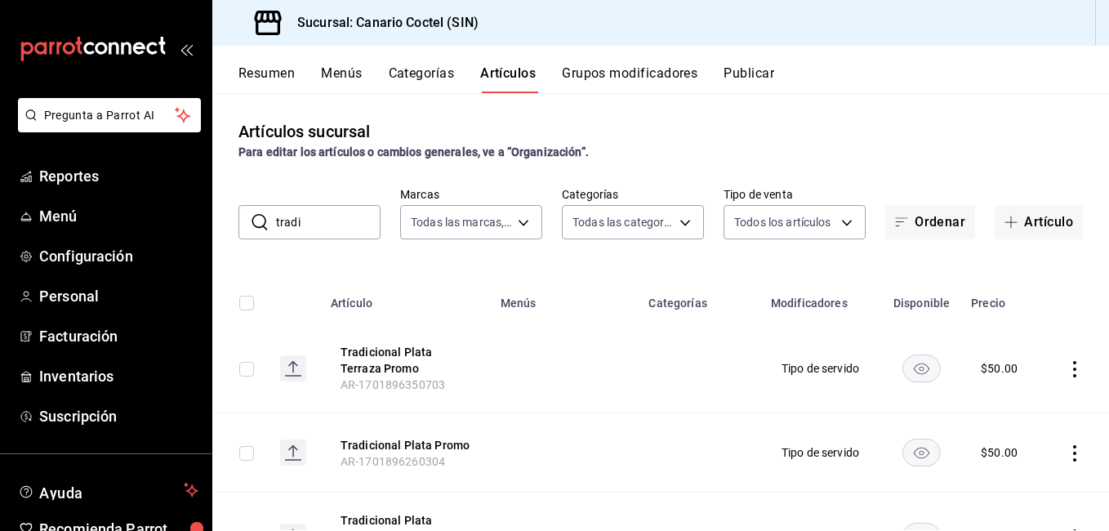
click at [344, 228] on input "tradi" at bounding box center [328, 222] width 104 height 33
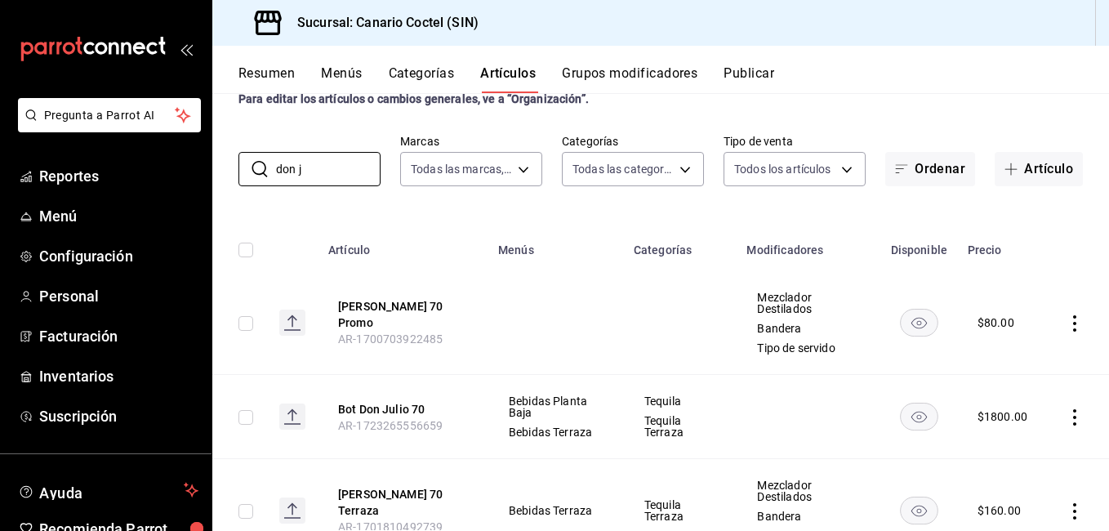
scroll to position [82, 0]
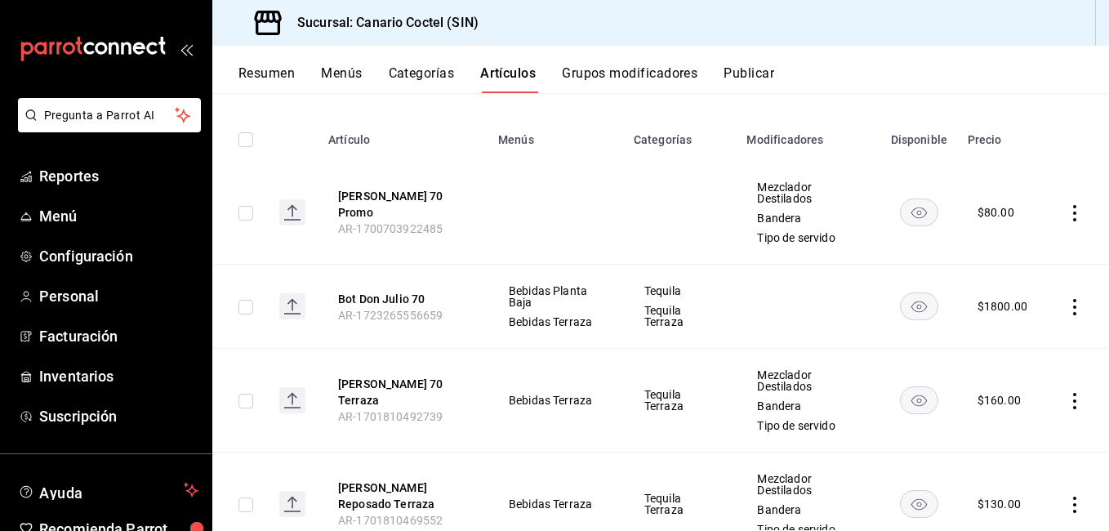
type input "don j"
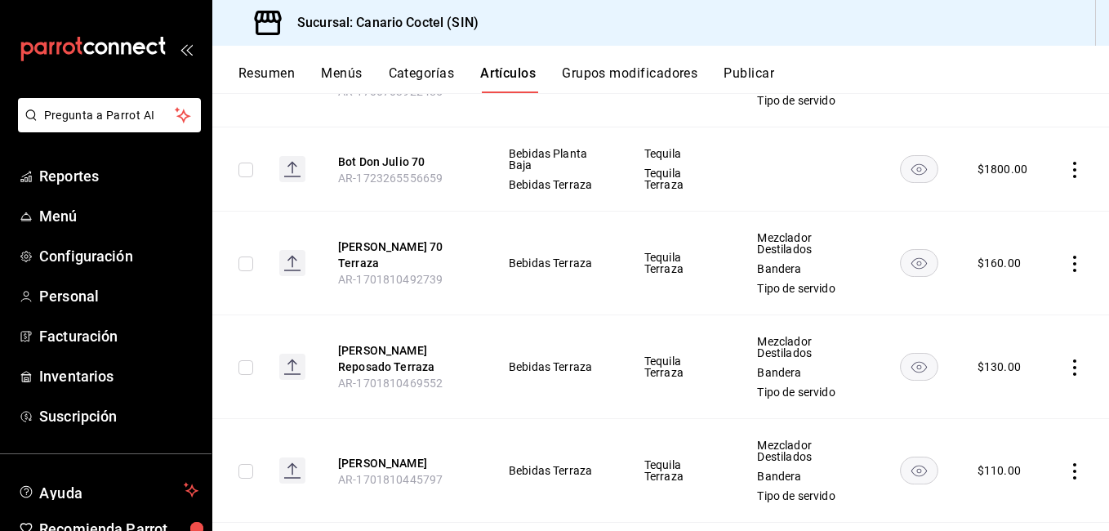
scroll to position [327, 0]
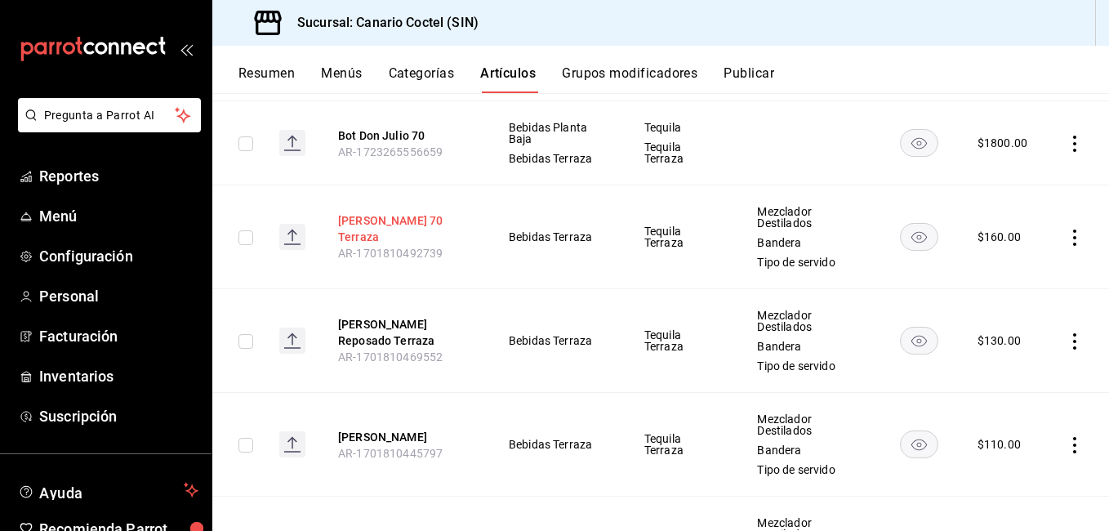
click at [416, 224] on button "[PERSON_NAME] 70 Terraza" at bounding box center [403, 228] width 131 height 33
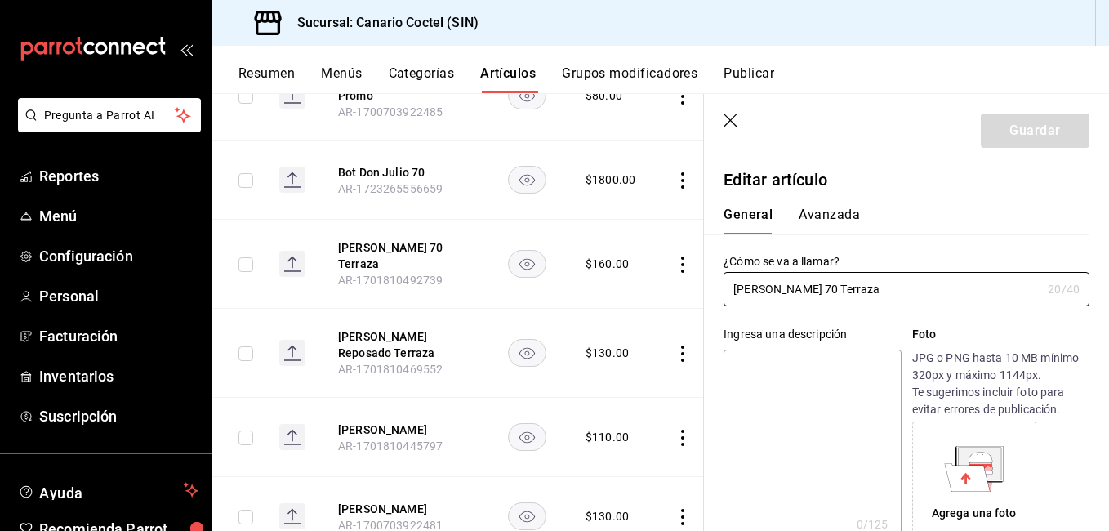
type input "$160.00"
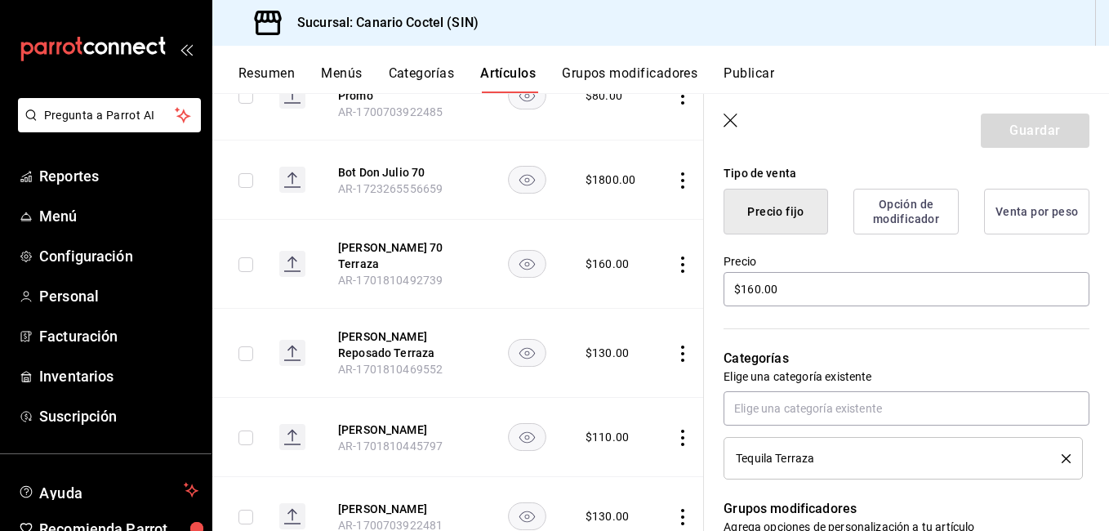
scroll to position [408, 0]
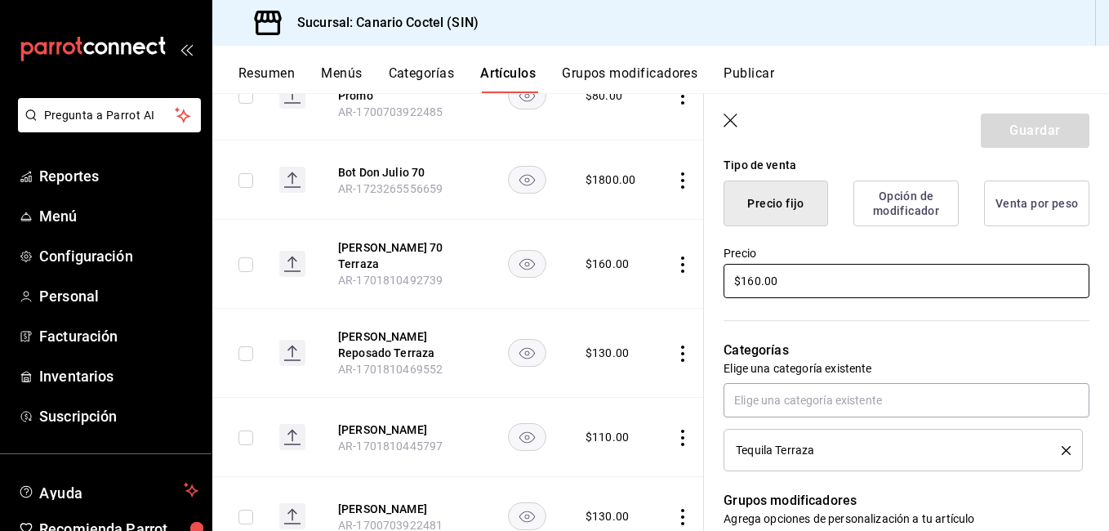
drag, startPoint x: 797, startPoint y: 286, endPoint x: 681, endPoint y: 296, distance: 116.4
click at [683, 295] on main "Artículos sucursal Para editar los artículos o cambios generales, ve a “Organiz…" at bounding box center [660, 312] width 896 height 438
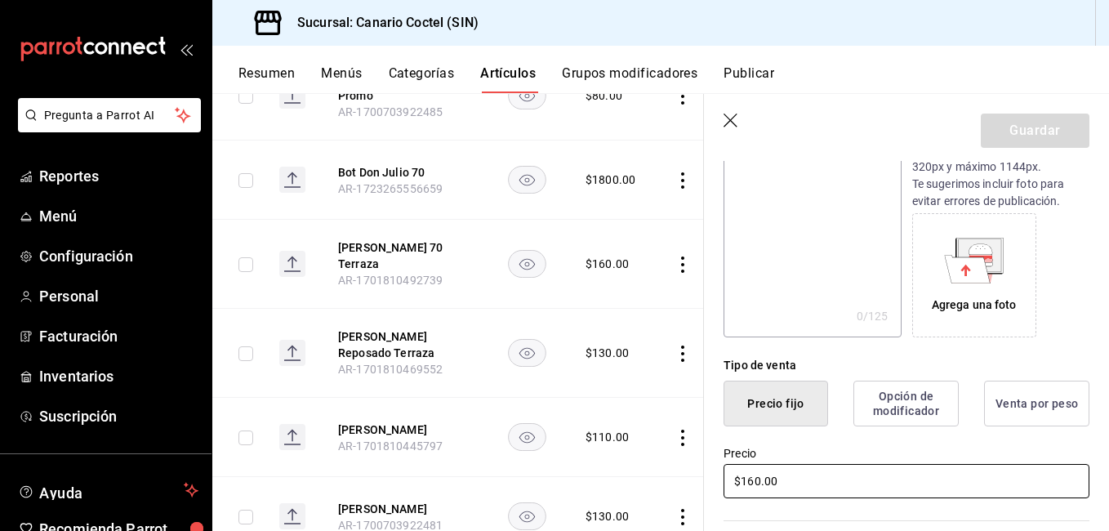
scroll to position [245, 0]
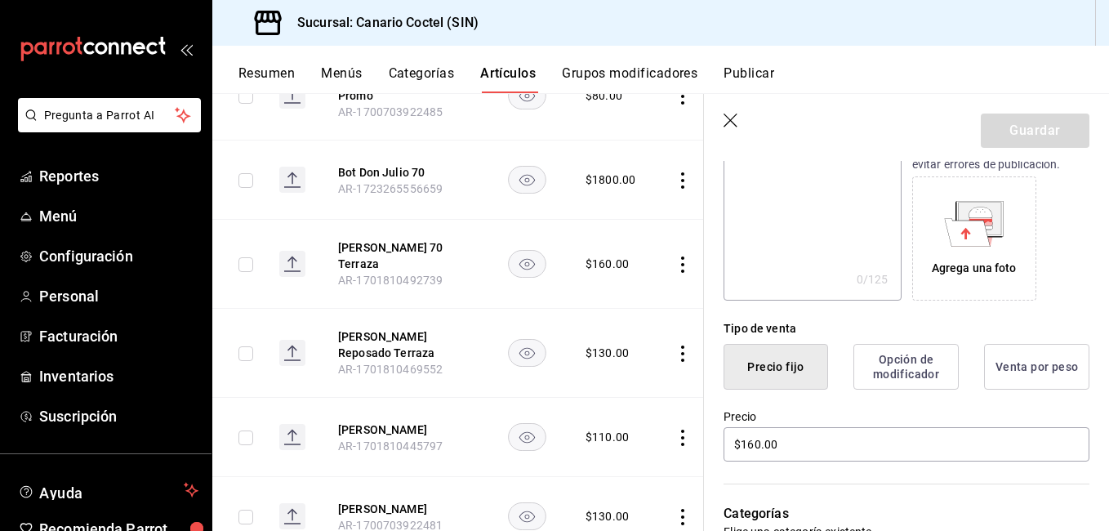
click at [729, 118] on icon "button" at bounding box center [731, 121] width 16 height 16
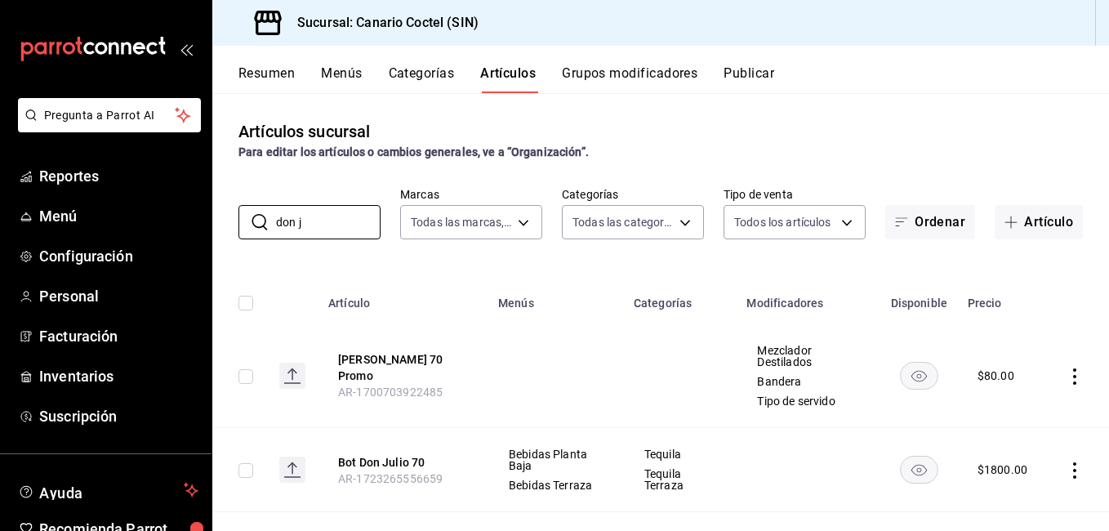
drag, startPoint x: 253, startPoint y: 226, endPoint x: 212, endPoint y: 226, distance: 40.8
click at [212, 226] on div "​ don j ​ Marcas Todas las marcas, Sin marca 1961613a-9f1c-4786-8348-f9f968c787…" at bounding box center [660, 213] width 896 height 52
type input "a"
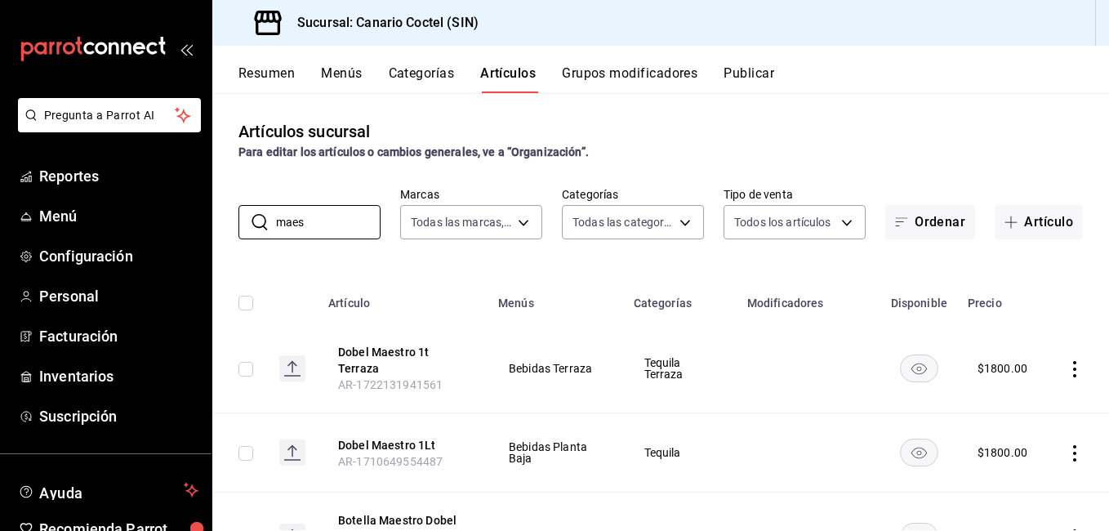
drag, startPoint x: 313, startPoint y: 220, endPoint x: 236, endPoint y: 221, distance: 77.6
click at [236, 221] on div "​ maes ​ Marcas Todas las marcas, Sin marca 1961613a-9f1c-4786-8348-f9f968c787d…" at bounding box center [660, 213] width 896 height 52
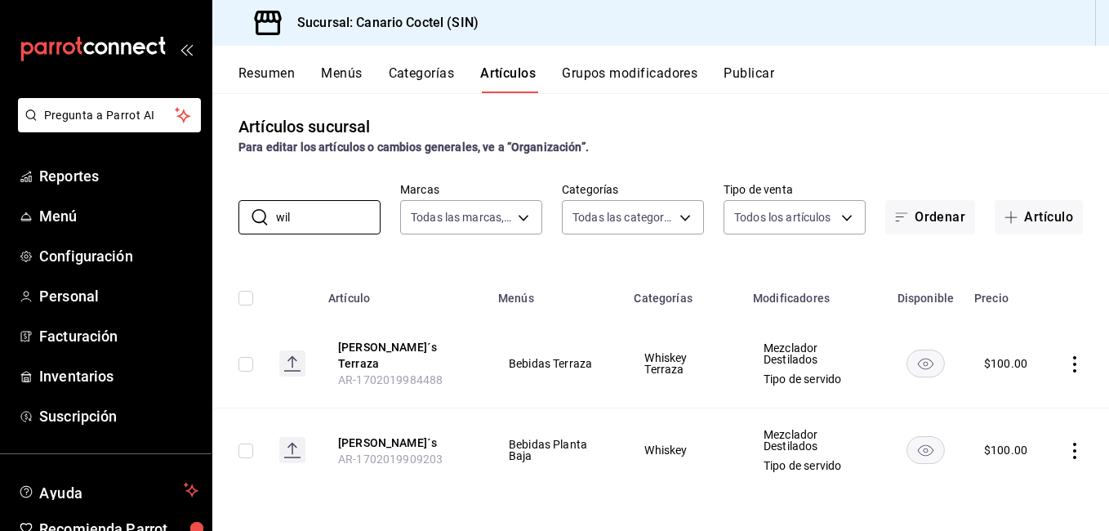
scroll to position [6, 0]
type input "wil"
click at [361, 348] on button "[PERSON_NAME]´s Terraza" at bounding box center [403, 354] width 131 height 33
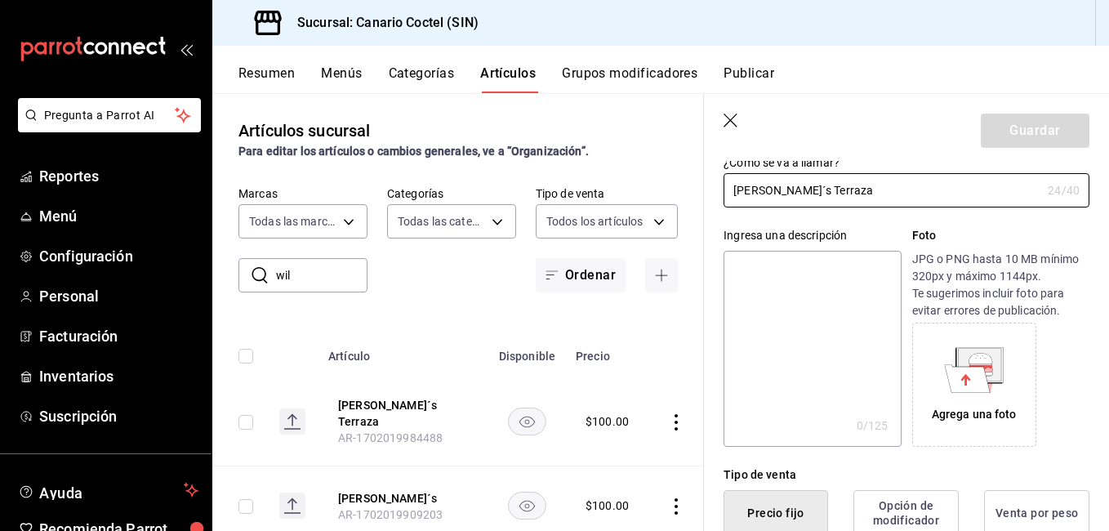
scroll to position [245, 0]
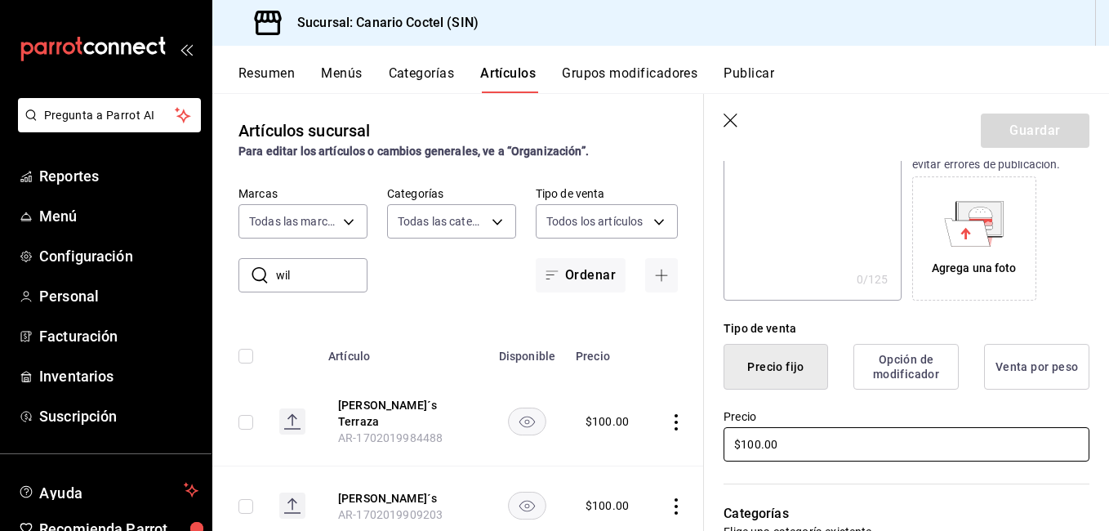
click at [802, 445] on input "$100.00" at bounding box center [906, 444] width 366 height 34
type input "$110.00"
click at [1042, 122] on button "Guardar" at bounding box center [1034, 130] width 109 height 34
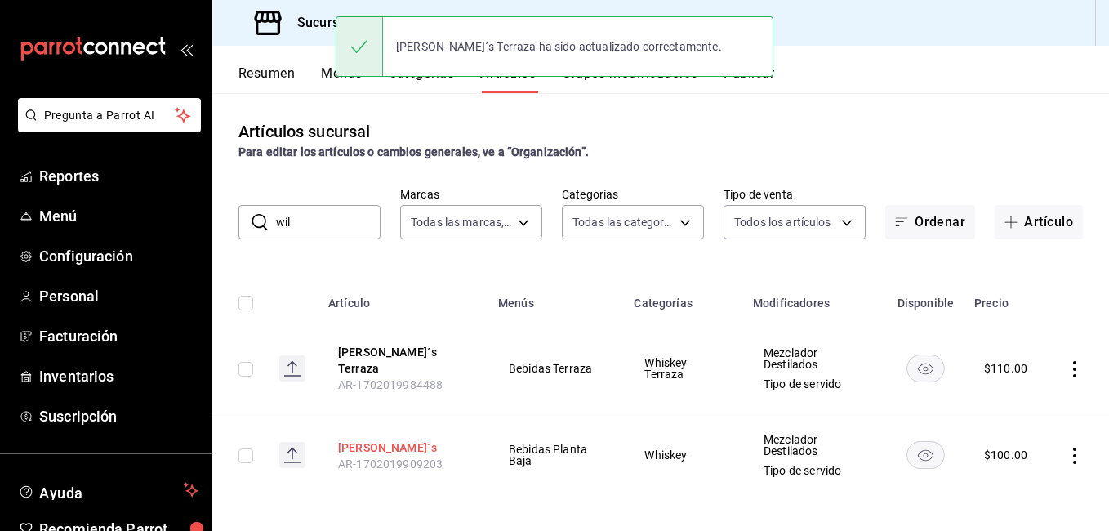
click at [433, 440] on button "[PERSON_NAME]´s" at bounding box center [403, 447] width 131 height 16
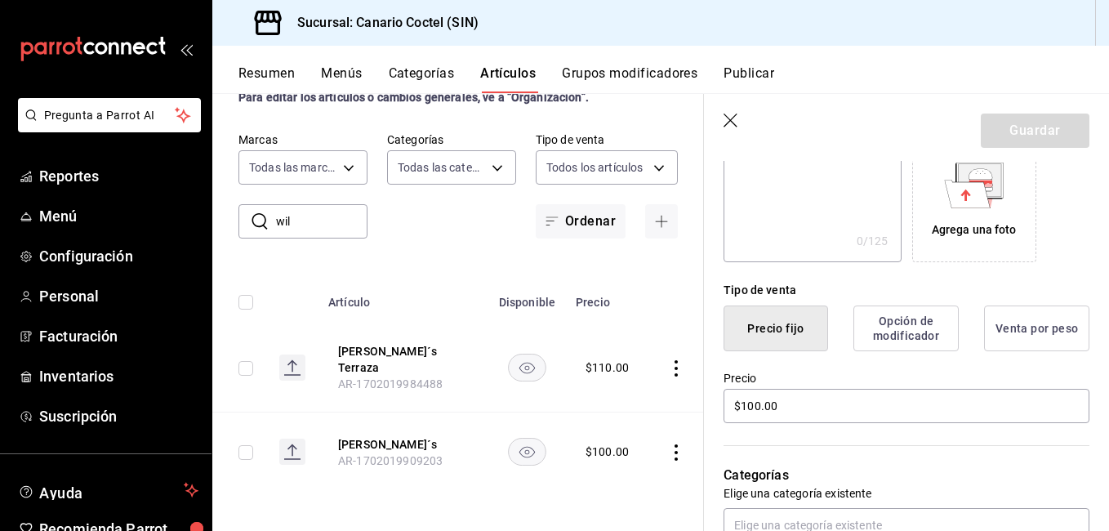
scroll to position [327, 0]
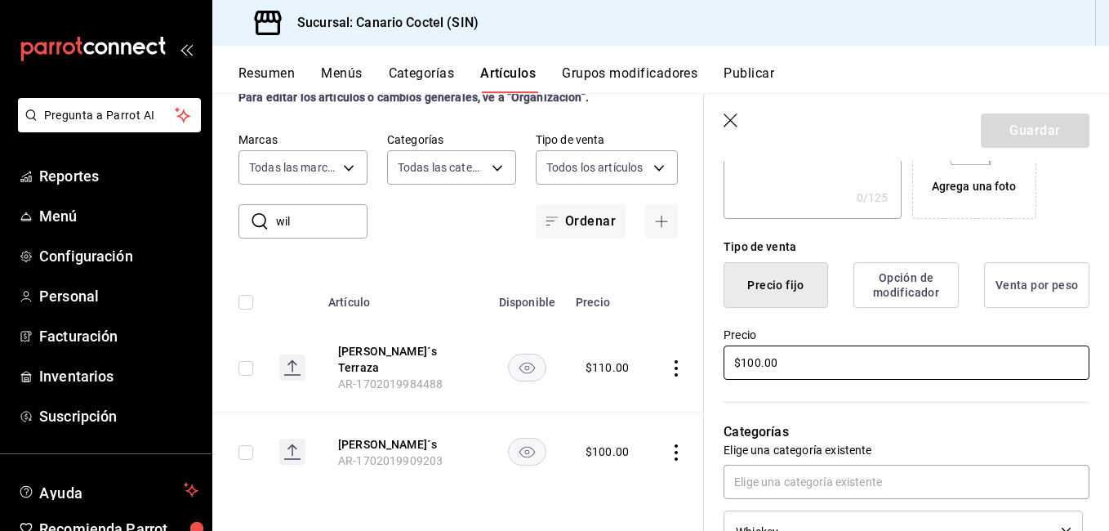
drag, startPoint x: 782, startPoint y: 366, endPoint x: 593, endPoint y: 405, distance: 192.6
click at [650, 393] on main "Artículos sucursal Para editar los artículos o cambios generales, ve a “Organiz…" at bounding box center [660, 312] width 896 height 438
type input "$110.00"
click at [1019, 121] on button "Guardar" at bounding box center [1034, 130] width 109 height 34
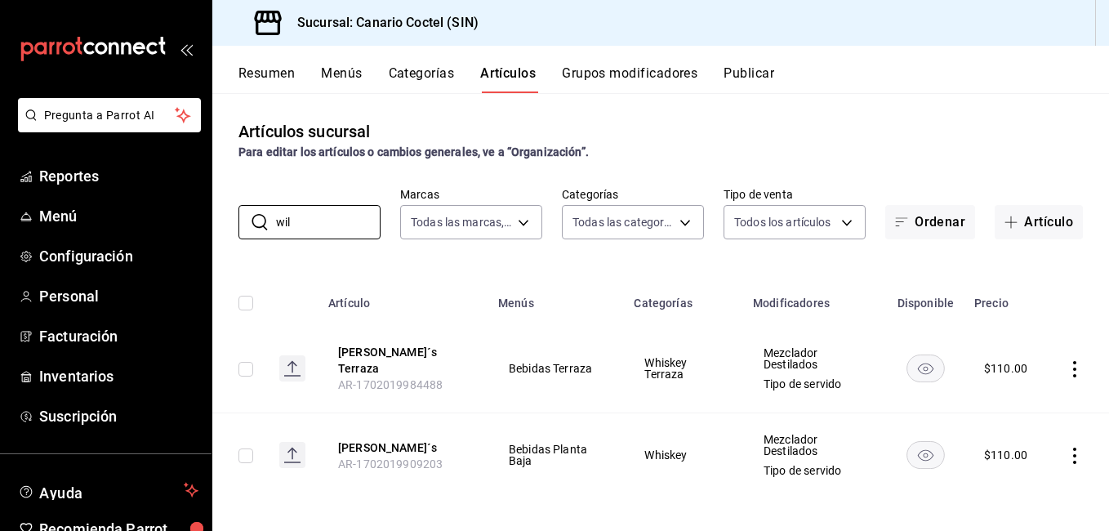
drag, startPoint x: 322, startPoint y: 222, endPoint x: 223, endPoint y: 224, distance: 98.8
click at [223, 224] on div "​ wil ​ Marcas Todas las marcas, Sin marca 1961613a-9f1c-4786-8348-f9f968c787d0…" at bounding box center [660, 213] width 896 height 52
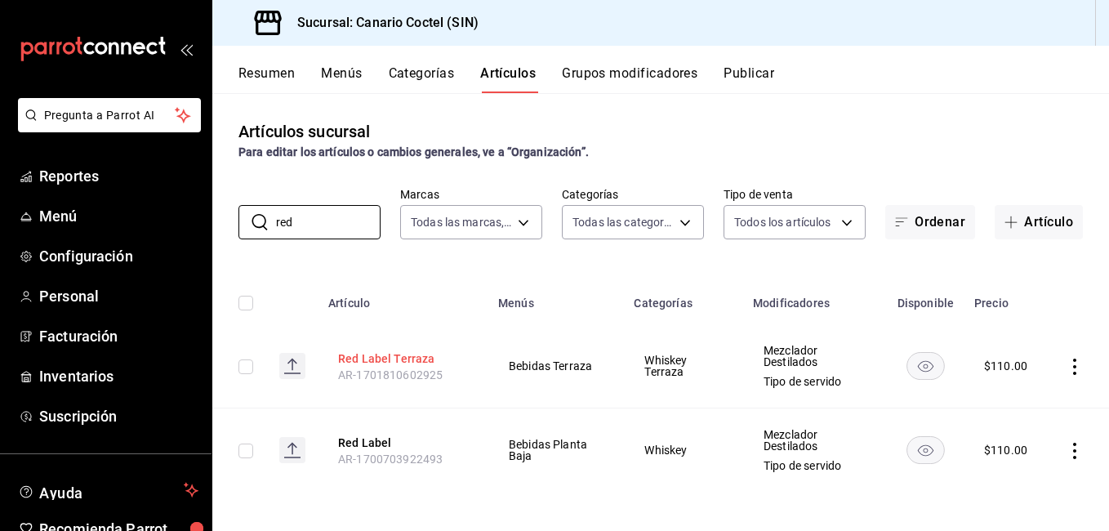
scroll to position [1, 0]
drag, startPoint x: 300, startPoint y: 222, endPoint x: 241, endPoint y: 241, distance: 62.5
click at [241, 241] on div "Artículos sucursal Para editar los artículos o cambios generales, ve a “Organiz…" at bounding box center [660, 311] width 896 height 437
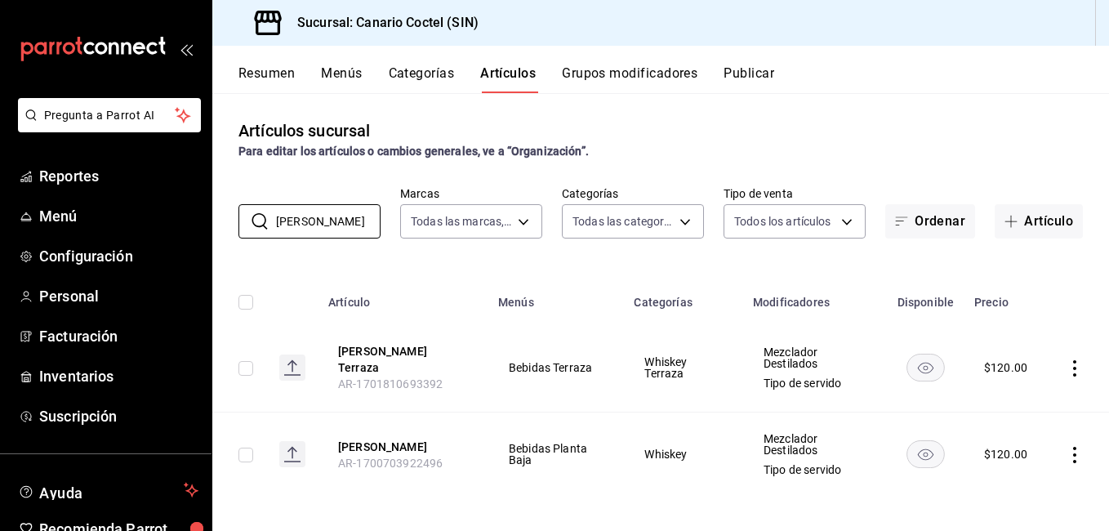
drag, startPoint x: 327, startPoint y: 216, endPoint x: 207, endPoint y: 219, distance: 119.2
click at [207, 219] on div "Pregunta a Parrot AI Reportes Menú Configuración Personal Facturación Inventari…" at bounding box center [554, 265] width 1109 height 531
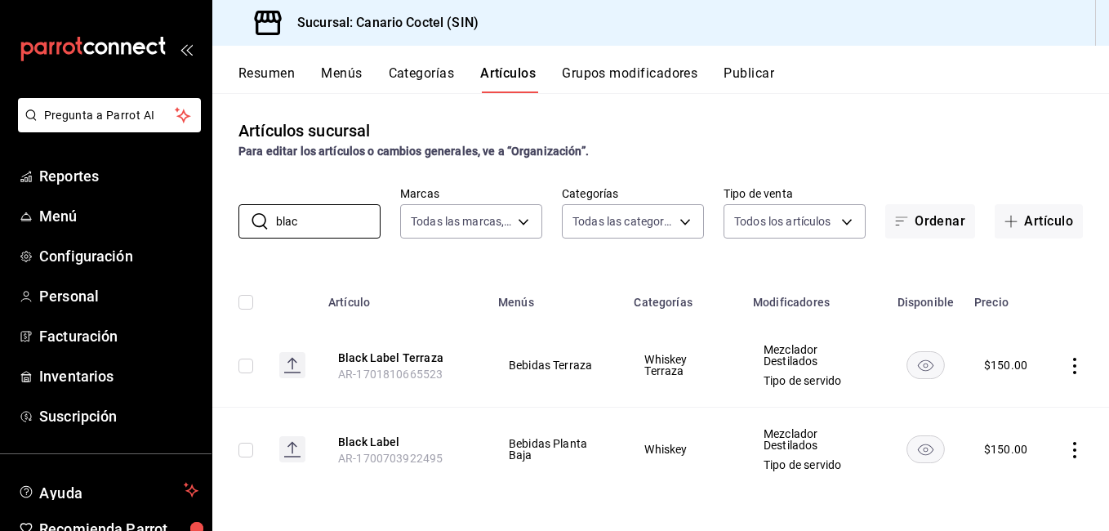
scroll to position [0, 0]
drag, startPoint x: 299, startPoint y: 232, endPoint x: 251, endPoint y: 238, distance: 48.5
click at [245, 236] on div "​ blac ​" at bounding box center [309, 222] width 142 height 34
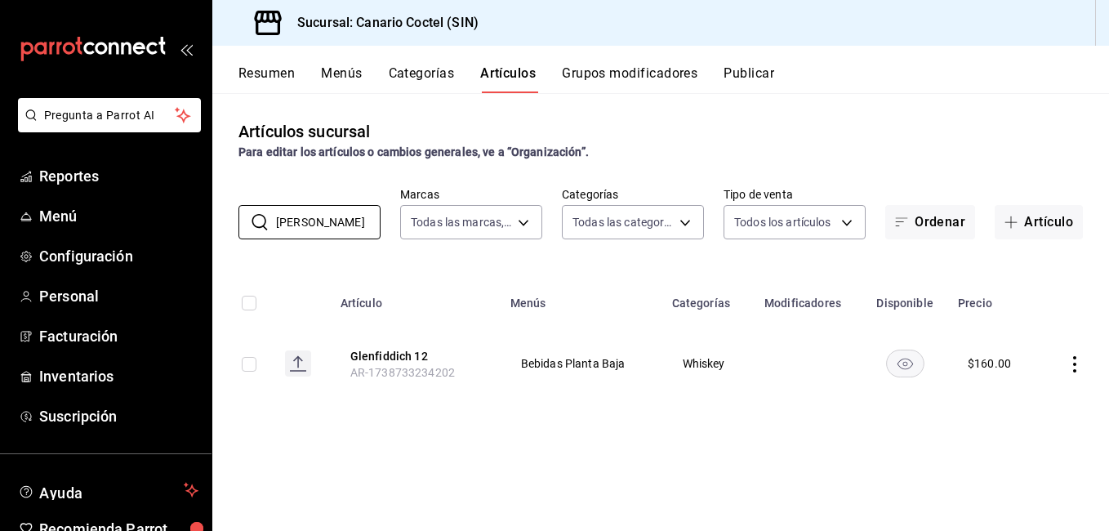
drag, startPoint x: 336, startPoint y: 229, endPoint x: 208, endPoint y: 231, distance: 127.4
click at [208, 231] on div "Pregunta a Parrot AI Reportes Menú Configuración Personal Facturación Inventari…" at bounding box center [554, 265] width 1109 height 531
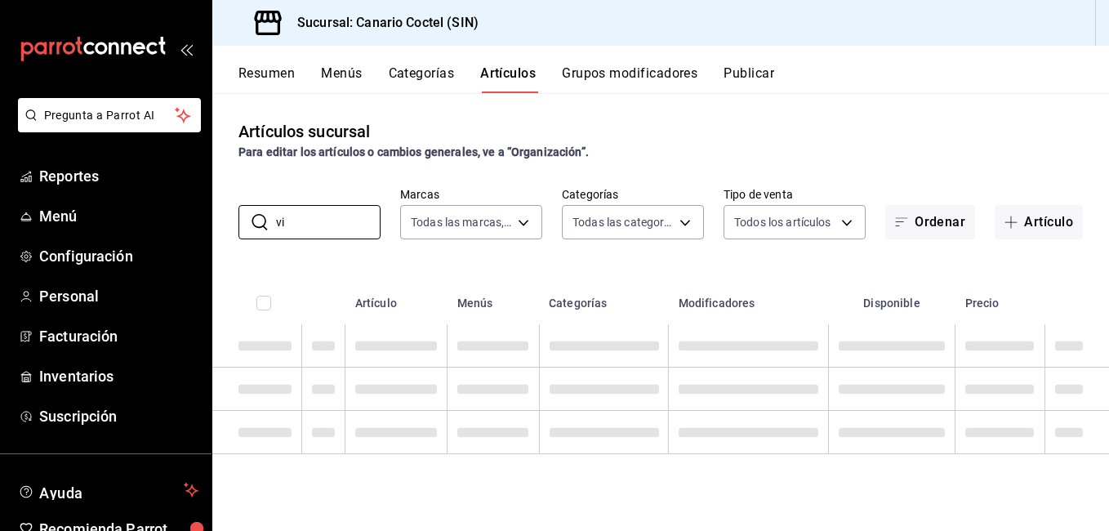
type input "v"
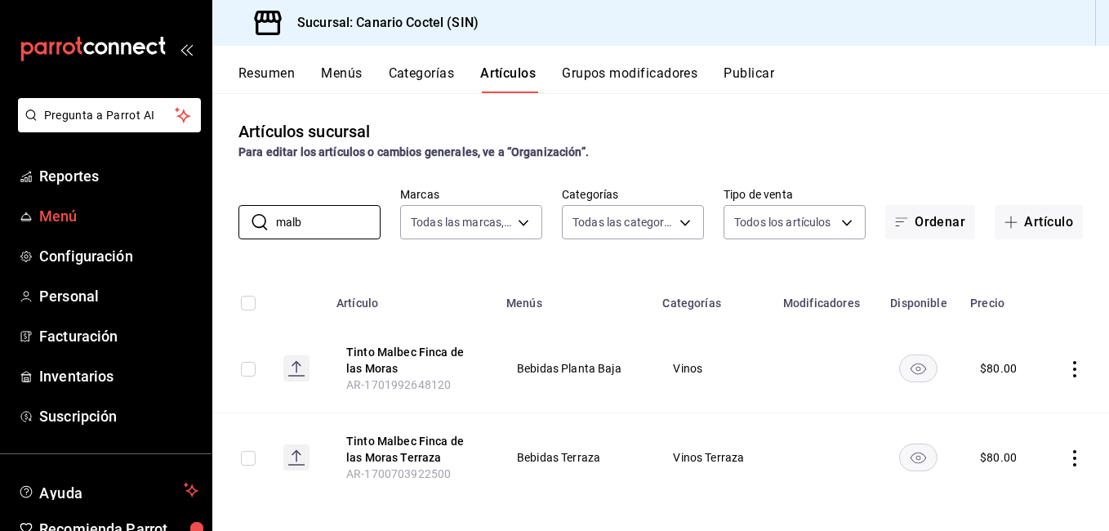
drag, startPoint x: 316, startPoint y: 224, endPoint x: 188, endPoint y: 231, distance: 128.4
click at [188, 231] on div "Pregunta a Parrot AI Reportes Menú Configuración Personal Facturación Inventari…" at bounding box center [554, 265] width 1109 height 531
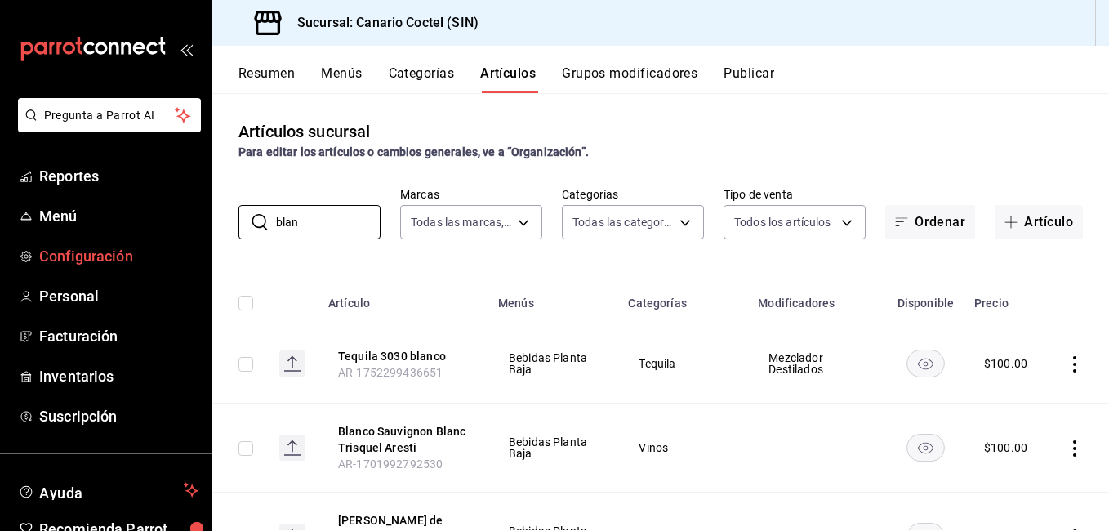
drag, startPoint x: 278, startPoint y: 221, endPoint x: 193, endPoint y: 238, distance: 86.6
click at [197, 235] on div "Pregunta a Parrot AI Reportes Menú Configuración Personal Facturación Inventari…" at bounding box center [554, 265] width 1109 height 531
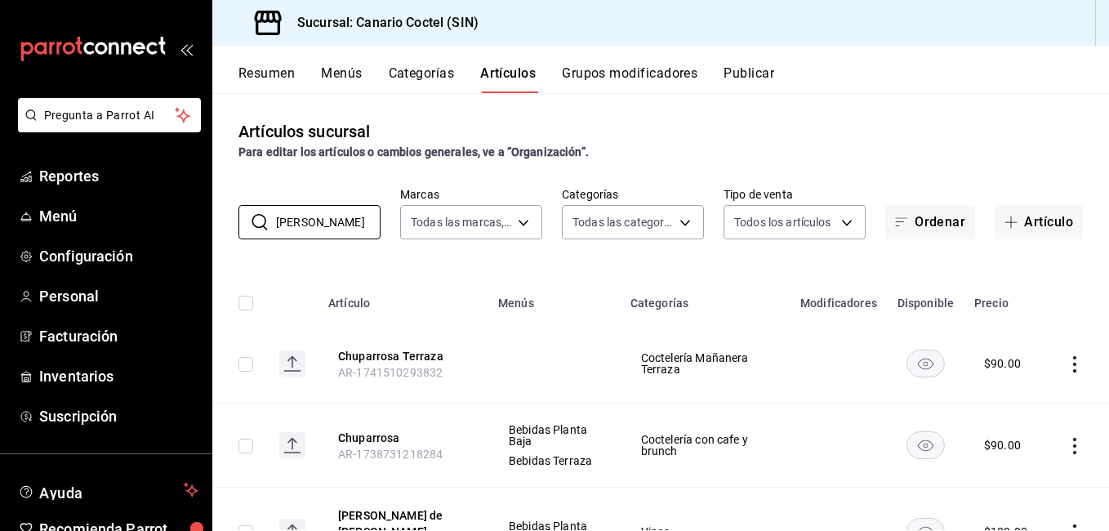
type input "[PERSON_NAME]"
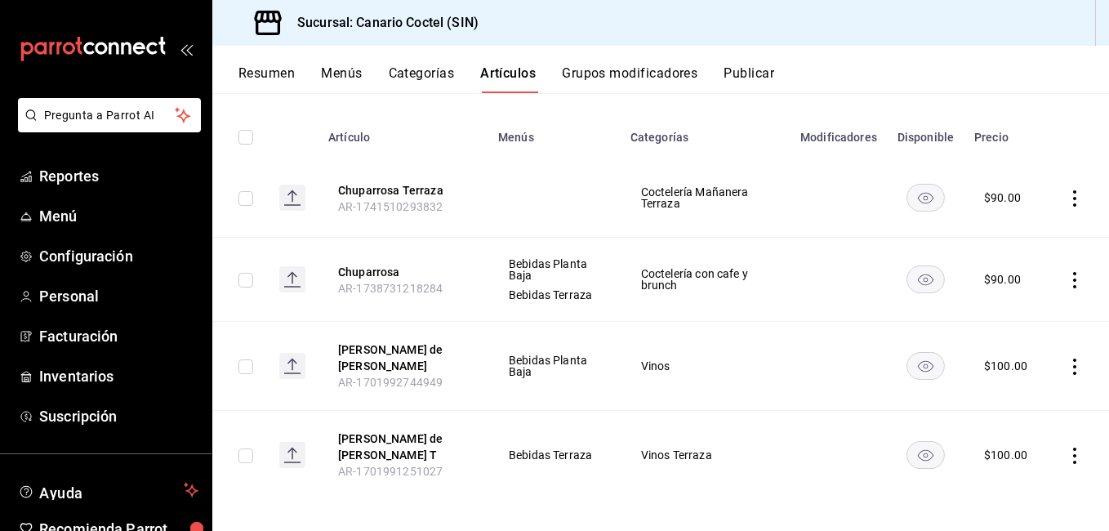
scroll to position [174, 0]
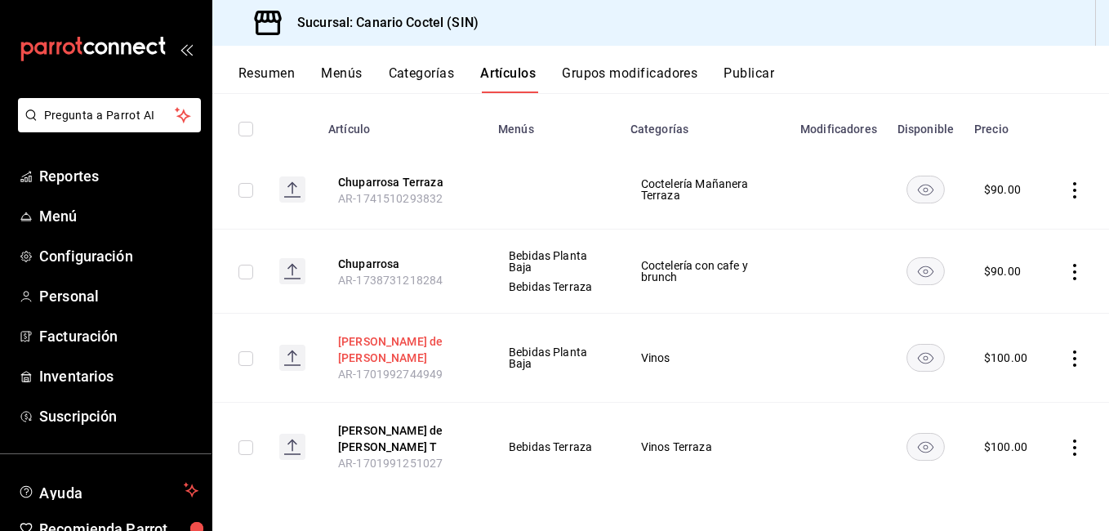
click at [393, 345] on button "[PERSON_NAME] de [PERSON_NAME]" at bounding box center [403, 349] width 131 height 33
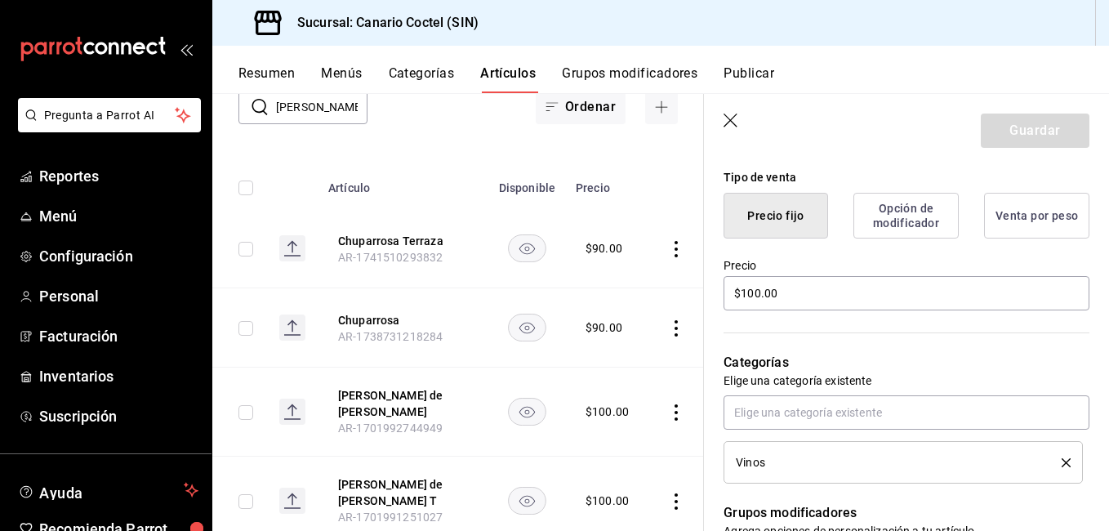
scroll to position [327, 0]
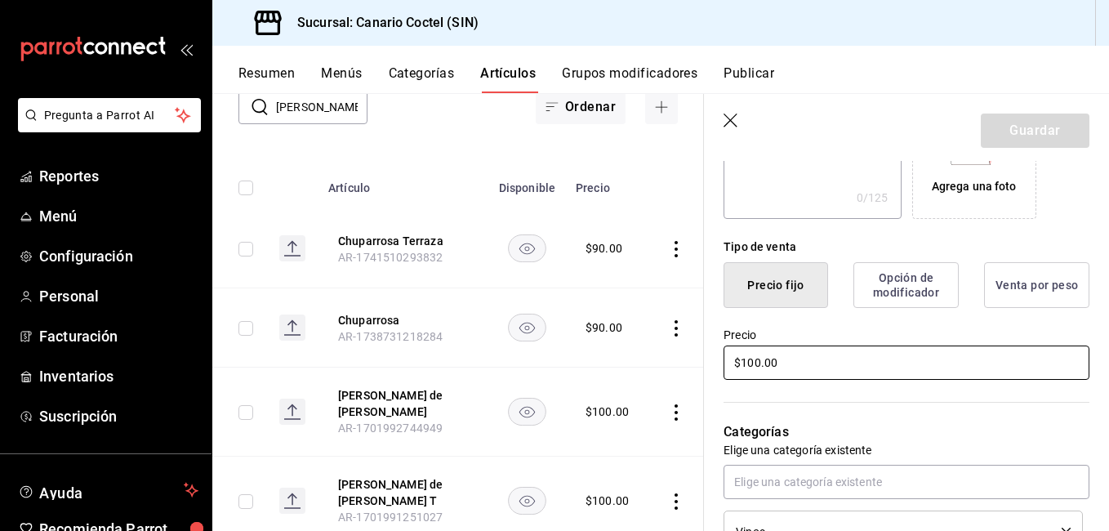
drag, startPoint x: 781, startPoint y: 379, endPoint x: 774, endPoint y: 371, distance: 11.0
click at [774, 373] on div "Precio $100.00" at bounding box center [906, 354] width 366 height 55
click at [774, 371] on input "$100.00" at bounding box center [906, 362] width 366 height 34
drag, startPoint x: 808, startPoint y: 361, endPoint x: 650, endPoint y: 367, distance: 158.5
click at [655, 367] on main "Artículos sucursal Para editar los artículos o cambios generales, ve a “Organiz…" at bounding box center [660, 312] width 896 height 438
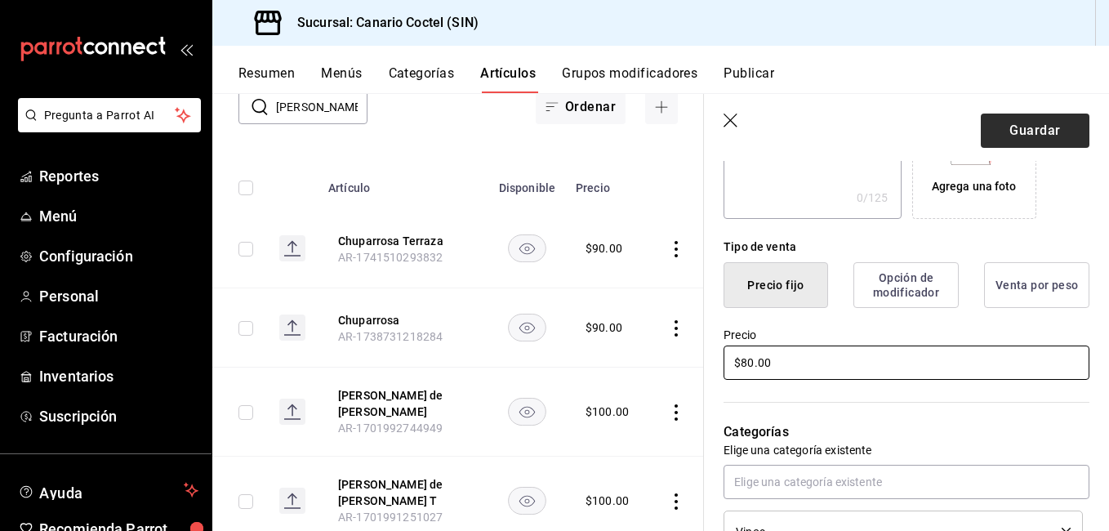
type input "$80.00"
click at [1029, 124] on button "Guardar" at bounding box center [1034, 130] width 109 height 34
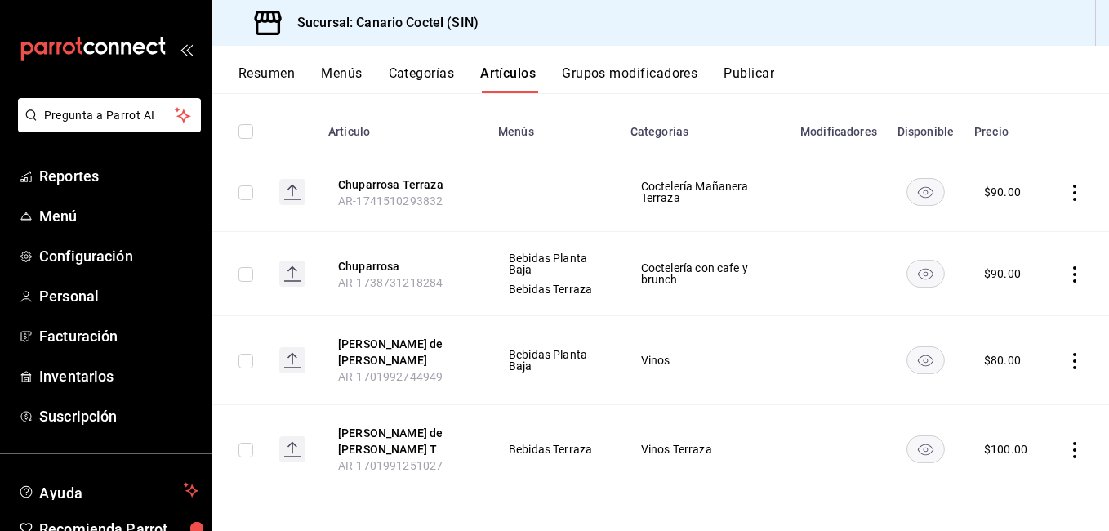
scroll to position [174, 0]
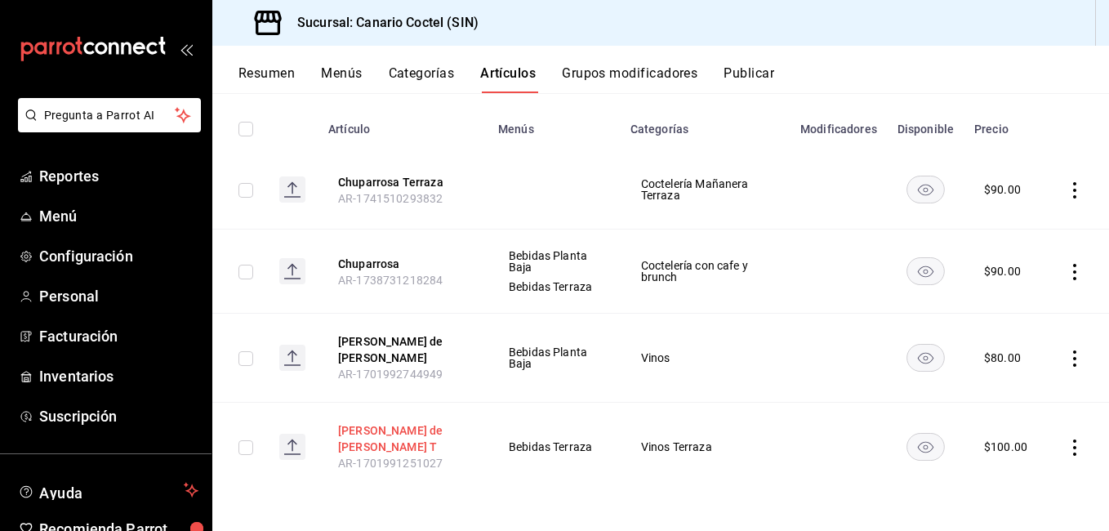
click at [420, 438] on button "[PERSON_NAME] de [PERSON_NAME] T" at bounding box center [403, 438] width 131 height 33
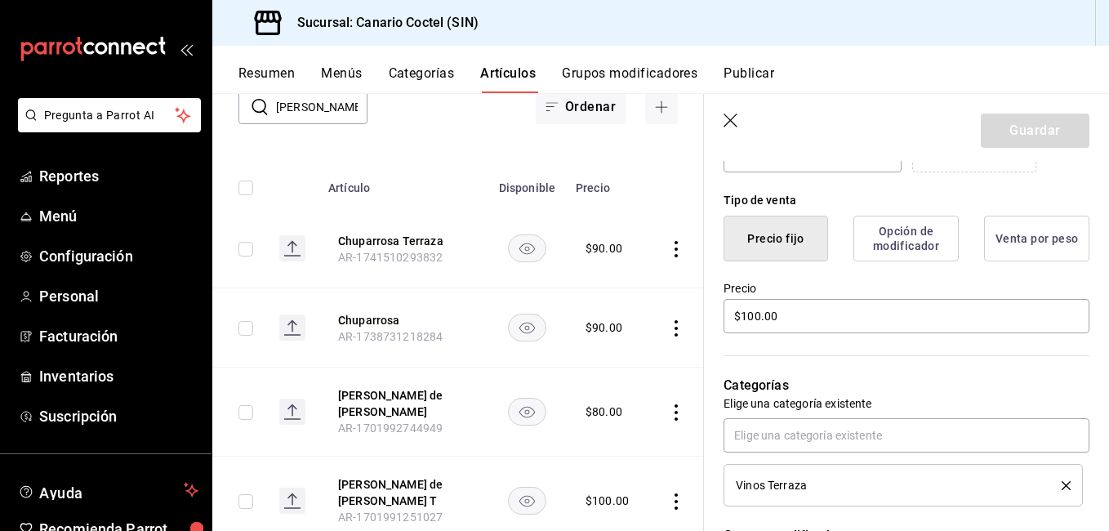
scroll to position [339, 0]
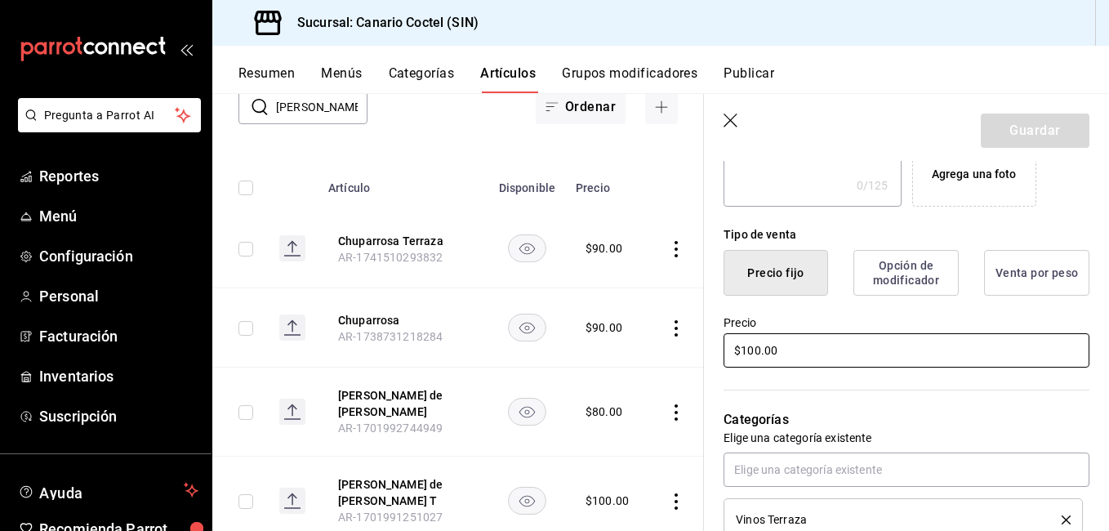
drag, startPoint x: 741, startPoint y: 345, endPoint x: 673, endPoint y: 353, distance: 68.2
click at [673, 353] on main "Artículos sucursal Para editar los artículos o cambios generales, ve a “Organiz…" at bounding box center [660, 312] width 896 height 438
type input "$80.00"
click at [1025, 131] on button "Guardar" at bounding box center [1034, 130] width 109 height 34
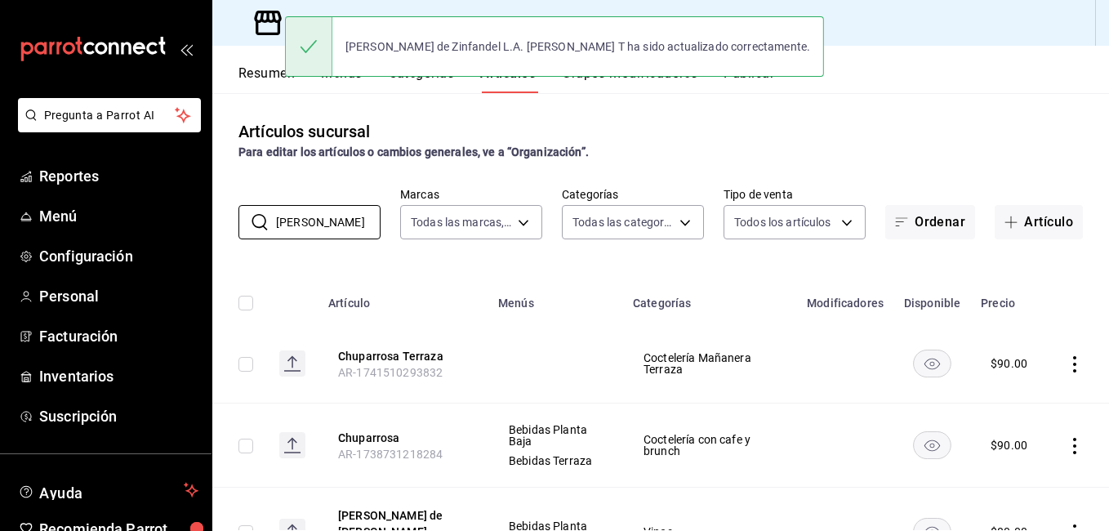
drag, startPoint x: 330, startPoint y: 224, endPoint x: 208, endPoint y: 243, distance: 123.2
click at [208, 243] on div "Pregunta a Parrot AI Reportes Menú Configuración Personal Facturación Inventari…" at bounding box center [554, 265] width 1109 height 531
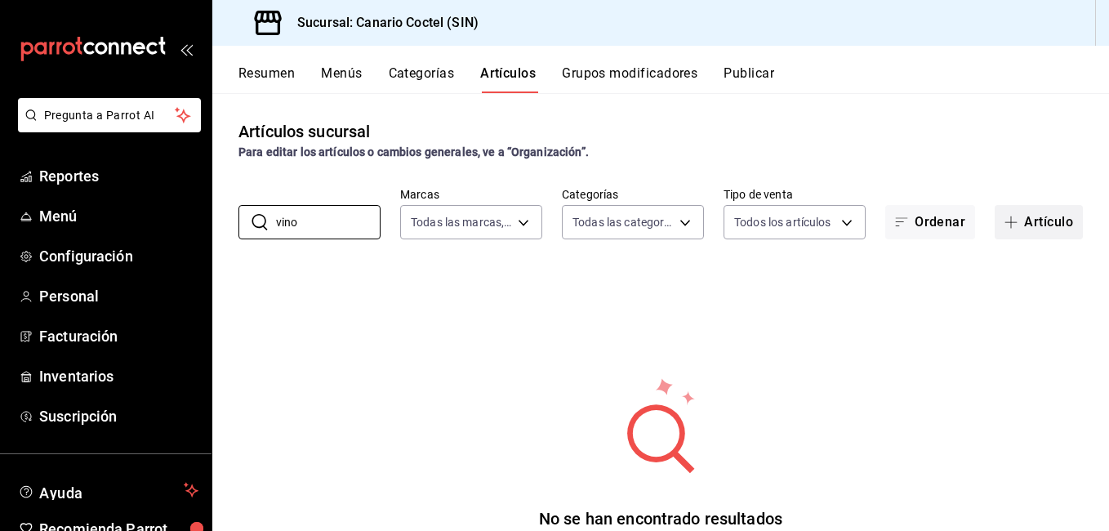
type input "vino"
click at [1040, 228] on button "Artículo" at bounding box center [1038, 222] width 88 height 34
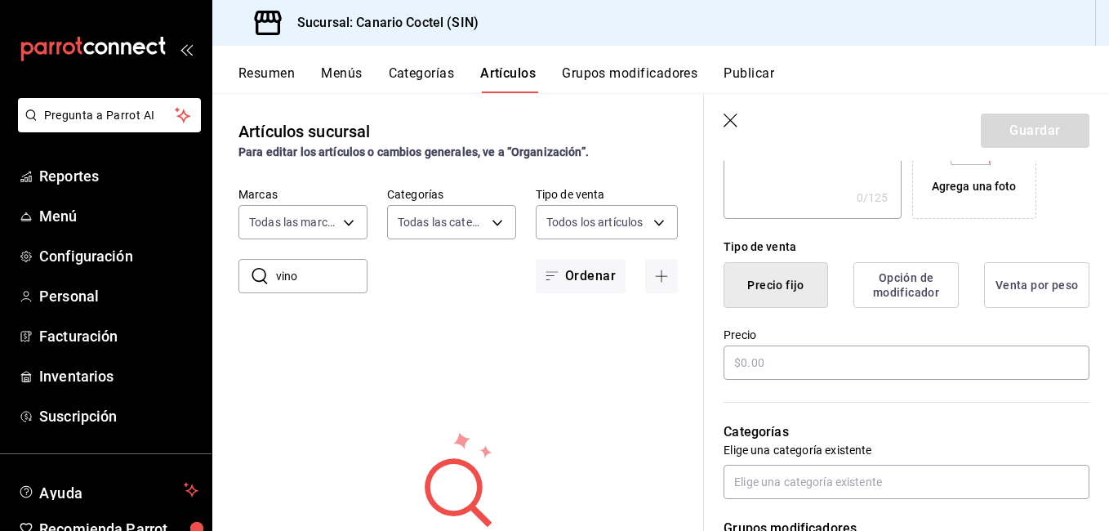
scroll to position [408, 0]
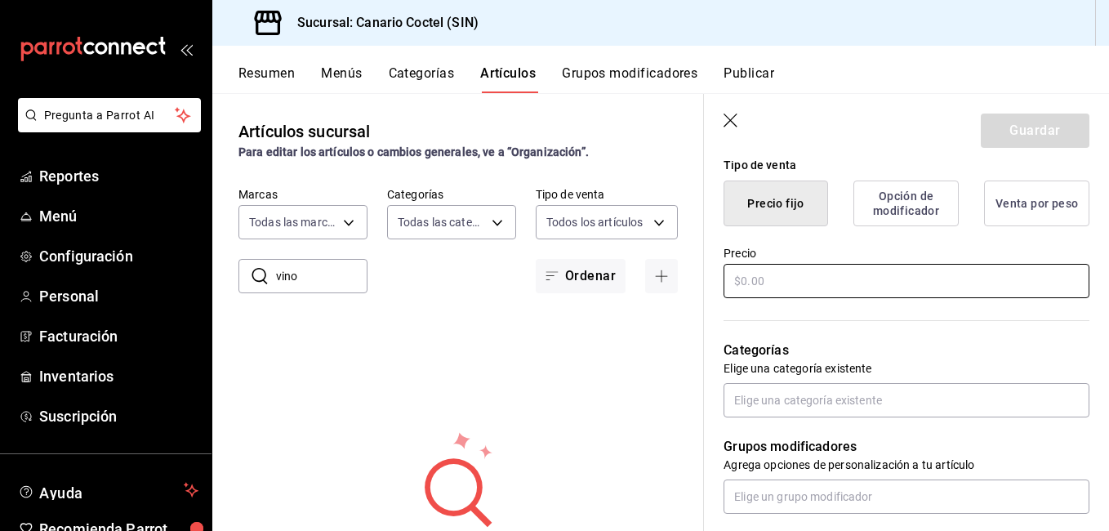
type input "[PERSON_NAME]"
click at [804, 273] on input "text" at bounding box center [906, 281] width 366 height 34
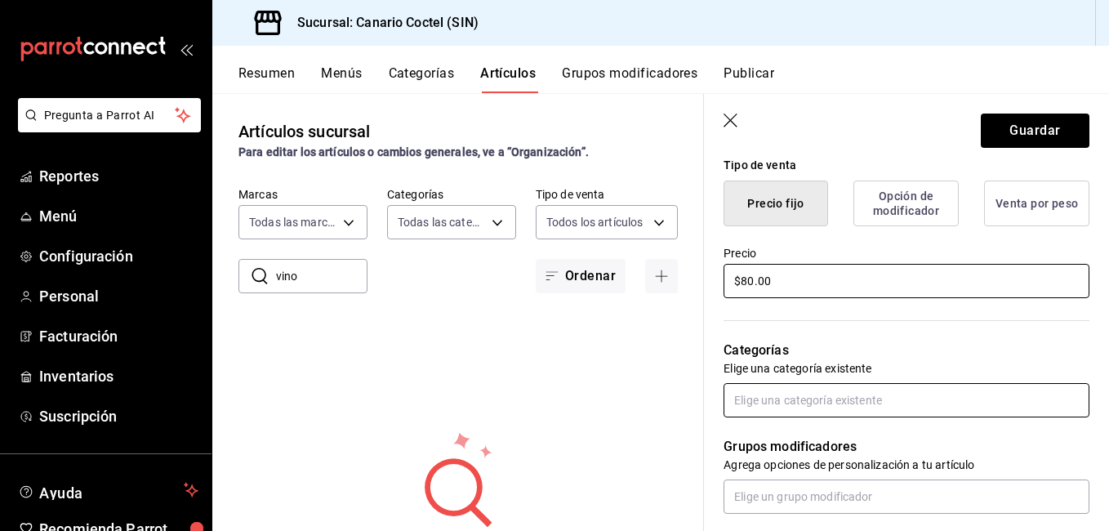
type input "$80.00"
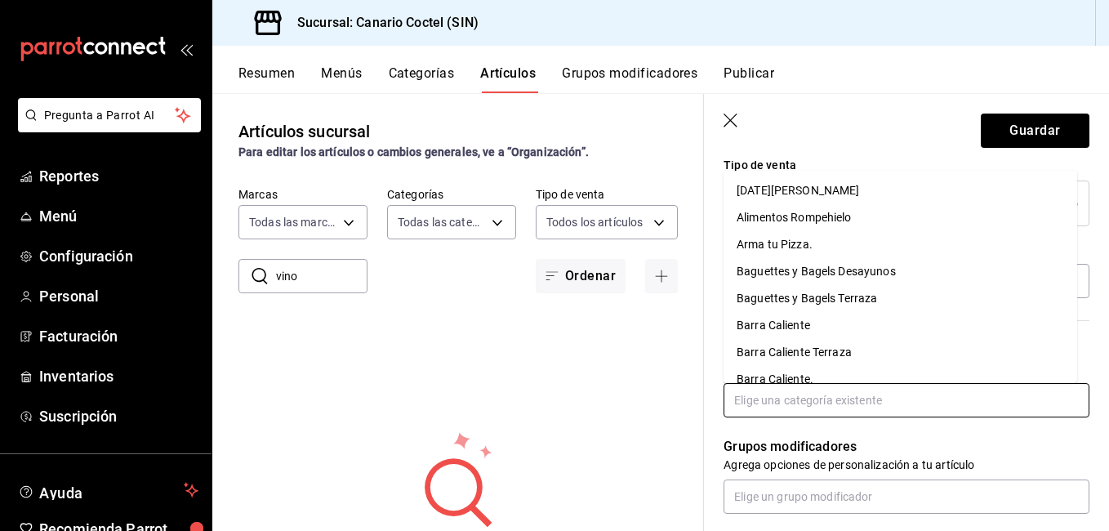
click at [811, 398] on input "text" at bounding box center [906, 400] width 366 height 34
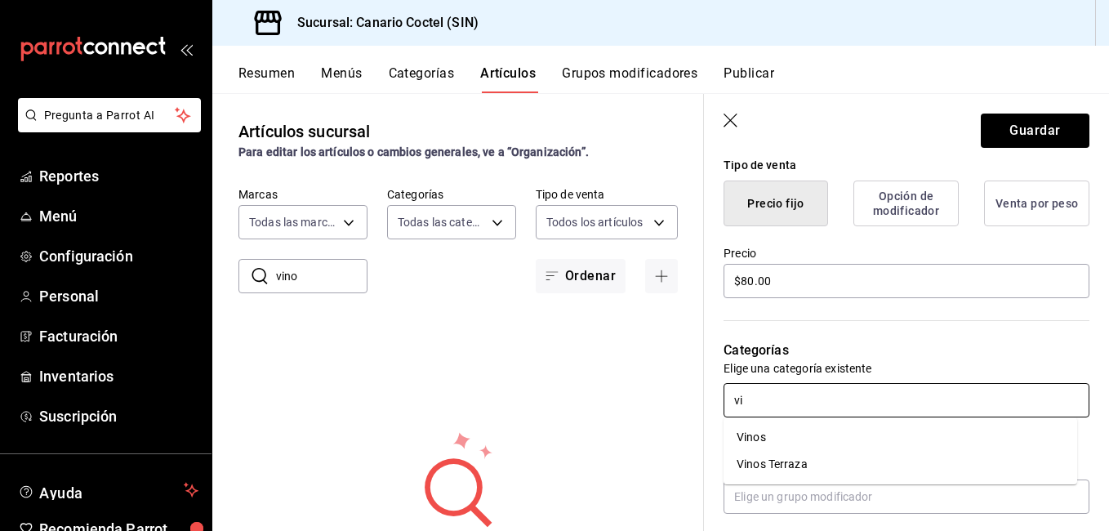
type input "vin"
click at [794, 431] on li "Vinos" at bounding box center [899, 437] width 353 height 27
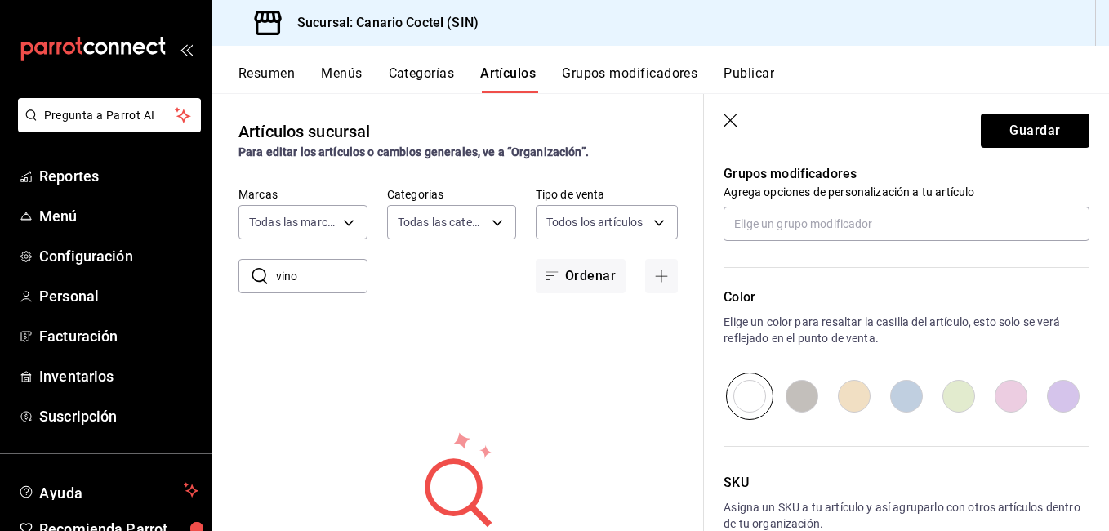
scroll to position [829, 0]
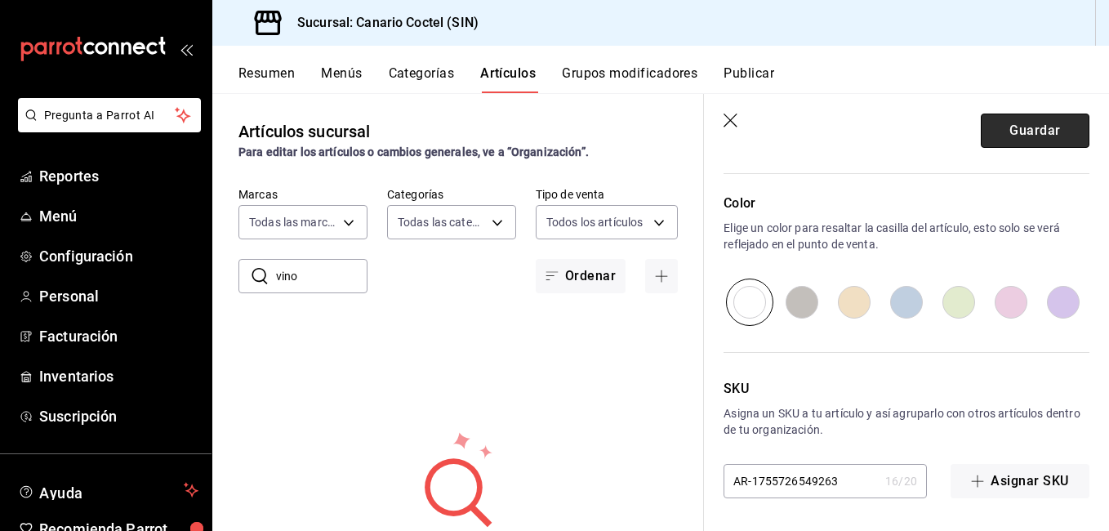
click at [1039, 129] on button "Guardar" at bounding box center [1034, 130] width 109 height 34
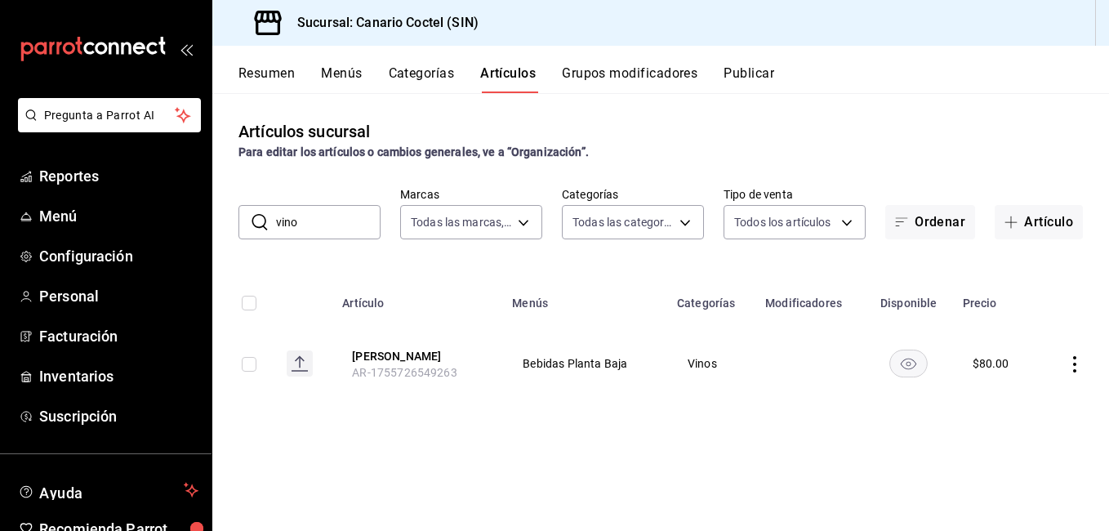
click at [324, 221] on input "vino" at bounding box center [328, 222] width 104 height 33
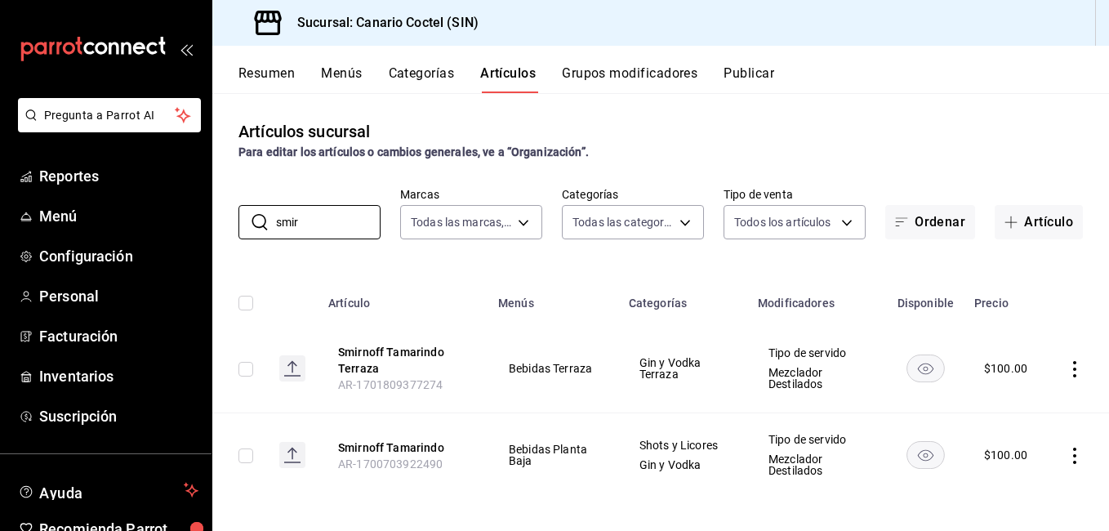
scroll to position [6, 0]
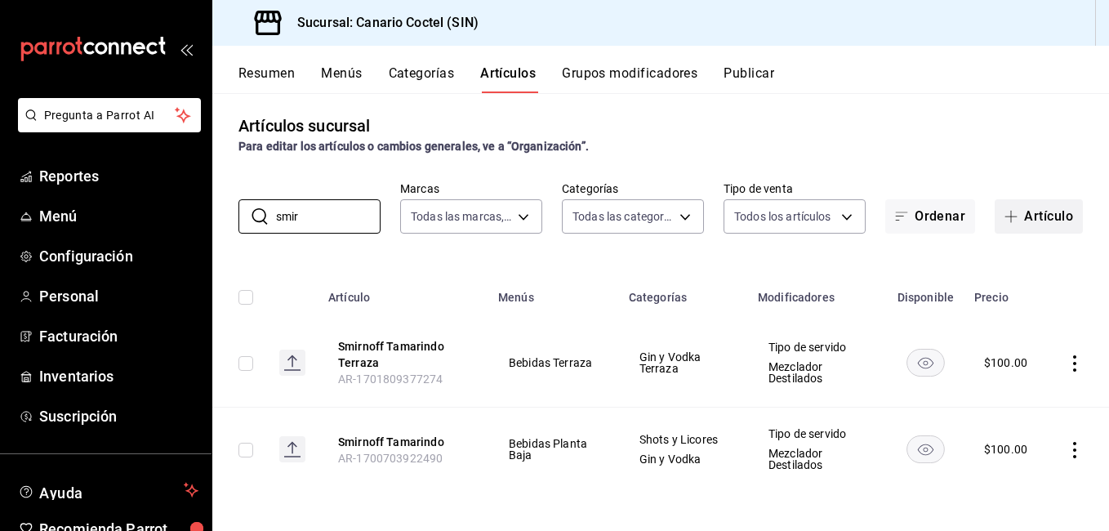
type input "smir"
drag, startPoint x: 1030, startPoint y: 218, endPoint x: 785, endPoint y: 266, distance: 249.6
click at [1030, 220] on button "Artículo" at bounding box center [1038, 216] width 88 height 34
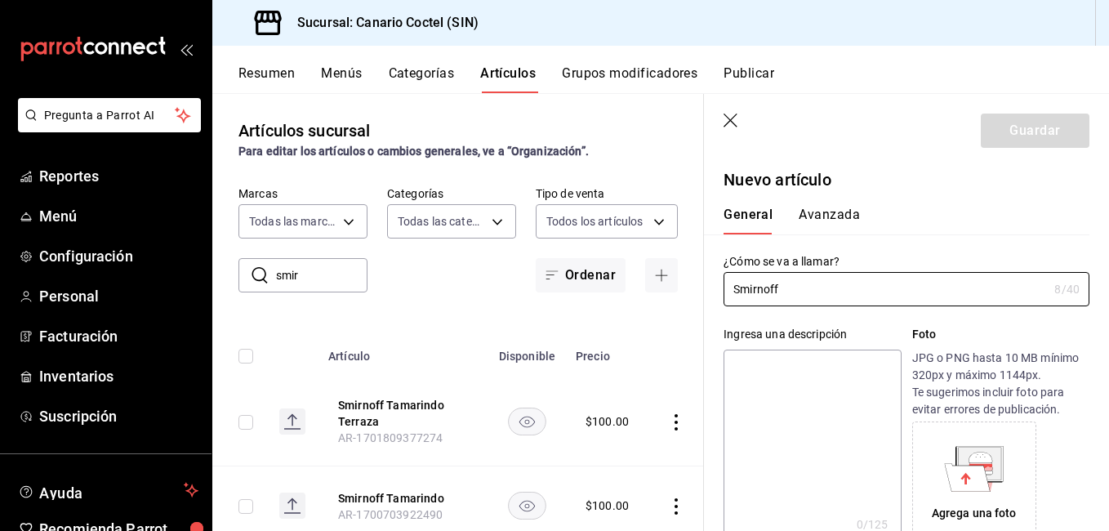
scroll to position [245, 0]
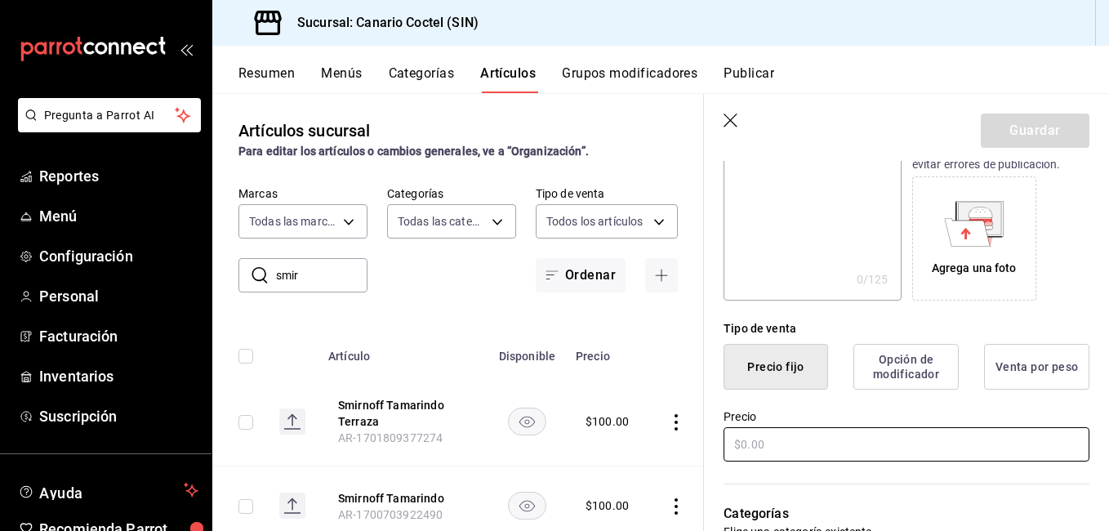
type input "Smirnoff"
click at [767, 445] on input "text" at bounding box center [906, 444] width 366 height 34
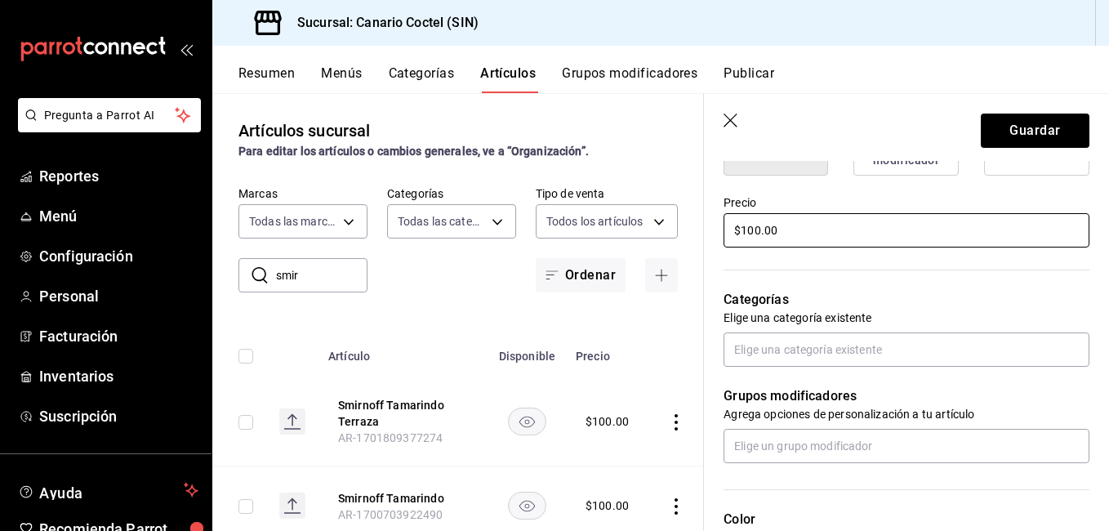
scroll to position [490, 0]
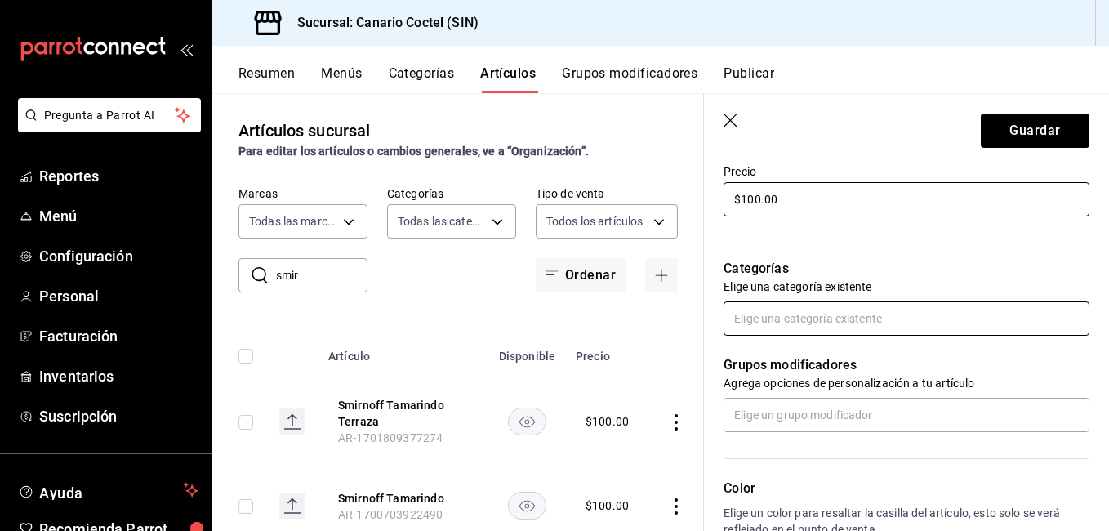
type input "$100.00"
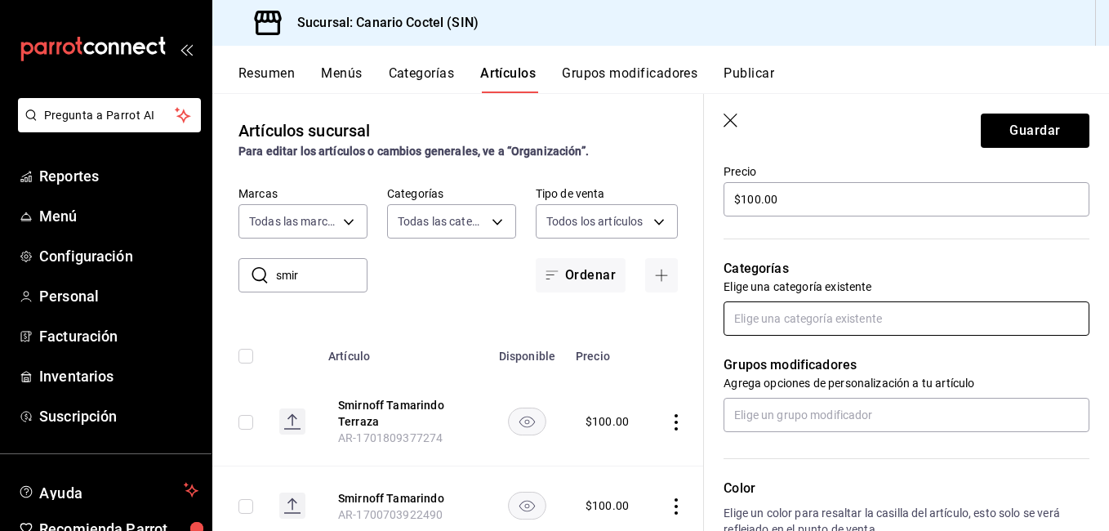
click at [836, 323] on input "text" at bounding box center [906, 318] width 366 height 34
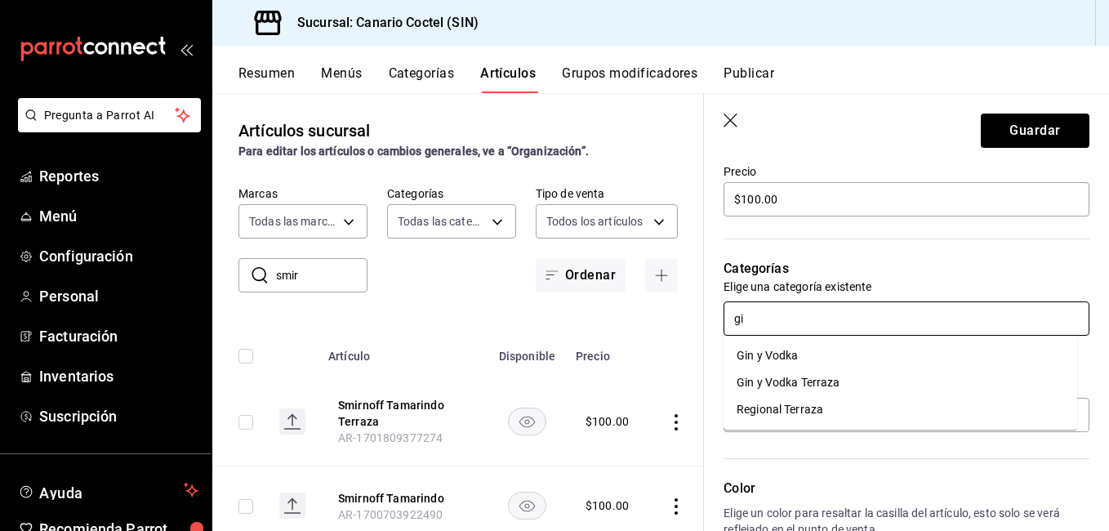
type input "gin"
click at [802, 341] on ul "Gin y Vodka Gin y Vodka Terraza" at bounding box center [899, 369] width 353 height 67
click at [787, 349] on li "Gin y Vodka" at bounding box center [899, 355] width 353 height 27
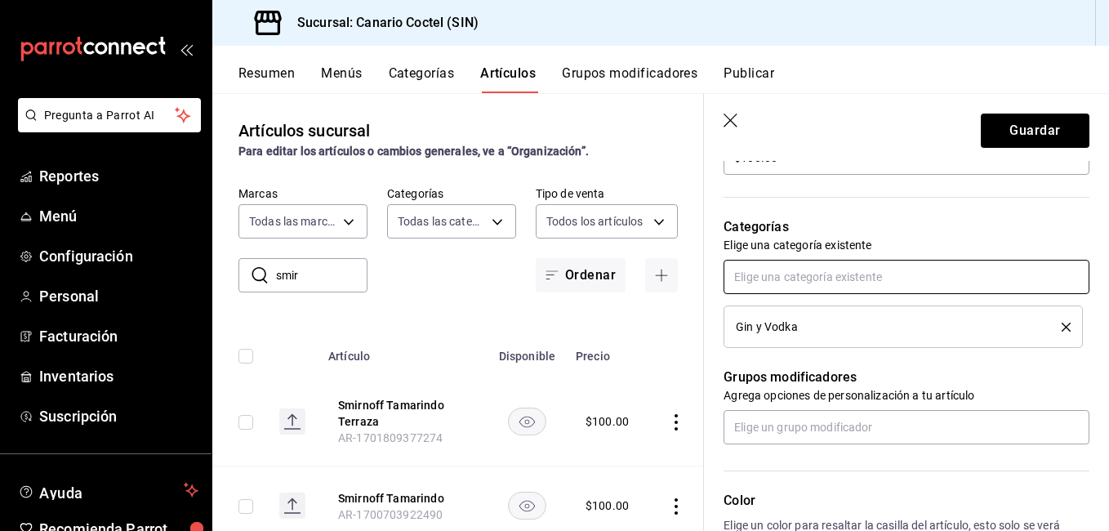
scroll to position [571, 0]
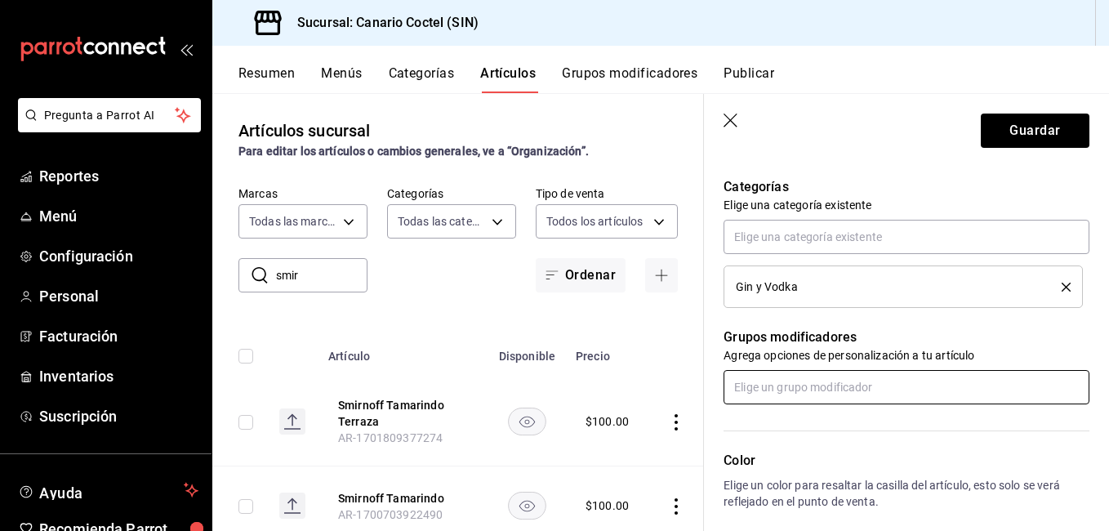
click at [785, 381] on input "text" at bounding box center [906, 387] width 366 height 34
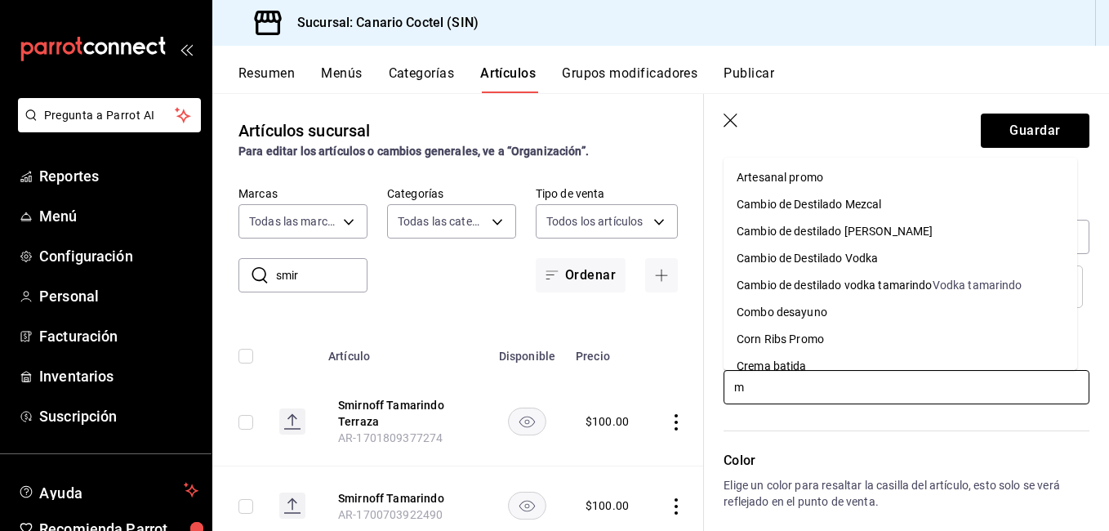
type input "me"
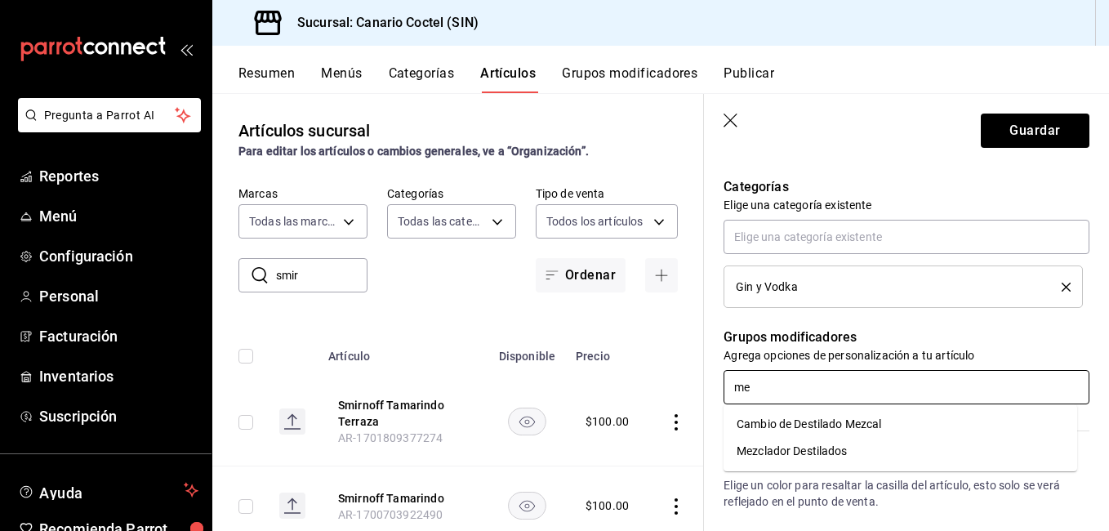
click at [800, 448] on div "Mezclador Destilados" at bounding box center [791, 450] width 111 height 17
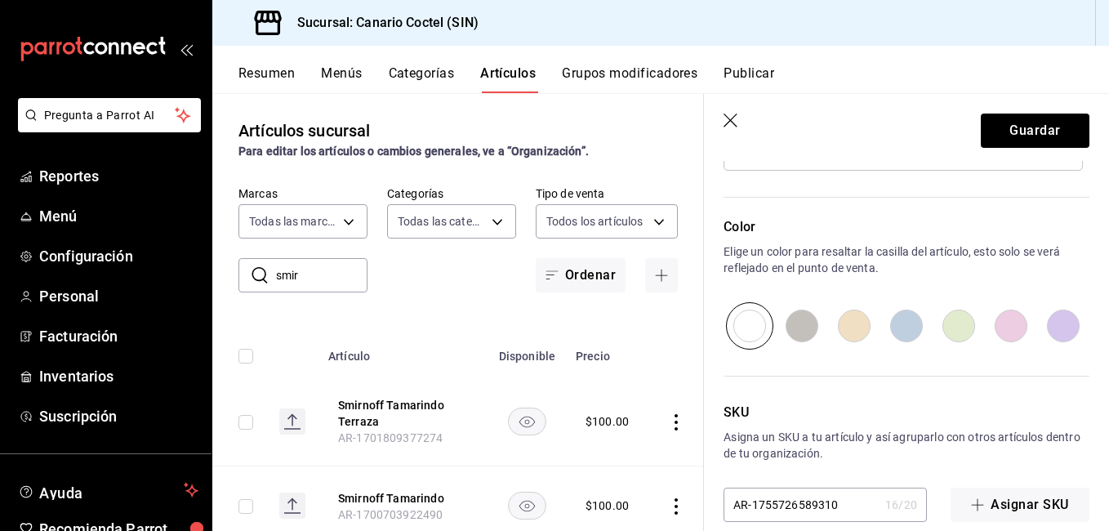
scroll to position [882, 0]
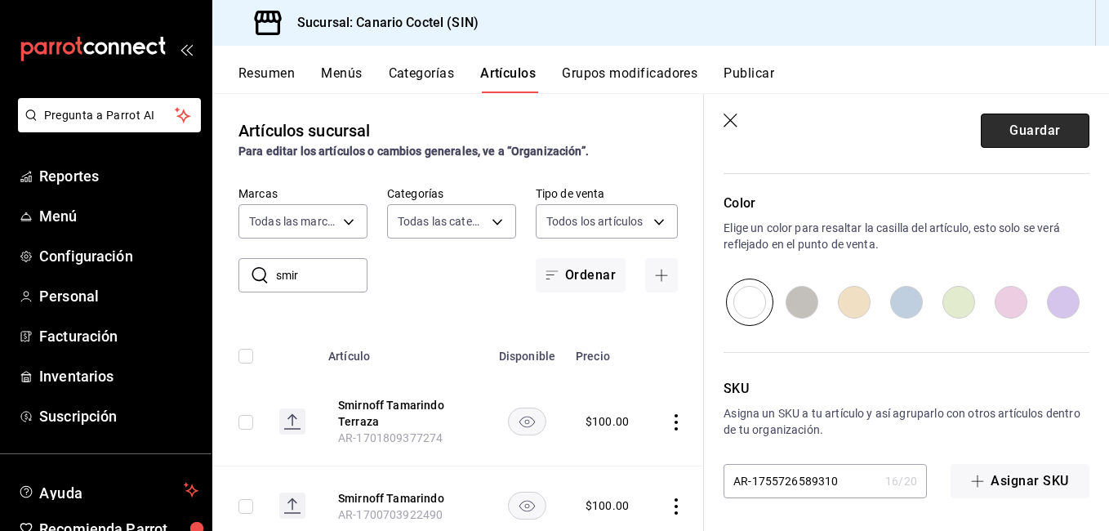
click at [1029, 140] on button "Guardar" at bounding box center [1034, 130] width 109 height 34
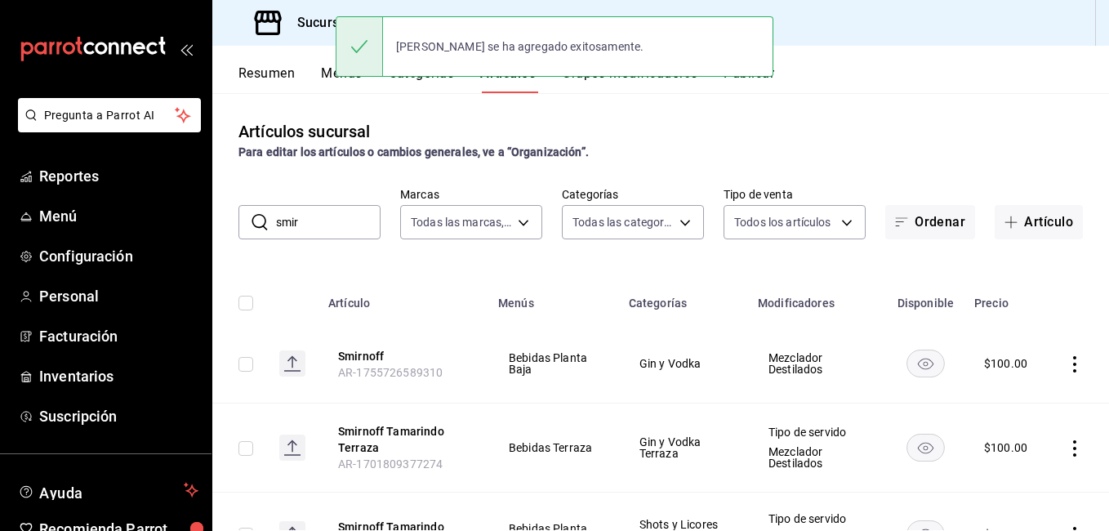
click at [331, 229] on input "smir" at bounding box center [328, 222] width 104 height 33
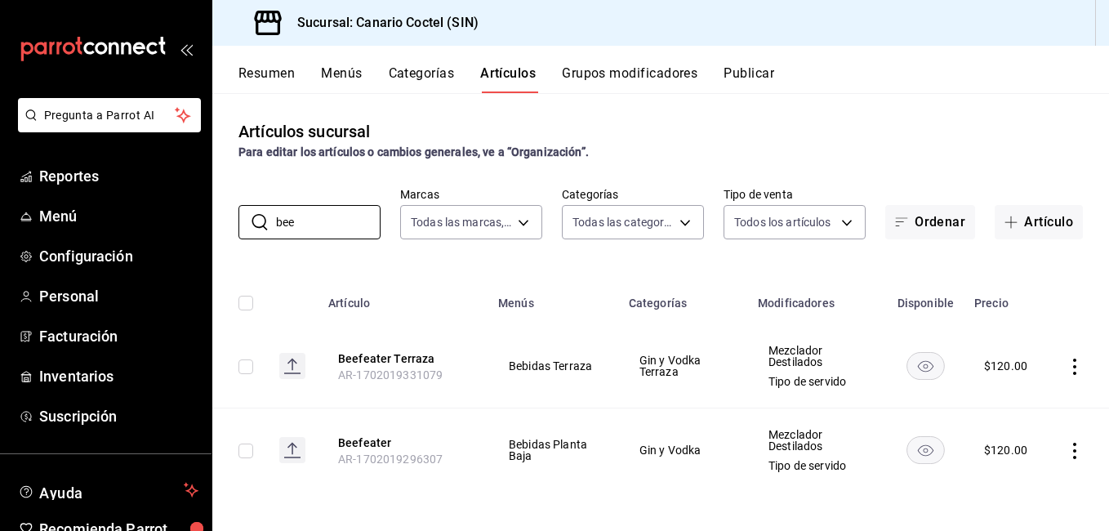
scroll to position [1, 0]
drag, startPoint x: 295, startPoint y: 220, endPoint x: 206, endPoint y: 224, distance: 89.1
click at [206, 224] on div "Pregunta a Parrot AI Reportes Menú Configuración Personal Facturación Inventari…" at bounding box center [554, 265] width 1109 height 531
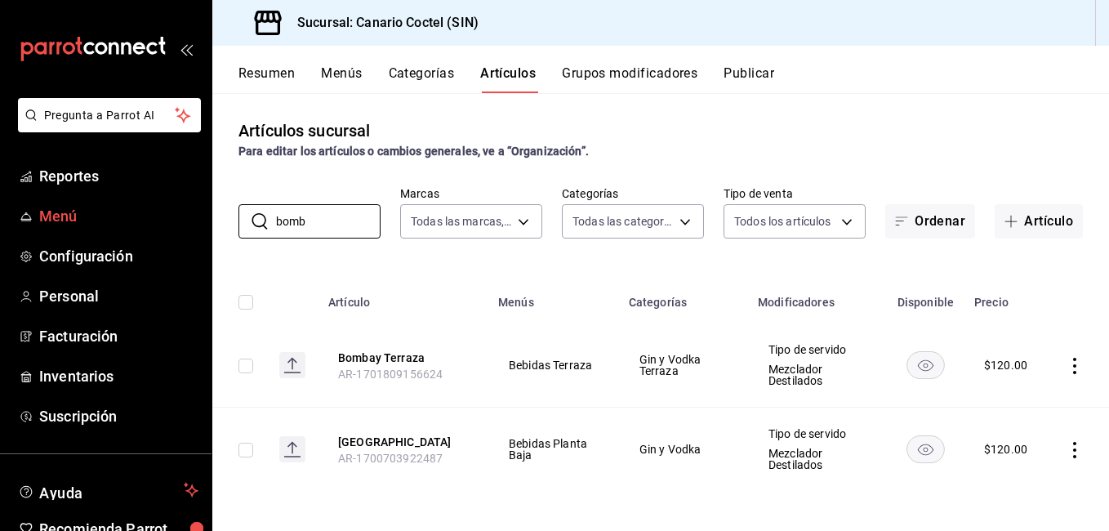
drag, startPoint x: 315, startPoint y: 218, endPoint x: 186, endPoint y: 222, distance: 129.0
click at [186, 222] on div "Pregunta a Parrot AI Reportes Menú Configuración Personal Facturación Inventari…" at bounding box center [554, 265] width 1109 height 531
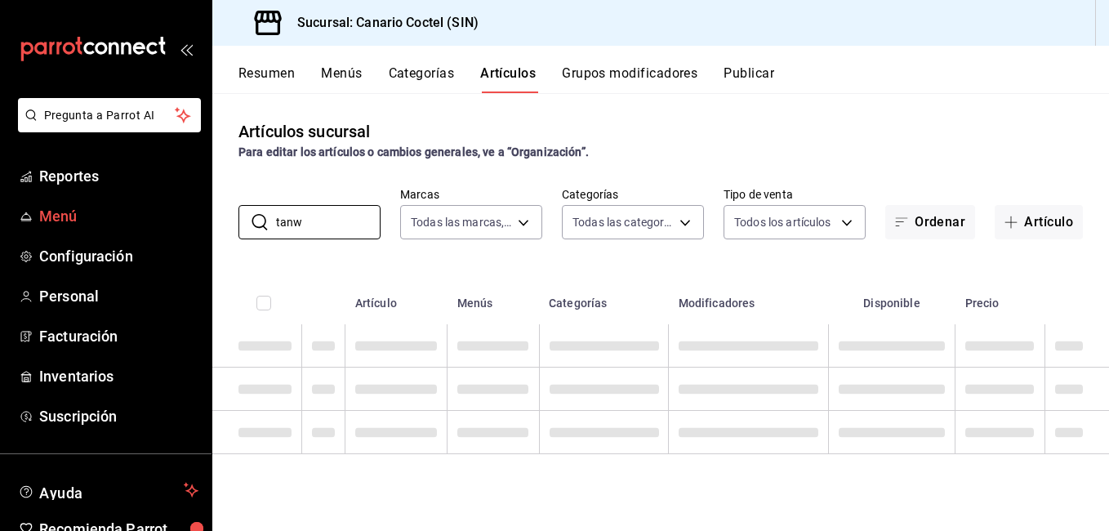
scroll to position [0, 0]
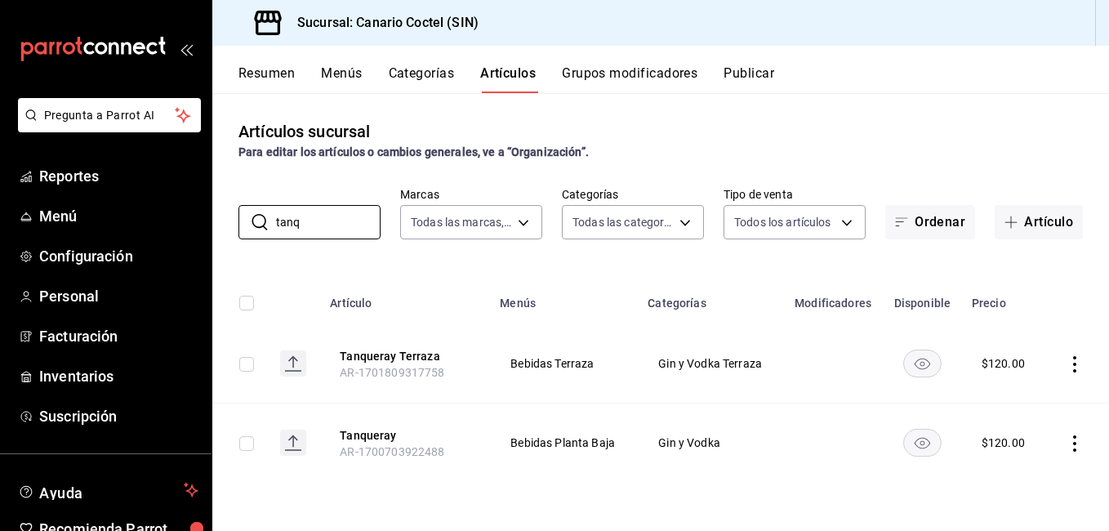
drag, startPoint x: 314, startPoint y: 206, endPoint x: 215, endPoint y: 211, distance: 99.7
click at [215, 211] on div "​ tanq ​ Marcas Todas las marcas, Sin marca 1961613a-9f1c-4786-8348-f9f968c787d…" at bounding box center [660, 213] width 896 height 52
type input "hend"
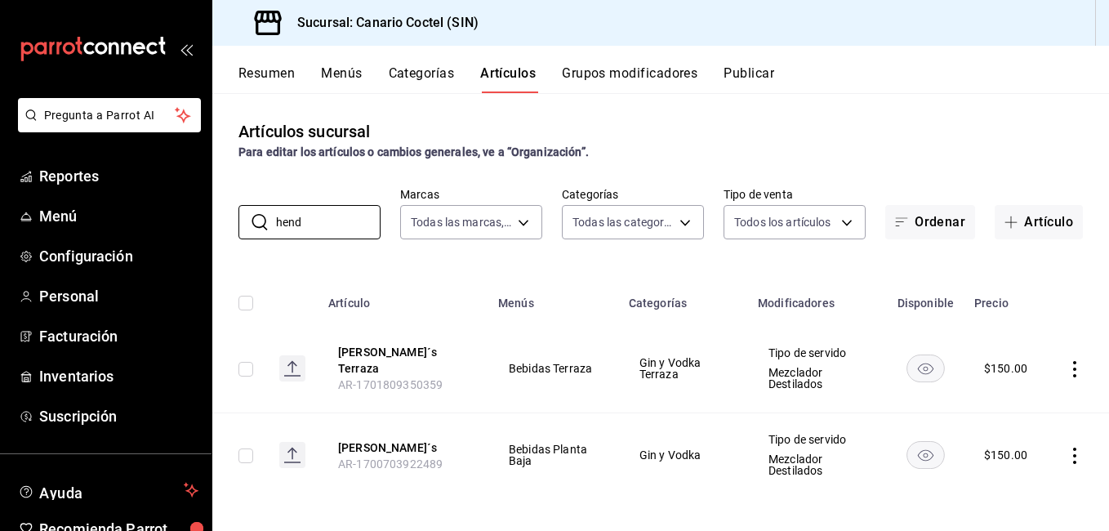
scroll to position [1, 0]
drag, startPoint x: 348, startPoint y: 233, endPoint x: 229, endPoint y: 205, distance: 122.6
click at [229, 205] on div "​ hend ​ Marcas Todas las marcas, Sin marca 1961613a-9f1c-4786-8348-f9f968c787d…" at bounding box center [660, 212] width 896 height 52
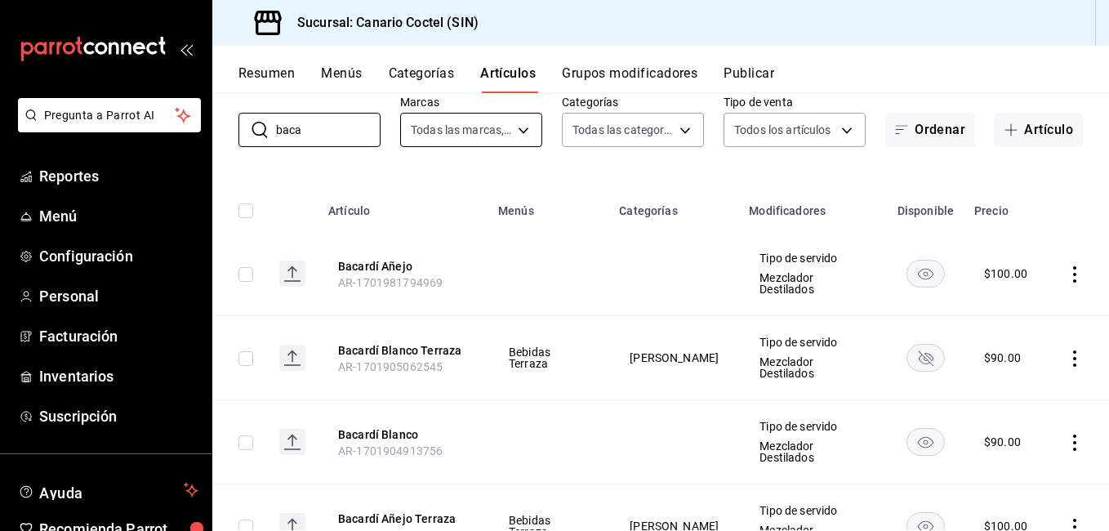
scroll to position [0, 0]
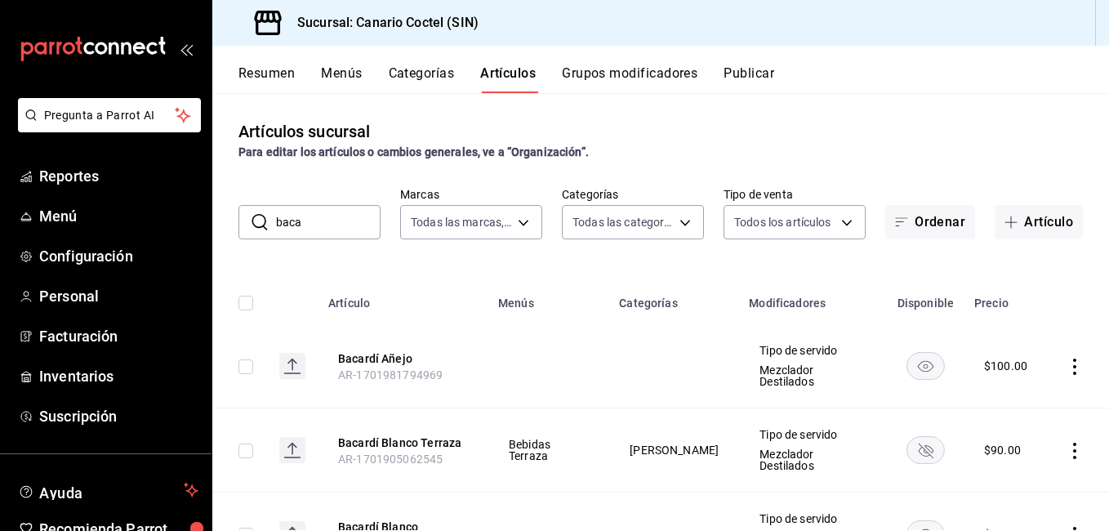
click at [260, 209] on div "​ baca ​ Marcas Todas las marcas, Sin marca 1961613a-9f1c-4786-8348-f9f968c787d…" at bounding box center [660, 213] width 896 height 52
drag, startPoint x: 260, startPoint y: 209, endPoint x: 257, endPoint y: 222, distance: 13.3
click at [257, 224] on div "​ baca ​" at bounding box center [309, 222] width 142 height 34
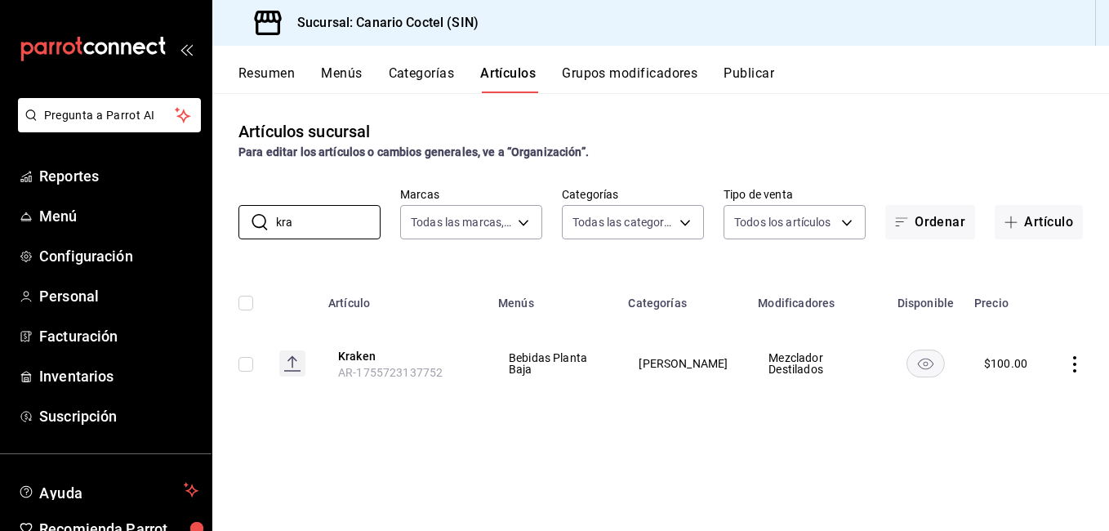
drag, startPoint x: 342, startPoint y: 220, endPoint x: 226, endPoint y: 215, distance: 116.1
click at [226, 215] on div "​ kra ​ Marcas Todas las marcas, Sin marca 1961613a-9f1c-4786-8348-f9f968c787d0…" at bounding box center [660, 213] width 896 height 52
type input "a"
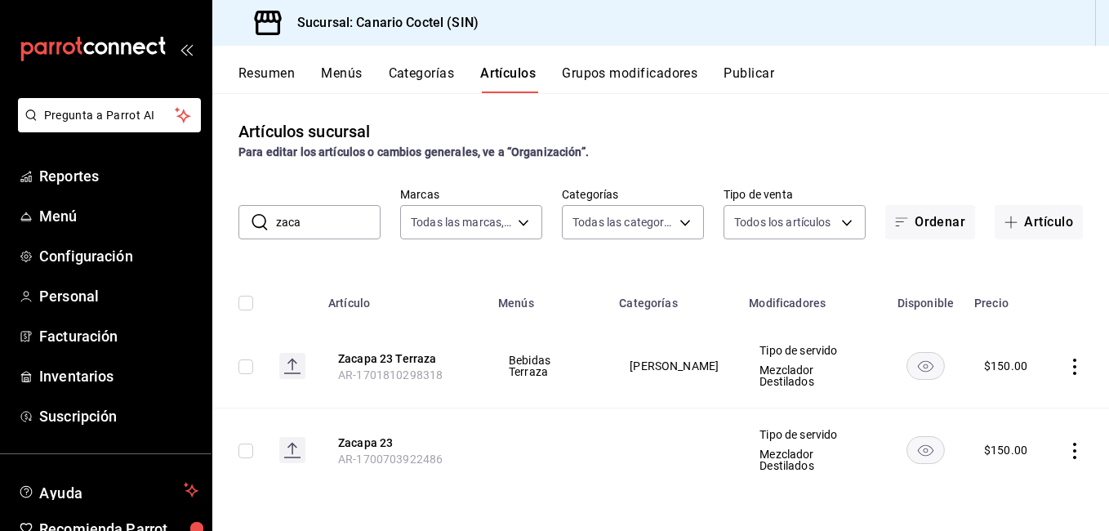
drag, startPoint x: 296, startPoint y: 217, endPoint x: 238, endPoint y: 220, distance: 58.0
click at [238, 220] on div "​ zaca ​" at bounding box center [309, 222] width 142 height 34
type input "mali"
